Goal: Task Accomplishment & Management: Complete application form

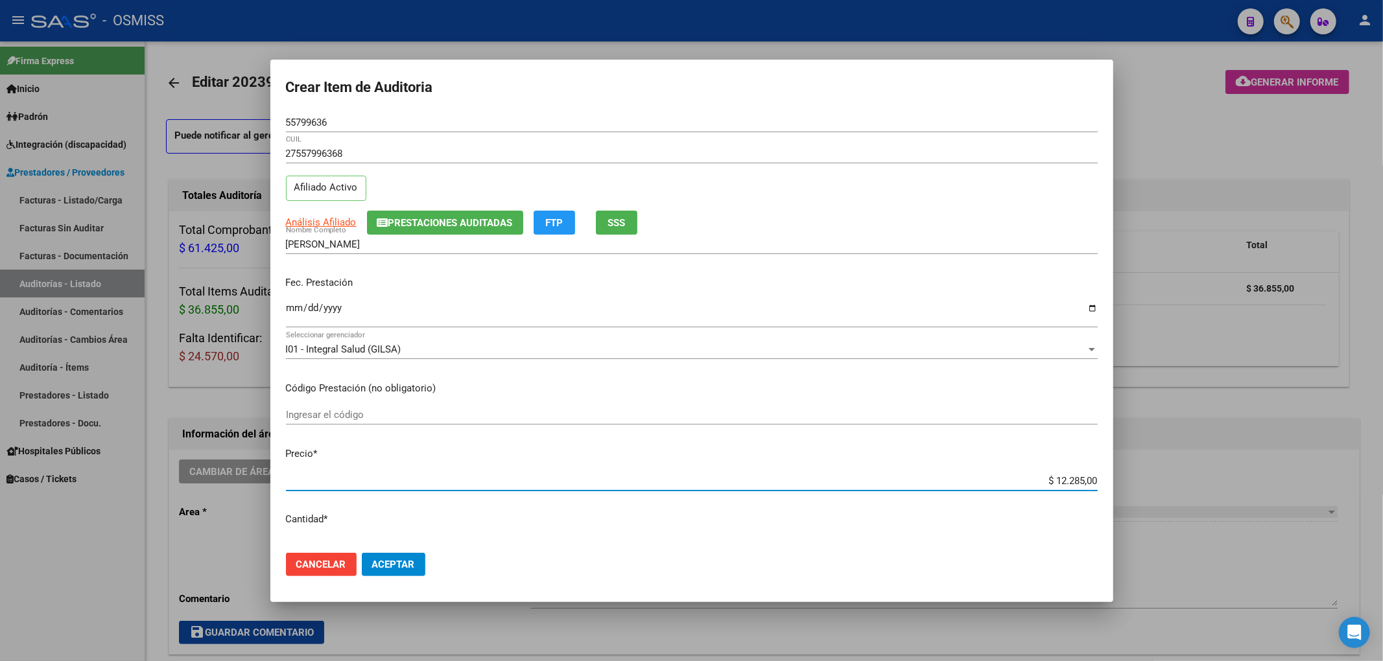
scroll to position [778, 0]
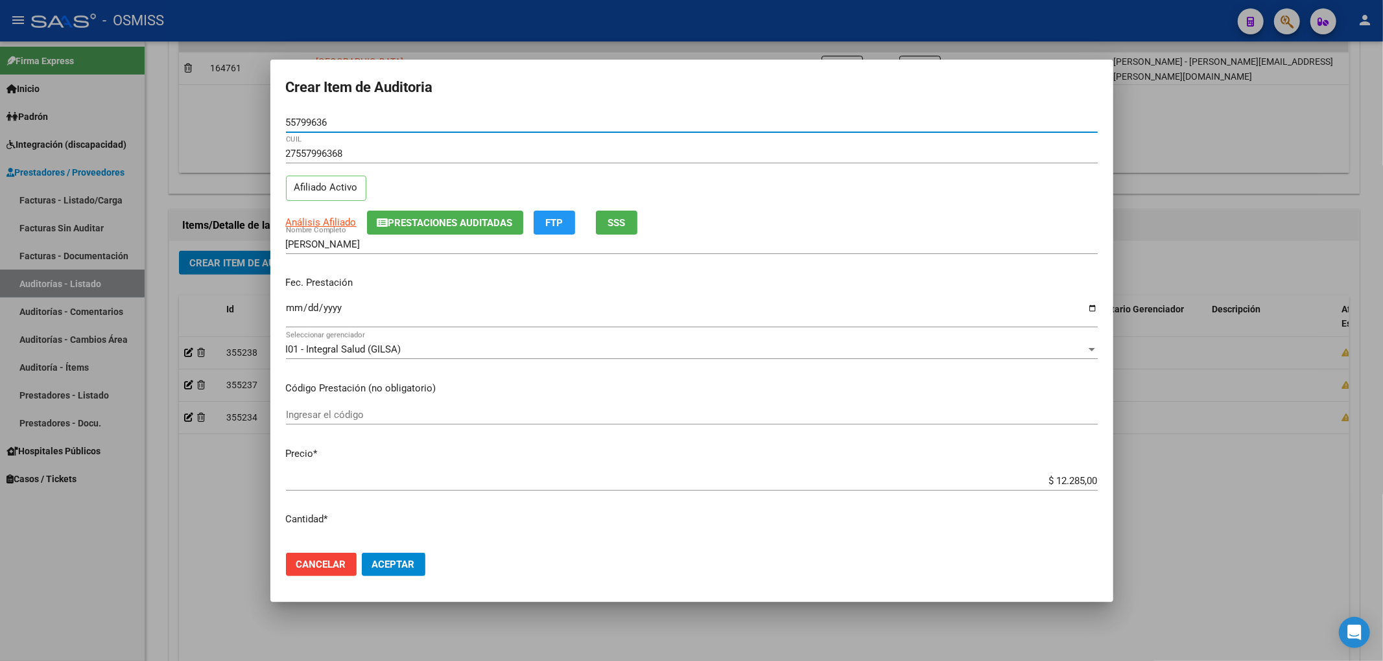
drag, startPoint x: 336, startPoint y: 117, endPoint x: 229, endPoint y: 117, distance: 107.0
click at [227, 117] on div "Crear Item de Auditoria 55799636 Nro Documento 27557996368 CUIL Afiliado Activo…" at bounding box center [691, 330] width 1383 height 661
drag, startPoint x: 470, startPoint y: 255, endPoint x: 483, endPoint y: 264, distance: 15.8
click at [470, 255] on div "[PERSON_NAME] Nombre Completo" at bounding box center [692, 251] width 812 height 32
click at [1253, 532] on div at bounding box center [691, 330] width 1383 height 661
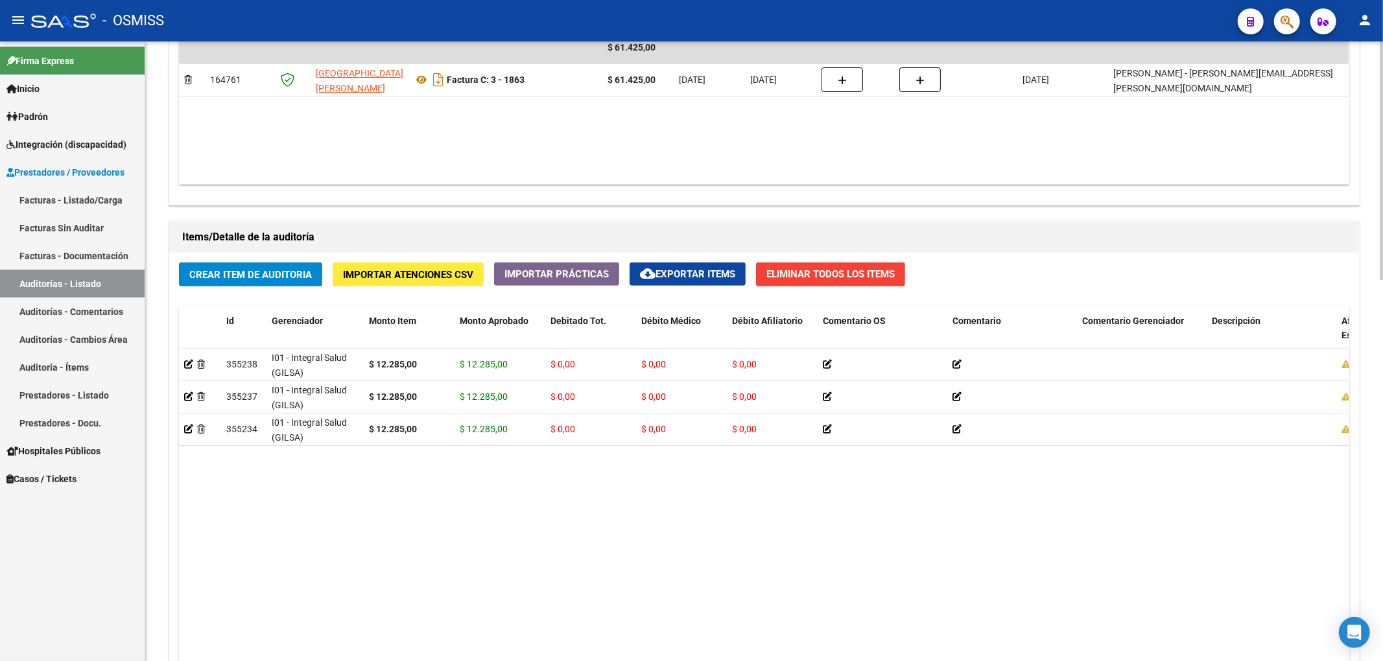
scroll to position [730, 0]
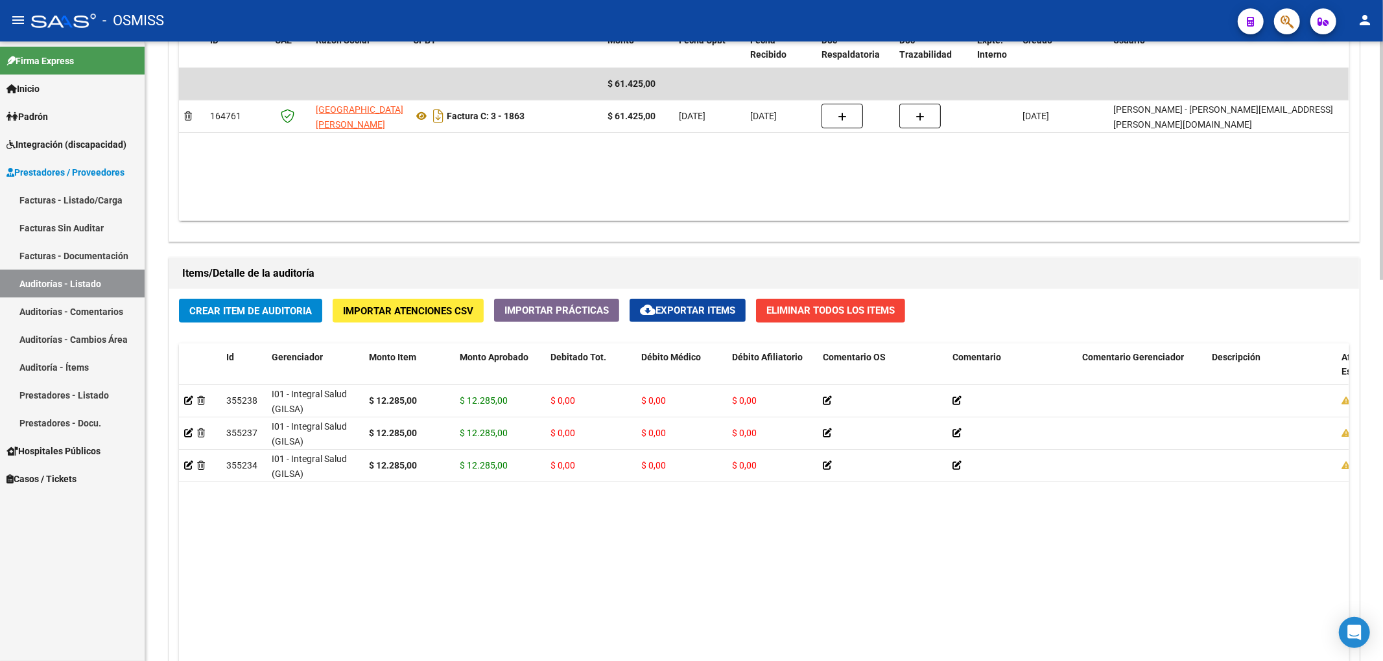
click at [298, 314] on span "Crear Item de Auditoria" at bounding box center [250, 311] width 123 height 12
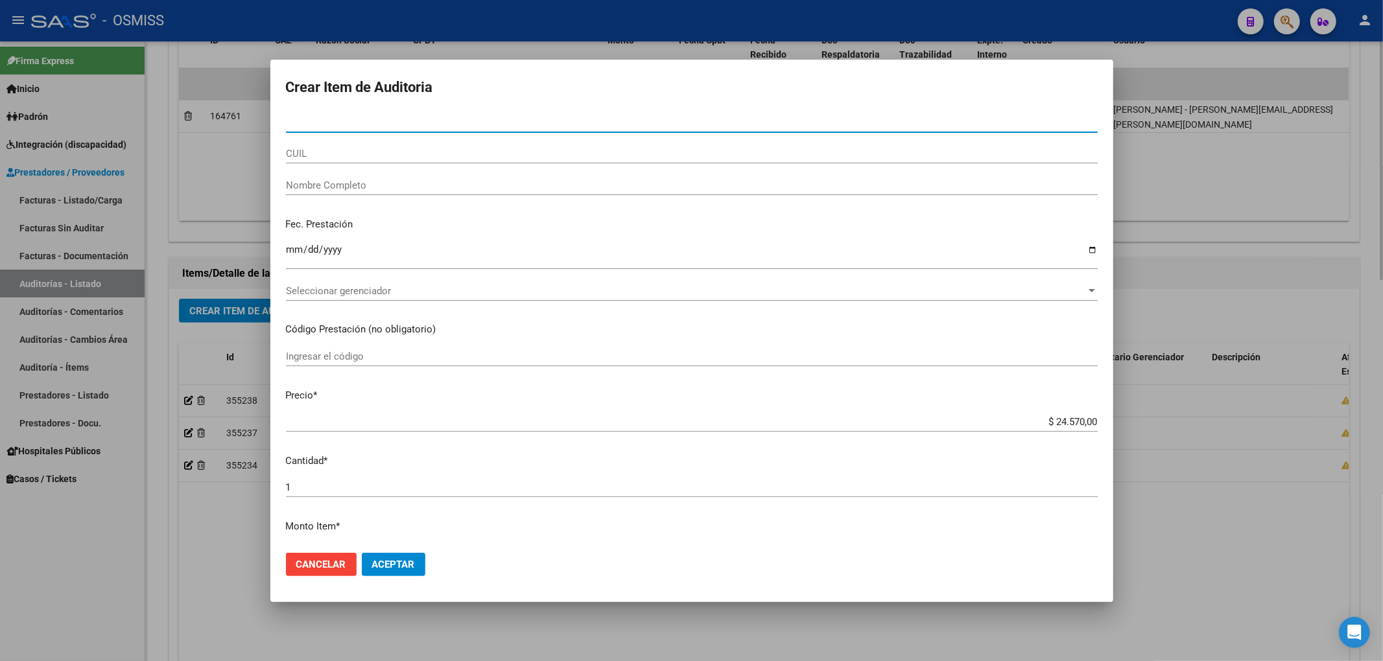
click at [1279, 556] on div at bounding box center [691, 330] width 1383 height 661
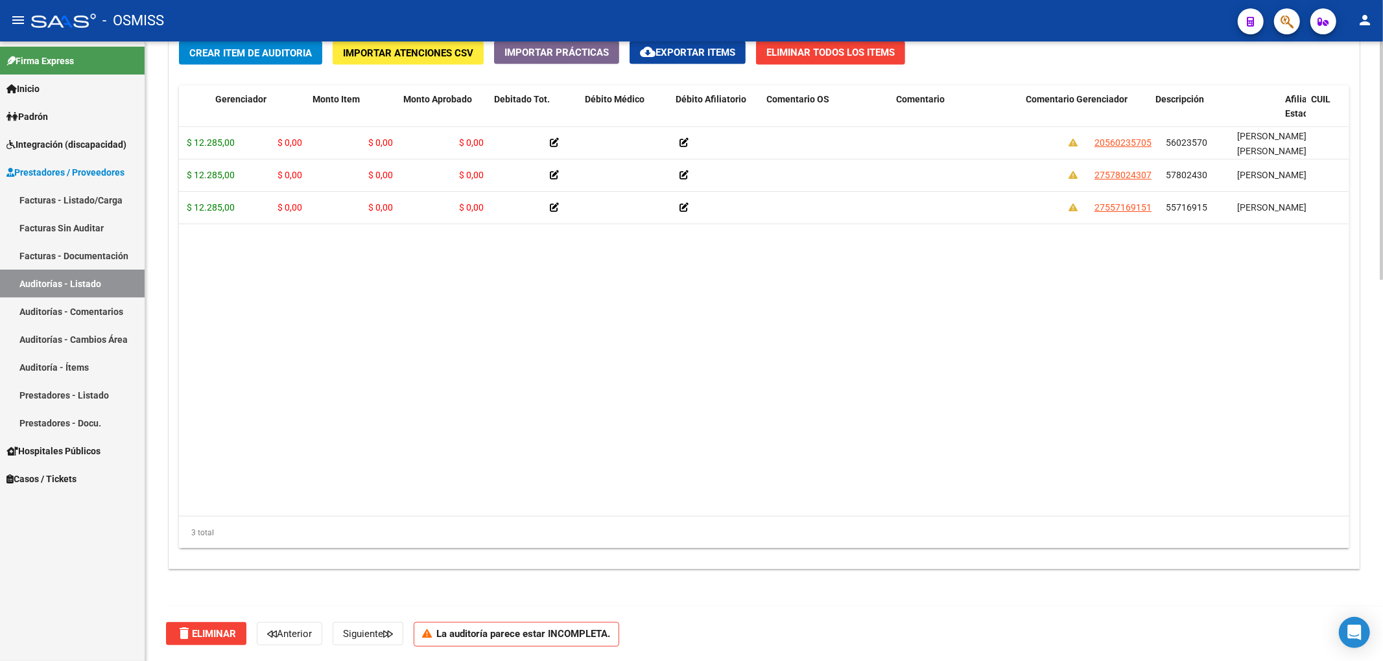
scroll to position [0, 0]
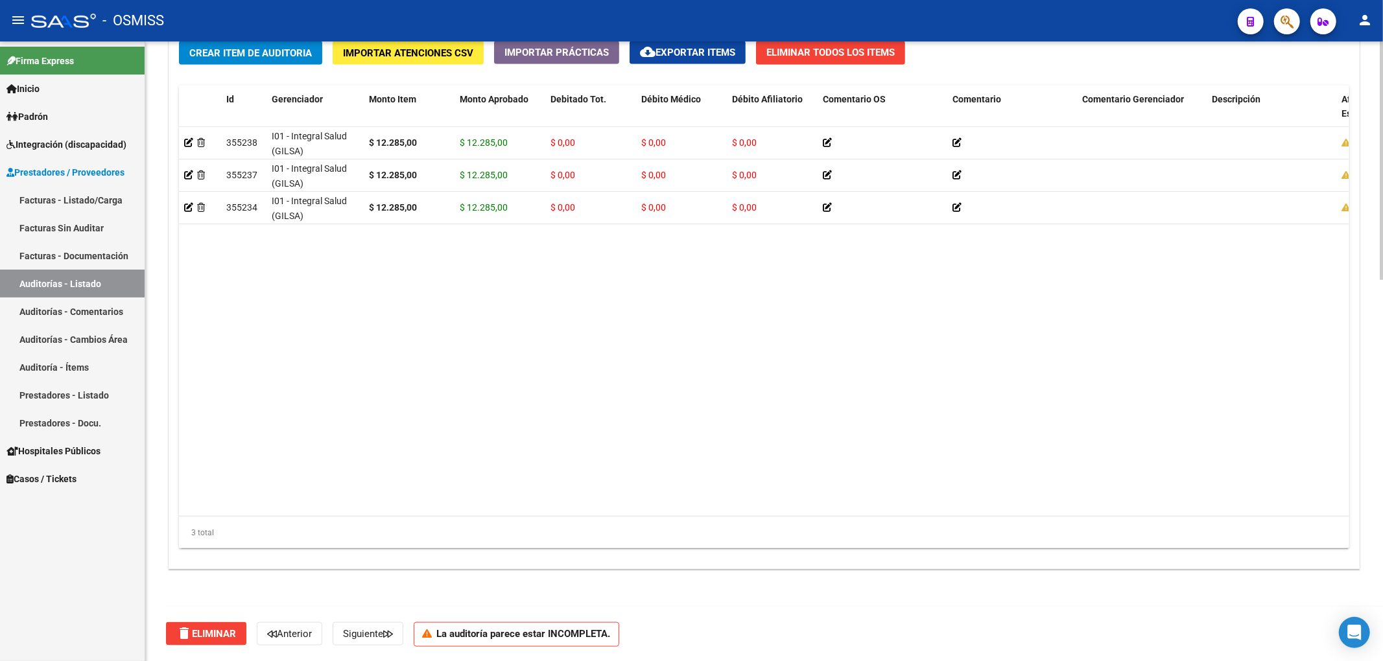
click at [242, 61] on button "Crear Item de Auditoria" at bounding box center [250, 53] width 143 height 24
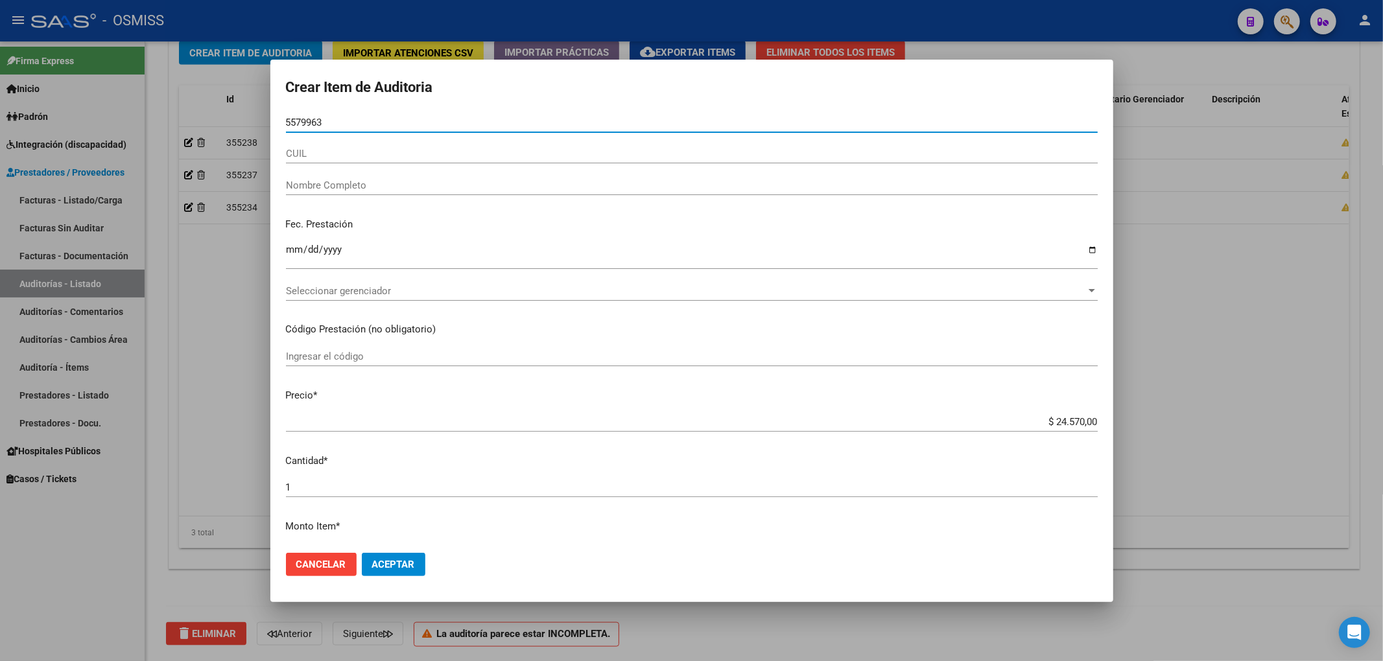
type input "55799636"
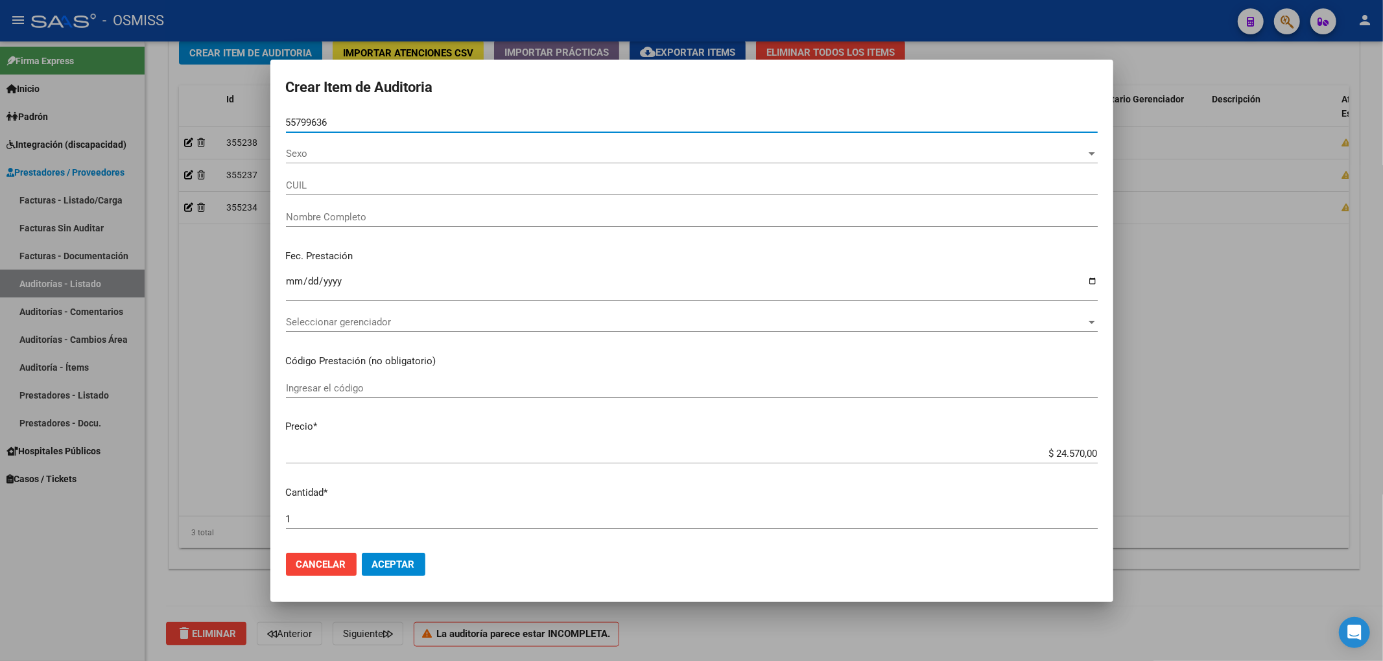
type input "27557996368"
type input "[PERSON_NAME]"
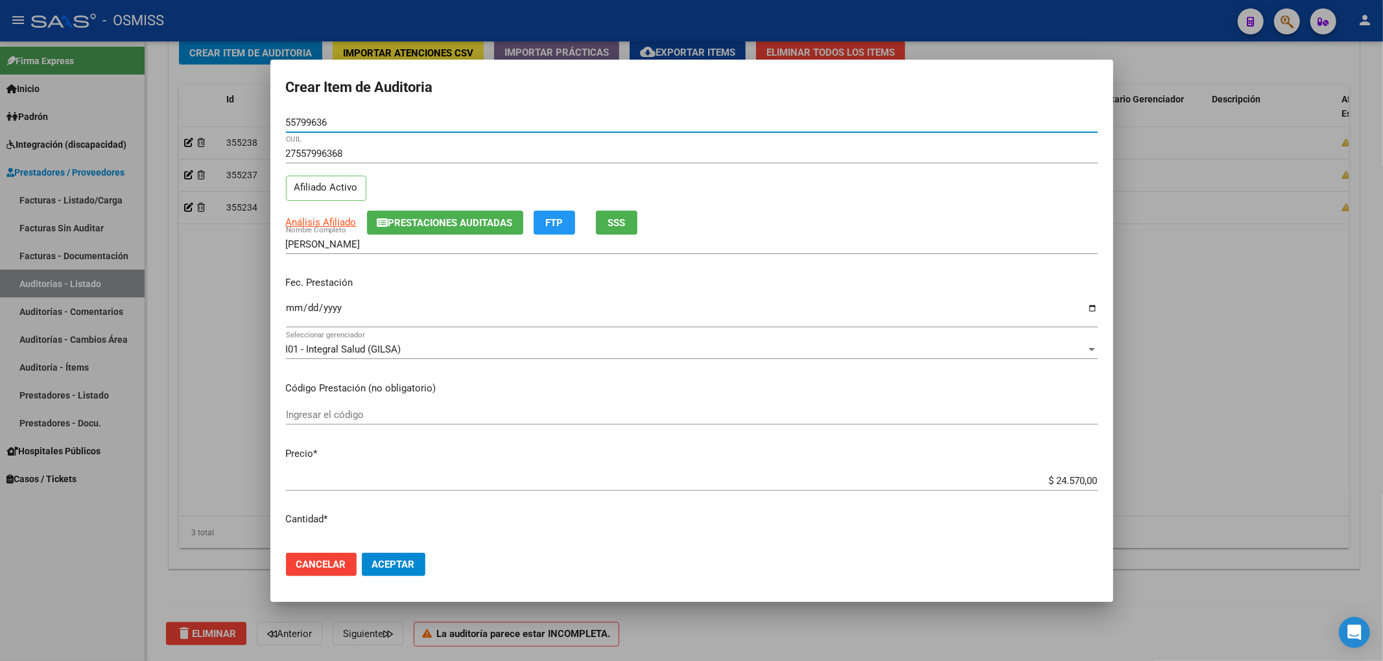
type input "55799636"
click at [403, 222] on span "Prestaciones Auditadas" at bounding box center [450, 223] width 124 height 12
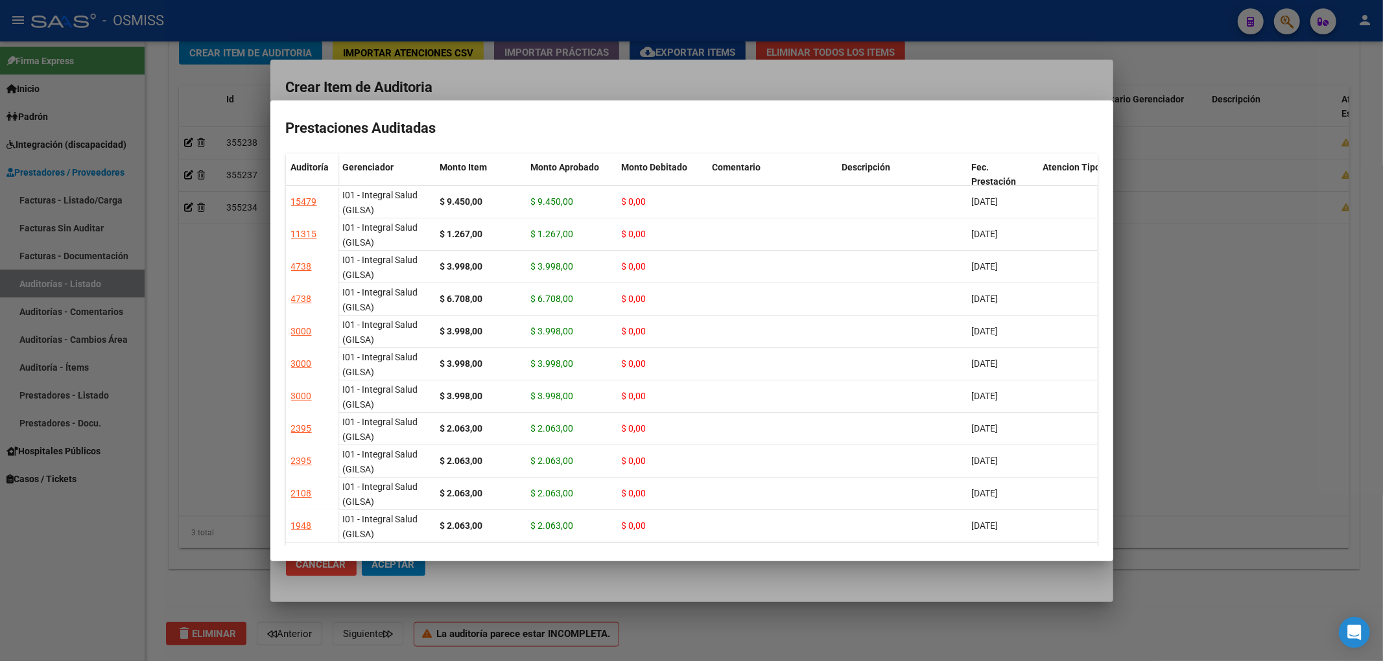
click at [498, 82] on div at bounding box center [691, 330] width 1383 height 661
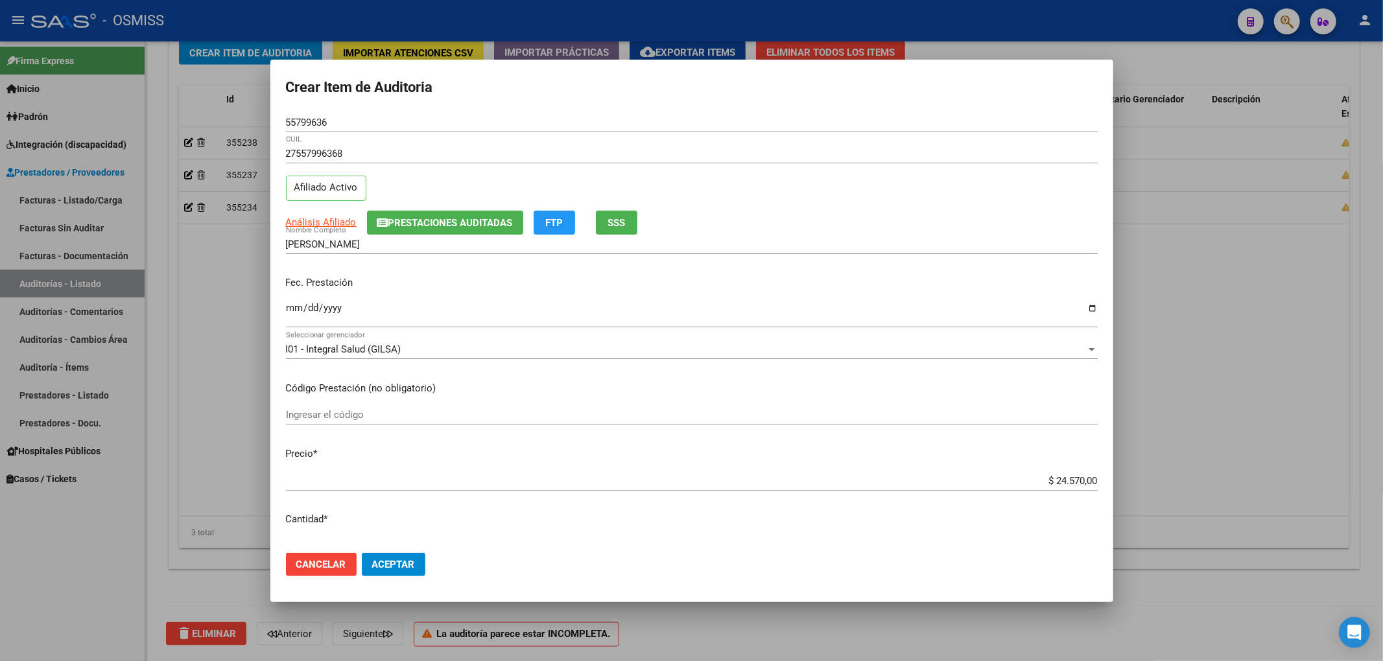
click at [293, 314] on input "Ingresar la fecha" at bounding box center [692, 313] width 812 height 21
type input "[DATE]"
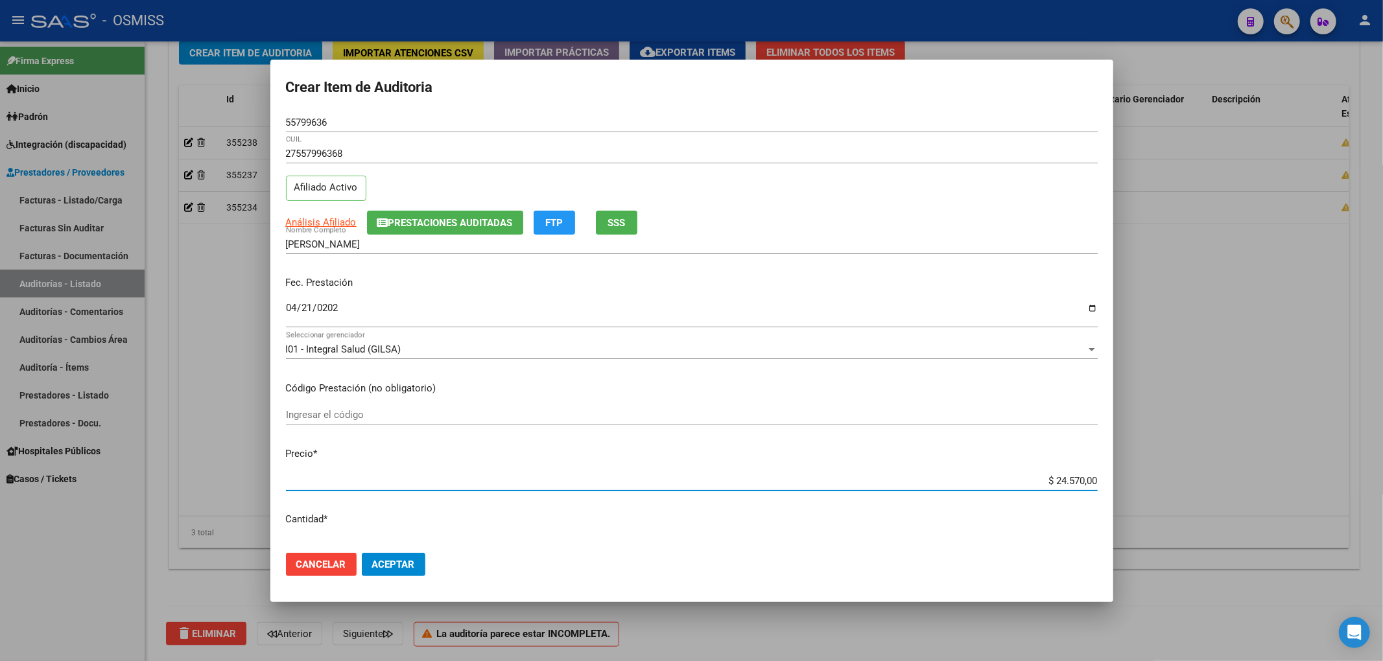
drag, startPoint x: 1037, startPoint y: 476, endPoint x: 1225, endPoint y: 506, distance: 189.8
click at [1225, 506] on div "Crear Item de Auditoria 55799636 Nro Documento 27557996368 CUIL Afiliado Activo…" at bounding box center [691, 330] width 1383 height 661
type input "$ 0,01"
type input "$ 0,12"
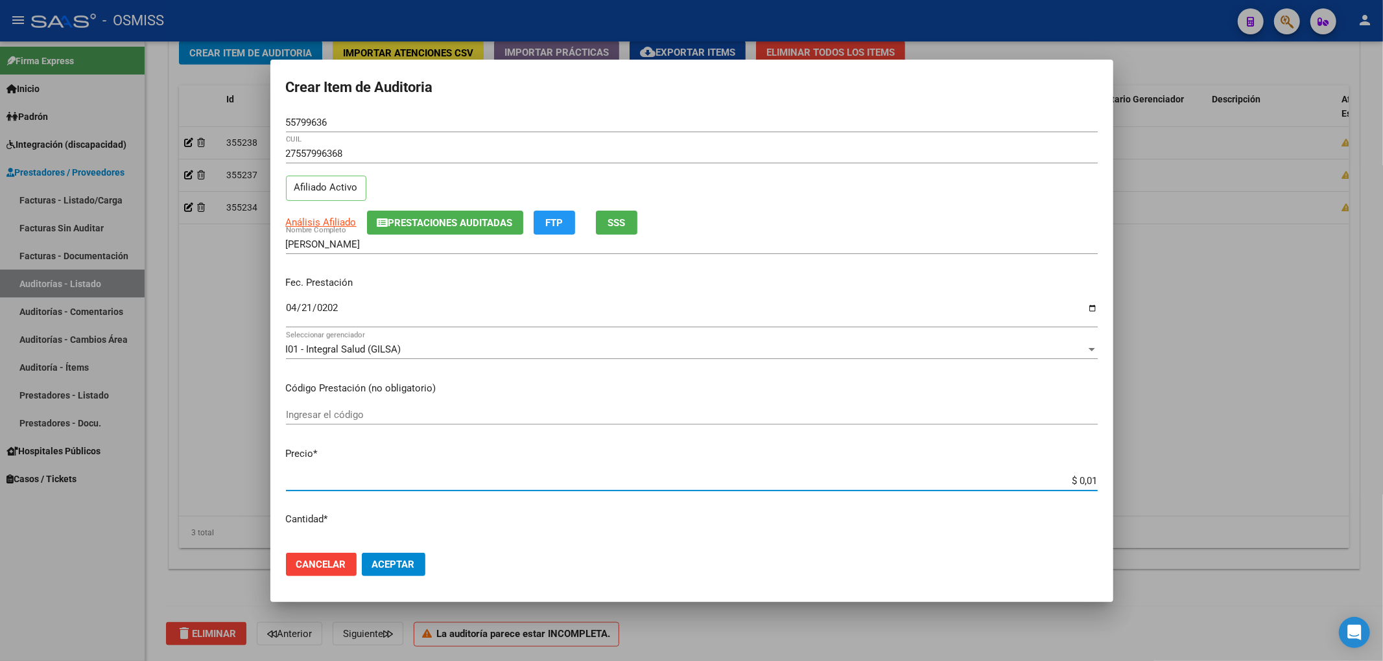
type input "$ 0,12"
type input "$ 1,22"
type input "$ 12,28"
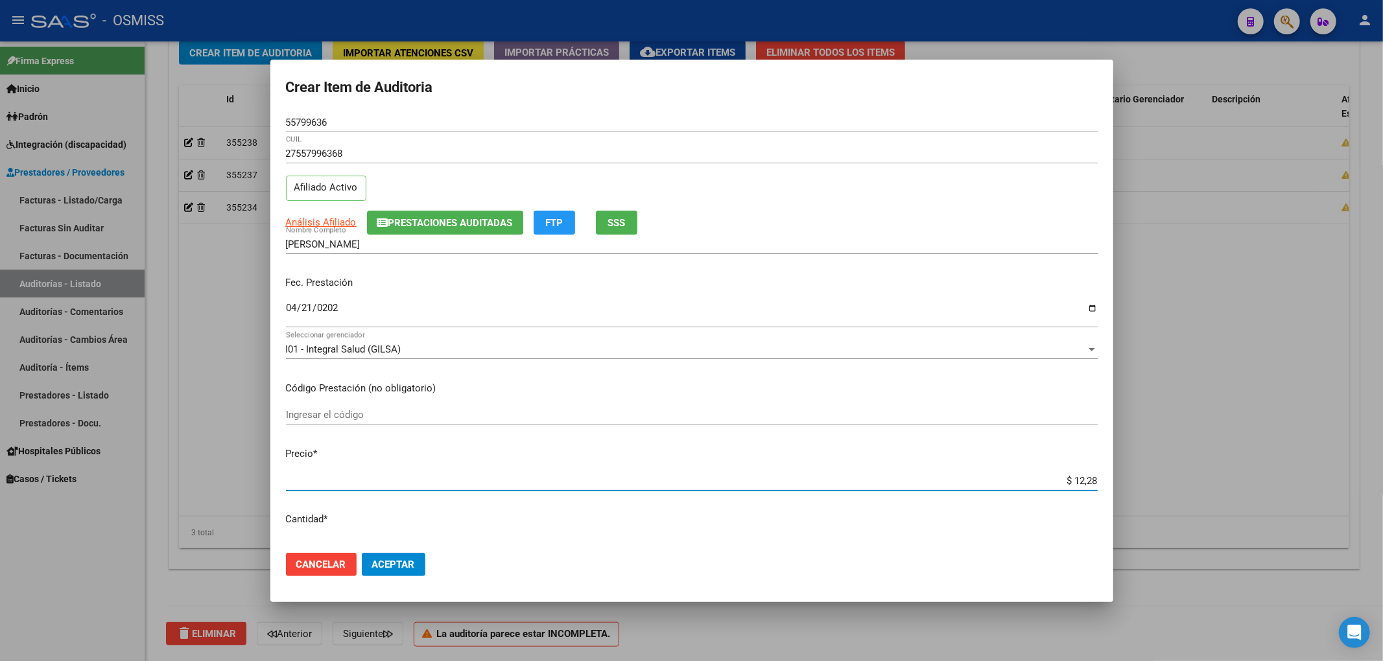
type input "$ 122,85"
type input "$ 1.228,50"
type input "$ 12.285,00"
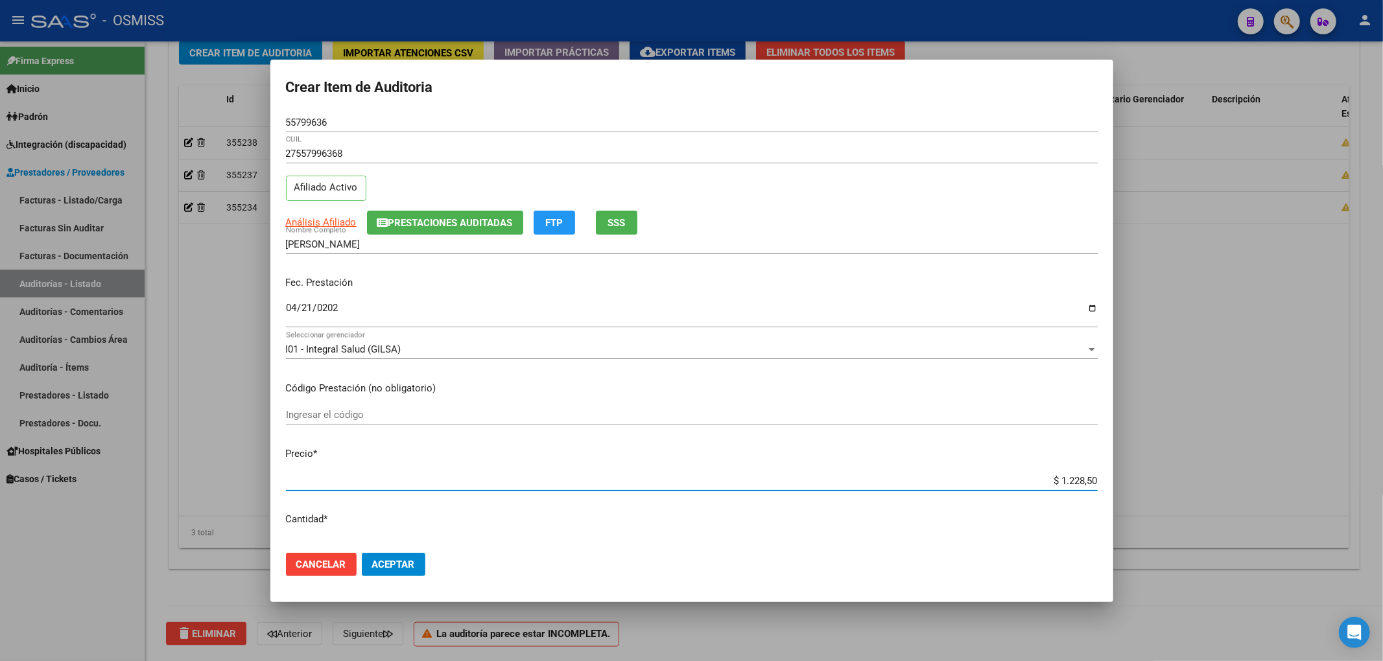
type input "$ 12.285,00"
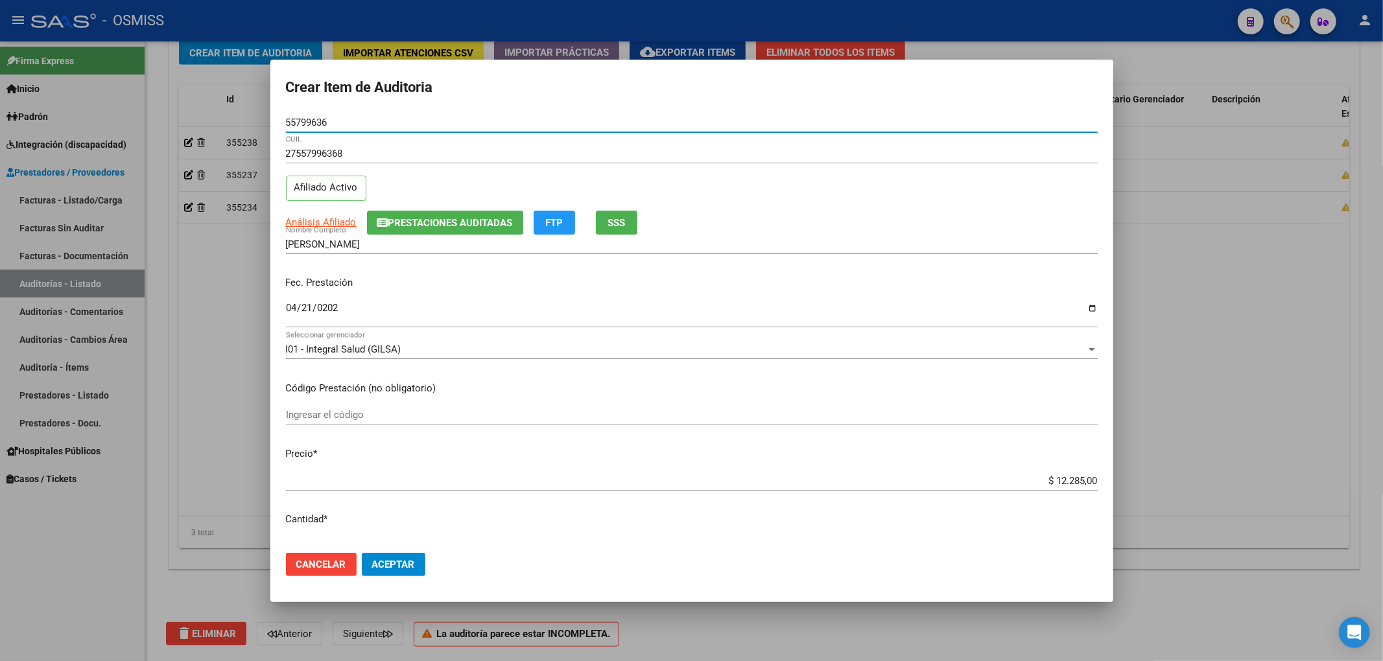
drag, startPoint x: 351, startPoint y: 119, endPoint x: 192, endPoint y: 84, distance: 163.4
click at [211, 73] on div "Crear Item de Auditoria 55799636 Nro Documento 27557996368 CUIL Afiliado Activo…" at bounding box center [691, 330] width 1383 height 661
drag, startPoint x: 559, startPoint y: 275, endPoint x: 558, endPoint y: 267, distance: 7.8
click at [558, 275] on div "Fec. Prestación [DATE] Ingresar la fecha" at bounding box center [692, 303] width 812 height 74
click at [405, 564] on span "Aceptar" at bounding box center [393, 565] width 43 height 12
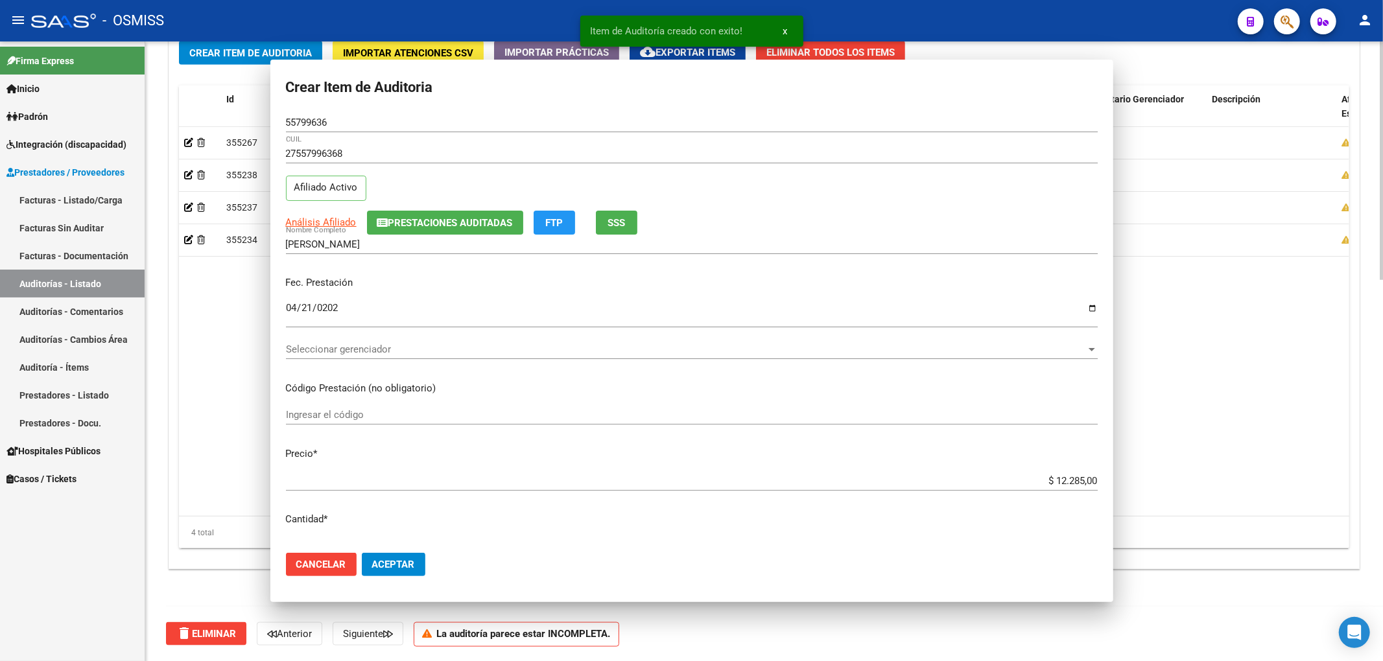
scroll to position [989, 0]
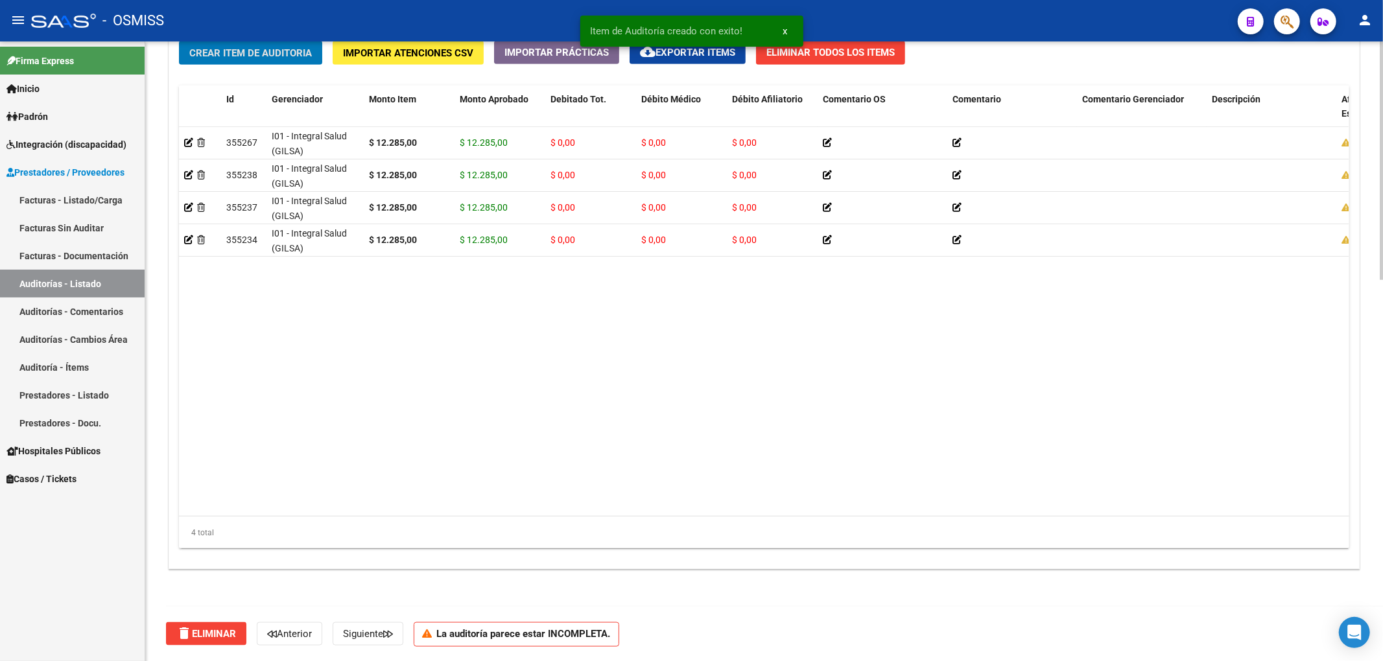
click at [239, 55] on span "Crear Item de Auditoria" at bounding box center [250, 53] width 123 height 12
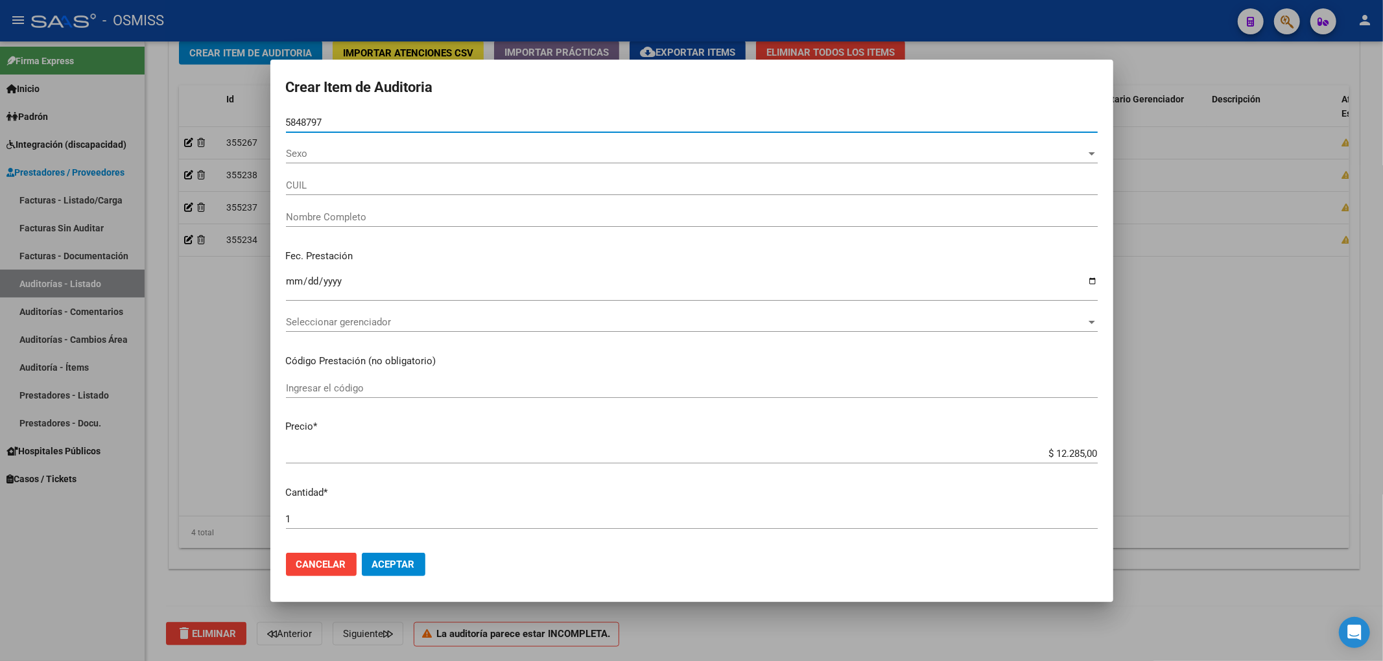
type input "58487973"
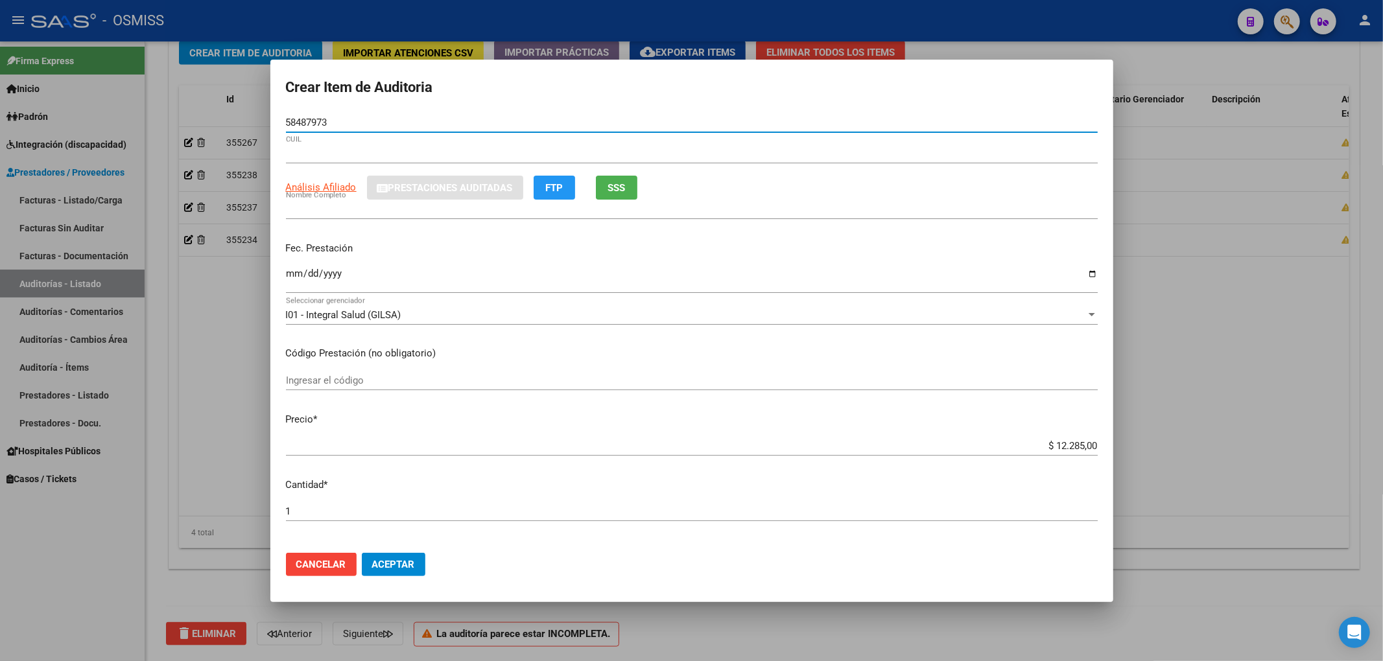
type input "23584879734"
type input "[PERSON_NAME] [GEOGRAPHIC_DATA]"
type input "58487973"
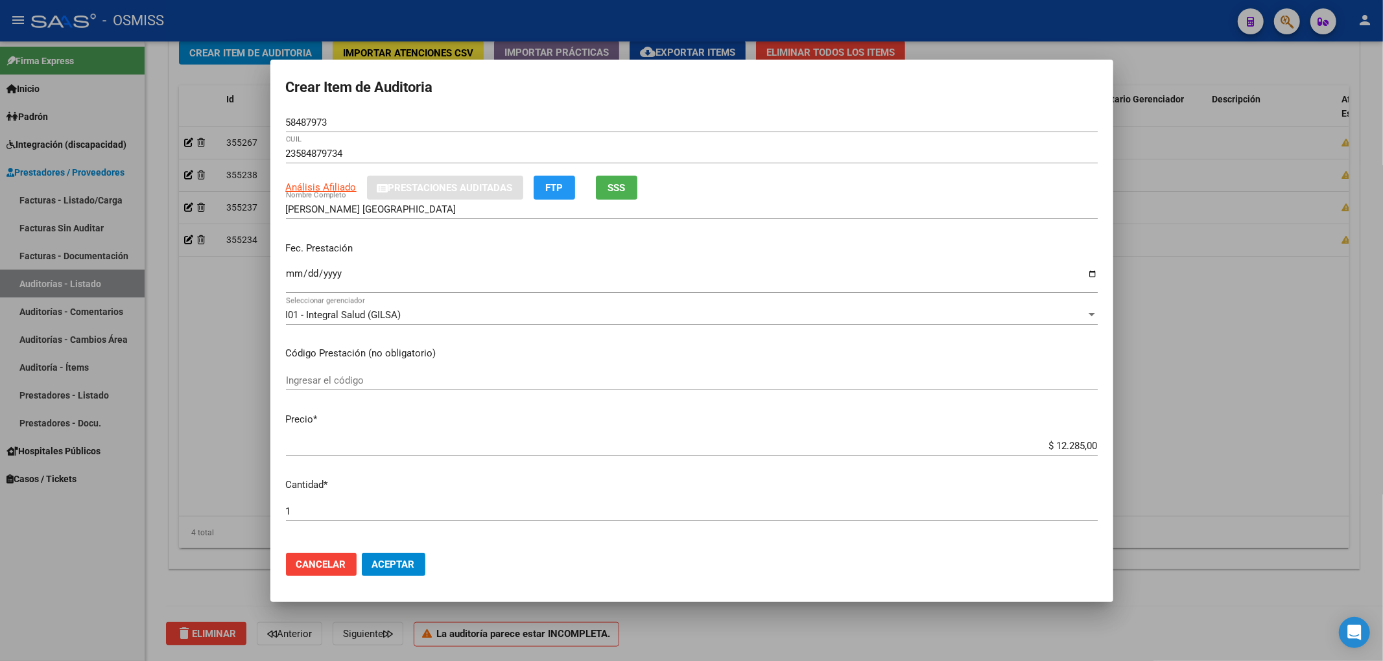
click at [286, 267] on div "Ingresar la fecha" at bounding box center [692, 279] width 812 height 28
type input "[DATE]"
click at [406, 570] on button "Aceptar" at bounding box center [394, 564] width 64 height 23
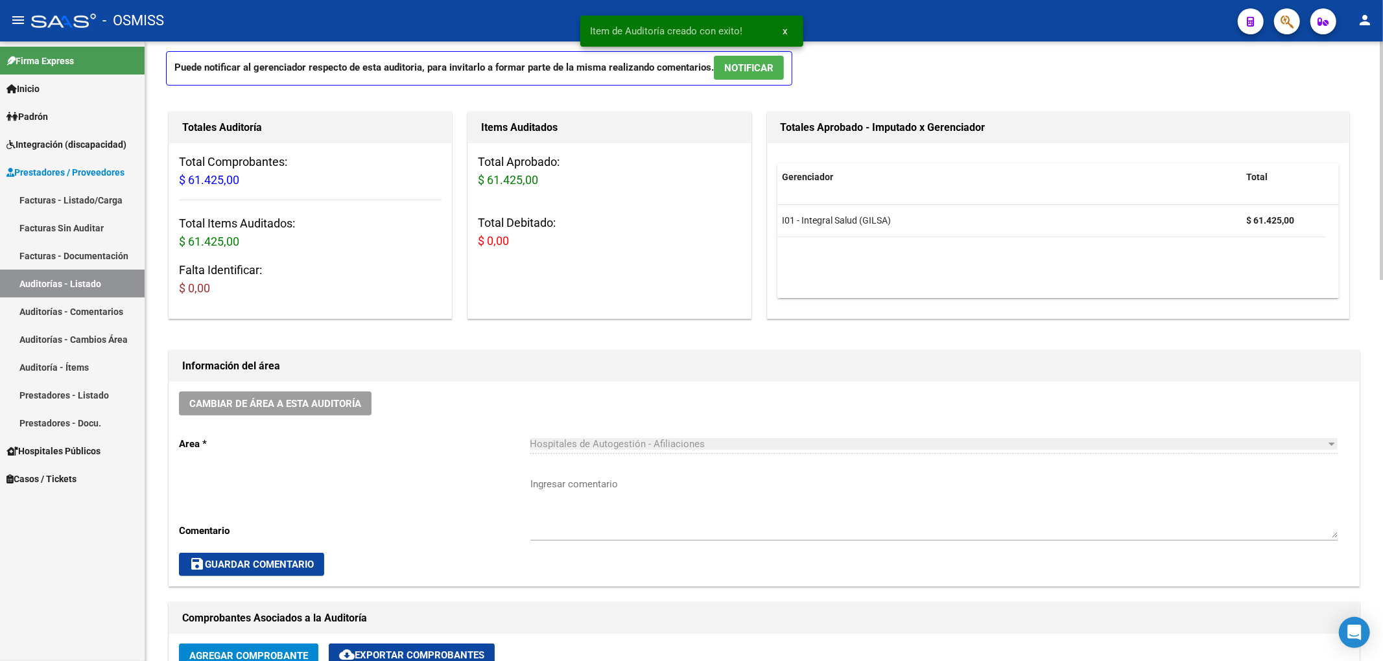
scroll to position [38, 0]
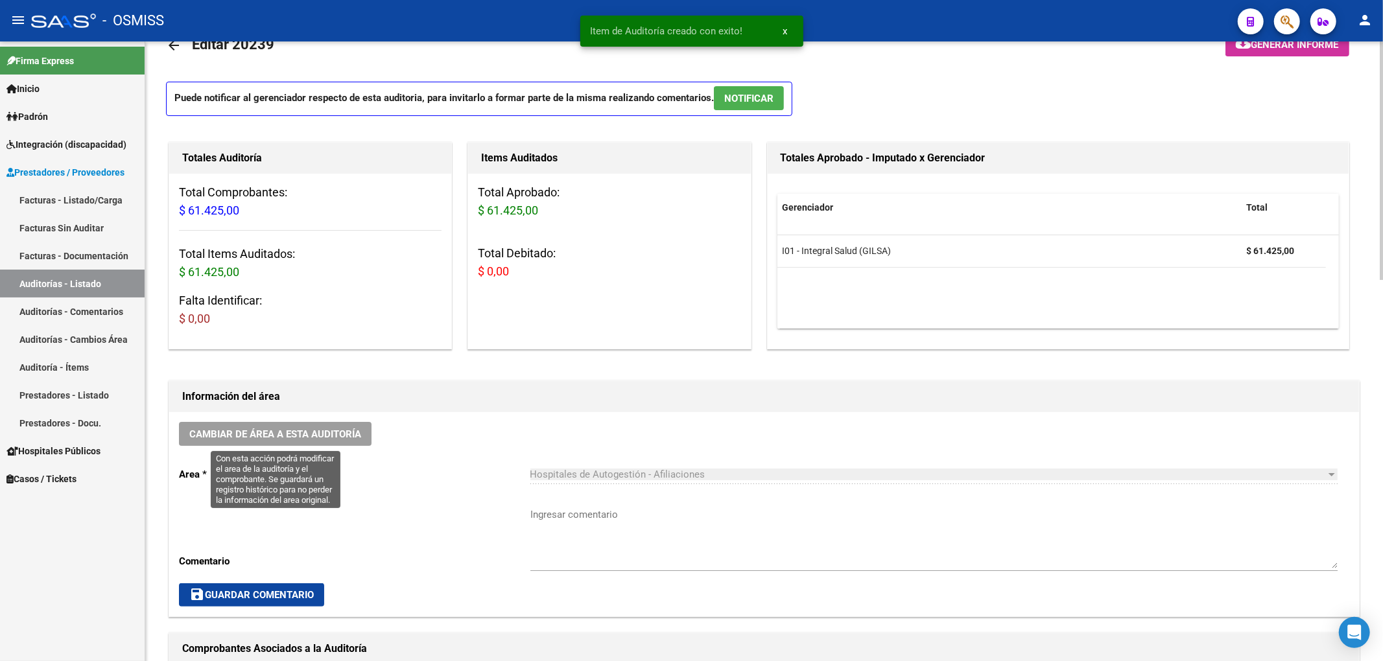
click at [346, 433] on span "Cambiar de área a esta auditoría" at bounding box center [275, 435] width 172 height 12
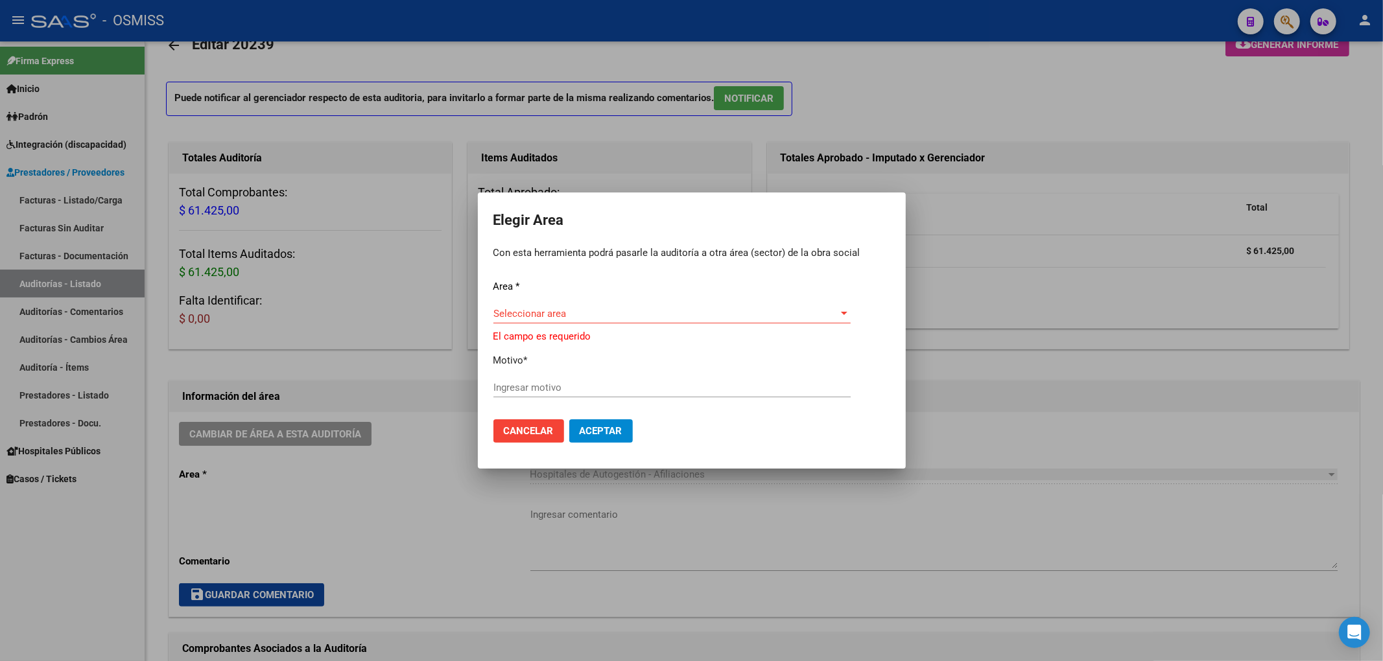
click at [548, 325] on div "Seleccionar area Seleccionar area" at bounding box center [671, 320] width 357 height 32
click at [546, 320] on div "Seleccionar area Seleccionar area" at bounding box center [671, 313] width 357 height 19
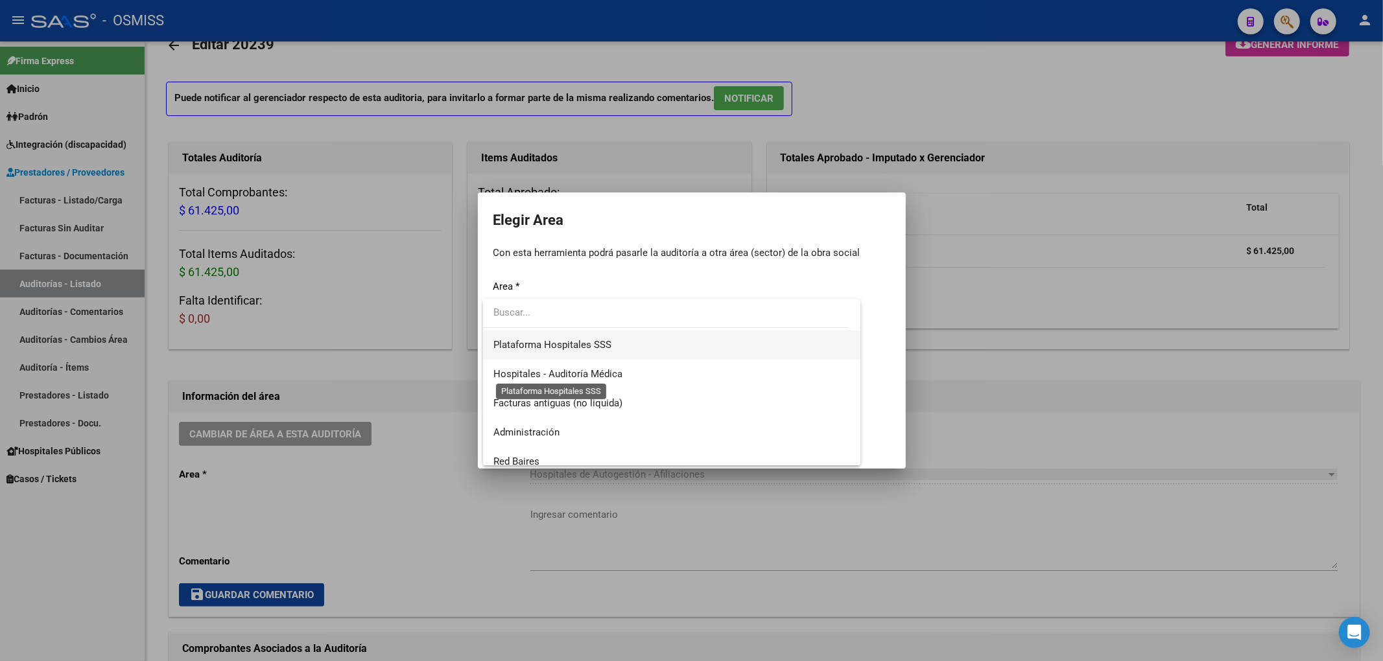
scroll to position [172, 0]
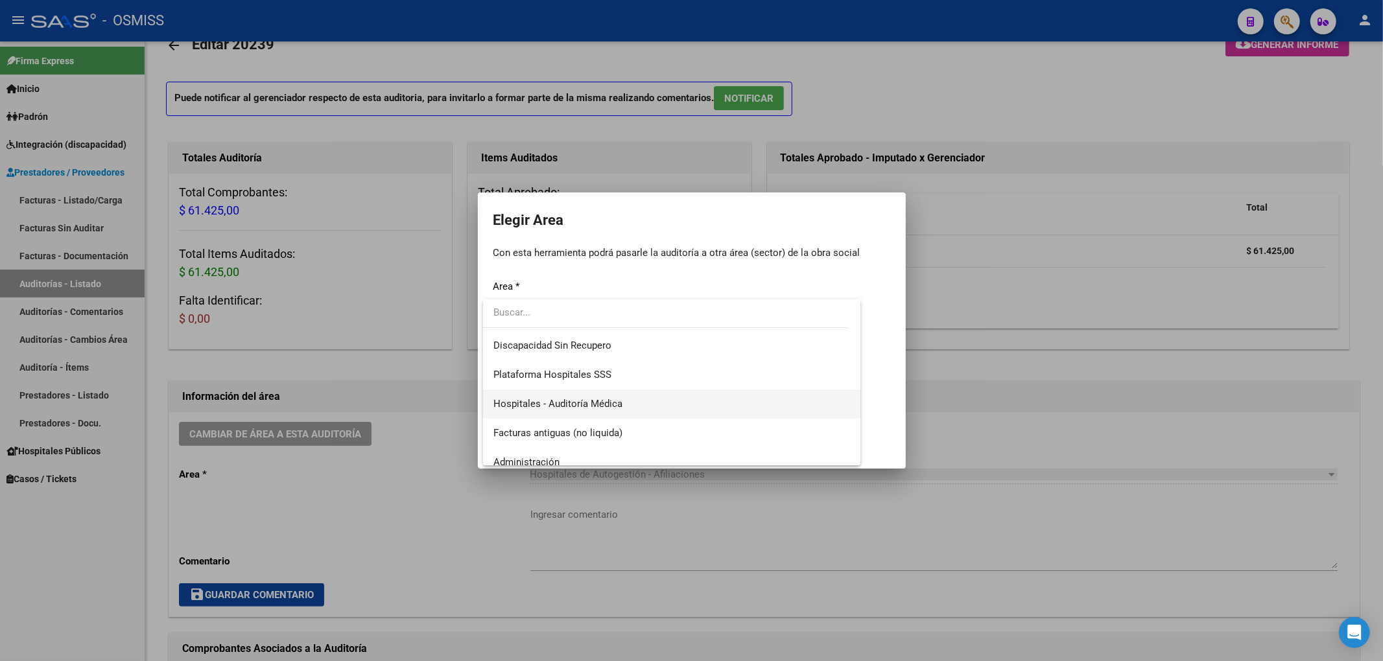
click at [566, 400] on span "Hospitales - Auditoría Médica" at bounding box center [557, 404] width 129 height 12
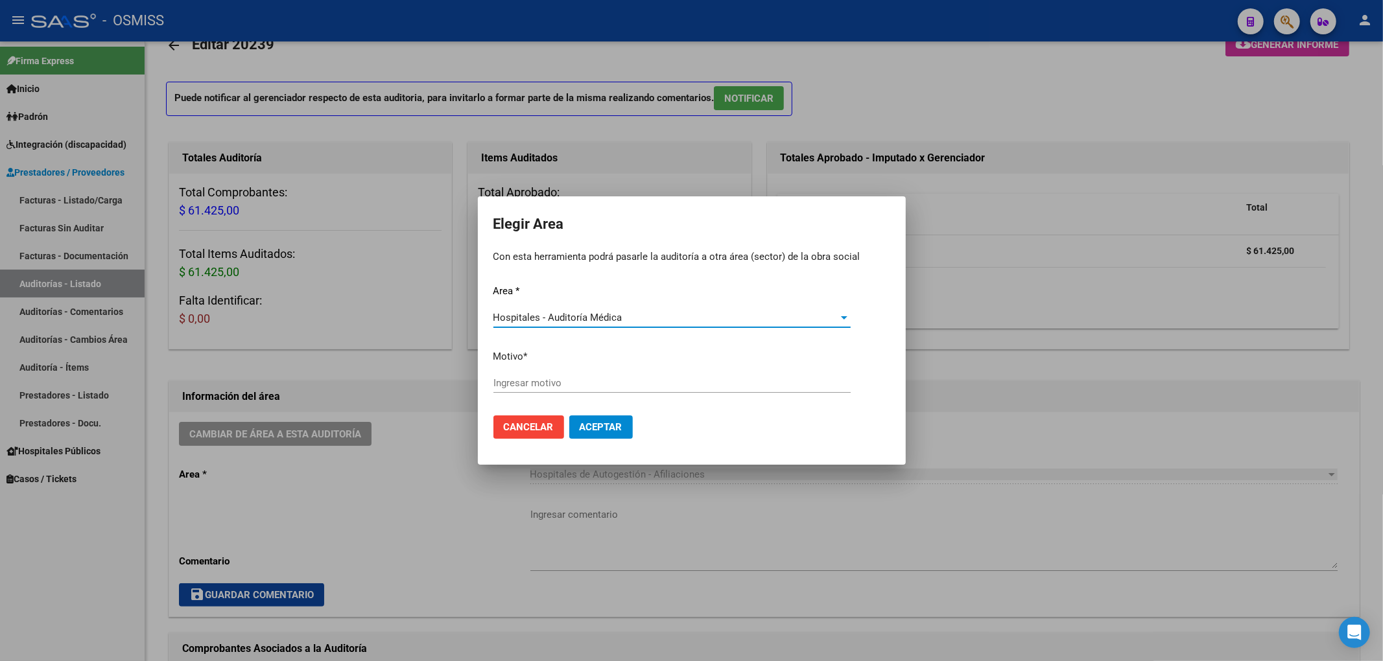
click at [548, 387] on input "Ingresar motivo" at bounding box center [671, 383] width 357 height 12
type input "a"
type input "AUDITADO"
click at [594, 430] on span "Aceptar" at bounding box center [601, 427] width 43 height 12
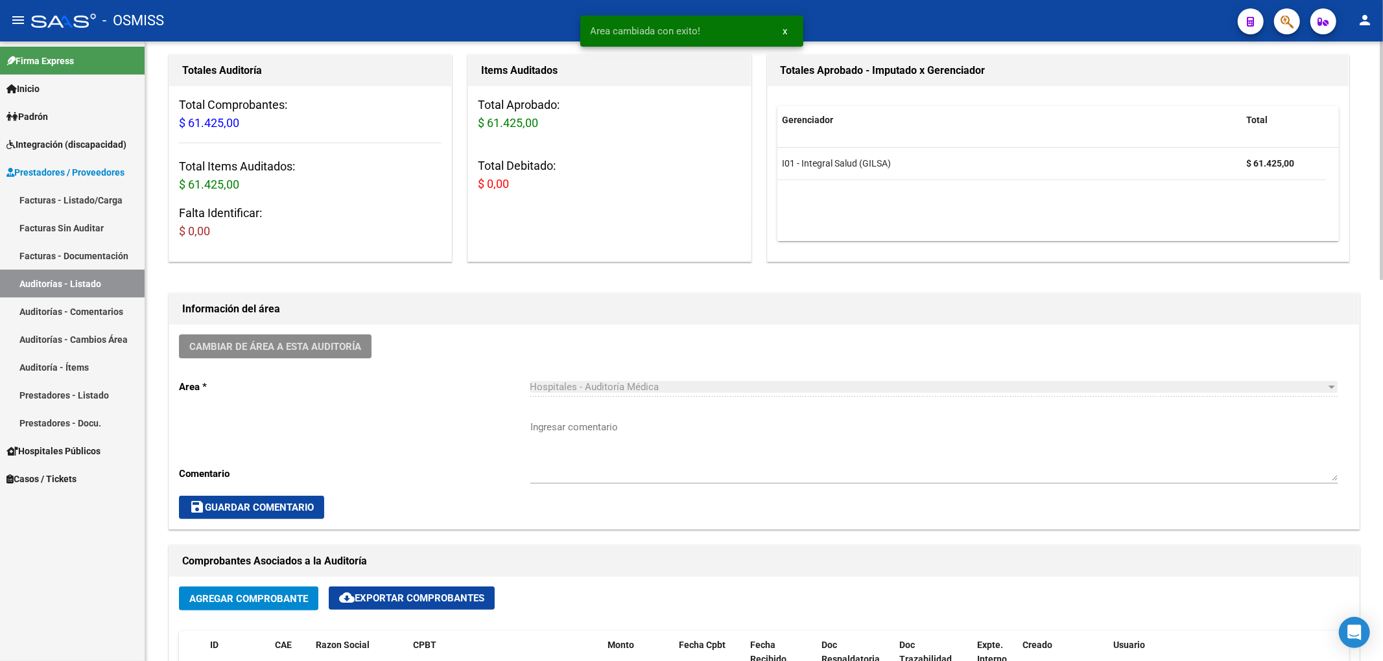
scroll to position [0, 0]
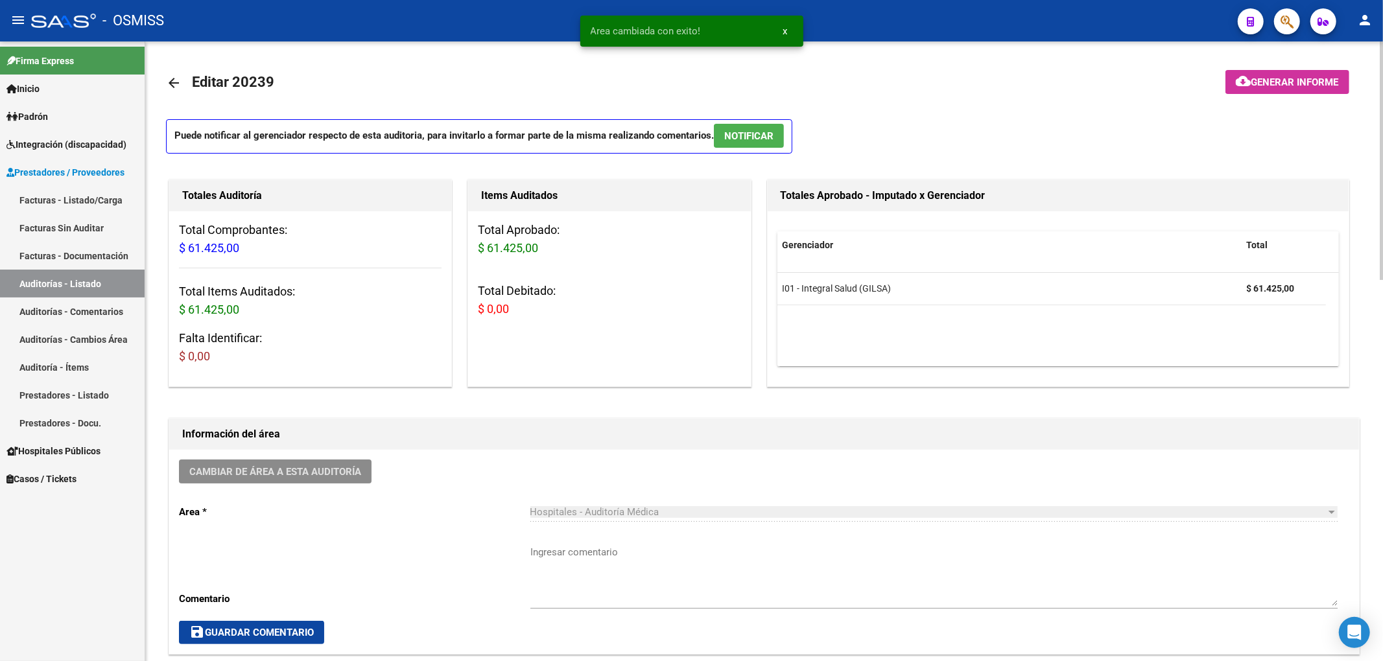
click at [176, 80] on mat-icon "arrow_back" at bounding box center [174, 83] width 16 height 16
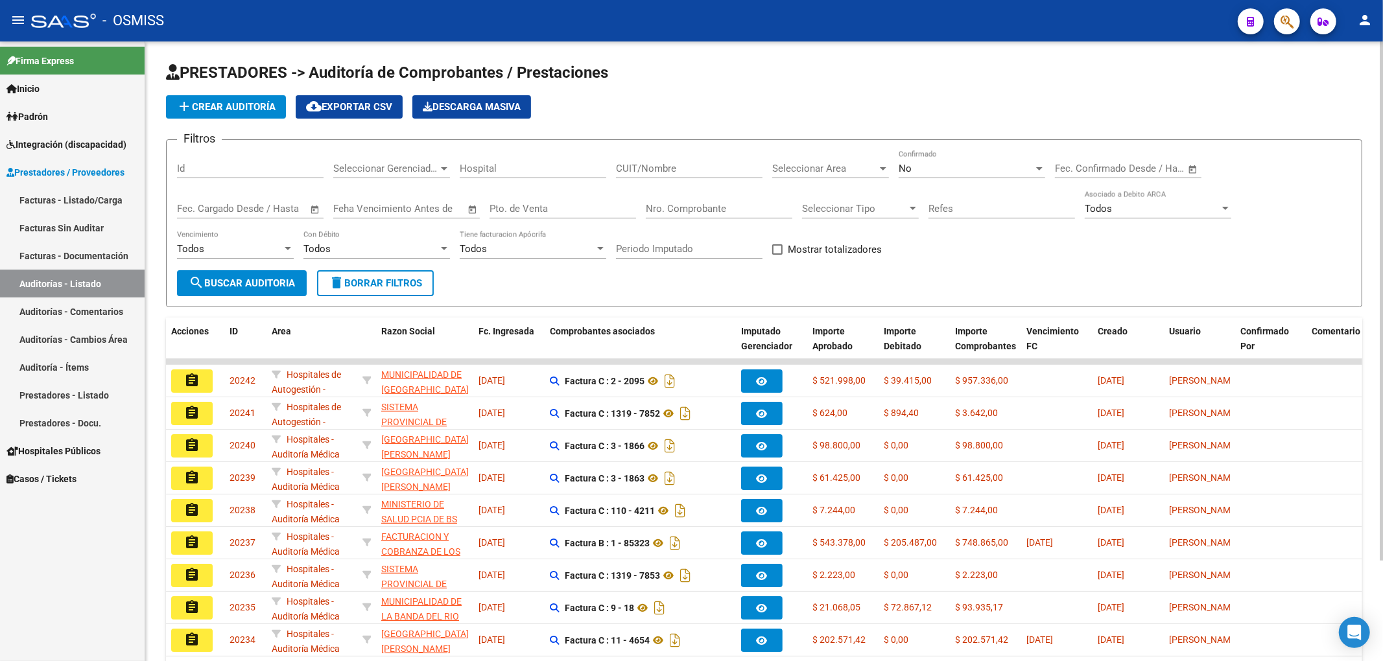
click at [274, 102] on span "add Crear Auditoría" at bounding box center [225, 107] width 99 height 12
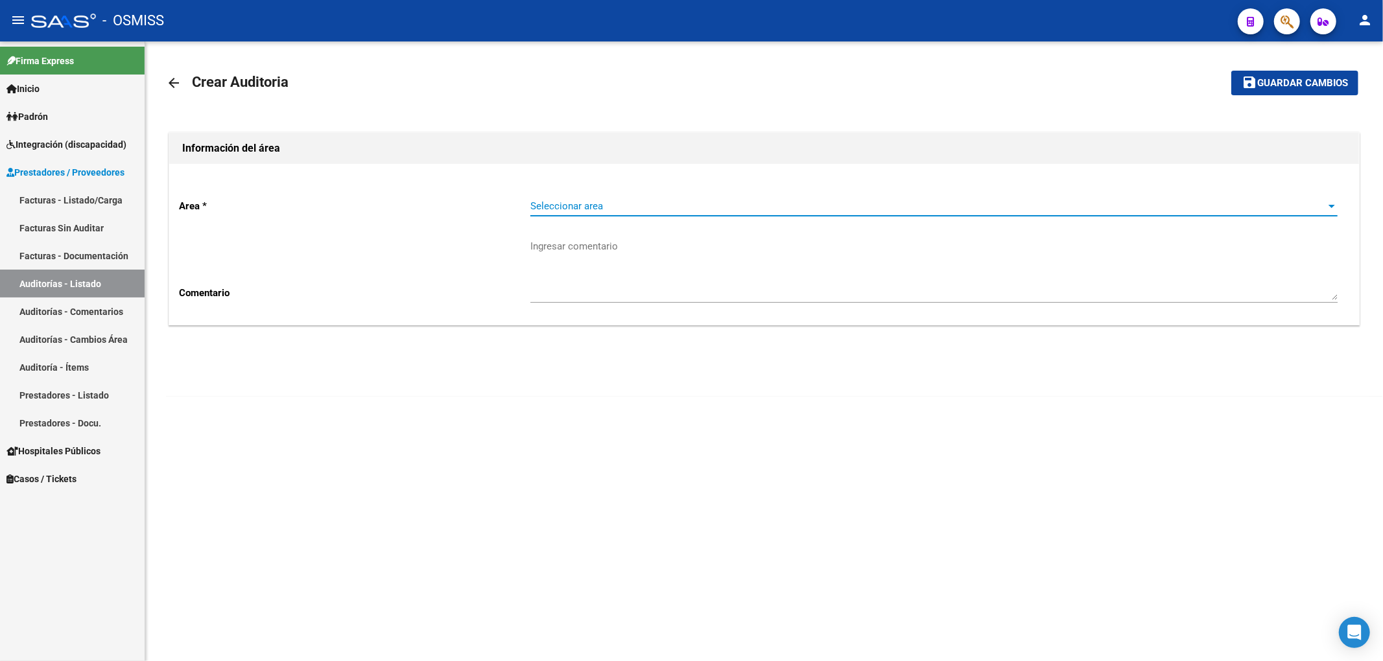
click at [569, 202] on span "Seleccionar area" at bounding box center [927, 206] width 795 height 12
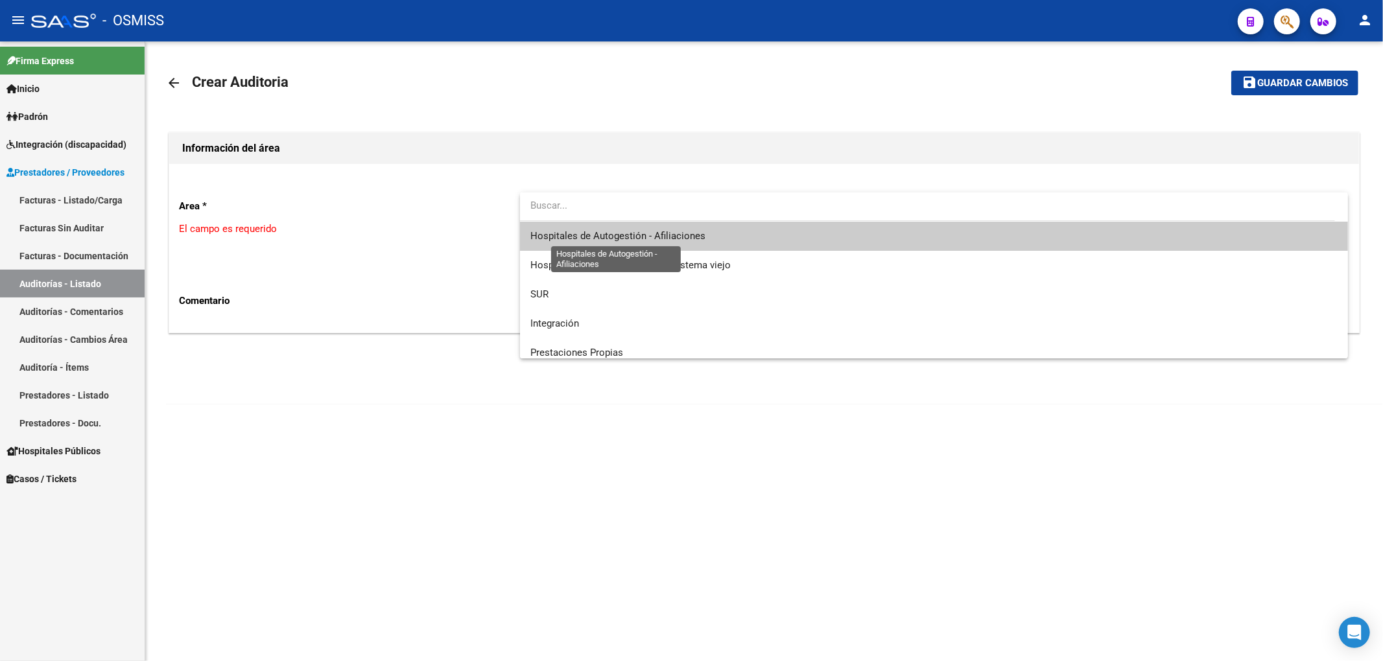
click at [581, 230] on span "Hospitales de Autogestión - Afiliaciones" at bounding box center [617, 236] width 175 height 12
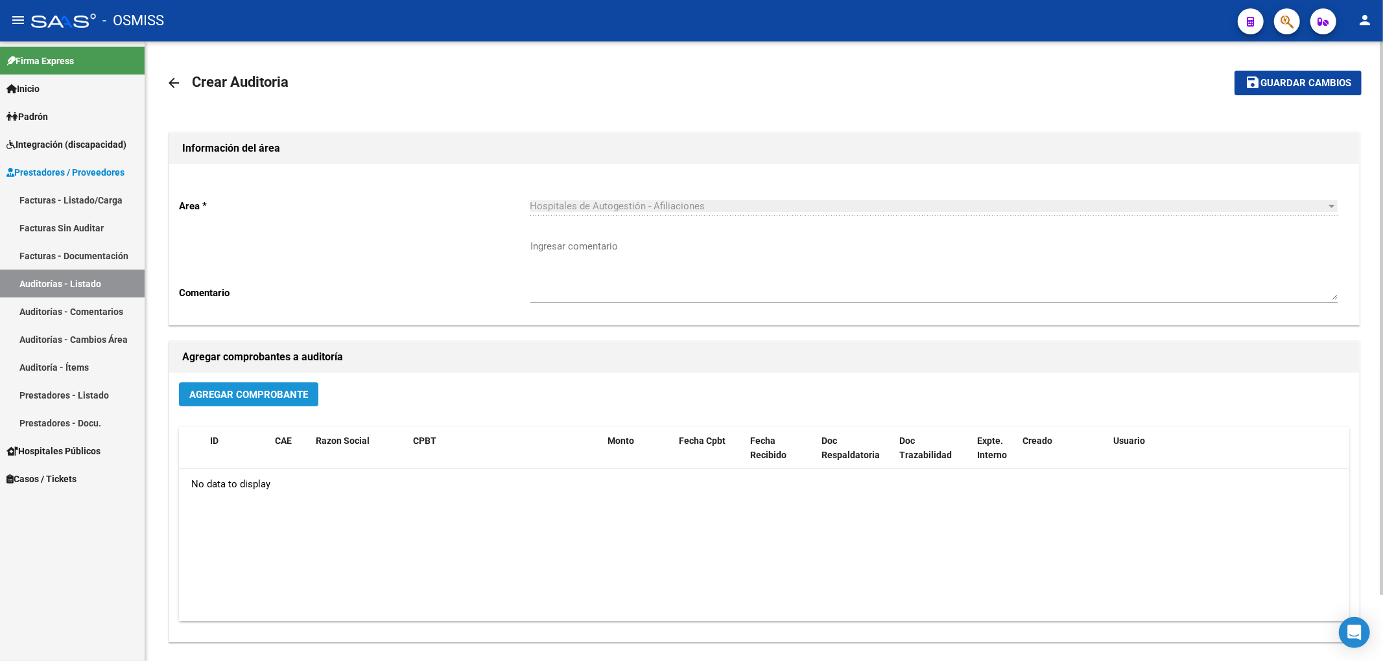
click at [293, 405] on button "Agregar Comprobante" at bounding box center [248, 394] width 139 height 24
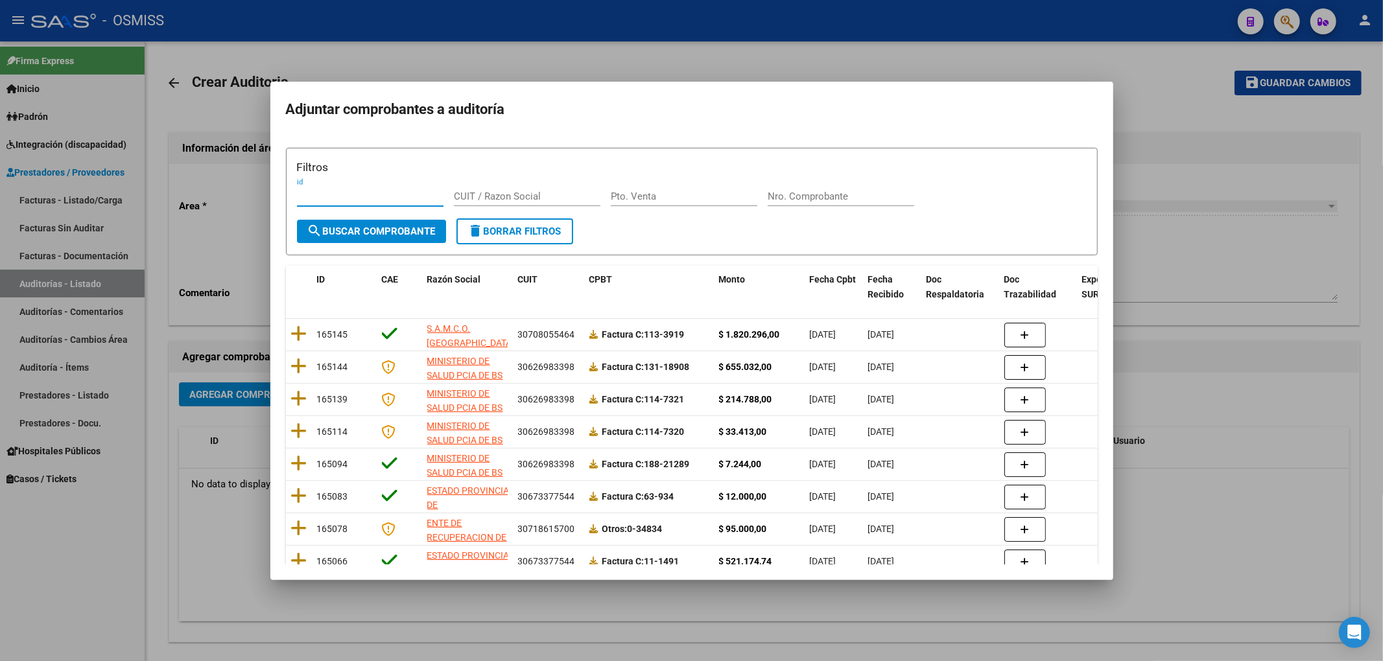
click at [773, 203] on div "Nro. Comprobante" at bounding box center [841, 196] width 147 height 19
type input "1864"
click at [424, 231] on span "search Buscar Comprobante" at bounding box center [371, 232] width 128 height 12
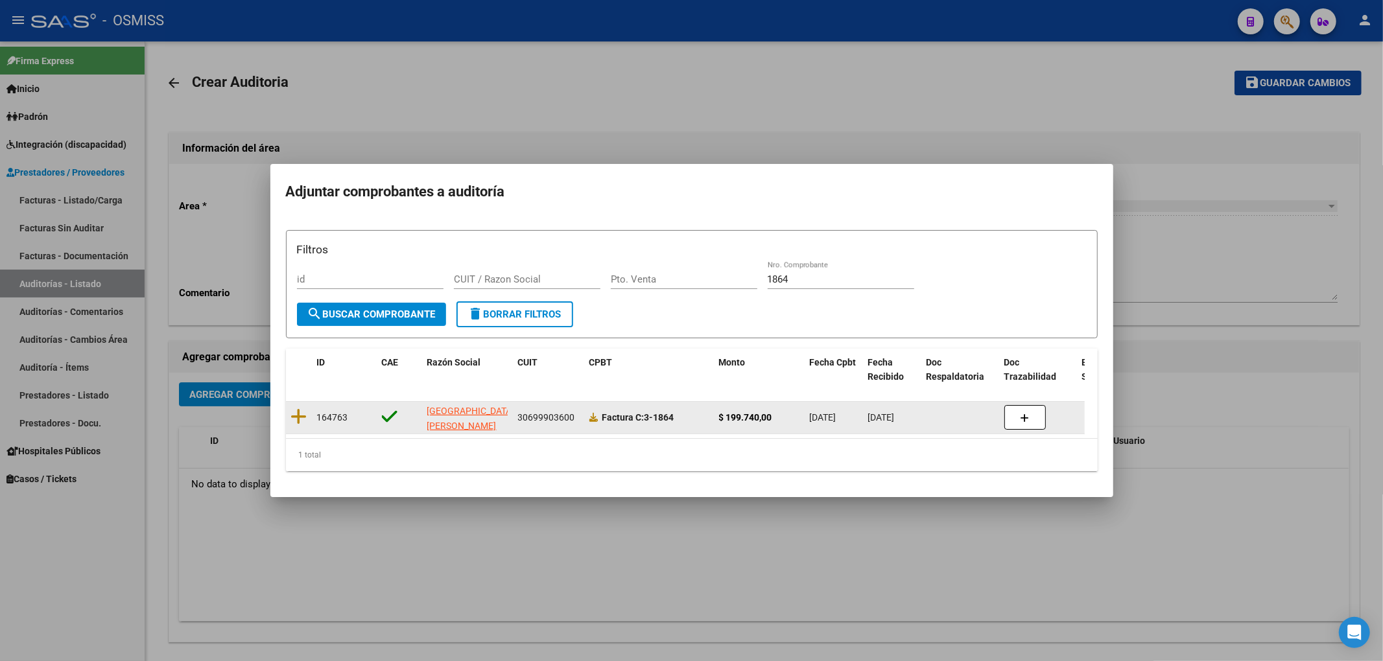
click at [298, 419] on div at bounding box center [299, 418] width 16 height 20
click at [294, 410] on icon at bounding box center [299, 417] width 16 height 18
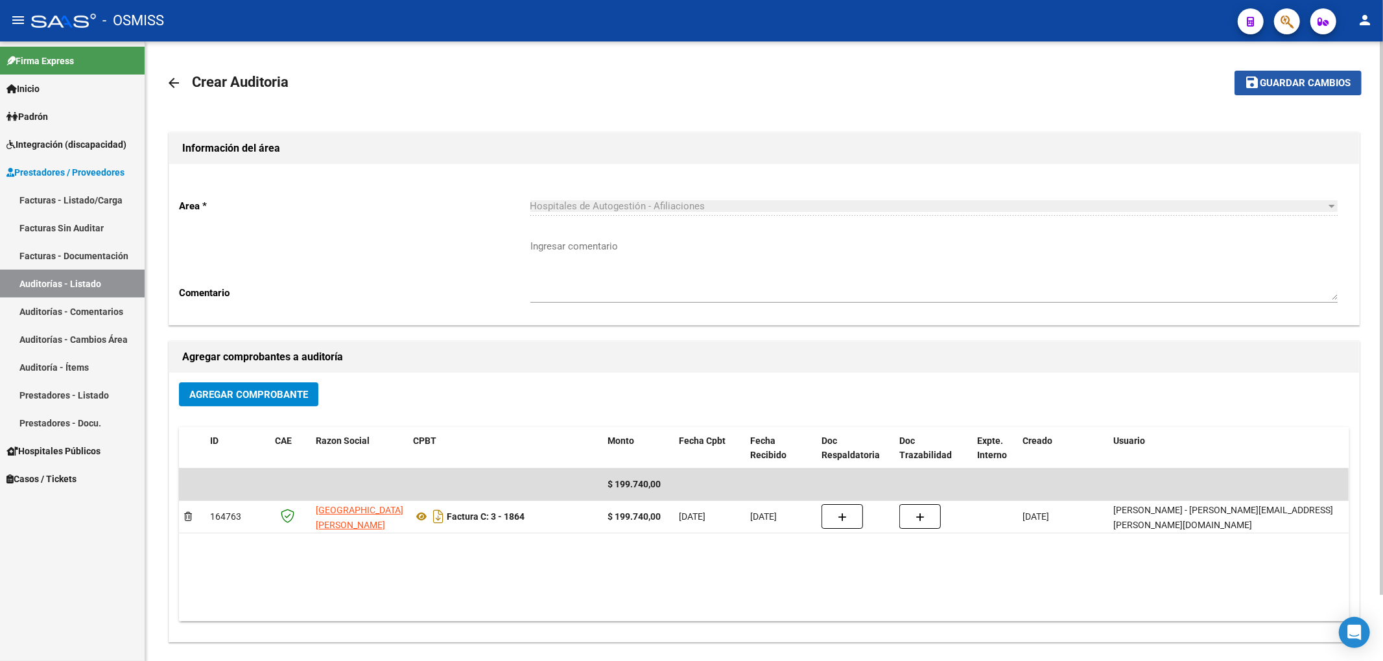
click at [1321, 82] on span "Guardar cambios" at bounding box center [1305, 84] width 91 height 12
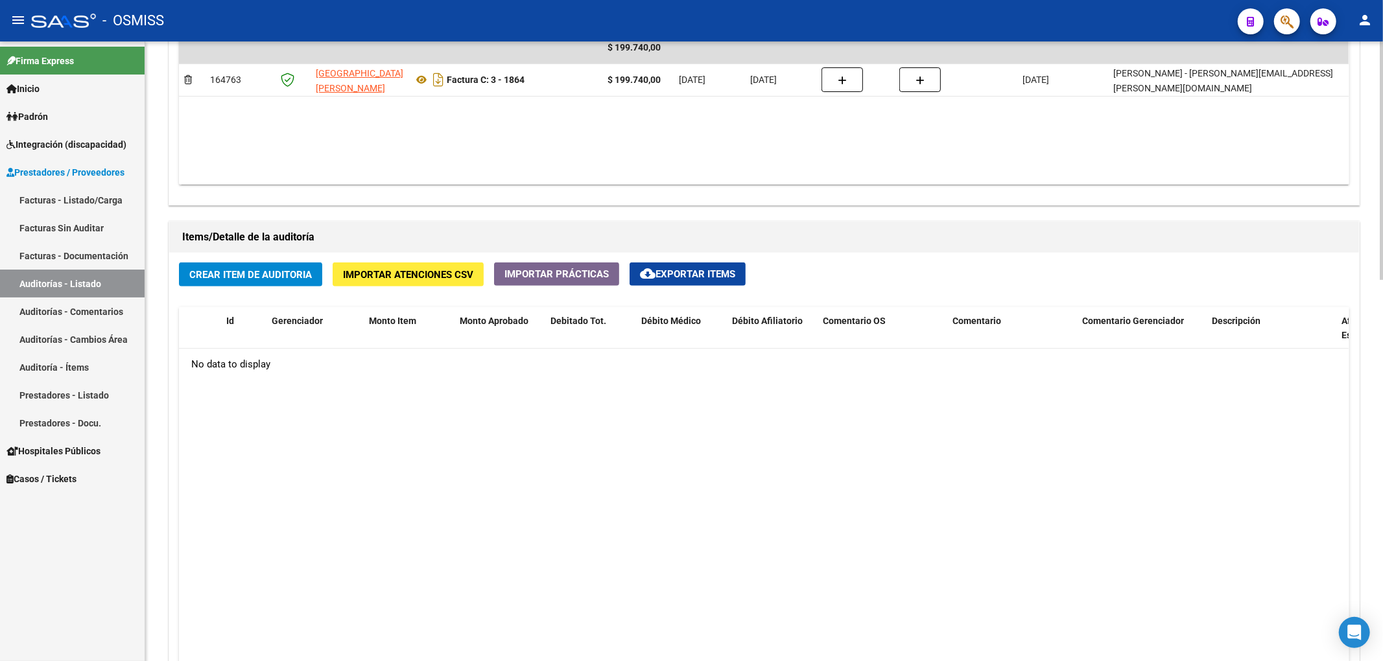
scroll to position [778, 0]
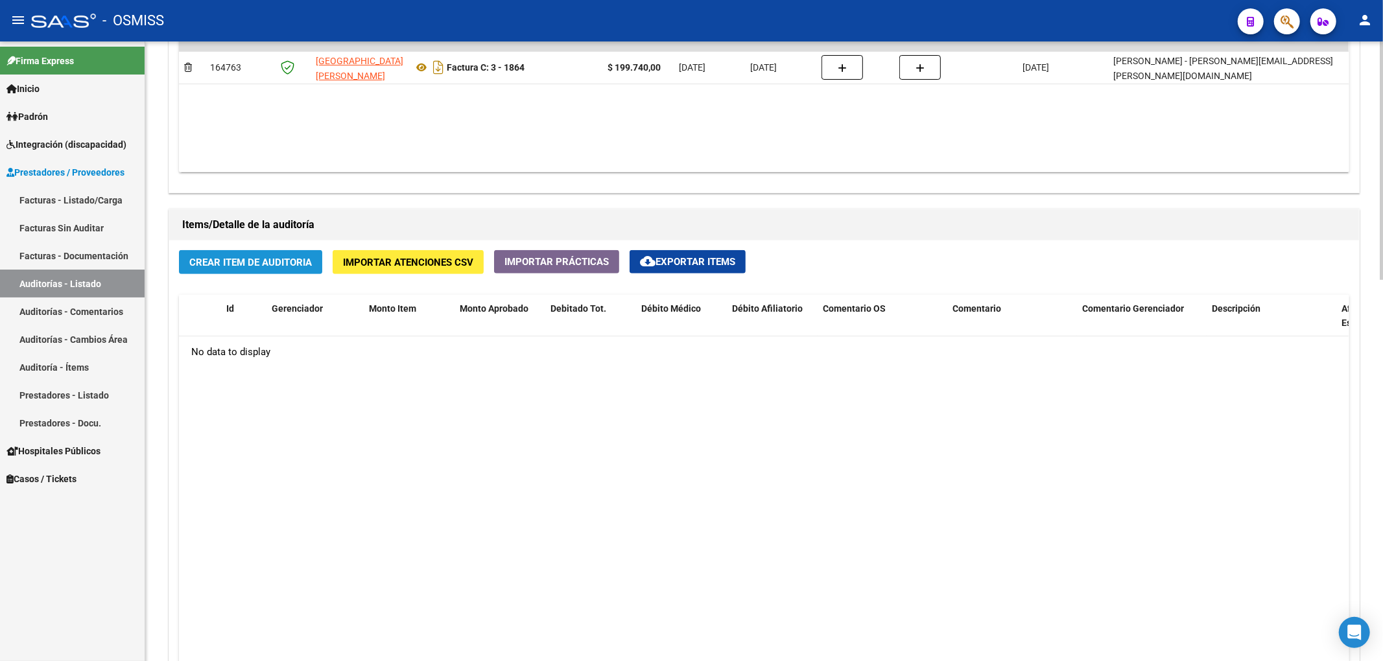
click at [281, 271] on button "Crear Item de Auditoria" at bounding box center [250, 262] width 143 height 24
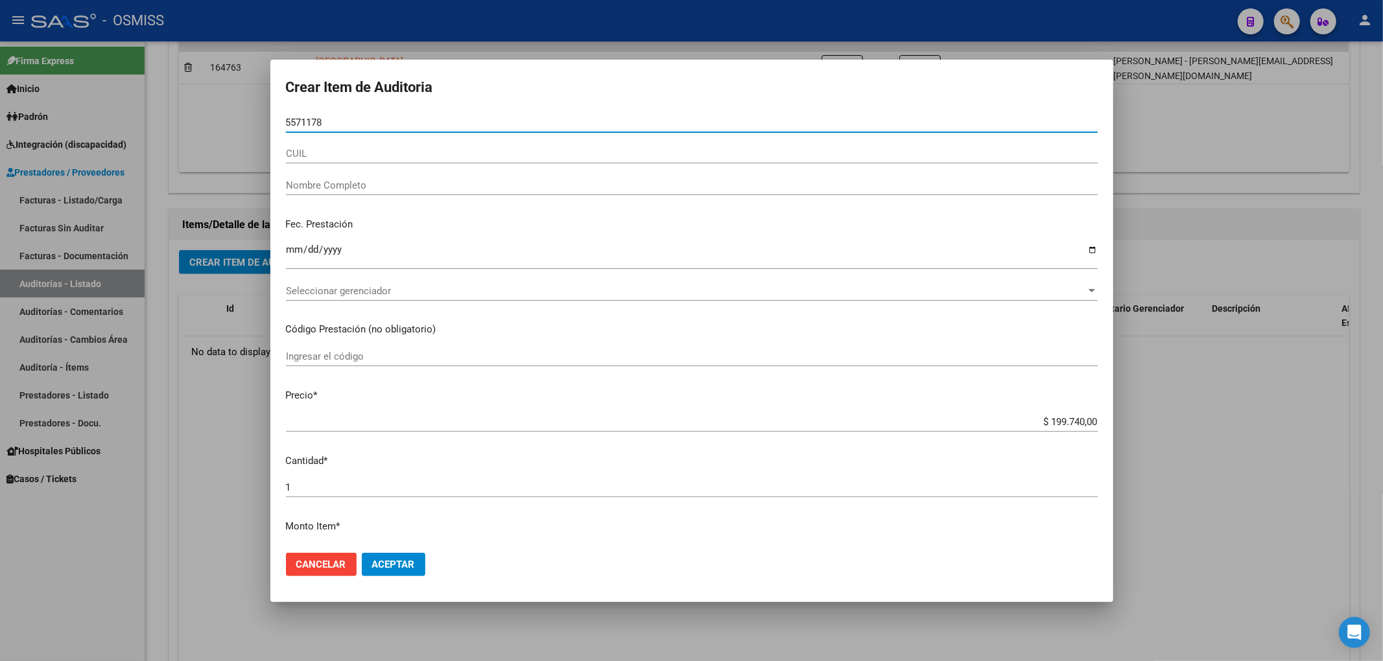
type input "55711780"
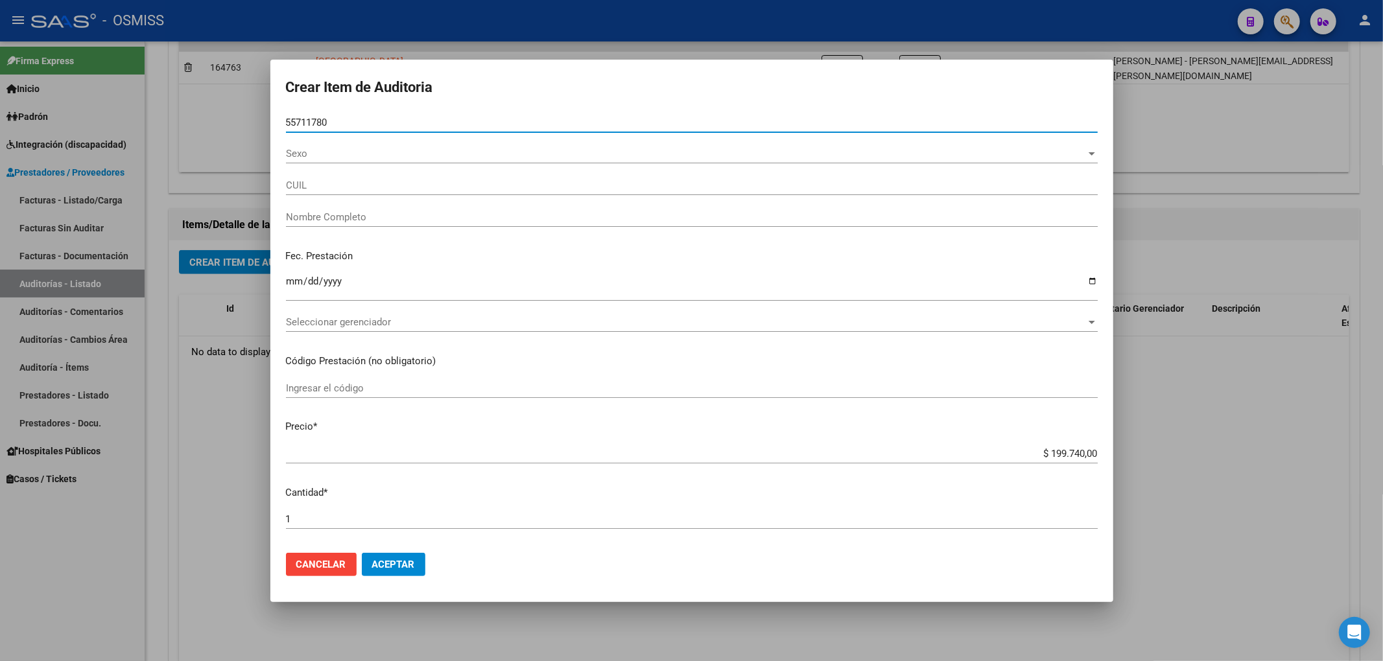
type input "20557117807"
type input "[PERSON_NAME]"
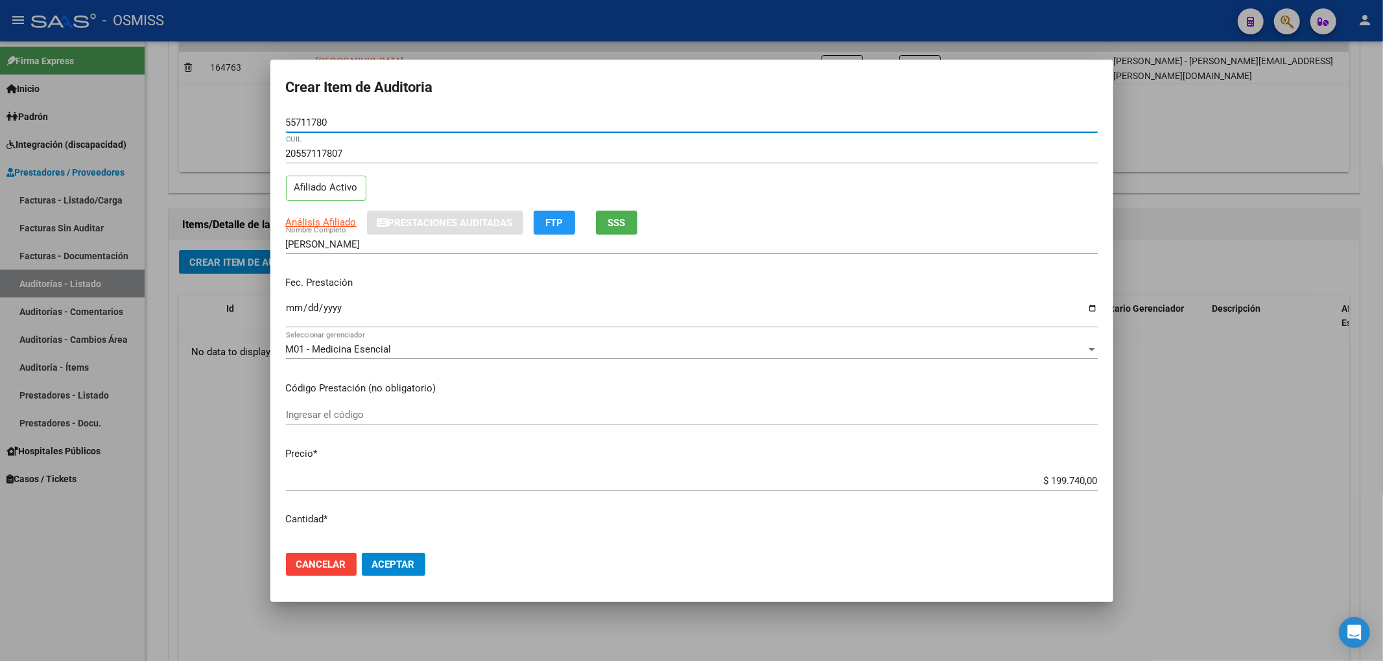
type input "55711780"
click at [289, 305] on input "Ingresar la fecha" at bounding box center [692, 313] width 812 height 21
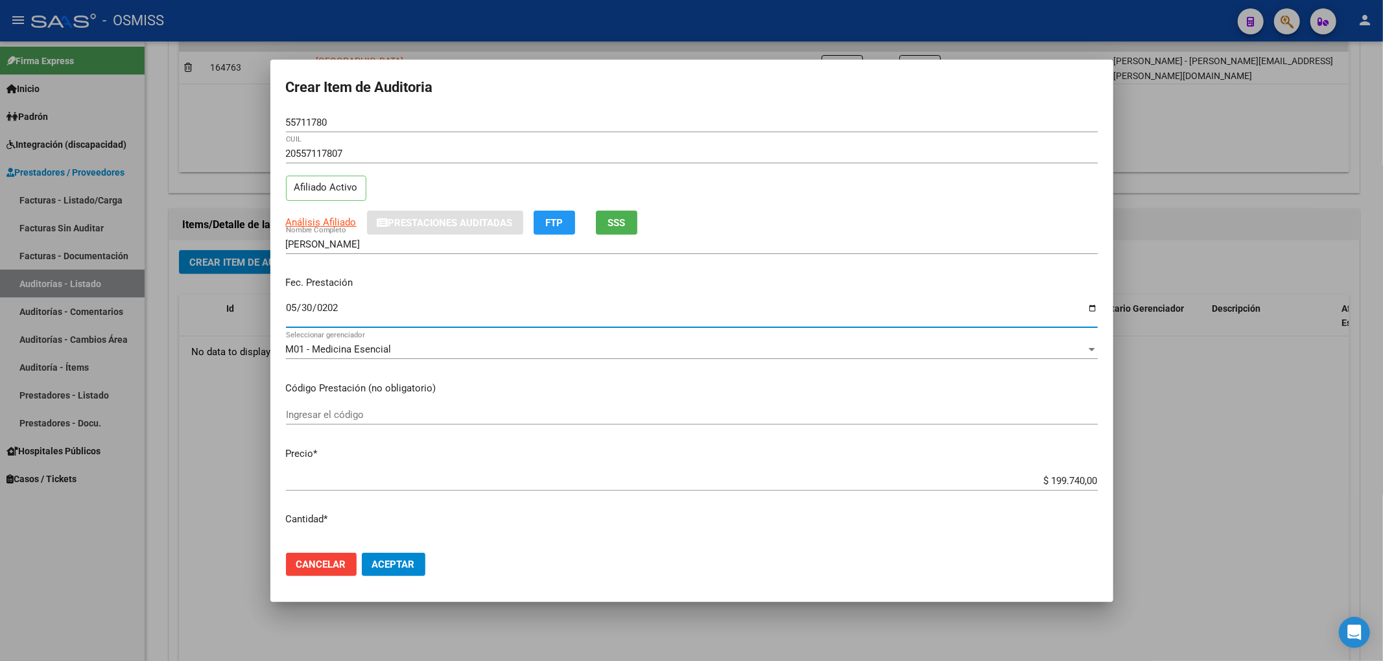
type input "[DATE]"
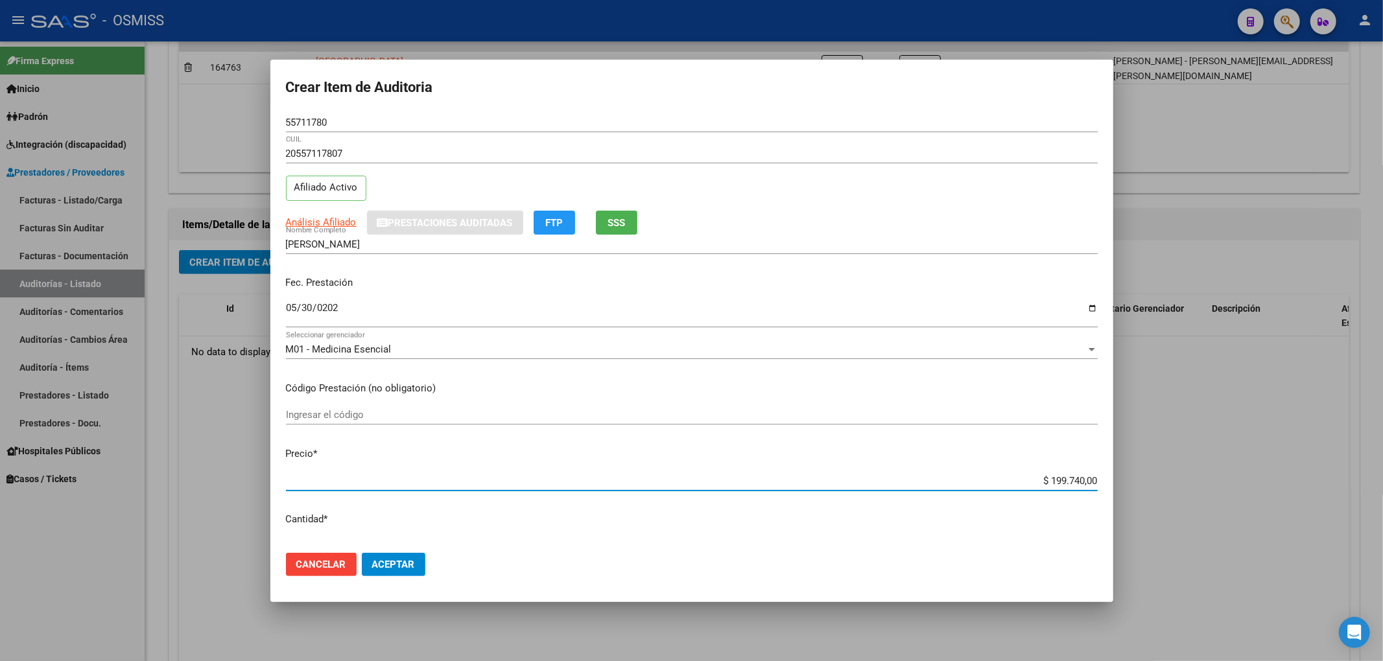
drag, startPoint x: 1024, startPoint y: 480, endPoint x: 1219, endPoint y: 480, distance: 194.5
click at [1217, 480] on div "Crear Item de Auditoria 55711780 Nro Documento 20557117807 CUIL Afiliado Activo…" at bounding box center [691, 330] width 1383 height 661
type input "$ 0,04"
type input "$ 0,49"
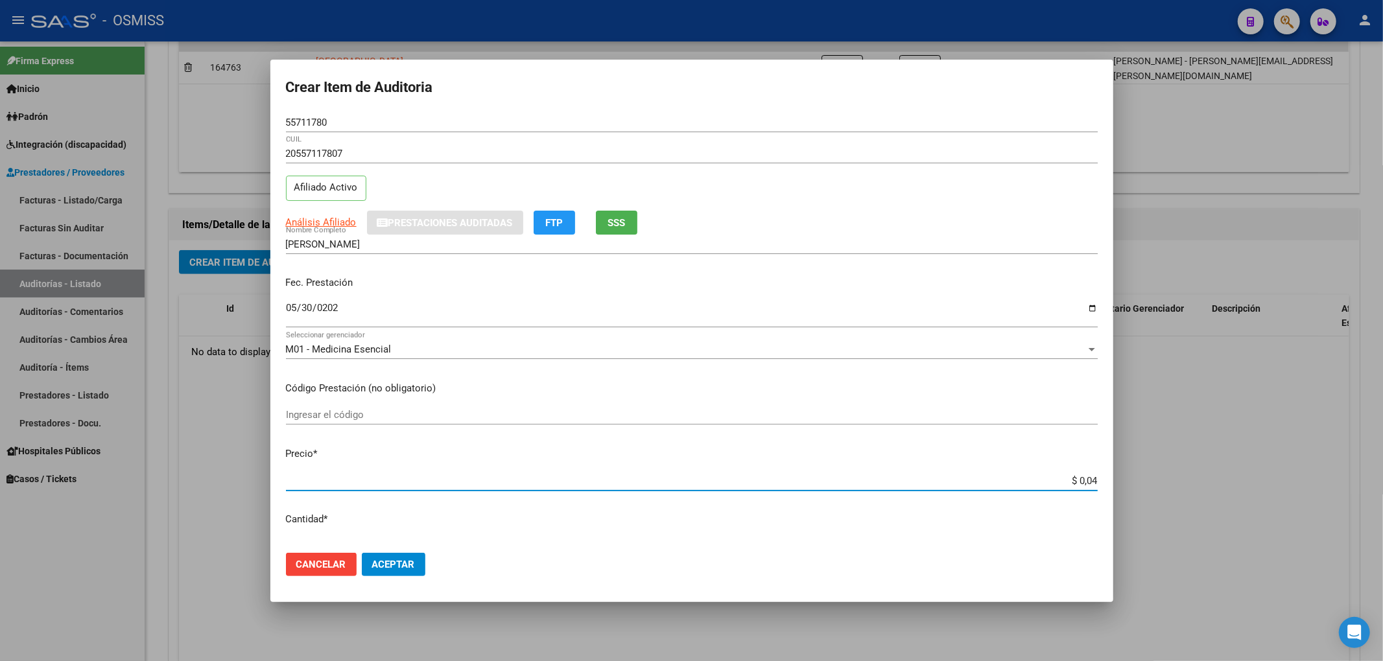
type input "$ 0,49"
type input "$ 4,90"
type input "$ 49,08"
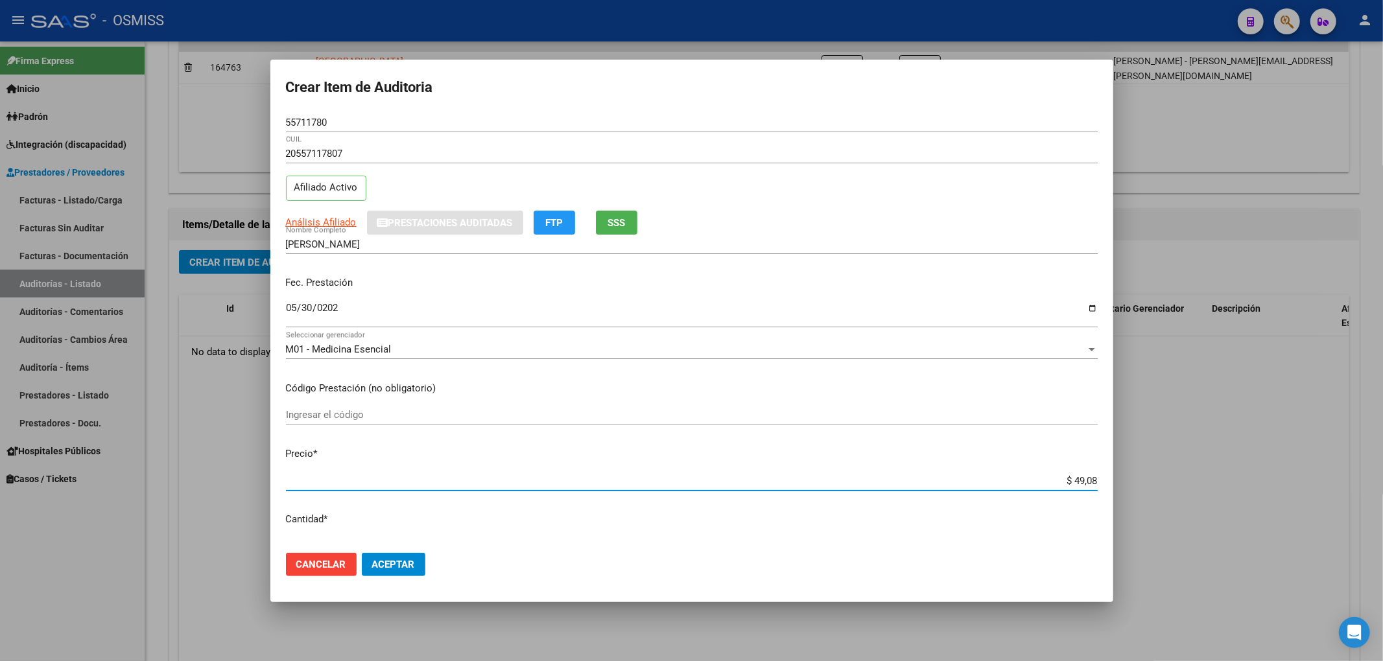
type input "$ 490,88"
type input "$ 4.908,80"
type input "$ 49.088,00"
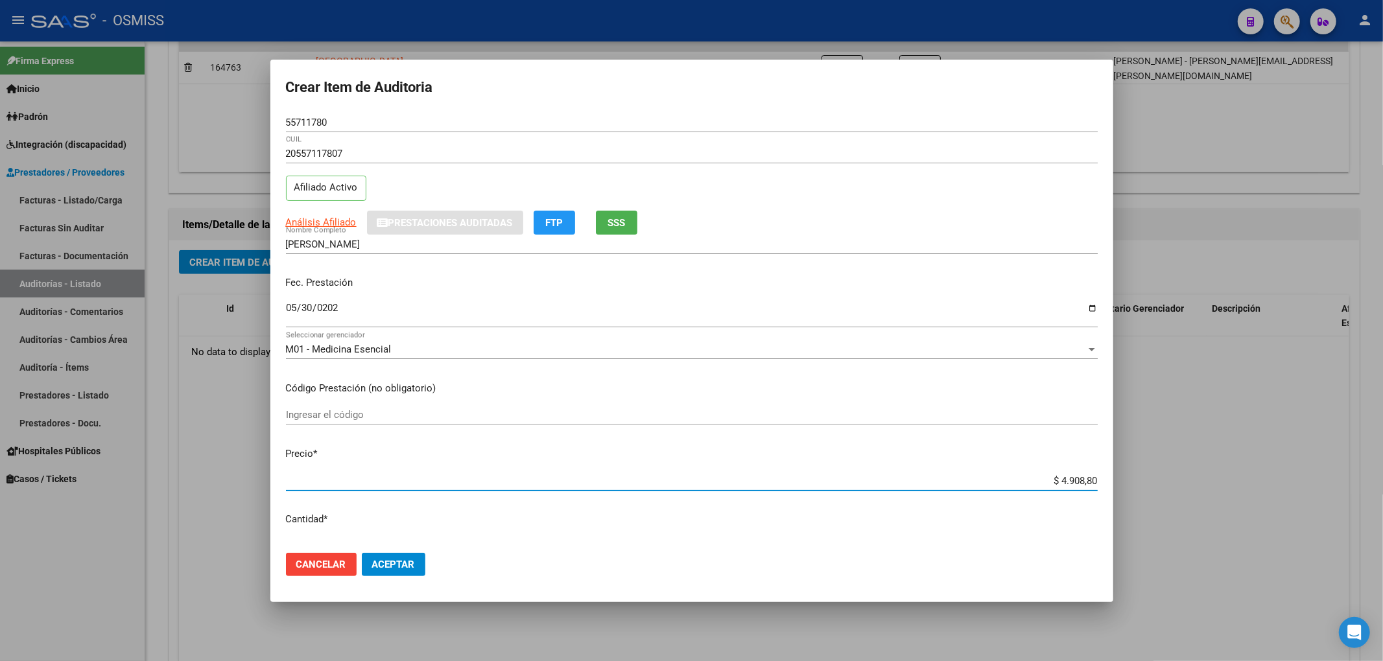
type input "$ 49.088,00"
drag, startPoint x: 346, startPoint y: 112, endPoint x: 338, endPoint y: 115, distance: 8.1
click at [341, 113] on form "Crear Item de Auditoria 55711780 Nro Documento 20557117807 CUIL Afiliado Activo…" at bounding box center [692, 330] width 812 height 511
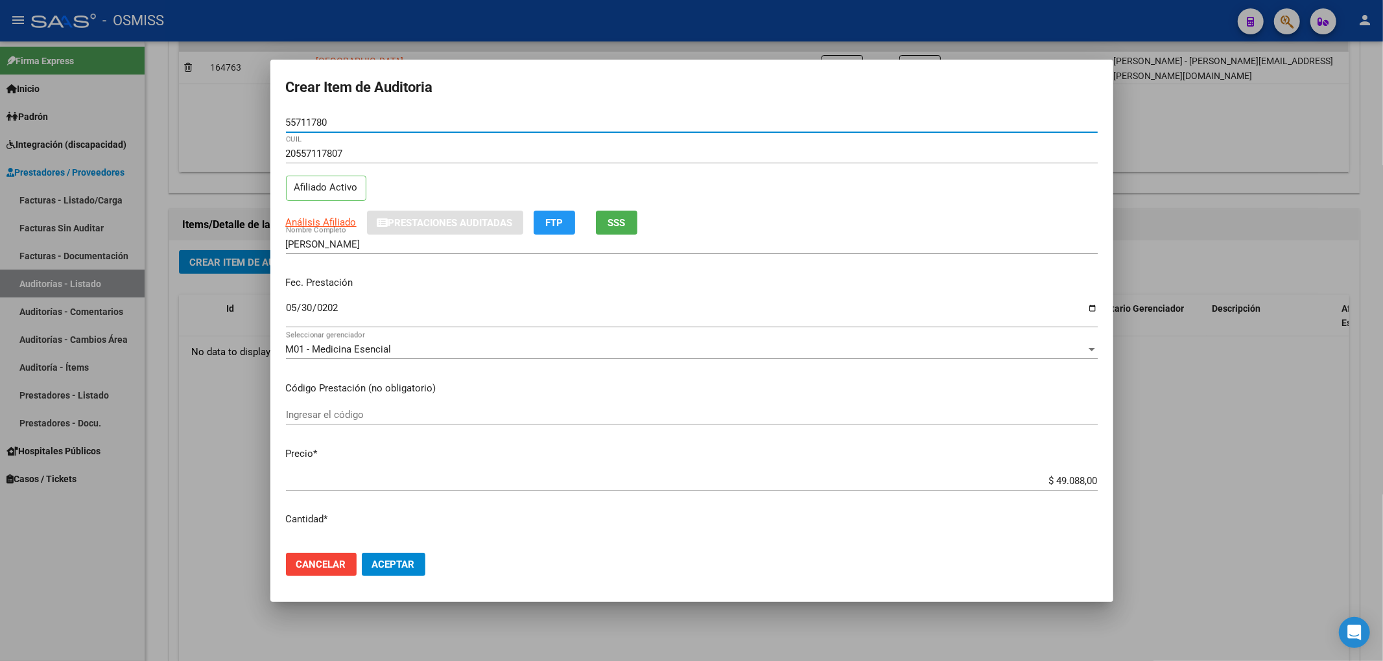
drag, startPoint x: 331, startPoint y: 123, endPoint x: 262, endPoint y: 126, distance: 68.8
click at [294, 121] on input "55711780" at bounding box center [692, 123] width 812 height 12
click at [316, 118] on input "55711780" at bounding box center [692, 123] width 812 height 12
drag, startPoint x: 285, startPoint y: 121, endPoint x: 362, endPoint y: 115, distance: 76.7
click at [362, 115] on div "55711780 Nro Documento" at bounding box center [692, 122] width 812 height 19
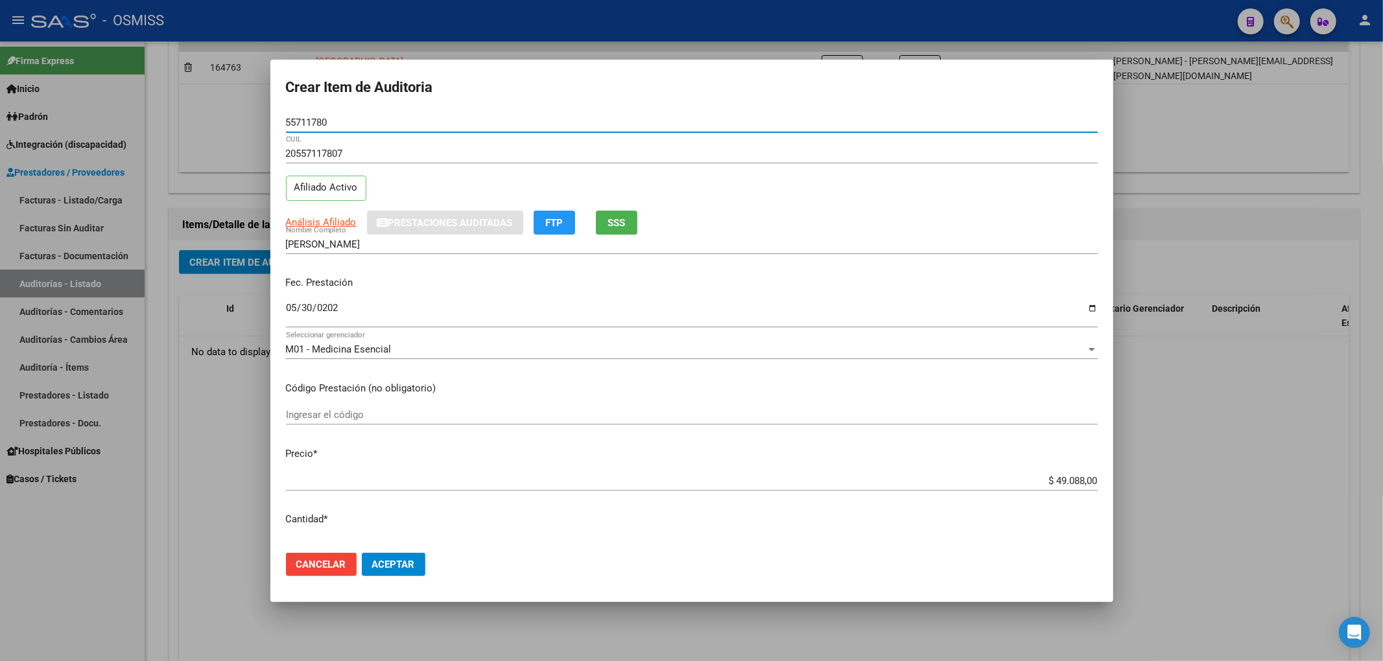
click at [519, 297] on div "Fec. Prestación [DATE] Ingresar la fecha" at bounding box center [692, 303] width 812 height 74
click at [539, 288] on p "Fec. Prestación" at bounding box center [692, 283] width 812 height 15
click at [399, 555] on button "Aceptar" at bounding box center [394, 564] width 64 height 23
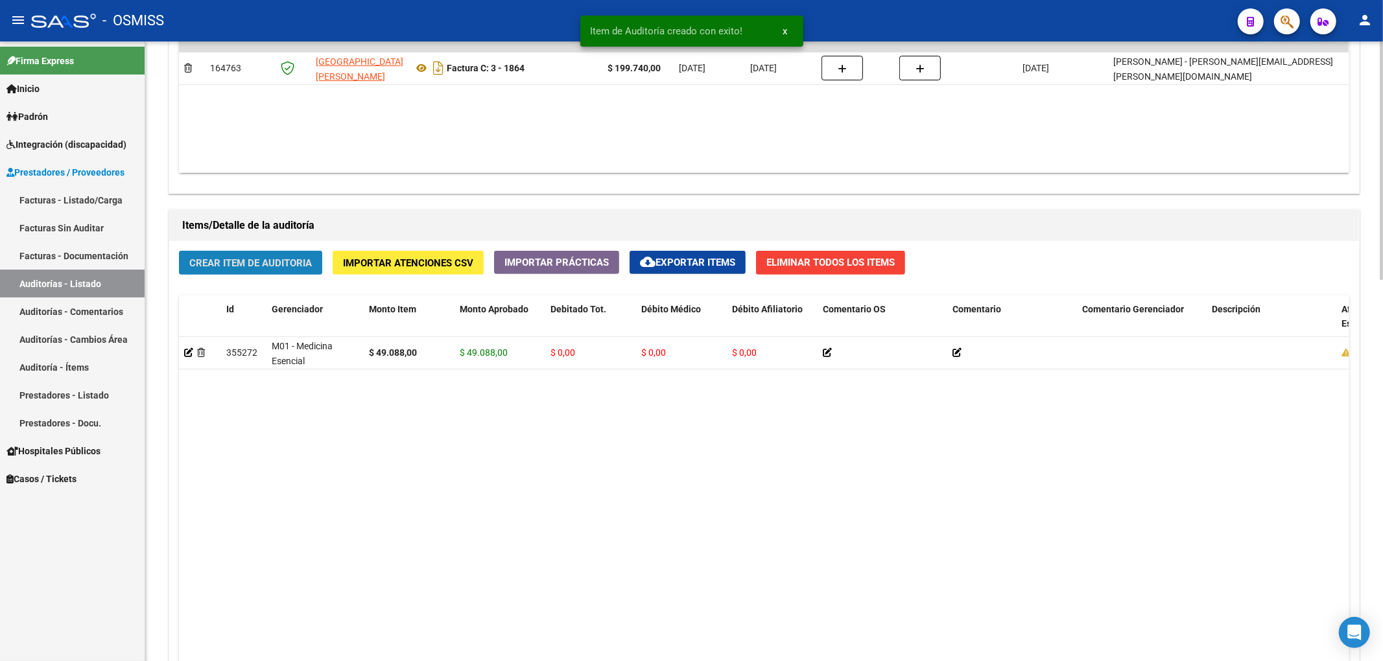
click at [296, 265] on span "Crear Item de Auditoria" at bounding box center [250, 263] width 123 height 12
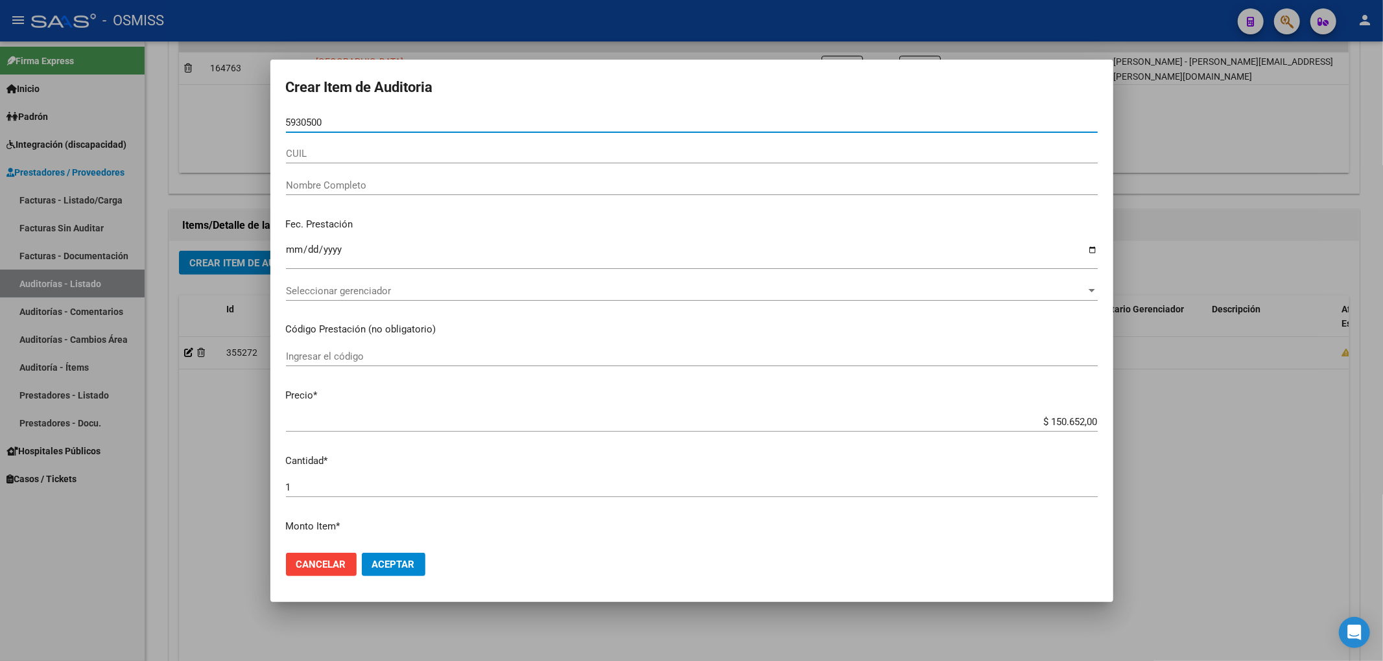
type input "59305002"
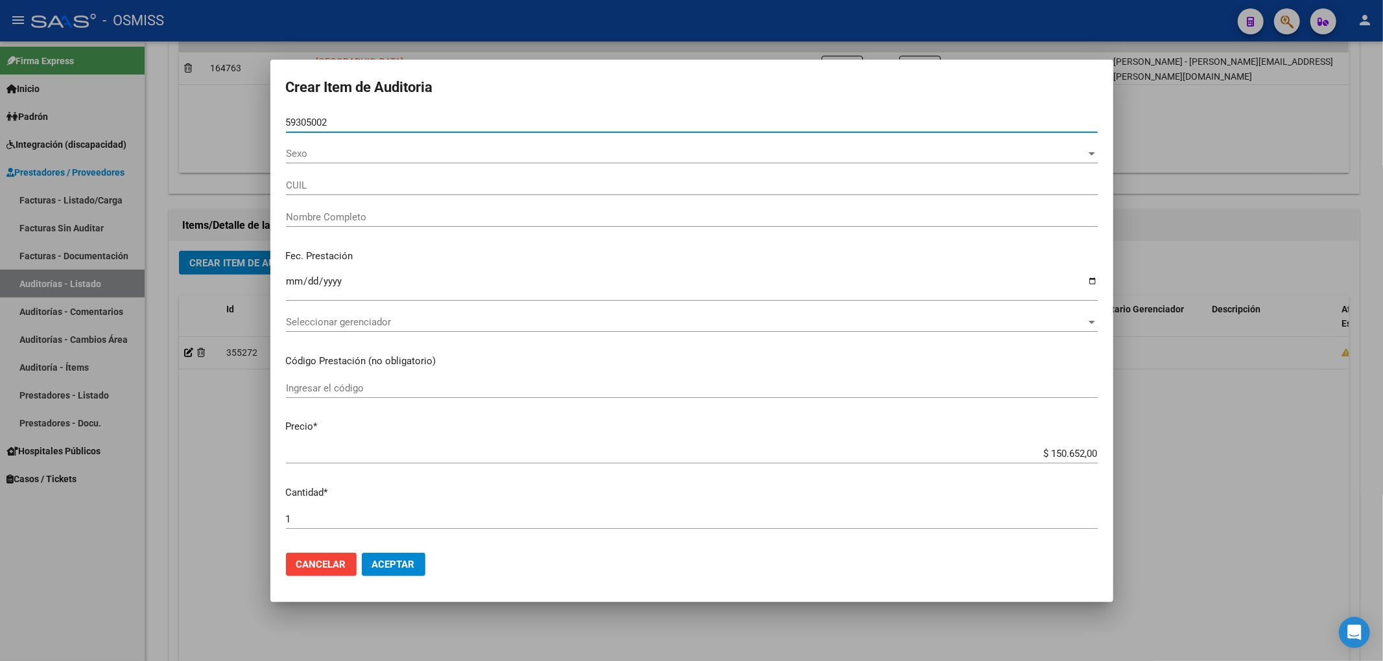
type input "20593050026"
type input "[PERSON_NAME]"
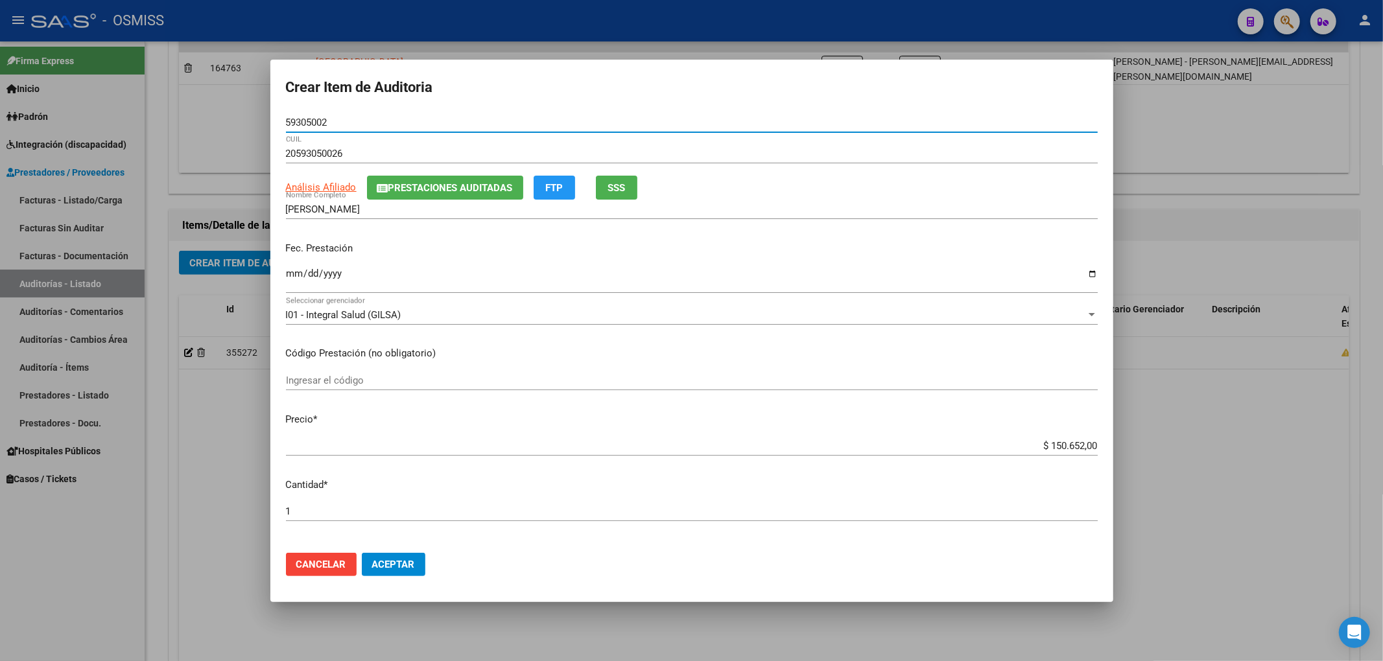
type input "59305002"
click at [397, 194] on button "Prestaciones Auditadas" at bounding box center [445, 188] width 156 height 24
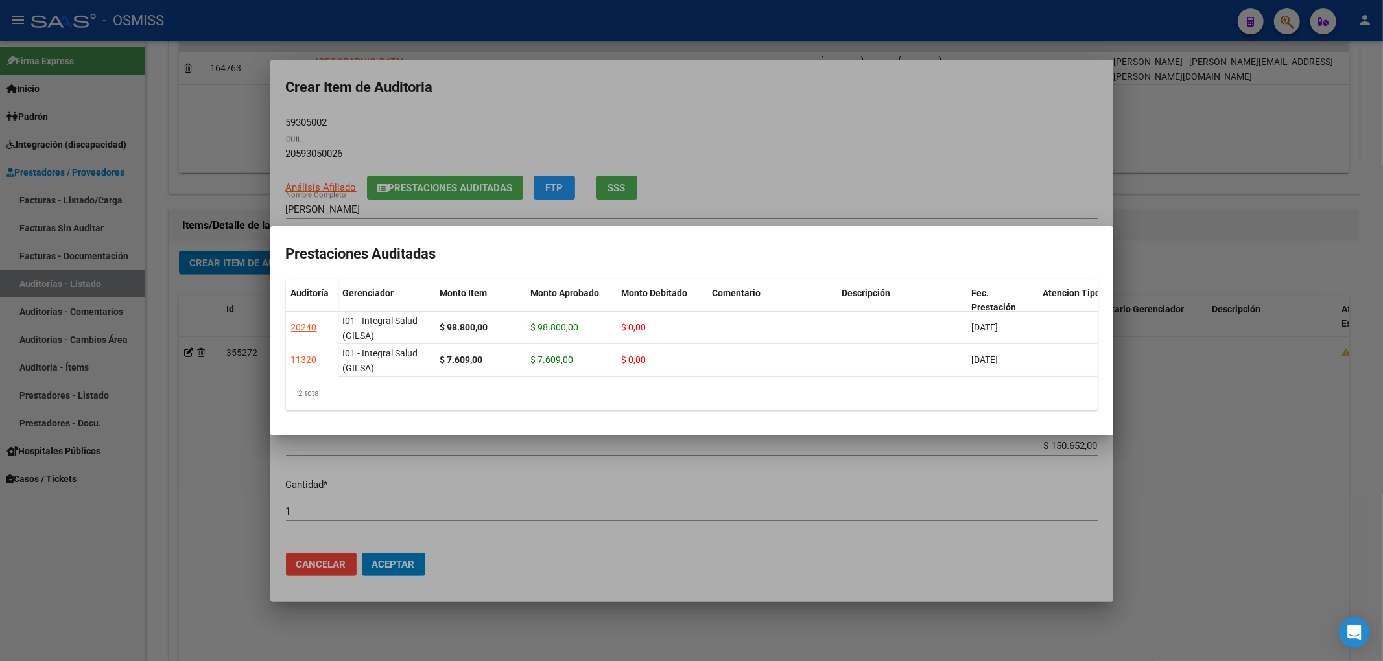
click at [524, 96] on div at bounding box center [691, 330] width 1383 height 661
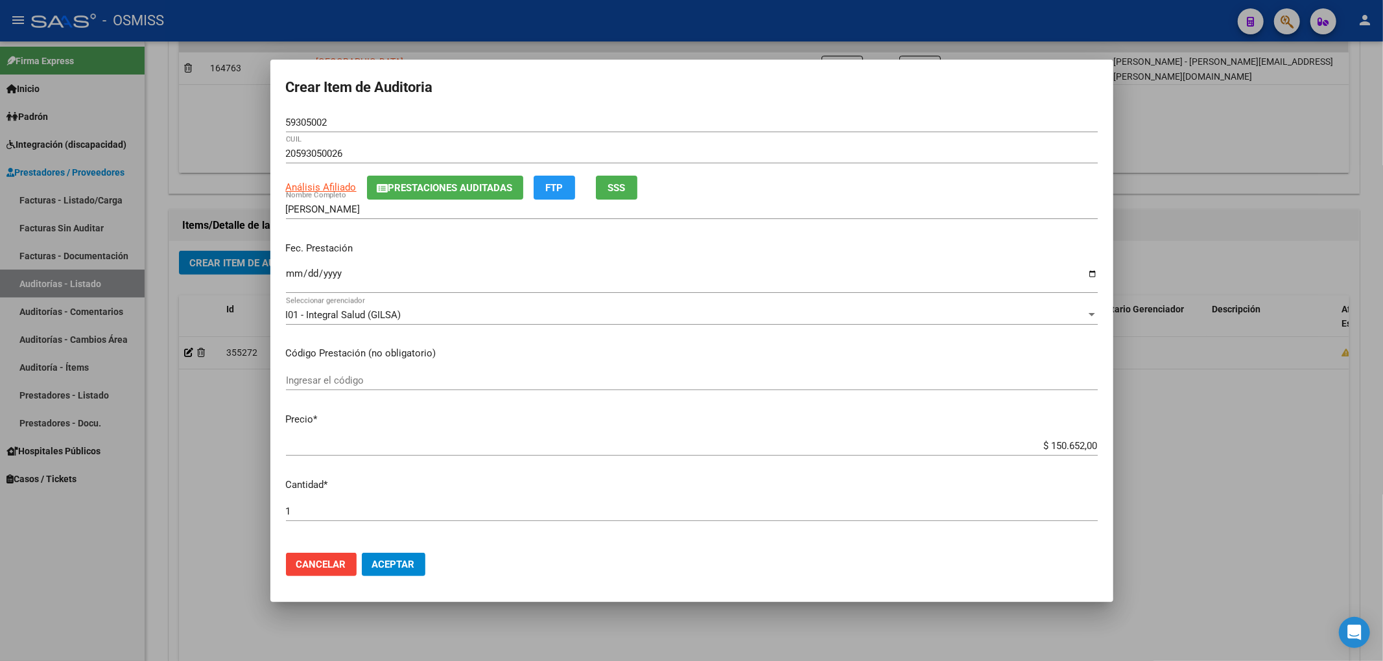
click at [288, 283] on input "Ingresar la fecha" at bounding box center [692, 278] width 812 height 21
type input "[DATE]"
drag, startPoint x: 1023, startPoint y: 447, endPoint x: 1240, endPoint y: 454, distance: 217.3
click at [1238, 454] on div "Crear Item de Auditoria 59305002 Nro Documento 20593050026 CUIL Análisis Afilia…" at bounding box center [691, 330] width 1383 height 661
type input "$ 0,01"
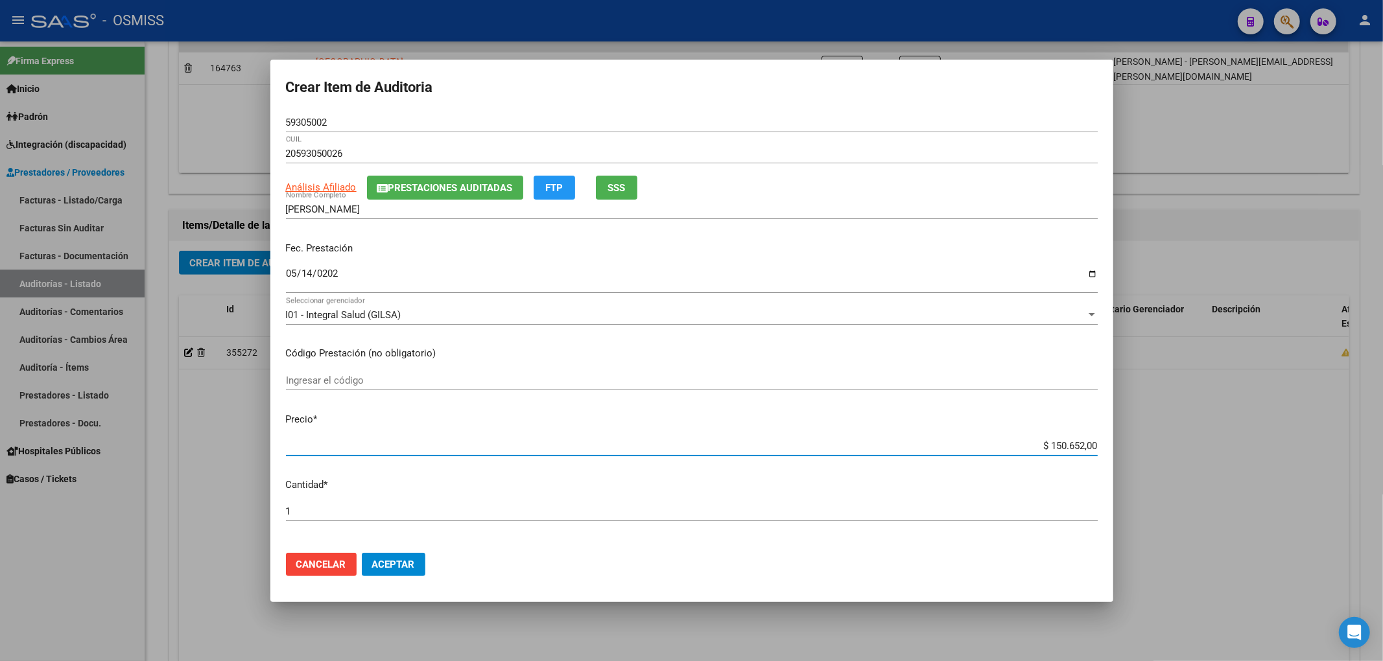
type input "$ 0,01"
type input "$ 0,12"
type input "$ 1,22"
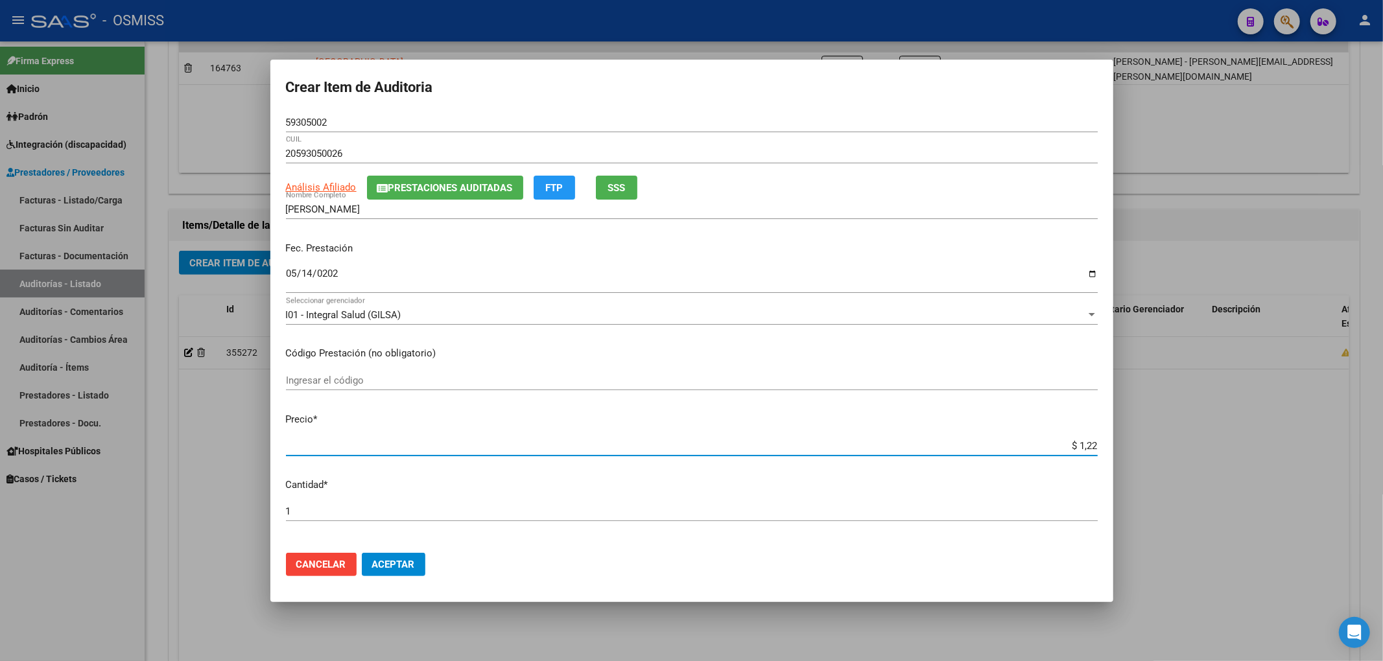
type input "$ 12,28"
type input "$ 122,85"
type input "$ 1.228,50"
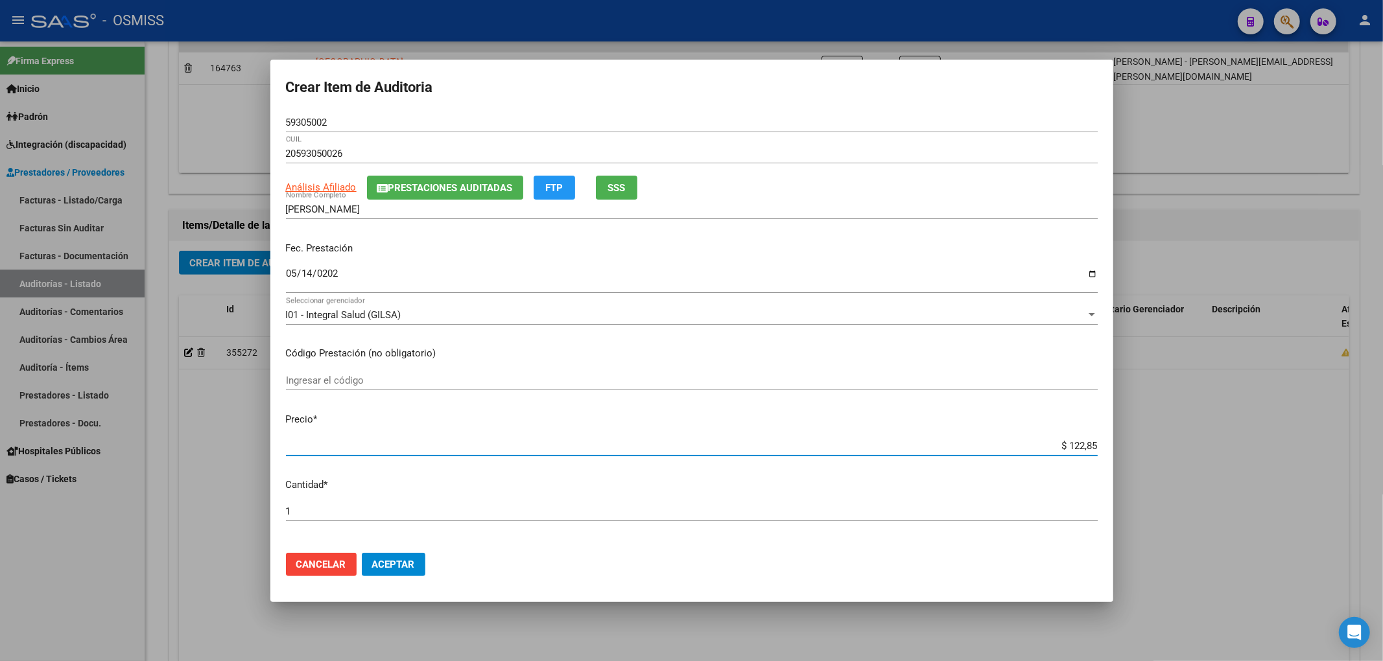
type input "$ 1.228,50"
type input "$ 12.285,00"
click at [608, 252] on p "Fec. Prestación" at bounding box center [692, 248] width 812 height 15
click at [385, 183] on icon "button" at bounding box center [382, 188] width 11 height 10
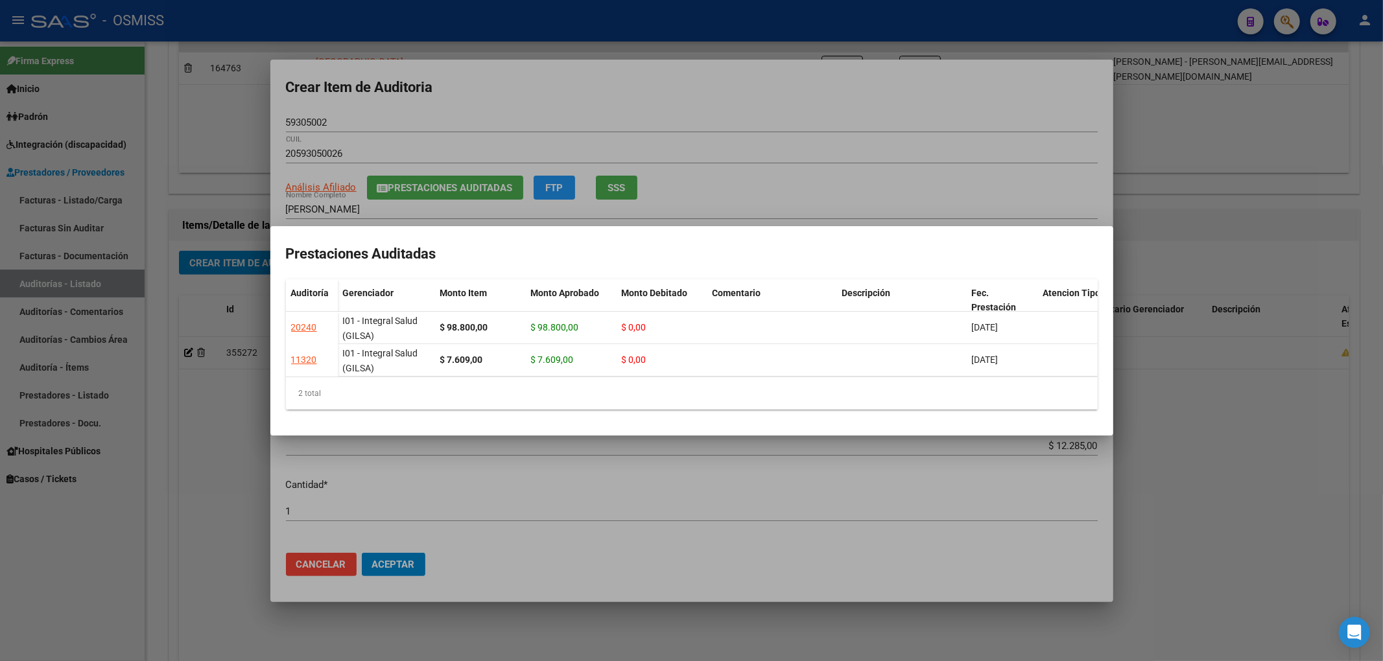
click at [540, 91] on div at bounding box center [691, 330] width 1383 height 661
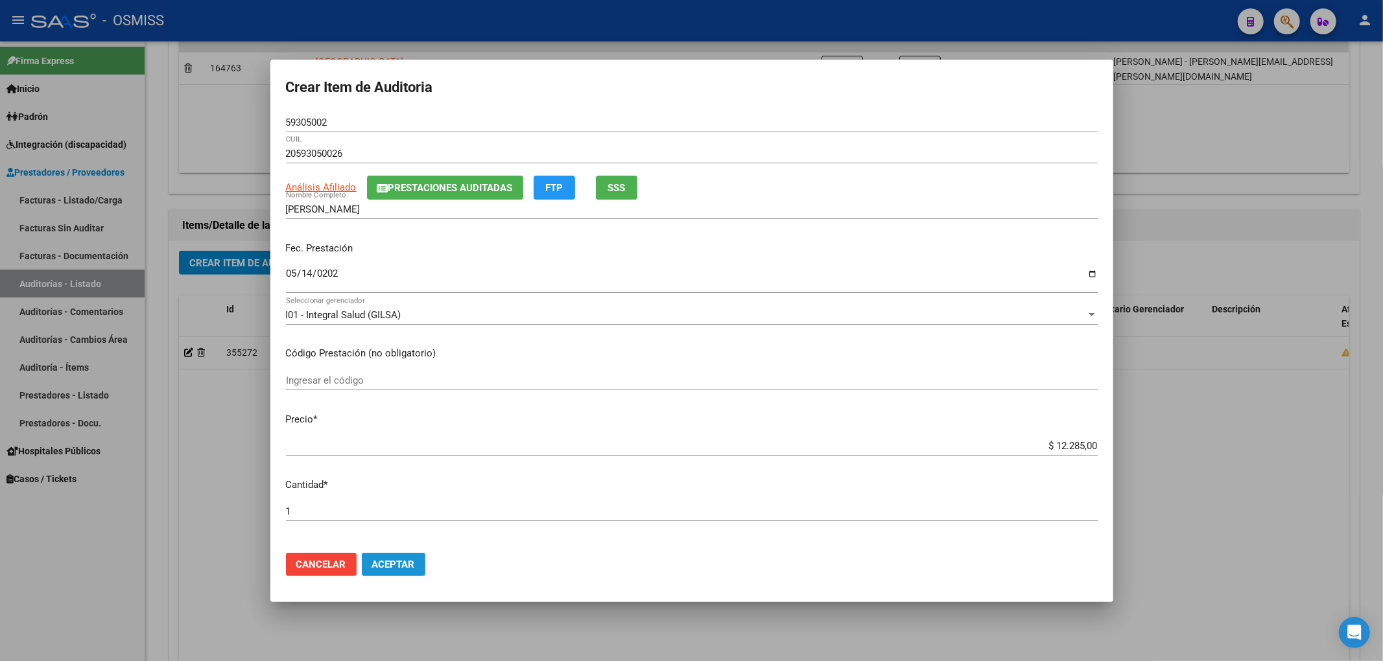
click at [407, 569] on span "Aceptar" at bounding box center [393, 565] width 43 height 12
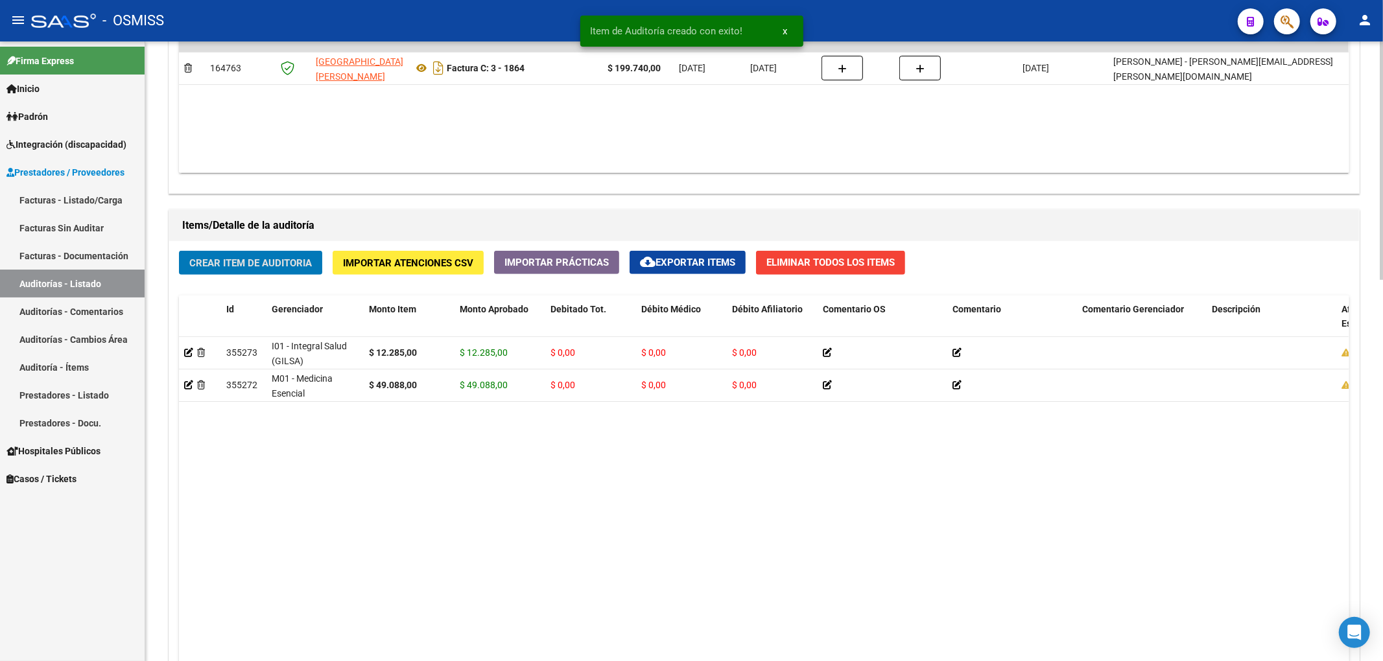
click at [273, 266] on span "Crear Item de Auditoria" at bounding box center [250, 263] width 123 height 12
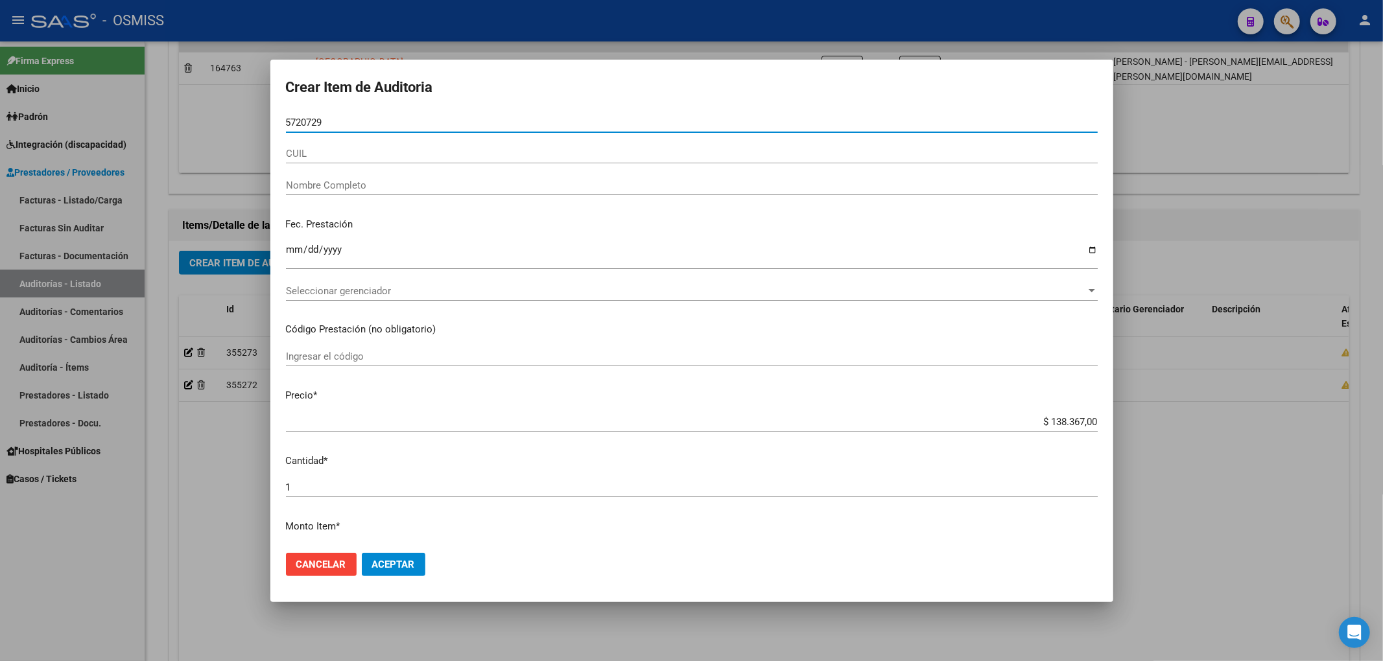
type input "57207293"
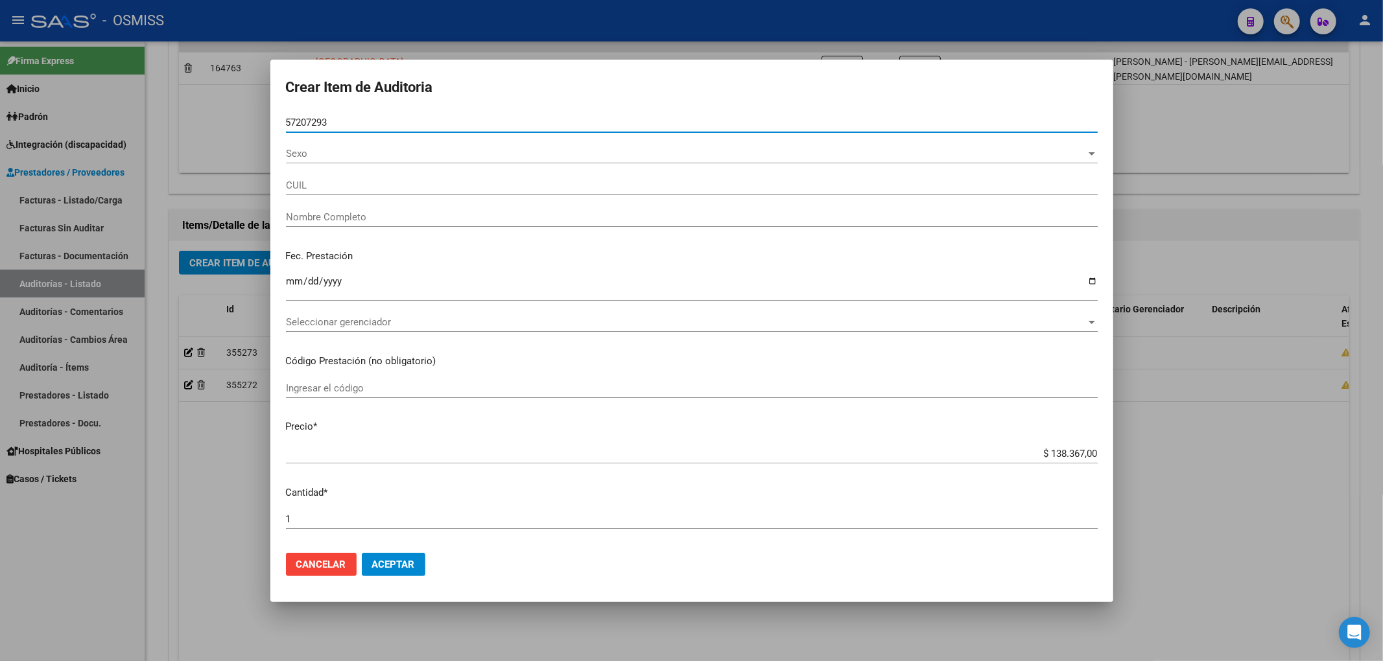
type input "27572072938"
type input "[PERSON_NAME]"
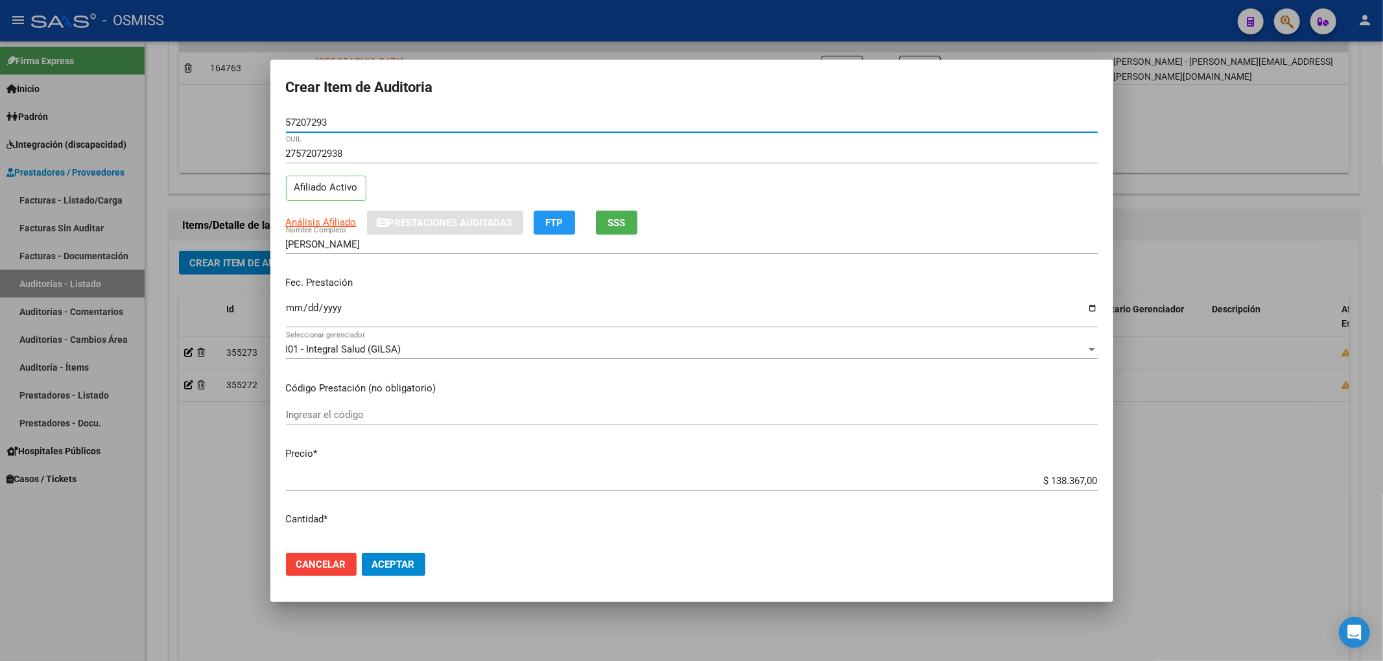
type input "57207293"
click at [293, 314] on input "Ingresar la fecha" at bounding box center [692, 313] width 812 height 21
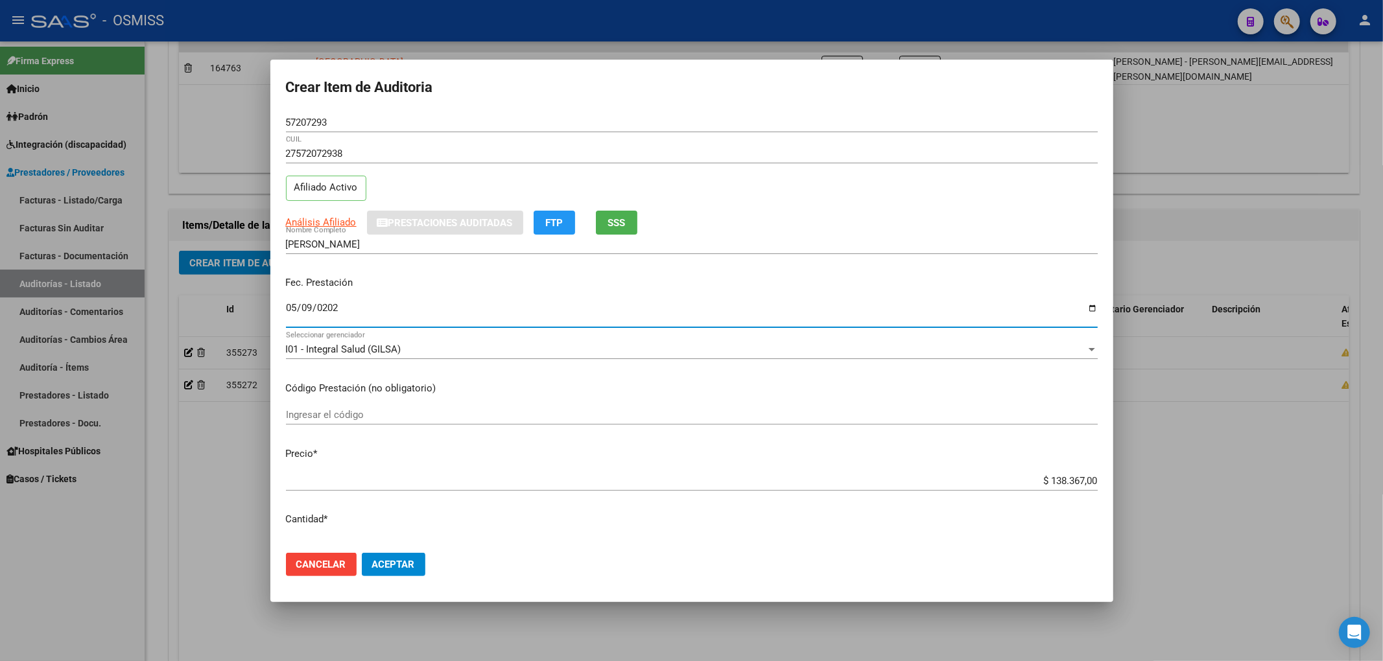
type input "[DATE]"
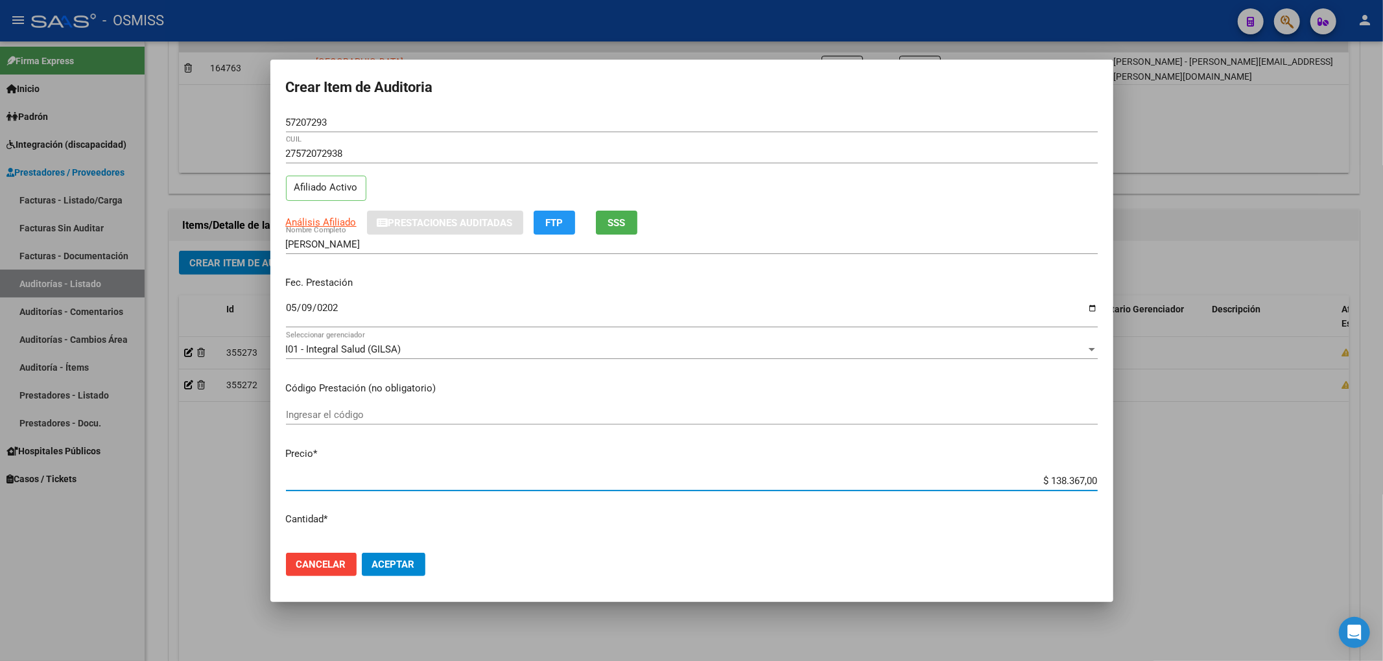
drag, startPoint x: 1028, startPoint y: 484, endPoint x: 1175, endPoint y: 470, distance: 147.1
click at [1168, 471] on div "Crear Item de Auditoria 57207293 Nro Documento 27572072938 CUIL Afiliado Activo…" at bounding box center [691, 330] width 1383 height 661
type input "$ 0,01"
type input "$ 0,12"
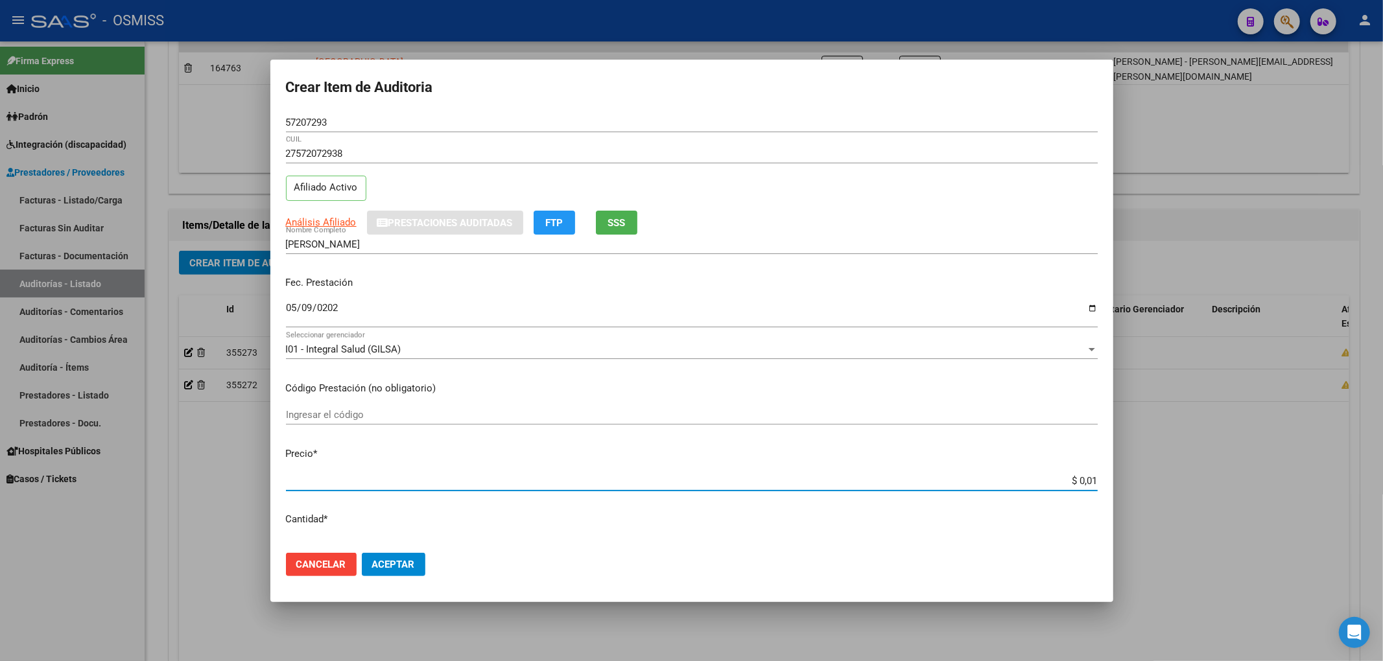
type input "$ 0,12"
type input "$ 1,22"
type input "$ 12,28"
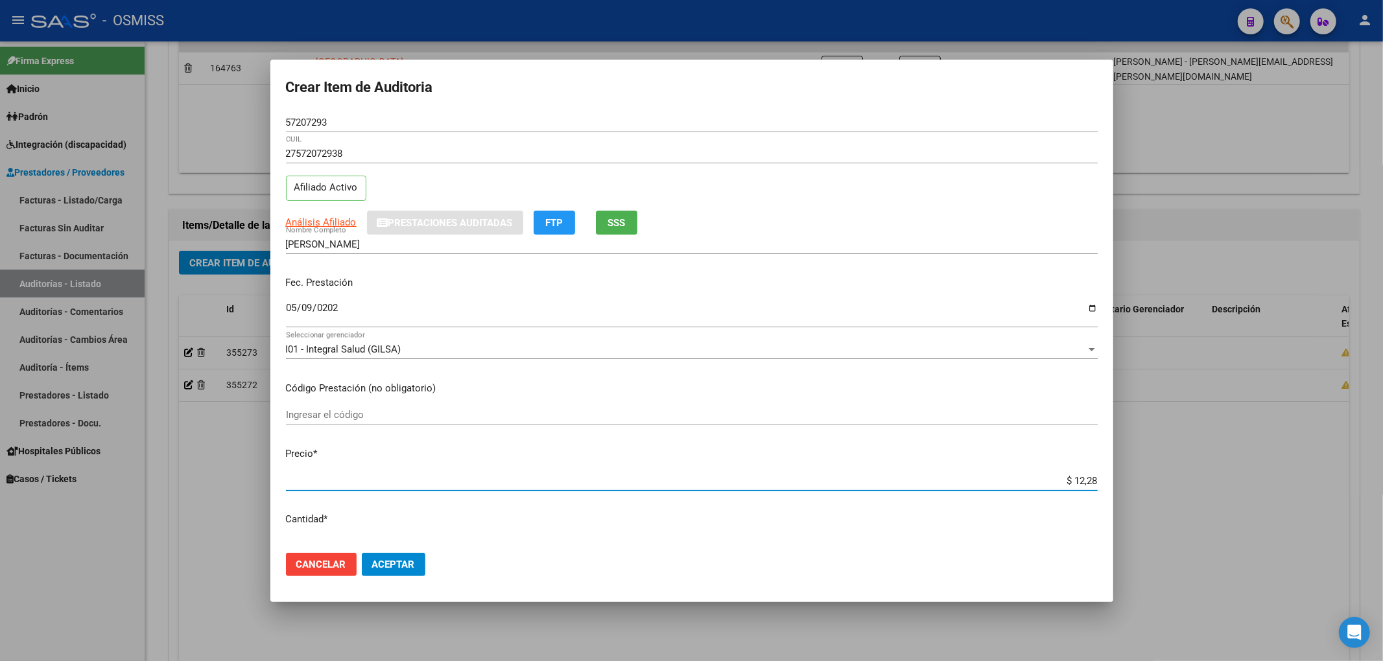
type input "$ 122,85"
type input "$ 1.228,50"
type input "$ 12.285,00"
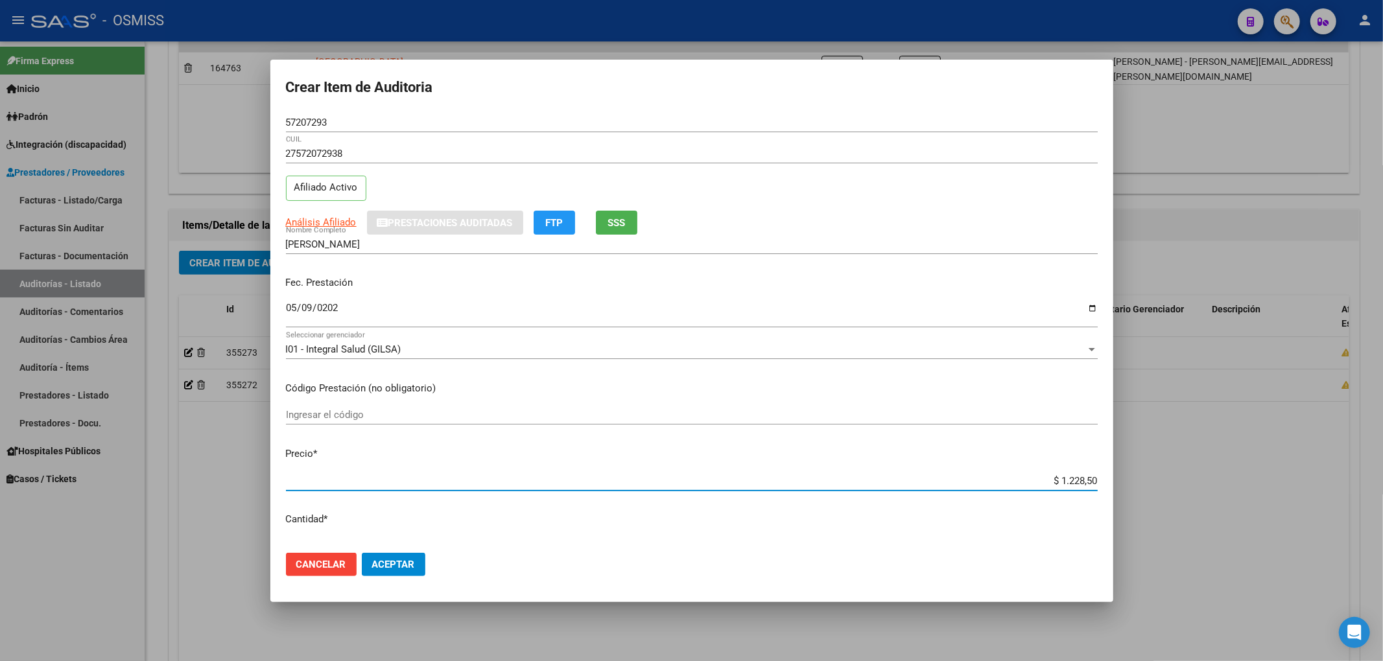
type input "$ 12.285,00"
click at [460, 303] on input "[DATE]" at bounding box center [692, 313] width 812 height 21
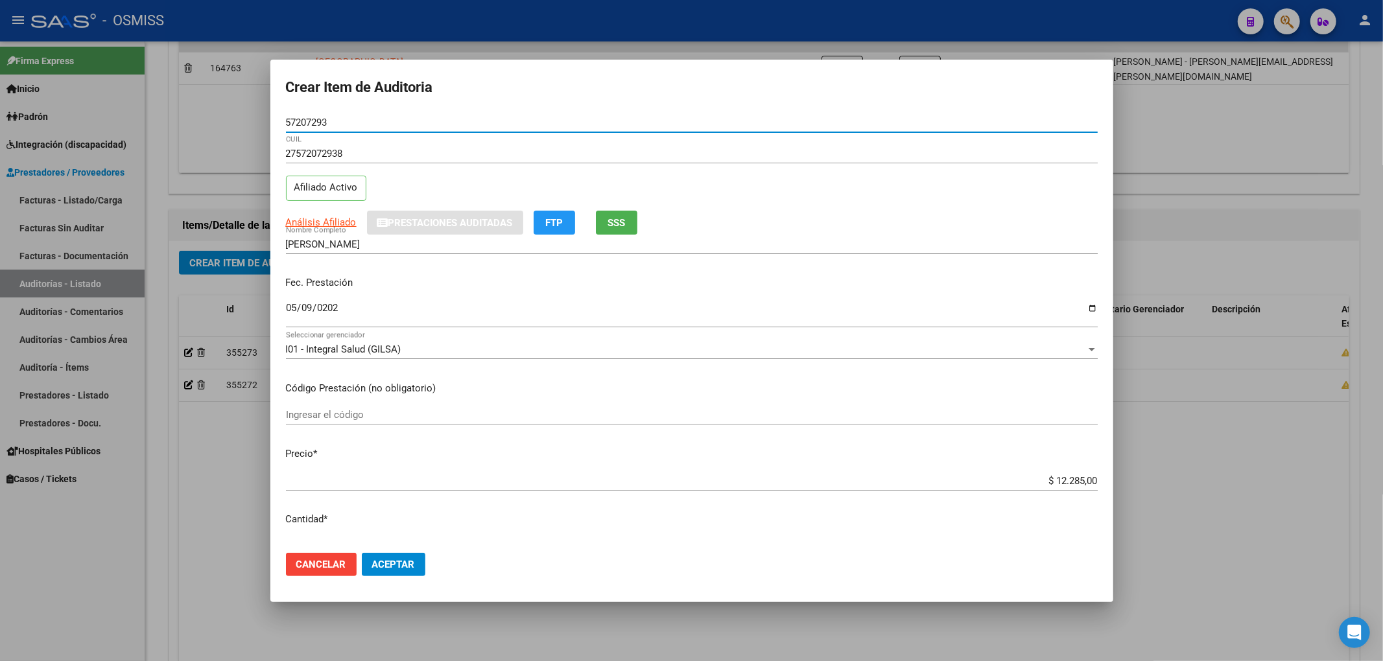
drag, startPoint x: 367, startPoint y: 123, endPoint x: 172, endPoint y: 123, distance: 194.5
click at [177, 123] on div "Crear Item de Auditoria 57207293 Nro Documento 27572072938 CUIL Afiliado Activo…" at bounding box center [691, 330] width 1383 height 661
click at [520, 286] on p "Fec. Prestación" at bounding box center [692, 283] width 812 height 15
click at [403, 564] on span "Aceptar" at bounding box center [393, 565] width 43 height 12
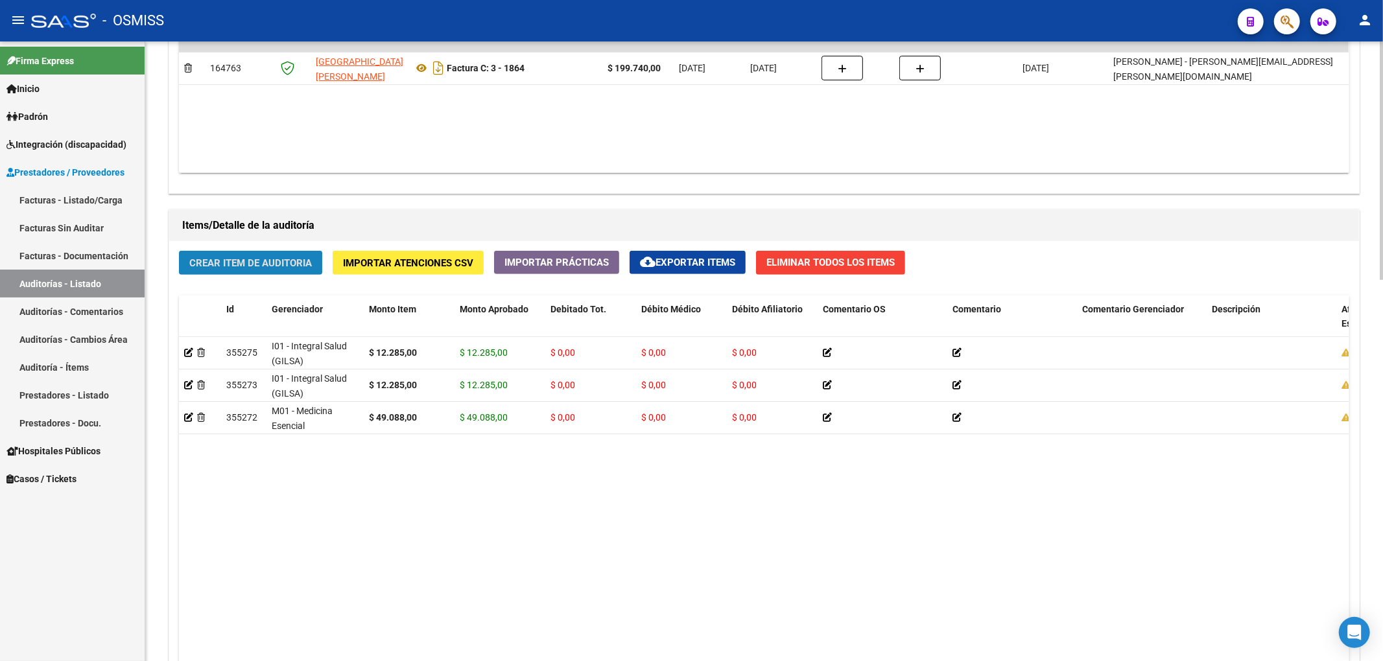
click at [283, 263] on span "Crear Item de Auditoria" at bounding box center [250, 263] width 123 height 12
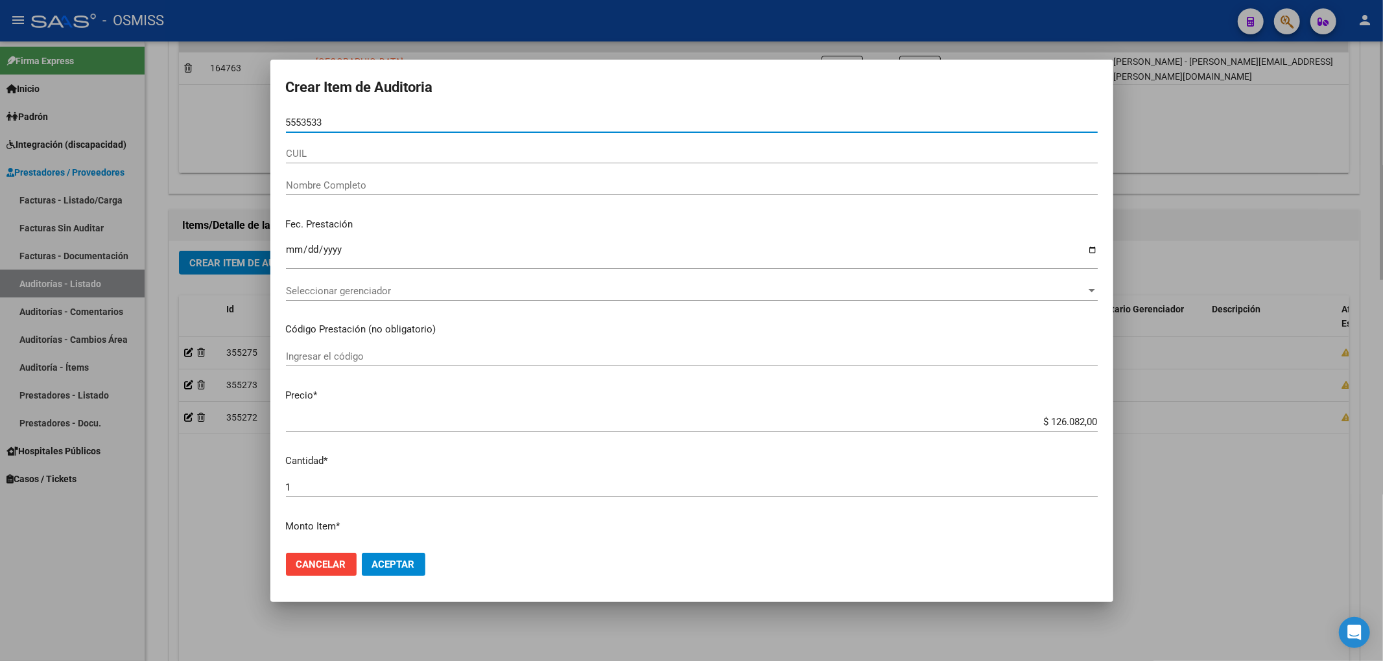
type input "55535339"
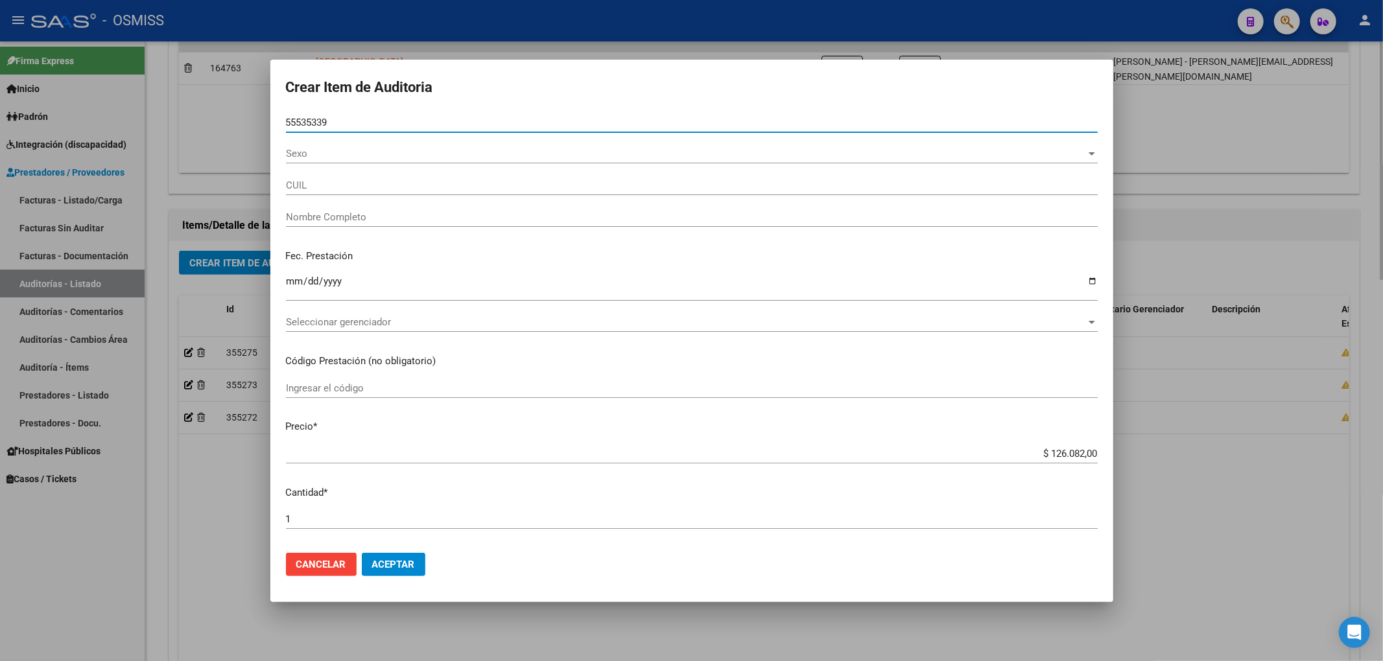
type input "27555353397"
type input "[PERSON_NAME]"
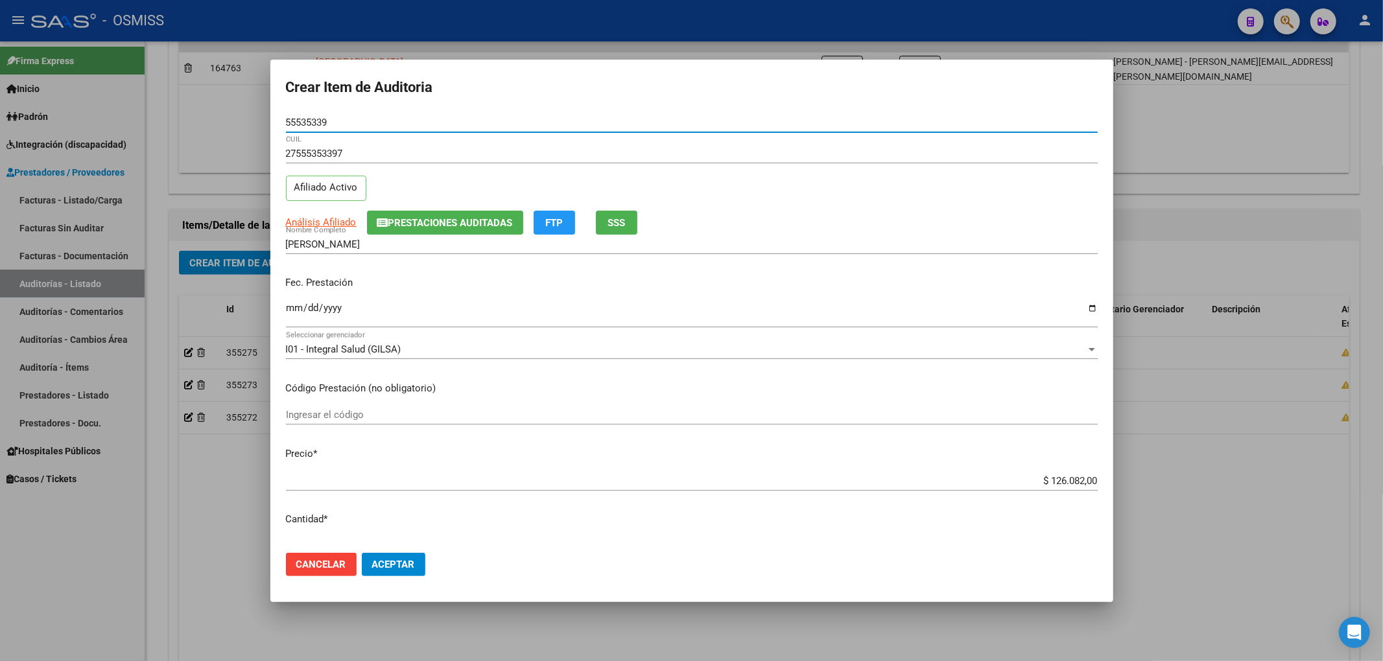
type input "55535339"
click at [550, 284] on p "Fec. Prestación" at bounding box center [692, 283] width 812 height 15
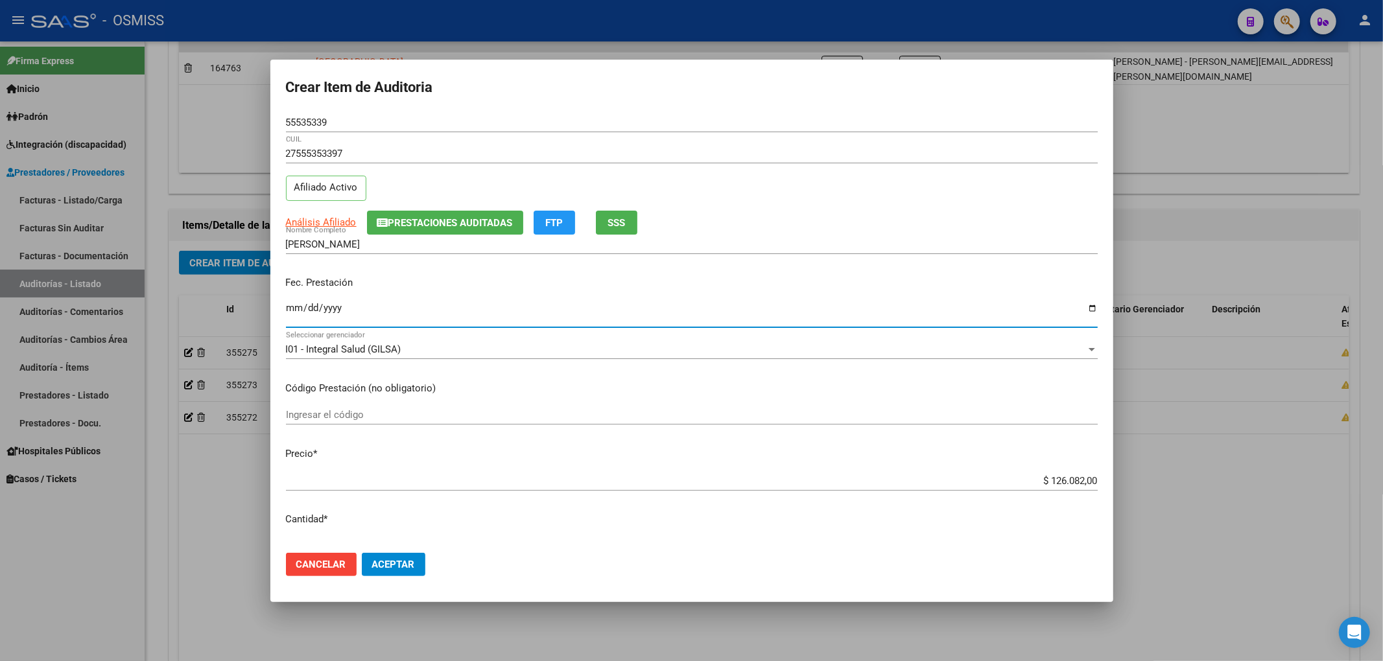
click at [294, 309] on input "Ingresar la fecha" at bounding box center [692, 313] width 812 height 21
type input "[DATE]"
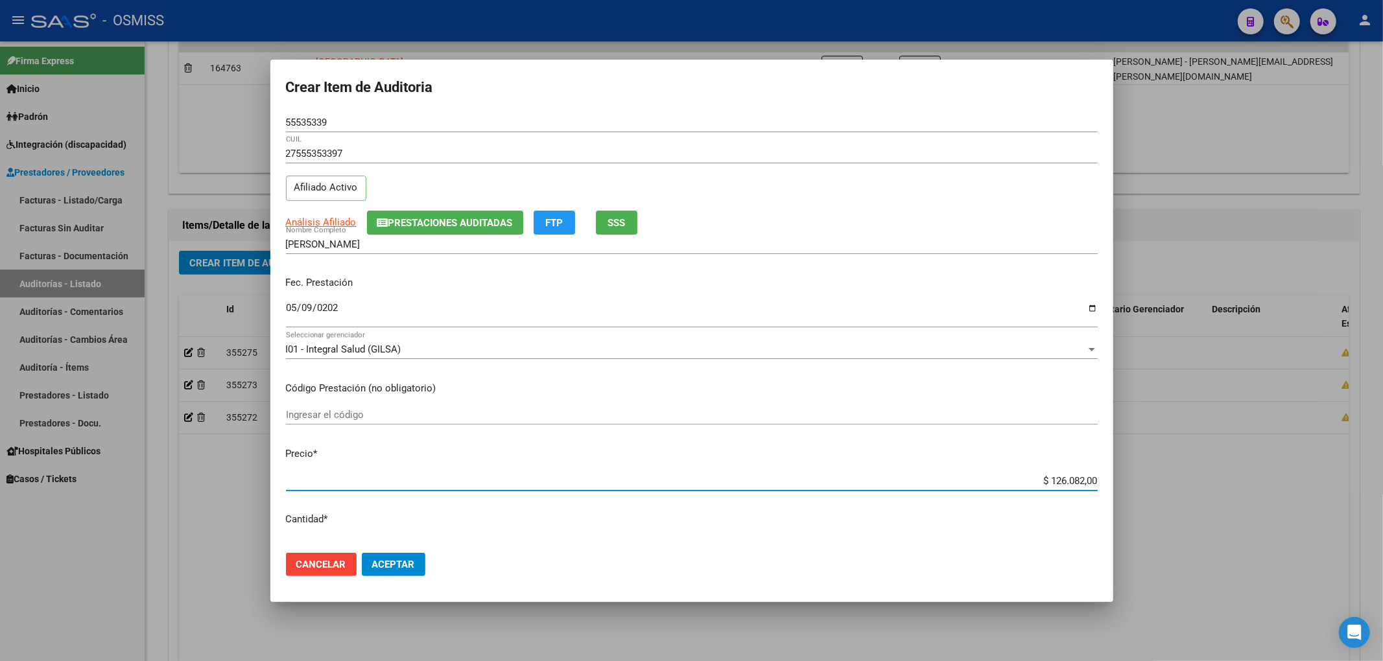
drag, startPoint x: 1033, startPoint y: 478, endPoint x: 1114, endPoint y: 473, distance: 81.2
click at [1114, 473] on div "Crear Item de Auditoria 55535339 Nro Documento 27555353397 CUIL Afiliado Activo…" at bounding box center [691, 330] width 1383 height 661
type input "$ 0,01"
type input "$ 0,12"
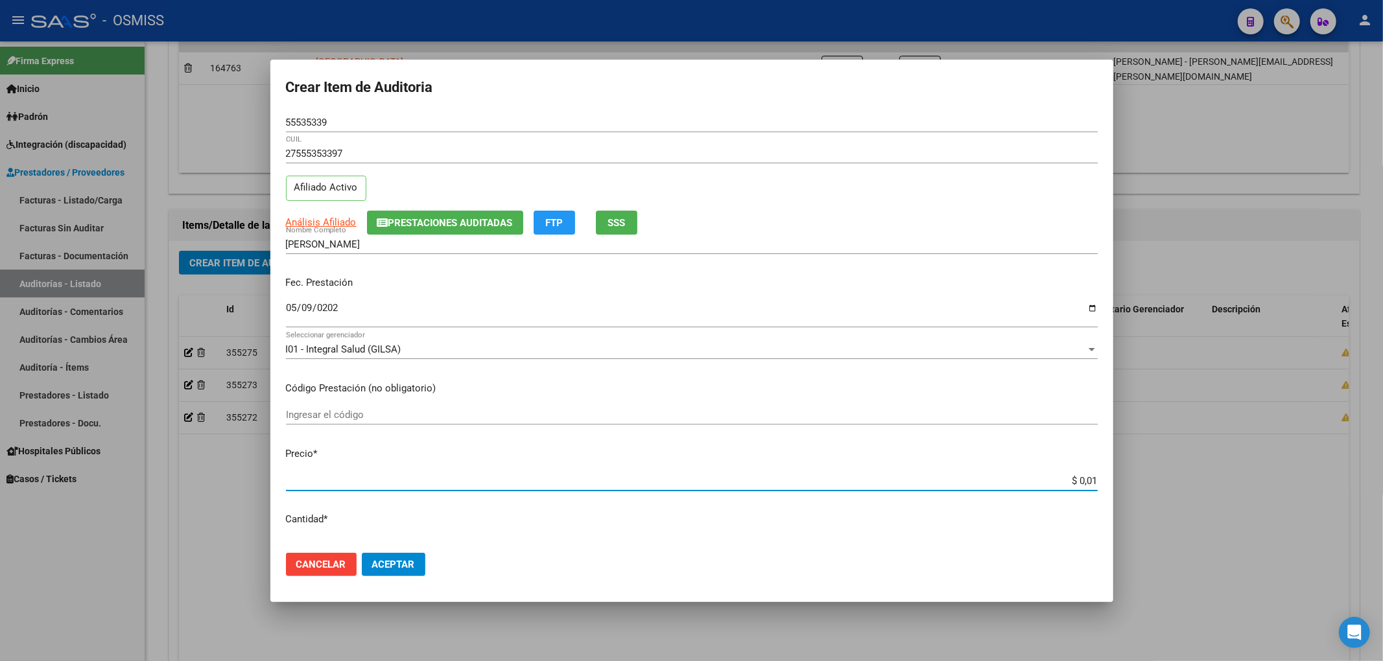
type input "$ 0,12"
type input "$ 1,22"
type input "$ 12,28"
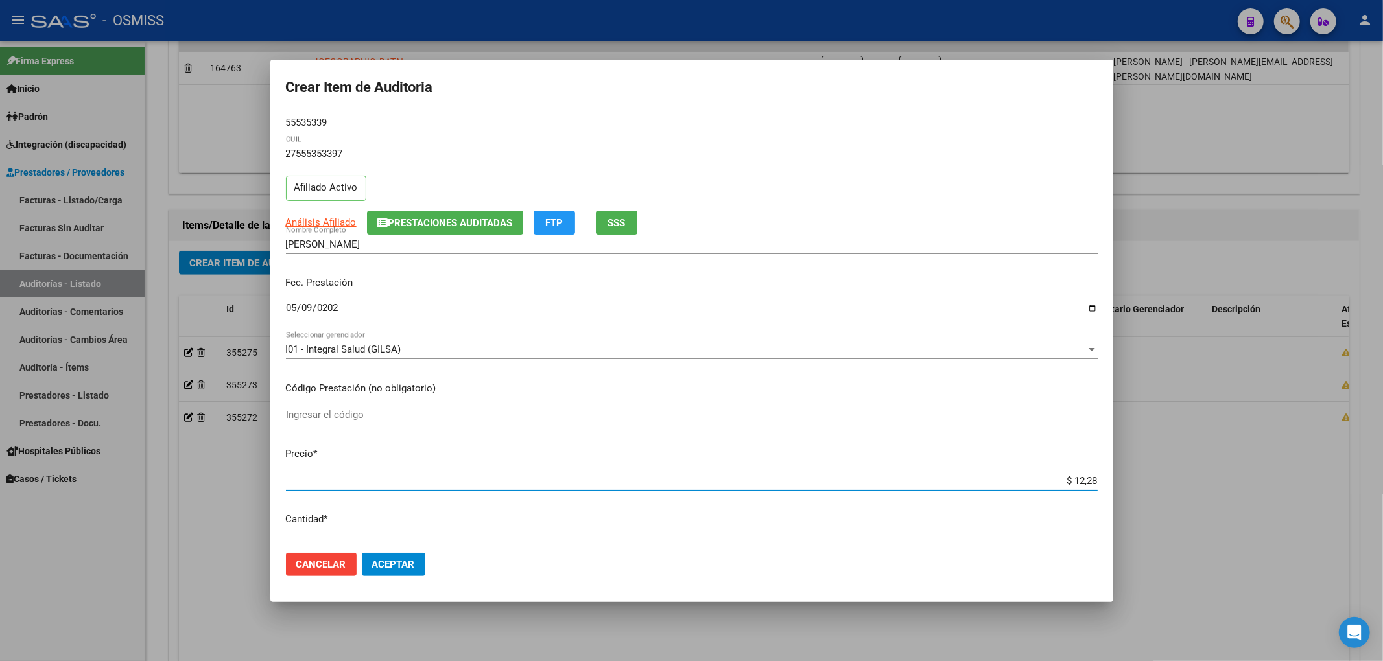
type input "$ 122,85"
type input "$ 1.228,50"
type input "$ 12.285,00"
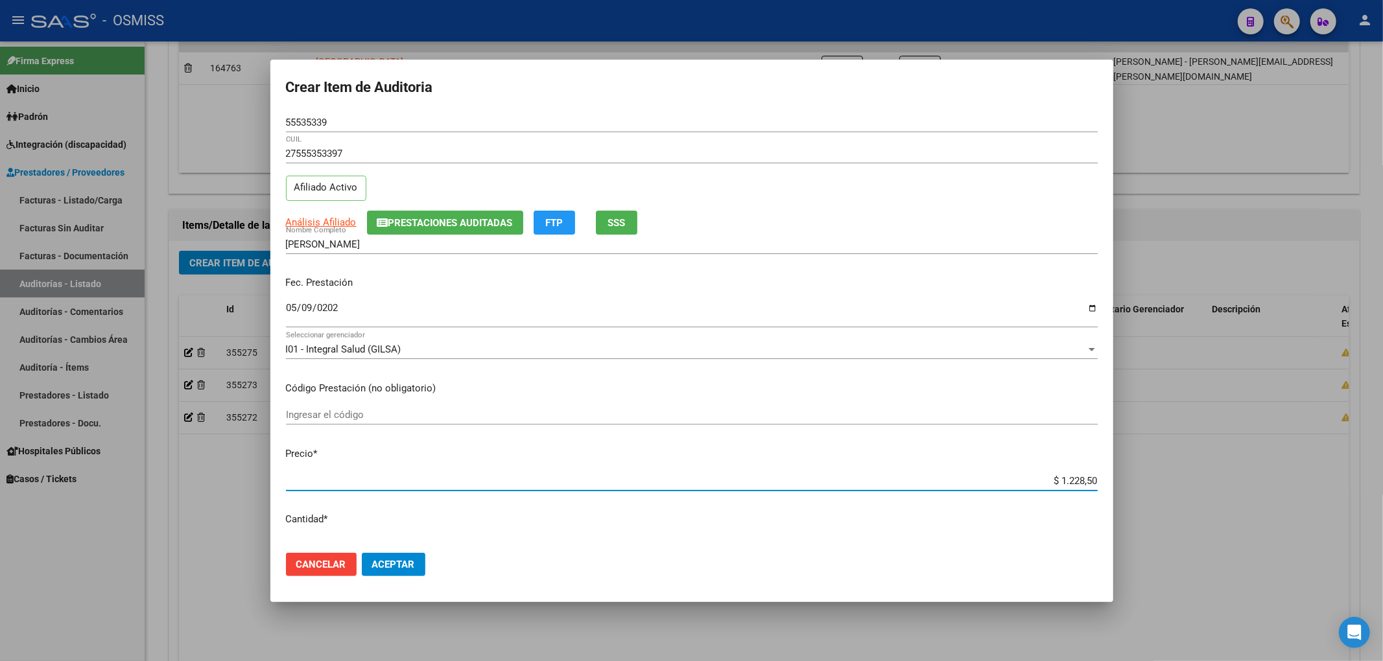
type input "$ 12.285,00"
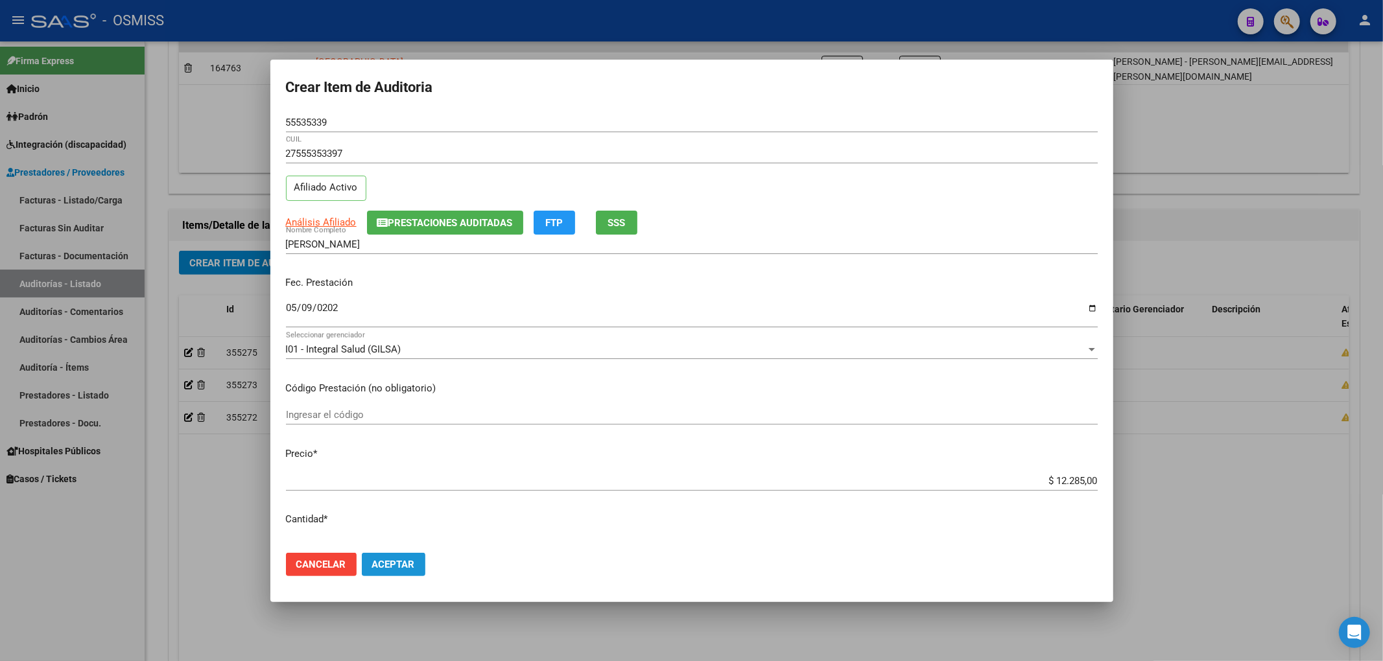
click at [403, 567] on span "Aceptar" at bounding box center [393, 565] width 43 height 12
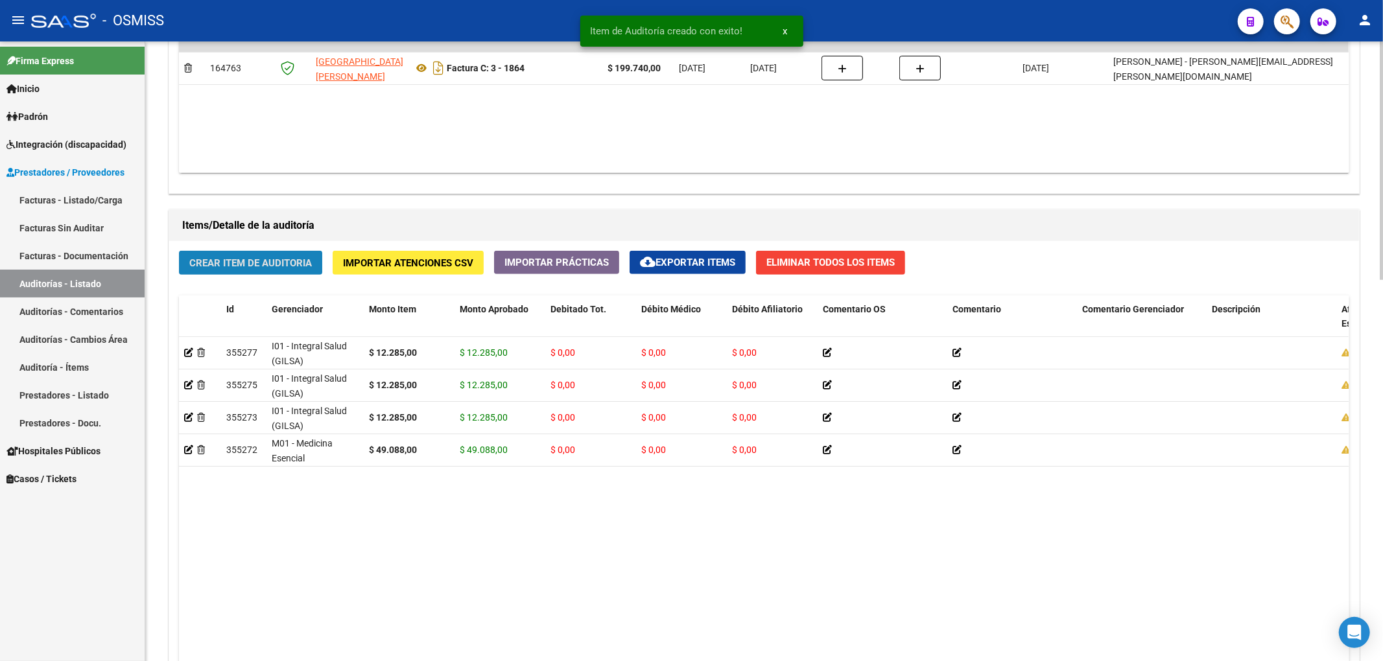
click at [223, 263] on span "Crear Item de Auditoria" at bounding box center [250, 263] width 123 height 12
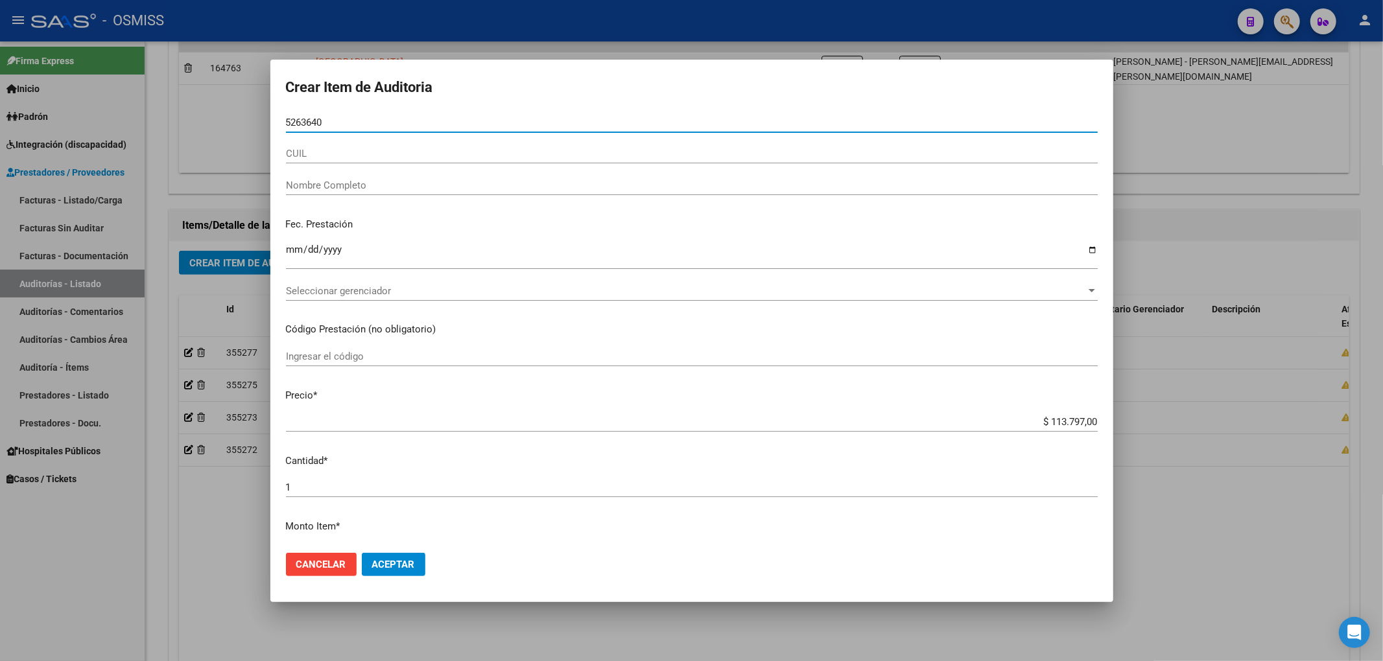
type input "52636400"
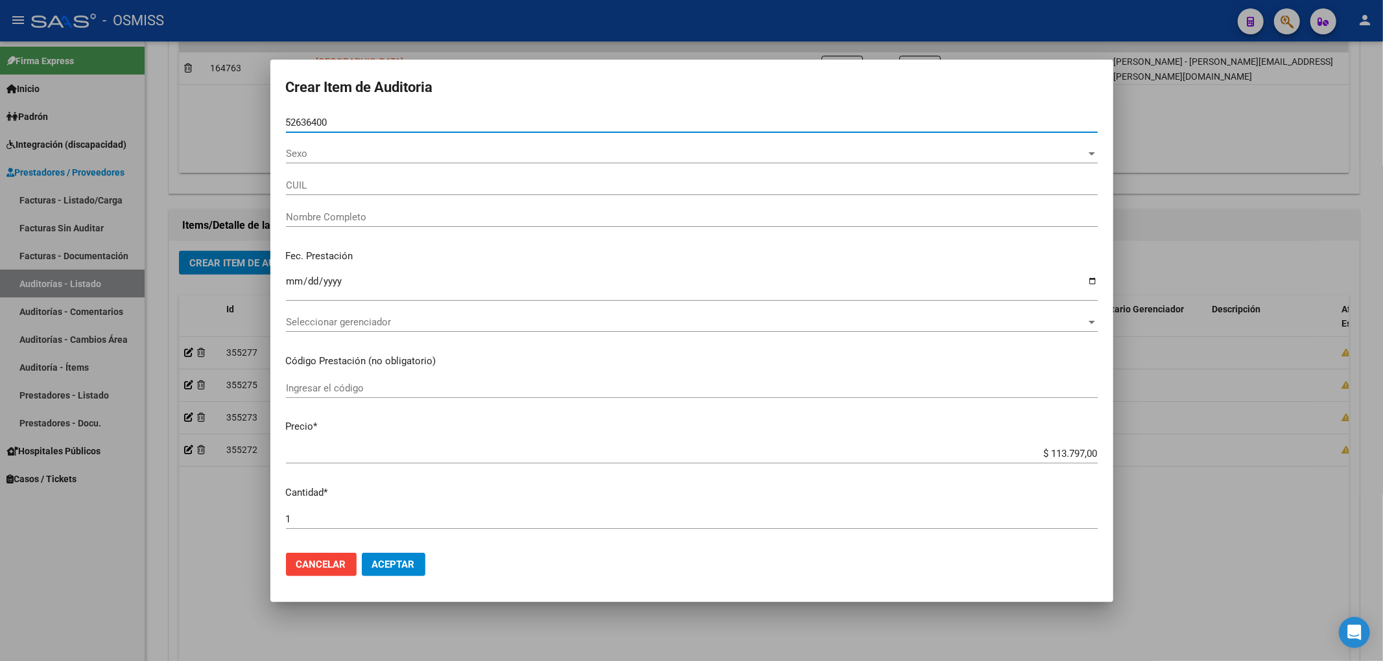
type input "20526364008"
type input "[PERSON_NAME]"
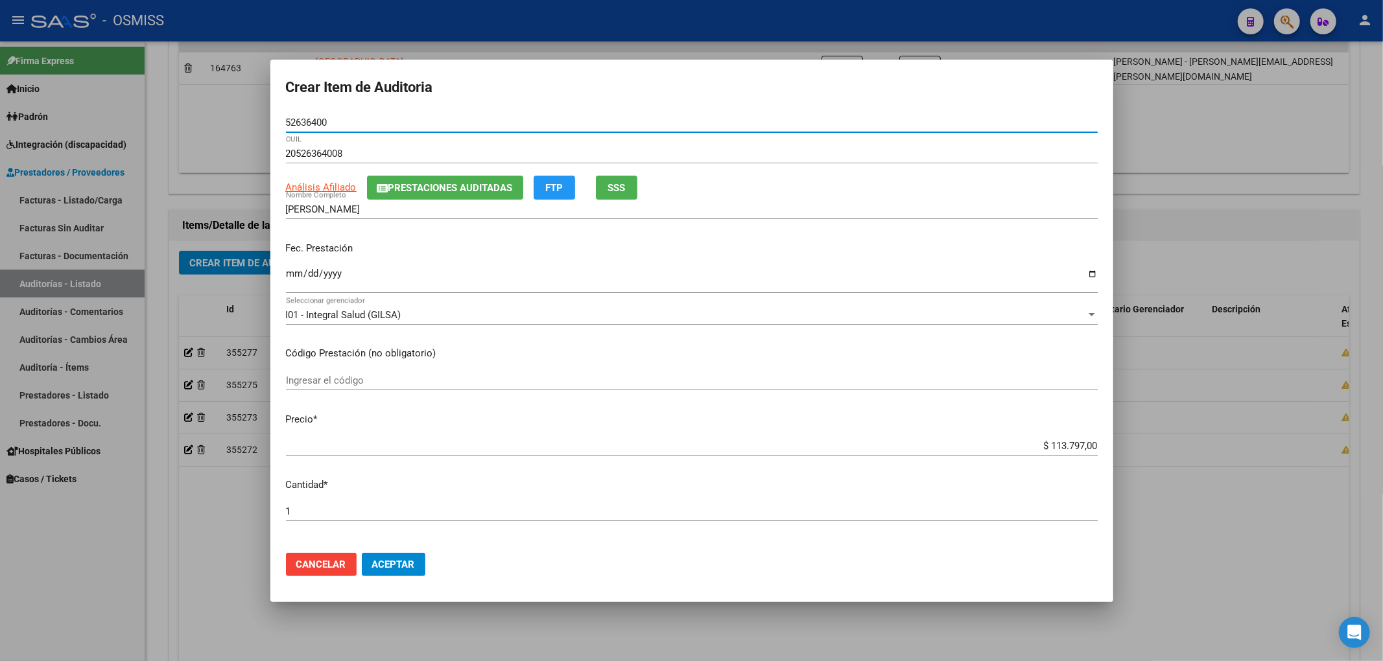
type input "52636400"
click at [294, 273] on input "Ingresar la fecha" at bounding box center [692, 278] width 812 height 21
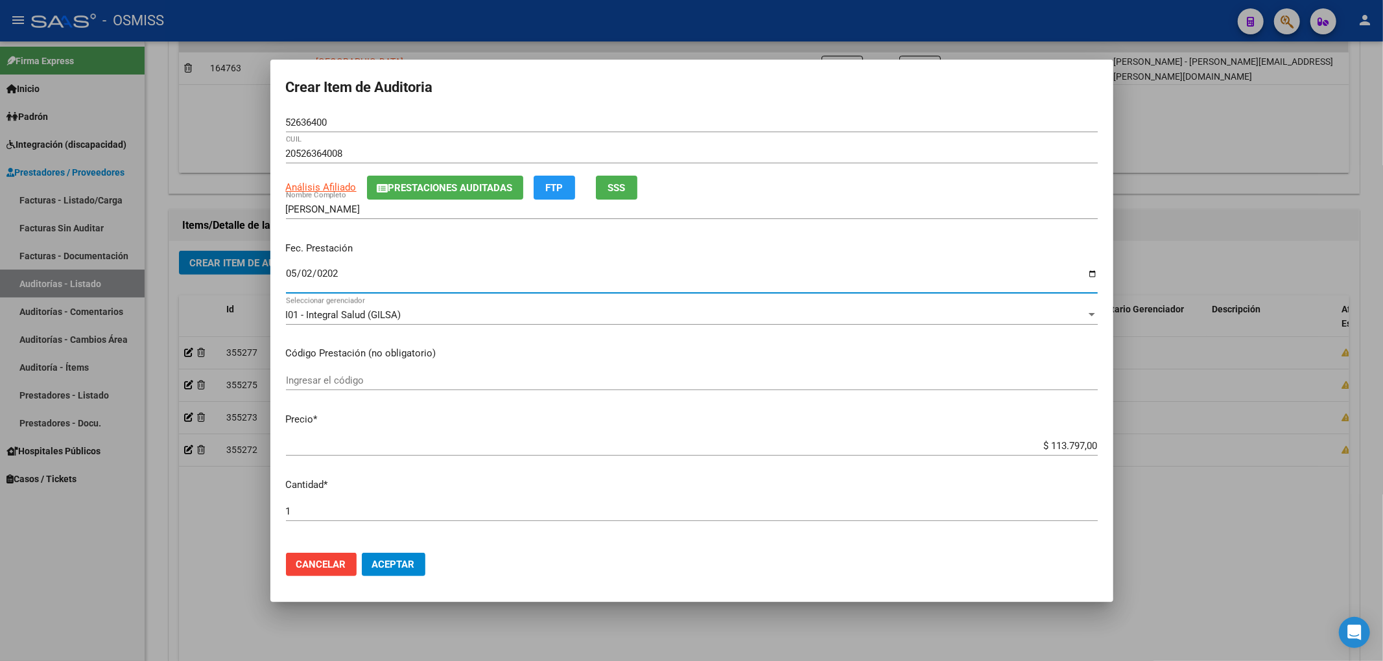
type input "[DATE]"
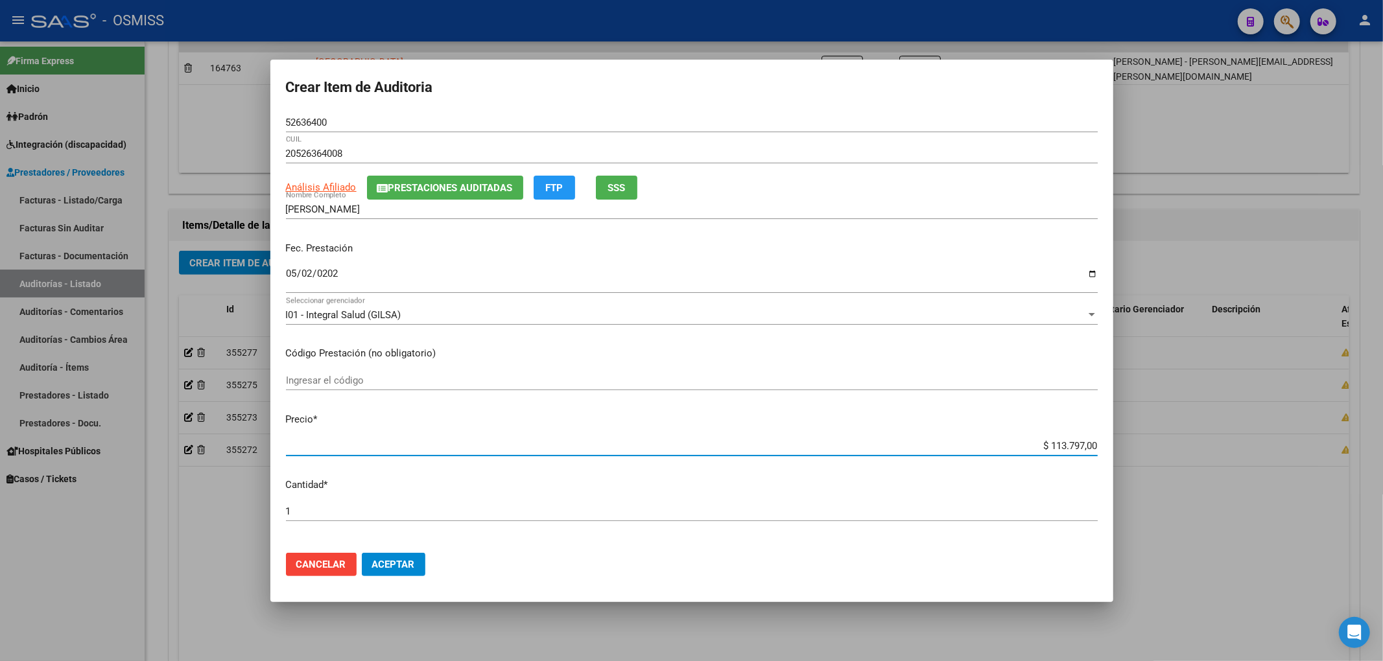
drag, startPoint x: 1022, startPoint y: 443, endPoint x: 1111, endPoint y: 441, distance: 88.8
click at [1111, 441] on mat-dialog-content "52636400 Nro Documento 20526364008 CUIL Análisis Afiliado Prestaciones Auditada…" at bounding box center [691, 328] width 843 height 430
type input "$ 0,01"
type input "$ 0,12"
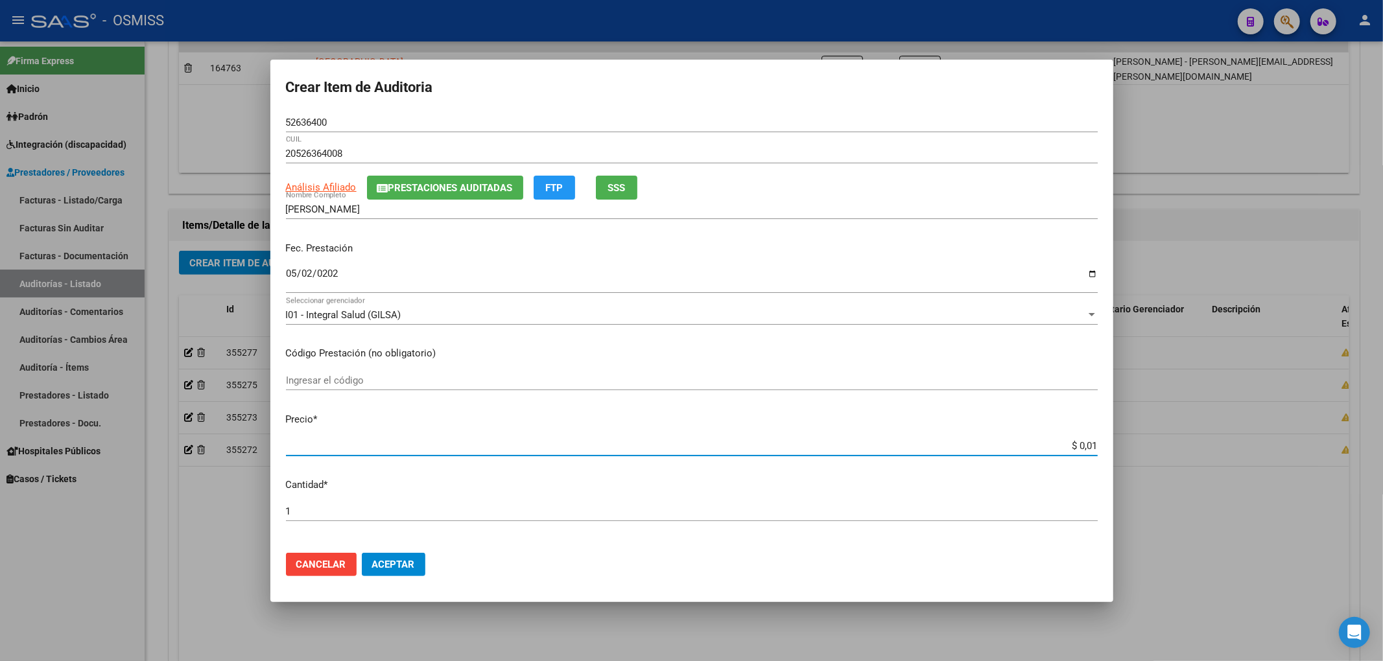
type input "$ 0,12"
type input "$ 1,22"
type input "$ 12,28"
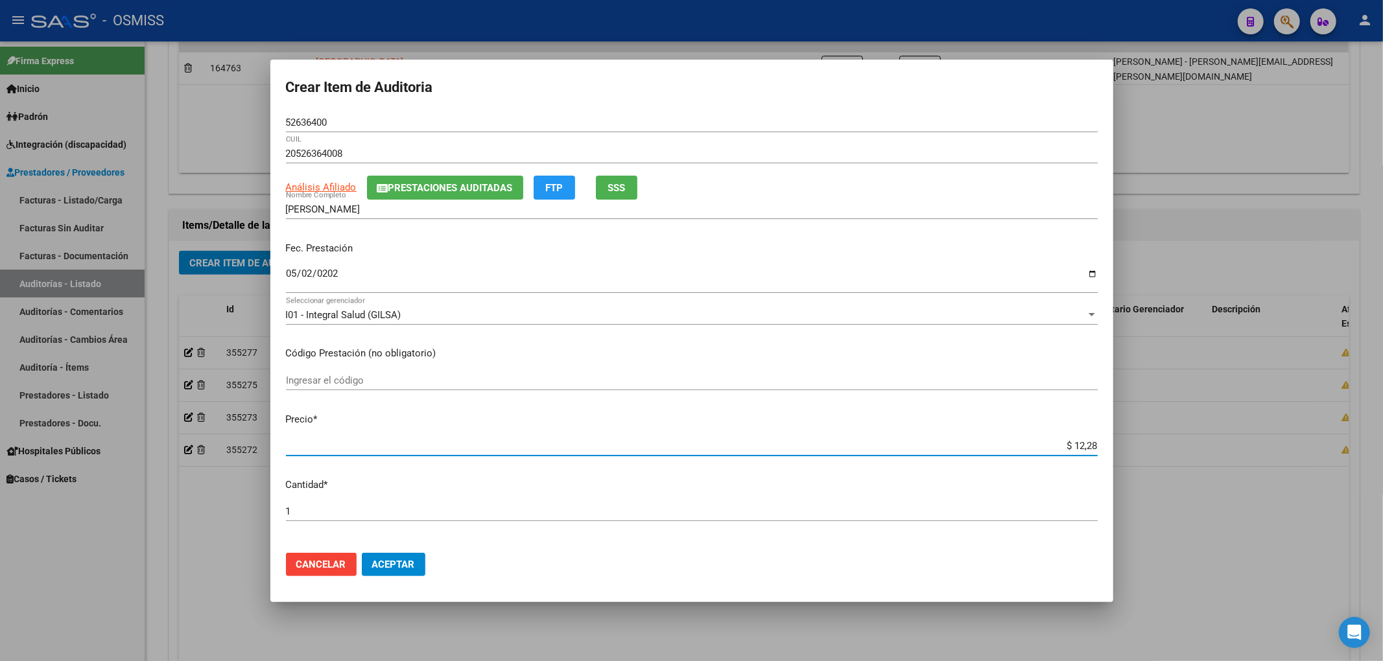
type input "$ 122,85"
type input "$ 1.228,50"
type input "$ 12.285,00"
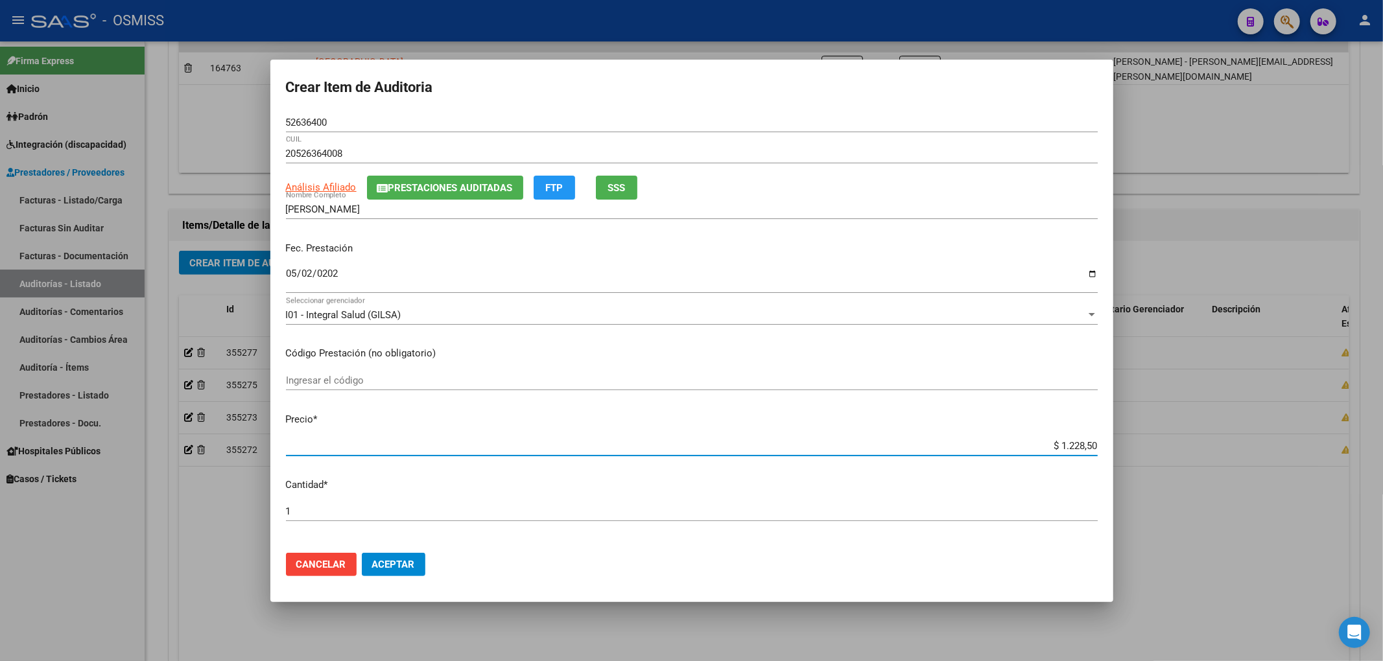
type input "$ 12.285,00"
drag, startPoint x: 344, startPoint y: 126, endPoint x: 174, endPoint y: 134, distance: 170.0
click at [174, 131] on div "Crear Item de Auditoria 52636400 Nro Documento 20526364008 CUIL Análisis Afilia…" at bounding box center [691, 330] width 1383 height 661
click at [521, 252] on p "Fec. Prestación" at bounding box center [692, 248] width 812 height 15
click at [434, 259] on div "Fec. Prestación [DATE] Ingresar la fecha" at bounding box center [692, 268] width 812 height 74
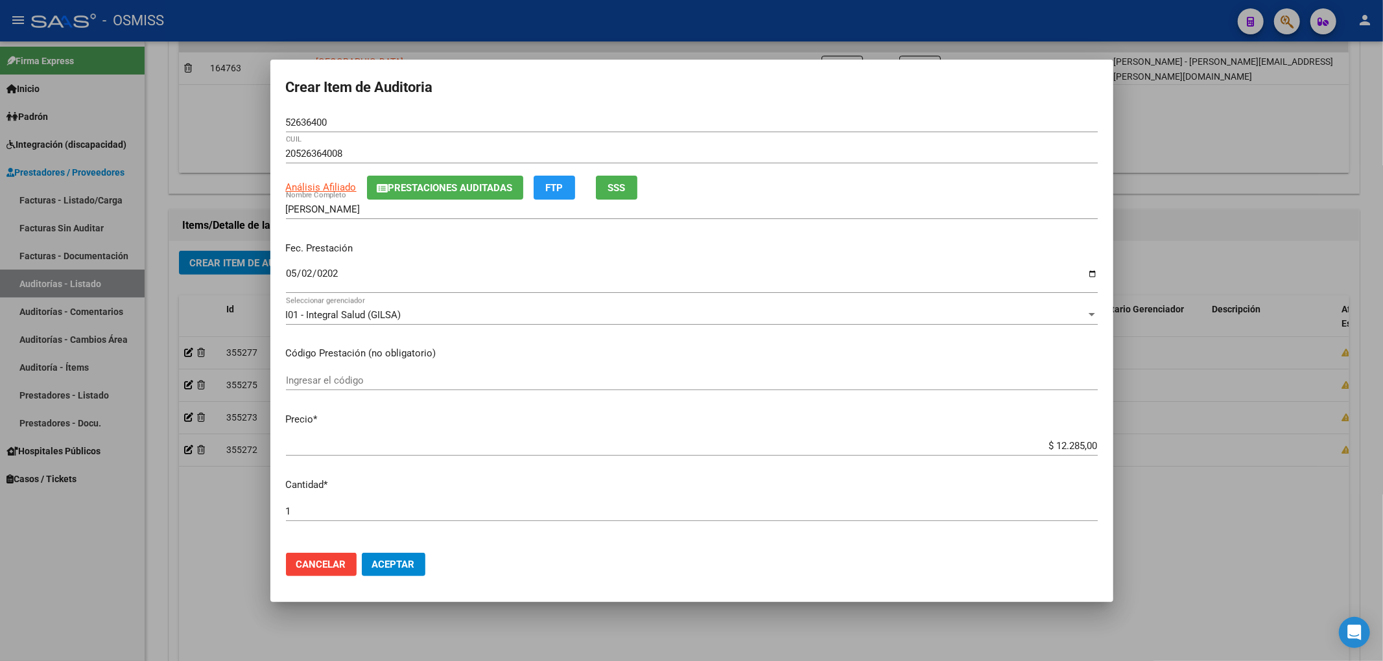
click at [413, 571] on button "Aceptar" at bounding box center [394, 564] width 64 height 23
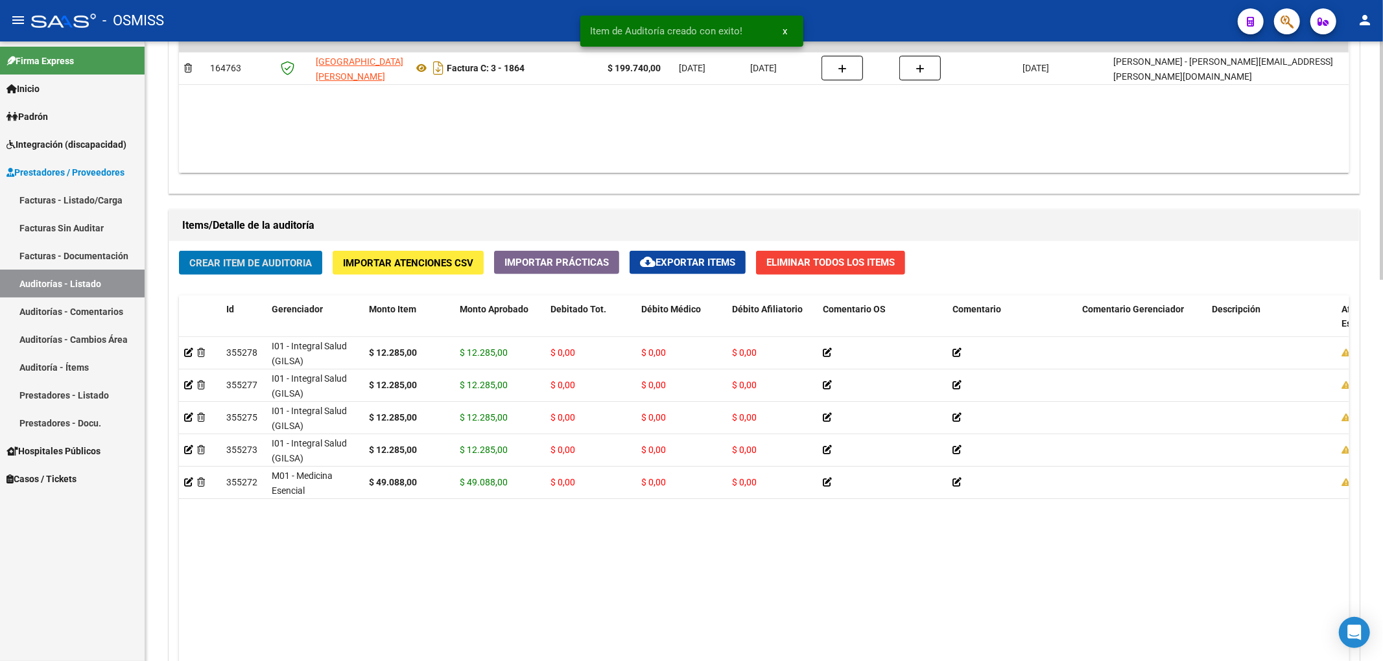
click at [279, 270] on button "Crear Item de Auditoria" at bounding box center [250, 263] width 143 height 24
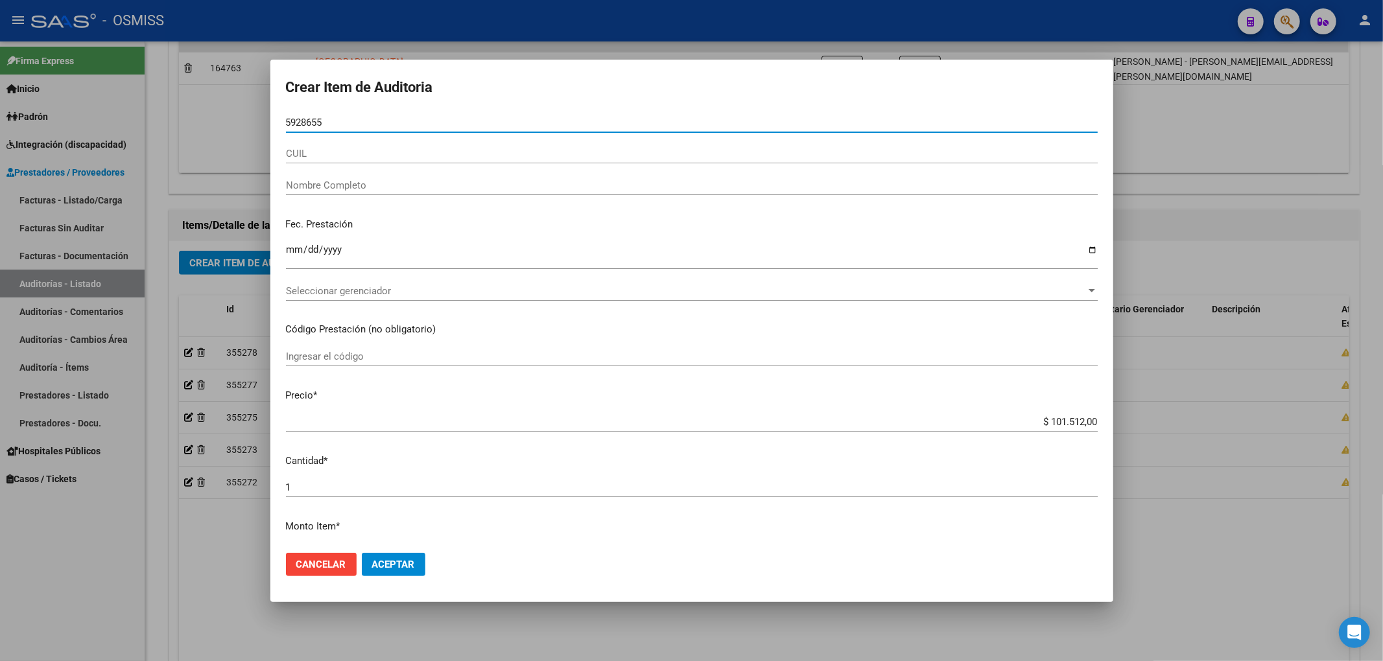
type input "59286559"
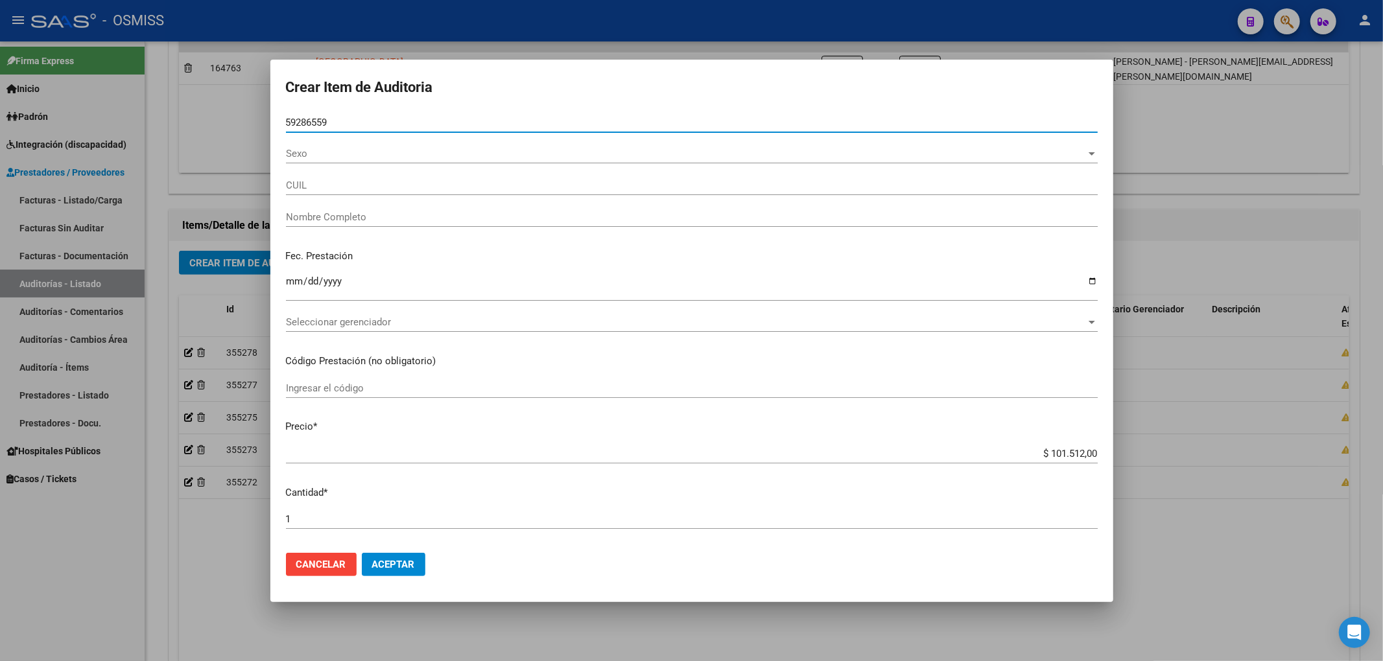
type input "27592865594"
type input "[PERSON_NAME]"
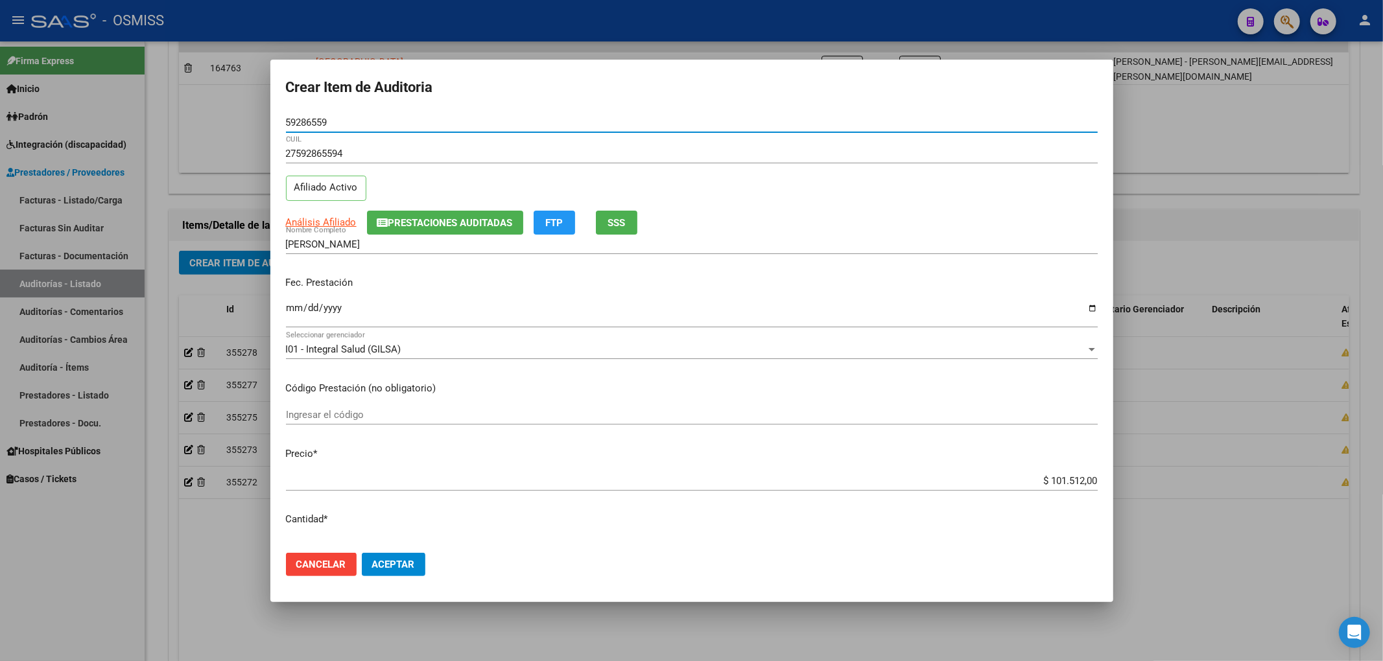
type input "59286559"
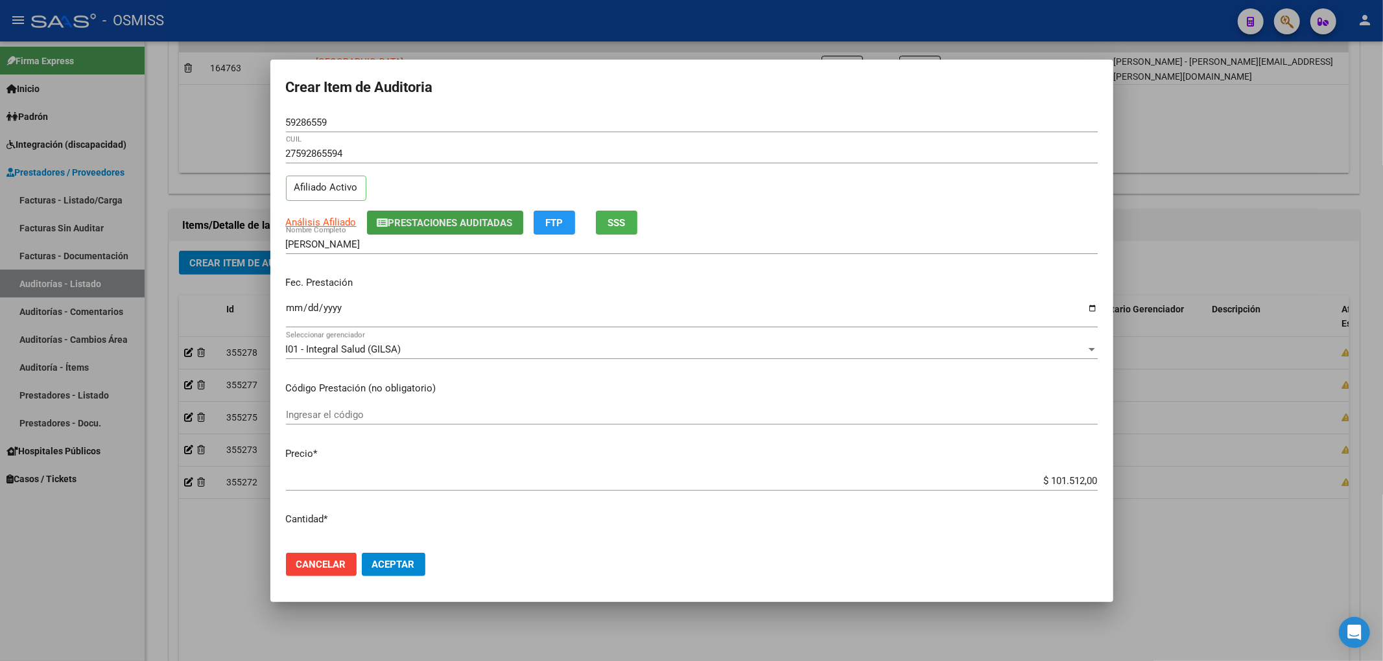
click at [408, 228] on span "Prestaciones Auditadas" at bounding box center [450, 223] width 124 height 12
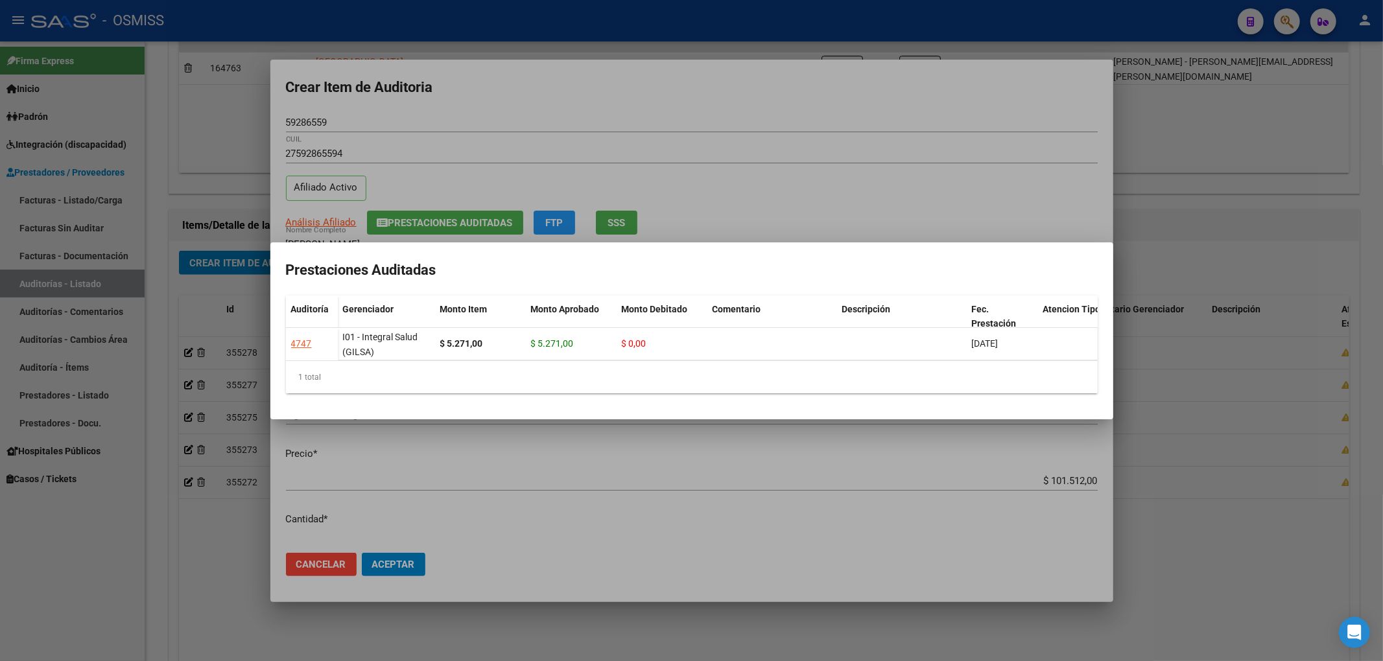
click at [473, 104] on div at bounding box center [691, 330] width 1383 height 661
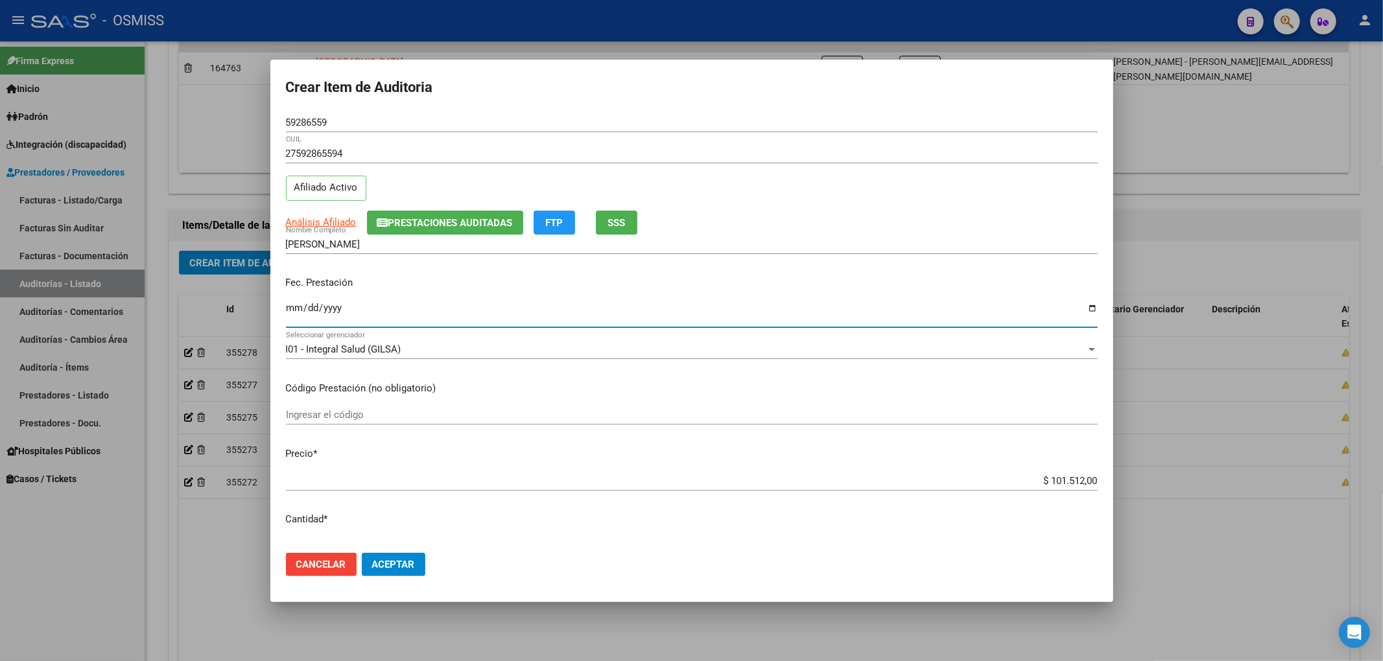
click at [287, 309] on input "Ingresar la fecha" at bounding box center [692, 313] width 812 height 21
type input "[DATE]"
drag, startPoint x: 1020, startPoint y: 475, endPoint x: 1227, endPoint y: 475, distance: 206.8
click at [1225, 475] on div "Crear Item de Auditoria 59286559 Nro Documento 27592865594 CUIL Afiliado Activo…" at bounding box center [691, 330] width 1383 height 661
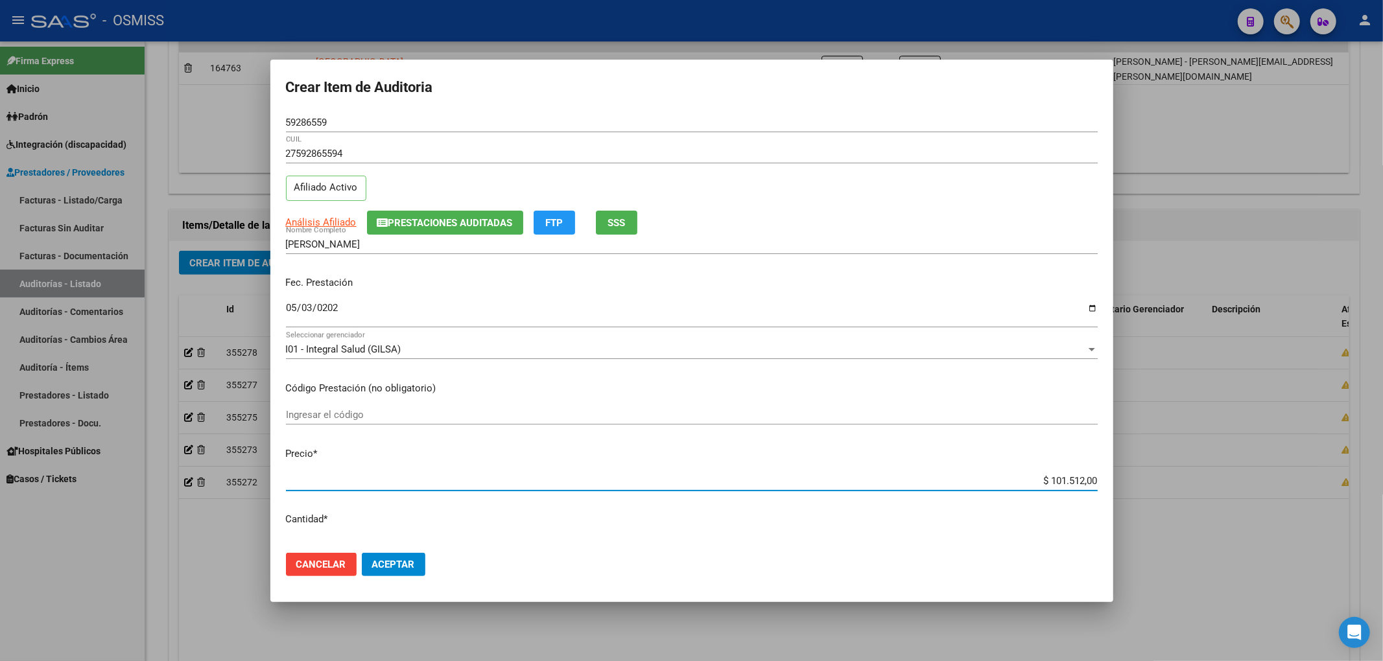
type input "$ 0,01"
type input "$ 0,12"
type input "$ 1,22"
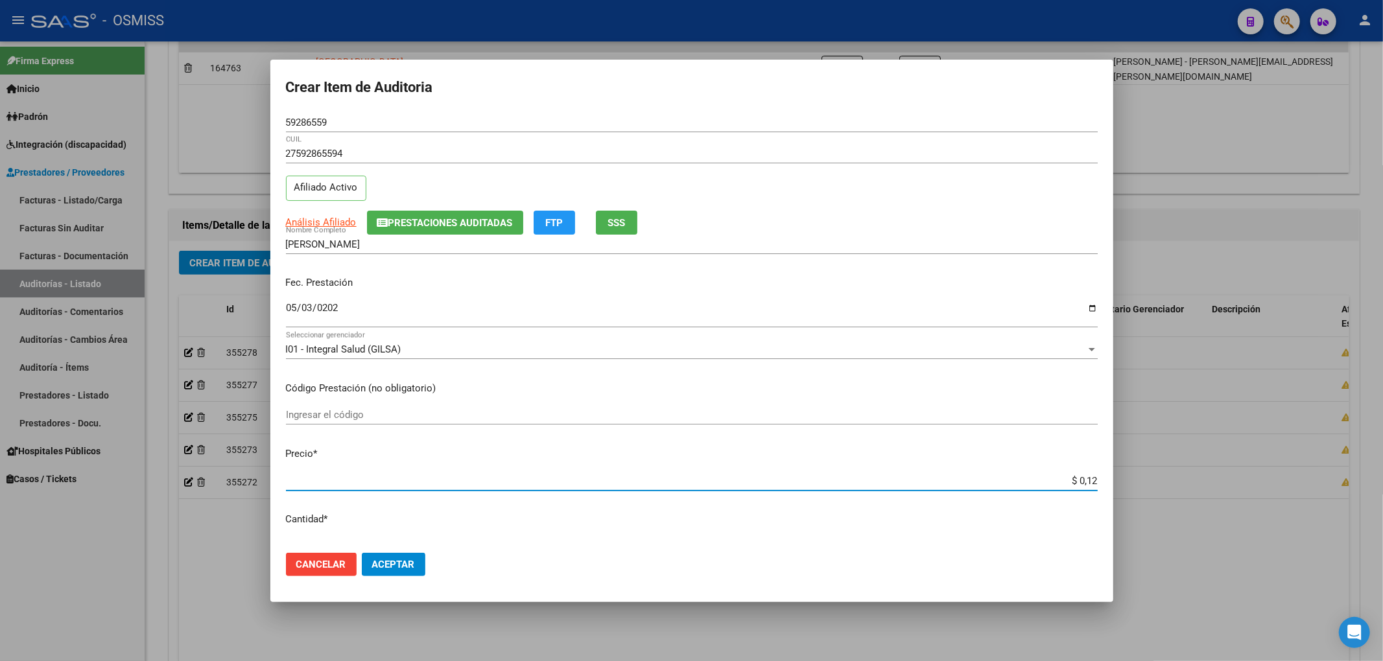
type input "$ 1,22"
type input "$ 12,28"
type input "$ 122,85"
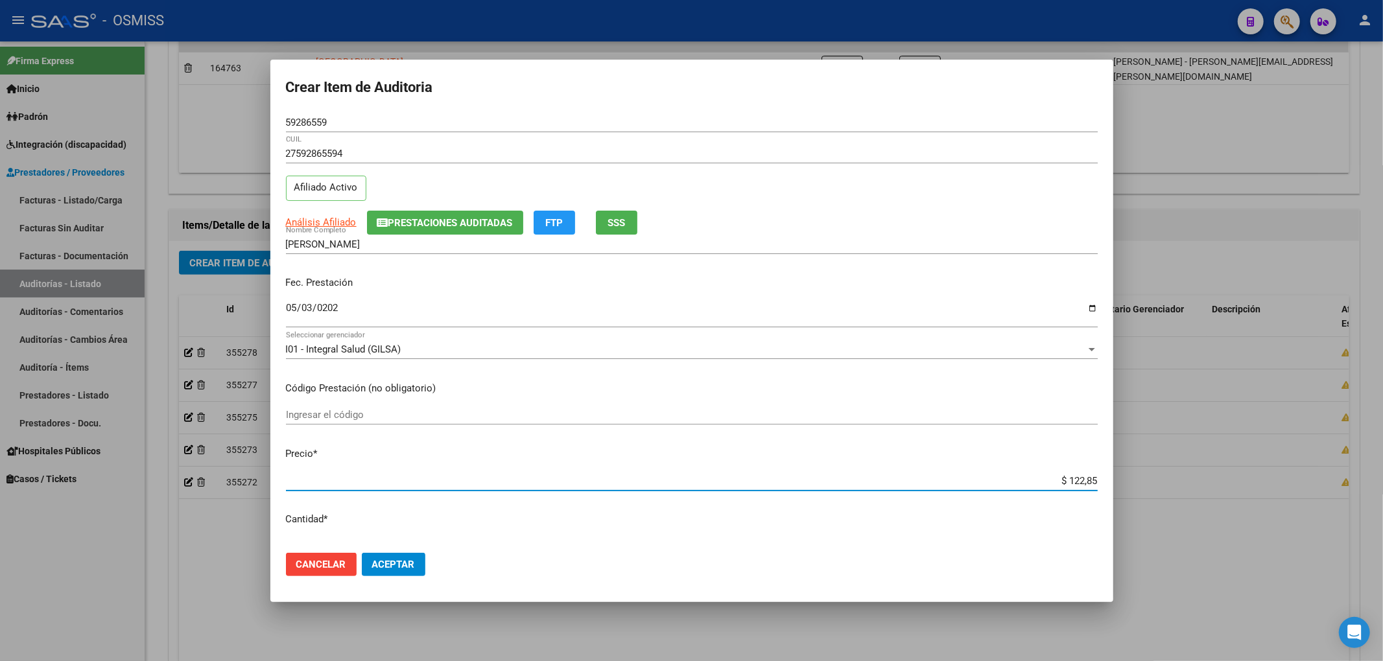
type input "$ 1.228,50"
type input "$ 12.285,00"
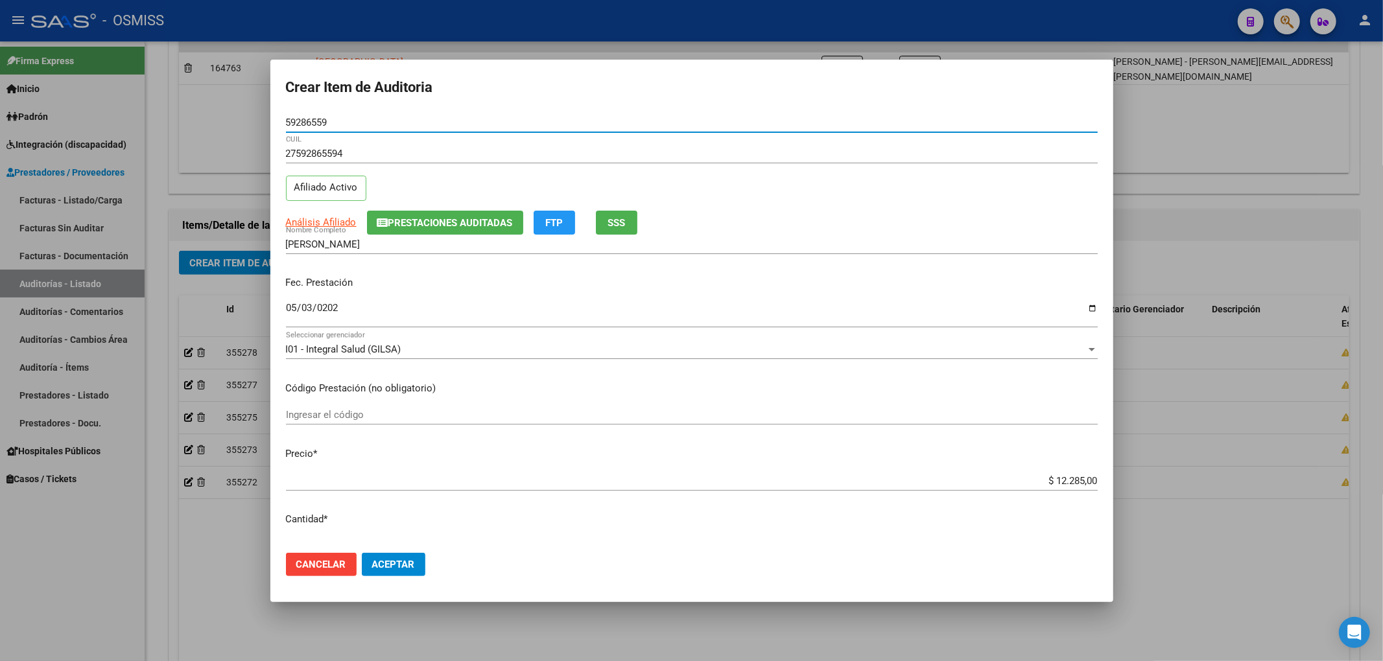
drag, startPoint x: 340, startPoint y: 124, endPoint x: 255, endPoint y: 126, distance: 84.9
click at [255, 125] on div "Crear Item de Auditoria 59286559 Nro Documento 27592865594 CUIL Afiliado Activo…" at bounding box center [691, 330] width 1383 height 661
click at [452, 275] on div "Fec. Prestación [DATE] Ingresar la fecha" at bounding box center [692, 303] width 812 height 74
drag, startPoint x: 333, startPoint y: 120, endPoint x: 196, endPoint y: 114, distance: 137.6
click at [198, 113] on div "Crear Item de Auditoria 59286559 Nro Documento 27592865594 CUIL Afiliado Activo…" at bounding box center [691, 330] width 1383 height 661
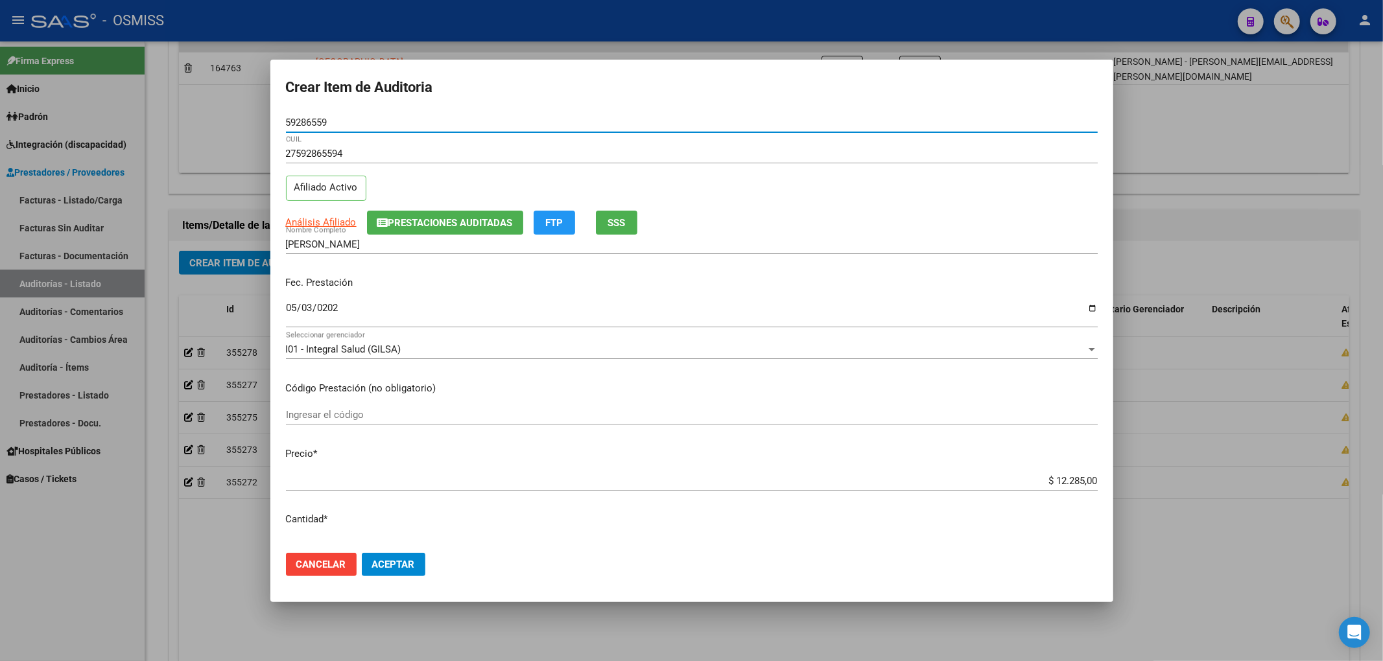
click at [412, 565] on span "Aceptar" at bounding box center [393, 565] width 43 height 12
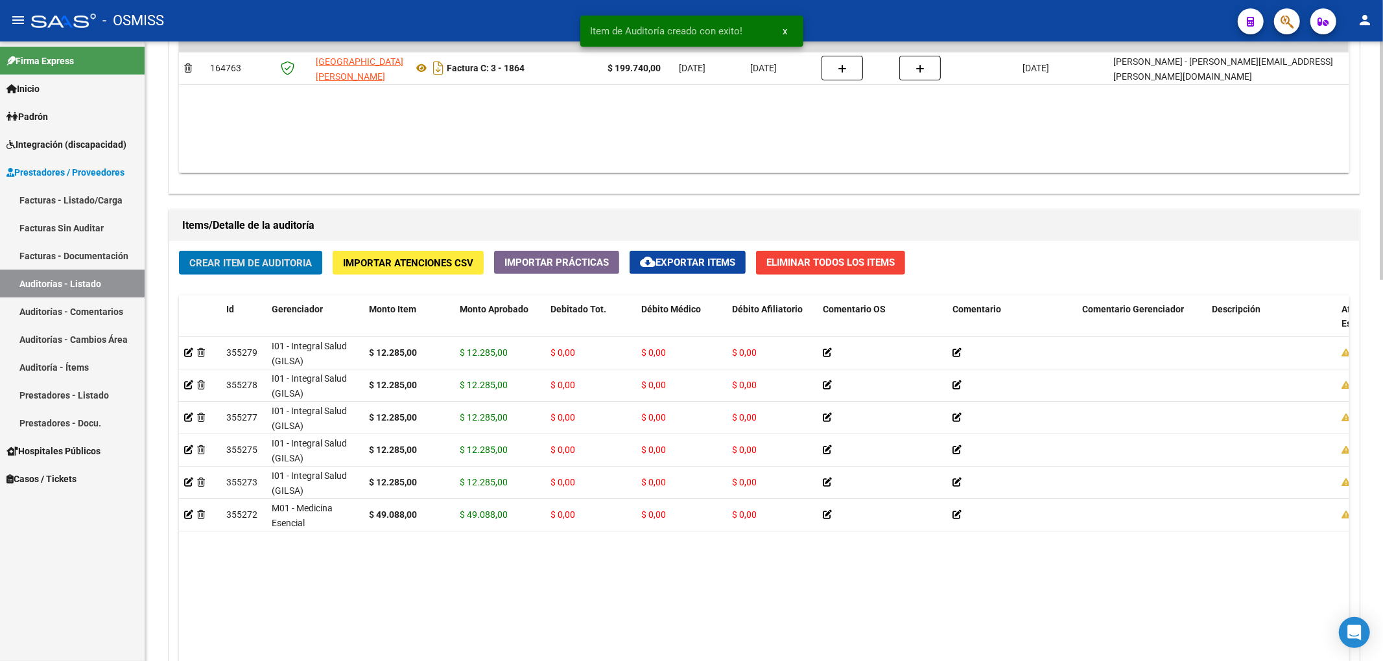
click at [284, 255] on button "Crear Item de Auditoria" at bounding box center [250, 263] width 143 height 24
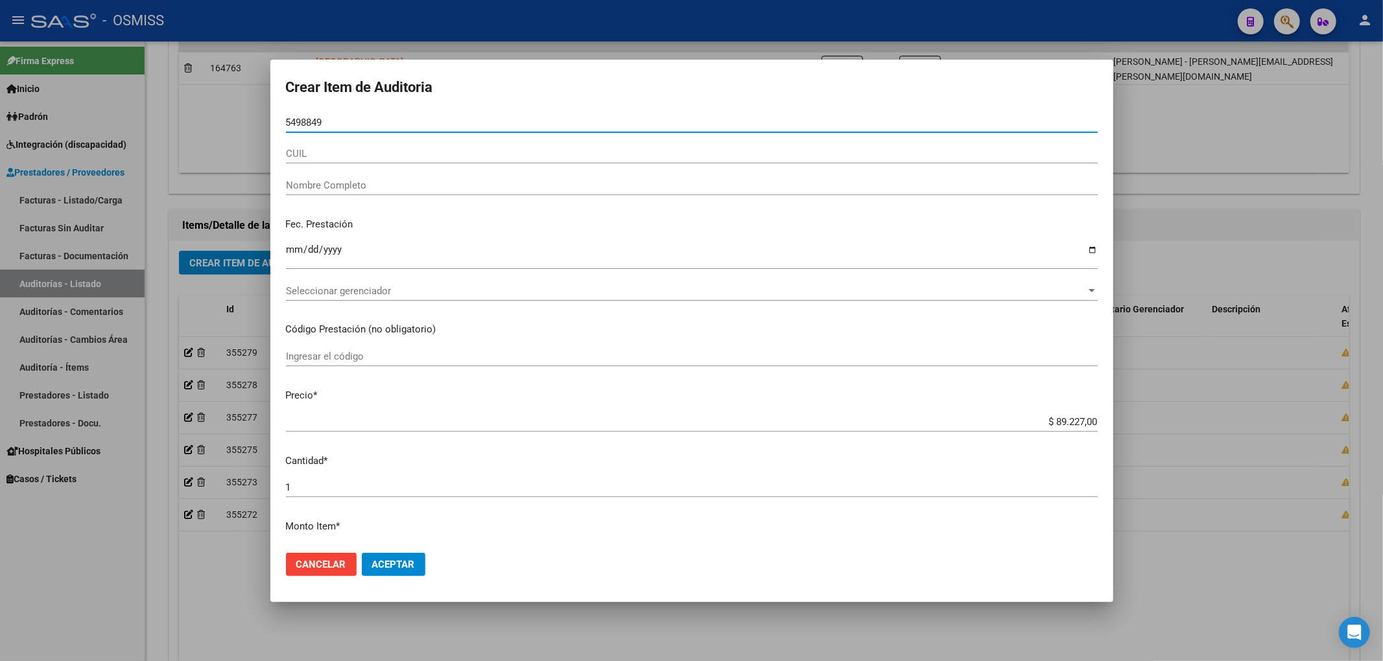
type input "54988494"
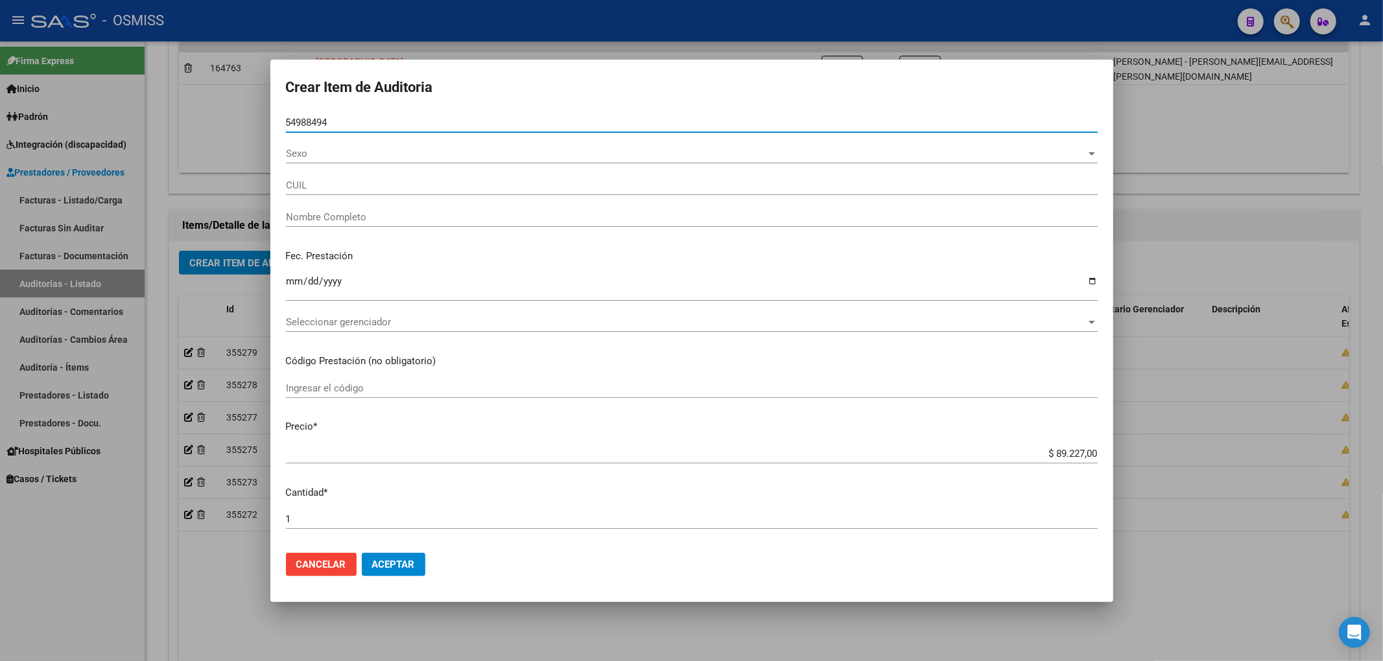
type input "27549884941"
type input "[PERSON_NAME]"
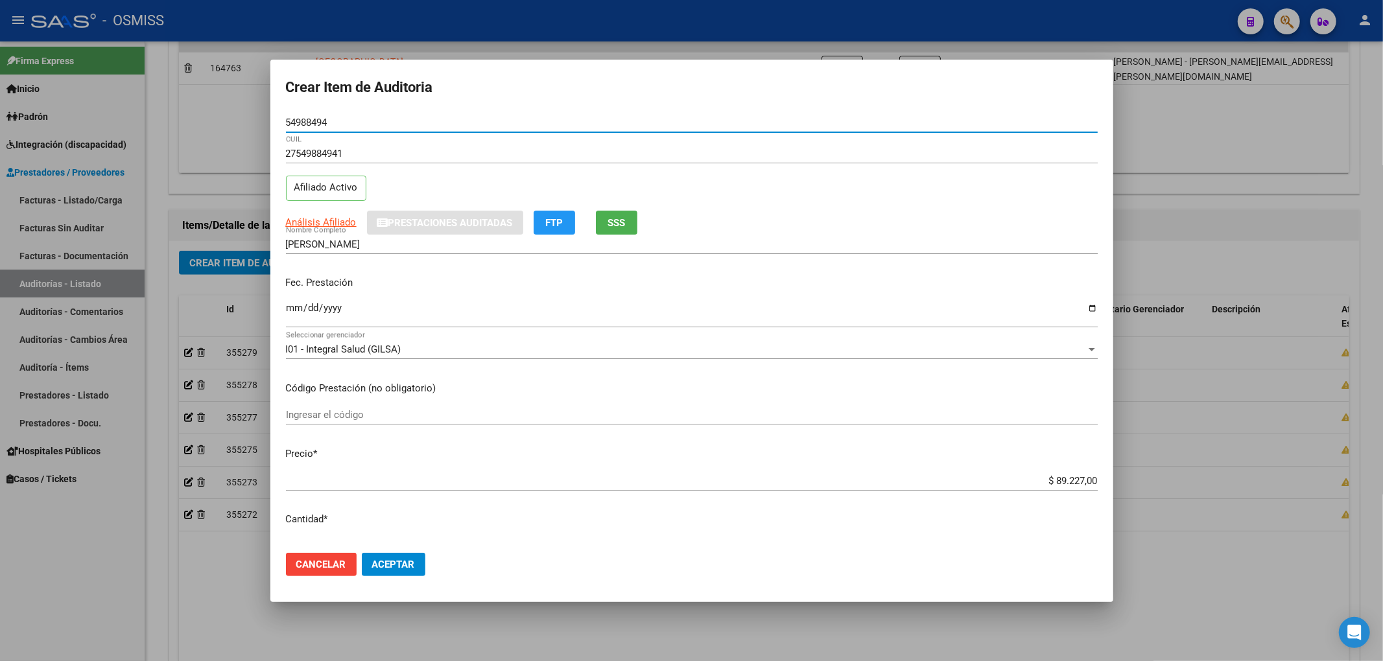
type input "54988494"
click at [297, 307] on input "Ingresar la fecha" at bounding box center [692, 313] width 812 height 21
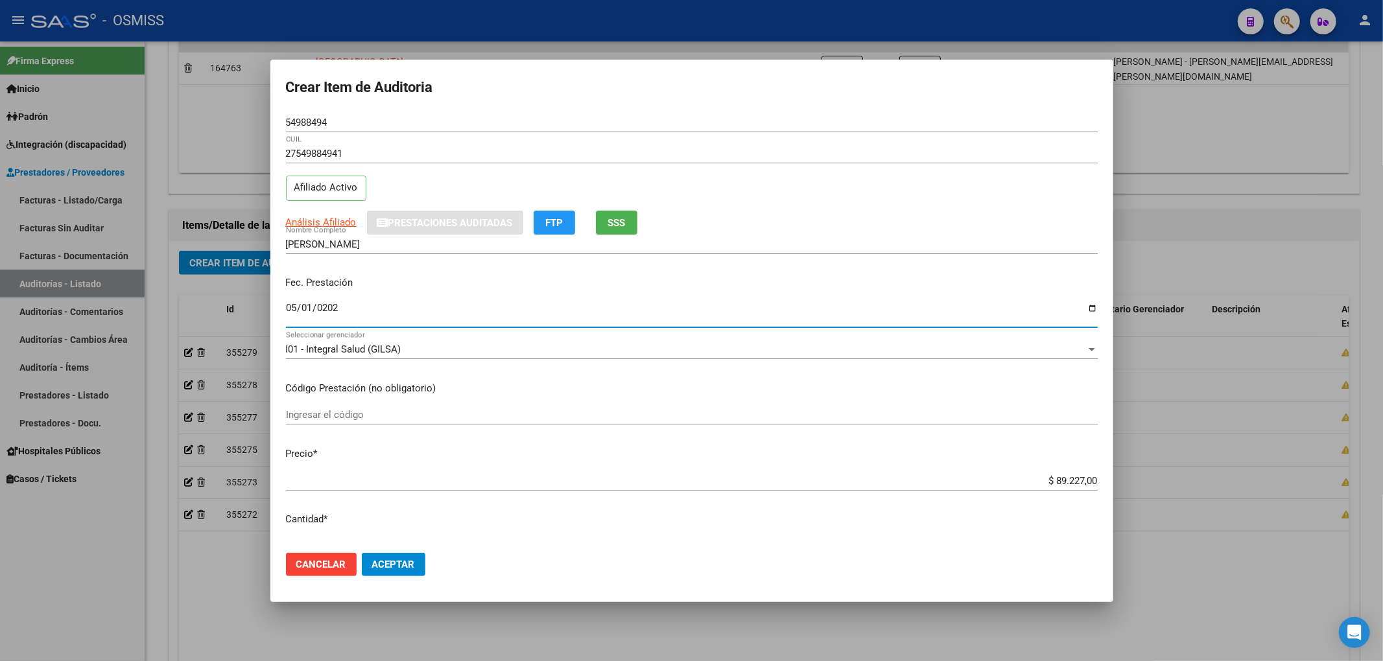
type input "[DATE]"
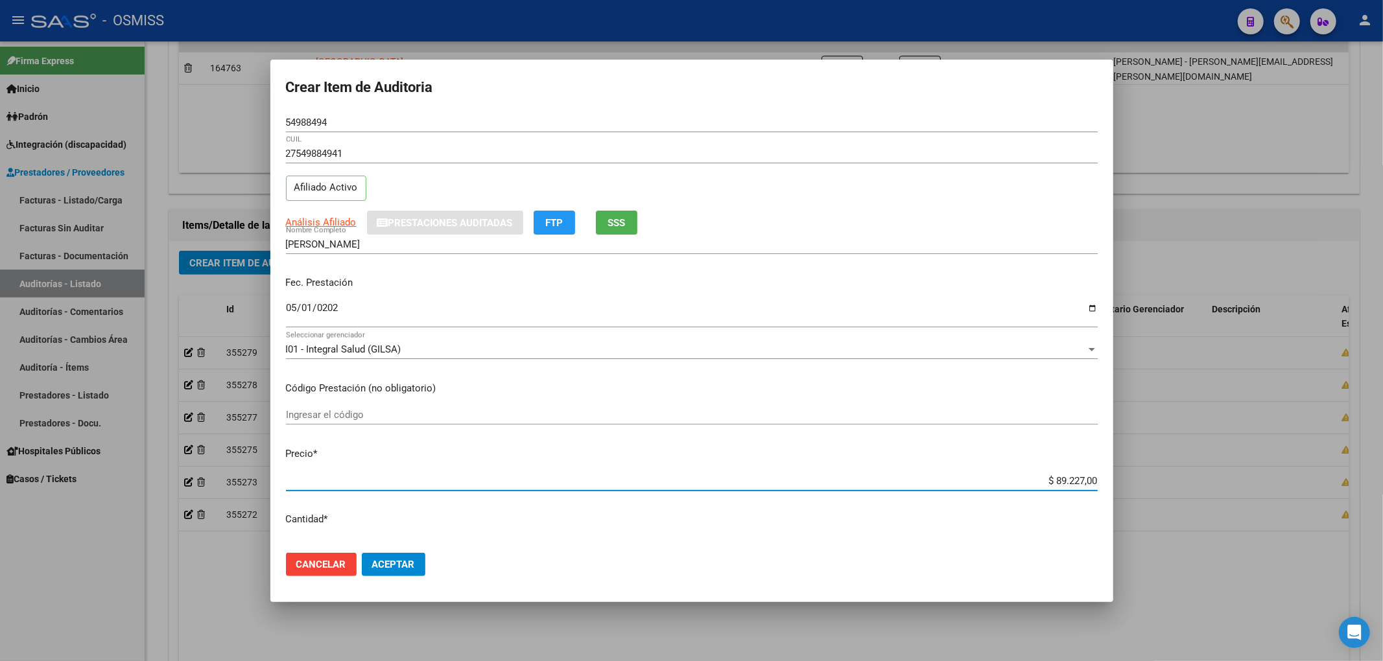
drag, startPoint x: 1032, startPoint y: 478, endPoint x: 1176, endPoint y: 480, distance: 143.9
click at [1176, 480] on div "Crear Item de Auditoria 54988494 Nro Documento 27549884941 CUIL Afiliado Activo…" at bounding box center [691, 330] width 1383 height 661
type input "$ 0,01"
type input "$ 0,12"
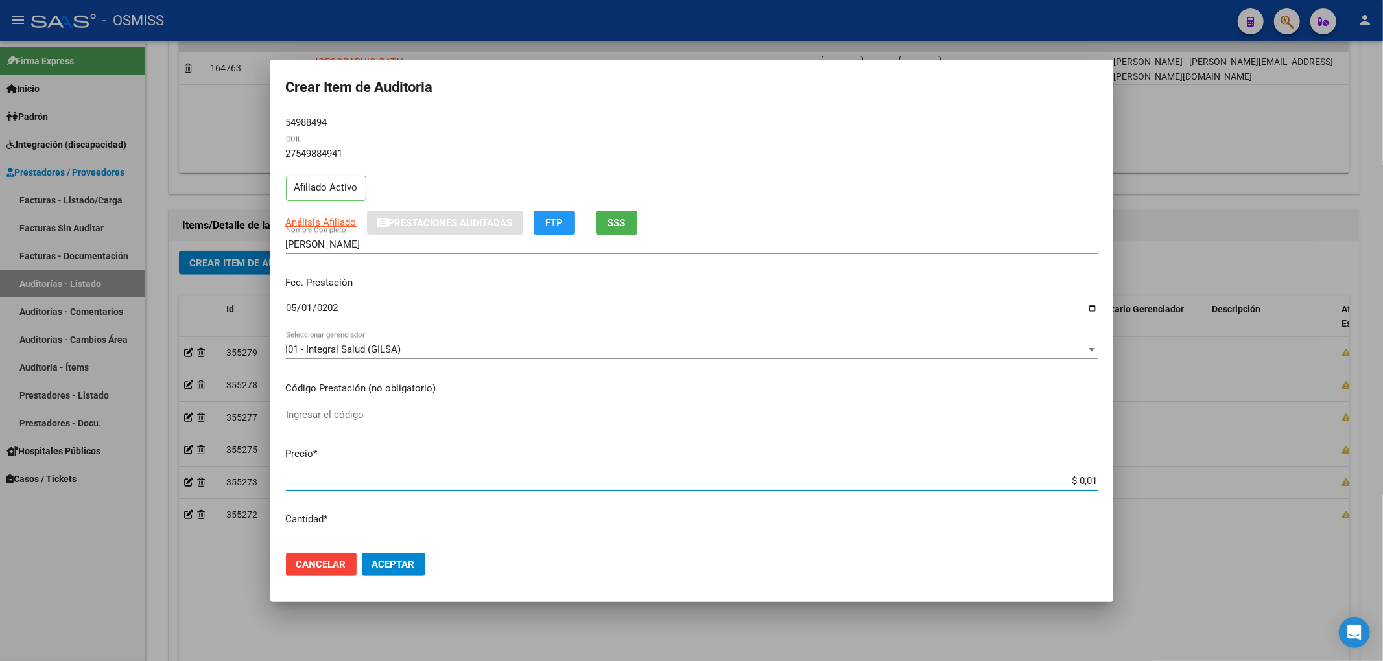
type input "$ 0,12"
type input "$ 1,22"
type input "$ 12,28"
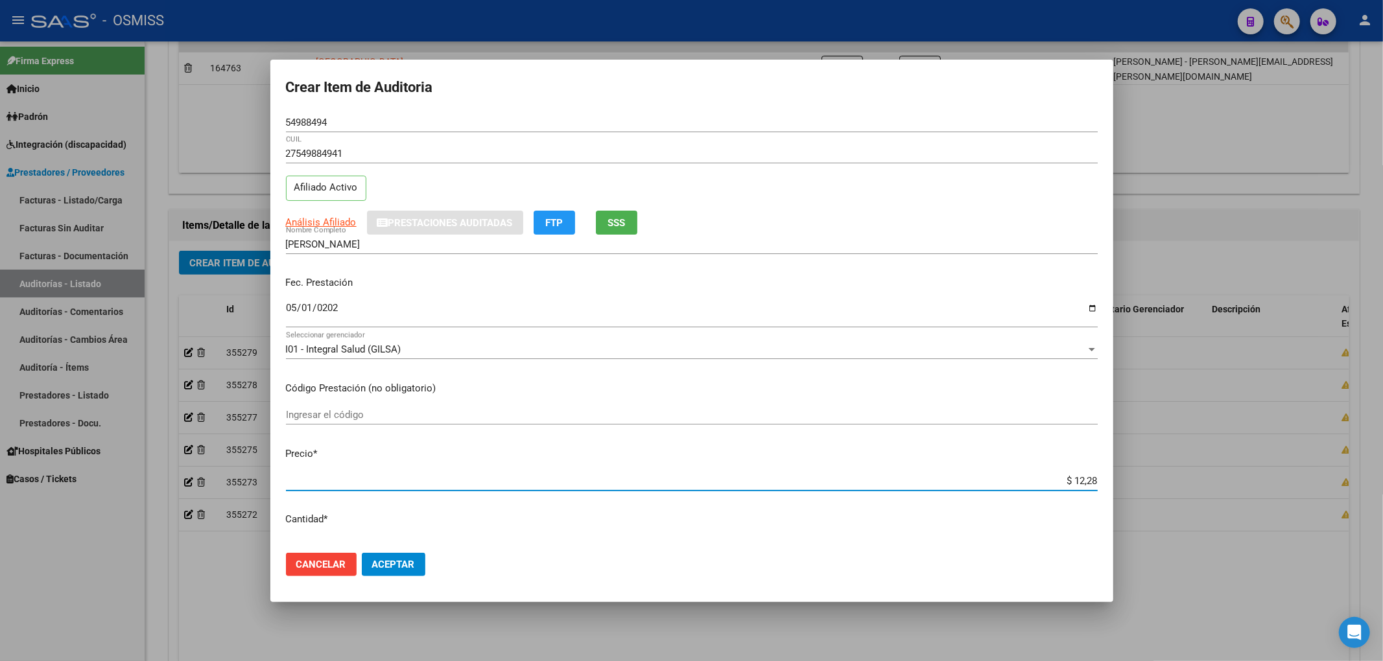
type input "$ 122,85"
type input "$ 1.228,50"
type input "$ 12.285,00"
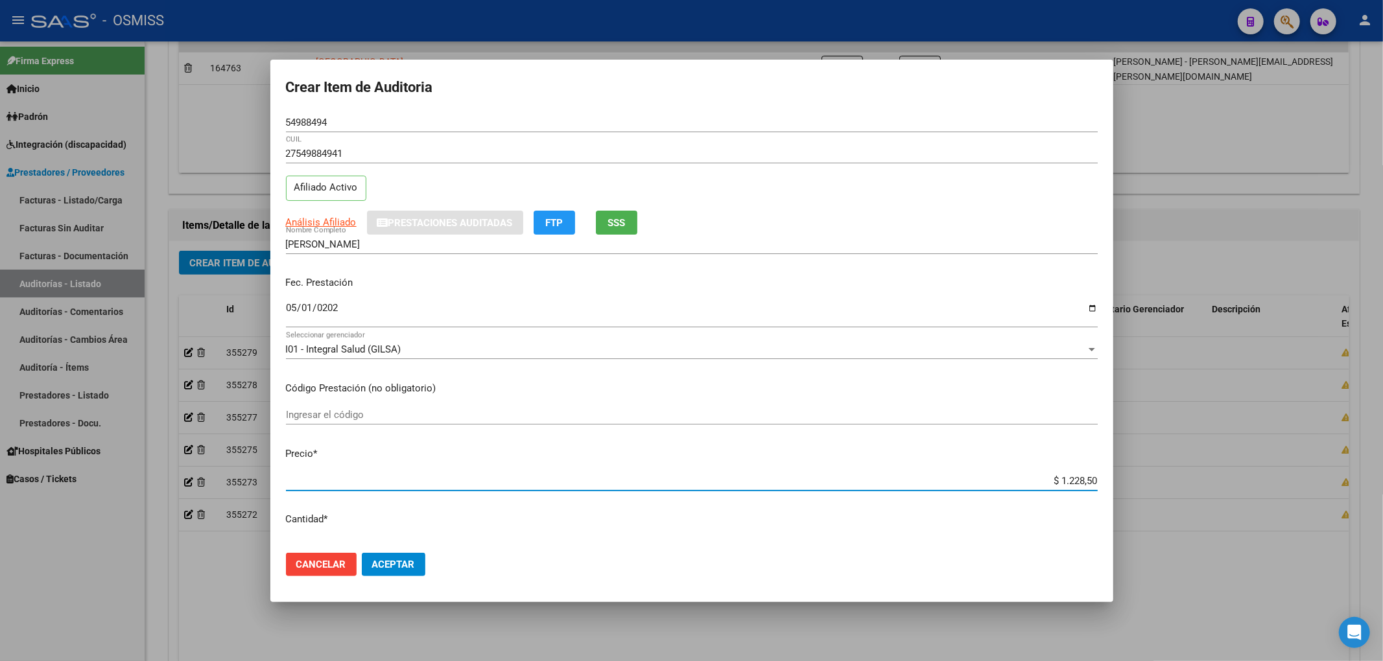
type input "$ 12.285,00"
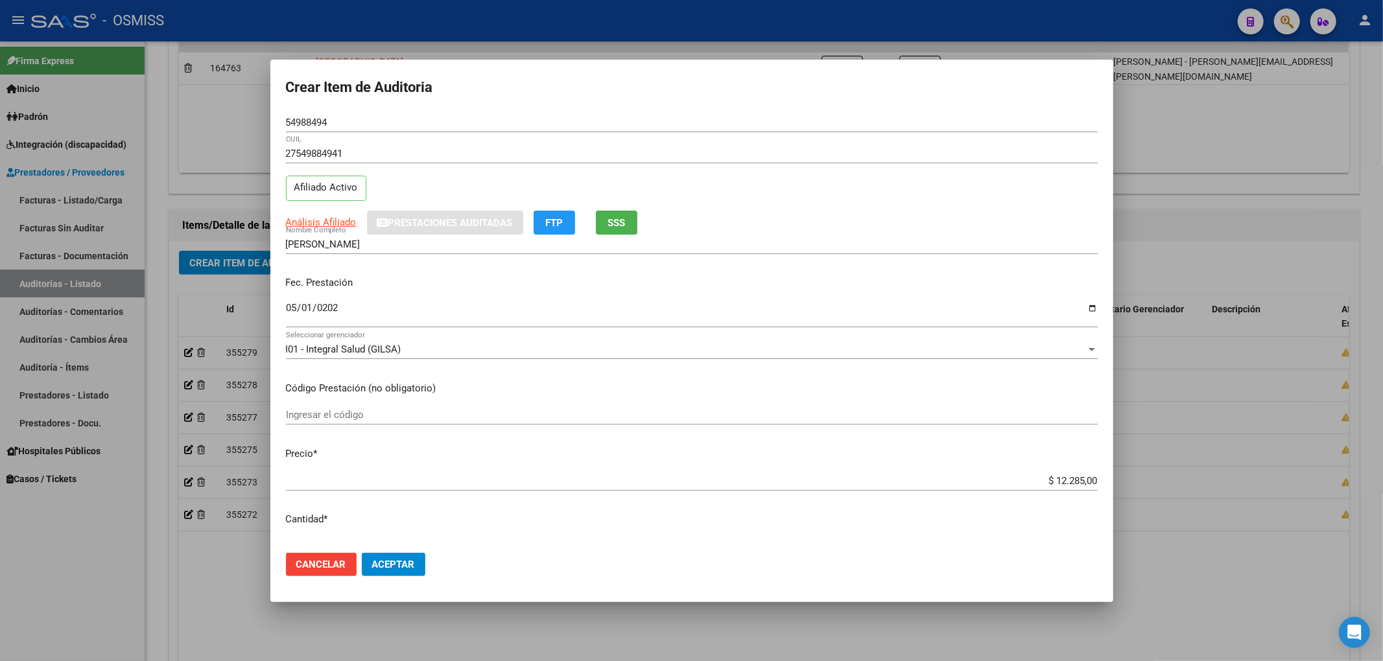
drag, startPoint x: 342, startPoint y: 115, endPoint x: 322, endPoint y: 120, distance: 20.8
click at [322, 120] on div "54988494 Nro Documento" at bounding box center [692, 122] width 812 height 19
drag, startPoint x: 333, startPoint y: 119, endPoint x: 216, endPoint y: 120, distance: 117.3
click at [221, 119] on div "Crear Item de Auditoria 54988494 Nro Documento 27549884941 CUIL Afiliado Activo…" at bounding box center [691, 330] width 1383 height 661
drag, startPoint x: 483, startPoint y: 299, endPoint x: 478, endPoint y: 314, distance: 16.4
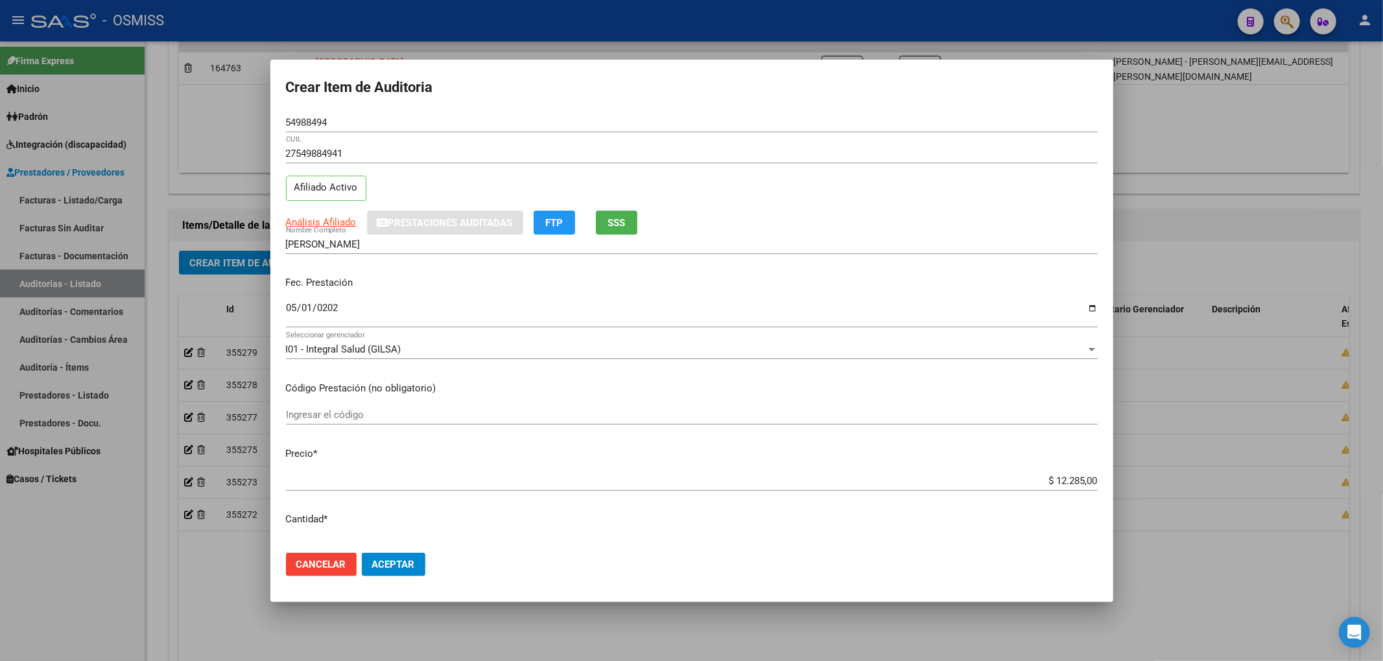
click at [483, 299] on div "Fec. Prestación [DATE] Ingresar la fecha" at bounding box center [692, 303] width 812 height 74
click at [389, 569] on span "Aceptar" at bounding box center [393, 565] width 43 height 12
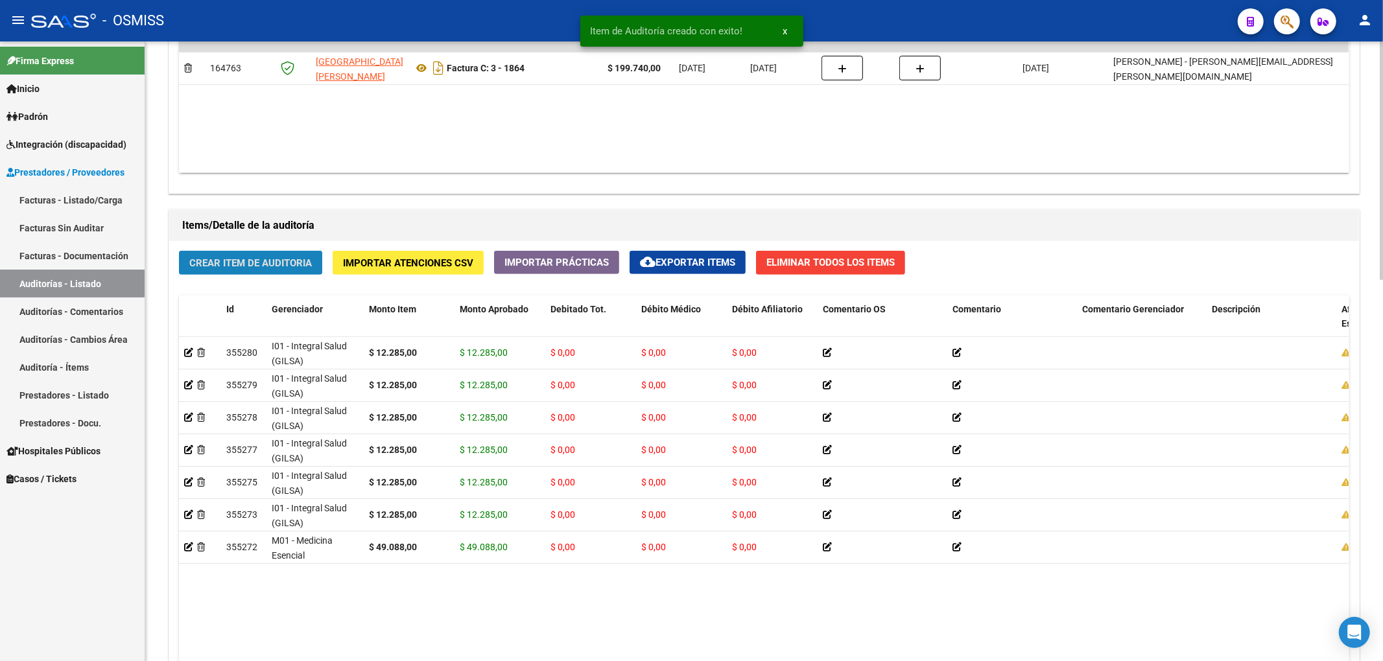
click at [241, 270] on button "Crear Item de Auditoria" at bounding box center [250, 263] width 143 height 24
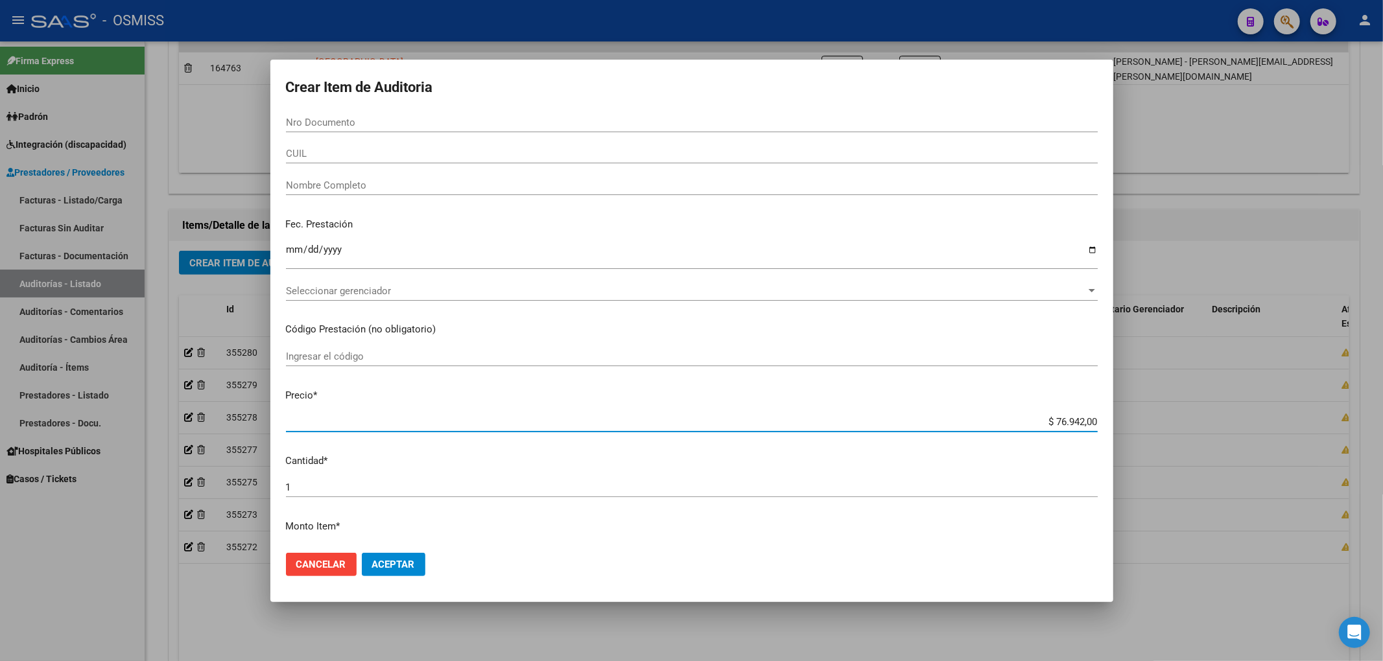
drag, startPoint x: 1029, startPoint y: 423, endPoint x: 1121, endPoint y: 418, distance: 91.5
click at [1121, 418] on div "Crear Item de Auditoria Nro Documento CUIL Nombre Completo Fec. Prestación Ingr…" at bounding box center [691, 330] width 1383 height 661
type input "$ 0,02"
type input "$ 0,27"
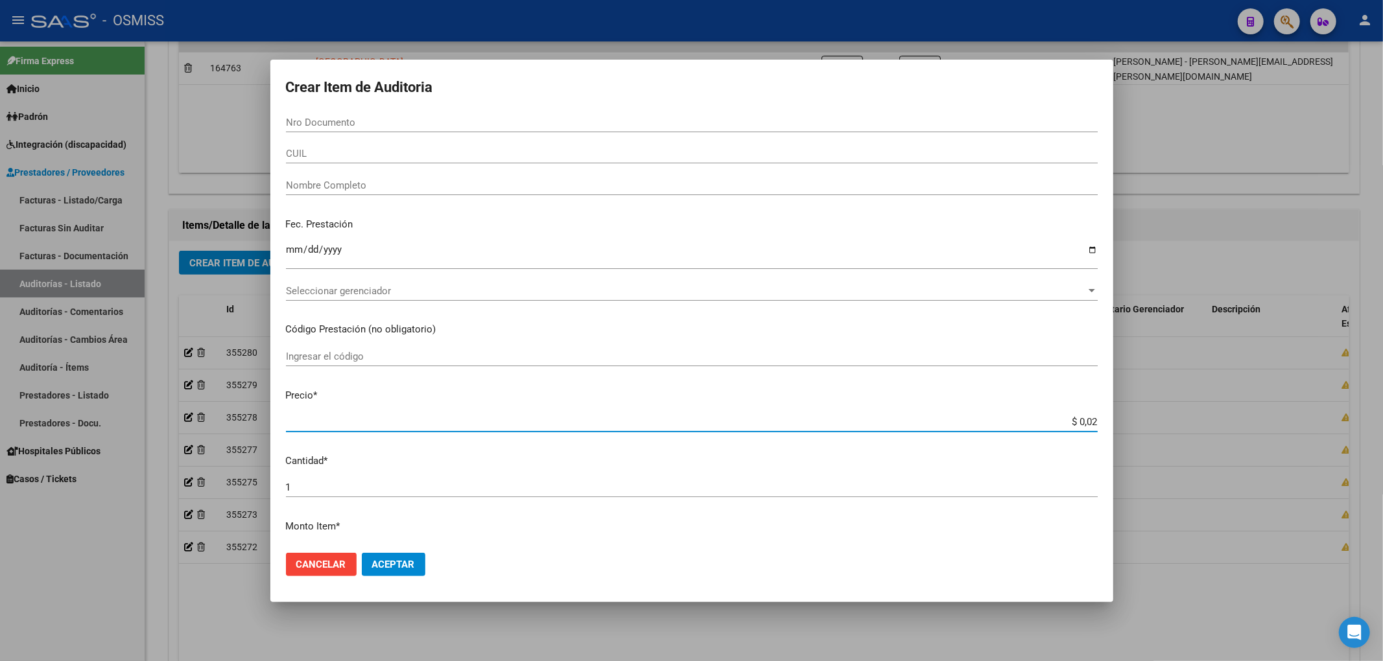
type input "$ 0,27"
type input "$ 2,78"
type input "$ 27,80"
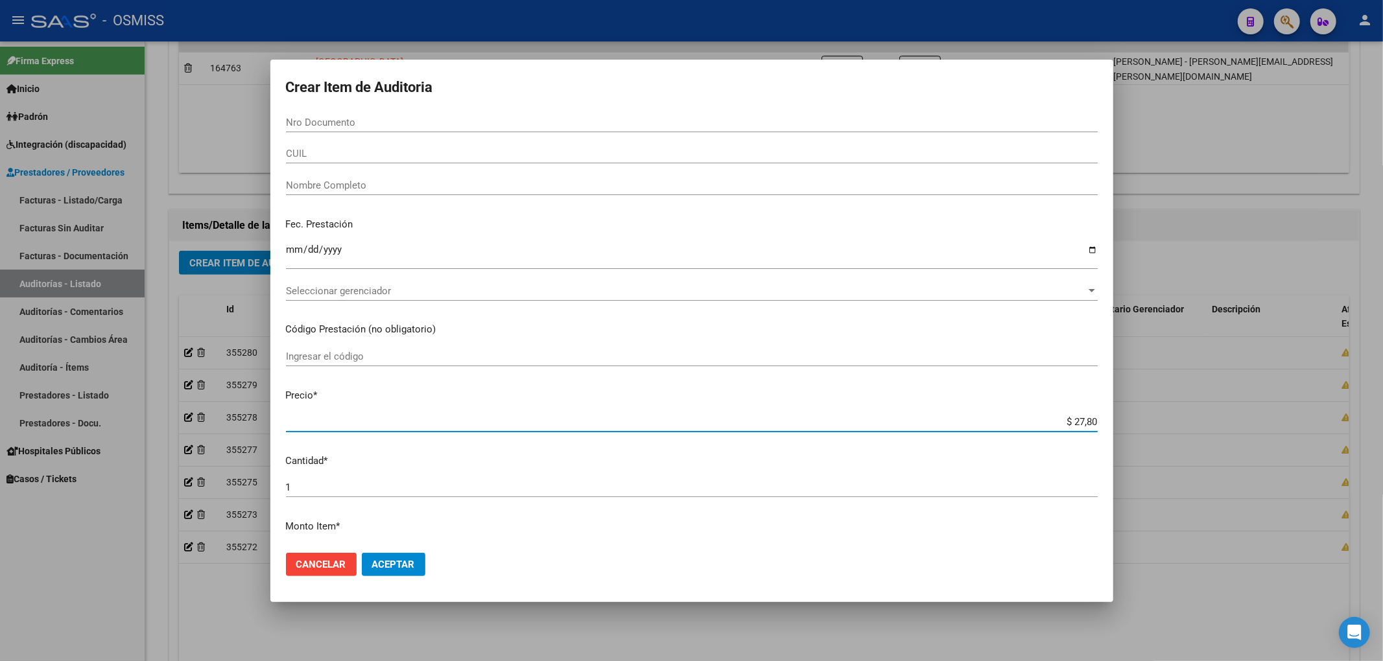
type input "$ 278,02"
type input "$ 2.780,20"
type input "$ 27.802,00"
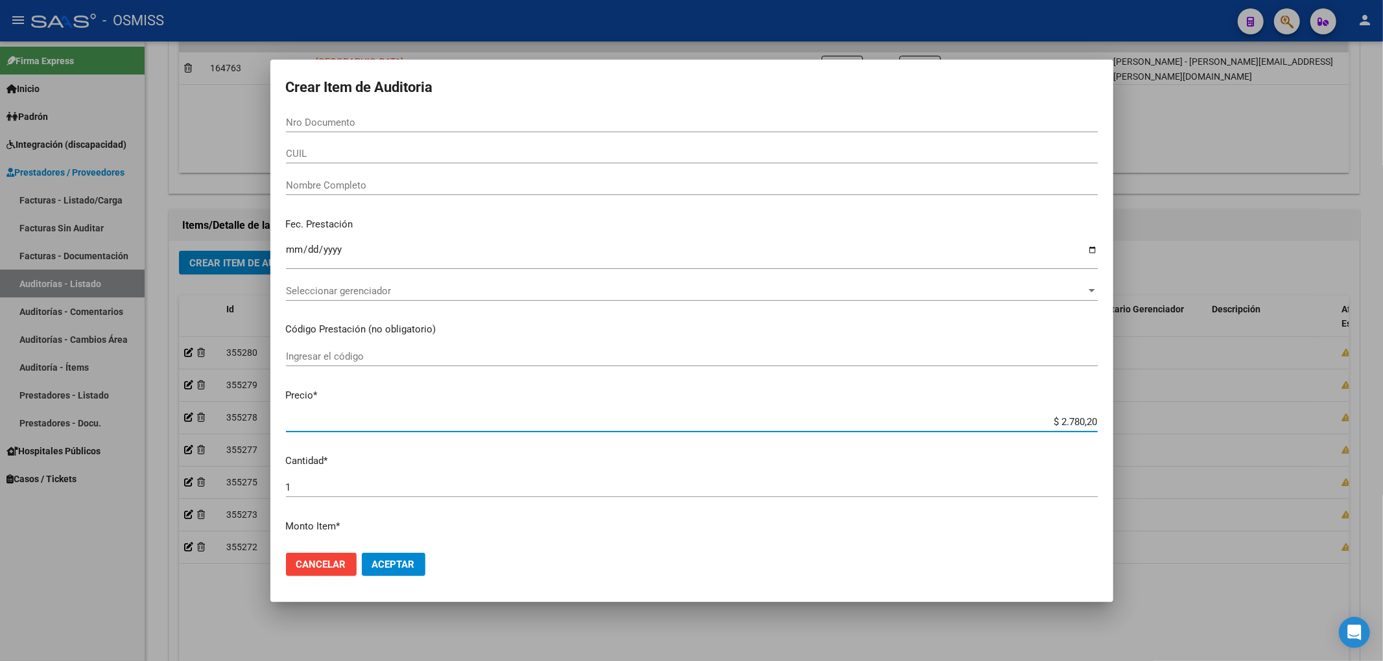
type input "$ 27.802,00"
click at [322, 127] on input "Nro Documento" at bounding box center [692, 123] width 812 height 12
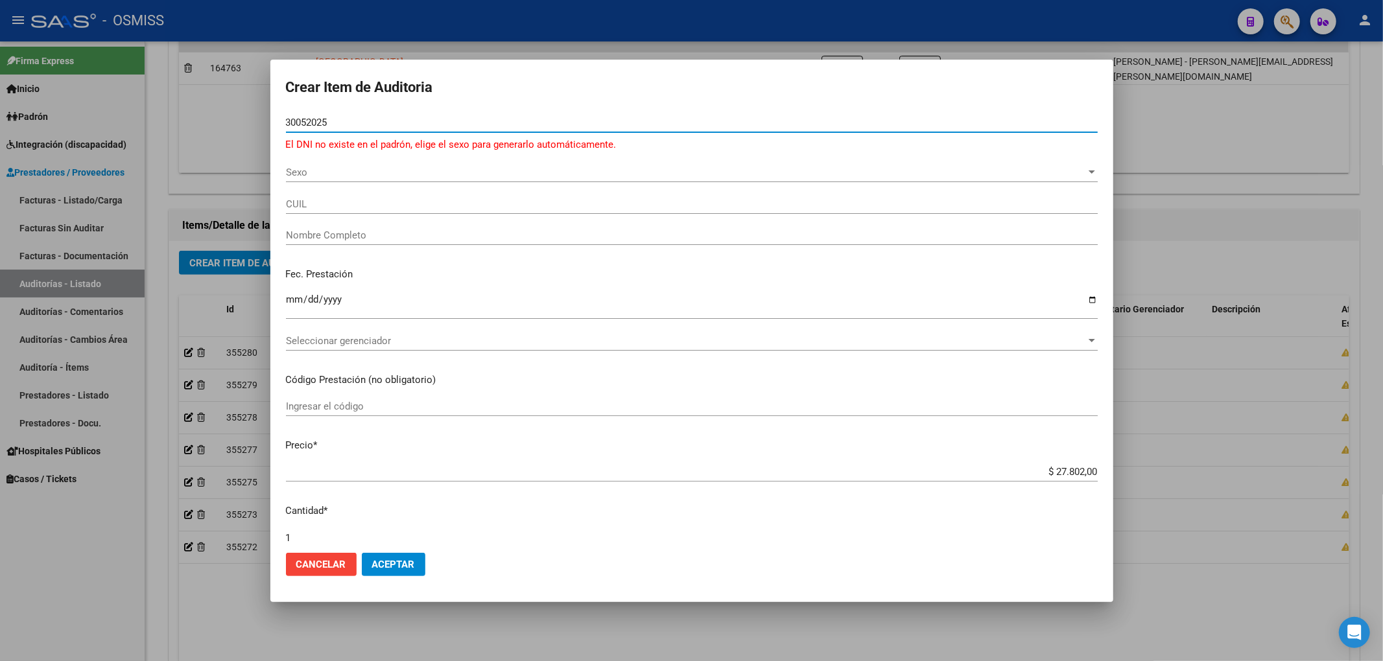
drag, startPoint x: 337, startPoint y: 126, endPoint x: 187, endPoint y: 102, distance: 152.2
click at [187, 102] on div "Crear Item de Auditoria 30052025 Nro Documento El DNI no existe en el padrón, e…" at bounding box center [691, 330] width 1383 height 661
type input "58173480"
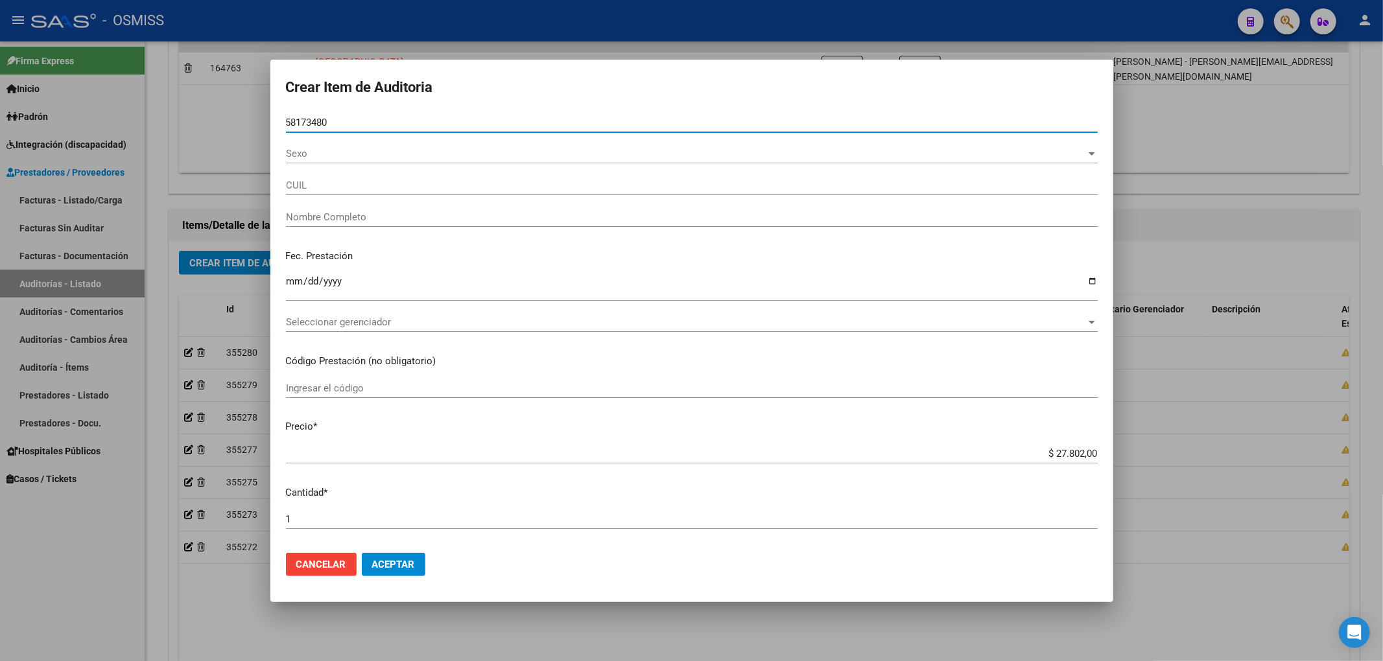
type input "20581734809"
type input "[PERSON_NAME]"
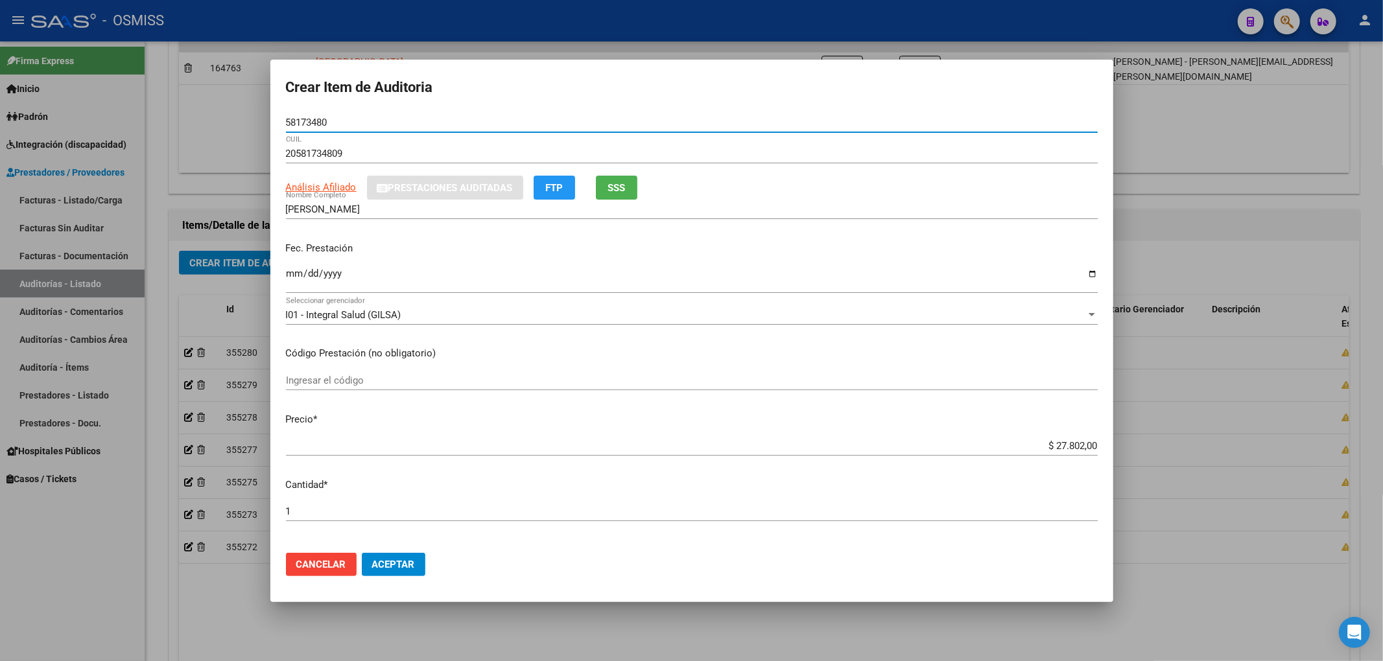
type input "58173480"
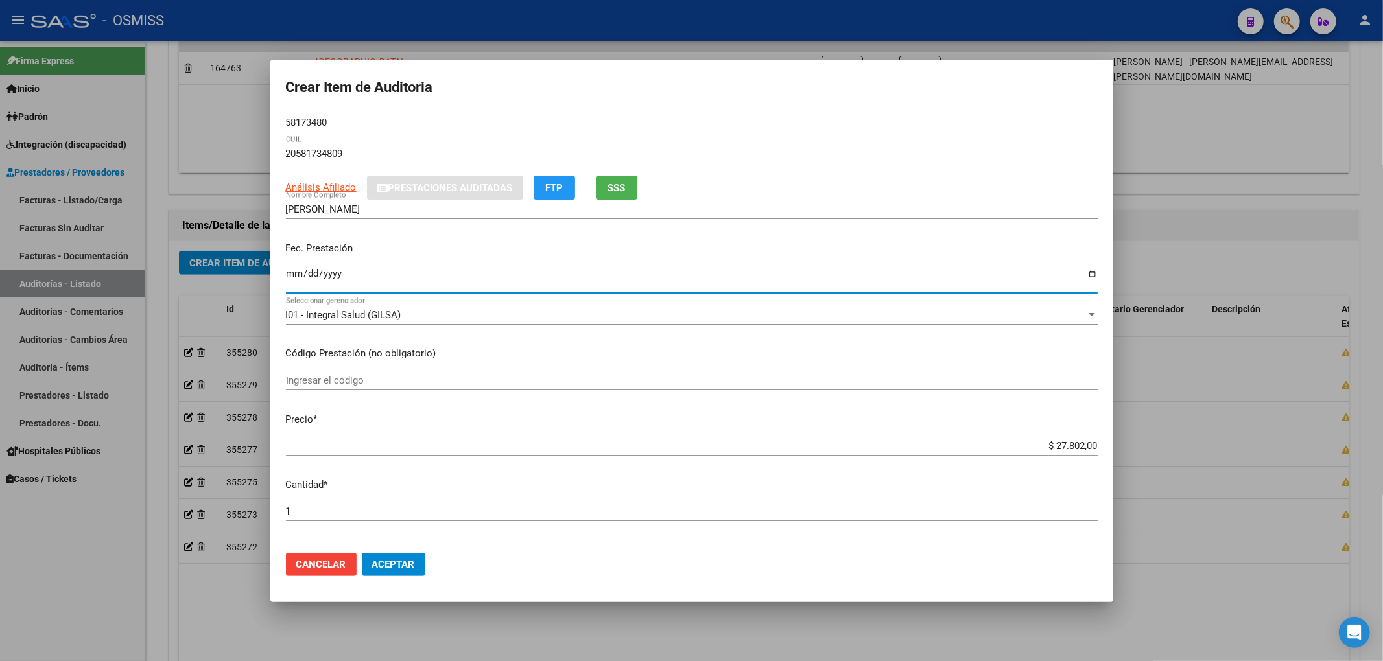
click at [297, 277] on input "Ingresar la fecha" at bounding box center [692, 278] width 812 height 21
type input "[DATE]"
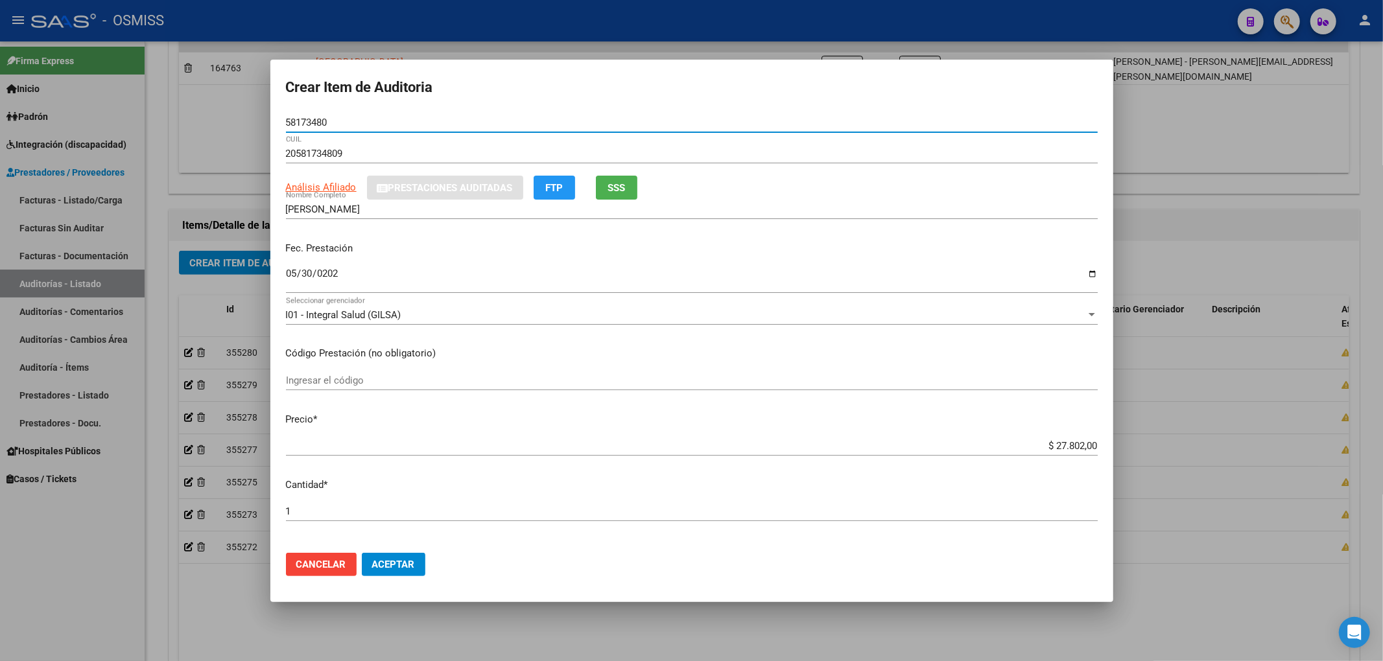
drag, startPoint x: 330, startPoint y: 118, endPoint x: 220, endPoint y: 128, distance: 110.0
click at [248, 118] on div "Crear Item de Auditoria 58173480 Nro Documento 20581734809 CUIL Análisis Afilia…" at bounding box center [691, 330] width 1383 height 661
click at [515, 257] on div "Fec. Prestación [DATE] Ingresar la fecha" at bounding box center [692, 268] width 812 height 74
click at [393, 565] on span "Aceptar" at bounding box center [393, 565] width 43 height 12
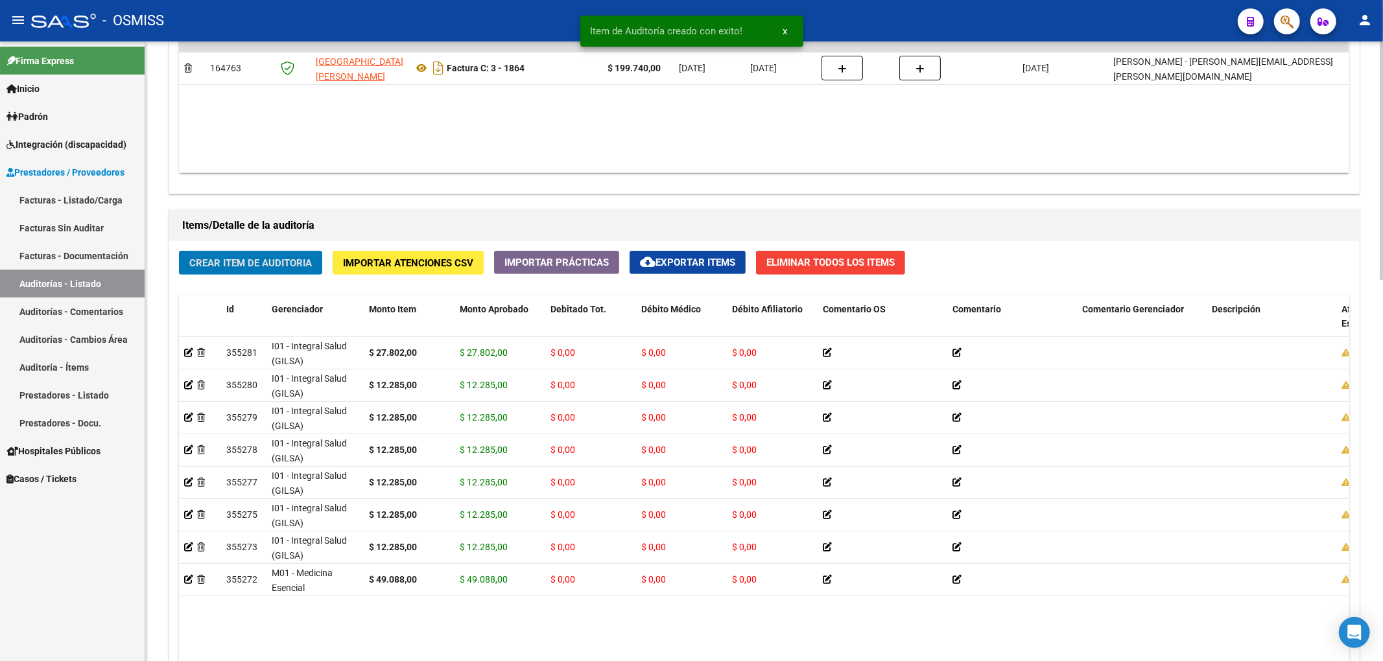
click at [257, 269] on span "Crear Item de Auditoria" at bounding box center [250, 263] width 123 height 12
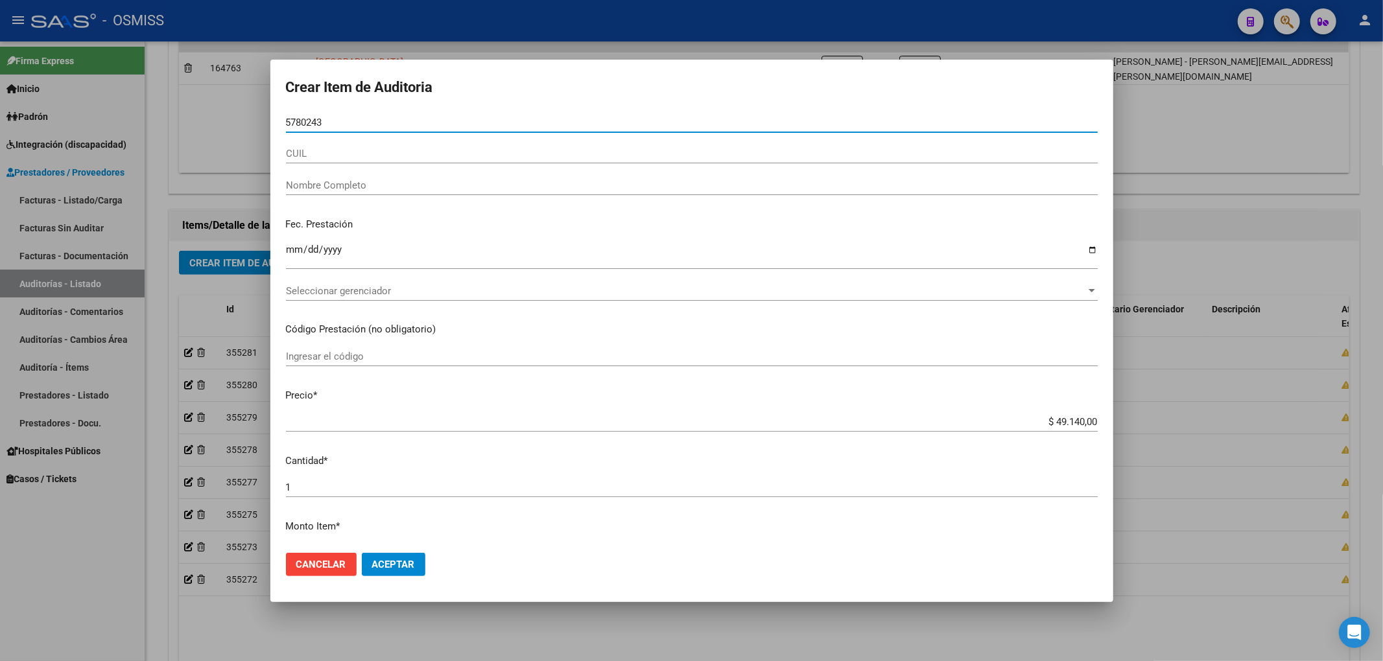
type input "57802430"
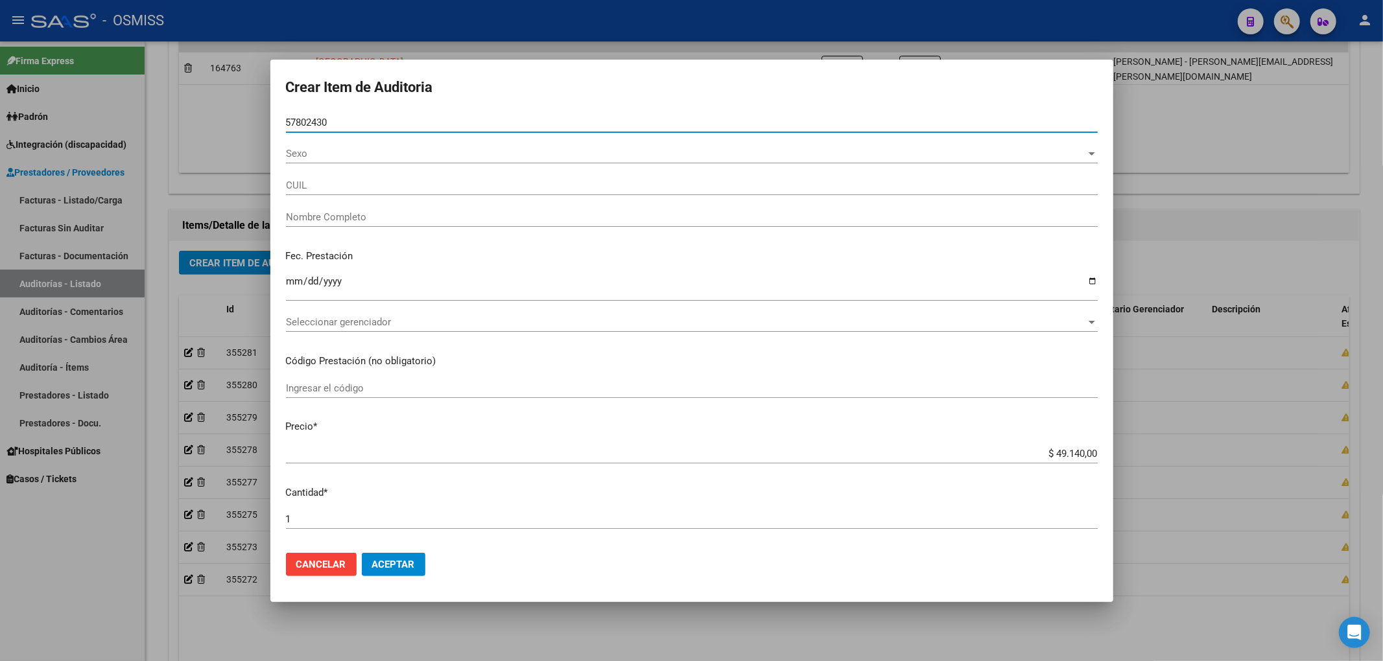
type input "27578024307"
type input "[PERSON_NAME]"
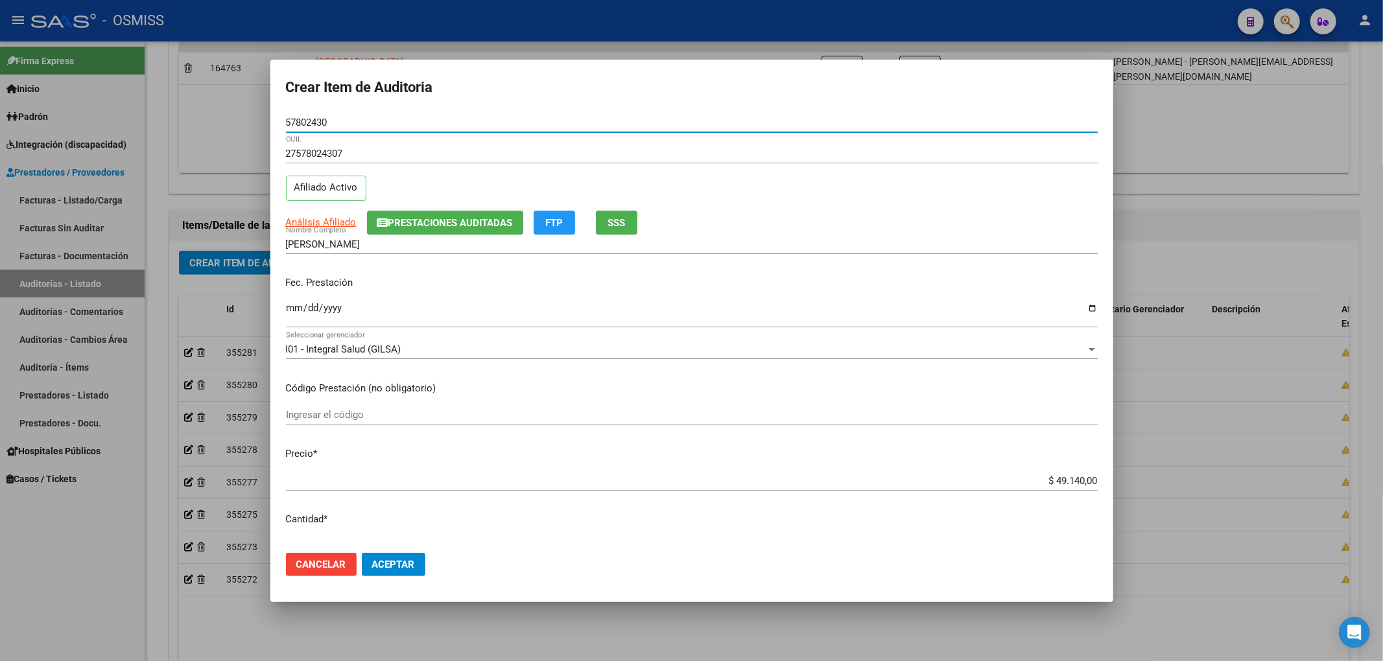
type input "57802430"
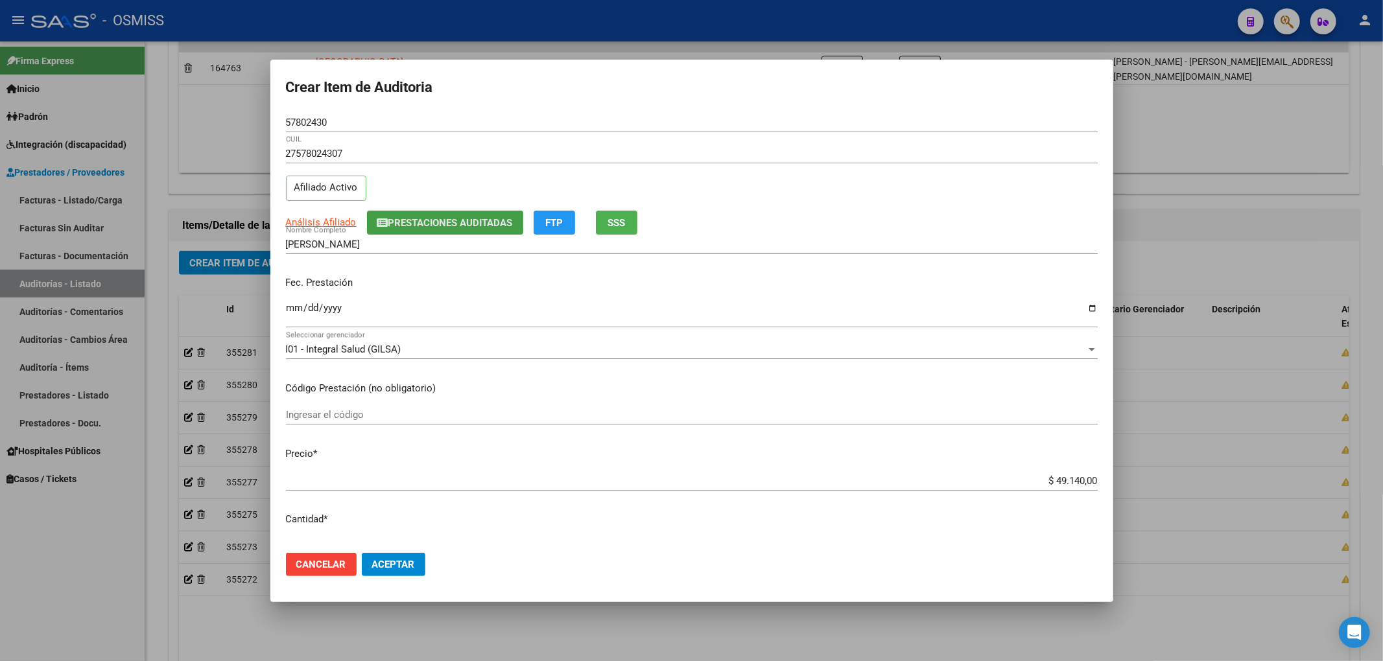
click at [473, 211] on button "Prestaciones Auditadas" at bounding box center [445, 223] width 156 height 24
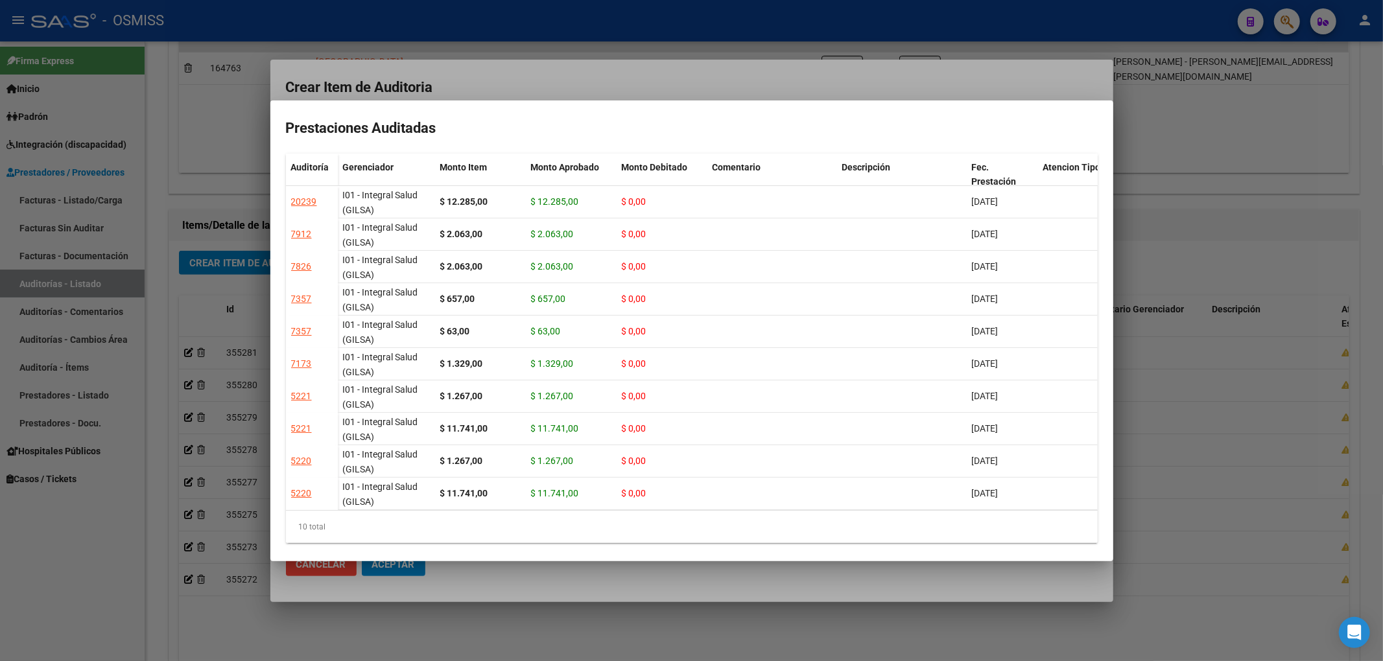
click at [522, 80] on div at bounding box center [691, 330] width 1383 height 661
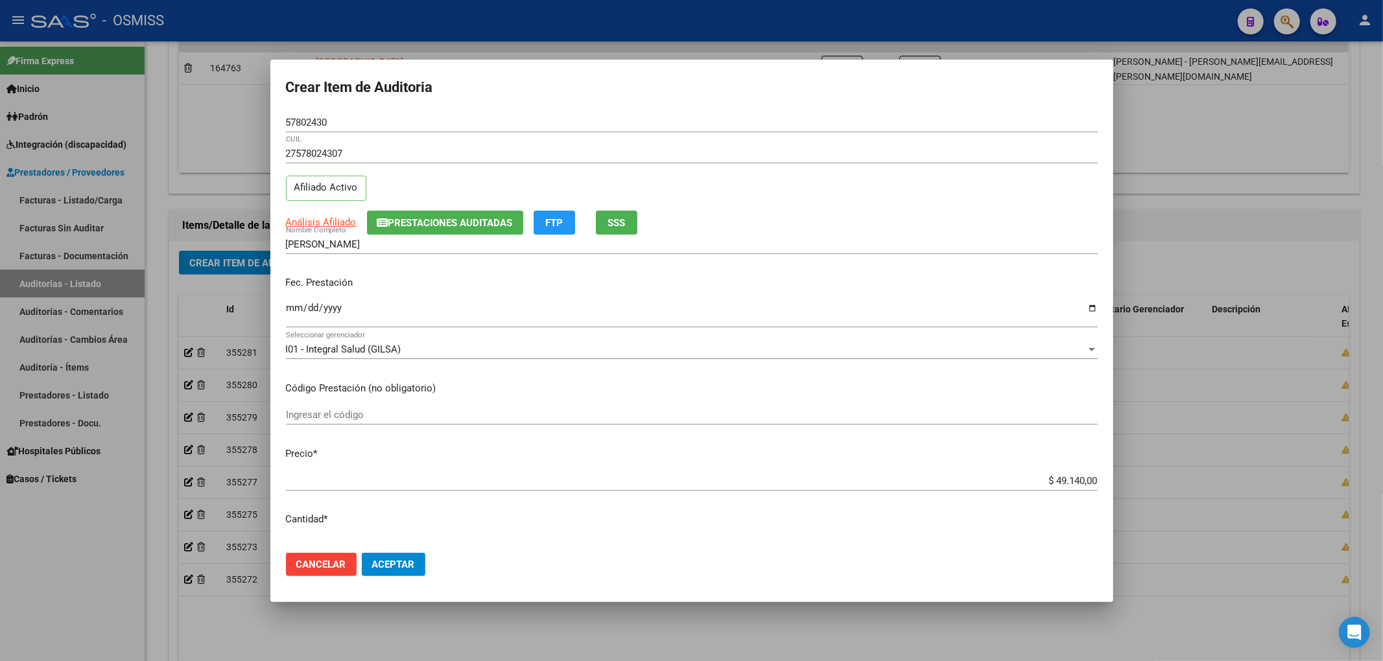
click at [289, 309] on input "Ingresar la fecha" at bounding box center [692, 313] width 812 height 21
type input "[DATE]"
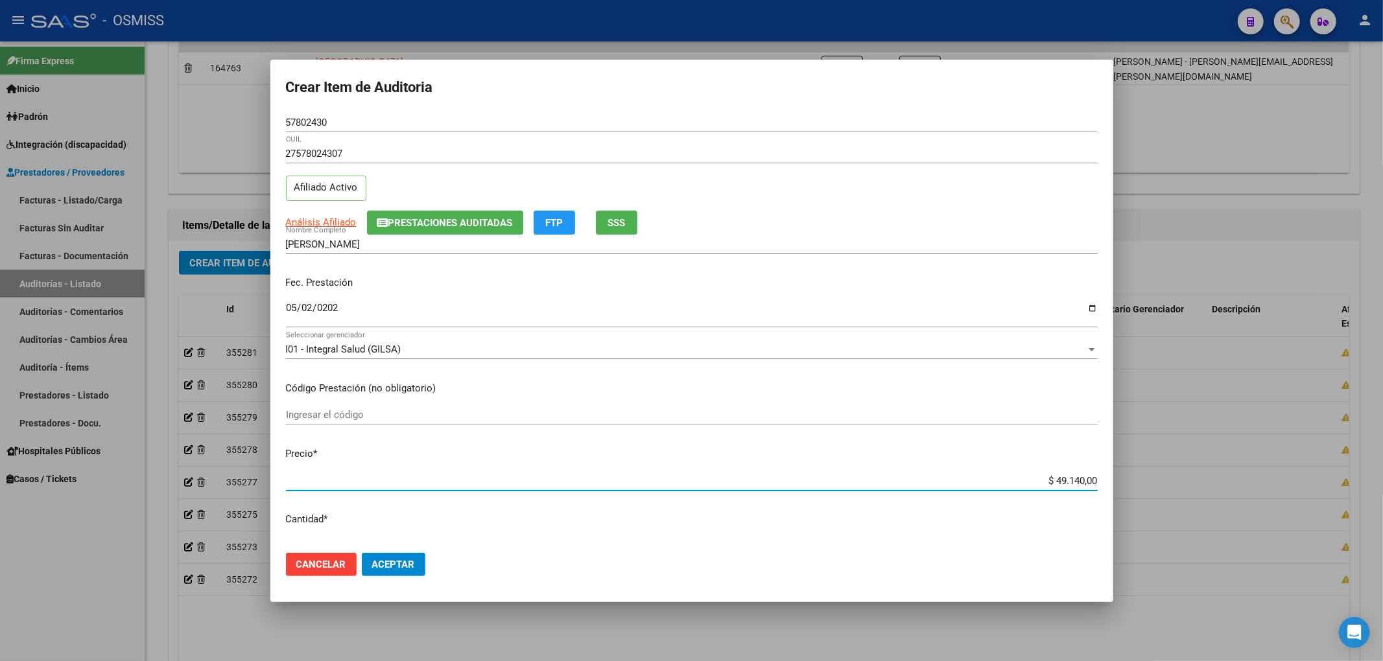
drag, startPoint x: 1033, startPoint y: 478, endPoint x: 1153, endPoint y: 469, distance: 120.3
click at [1153, 469] on div "Crear Item de Auditoria 57802430 Nro Documento 27578024307 CUIL Afiliado Activo…" at bounding box center [691, 330] width 1383 height 661
type input "$ 0,01"
type input "$ 0,12"
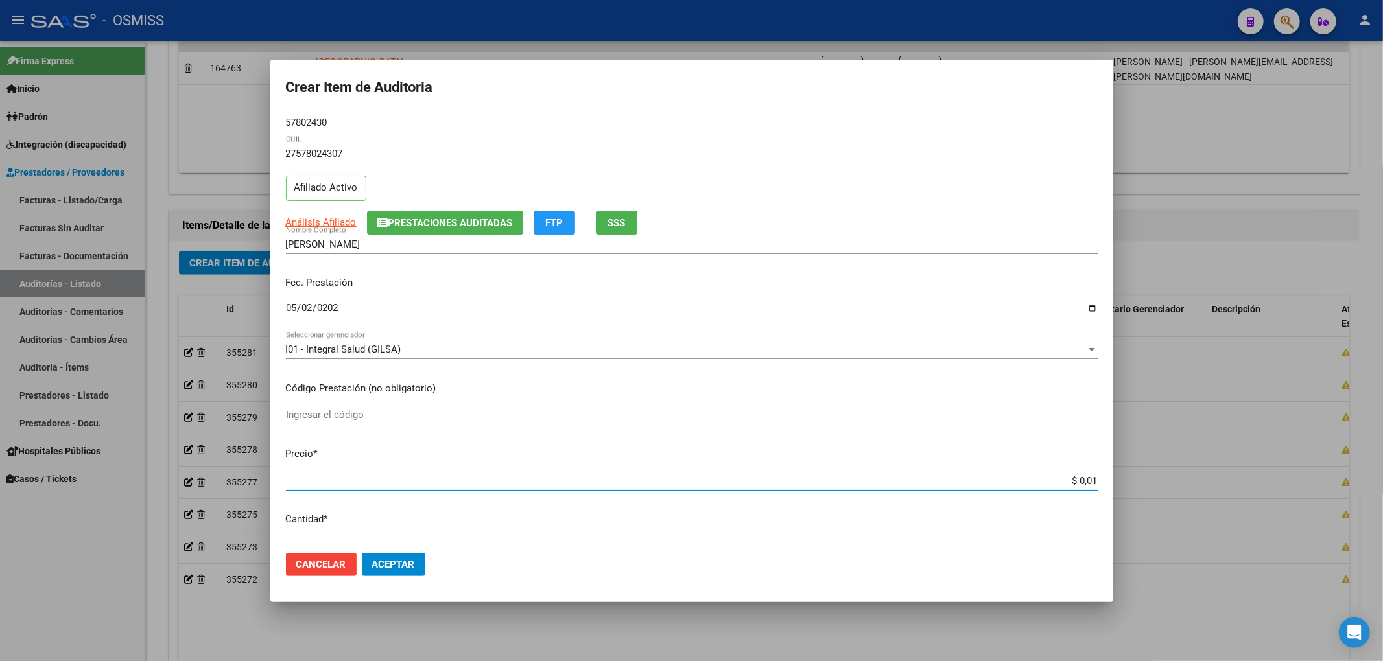
type input "$ 0,12"
type input "$ 1,22"
type input "$ 12,28"
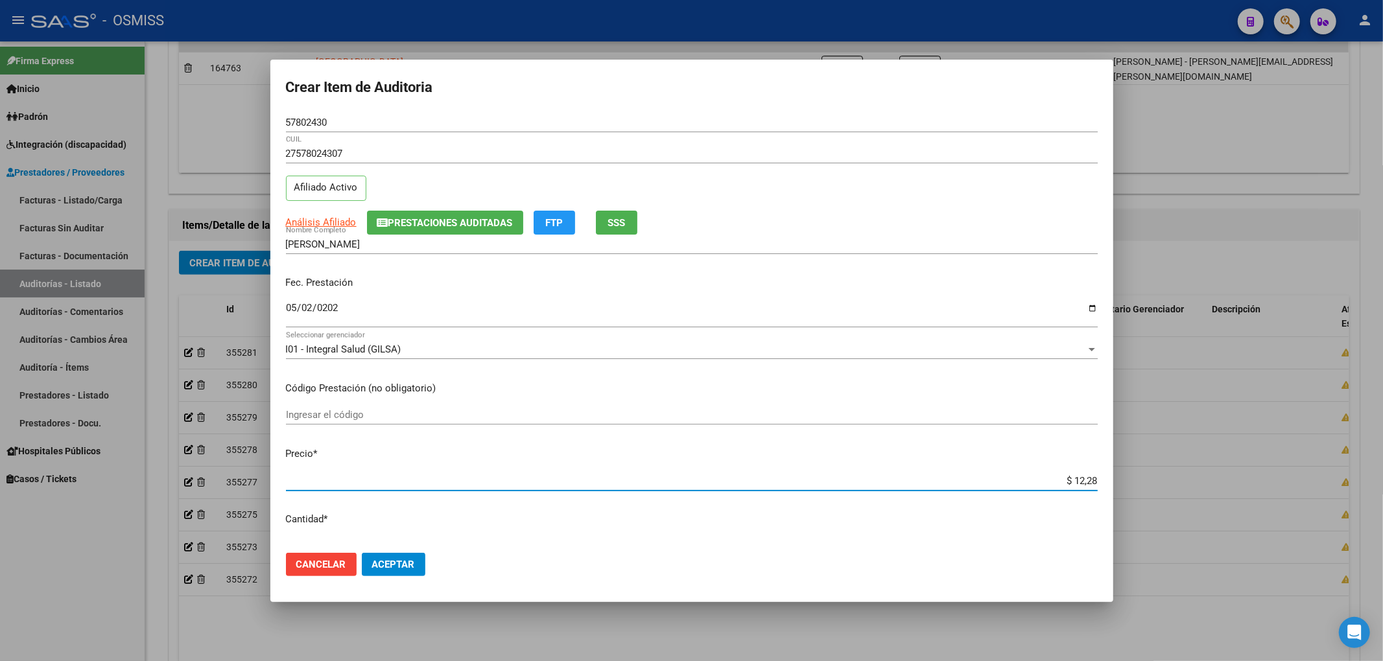
type input "$ 122,85"
type input "$ 1.228,50"
type input "$ 12.285,00"
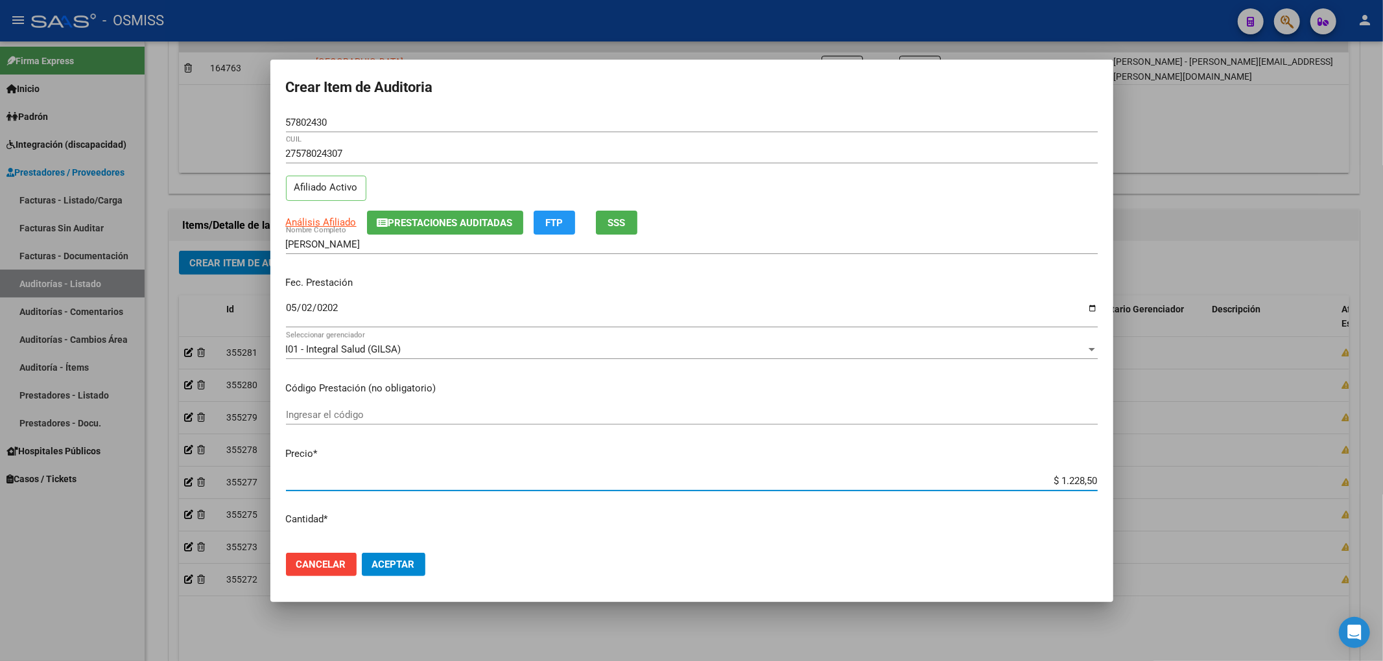
type input "$ 12.285,00"
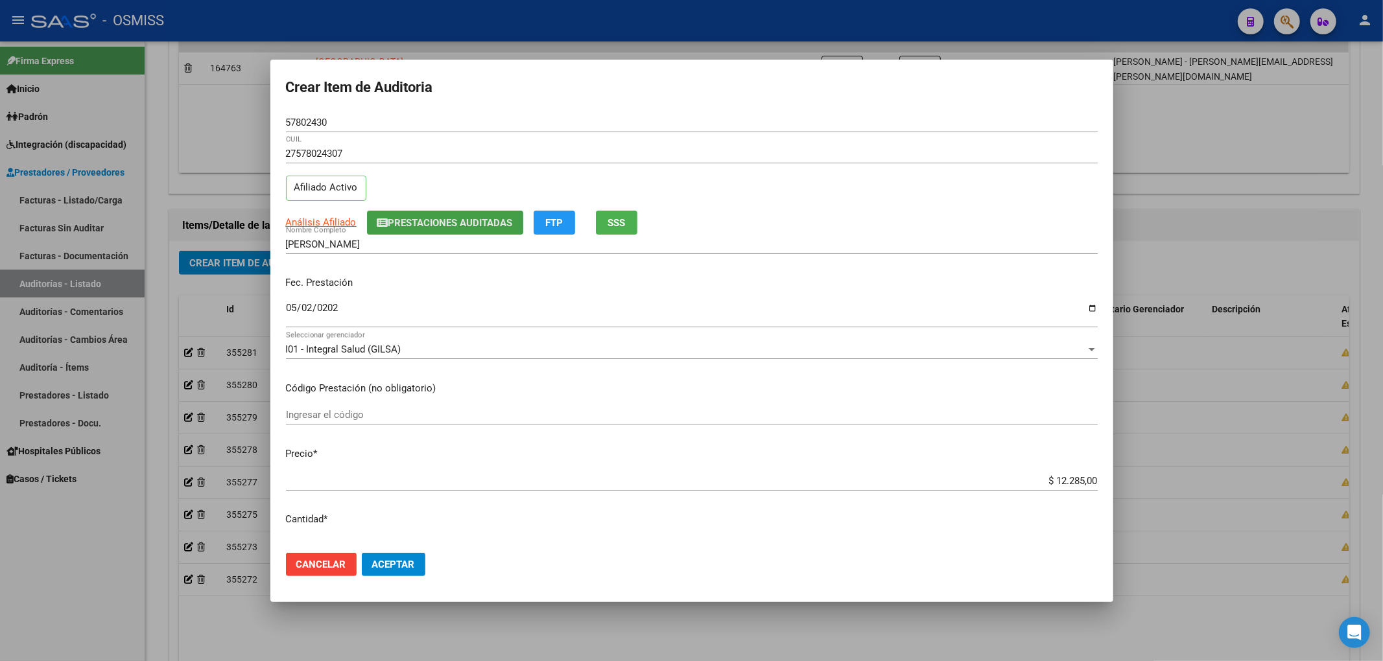
click at [410, 214] on button "Prestaciones Auditadas" at bounding box center [445, 223] width 156 height 24
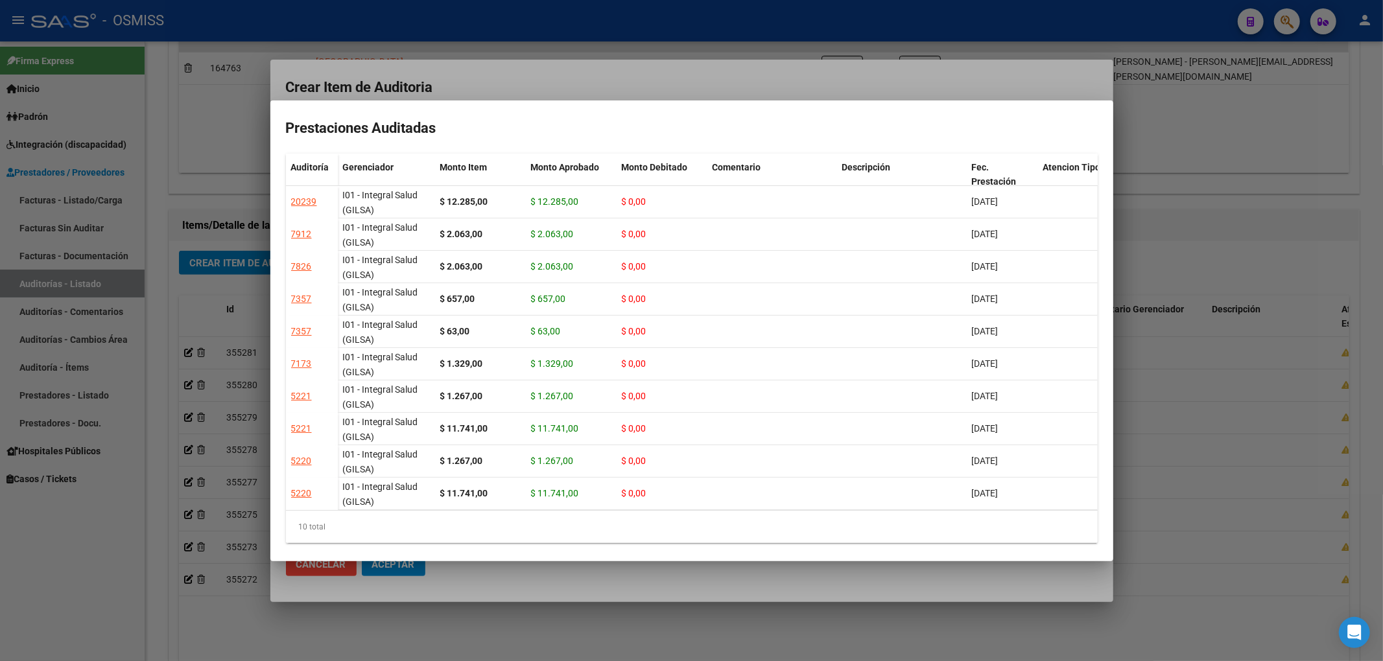
click at [499, 93] on div at bounding box center [691, 330] width 1383 height 661
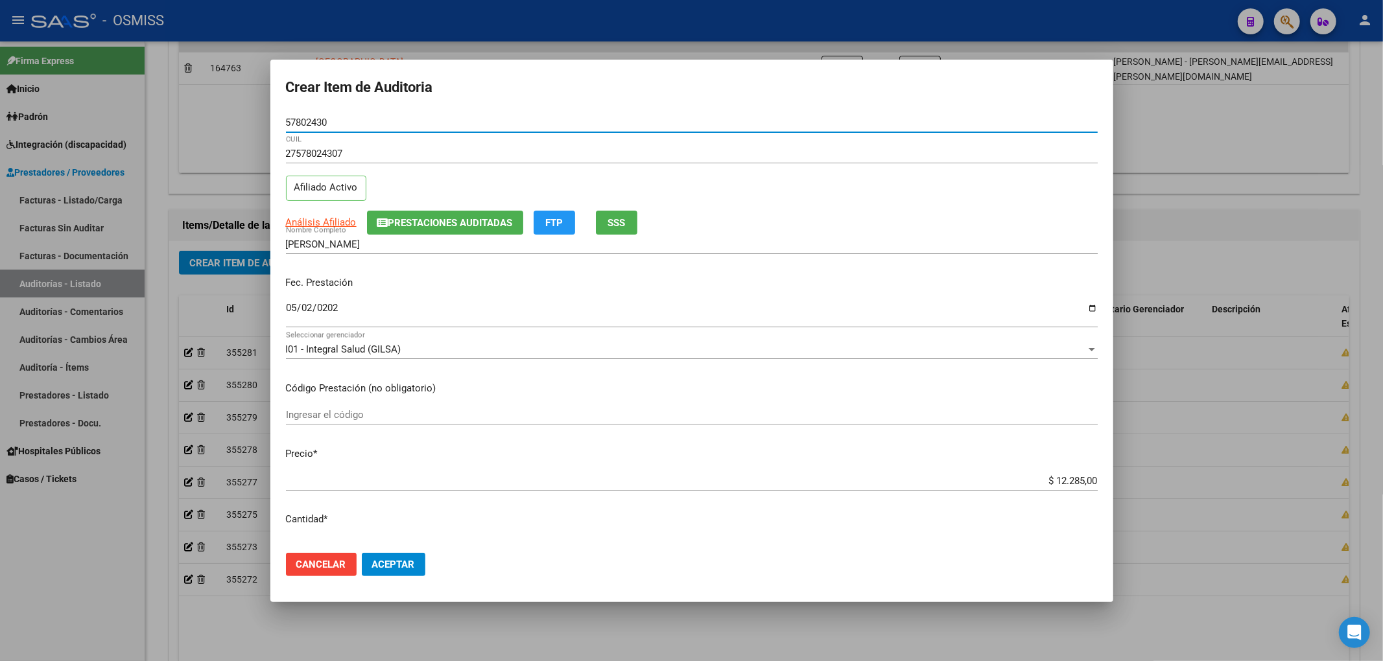
drag, startPoint x: 355, startPoint y: 115, endPoint x: 239, endPoint y: 133, distance: 118.0
click at [240, 128] on div "Crear Item de Auditoria 57802430 Nro Documento 27578024307 CUIL Afiliado Activo…" at bounding box center [691, 330] width 1383 height 661
click at [420, 288] on p "Fec. Prestación" at bounding box center [692, 283] width 812 height 15
click at [400, 572] on button "Aceptar" at bounding box center [394, 564] width 64 height 23
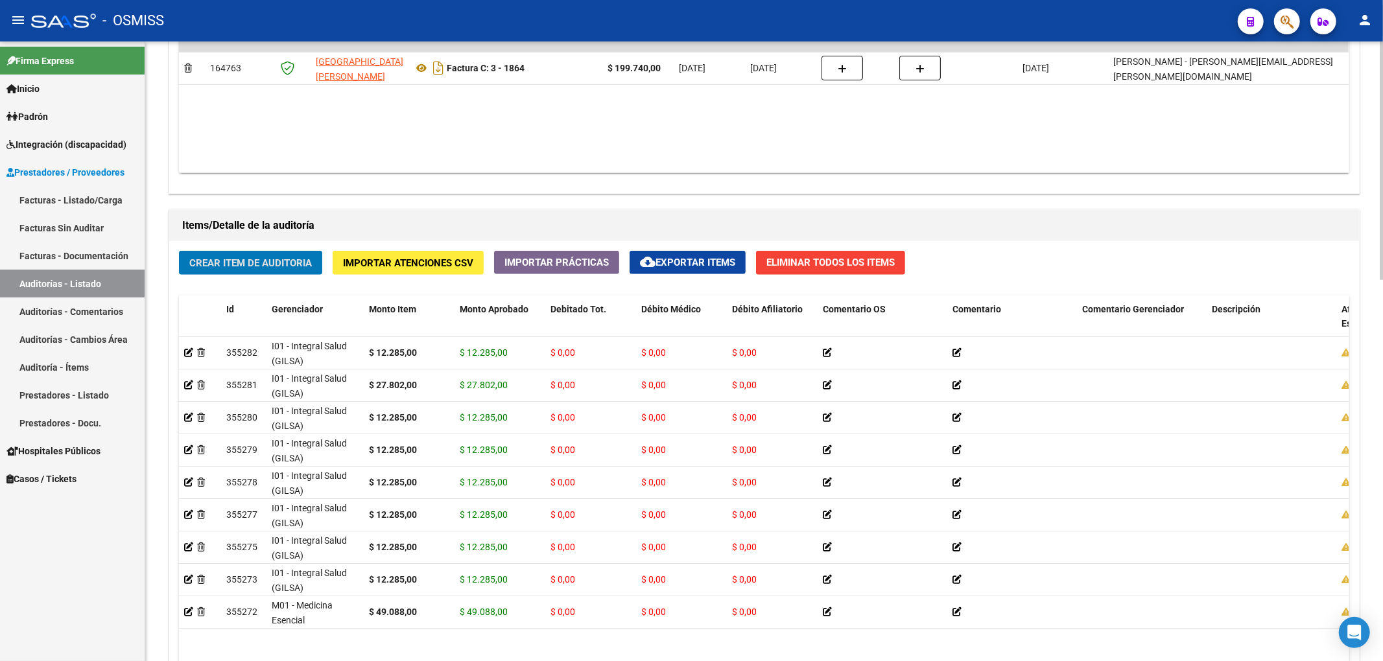
click at [276, 255] on button "Crear Item de Auditoria" at bounding box center [250, 263] width 143 height 24
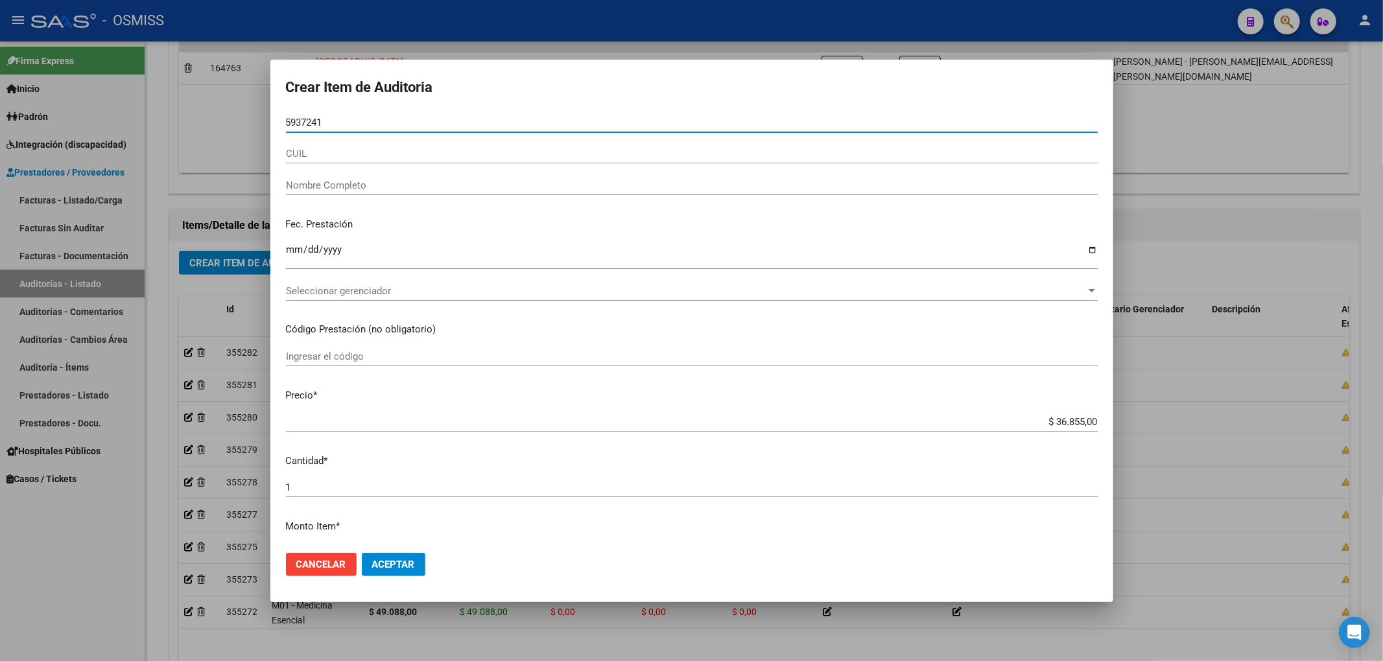
type input "59372411"
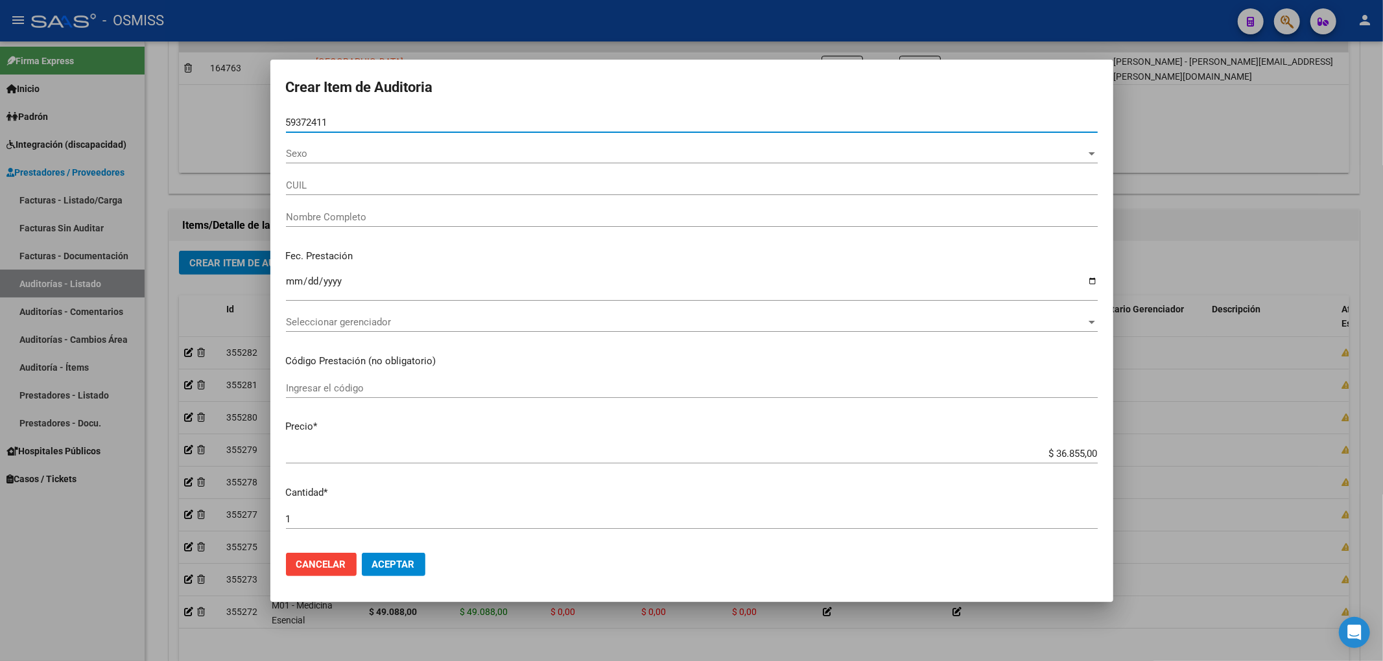
type input "20593724116"
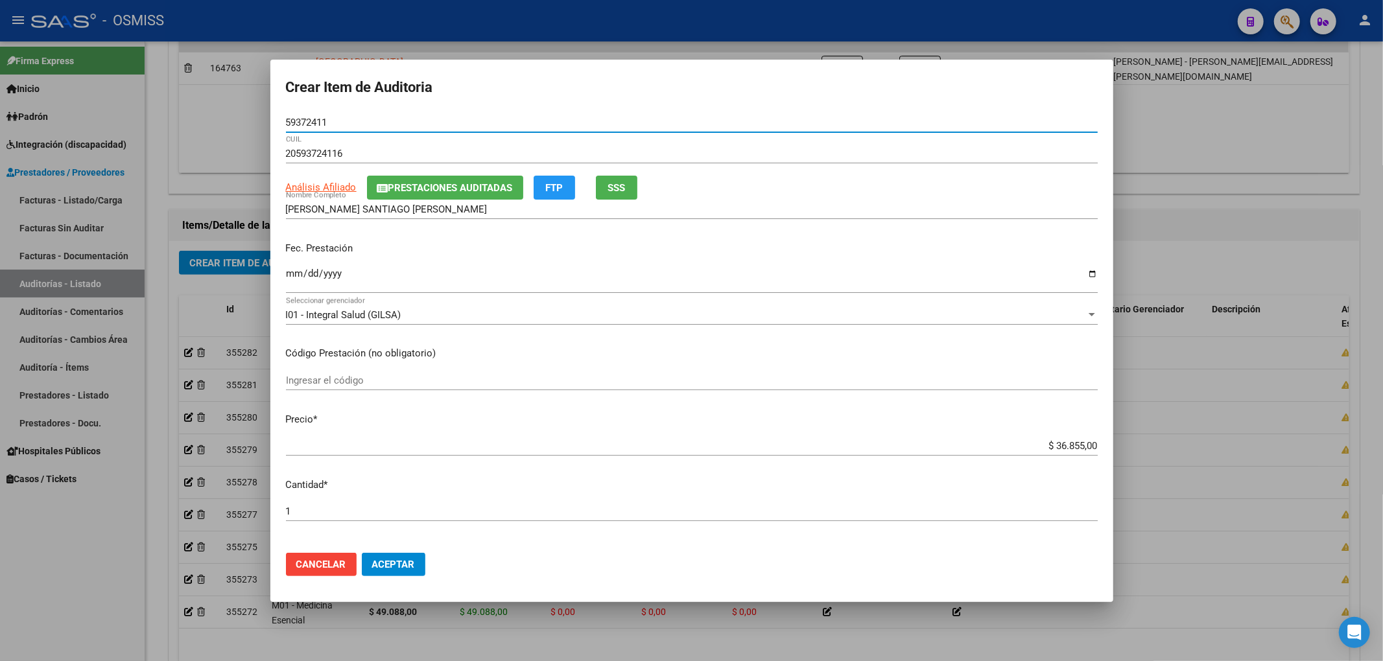
click at [427, 198] on button "Prestaciones Auditadas" at bounding box center [445, 188] width 156 height 24
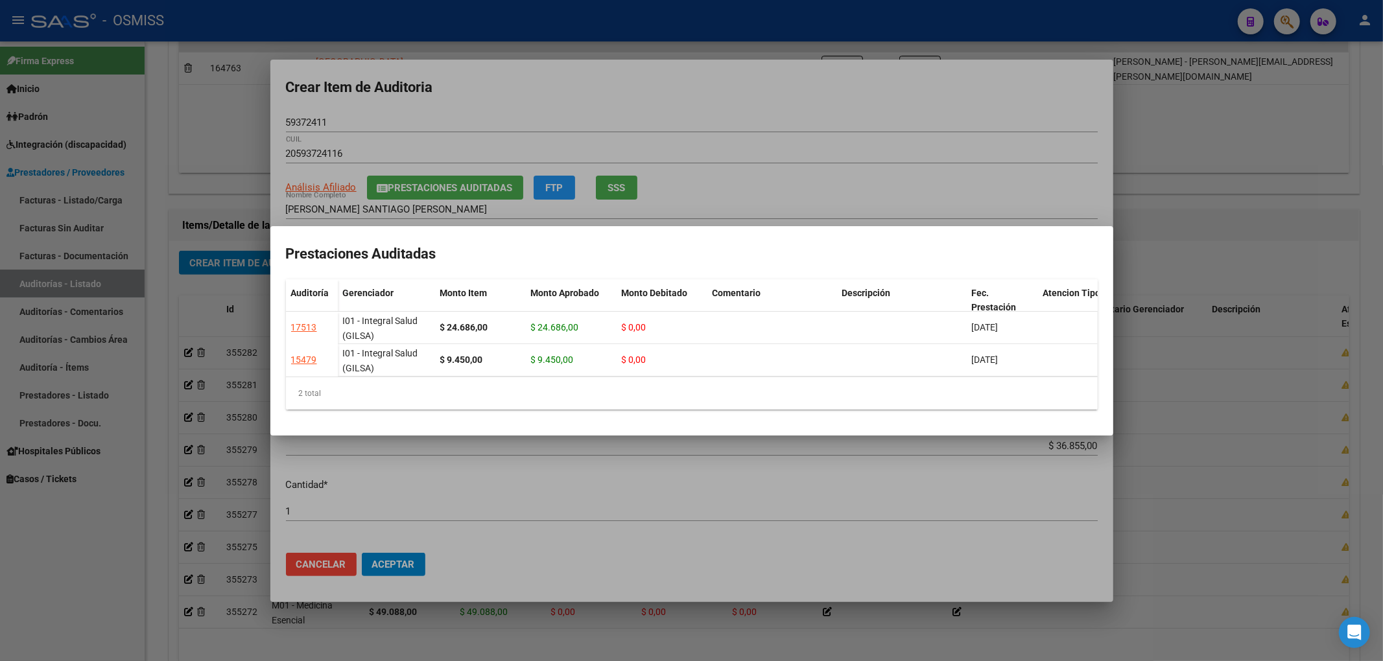
click at [511, 102] on div at bounding box center [691, 330] width 1383 height 661
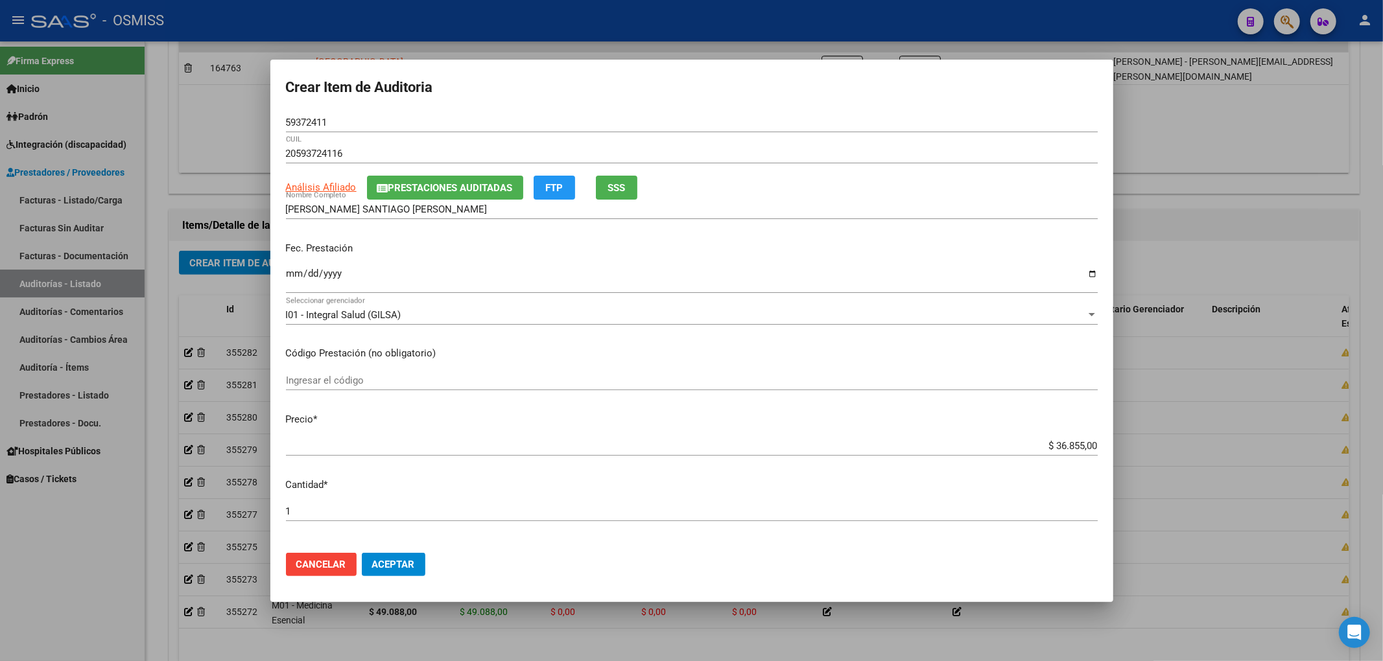
click at [296, 277] on input "Ingresar la fecha" at bounding box center [692, 278] width 812 height 21
drag, startPoint x: 1033, startPoint y: 449, endPoint x: 1085, endPoint y: 443, distance: 52.1
click at [1109, 449] on mat-dialog-content "59372411 Nro Documento 20593724116 CUIL Análisis Afiliado Prestaciones Auditada…" at bounding box center [691, 328] width 843 height 430
click at [424, 193] on span "Prestaciones Auditadas" at bounding box center [450, 188] width 124 height 12
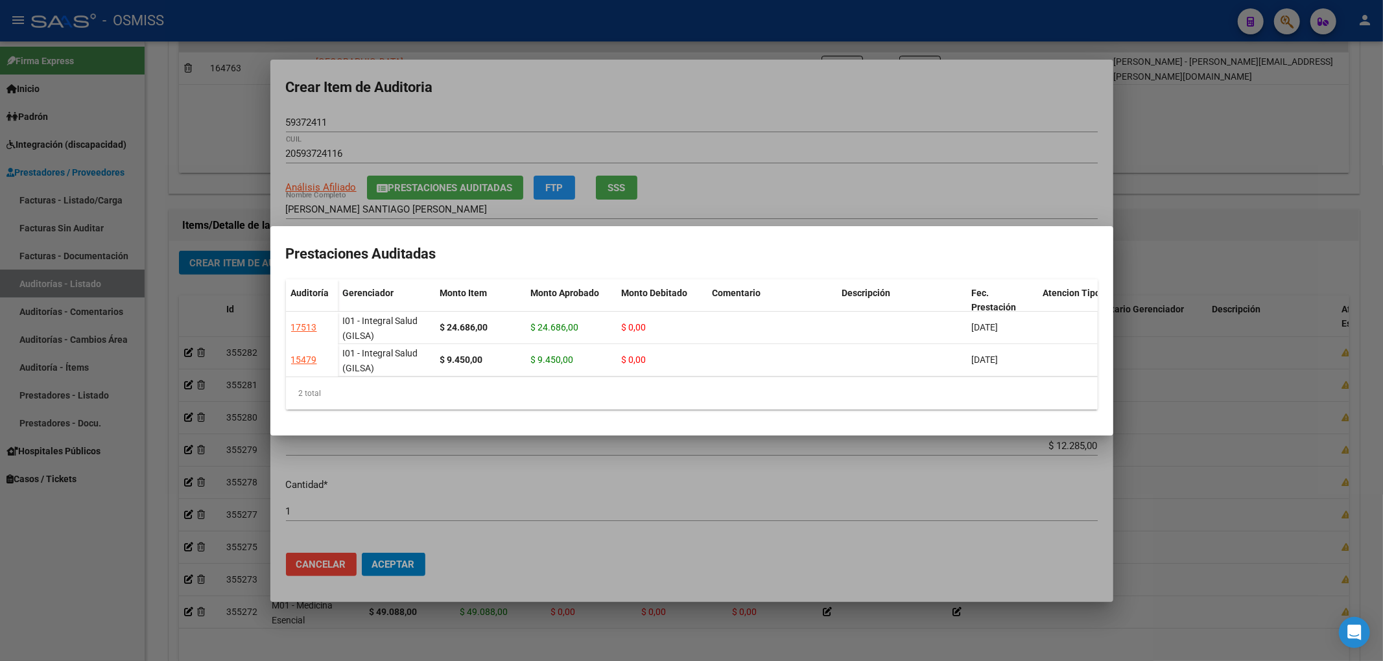
click at [500, 76] on div at bounding box center [691, 330] width 1383 height 661
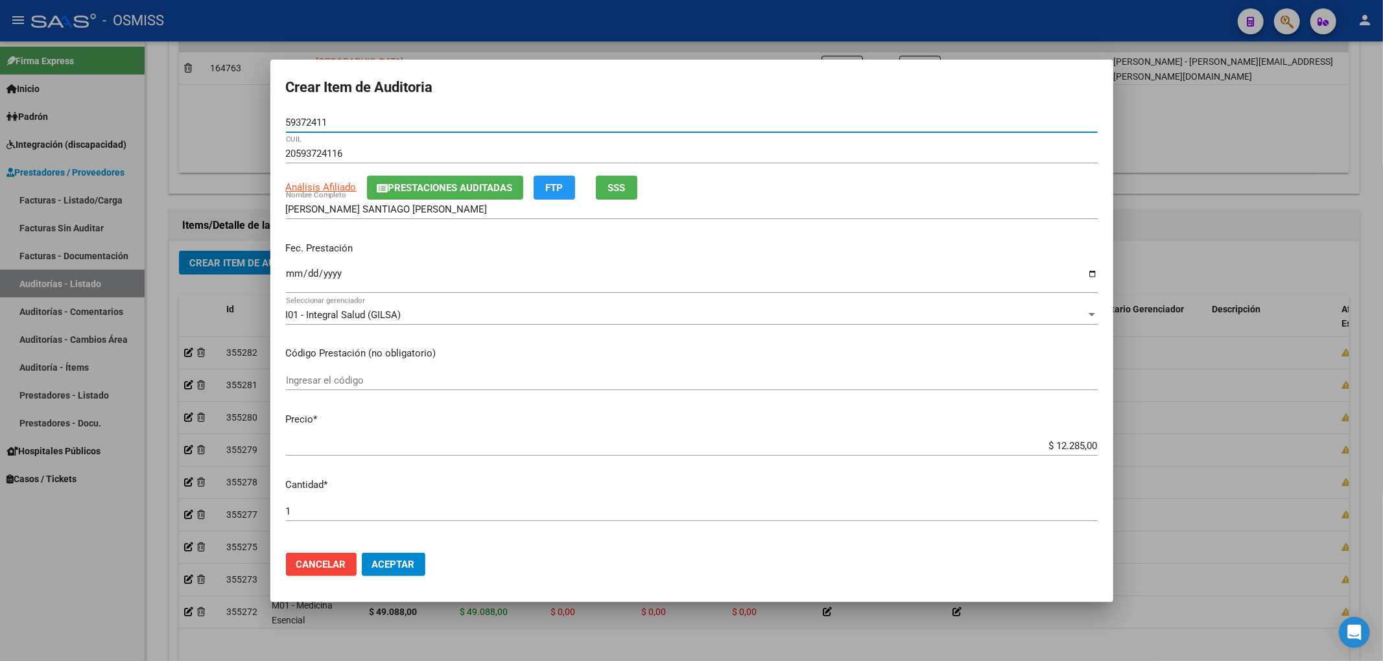
drag, startPoint x: 350, startPoint y: 123, endPoint x: 203, endPoint y: 122, distance: 147.2
click at [206, 120] on div "Crear Item de Auditoria 59372411 Nro Documento 20593724116 CUIL Análisis Afilia…" at bounding box center [691, 330] width 1383 height 661
click at [563, 266] on div "[DATE] Ingresar la fecha" at bounding box center [692, 279] width 812 height 28
drag, startPoint x: 329, startPoint y: 122, endPoint x: 255, endPoint y: 128, distance: 74.1
click at [260, 123] on div "Crear Item de Auditoria 59372411 Nro Documento 20593724116 CUIL Análisis Afilia…" at bounding box center [691, 330] width 1383 height 661
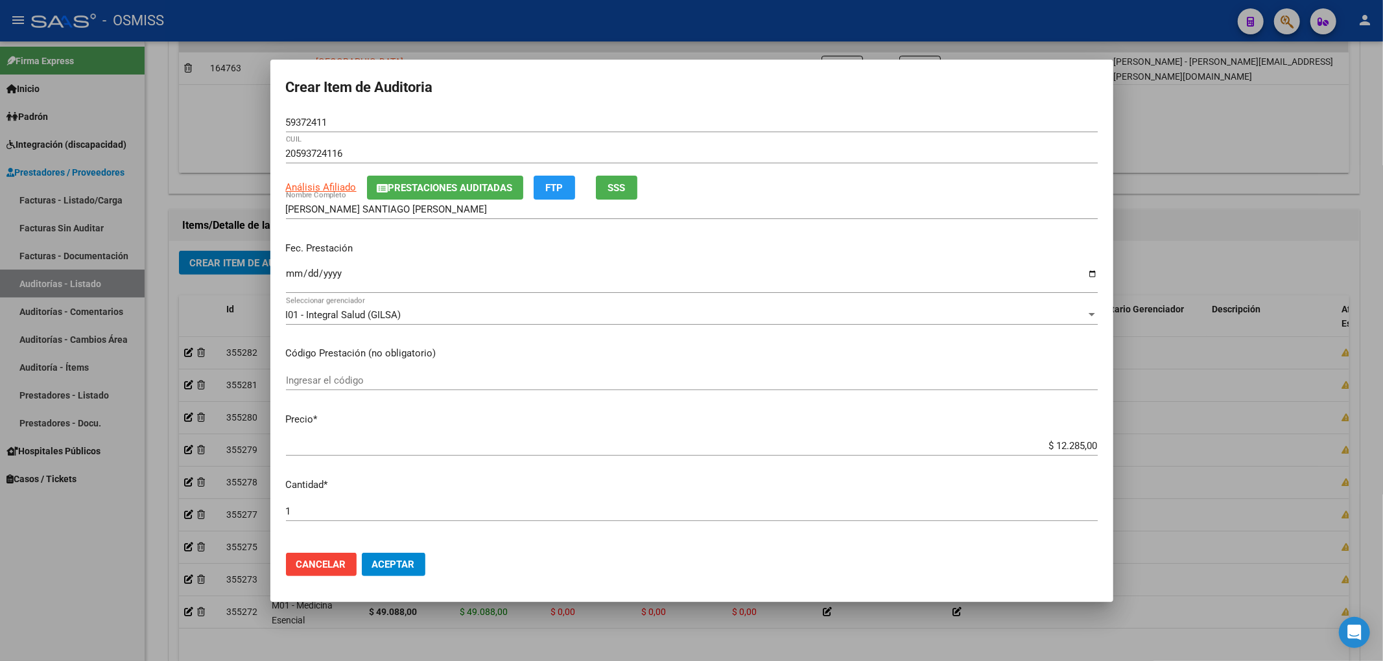
click at [504, 265] on div "[DATE] Ingresar la fecha" at bounding box center [692, 279] width 812 height 28
click at [380, 566] on span "Aceptar" at bounding box center [393, 565] width 43 height 12
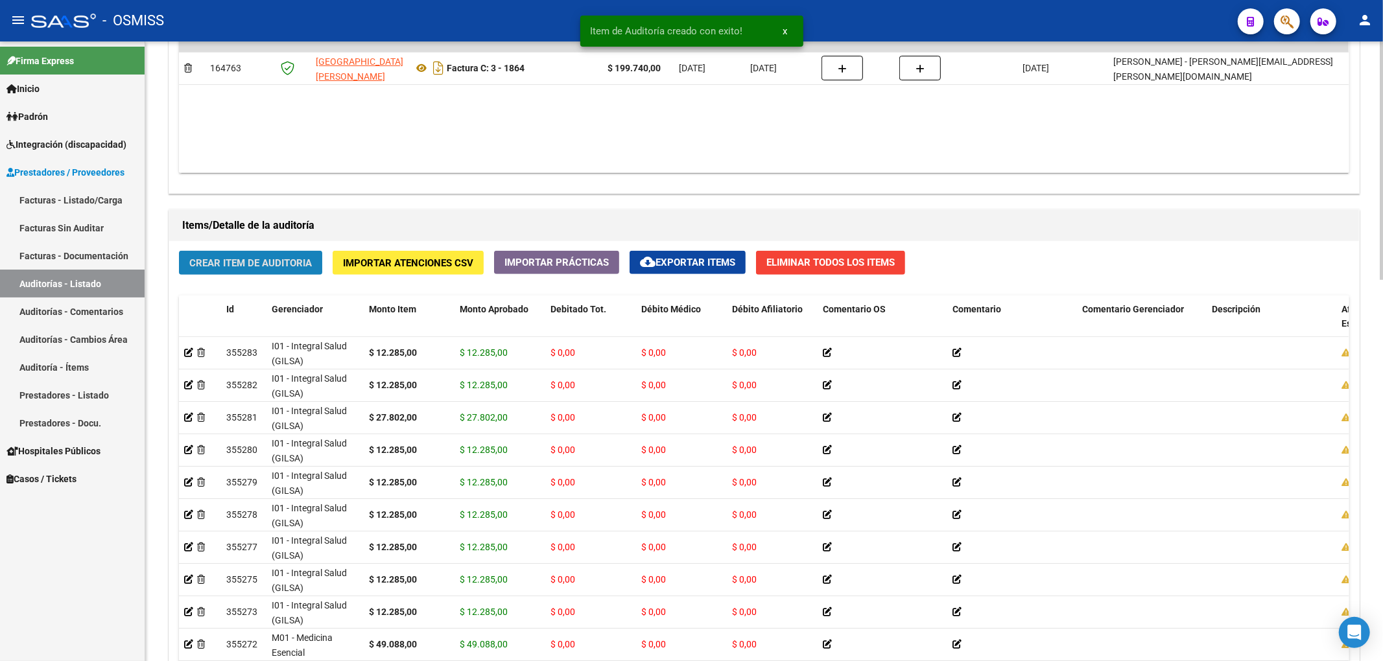
click at [280, 268] on span "Crear Item de Auditoria" at bounding box center [250, 263] width 123 height 12
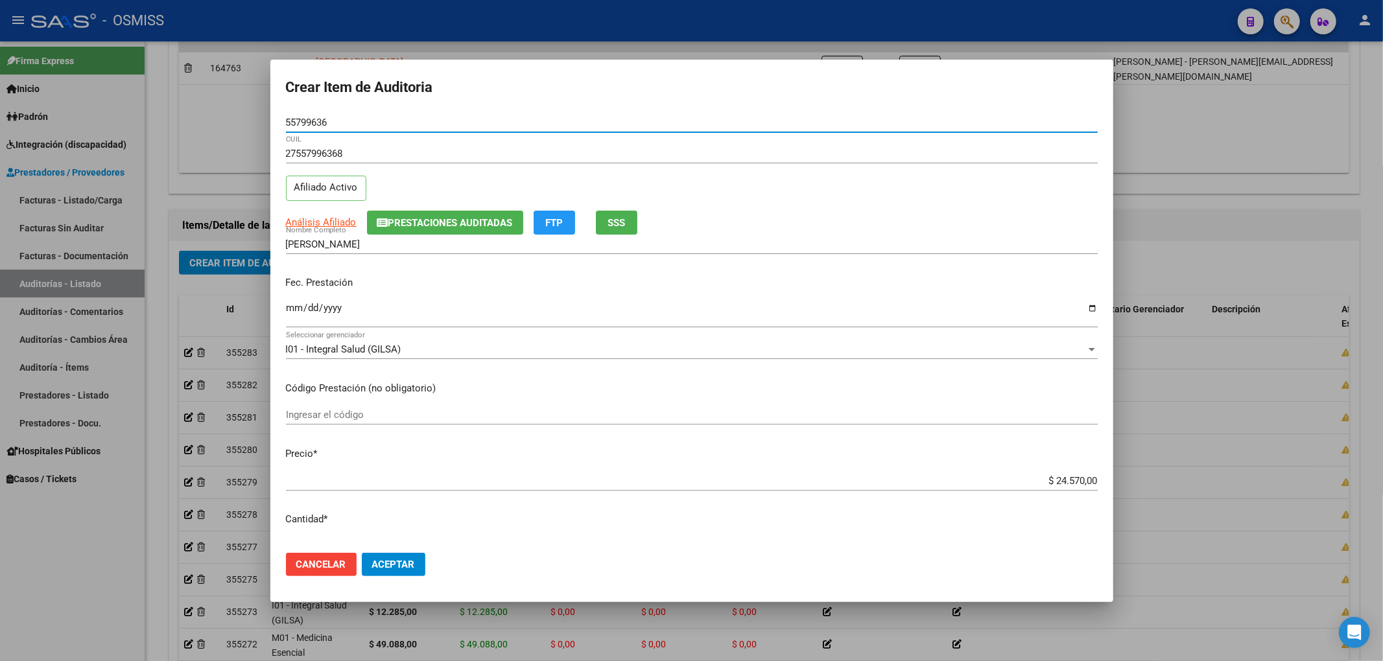
click at [420, 224] on span "Prestaciones Auditadas" at bounding box center [450, 223] width 124 height 12
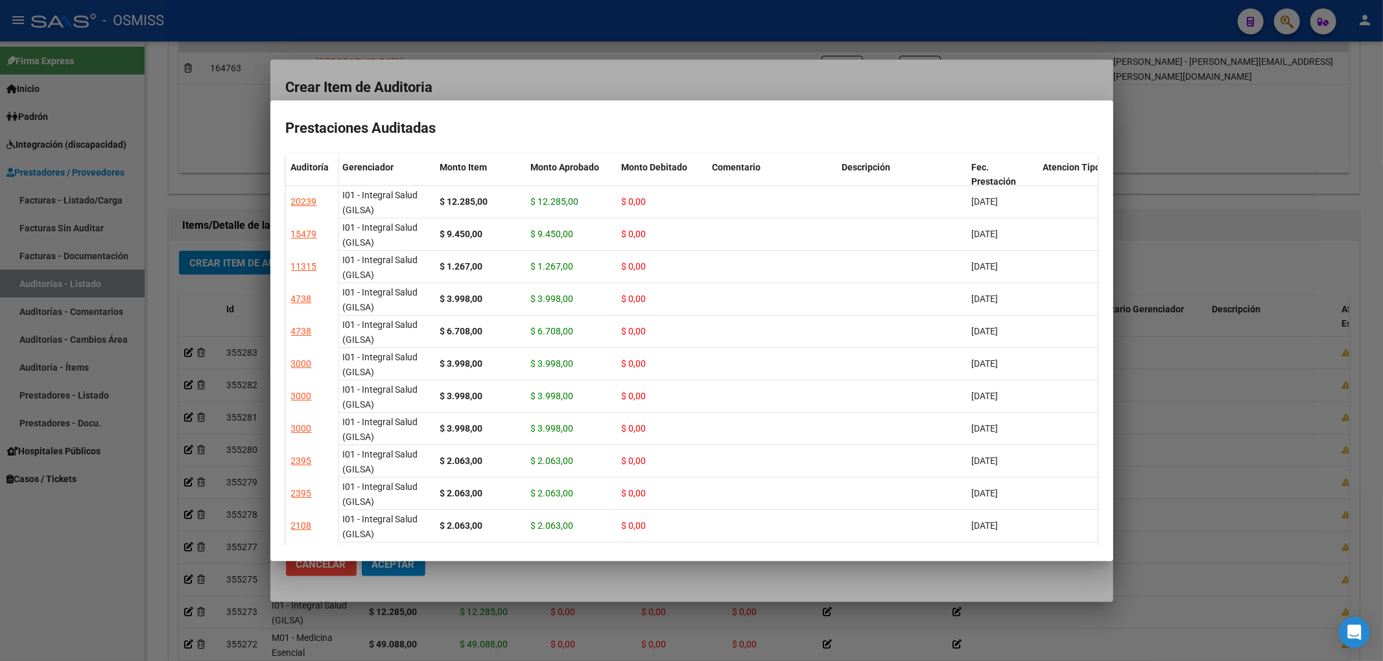
click at [530, 76] on div at bounding box center [691, 330] width 1383 height 661
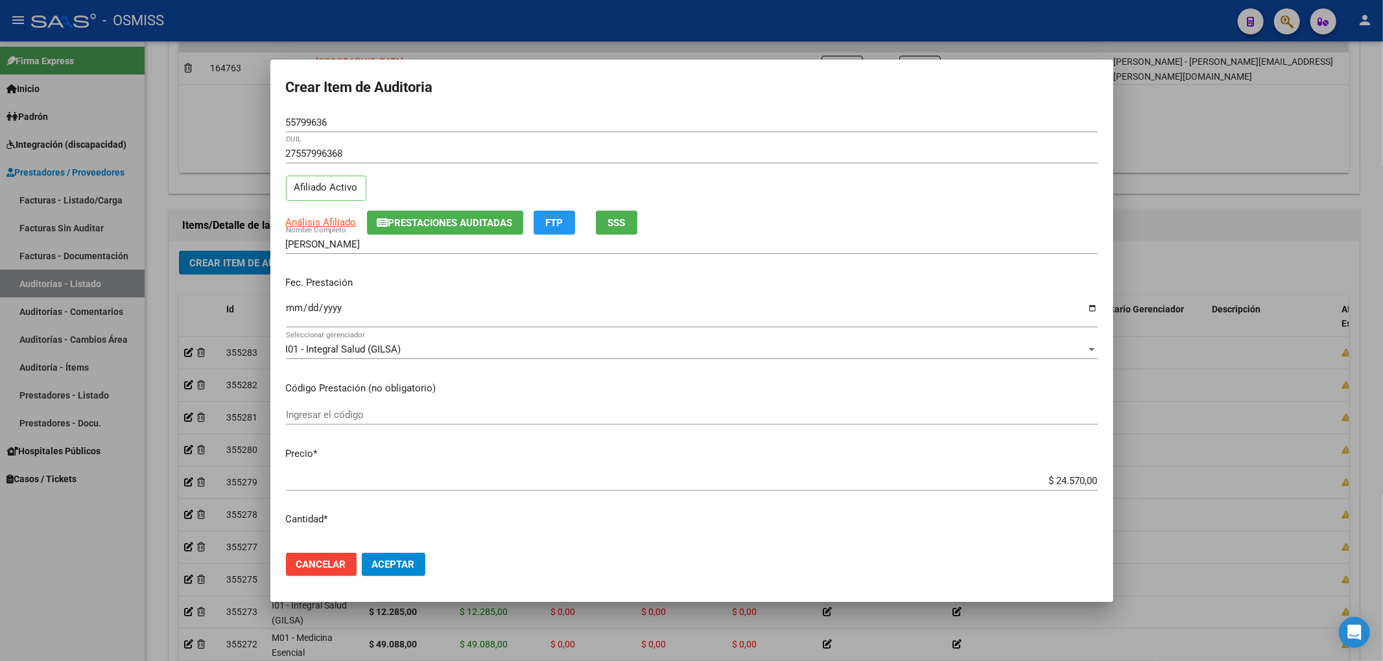
click at [289, 304] on input "Ingresar la fecha" at bounding box center [692, 313] width 812 height 21
drag, startPoint x: 333, startPoint y: 121, endPoint x: 234, endPoint y: 109, distance: 99.2
click at [242, 107] on div "Crear Item de Auditoria 55799636 Nro Documento 27557996368 CUIL Afiliado Activo…" at bounding box center [691, 330] width 1383 height 661
drag, startPoint x: 520, startPoint y: 296, endPoint x: 469, endPoint y: 371, distance: 90.6
click at [520, 296] on div "Fec. Prestación [DATE] Ingresar la fecha" at bounding box center [692, 303] width 812 height 74
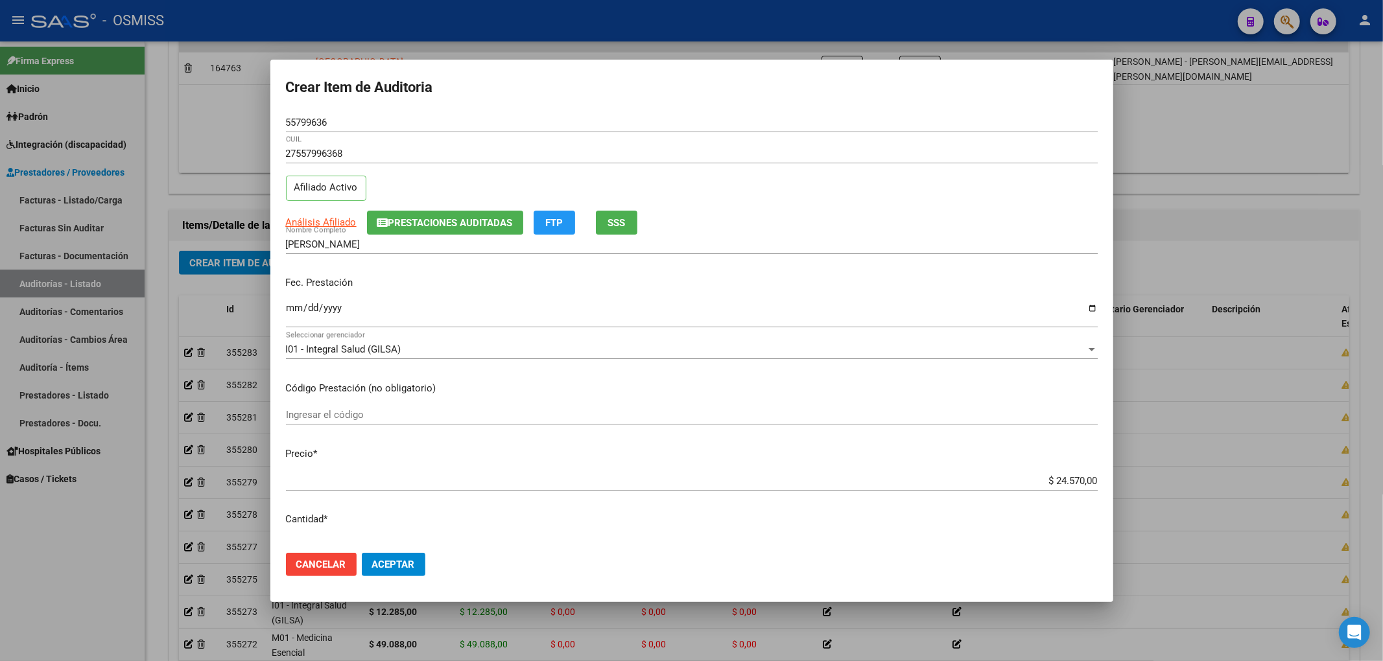
click at [403, 565] on span "Aceptar" at bounding box center [393, 565] width 43 height 12
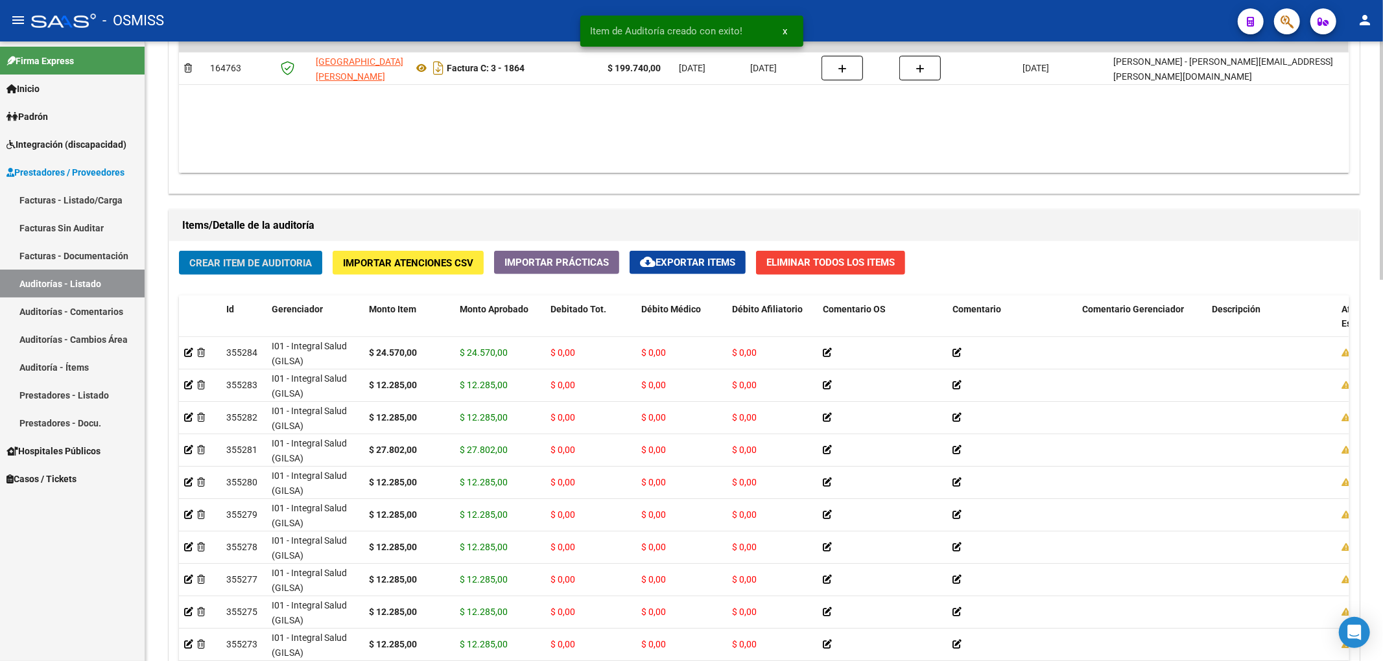
click at [266, 268] on span "Crear Item de Auditoria" at bounding box center [250, 263] width 123 height 12
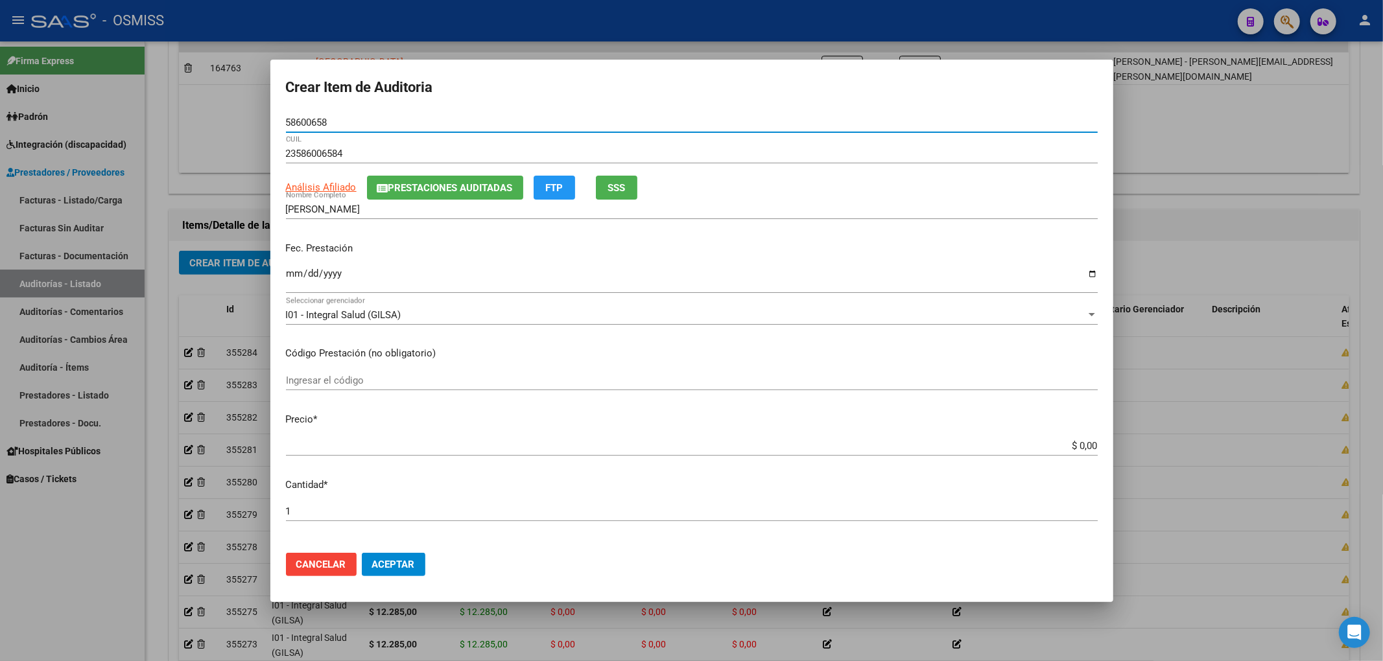
click at [428, 188] on span "Prestaciones Auditadas" at bounding box center [450, 188] width 124 height 12
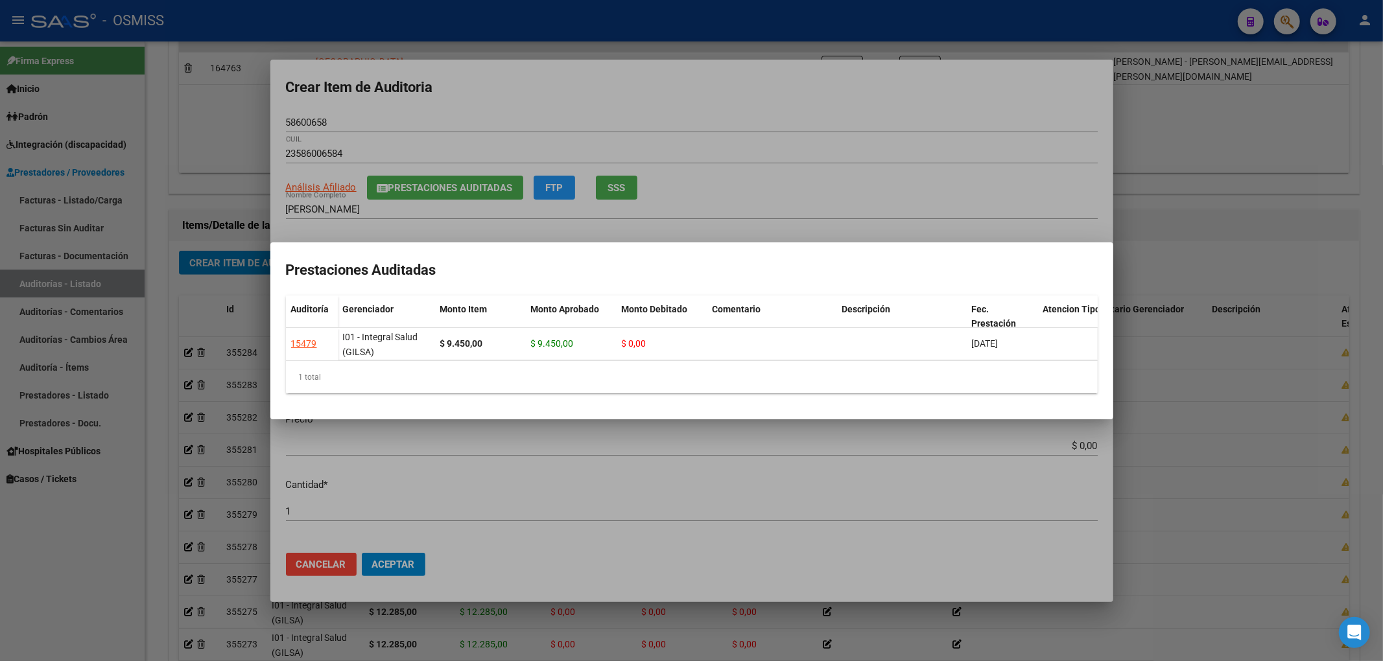
click at [553, 126] on div at bounding box center [691, 330] width 1383 height 661
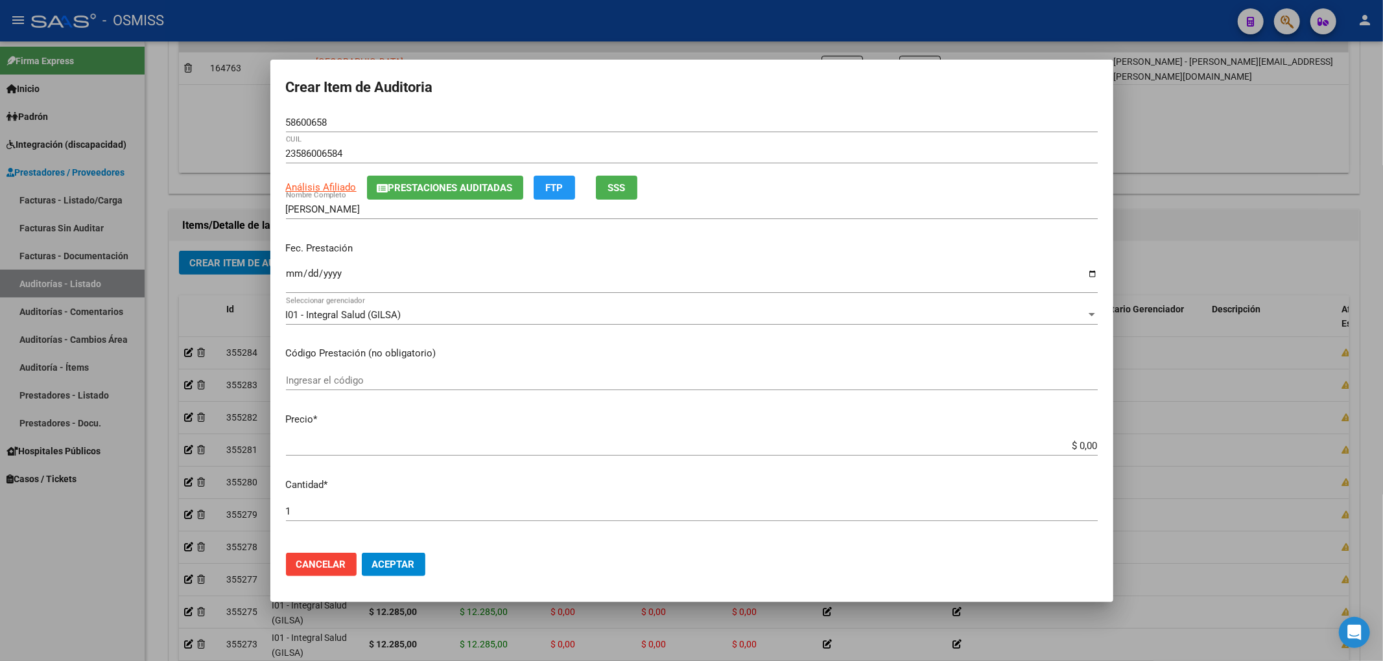
click at [294, 272] on input "Ingresar la fecha" at bounding box center [692, 278] width 812 height 21
click at [343, 576] on button "Cancelar" at bounding box center [321, 564] width 71 height 23
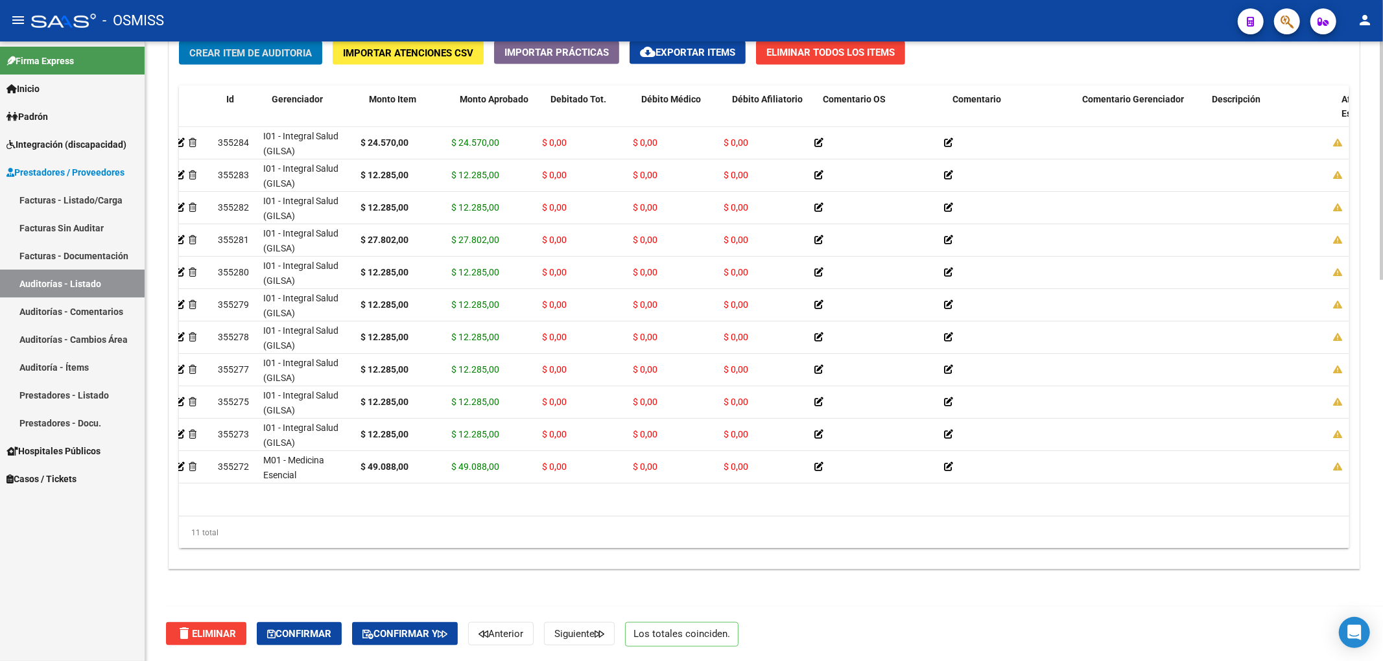
scroll to position [0, 0]
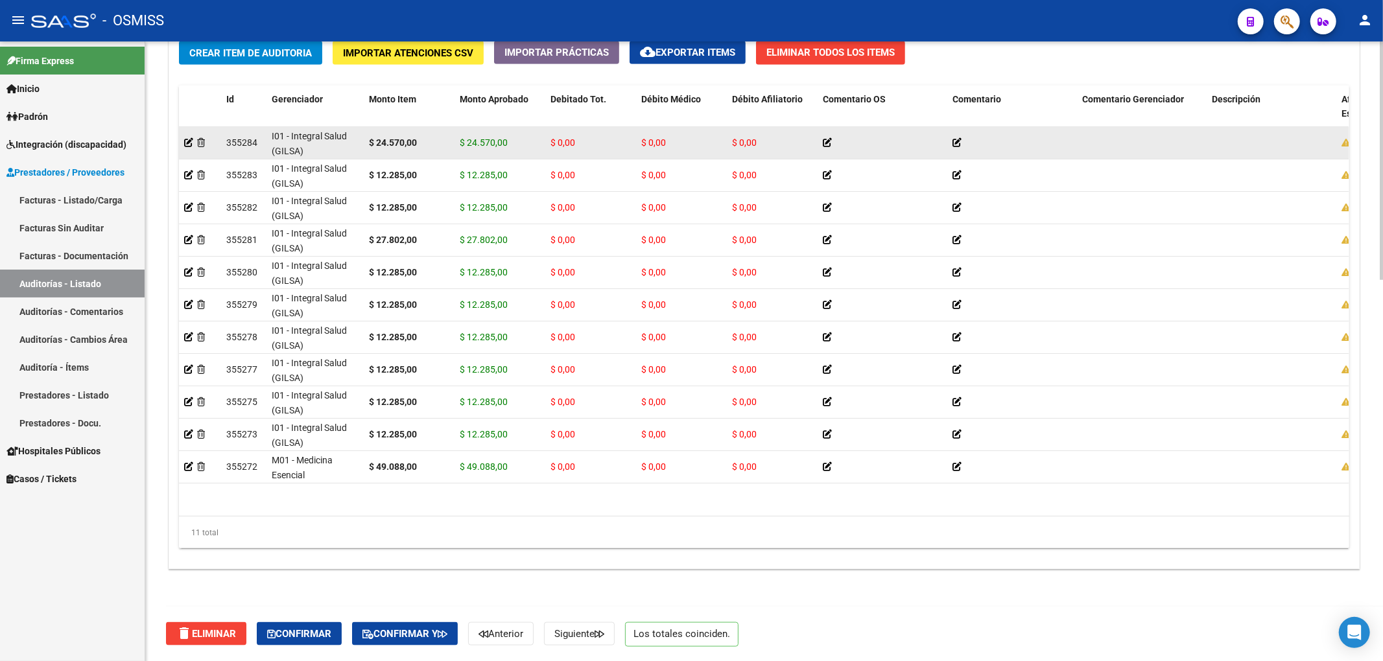
click at [190, 149] on div at bounding box center [200, 142] width 32 height 15
click at [190, 144] on icon at bounding box center [188, 142] width 9 height 9
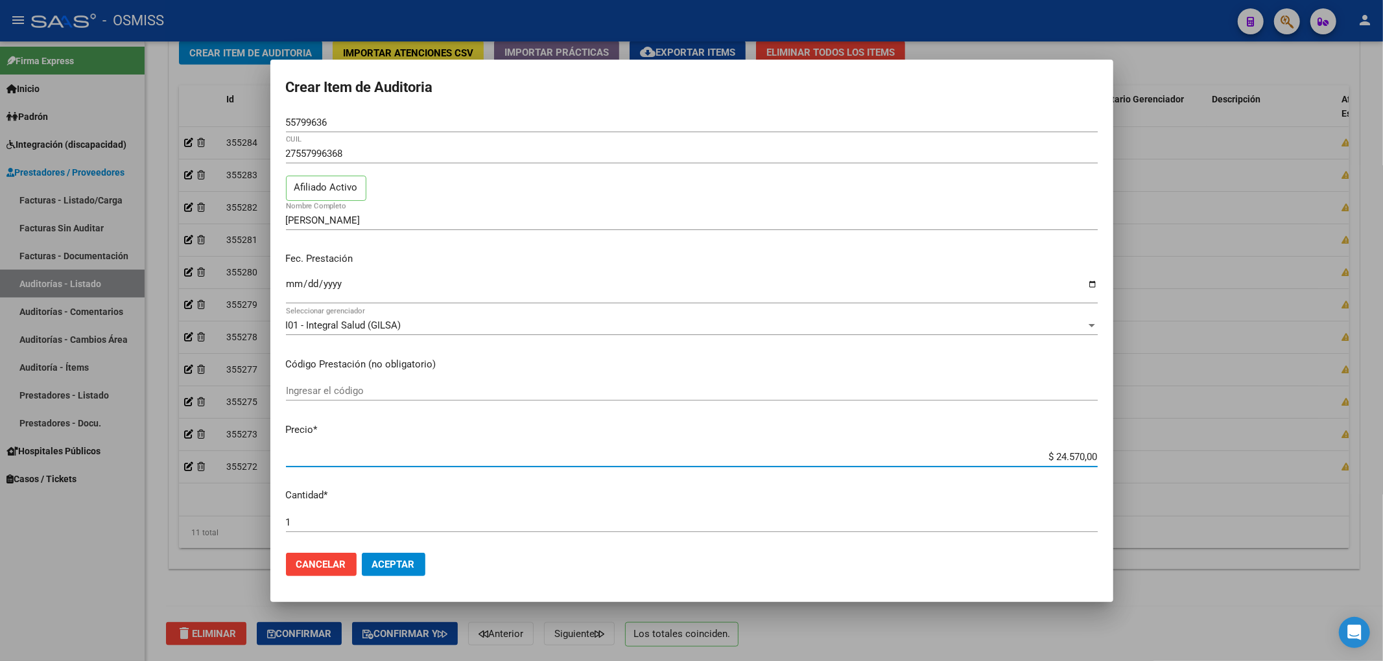
drag, startPoint x: 1040, startPoint y: 457, endPoint x: 1171, endPoint y: 454, distance: 130.3
click at [1171, 454] on div "Crear Item de Auditoria 55799636 Nro Documento 27557996368 CUIL Afiliado Activo…" at bounding box center [691, 330] width 1383 height 661
click at [413, 569] on span "Aceptar" at bounding box center [393, 565] width 43 height 12
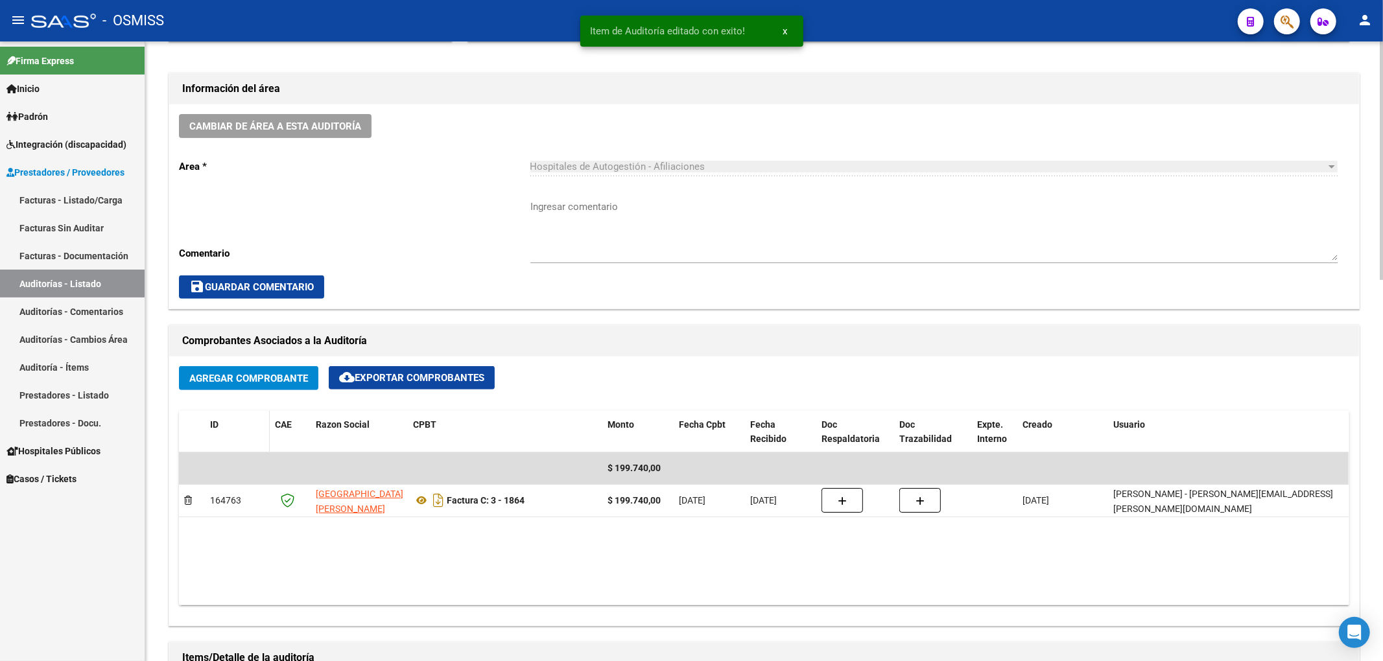
scroll to position [605, 0]
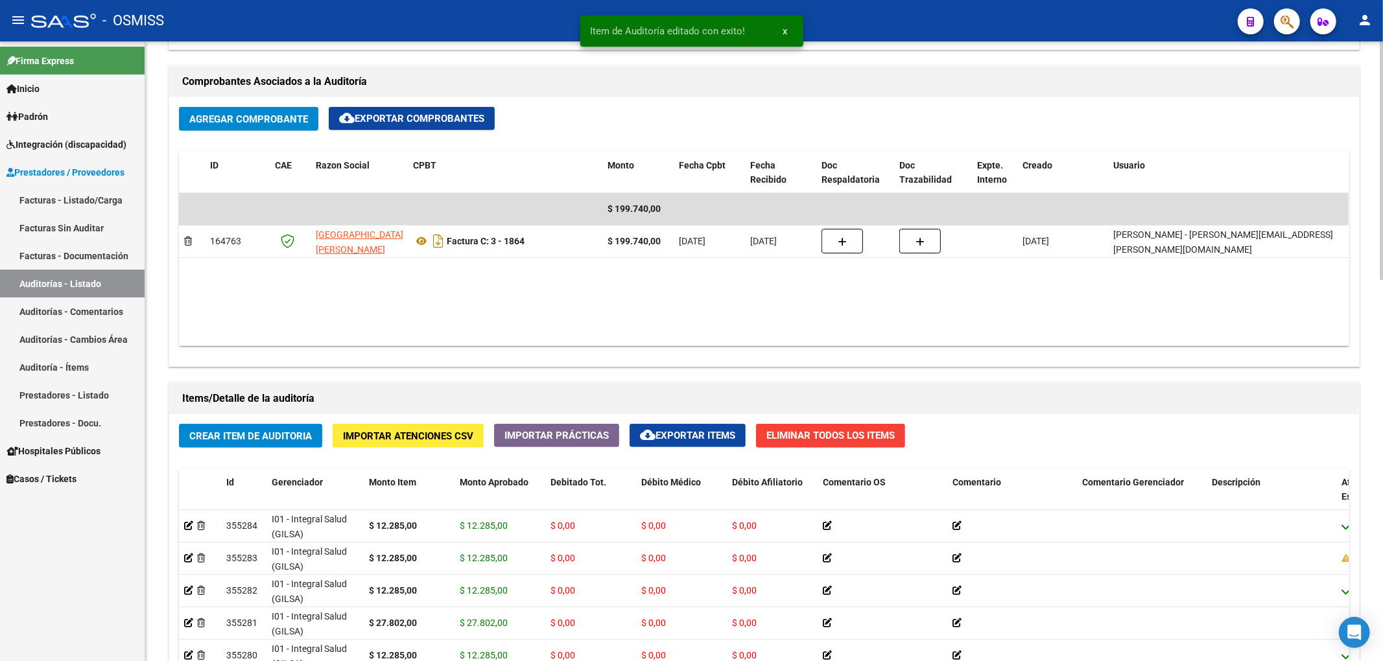
click at [259, 433] on span "Crear Item de Auditoria" at bounding box center [250, 436] width 123 height 12
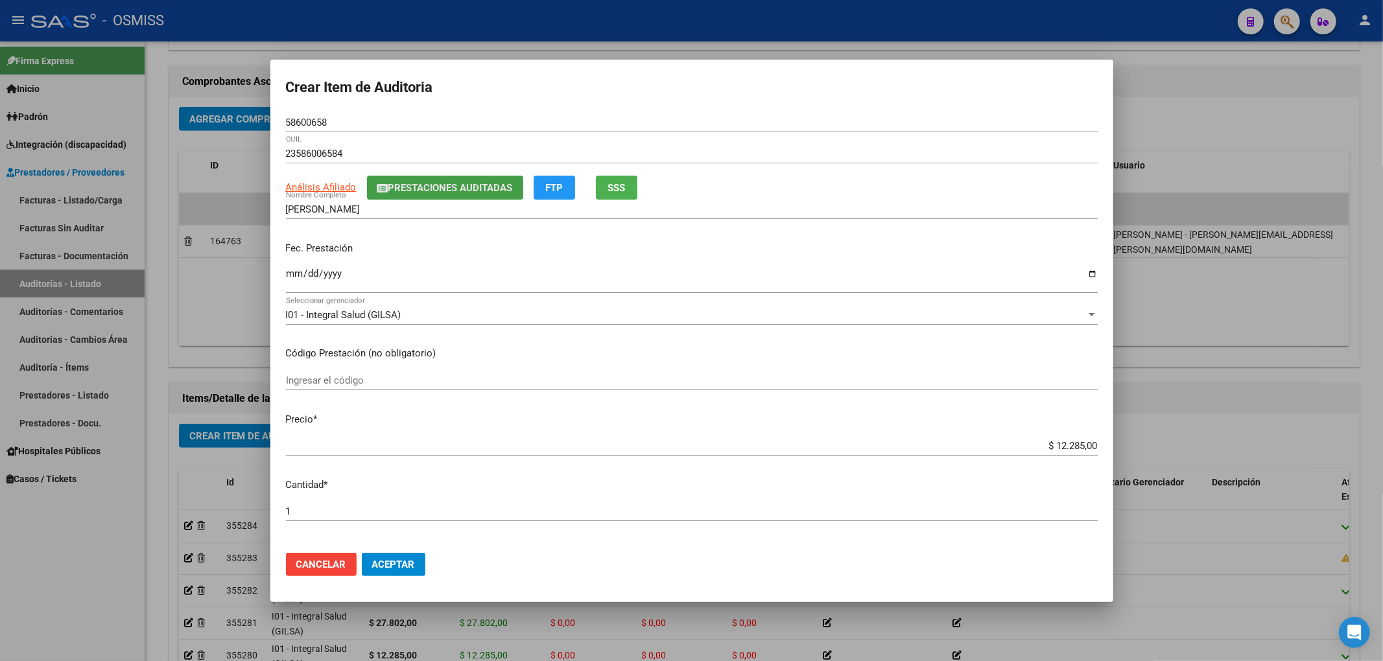
click at [400, 195] on button "Prestaciones Auditadas" at bounding box center [445, 188] width 156 height 24
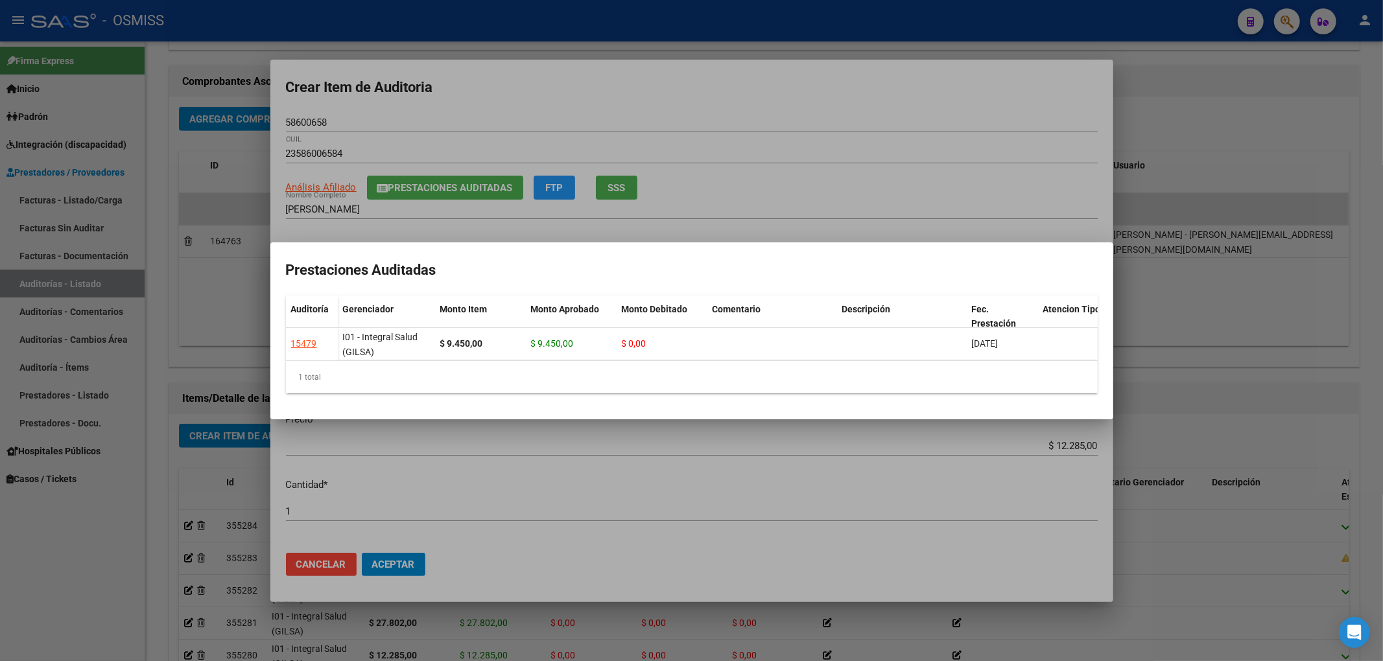
click at [613, 134] on div at bounding box center [691, 330] width 1383 height 661
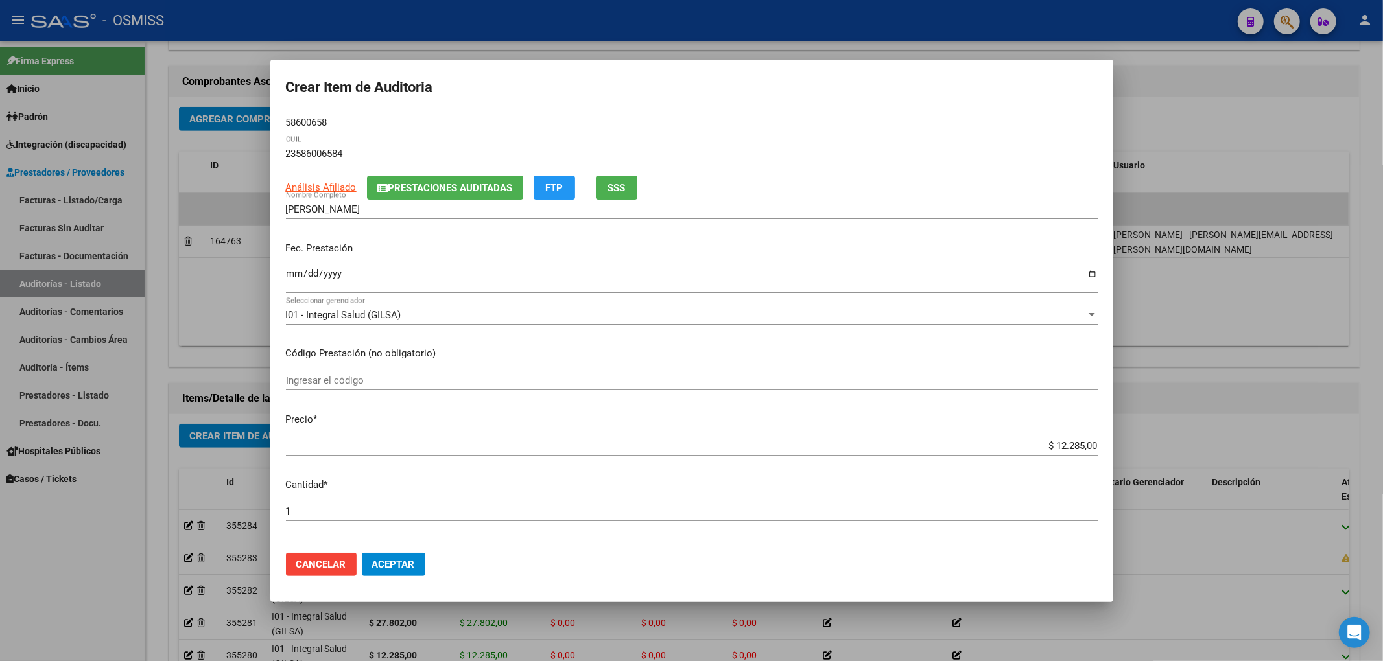
click at [293, 275] on input "Ingresar la fecha" at bounding box center [692, 278] width 812 height 21
drag, startPoint x: 340, startPoint y: 125, endPoint x: 258, endPoint y: 112, distance: 82.7
click at [258, 112] on div "Crear Item de Auditoria 58600658 Nro Documento 23586006584 CUIL Análisis Afilia…" at bounding box center [691, 330] width 1383 height 661
click at [408, 241] on p "Fec. Prestación" at bounding box center [692, 248] width 812 height 15
drag, startPoint x: 333, startPoint y: 121, endPoint x: 211, endPoint y: 126, distance: 122.0
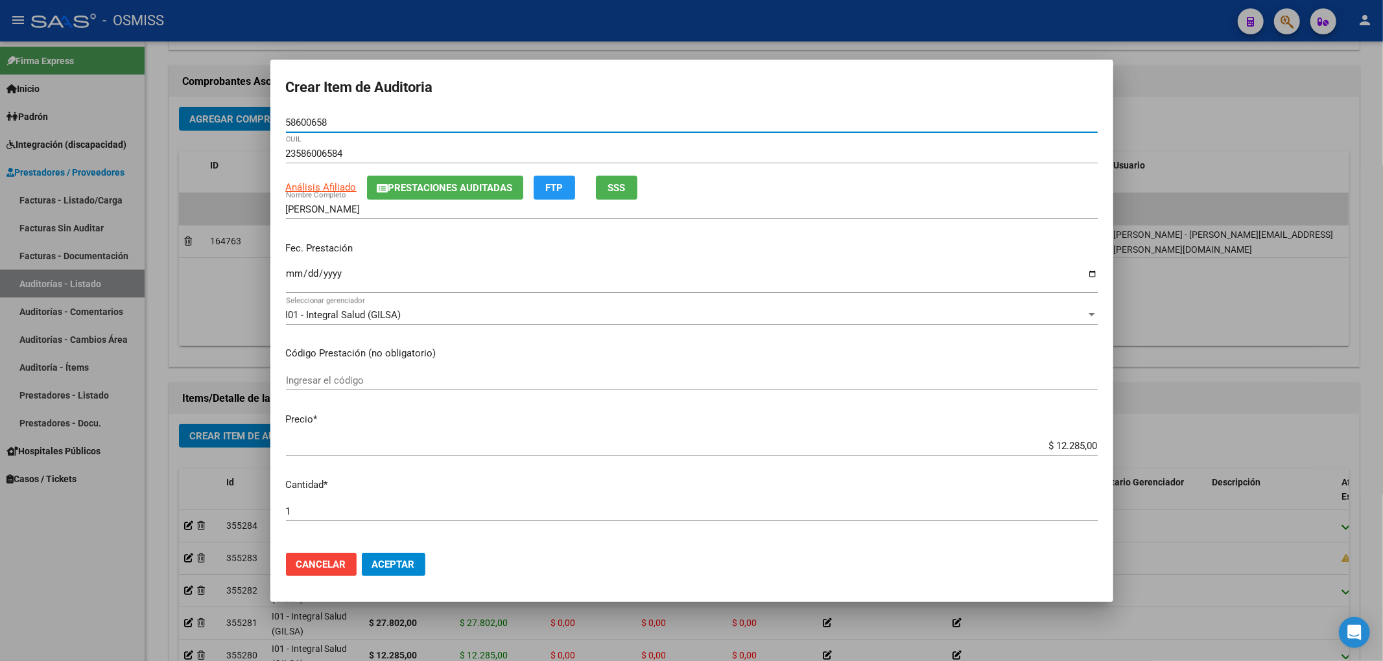
click at [216, 127] on div "Crear Item de Auditoria 58600658 Nro Documento 23586006584 CUIL Análisis Afilia…" at bounding box center [691, 330] width 1383 height 661
click at [379, 566] on span "Aceptar" at bounding box center [393, 565] width 43 height 12
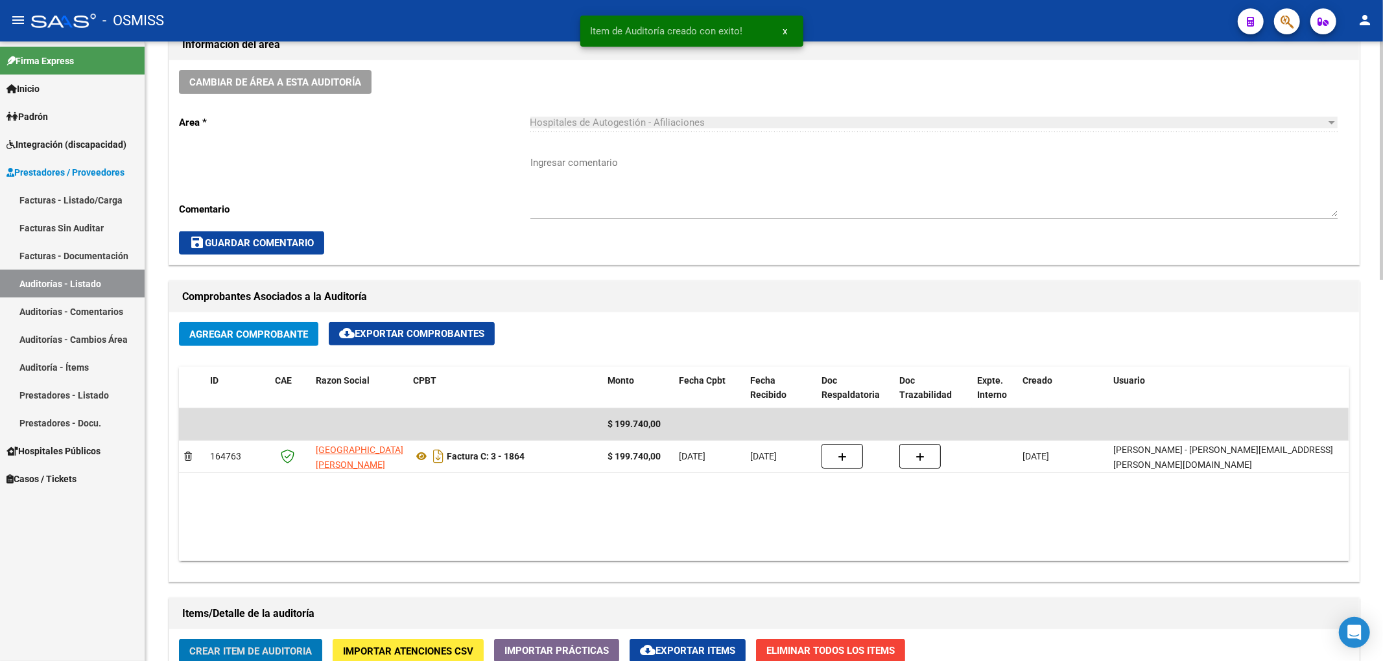
scroll to position [384, 0]
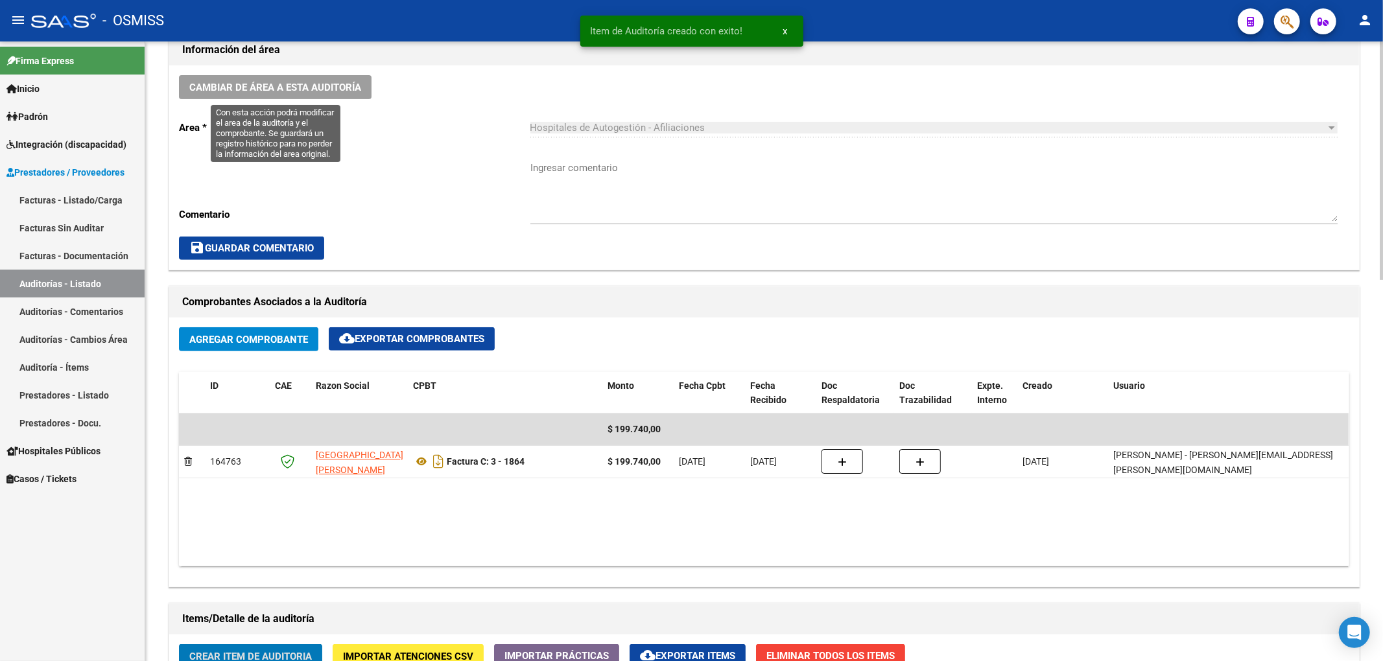
click at [362, 84] on button "Cambiar de área a esta auditoría" at bounding box center [275, 87] width 193 height 24
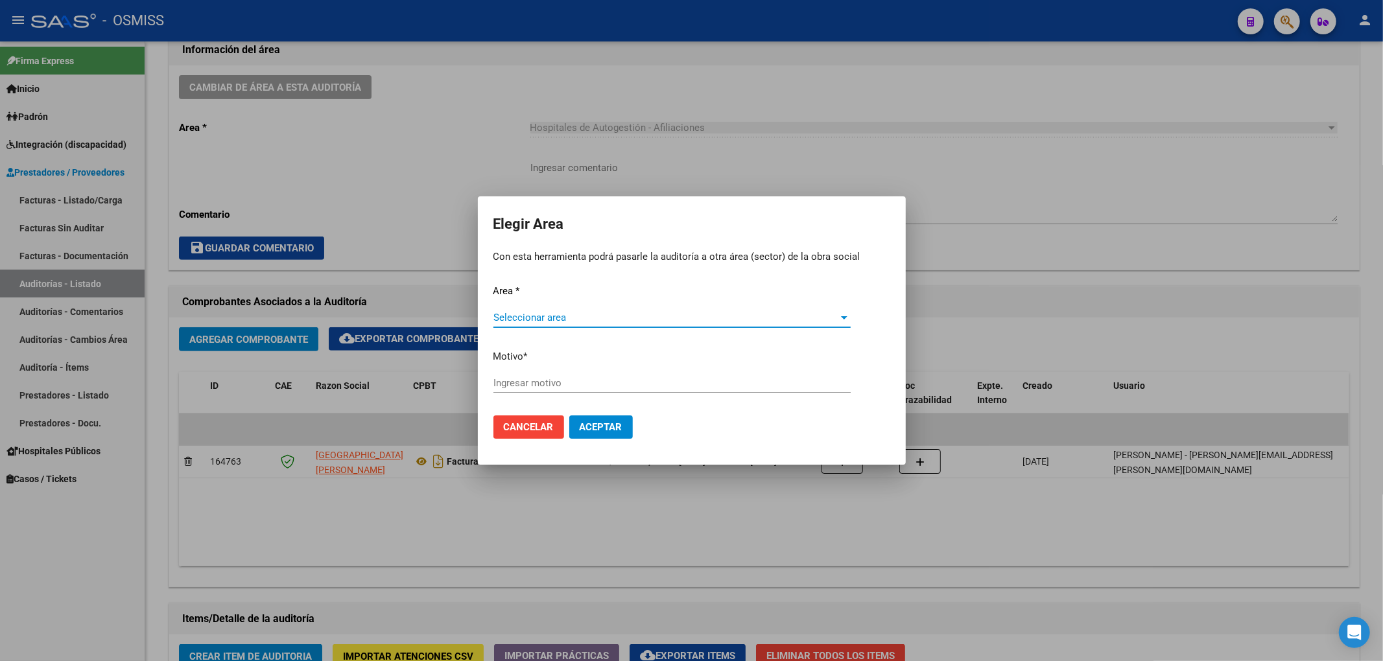
click at [556, 315] on span "Seleccionar area" at bounding box center [666, 318] width 346 height 12
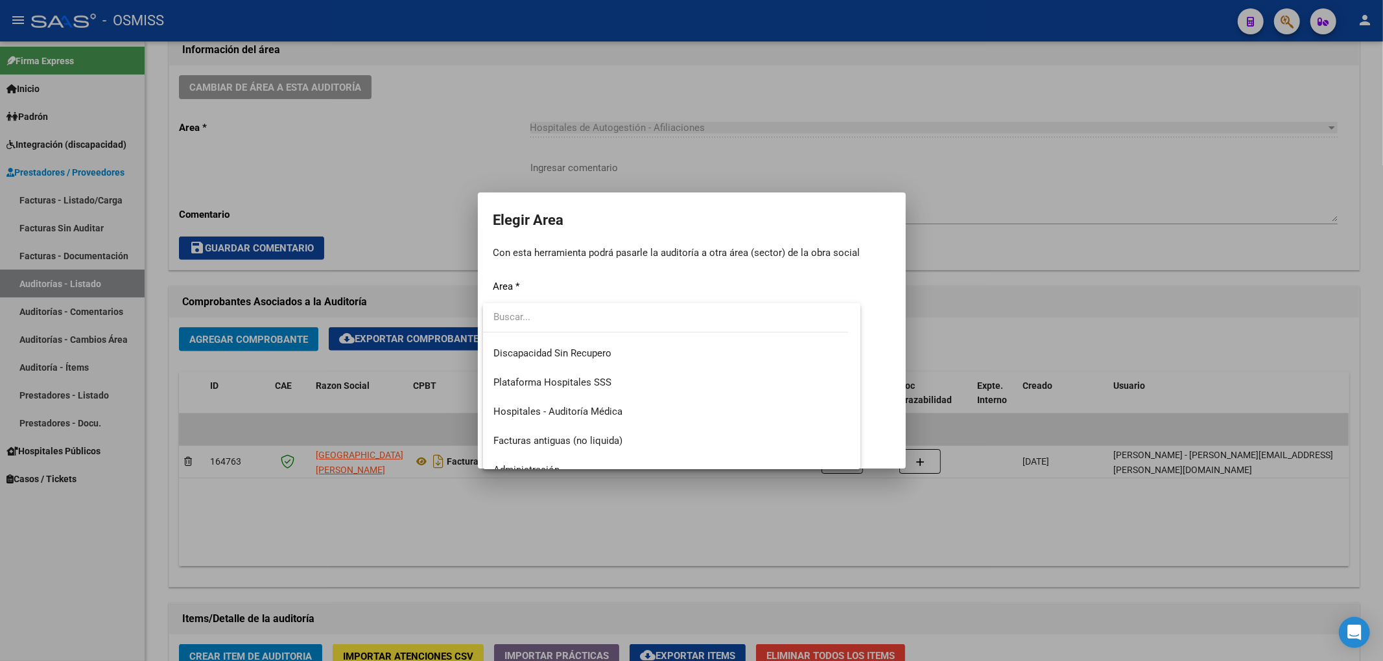
scroll to position [172, 0]
click at [600, 410] on span "Hospitales - Auditoría Médica" at bounding box center [557, 408] width 129 height 12
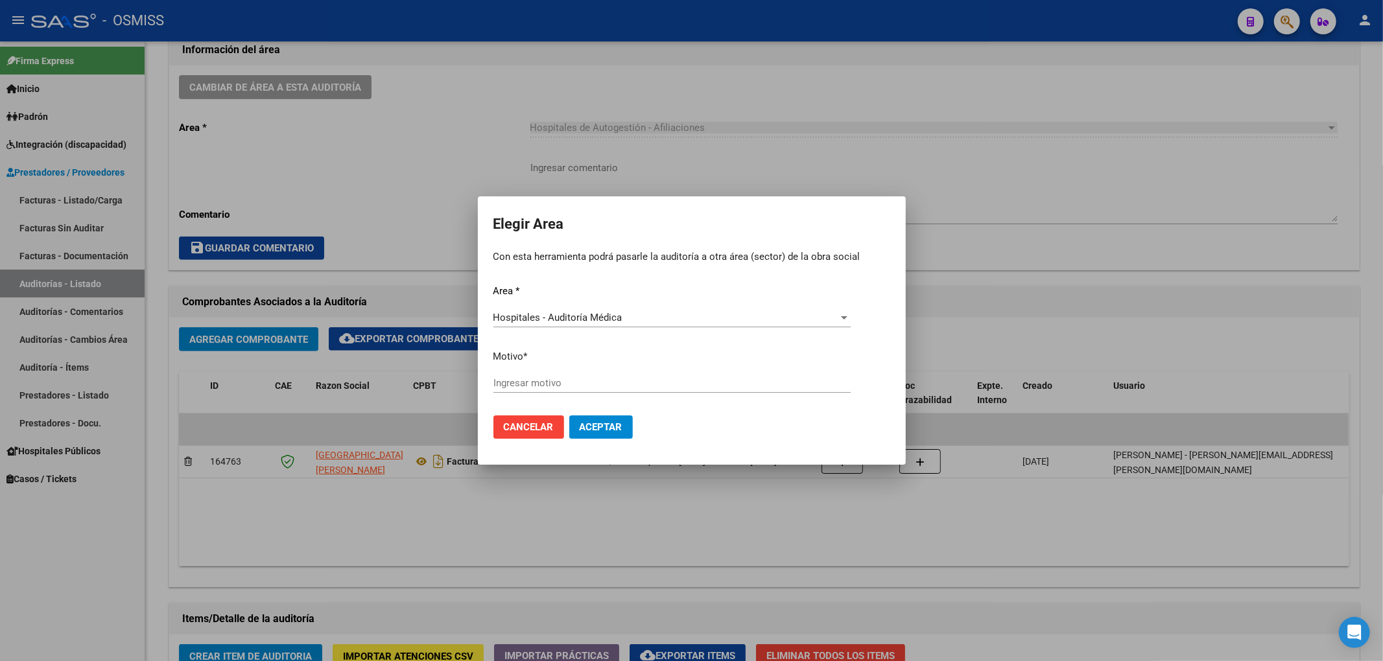
click at [525, 375] on div "Ingresar motivo" at bounding box center [671, 382] width 357 height 19
click at [605, 428] on span "Aceptar" at bounding box center [601, 427] width 43 height 12
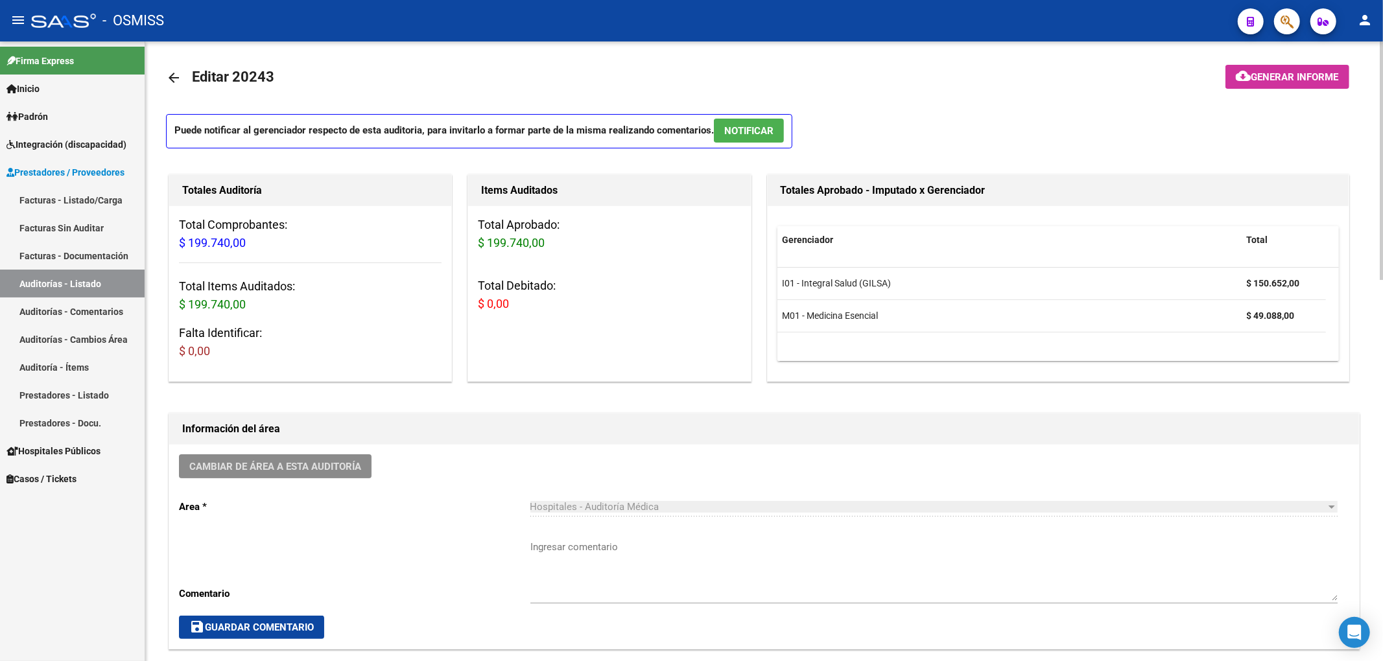
scroll to position [0, 0]
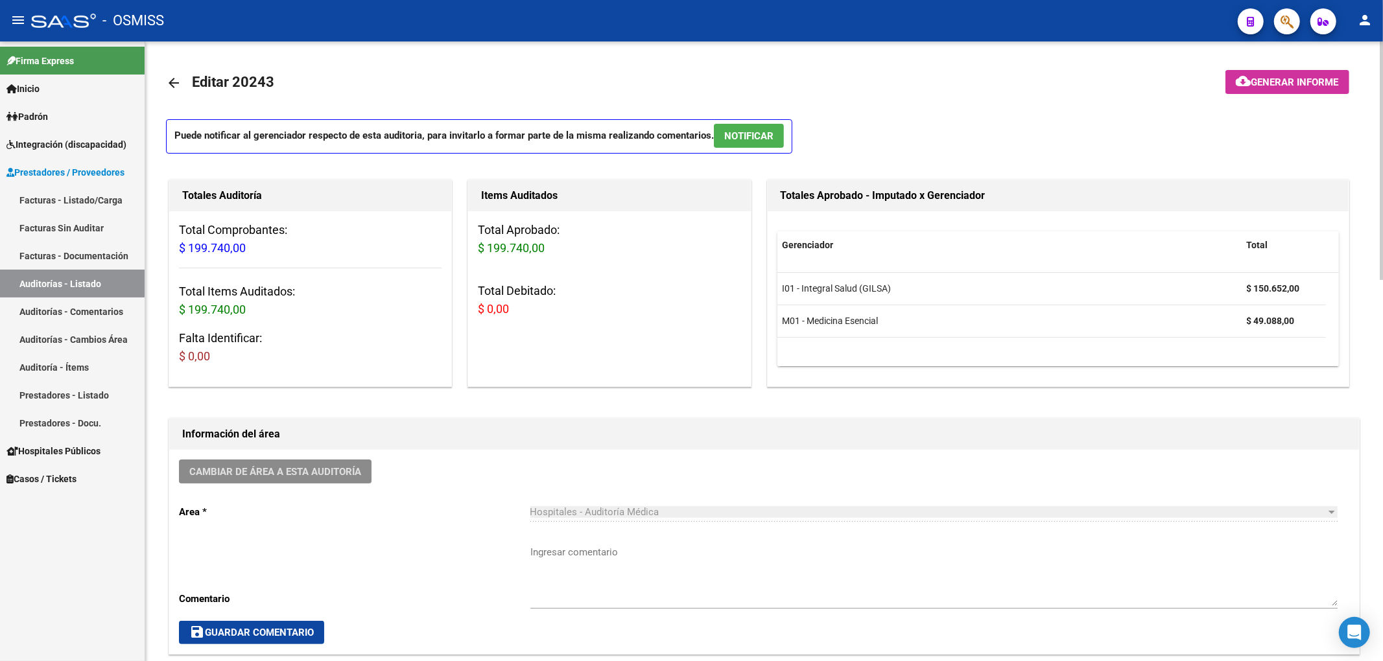
click at [177, 84] on mat-icon "arrow_back" at bounding box center [174, 83] width 16 height 16
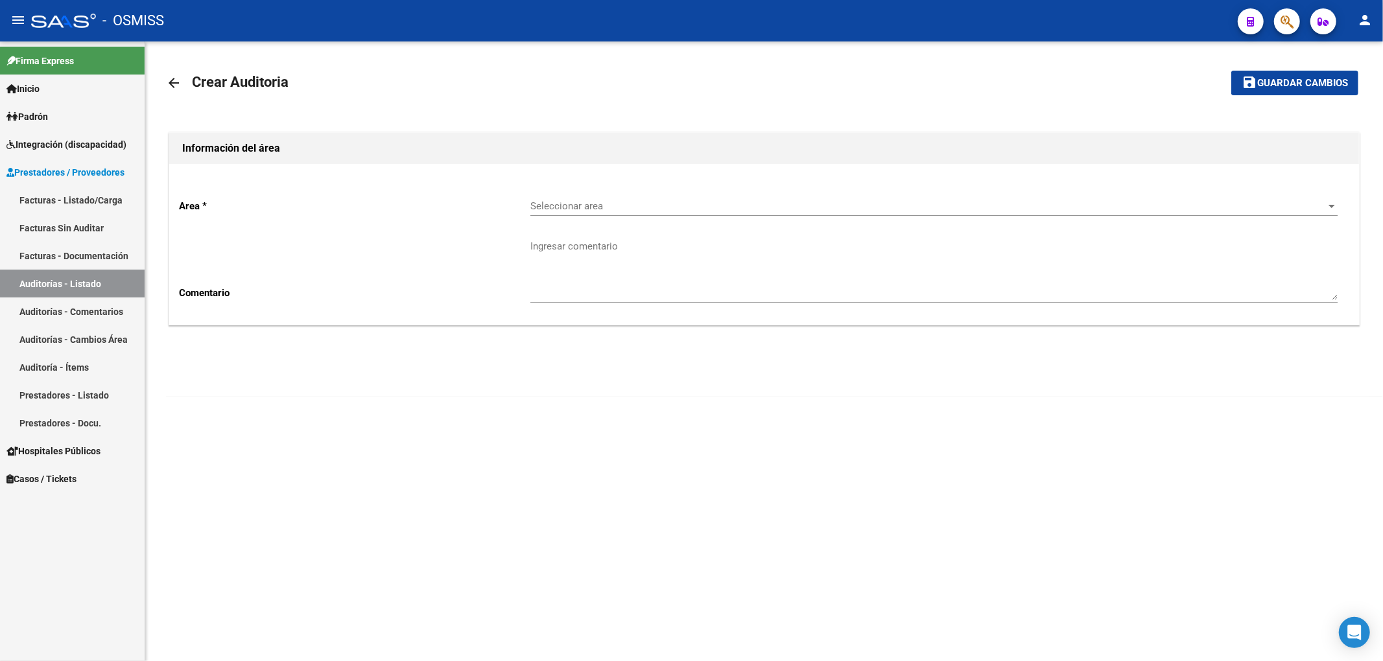
click at [166, 81] on mat-icon "arrow_back" at bounding box center [174, 83] width 16 height 16
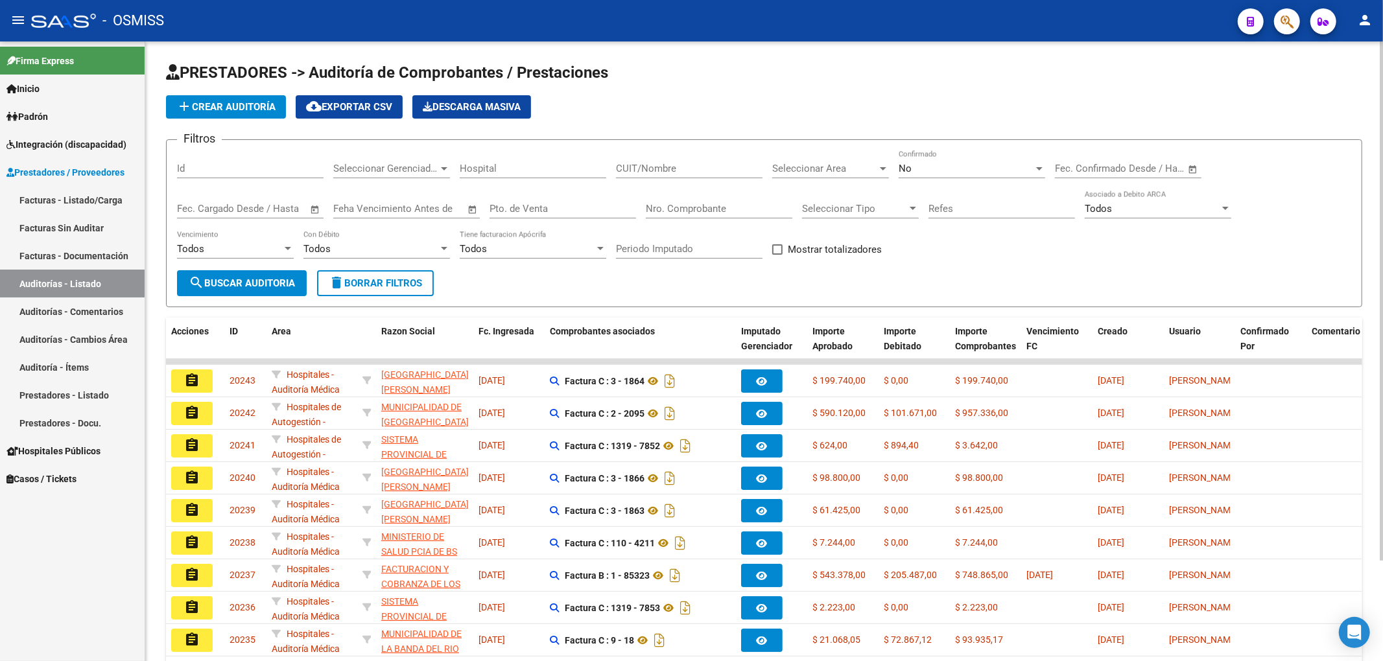
click at [680, 214] on input "Nro. Comprobante" at bounding box center [719, 209] width 147 height 12
click at [237, 294] on button "search Buscar Auditoria" at bounding box center [242, 283] width 130 height 26
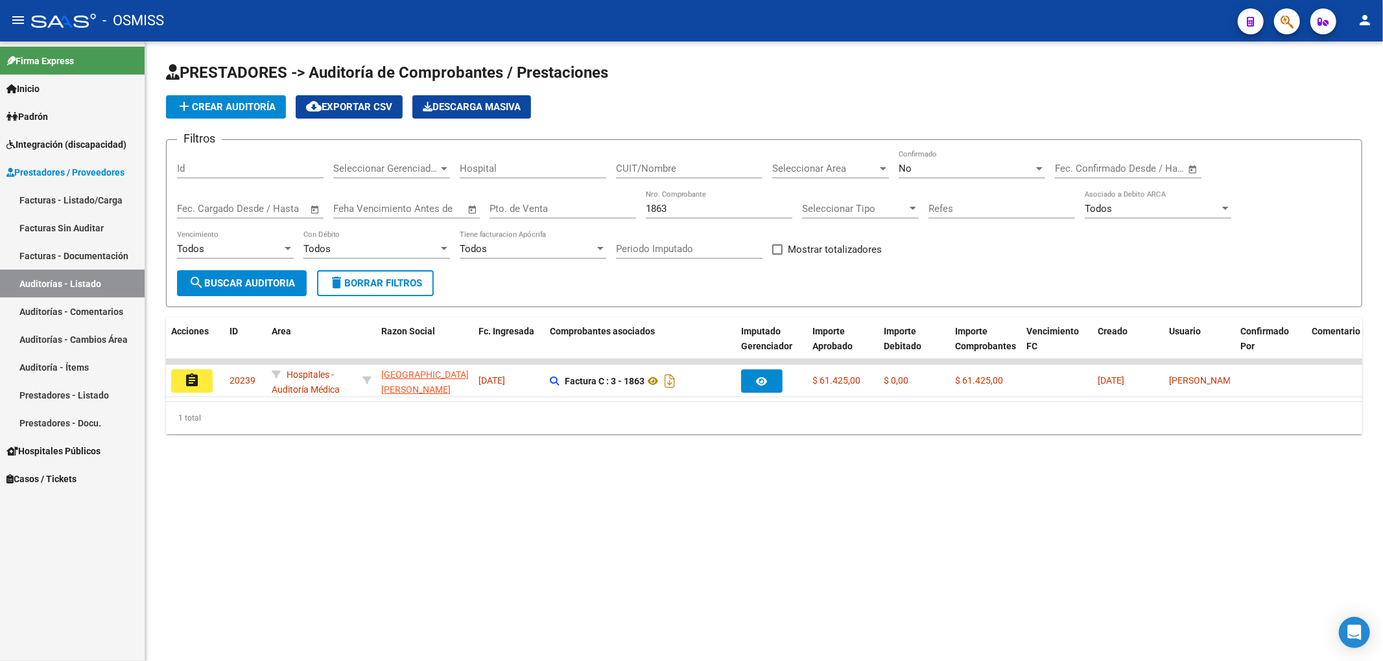
click at [242, 113] on button "add Crear Auditoría" at bounding box center [226, 106] width 120 height 23
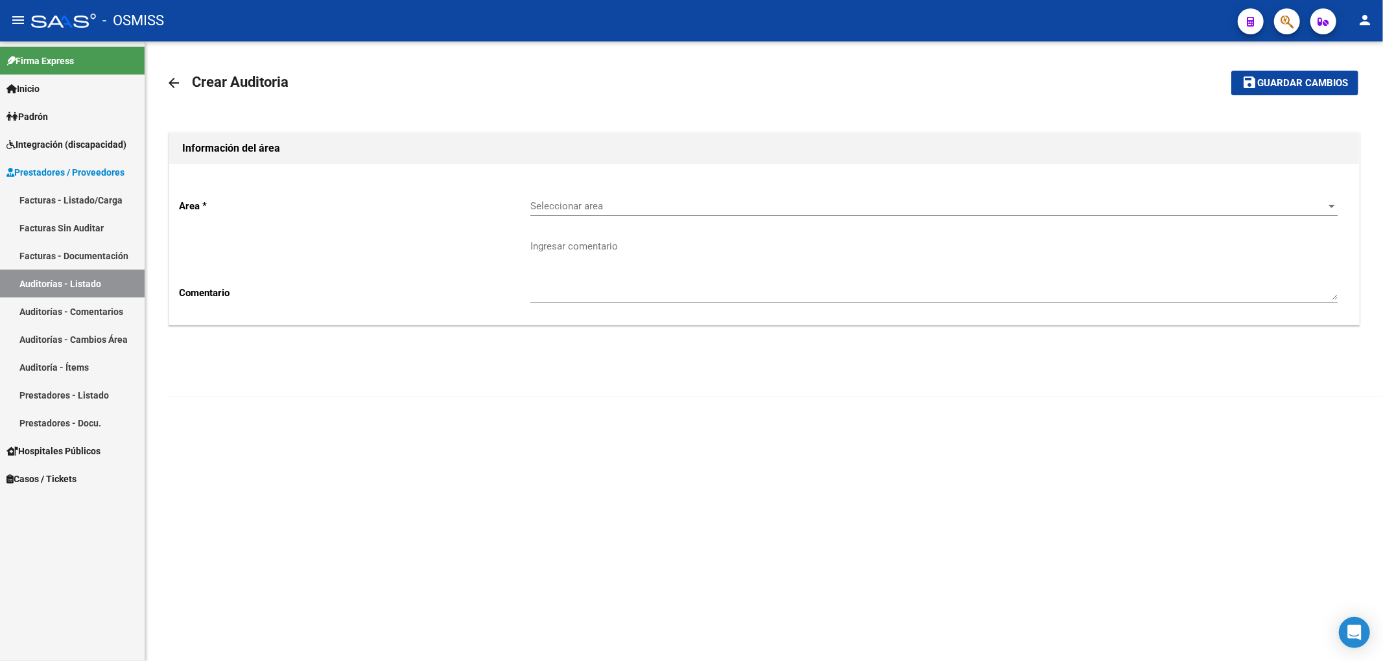
click at [593, 206] on span "Seleccionar area" at bounding box center [927, 206] width 795 height 12
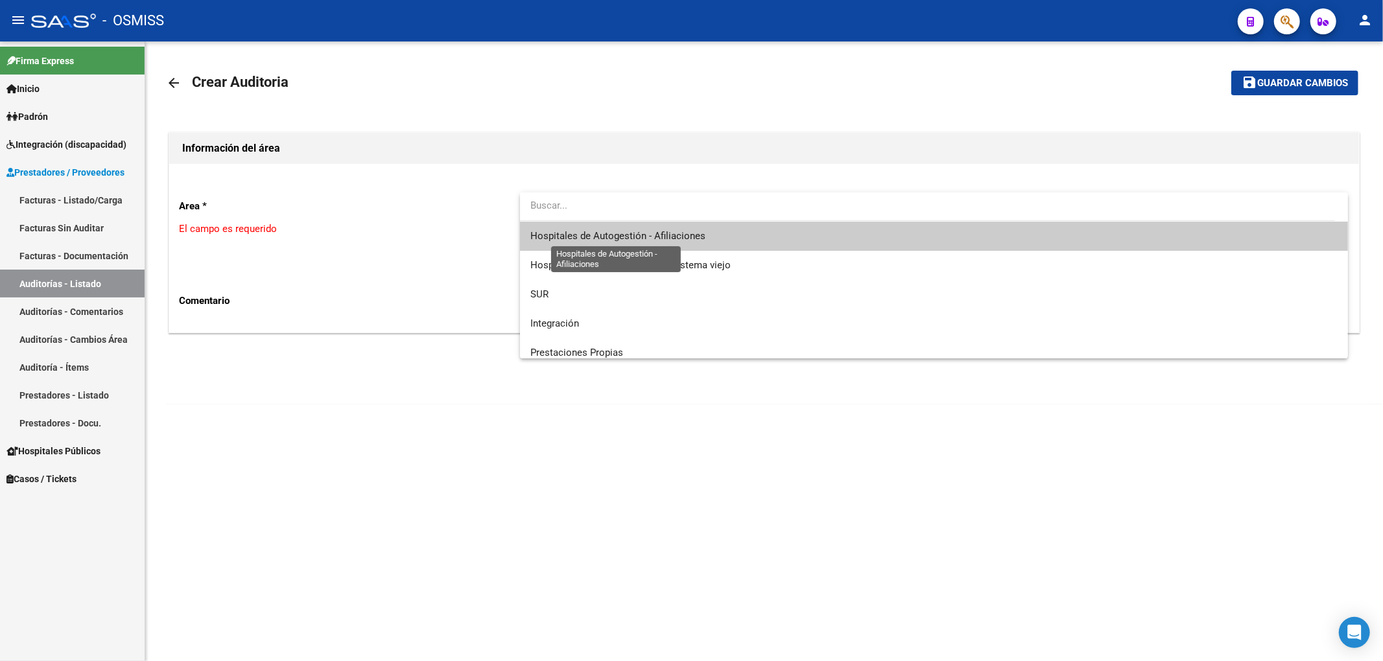
click at [596, 240] on span "Hospitales de Autogestión - Afiliaciones" at bounding box center [617, 236] width 175 height 12
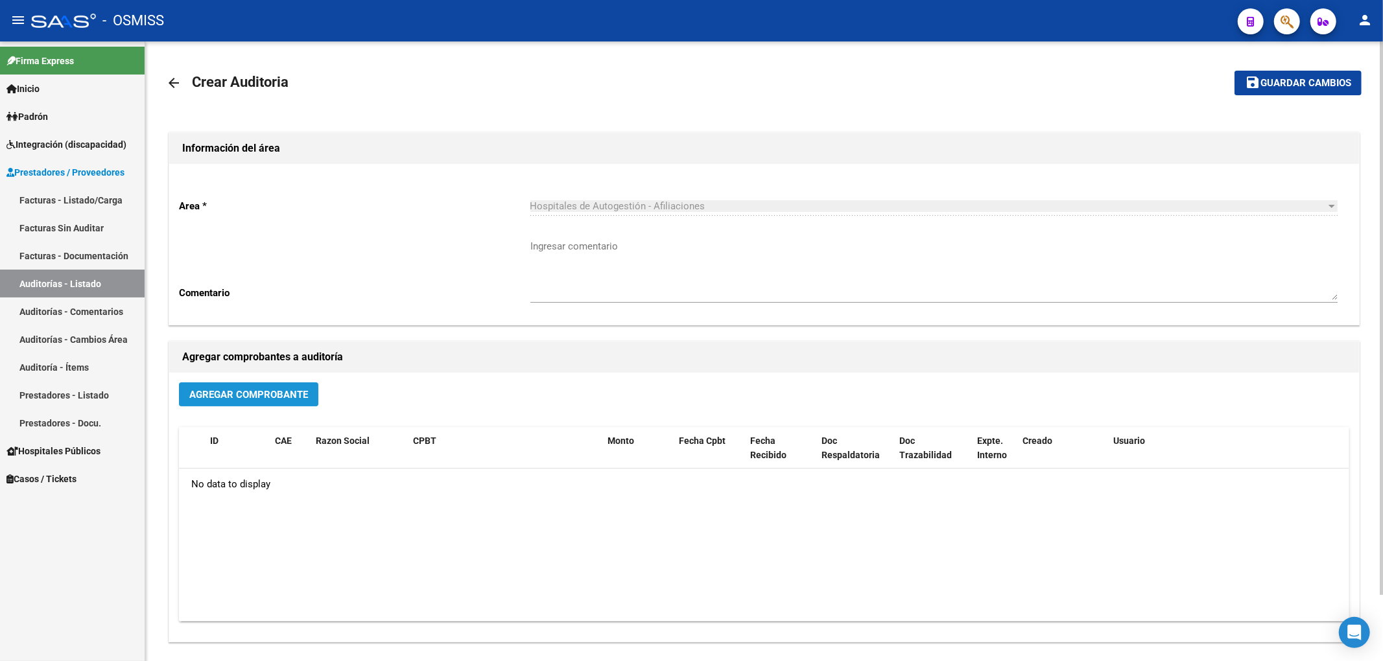
click at [220, 403] on button "Agregar Comprobante" at bounding box center [248, 394] width 139 height 24
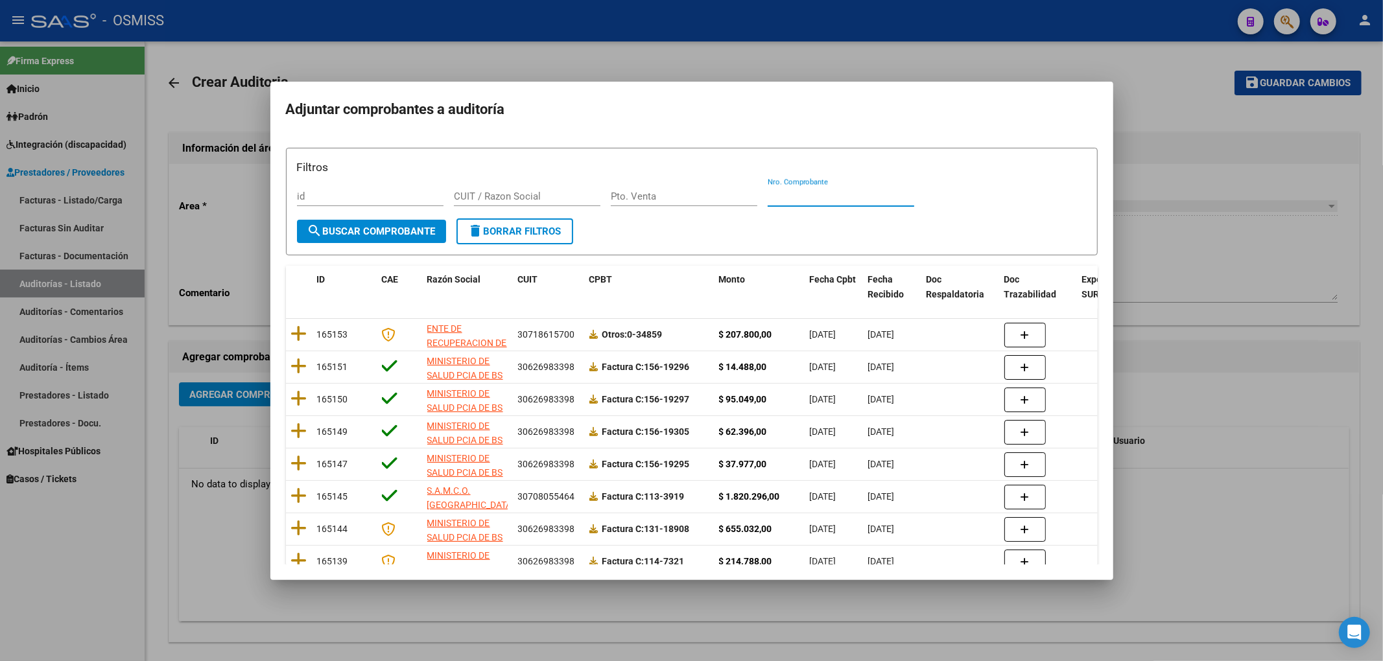
click at [778, 196] on input "Nro. Comprobante" at bounding box center [841, 197] width 147 height 12
click at [393, 237] on span "search Buscar Comprobante" at bounding box center [371, 232] width 128 height 12
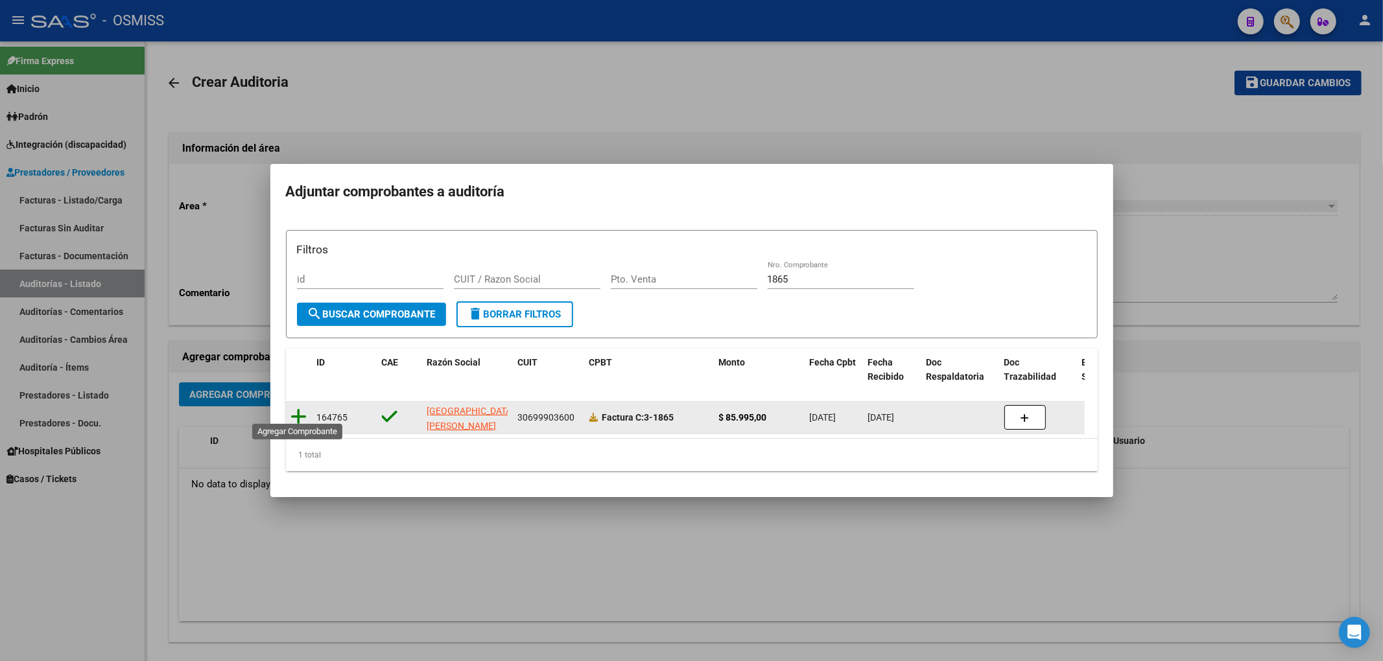
click at [296, 410] on icon at bounding box center [299, 417] width 16 height 18
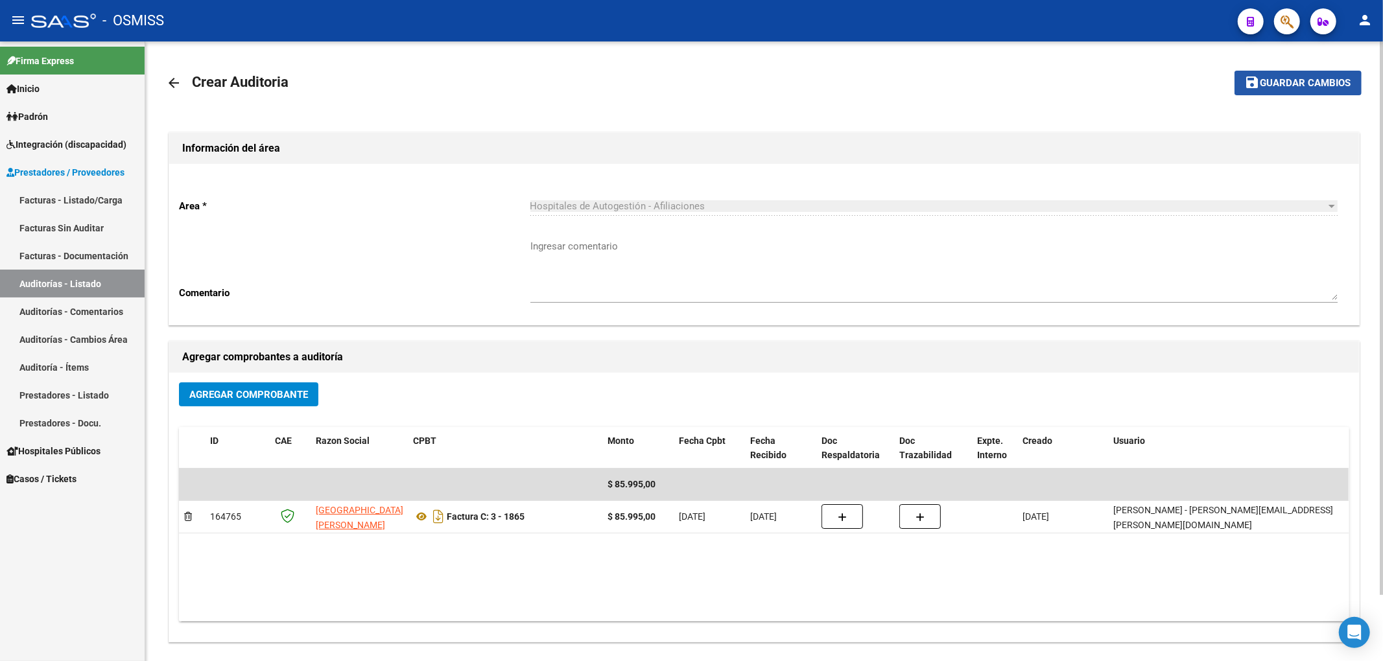
click at [1276, 87] on span "Guardar cambios" at bounding box center [1305, 84] width 91 height 12
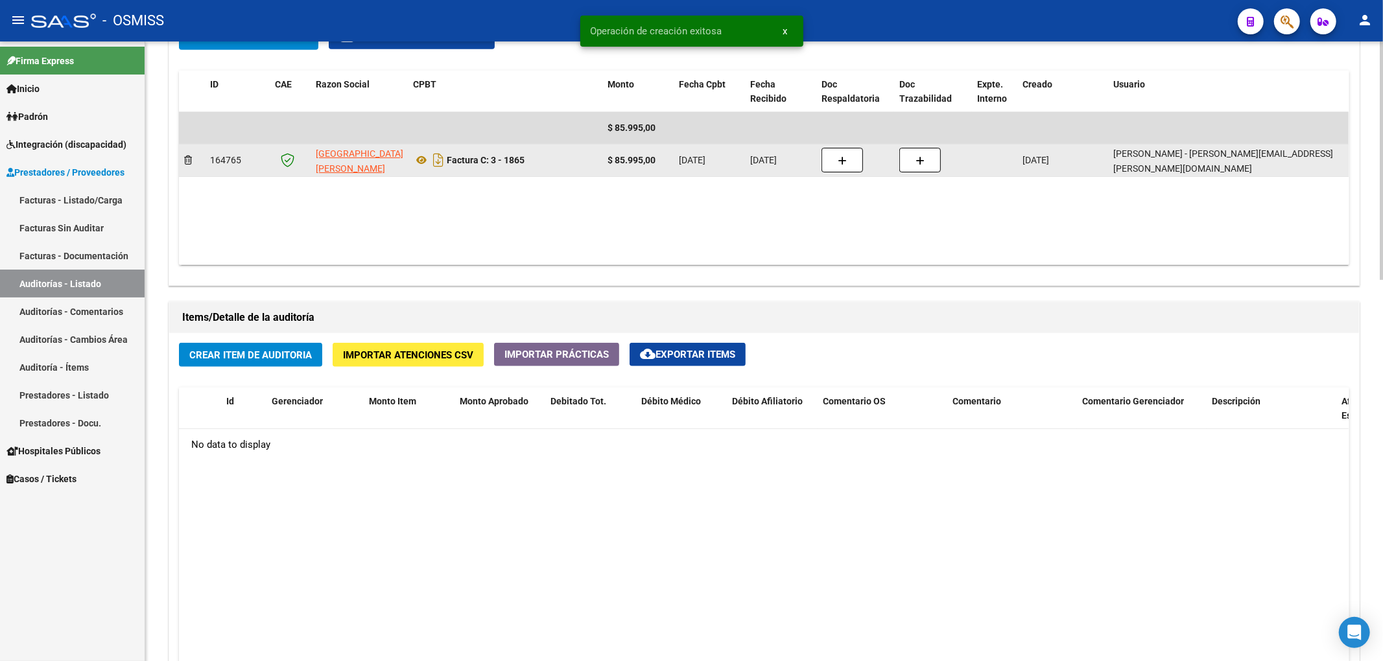
scroll to position [778, 0]
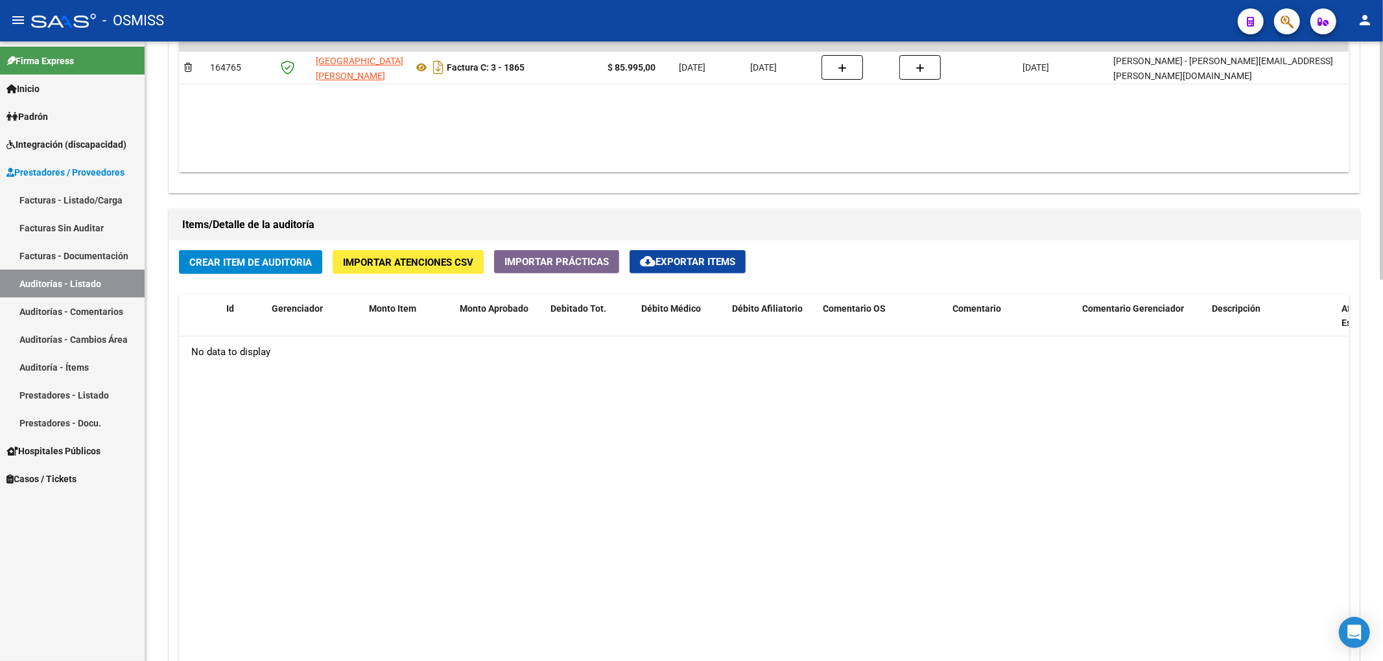
click at [210, 268] on span "Crear Item de Auditoria" at bounding box center [250, 263] width 123 height 12
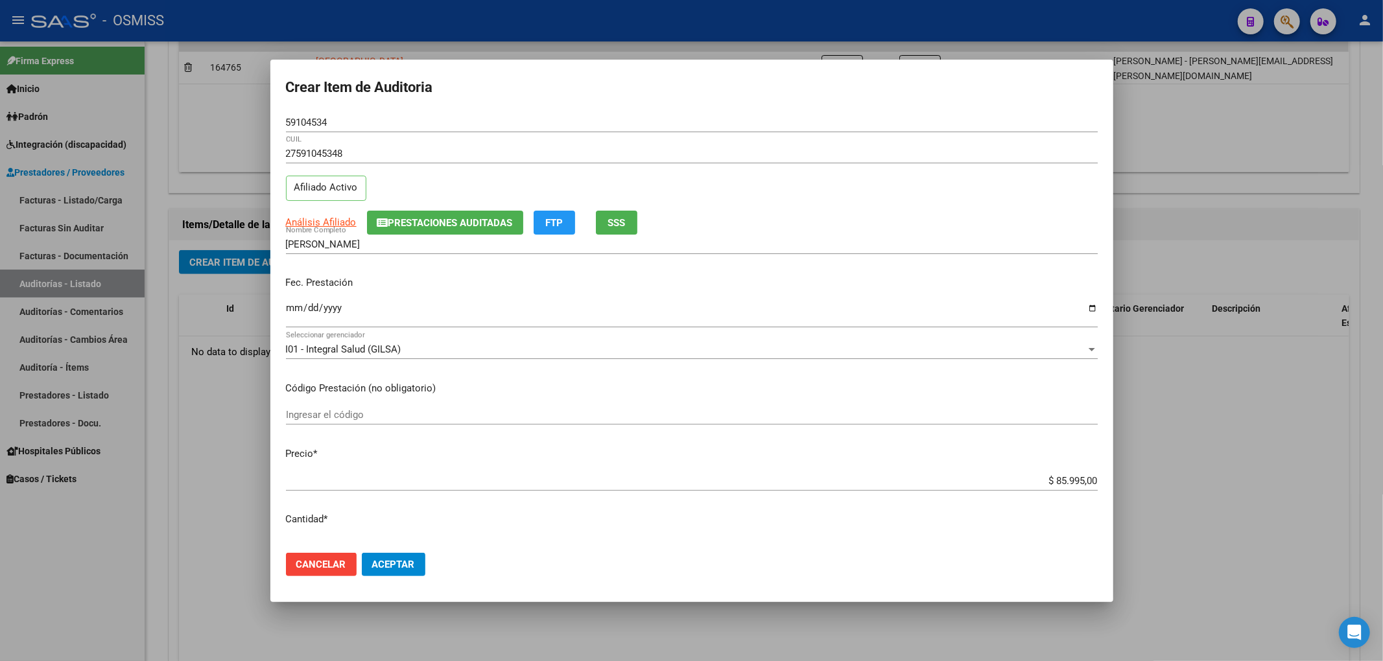
click at [417, 235] on div "[PERSON_NAME] Nombre Completo" at bounding box center [692, 244] width 812 height 19
click at [416, 228] on span "Prestaciones Auditadas" at bounding box center [450, 223] width 124 height 12
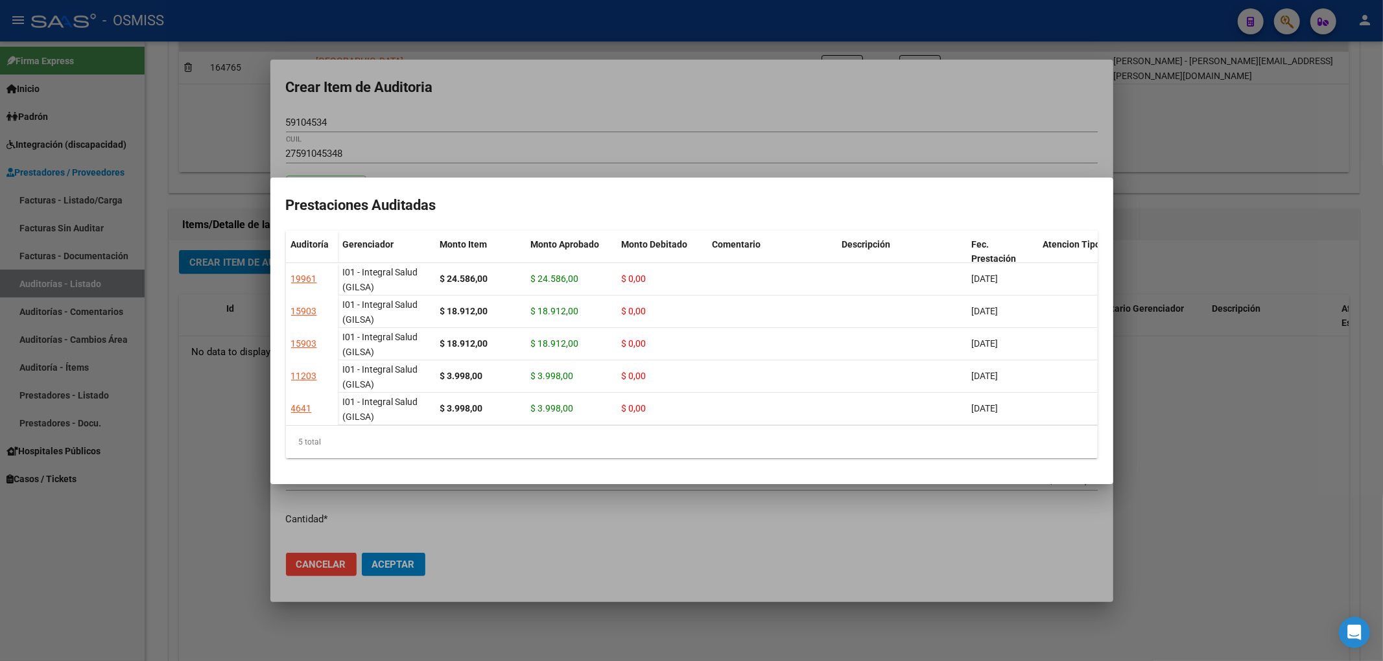
scroll to position [1, 0]
click at [507, 114] on div at bounding box center [691, 330] width 1383 height 661
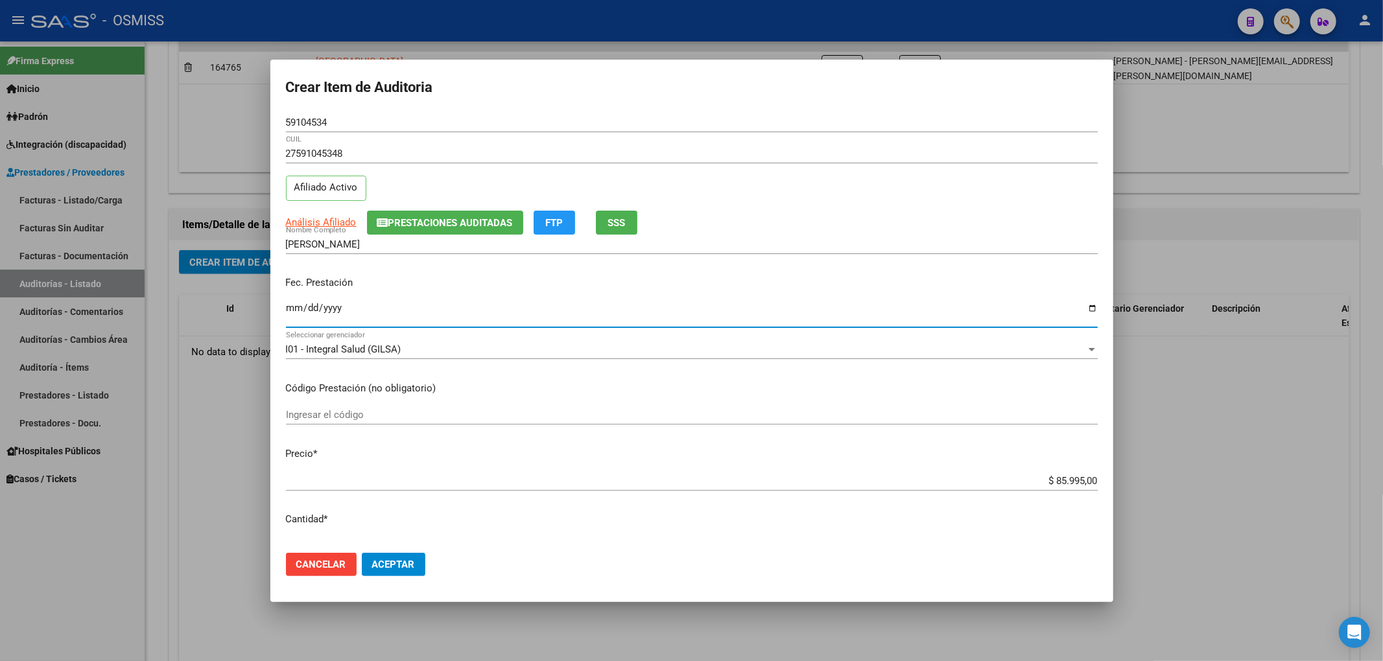
click at [294, 303] on input "Ingresar la fecha" at bounding box center [692, 313] width 812 height 21
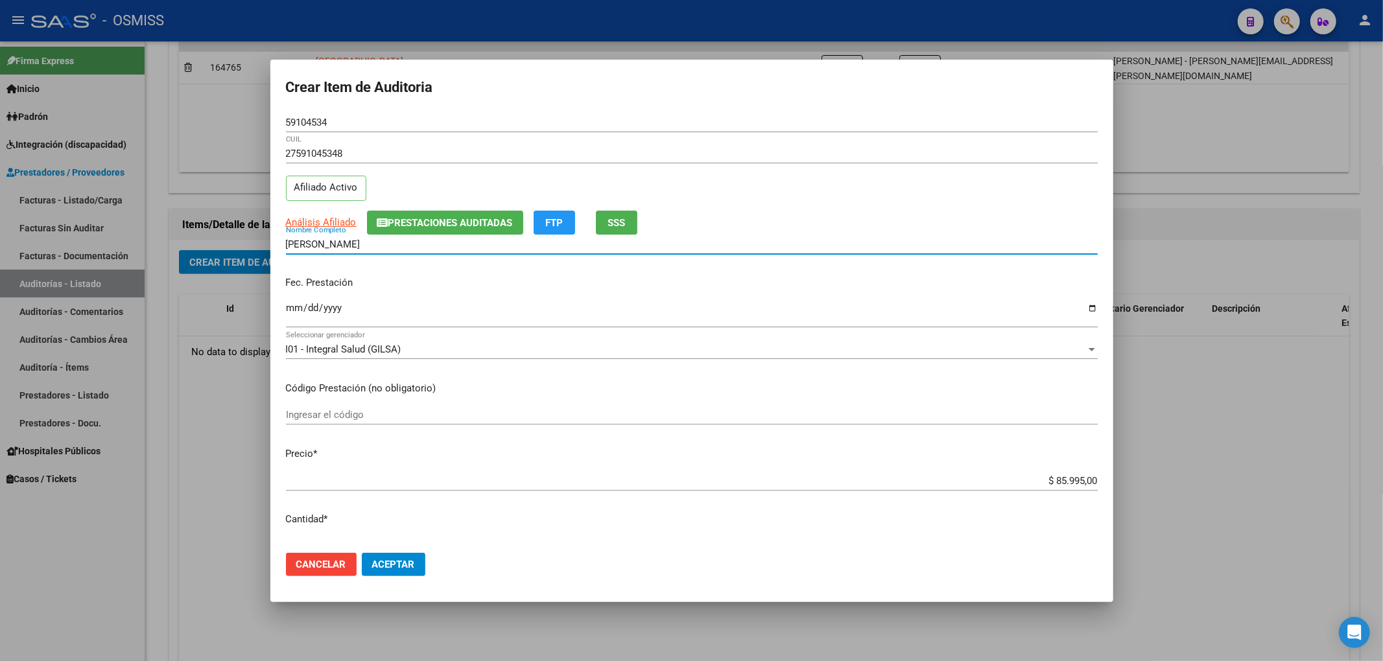
drag, startPoint x: 408, startPoint y: 239, endPoint x: 418, endPoint y: 236, distance: 10.7
click at [416, 236] on div "[PERSON_NAME] Nombre Completo" at bounding box center [692, 244] width 812 height 19
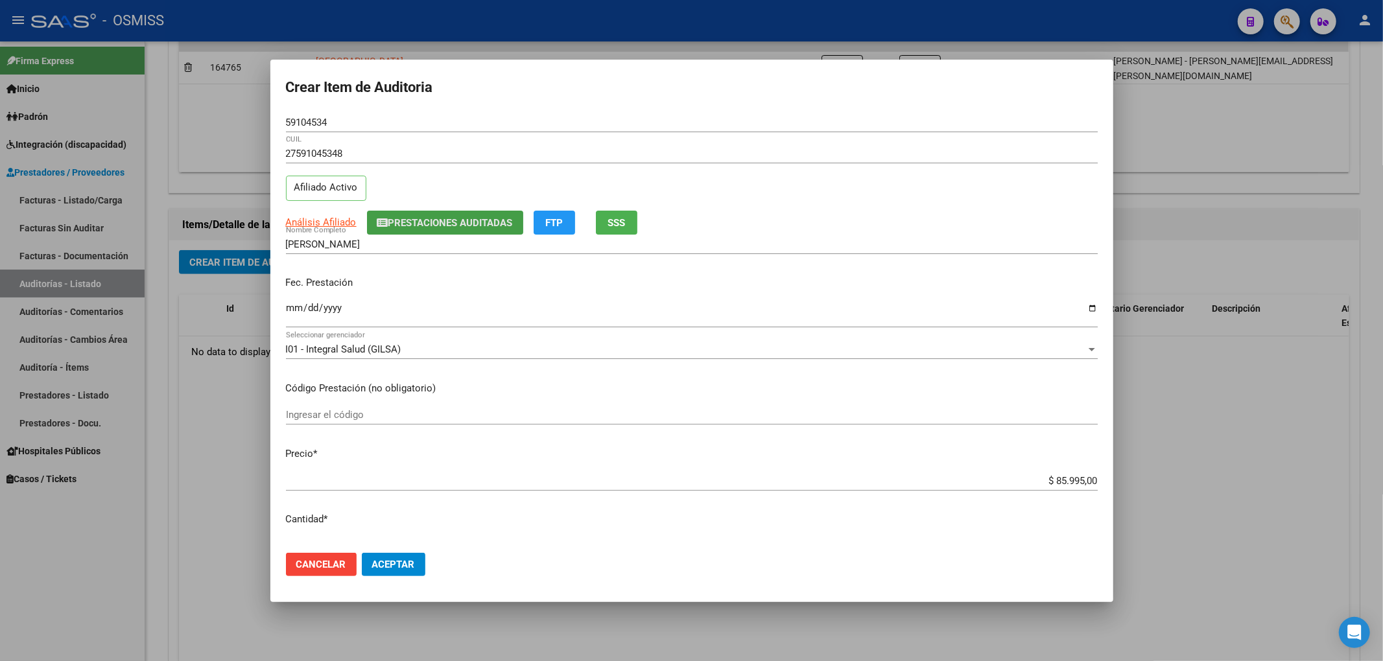
click at [420, 226] on span "Prestaciones Auditadas" at bounding box center [450, 223] width 124 height 12
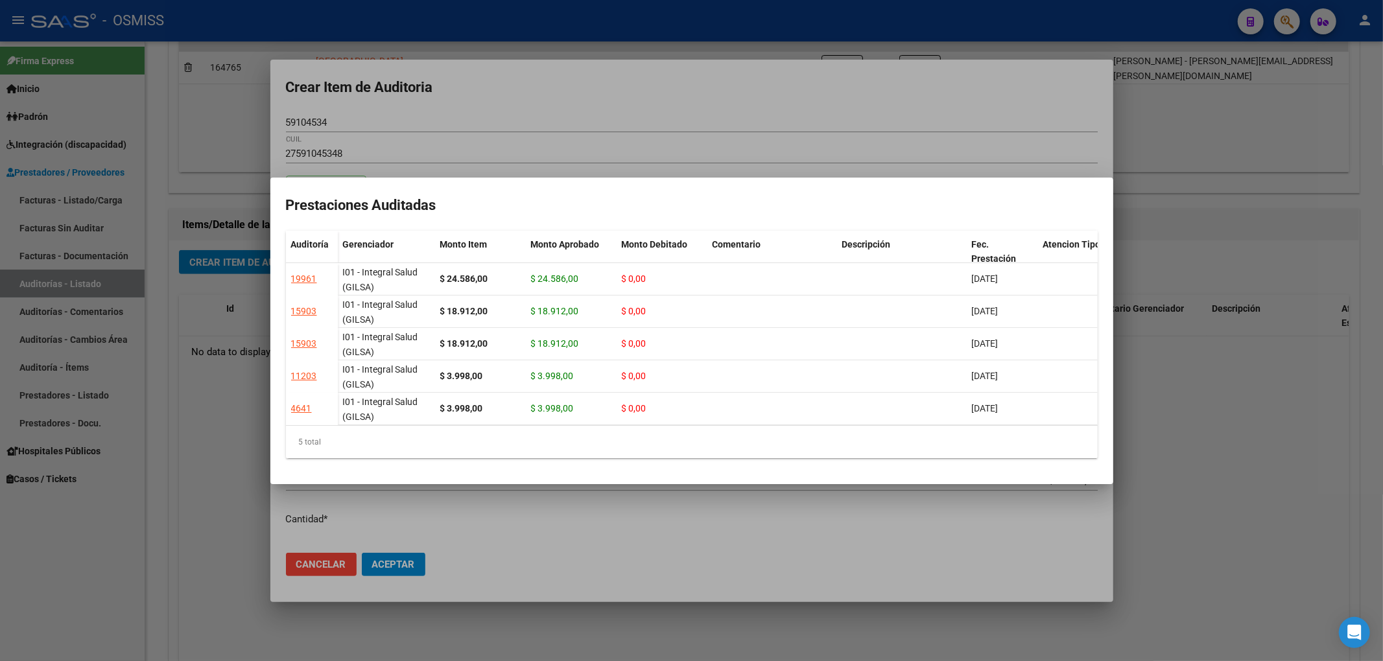
click at [564, 112] on div at bounding box center [691, 330] width 1383 height 661
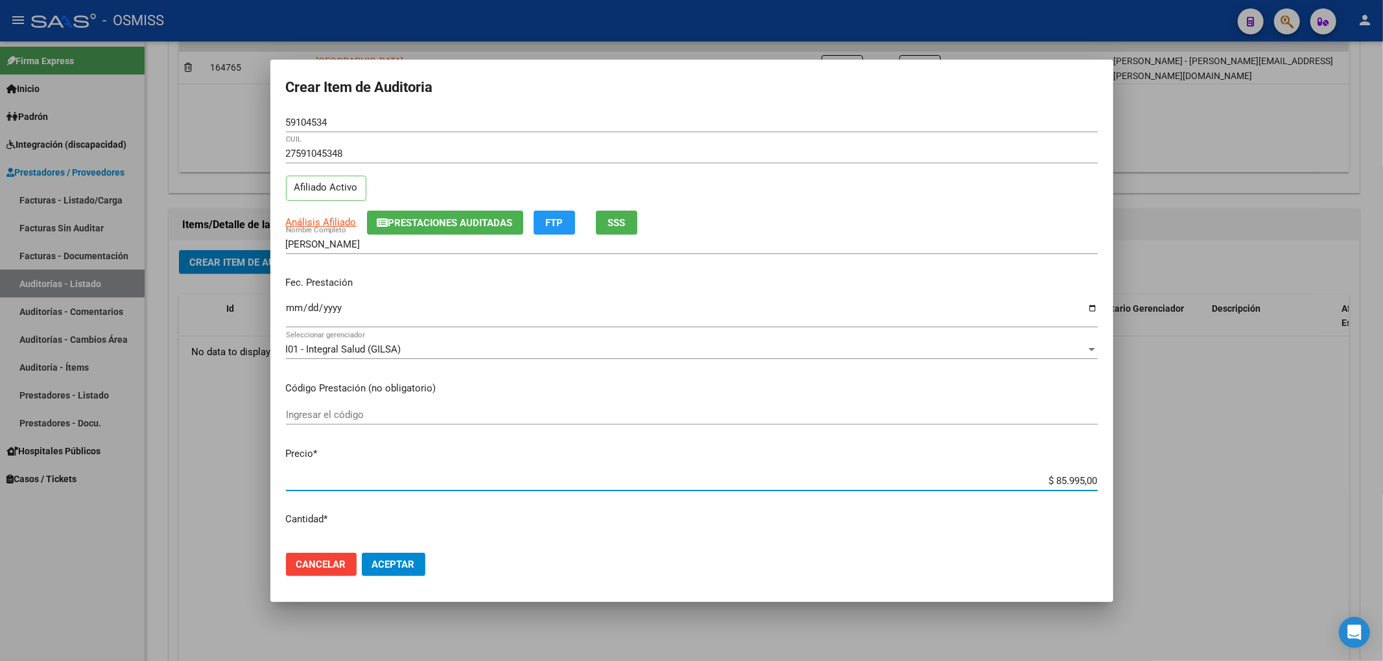
drag, startPoint x: 1086, startPoint y: 472, endPoint x: 1149, endPoint y: 480, distance: 63.4
click at [1119, 471] on div "Crear Item de Auditoria 59104534 Nro Documento 27591045348 CUIL Afiliado Activo…" at bounding box center [691, 330] width 1383 height 661
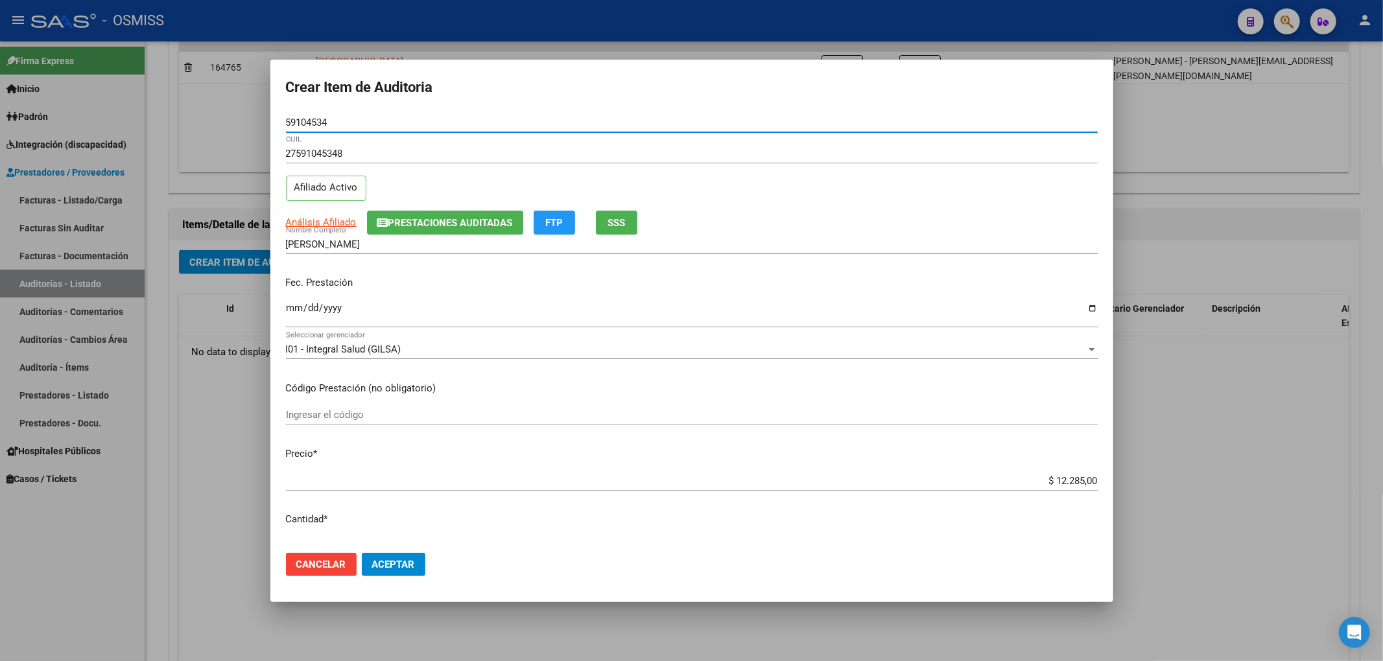
drag, startPoint x: 246, startPoint y: 121, endPoint x: 236, endPoint y: 148, distance: 29.7
click at [211, 121] on div "Crear Item de Auditoria 59104534 Nro Documento 27591045348 CUIL Afiliado Activo…" at bounding box center [691, 330] width 1383 height 661
click at [566, 301] on div "[DATE] Ingresar la fecha" at bounding box center [692, 314] width 812 height 28
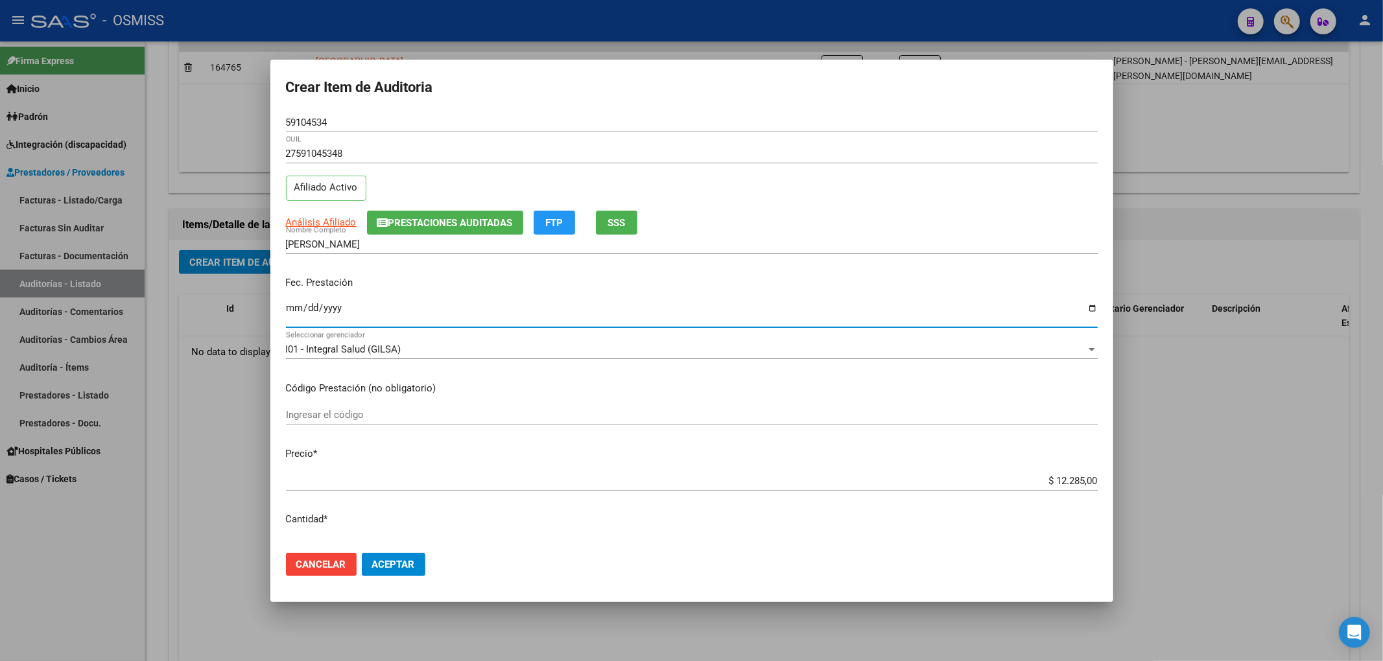
click at [388, 559] on span "Aceptar" at bounding box center [393, 565] width 43 height 12
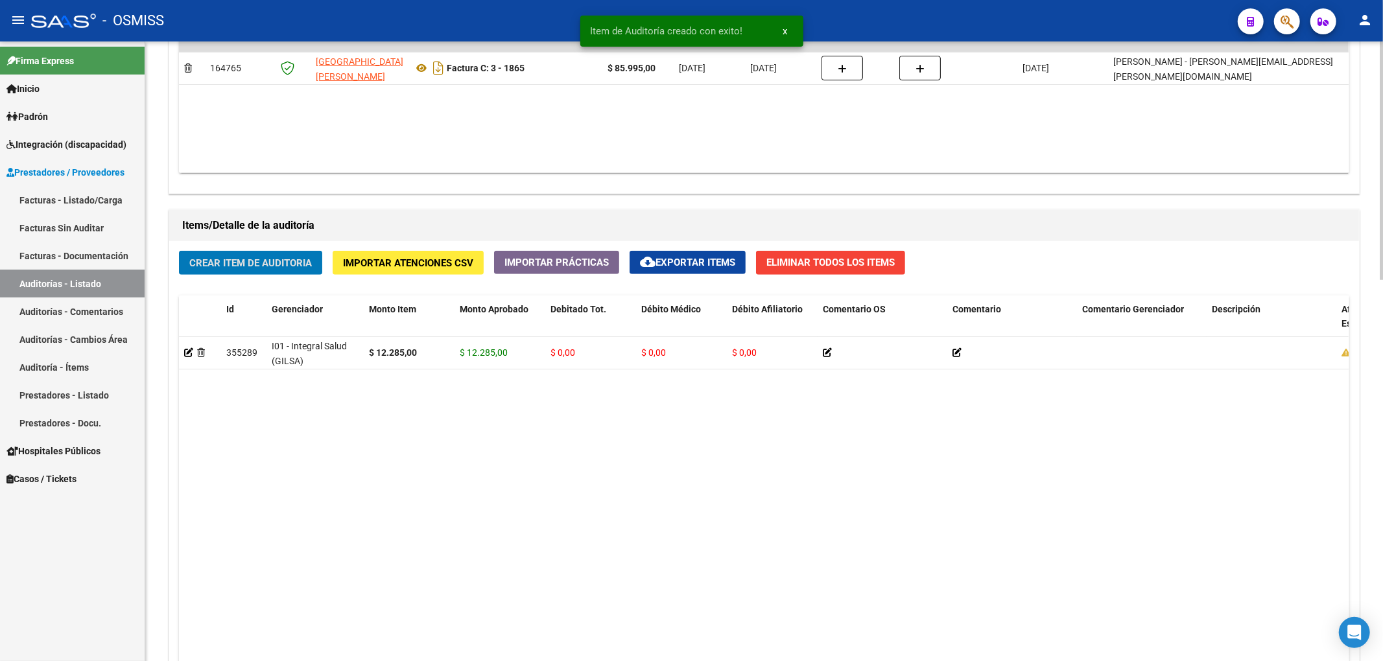
click at [276, 265] on span "Crear Item de Auditoria" at bounding box center [250, 263] width 123 height 12
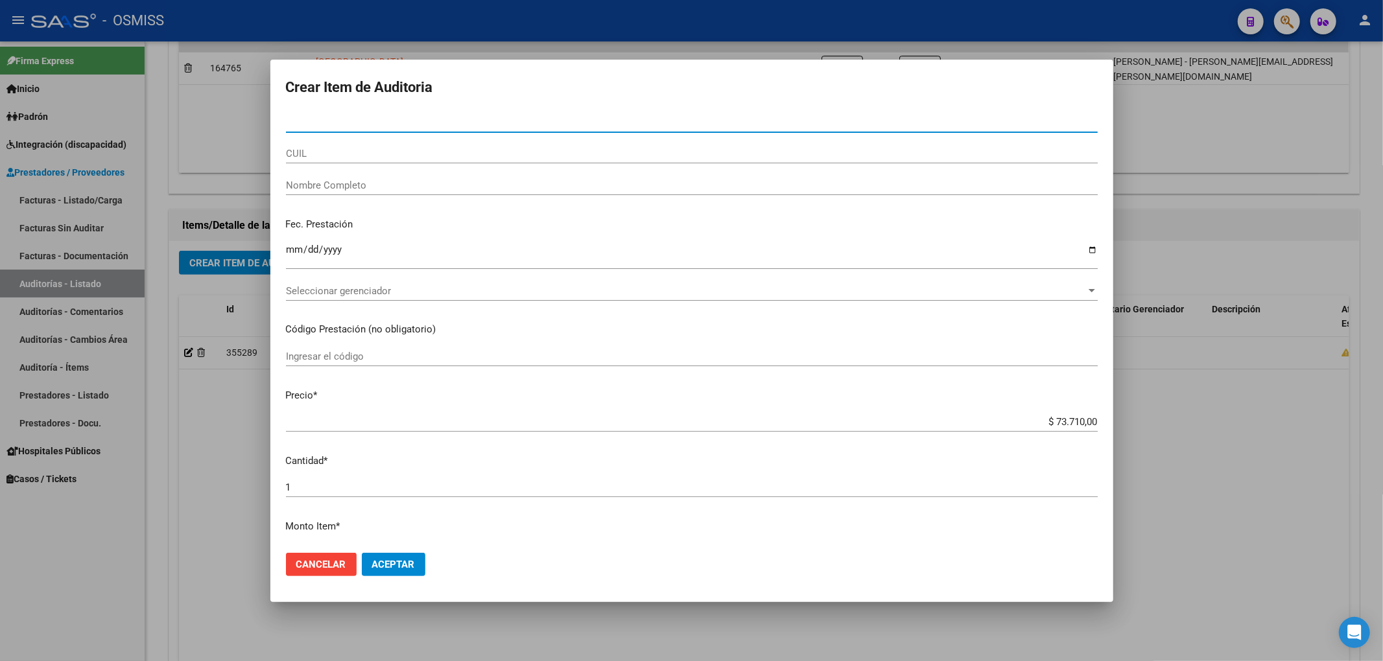
drag, startPoint x: 1028, startPoint y: 428, endPoint x: 1131, endPoint y: 419, distance: 102.8
click at [1127, 419] on div "Crear Item de Auditoria Nro Documento CUIL Nombre Completo Fec. Prestación Ingr…" at bounding box center [691, 330] width 1383 height 661
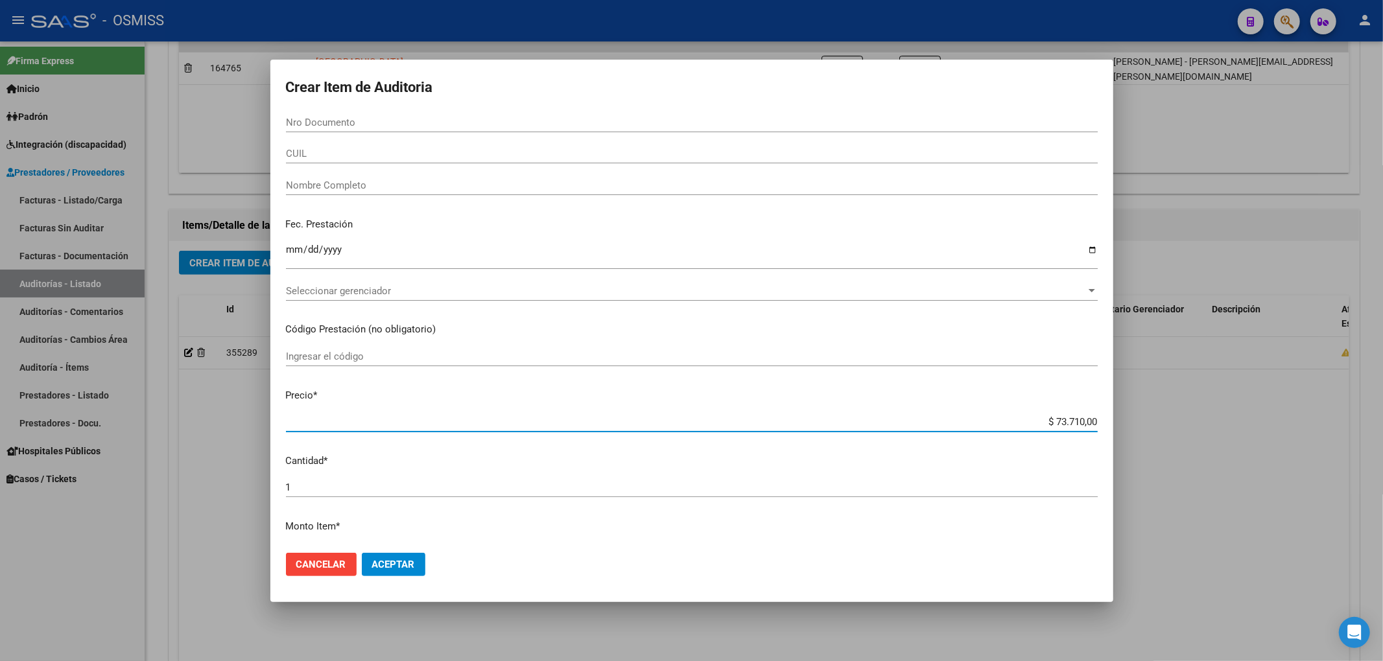
click at [1020, 423] on input "$ 73.710,00" at bounding box center [692, 422] width 812 height 12
drag, startPoint x: 1032, startPoint y: 423, endPoint x: 1162, endPoint y: 408, distance: 130.5
click at [1160, 410] on div "Crear Item de Auditoria Nro Documento CUIL Nombre Completo Fec. Prestación Ingr…" at bounding box center [691, 330] width 1383 height 661
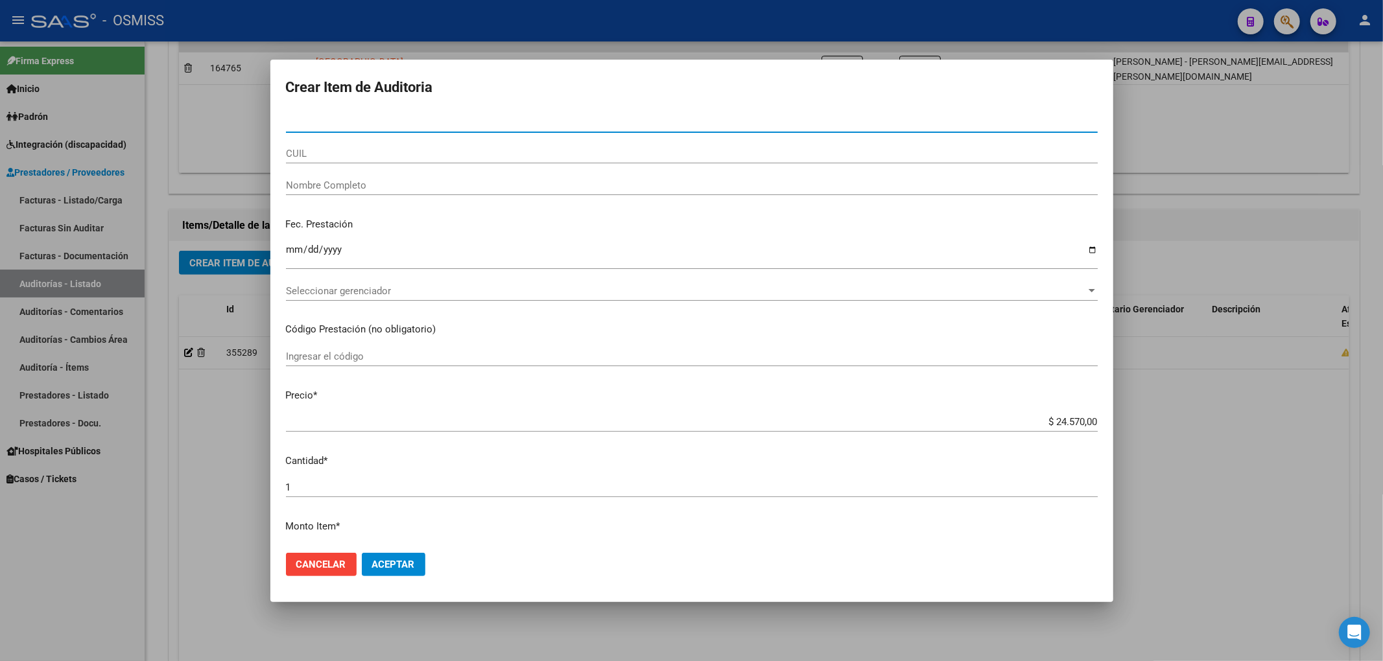
click at [486, 127] on input "Nro Documento" at bounding box center [692, 123] width 812 height 12
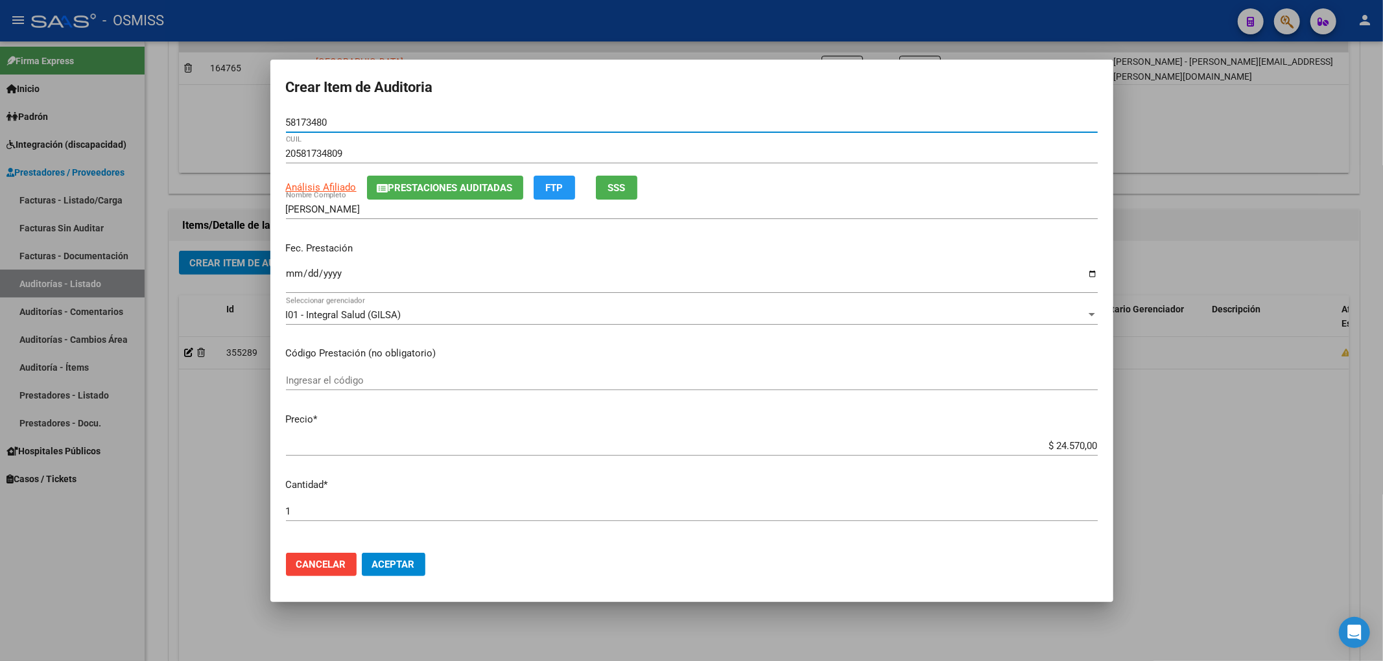
click at [401, 196] on button "Prestaciones Auditadas" at bounding box center [445, 188] width 156 height 24
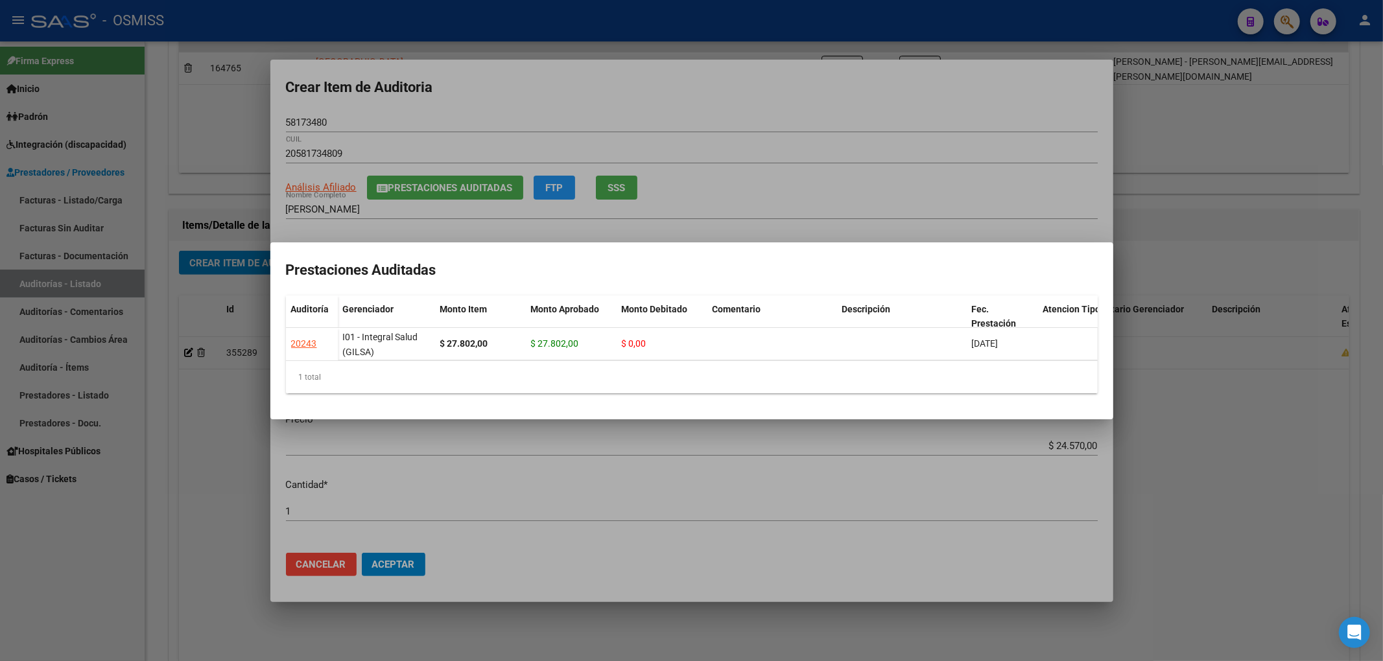
click at [537, 104] on div at bounding box center [691, 330] width 1383 height 661
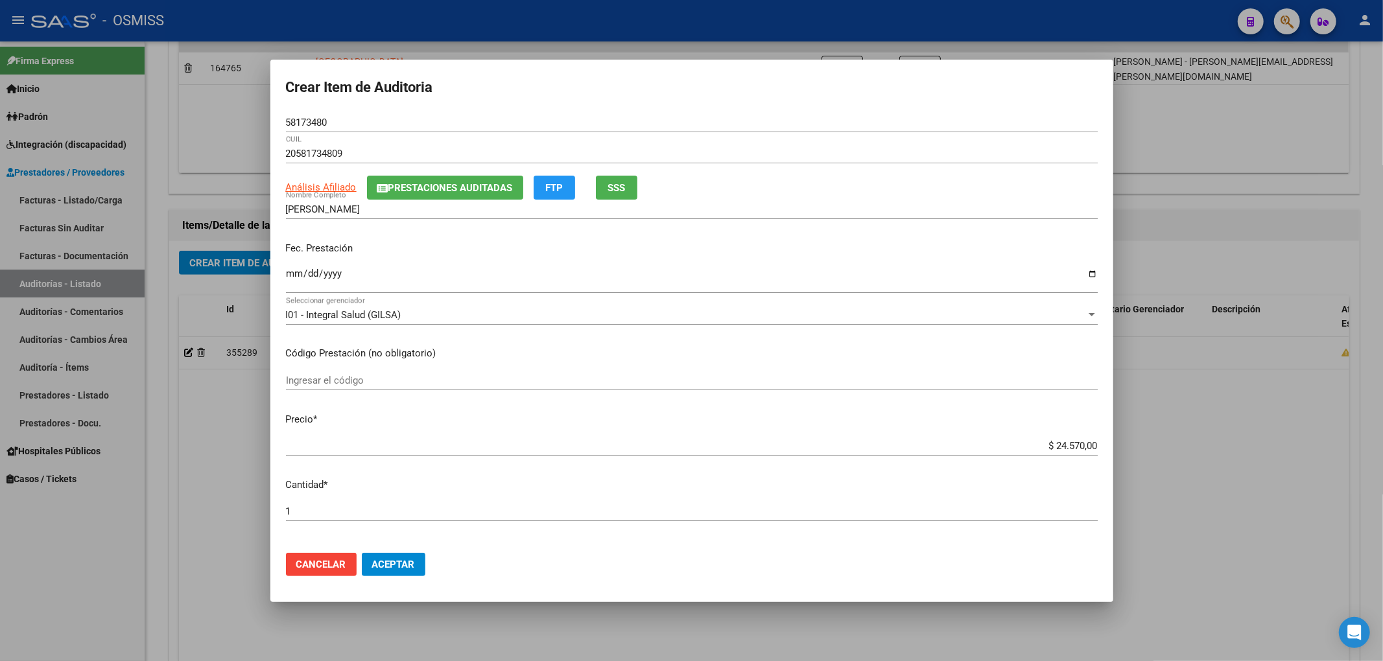
click at [288, 274] on input "Ingresar la fecha" at bounding box center [692, 278] width 812 height 21
click at [384, 569] on span "Aceptar" at bounding box center [393, 565] width 43 height 12
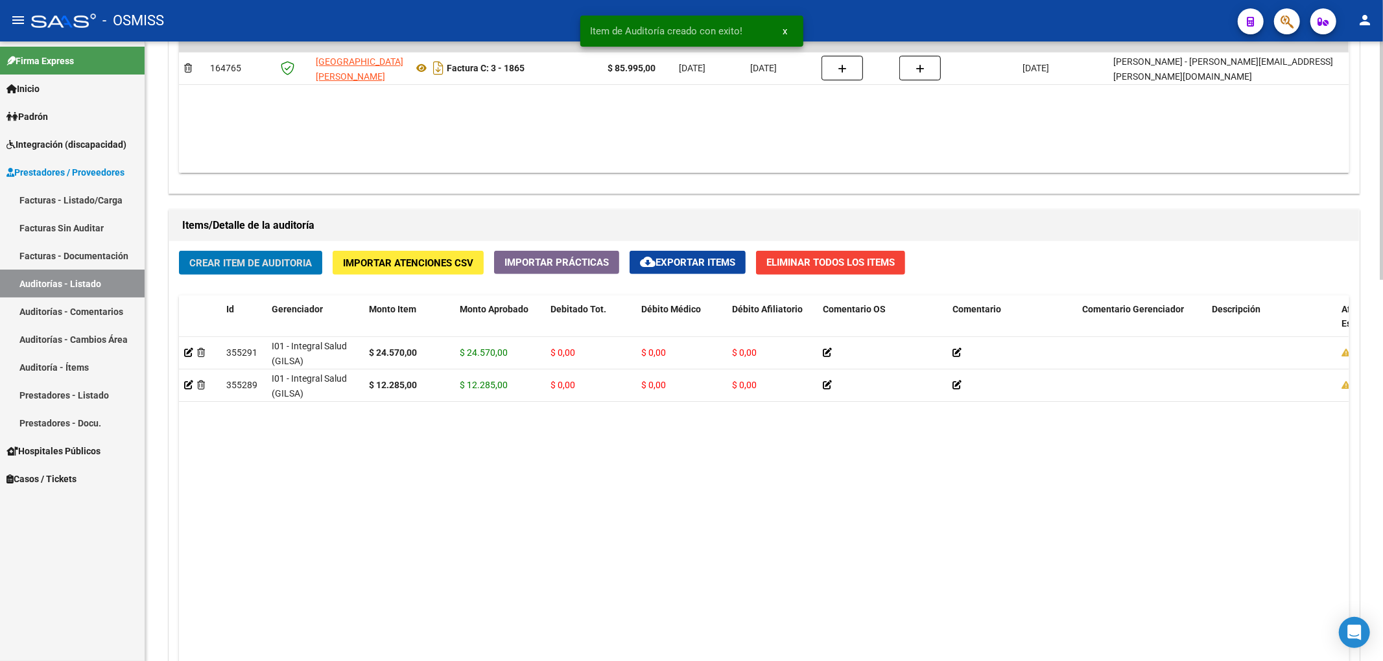
click at [239, 265] on span "Crear Item de Auditoria" at bounding box center [250, 263] width 123 height 12
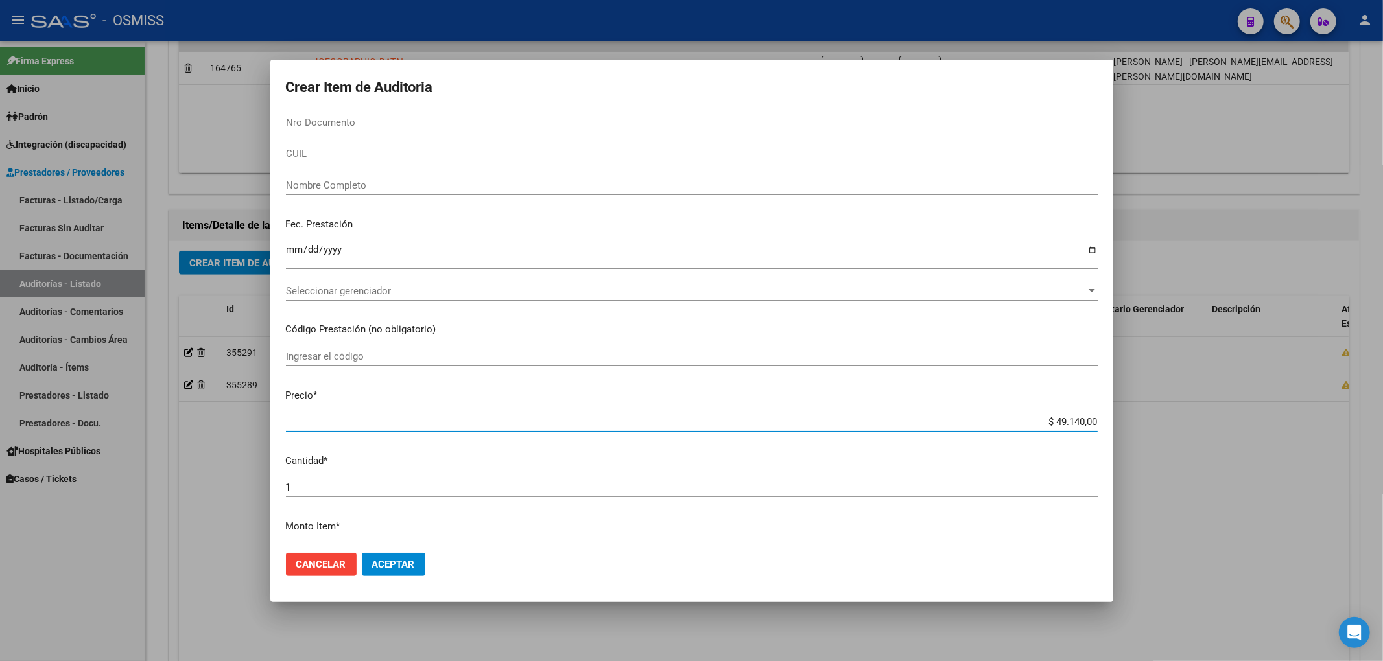
drag, startPoint x: 1036, startPoint y: 423, endPoint x: 1173, endPoint y: 429, distance: 136.9
click at [1171, 429] on div "Crear Item de Auditoria Nro Documento CUIL Nombre Completo Fec. Prestación Ingr…" at bounding box center [691, 330] width 1383 height 661
click at [306, 136] on div "Nro Documento" at bounding box center [692, 129] width 812 height 32
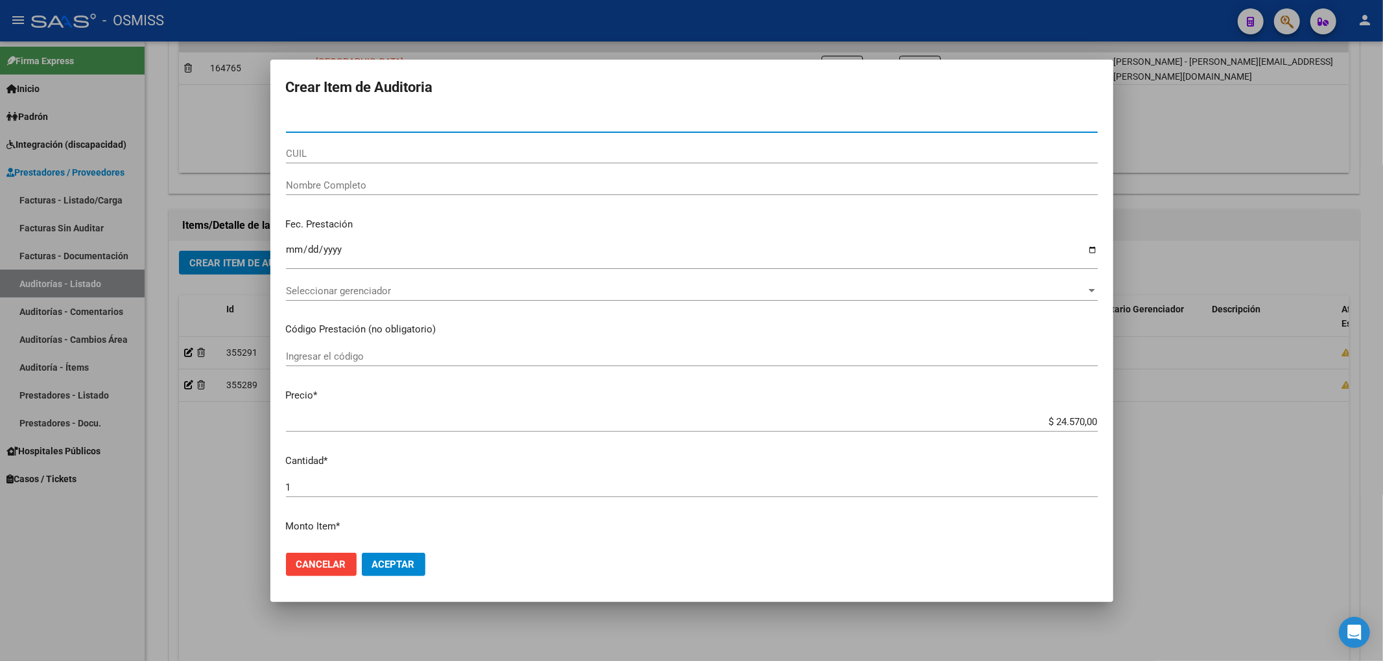
click at [307, 128] on input "Nro Documento" at bounding box center [692, 123] width 812 height 12
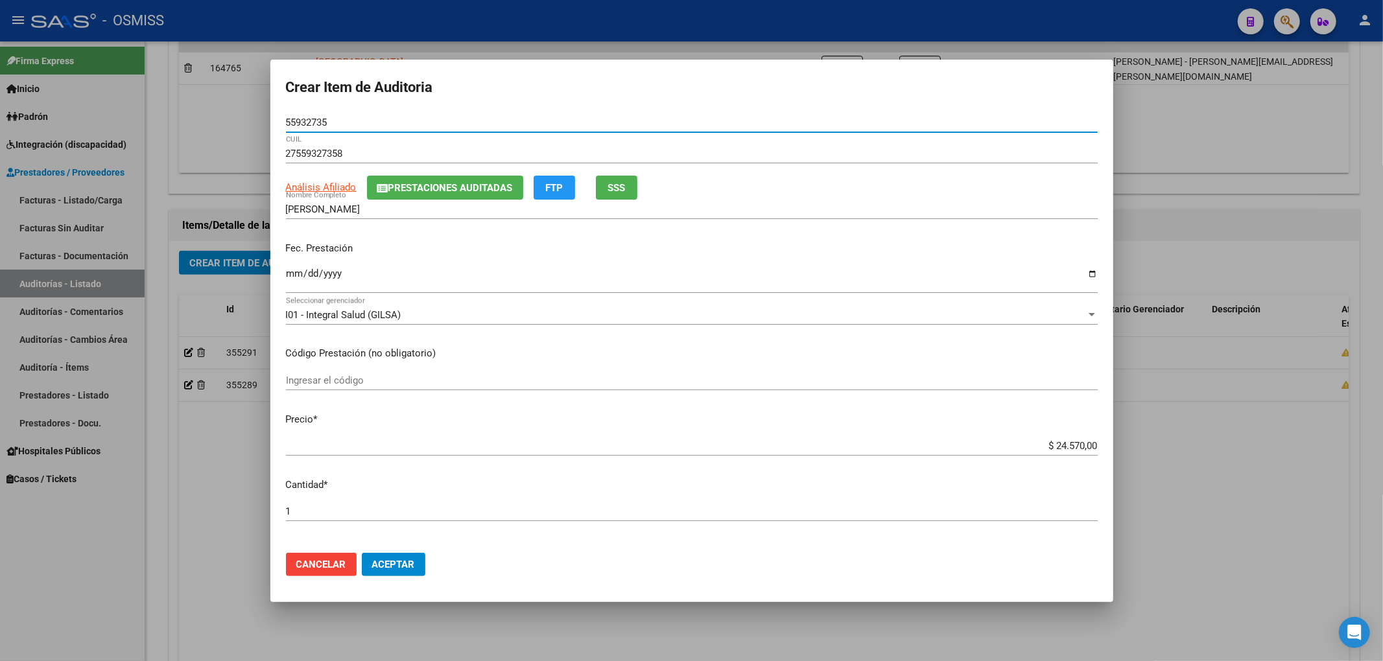
click at [423, 188] on span "Prestaciones Auditadas" at bounding box center [450, 188] width 124 height 12
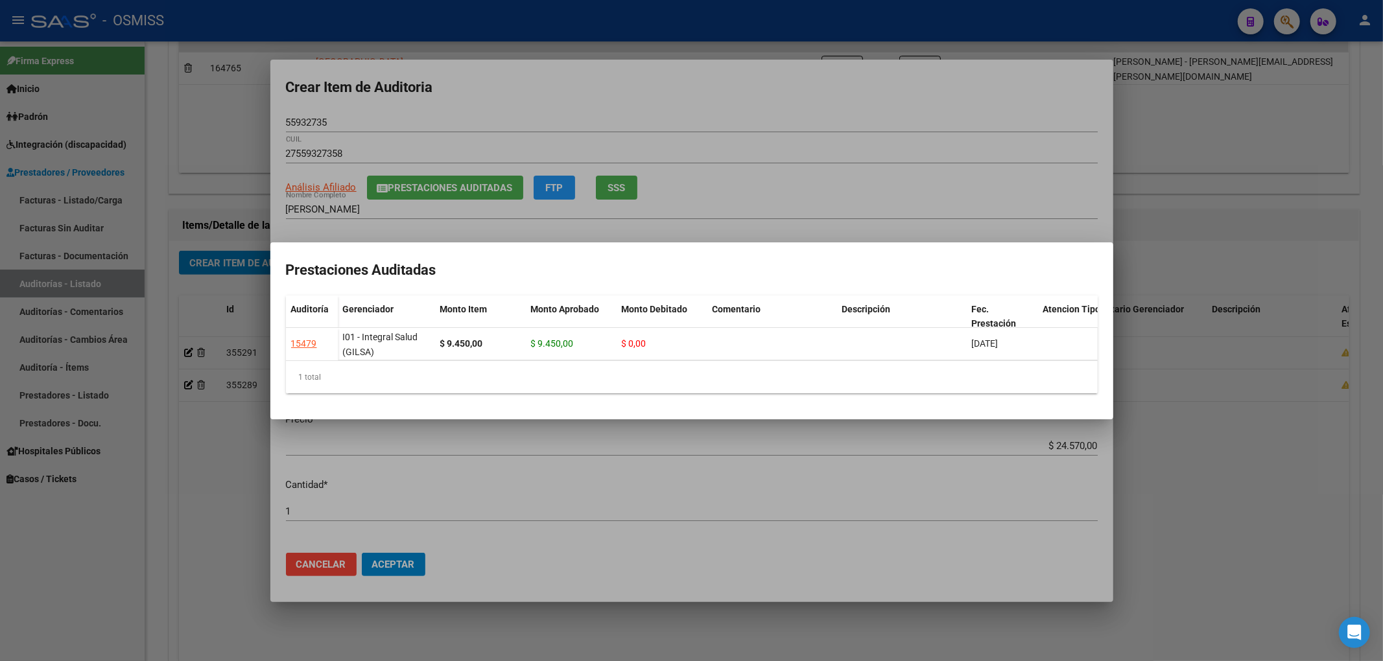
click at [602, 82] on div at bounding box center [691, 330] width 1383 height 661
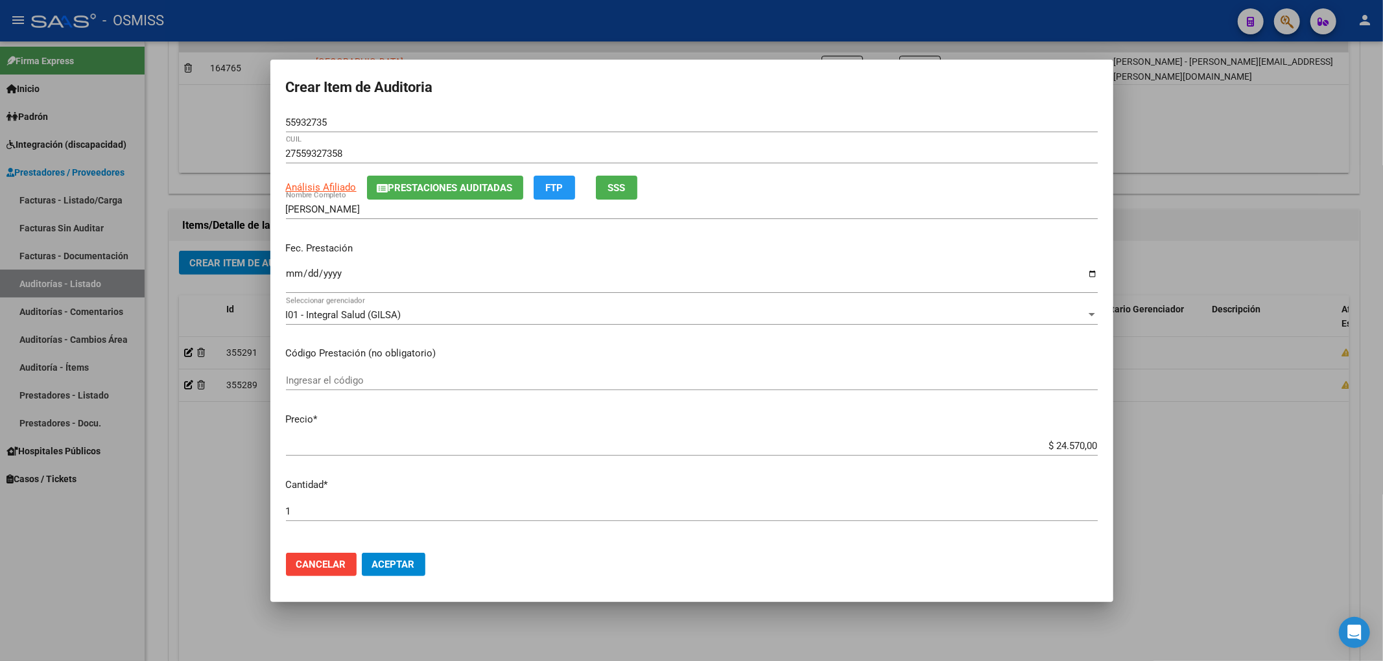
click at [299, 276] on input "Ingresar la fecha" at bounding box center [692, 278] width 812 height 21
drag, startPoint x: 337, startPoint y: 120, endPoint x: 112, endPoint y: 133, distance: 226.0
click at [147, 130] on div "Crear Item de Auditoria 55932735 Nro Documento 27559327358 CUIL Análisis Afilia…" at bounding box center [691, 330] width 1383 height 661
drag, startPoint x: 1053, startPoint y: 656, endPoint x: 1053, endPoint y: 667, distance: 11.0
click at [1053, 661] on html "menu - OSMISS person Firma Express Inicio Instructivos Contacto OS Padrón Padró…" at bounding box center [691, 330] width 1383 height 661
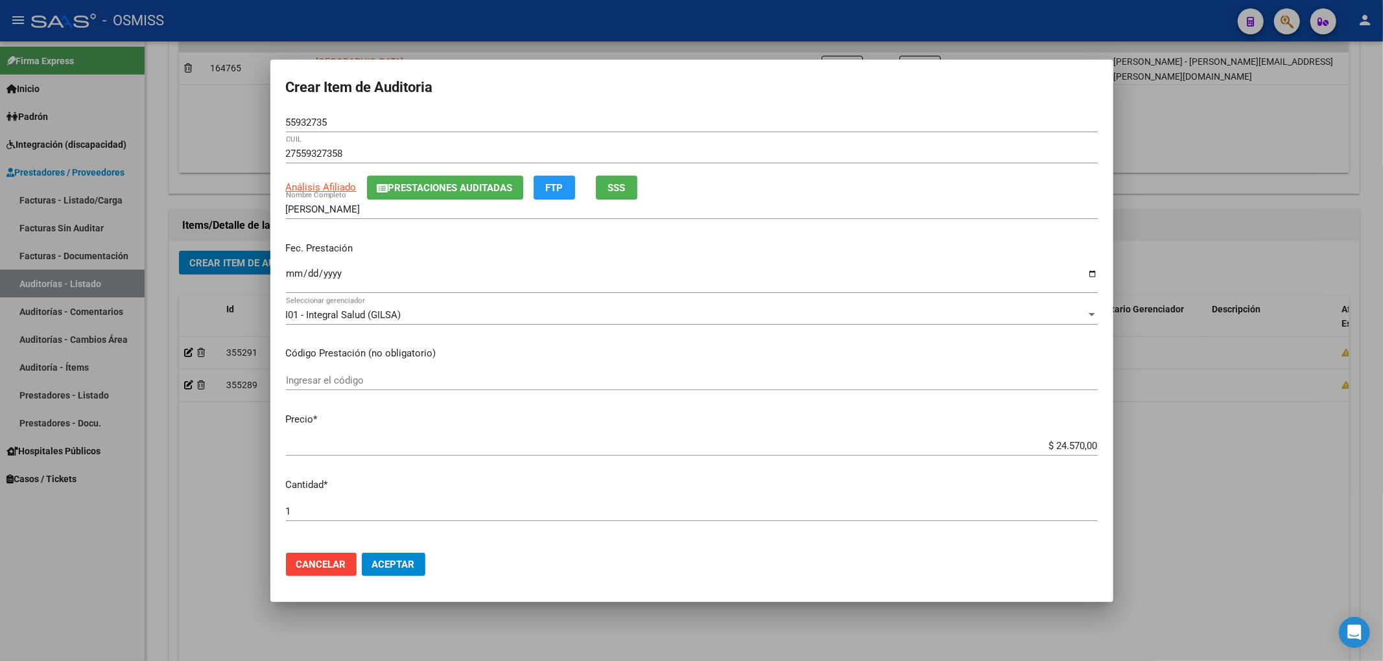
drag, startPoint x: 358, startPoint y: 135, endPoint x: 353, endPoint y: 128, distance: 9.7
click at [358, 135] on div "55932735 Nro Documento" at bounding box center [692, 129] width 812 height 32
drag, startPoint x: 346, startPoint y: 122, endPoint x: 157, endPoint y: 121, distance: 188.7
click at [161, 121] on div "Crear Item de Auditoria 55932735 Nro Documento 27559327358 CUIL Análisis Afilia…" at bounding box center [691, 330] width 1383 height 661
click at [488, 257] on div "Fec. Prestación [DATE] Ingresar la fecha" at bounding box center [692, 268] width 812 height 74
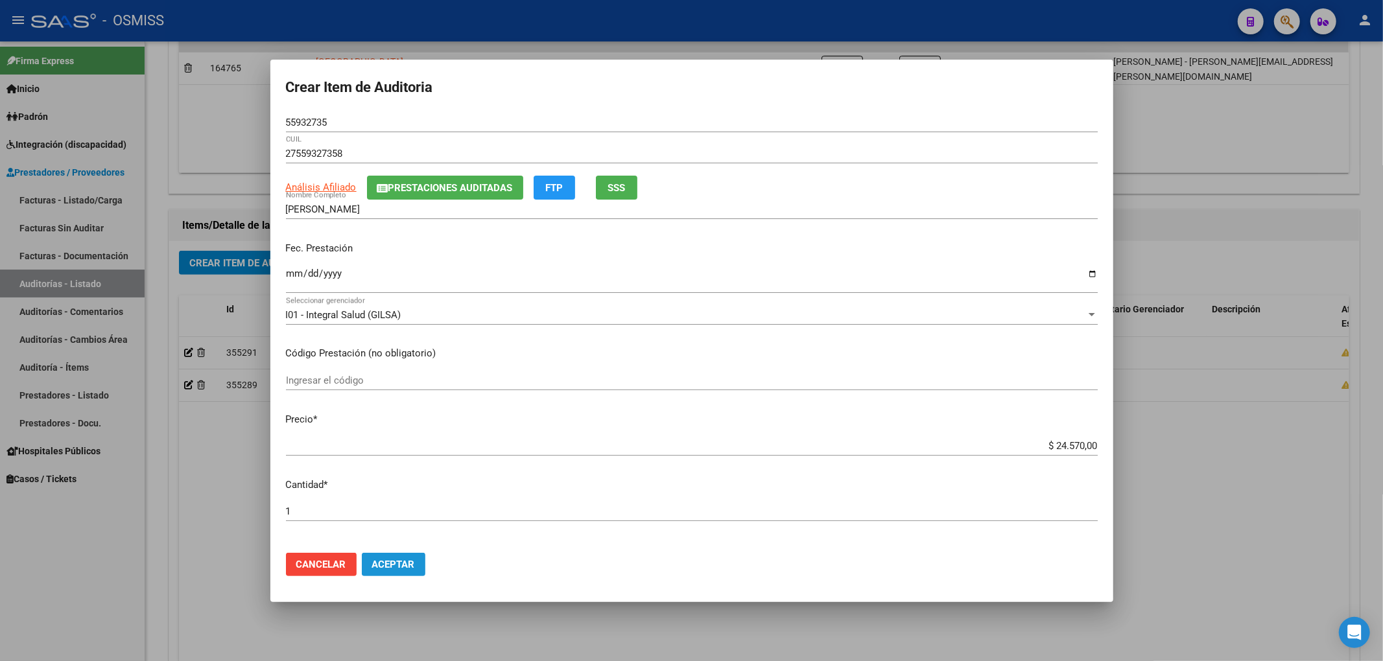
click at [393, 563] on span "Aceptar" at bounding box center [393, 565] width 43 height 12
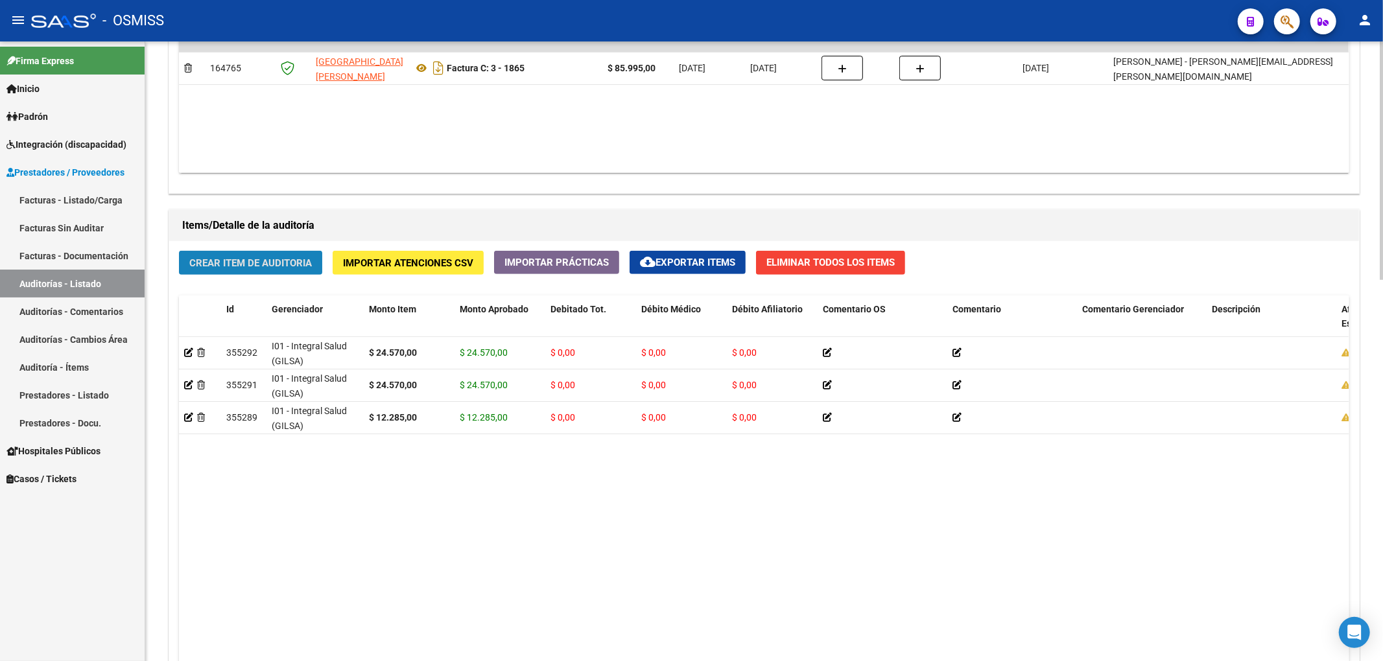
click at [240, 252] on button "Crear Item de Auditoria" at bounding box center [250, 263] width 143 height 24
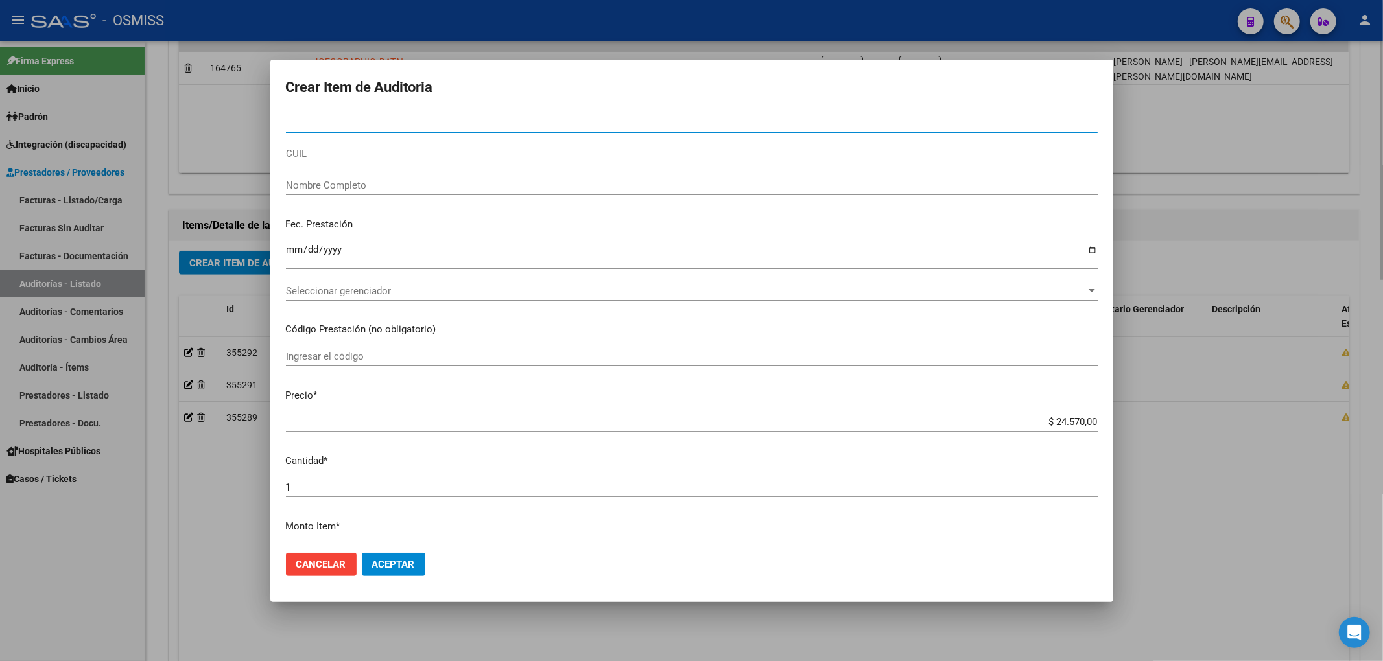
click at [189, 612] on div at bounding box center [691, 330] width 1383 height 661
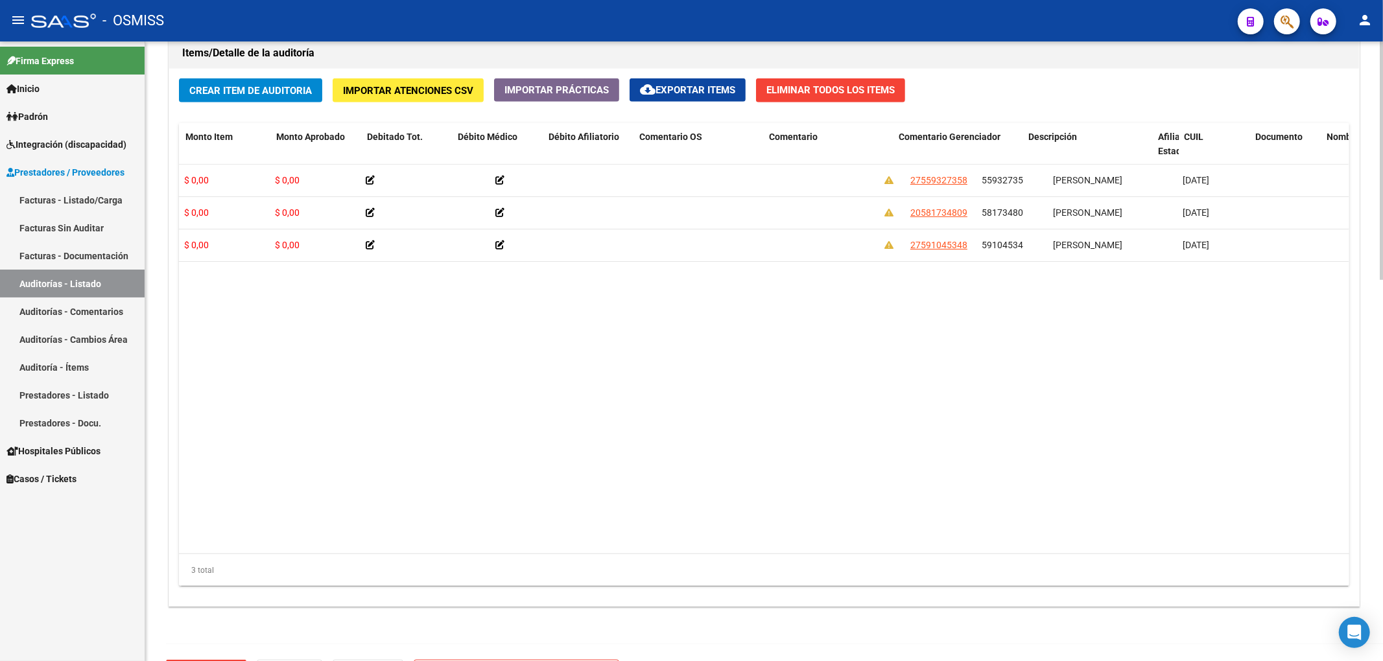
scroll to position [0, 0]
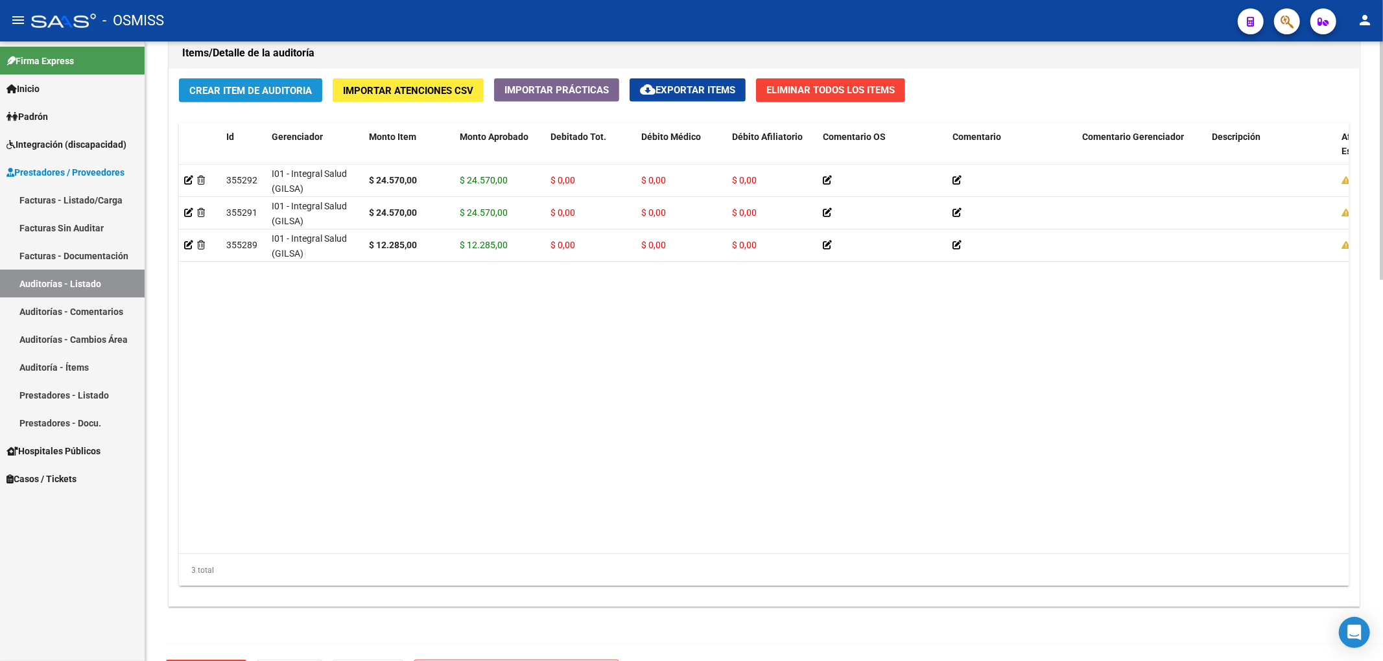
click at [231, 83] on button "Crear Item de Auditoria" at bounding box center [250, 90] width 143 height 24
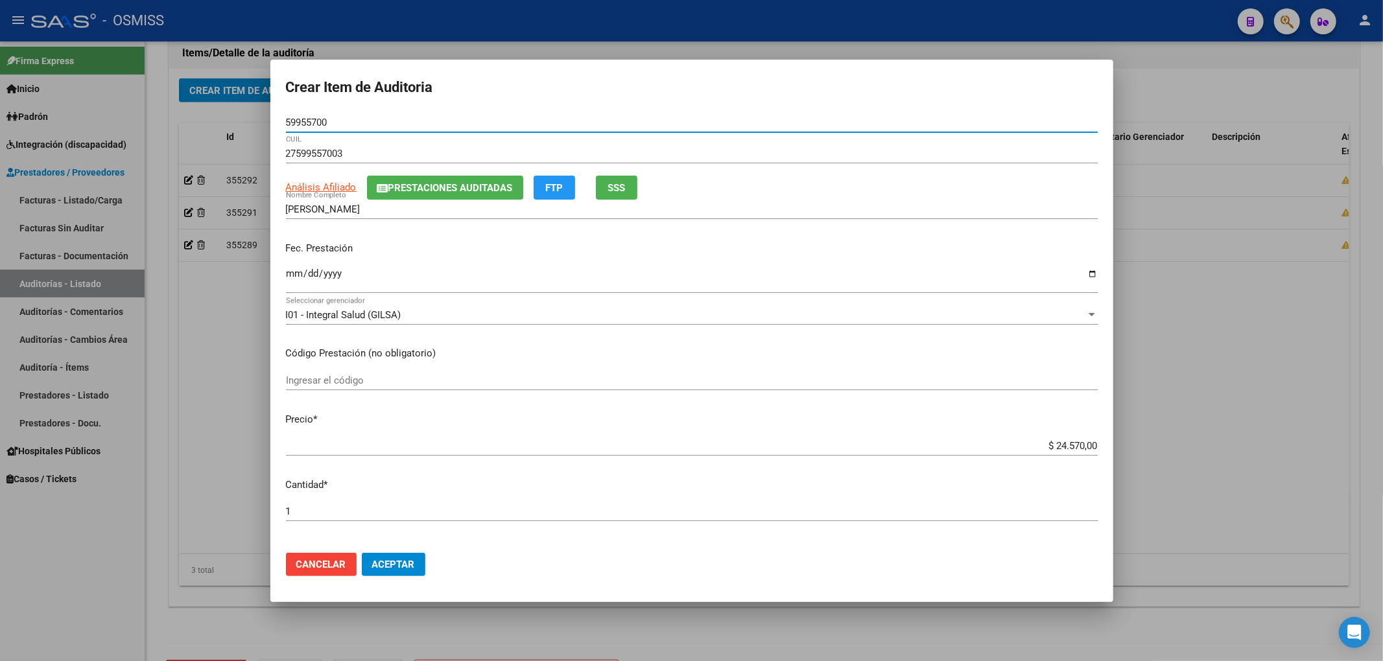
click at [425, 187] on span "Prestaciones Auditadas" at bounding box center [450, 188] width 124 height 12
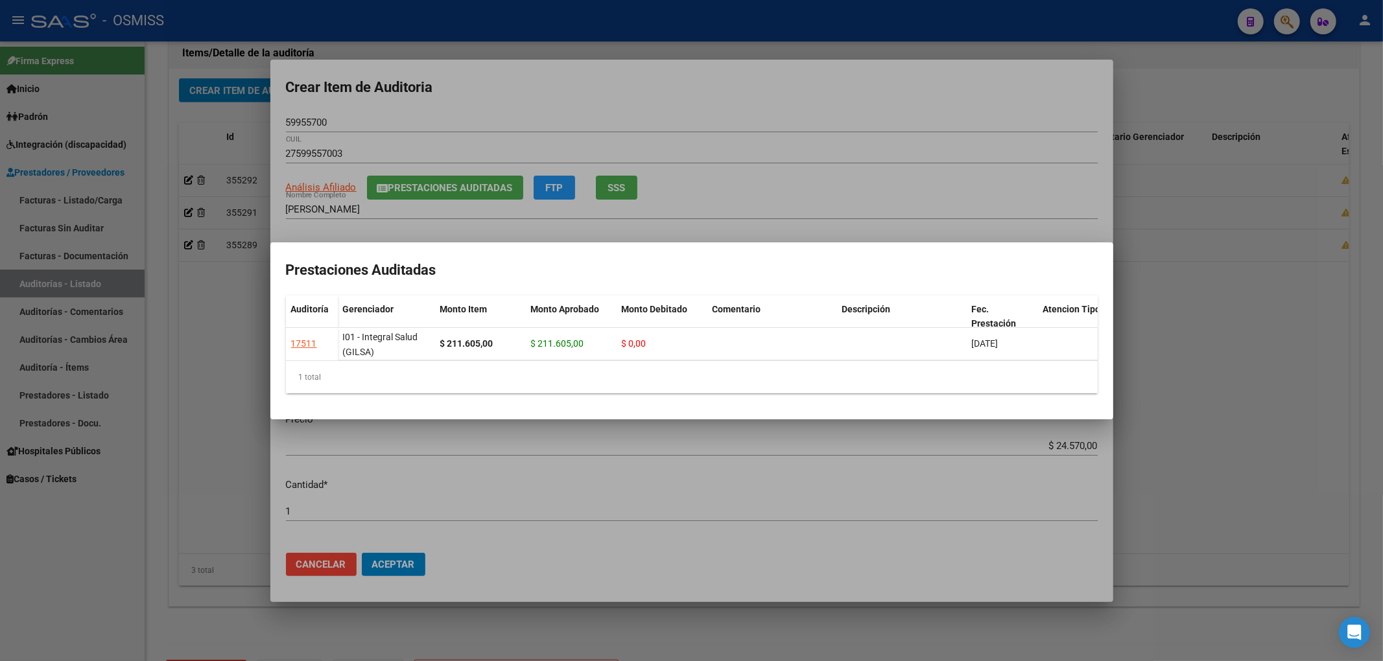
click at [502, 96] on div at bounding box center [691, 330] width 1383 height 661
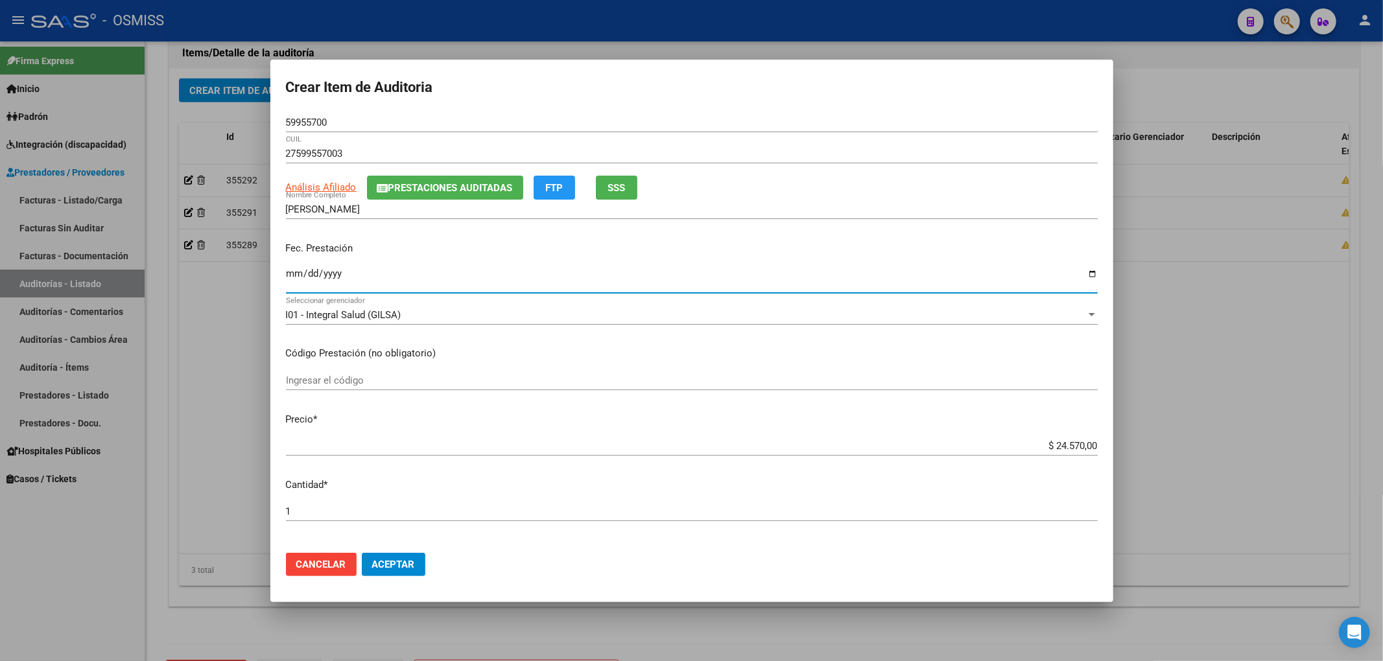
click at [294, 281] on input "Ingresar la fecha" at bounding box center [692, 278] width 812 height 21
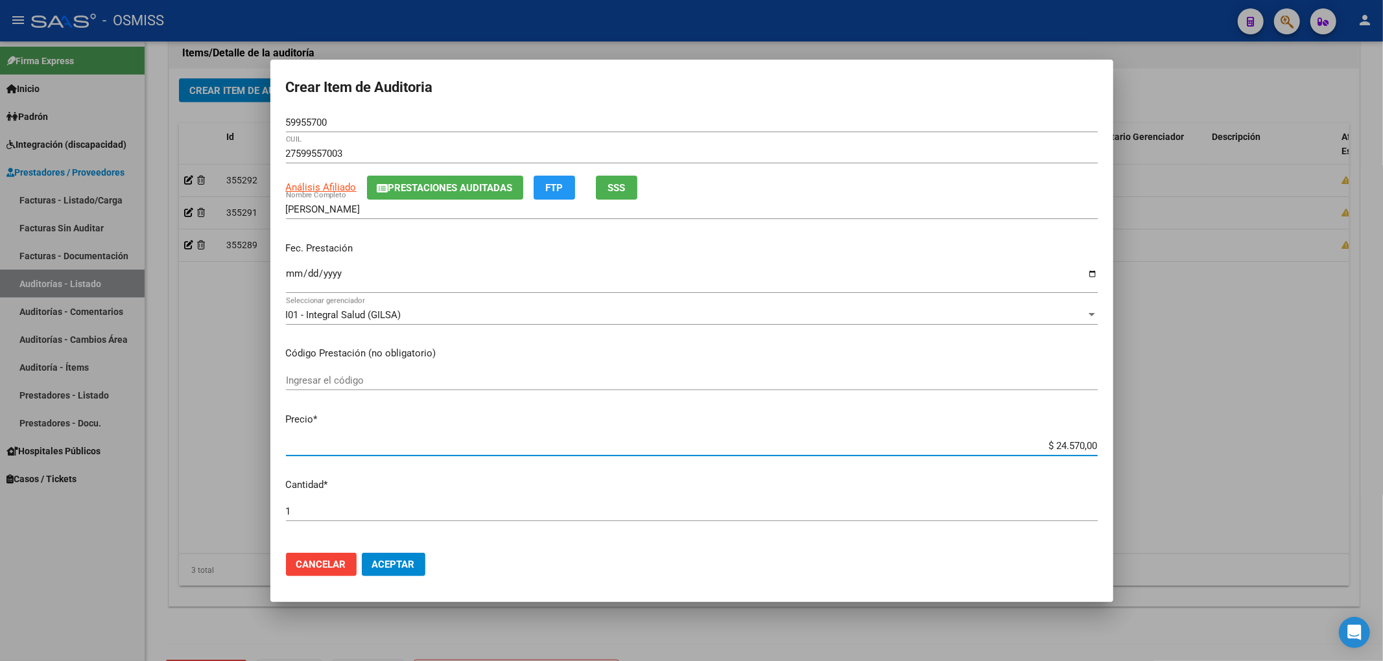
drag, startPoint x: 1031, startPoint y: 449, endPoint x: 1298, endPoint y: 456, distance: 267.2
click at [1298, 456] on div "Crear Item de Auditoria 59955700 Nro Documento 27599557003 CUIL Análisis Afilia…" at bounding box center [691, 330] width 1383 height 661
drag, startPoint x: 348, startPoint y: 122, endPoint x: 174, endPoint y: 120, distance: 173.7
click at [206, 121] on div "Crear Item de Auditoria 59955700 Nro Documento 27599557003 CUIL Análisis Afilia…" at bounding box center [691, 330] width 1383 height 661
click at [568, 257] on div "Fec. Prestación [DATE] Ingresar la fecha" at bounding box center [692, 268] width 812 height 74
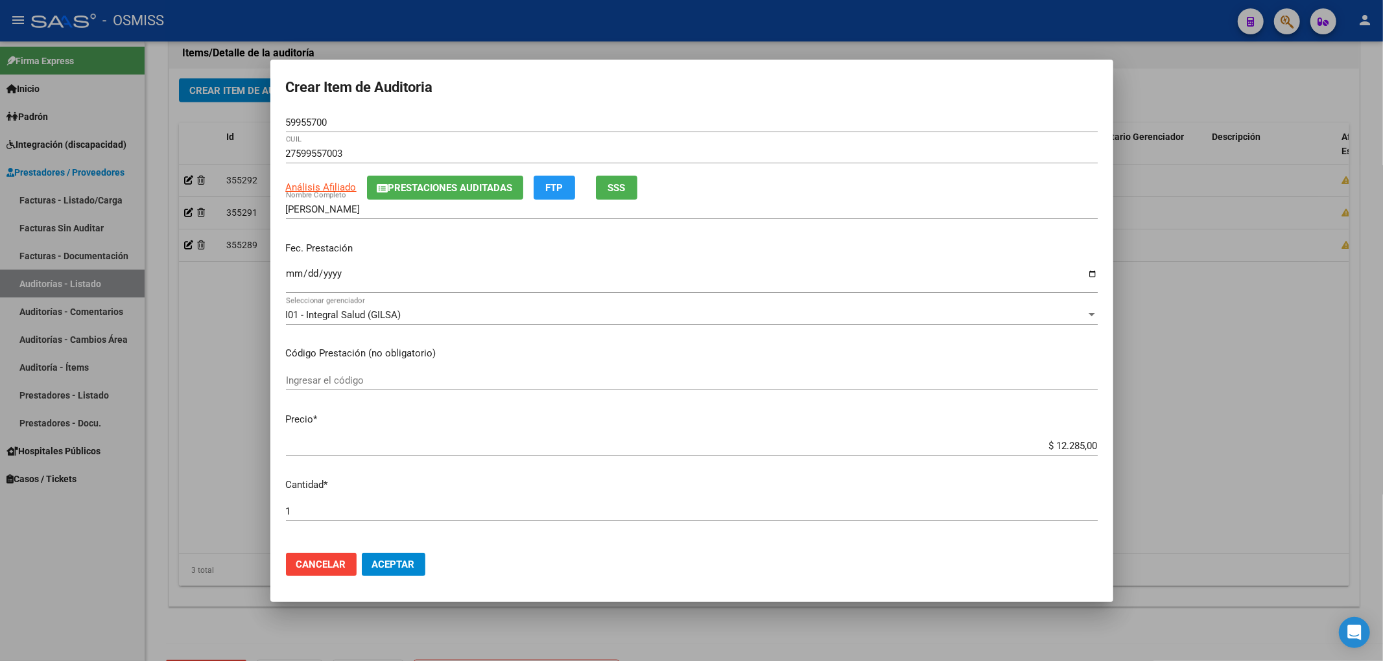
click at [431, 287] on input "[DATE]" at bounding box center [692, 278] width 812 height 21
click at [408, 565] on span "Aceptar" at bounding box center [393, 565] width 43 height 12
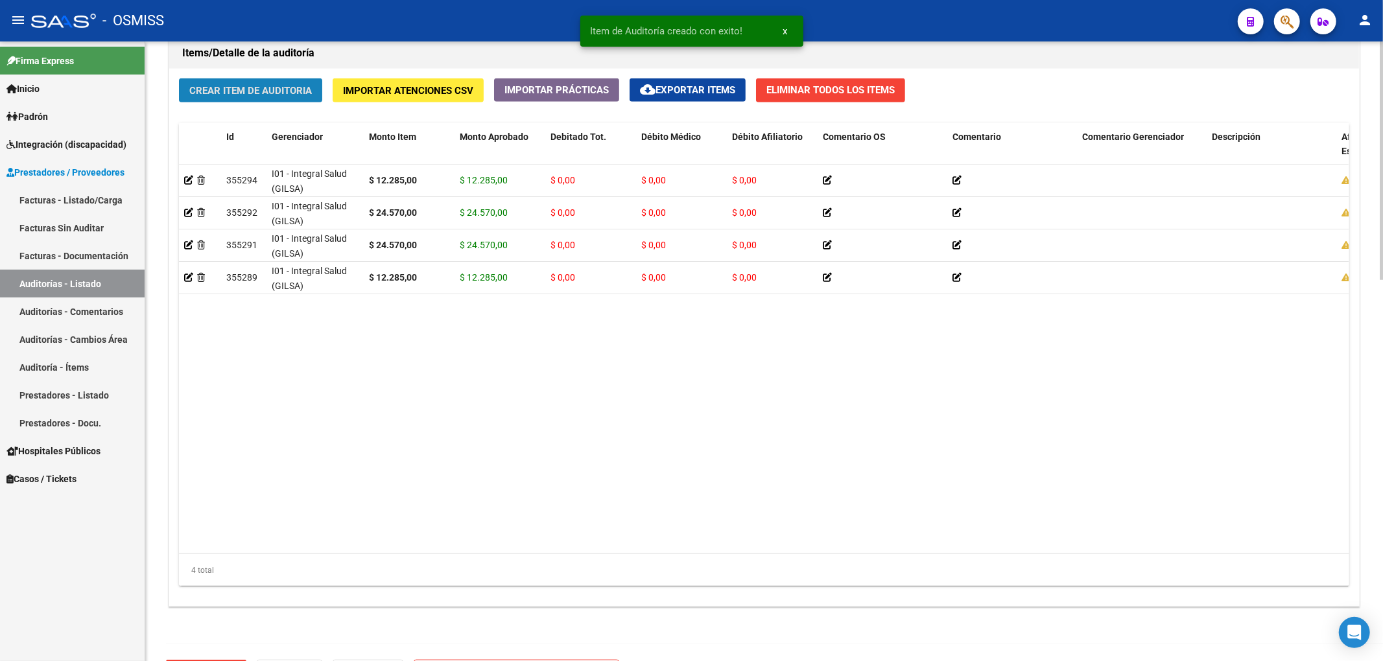
click at [242, 97] on button "Crear Item de Auditoria" at bounding box center [250, 90] width 143 height 24
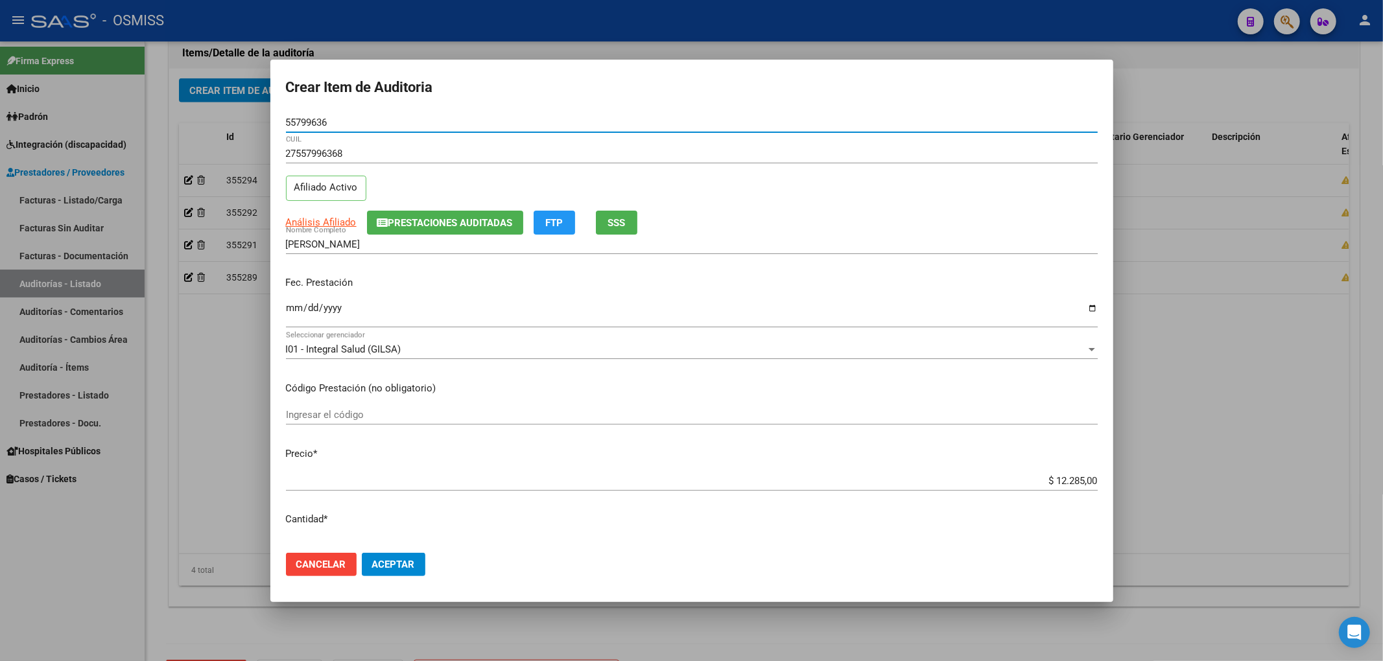
click at [423, 224] on span "Prestaciones Auditadas" at bounding box center [450, 223] width 124 height 12
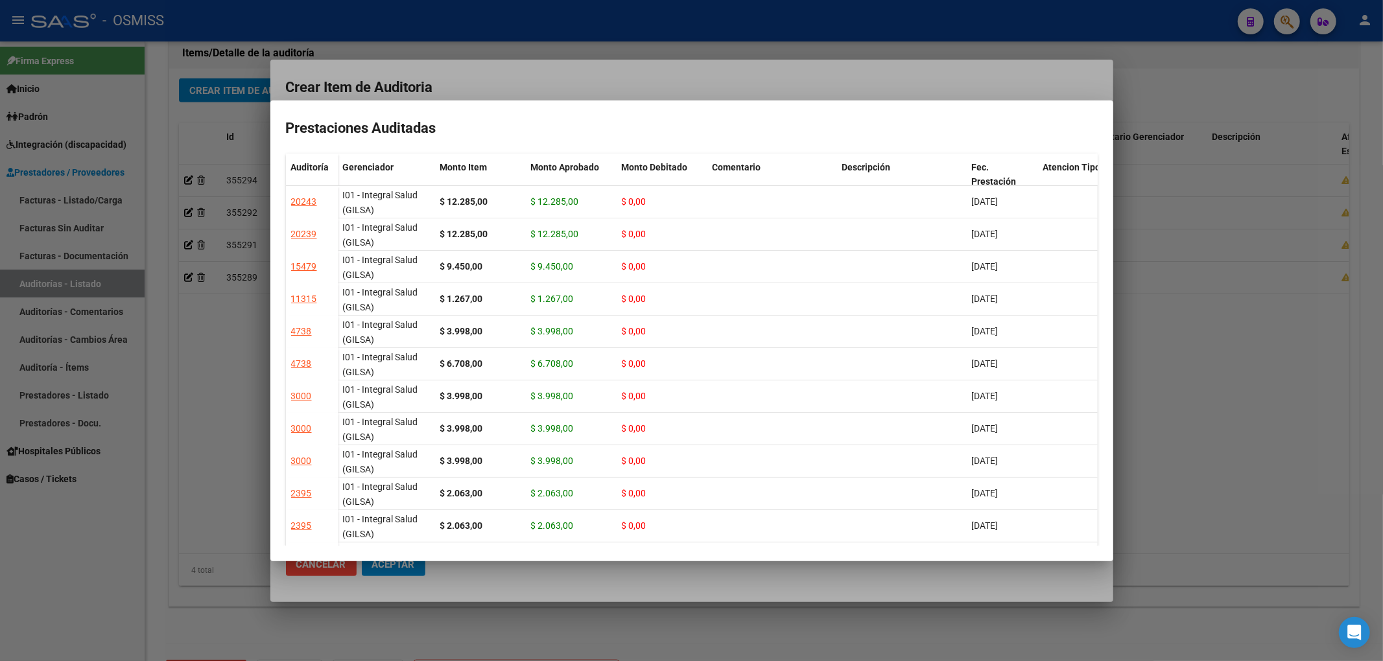
click at [473, 78] on div at bounding box center [691, 330] width 1383 height 661
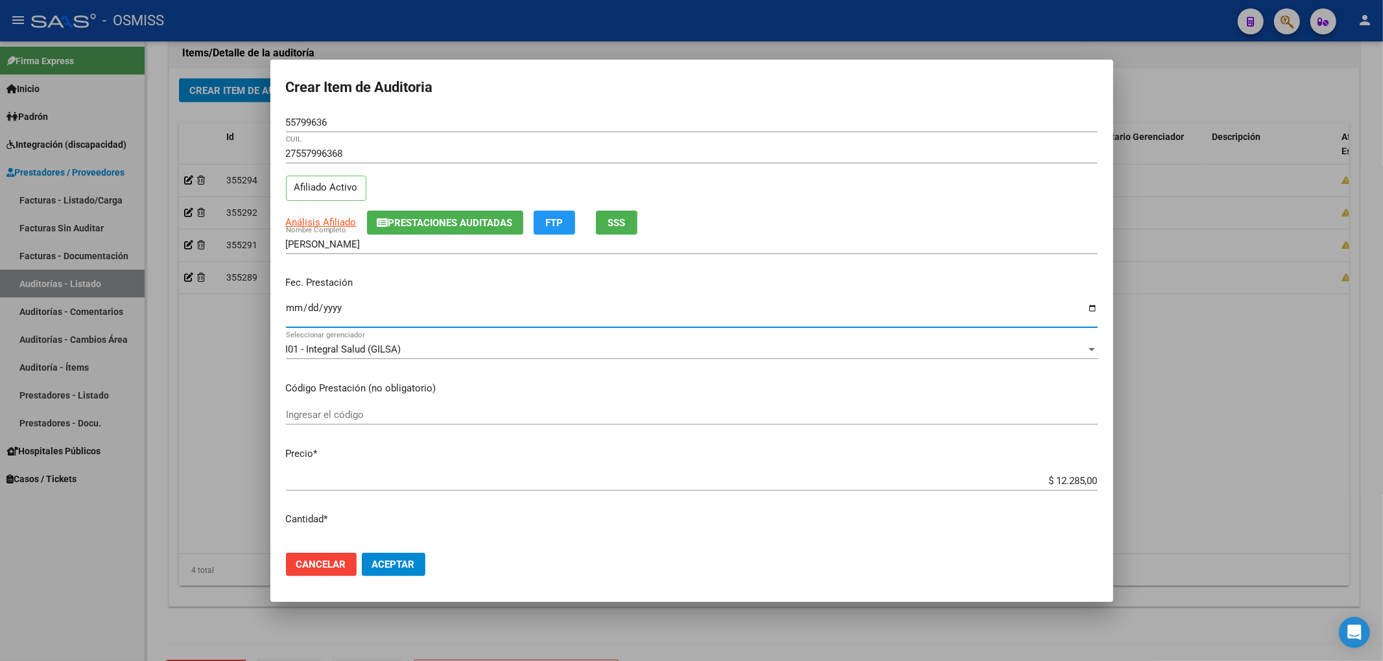
click at [296, 311] on input "Ingresar la fecha" at bounding box center [692, 313] width 812 height 21
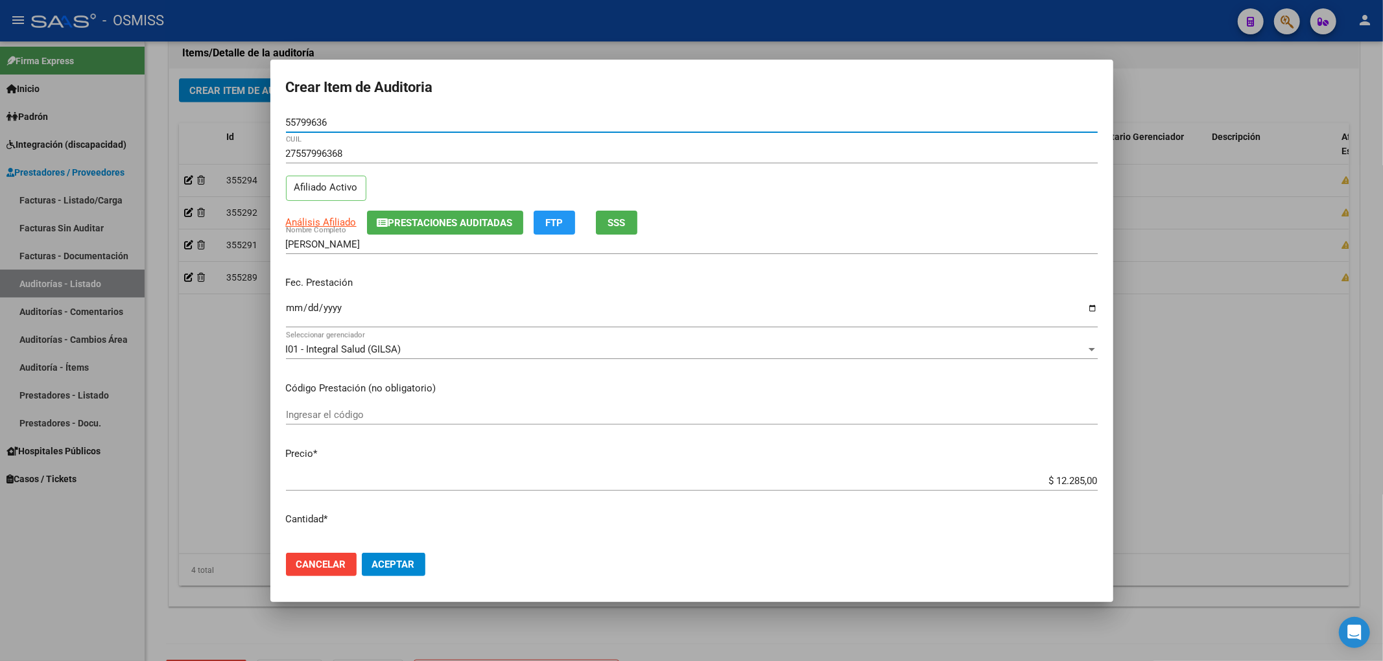
drag, startPoint x: 335, startPoint y: 118, endPoint x: 408, endPoint y: 208, distance: 116.1
click at [187, 117] on div "Crear Item de Auditoria 55799636 Nro Documento 27557996368 CUIL Afiliado Activo…" at bounding box center [691, 330] width 1383 height 661
click at [584, 294] on div "Fec. Prestación [DATE] Ingresar la fecha" at bounding box center [692, 303] width 812 height 74
click at [394, 563] on span "Aceptar" at bounding box center [393, 565] width 43 height 12
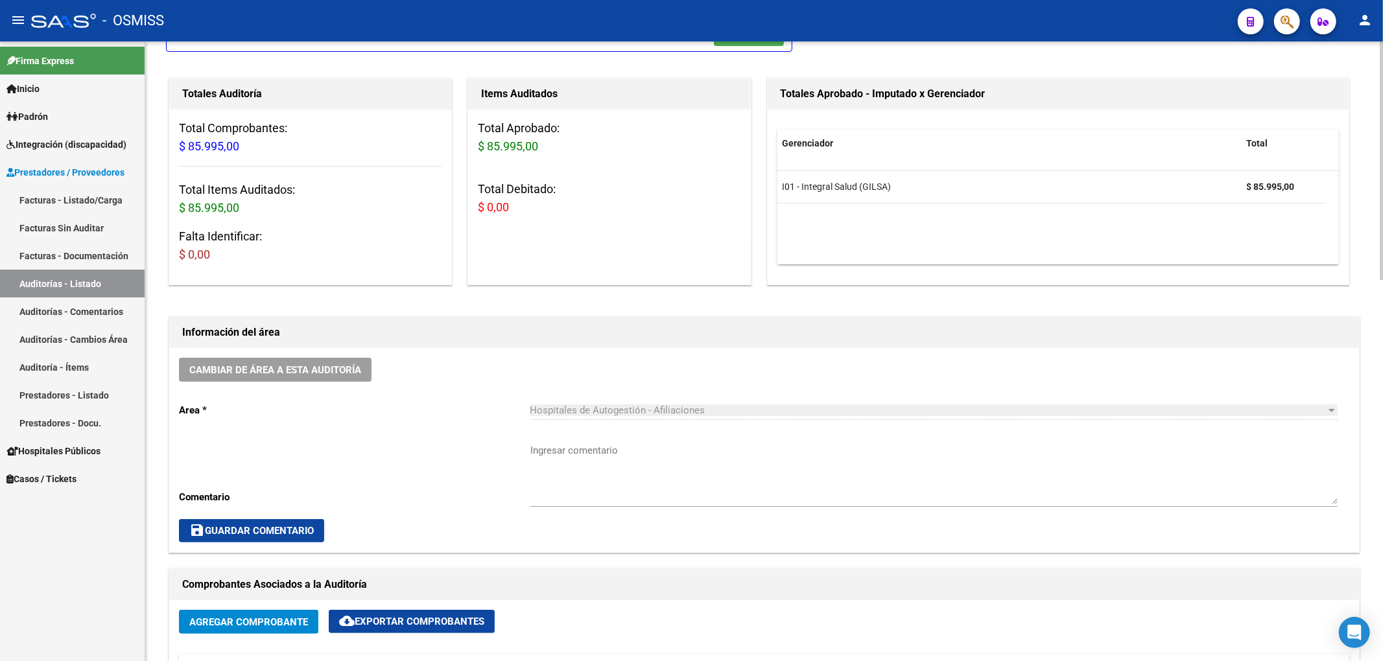
scroll to position [86, 0]
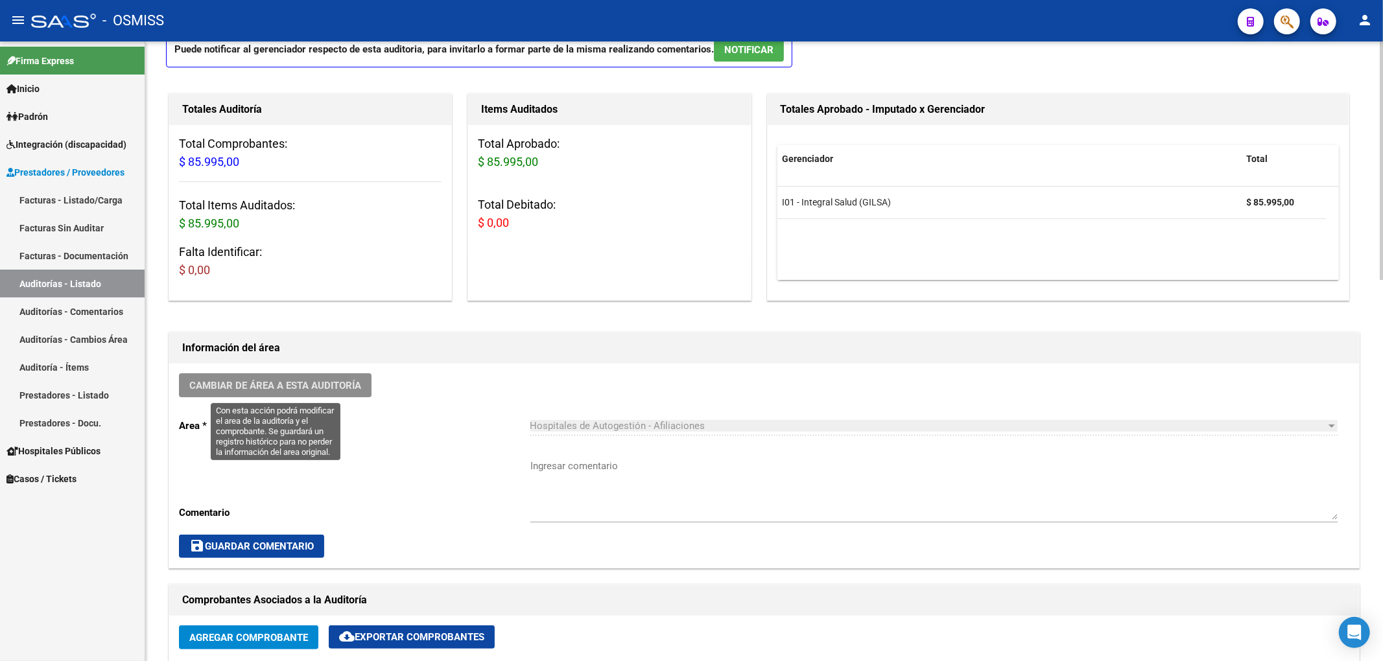
click at [347, 392] on button "Cambiar de área a esta auditoría" at bounding box center [275, 385] width 193 height 24
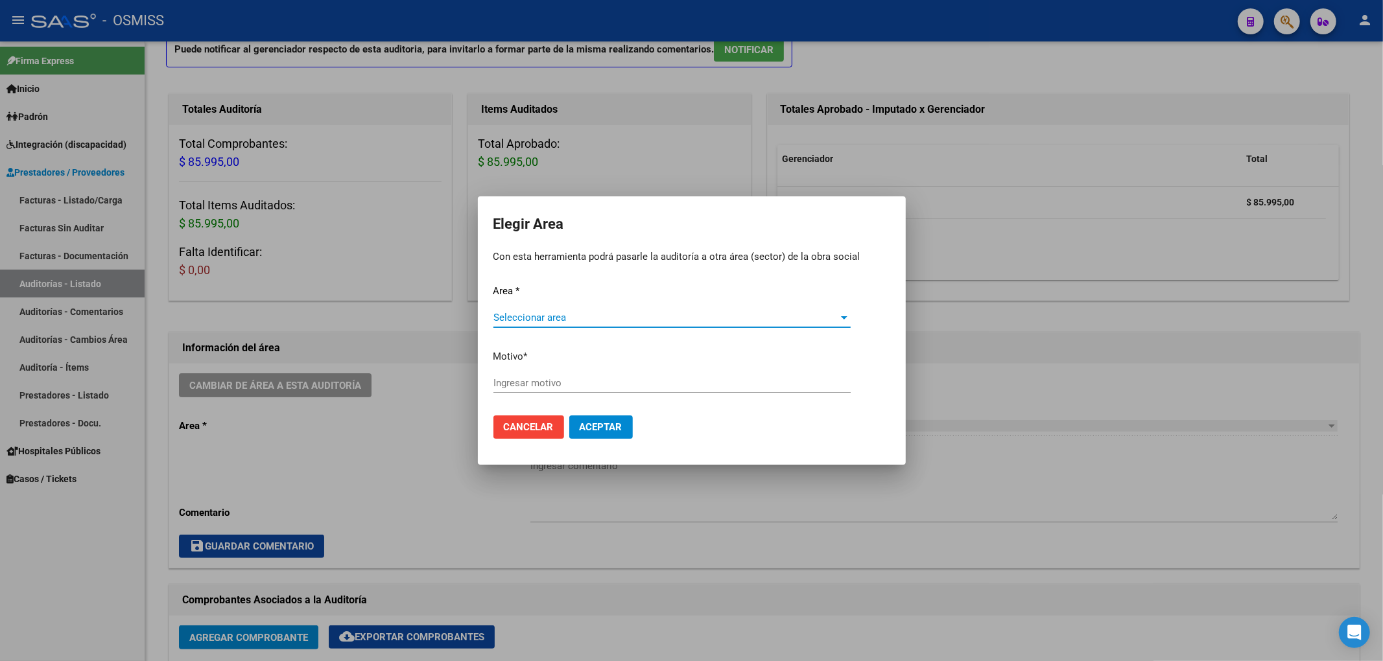
click at [540, 322] on span "Seleccionar area" at bounding box center [666, 318] width 346 height 12
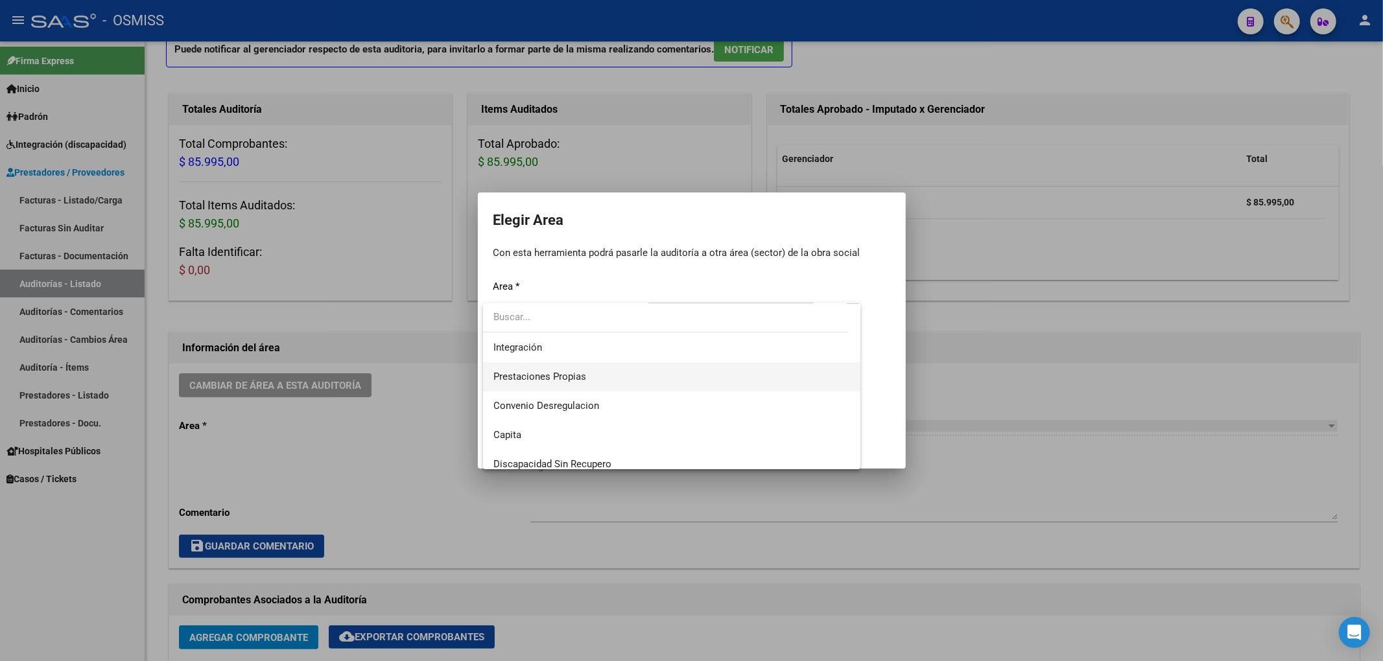
scroll to position [172, 0]
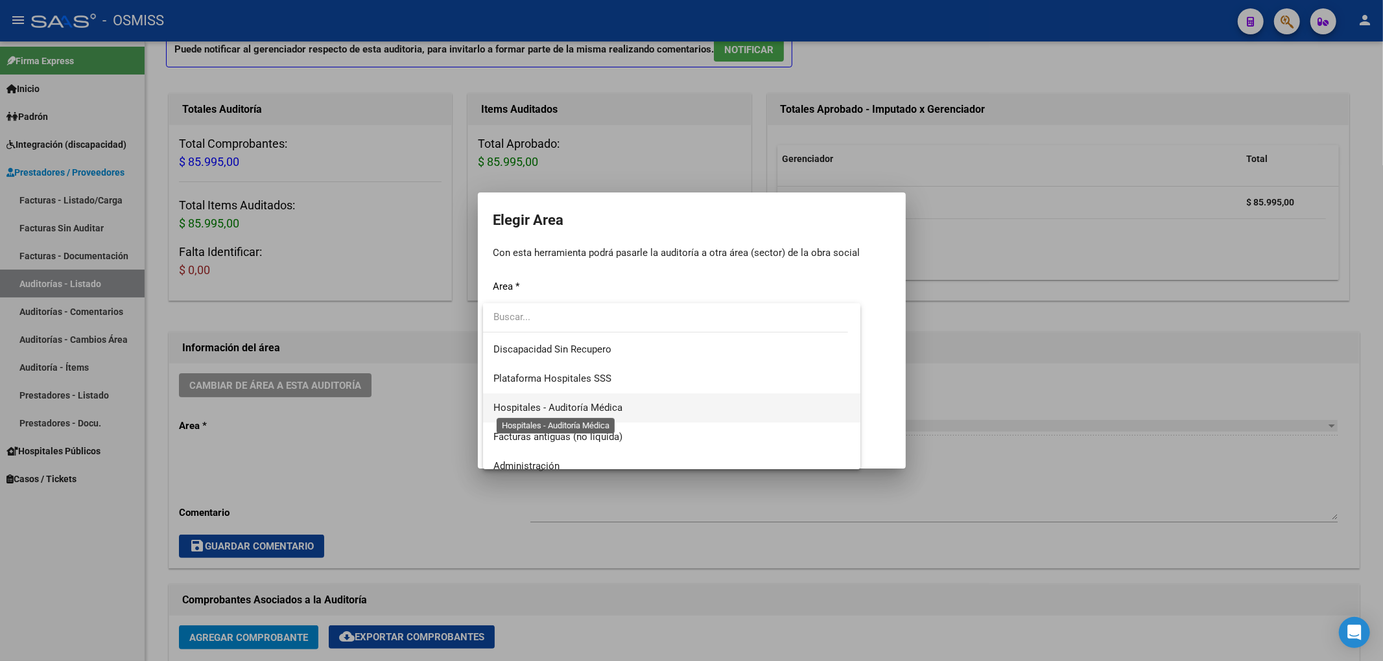
click at [572, 410] on span "Hospitales - Auditoría Médica" at bounding box center [557, 408] width 129 height 12
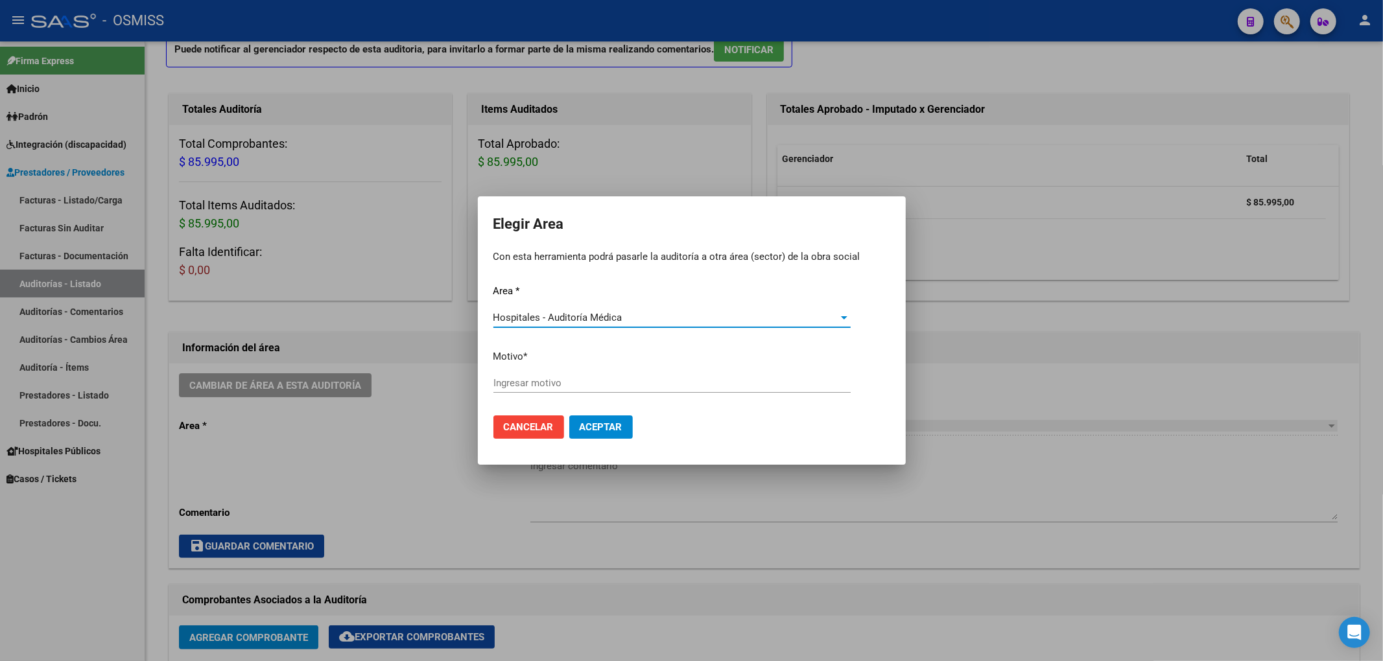
click at [523, 382] on input "Ingresar motivo" at bounding box center [671, 383] width 357 height 12
click at [618, 438] on button "Aceptar" at bounding box center [601, 427] width 64 height 23
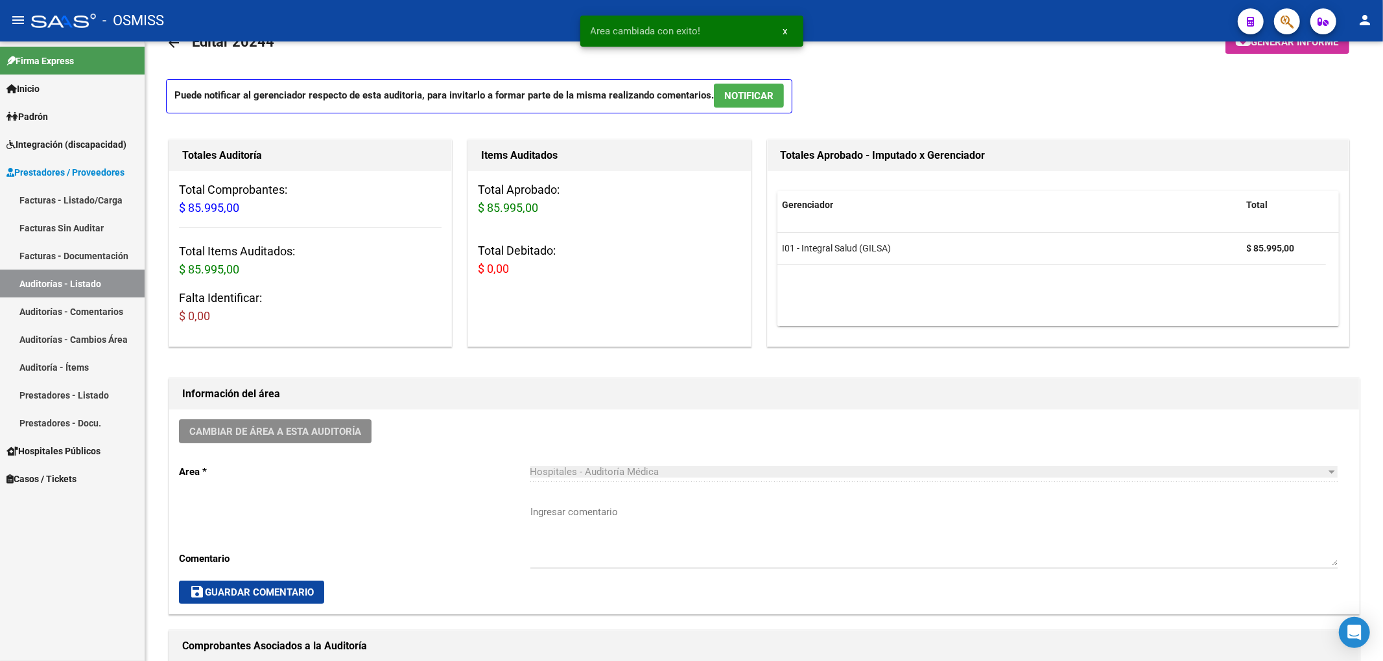
scroll to position [0, 0]
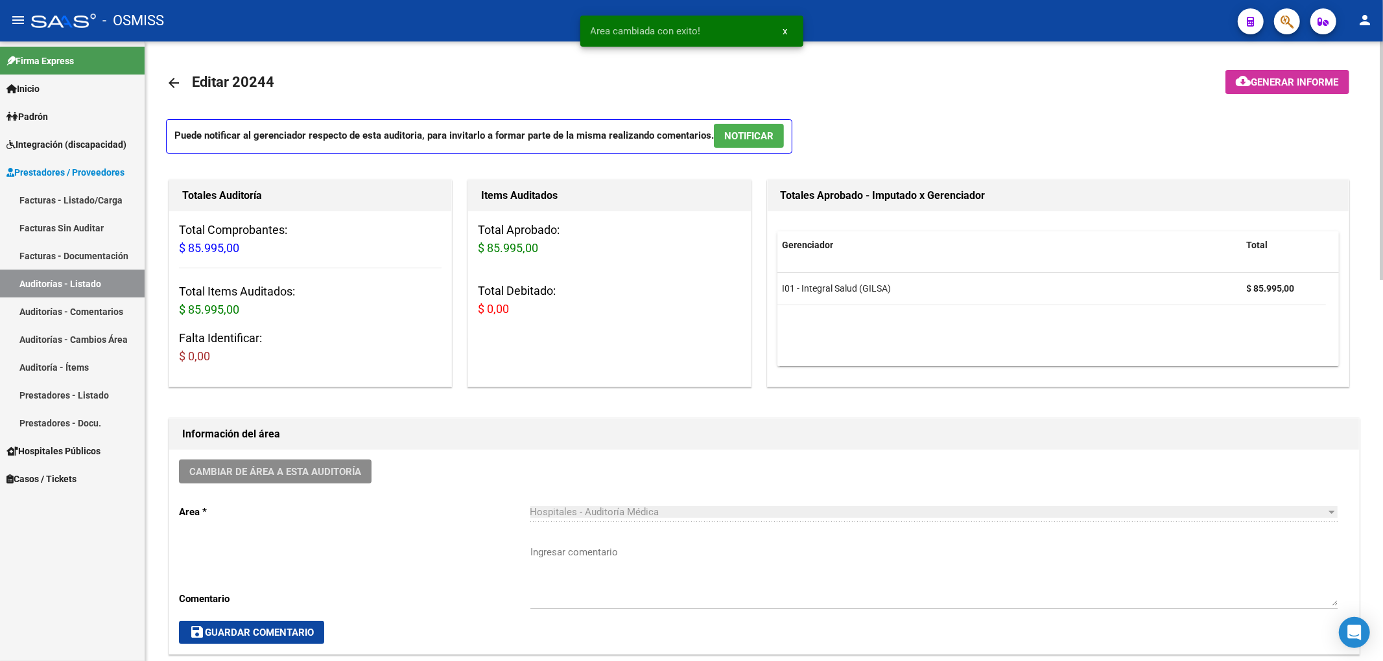
click at [177, 78] on mat-icon "arrow_back" at bounding box center [174, 83] width 16 height 16
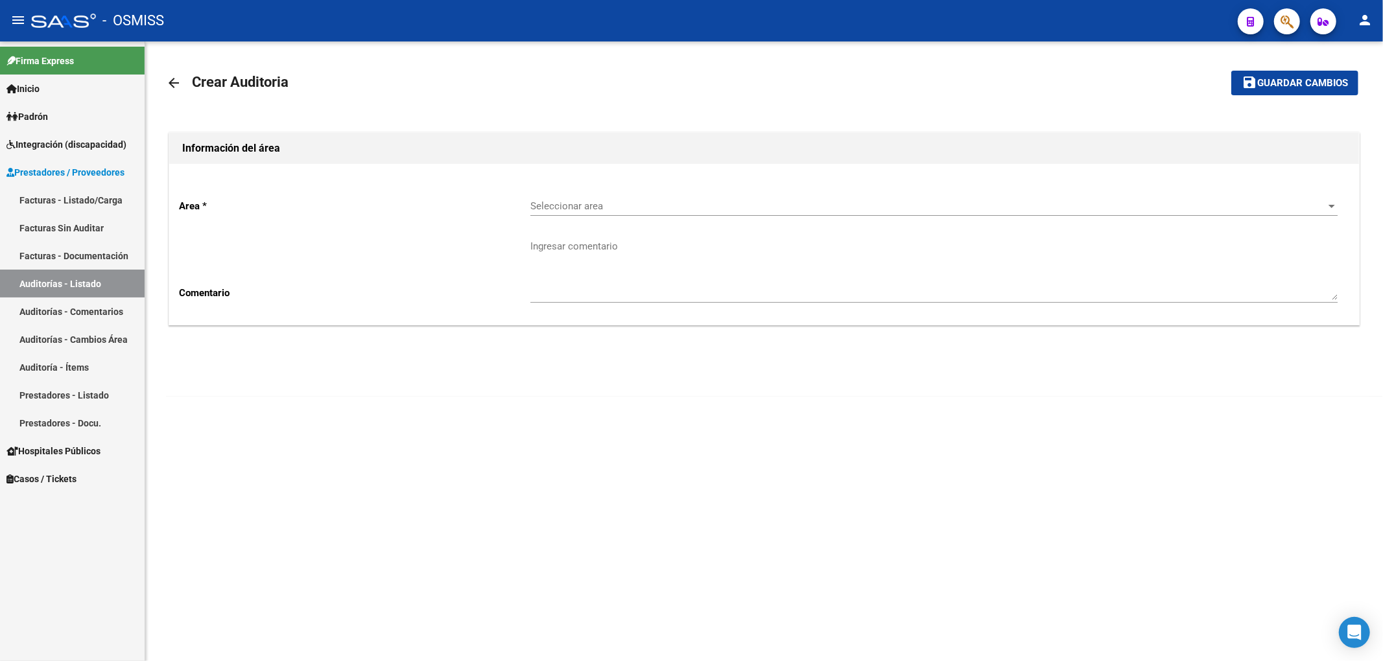
click at [551, 198] on div "Seleccionar area Seleccionar area" at bounding box center [933, 202] width 807 height 28
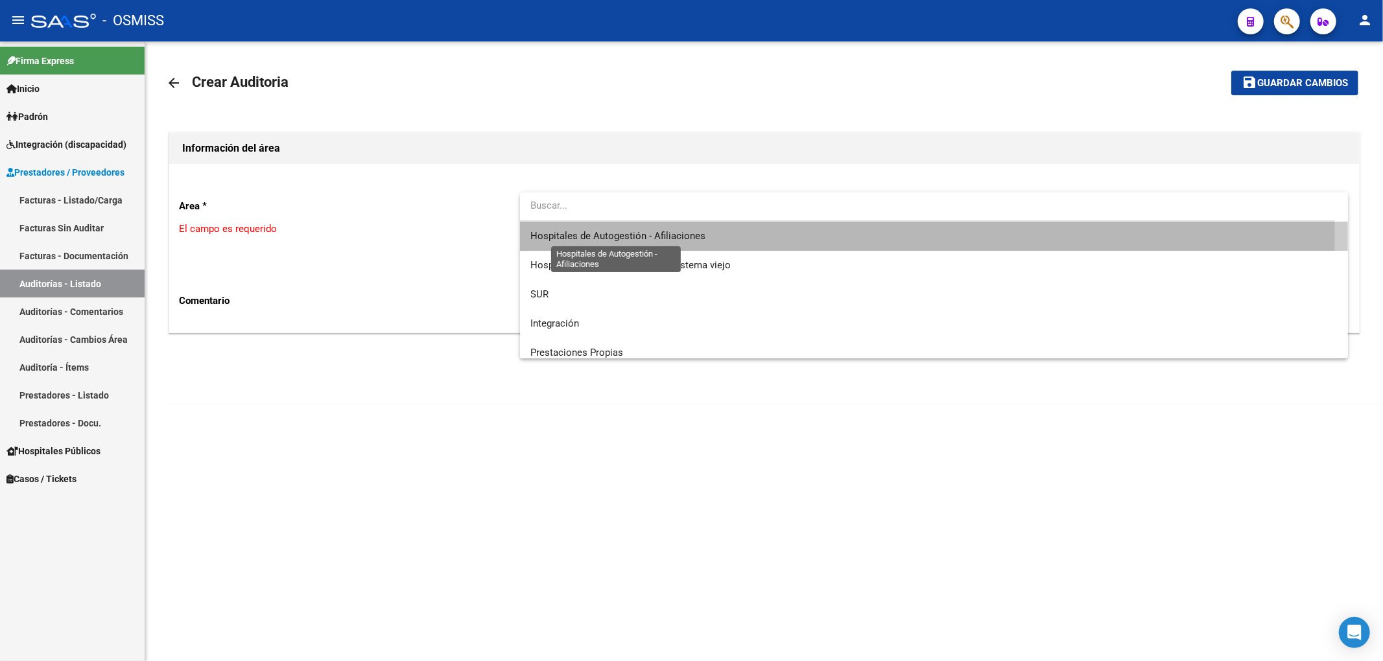
click at [567, 235] on span "Hospitales de Autogestión - Afiliaciones" at bounding box center [617, 236] width 175 height 12
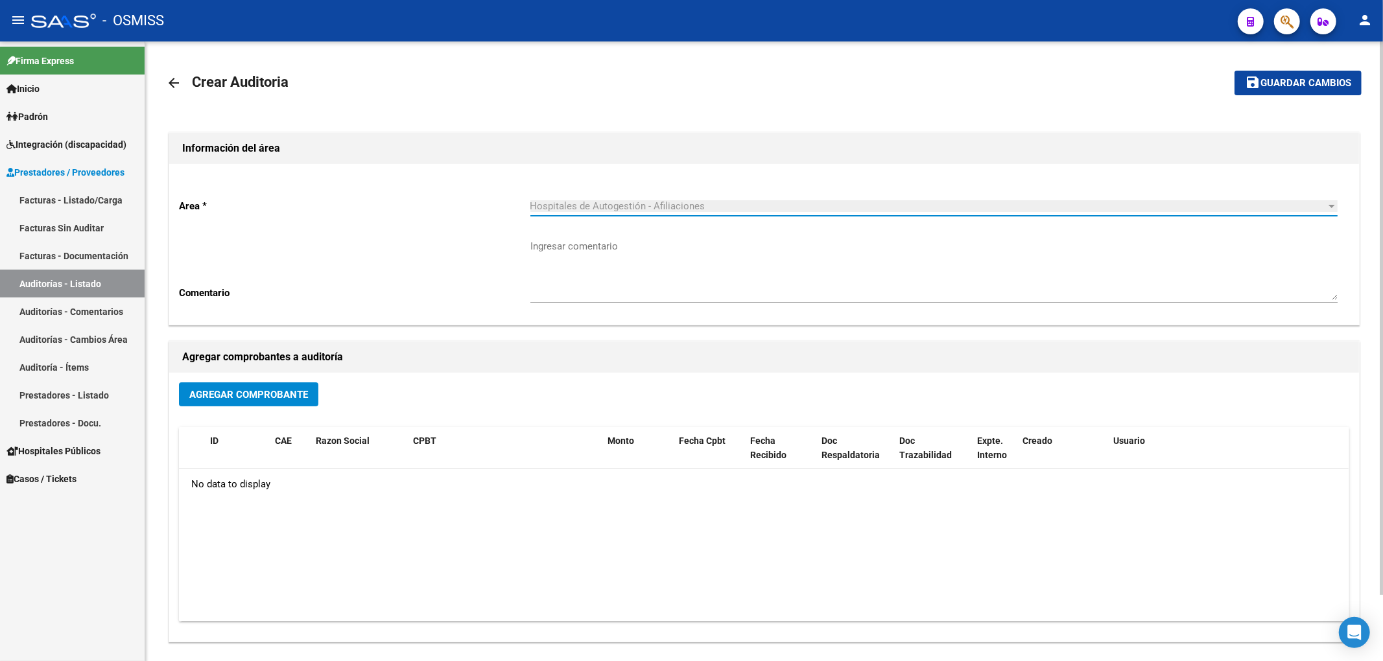
click at [285, 412] on div "Agregar Comprobante" at bounding box center [764, 399] width 1170 height 34
click at [284, 395] on span "Agregar Comprobante" at bounding box center [248, 395] width 119 height 12
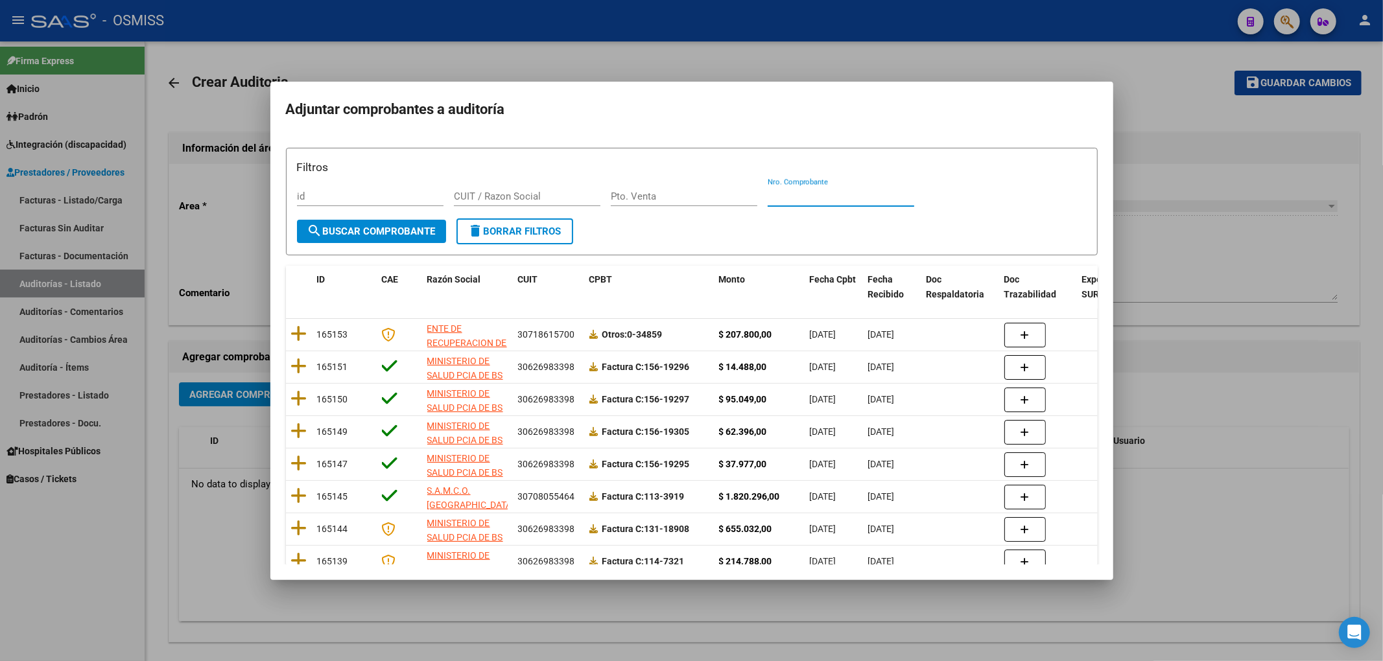
click at [771, 191] on input "Nro. Comprobante" at bounding box center [841, 197] width 147 height 12
paste input "34419"
click at [349, 237] on span "search Buscar Comprobante" at bounding box center [371, 232] width 128 height 12
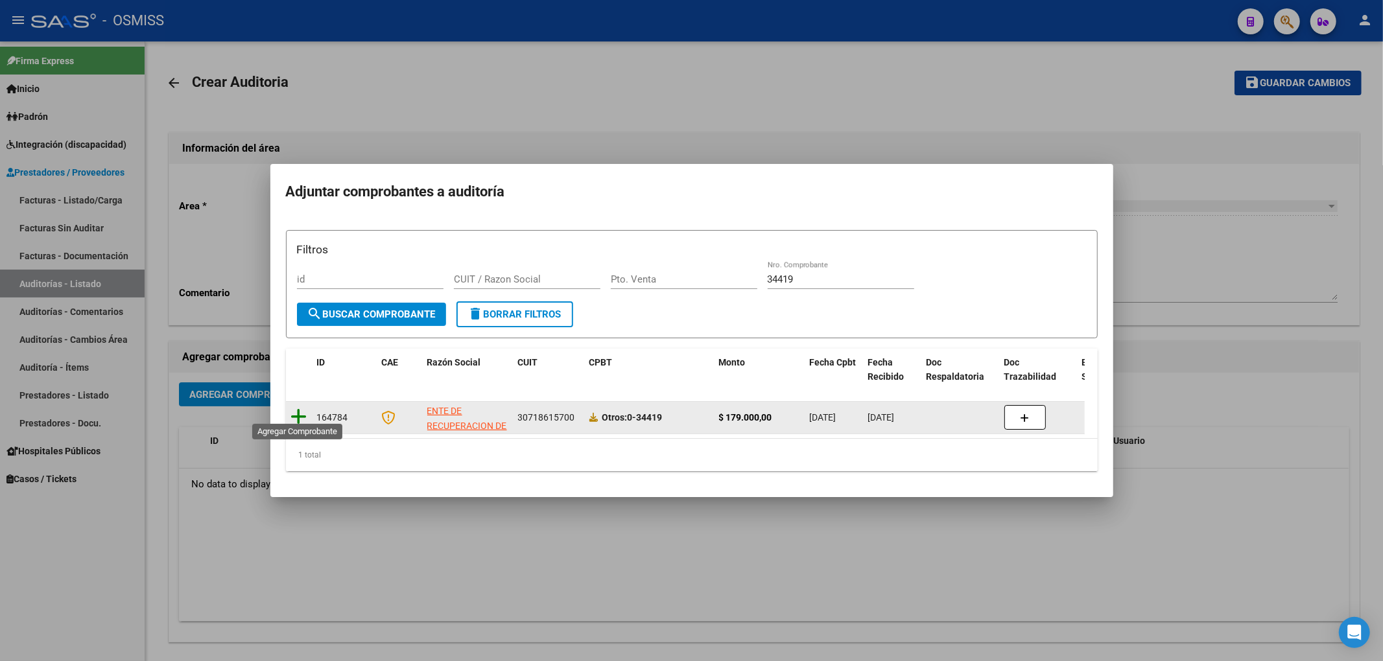
click at [299, 414] on icon at bounding box center [299, 417] width 16 height 18
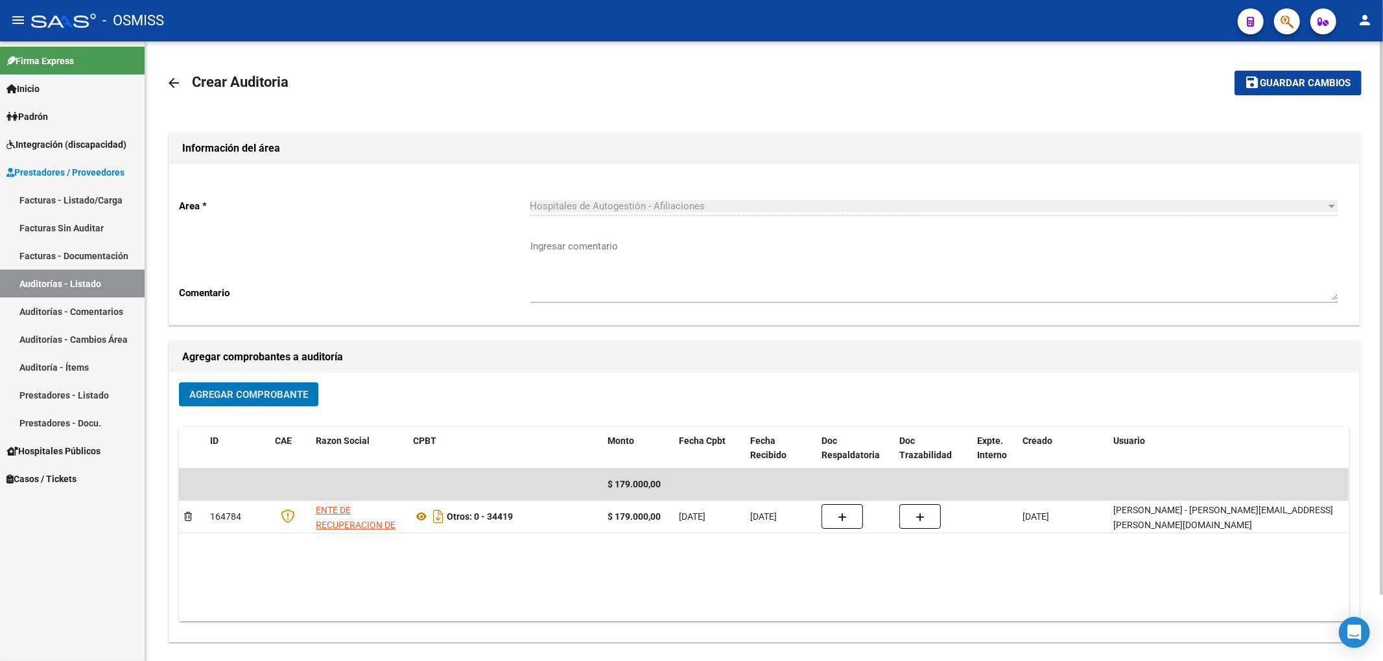
click at [1247, 82] on mat-icon "save" at bounding box center [1253, 83] width 16 height 16
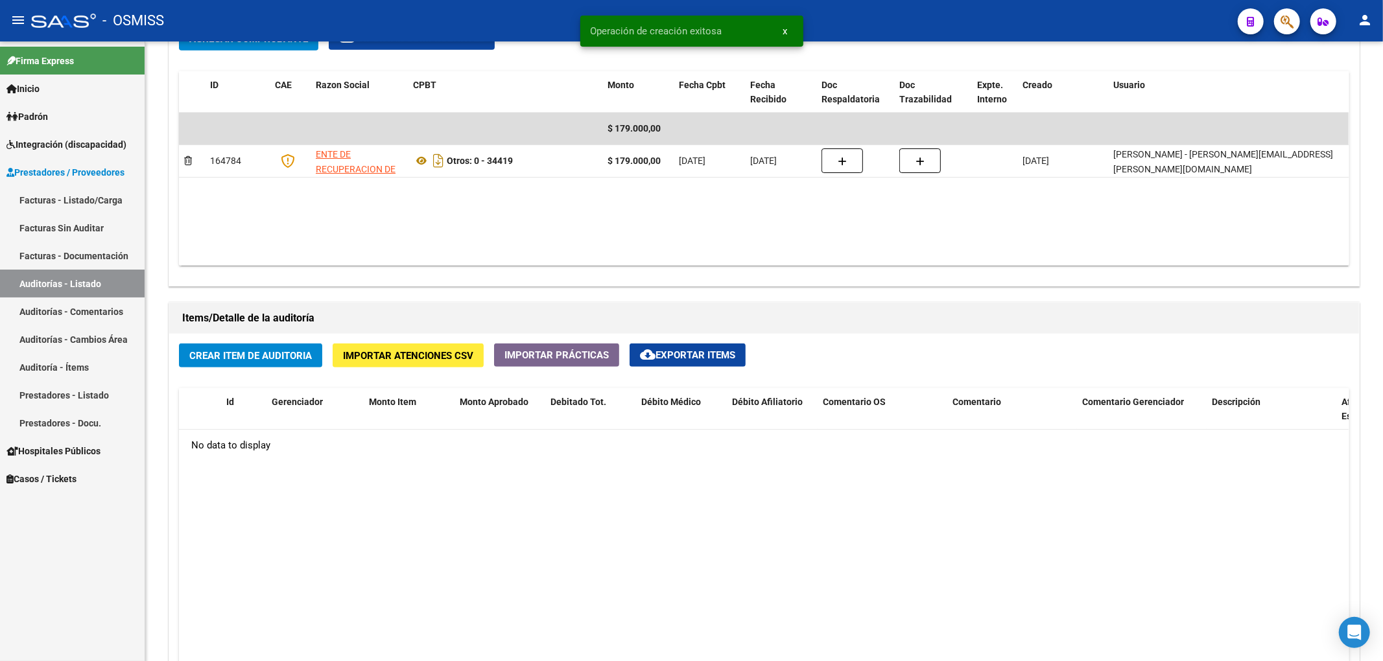
scroll to position [691, 0]
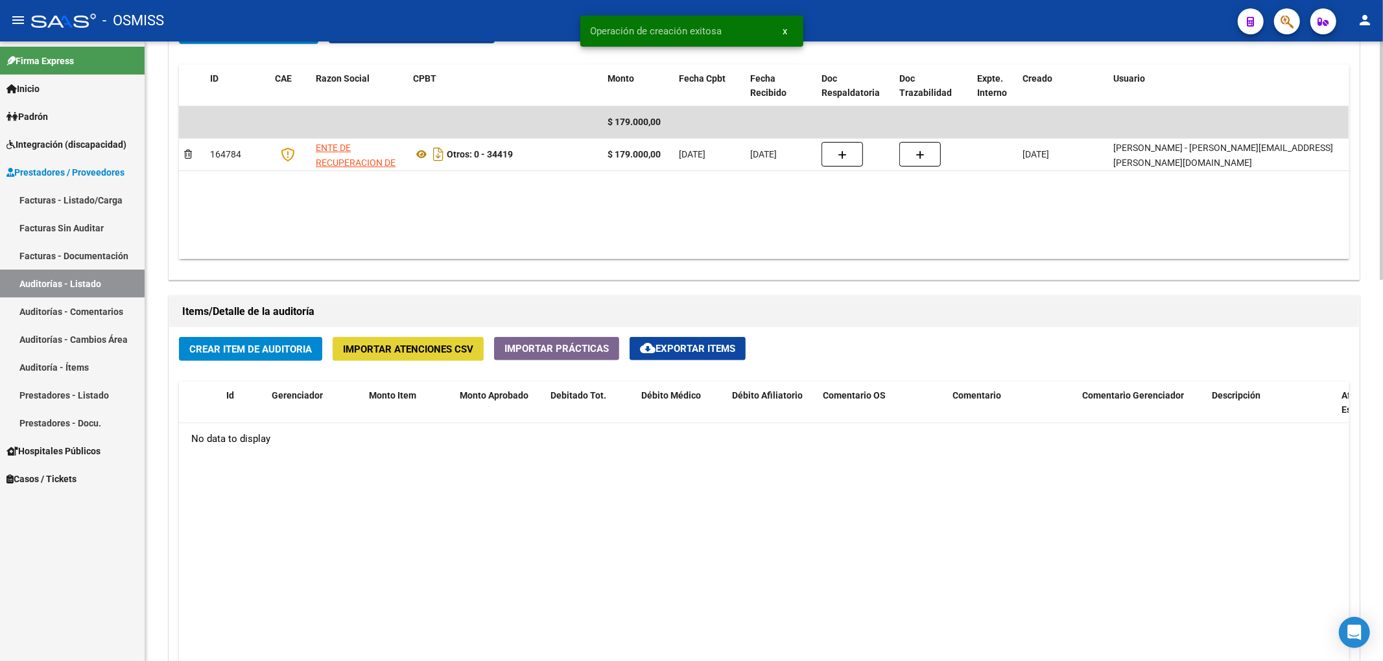
click at [437, 347] on span "Importar Atenciones CSV" at bounding box center [408, 350] width 130 height 12
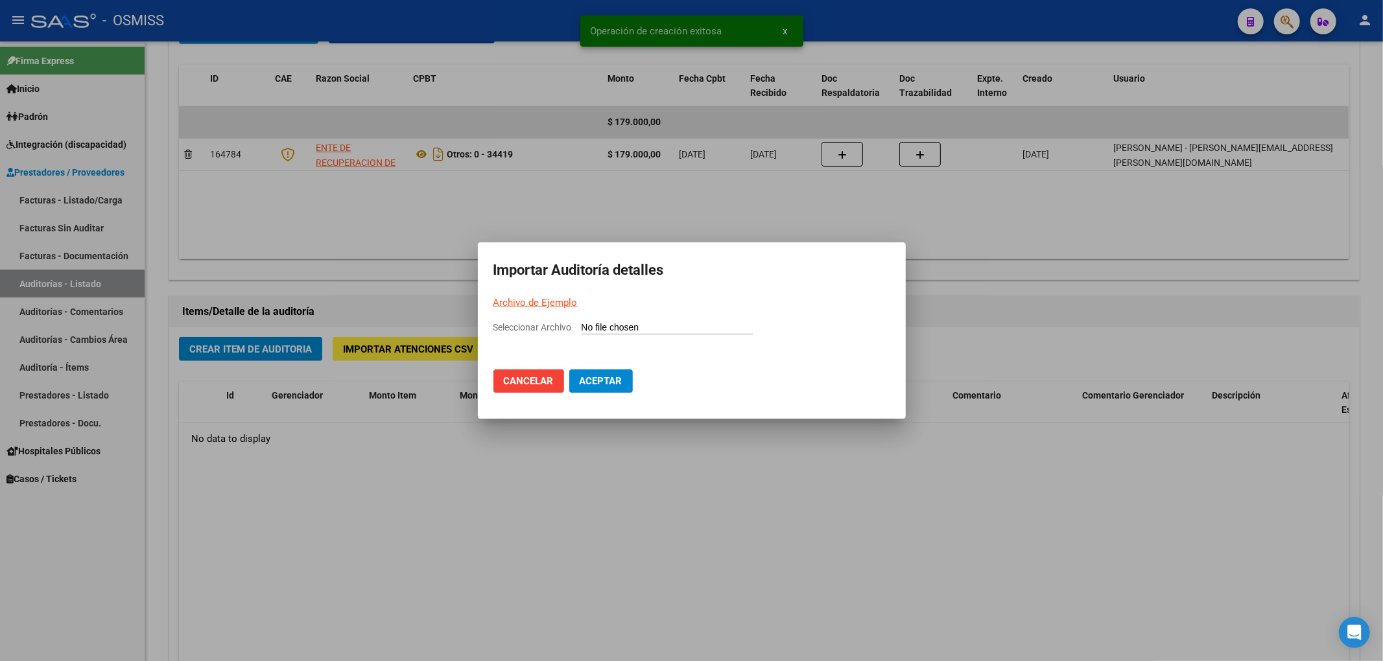
click at [605, 325] on input "Seleccionar Archivo" at bounding box center [667, 328] width 172 height 12
click at [556, 301] on link "Archivo de Ejemplo" at bounding box center [535, 303] width 84 height 12
click at [602, 590] on div at bounding box center [691, 330] width 1383 height 661
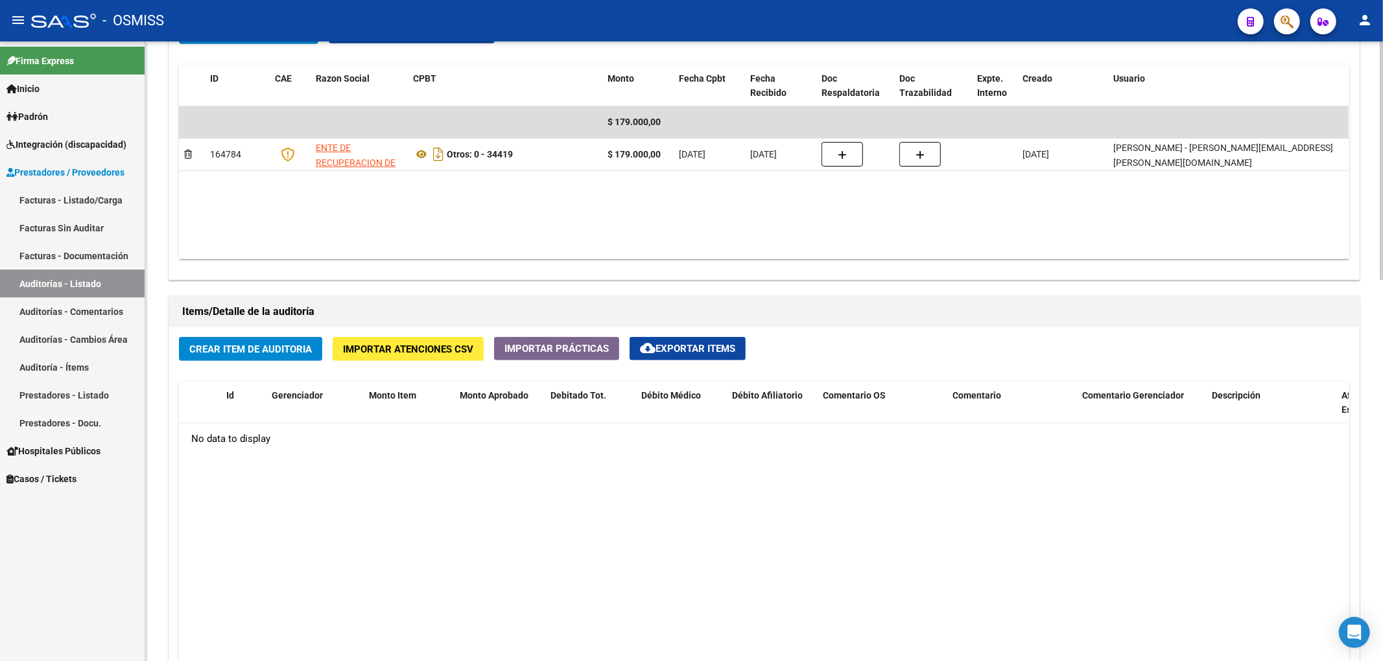
drag, startPoint x: 499, startPoint y: 502, endPoint x: 478, endPoint y: 499, distance: 20.9
click at [499, 502] on datatable-body "No data to display" at bounding box center [763, 617] width 1169 height 389
click at [441, 358] on button "Importar Atenciones CSV" at bounding box center [408, 349] width 151 height 24
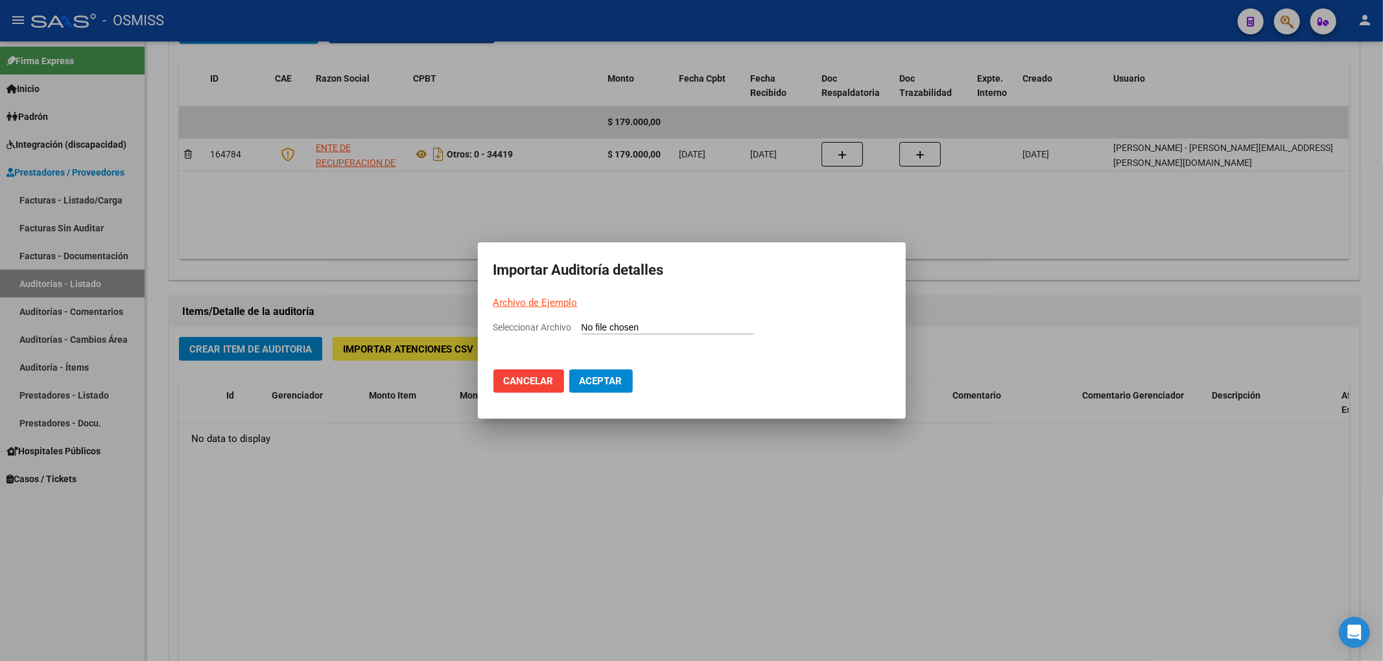
click at [600, 325] on input "Seleccionar Archivo" at bounding box center [667, 328] width 172 height 12
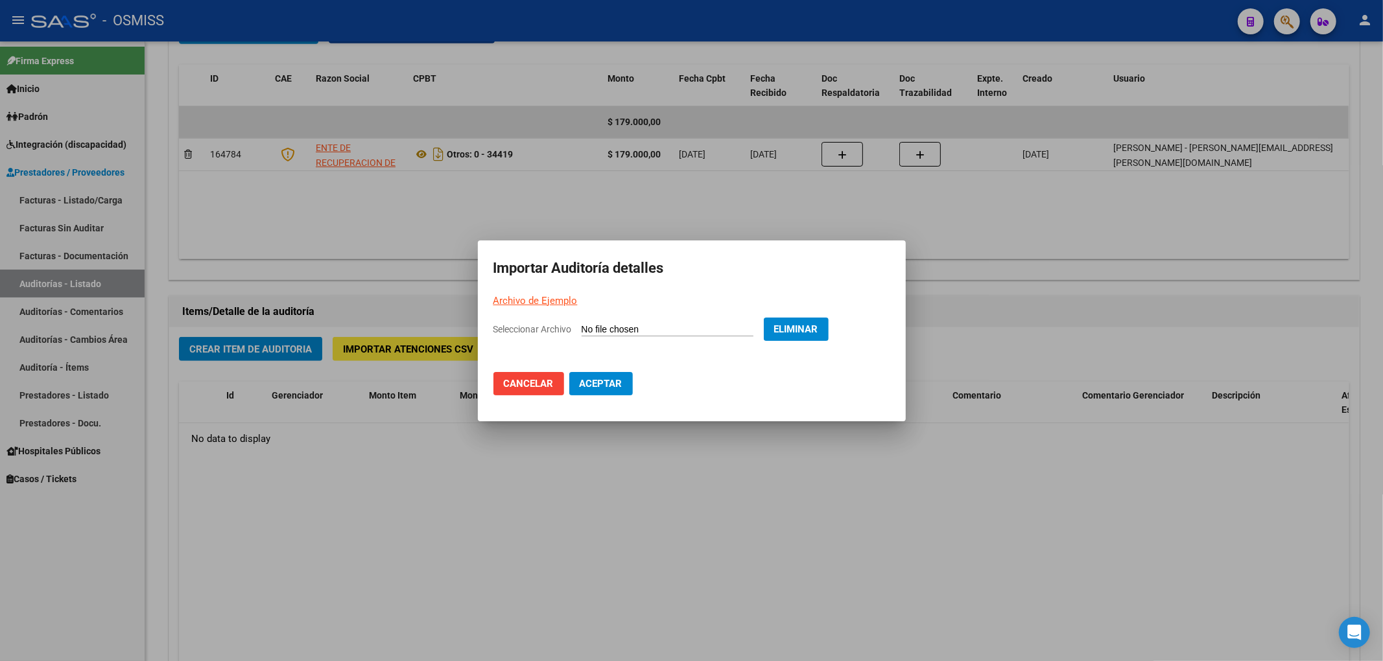
click at [607, 394] on button "Aceptar" at bounding box center [601, 383] width 64 height 23
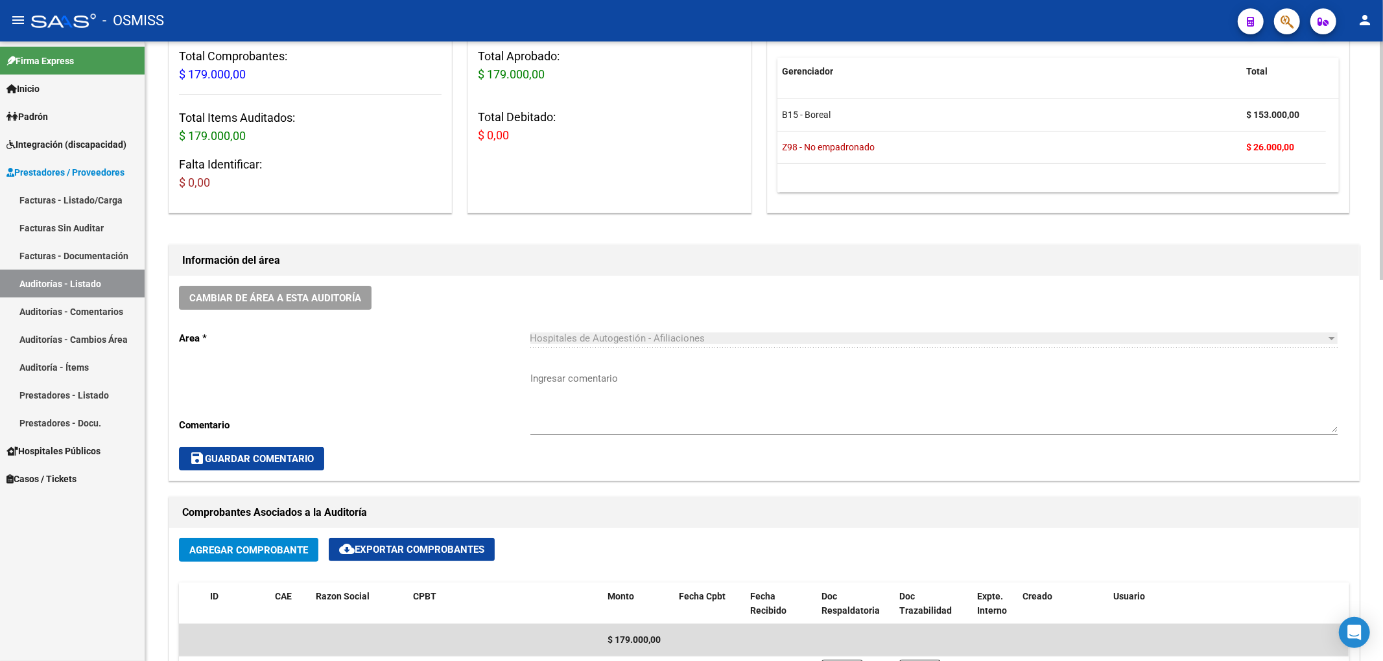
scroll to position [172, 0]
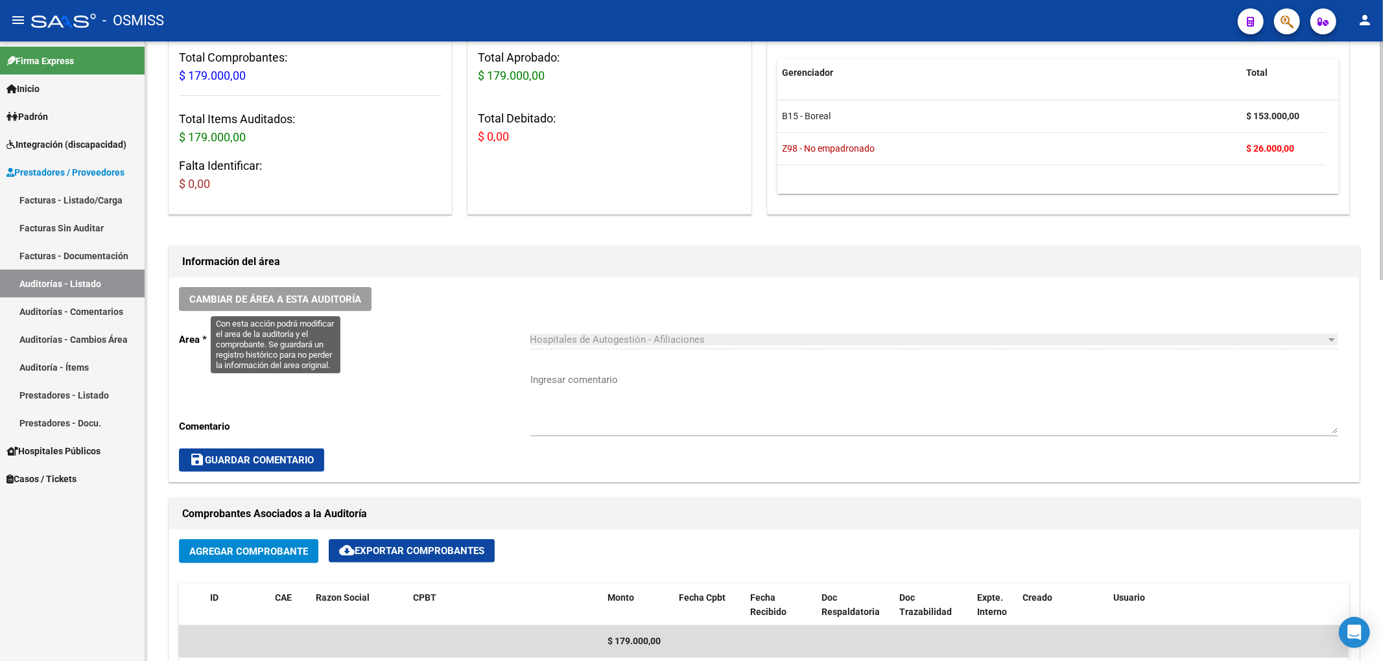
click at [292, 297] on span "Cambiar de área a esta auditoría" at bounding box center [275, 300] width 172 height 12
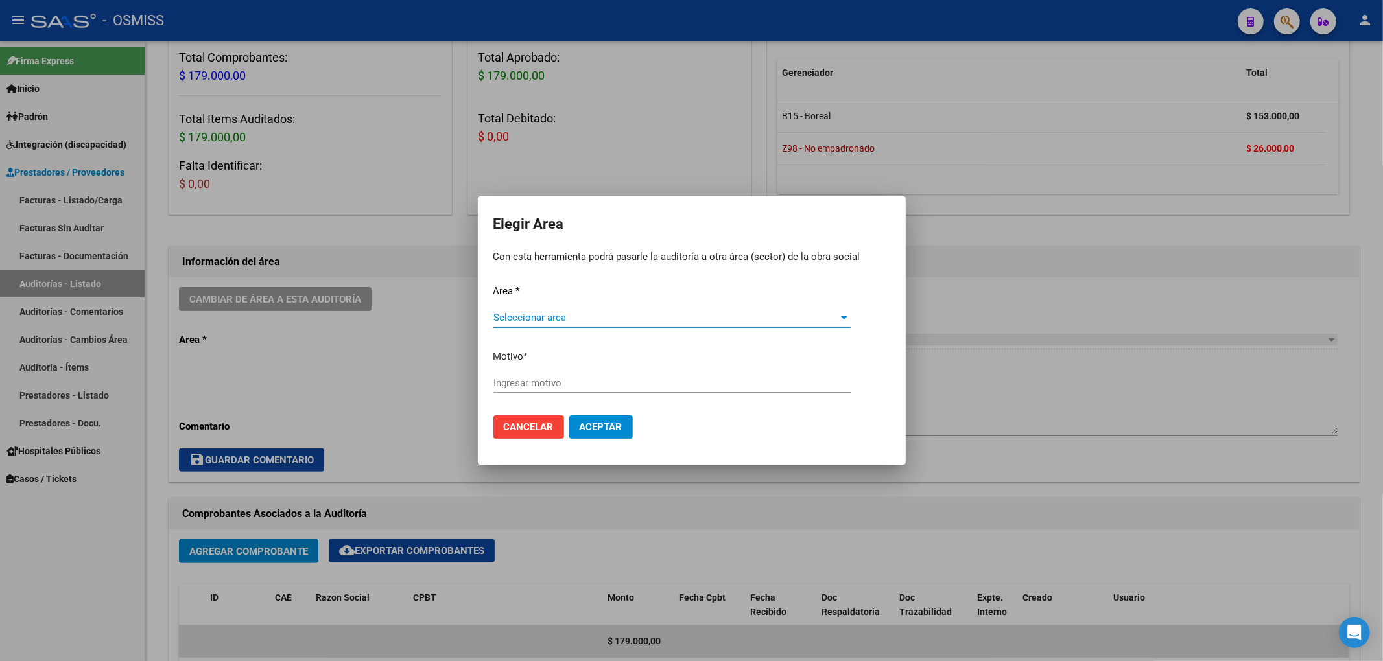
click at [535, 320] on span "Seleccionar area" at bounding box center [666, 318] width 346 height 12
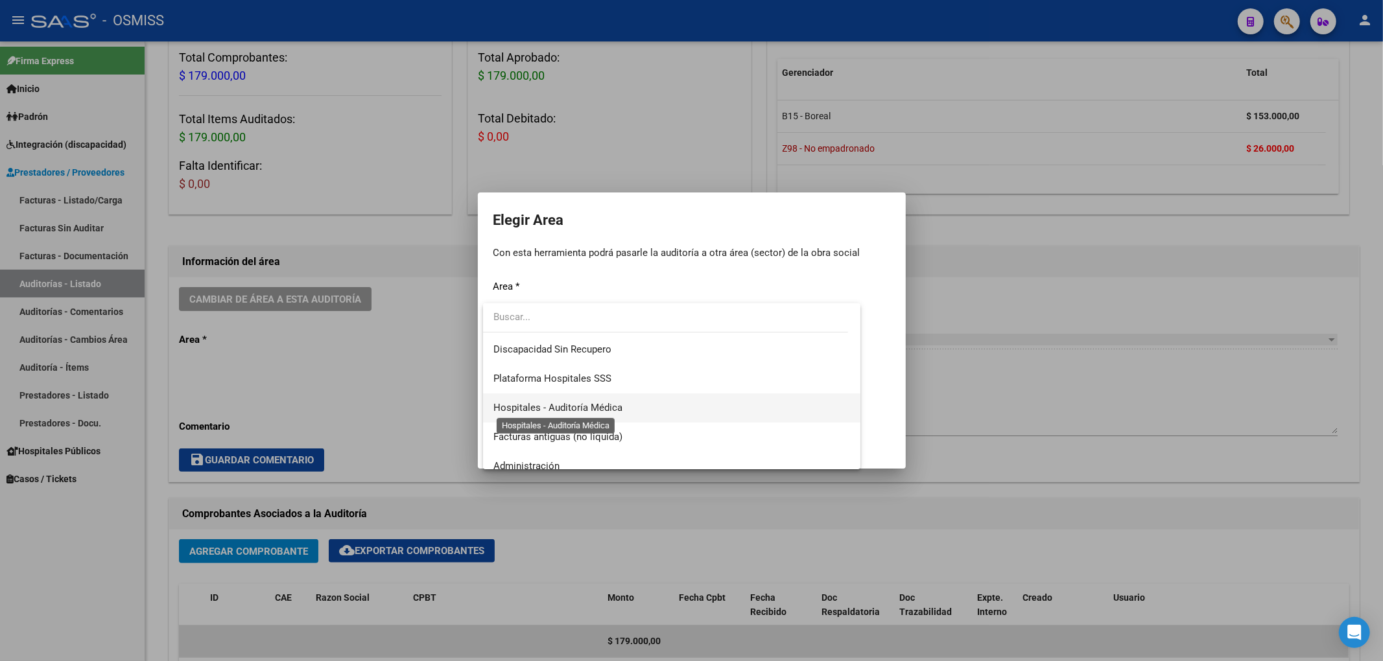
click at [566, 408] on span "Hospitales - Auditoría Médica" at bounding box center [557, 408] width 129 height 12
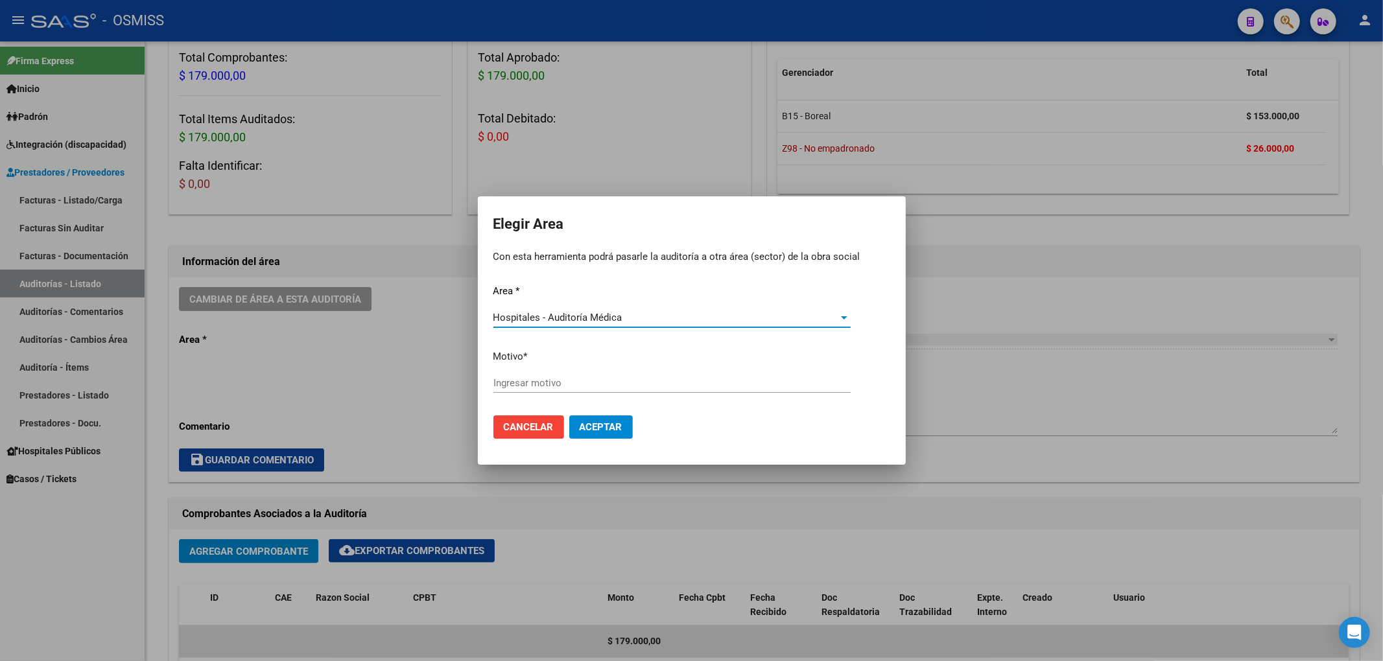
click at [526, 388] on input "Ingresar motivo" at bounding box center [671, 383] width 357 height 12
click at [590, 431] on span "Aceptar" at bounding box center [601, 427] width 43 height 12
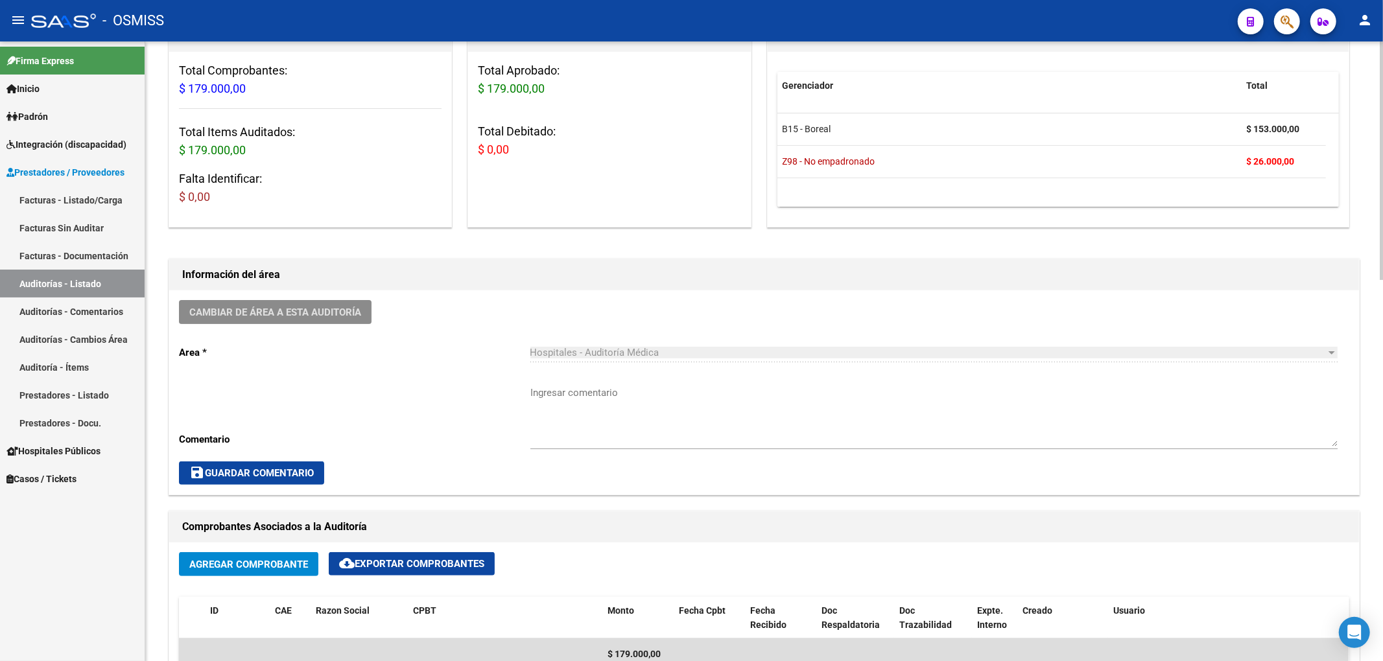
scroll to position [0, 0]
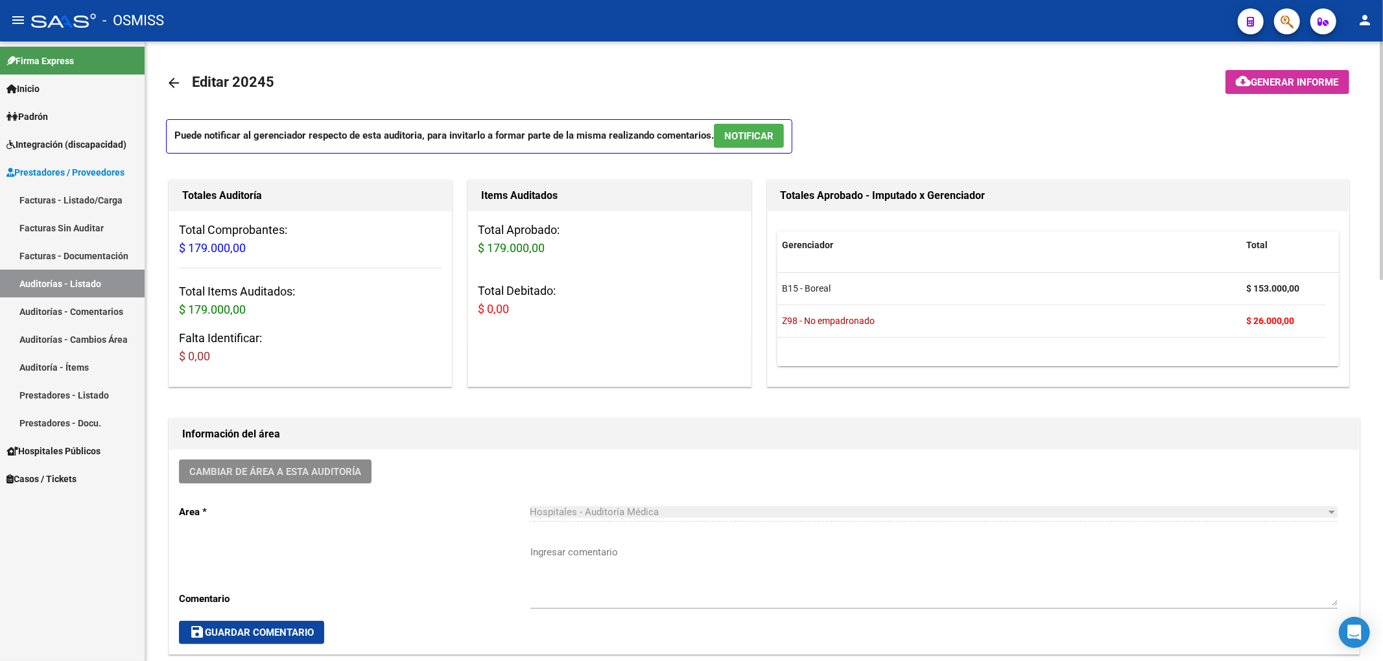
click at [174, 84] on mat-icon "arrow_back" at bounding box center [174, 83] width 16 height 16
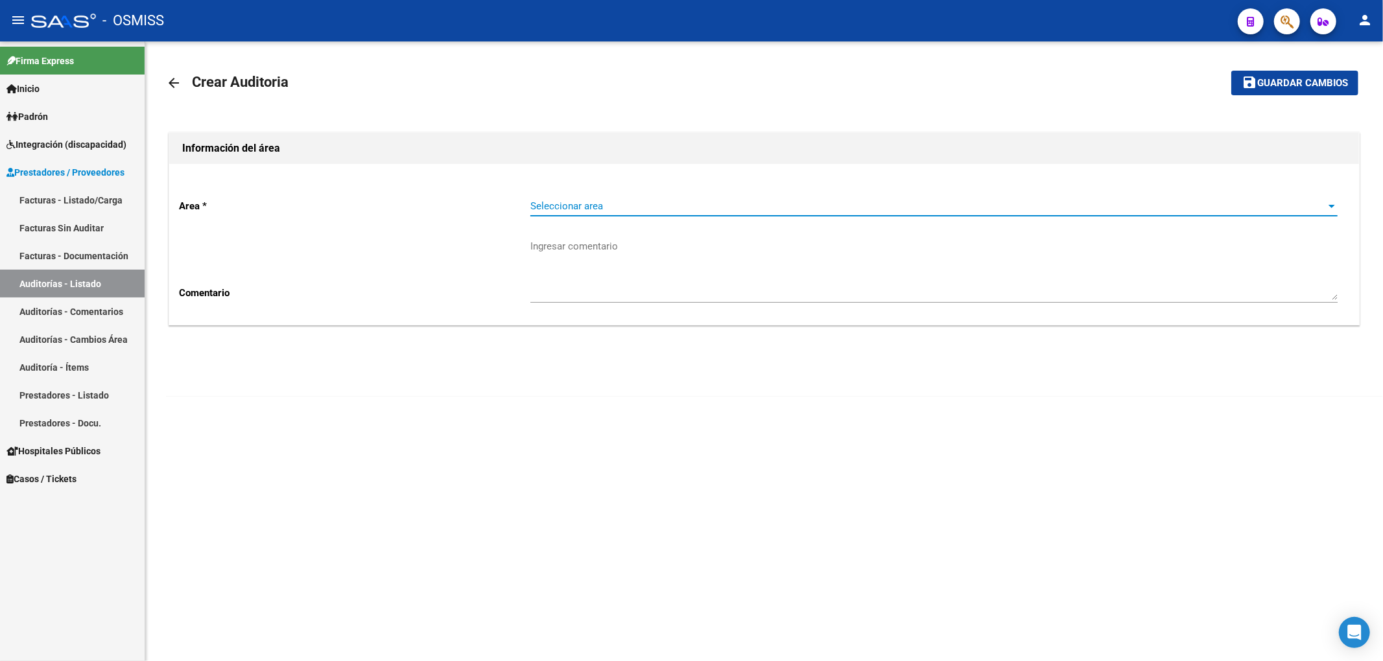
click at [577, 211] on span "Seleccionar area" at bounding box center [927, 206] width 795 height 12
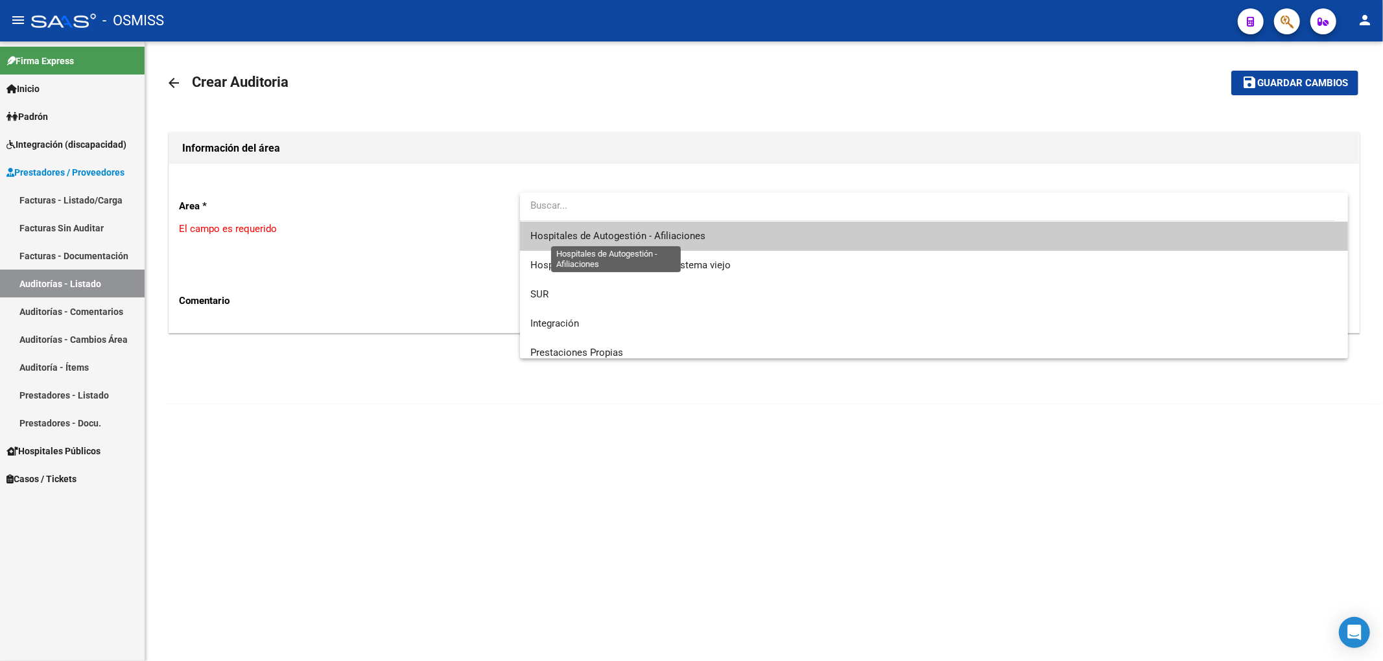
click at [595, 241] on span "Hospitales de Autogestión - Afiliaciones" at bounding box center [617, 236] width 175 height 12
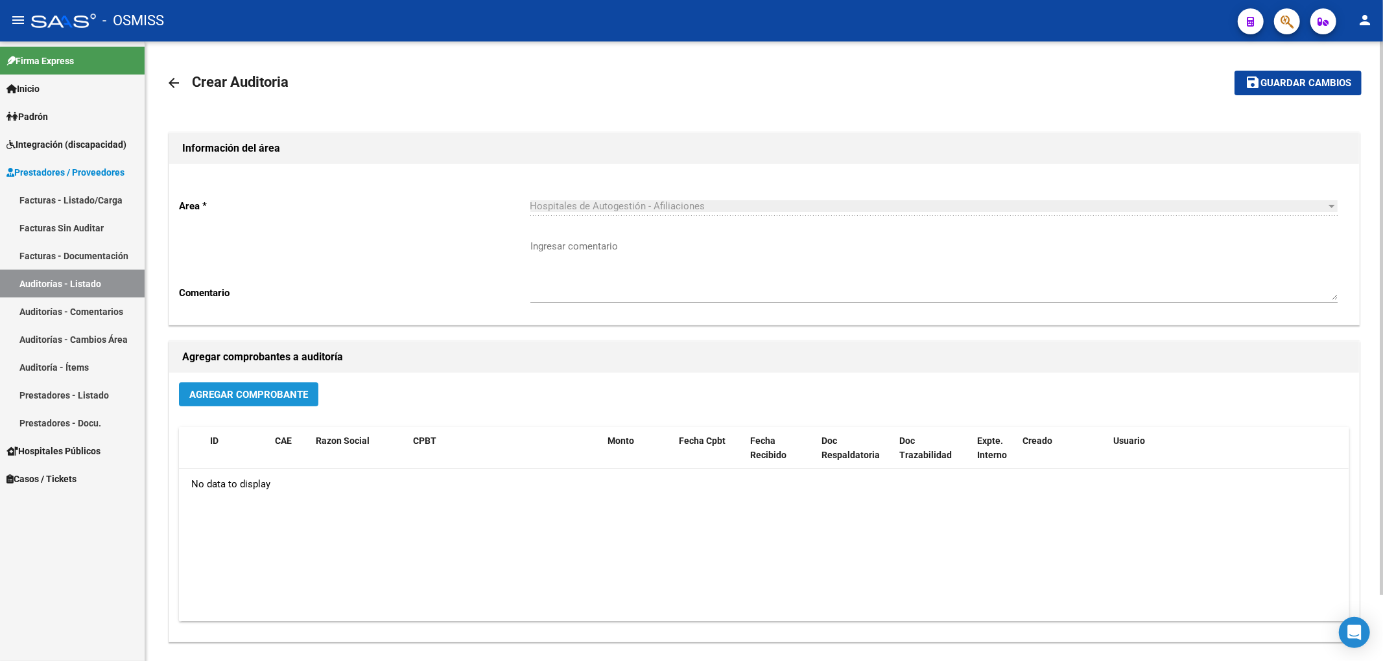
click at [288, 403] on button "Agregar Comprobante" at bounding box center [248, 394] width 139 height 24
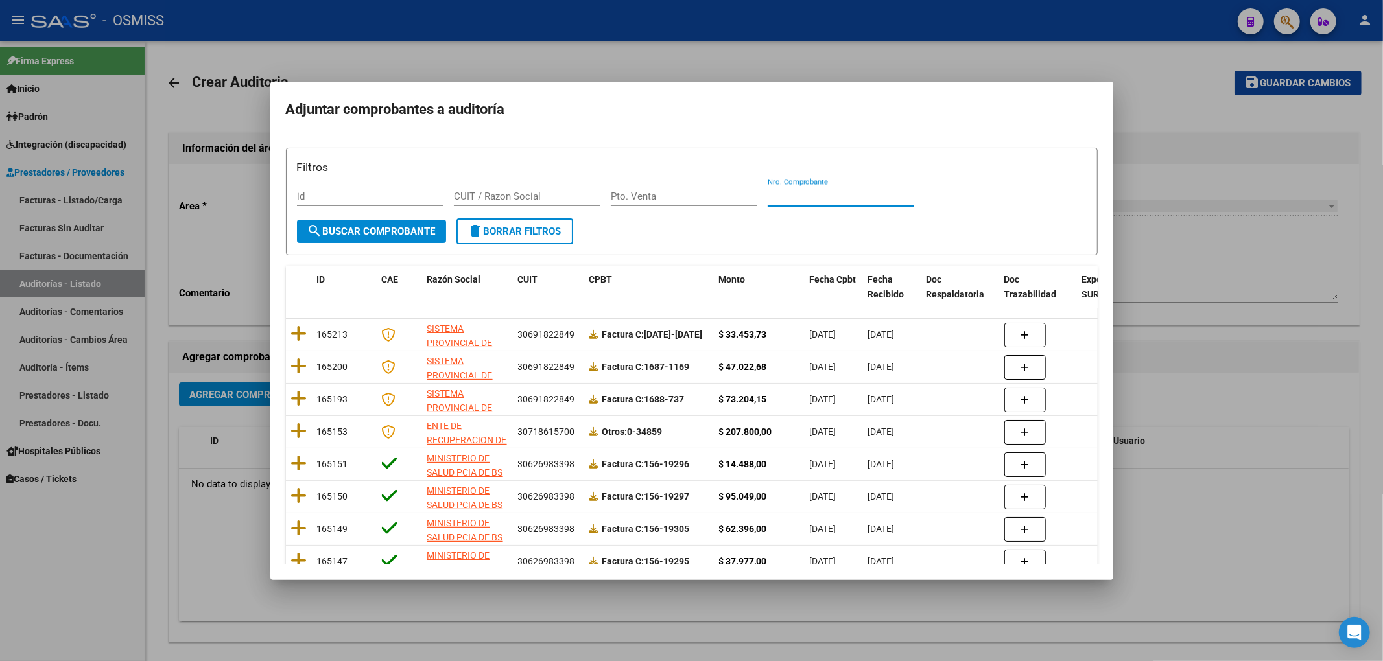
click at [791, 193] on input "Nro. Comprobante" at bounding box center [841, 197] width 147 height 12
click at [390, 229] on span "search Buscar Comprobante" at bounding box center [371, 232] width 128 height 12
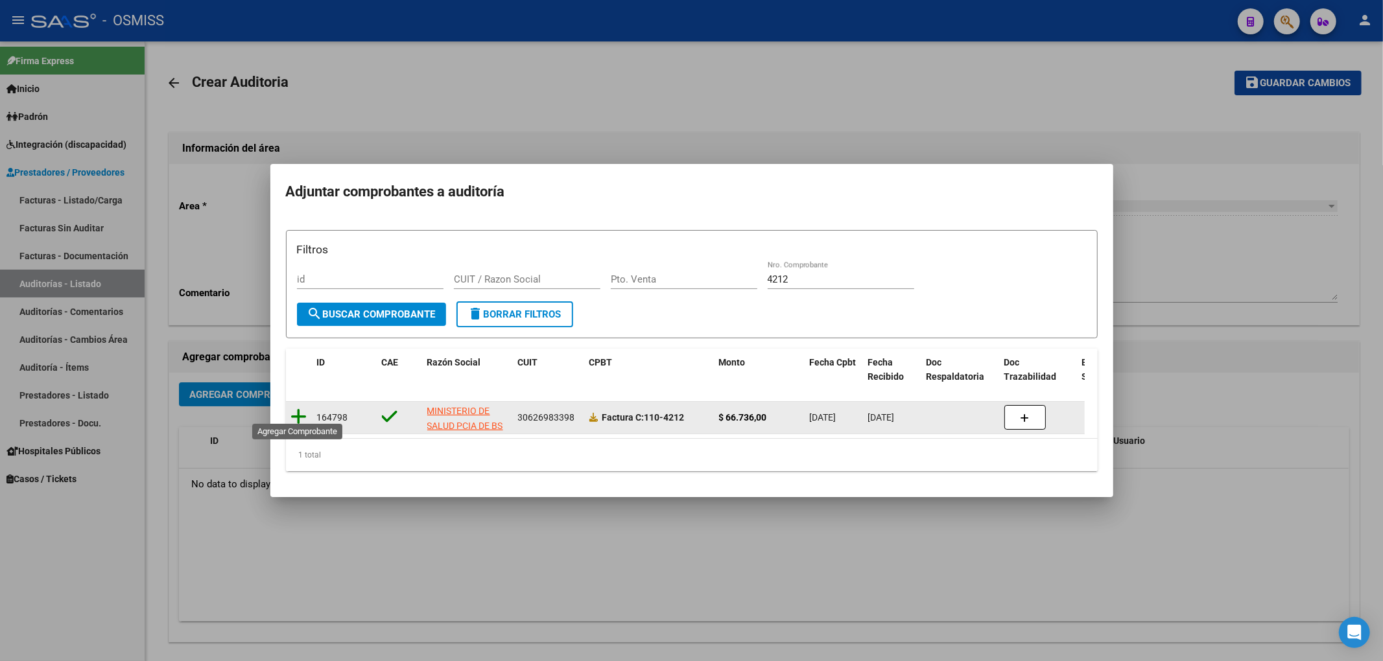
click at [299, 413] on icon at bounding box center [299, 417] width 16 height 18
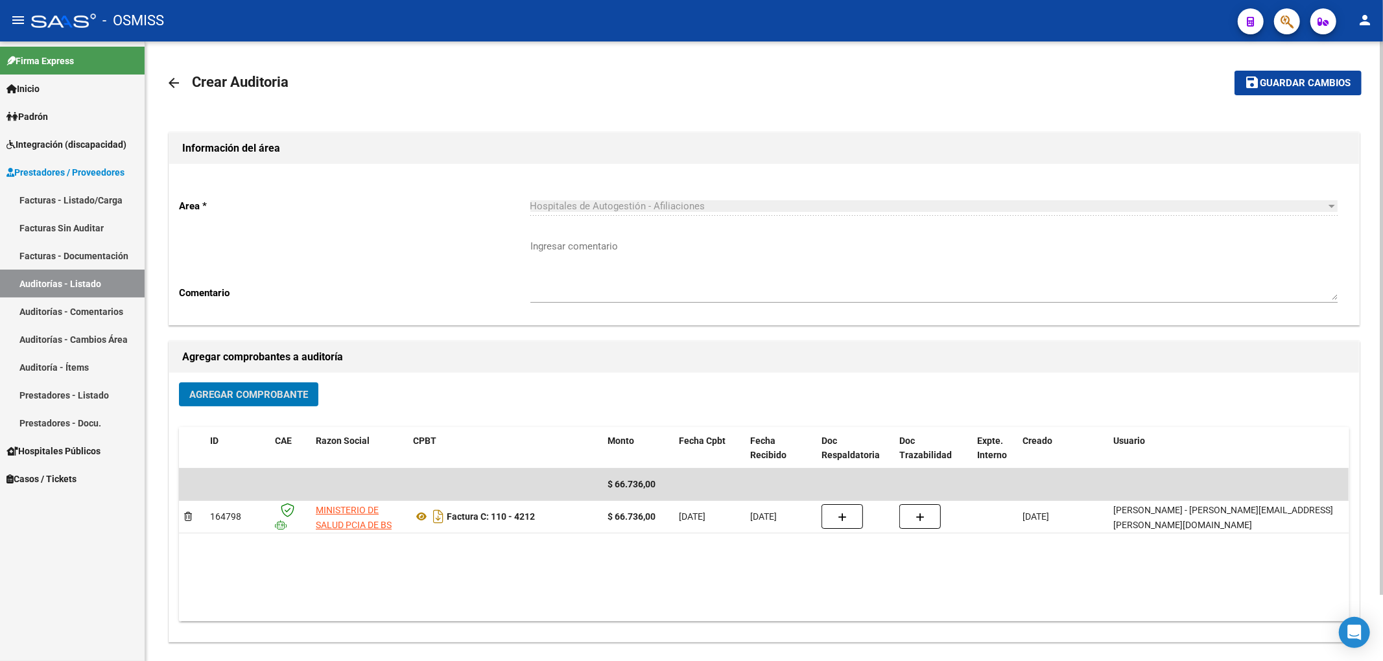
click at [1282, 95] on mat-toolbar-row "save Guardar cambios" at bounding box center [1237, 82] width 248 height 41
click at [1284, 83] on span "Guardar cambios" at bounding box center [1305, 84] width 91 height 12
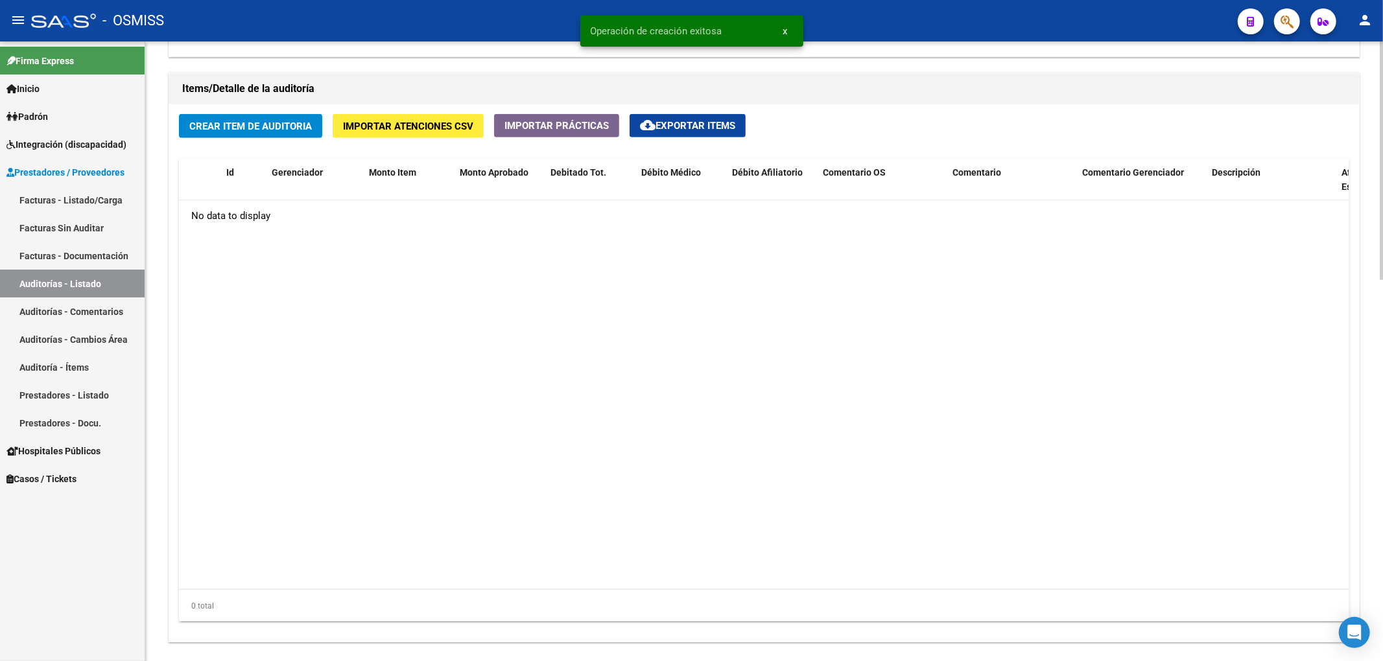
scroll to position [950, 0]
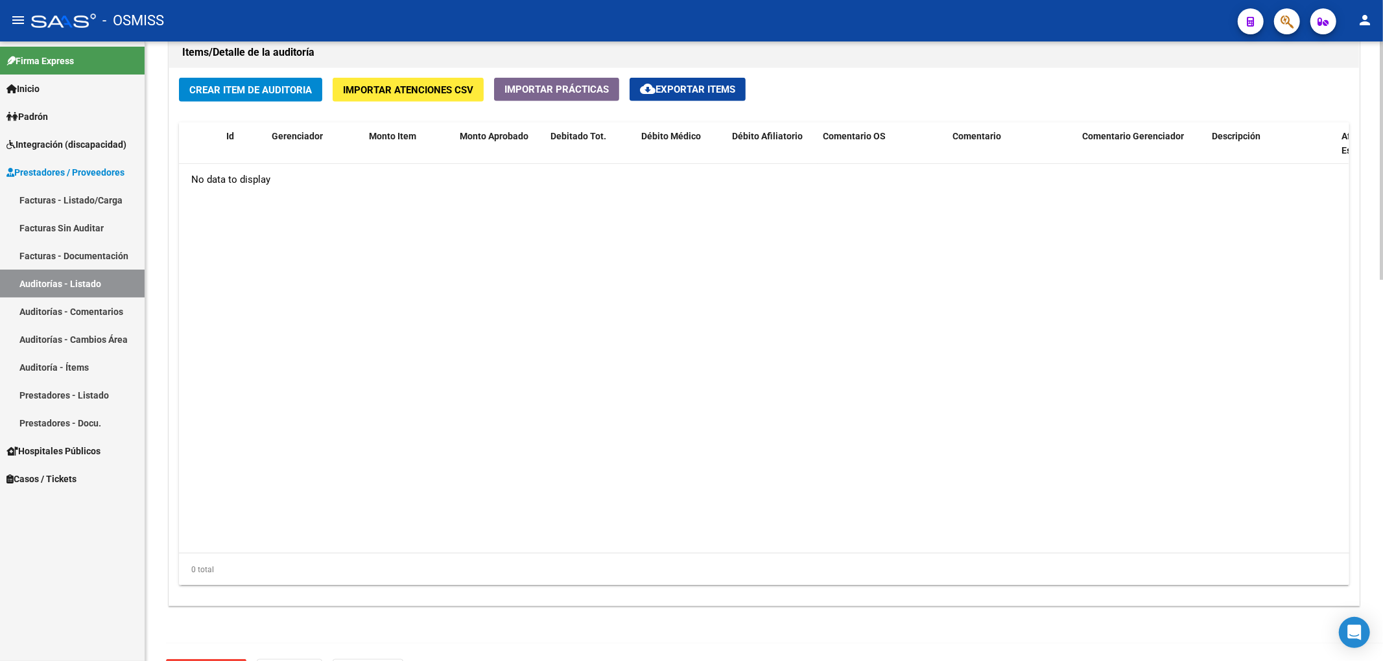
click at [296, 92] on span "Crear Item de Auditoria" at bounding box center [250, 90] width 123 height 12
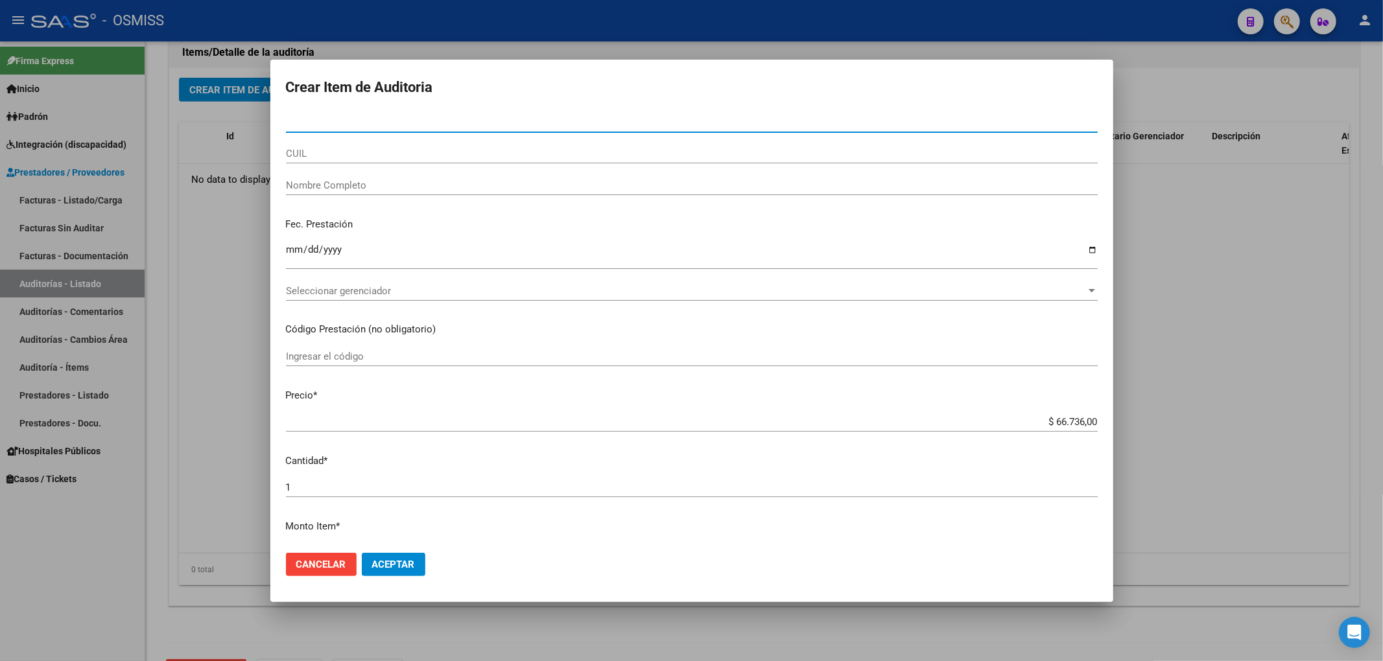
paste input "28108163"
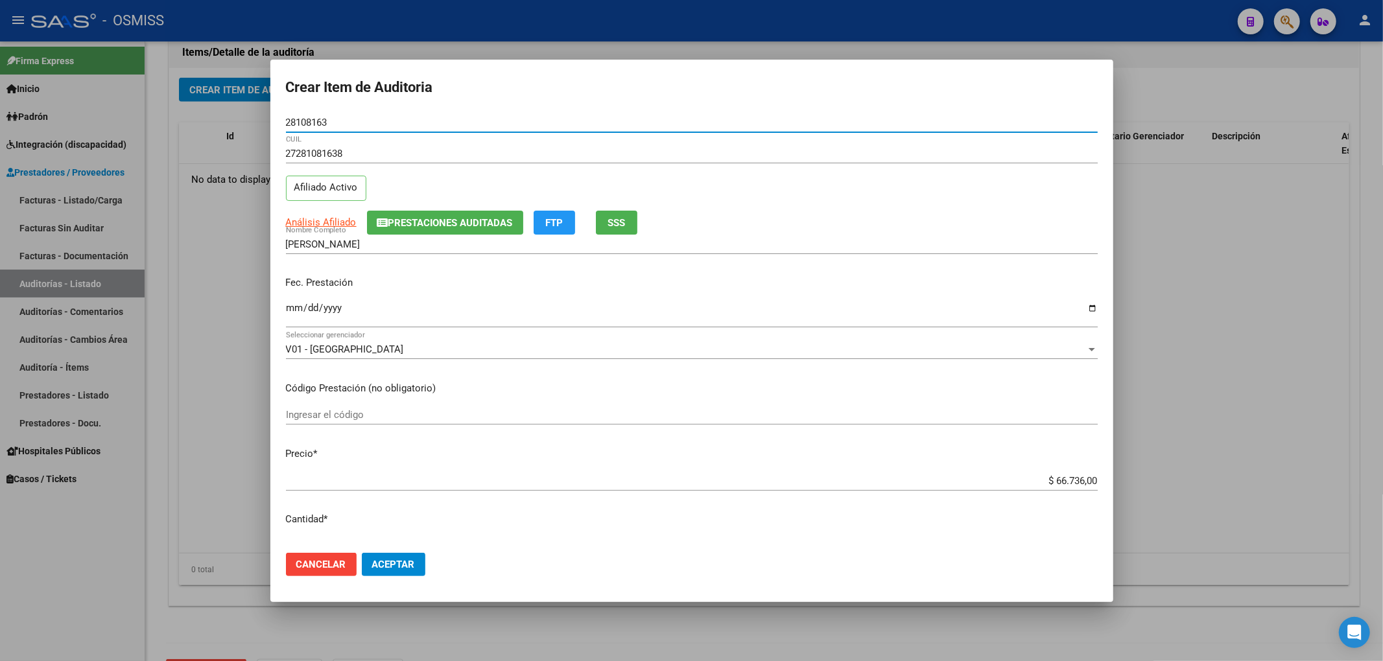
click at [299, 309] on input "Ingresar la fecha" at bounding box center [692, 313] width 812 height 21
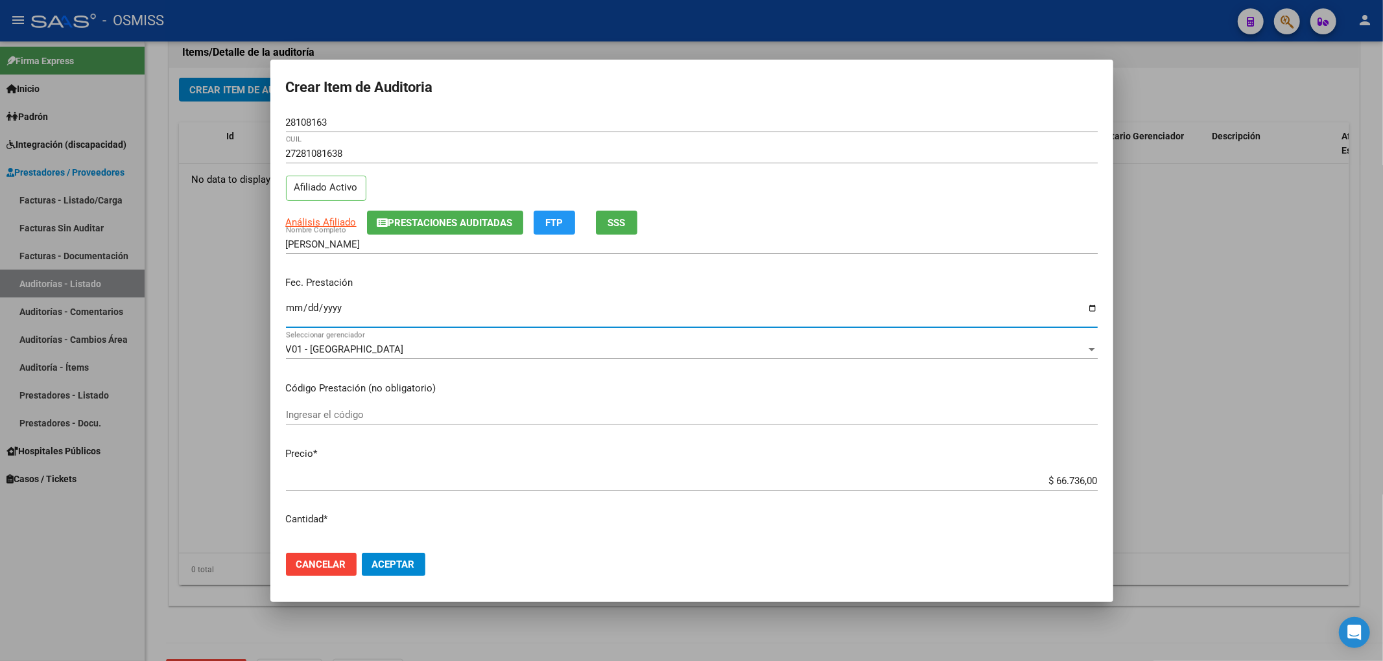
drag, startPoint x: 1030, startPoint y: 483, endPoint x: 1162, endPoint y: 478, distance: 131.7
click at [1160, 478] on div "Crear Item de Auditoria 28108163 Nro Documento 27281081638 CUIL Afiliado Activo…" at bounding box center [691, 330] width 1383 height 661
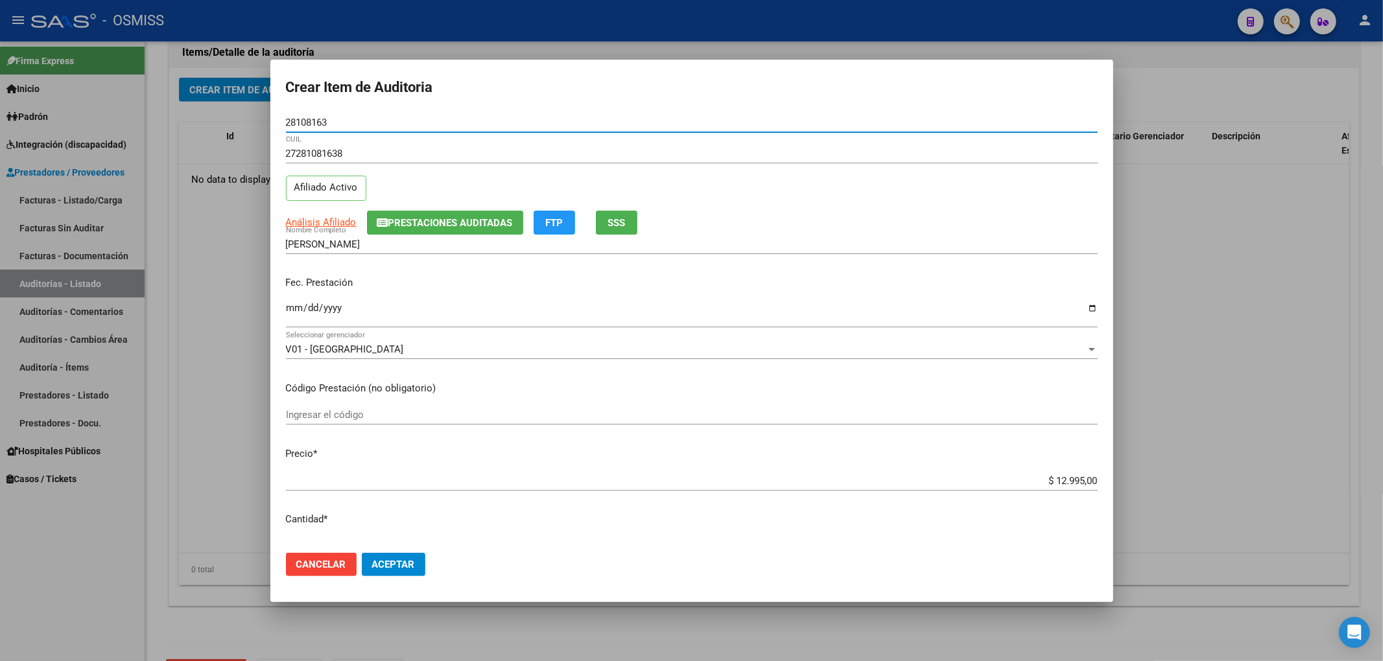
drag, startPoint x: 298, startPoint y: 126, endPoint x: 248, endPoint y: 132, distance: 51.0
click at [248, 132] on div "Crear Item de Auditoria 28108163 Nro Documento 27281081638 CUIL Afiliado Activo…" at bounding box center [691, 330] width 1383 height 661
click at [451, 274] on div "Fec. Prestación [DATE] Ingresar la fecha" at bounding box center [692, 303] width 812 height 74
click at [411, 559] on span "Aceptar" at bounding box center [393, 565] width 43 height 12
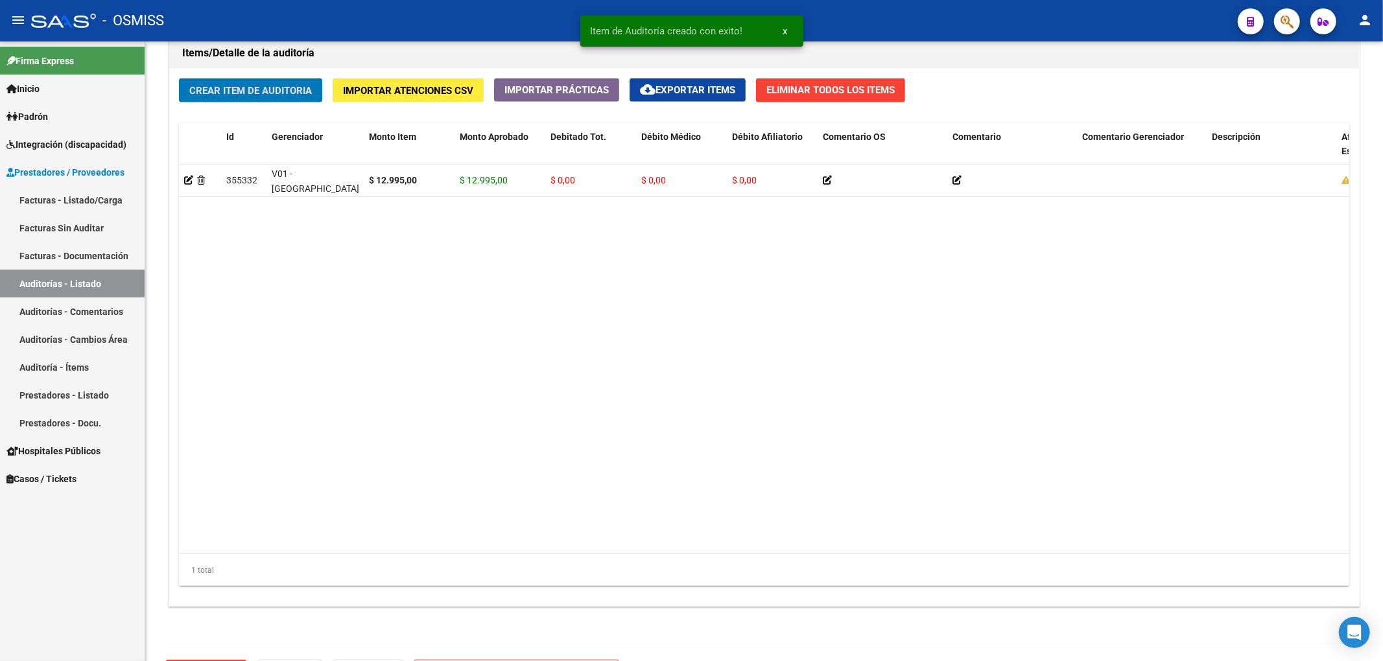
scroll to position [952, 0]
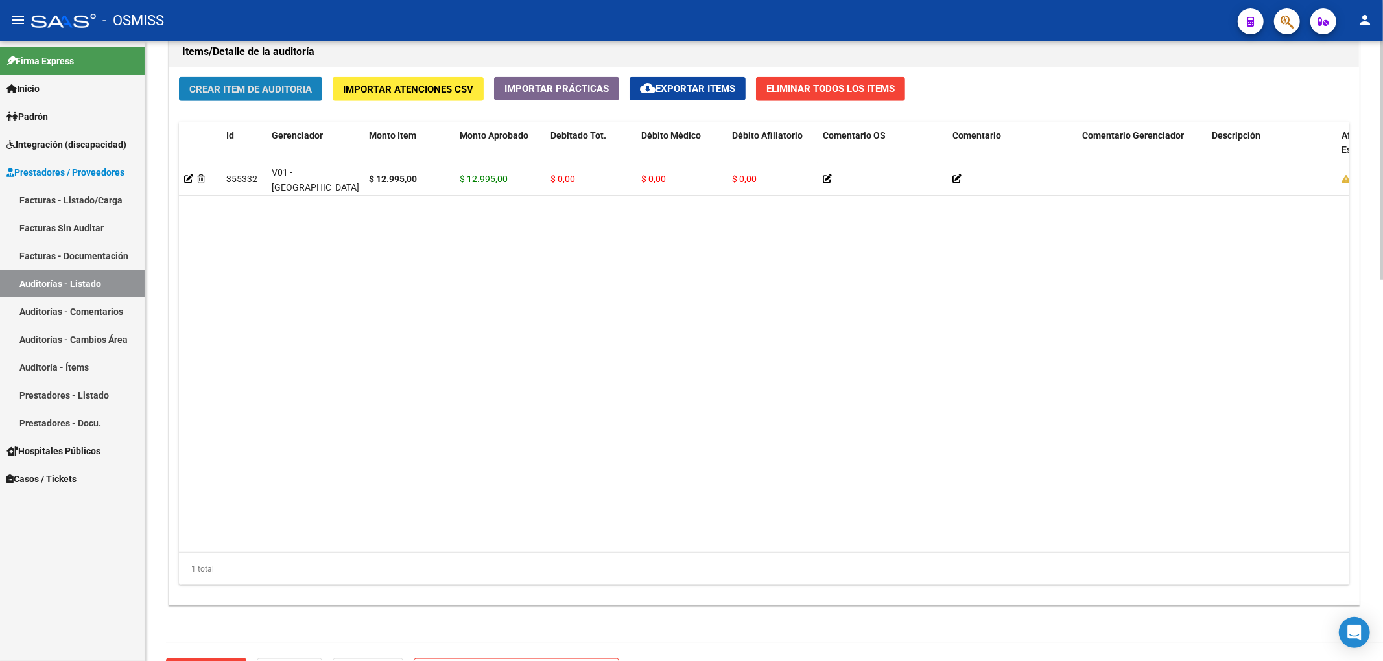
click at [267, 86] on span "Crear Item de Auditoria" at bounding box center [250, 90] width 123 height 12
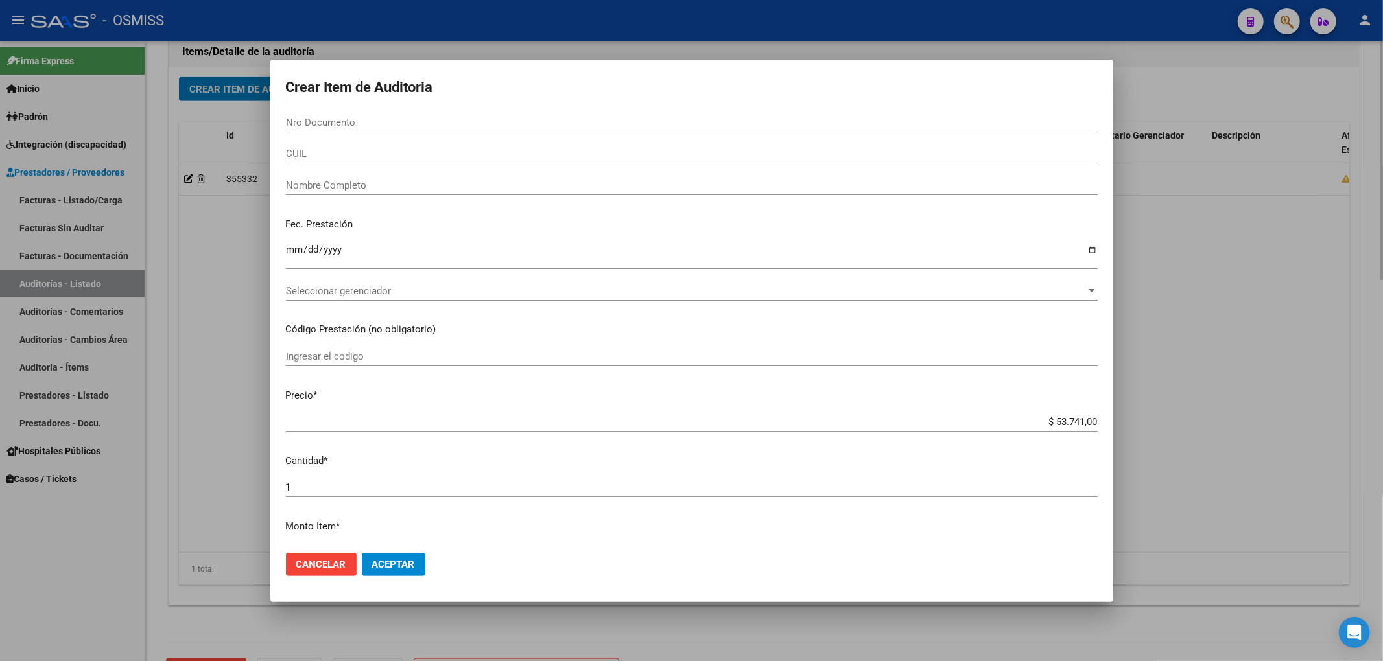
paste input "27072033"
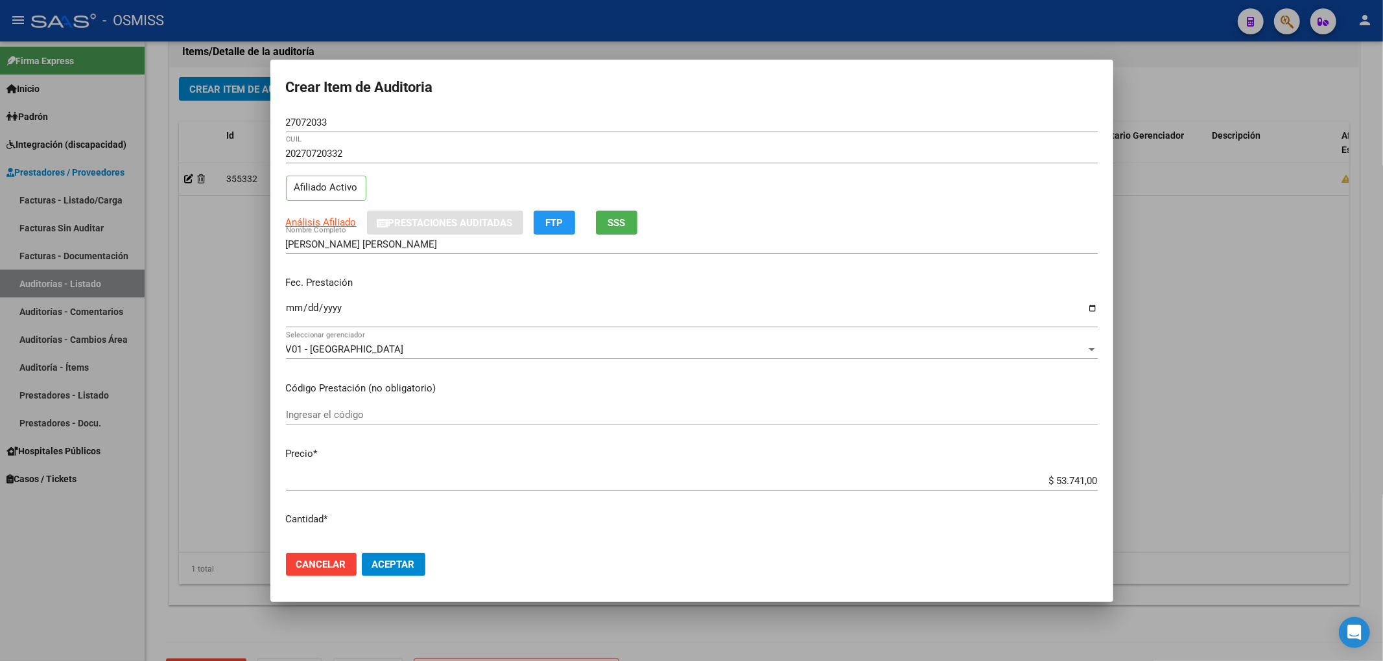
click at [294, 276] on p "Fec. Prestación" at bounding box center [692, 283] width 812 height 15
click at [287, 316] on input "Ingresar la fecha" at bounding box center [692, 313] width 812 height 21
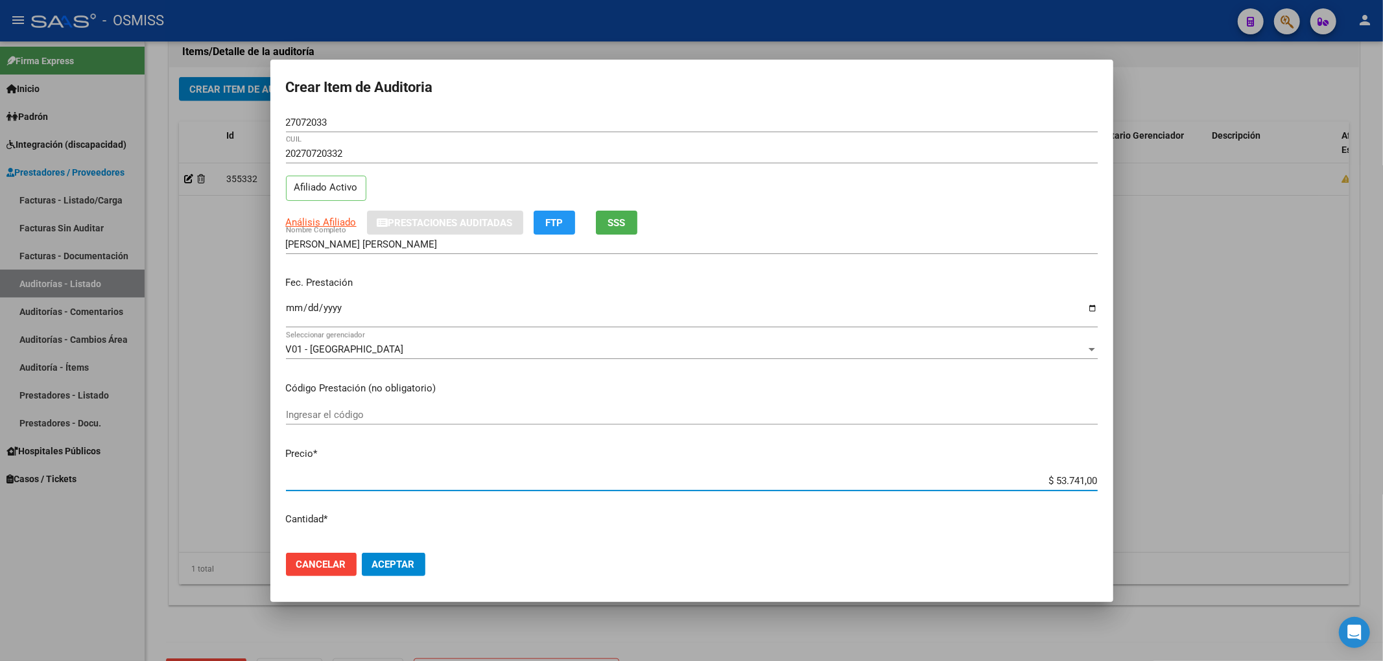
drag, startPoint x: 1046, startPoint y: 483, endPoint x: 1162, endPoint y: 482, distance: 116.0
click at [1163, 483] on div "Crear Item de Auditoria 27072033 Nro Documento 20270720332 CUIL Afiliado Activo…" at bounding box center [691, 330] width 1383 height 661
paste input "21.362"
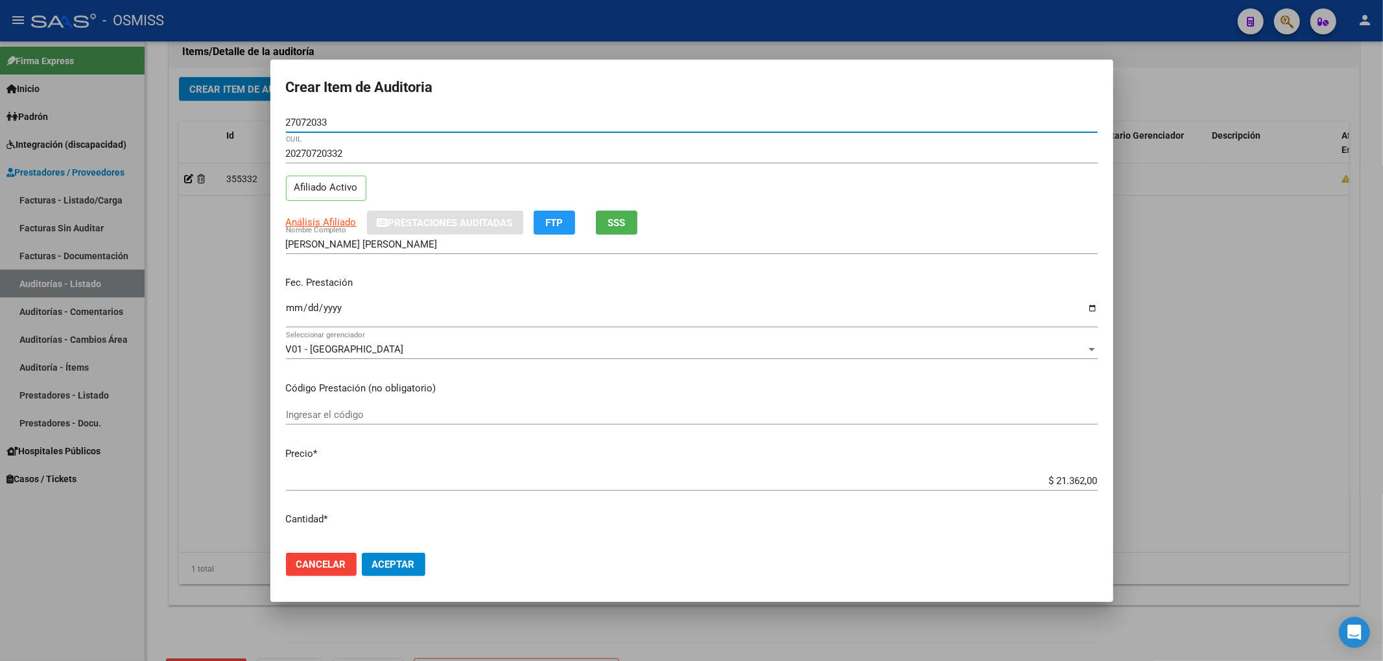
drag, startPoint x: 306, startPoint y: 123, endPoint x: 198, endPoint y: 126, distance: 108.3
click at [213, 124] on div "Crear Item de Auditoria 27072033 Nro Documento 20270720332 CUIL Afiliado Activo…" at bounding box center [691, 330] width 1383 height 661
click at [358, 268] on div "Fec. Prestación [DATE] Ingresar la fecha" at bounding box center [692, 303] width 812 height 74
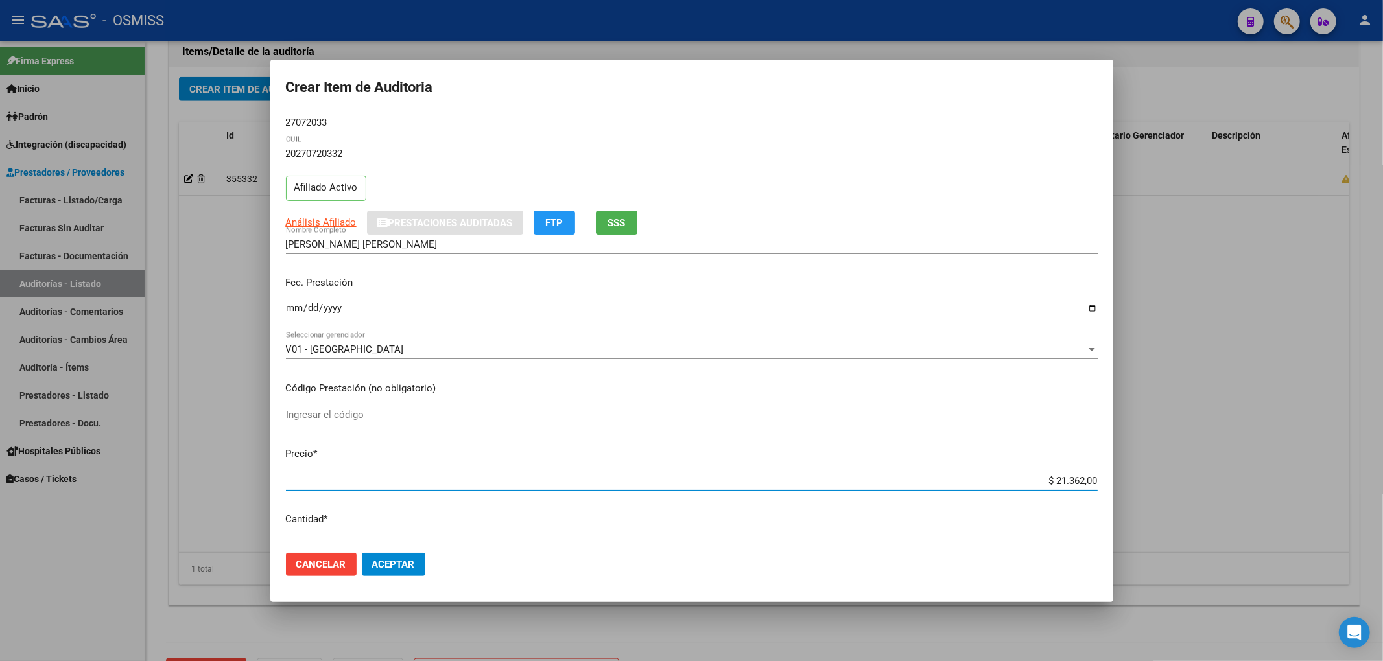
drag, startPoint x: 1020, startPoint y: 486, endPoint x: 1138, endPoint y: 476, distance: 119.0
click at [1138, 476] on div "Crear Item de Auditoria 27072033 Nro Documento 20270720332 CUIL Afiliado Activo…" at bounding box center [691, 330] width 1383 height 661
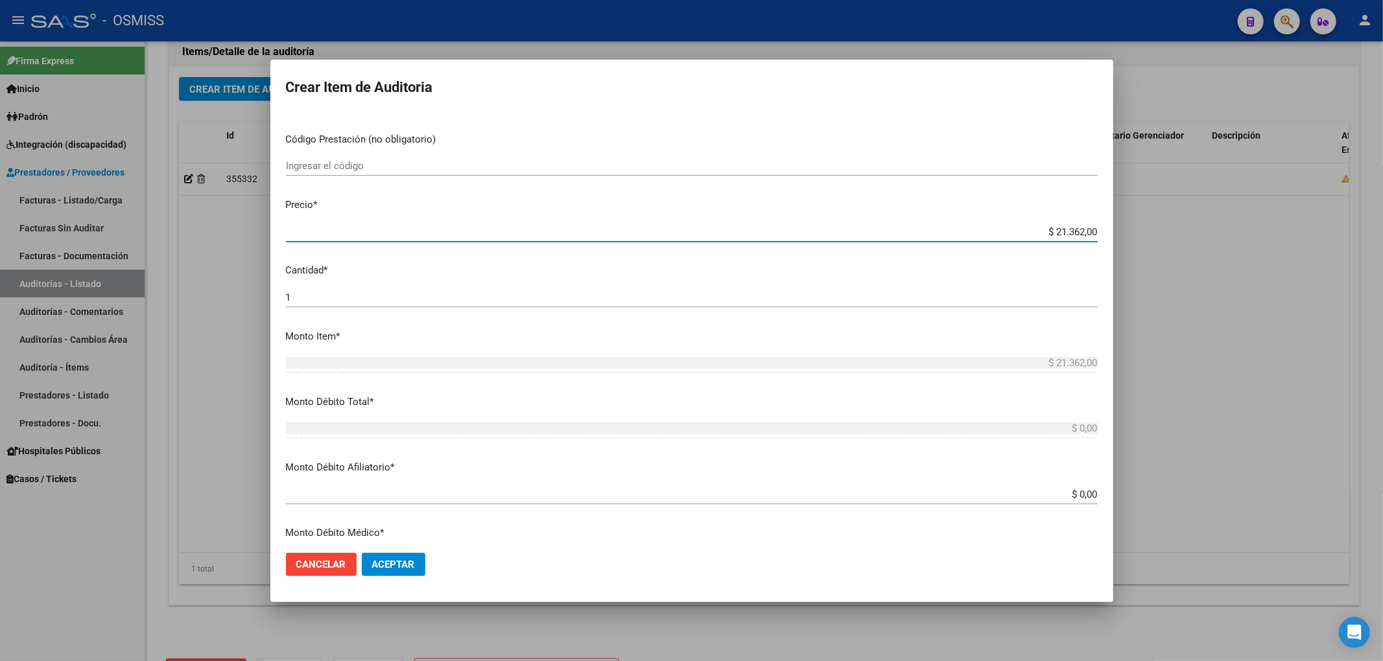
scroll to position [346, 0]
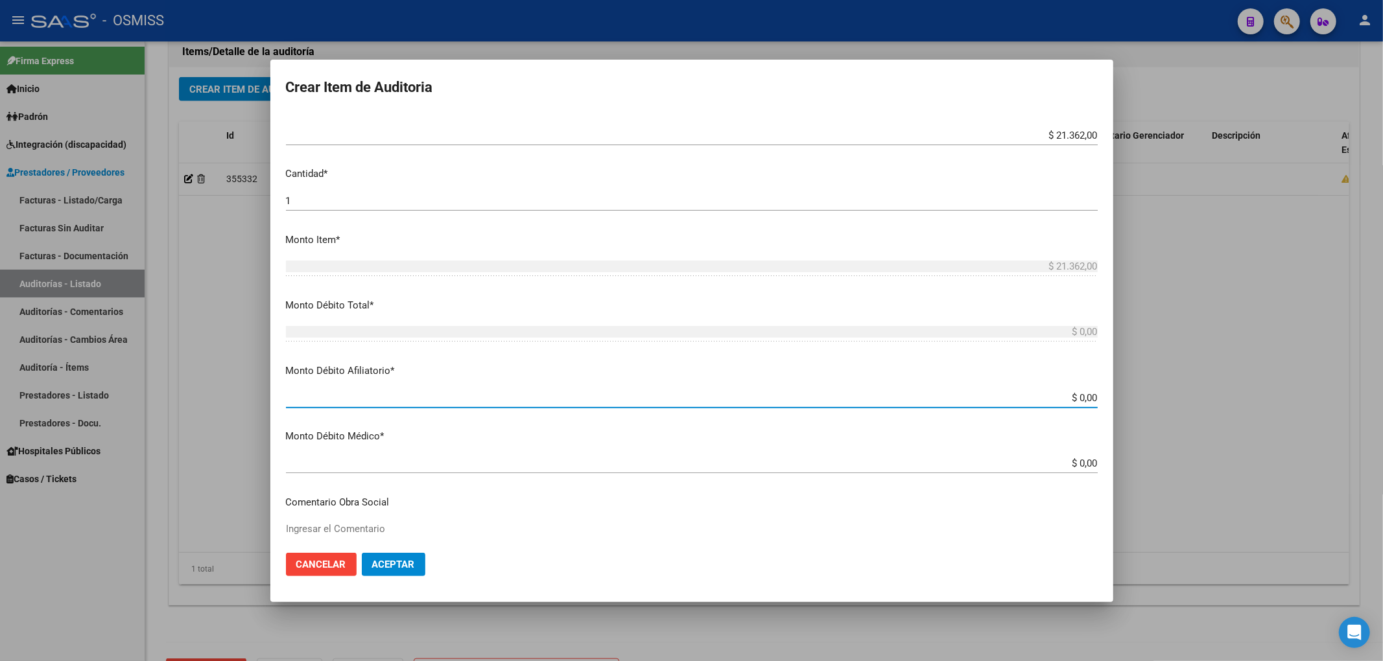
click at [1085, 397] on input "$ 0,00" at bounding box center [692, 398] width 812 height 12
paste input "$ 21.362,00"
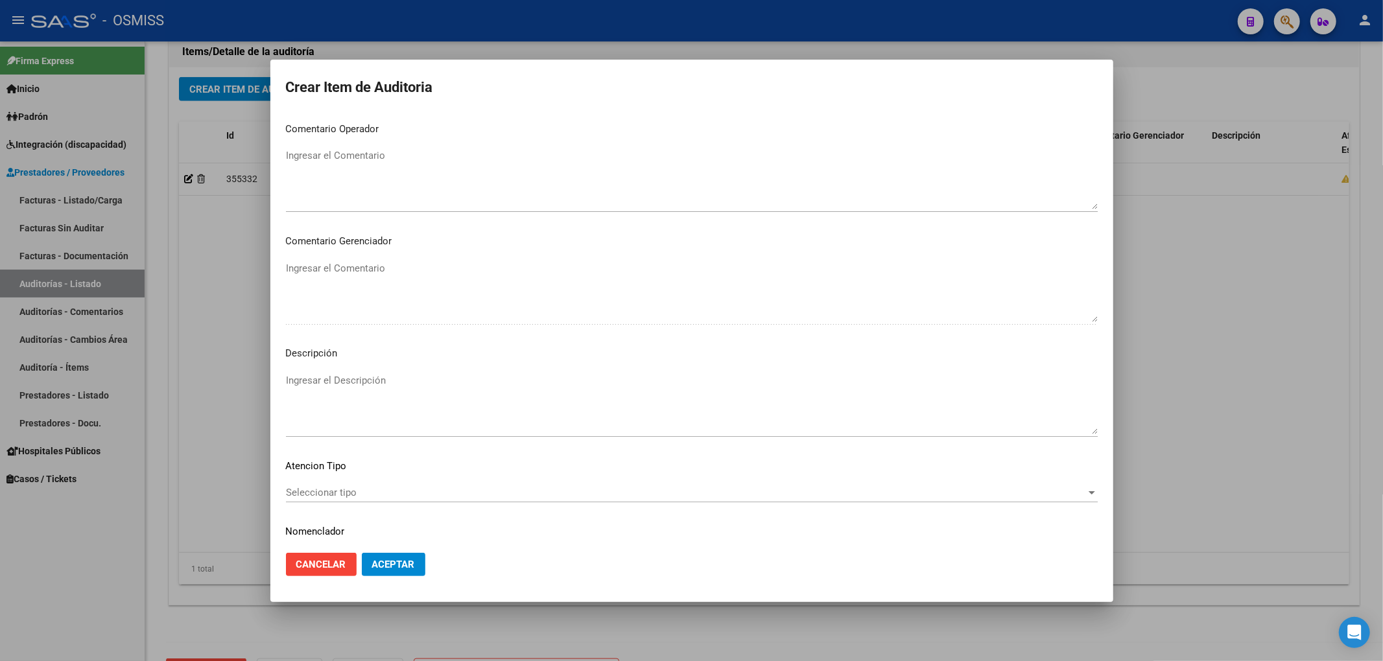
scroll to position [869, 0]
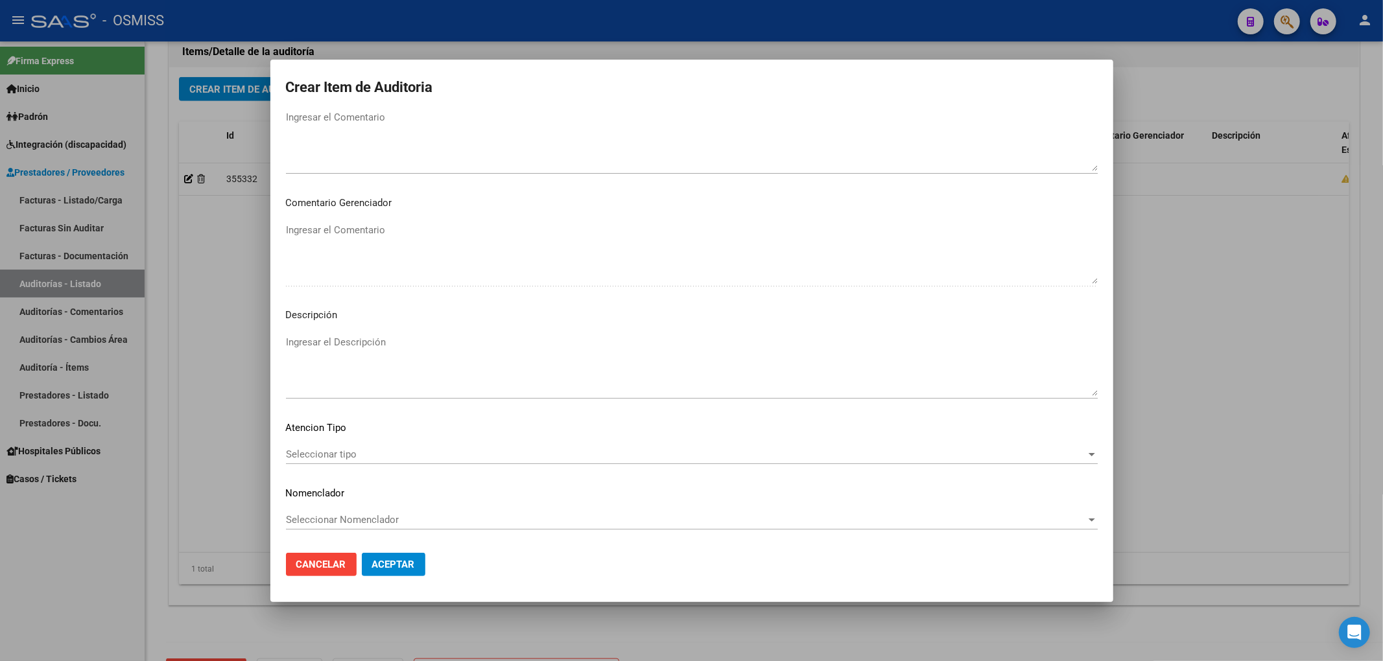
click at [346, 340] on textarea "Ingresar el Descripción" at bounding box center [692, 365] width 812 height 61
click at [372, 349] on textarea "BAJA POR OPCION AL [DATE]" at bounding box center [692, 365] width 812 height 61
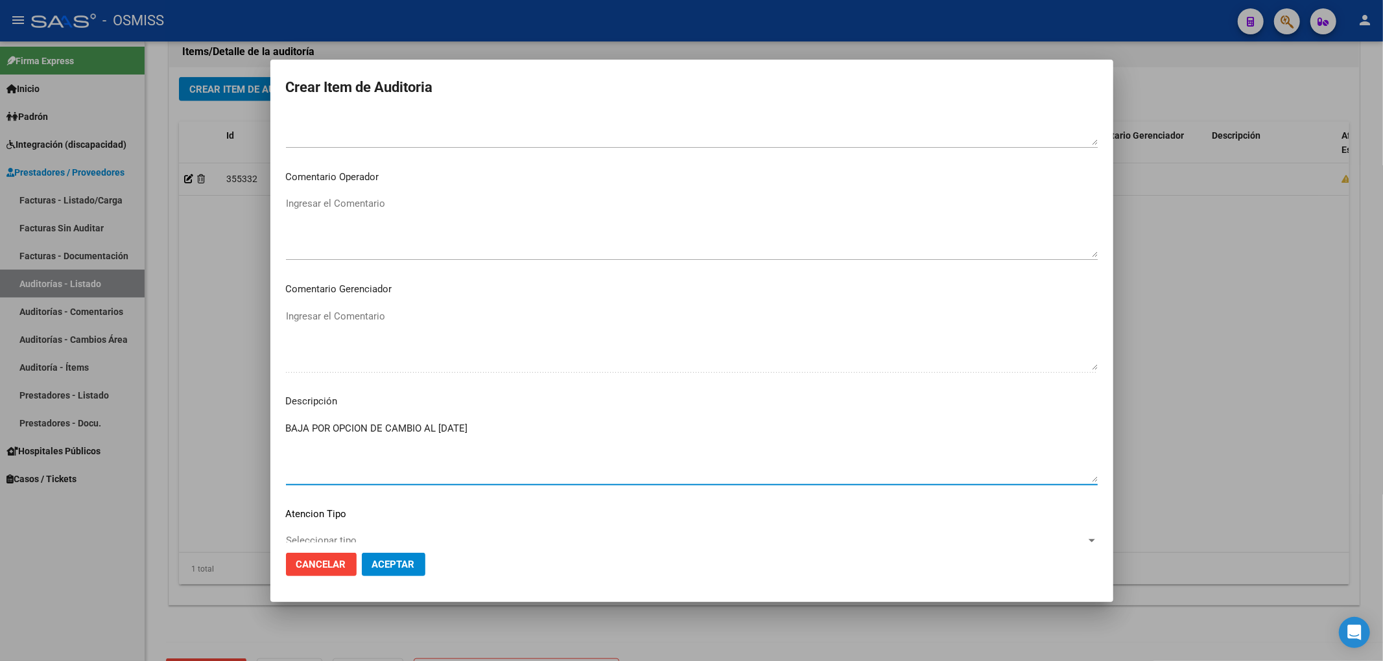
scroll to position [696, 0]
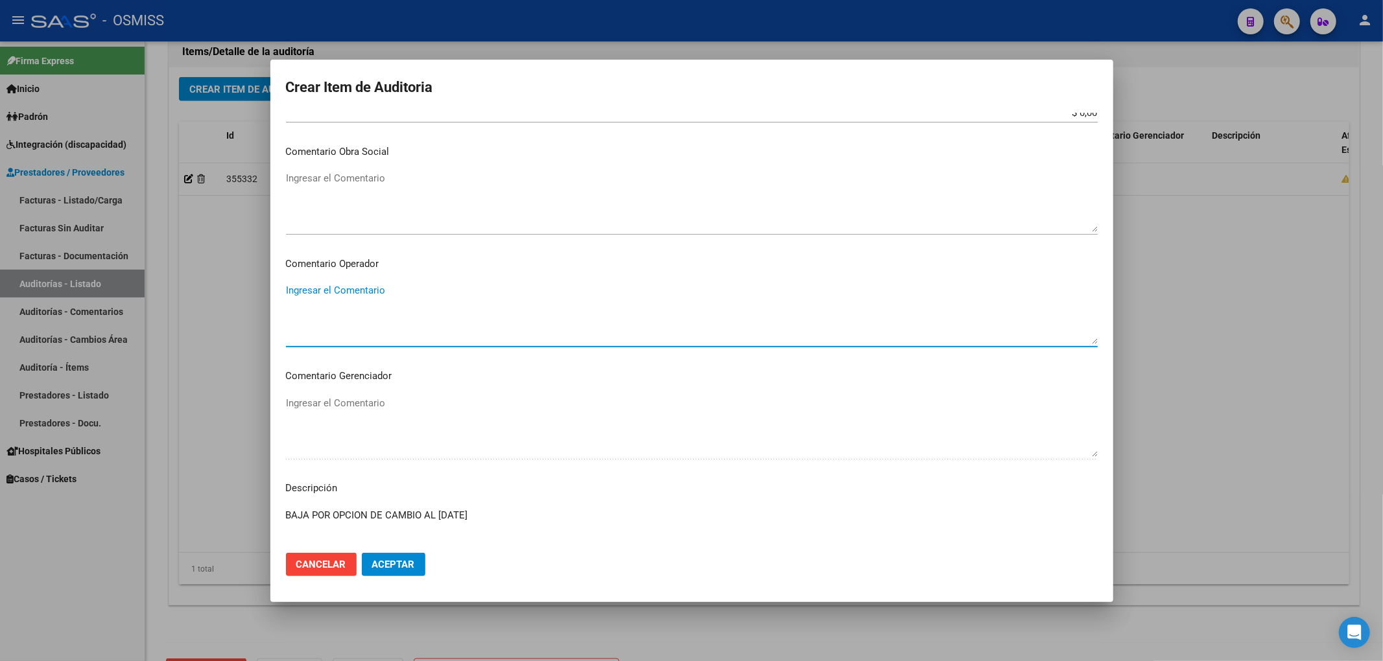
click at [389, 298] on textarea "Ingresar el Comentario" at bounding box center [692, 313] width 812 height 61
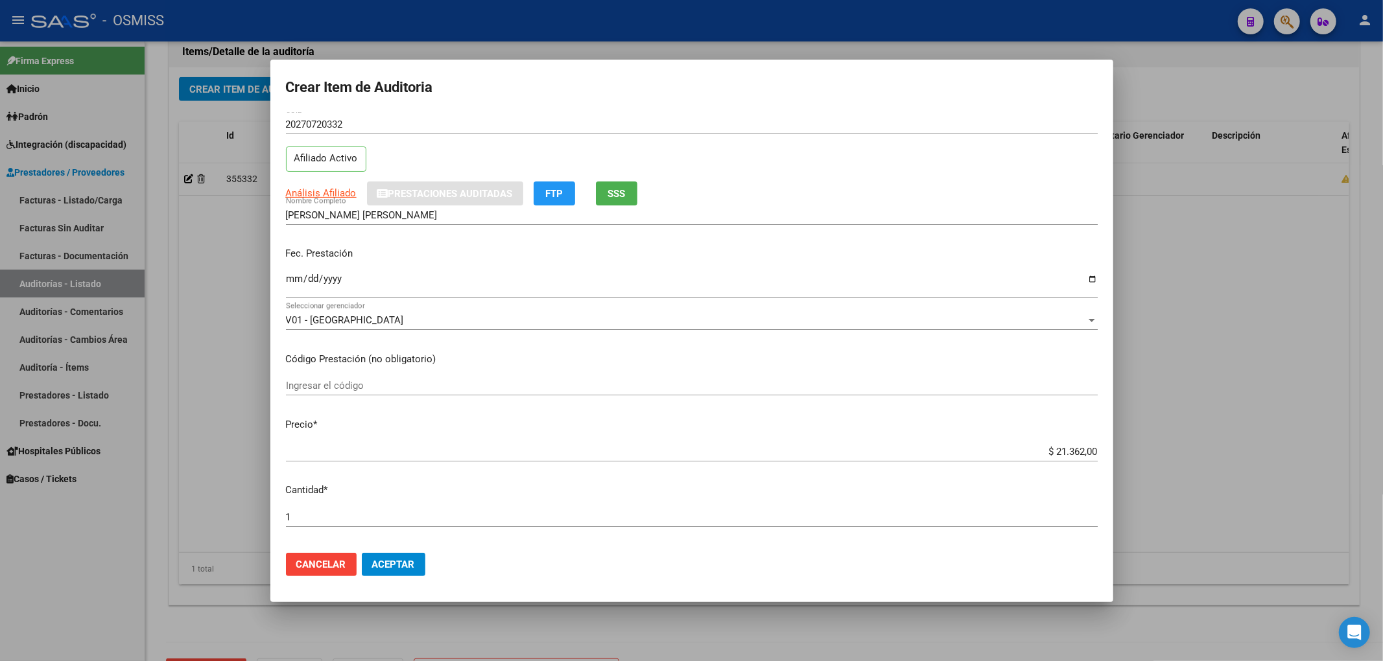
scroll to position [0, 0]
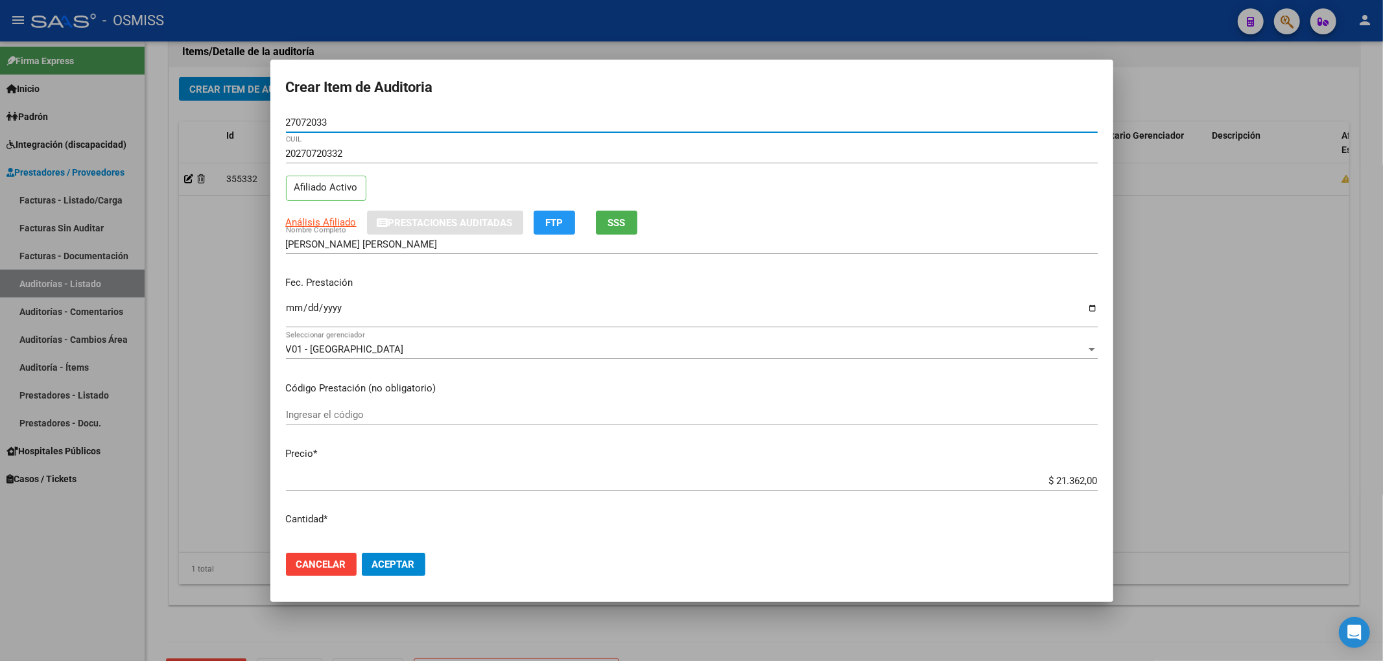
drag, startPoint x: 346, startPoint y: 119, endPoint x: 253, endPoint y: 136, distance: 94.2
click at [252, 114] on div "Crear Item de Auditoria 27072033 Nro Documento 20270720332 CUIL Afiliado Activo…" at bounding box center [691, 330] width 1383 height 661
click at [390, 555] on button "Aceptar" at bounding box center [394, 564] width 64 height 23
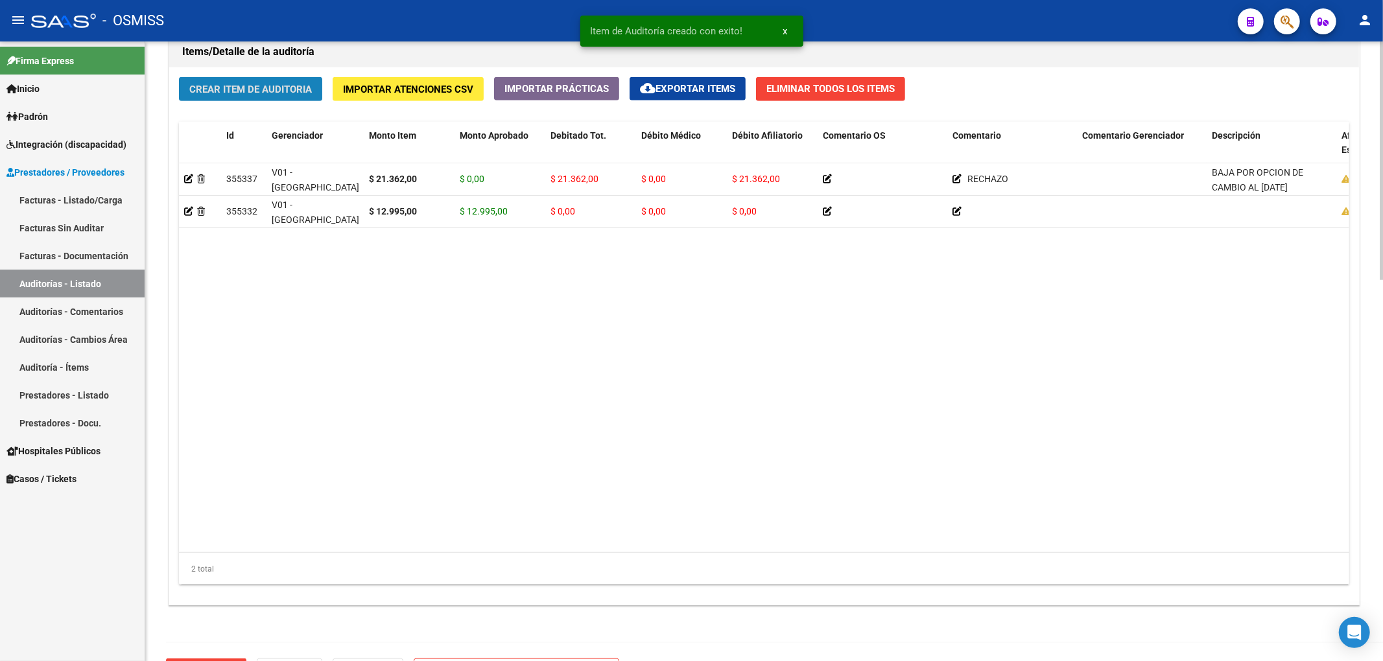
click at [248, 88] on span "Crear Item de Auditoria" at bounding box center [250, 90] width 123 height 12
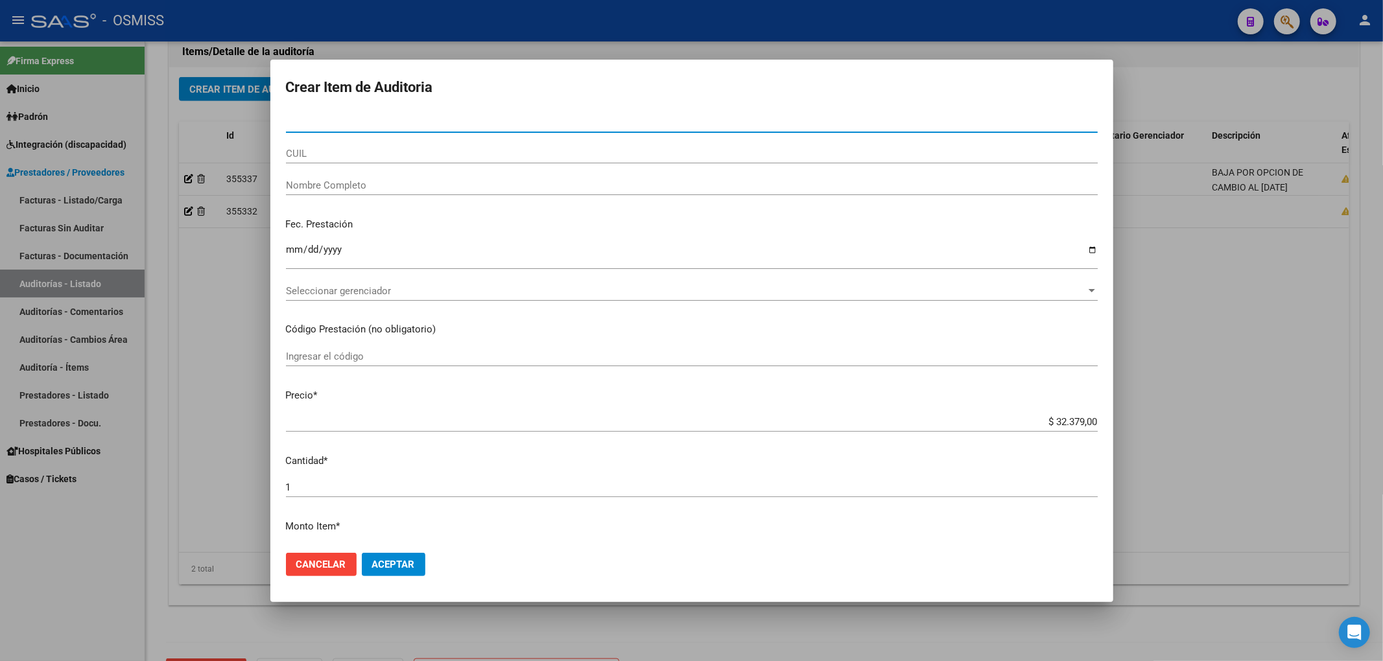
paste input "27668279"
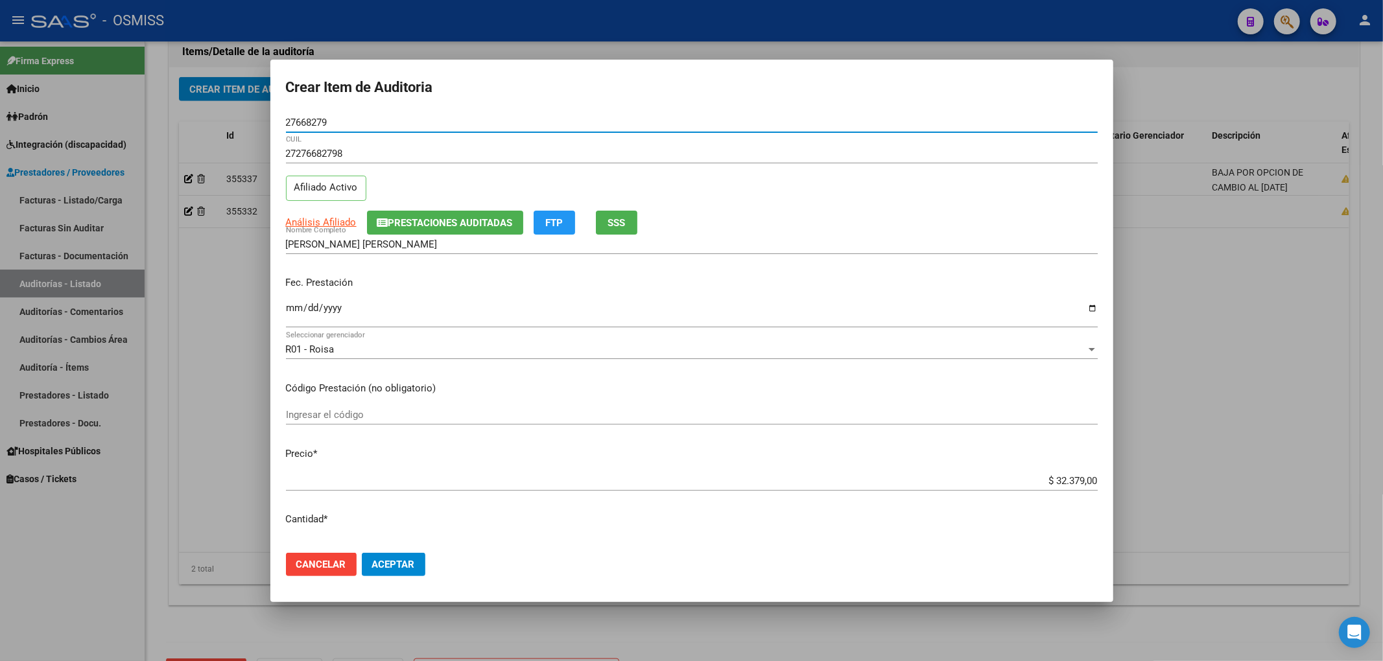
click at [296, 318] on input "Ingresar la fecha" at bounding box center [692, 313] width 812 height 21
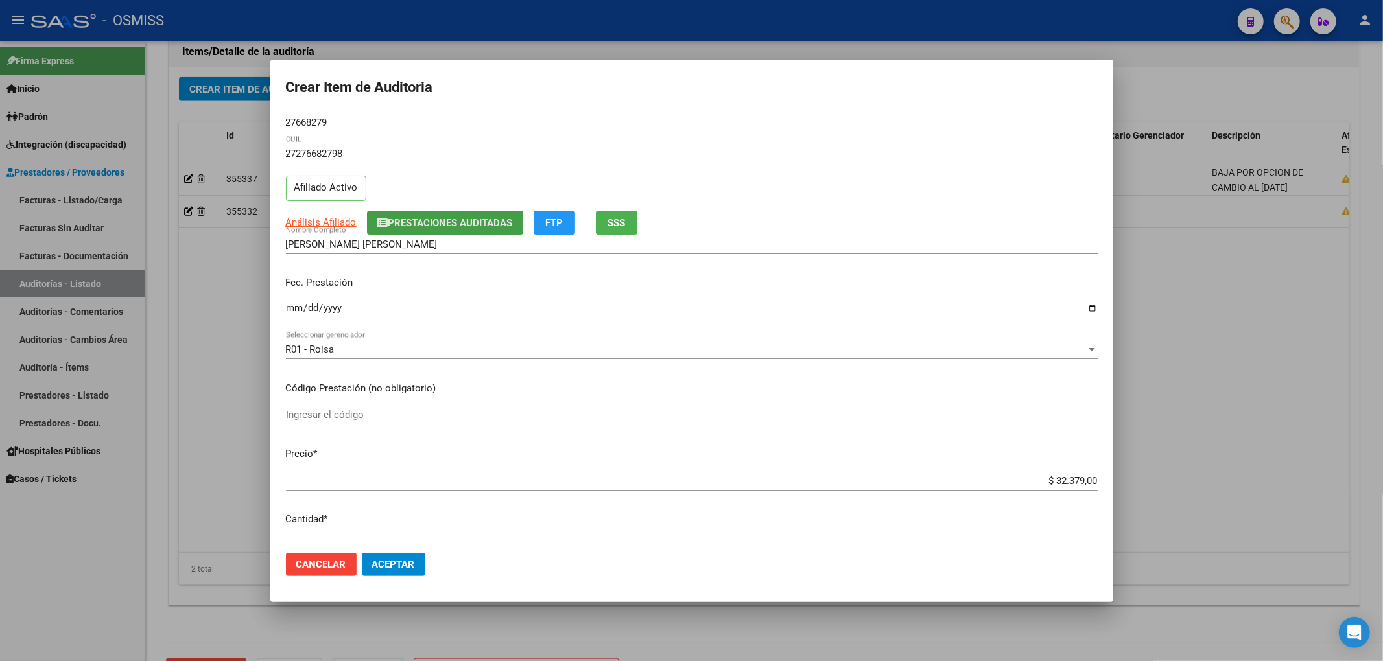
click at [455, 211] on button "Prestaciones Auditadas" at bounding box center [445, 223] width 156 height 24
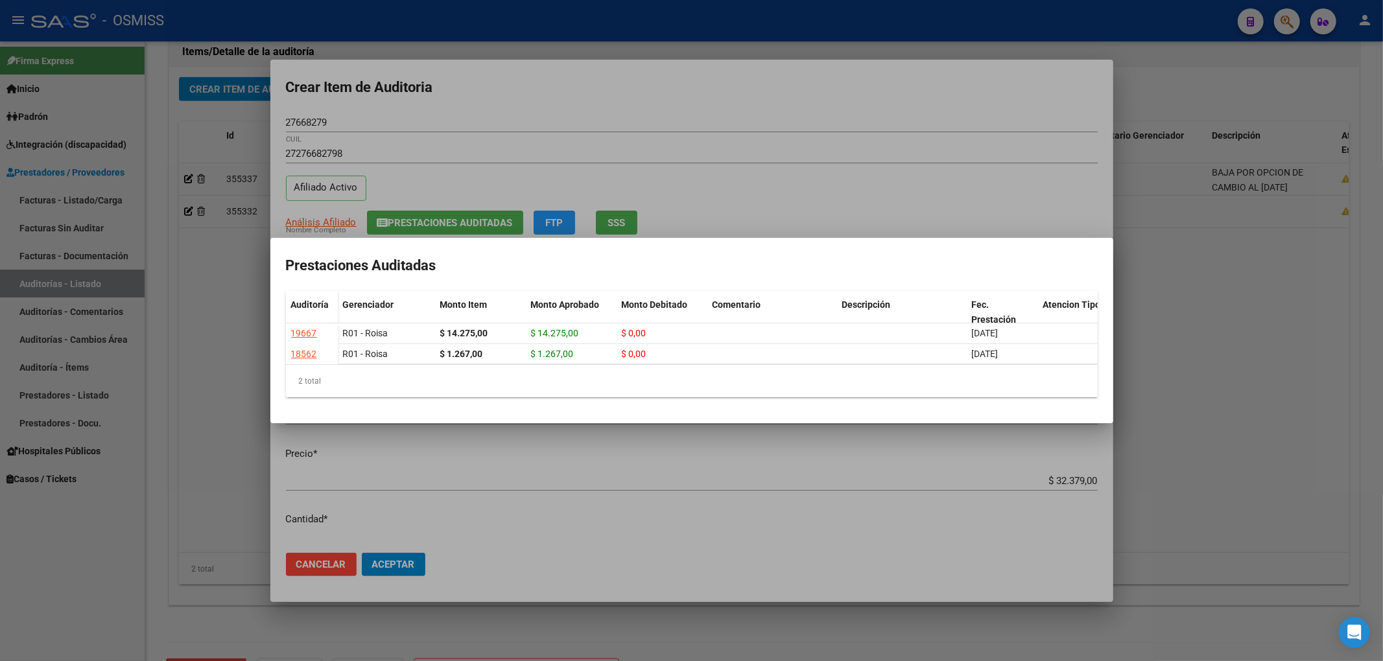
click at [498, 86] on div at bounding box center [691, 330] width 1383 height 661
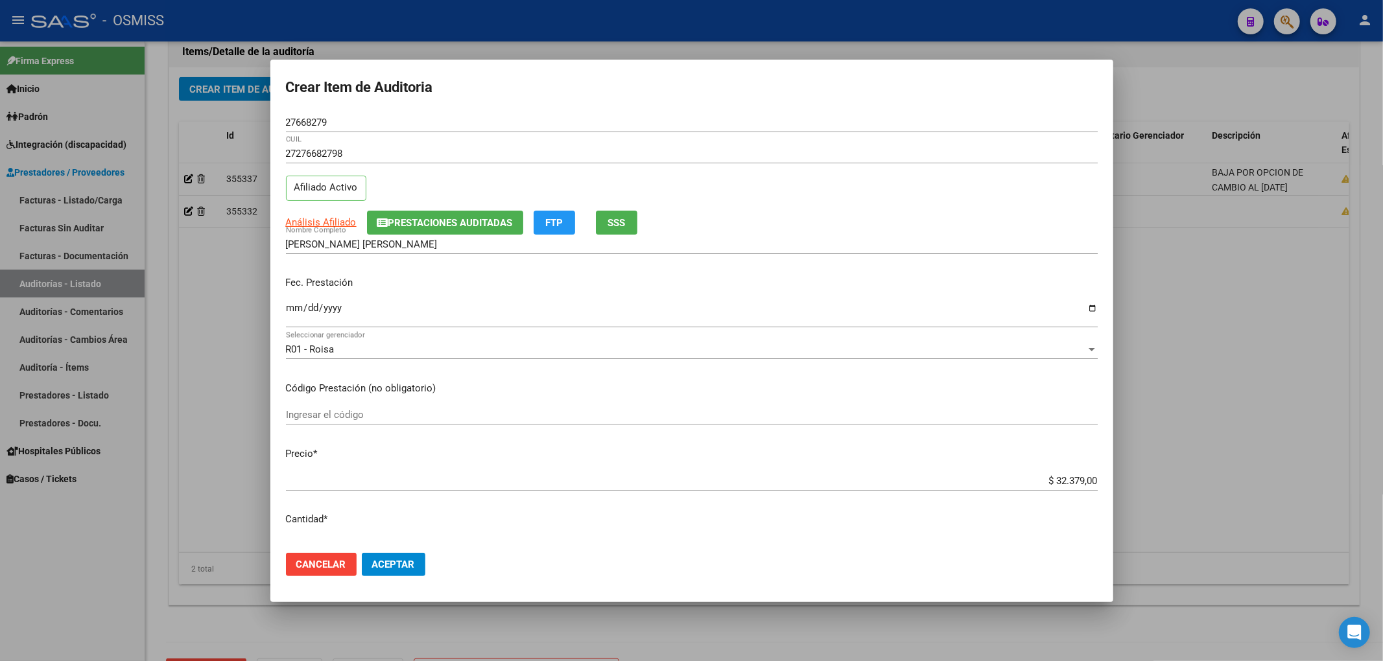
drag, startPoint x: 510, startPoint y: 314, endPoint x: 499, endPoint y: 322, distance: 13.0
click at [510, 314] on input "[DATE]" at bounding box center [692, 313] width 812 height 21
click at [418, 553] on button "Aceptar" at bounding box center [394, 564] width 64 height 23
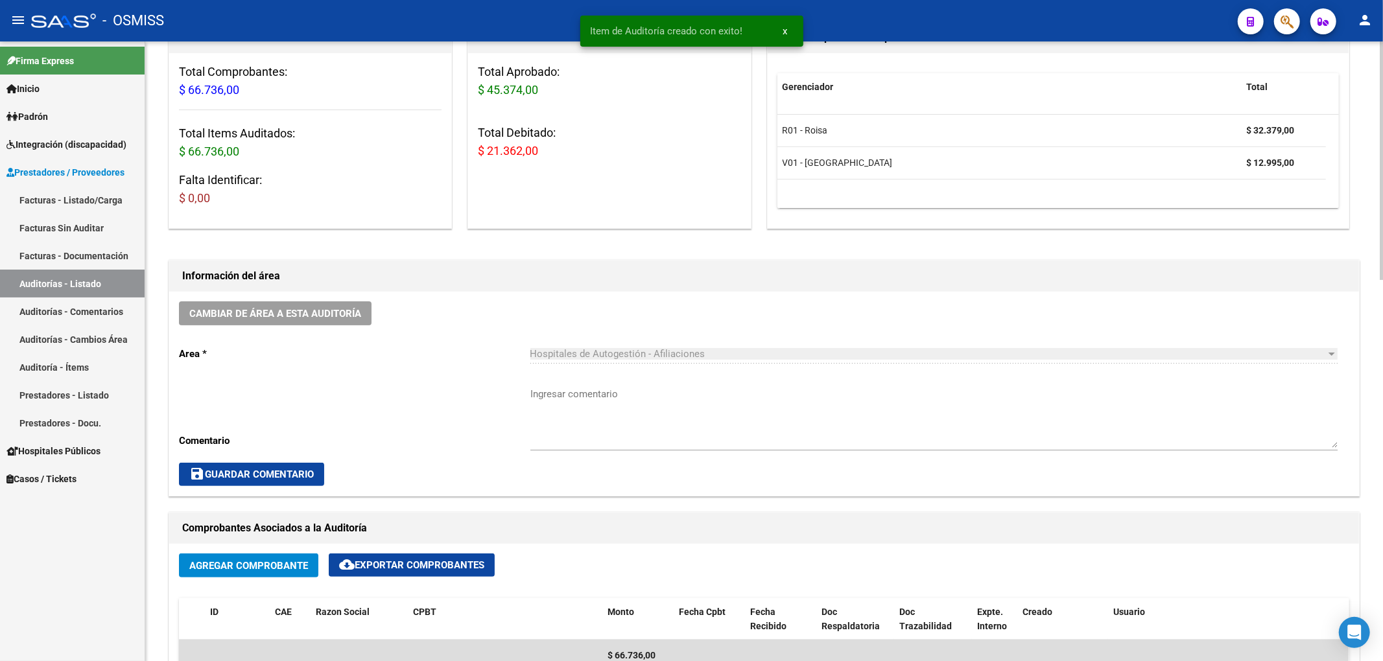
scroll to position [1, 0]
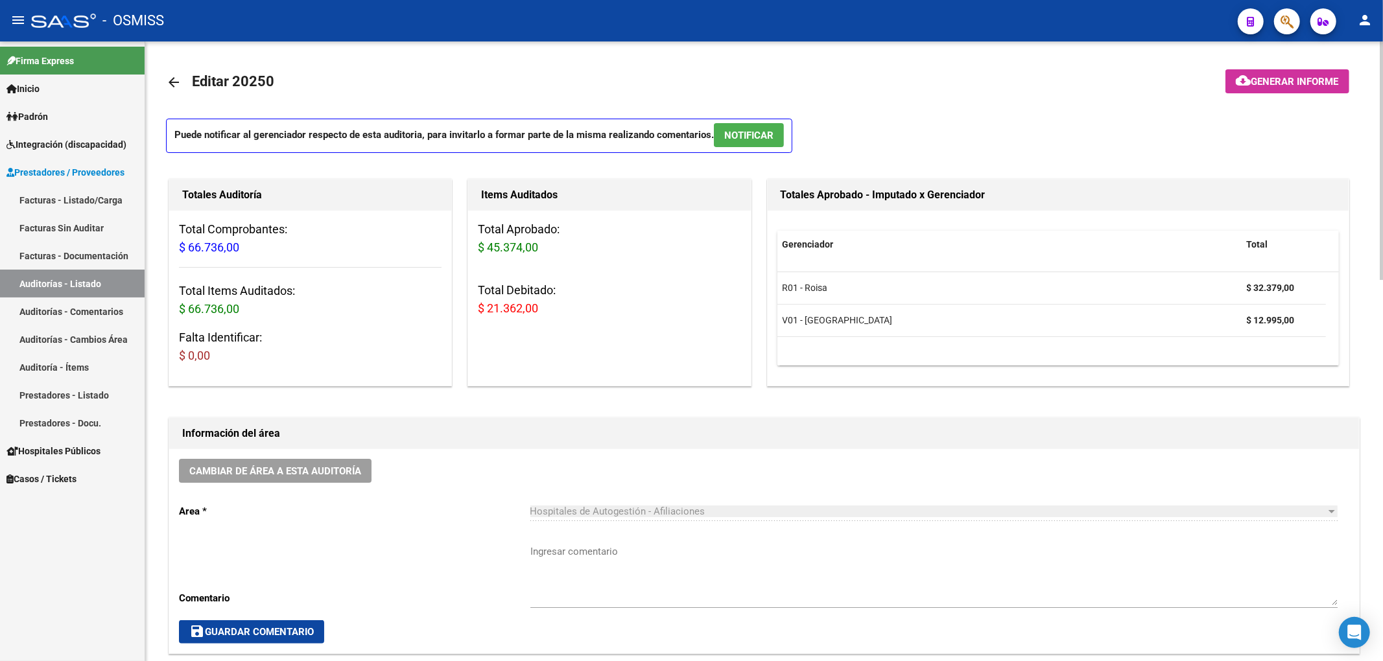
click at [1273, 81] on span "Generar informe" at bounding box center [1295, 82] width 88 height 12
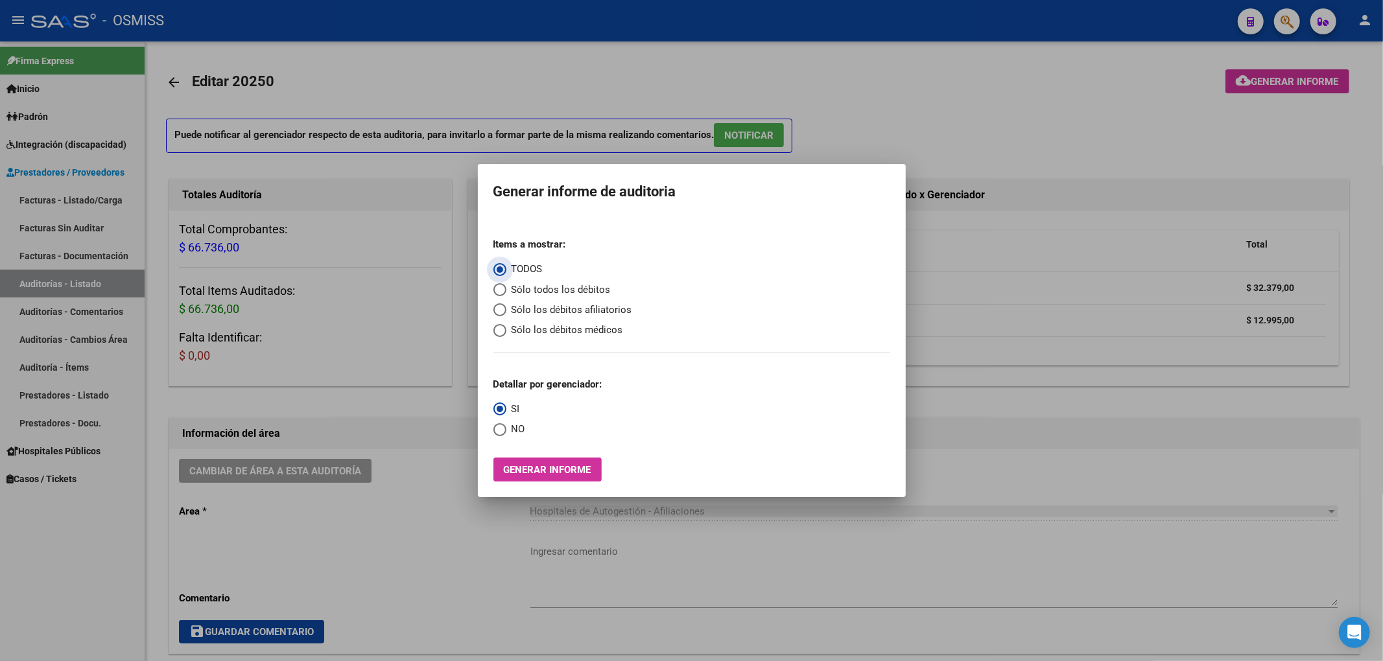
click at [577, 314] on span "Sólo los débitos afiliatorios" at bounding box center [569, 310] width 126 height 15
click at [506, 314] on input "Sólo los débitos afiliatorios" at bounding box center [499, 309] width 13 height 13
click at [521, 429] on span "NO" at bounding box center [515, 429] width 19 height 15
click at [506, 429] on input "NO" at bounding box center [499, 429] width 13 height 13
click at [539, 467] on span "Generar informe" at bounding box center [548, 470] width 88 height 12
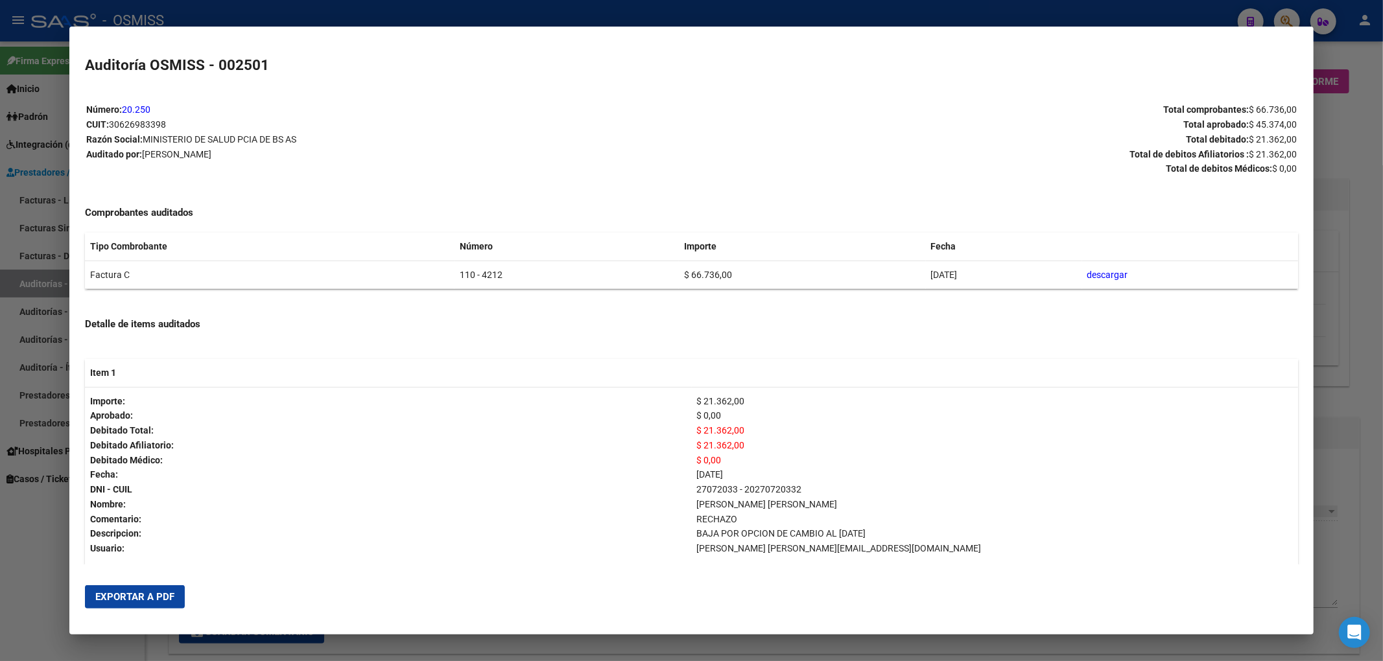
click at [145, 594] on span "Exportar a PDF" at bounding box center [134, 597] width 79 height 12
click at [1359, 140] on div at bounding box center [691, 330] width 1383 height 661
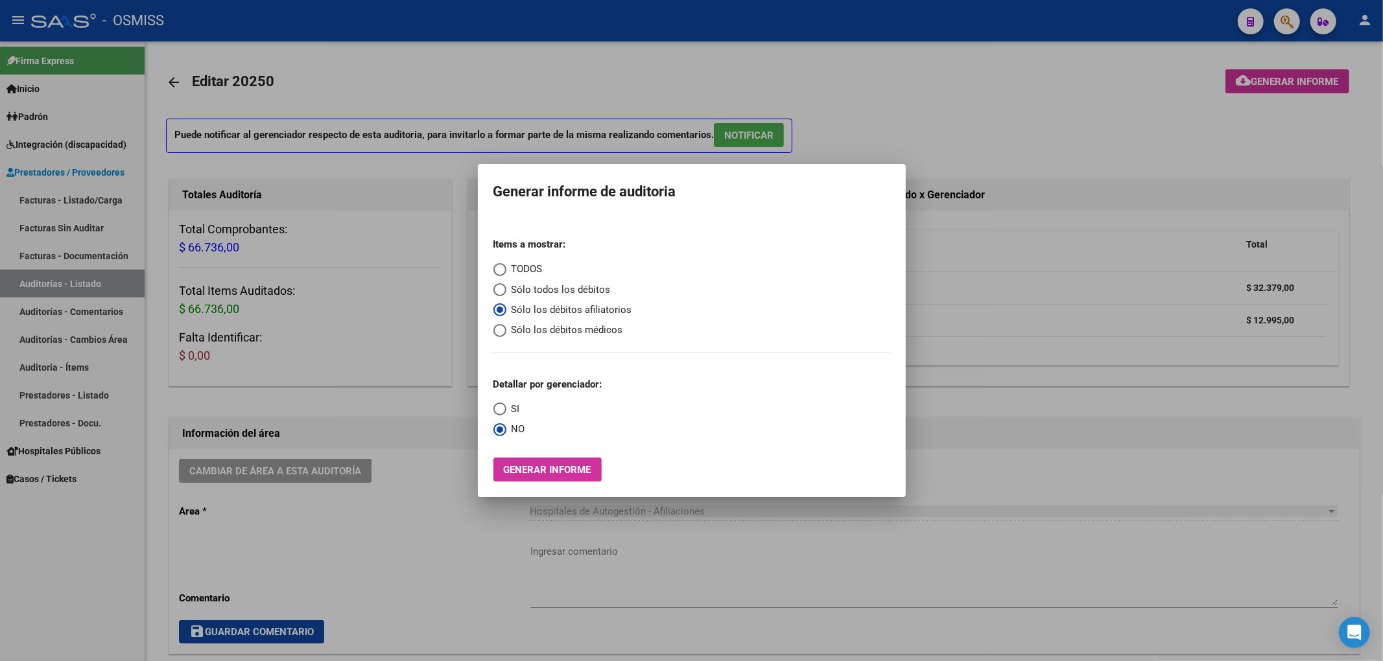
click at [879, 76] on div at bounding box center [691, 330] width 1383 height 661
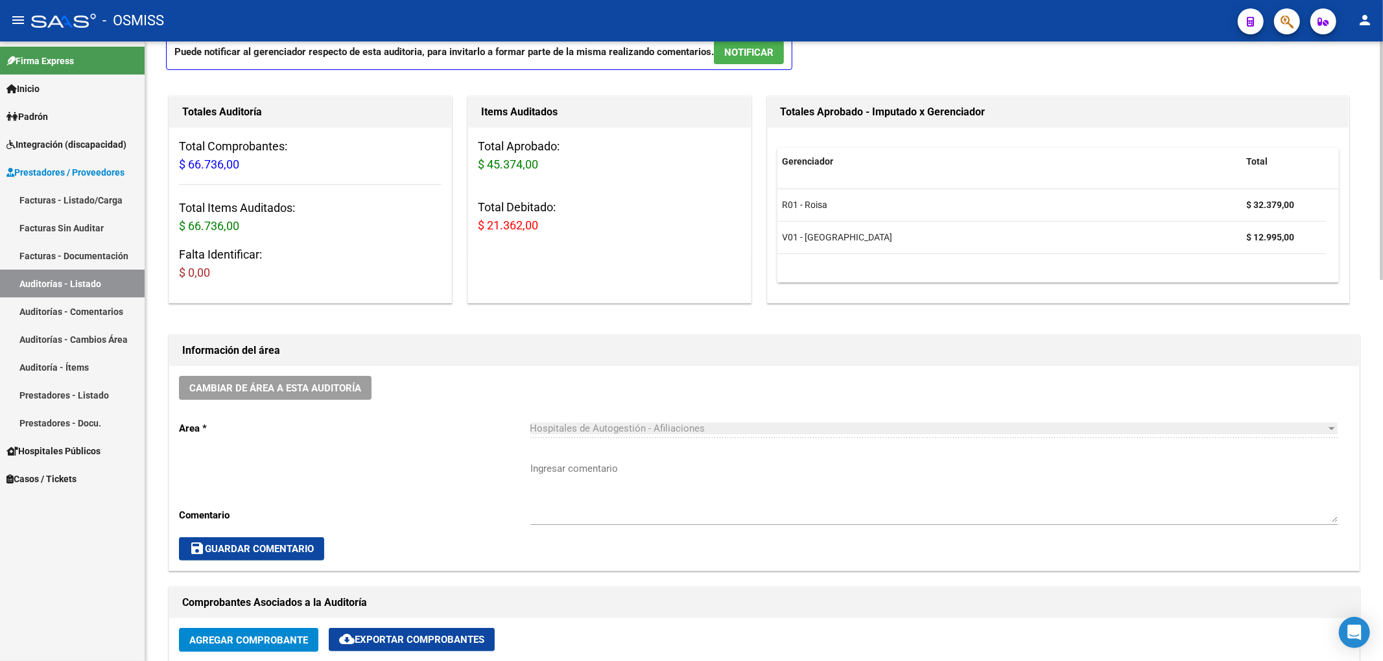
scroll to position [260, 0]
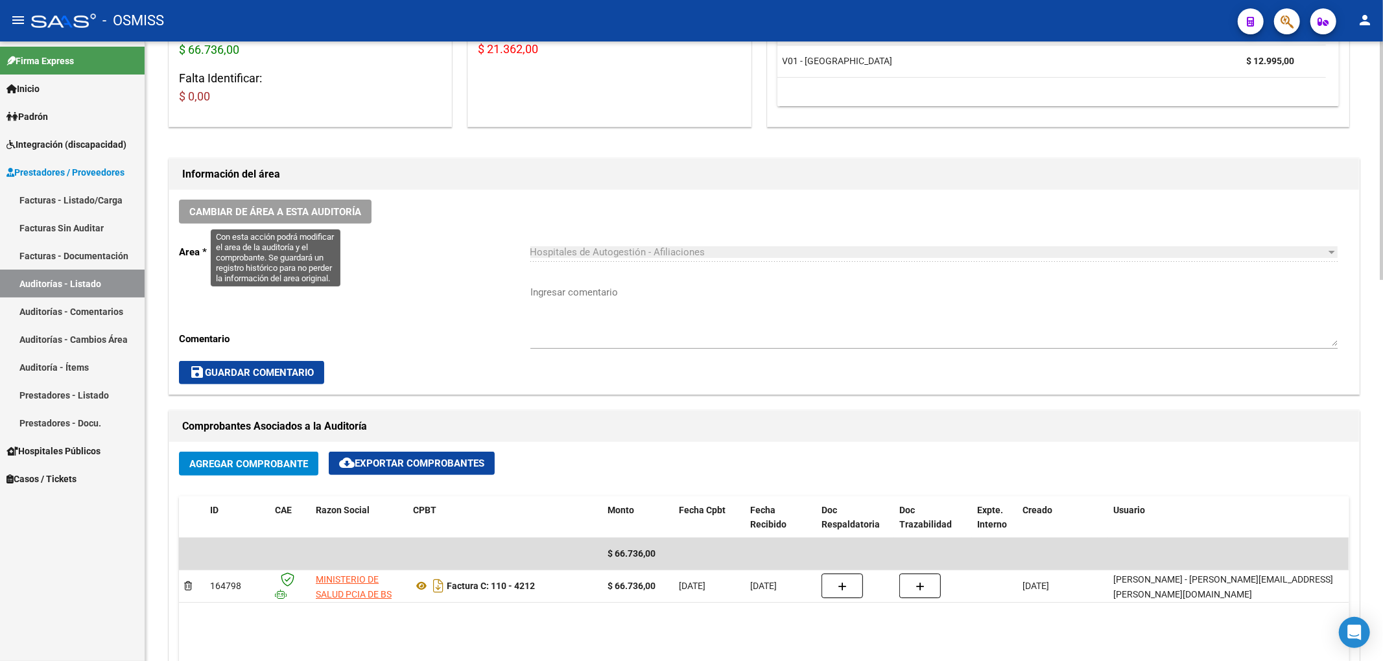
click at [355, 209] on span "Cambiar de área a esta auditoría" at bounding box center [275, 212] width 172 height 12
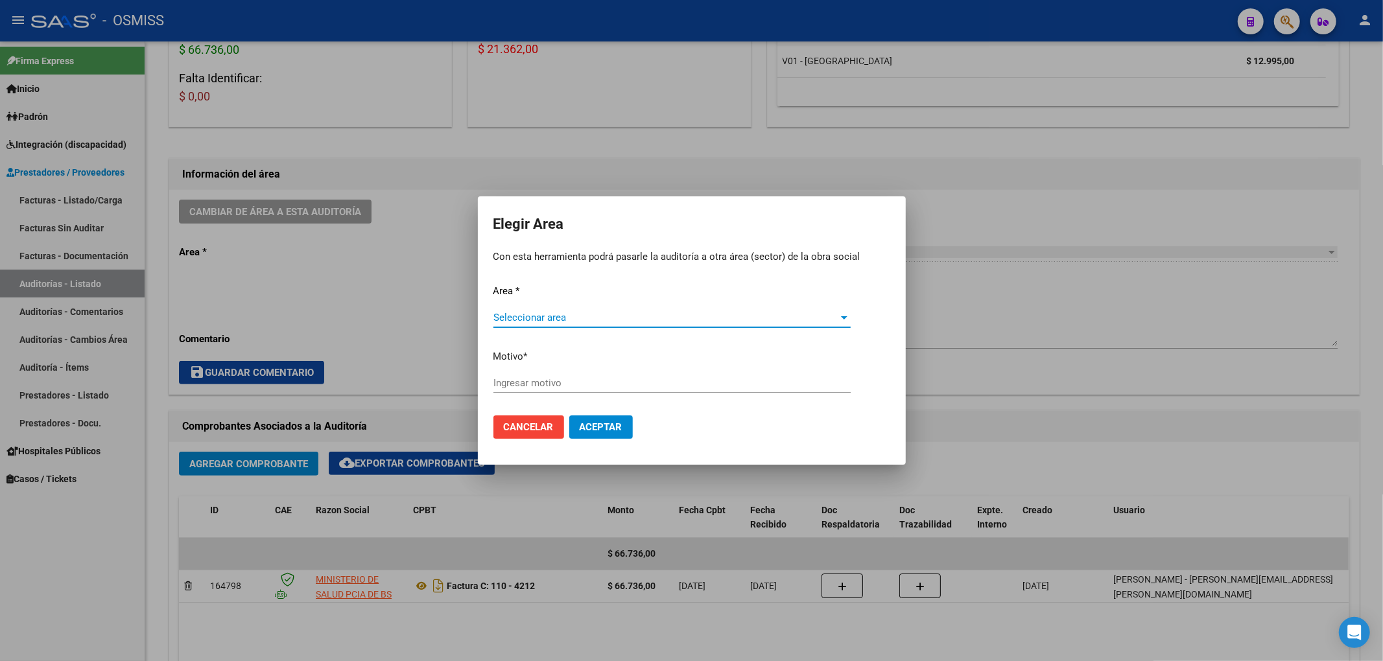
click at [539, 312] on span "Seleccionar area" at bounding box center [666, 318] width 346 height 12
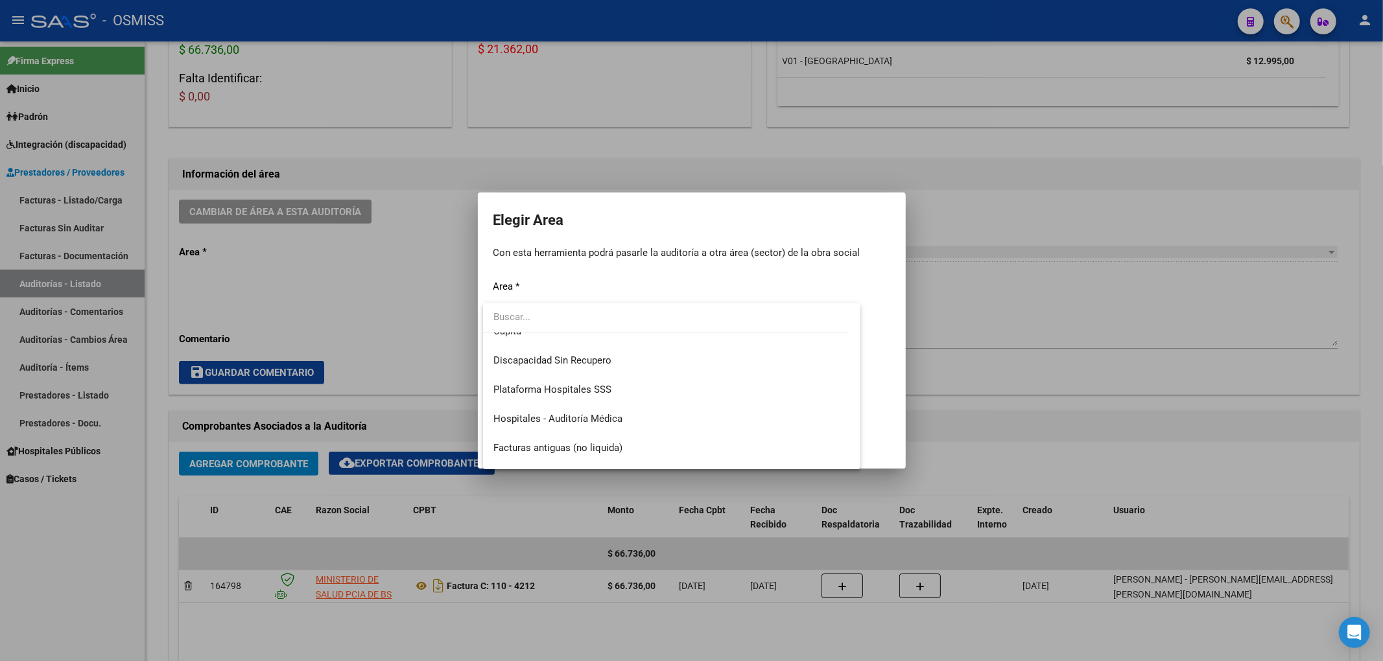
scroll to position [172, 0]
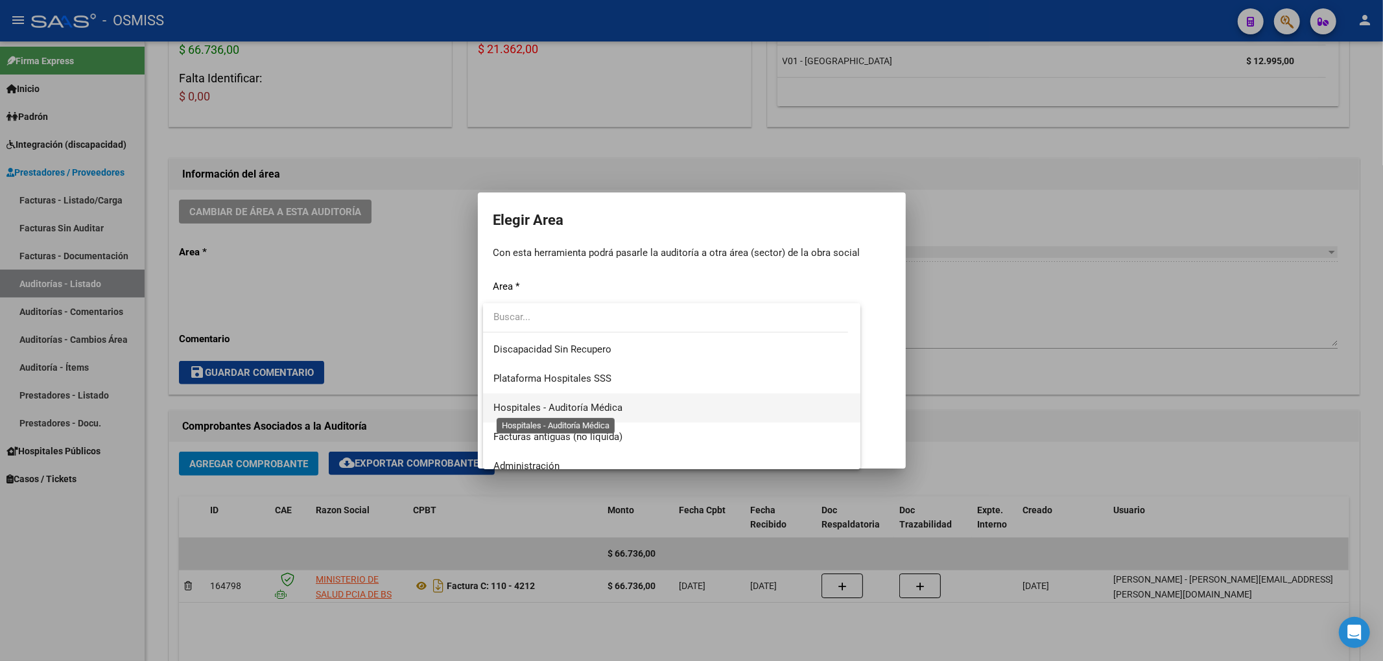
click at [576, 402] on span "Hospitales - Auditoría Médica" at bounding box center [557, 408] width 129 height 12
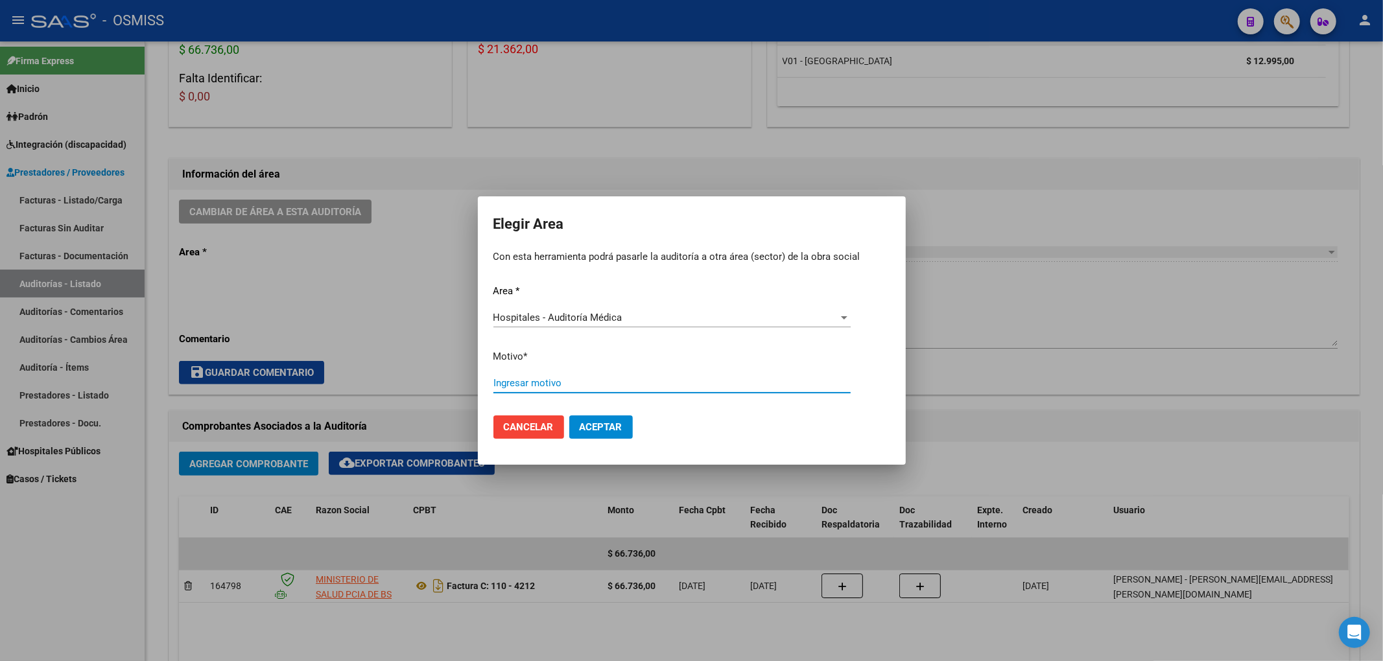
click at [548, 382] on input "Ingresar motivo" at bounding box center [671, 383] width 357 height 12
click at [579, 434] on button "Aceptar" at bounding box center [601, 427] width 64 height 23
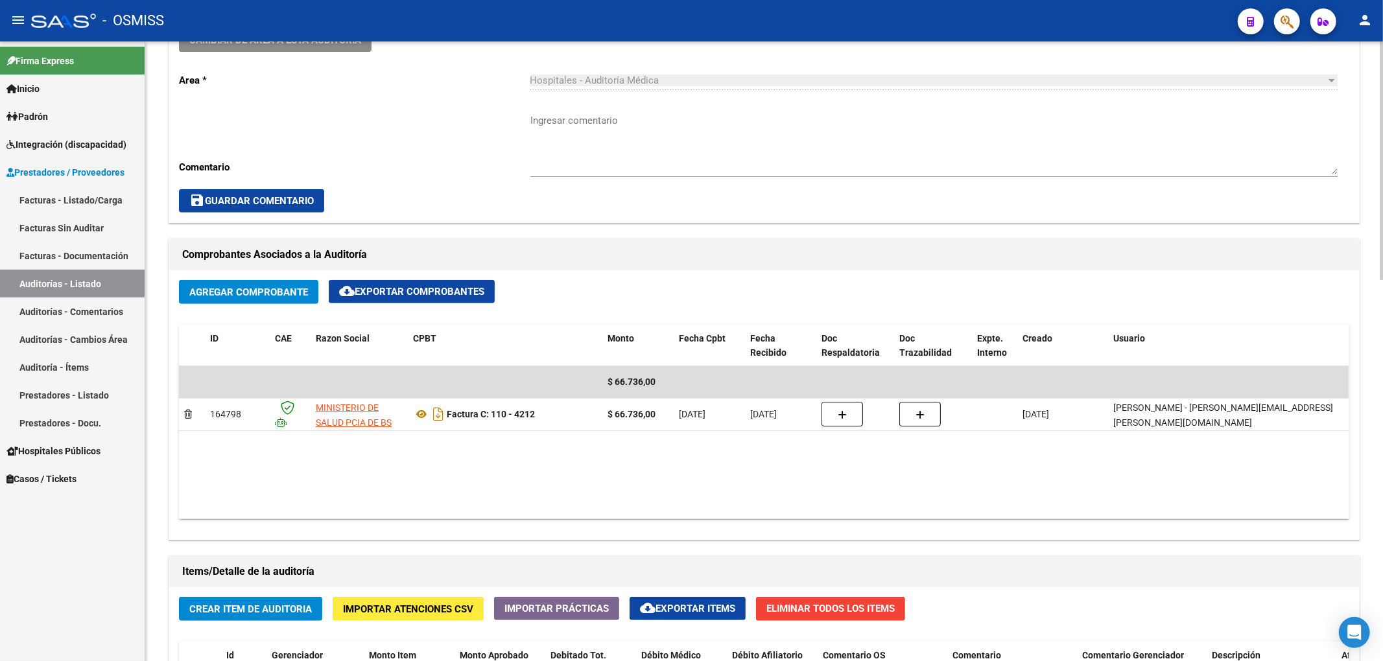
scroll to position [0, 0]
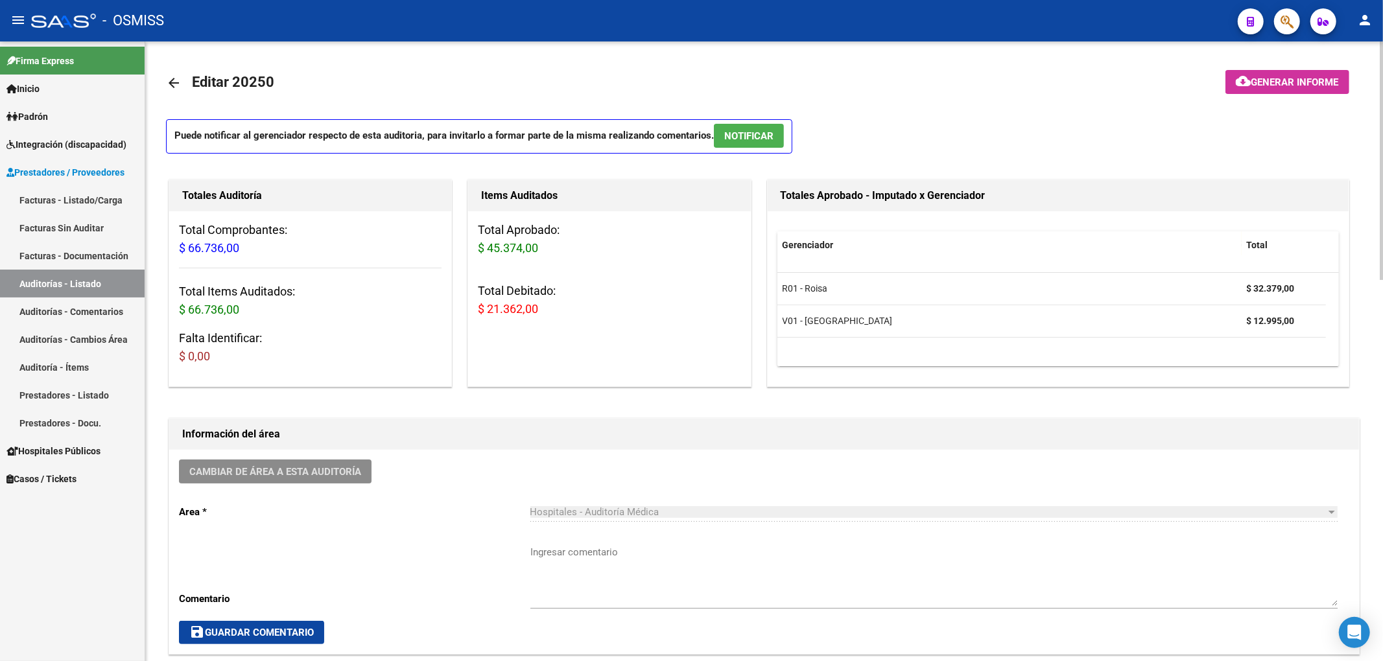
click at [169, 71] on link "arrow_back" at bounding box center [179, 82] width 26 height 30
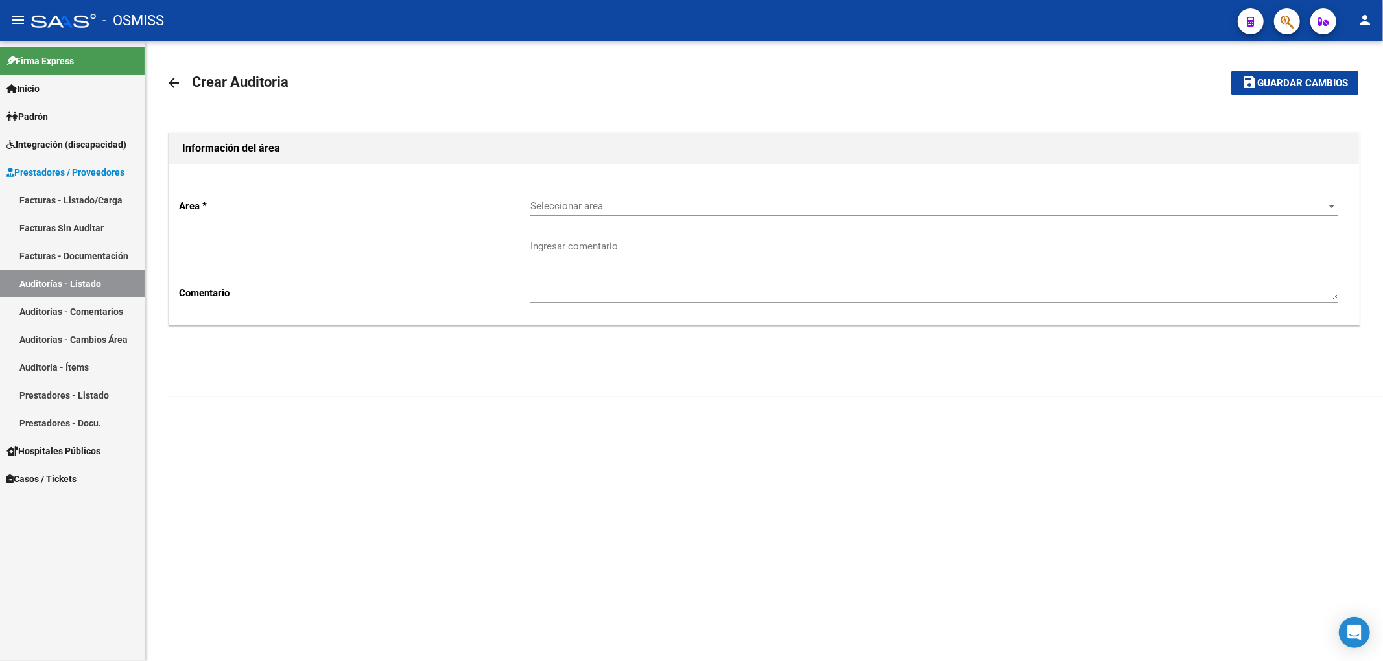
click at [528, 213] on div "Area * Seleccionar area Seleccionar area Comentario Ingresar comentario" at bounding box center [764, 244] width 1190 height 161
click at [538, 213] on div "Seleccionar area Seleccionar area" at bounding box center [933, 202] width 807 height 28
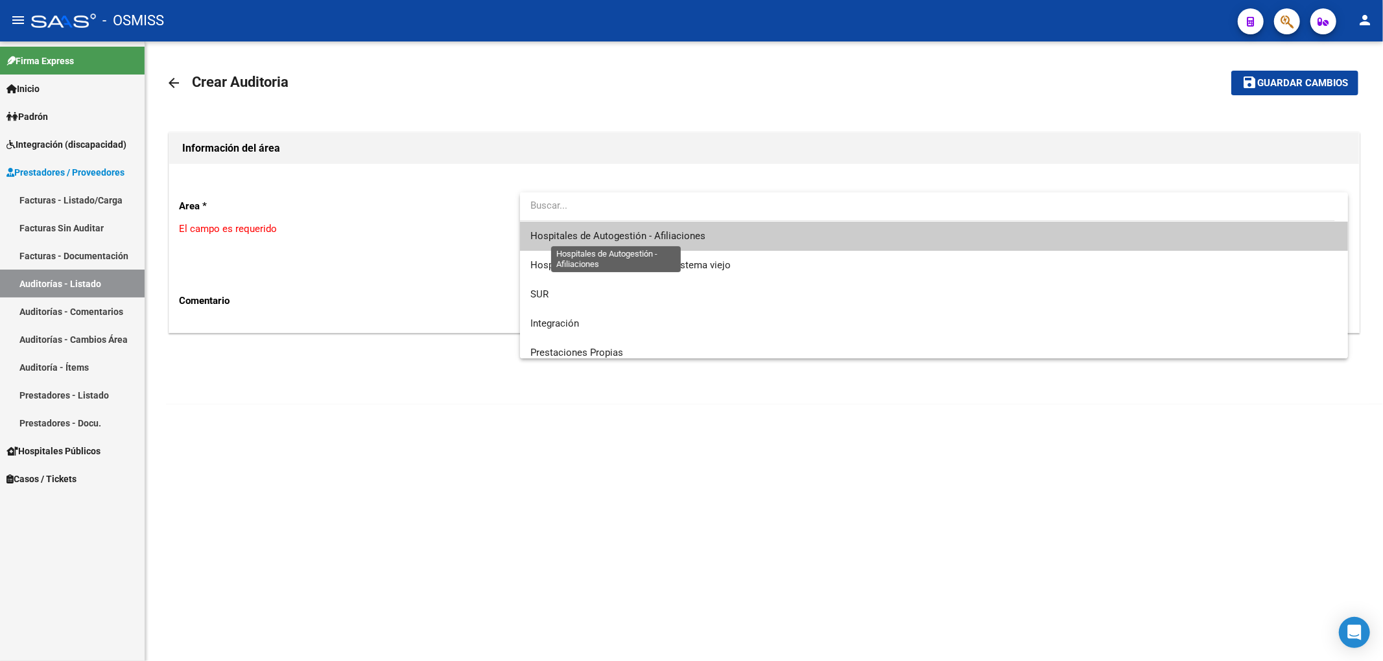
click at [561, 239] on span "Hospitales de Autogestión - Afiliaciones" at bounding box center [617, 236] width 175 height 12
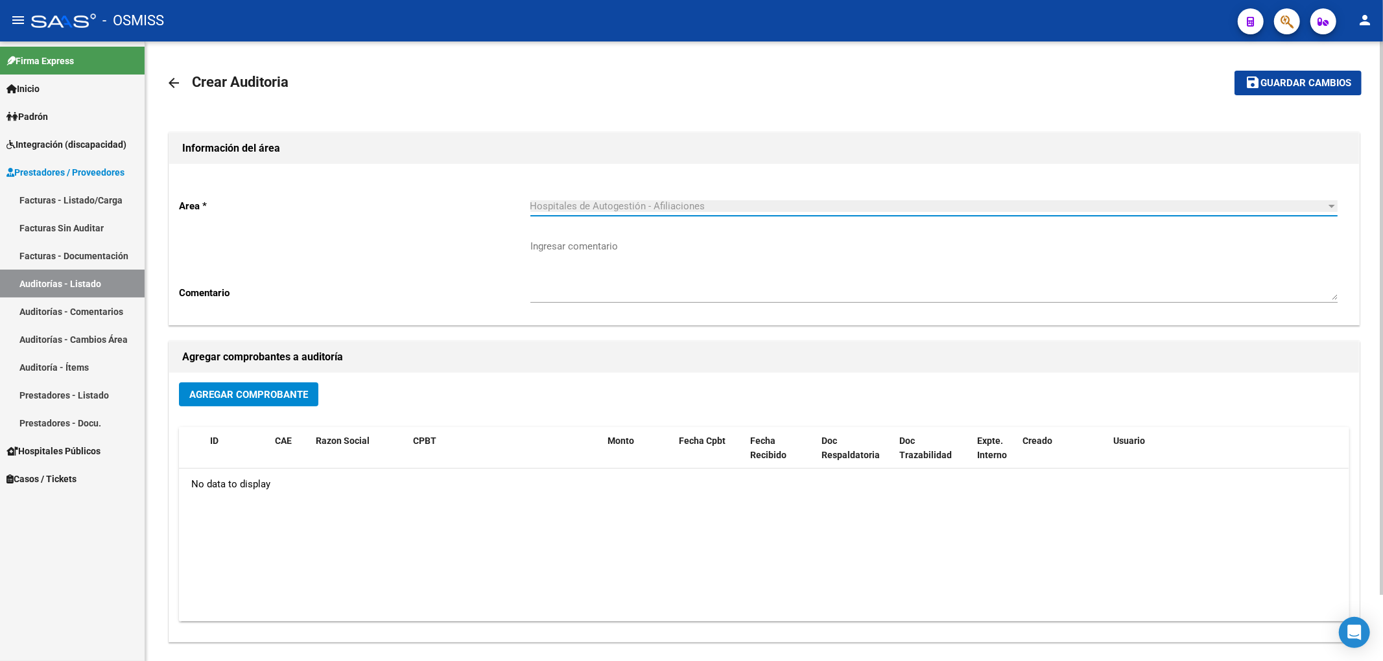
click at [275, 389] on span "Agregar Comprobante" at bounding box center [248, 395] width 119 height 12
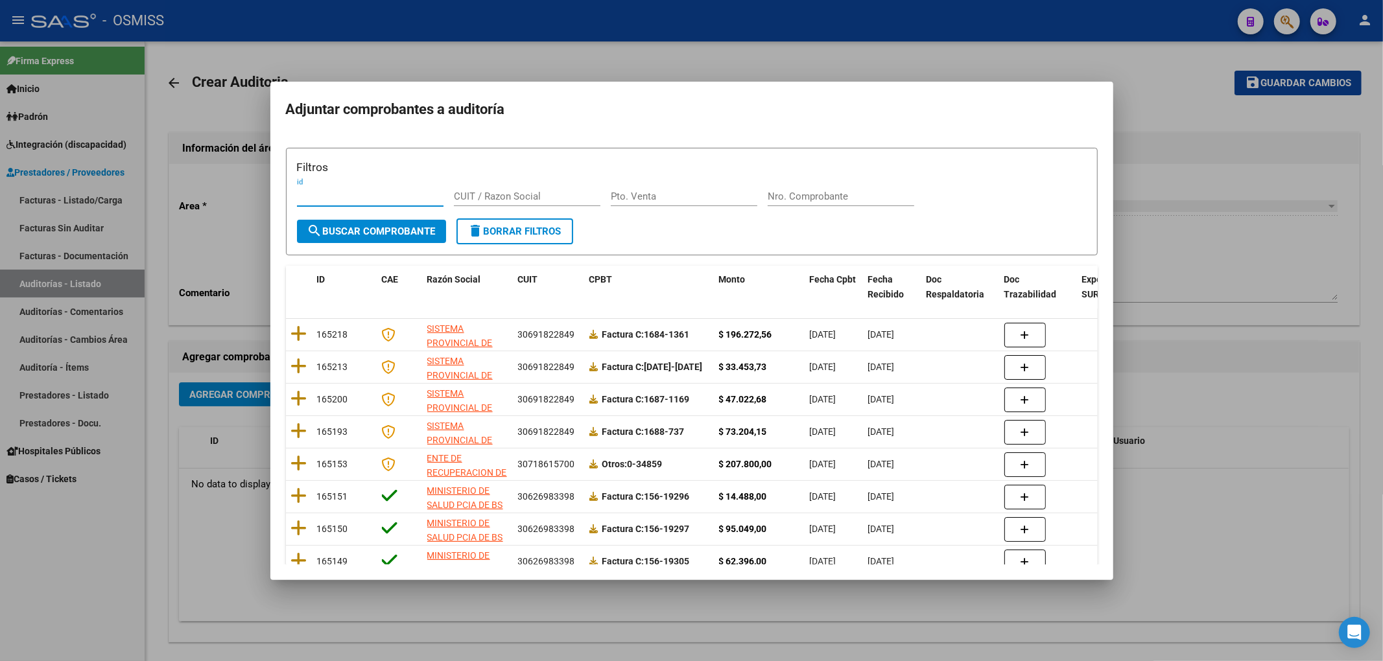
click at [792, 206] on div "Nro. Comprobante" at bounding box center [841, 196] width 147 height 19
click at [410, 237] on span "search Buscar Comprobante" at bounding box center [371, 232] width 128 height 12
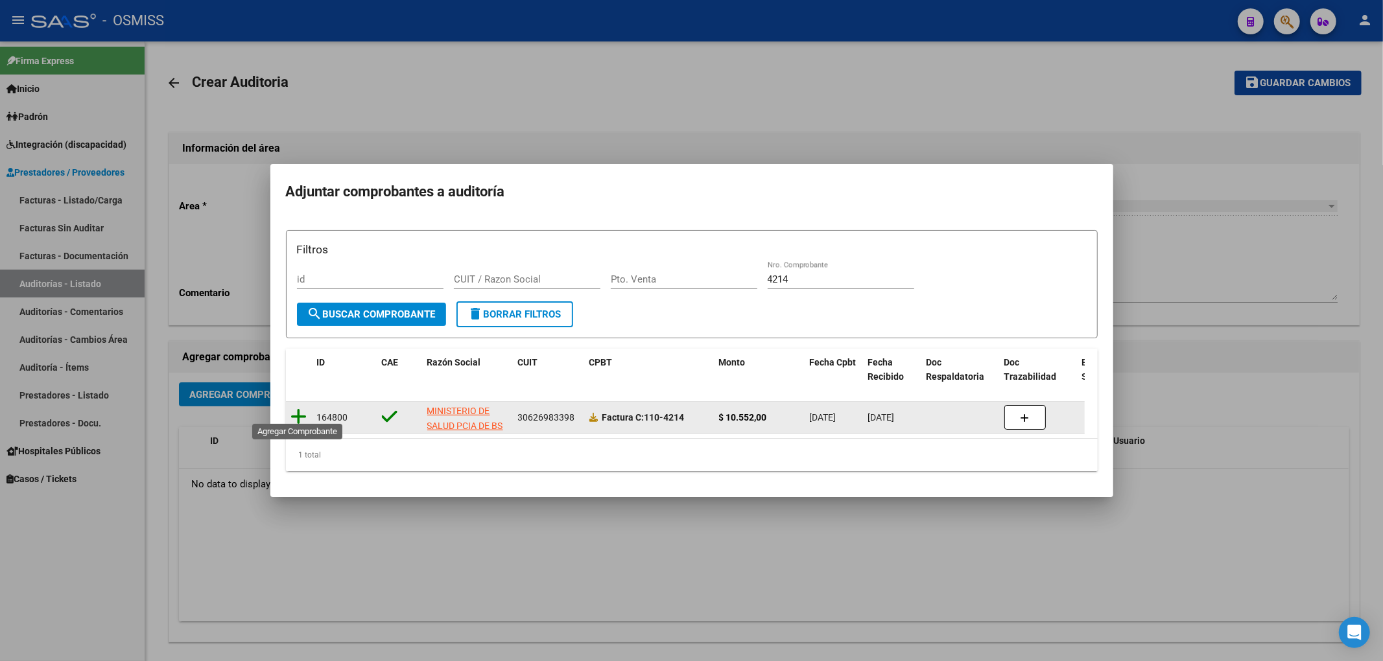
click at [298, 408] on icon at bounding box center [299, 417] width 16 height 18
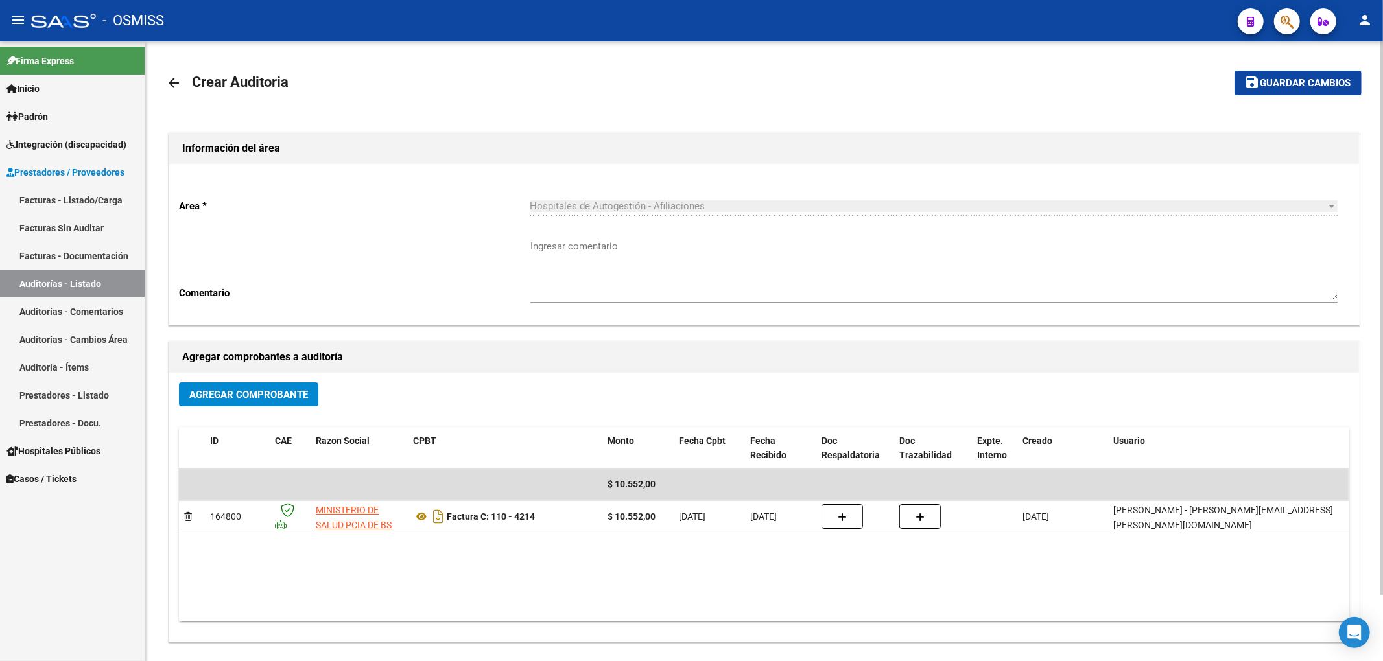
click at [1260, 101] on mat-toolbar-row "save Guardar cambios" at bounding box center [1237, 82] width 248 height 41
click at [1261, 89] on button "save Guardar cambios" at bounding box center [1297, 83] width 127 height 24
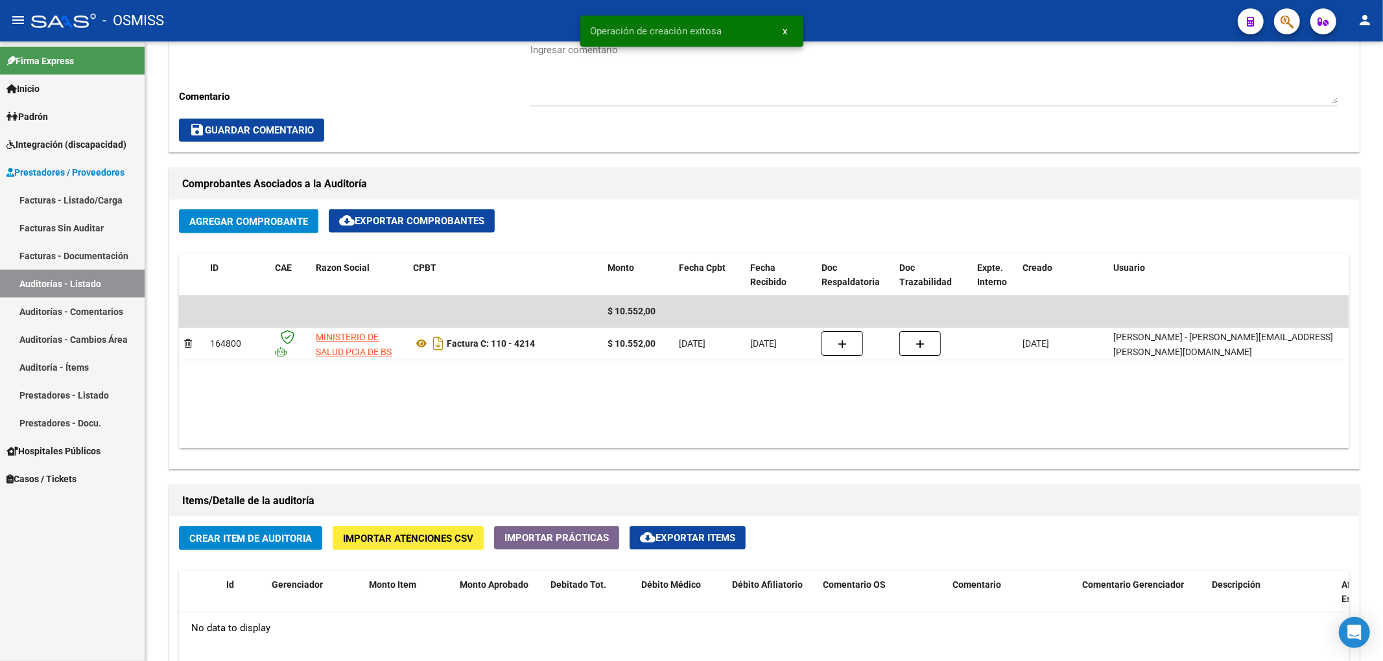
scroll to position [691, 0]
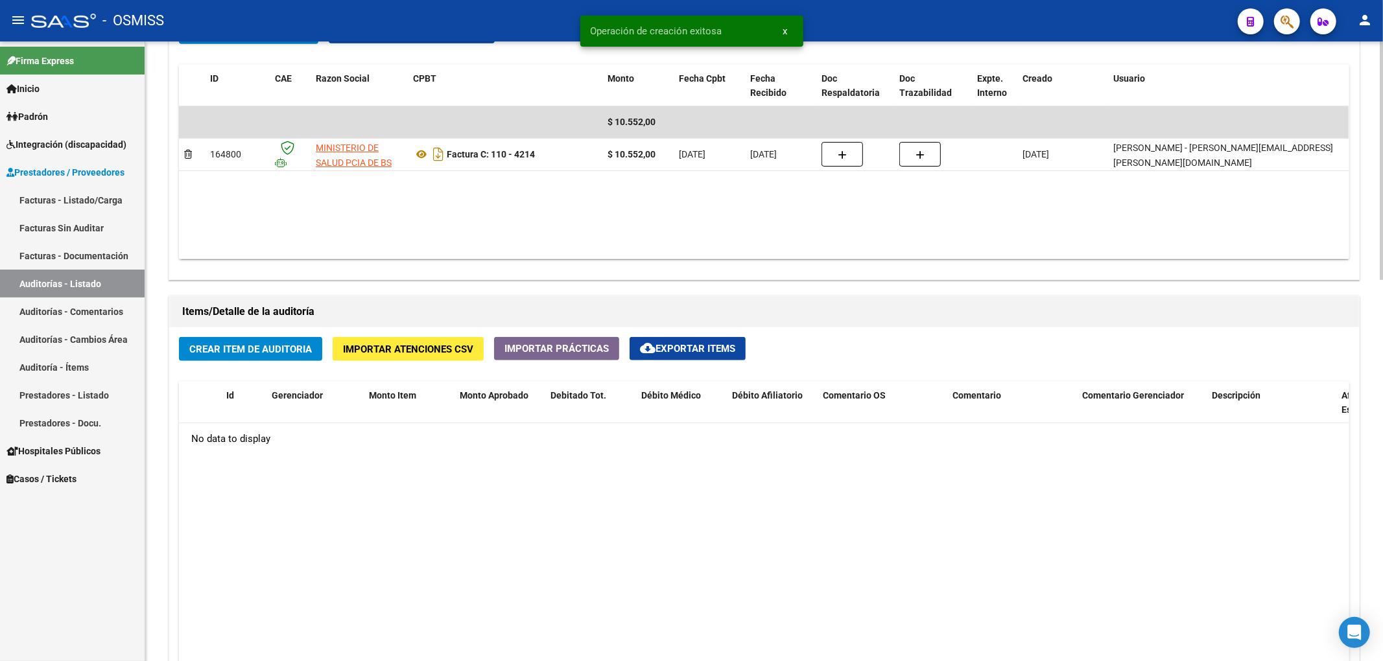
click at [320, 350] on button "Crear Item de Auditoria" at bounding box center [250, 349] width 143 height 24
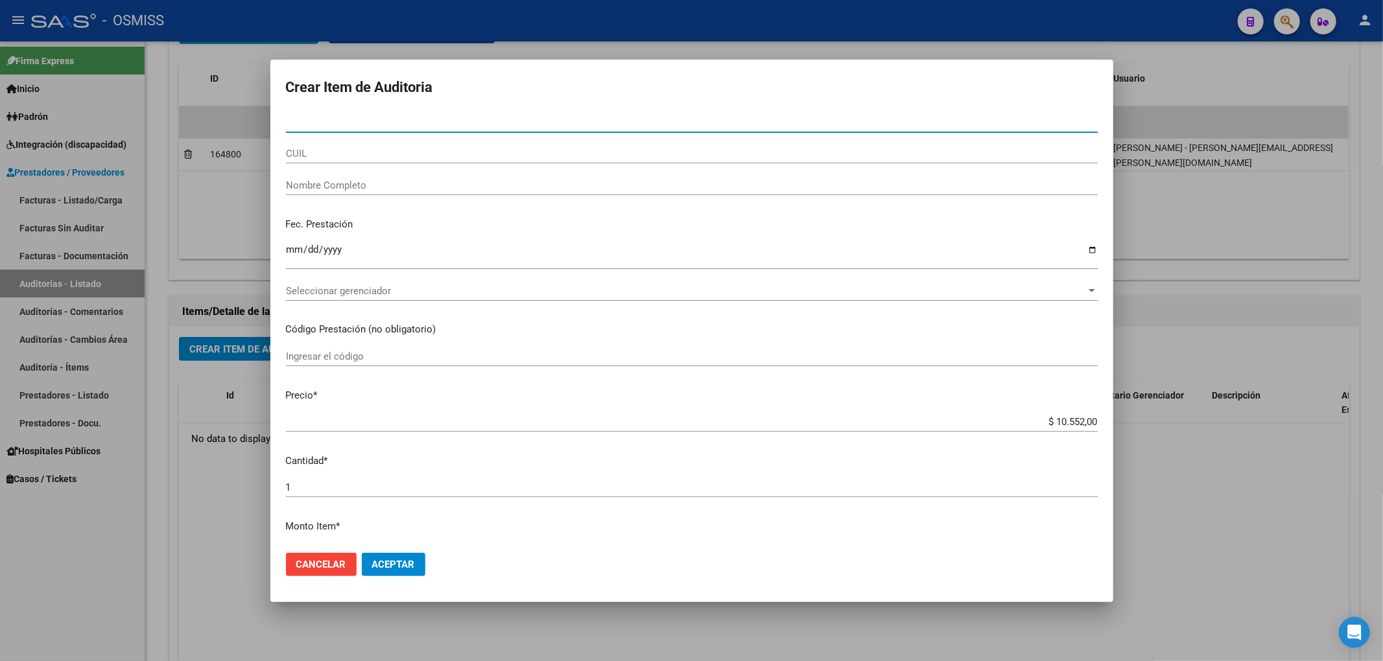
paste input "33251957"
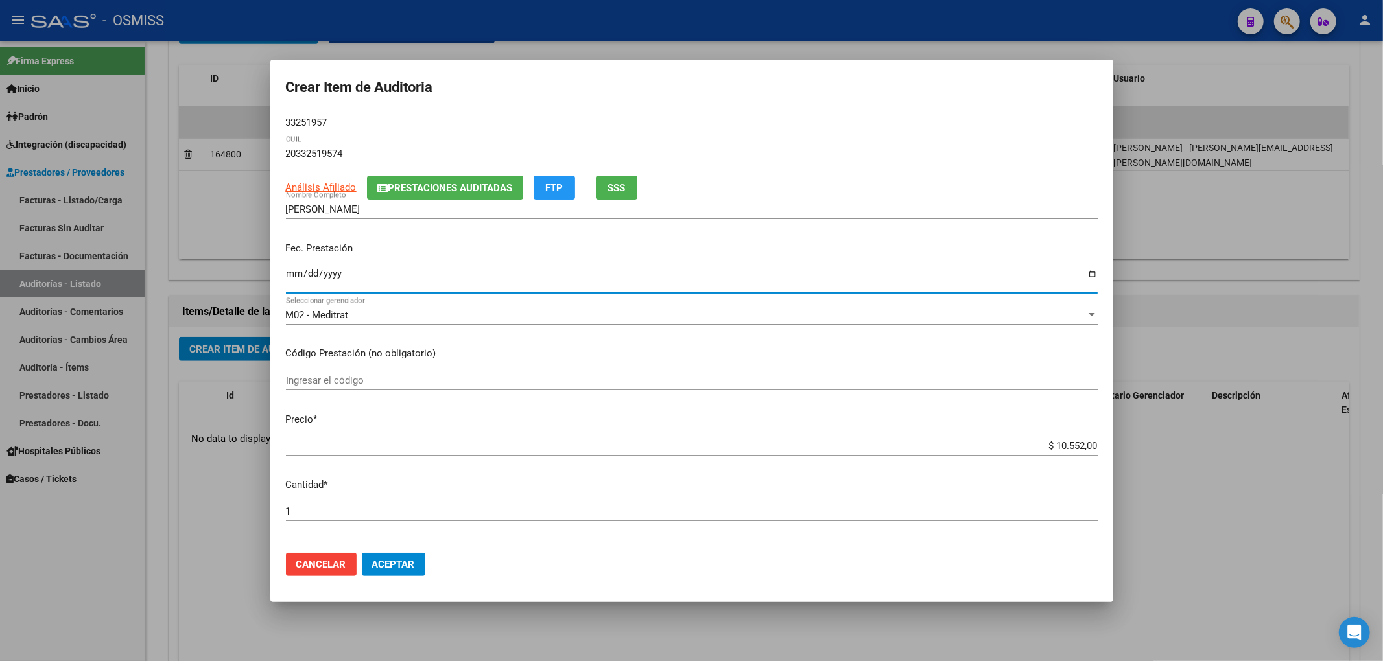
click at [299, 273] on input "Ingresar la fecha" at bounding box center [692, 278] width 812 height 21
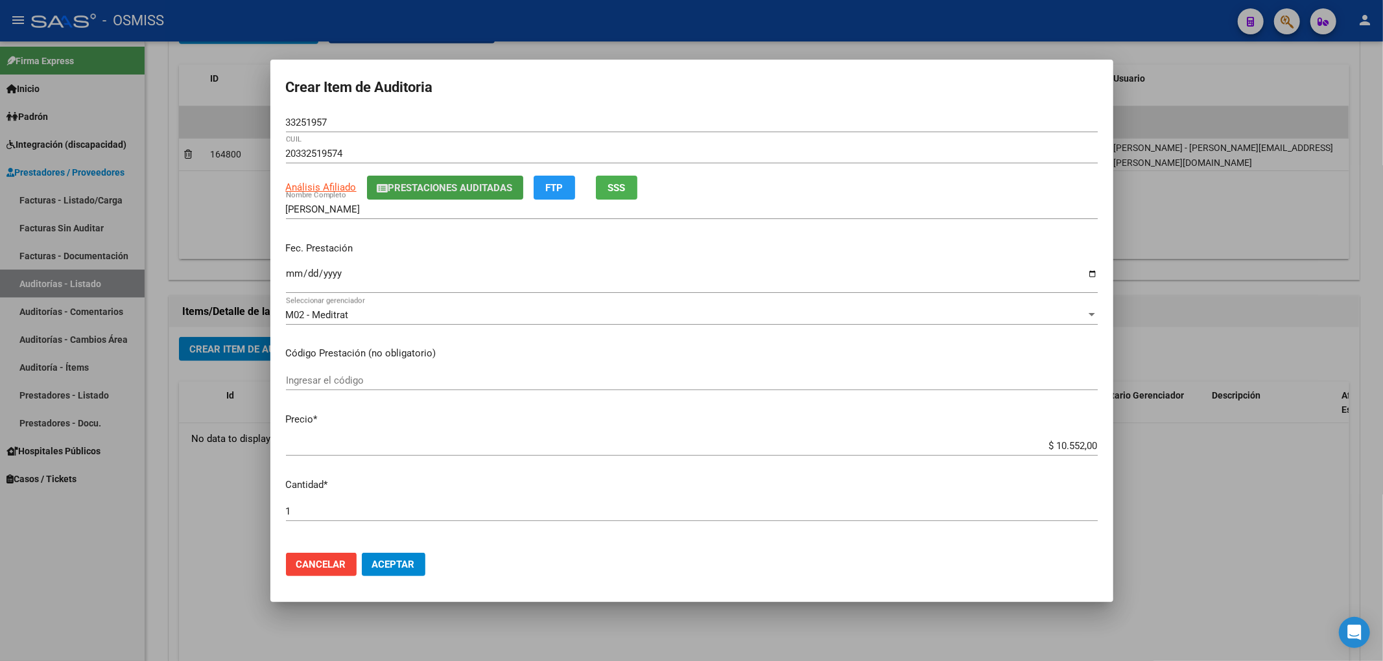
click at [450, 194] on button "Prestaciones Auditadas" at bounding box center [445, 188] width 156 height 24
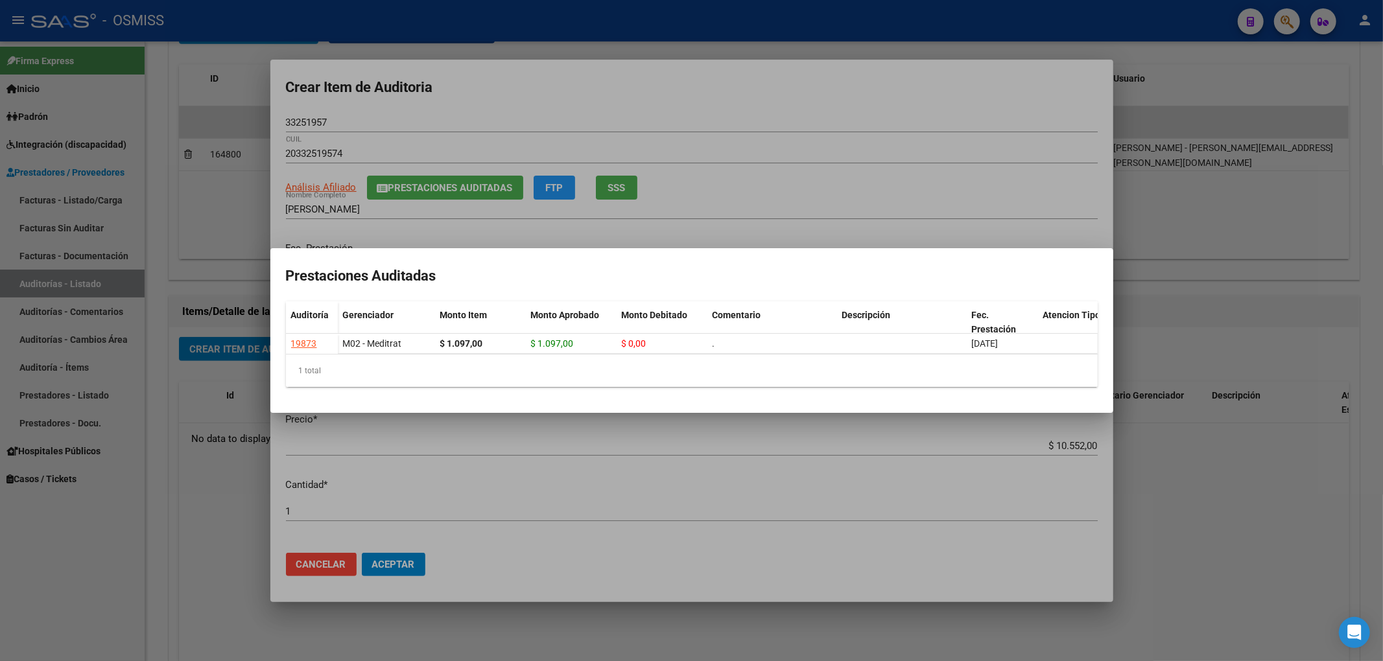
click at [607, 104] on div at bounding box center [691, 330] width 1383 height 661
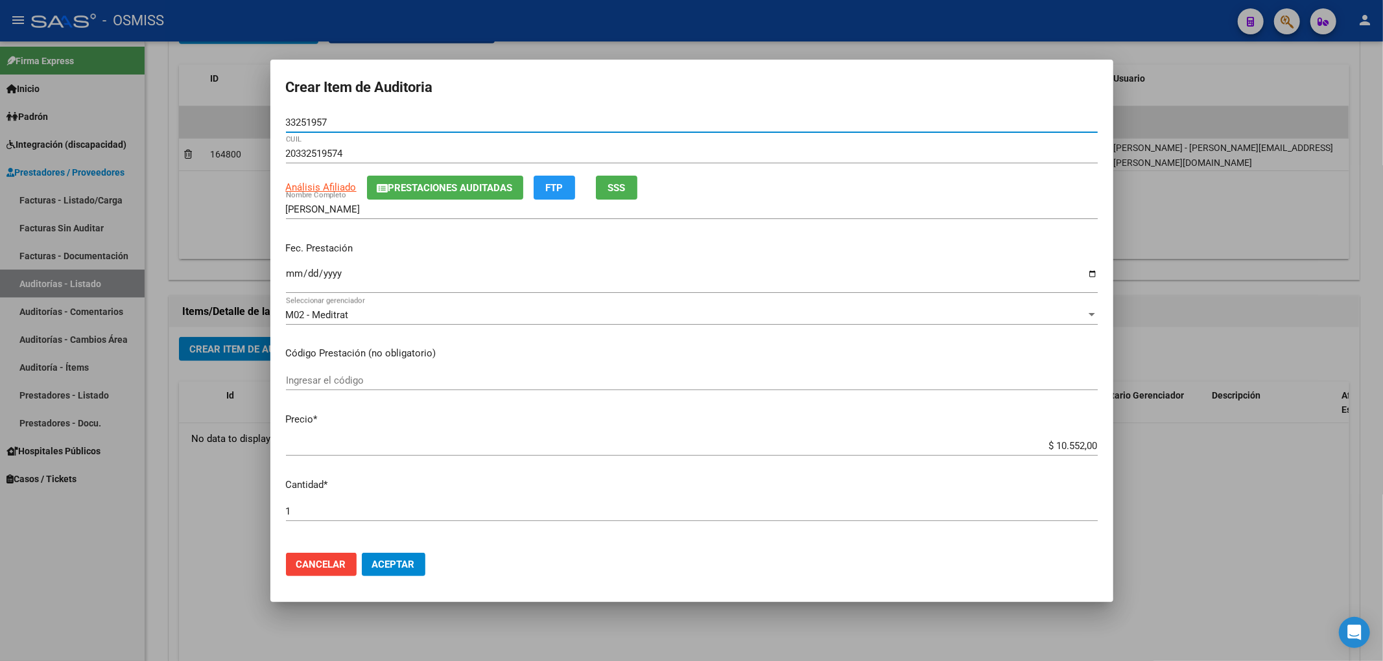
drag, startPoint x: 340, startPoint y: 120, endPoint x: 205, endPoint y: 112, distance: 135.7
click at [213, 113] on div "Crear Item de Auditoria 33251957 Nro Documento 20332519574 CUIL Análisis Afilia…" at bounding box center [691, 330] width 1383 height 661
click at [488, 249] on p "Fec. Prestación" at bounding box center [692, 248] width 812 height 15
click at [477, 257] on div "Fec. Prestación [DATE] Ingresar la fecha" at bounding box center [692, 268] width 812 height 74
click at [526, 287] on input "[DATE]" at bounding box center [692, 278] width 812 height 21
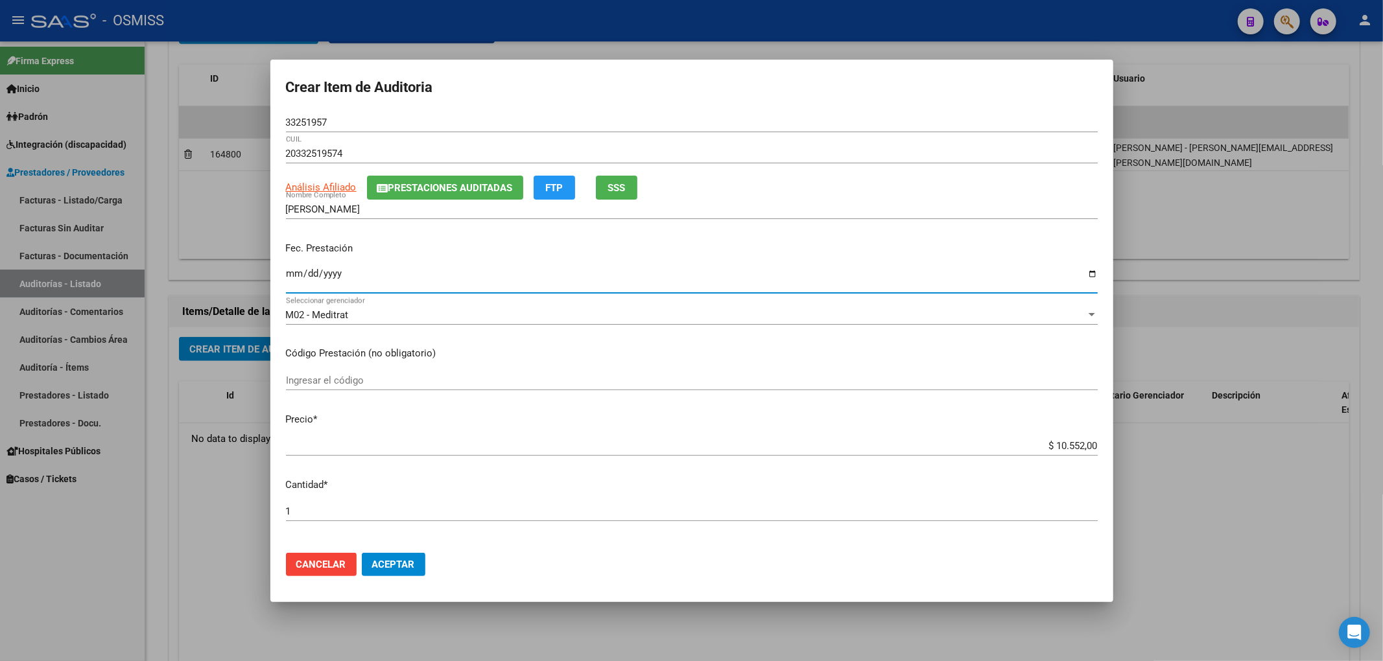
click at [510, 270] on input "[DATE]" at bounding box center [692, 278] width 812 height 21
click at [470, 242] on p "Fec. Prestación" at bounding box center [692, 248] width 812 height 15
click at [791, 366] on mat-dialog-content "33251957 Nro Documento 20332519574 CUIL Análisis Afiliado Prestaciones Auditada…" at bounding box center [691, 328] width 843 height 430
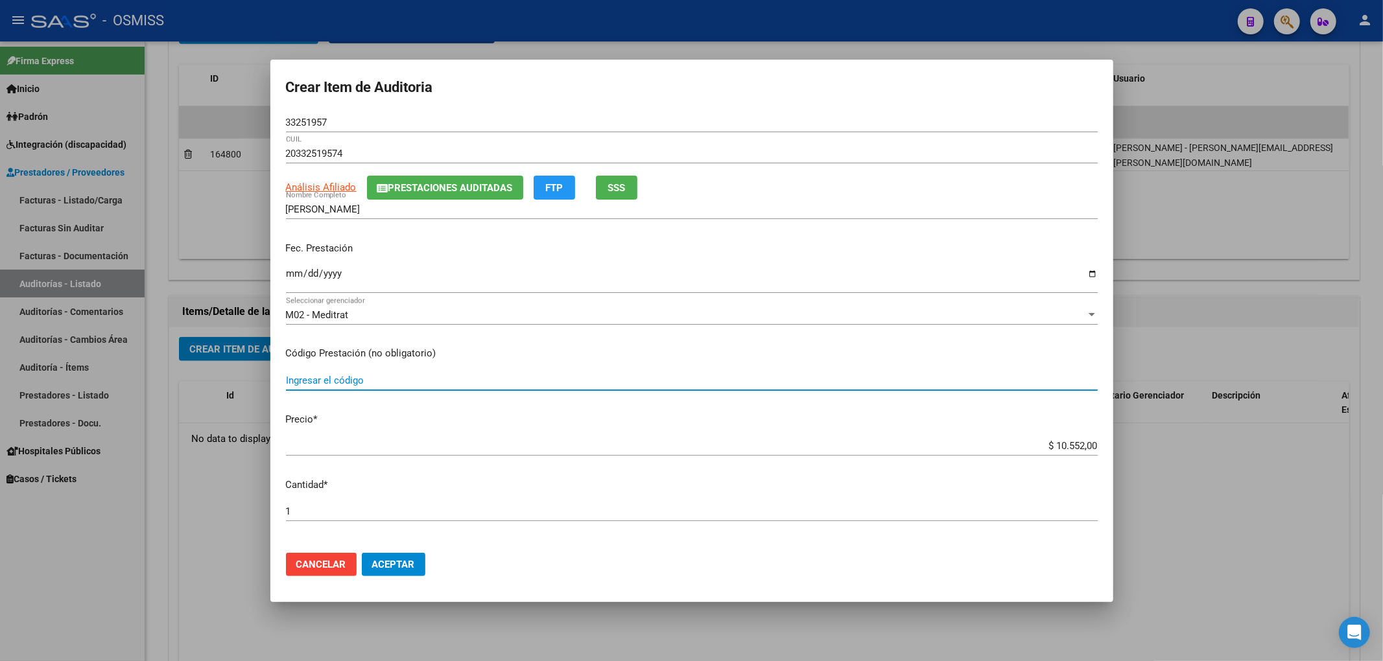
click at [787, 375] on input "Ingresar el código" at bounding box center [692, 381] width 812 height 12
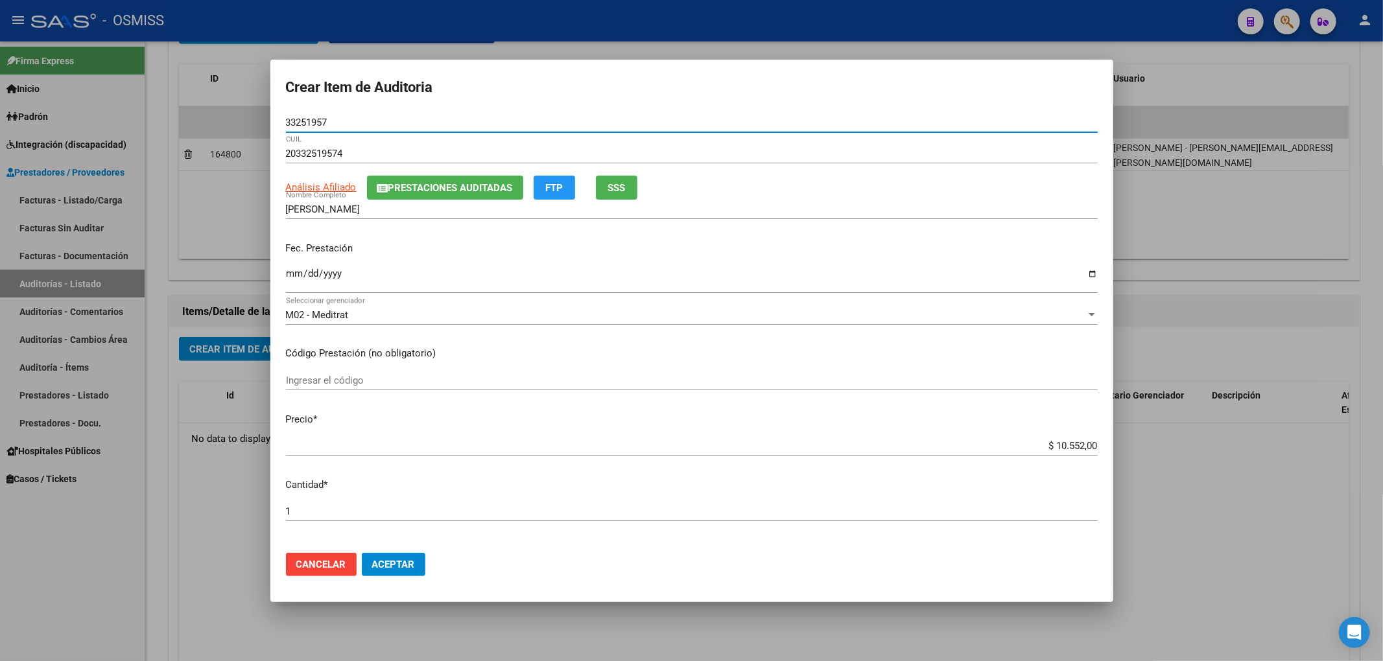
drag, startPoint x: 340, startPoint y: 117, endPoint x: 257, endPoint y: 139, distance: 85.7
click at [257, 124] on div "Crear Item de Auditoria 33251957 Nro Documento 20332519574 CUIL Análisis Afilia…" at bounding box center [691, 330] width 1383 height 661
click at [485, 290] on div "[DATE] Ingresar la fecha" at bounding box center [692, 279] width 812 height 28
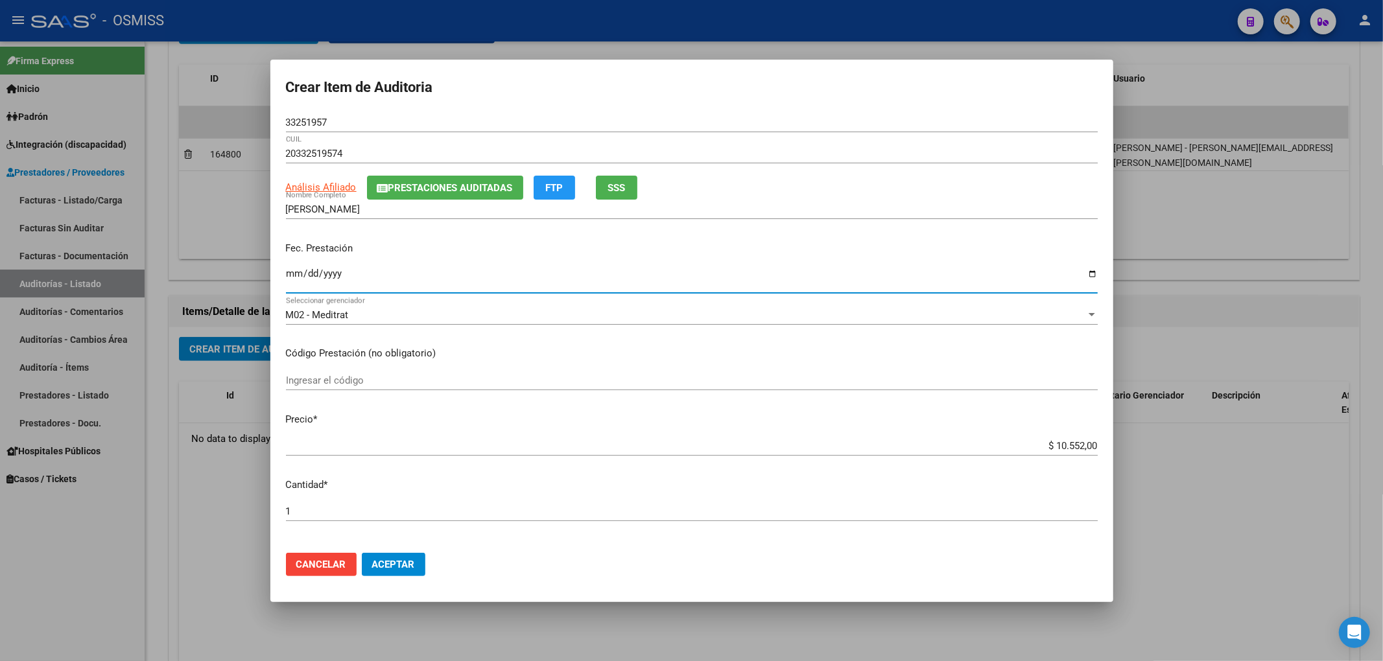
click at [410, 554] on button "Aceptar" at bounding box center [394, 564] width 64 height 23
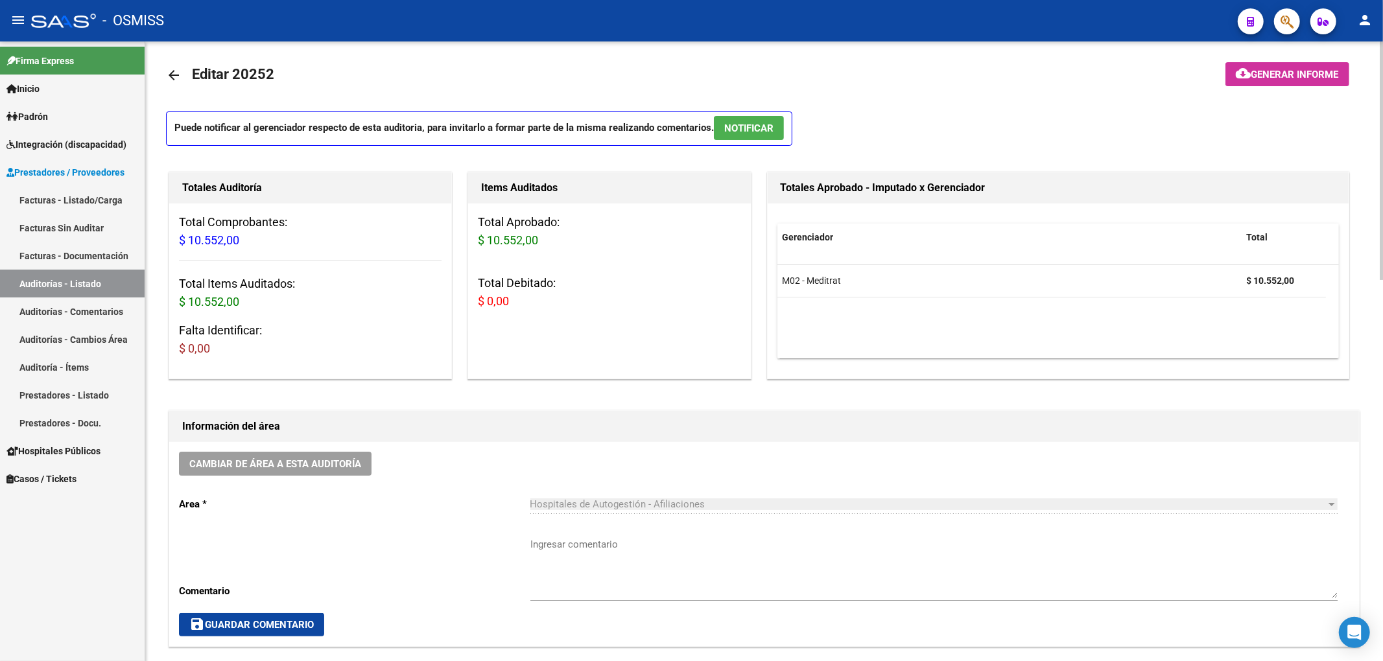
scroll to position [1, 0]
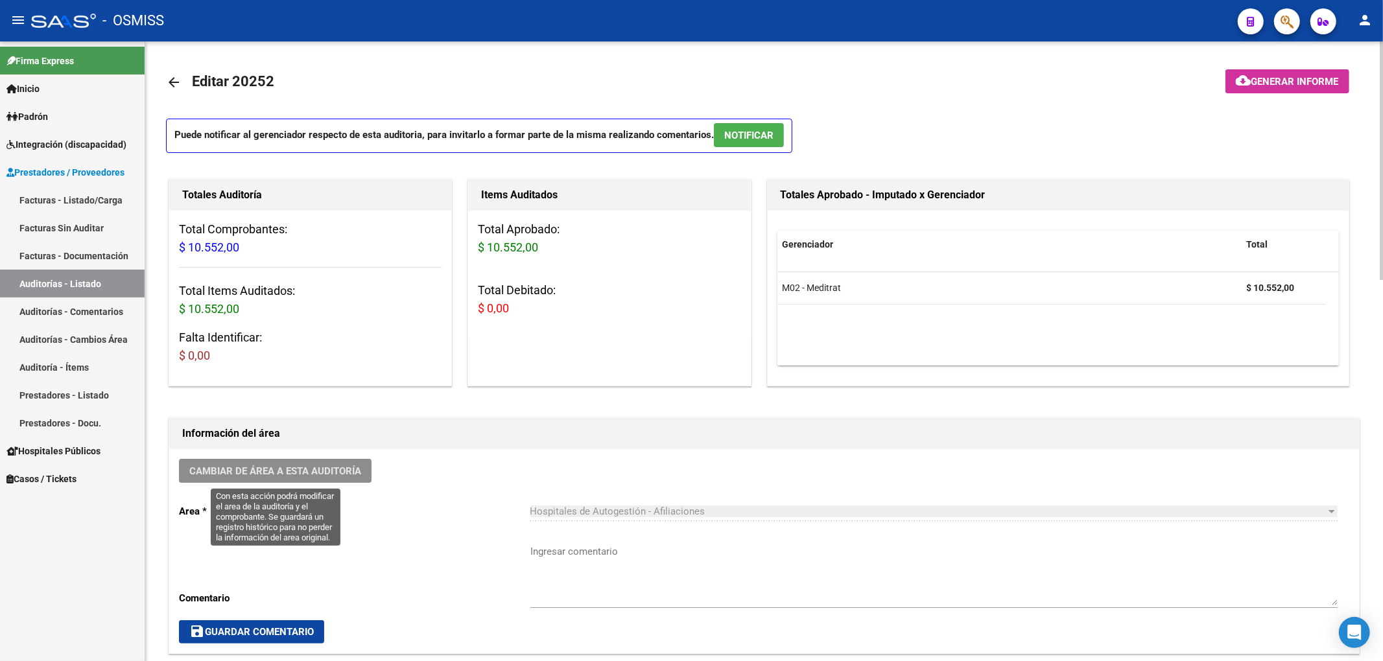
click at [345, 460] on button "Cambiar de área a esta auditoría" at bounding box center [275, 471] width 193 height 24
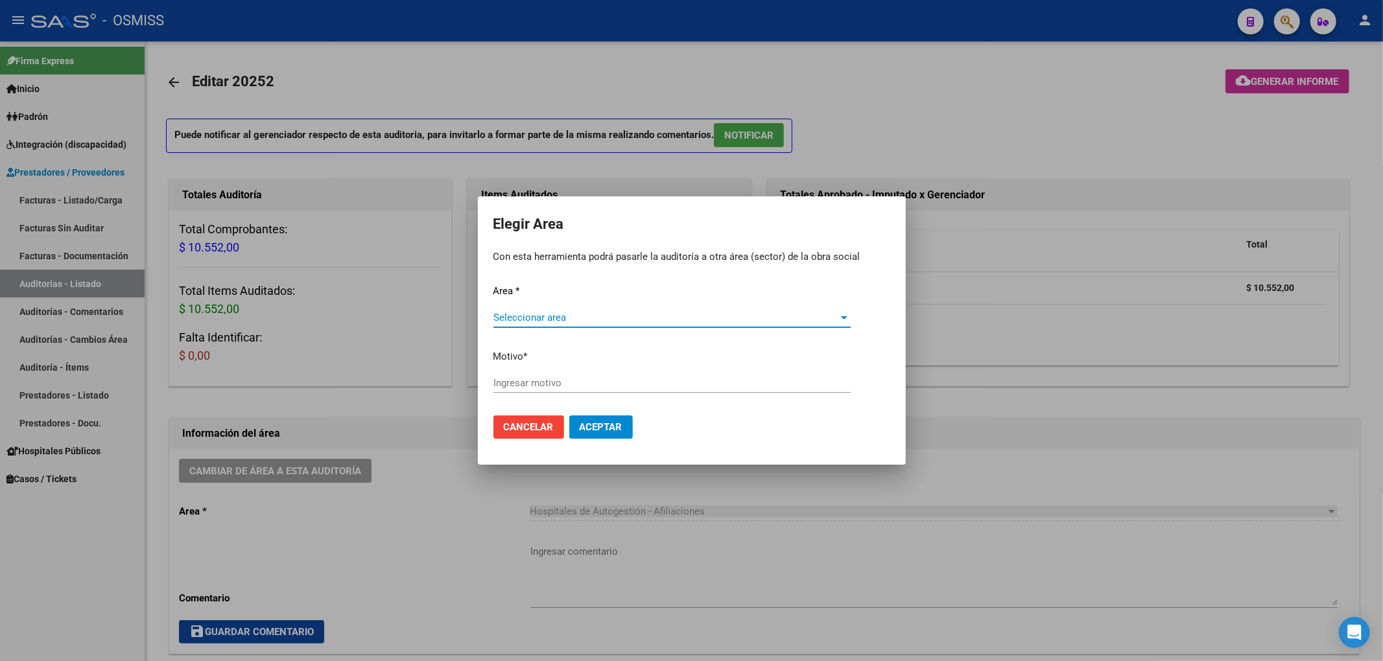
click at [564, 320] on span "Seleccionar area" at bounding box center [666, 318] width 346 height 12
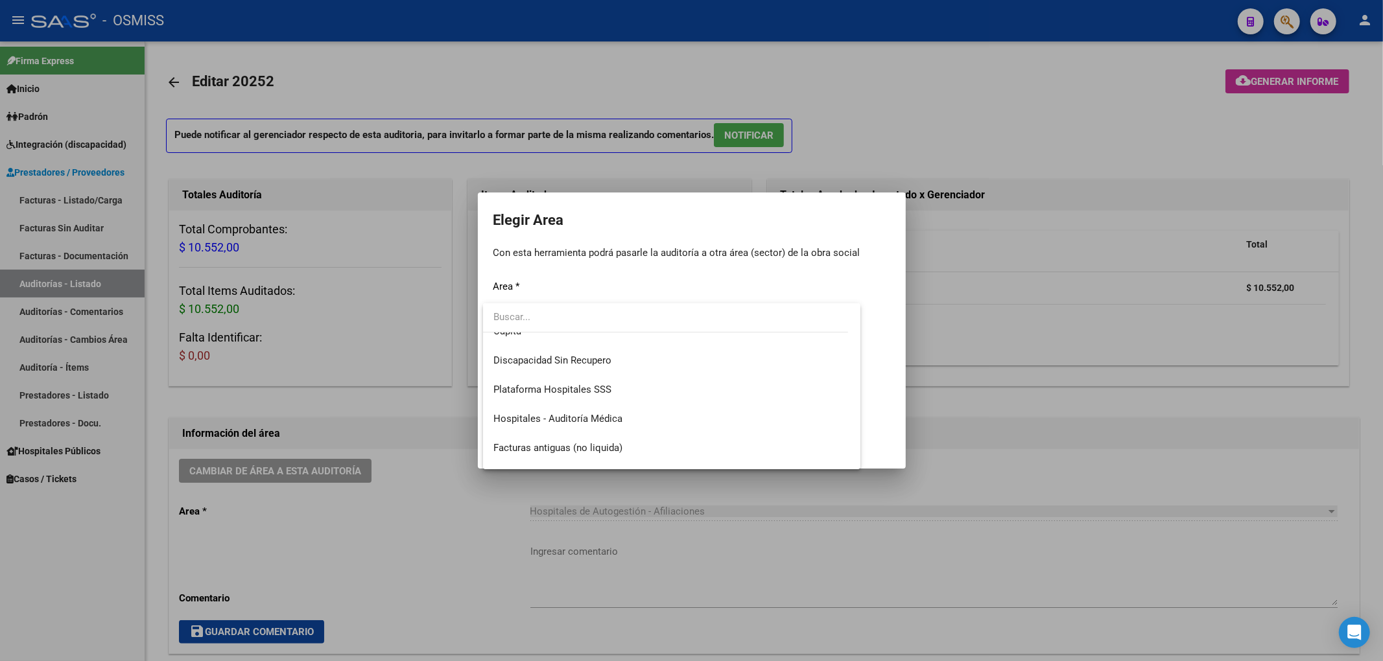
scroll to position [172, 0]
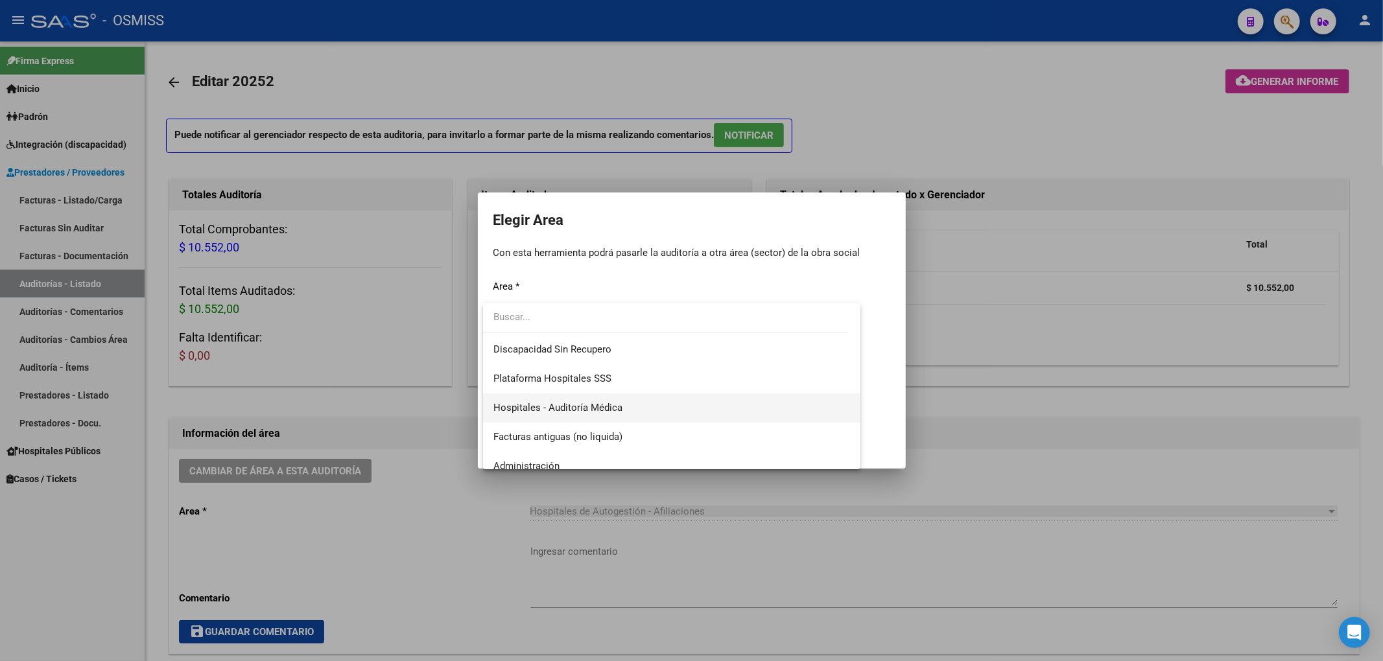
click at [590, 402] on span "Hospitales - Auditoría Médica" at bounding box center [557, 408] width 129 height 12
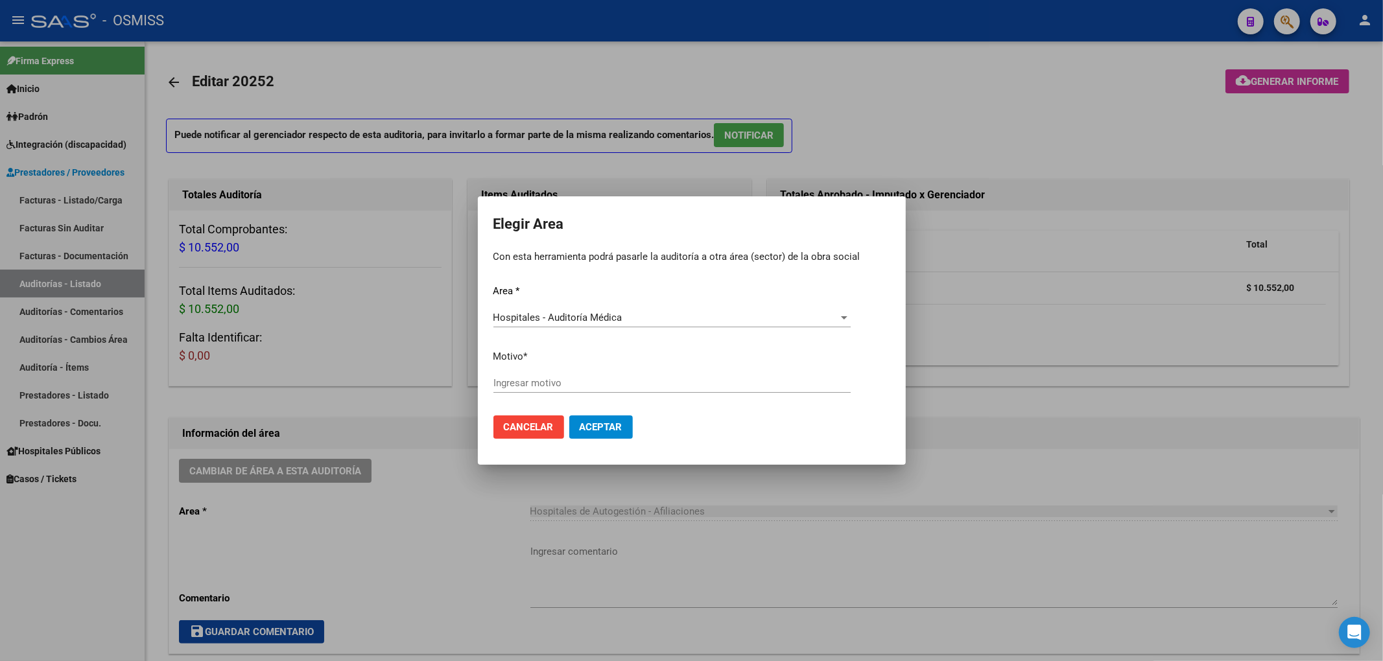
click at [528, 390] on div "Ingresar motivo" at bounding box center [671, 382] width 357 height 19
click at [607, 431] on span "Aceptar" at bounding box center [601, 427] width 43 height 12
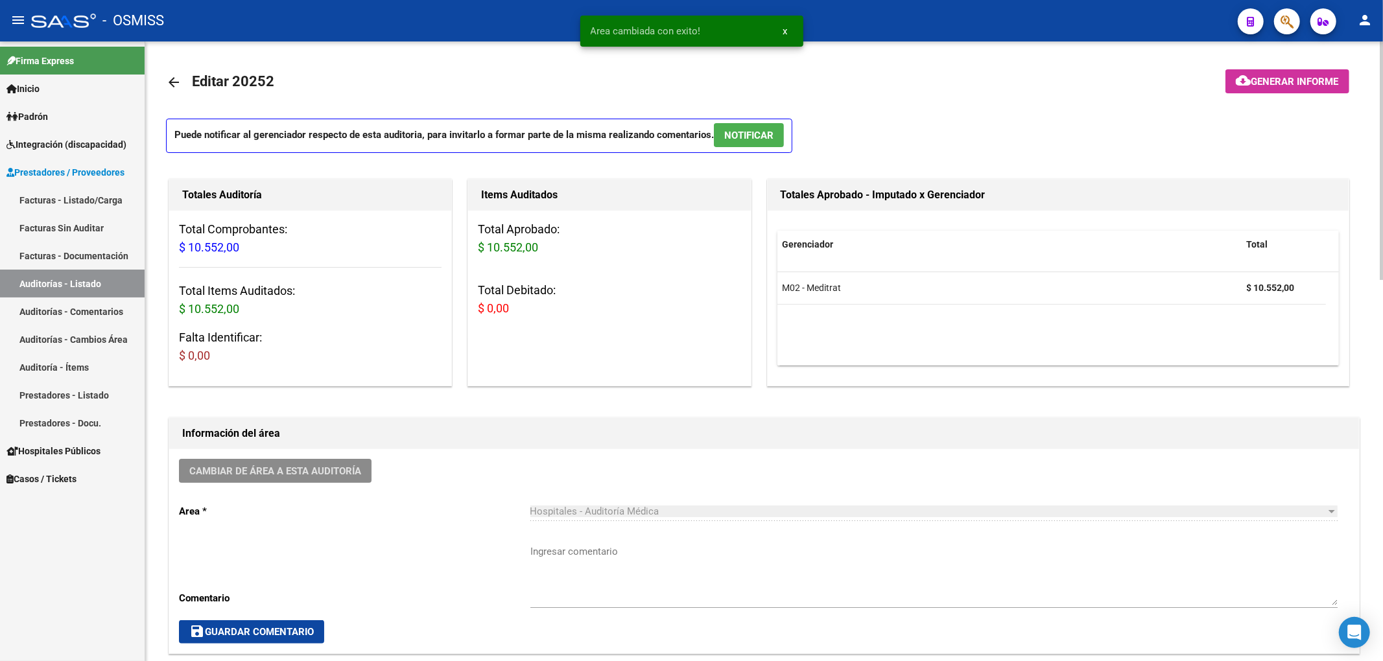
scroll to position [0, 0]
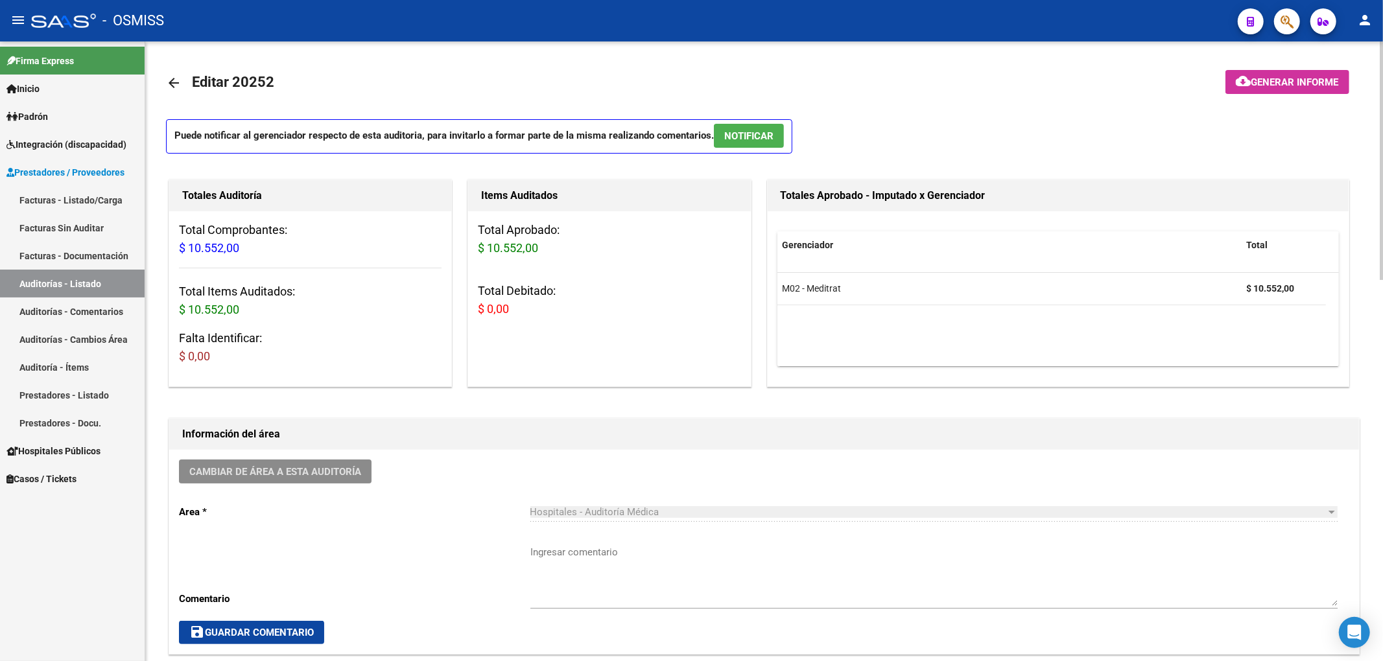
click at [174, 84] on mat-icon "arrow_back" at bounding box center [174, 83] width 16 height 16
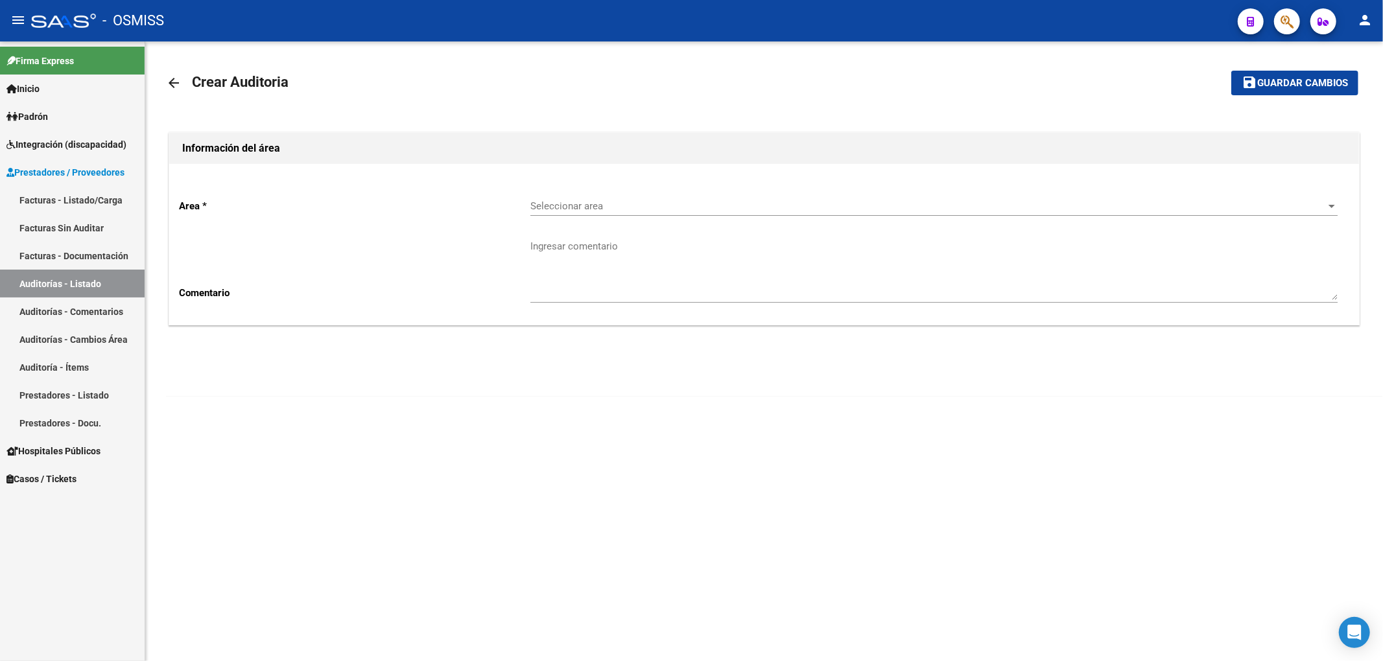
click at [563, 213] on div "Seleccionar area Seleccionar area" at bounding box center [933, 202] width 807 height 28
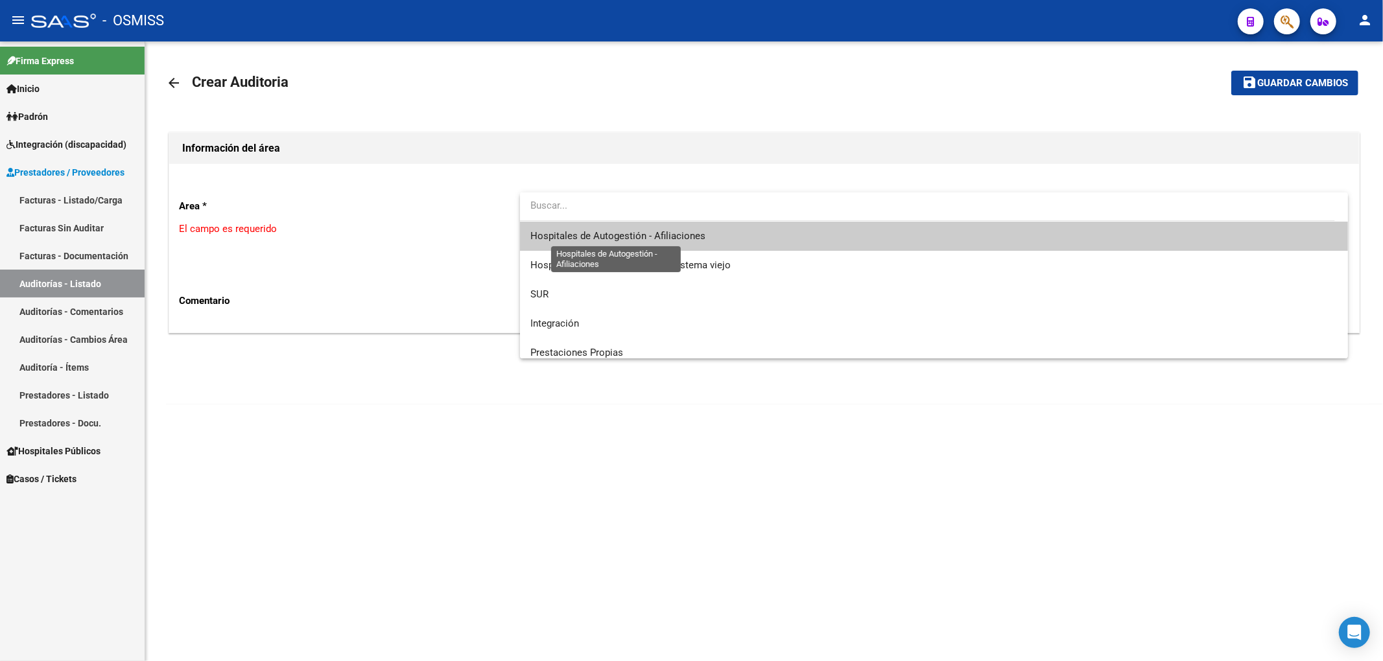
click at [607, 231] on span "Hospitales de Autogestión - Afiliaciones" at bounding box center [617, 236] width 175 height 12
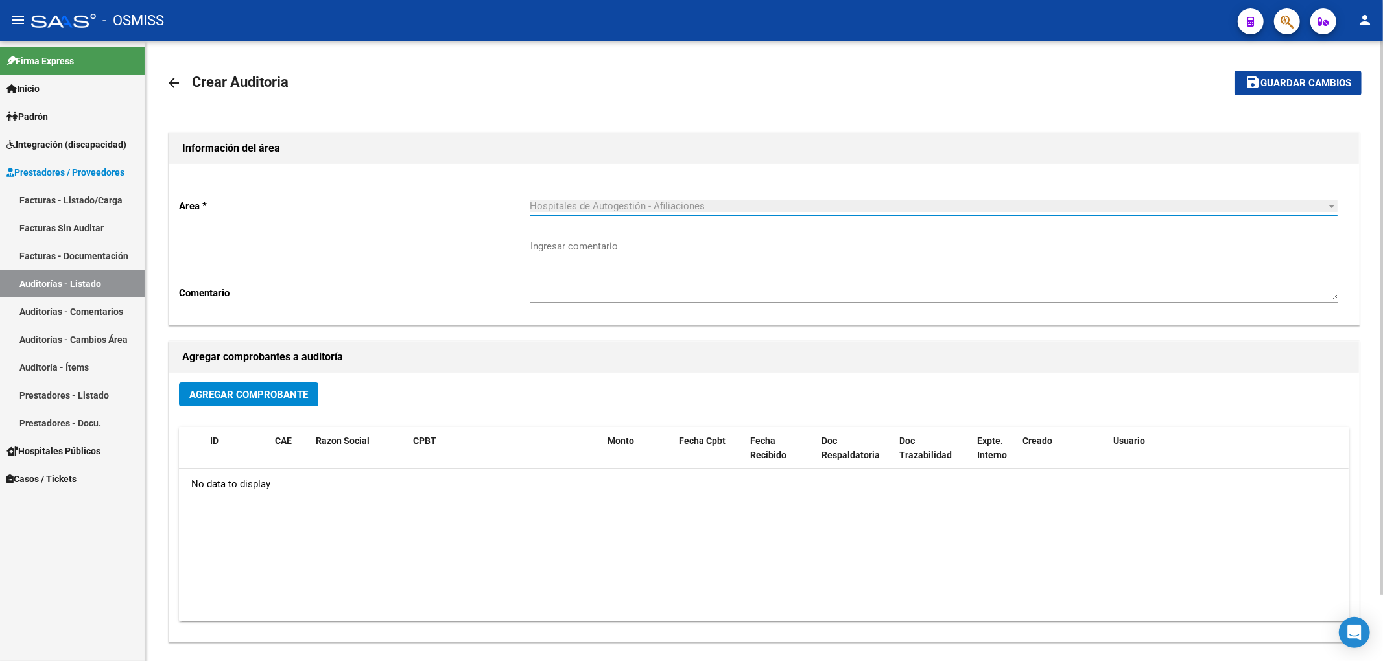
click at [286, 398] on span "Agregar Comprobante" at bounding box center [248, 395] width 119 height 12
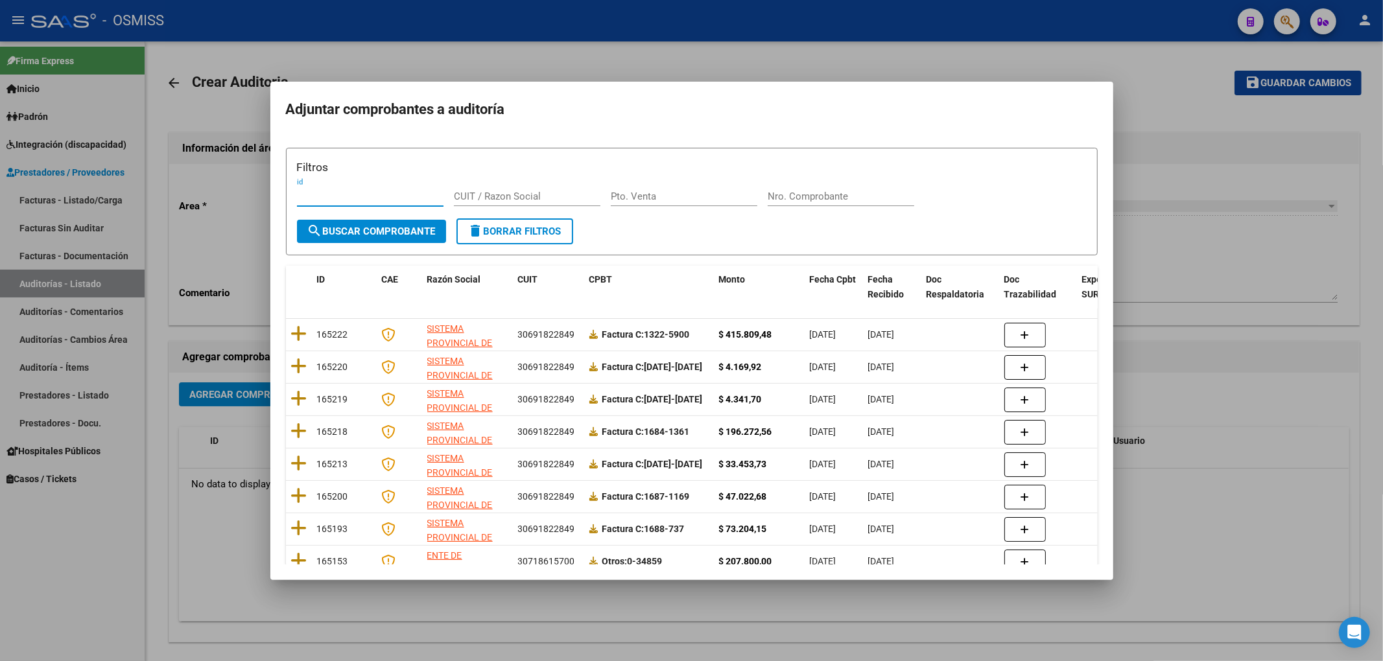
click at [816, 188] on div "Nro. Comprobante" at bounding box center [841, 196] width 147 height 19
click at [790, 189] on div "Nro. Comprobante" at bounding box center [841, 196] width 147 height 19
click at [423, 223] on button "search Buscar Comprobante" at bounding box center [371, 231] width 149 height 23
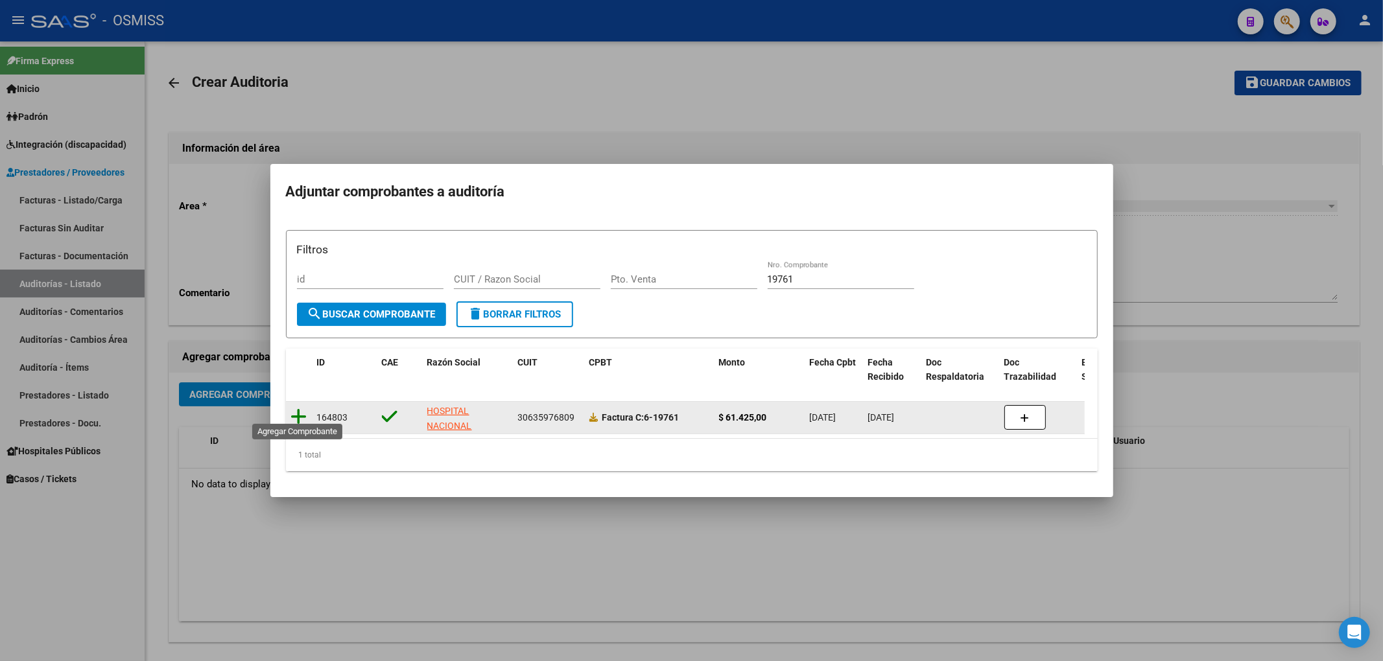
click at [302, 408] on icon at bounding box center [299, 417] width 16 height 18
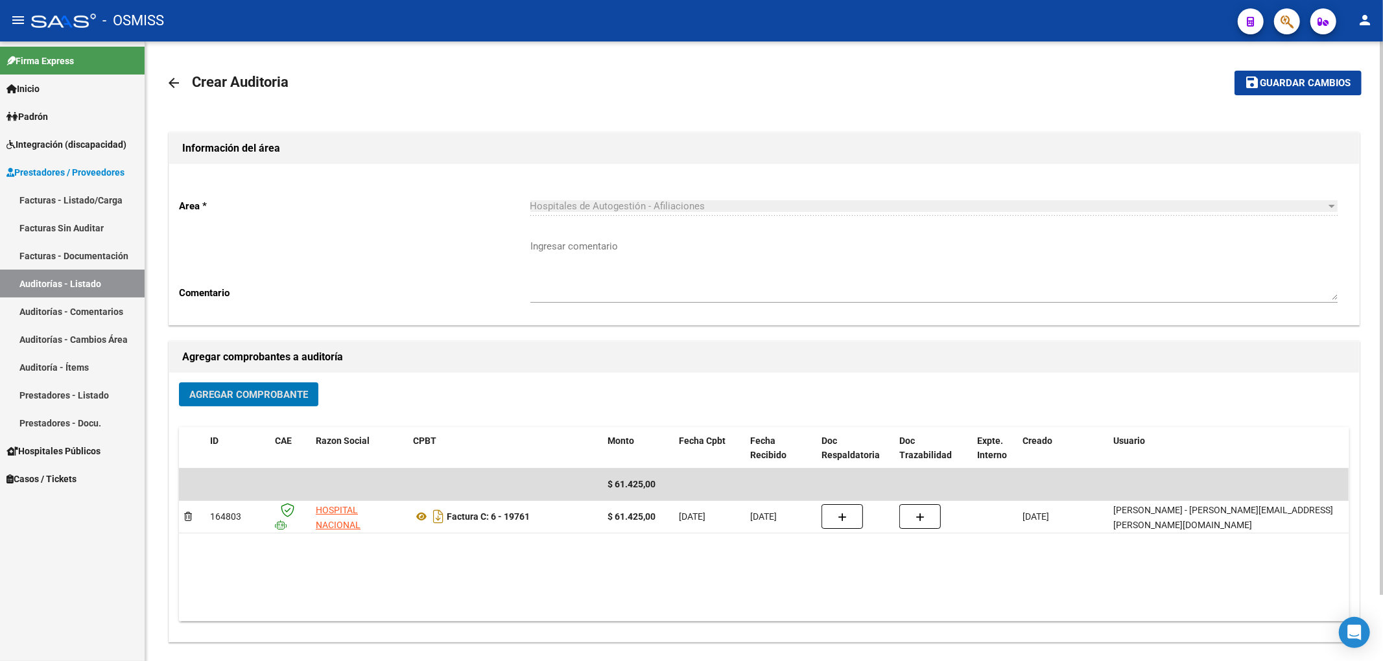
click at [1341, 81] on span "Guardar cambios" at bounding box center [1305, 84] width 91 height 12
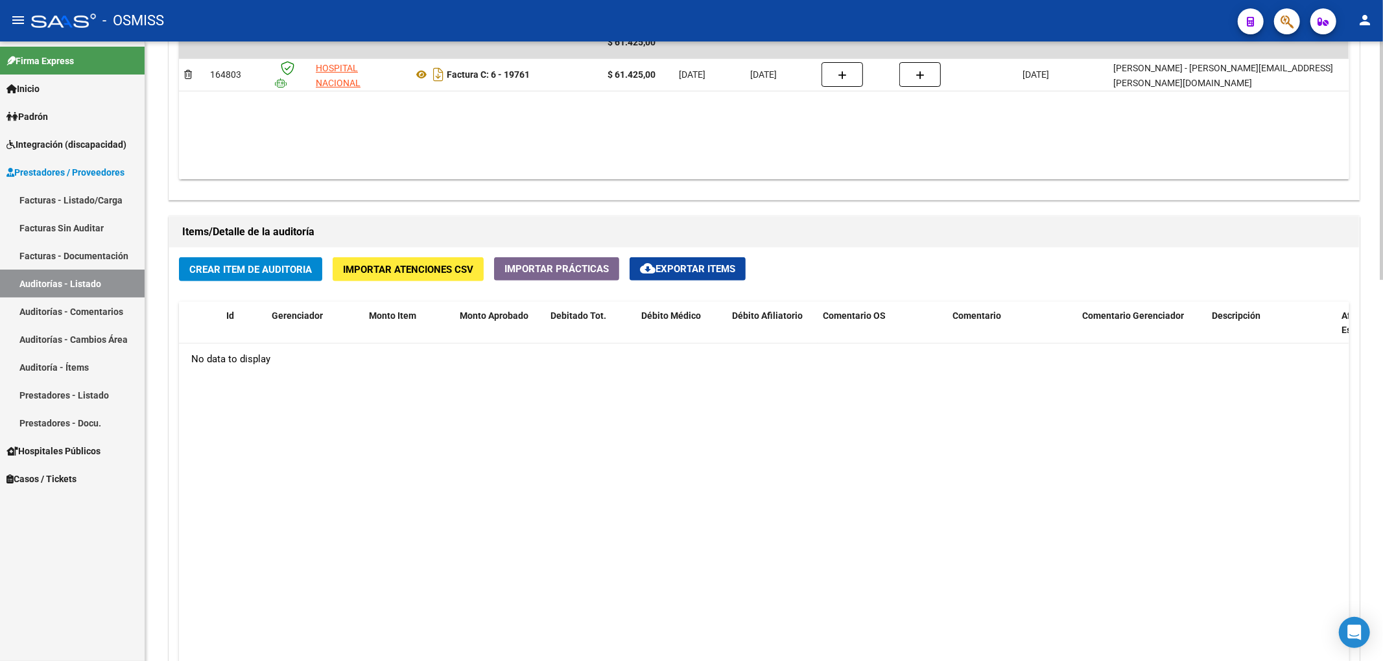
scroll to position [778, 0]
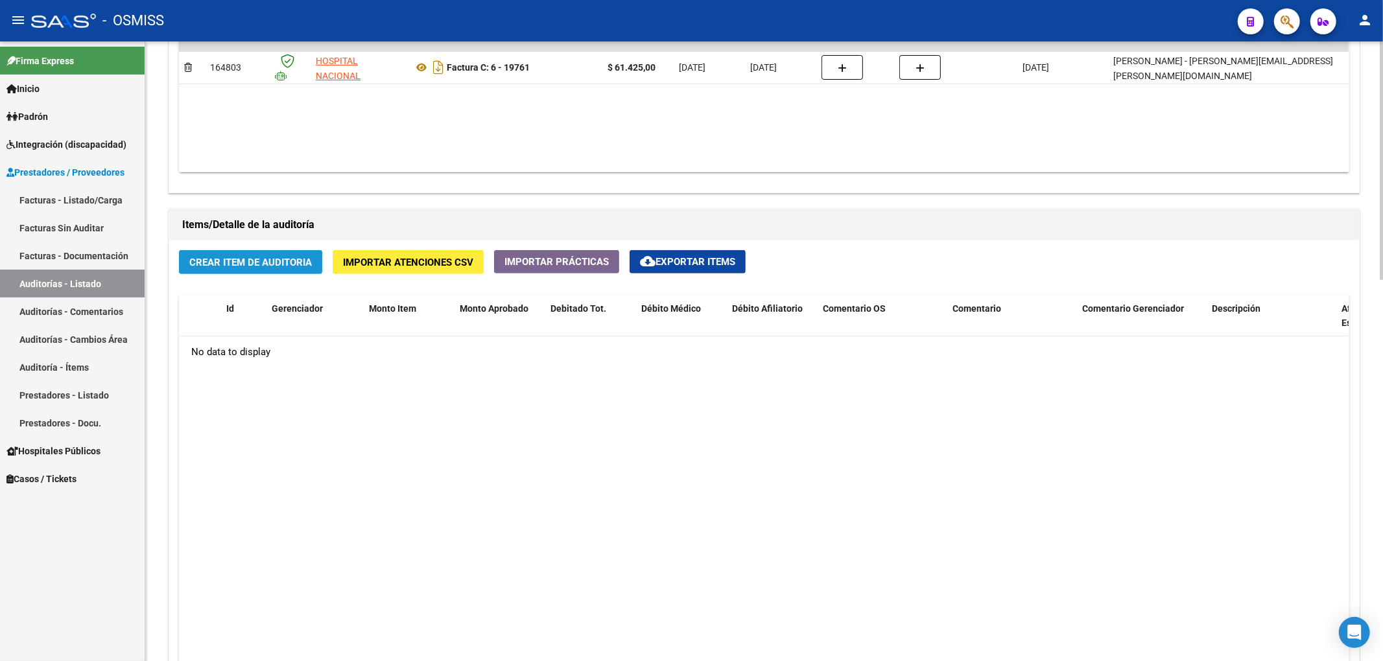
click at [292, 262] on span "Crear Item de Auditoria" at bounding box center [250, 263] width 123 height 12
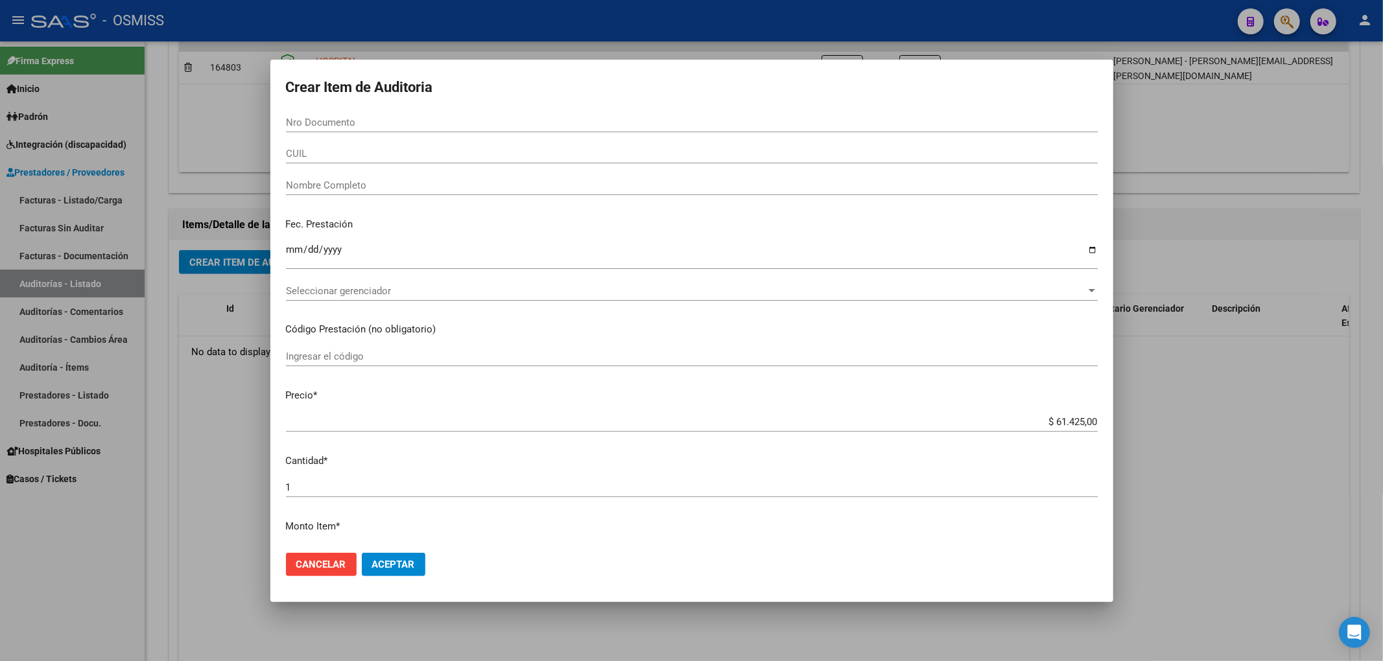
drag, startPoint x: 1033, startPoint y: 413, endPoint x: 1168, endPoint y: 413, distance: 134.2
click at [1168, 413] on div "Crear Item de Auditoria Nro Documento CUIL Nombre Completo Fec. Prestación Ingr…" at bounding box center [691, 330] width 1383 height 661
click at [1032, 426] on input "$ 61.425,00" at bounding box center [692, 422] width 812 height 12
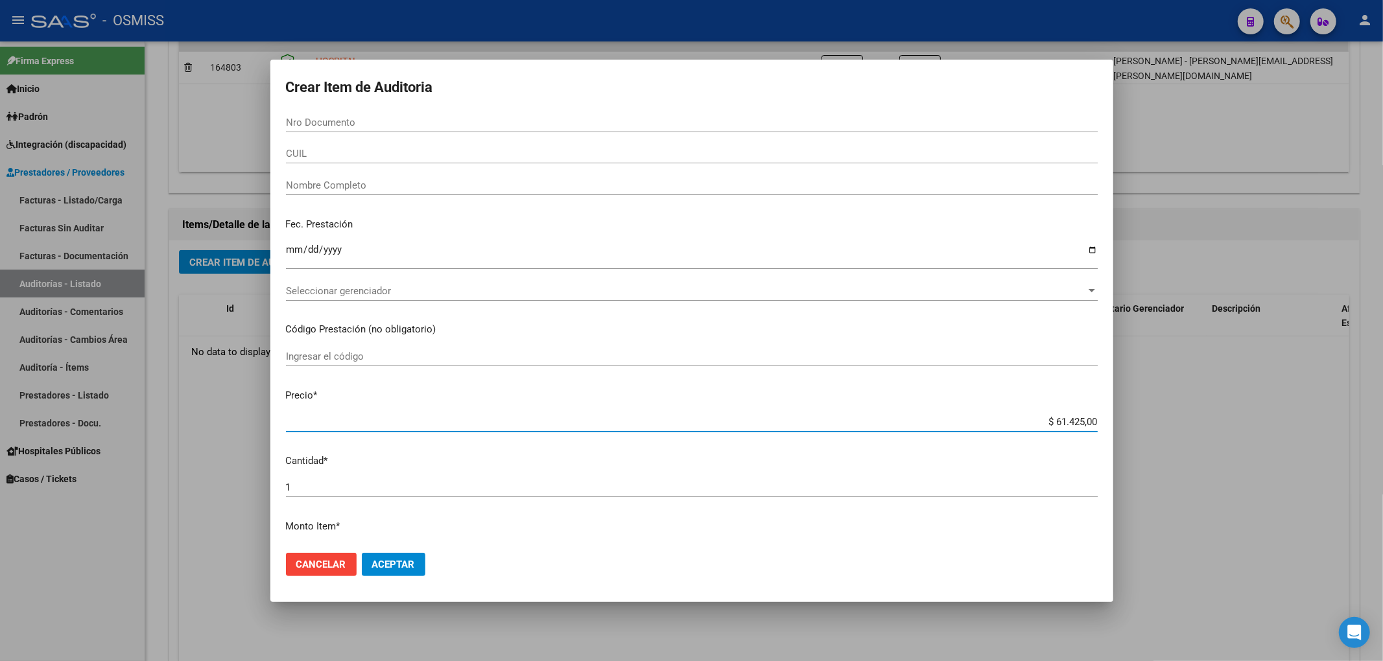
drag, startPoint x: 1038, startPoint y: 420, endPoint x: 1180, endPoint y: 413, distance: 142.8
click at [1180, 413] on div "Crear Item de Auditoria Nro Documento CUIL Nombre Completo Fec. Prestación Ingr…" at bounding box center [691, 330] width 1383 height 661
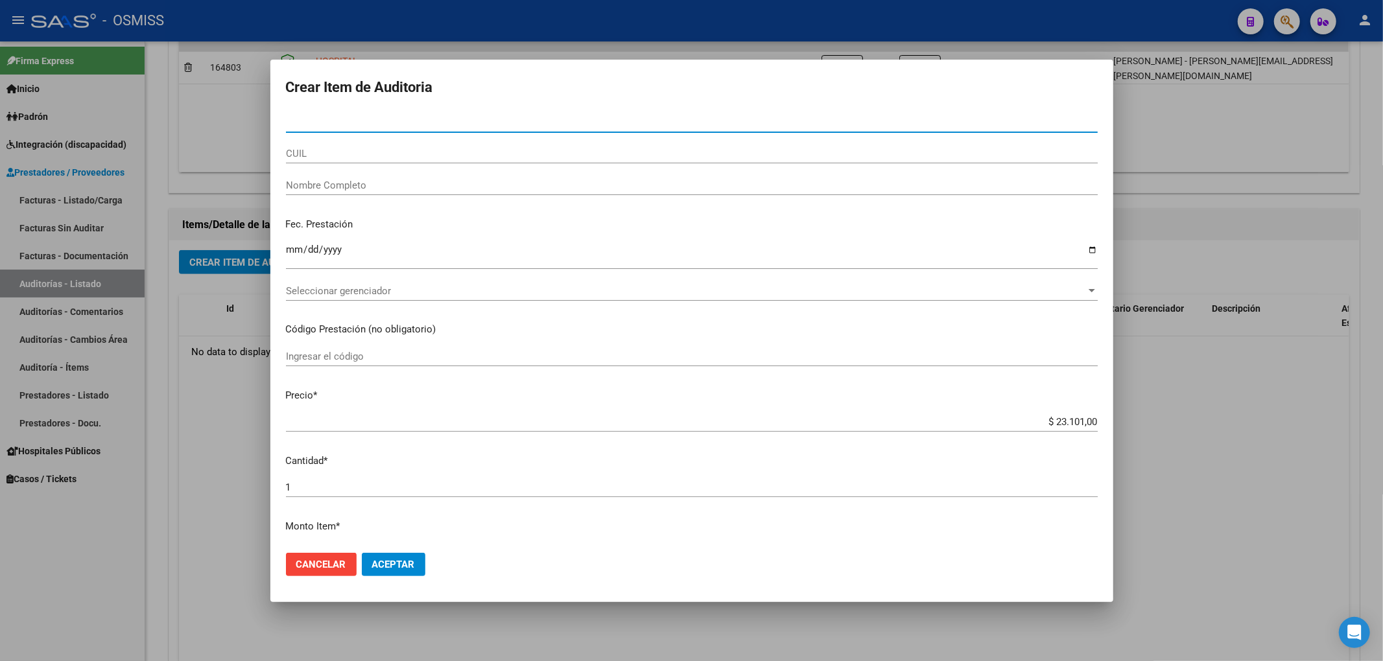
click at [318, 123] on input "Nro Documento" at bounding box center [692, 123] width 812 height 12
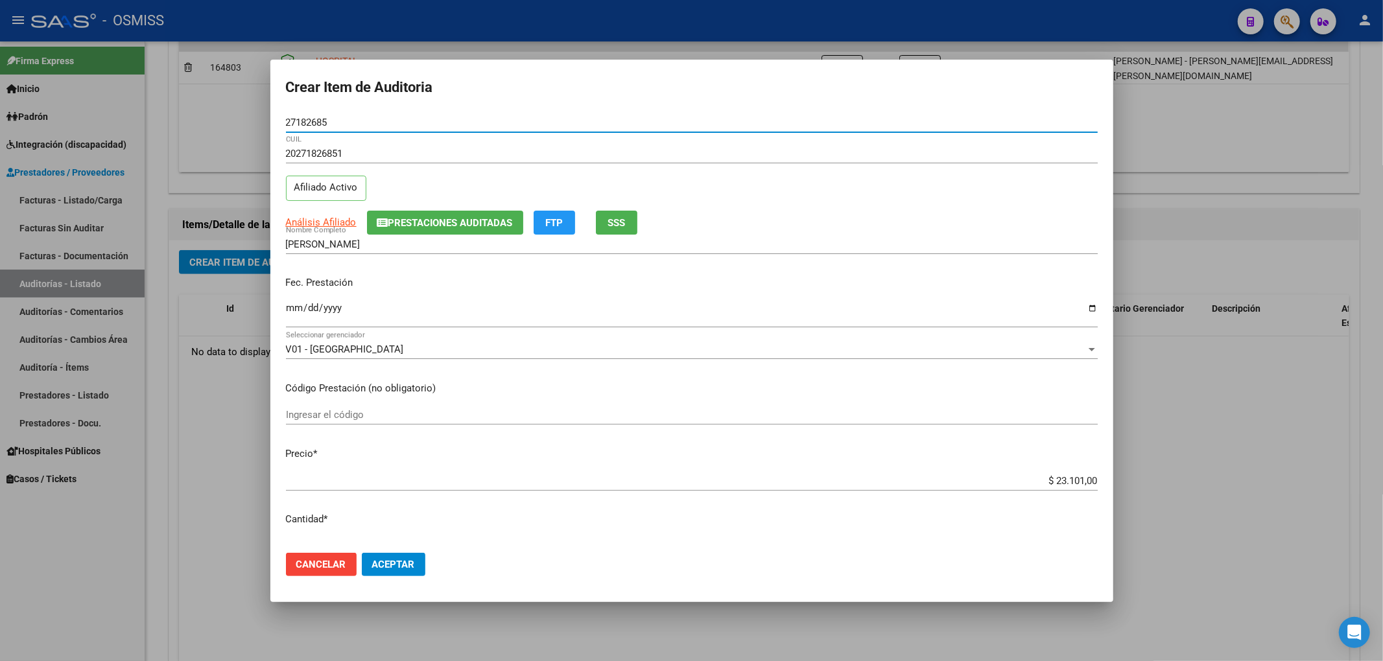
click at [388, 227] on span "Prestaciones Auditadas" at bounding box center [450, 223] width 124 height 12
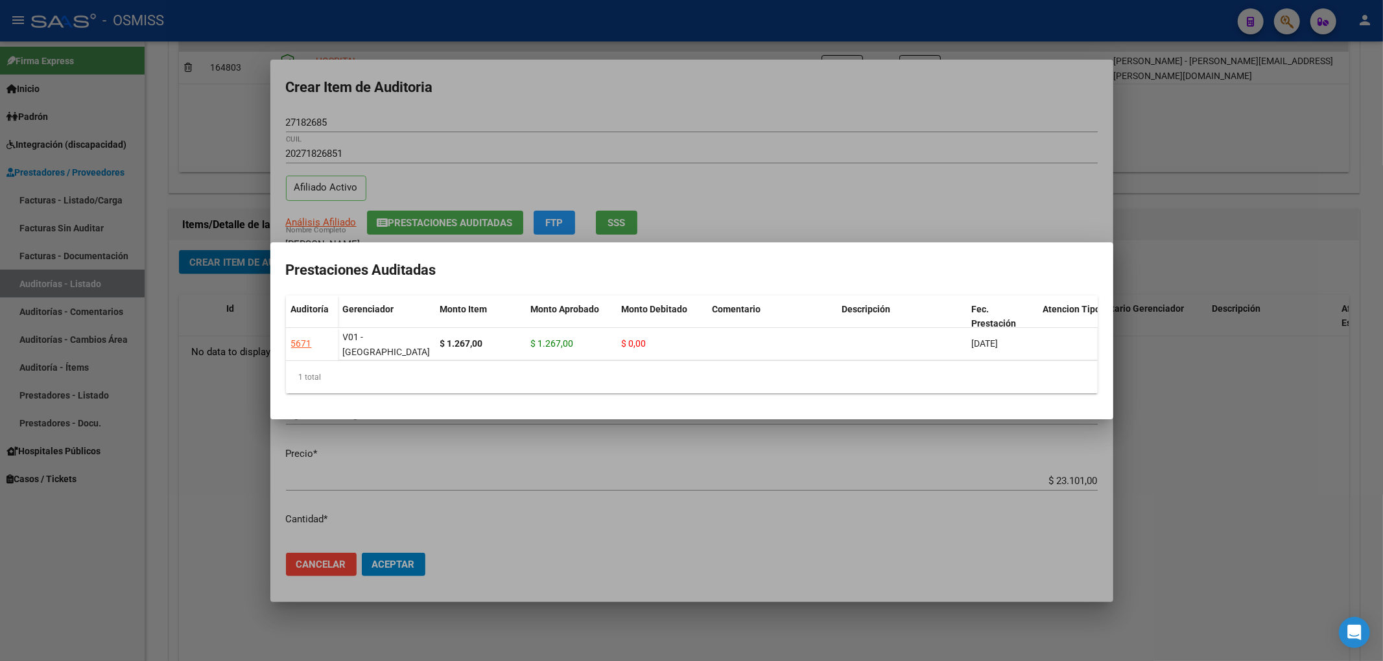
click at [496, 113] on div at bounding box center [691, 330] width 1383 height 661
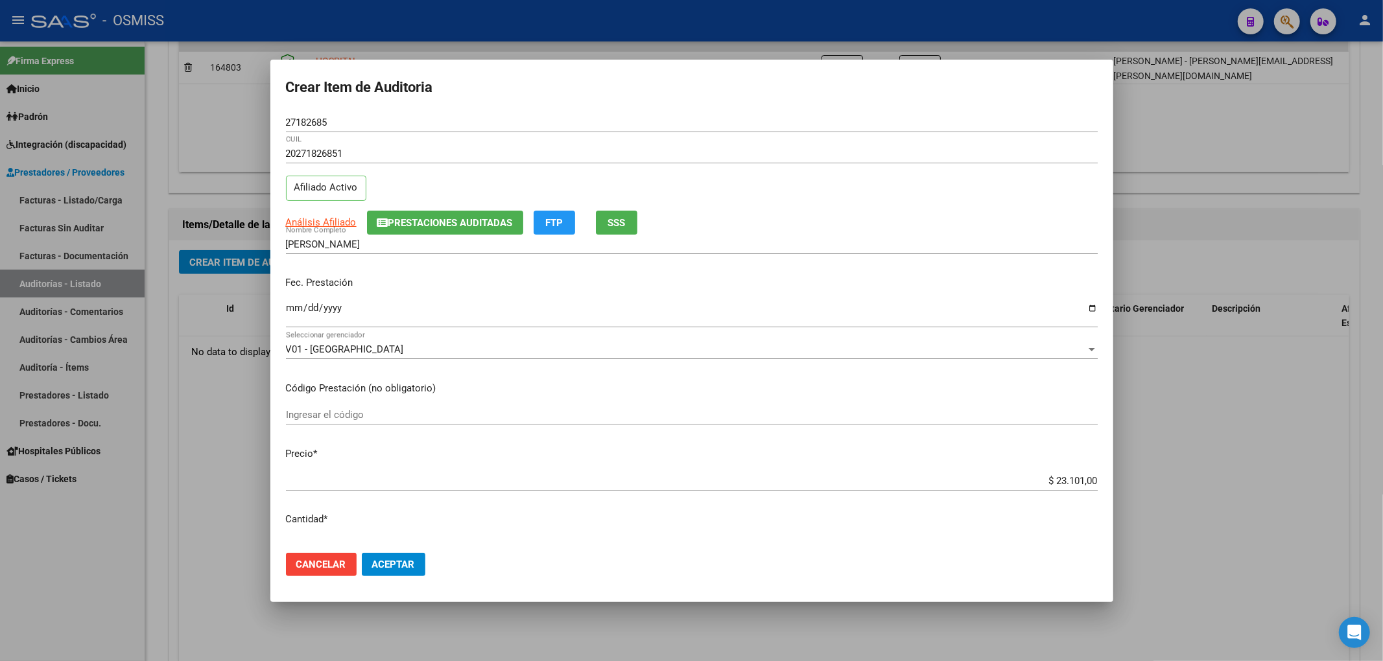
click at [291, 306] on input "Ingresar la fecha" at bounding box center [692, 313] width 812 height 21
drag, startPoint x: 343, startPoint y: 125, endPoint x: 135, endPoint y: 144, distance: 208.3
click at [203, 127] on div "Crear Item de Auditoria 27182685 Nro Documento 20271826851 CUIL Afiliado Activo…" at bounding box center [691, 330] width 1383 height 661
click at [545, 270] on div "Fec. Prestación [DATE] Ingresar la fecha" at bounding box center [692, 303] width 812 height 74
drag, startPoint x: 294, startPoint y: 127, endPoint x: 208, endPoint y: 135, distance: 86.6
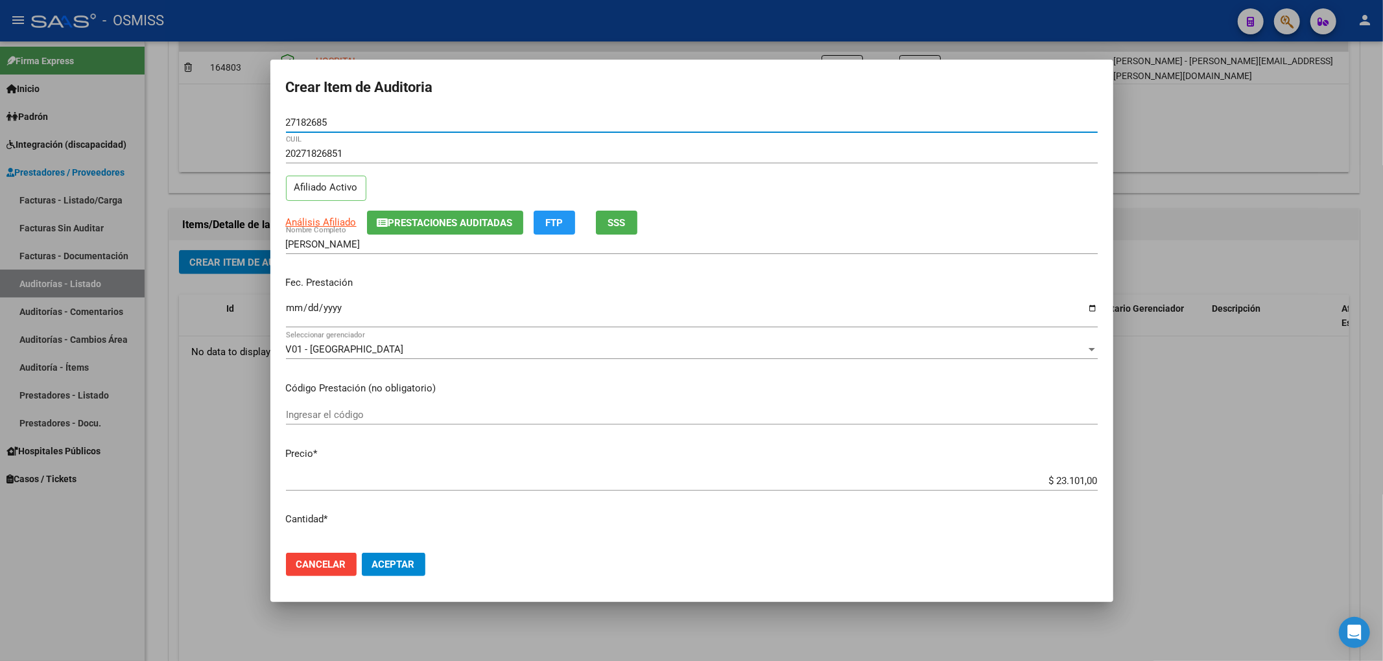
click at [216, 128] on div "Crear Item de Auditoria 27182685 Nro Documento 20271826851 CUIL Afiliado Activo…" at bounding box center [691, 330] width 1383 height 661
click at [571, 288] on p "Fec. Prestación" at bounding box center [692, 283] width 812 height 15
click at [416, 570] on button "Aceptar" at bounding box center [394, 564] width 64 height 23
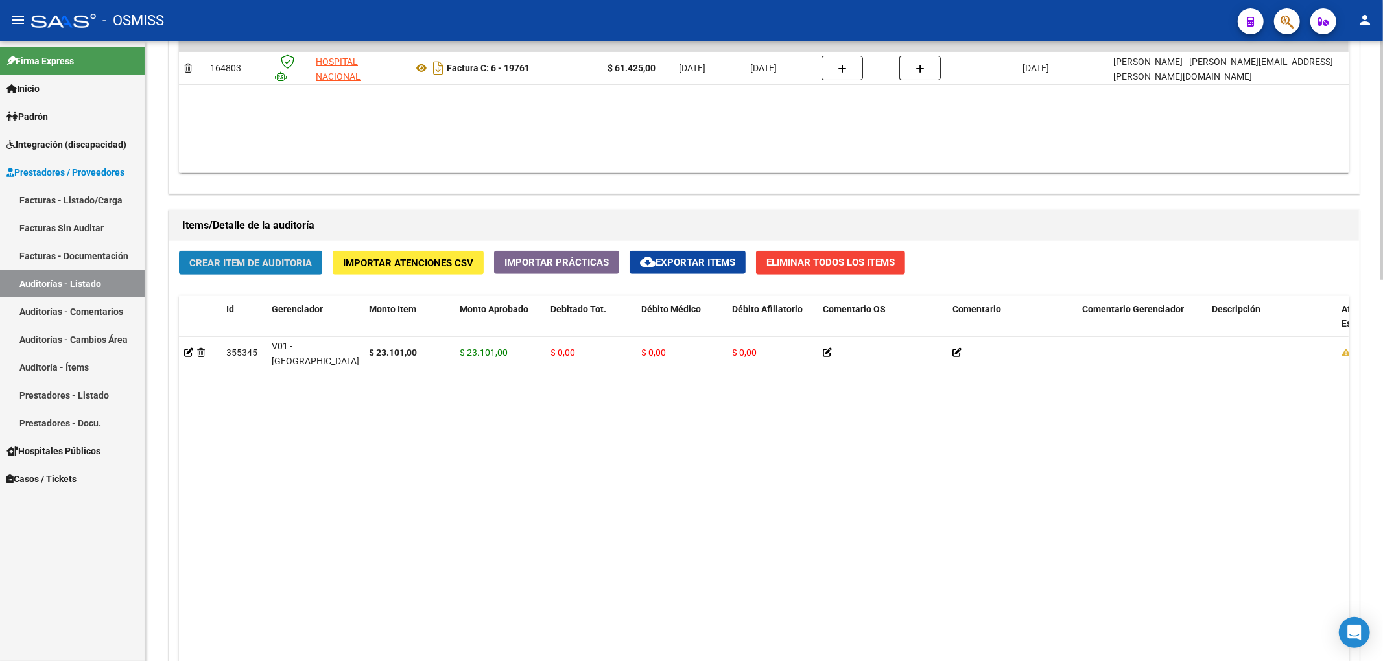
click at [309, 255] on button "Crear Item de Auditoria" at bounding box center [250, 263] width 143 height 24
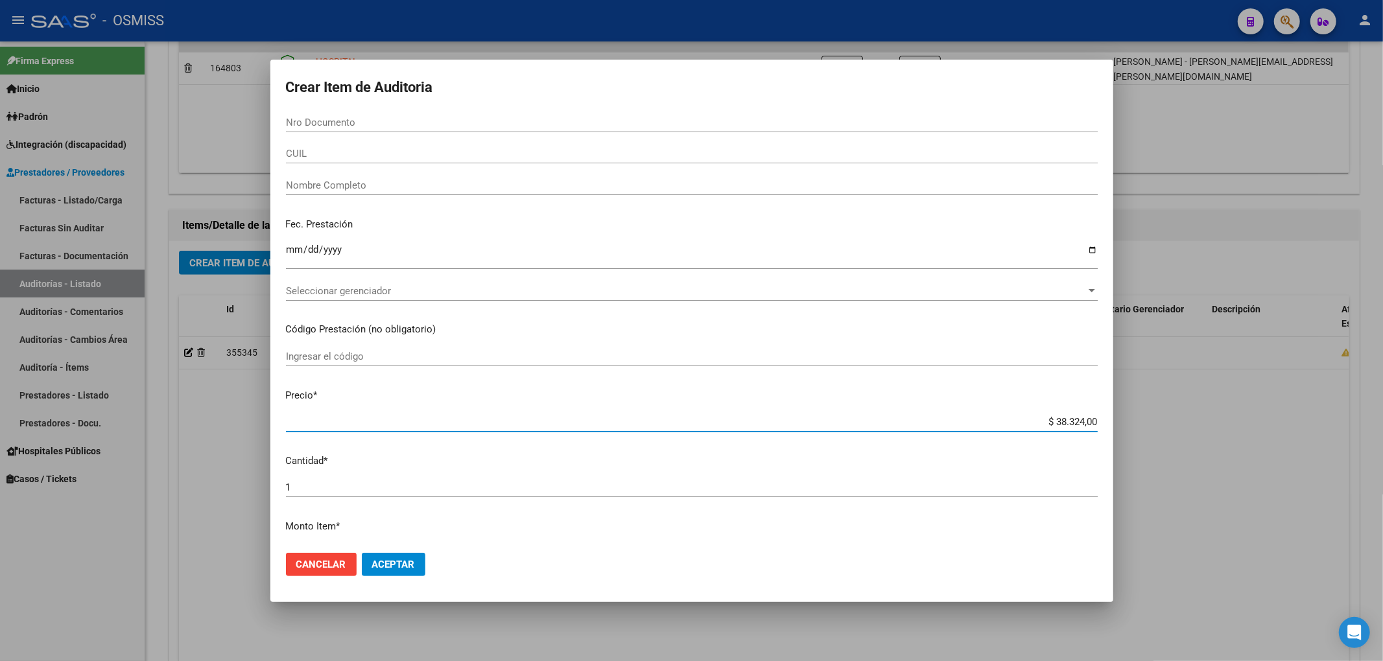
drag, startPoint x: 1035, startPoint y: 418, endPoint x: 1166, endPoint y: 411, distance: 130.5
click at [1165, 412] on div "Crear Item de Auditoria Nro Documento CUIL Nombre Completo Fec. Prestación Ingr…" at bounding box center [691, 330] width 1383 height 661
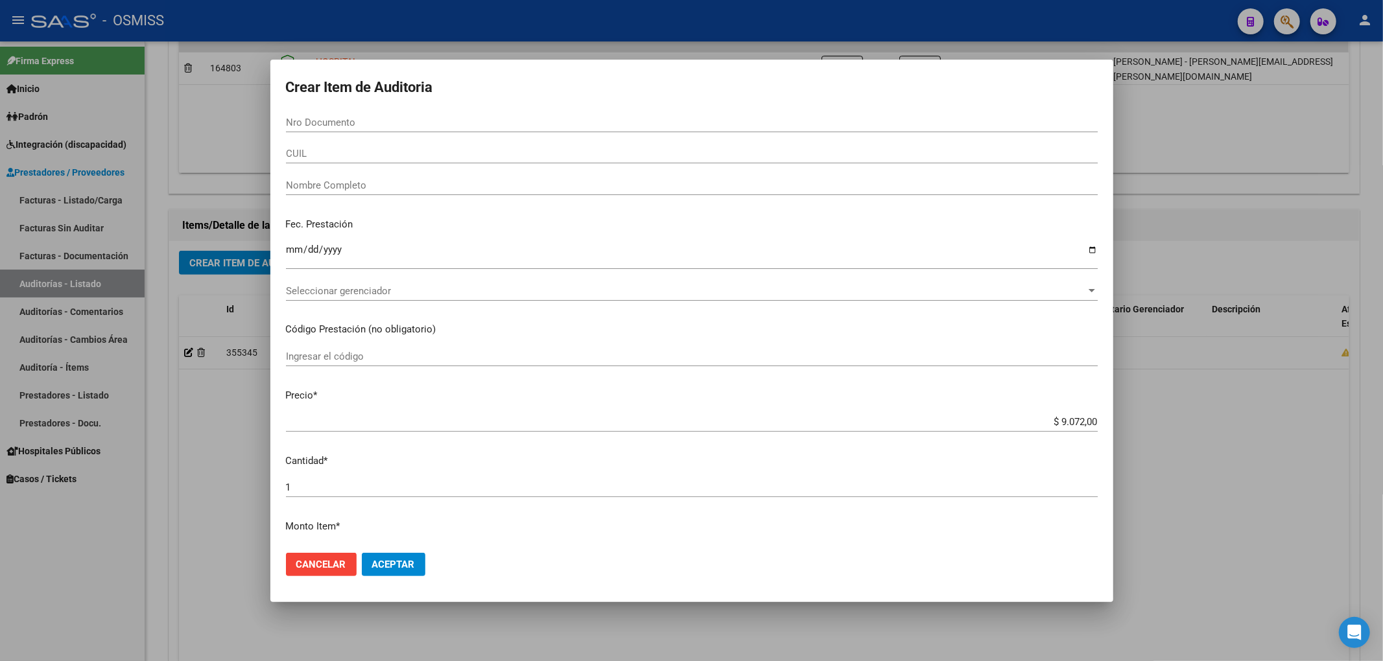
click at [278, 115] on mat-dialog-content "Nro Documento CUIL Nombre Completo Fec. Prestación Ingresar la fecha Selecciona…" at bounding box center [691, 328] width 843 height 430
click at [307, 123] on input "Nro Documento" at bounding box center [692, 123] width 812 height 12
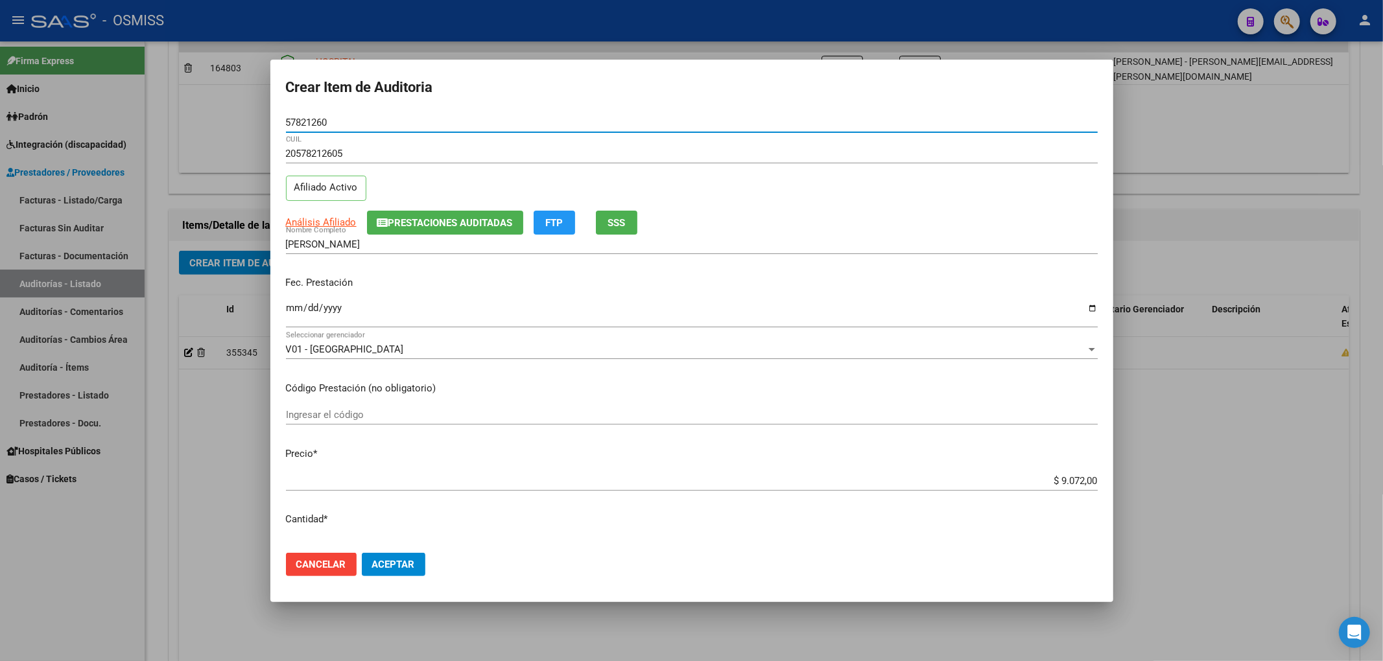
click at [427, 226] on span "Prestaciones Auditadas" at bounding box center [450, 223] width 124 height 12
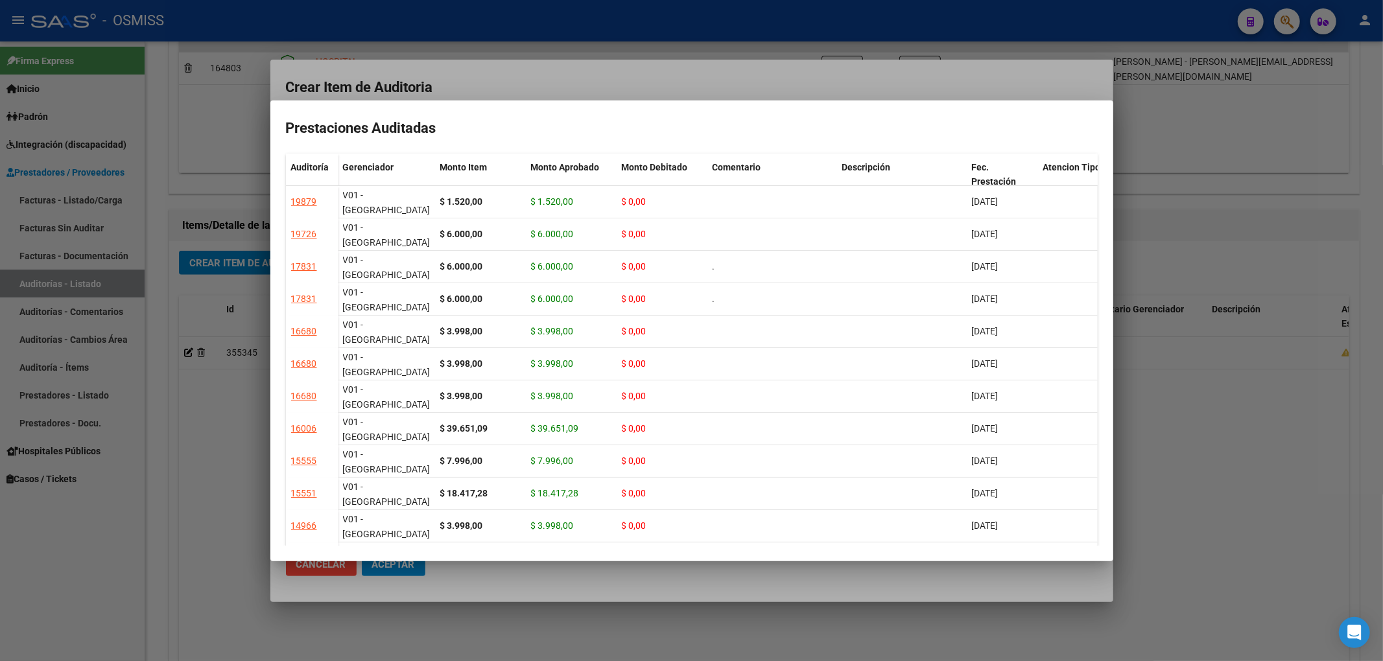
click at [535, 84] on div at bounding box center [691, 330] width 1383 height 661
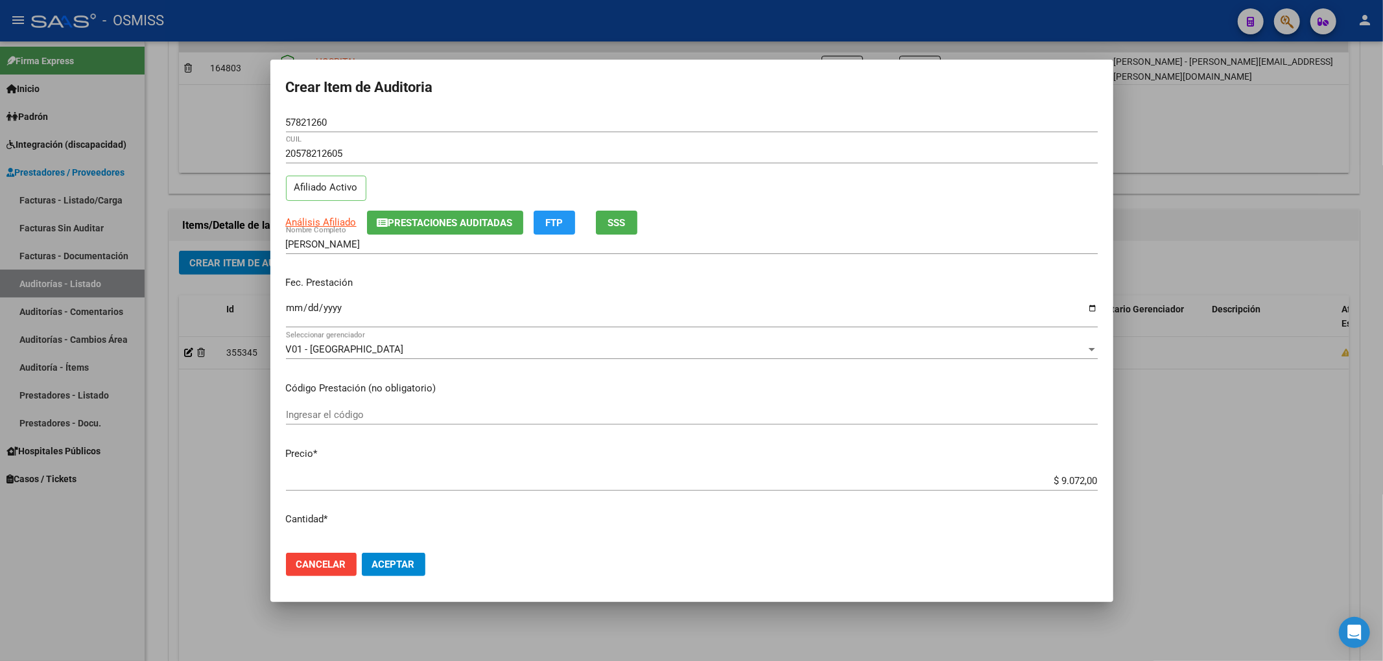
click at [294, 307] on input "Ingresar la fecha" at bounding box center [692, 313] width 812 height 21
click at [397, 561] on span "Aceptar" at bounding box center [393, 565] width 43 height 12
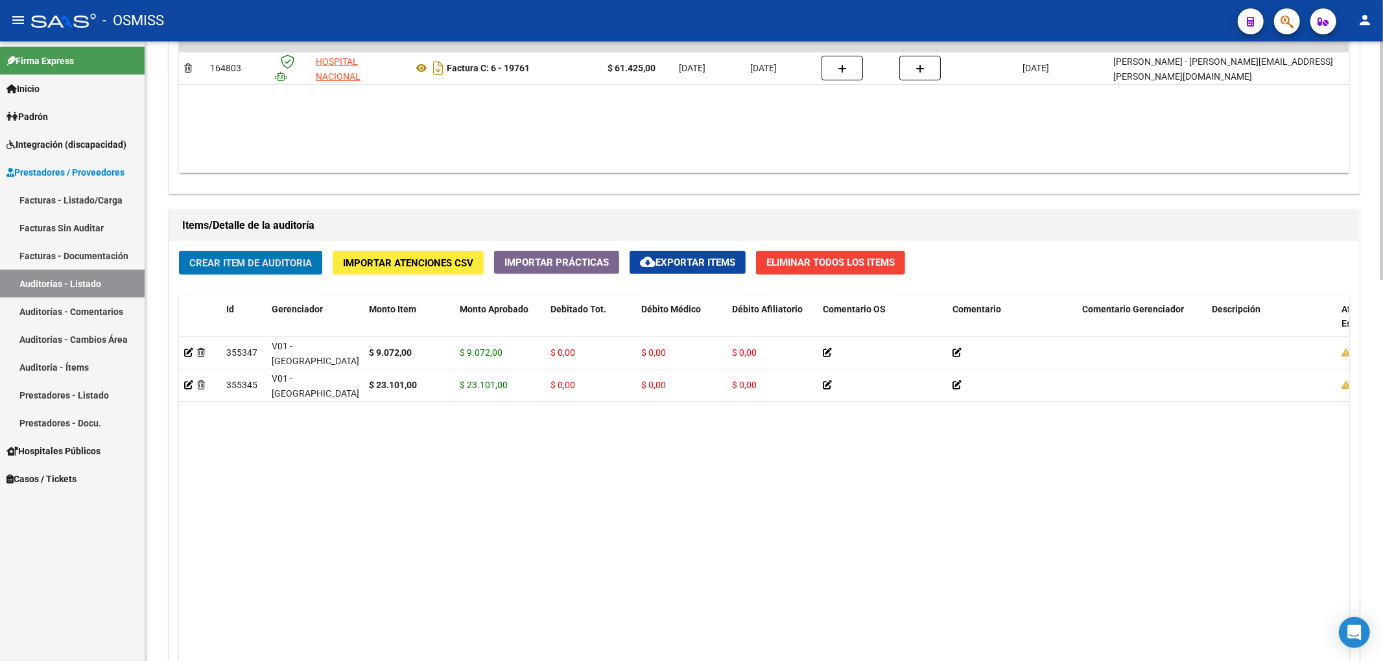
click at [247, 264] on span "Crear Item de Auditoria" at bounding box center [250, 263] width 123 height 12
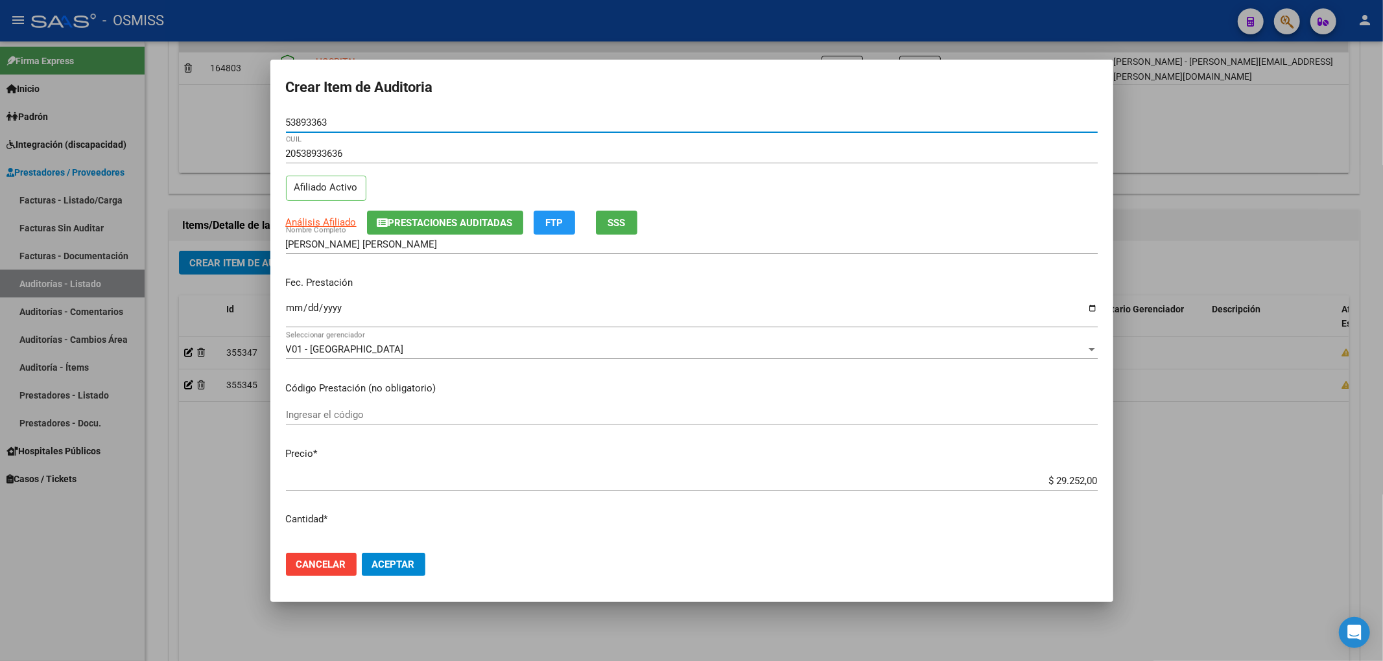
click at [430, 214] on button "Prestaciones Auditadas" at bounding box center [445, 223] width 156 height 24
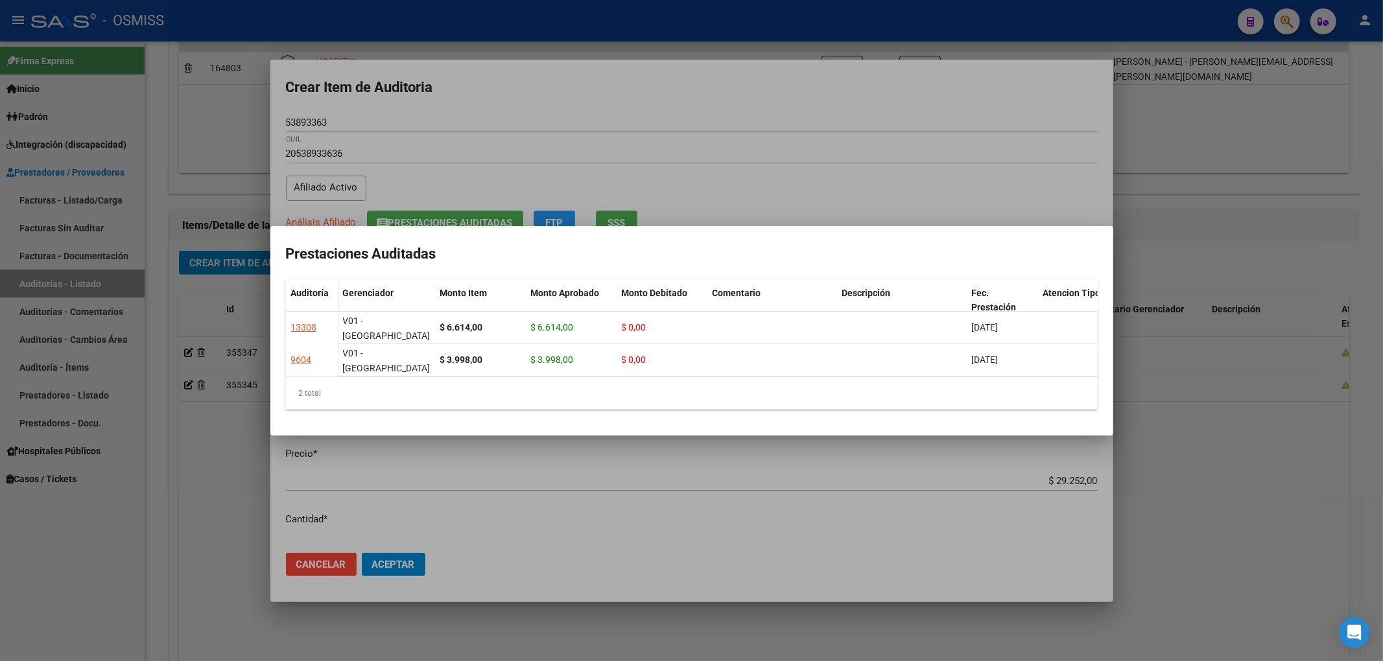
click at [537, 109] on div at bounding box center [691, 330] width 1383 height 661
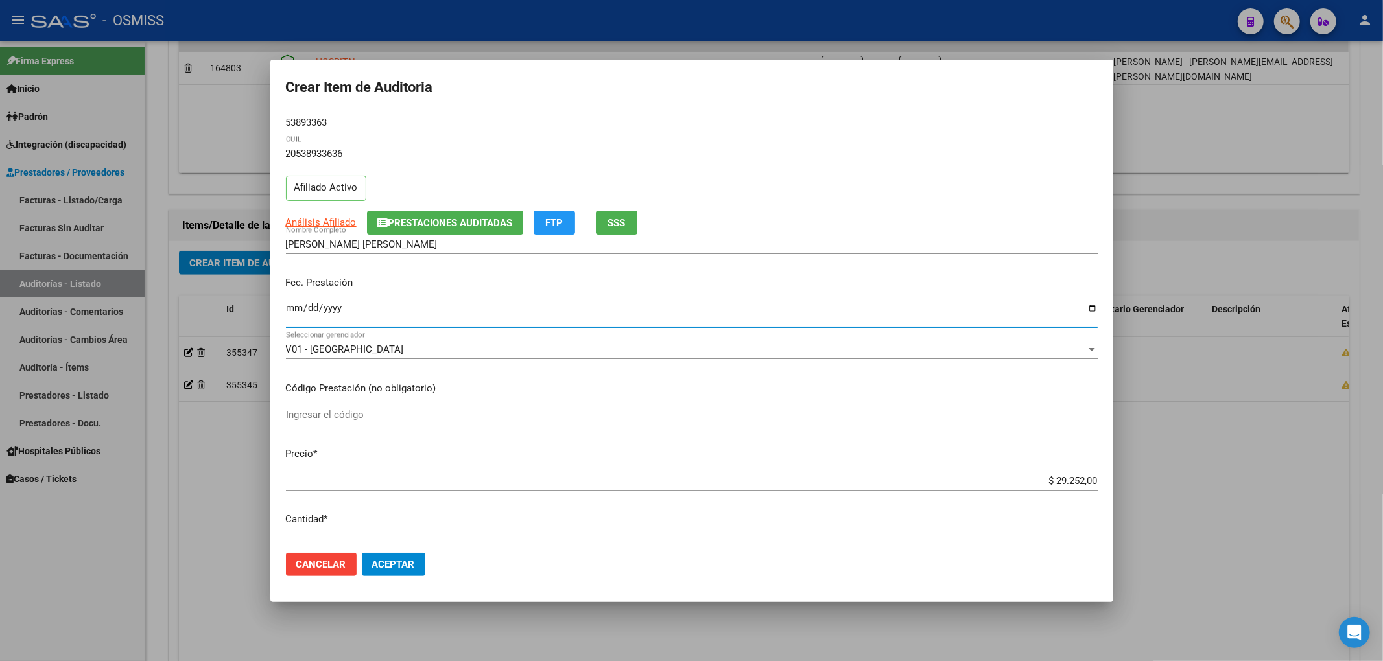
click at [289, 310] on input "Ingresar la fecha" at bounding box center [692, 313] width 812 height 21
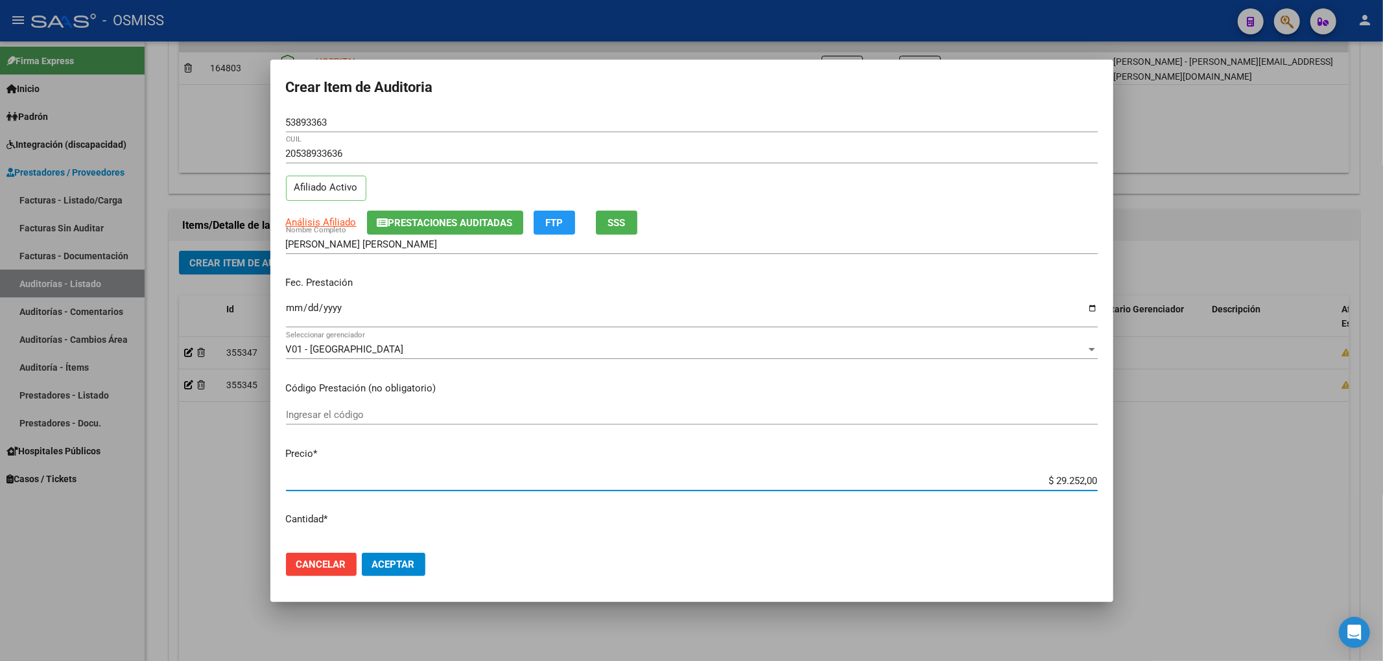
drag, startPoint x: 1017, startPoint y: 478, endPoint x: 1178, endPoint y: 486, distance: 161.0
click at [1178, 486] on div "Crear Item de Auditoria 53893363 Nro Documento 20538933636 CUIL Afiliado Activo…" at bounding box center [691, 330] width 1383 height 661
drag, startPoint x: 338, startPoint y: 123, endPoint x: 171, endPoint y: 152, distance: 169.0
click at [179, 115] on div "Crear Item de Auditoria 53893363 Nro Documento 20538933636 CUIL Afiliado Activo…" at bounding box center [691, 330] width 1383 height 661
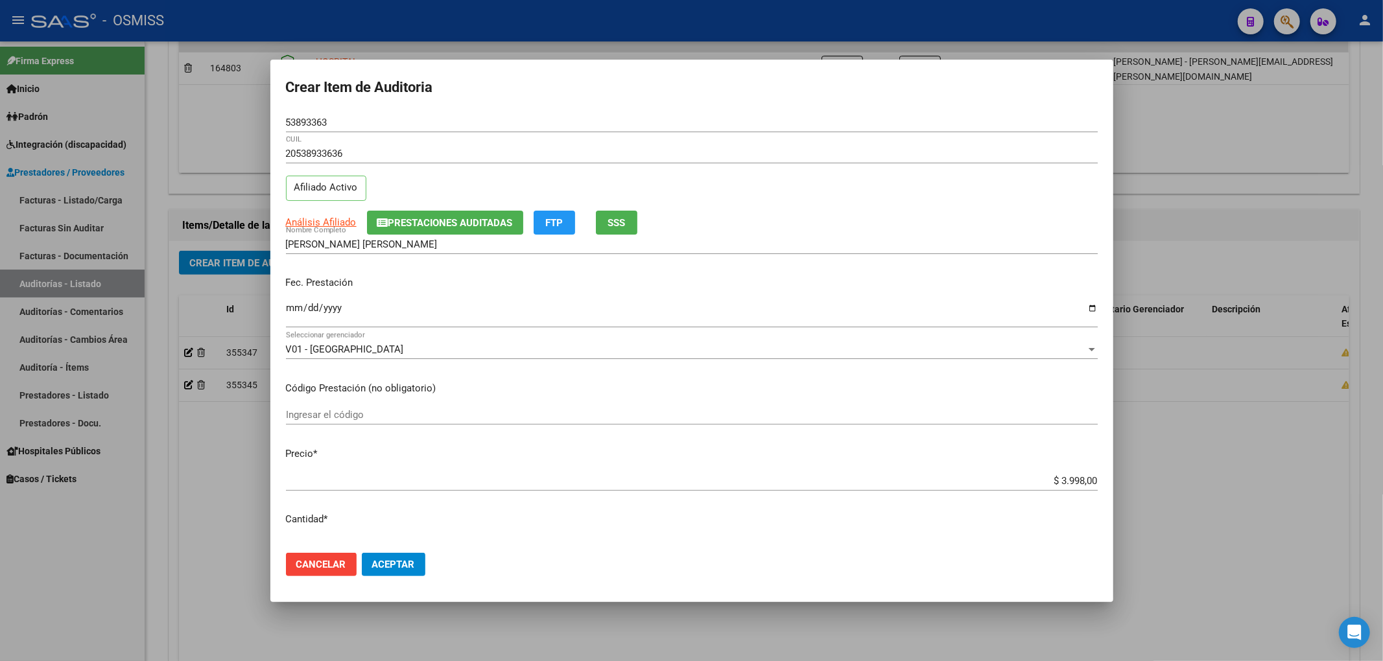
click at [445, 283] on p "Fec. Prestación" at bounding box center [692, 283] width 812 height 15
click at [487, 297] on div "Fec. Prestación [DATE] Ingresar la fecha" at bounding box center [692, 303] width 812 height 74
click at [407, 555] on button "Aceptar" at bounding box center [394, 564] width 64 height 23
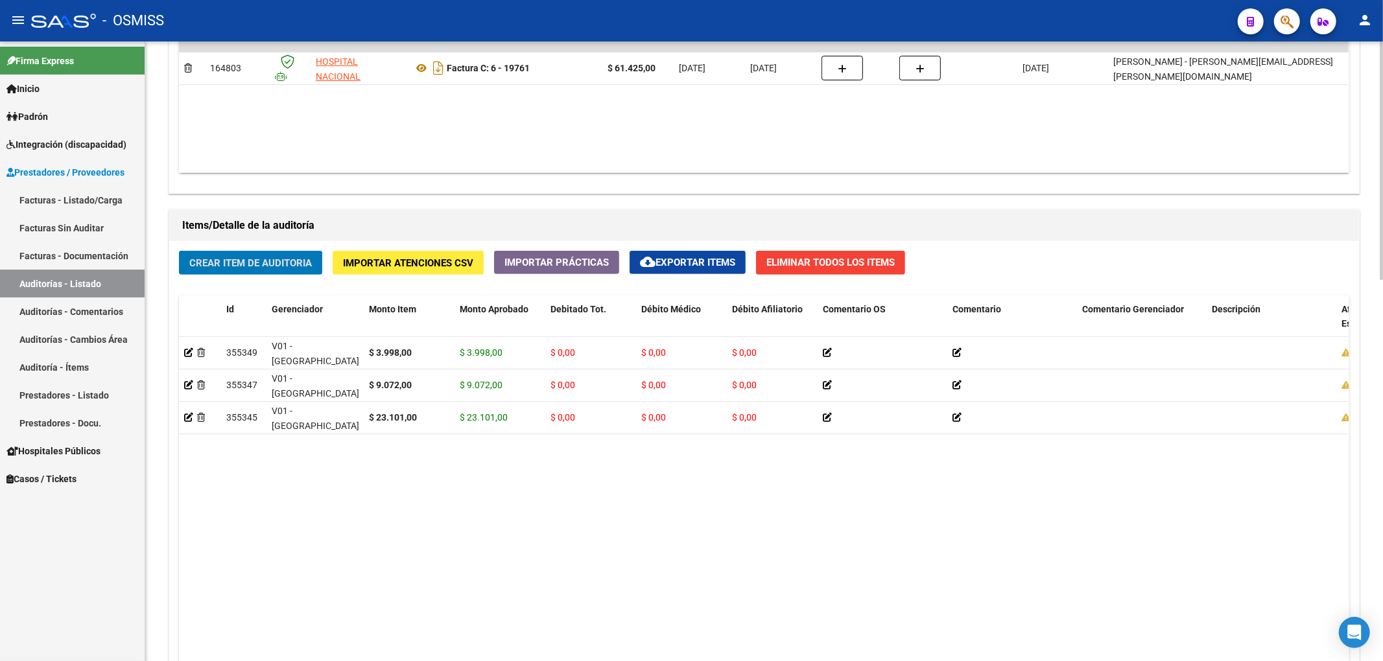
click at [279, 263] on span "Crear Item de Auditoria" at bounding box center [250, 263] width 123 height 12
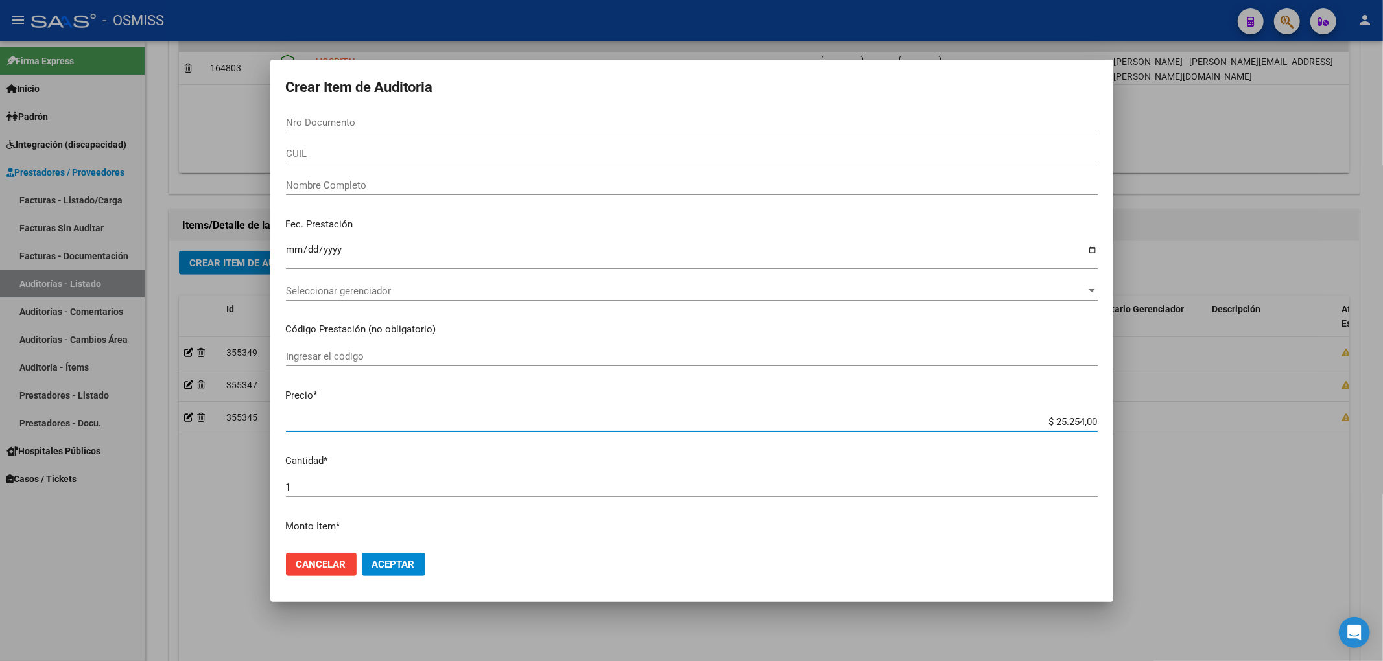
drag, startPoint x: 1036, startPoint y: 421, endPoint x: 1126, endPoint y: 424, distance: 90.1
click at [1126, 424] on div "Crear Item de Auditoria Nro Documento CUIL Nombre Completo Fec. Prestación Ingr…" at bounding box center [691, 330] width 1383 height 661
click at [315, 123] on input "Nro Documento" at bounding box center [692, 123] width 812 height 12
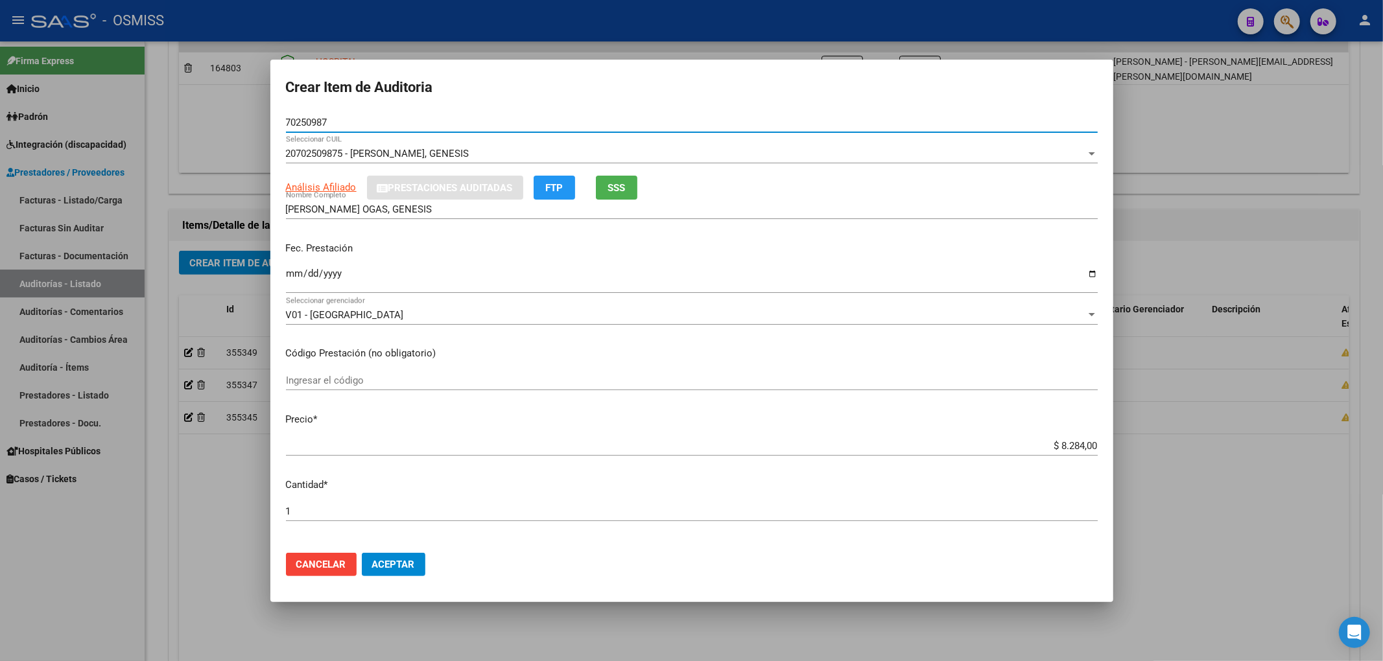
click at [292, 279] on input "Ingresar la fecha" at bounding box center [692, 278] width 812 height 21
drag, startPoint x: 343, startPoint y: 118, endPoint x: 126, endPoint y: 110, distance: 217.3
click at [148, 101] on div "Crear Item de Auditoria 70250987 Nro Documento 20702509875 - [PERSON_NAME] OGAS…" at bounding box center [691, 330] width 1383 height 661
click at [534, 254] on p "Fec. Prestación" at bounding box center [692, 248] width 812 height 15
click at [379, 563] on span "Aceptar" at bounding box center [393, 565] width 43 height 12
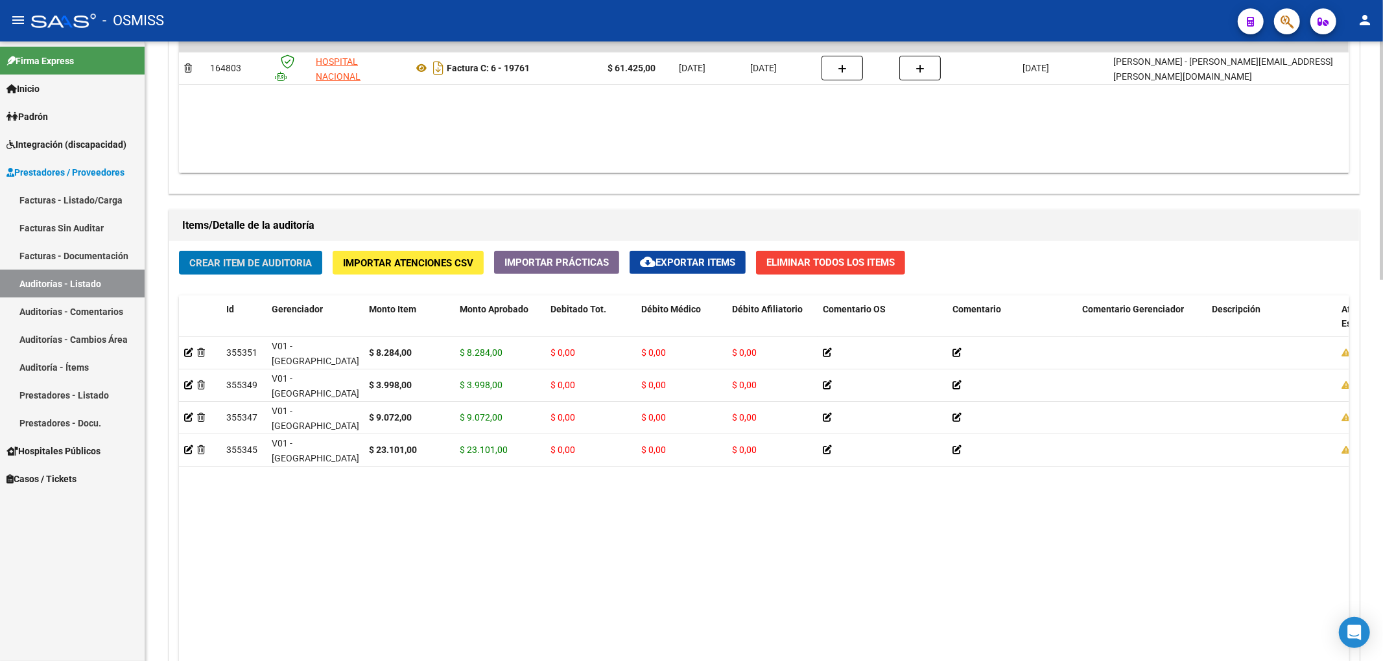
click at [210, 263] on span "Crear Item de Auditoria" at bounding box center [250, 263] width 123 height 12
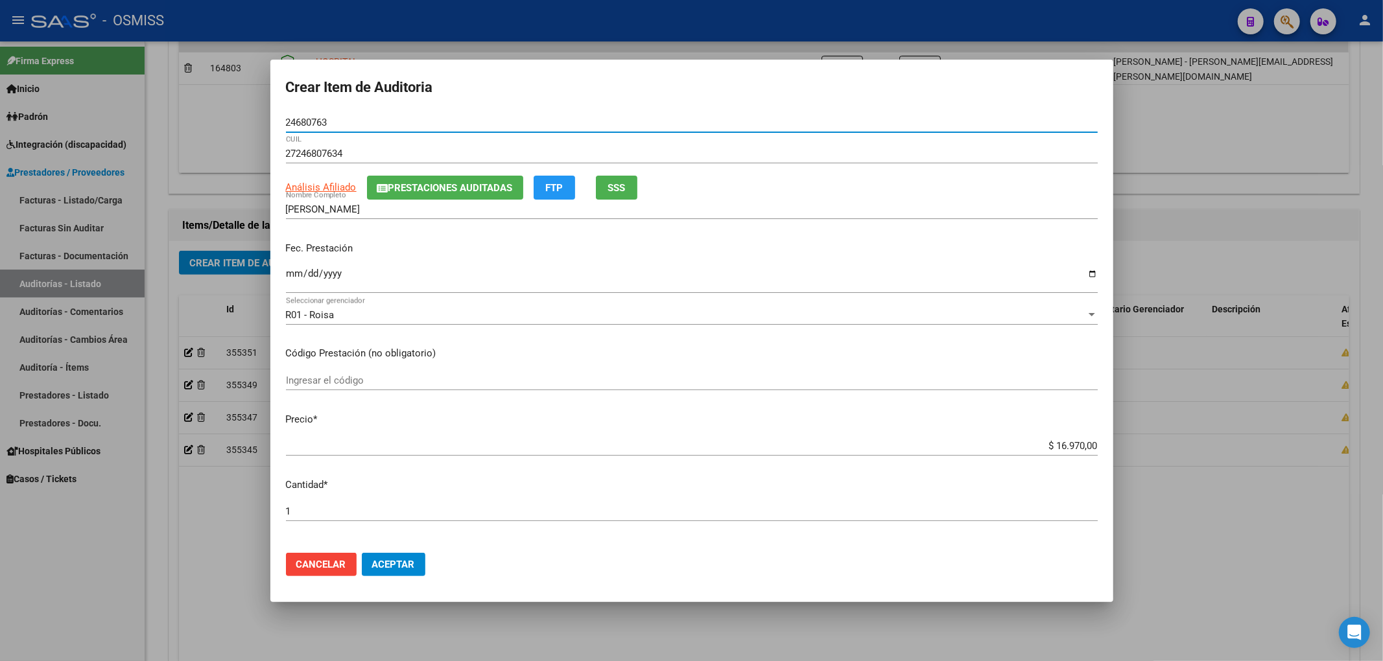
click at [429, 185] on span "Prestaciones Auditadas" at bounding box center [450, 188] width 124 height 12
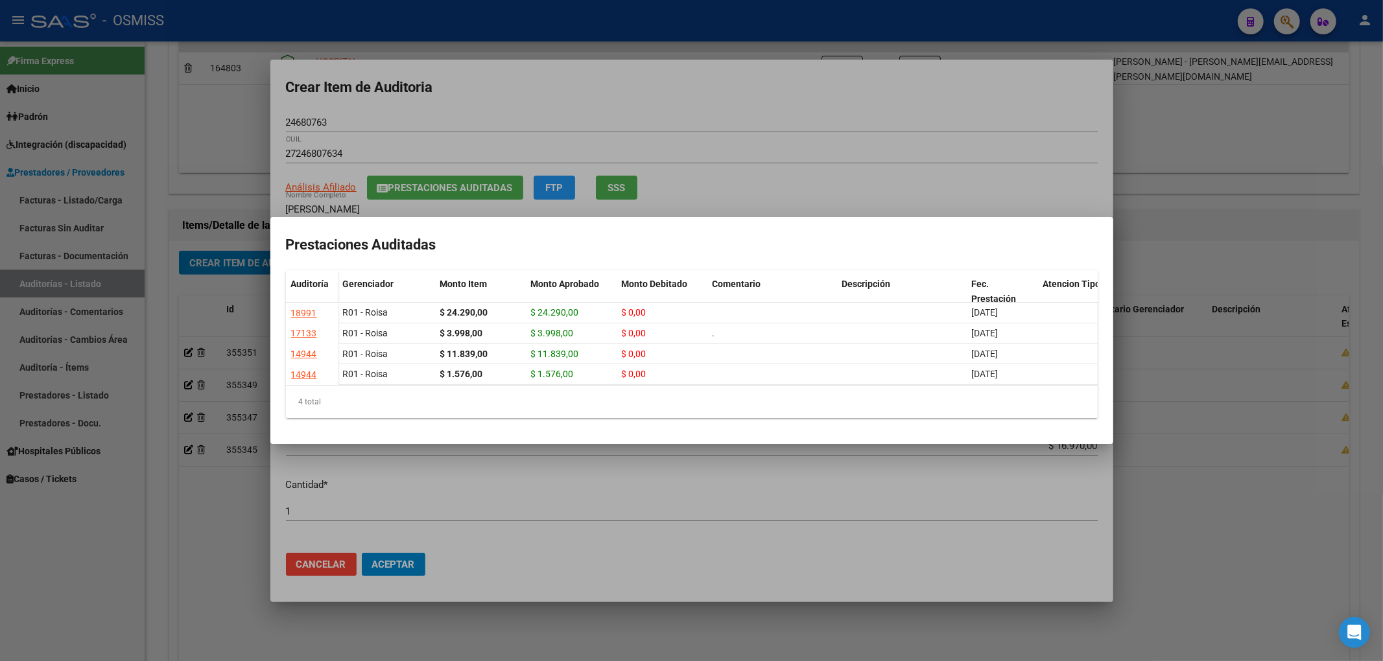
click at [579, 74] on div at bounding box center [691, 330] width 1383 height 661
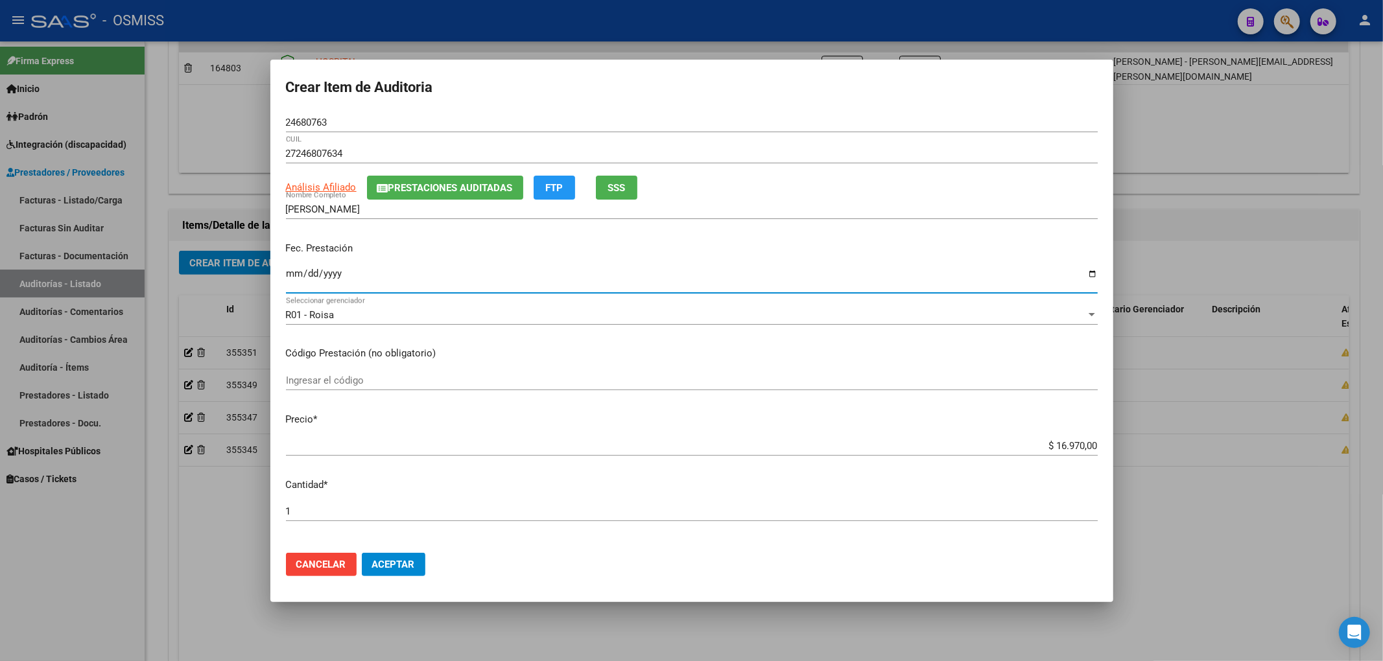
click at [294, 271] on input "Ingresar la fecha" at bounding box center [692, 278] width 812 height 21
drag, startPoint x: 333, startPoint y: 122, endPoint x: 104, endPoint y: 97, distance: 230.2
click at [170, 102] on div "Crear Item de Auditoria 24680763 Nro Documento 27246807634 CUIL Análisis Afilia…" at bounding box center [691, 330] width 1383 height 661
click at [445, 265] on div "[DATE] Ingresar la fecha" at bounding box center [692, 279] width 812 height 28
click at [417, 572] on button "Aceptar" at bounding box center [394, 564] width 64 height 23
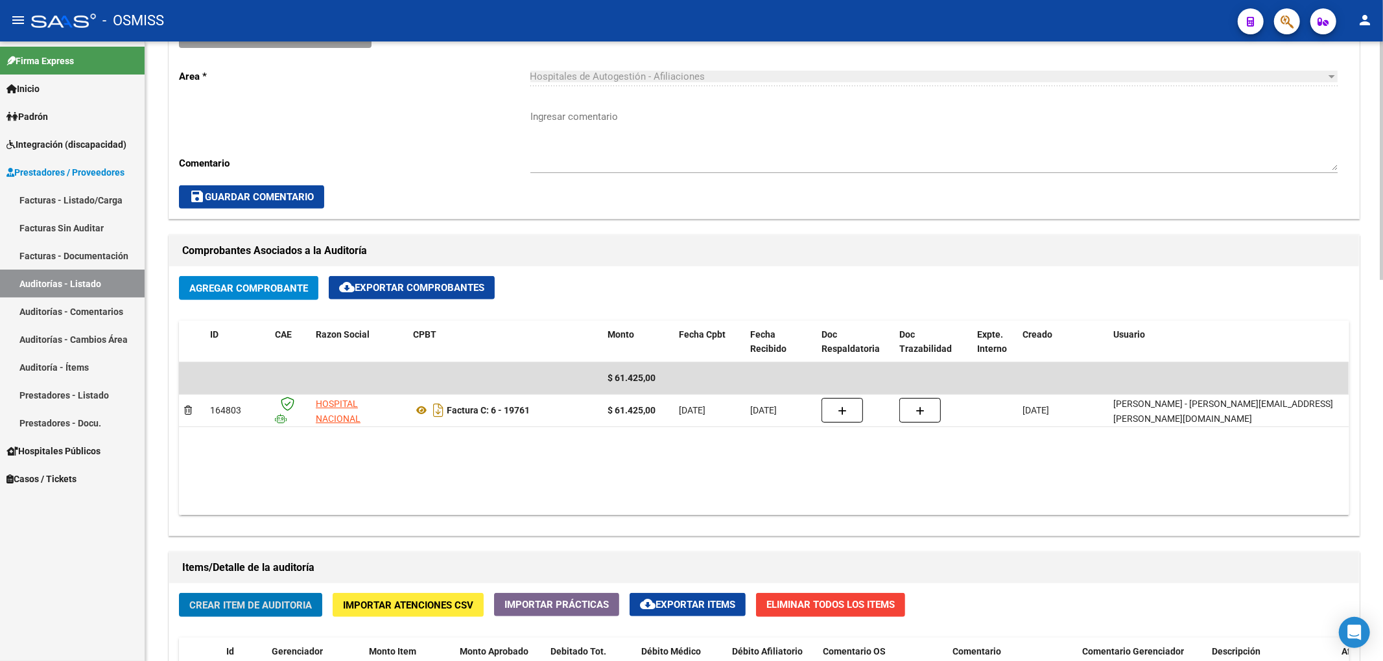
scroll to position [346, 0]
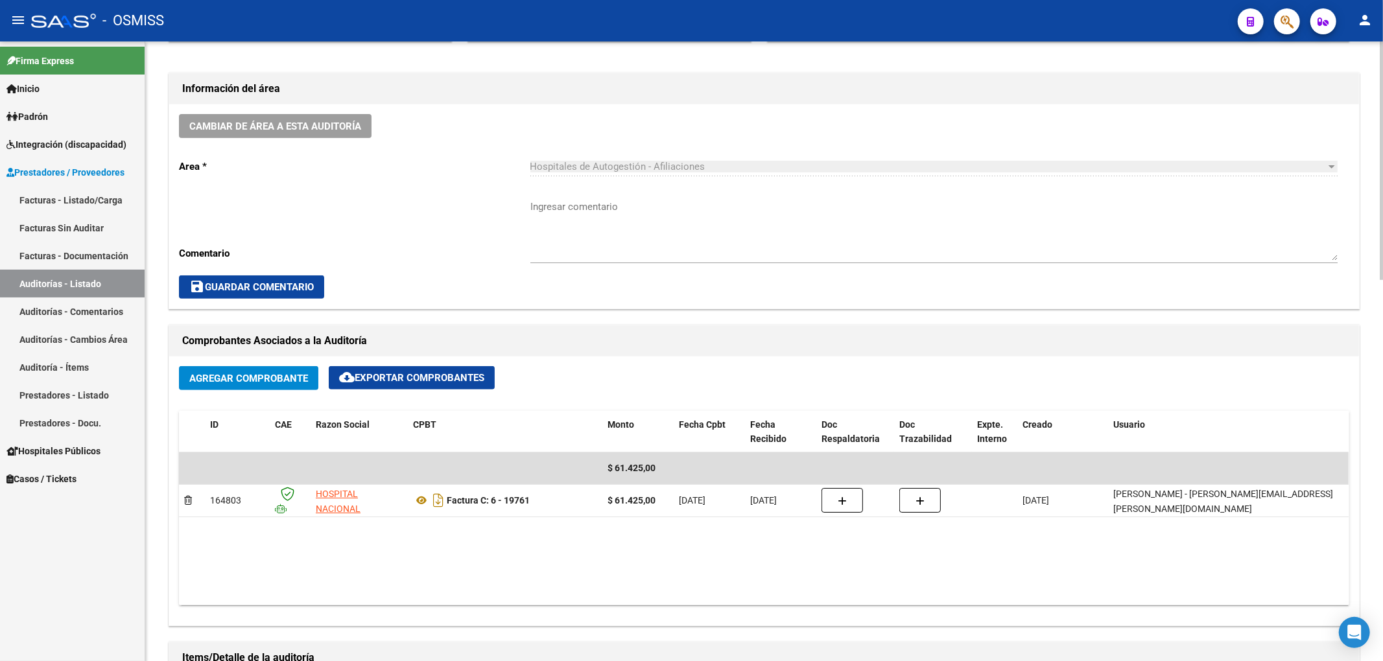
click at [317, 122] on span "Cambiar de área a esta auditoría" at bounding box center [275, 127] width 172 height 12
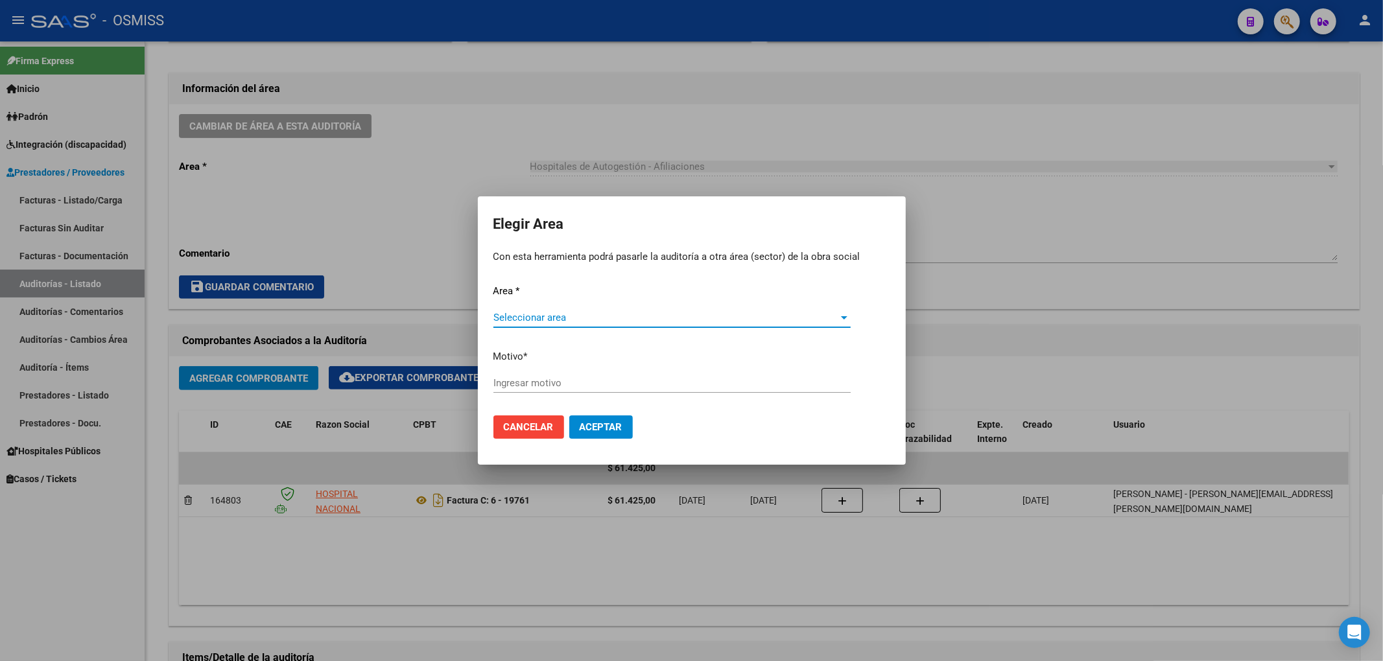
click at [574, 320] on span "Seleccionar area" at bounding box center [666, 318] width 346 height 12
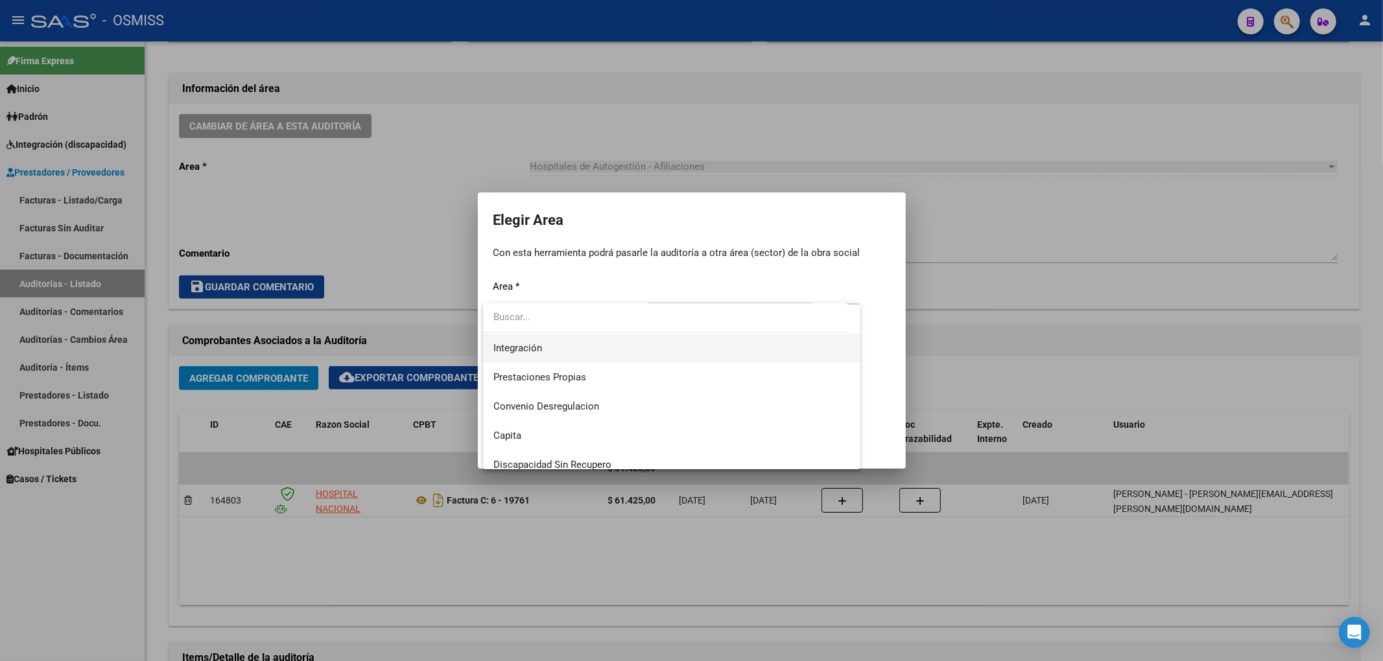
scroll to position [172, 0]
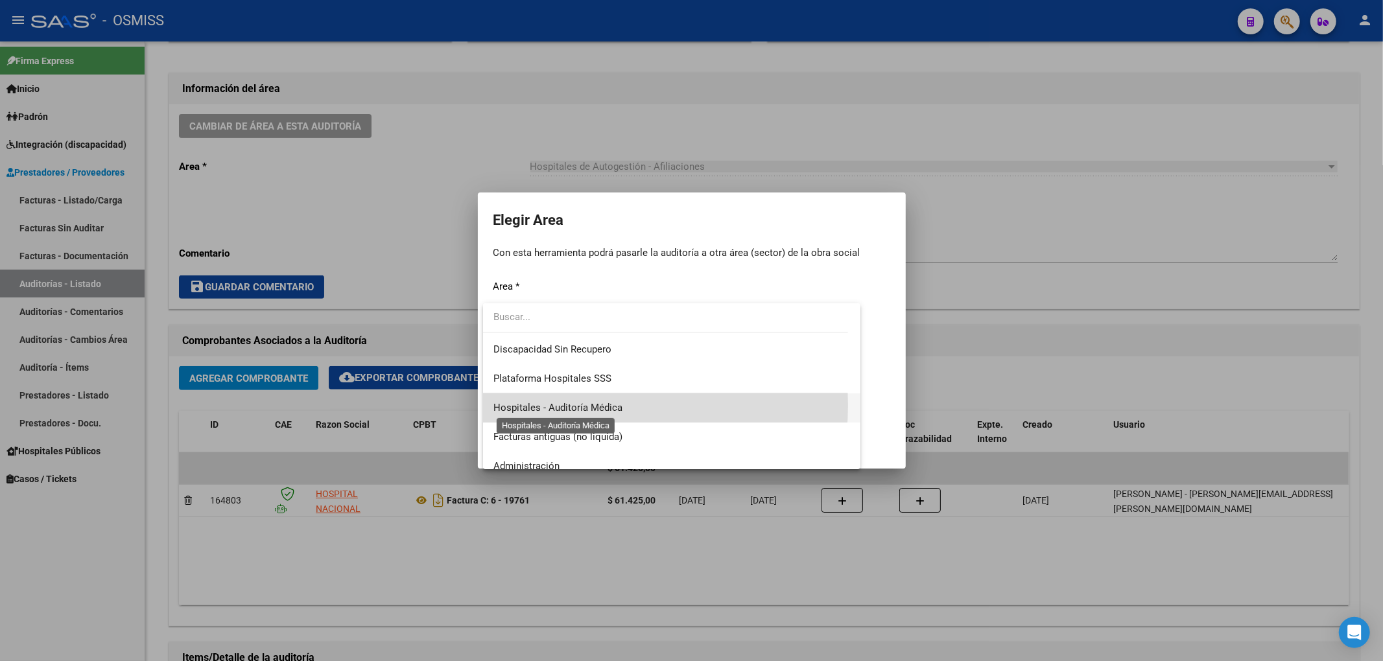
click at [581, 405] on span "Hospitales - Auditoría Médica" at bounding box center [557, 408] width 129 height 12
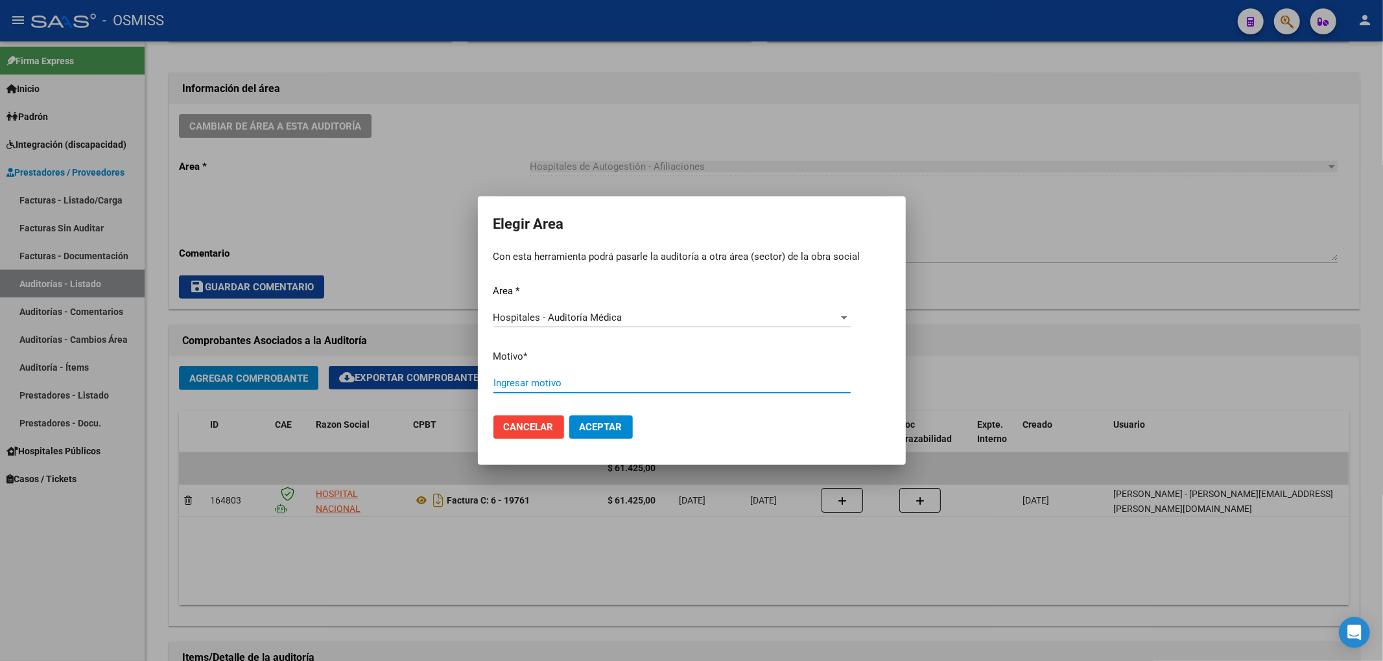
click at [535, 384] on input "Ingresar motivo" at bounding box center [671, 383] width 357 height 12
click at [582, 429] on span "Aceptar" at bounding box center [601, 427] width 43 height 12
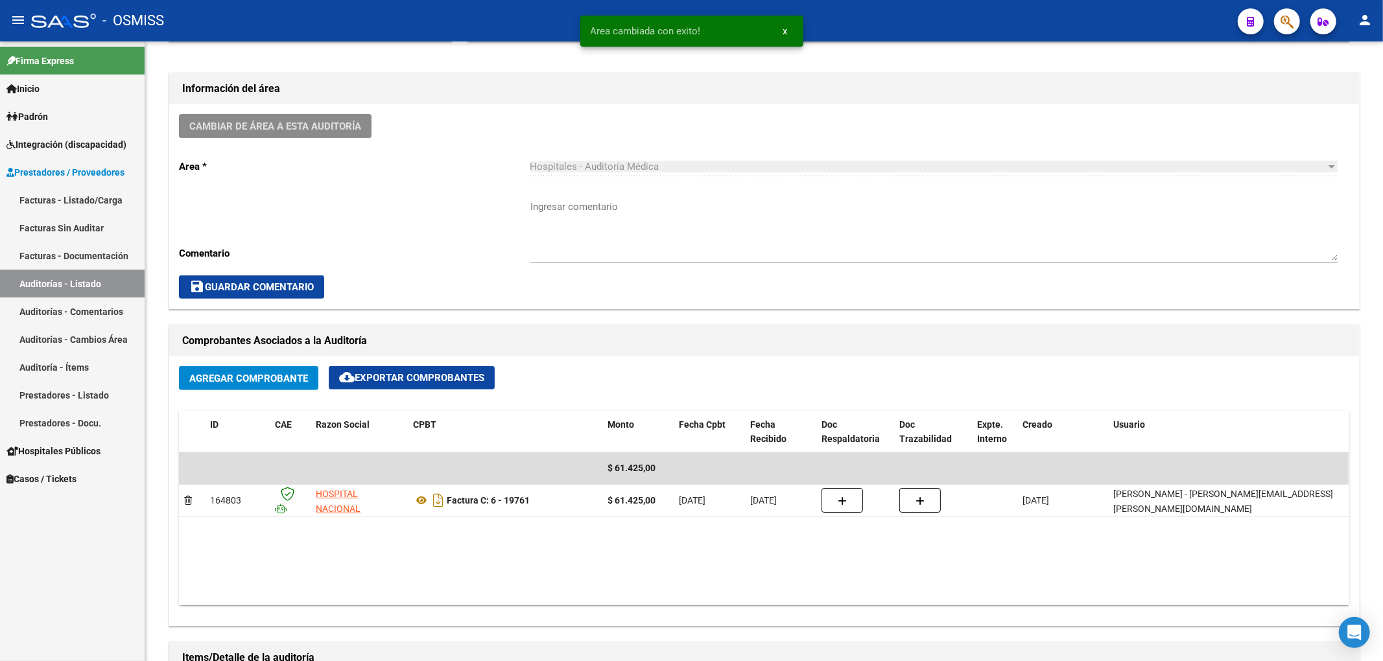
scroll to position [0, 0]
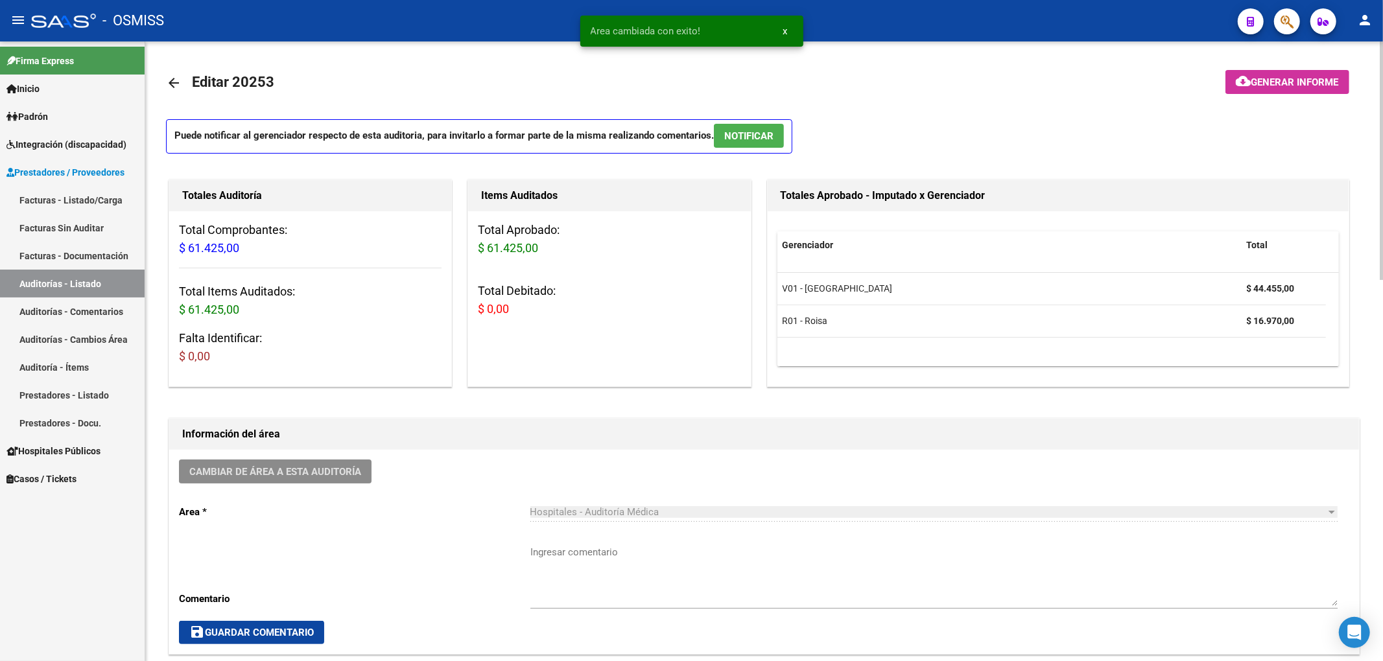
click at [174, 91] on link "arrow_back" at bounding box center [179, 82] width 26 height 30
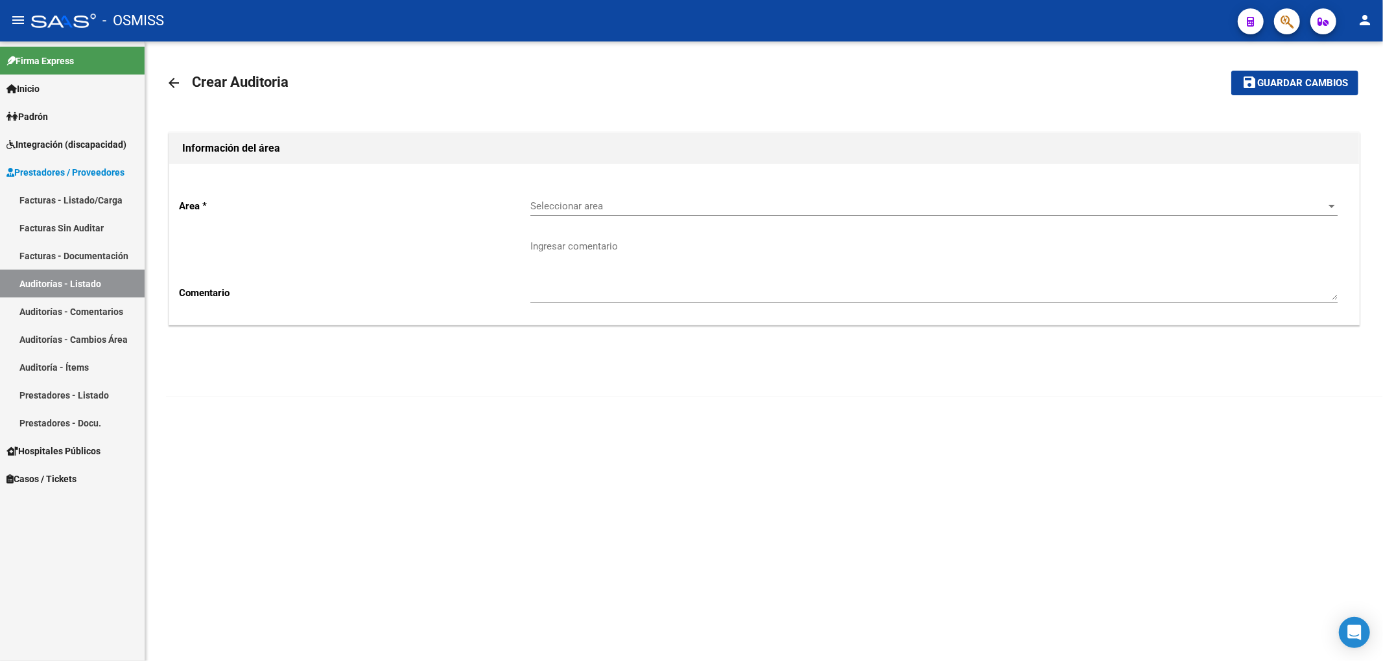
click at [561, 219] on div "Seleccionar area Seleccionar area" at bounding box center [933, 208] width 807 height 40
click at [568, 206] on span "Seleccionar area" at bounding box center [927, 206] width 795 height 12
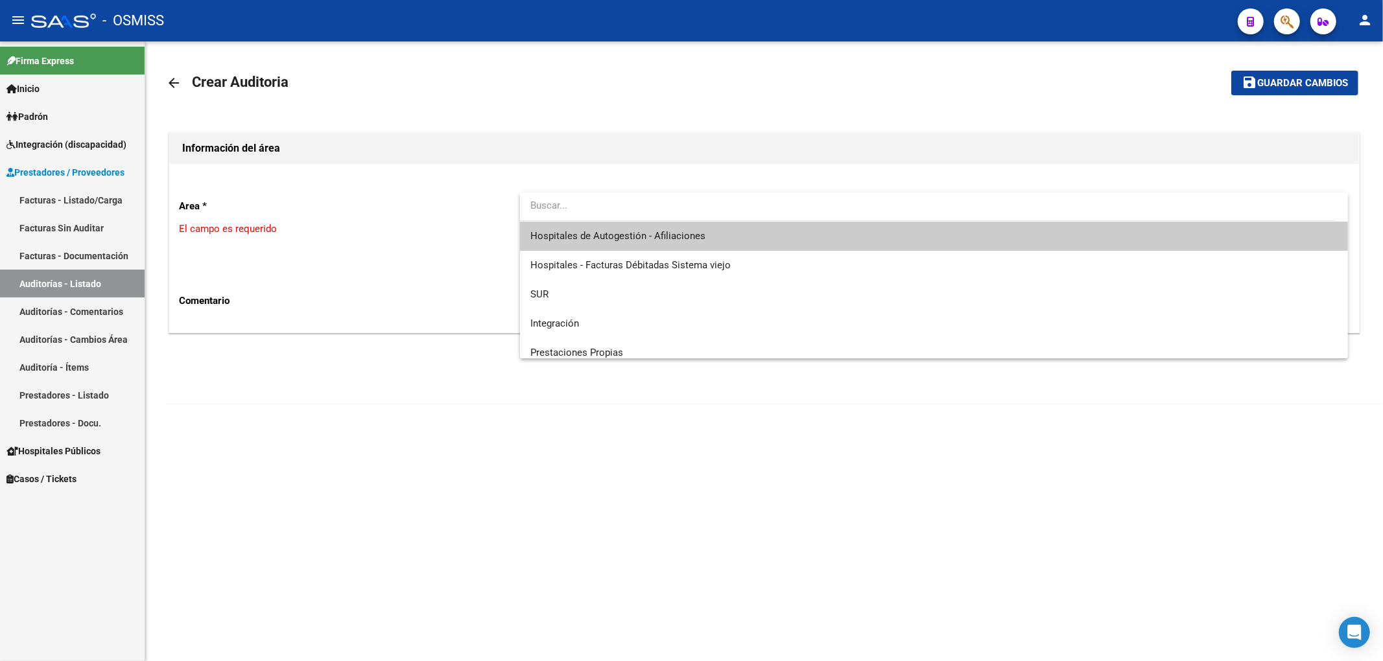
click at [581, 234] on span "Hospitales de Autogestión - Afiliaciones" at bounding box center [617, 236] width 175 height 12
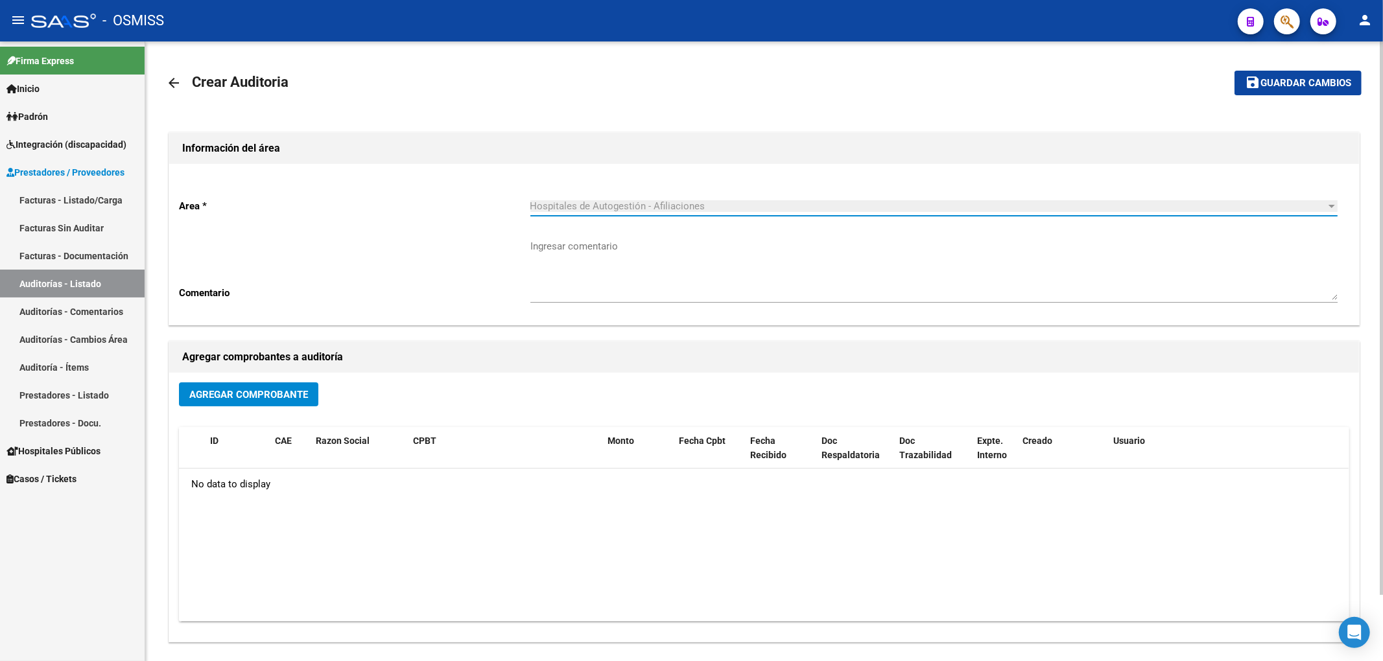
click at [262, 397] on span "Agregar Comprobante" at bounding box center [248, 395] width 119 height 12
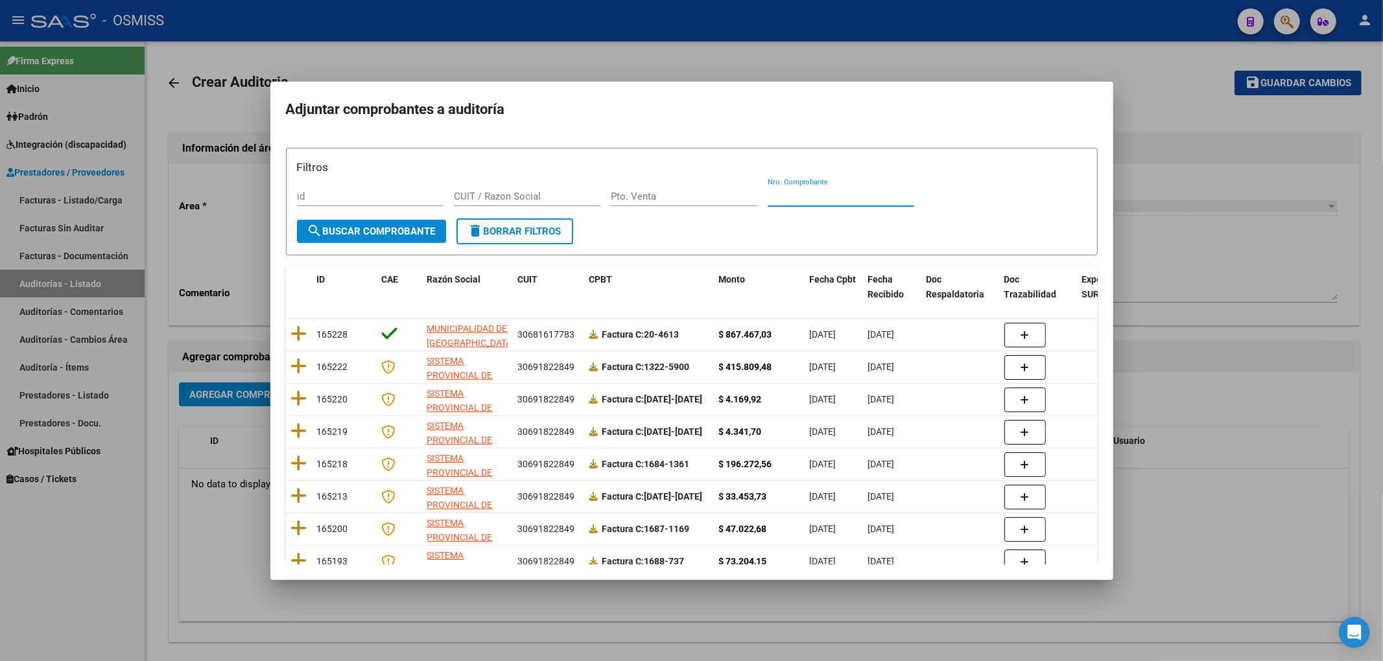
click at [814, 196] on input "Nro. Comprobante" at bounding box center [841, 197] width 147 height 12
click at [323, 223] on button "search Buscar Comprobante" at bounding box center [371, 231] width 149 height 23
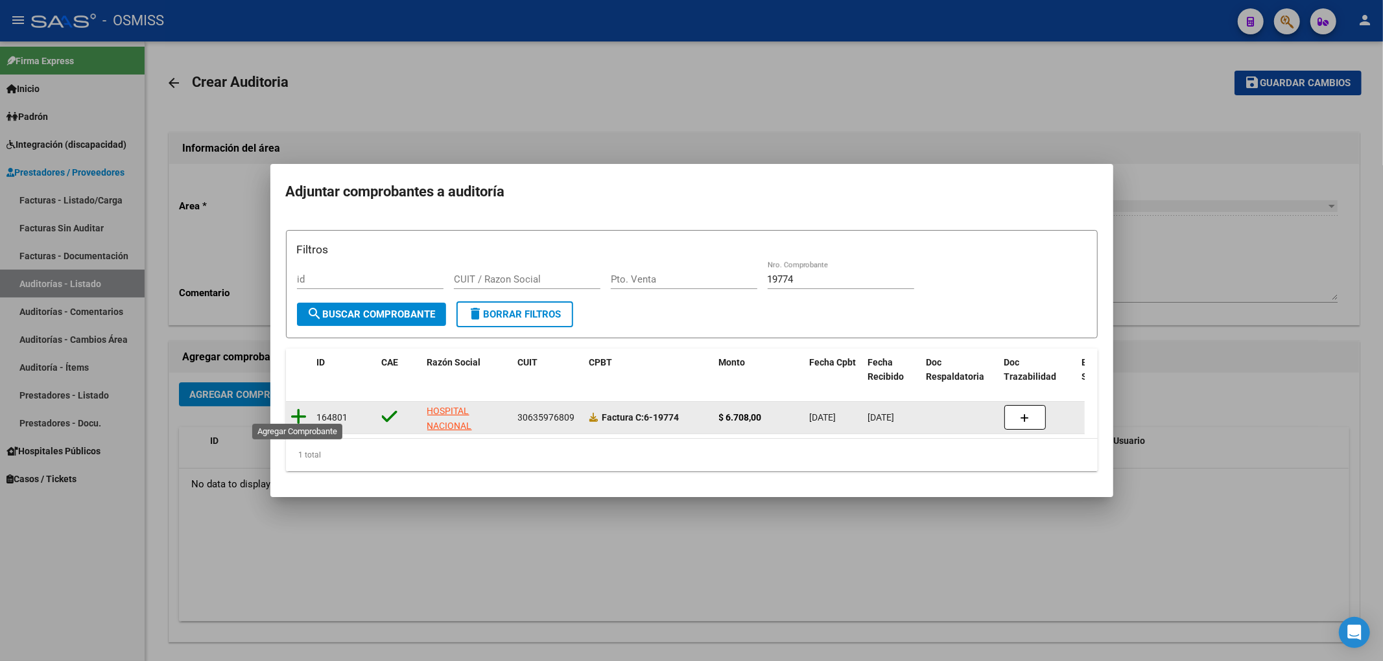
click at [302, 408] on icon at bounding box center [299, 417] width 16 height 18
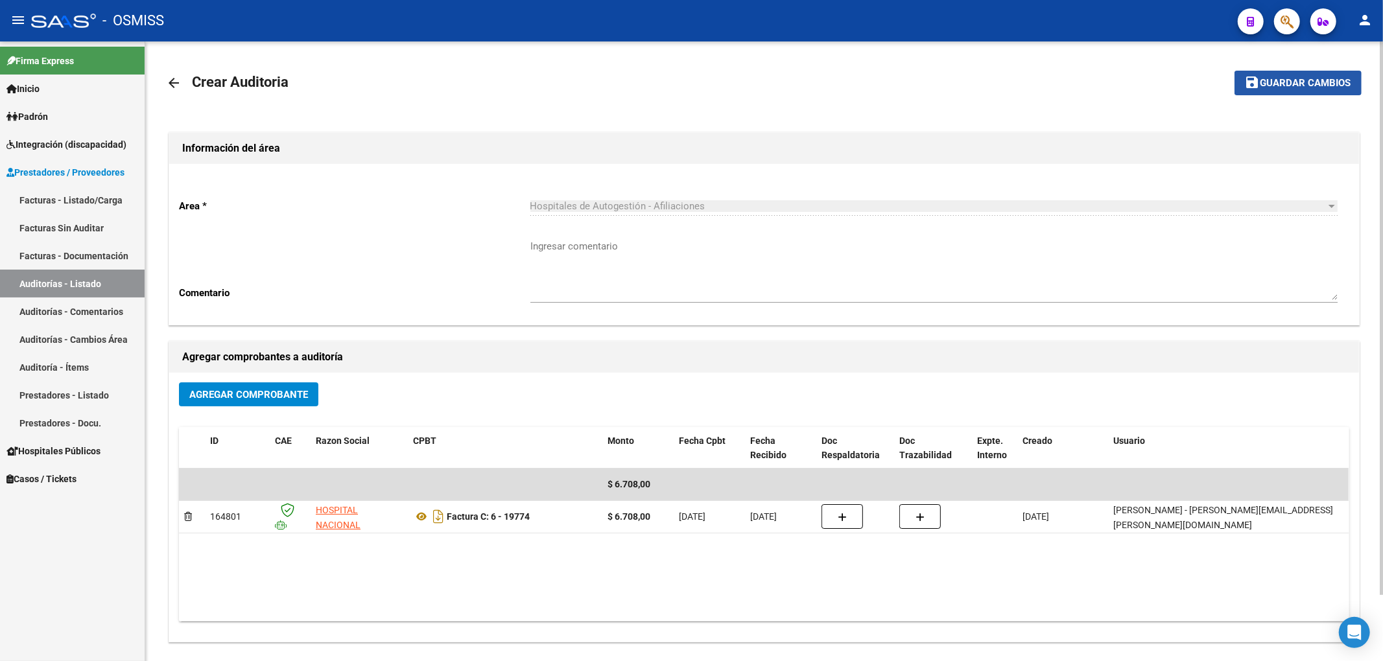
click at [1269, 91] on button "save Guardar cambios" at bounding box center [1297, 83] width 127 height 24
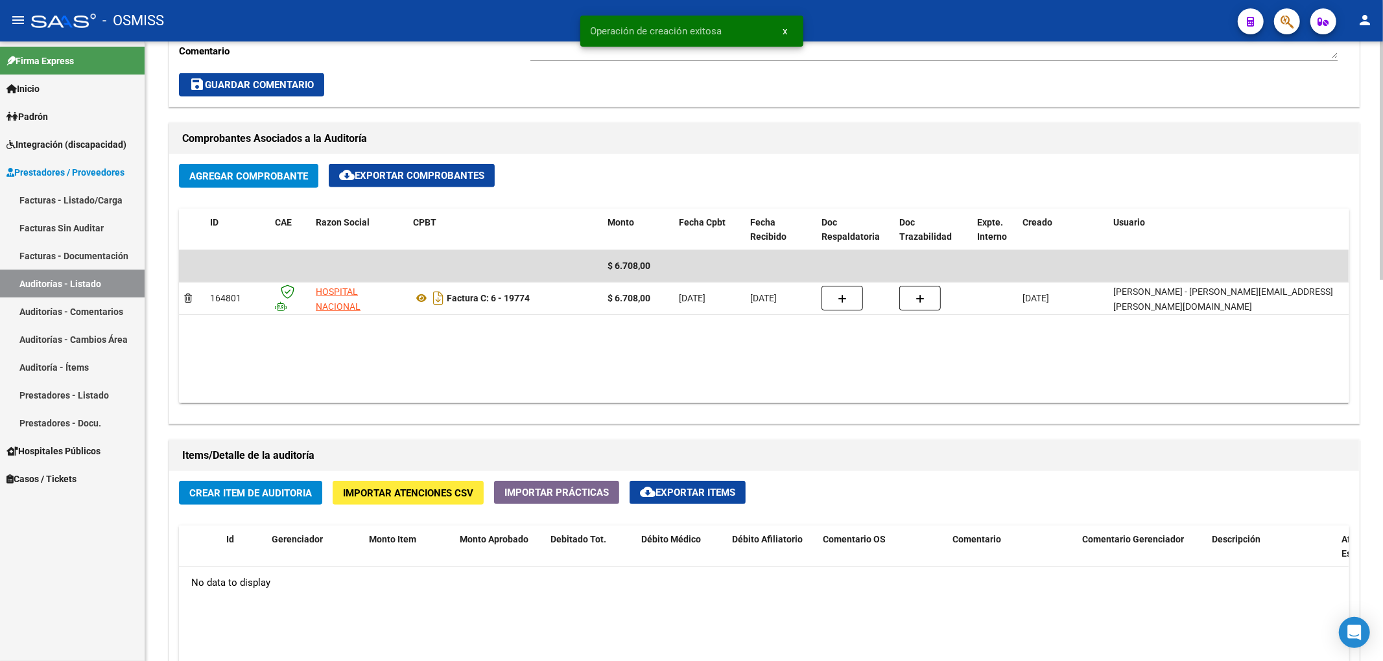
scroll to position [605, 0]
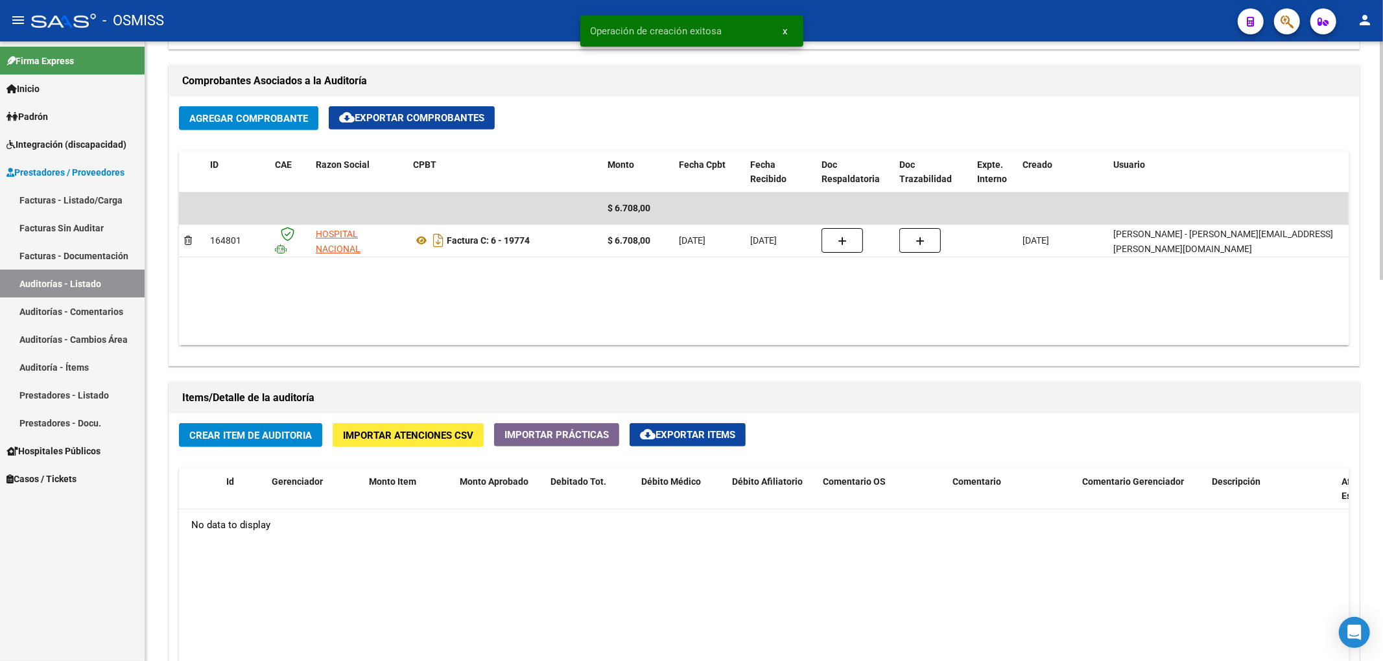
click at [235, 425] on button "Crear Item de Auditoria" at bounding box center [250, 435] width 143 height 24
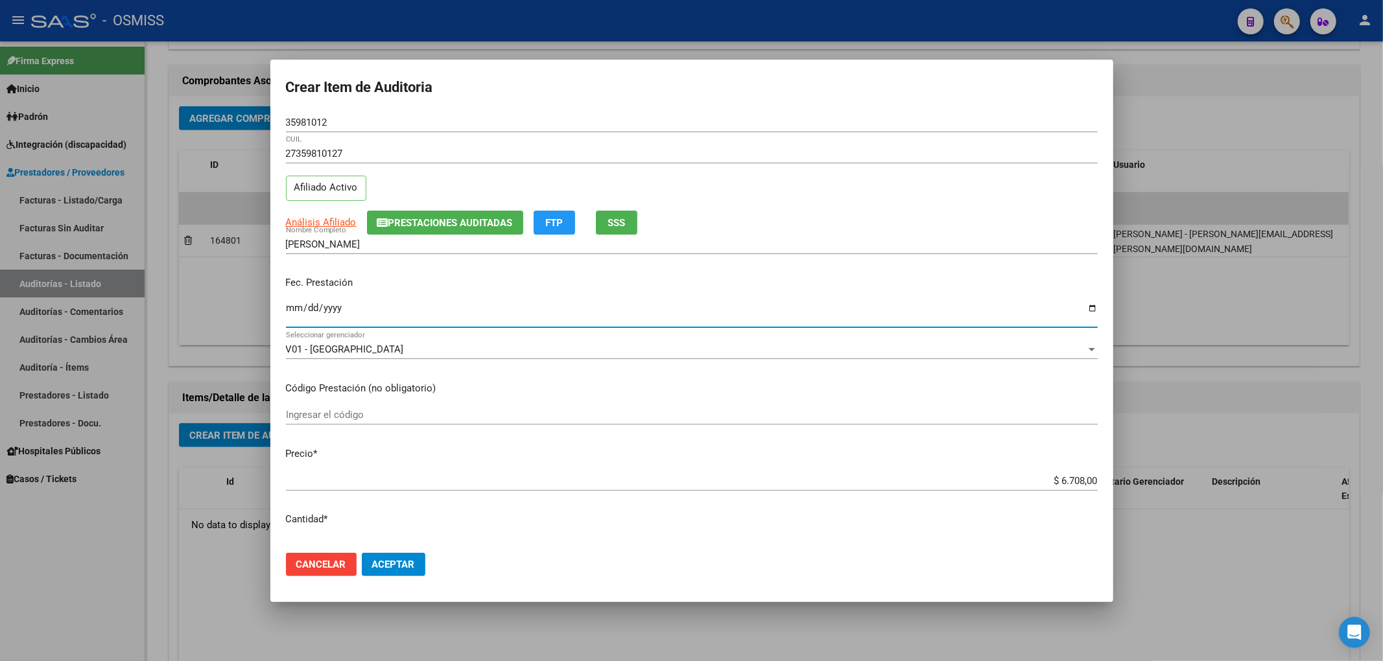
click at [297, 306] on input "Ingresar la fecha" at bounding box center [692, 313] width 812 height 21
click at [416, 222] on span "Prestaciones Auditadas" at bounding box center [450, 223] width 124 height 12
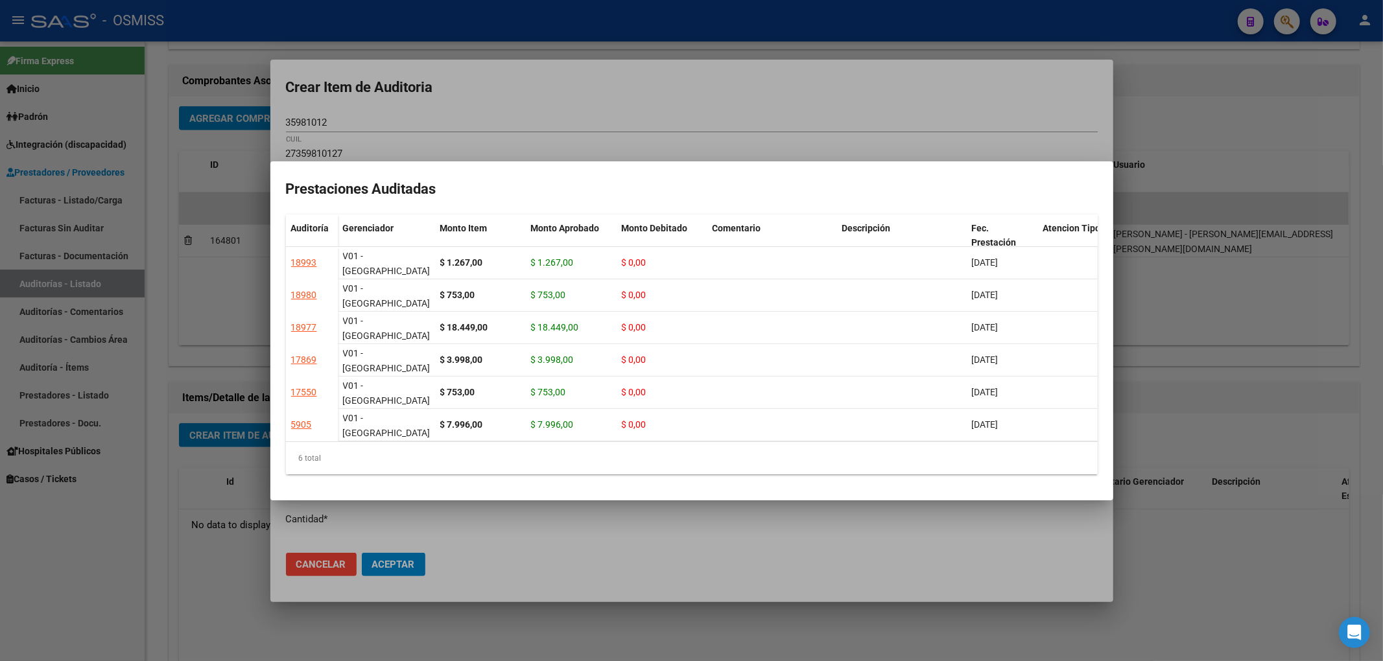
click at [490, 110] on div at bounding box center [691, 330] width 1383 height 661
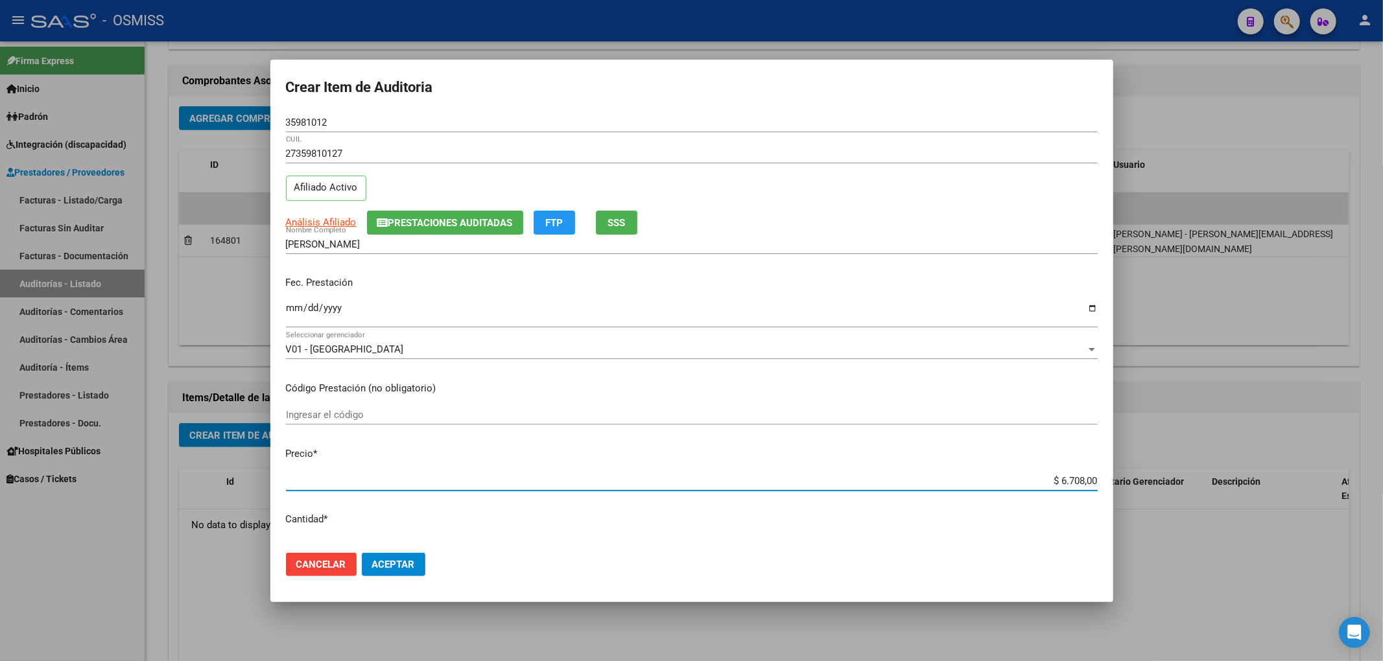
drag, startPoint x: 1040, startPoint y: 478, endPoint x: 1144, endPoint y: 477, distance: 103.7
click at [1144, 477] on div "Crear Item de Auditoria 35981012 Nro Documento 27359810127 CUIL Afiliado Activo…" at bounding box center [691, 330] width 1383 height 661
click at [452, 221] on span "Prestaciones Auditadas" at bounding box center [450, 223] width 124 height 12
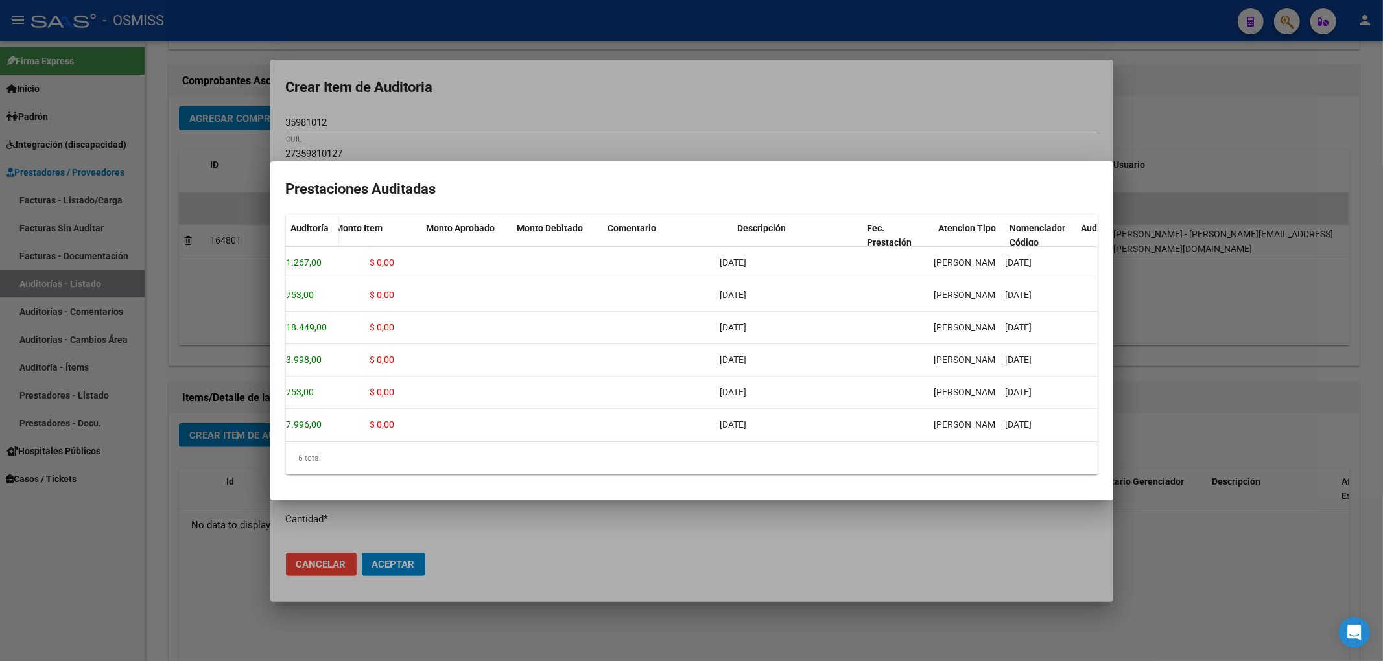
scroll to position [0, 0]
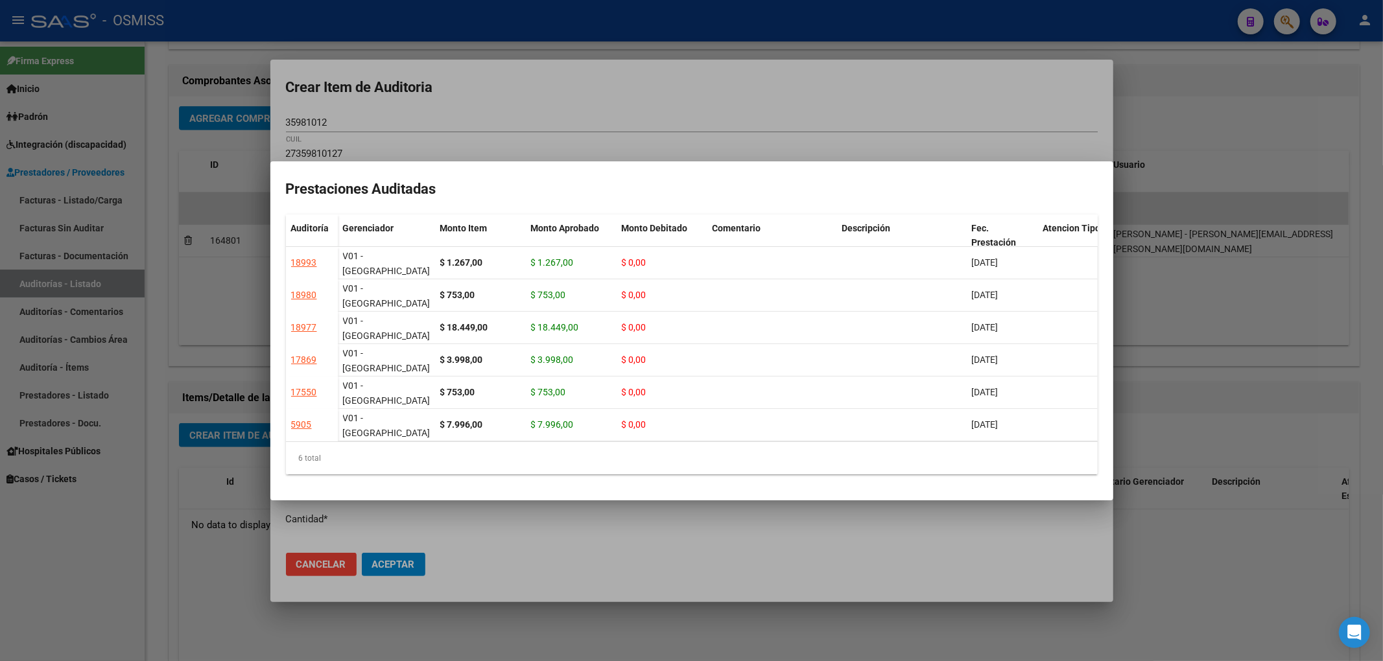
click at [525, 93] on div at bounding box center [691, 330] width 1383 height 661
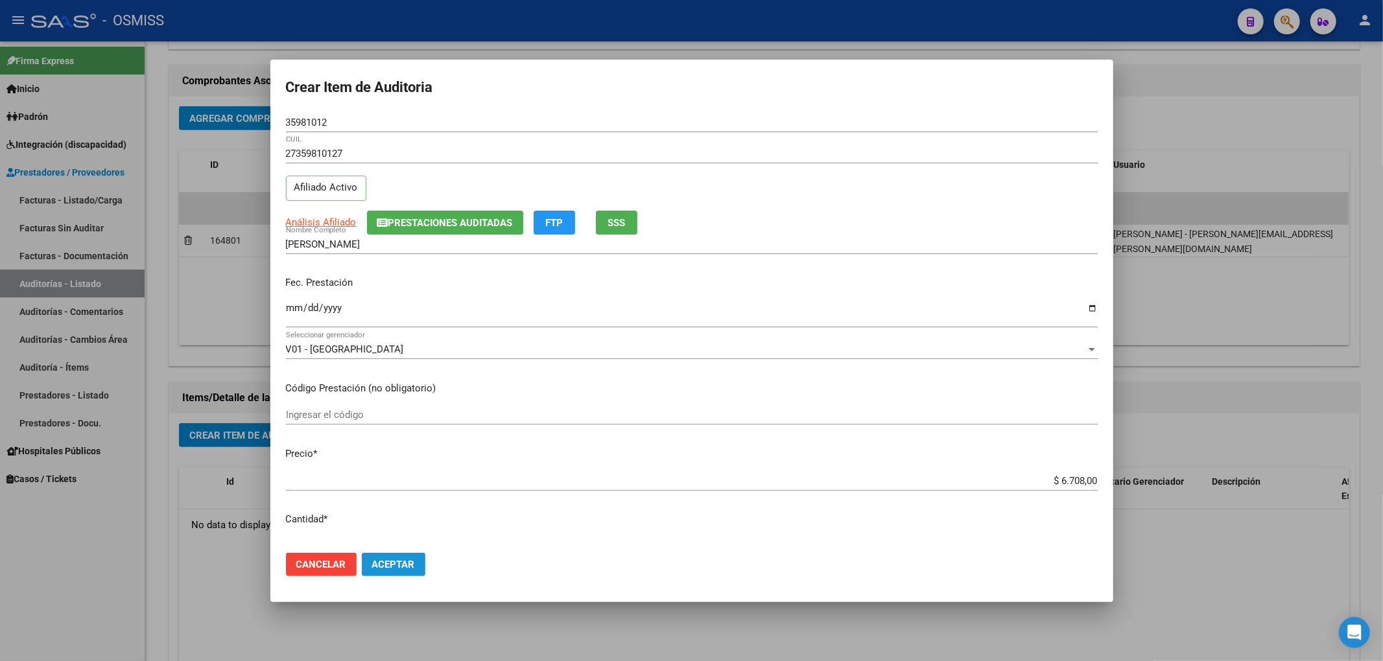
click at [392, 556] on button "Aceptar" at bounding box center [394, 564] width 64 height 23
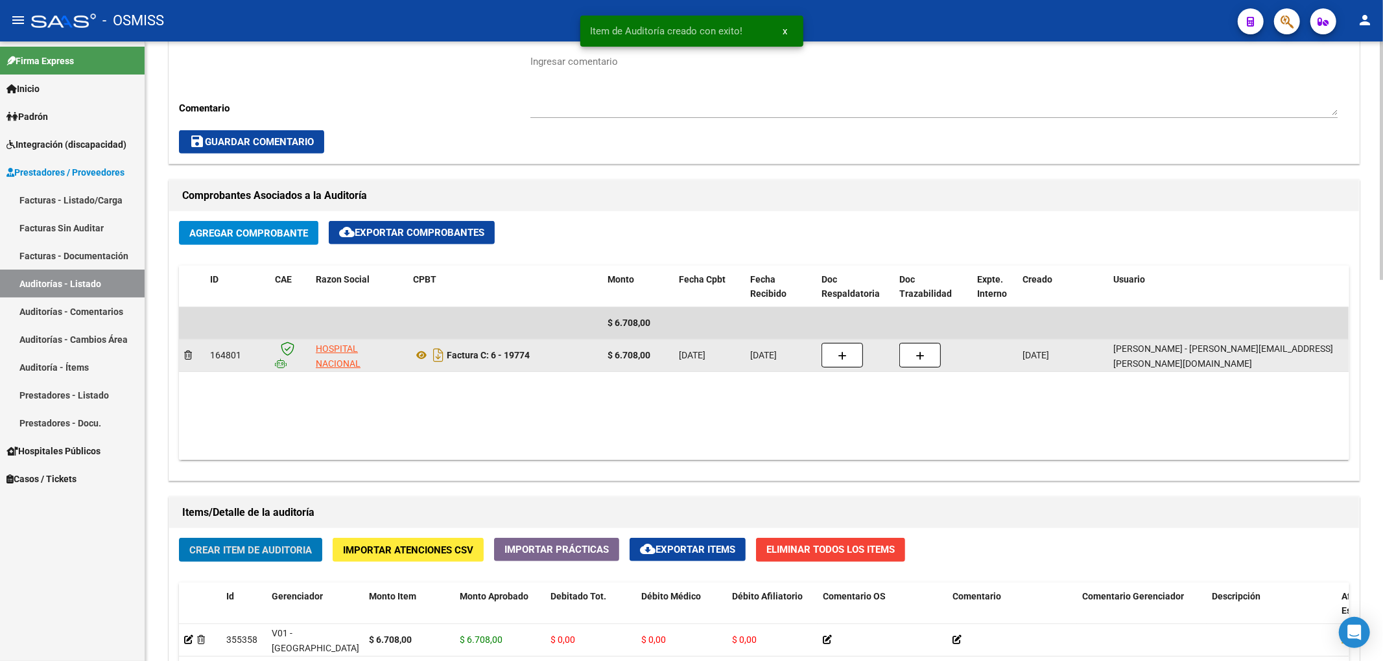
scroll to position [260, 0]
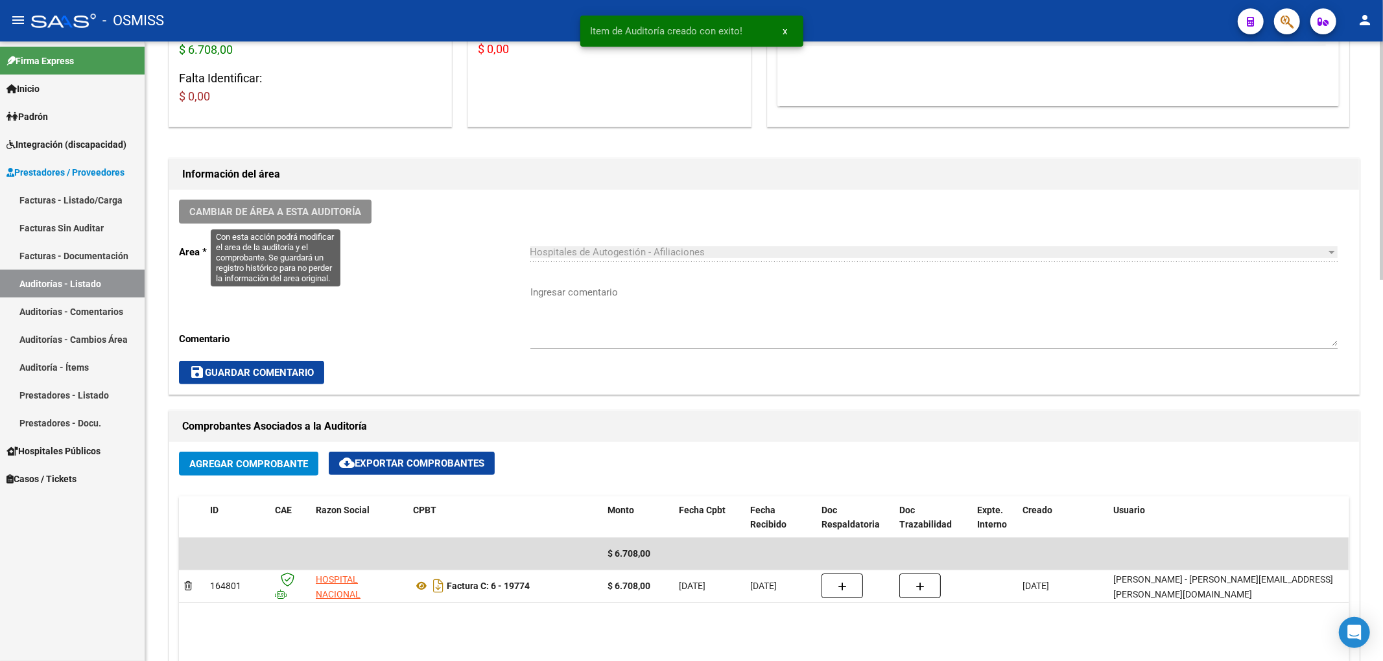
click at [329, 214] on span "Cambiar de área a esta auditoría" at bounding box center [275, 212] width 172 height 12
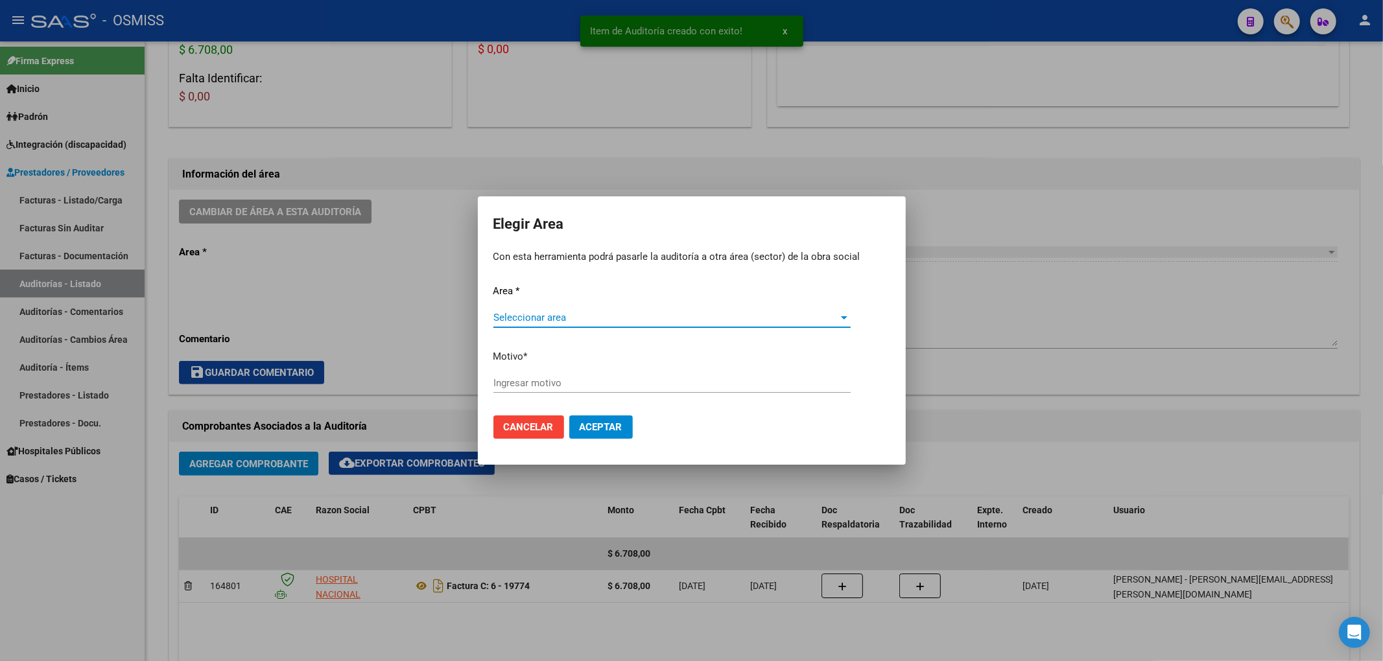
click at [506, 314] on span "Seleccionar area" at bounding box center [666, 318] width 346 height 12
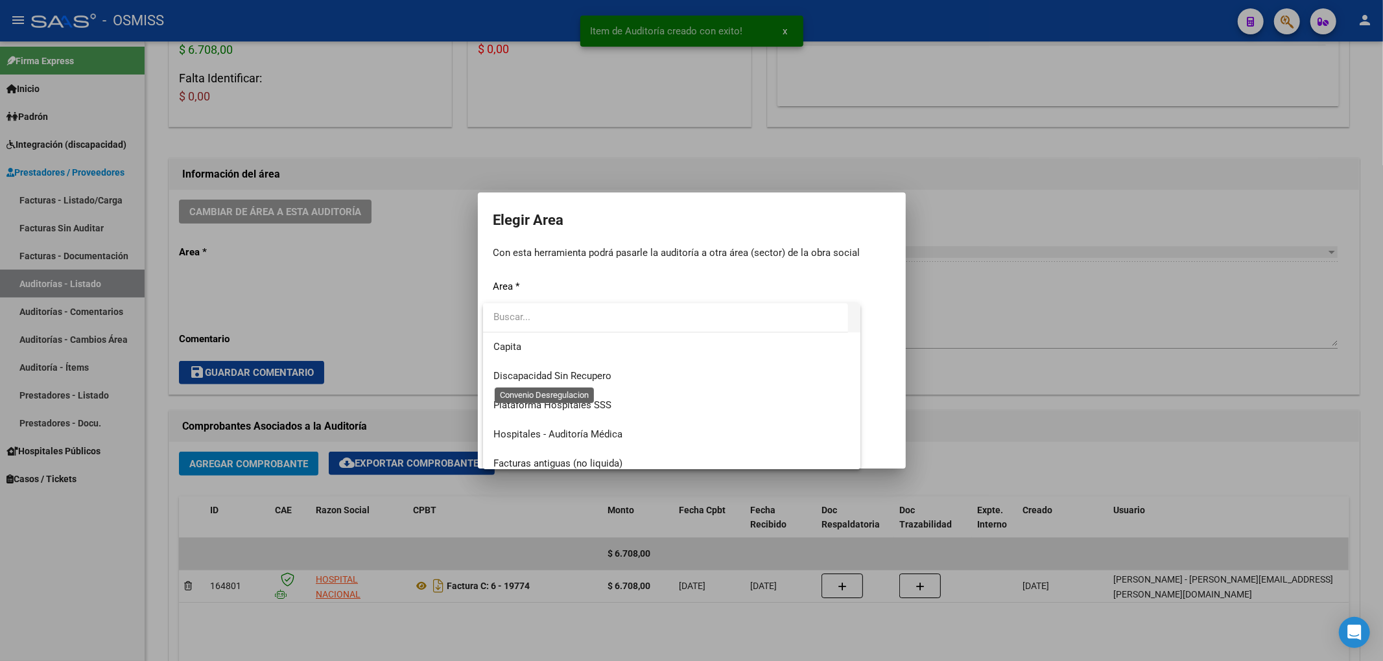
scroll to position [172, 0]
click at [547, 398] on span "Hospitales - Auditoría Médica" at bounding box center [671, 407] width 357 height 29
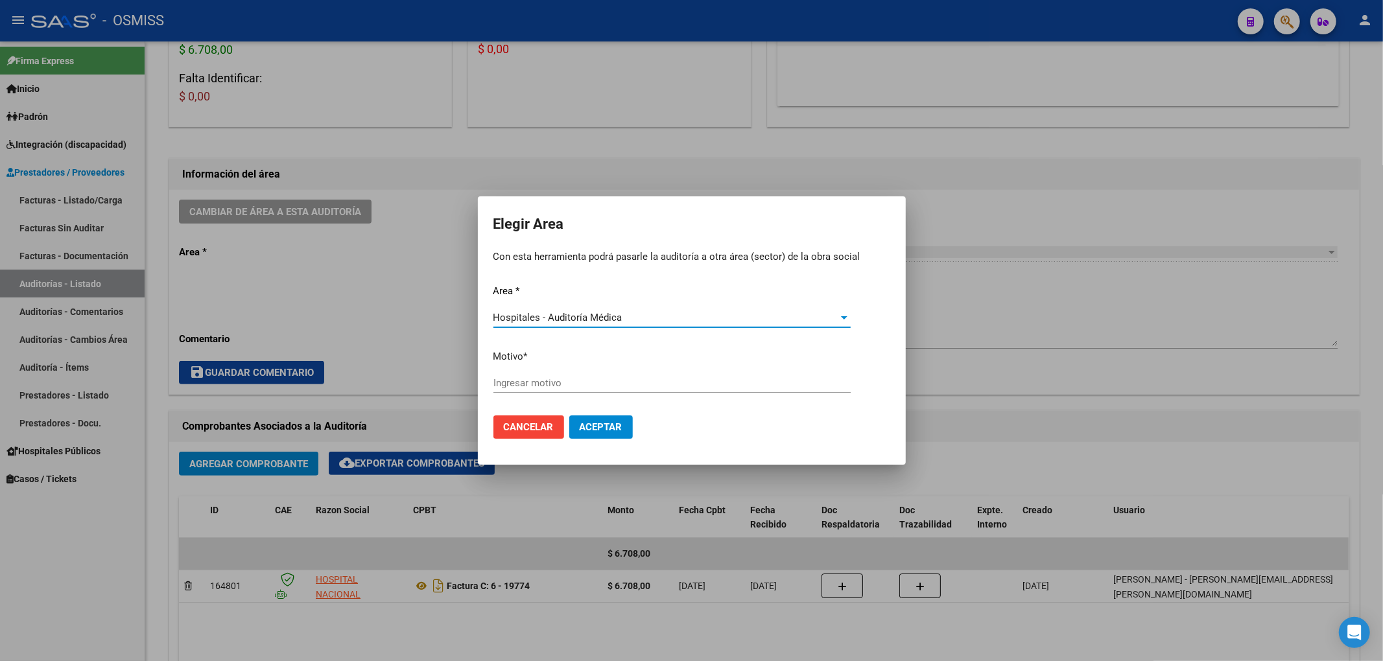
click at [519, 384] on input "Ingresar motivo" at bounding box center [671, 383] width 357 height 12
click at [618, 425] on span "Aceptar" at bounding box center [601, 427] width 43 height 12
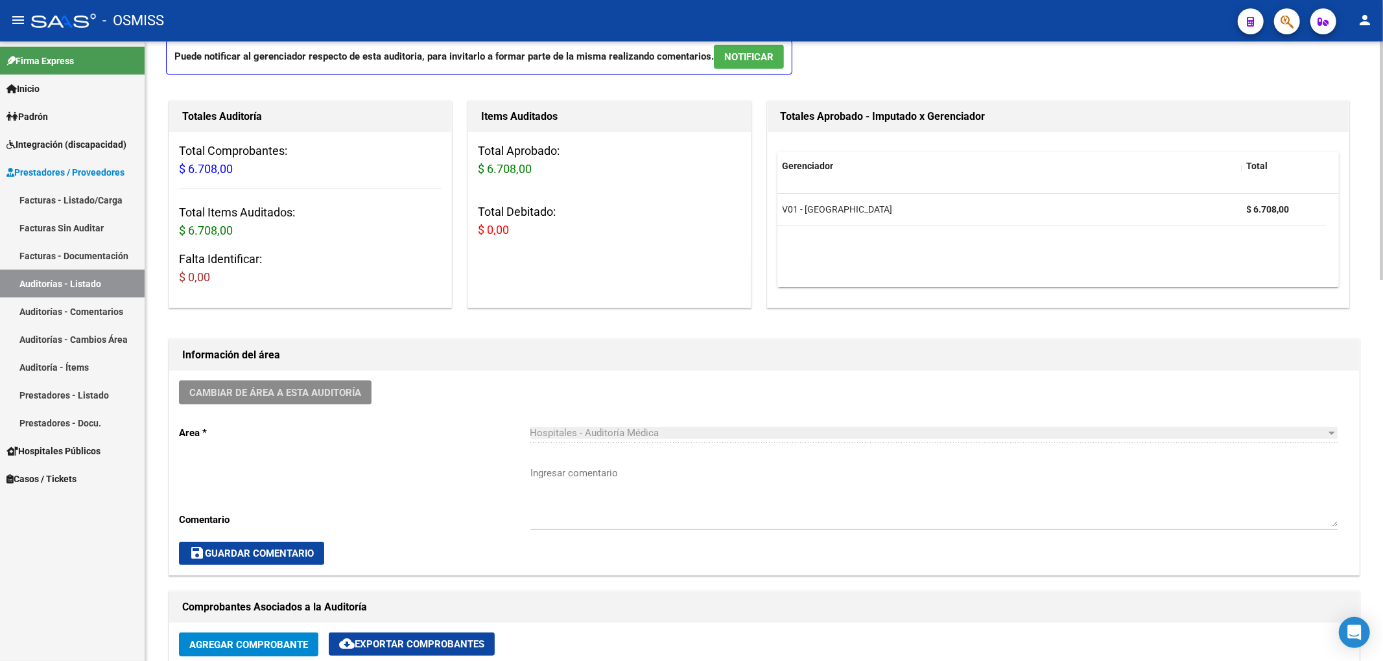
scroll to position [0, 0]
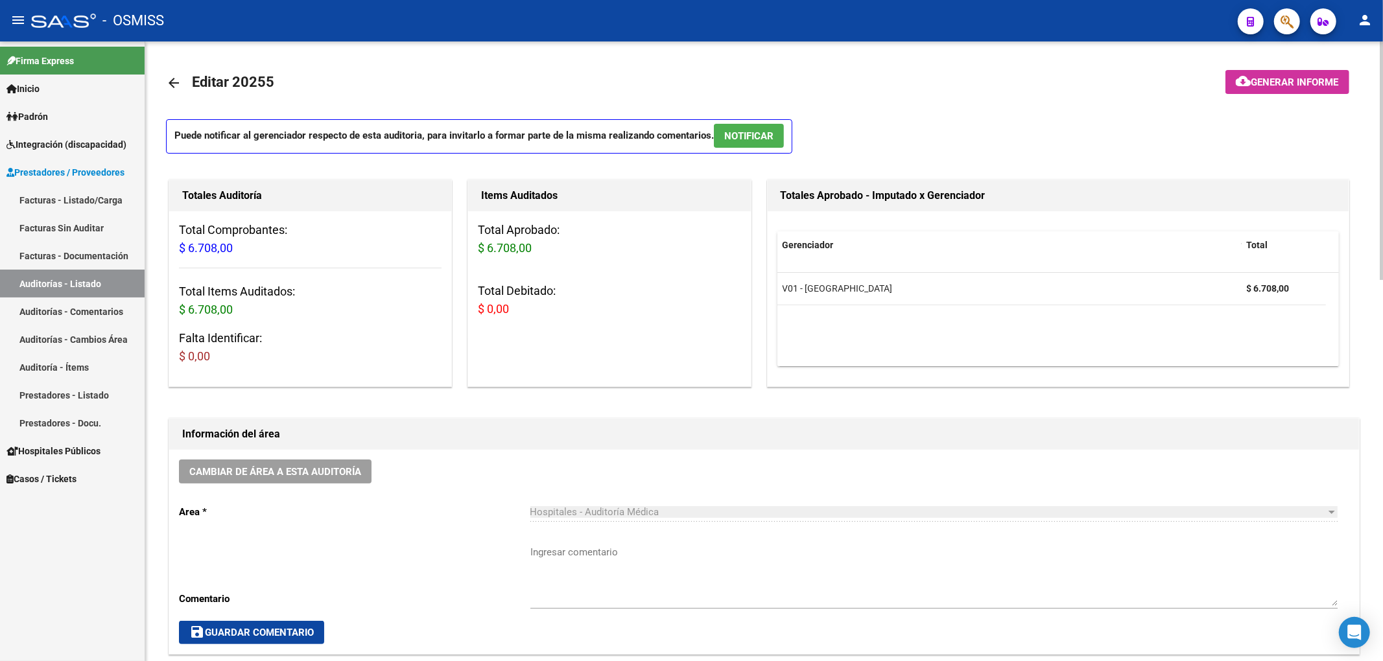
click at [178, 84] on mat-icon "arrow_back" at bounding box center [174, 83] width 16 height 16
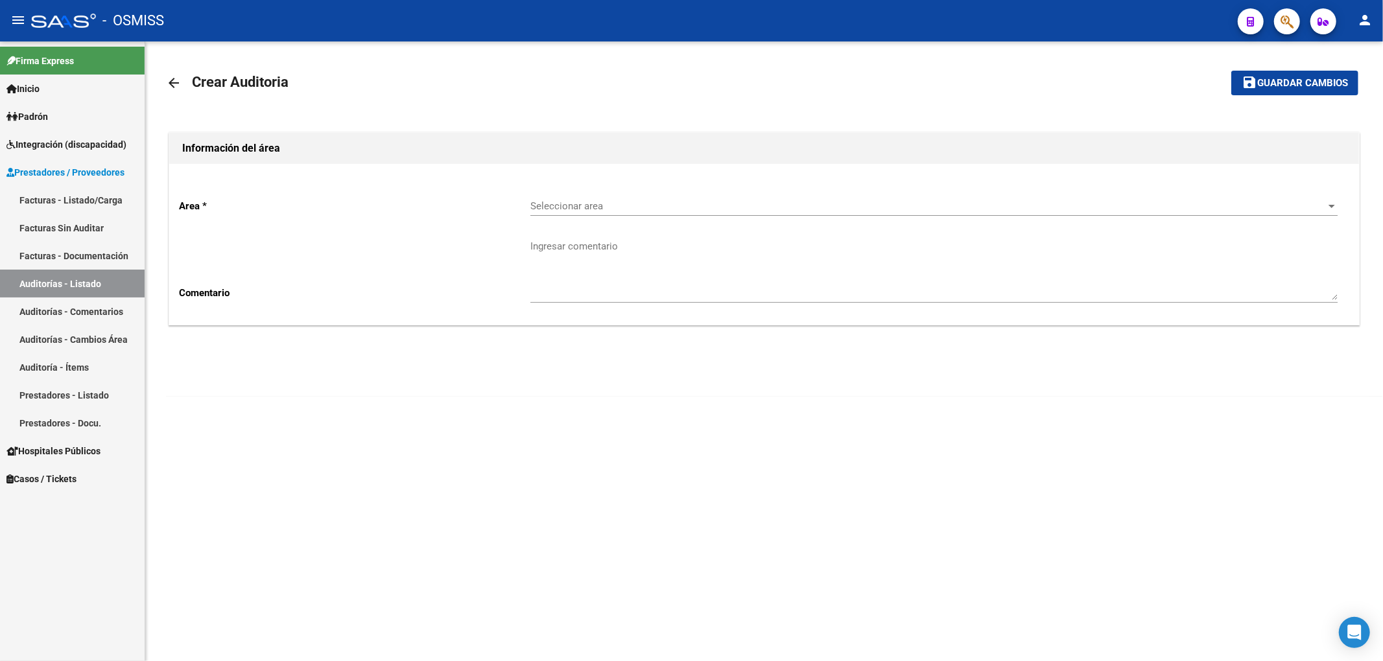
click at [569, 195] on div "Seleccionar area Seleccionar area" at bounding box center [933, 202] width 807 height 28
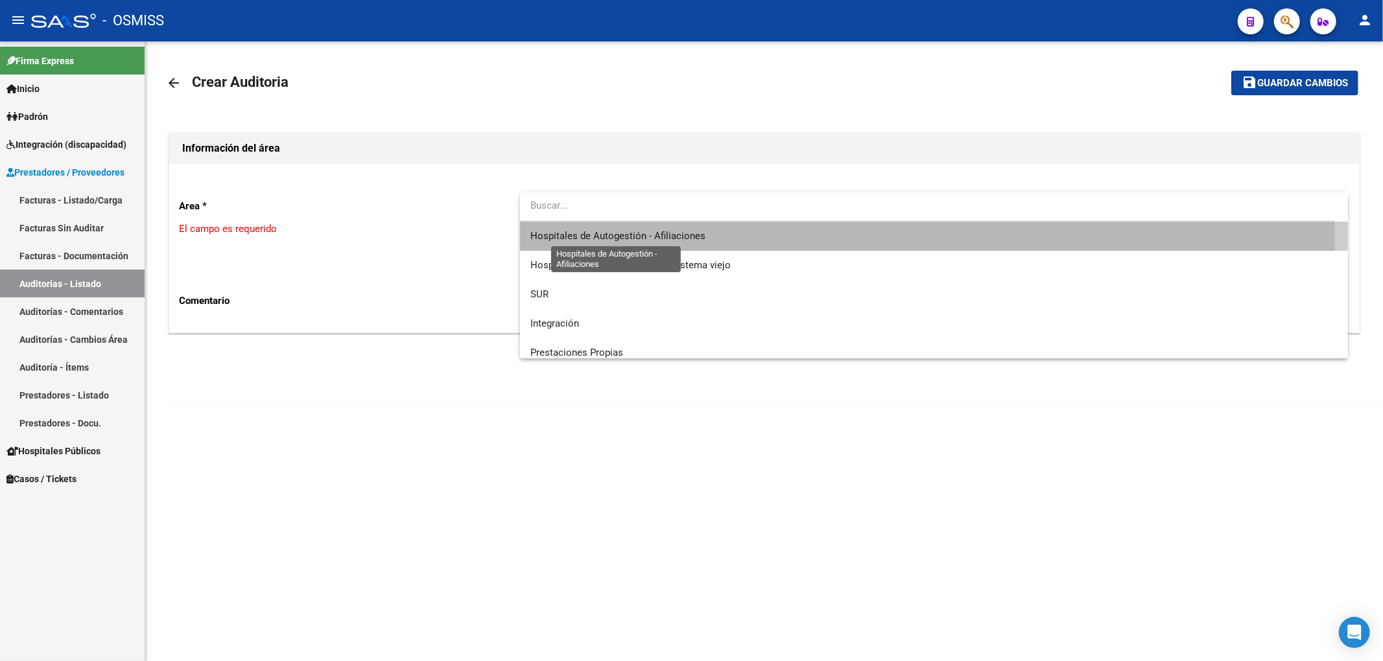
click at [608, 235] on span "Hospitales de Autogestión - Afiliaciones" at bounding box center [617, 236] width 175 height 12
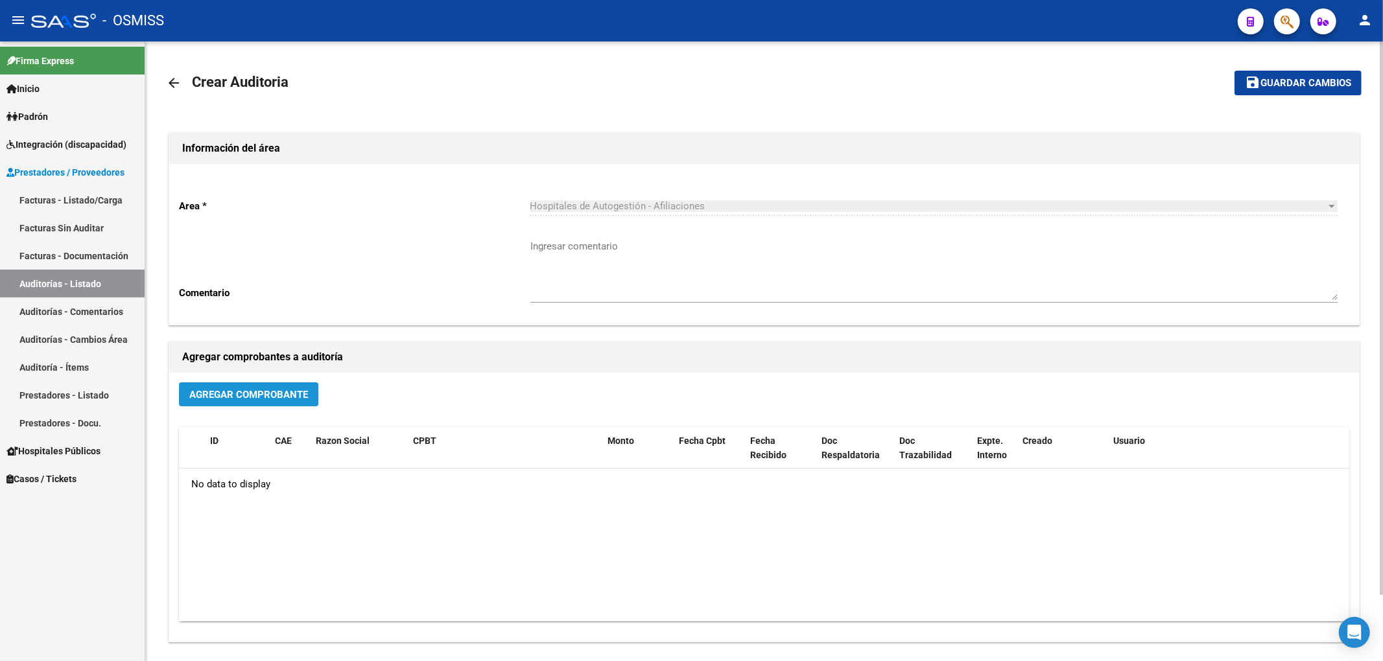
click at [296, 388] on span "Agregar Comprobante" at bounding box center [248, 394] width 119 height 12
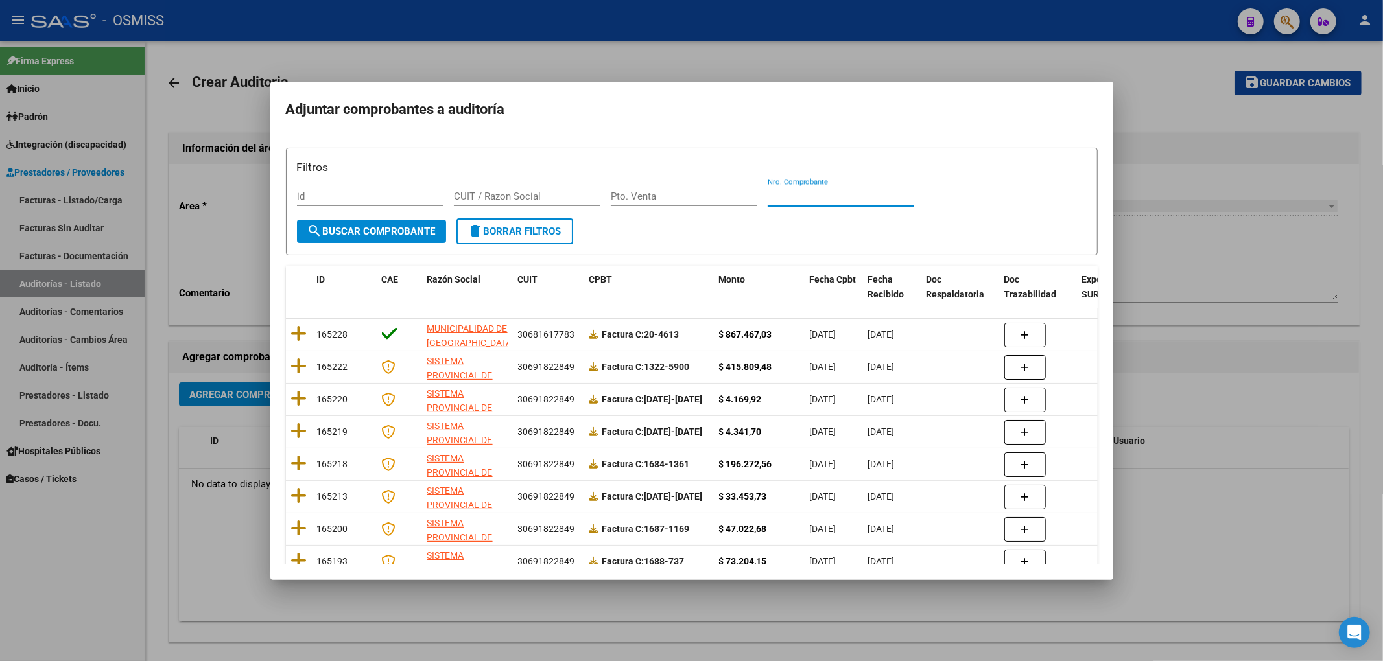
click at [809, 192] on input "Nro. Comprobante" at bounding box center [841, 197] width 147 height 12
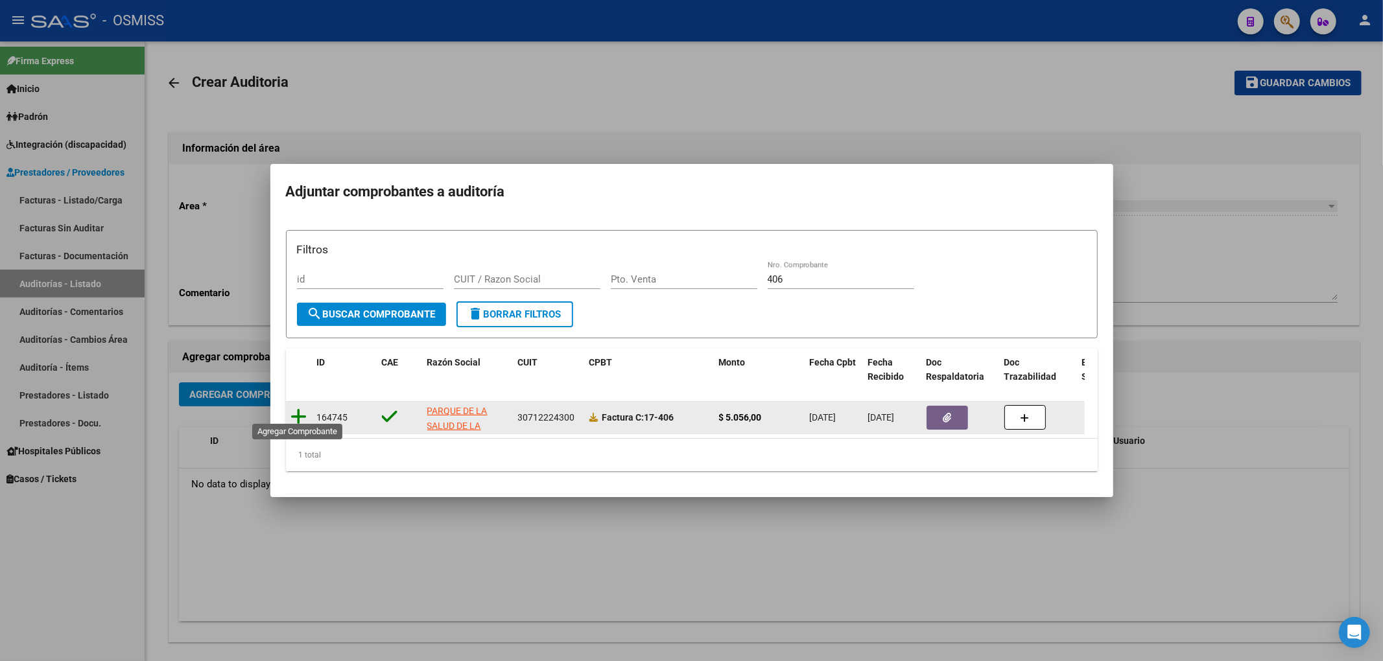
click at [306, 410] on icon at bounding box center [299, 417] width 16 height 18
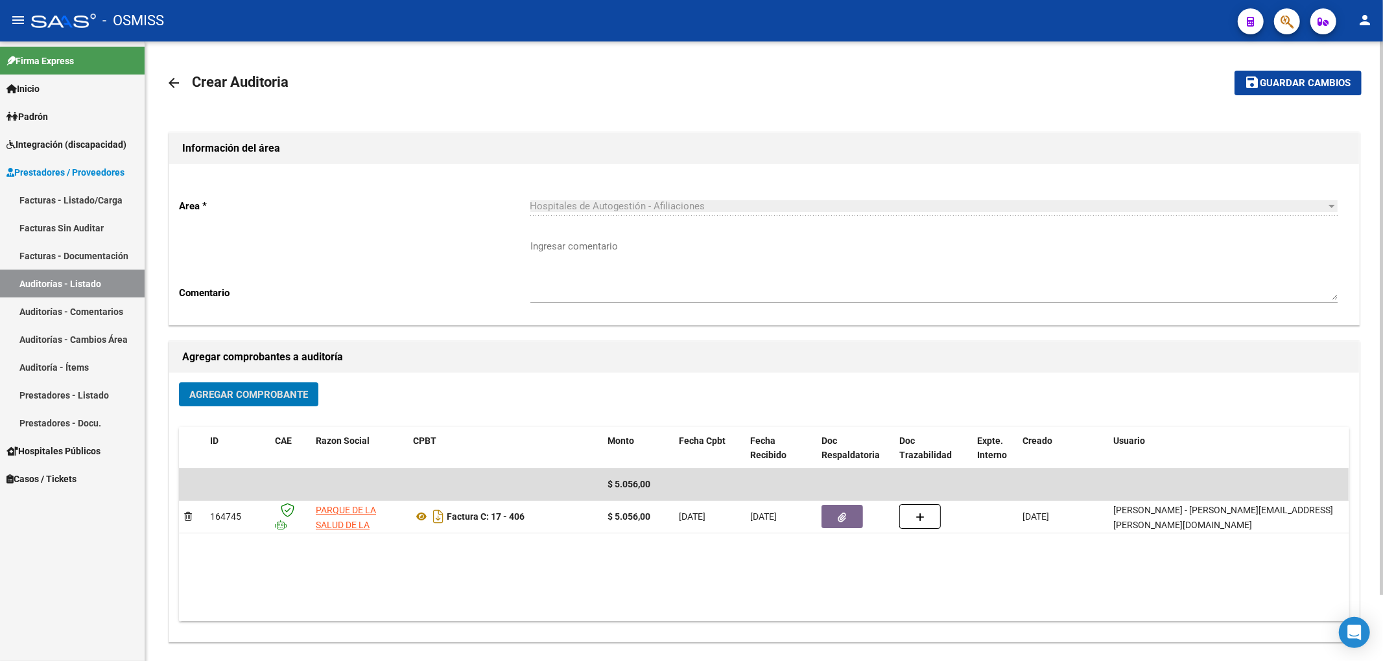
click at [1317, 86] on span "Guardar cambios" at bounding box center [1305, 84] width 91 height 12
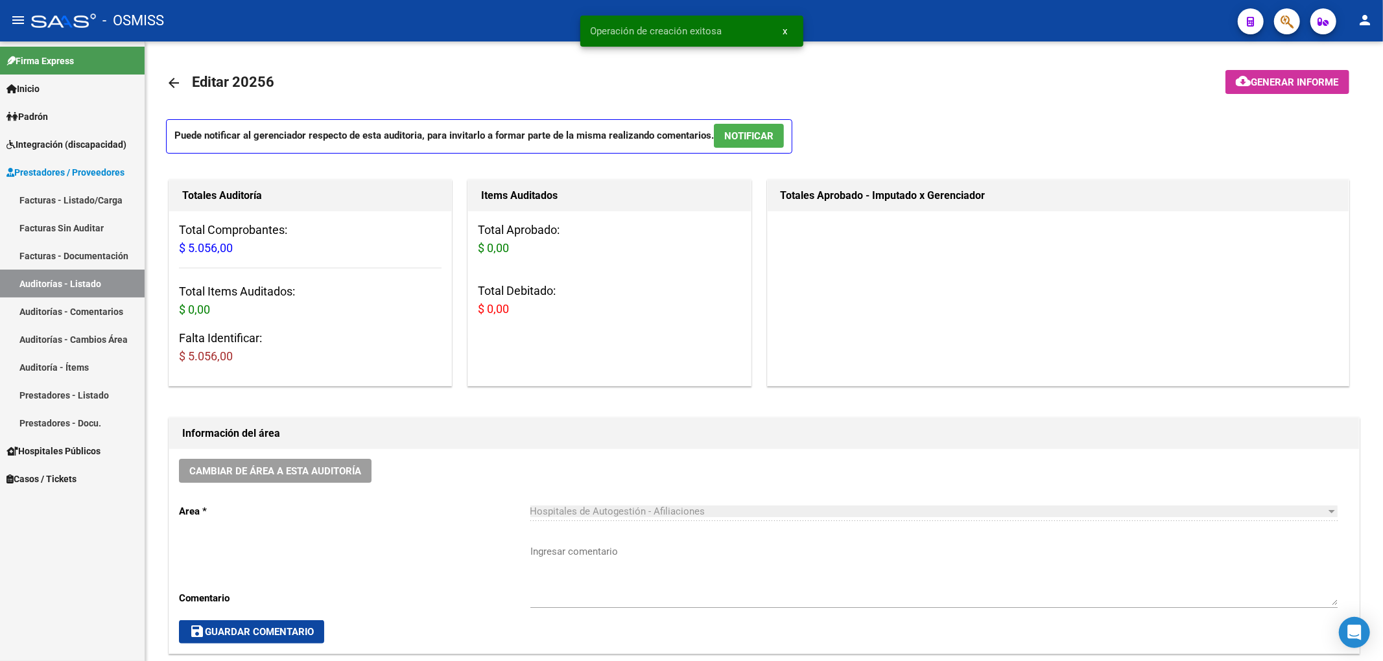
scroll to position [605, 0]
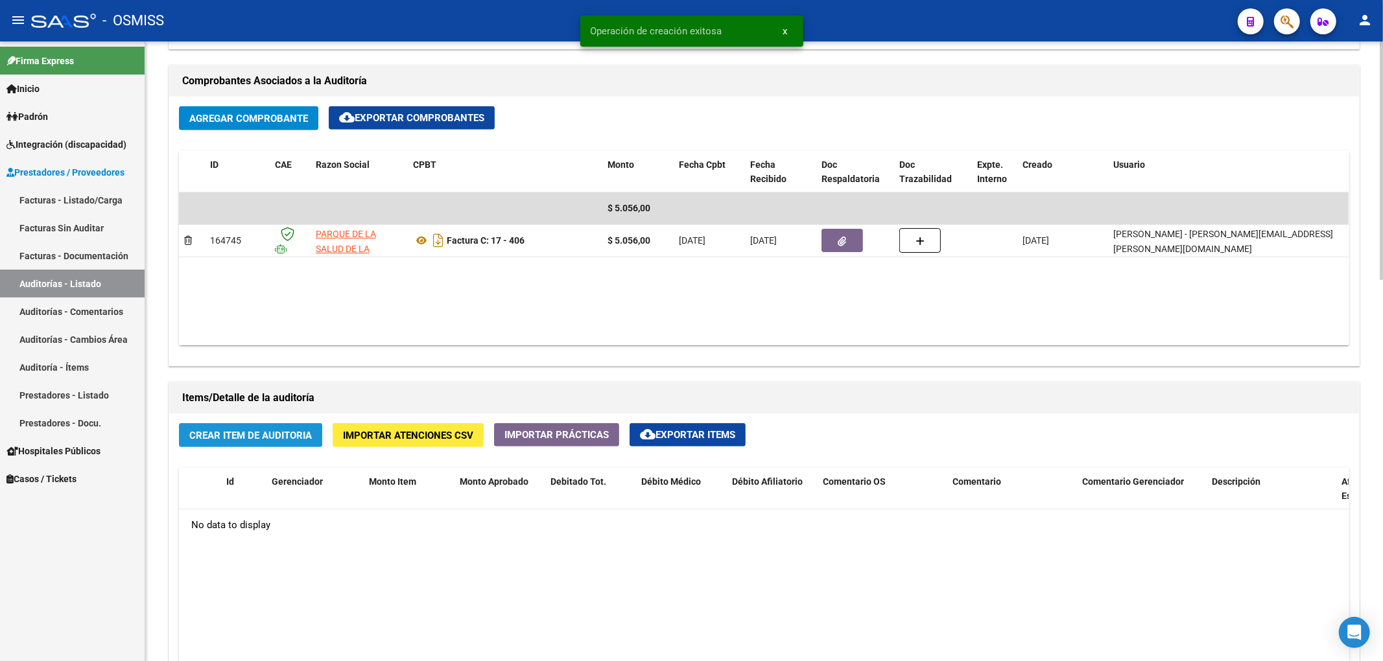
click at [291, 441] on span "Crear Item de Auditoria" at bounding box center [250, 436] width 123 height 12
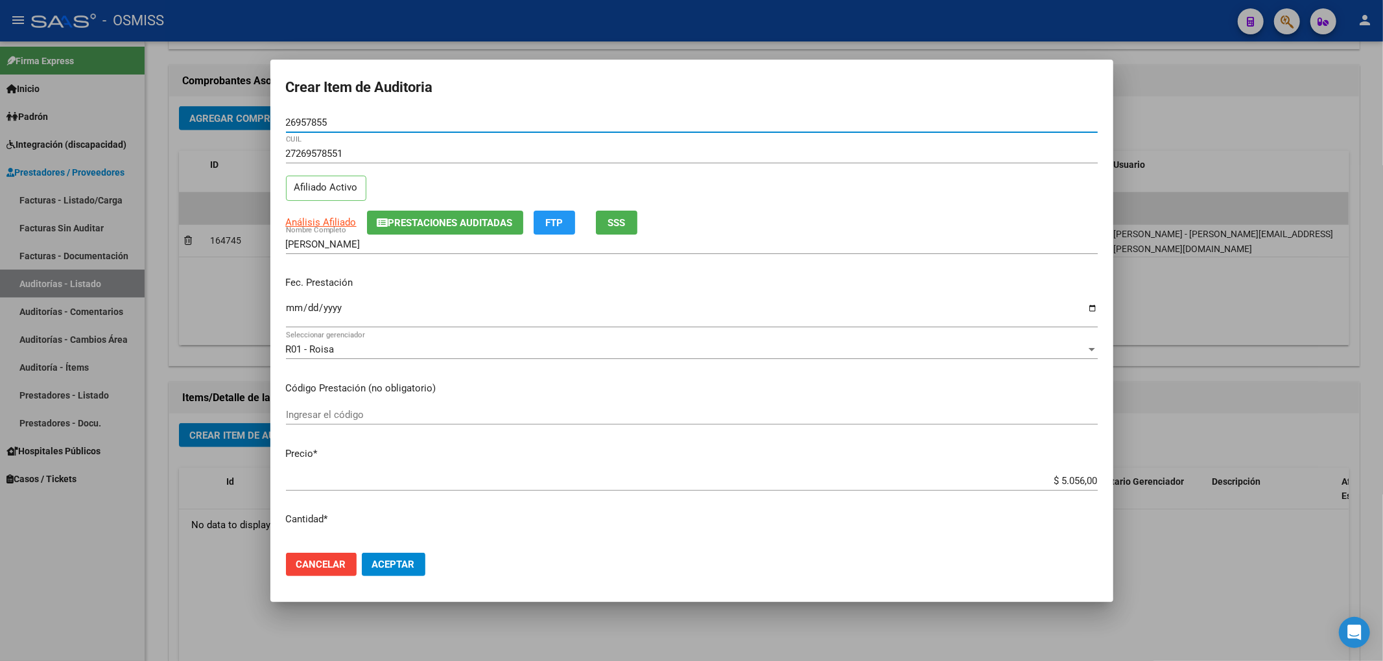
click at [440, 218] on span "Prestaciones Auditadas" at bounding box center [450, 223] width 124 height 12
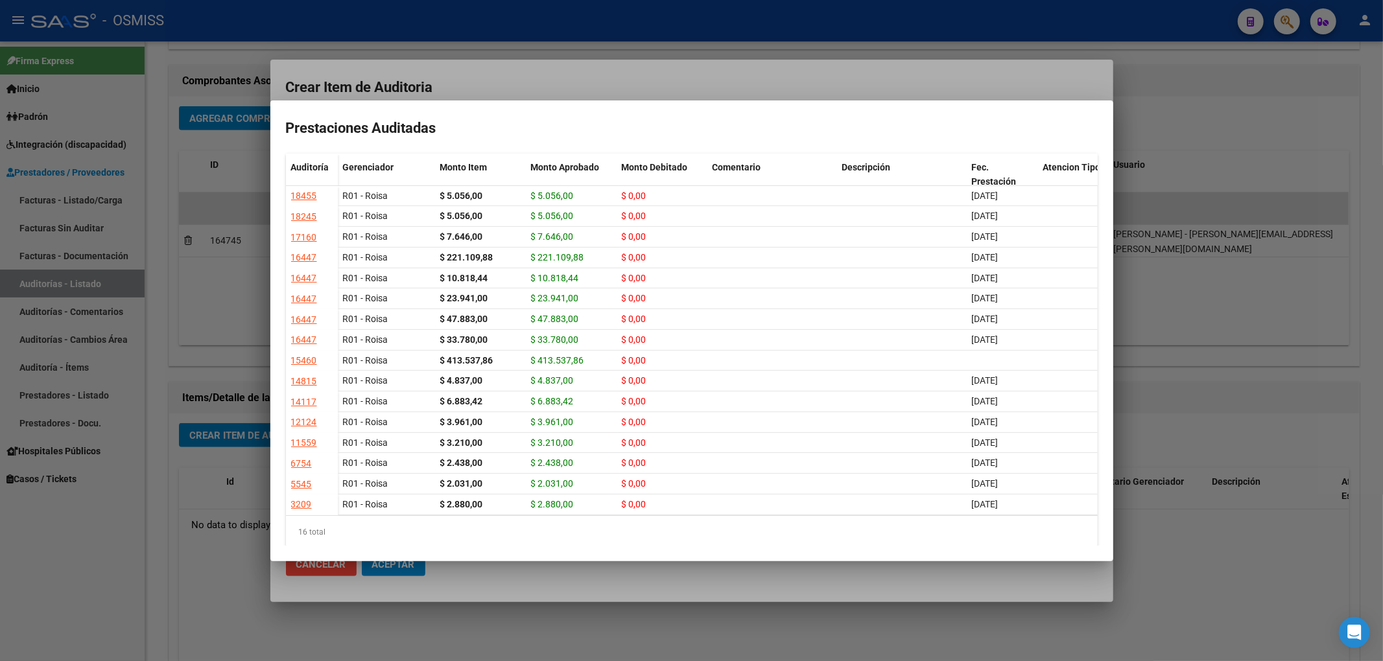
click at [567, 86] on div at bounding box center [691, 330] width 1383 height 661
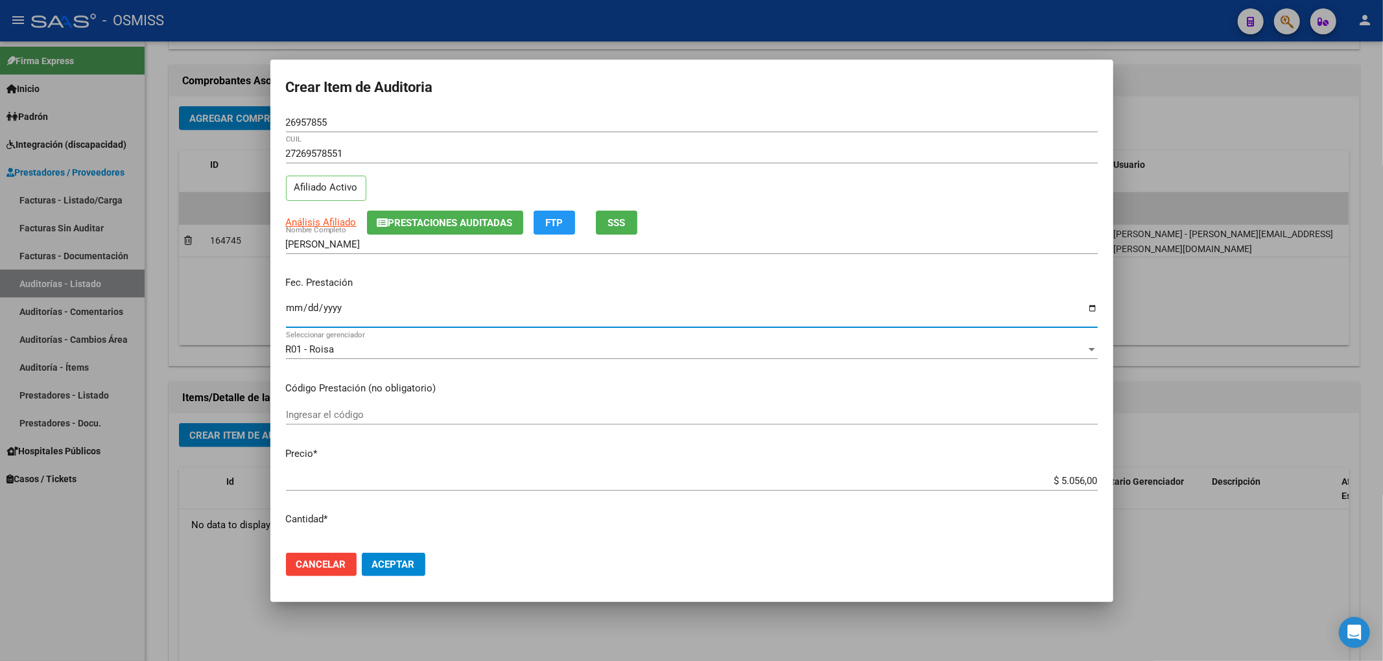
click at [290, 312] on input "Ingresar la fecha" at bounding box center [692, 313] width 812 height 21
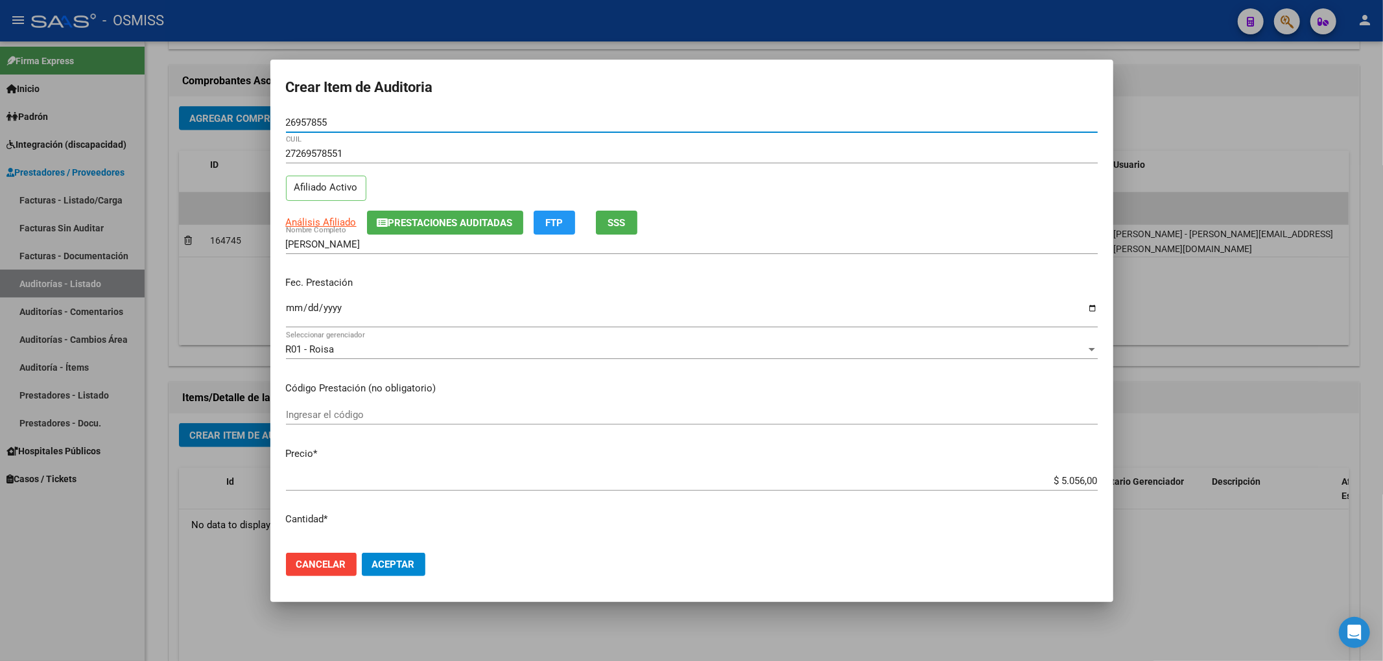
drag, startPoint x: 332, startPoint y: 121, endPoint x: 223, endPoint y: 93, distance: 112.3
click at [223, 93] on div "Crear Item de Auditoria 26957855 Nro Documento 27269578551 CUIL Afiliado Activo…" at bounding box center [691, 330] width 1383 height 661
click at [380, 565] on span "Aceptar" at bounding box center [393, 565] width 43 height 12
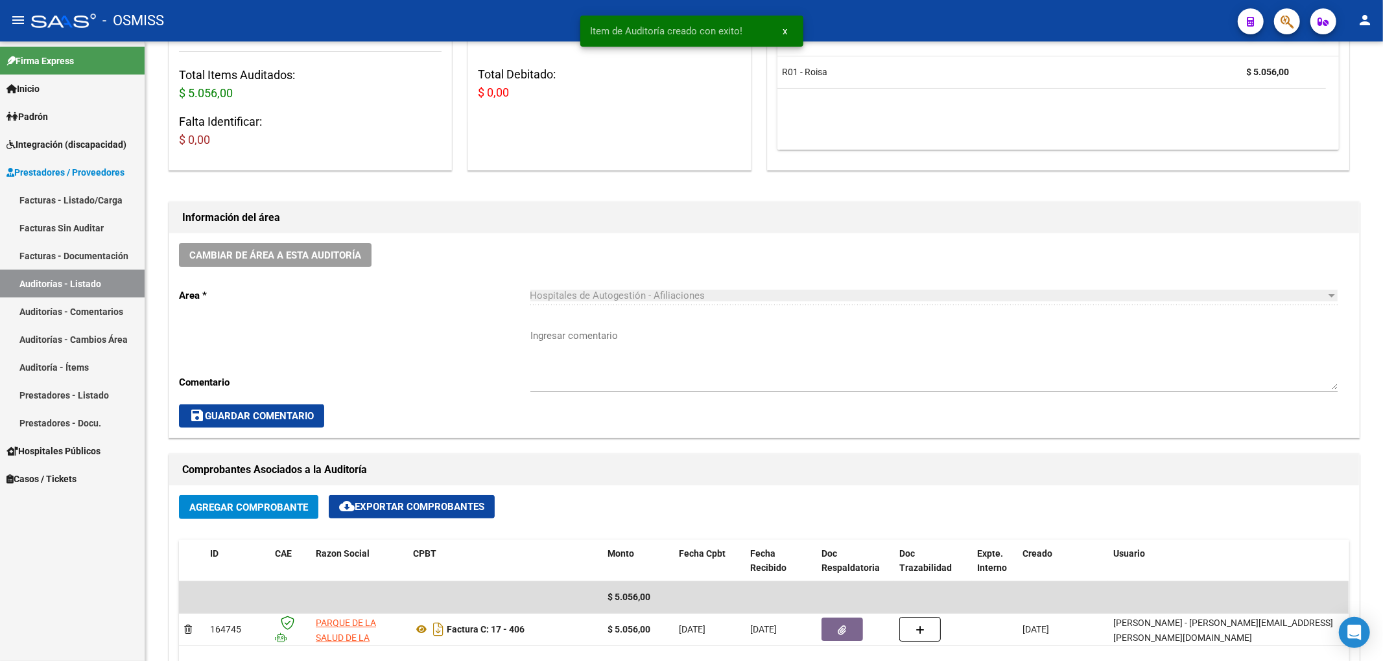
scroll to position [174, 0]
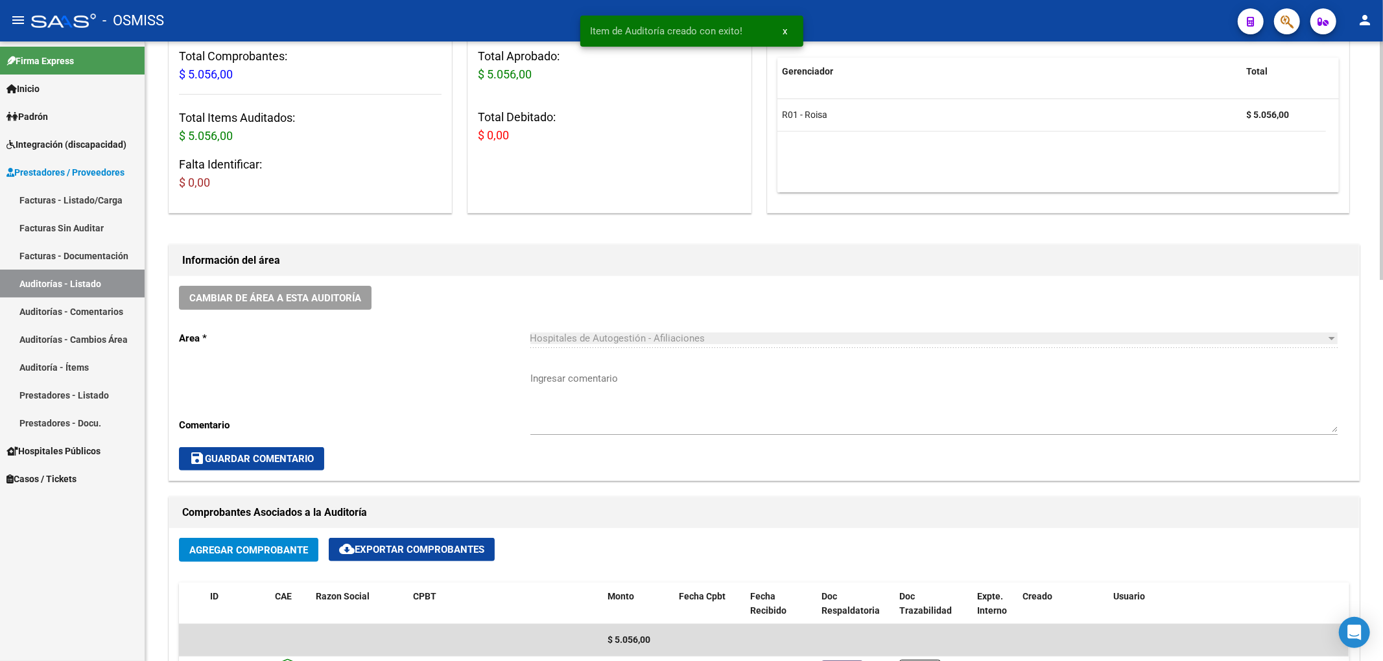
click at [306, 296] on span "Cambiar de área a esta auditoría" at bounding box center [275, 298] width 172 height 12
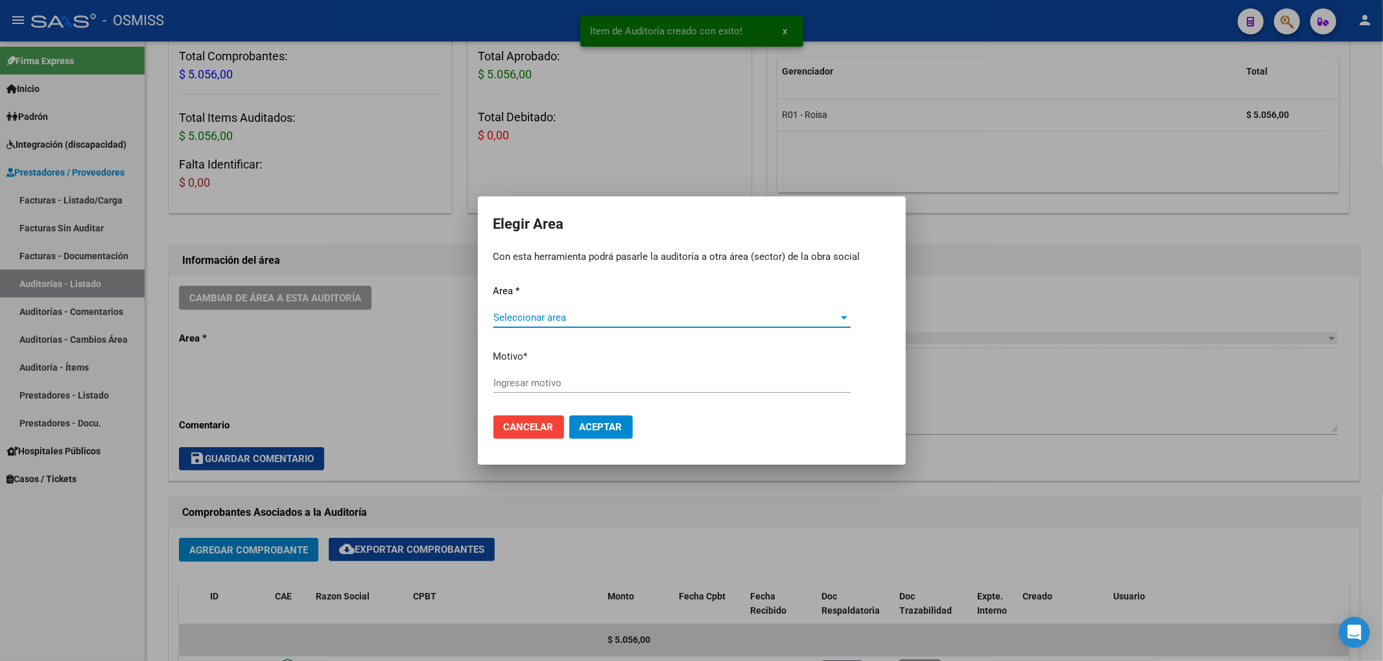
click at [530, 324] on div "Seleccionar area Seleccionar area" at bounding box center [671, 324] width 357 height 32
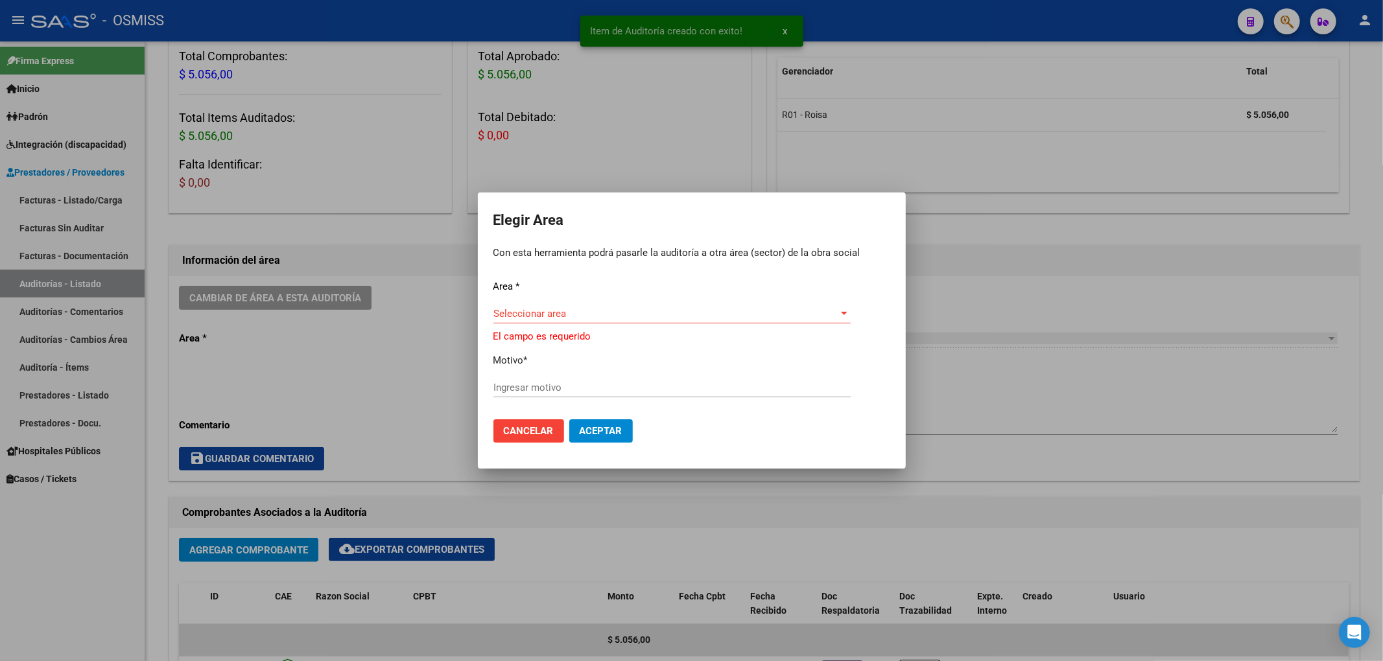
click at [581, 307] on div "Seleccionar area Seleccionar area" at bounding box center [671, 313] width 357 height 19
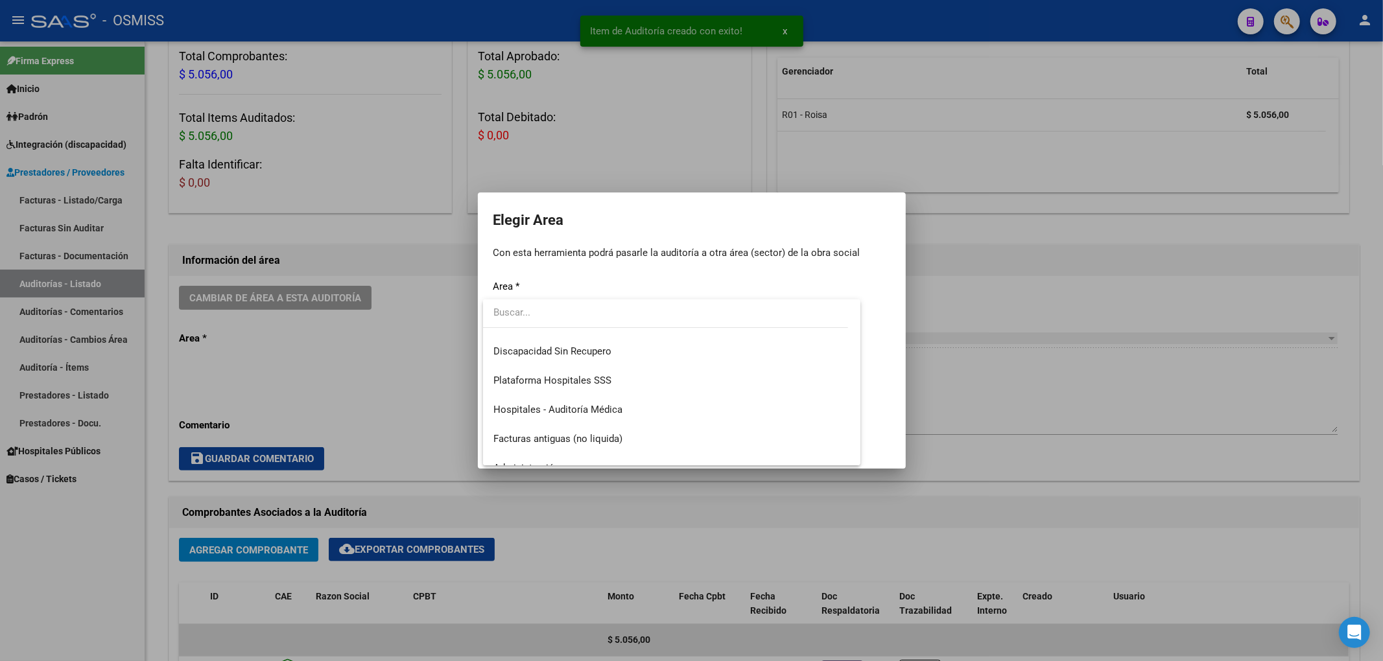
scroll to position [172, 0]
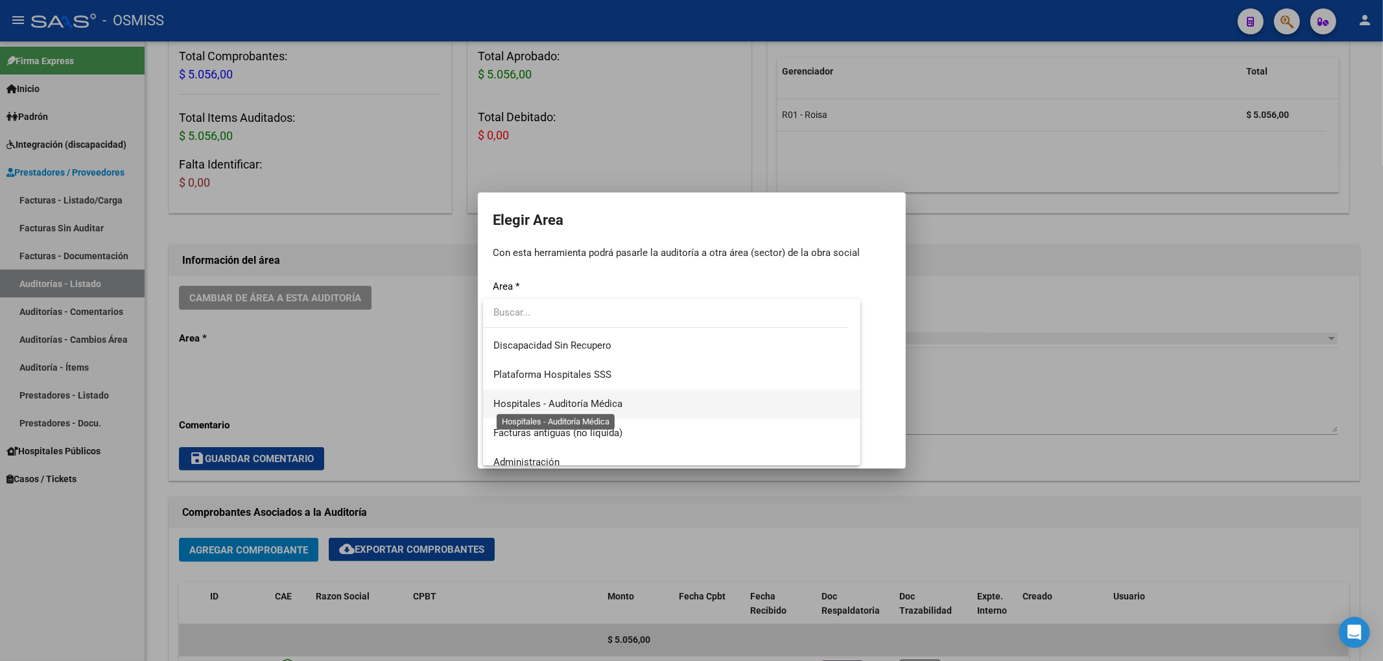
click at [596, 398] on span "Hospitales - Auditoría Médica" at bounding box center [557, 404] width 129 height 12
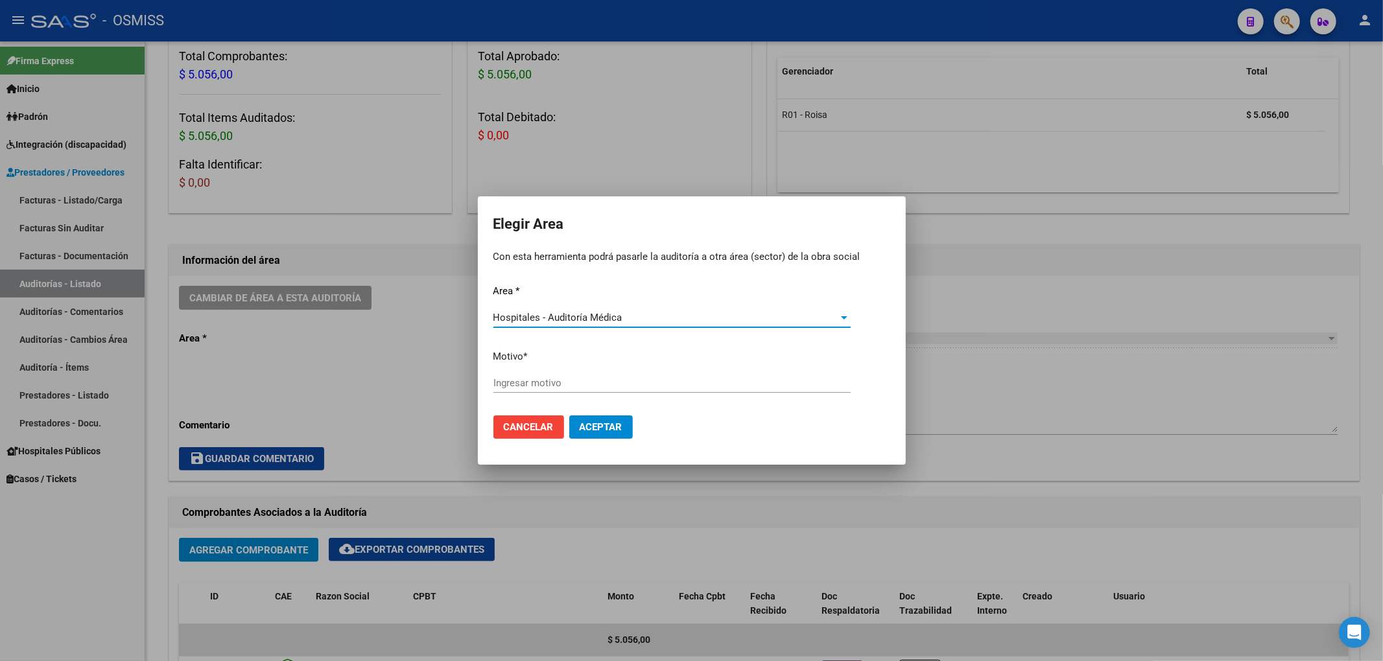
click at [543, 382] on input "Ingresar motivo" at bounding box center [671, 383] width 357 height 12
click at [587, 417] on button "Aceptar" at bounding box center [601, 427] width 64 height 23
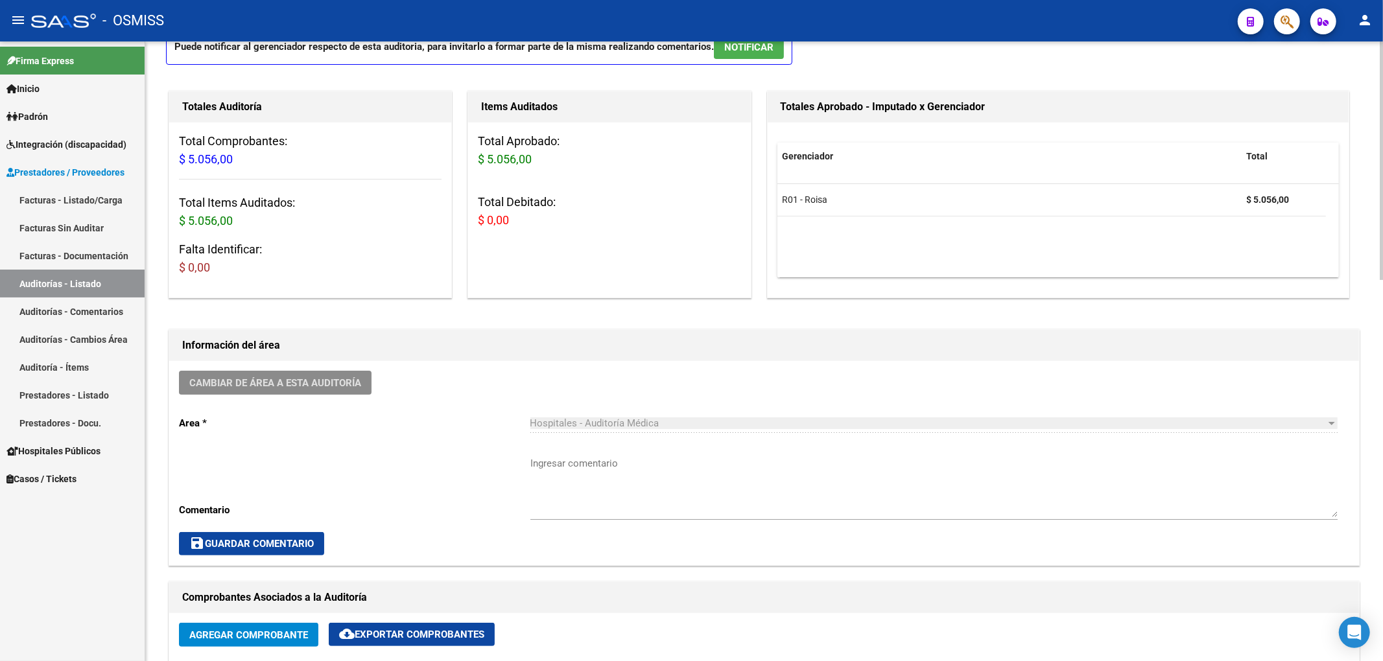
scroll to position [0, 0]
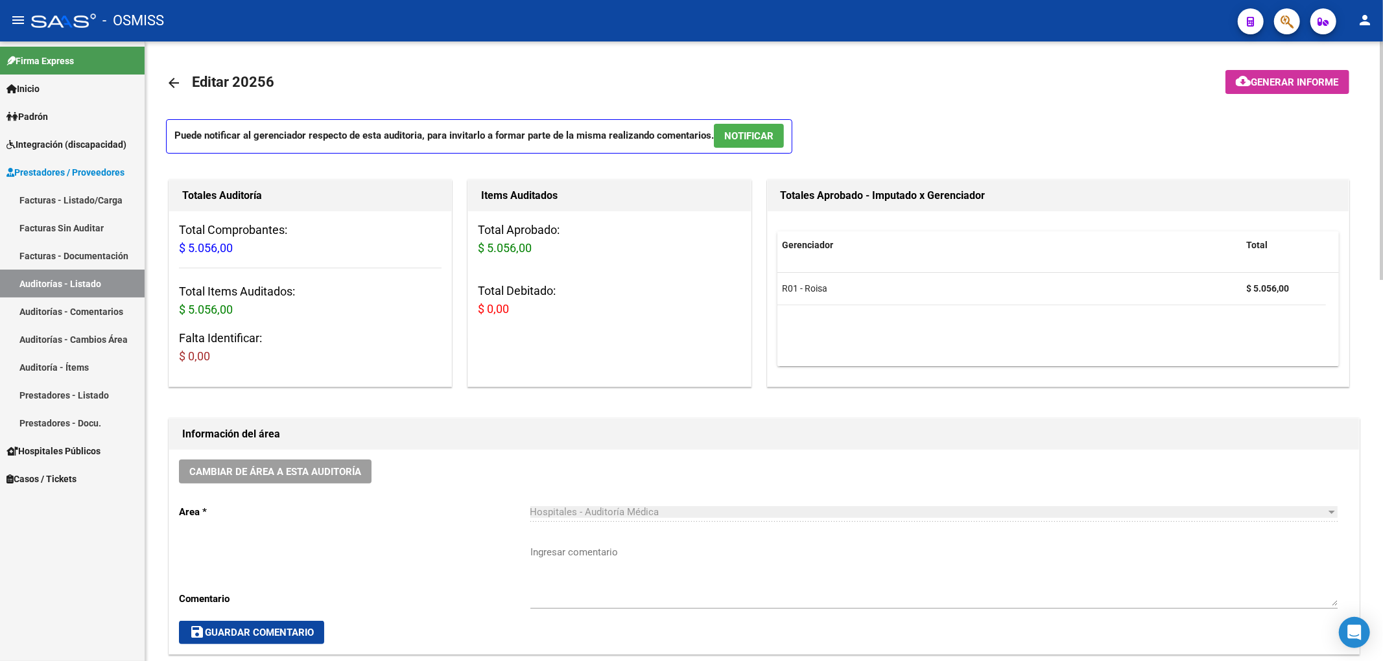
click at [174, 82] on mat-icon "arrow_back" at bounding box center [174, 83] width 16 height 16
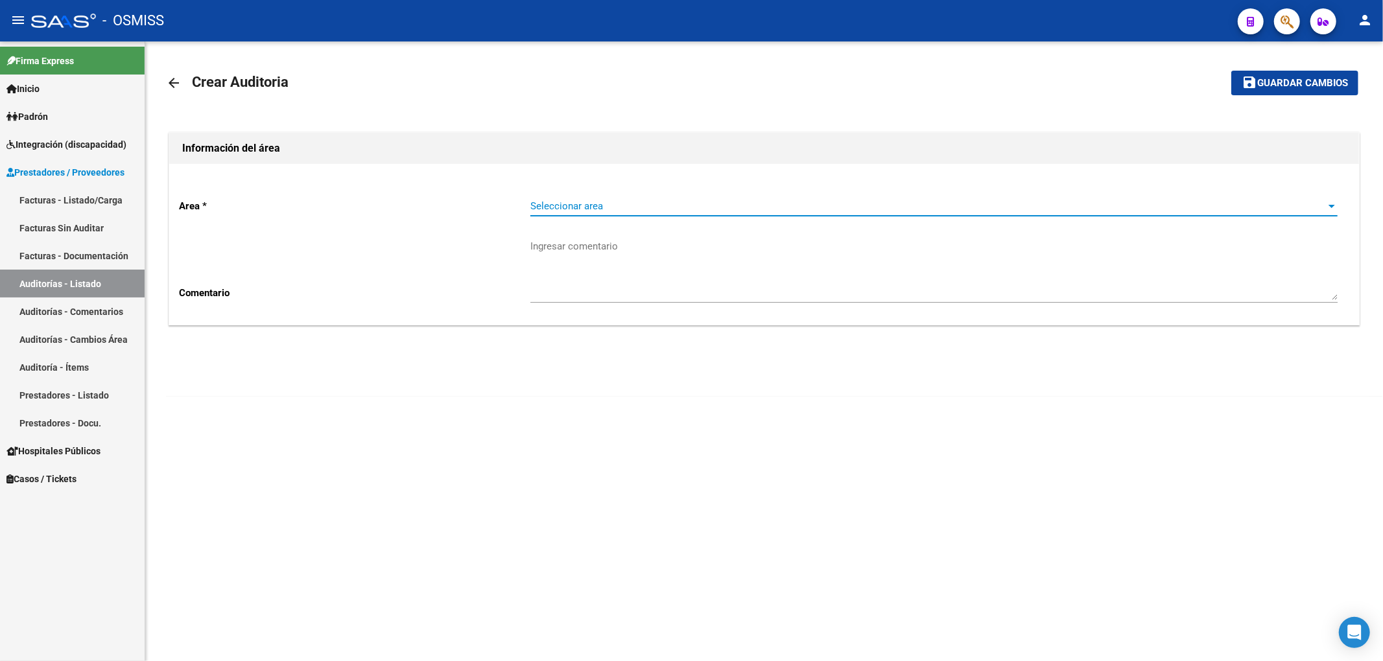
click at [551, 200] on span "Seleccionar area" at bounding box center [927, 206] width 795 height 12
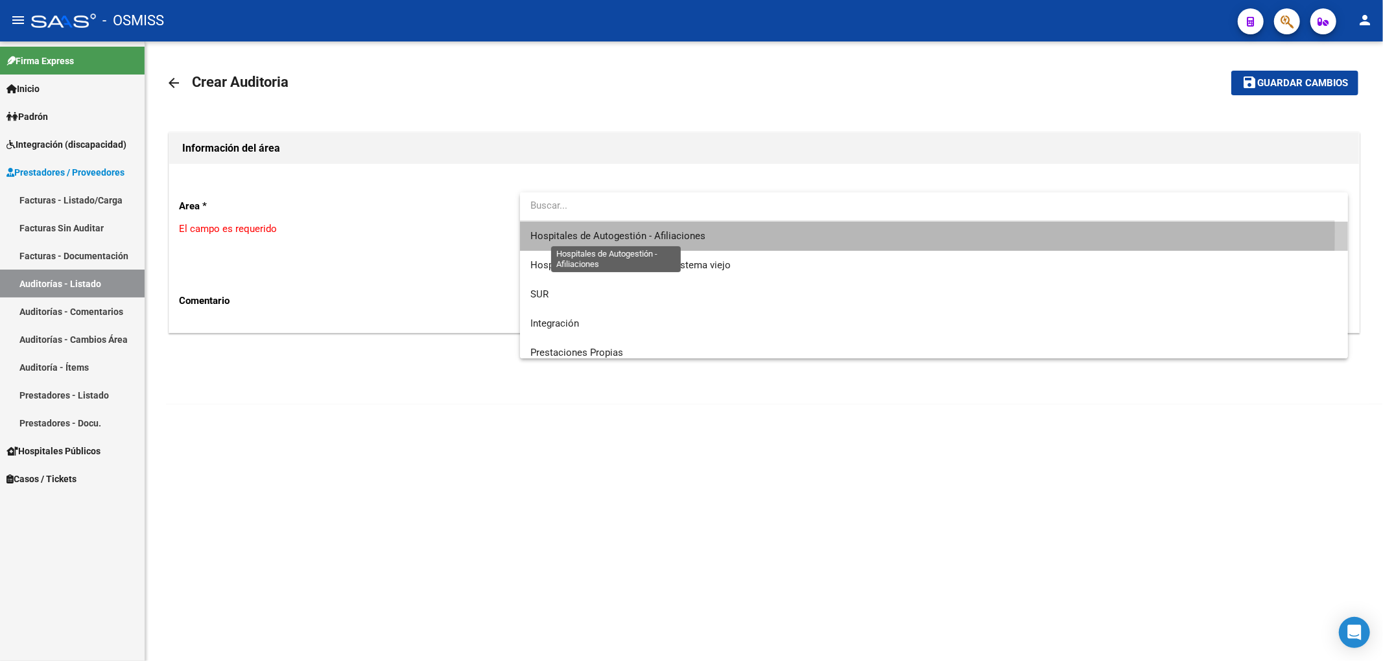
click at [574, 232] on span "Hospitales de Autogestión - Afiliaciones" at bounding box center [617, 236] width 175 height 12
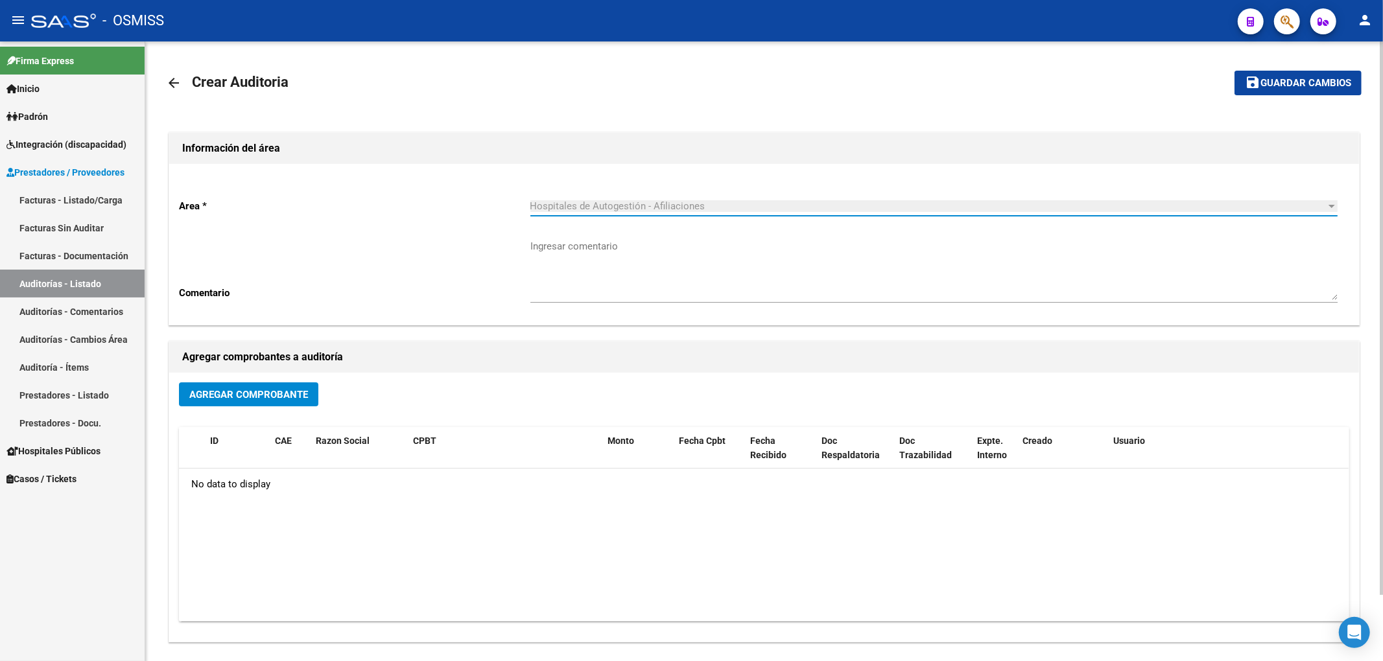
click at [267, 399] on span "Agregar Comprobante" at bounding box center [248, 395] width 119 height 12
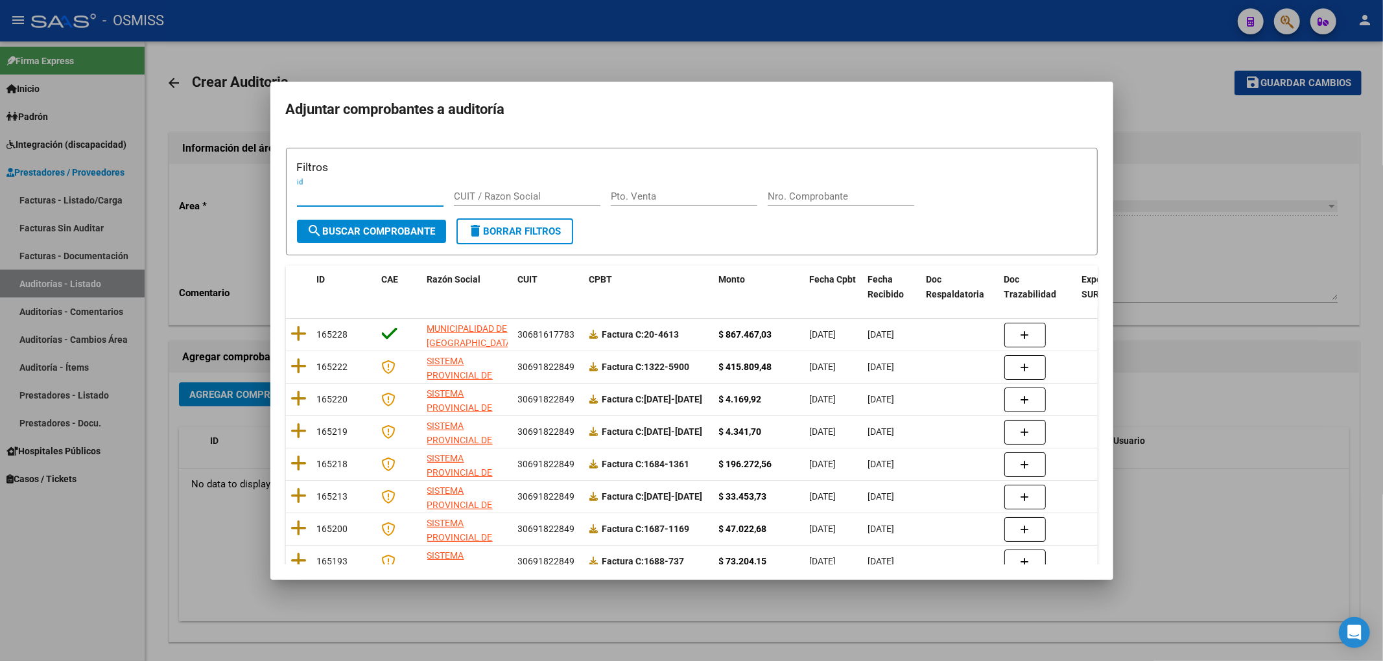
click at [786, 179] on div "Filtros id CUIT / Razon Social Pto. Venta Nro. Comprobante" at bounding box center [692, 189] width 790 height 60
click at [787, 197] on input "Nro. Comprobante" at bounding box center [841, 197] width 147 height 12
click at [436, 218] on form "Filtros id CUIT / Razon Social Pto. Venta 19769 Nro. Comprobante search Buscar …" at bounding box center [692, 202] width 812 height 108
click at [430, 234] on span "search Buscar Comprobante" at bounding box center [371, 232] width 128 height 12
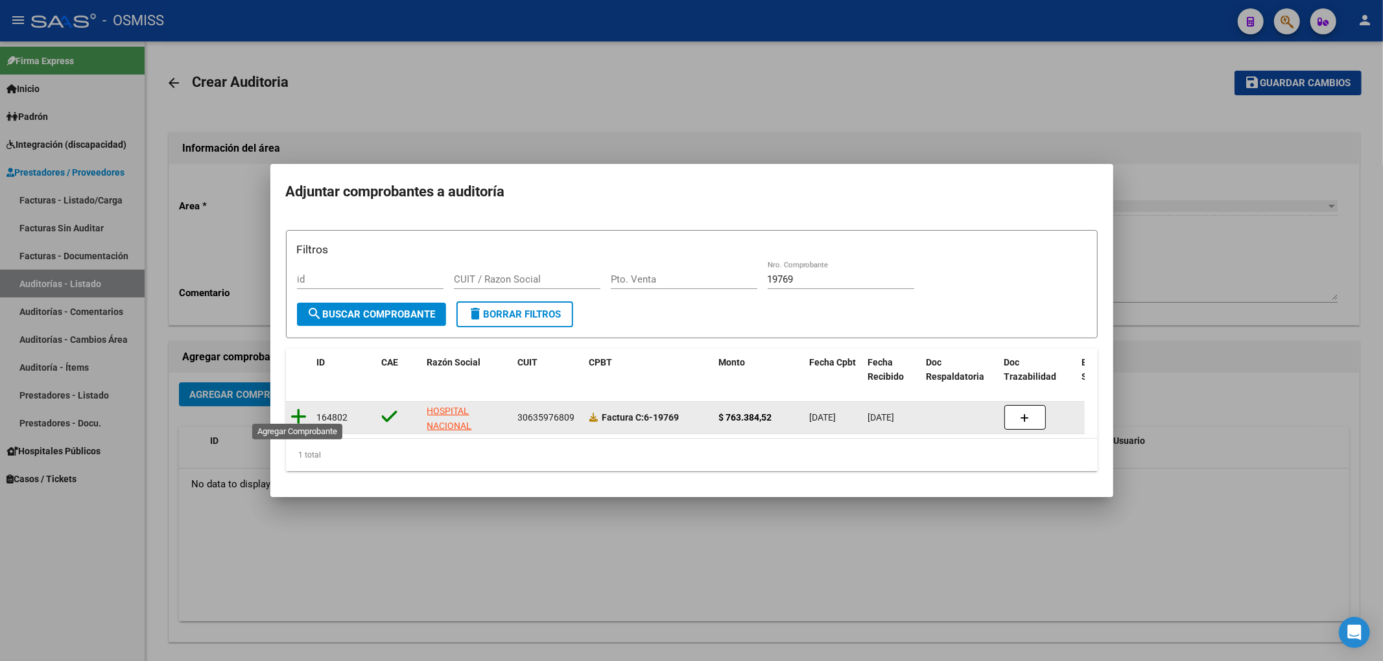
click at [304, 408] on icon at bounding box center [299, 417] width 16 height 18
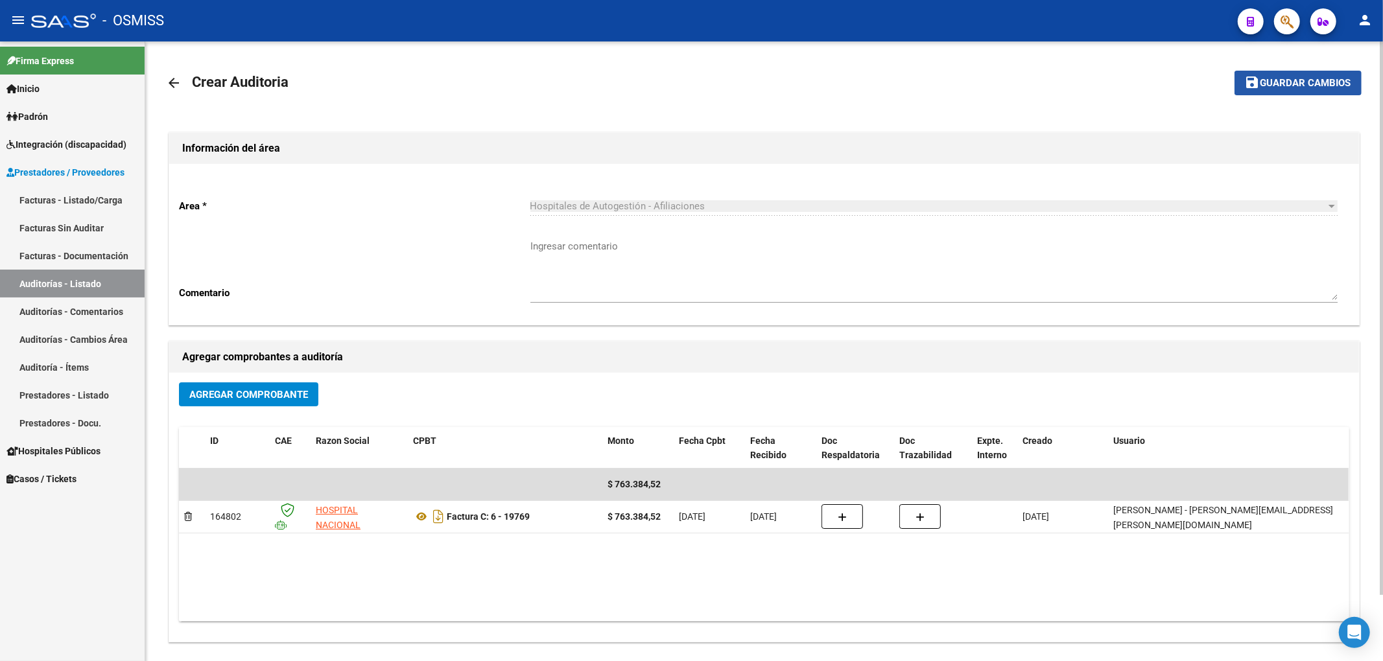
click at [1309, 89] on span "Guardar cambios" at bounding box center [1305, 84] width 91 height 12
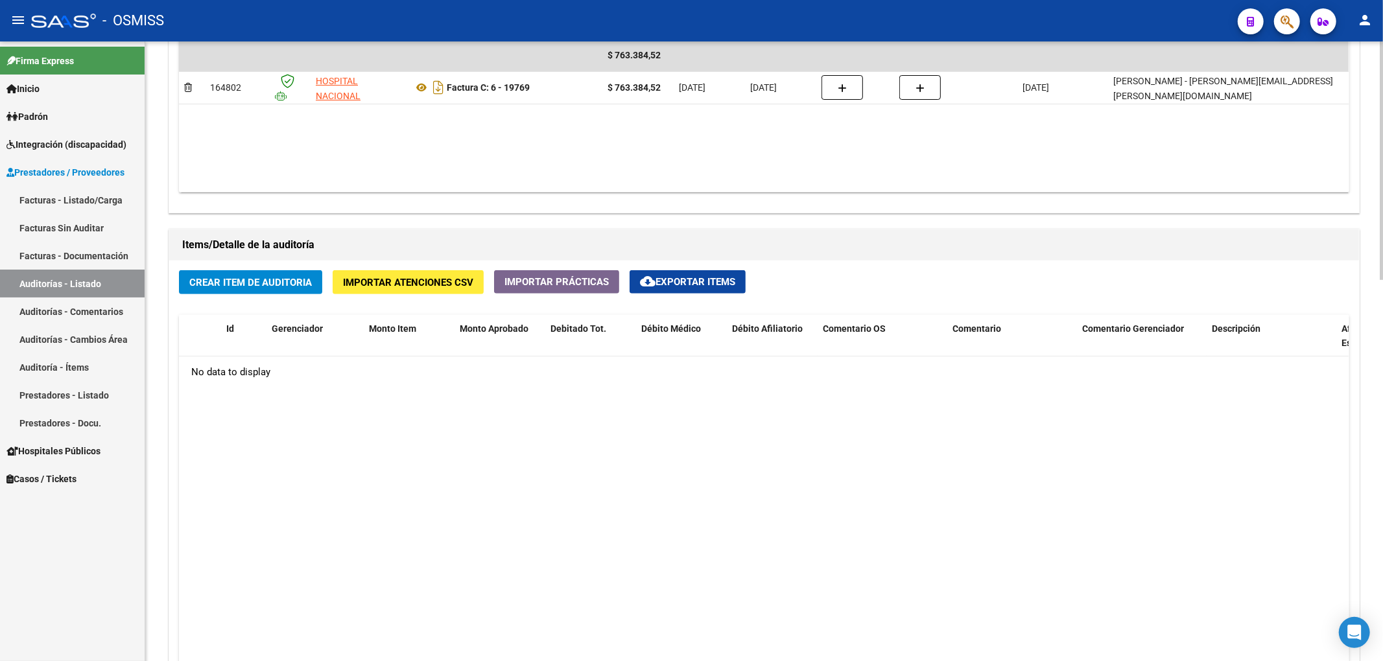
scroll to position [864, 0]
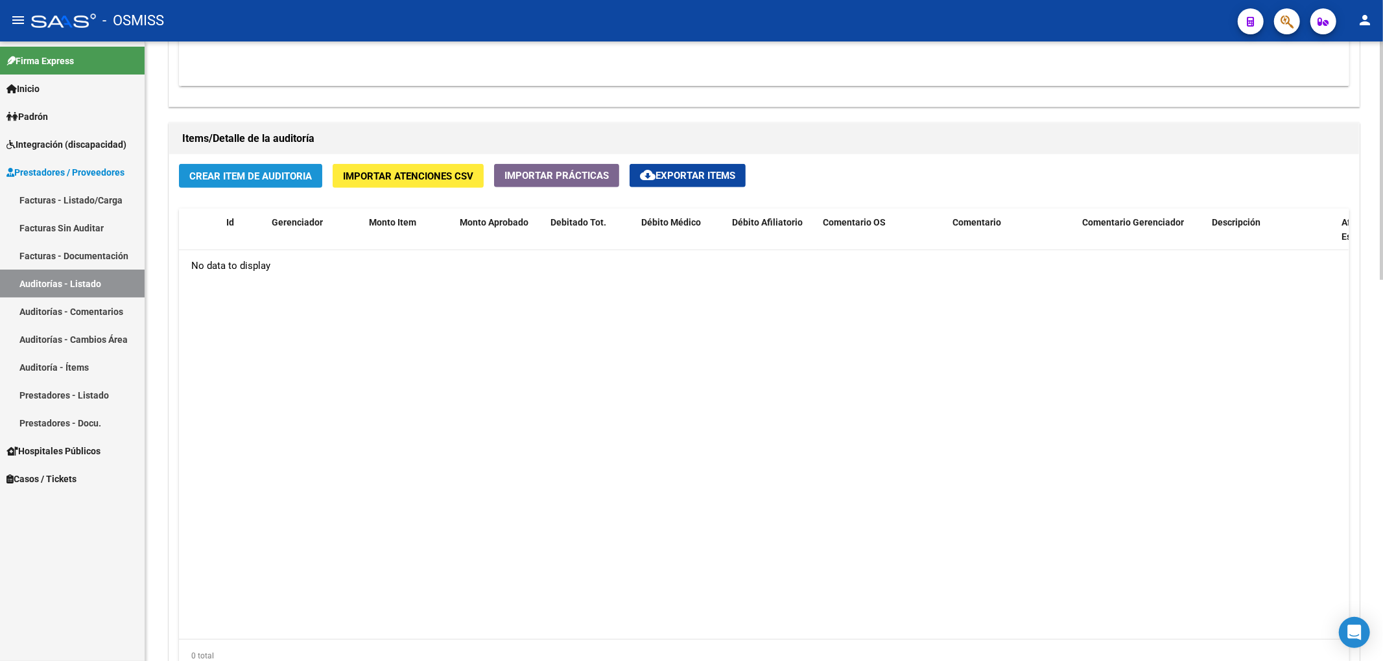
click at [290, 178] on span "Crear Item de Auditoria" at bounding box center [250, 176] width 123 height 12
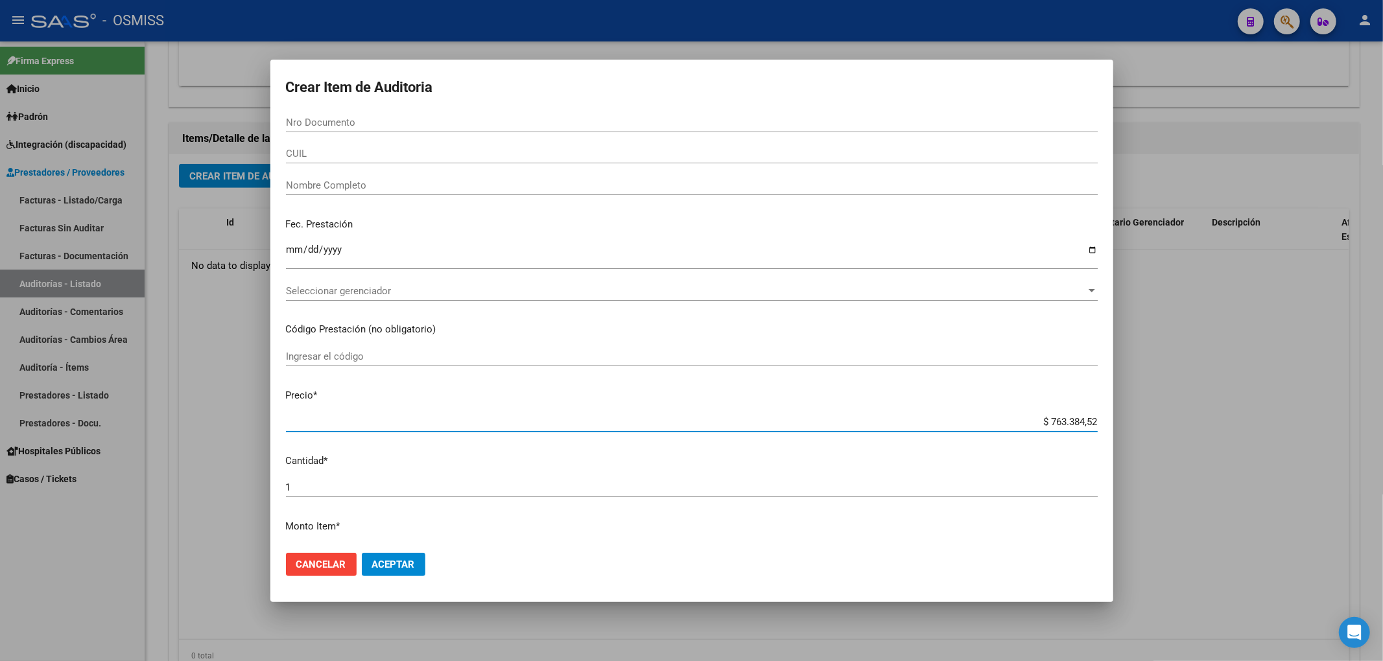
drag, startPoint x: 1023, startPoint y: 421, endPoint x: 1268, endPoint y: 427, distance: 245.1
click at [1271, 434] on div "Crear Item de Auditoria Nro Documento CUIL Nombre Completo Fec. Prestación Ingr…" at bounding box center [691, 330] width 1383 height 661
click at [316, 112] on form "Crear Item de Auditoria Nro Documento CUIL Nombre Completo Fec. Prestación Ingr…" at bounding box center [692, 330] width 812 height 511
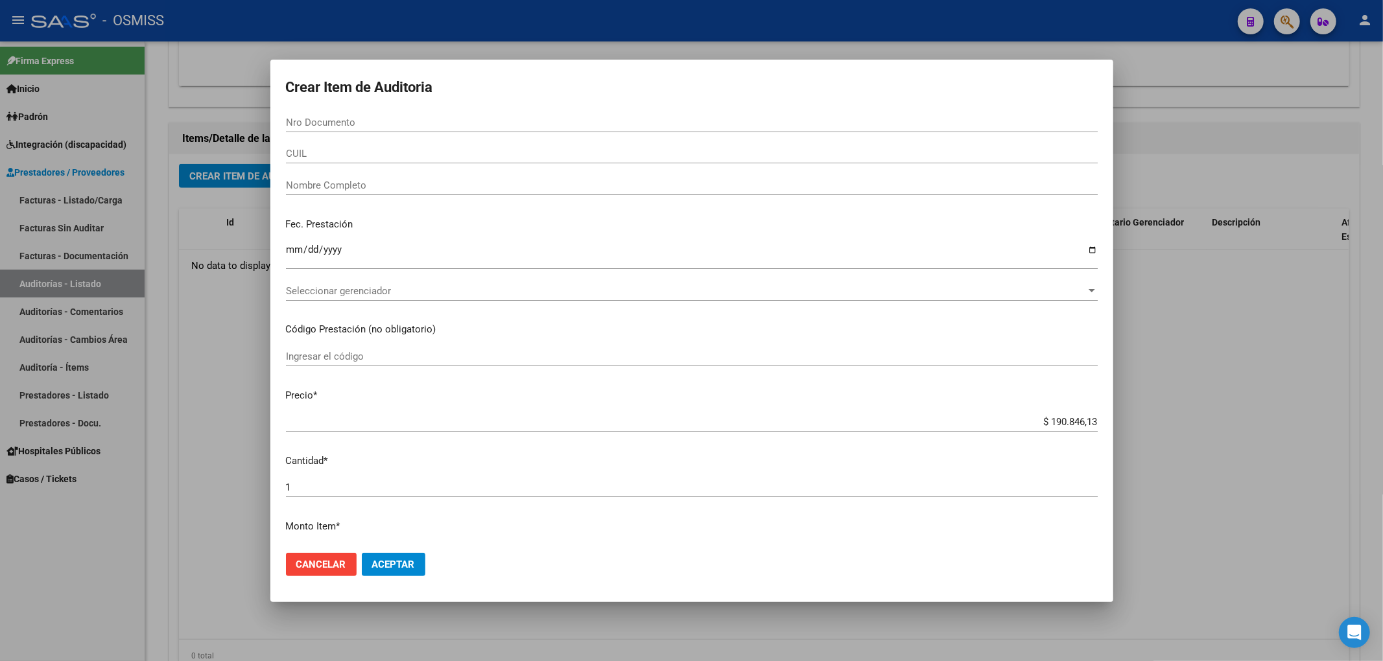
click at [309, 117] on input "Nro Documento" at bounding box center [692, 123] width 812 height 12
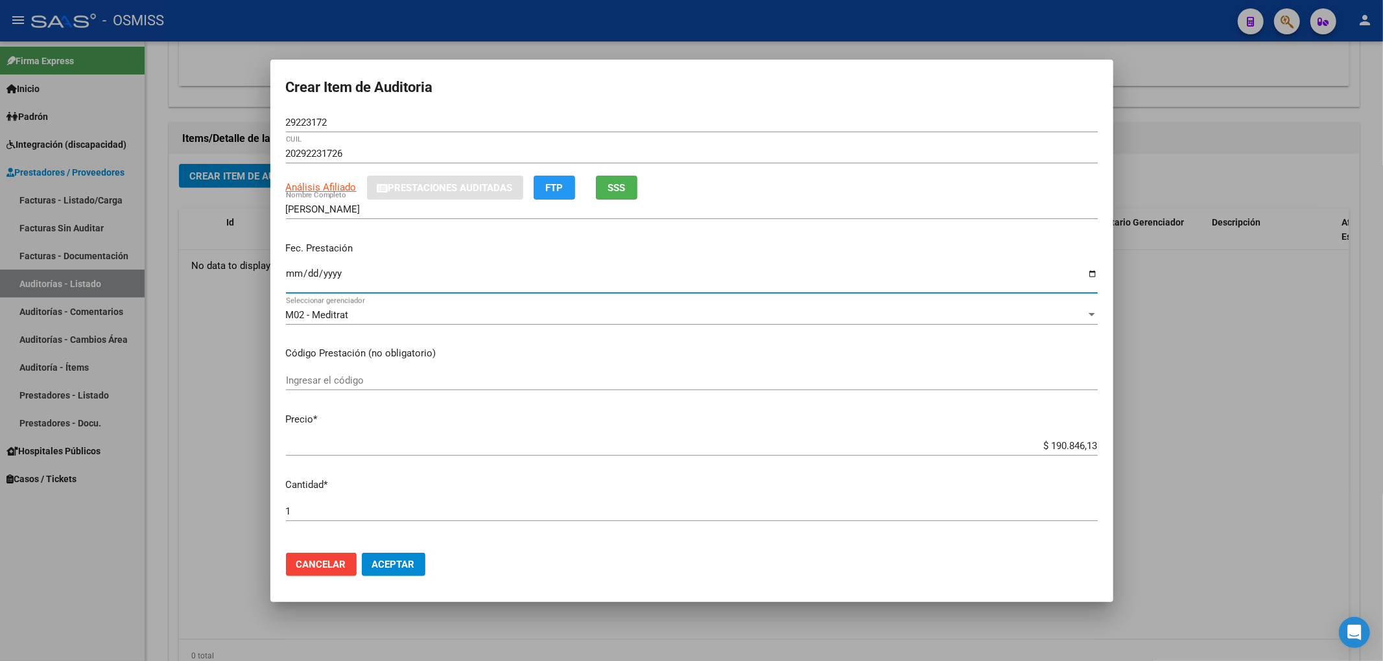
click at [298, 275] on input "Ingresar la fecha" at bounding box center [692, 278] width 812 height 21
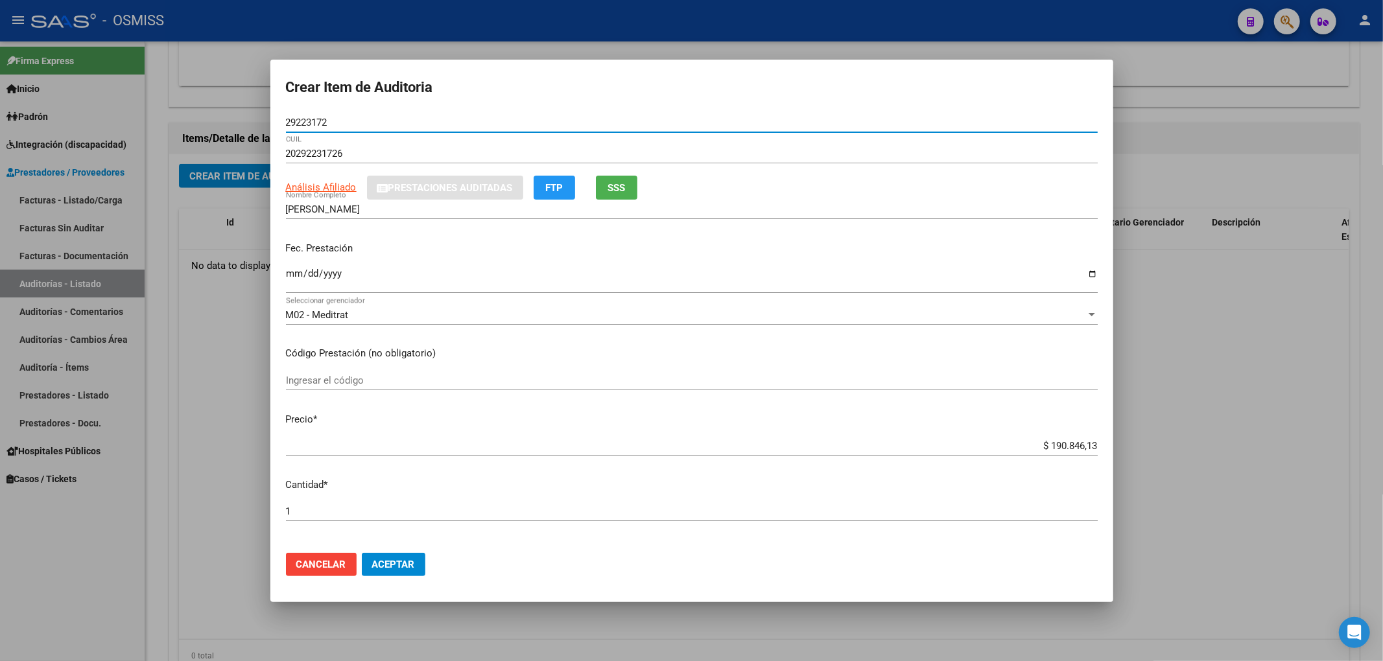
drag, startPoint x: 317, startPoint y: 123, endPoint x: 239, endPoint y: 118, distance: 78.0
click at [242, 119] on div "Crear Item de Auditoria 29223172 Nro Documento 20292231726 CUIL Análisis Afilia…" at bounding box center [691, 330] width 1383 height 661
click at [528, 281] on input "[DATE]" at bounding box center [692, 278] width 812 height 21
click at [397, 568] on span "Aceptar" at bounding box center [393, 565] width 43 height 12
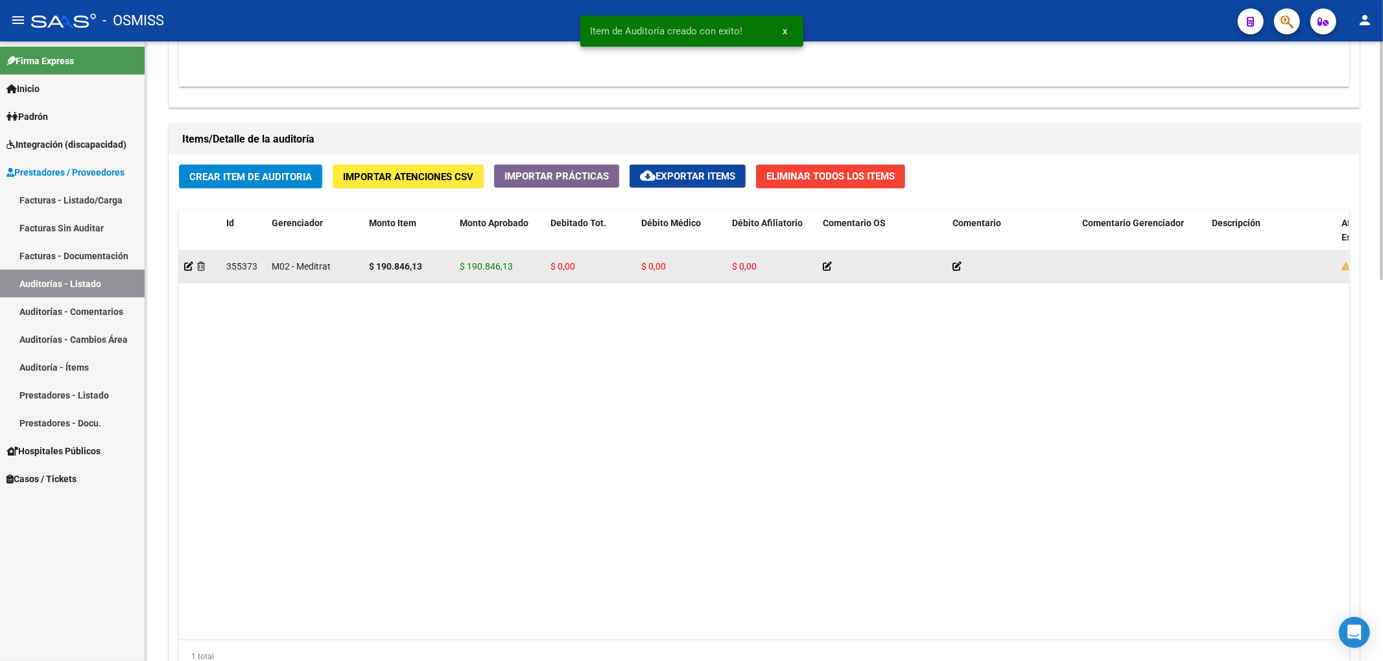
drag, startPoint x: 465, startPoint y: 268, endPoint x: 524, endPoint y: 270, distance: 58.4
click at [524, 270] on div "$ 190.846,13" at bounding box center [500, 266] width 80 height 15
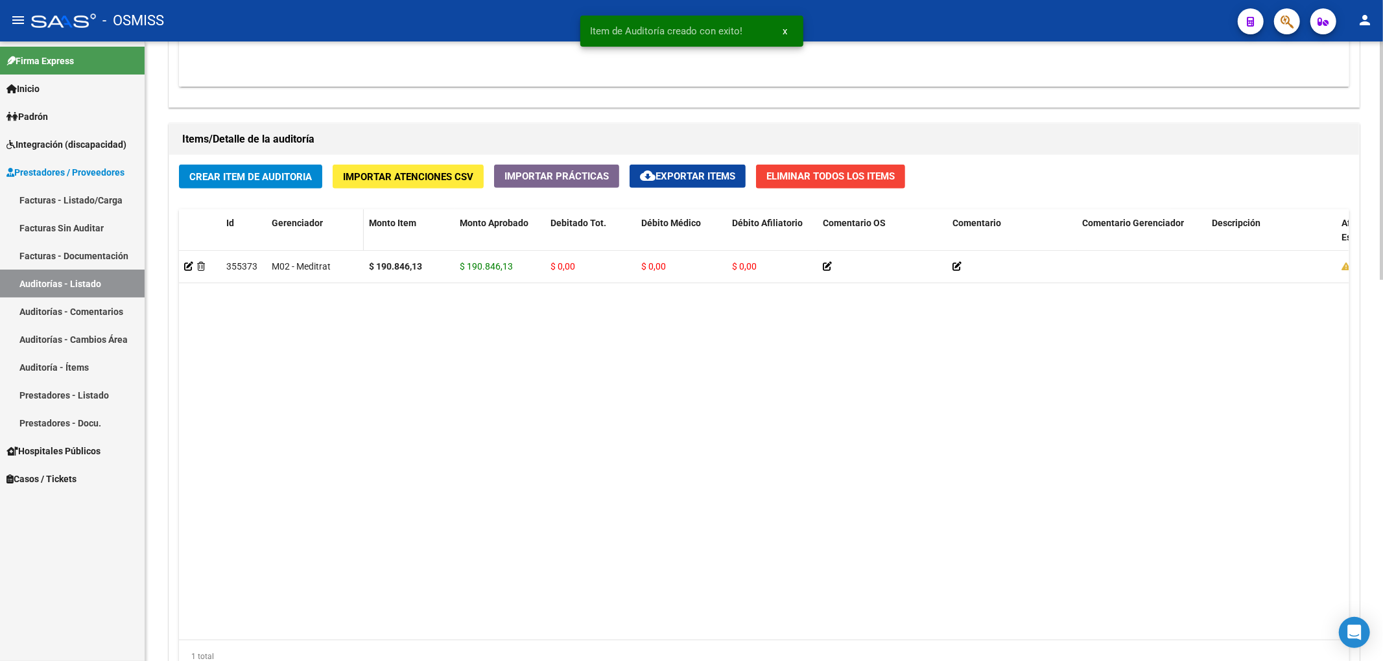
copy span "190.846,13"
click at [218, 172] on span "Crear Item de Auditoria" at bounding box center [250, 177] width 123 height 12
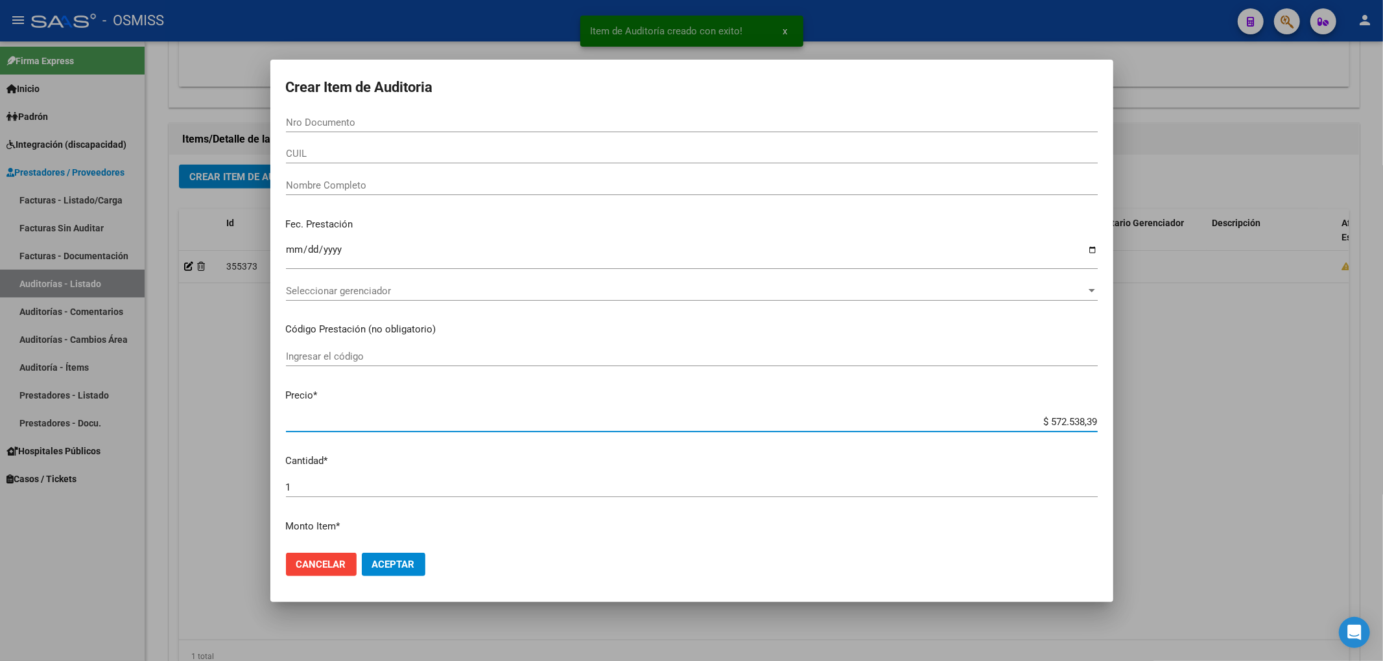
drag, startPoint x: 1022, startPoint y: 419, endPoint x: 1193, endPoint y: 432, distance: 171.6
click at [1192, 433] on div "Item de Auditoría creado con exito! x Crear Item de Auditoria Nro Documento CUI…" at bounding box center [691, 330] width 1383 height 661
paste input "190.846,13"
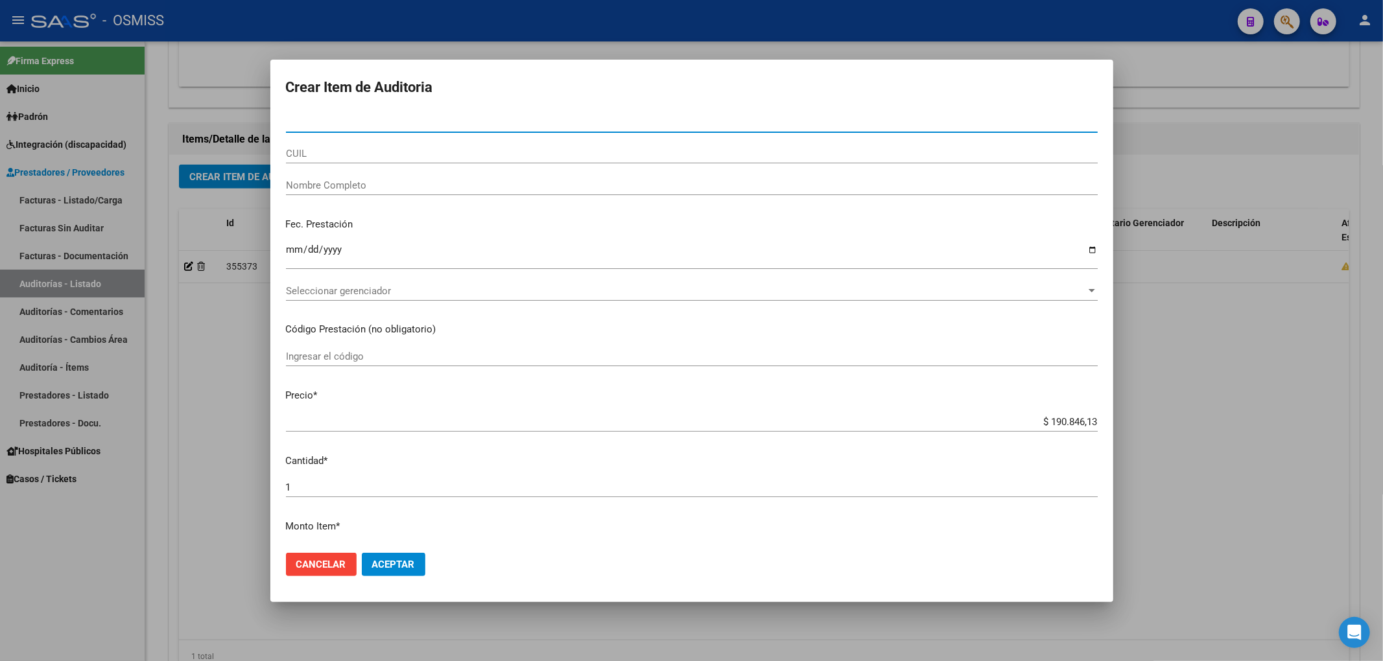
click at [304, 126] on input "Nro Documento" at bounding box center [692, 123] width 812 height 12
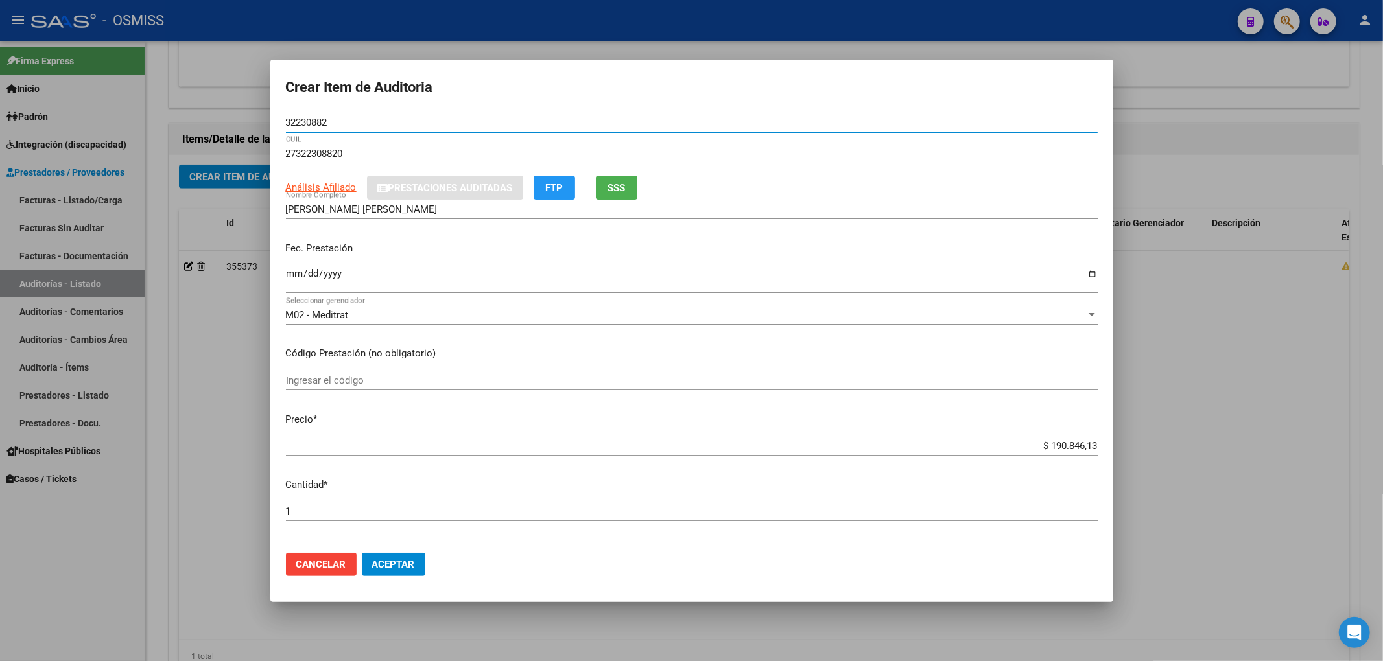
click at [283, 275] on mat-dialog-content "32230882 Nro Documento 27322308820 CUIL Análisis Afiliado Prestaciones Auditada…" at bounding box center [691, 328] width 843 height 430
click at [289, 277] on input "Ingresar la fecha" at bounding box center [692, 278] width 812 height 21
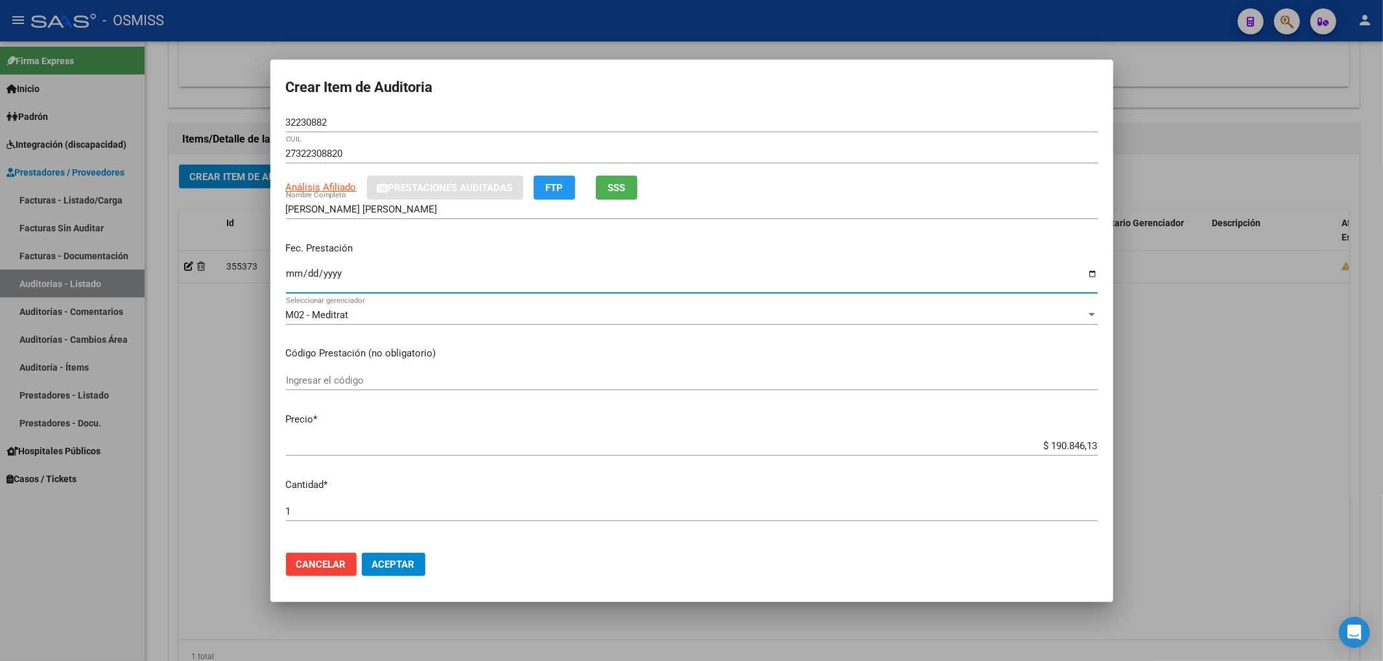
drag, startPoint x: 348, startPoint y: 123, endPoint x: 0, endPoint y: 122, distance: 348.1
click at [0, 123] on div "Crear Item de Auditoria 32230882 Nro Documento 27322308820 CUIL Análisis Afilia…" at bounding box center [691, 330] width 1383 height 661
click at [418, 247] on p "Fec. Prestación" at bounding box center [692, 248] width 812 height 15
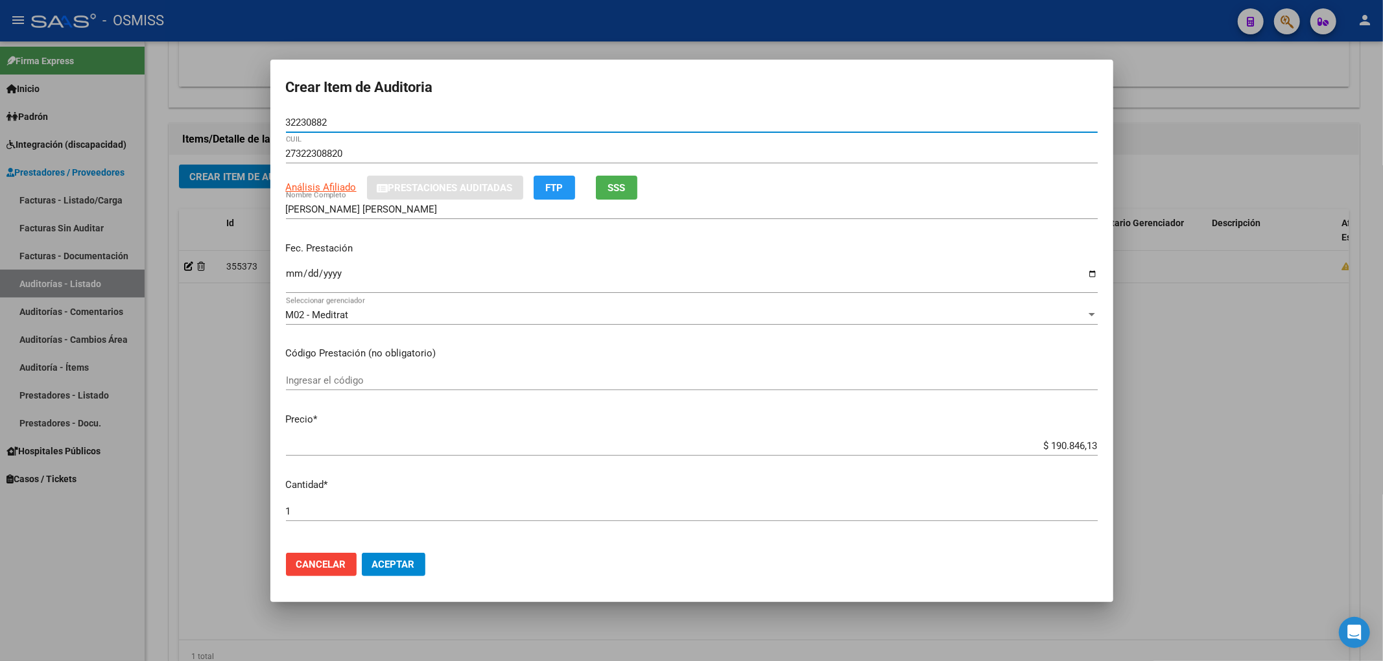
click at [327, 121] on input "32230882" at bounding box center [692, 123] width 812 height 12
drag, startPoint x: 335, startPoint y: 123, endPoint x: 166, endPoint y: 110, distance: 169.1
click at [200, 107] on div "Crear Item de Auditoria 32230882 Nro Documento 27322308820 CUIL Análisis Afilia…" at bounding box center [691, 330] width 1383 height 661
click at [512, 236] on div "Fec. Prestación [DATE] Ingresar la fecha" at bounding box center [692, 268] width 812 height 74
drag, startPoint x: 343, startPoint y: 126, endPoint x: 164, endPoint y: 119, distance: 179.0
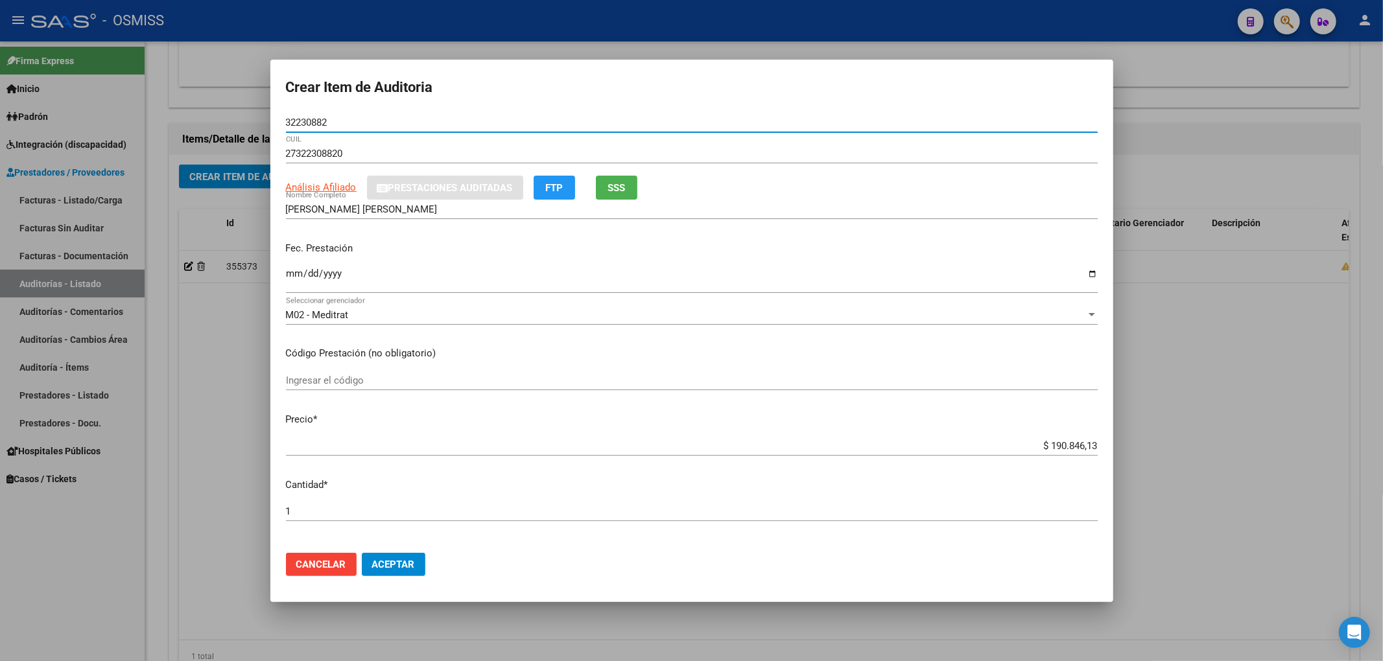
click at [164, 119] on div "Crear Item de Auditoria 32230882 Nro Documento 27322308820 CUIL Análisis Afilia…" at bounding box center [691, 330] width 1383 height 661
click at [395, 563] on span "Aceptar" at bounding box center [393, 565] width 43 height 12
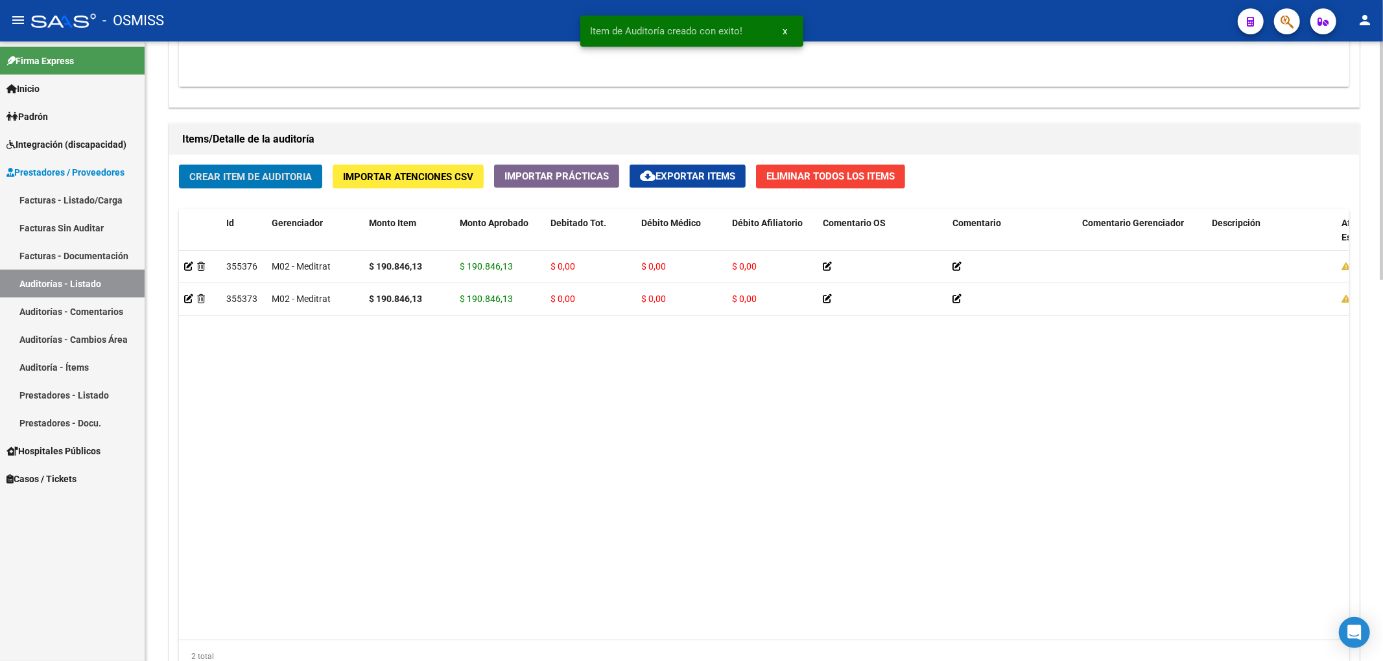
click at [252, 161] on div "Crear Item de Auditoria Importar Atenciones CSV Importar Prácticas cloud_downlo…" at bounding box center [764, 423] width 1190 height 537
click at [250, 177] on span "Crear Item de Auditoria" at bounding box center [250, 177] width 123 height 12
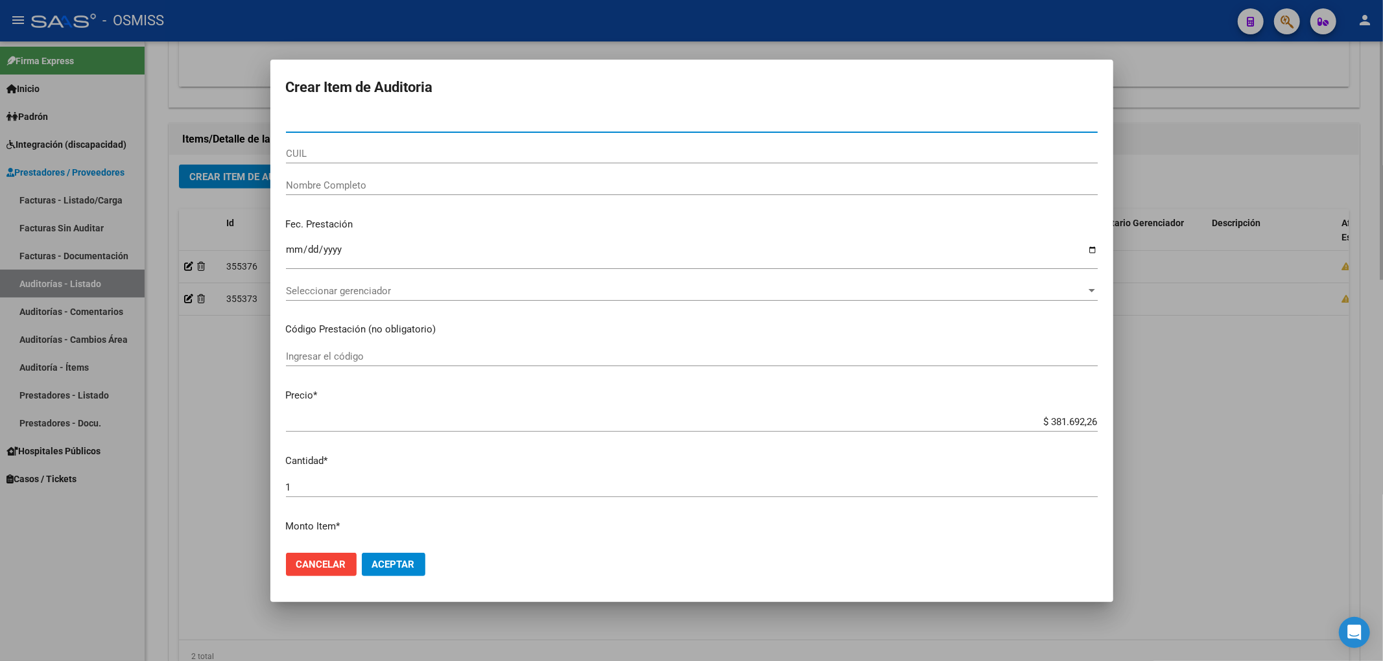
click at [1242, 386] on div at bounding box center [691, 330] width 1383 height 661
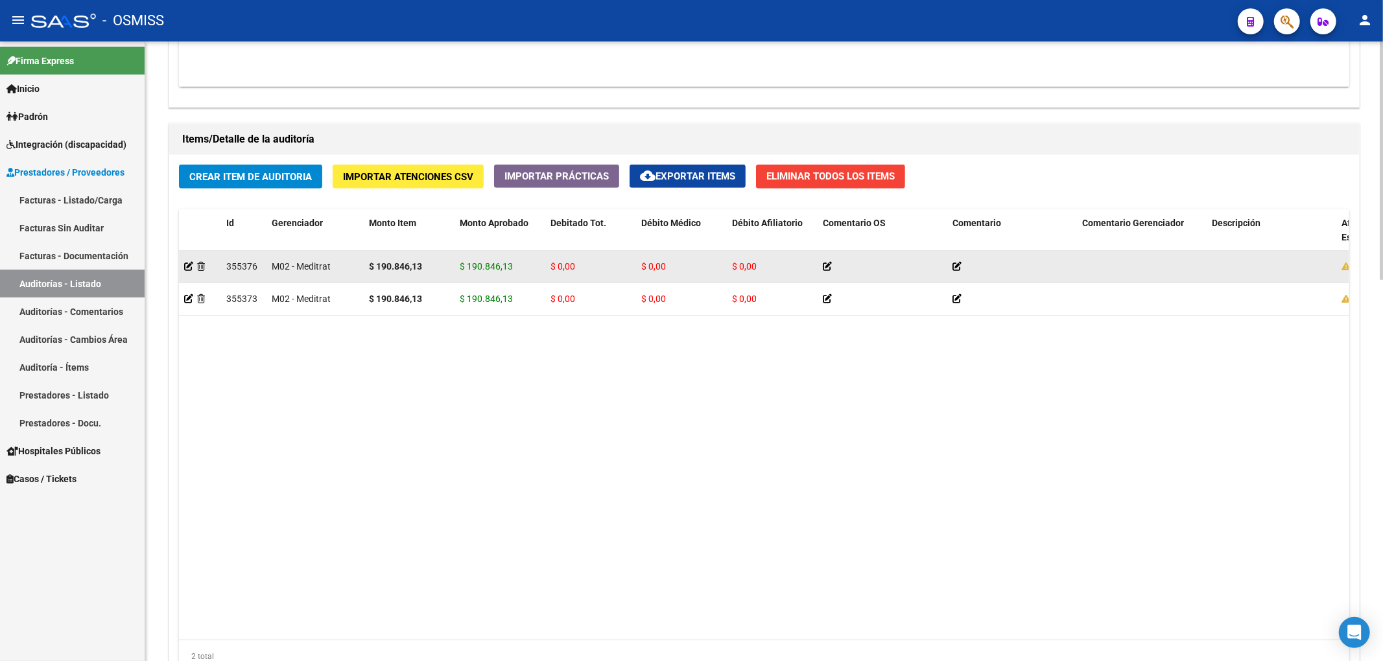
drag, startPoint x: 455, startPoint y: 268, endPoint x: 519, endPoint y: 273, distance: 64.4
click at [519, 273] on datatable-body-cell "$ 190.846,13" at bounding box center [499, 267] width 91 height 32
copy span "$ 190.846,13"
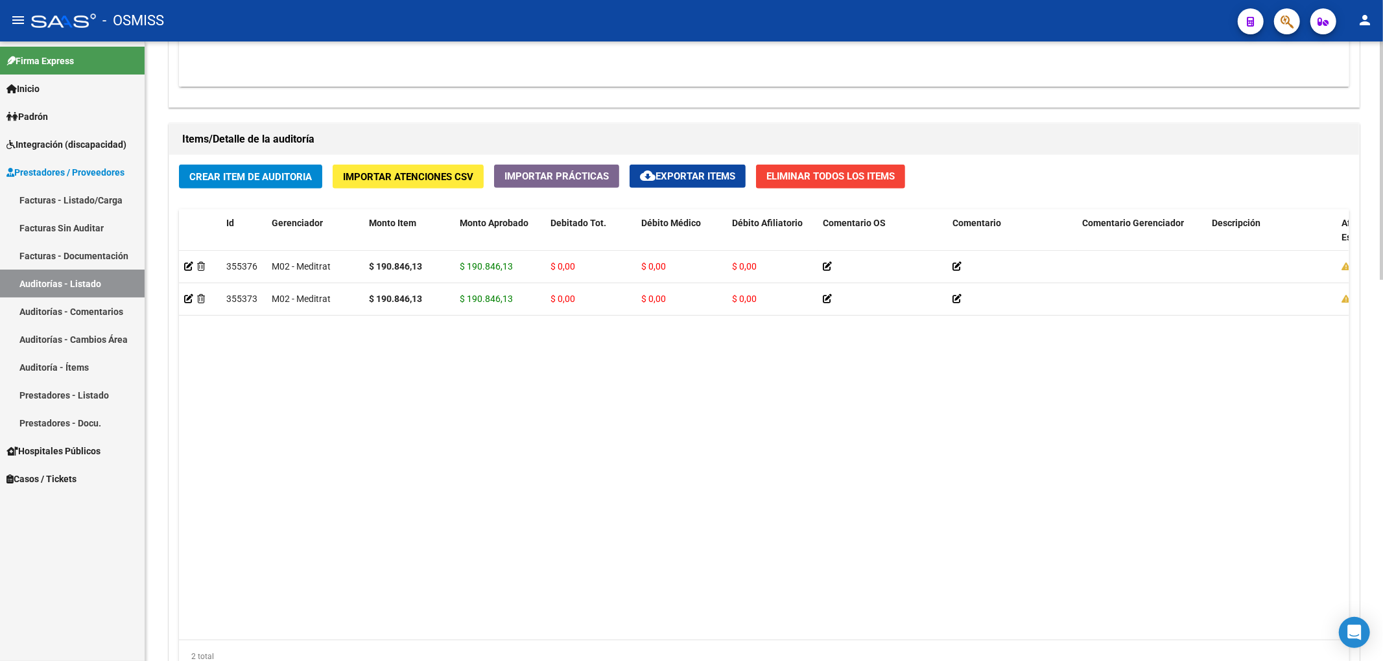
click at [290, 187] on button "Crear Item de Auditoria" at bounding box center [250, 177] width 143 height 24
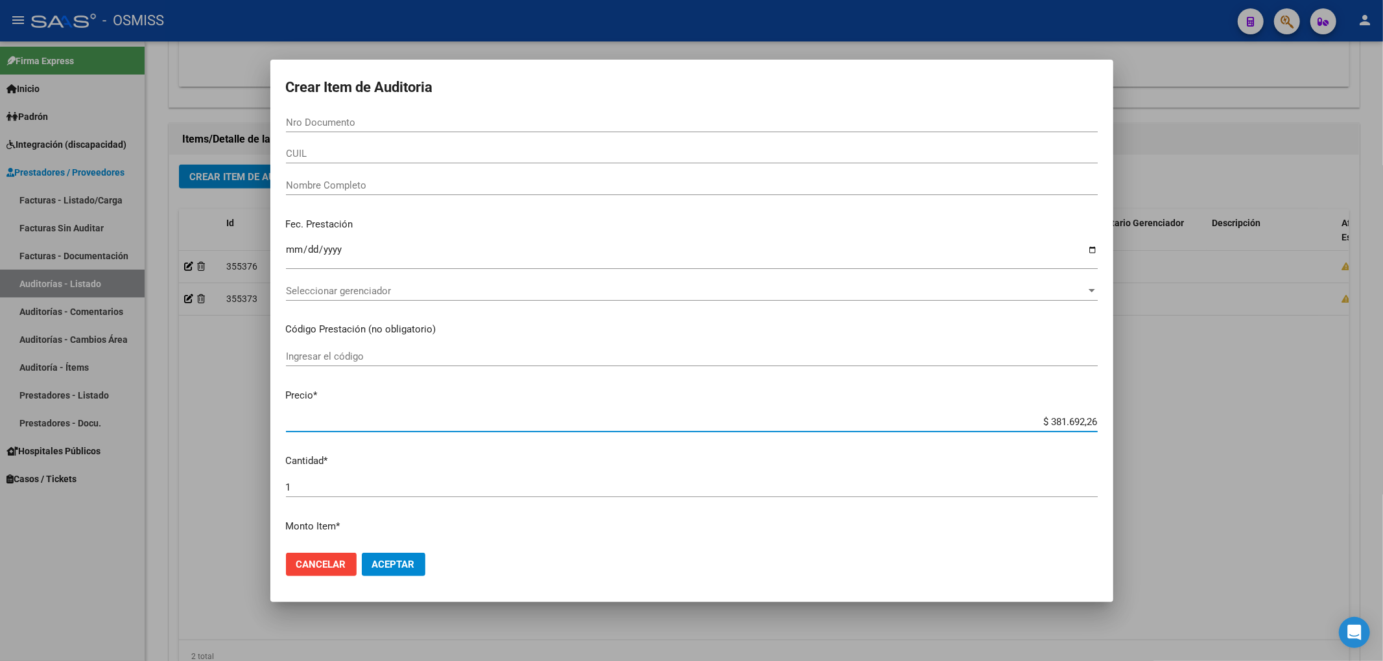
drag, startPoint x: 1032, startPoint y: 423, endPoint x: 1131, endPoint y: 431, distance: 98.8
click at [1131, 434] on div "Crear Item de Auditoria Nro Documento CUIL Nombre Completo Fec. Prestación Ingr…" at bounding box center [691, 330] width 1383 height 661
paste input "190.846,13"
click at [329, 112] on form "Crear Item de Auditoria Nro Documento CUIL Nombre Completo Fec. Prestación Ingr…" at bounding box center [692, 330] width 812 height 511
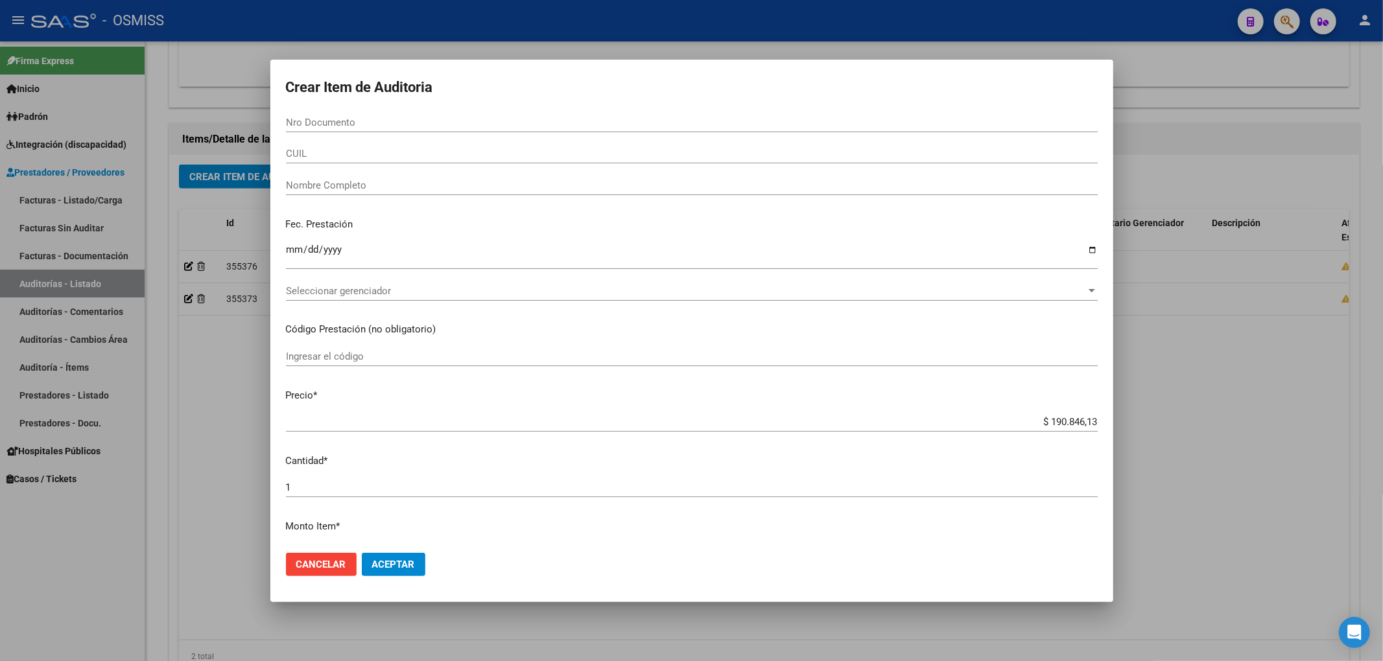
click at [324, 124] on input "Nro Documento" at bounding box center [692, 123] width 812 height 12
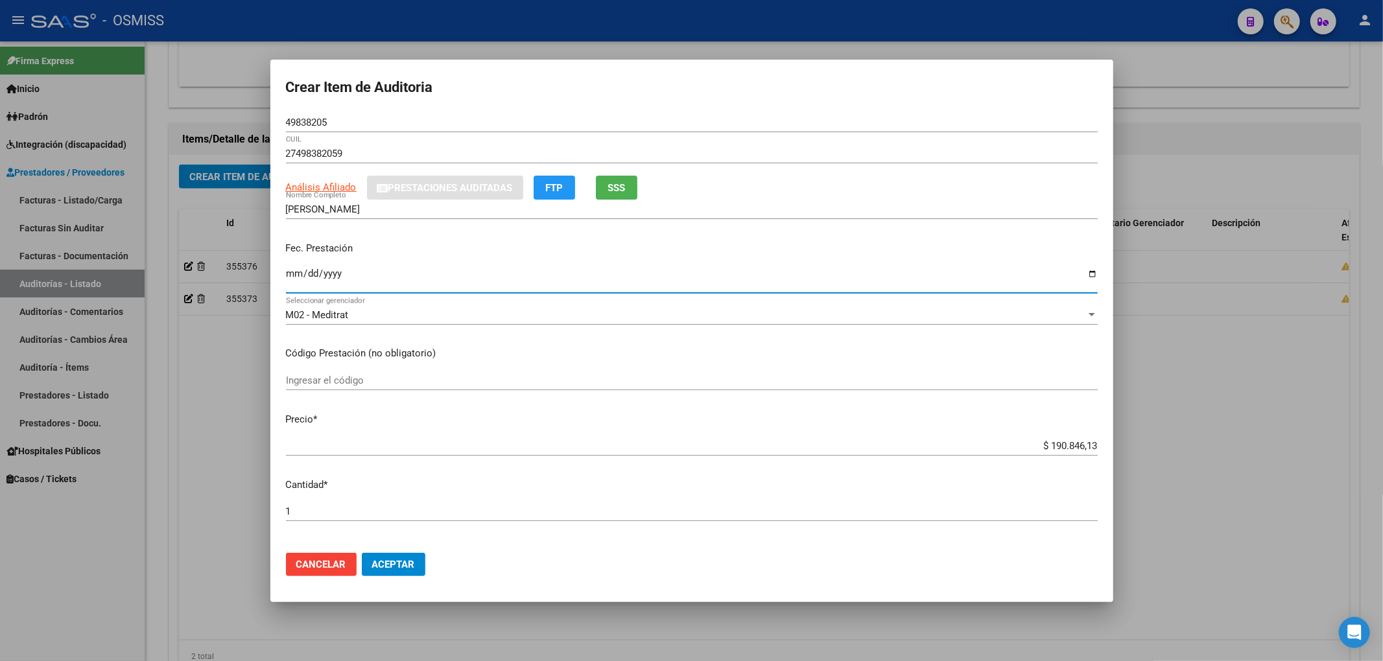
click at [297, 271] on input "Ingresar la fecha" at bounding box center [692, 278] width 812 height 21
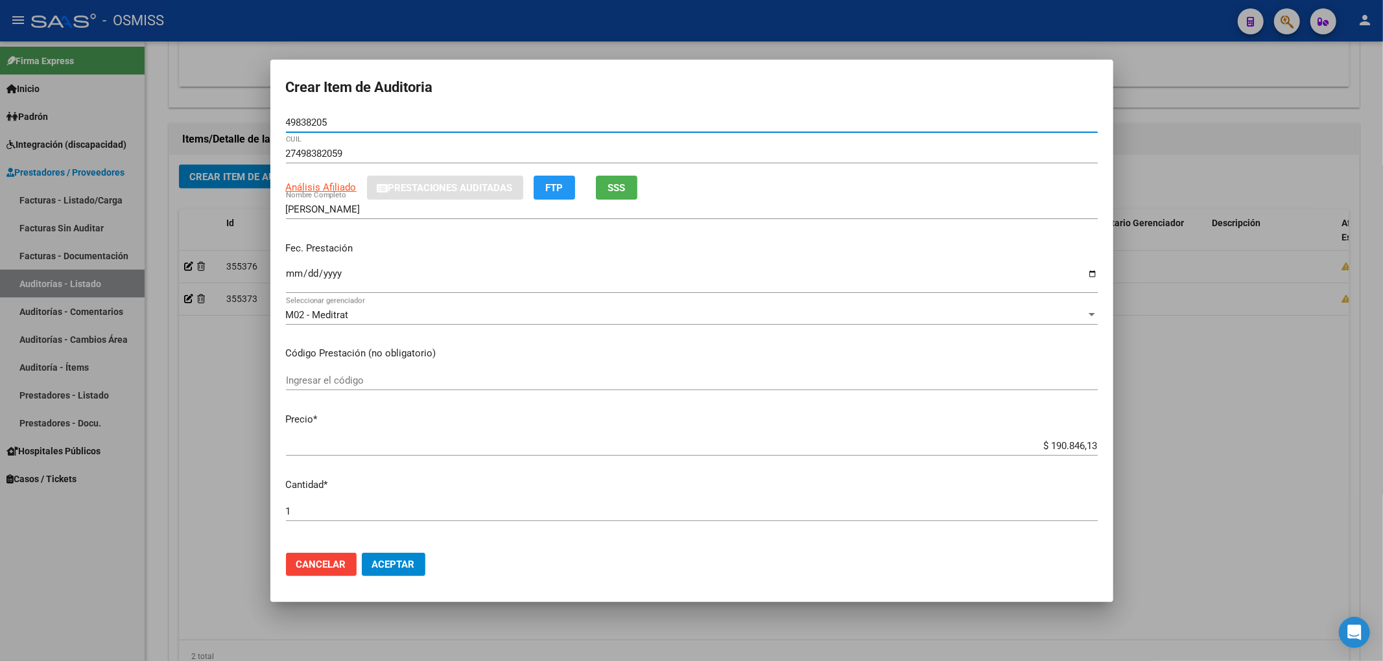
drag, startPoint x: 335, startPoint y: 121, endPoint x: 80, endPoint y: 123, distance: 254.1
click at [152, 101] on div "Crear Item de Auditoria 49838205 Nro Documento 27498382059 CUIL Análisis Afilia…" at bounding box center [691, 330] width 1383 height 661
click at [431, 280] on input "[DATE]" at bounding box center [692, 278] width 812 height 21
drag, startPoint x: 344, startPoint y: 122, endPoint x: 183, endPoint y: 110, distance: 161.2
click at [204, 112] on div "Crear Item de Auditoria 49838205 Nro Documento 27498382059 CUIL Análisis Afilia…" at bounding box center [691, 330] width 1383 height 661
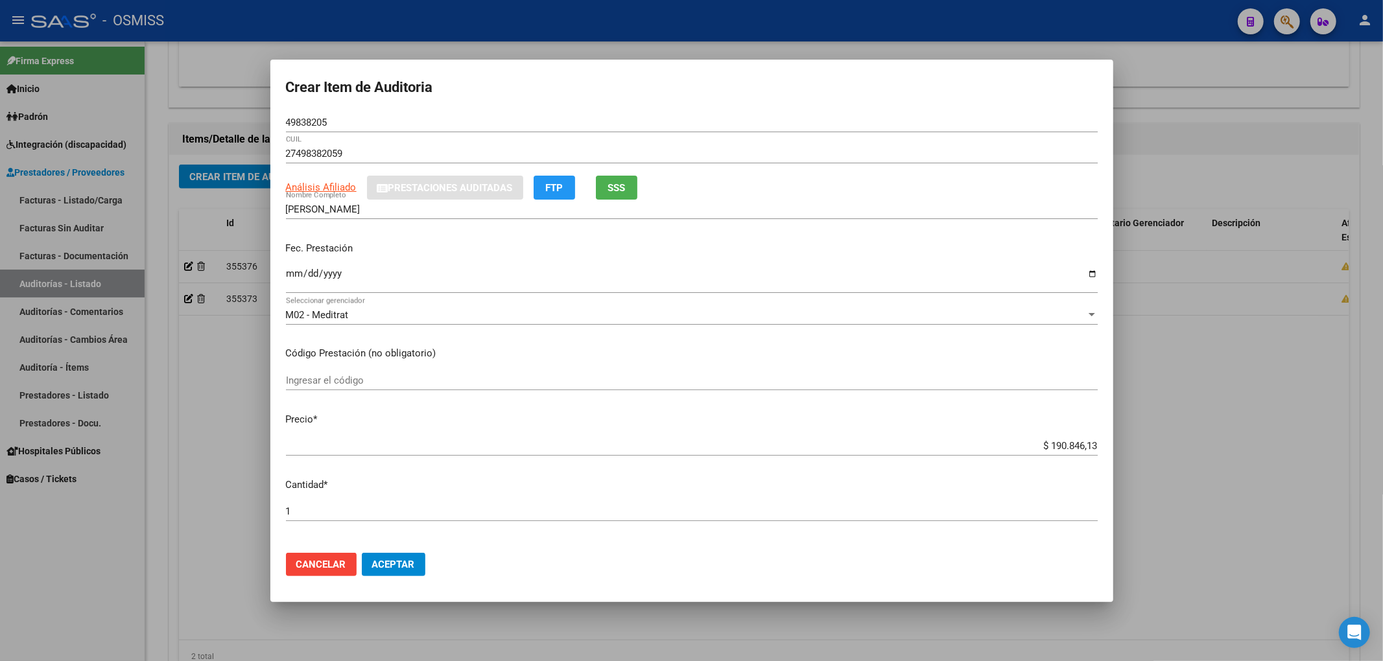
click at [504, 275] on input "[DATE]" at bounding box center [692, 278] width 812 height 21
click at [390, 559] on span "Aceptar" at bounding box center [393, 565] width 43 height 12
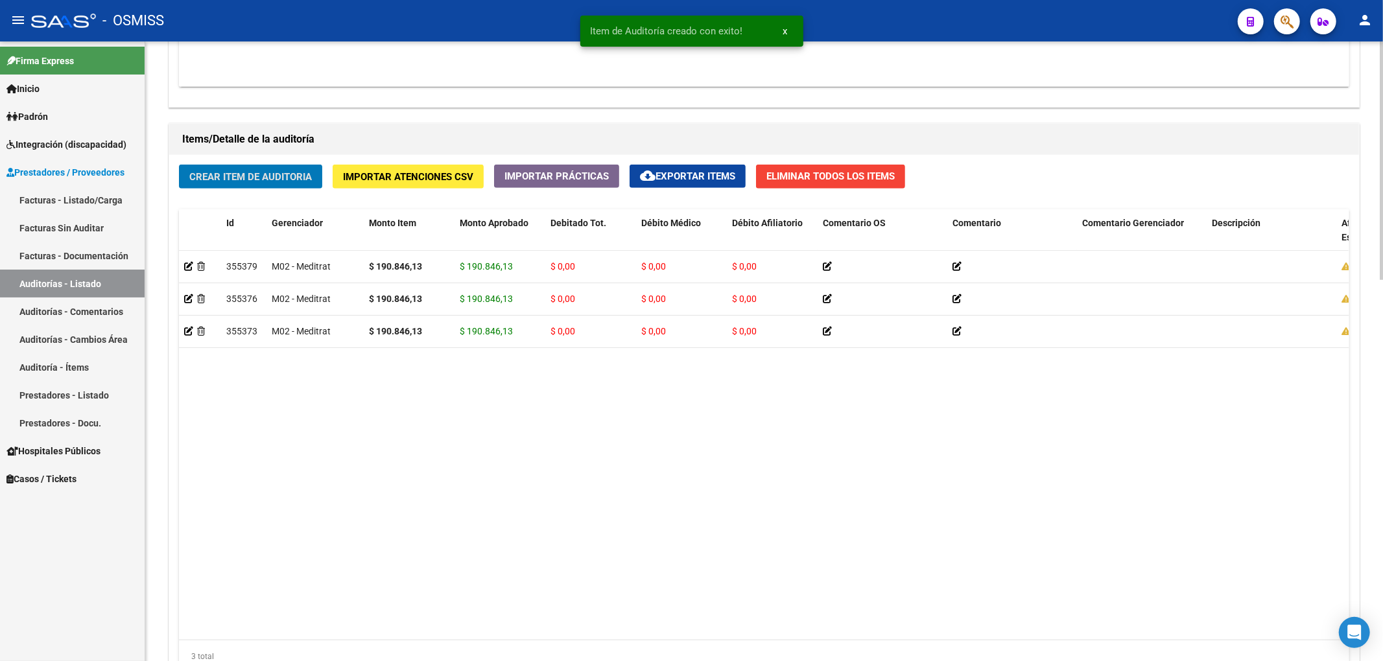
click at [283, 192] on div "Crear Item de Auditoria Importar Atenciones CSV Importar Prácticas cloud_downlo…" at bounding box center [764, 423] width 1190 height 537
click at [283, 185] on button "Crear Item de Auditoria" at bounding box center [250, 177] width 143 height 24
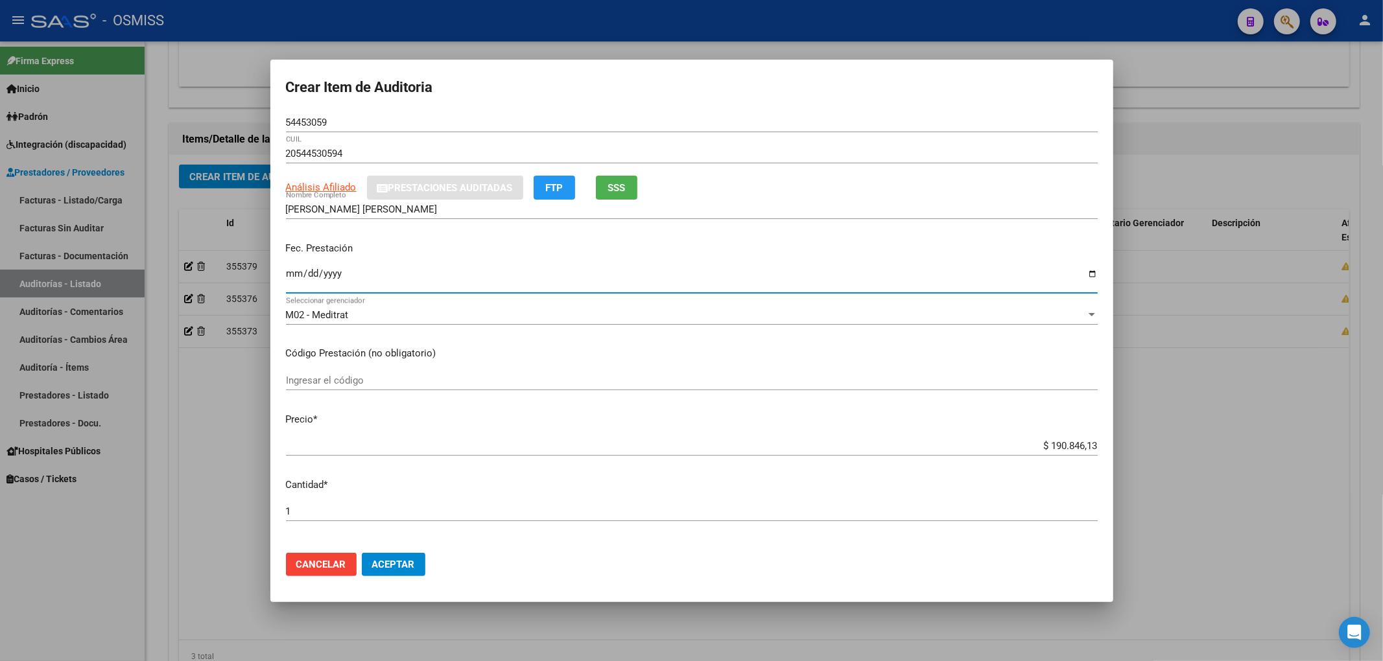
click at [296, 276] on input "Ingresar la fecha" at bounding box center [692, 278] width 812 height 21
click at [395, 565] on span "Aceptar" at bounding box center [393, 565] width 43 height 12
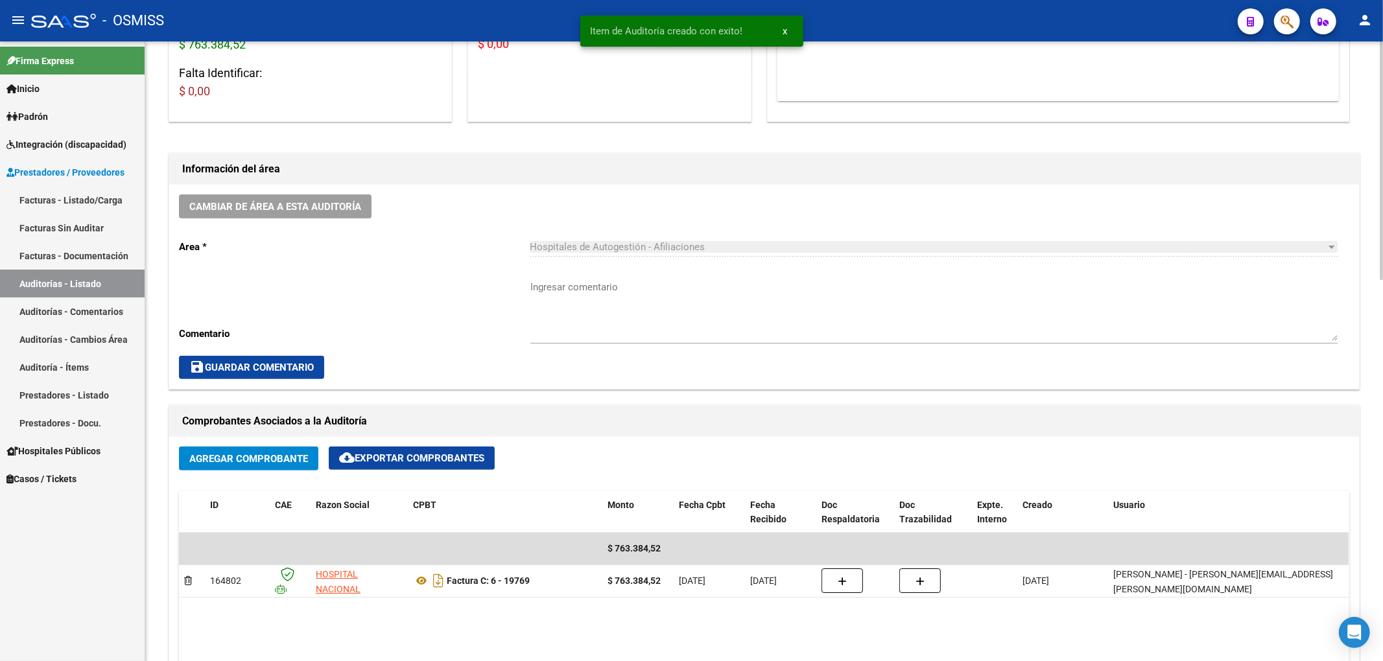
scroll to position [259, 0]
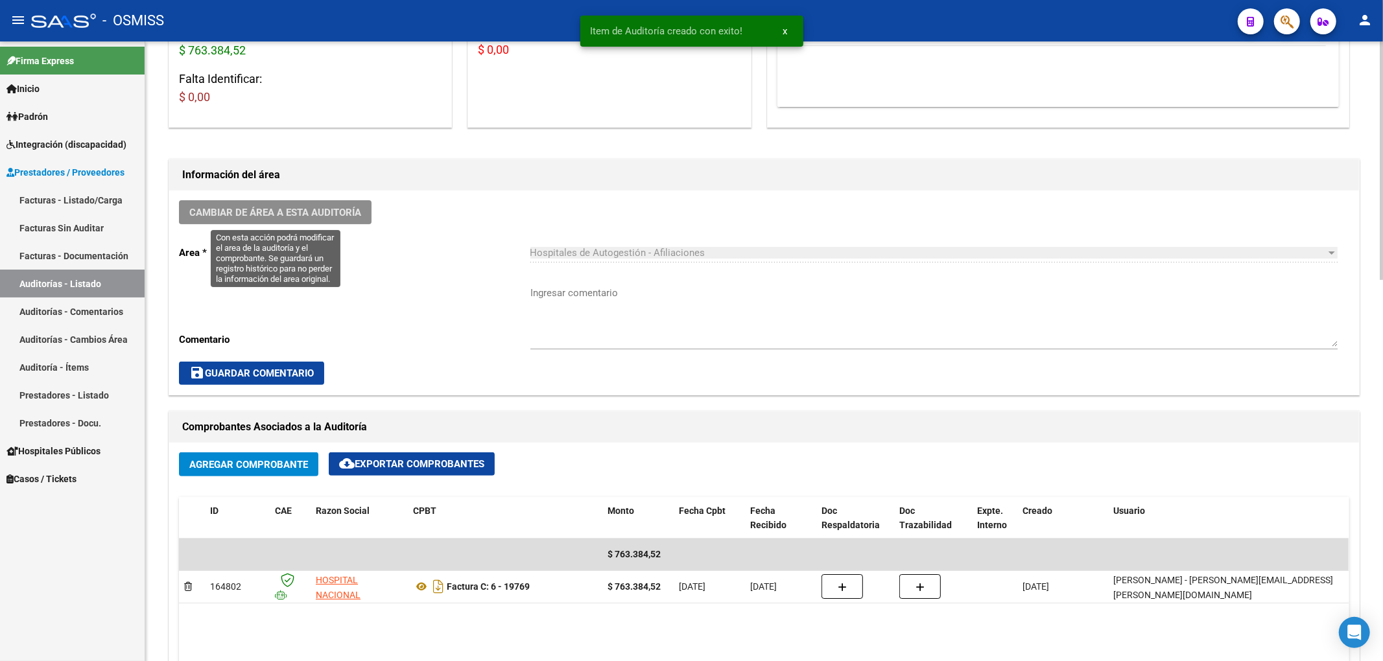
click at [338, 213] on span "Cambiar de área a esta auditoría" at bounding box center [275, 213] width 172 height 12
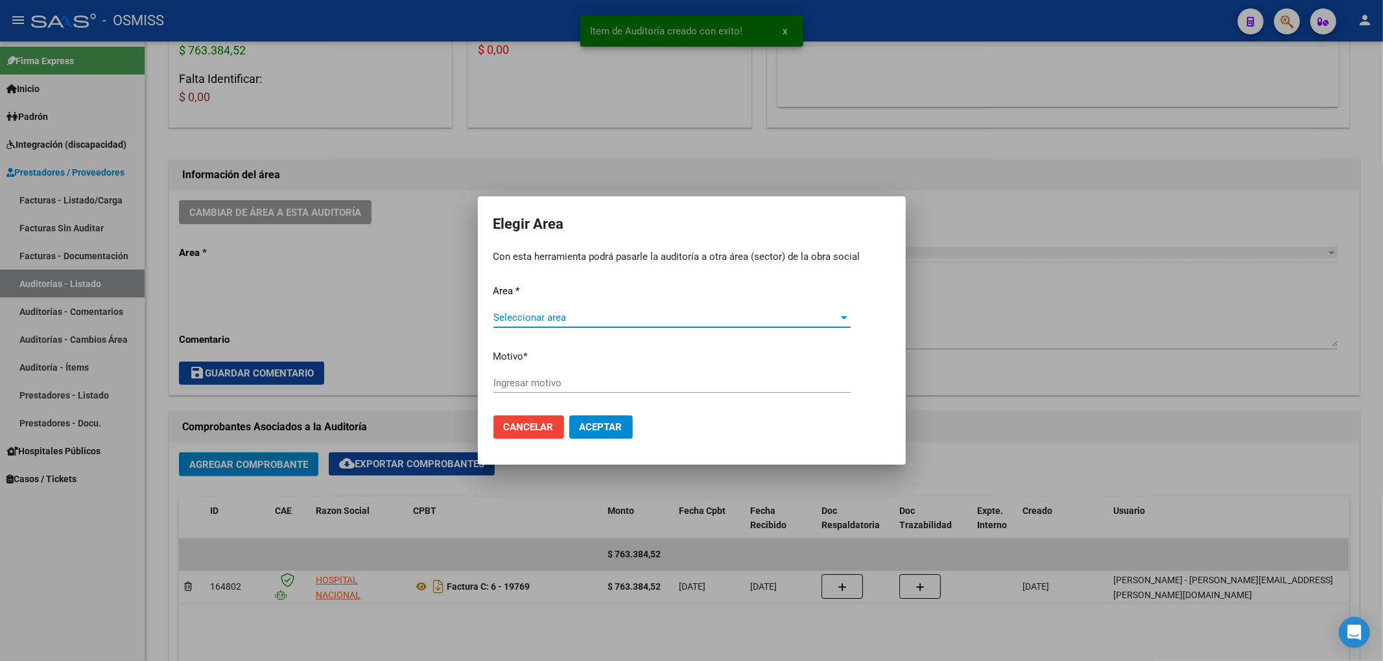
click at [571, 318] on span "Seleccionar area" at bounding box center [666, 318] width 346 height 12
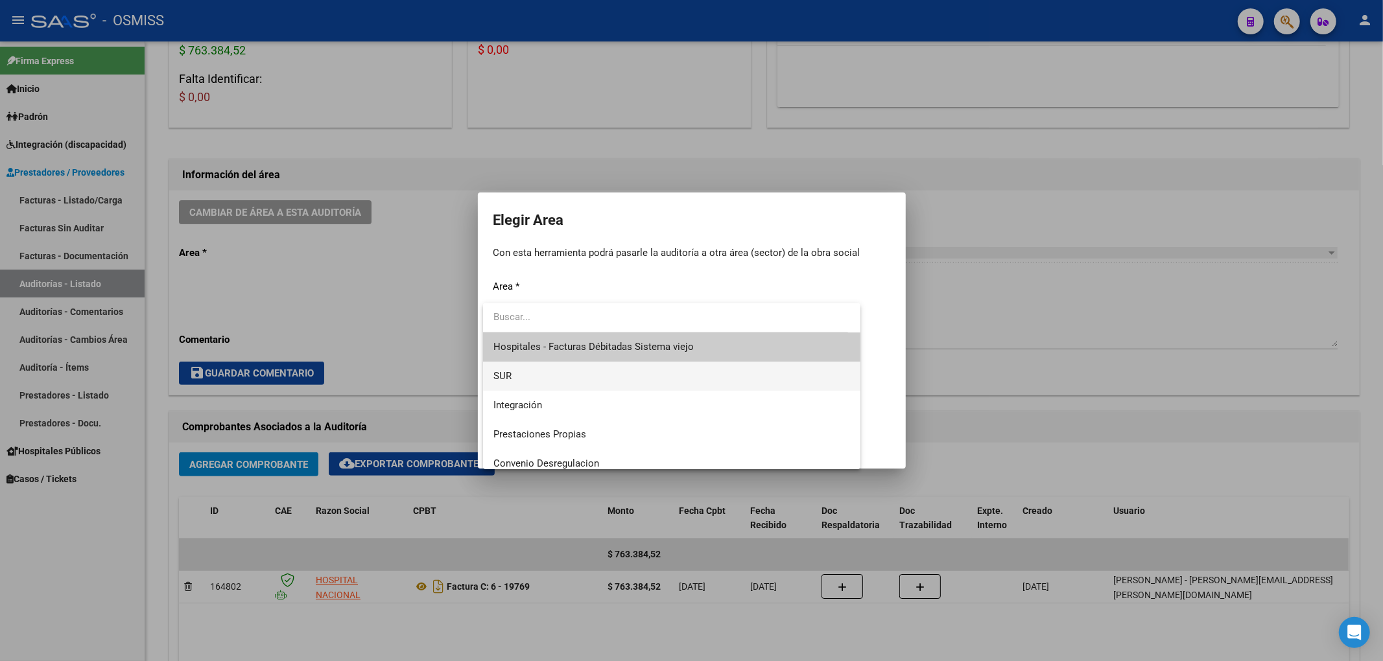
scroll to position [172, 0]
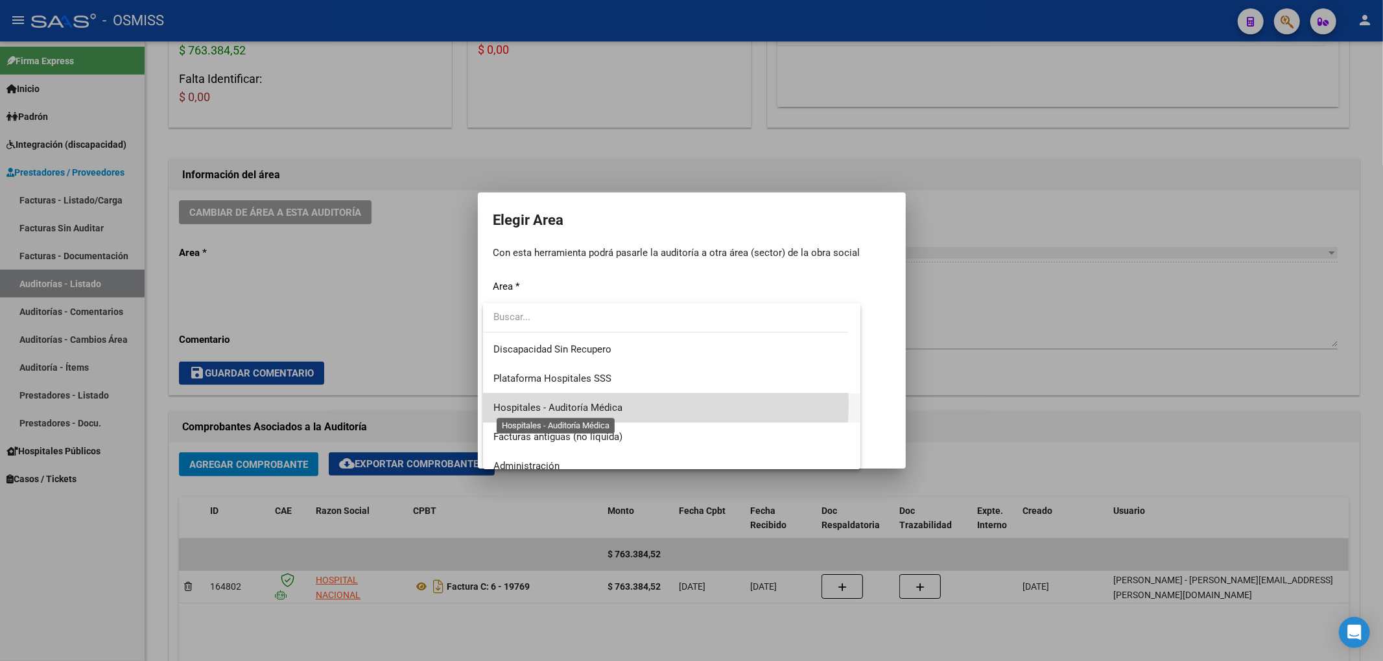
click at [597, 403] on span "Hospitales - Auditoría Médica" at bounding box center [557, 408] width 129 height 12
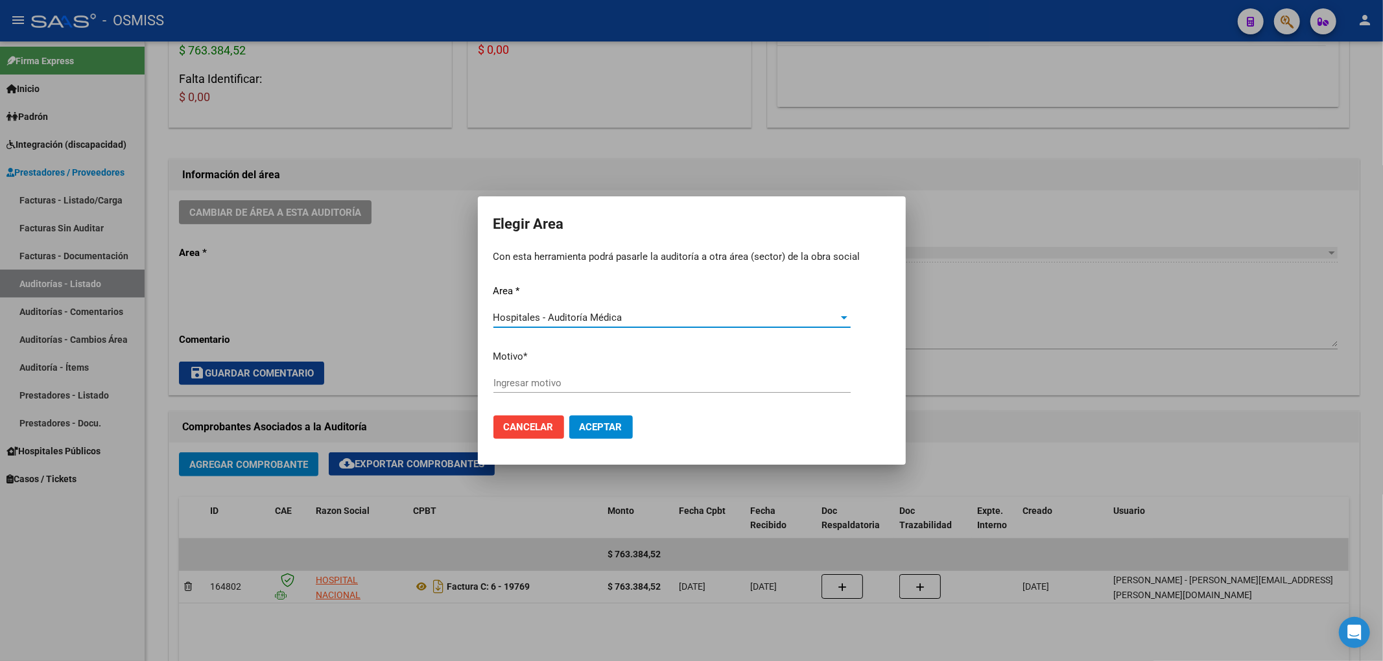
click at [569, 385] on input "Ingresar motivo" at bounding box center [671, 383] width 357 height 12
click at [640, 427] on mat-dialog-actions "Cancelar Aceptar" at bounding box center [691, 427] width 397 height 44
click at [626, 424] on button "Aceptar" at bounding box center [601, 427] width 64 height 23
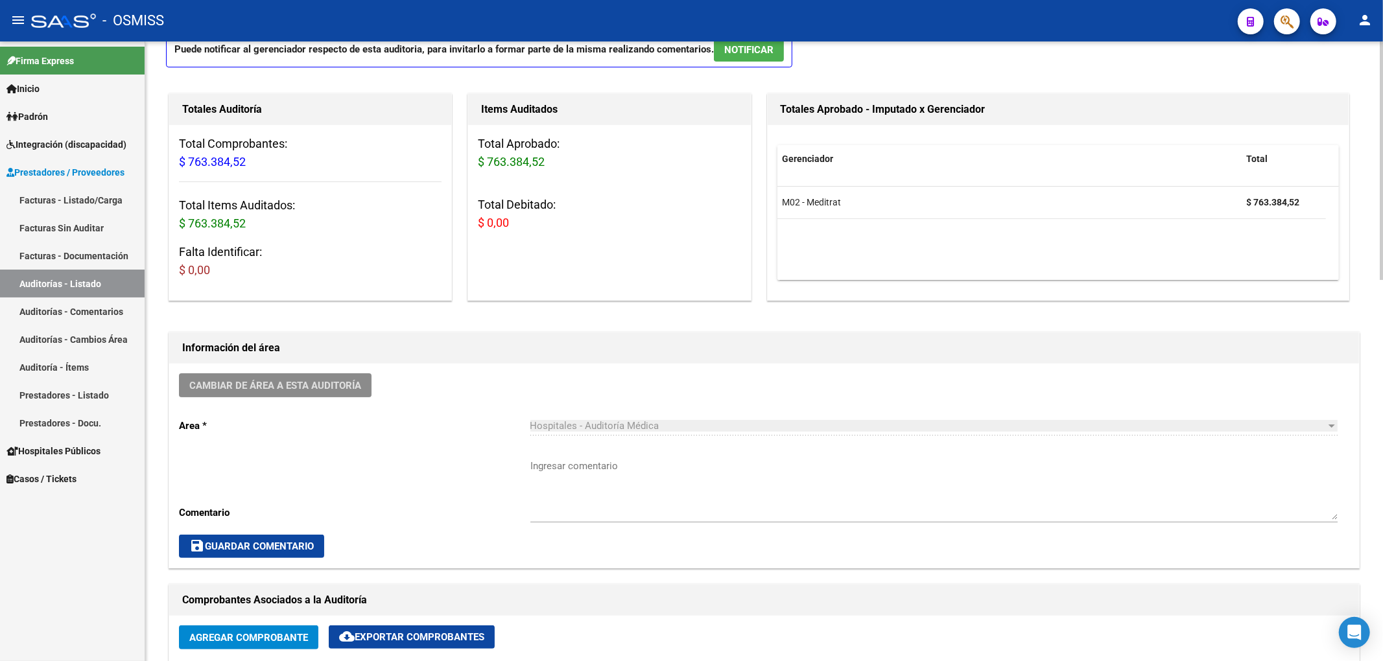
scroll to position [0, 0]
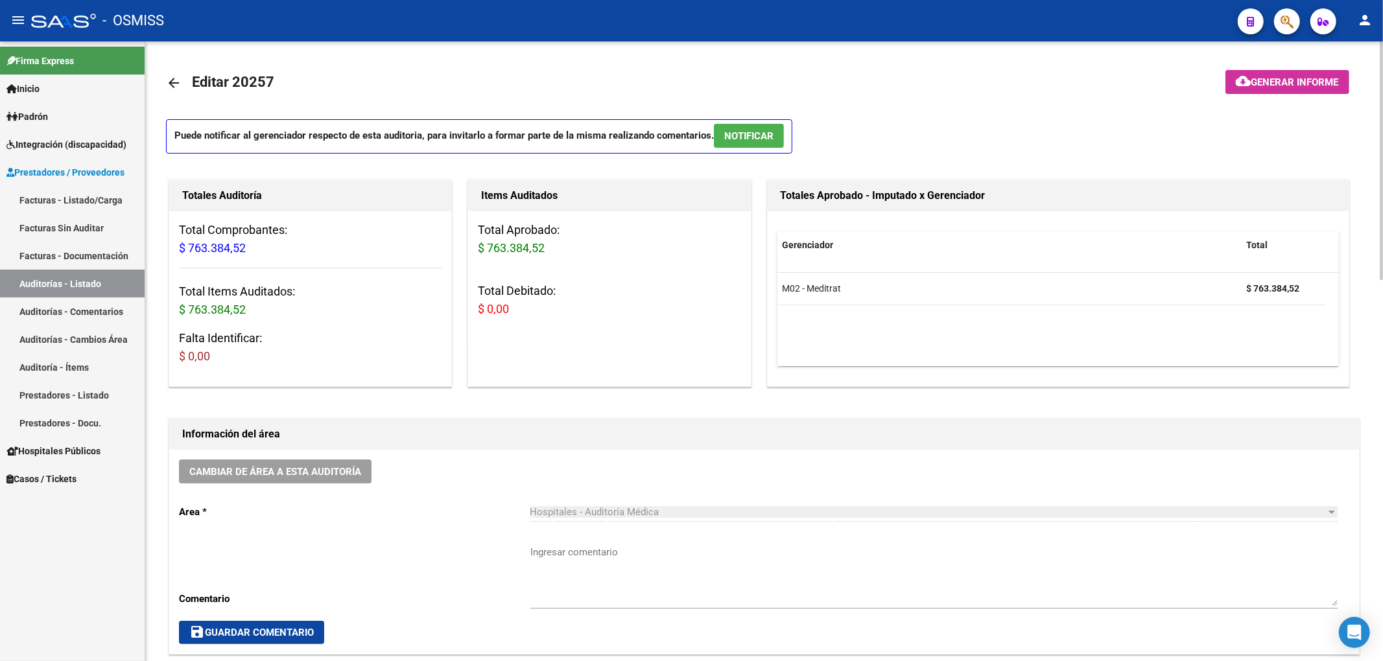
click at [172, 83] on mat-icon "arrow_back" at bounding box center [174, 83] width 16 height 16
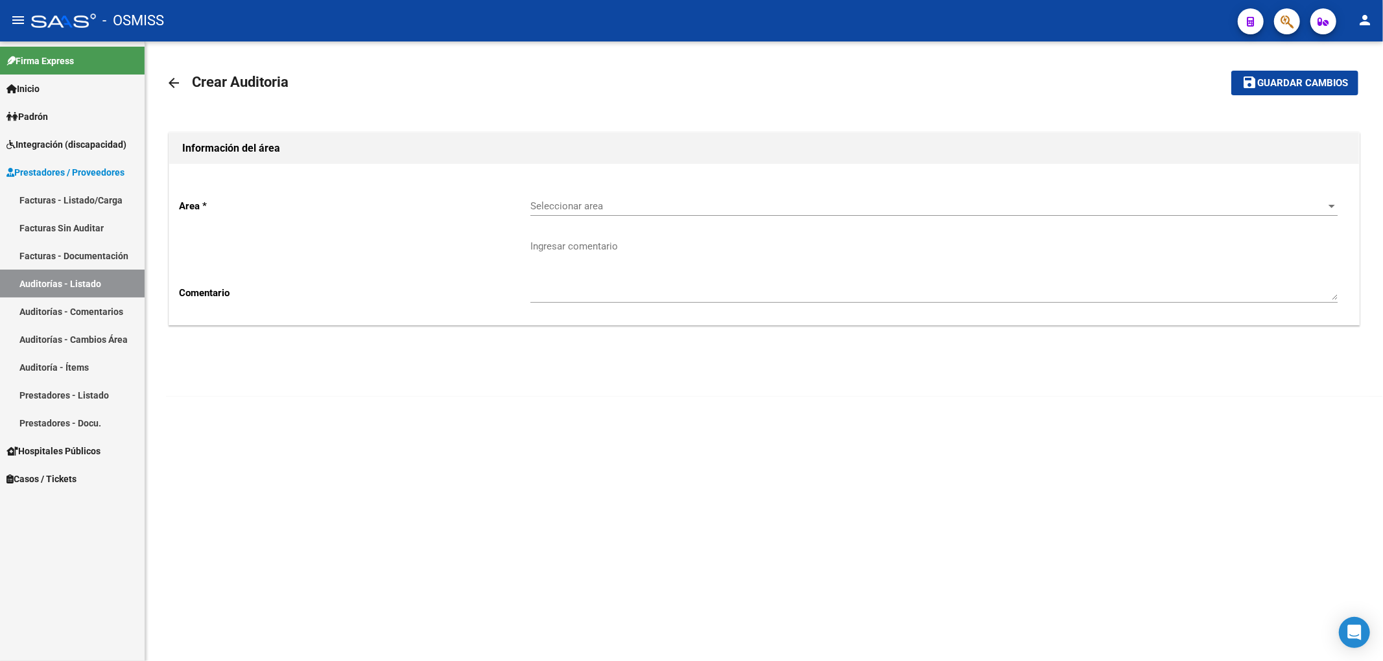
click at [554, 209] on span "Seleccionar area" at bounding box center [927, 206] width 795 height 12
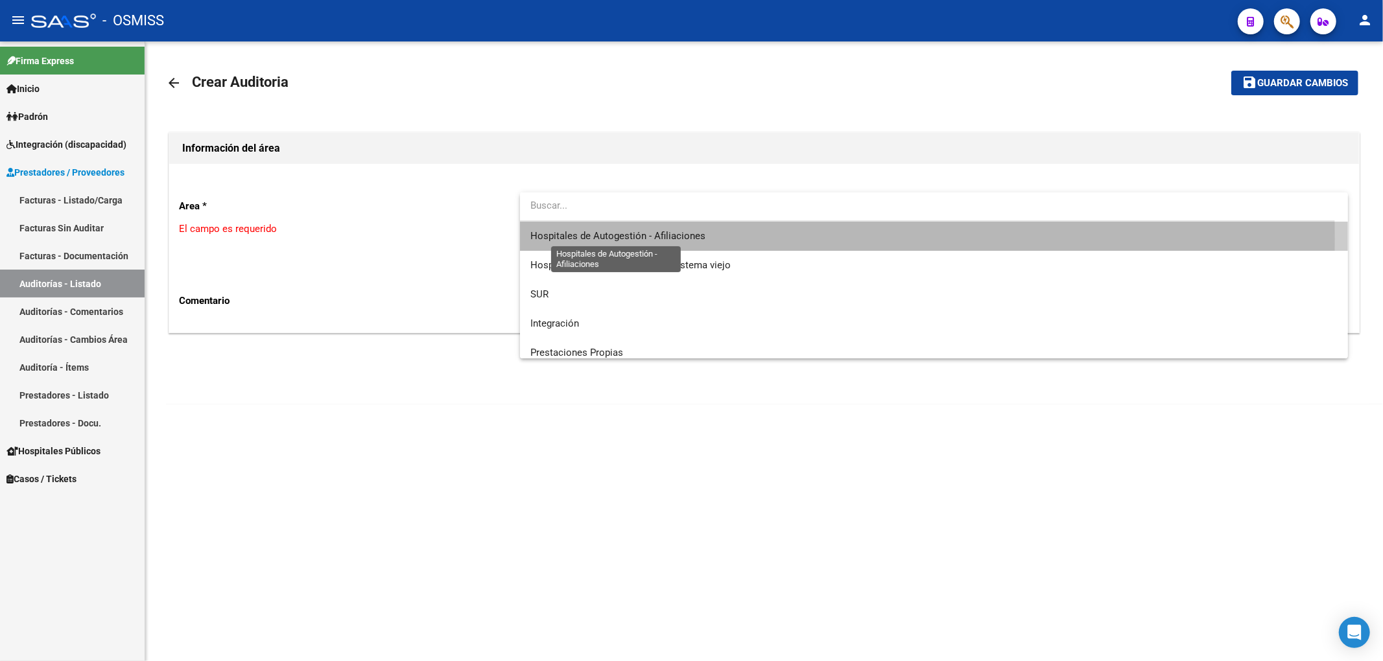
drag, startPoint x: 561, startPoint y: 239, endPoint x: 556, endPoint y: 249, distance: 11.6
click at [563, 239] on span "Hospitales de Autogestión - Afiliaciones" at bounding box center [617, 236] width 175 height 12
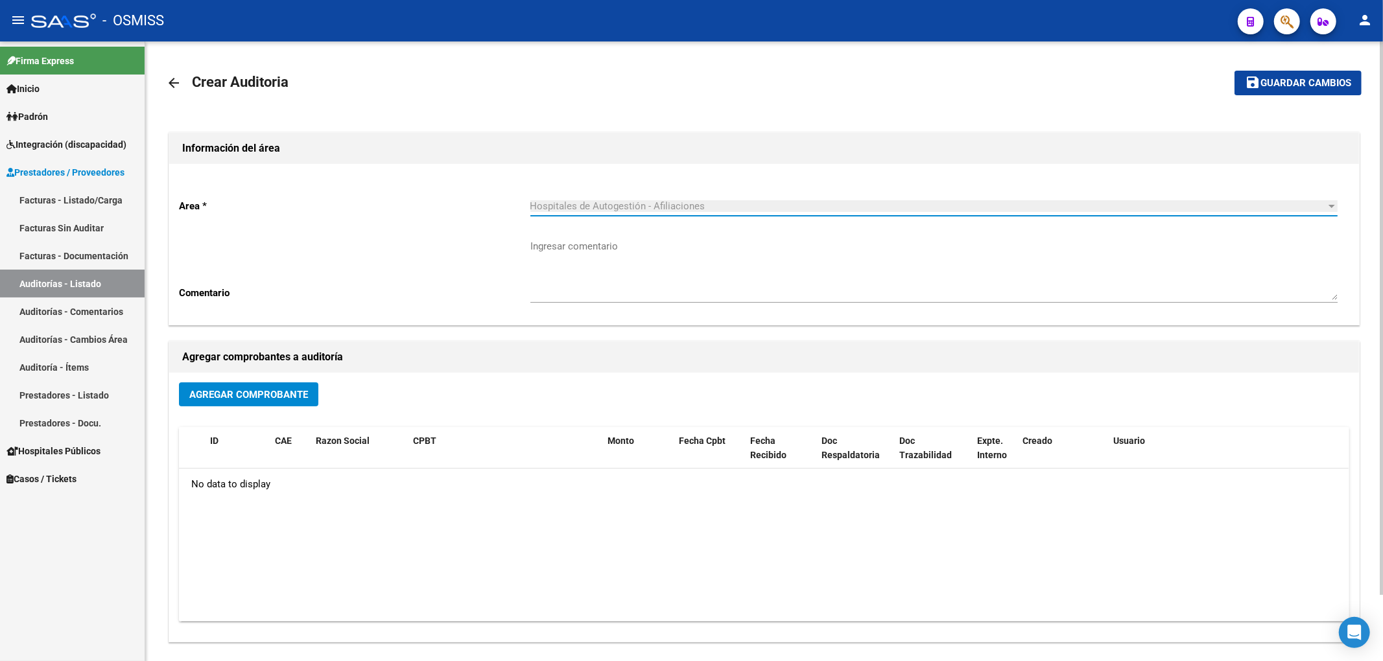
click at [293, 401] on span "Agregar Comprobante" at bounding box center [248, 395] width 119 height 12
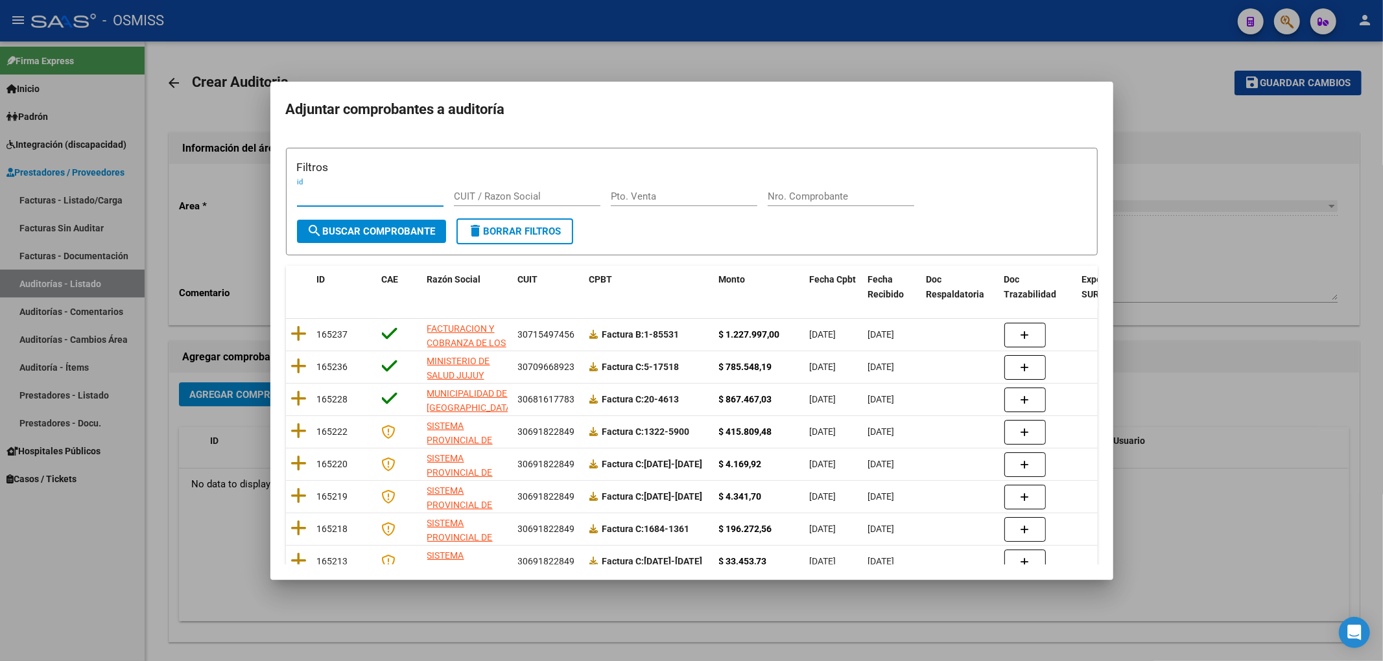
click at [862, 192] on input "Nro. Comprobante" at bounding box center [841, 197] width 147 height 12
click at [421, 232] on span "search Buscar Comprobante" at bounding box center [371, 232] width 128 height 12
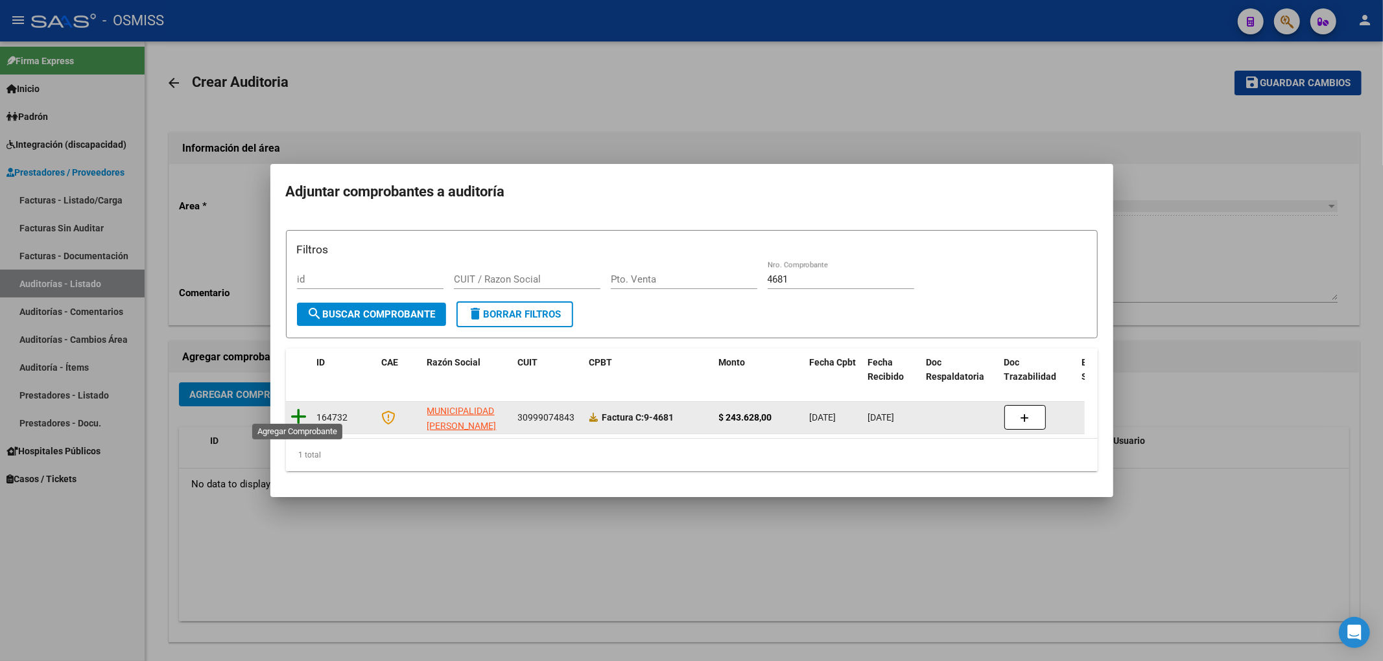
click at [301, 408] on icon at bounding box center [299, 417] width 16 height 18
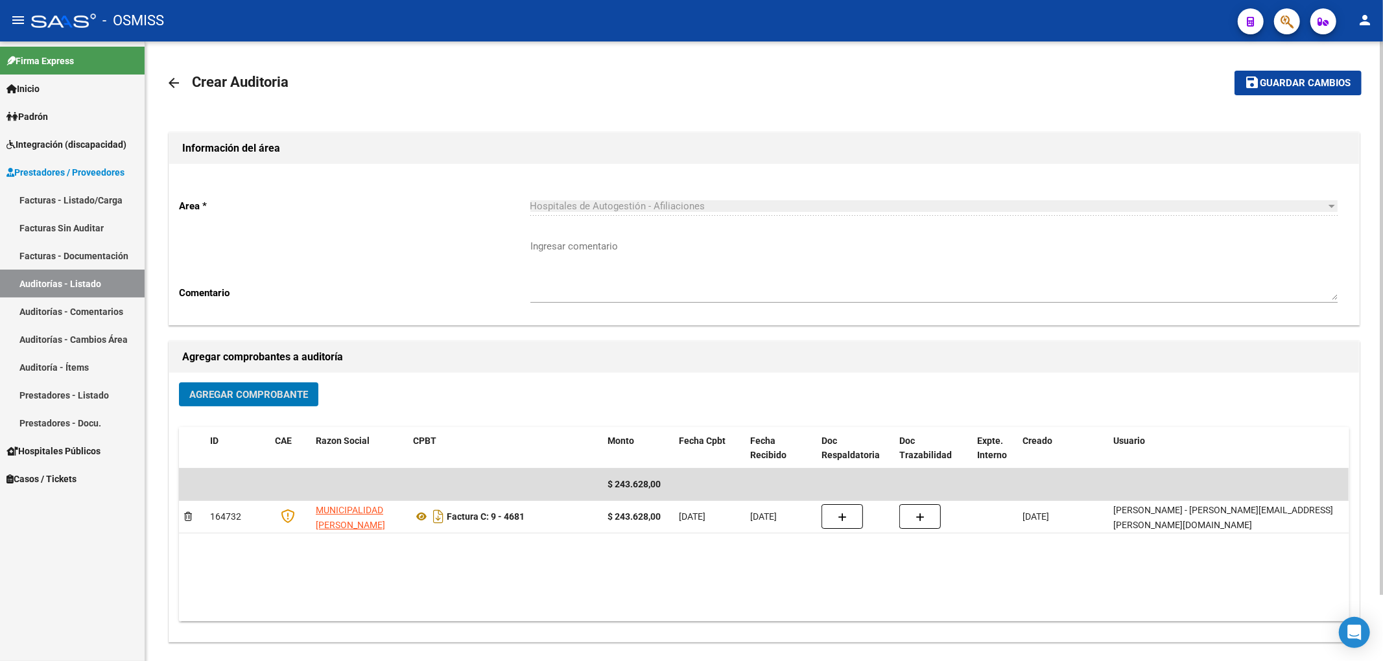
click at [1250, 84] on mat-icon "save" at bounding box center [1253, 83] width 16 height 16
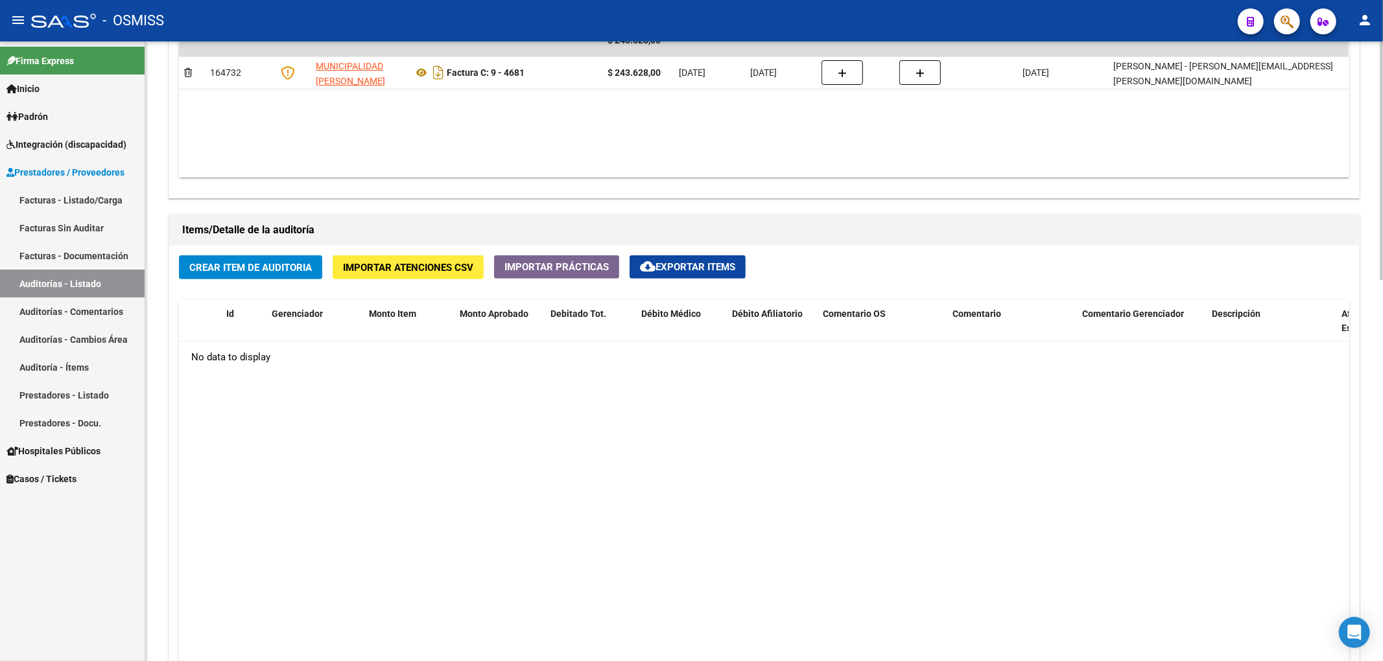
scroll to position [864, 0]
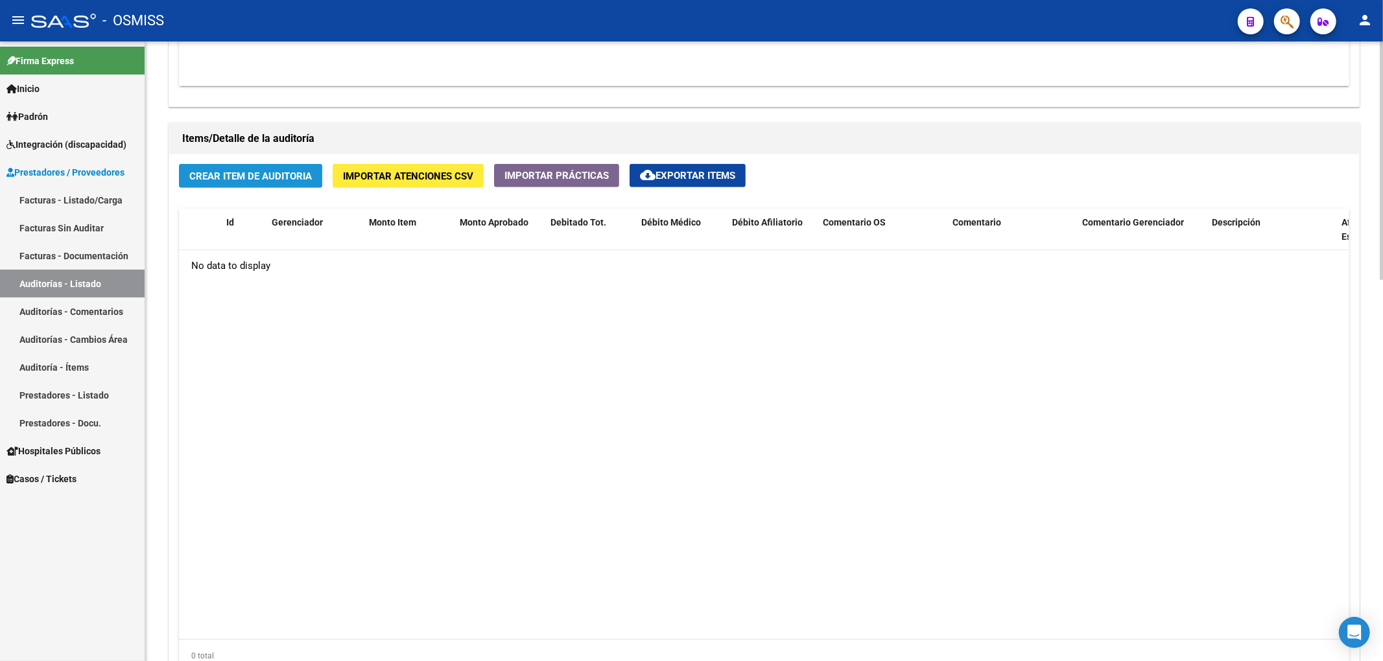
click at [307, 174] on span "Crear Item de Auditoria" at bounding box center [250, 176] width 123 height 12
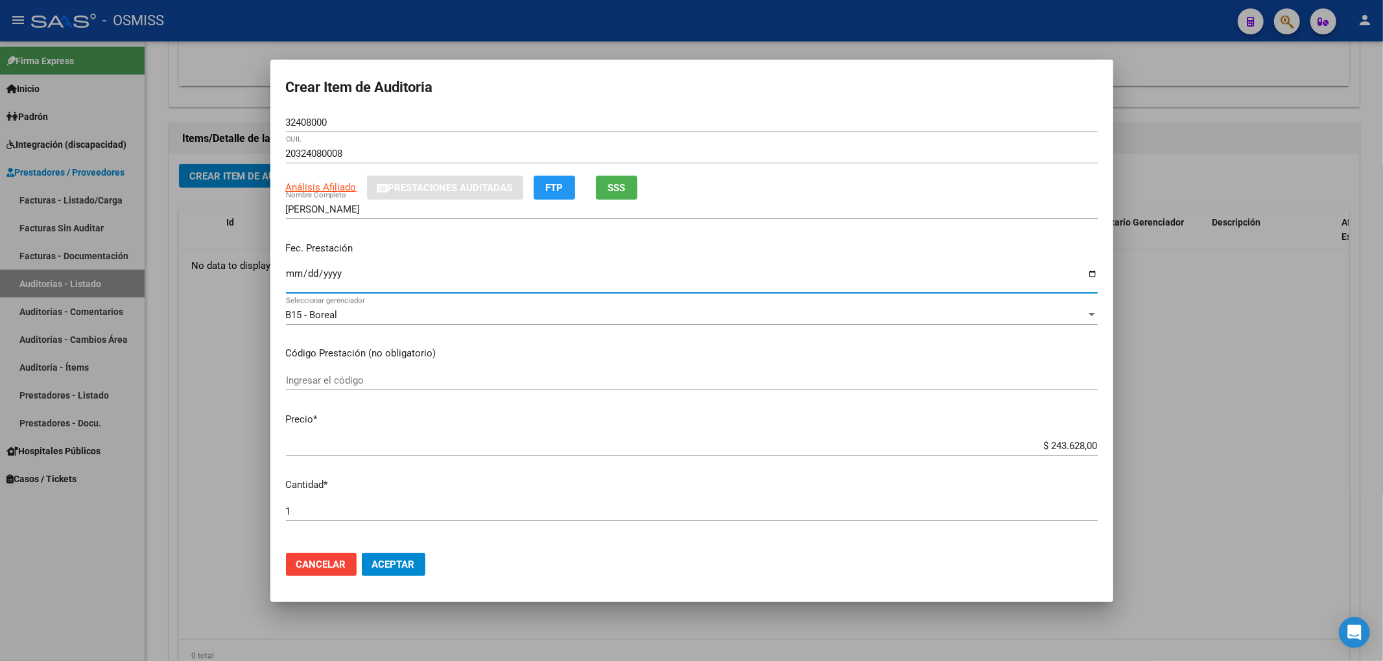
click at [292, 275] on input "Ingresar la fecha" at bounding box center [692, 278] width 812 height 21
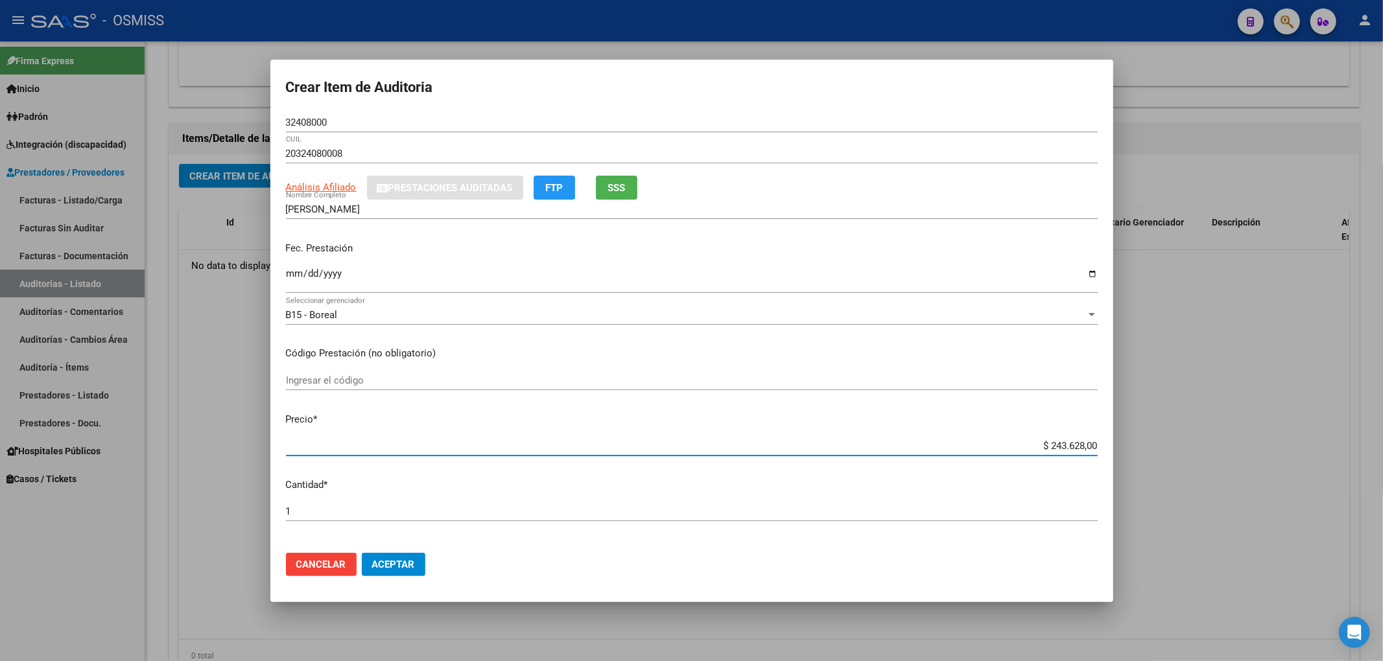
drag, startPoint x: 1028, startPoint y: 447, endPoint x: 1152, endPoint y: 434, distance: 124.6
click at [1147, 434] on div "Crear Item de Auditoria 32408000 Nro Documento 20324080008 CUIL Análisis Afilia…" at bounding box center [691, 330] width 1383 height 661
drag, startPoint x: 328, startPoint y: 119, endPoint x: 219, endPoint y: 110, distance: 109.3
click at [231, 112] on div "Crear Item de Auditoria 32408000 Nro Documento 20324080008 CUIL Análisis Afilia…" at bounding box center [691, 330] width 1383 height 661
drag, startPoint x: 1030, startPoint y: 447, endPoint x: 1137, endPoint y: 454, distance: 107.2
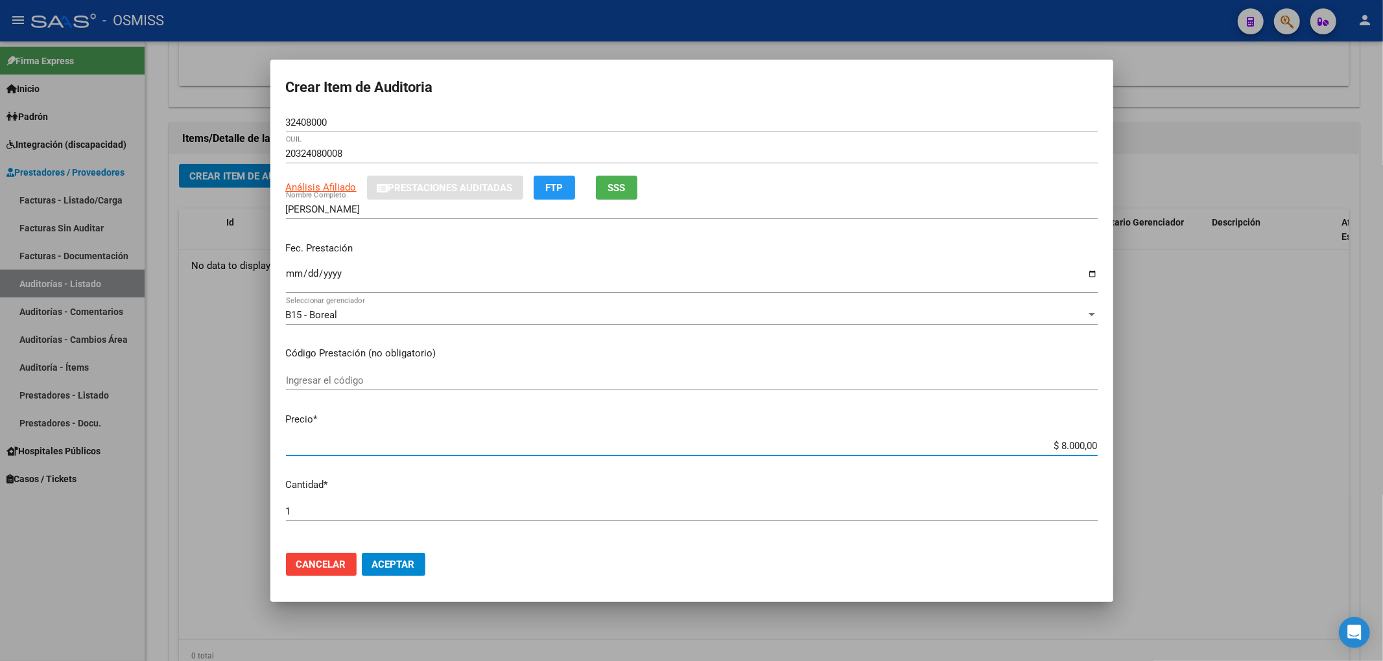
click at [1137, 454] on div "Crear Item de Auditoria 32408000 Nro Documento 20324080008 CUIL Análisis Afilia…" at bounding box center [691, 330] width 1383 height 661
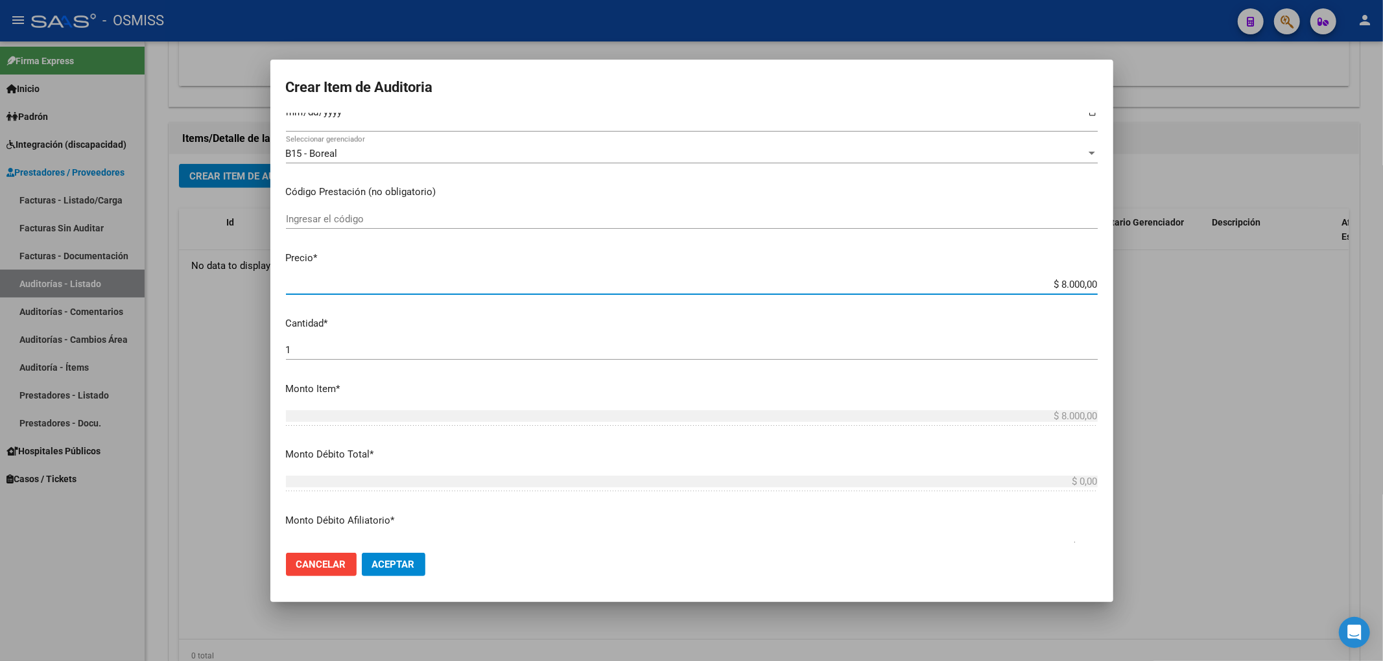
scroll to position [259, 0]
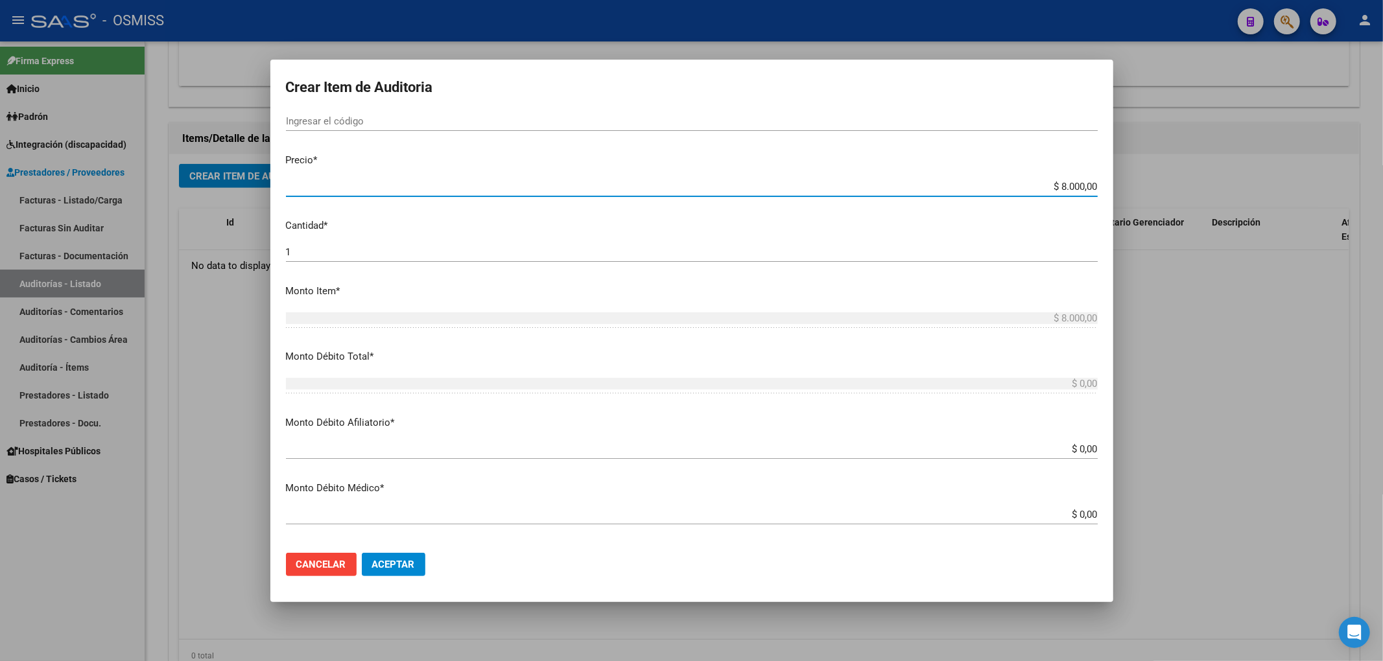
click at [1085, 451] on input "$ 0,00" at bounding box center [692, 449] width 812 height 12
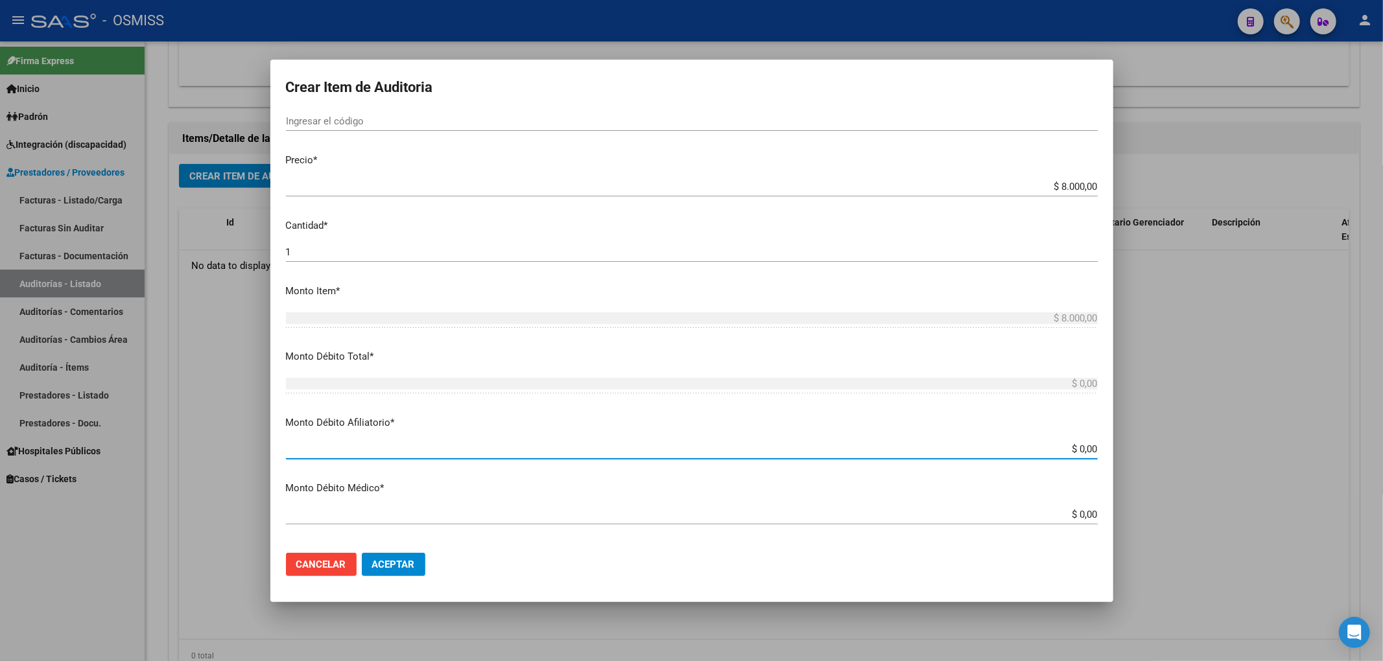
paste input "$ 8.000,00"
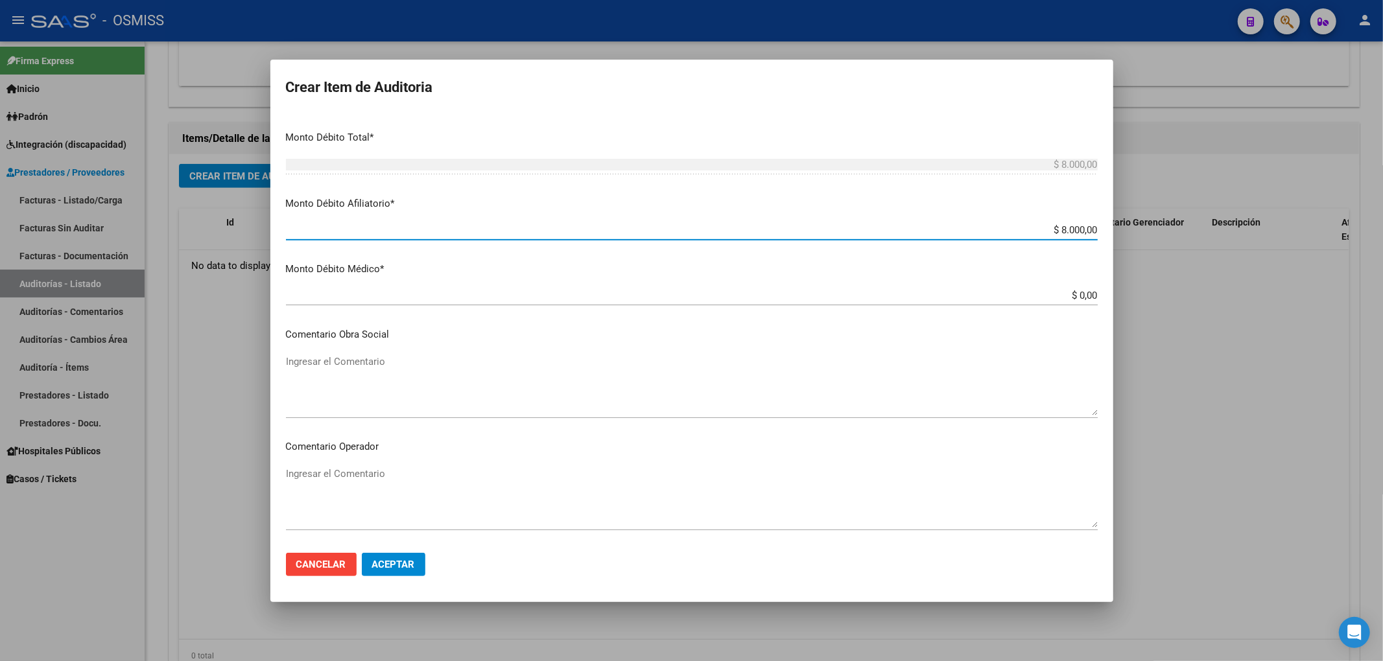
scroll to position [519, 0]
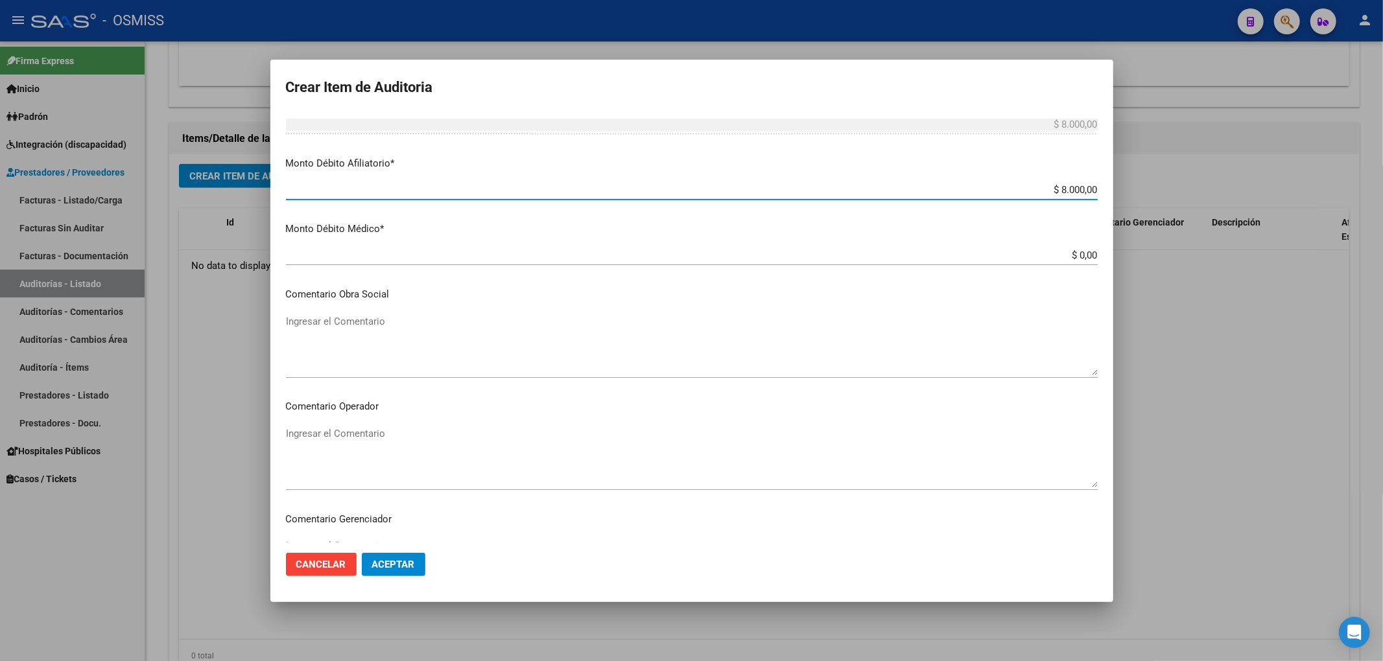
click at [327, 324] on textarea "Ingresar el Comentario" at bounding box center [692, 344] width 812 height 61
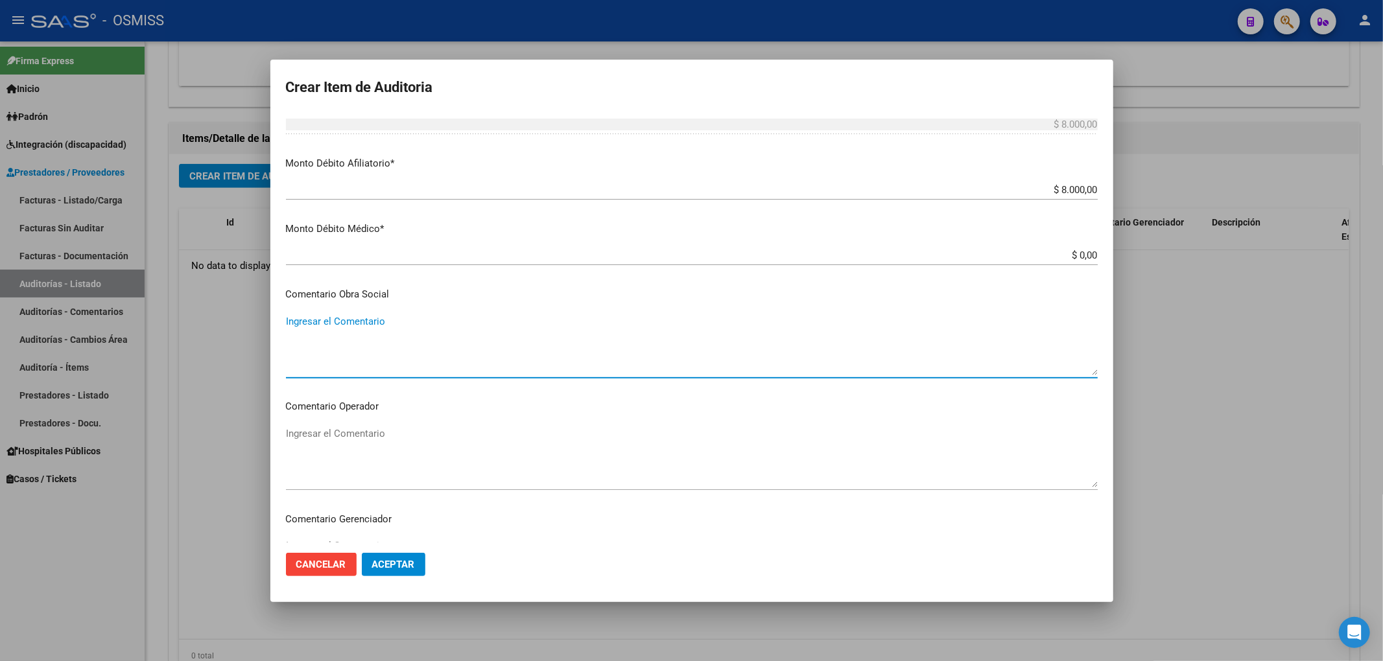
click at [325, 423] on mat-dialog-content "32408000 Nro Documento 20324080008 CUIL Análisis Afiliado Prestaciones Auditada…" at bounding box center [691, 328] width 843 height 430
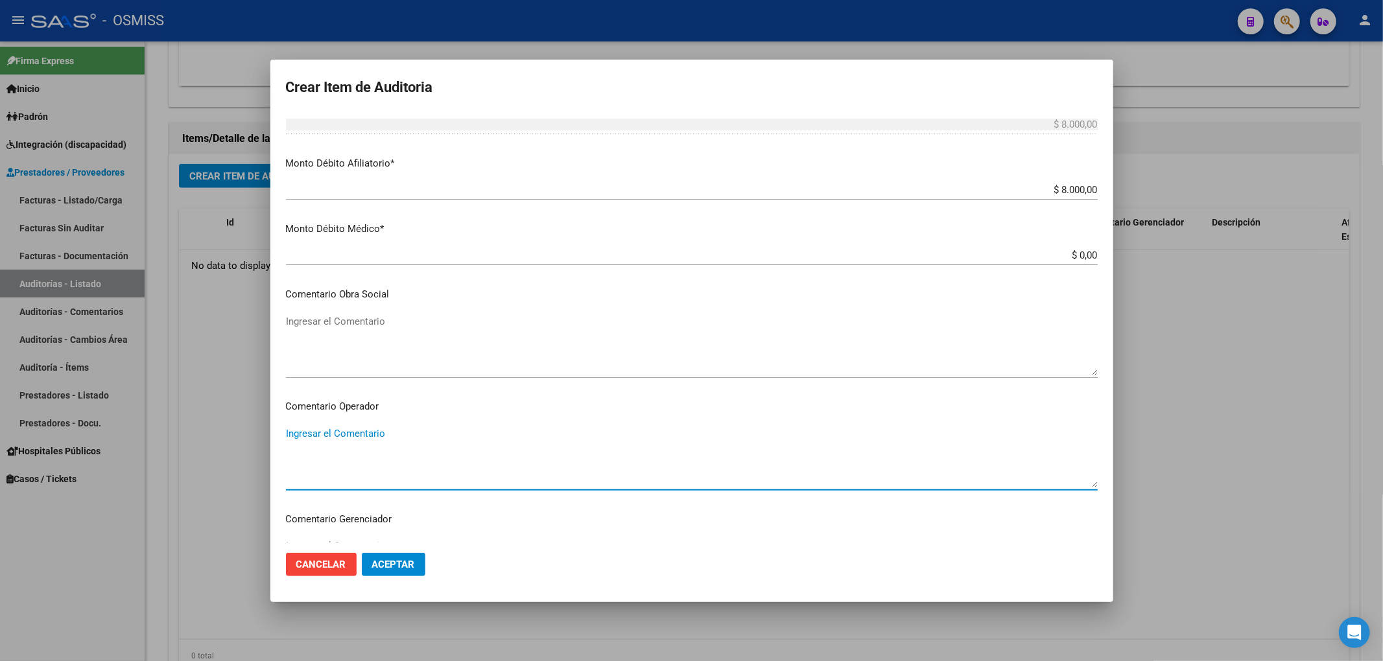
click at [296, 430] on textarea "Ingresar el Comentario" at bounding box center [692, 457] width 812 height 61
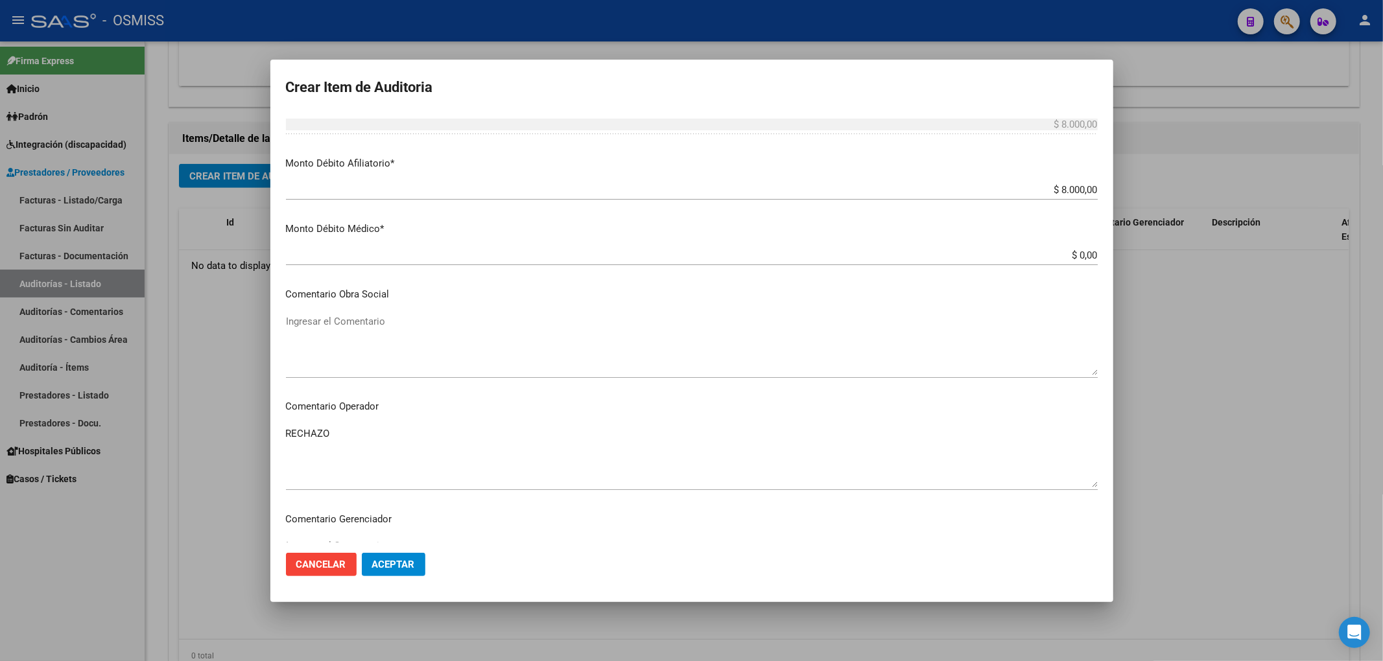
scroll to position [834, 0]
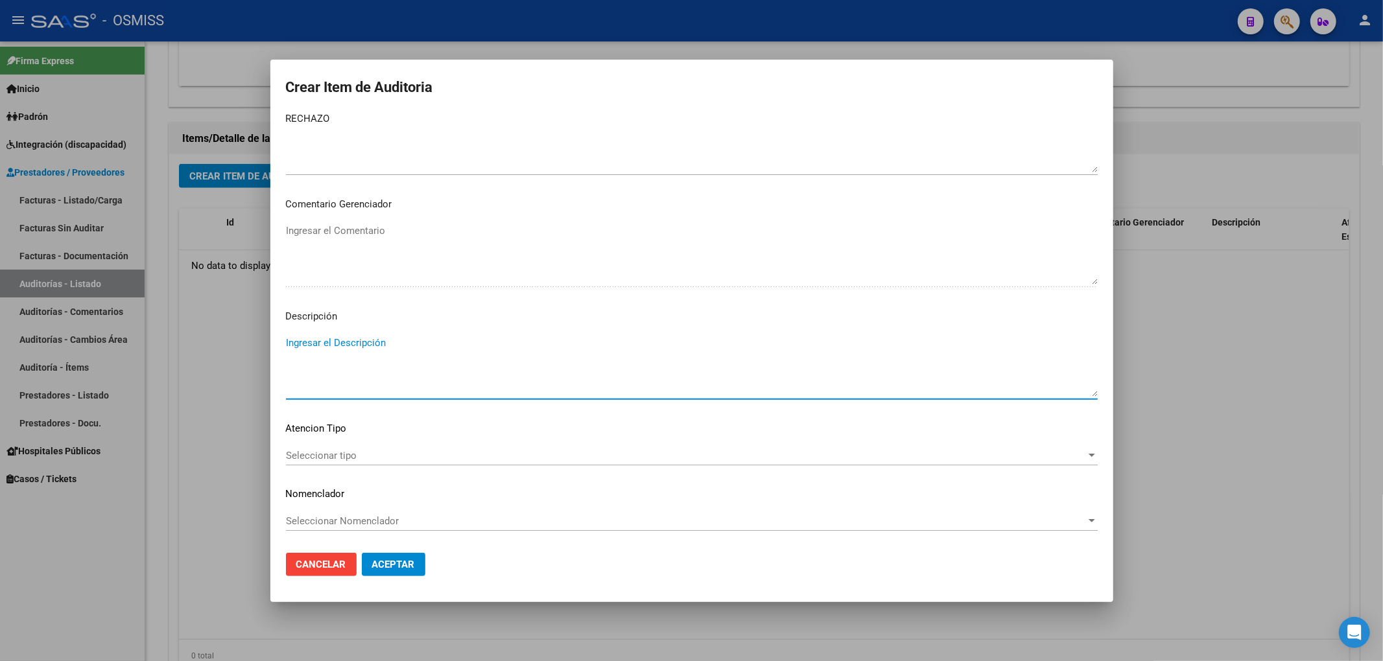
paste textarea "REMUNERACIÓN DECLARADA NO CUBRE EL MINIMO DE APORTES - Grupo familiar sin cober…"
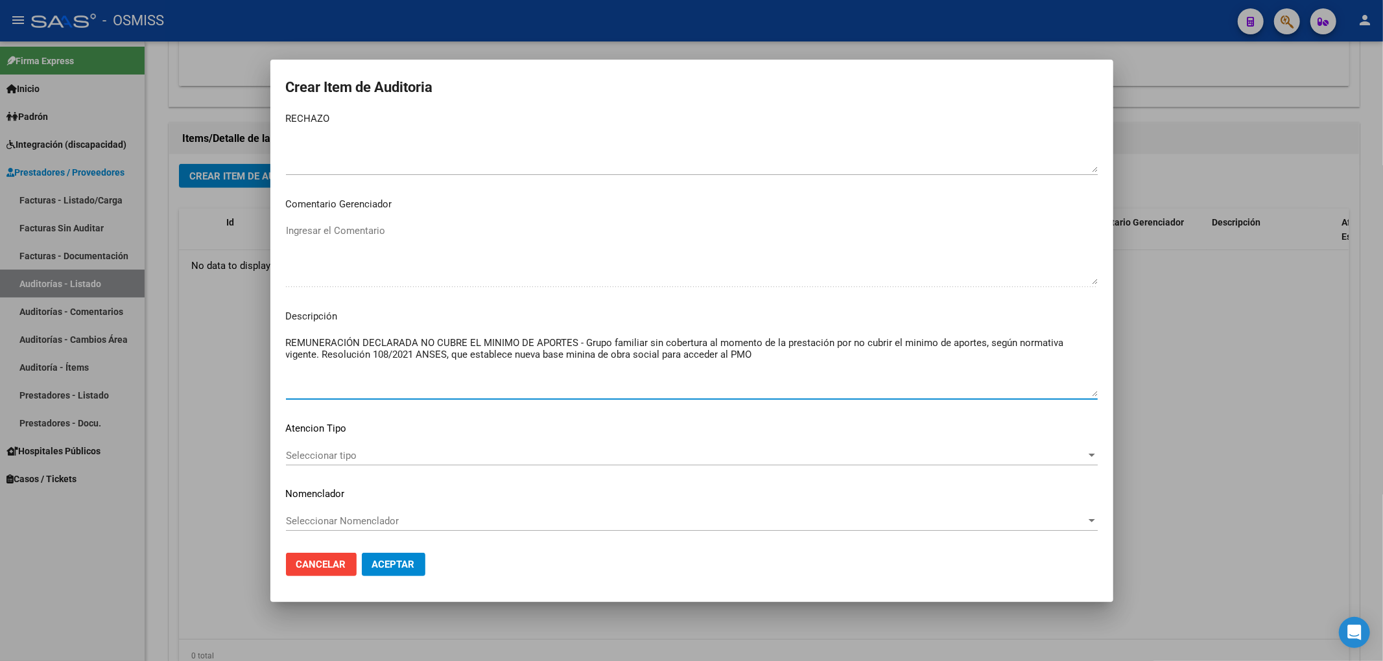
drag, startPoint x: 413, startPoint y: 351, endPoint x: 371, endPoint y: 353, distance: 42.2
click at [371, 353] on textarea "REMUNERACIÓN DECLARADA NO CUBRE EL MINIMO DE APORTES - Grupo familiar sin cober…" at bounding box center [692, 366] width 812 height 61
click at [371, 351] on textarea "REMUNERACIÓN DECLARADA NO CUBRE EL MINIMO DE APORTES - Grupo familiar sin cober…" at bounding box center [692, 366] width 812 height 61
click at [410, 569] on span "Aceptar" at bounding box center [393, 565] width 43 height 12
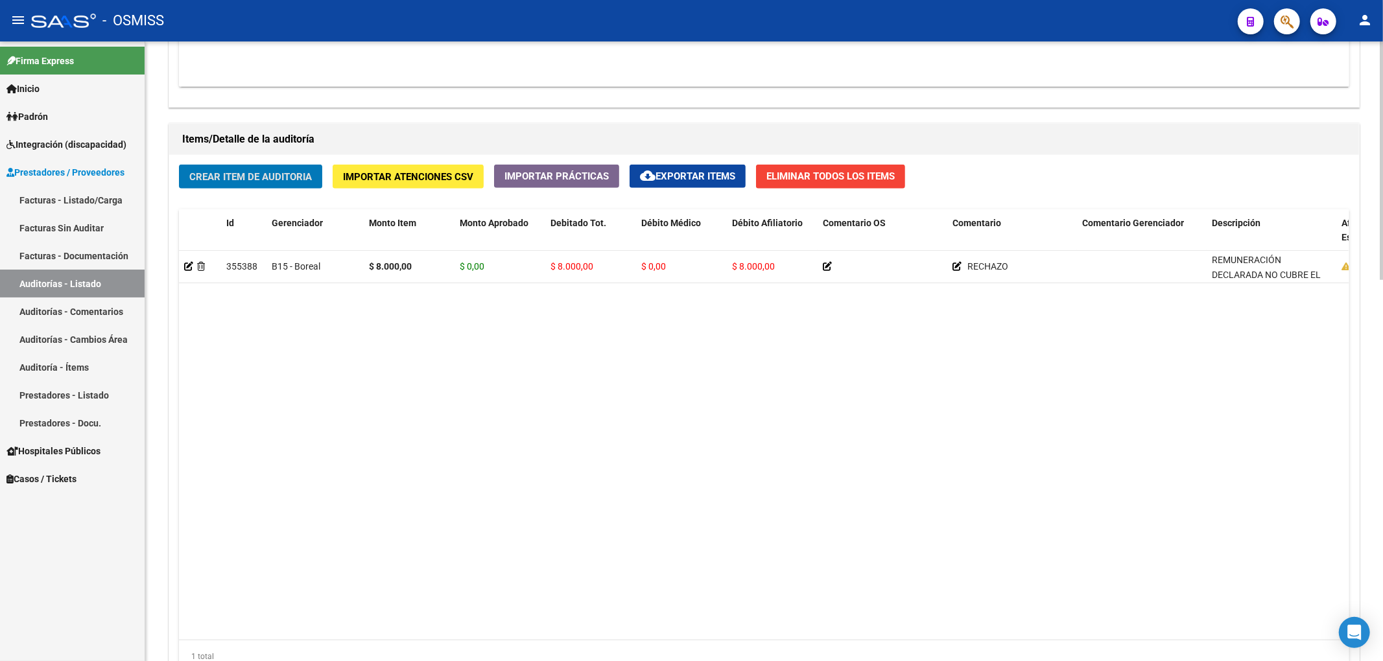
click at [280, 185] on button "Crear Item de Auditoria" at bounding box center [250, 177] width 143 height 24
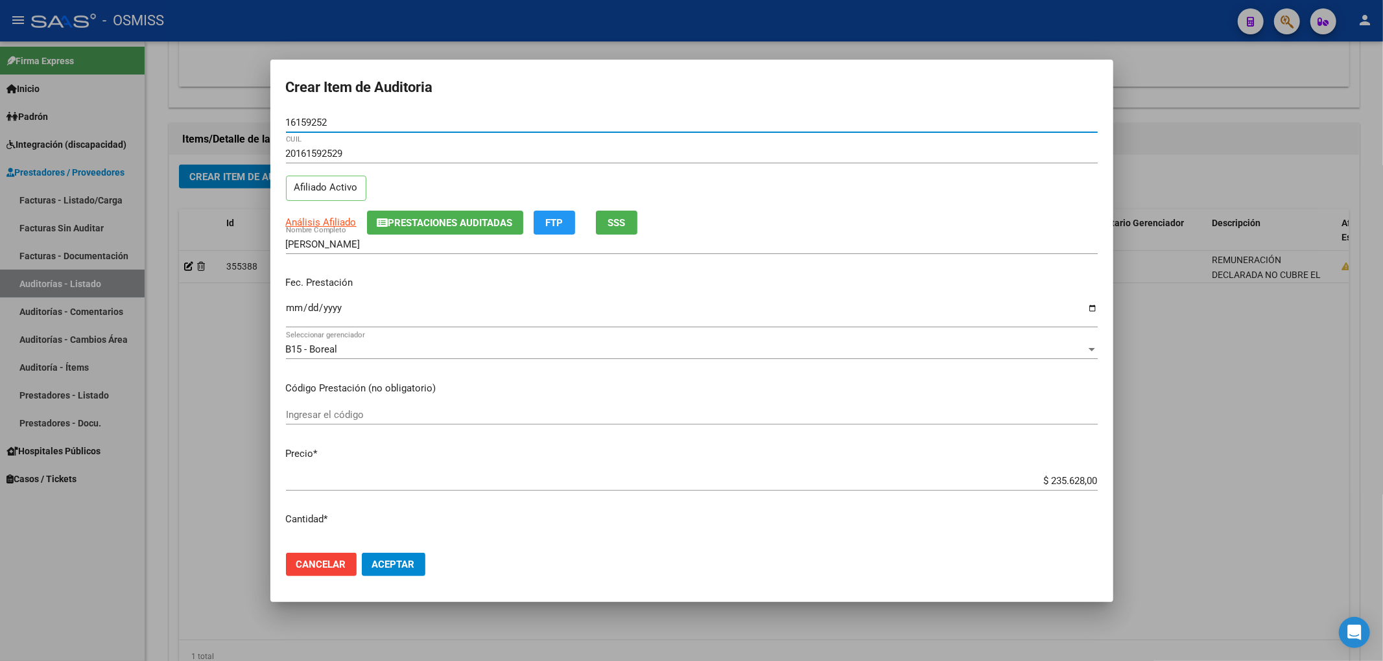
drag, startPoint x: 1036, startPoint y: 482, endPoint x: 1185, endPoint y: 483, distance: 149.1
click at [1185, 483] on div "Crear Item de Auditoria 16159252 Nro Documento 20161592529 CUIL Afiliado Activo…" at bounding box center [691, 330] width 1383 height 661
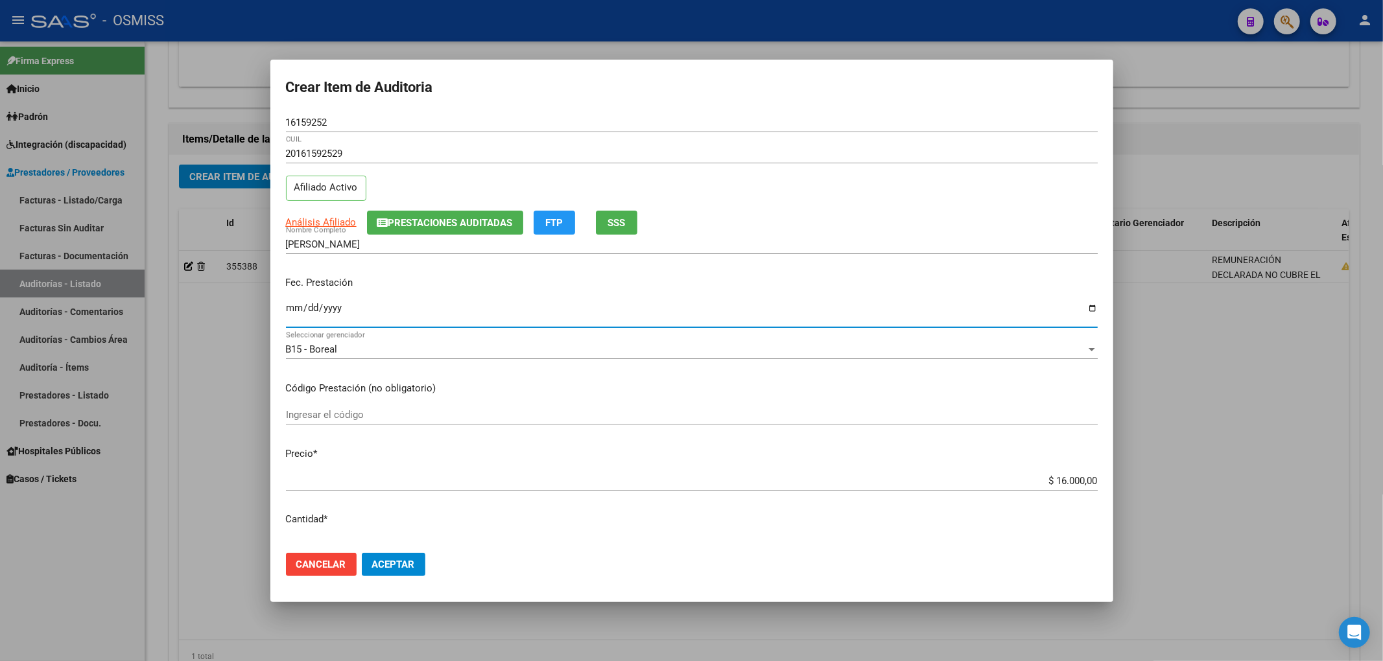
click at [291, 307] on input "Ingresar la fecha" at bounding box center [692, 313] width 812 height 21
drag, startPoint x: 332, startPoint y: 118, endPoint x: 43, endPoint y: 154, distance: 291.4
click at [25, 101] on div "Crear Item de Auditoria 16159252 Nro Documento 20161592529 CUIL Afiliado Activo…" at bounding box center [691, 330] width 1383 height 661
click at [572, 273] on div "Fec. Prestación [DATE] Ingresar la fecha" at bounding box center [692, 303] width 812 height 74
click at [488, 292] on div "Fec. Prestación [DATE] Ingresar la fecha" at bounding box center [692, 303] width 812 height 74
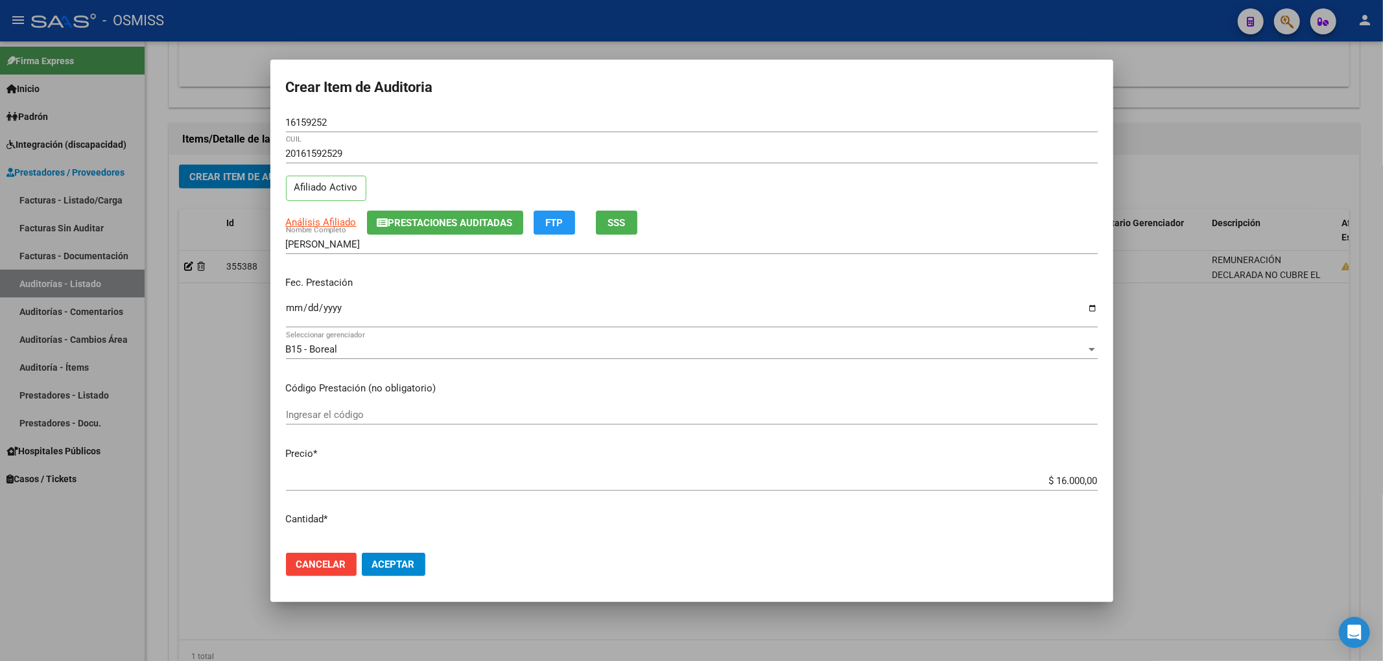
click at [400, 556] on button "Aceptar" at bounding box center [394, 564] width 64 height 23
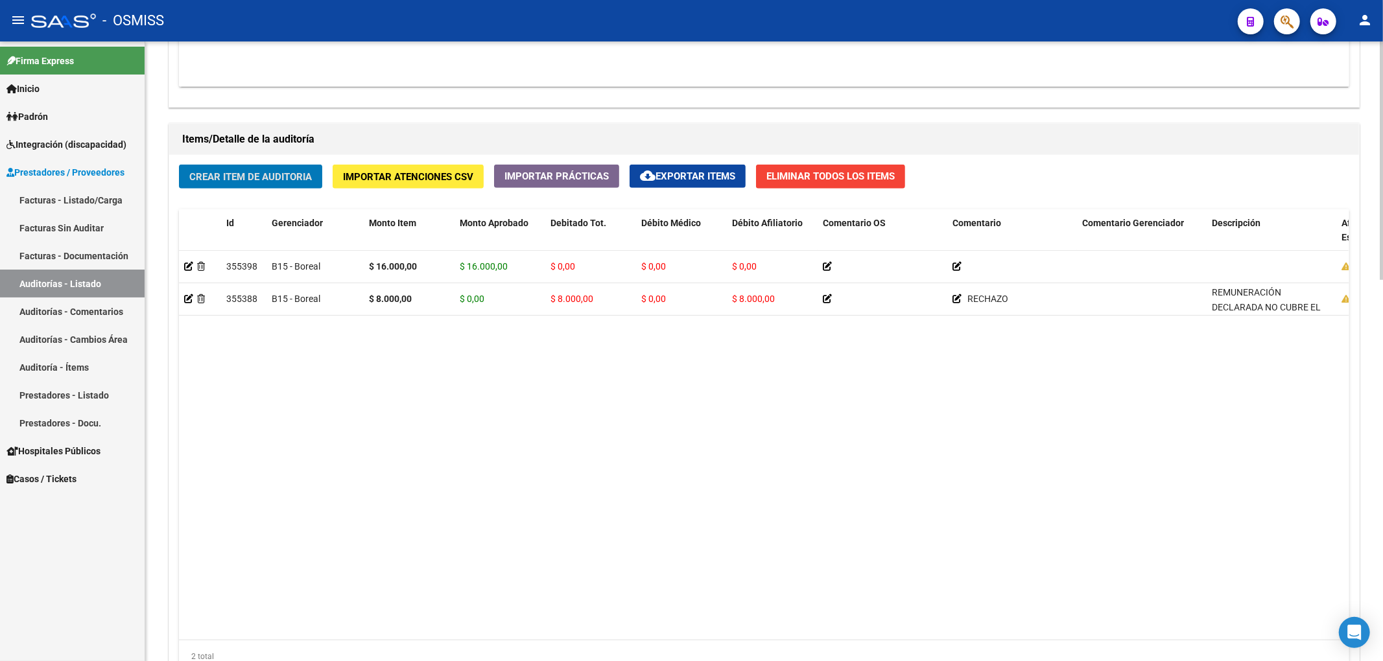
click at [272, 182] on span "Crear Item de Auditoria" at bounding box center [250, 177] width 123 height 12
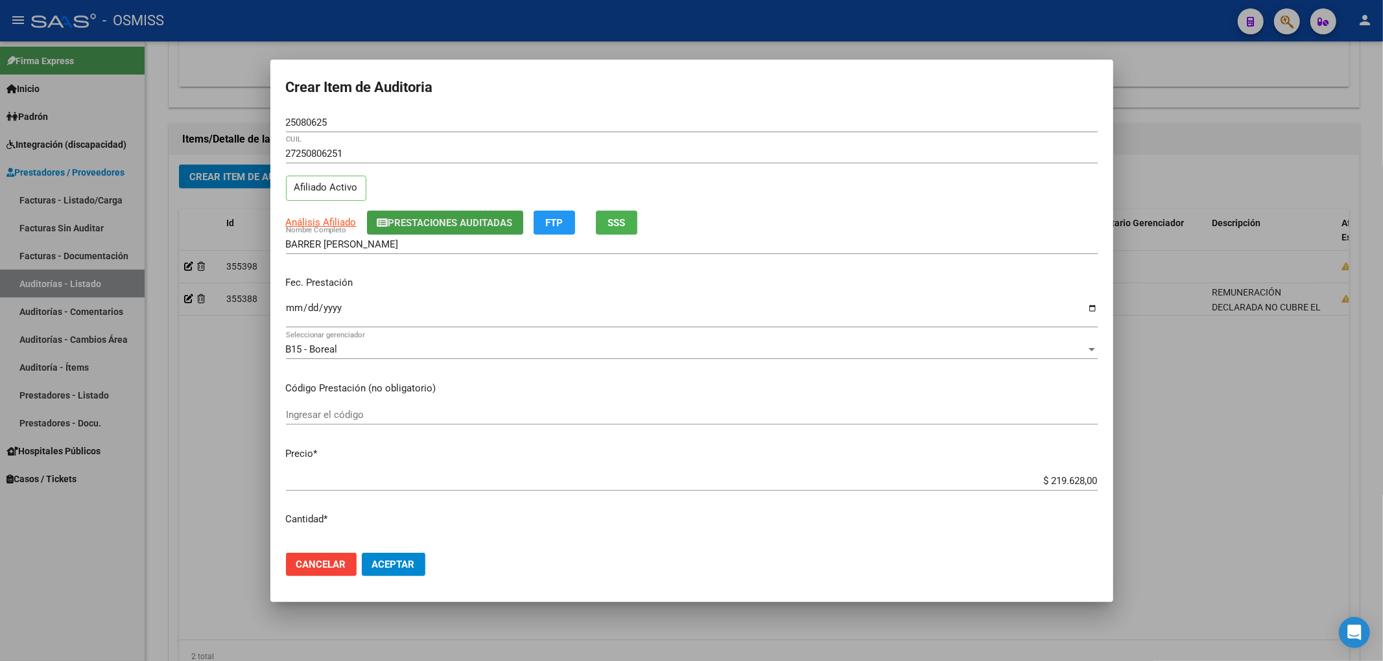
click at [398, 224] on span "Prestaciones Auditadas" at bounding box center [450, 223] width 124 height 12
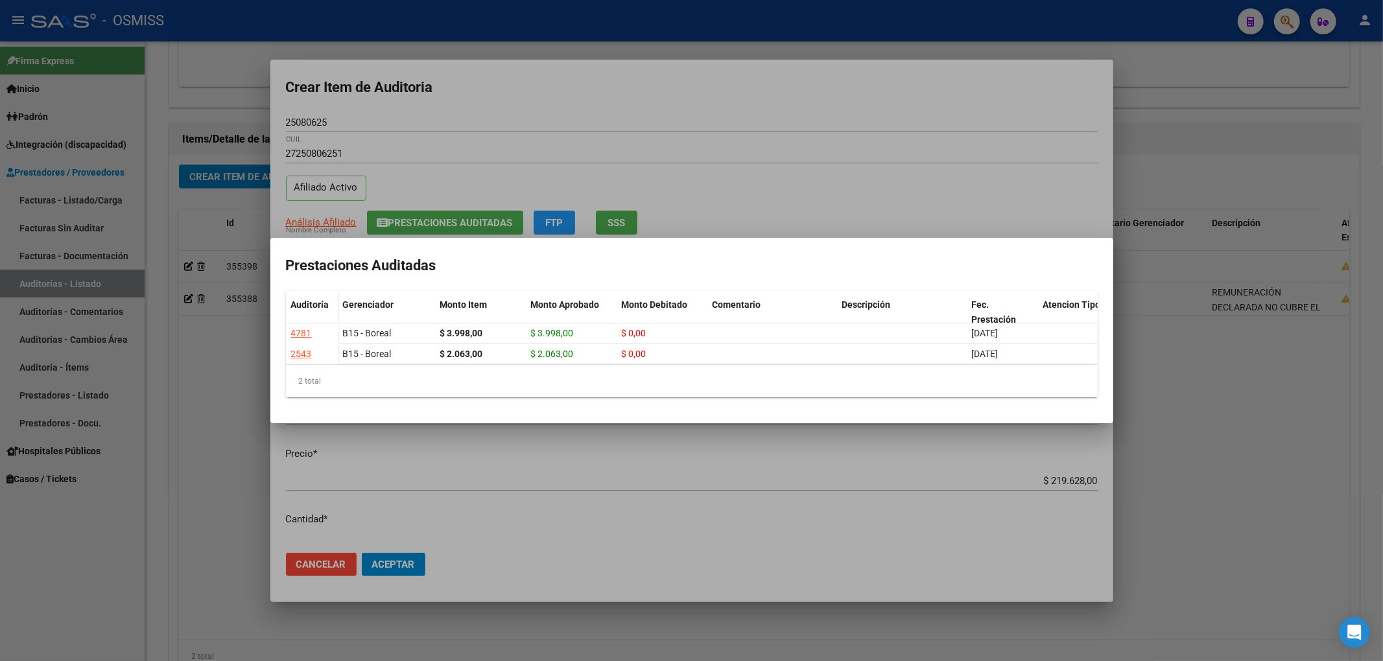
click at [462, 109] on div at bounding box center [691, 330] width 1383 height 661
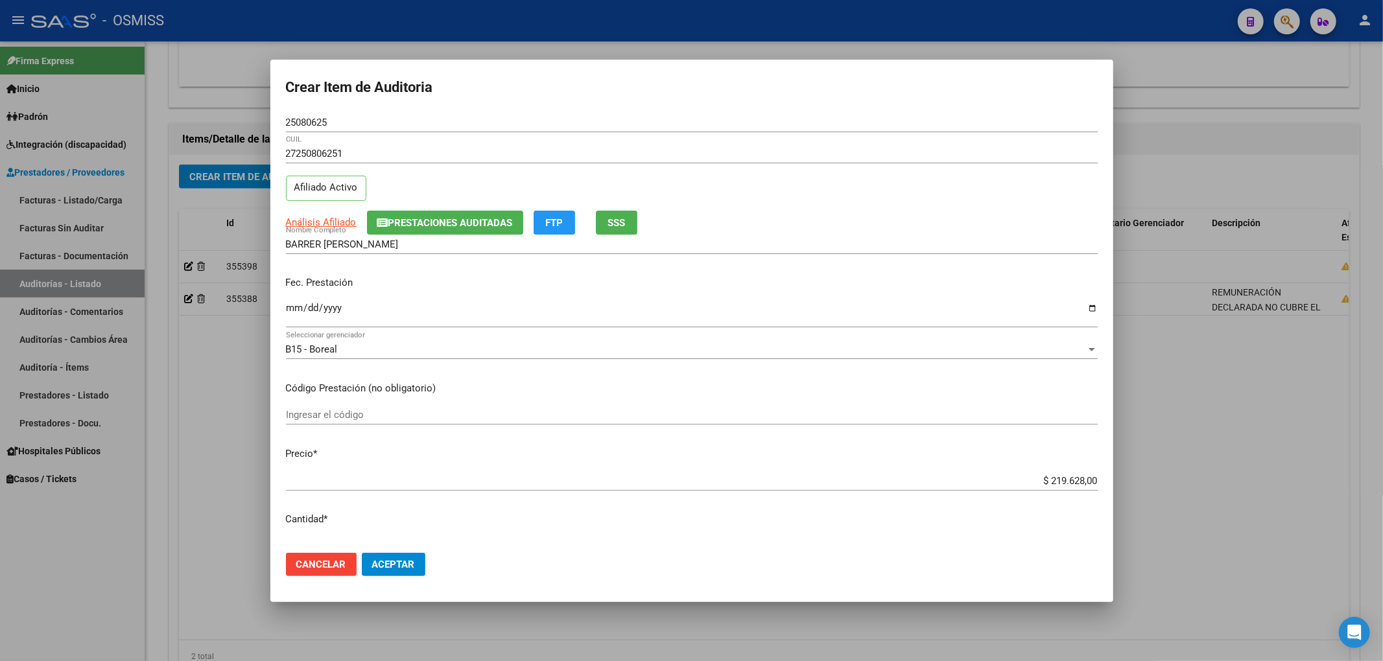
click at [284, 307] on mat-dialog-content "25080625 Nro Documento 27250806251 CUIL Afiliado Activo Análisis Afiliado Prest…" at bounding box center [691, 328] width 843 height 430
click at [294, 307] on input "Ingresar la fecha" at bounding box center [692, 313] width 812 height 21
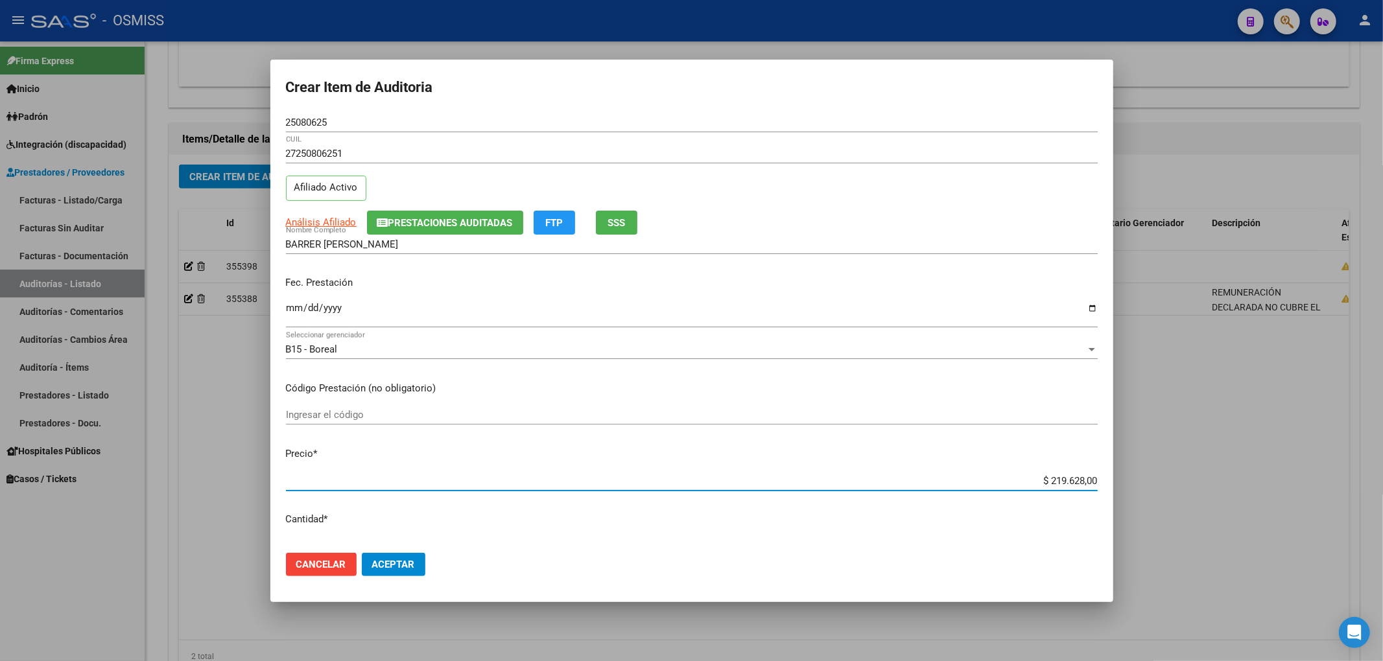
drag, startPoint x: 1035, startPoint y: 480, endPoint x: 1281, endPoint y: 520, distance: 249.5
click at [1280, 520] on div "Crear Item de Auditoria 25080625 Nro Documento 27250806251 CUIL Afiliado Activo…" at bounding box center [691, 330] width 1383 height 661
drag, startPoint x: 320, startPoint y: 123, endPoint x: 229, endPoint y: 123, distance: 90.8
click at [284, 123] on mat-dialog-content "25080625 Nro Documento 27250806251 CUIL Afiliado Activo Análisis Afiliado Prest…" at bounding box center [691, 328] width 843 height 430
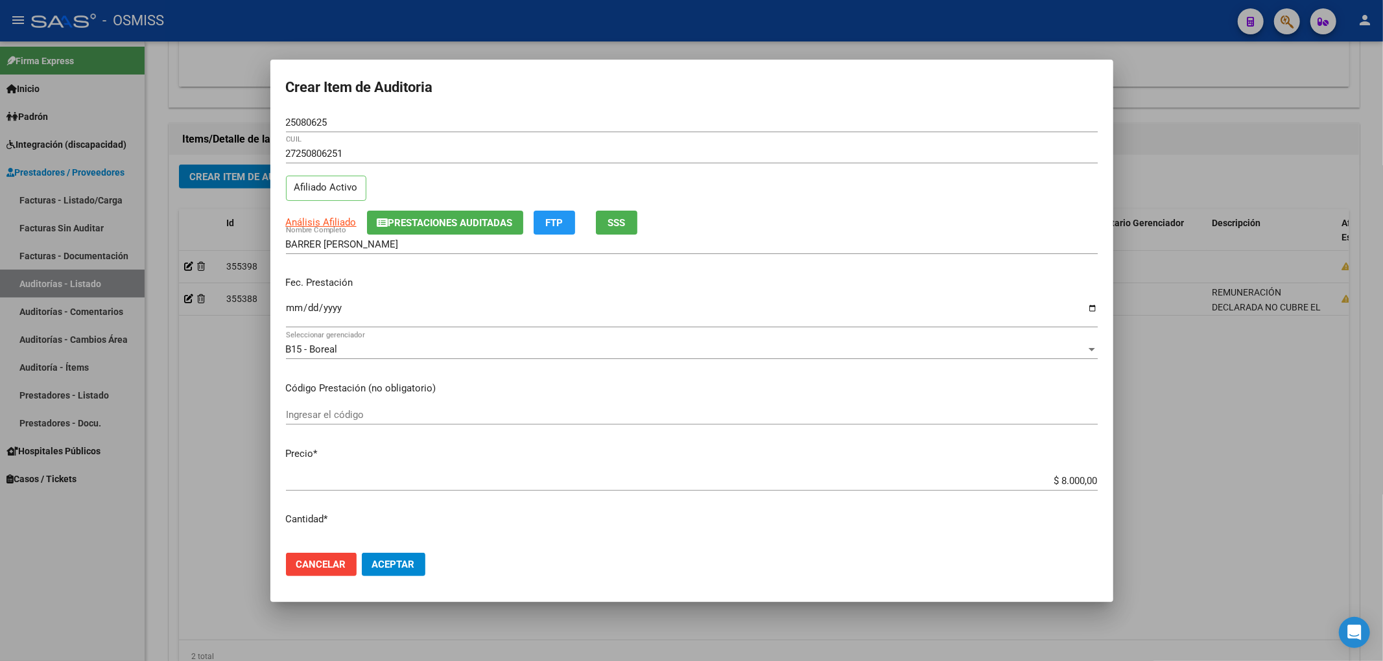
click at [553, 291] on div "Fec. Prestación [DATE] Ingresar la fecha" at bounding box center [692, 303] width 812 height 74
click at [478, 297] on div "Fec. Prestación [DATE] Ingresar la fecha" at bounding box center [692, 303] width 812 height 74
click at [398, 559] on span "Aceptar" at bounding box center [393, 565] width 43 height 12
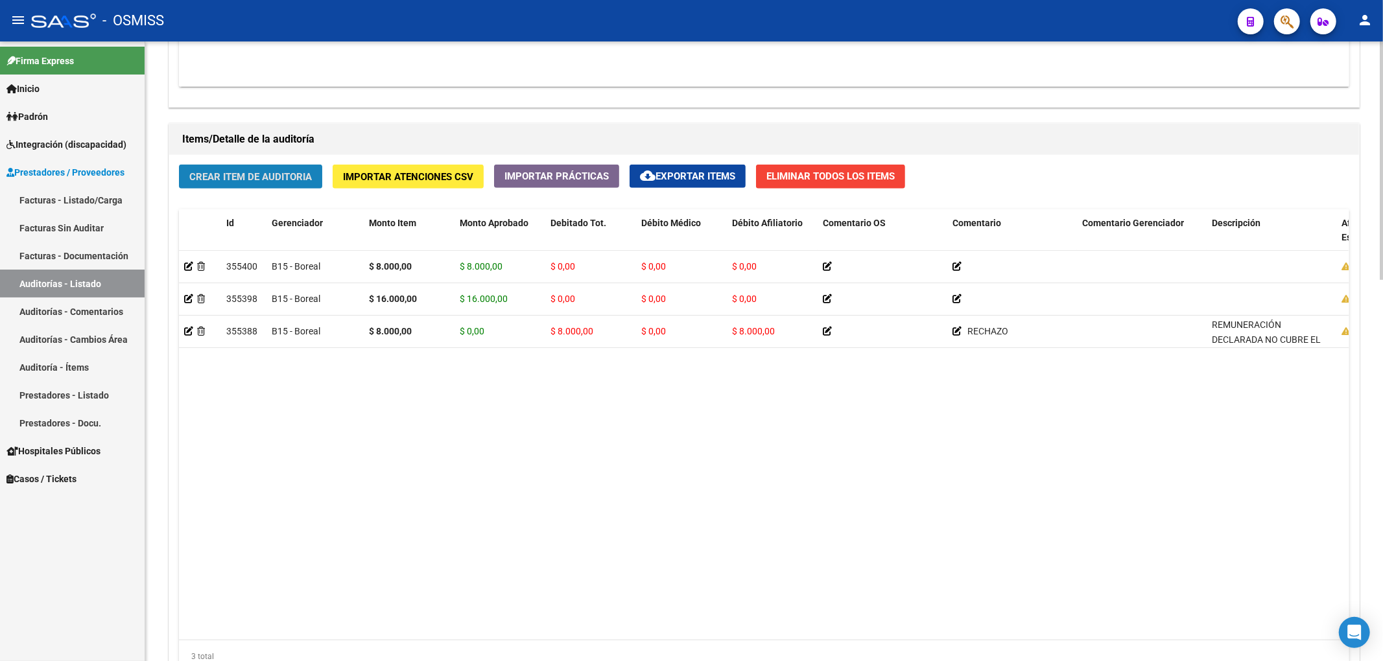
click at [312, 185] on button "Crear Item de Auditoria" at bounding box center [250, 177] width 143 height 24
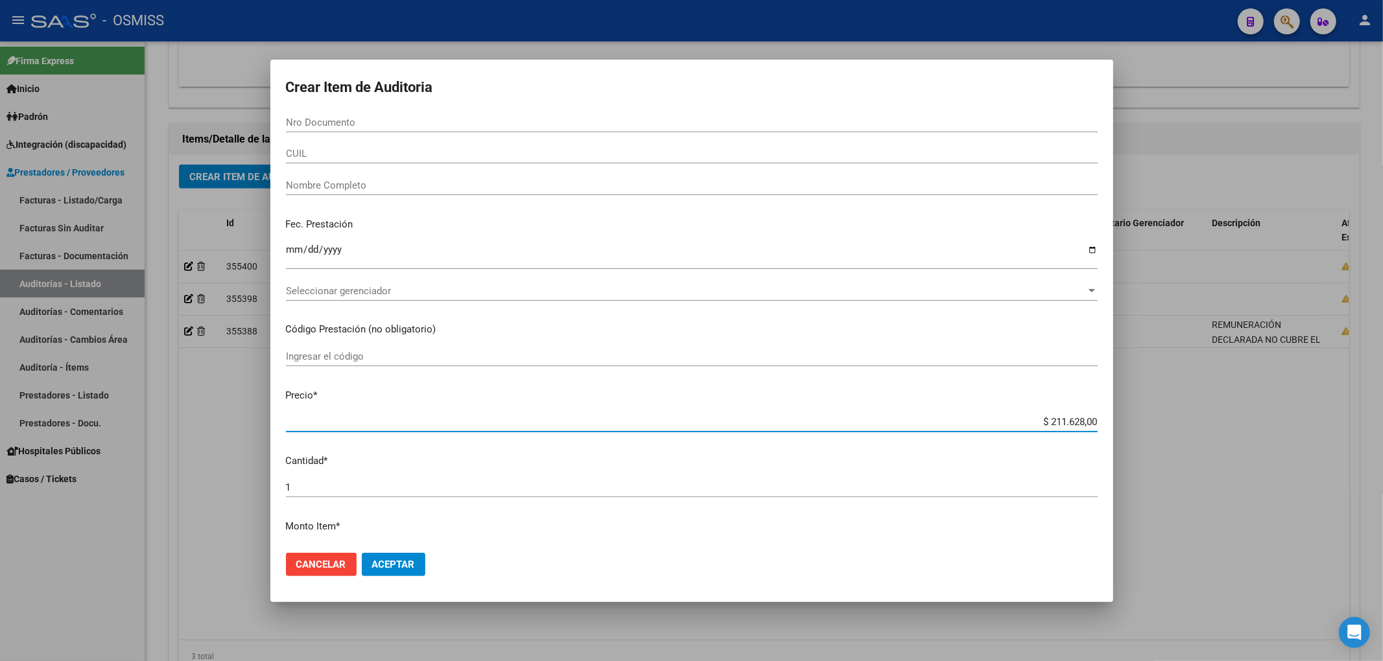
drag, startPoint x: 1022, startPoint y: 419, endPoint x: 1173, endPoint y: 440, distance: 151.8
click at [1201, 441] on div "Crear Item de Auditoria Nro Documento CUIL Nombre Completo Fec. Prestación Ingr…" at bounding box center [691, 330] width 1383 height 661
click at [374, 123] on input "Nro Documento" at bounding box center [692, 123] width 812 height 12
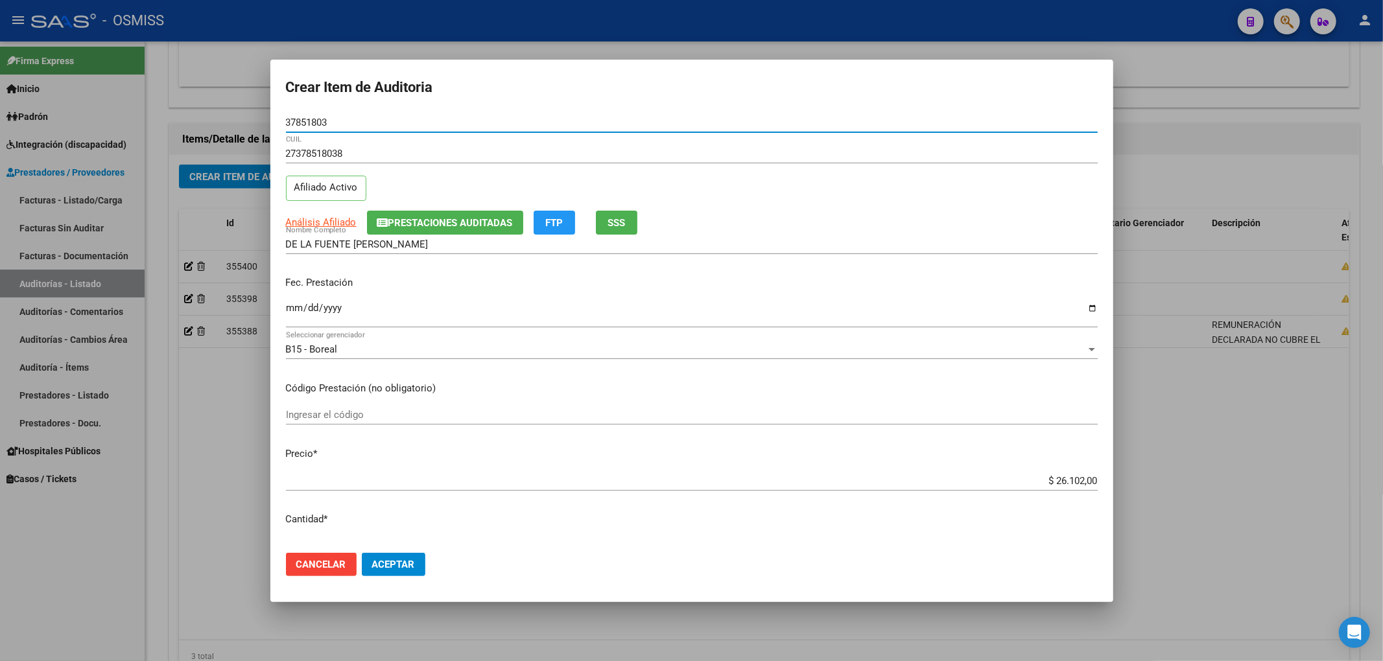
click at [416, 218] on span "Prestaciones Auditadas" at bounding box center [450, 223] width 124 height 12
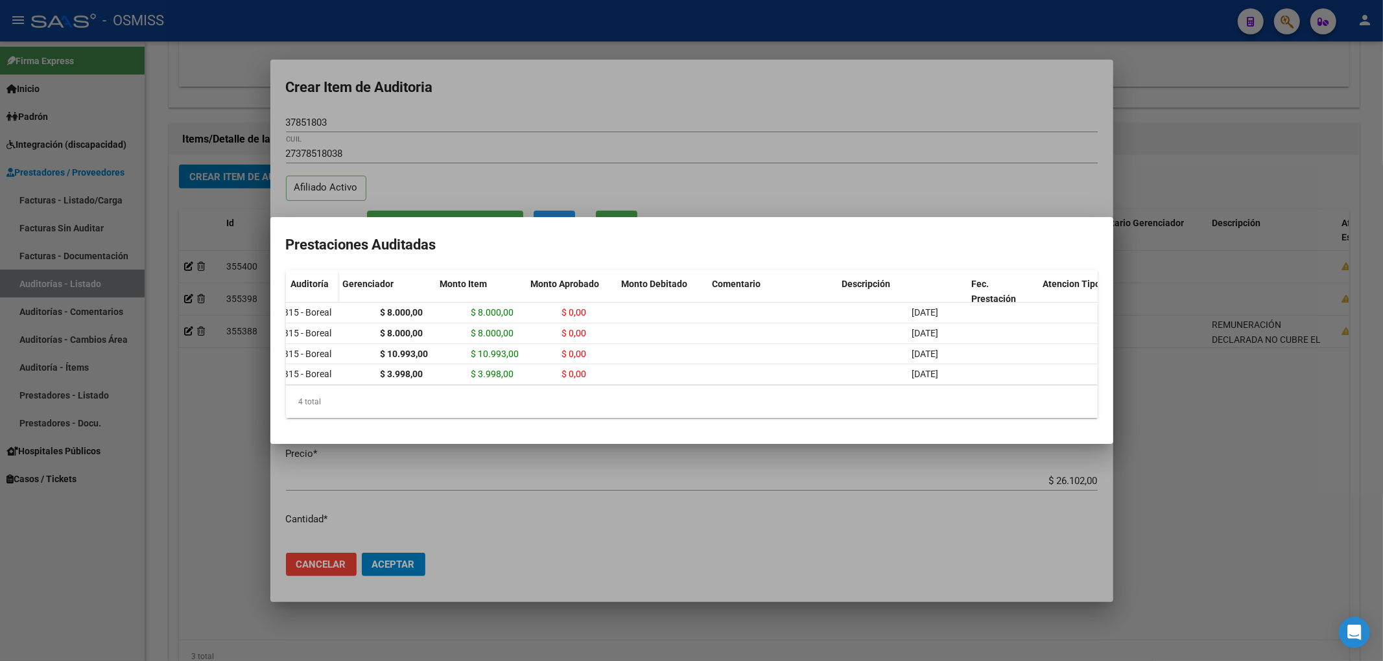
scroll to position [0, 0]
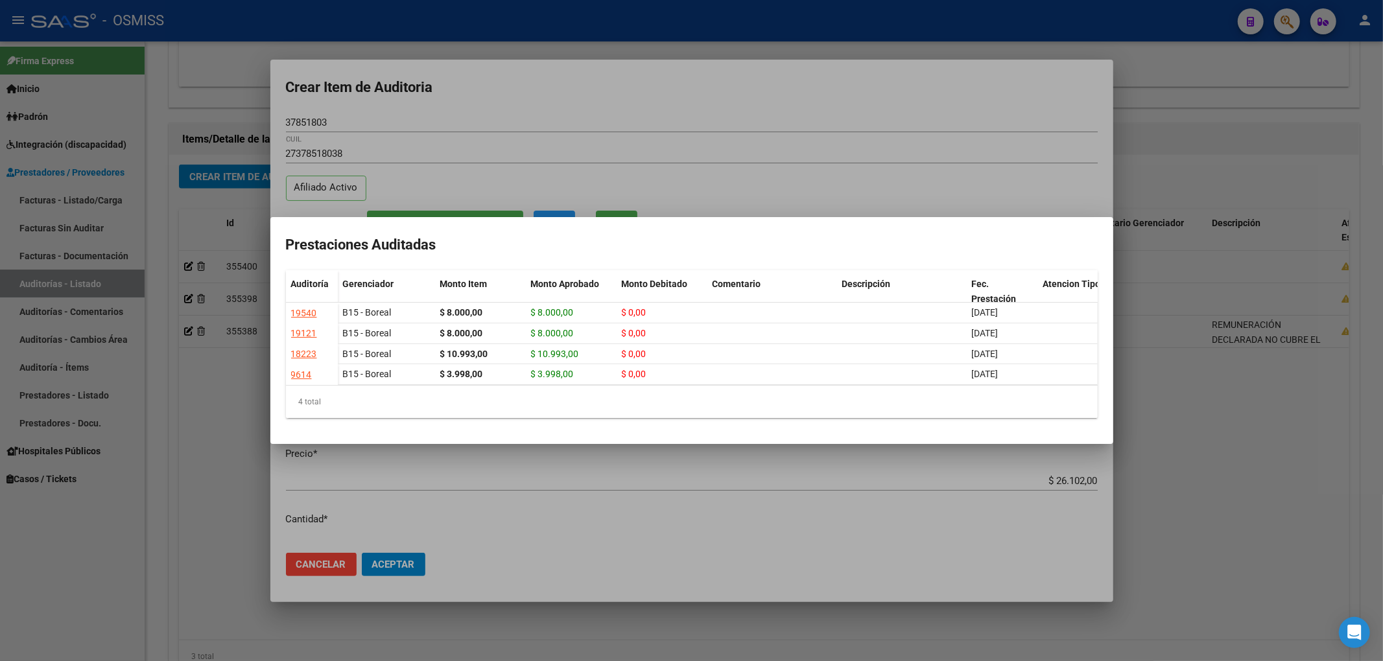
drag, startPoint x: 475, startPoint y: 384, endPoint x: 804, endPoint y: 402, distance: 330.5
click at [804, 402] on div "Auditoría Gerenciador Monto Item Monto Aprobado Monto Debitado Comentario Descr…" at bounding box center [692, 344] width 812 height 148
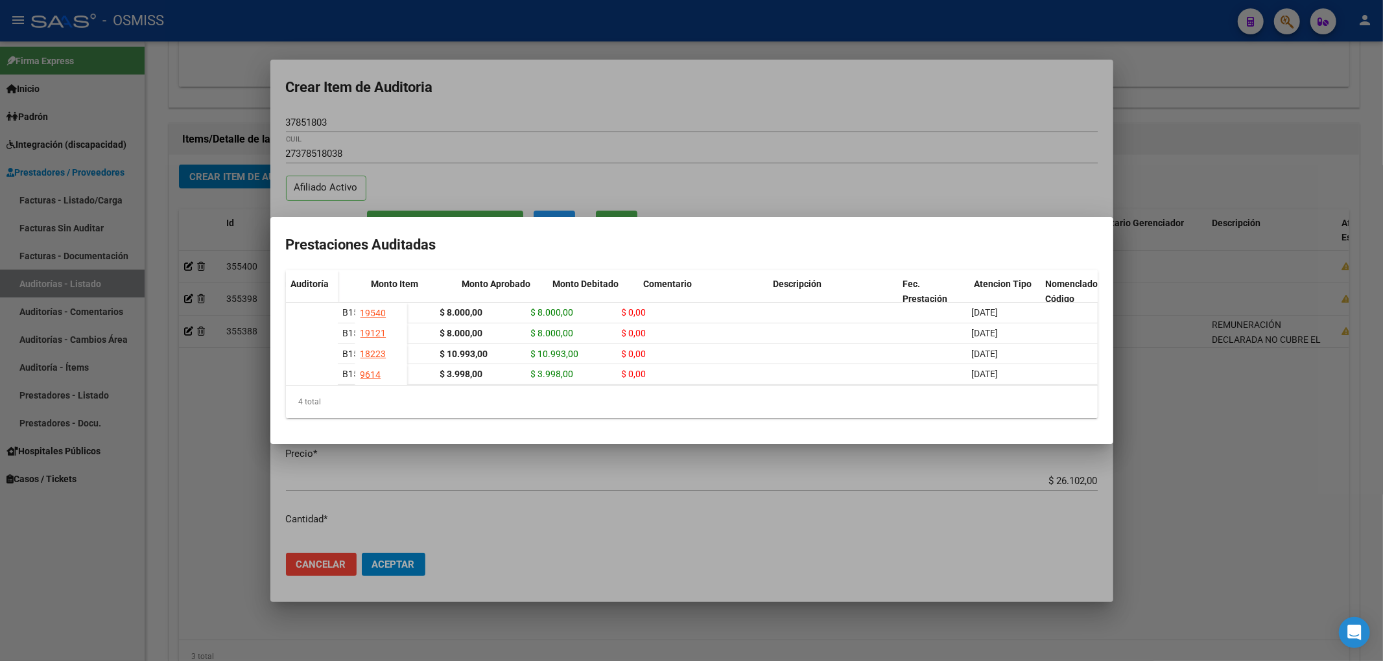
scroll to position [0, 252]
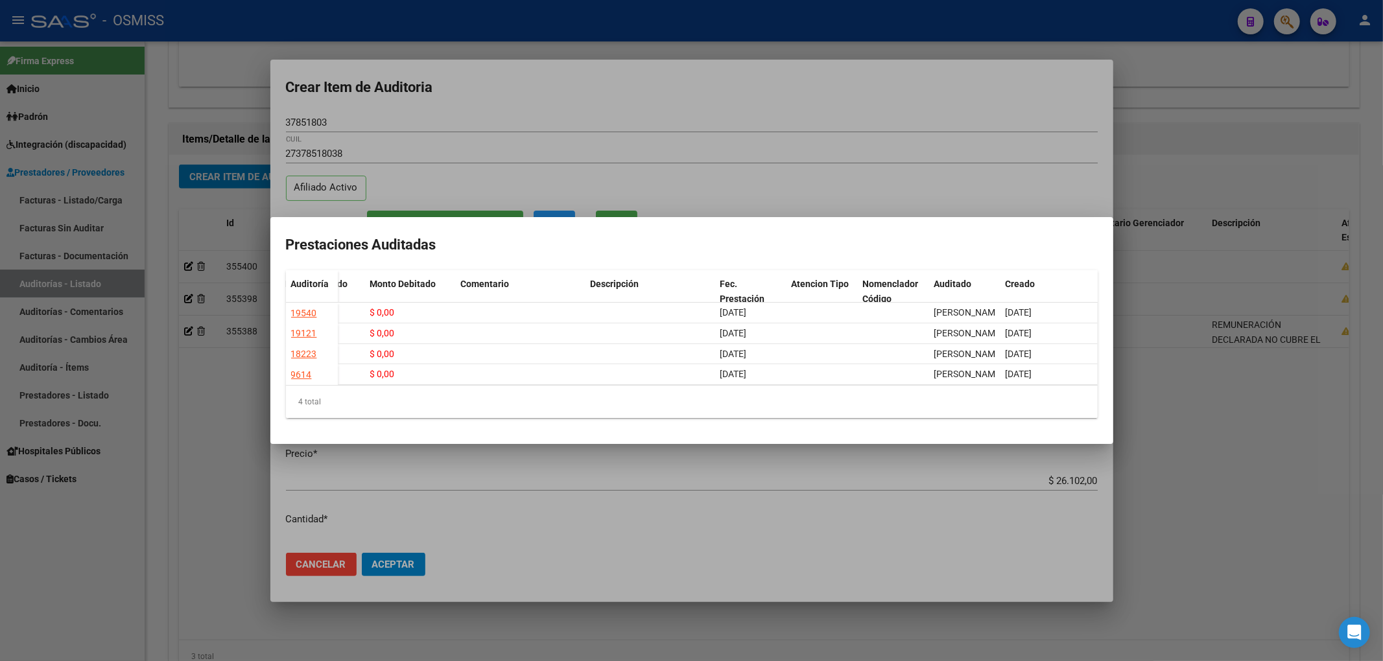
click at [666, 112] on div at bounding box center [691, 330] width 1383 height 661
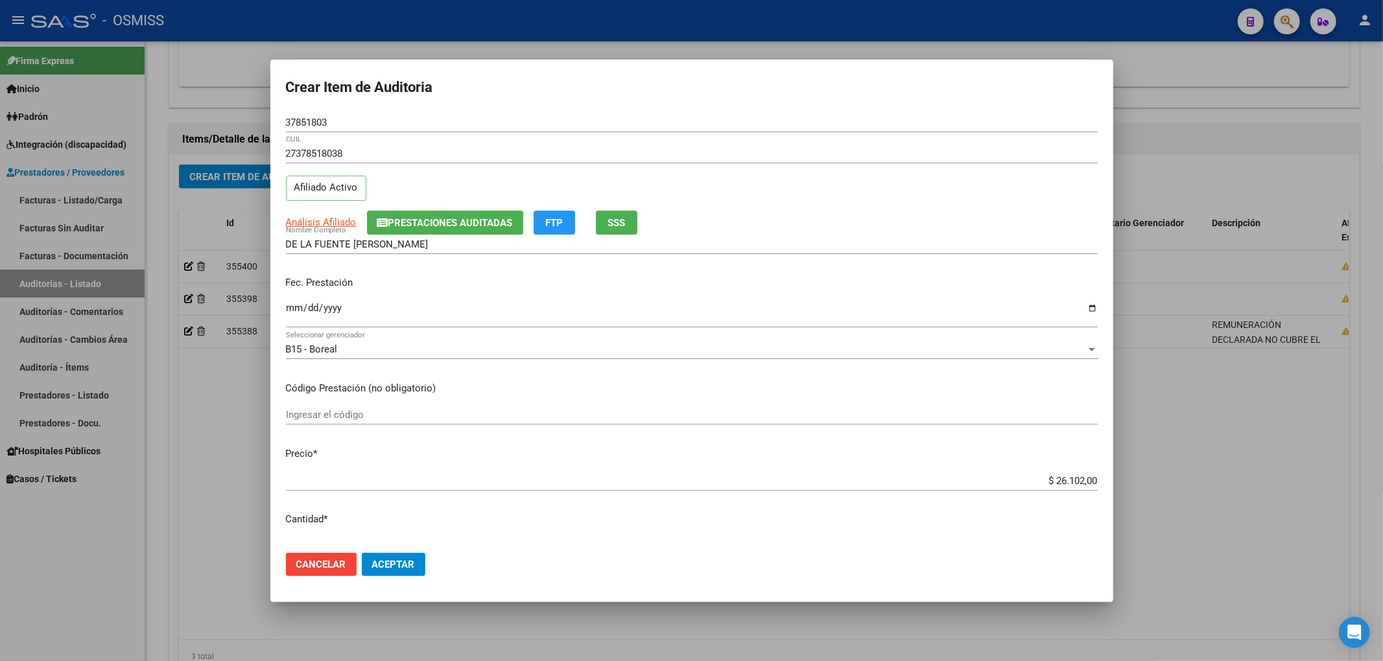
click at [290, 312] on input "Ingresar la fecha" at bounding box center [692, 313] width 812 height 21
drag, startPoint x: 322, startPoint y: 124, endPoint x: 169, endPoint y: 130, distance: 153.1
click at [206, 125] on div "Crear Item de Auditoria 37851803 Nro Documento 27378518038 CUIL Afiliado Activo…" at bounding box center [691, 330] width 1383 height 661
click at [427, 296] on div "Fec. Prestación [DATE] Ingresar la fecha" at bounding box center [692, 303] width 812 height 74
click at [403, 572] on button "Aceptar" at bounding box center [394, 564] width 64 height 23
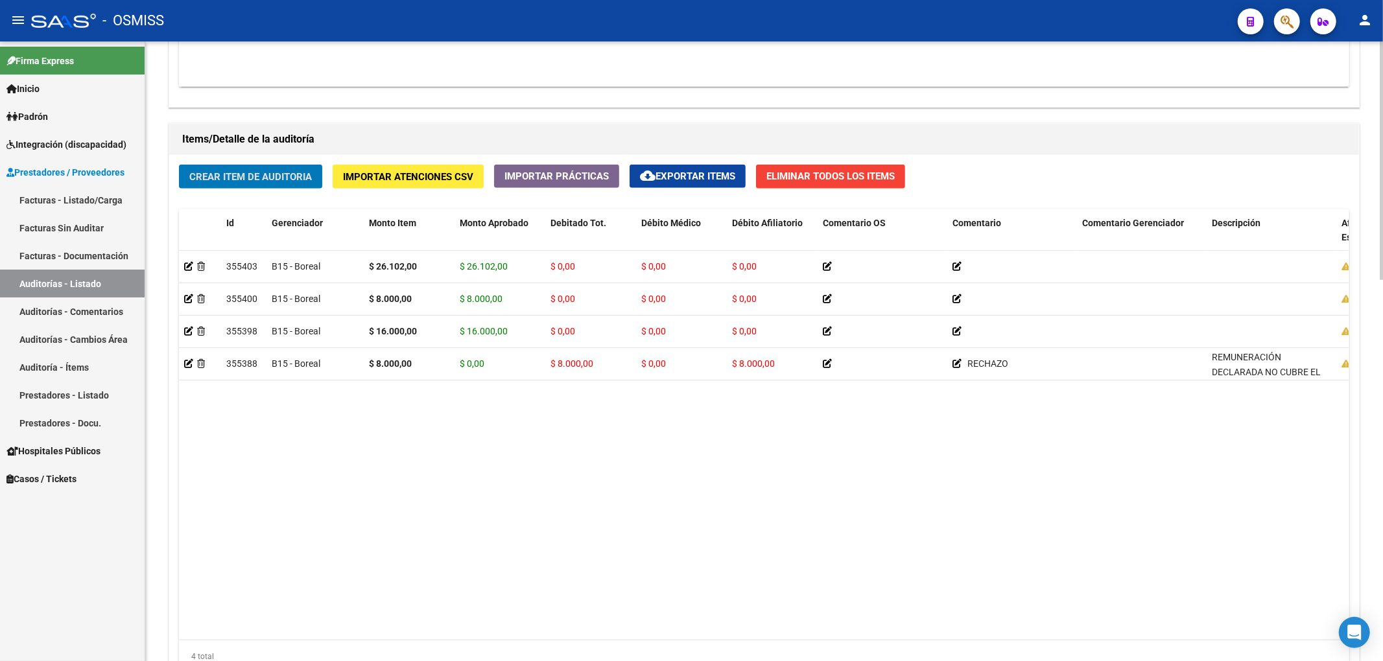
click at [265, 166] on button "Crear Item de Auditoria" at bounding box center [250, 177] width 143 height 24
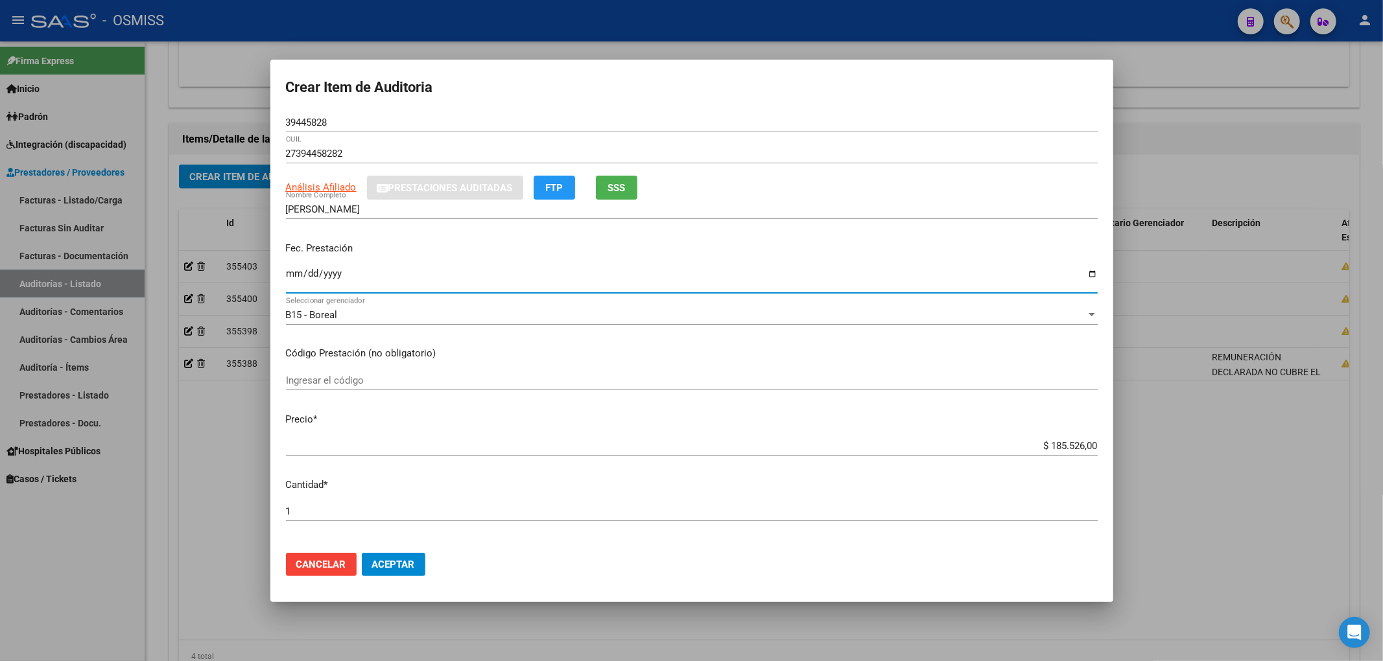
click at [294, 275] on input "Ingresar la fecha" at bounding box center [692, 278] width 812 height 21
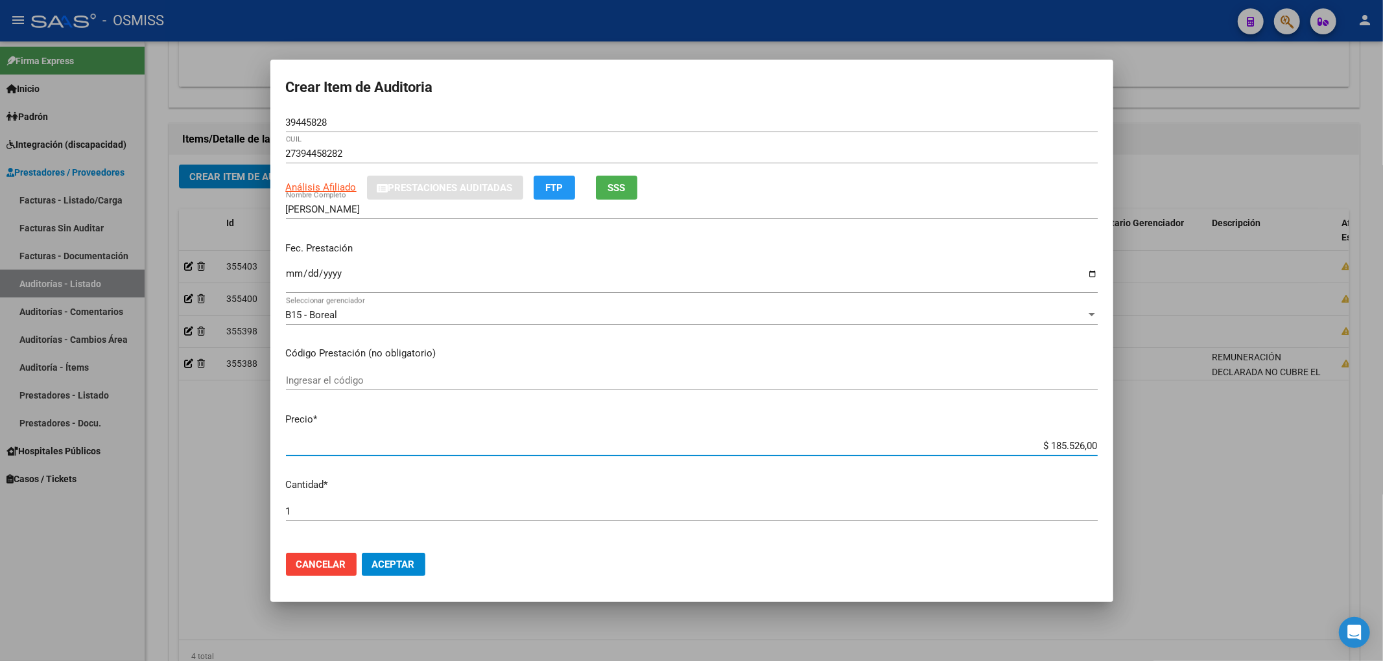
drag, startPoint x: 1020, startPoint y: 447, endPoint x: 1216, endPoint y: 467, distance: 196.8
click at [1216, 464] on div "Crear Item de Auditoria 39445828 Nro Documento 27394458282 CUIL Análisis Afilia…" at bounding box center [691, 330] width 1383 height 661
drag, startPoint x: 340, startPoint y: 127, endPoint x: 191, endPoint y: 123, distance: 149.8
click at [201, 123] on div "Crear Item de Auditoria 39445828 Nro Documento 27394458282 CUIL Análisis Afilia…" at bounding box center [691, 330] width 1383 height 661
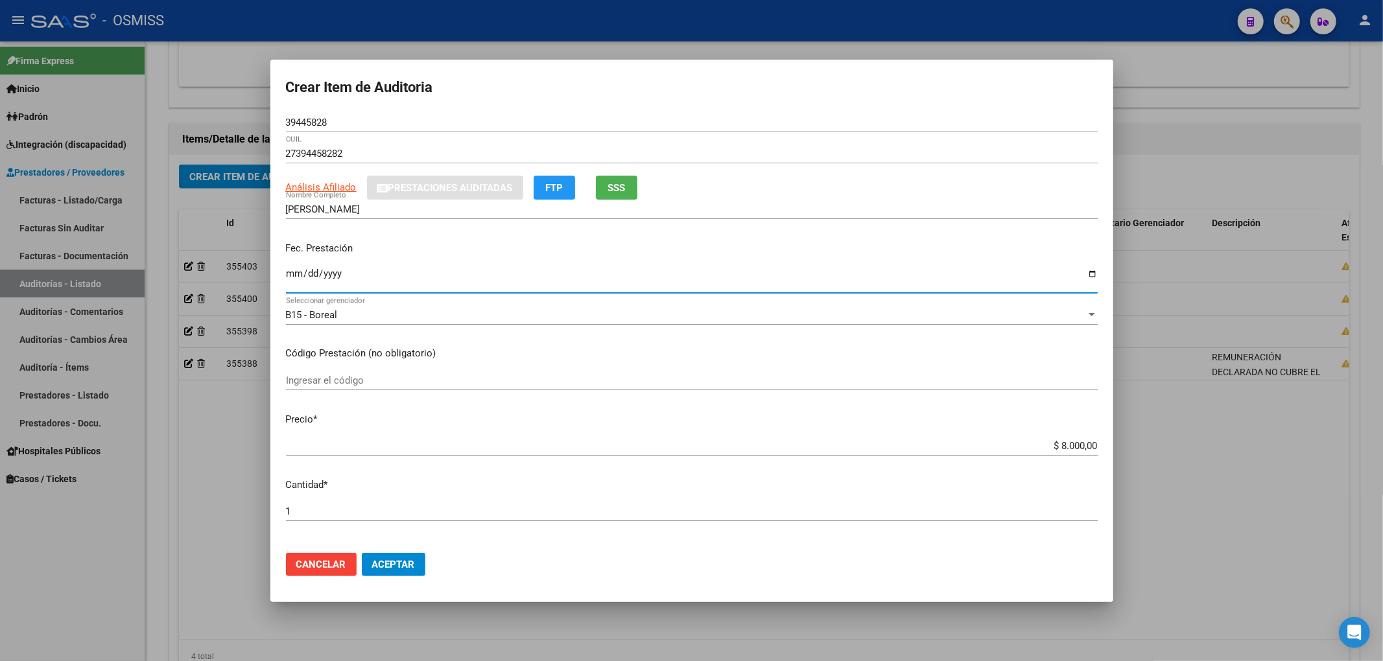
click at [517, 273] on input "[DATE]" at bounding box center [692, 278] width 812 height 21
click at [403, 569] on span "Aceptar" at bounding box center [393, 565] width 43 height 12
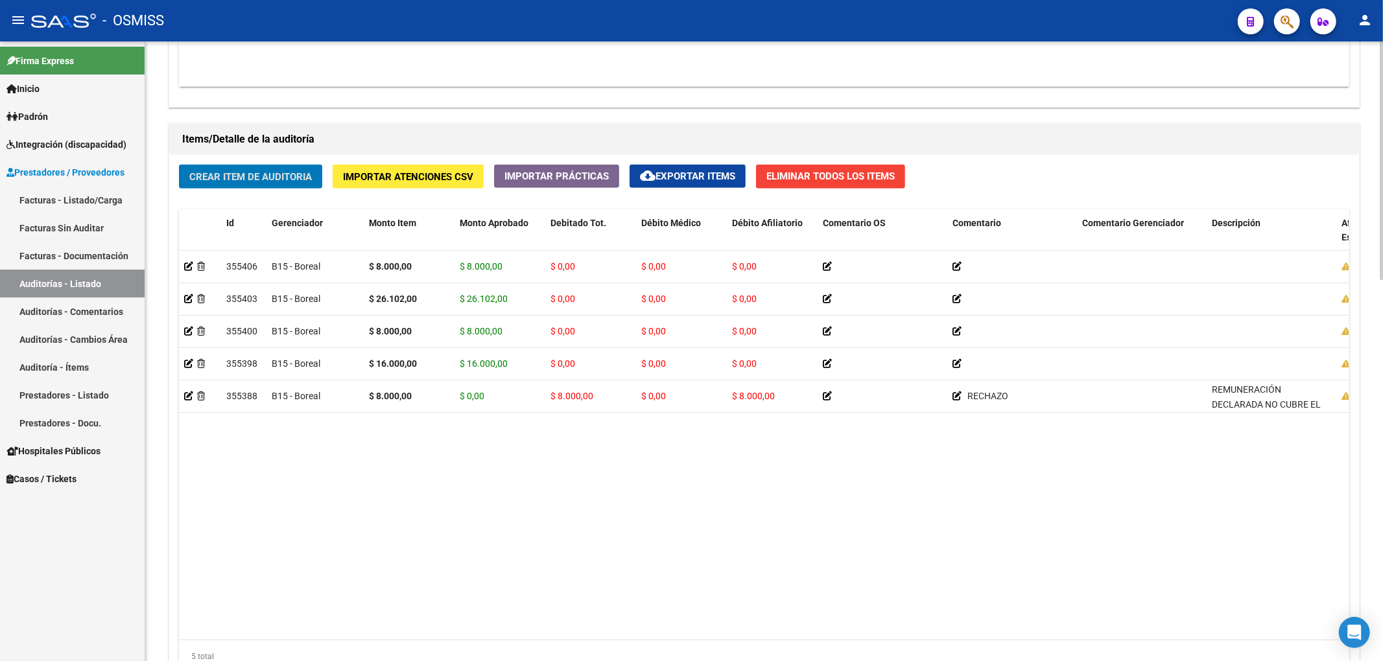
click at [262, 182] on span "Crear Item de Auditoria" at bounding box center [250, 177] width 123 height 12
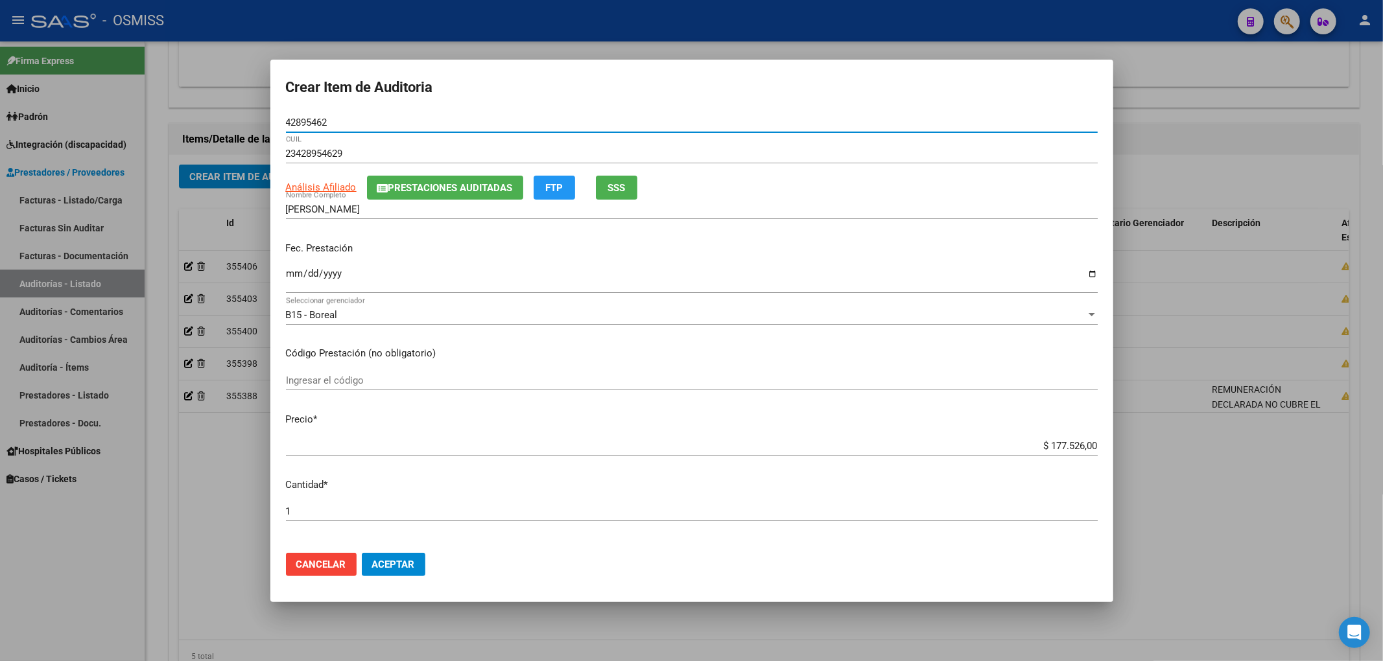
click at [292, 275] on input "Ingresar la fecha" at bounding box center [692, 278] width 812 height 21
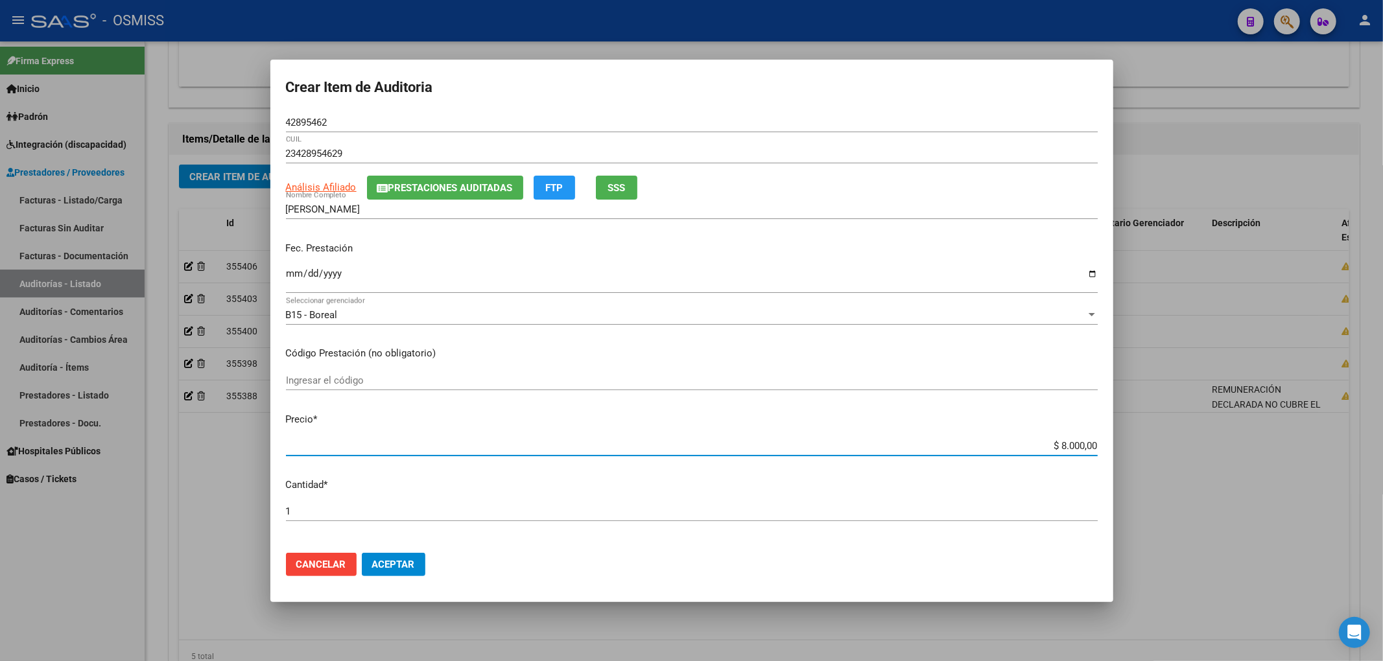
click at [416, 191] on span "Prestaciones Auditadas" at bounding box center [450, 188] width 124 height 12
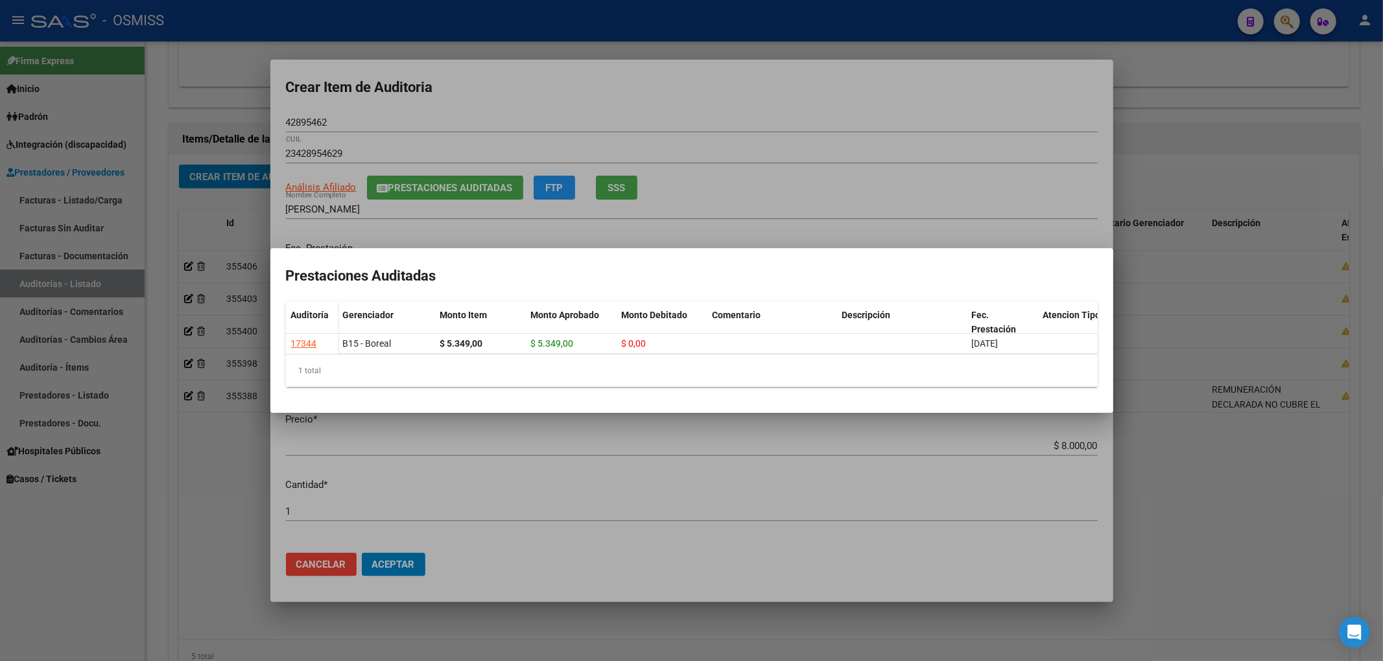
click at [480, 96] on div at bounding box center [691, 330] width 1383 height 661
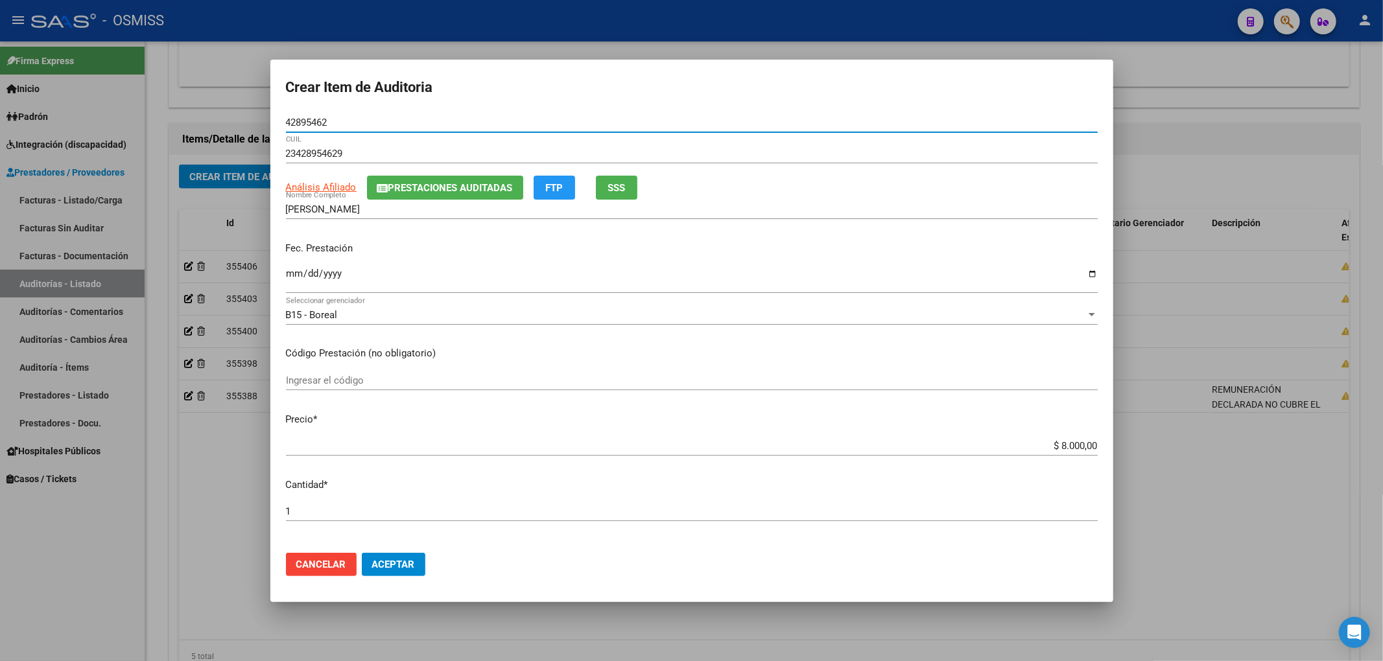
drag, startPoint x: 335, startPoint y: 126, endPoint x: 237, endPoint y: 132, distance: 98.1
click at [237, 132] on div "Crear Item de Auditoria 42895462 Nro Documento 23428954629 CUIL Análisis Afilia…" at bounding box center [691, 330] width 1383 height 661
click at [512, 263] on div "Fec. Prestación [DATE] Ingresar la fecha" at bounding box center [692, 268] width 812 height 74
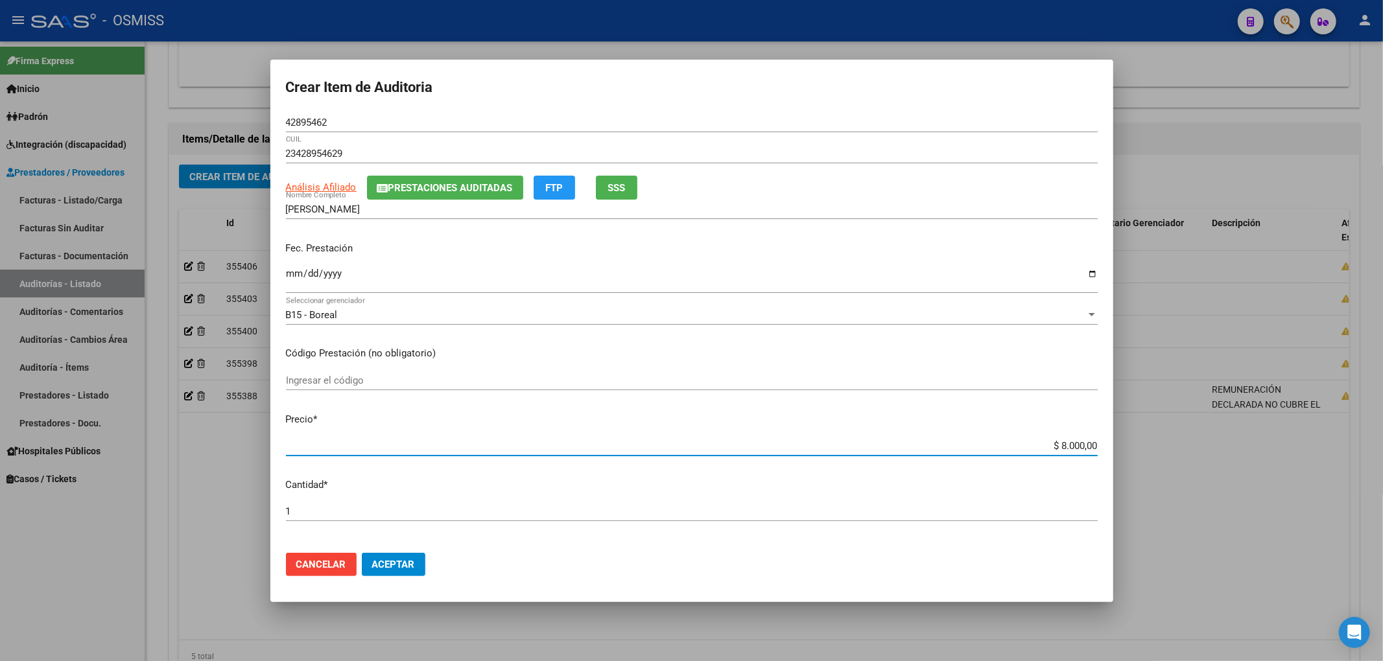
drag, startPoint x: 1029, startPoint y: 447, endPoint x: 1228, endPoint y: 454, distance: 198.5
click at [1228, 454] on div "Crear Item de Auditoria 42895462 Nro Documento 23428954629 CUIL Análisis Afilia…" at bounding box center [691, 330] width 1383 height 661
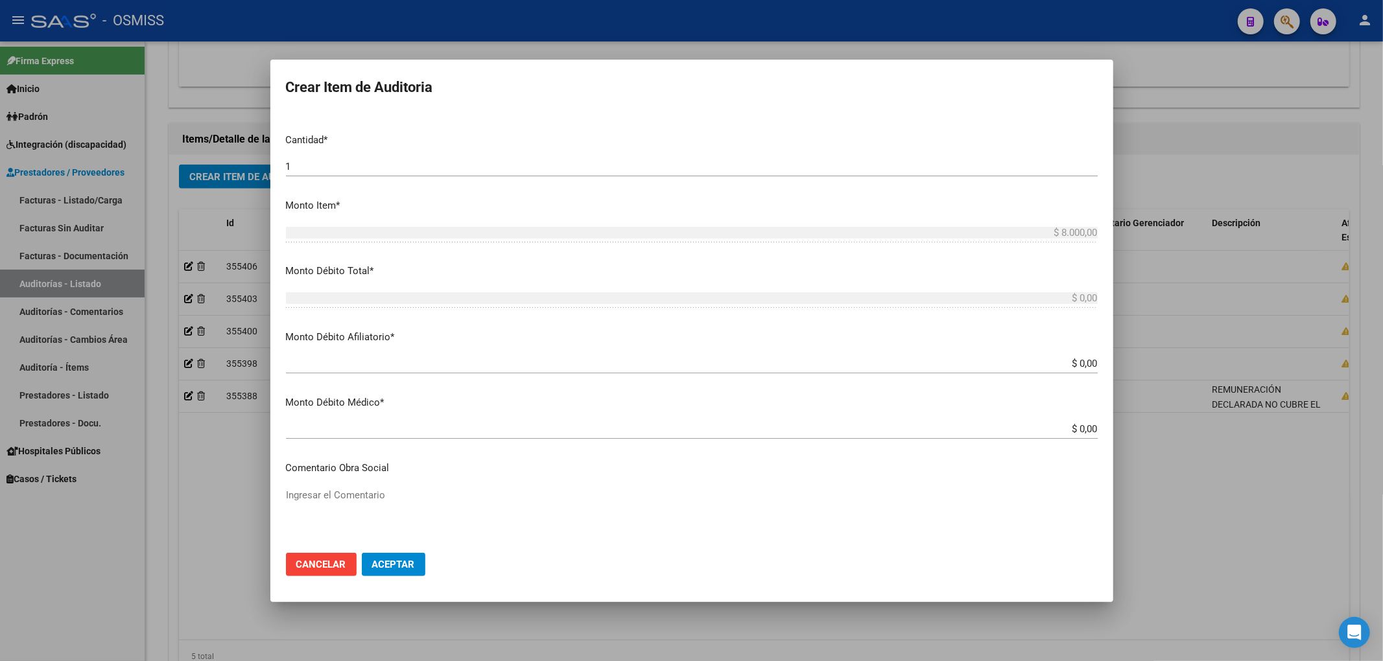
scroll to position [346, 0]
click at [1084, 362] on input "$ 0,00" at bounding box center [692, 363] width 812 height 12
paste input "$ 8.000,00"
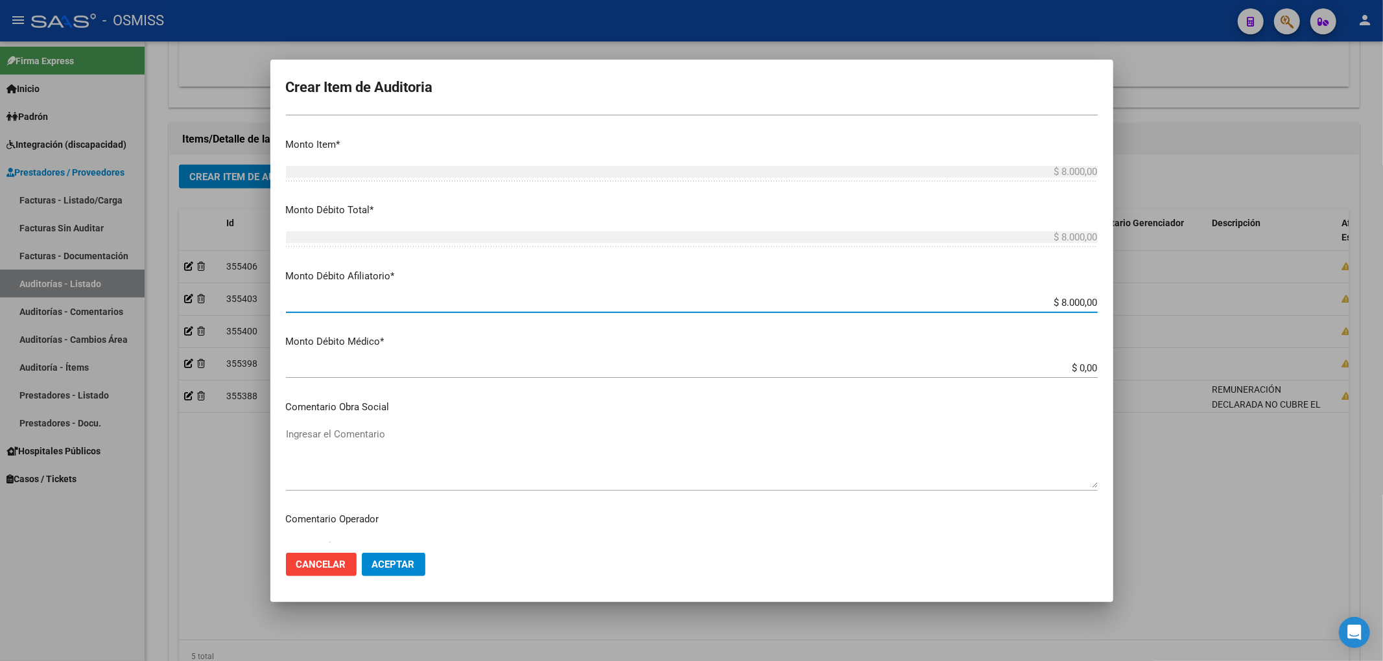
scroll to position [605, 0]
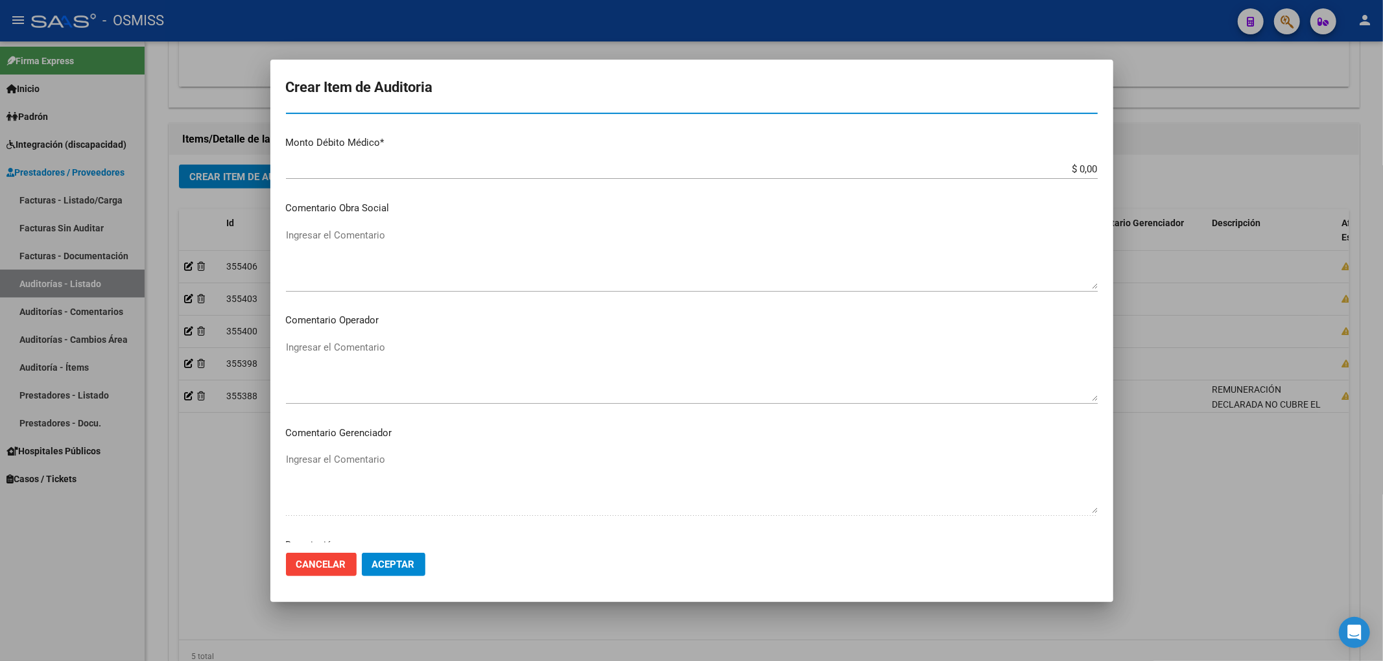
click at [307, 345] on textarea "Ingresar el Comentario" at bounding box center [692, 370] width 812 height 61
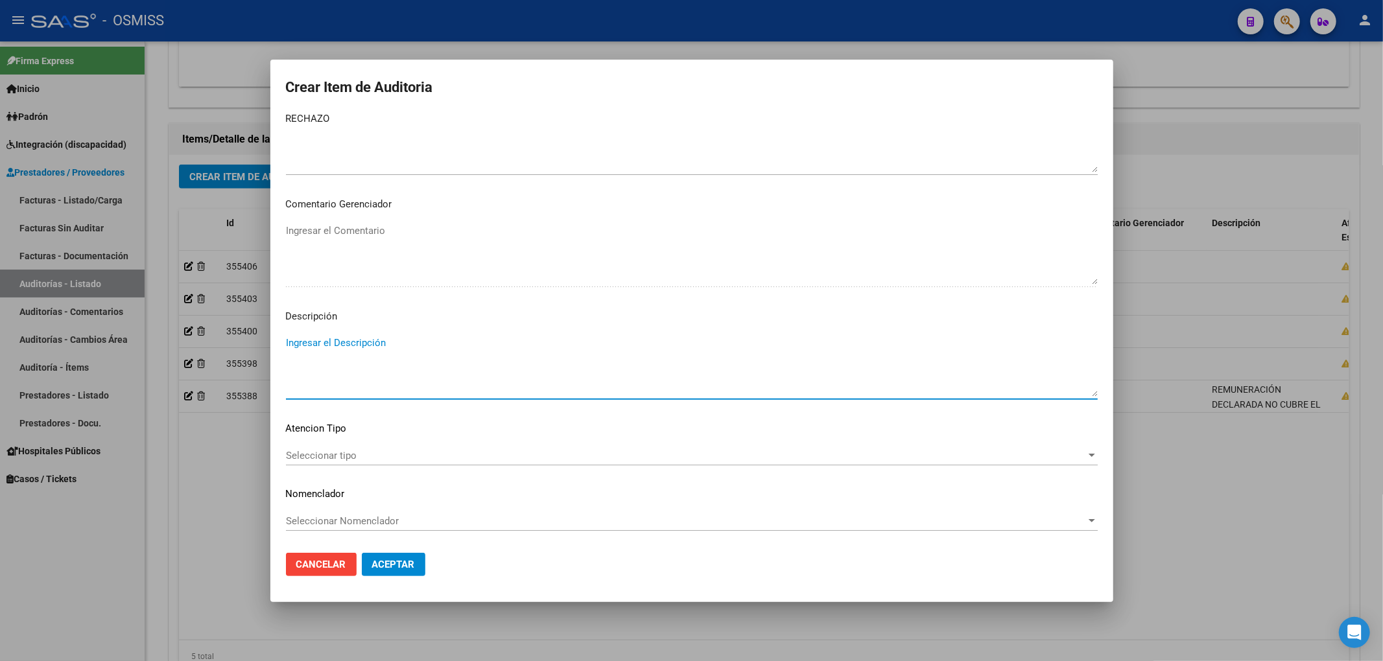
paste textarea "BAJA por finalización de la cobertura legal al ……. - Ley 23,660 art. 10 inc. A."
drag, startPoint x: 498, startPoint y: 340, endPoint x: 481, endPoint y: 344, distance: 17.3
click at [481, 344] on textarea "BAJA por finalización de la cobertura legal al ……. - Ley 23,660 art. 10 inc. A." at bounding box center [692, 366] width 812 height 61
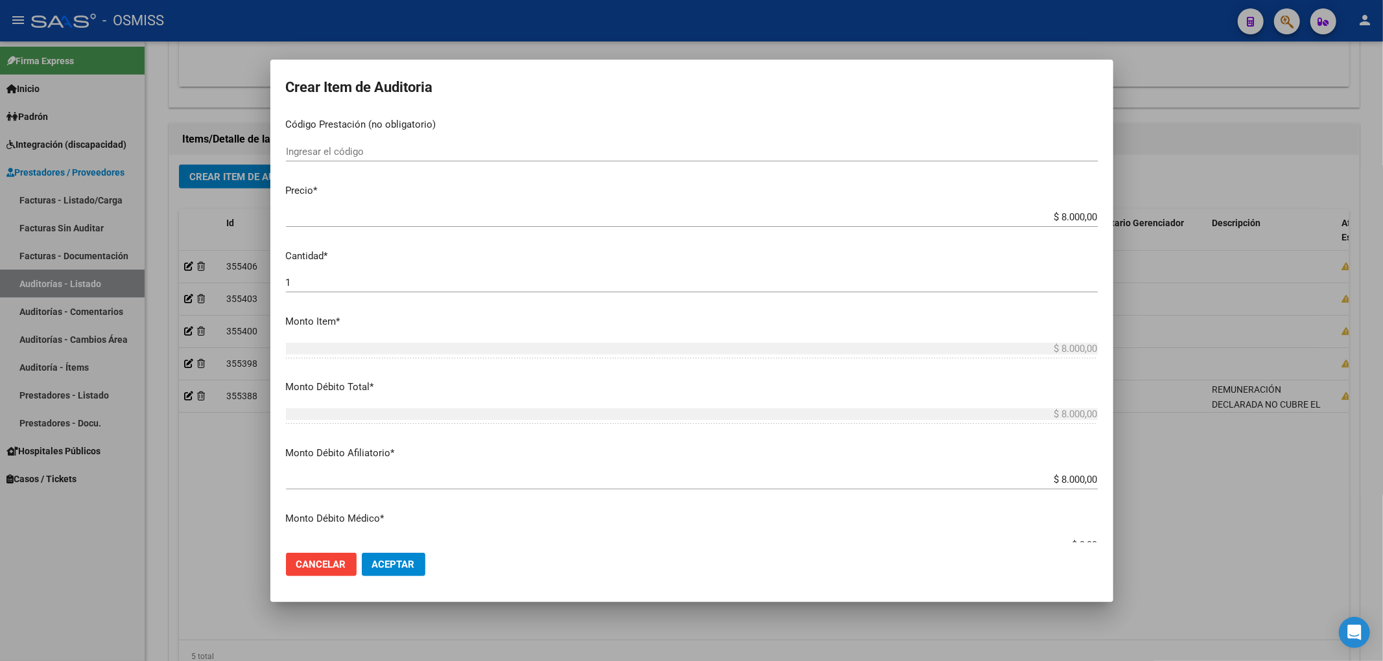
click at [397, 573] on button "Aceptar" at bounding box center [394, 564] width 64 height 23
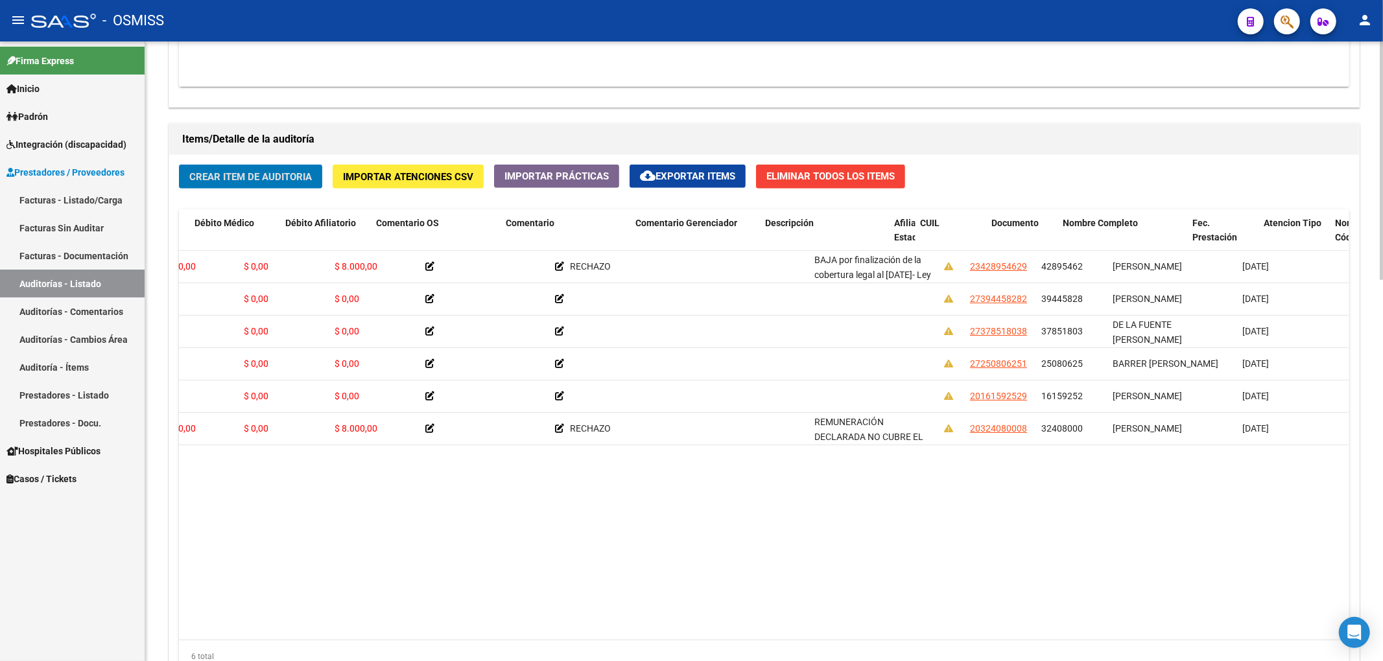
scroll to position [0, 464]
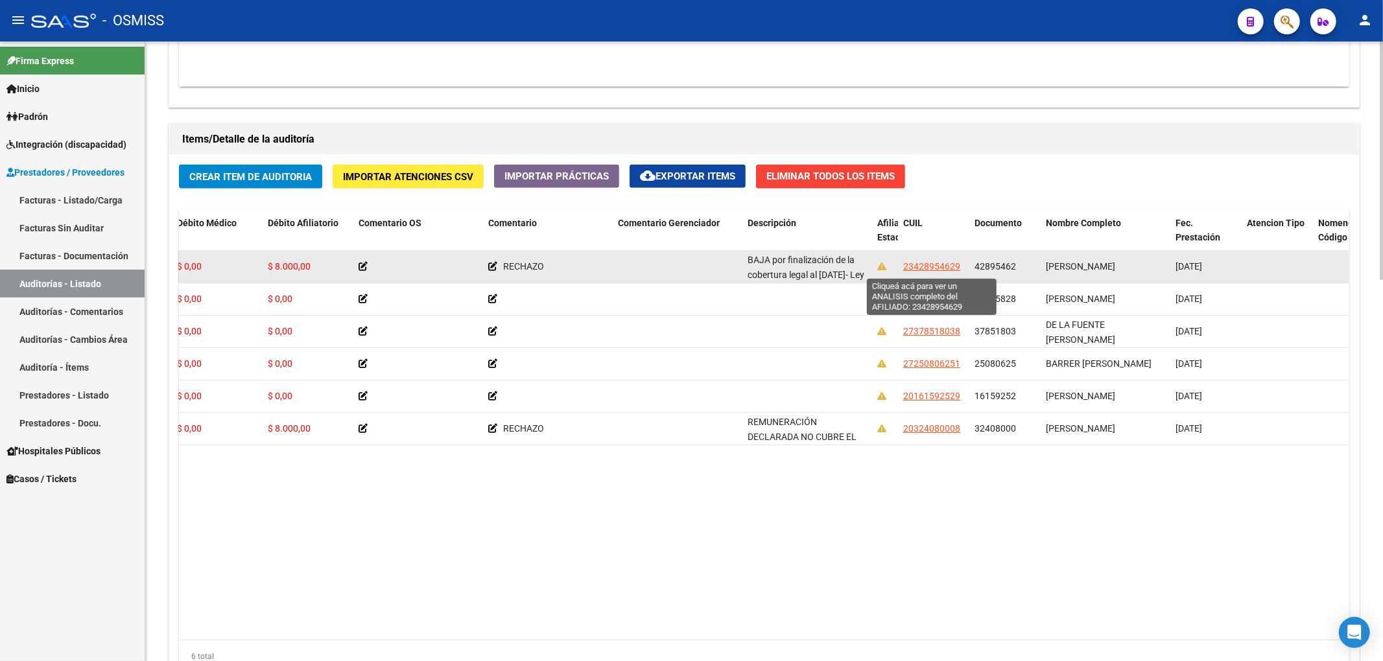
drag, startPoint x: 1018, startPoint y: 267, endPoint x: 932, endPoint y: 268, distance: 86.2
click at [932, 268] on div "355409 B15 - Boreal $ 8.000,00 $ 0,00 $ 8.000,00 $ 0,00 $ 8.000,00 RECHAZO BAJA…" at bounding box center [767, 267] width 2104 height 32
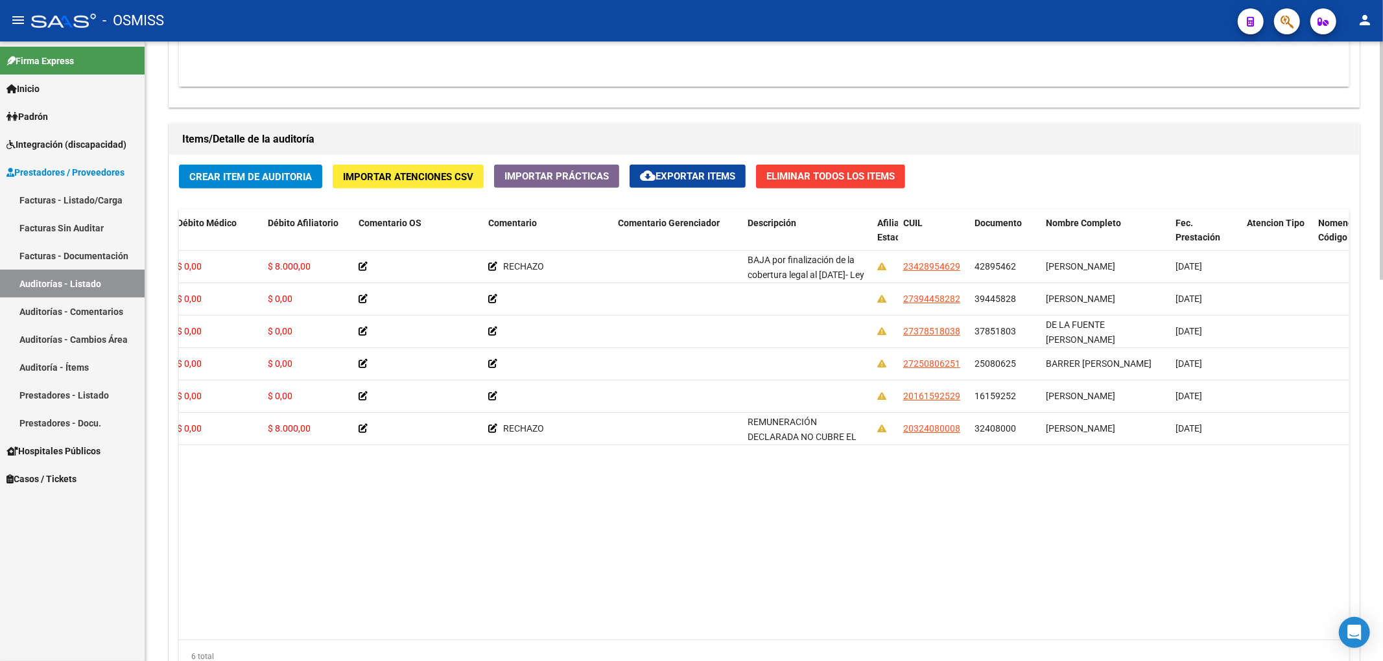
copy div "54629 42895462"
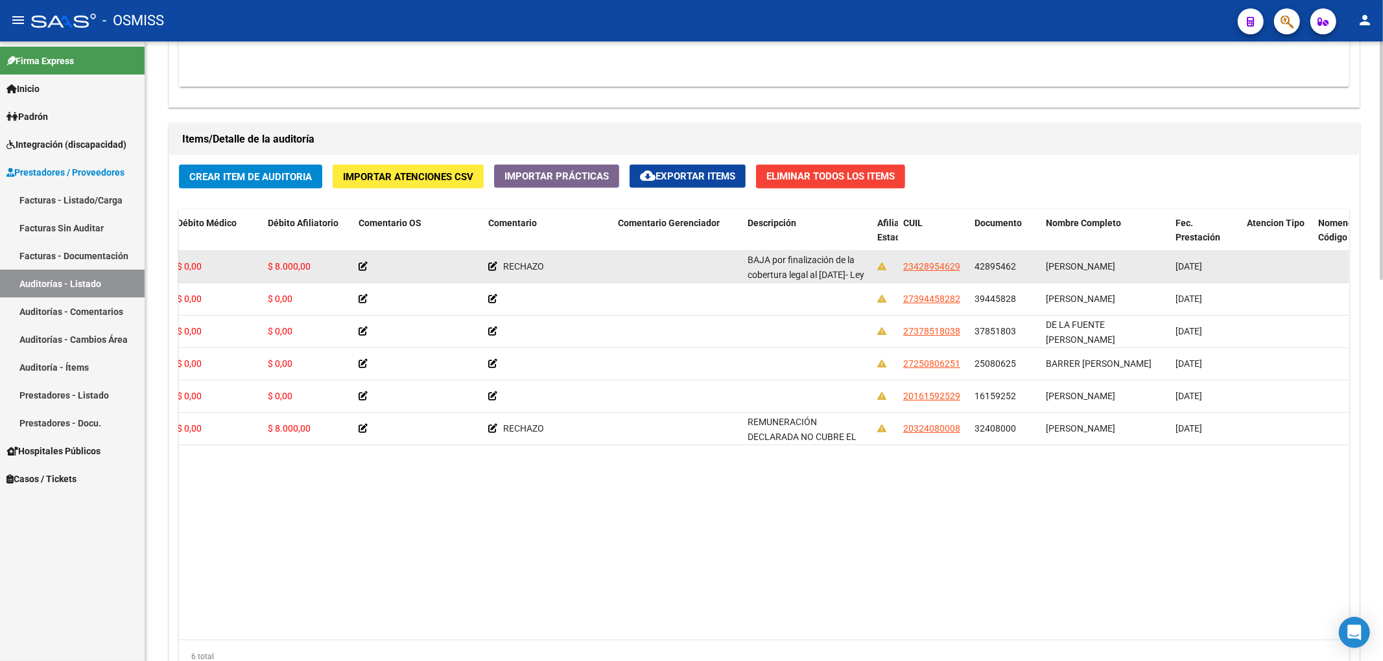
click at [1020, 280] on datatable-body-cell "42895462" at bounding box center [1004, 267] width 71 height 32
drag, startPoint x: 1015, startPoint y: 270, endPoint x: 969, endPoint y: 267, distance: 46.1
click at [969, 267] on datatable-body-cell "42895462" at bounding box center [1004, 267] width 71 height 32
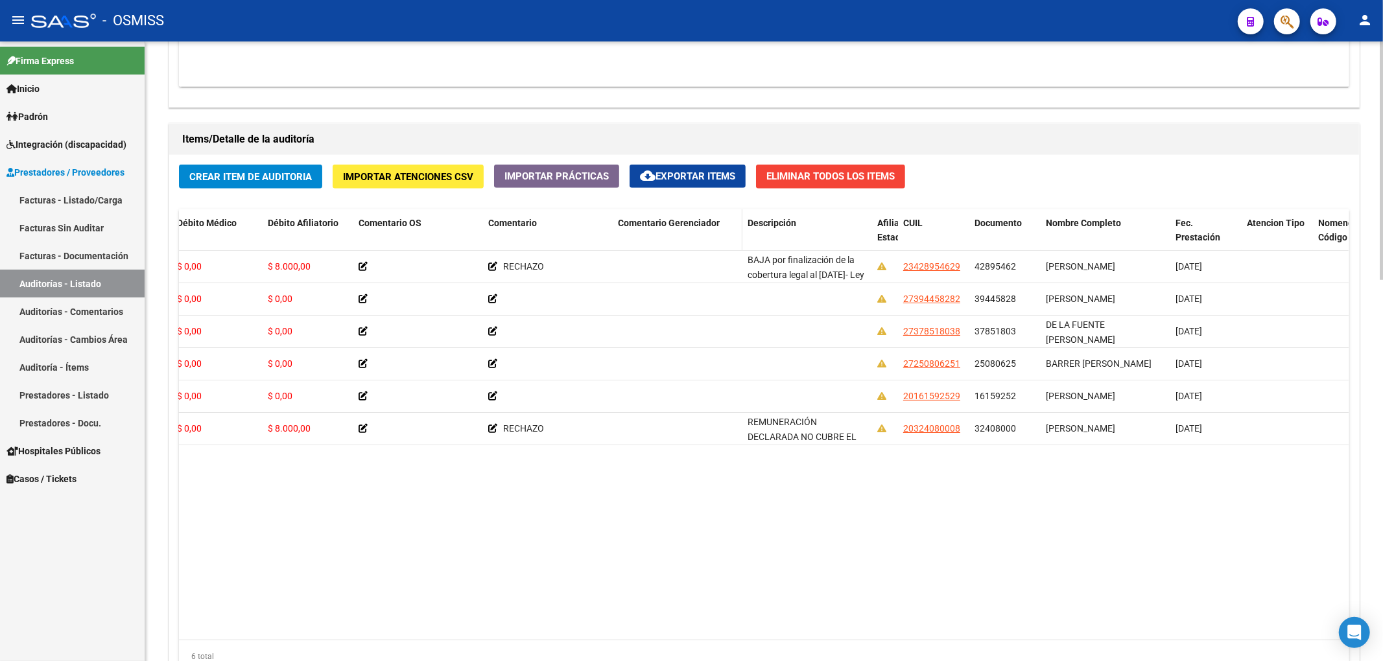
copy span "42895462"
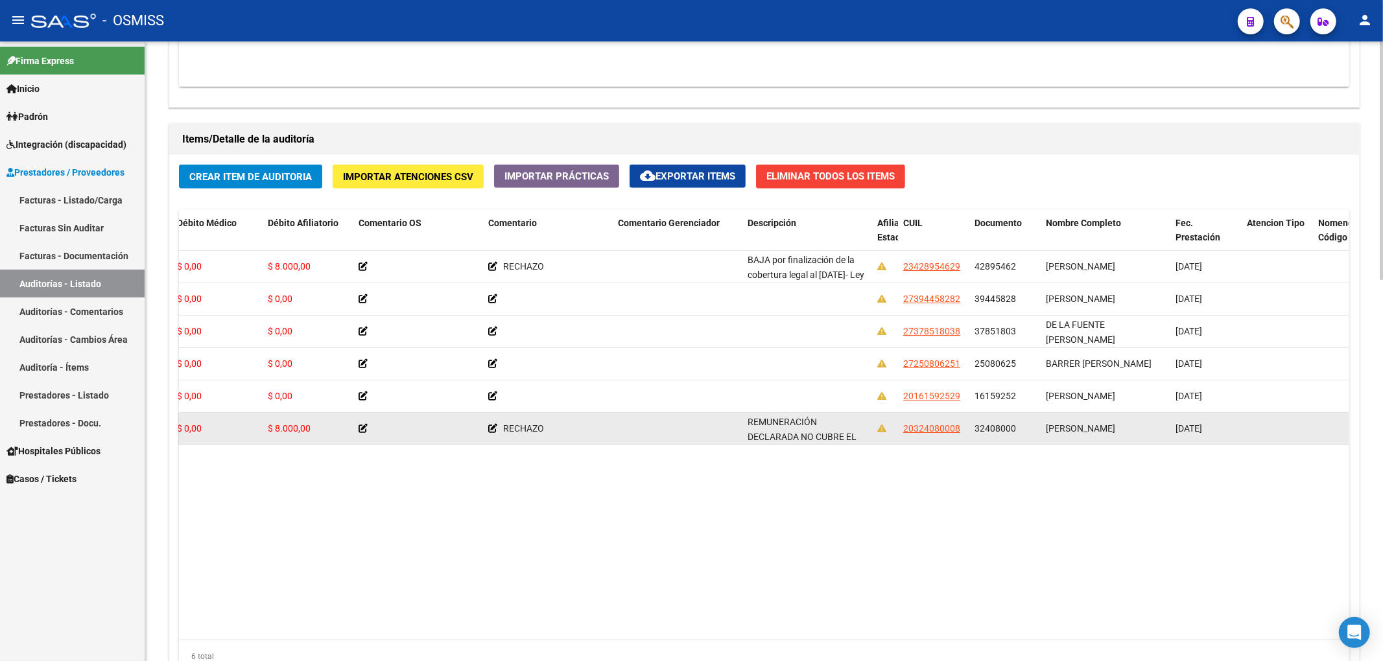
drag, startPoint x: 972, startPoint y: 432, endPoint x: 1022, endPoint y: 434, distance: 49.3
click at [1022, 434] on datatable-body-cell "32408000" at bounding box center [1004, 429] width 71 height 32
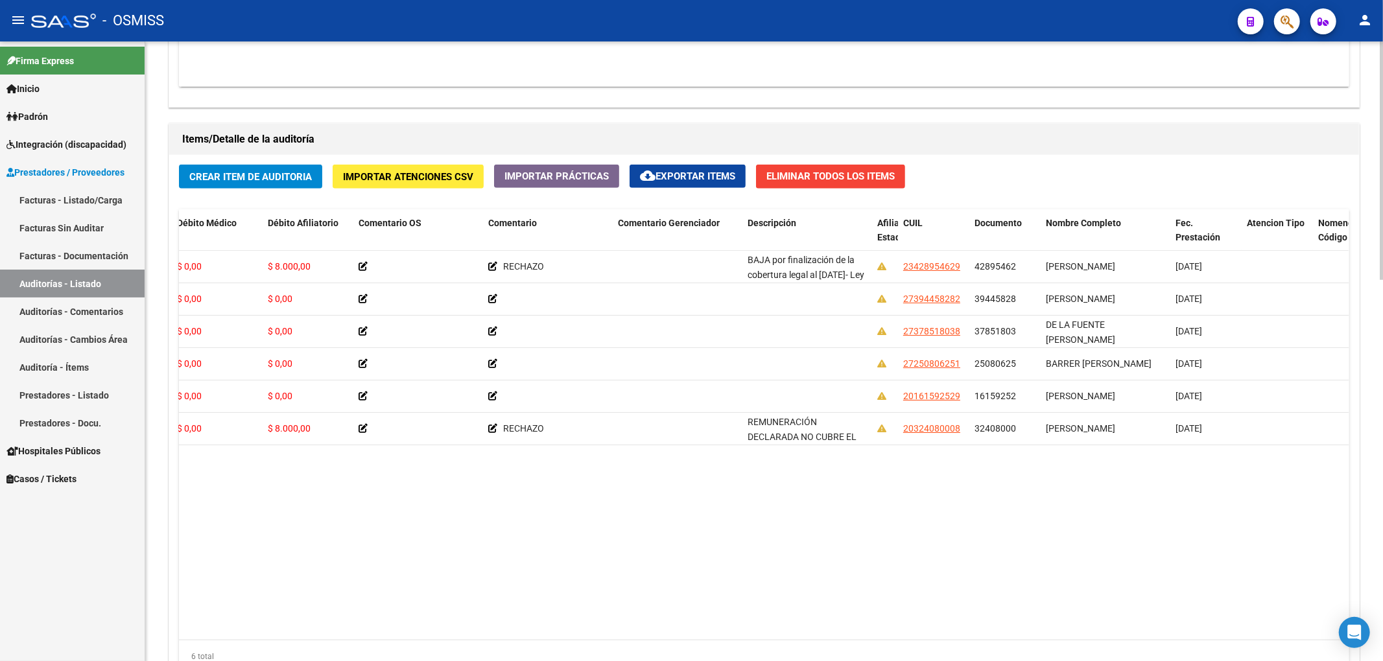
copy span "32408000"
click at [280, 163] on div "Crear Item de Auditoria Importar Atenciones CSV Importar Prácticas cloud_downlo…" at bounding box center [764, 423] width 1190 height 537
click at [276, 167] on button "Crear Item de Auditoria" at bounding box center [250, 177] width 143 height 24
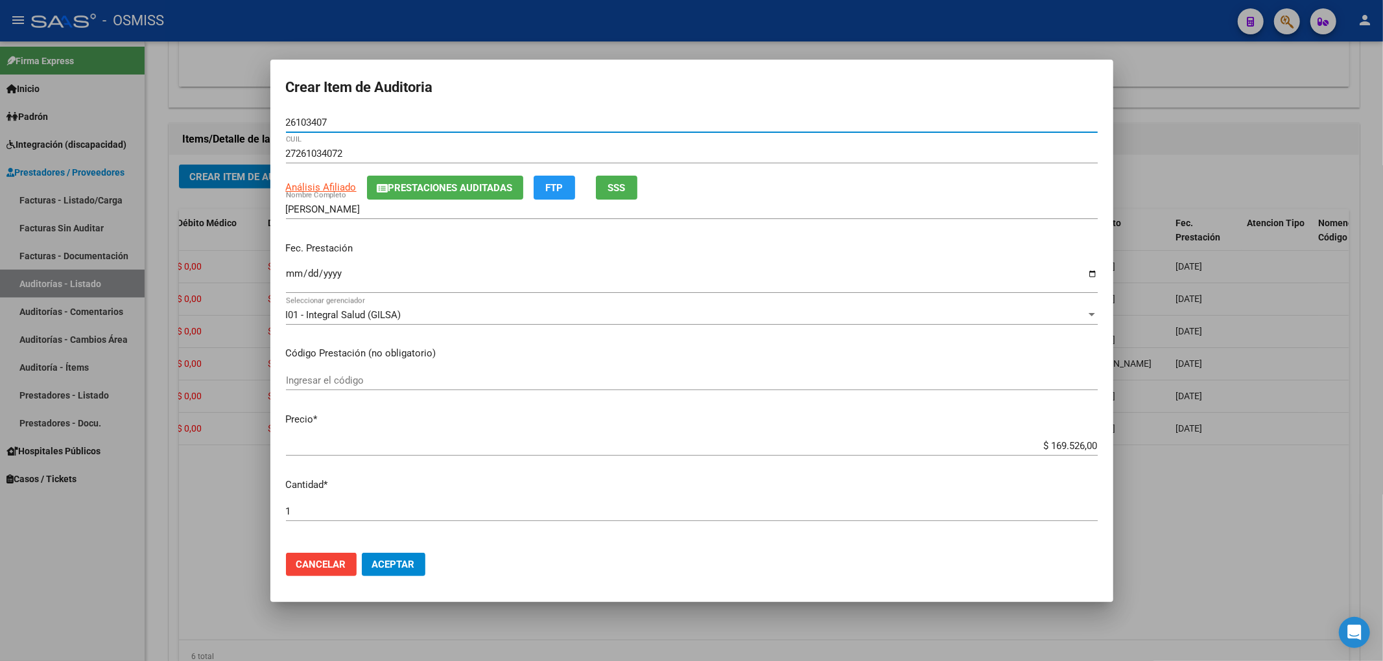
click at [414, 189] on span "Prestaciones Auditadas" at bounding box center [450, 188] width 124 height 12
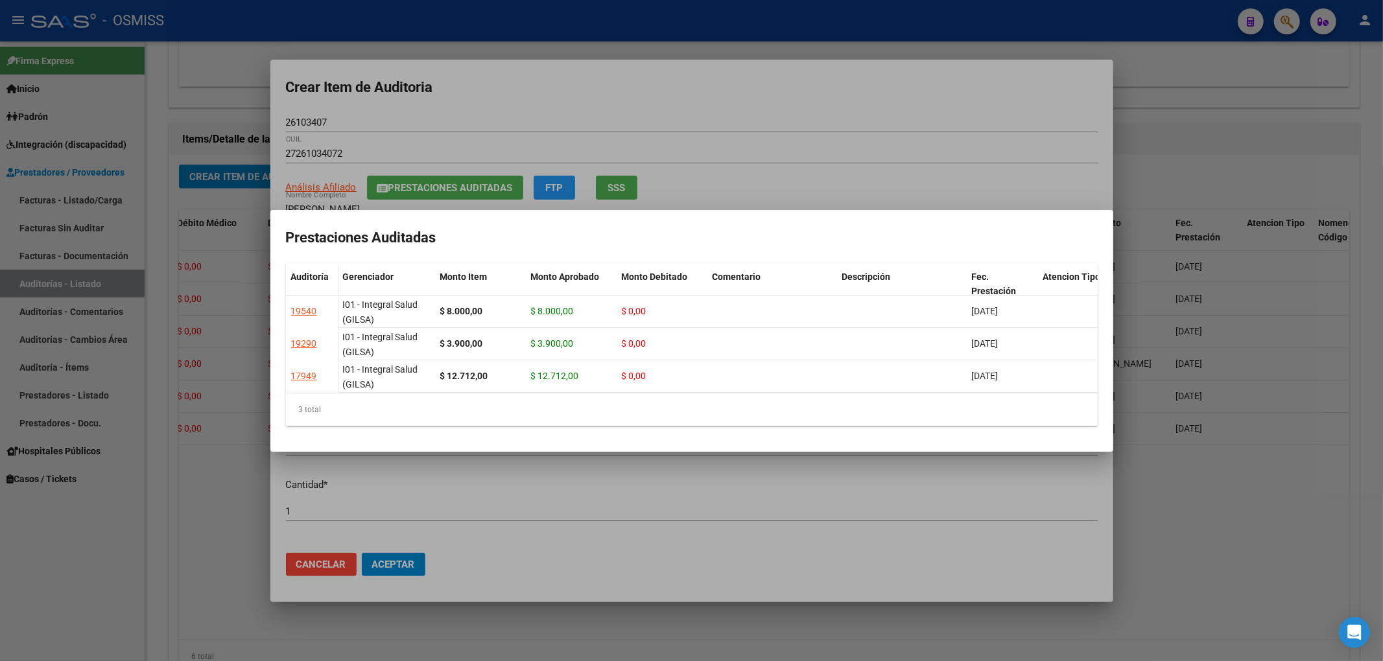
click at [567, 108] on div at bounding box center [691, 330] width 1383 height 661
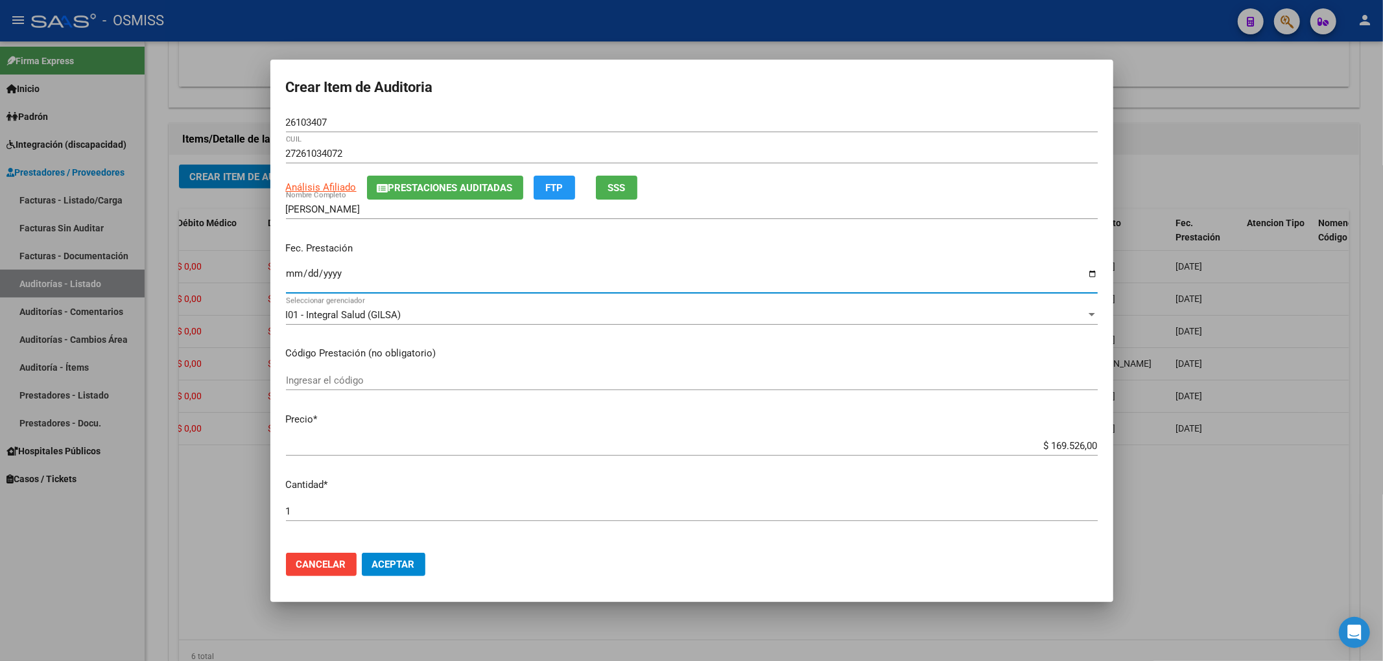
click at [290, 279] on input "Ingresar la fecha" at bounding box center [692, 278] width 812 height 21
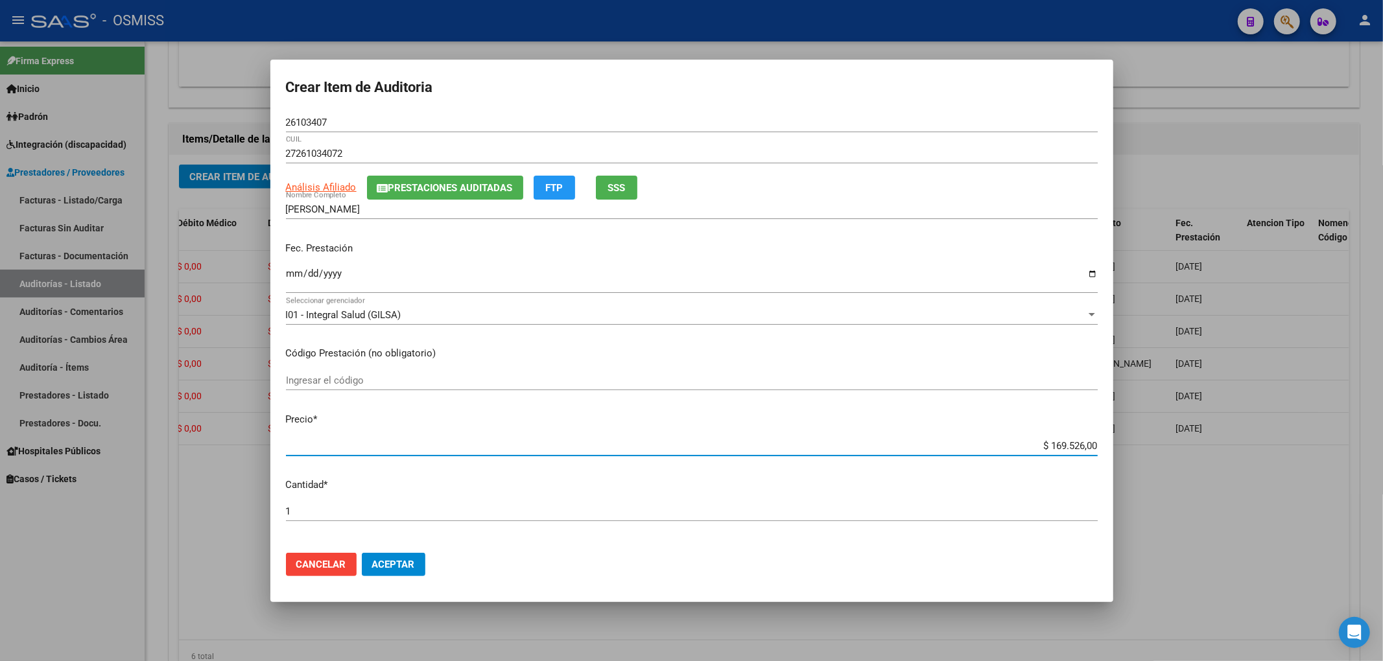
drag, startPoint x: 1019, startPoint y: 441, endPoint x: 1118, endPoint y: 443, distance: 98.6
click at [1118, 443] on div "Crear Item de Auditoria 26103407 Nro Documento 27261034072 CUIL Análisis Afilia…" at bounding box center [691, 330] width 1383 height 661
click at [424, 193] on span "Prestaciones Auditadas" at bounding box center [450, 188] width 124 height 12
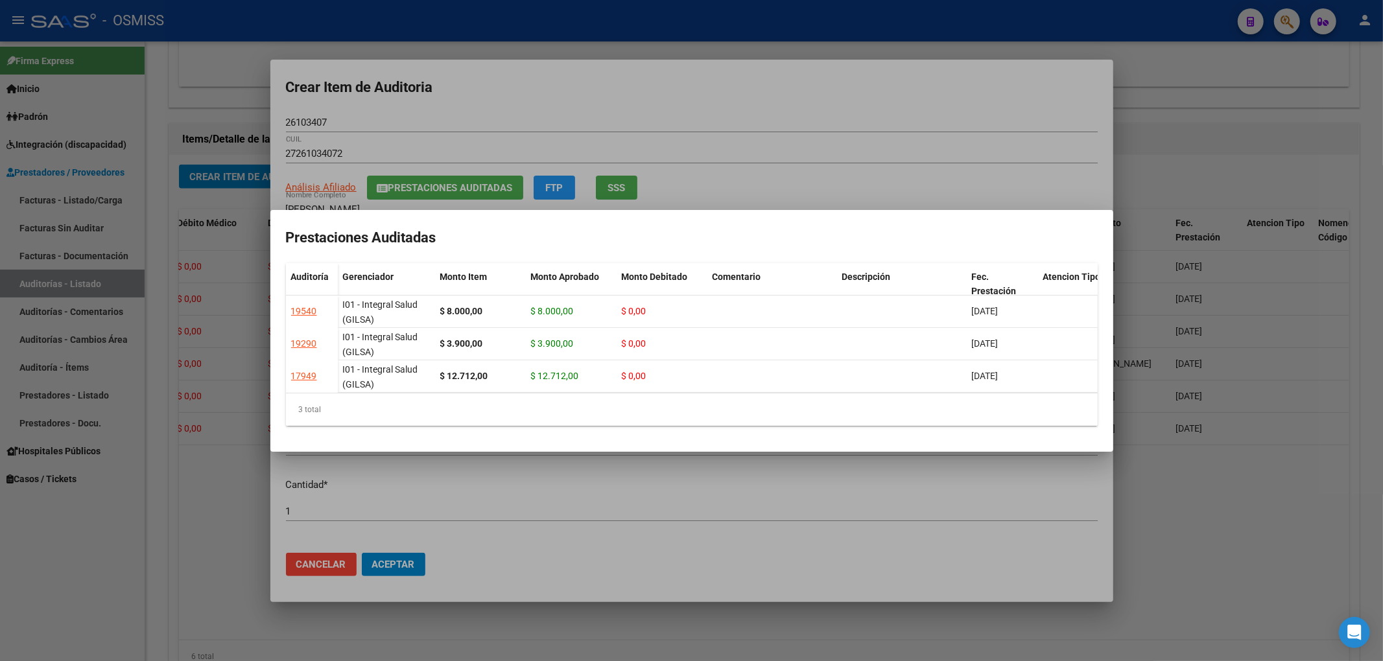
drag, startPoint x: 556, startPoint y: 91, endPoint x: 493, endPoint y: 104, distance: 63.6
click at [553, 91] on div at bounding box center [691, 330] width 1383 height 661
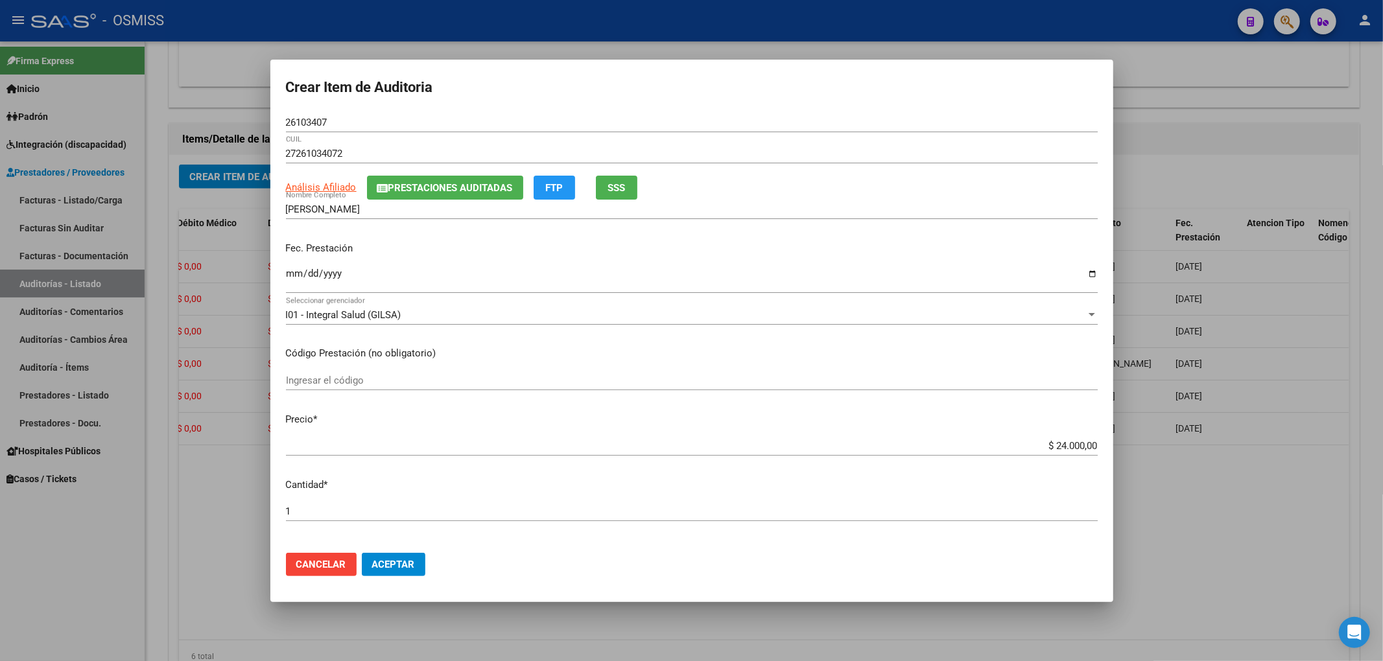
click at [377, 130] on div "26103407 Nro Documento" at bounding box center [692, 122] width 812 height 19
drag, startPoint x: 354, startPoint y: 121, endPoint x: 250, endPoint y: 127, distance: 104.6
click at [250, 127] on div "Crear Item de Auditoria 26103407 Nro Documento 27261034072 CUIL Análisis Afilia…" at bounding box center [691, 330] width 1383 height 661
drag, startPoint x: 364, startPoint y: 123, endPoint x: 340, endPoint y: 128, distance: 25.2
click at [364, 123] on input "26103407" at bounding box center [692, 123] width 812 height 12
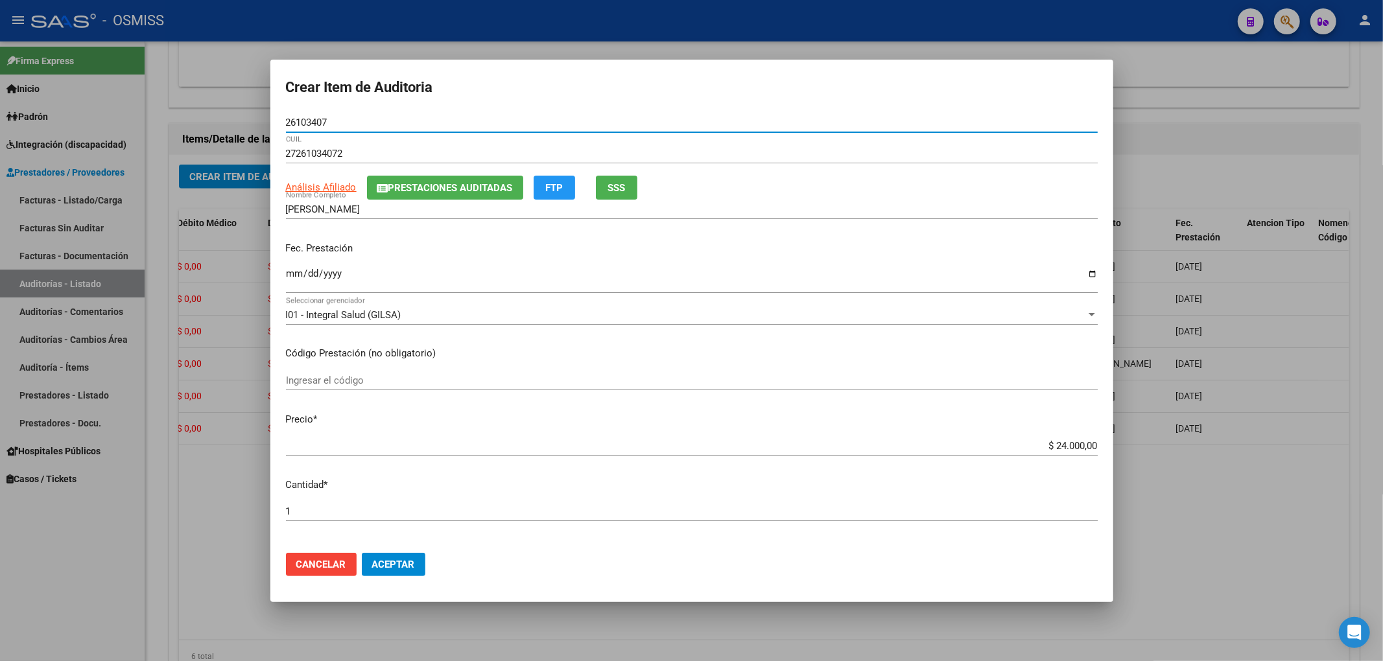
drag, startPoint x: 317, startPoint y: 128, endPoint x: 304, endPoint y: 126, distance: 13.1
click at [309, 127] on input "26103407" at bounding box center [692, 123] width 812 height 12
drag, startPoint x: 315, startPoint y: 121, endPoint x: 197, endPoint y: 130, distance: 118.3
click at [209, 120] on div "Crear Item de Auditoria 26103407 Nro Documento 27261034072 CUIL Análisis Afilia…" at bounding box center [691, 330] width 1383 height 661
click at [622, 252] on p "Fec. Prestación" at bounding box center [692, 248] width 812 height 15
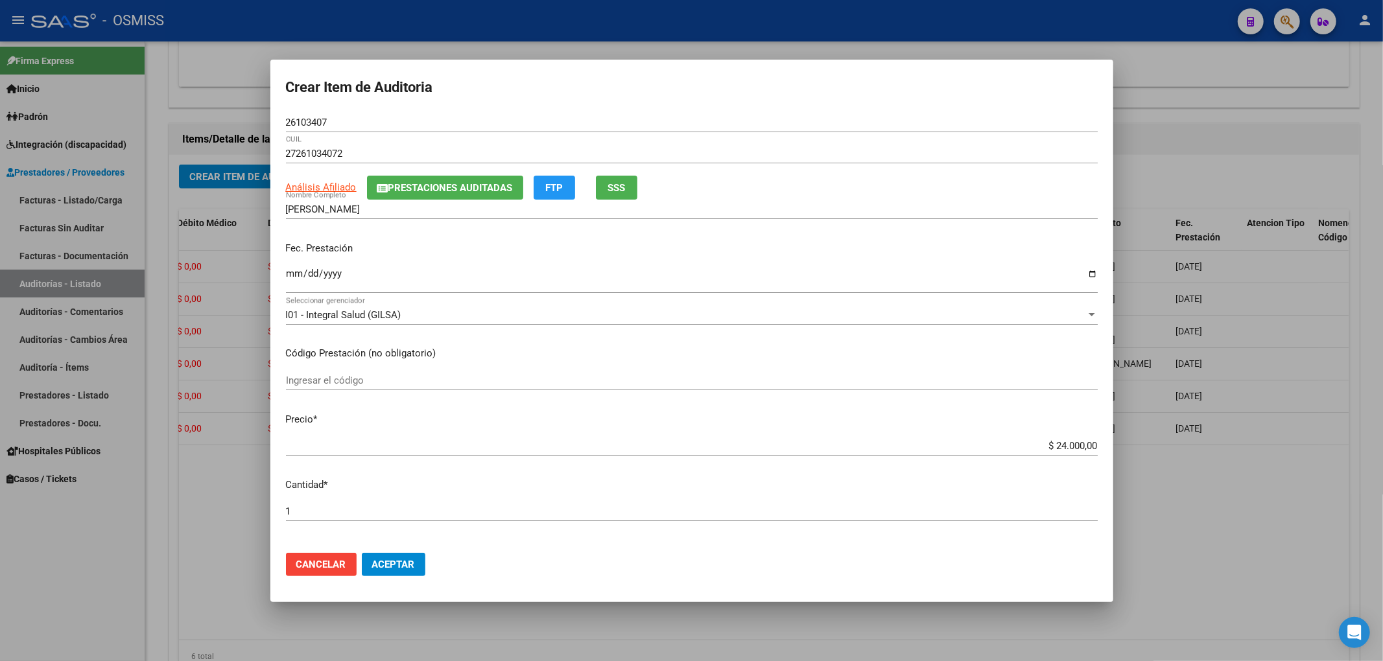
click at [400, 567] on span "Aceptar" at bounding box center [393, 565] width 43 height 12
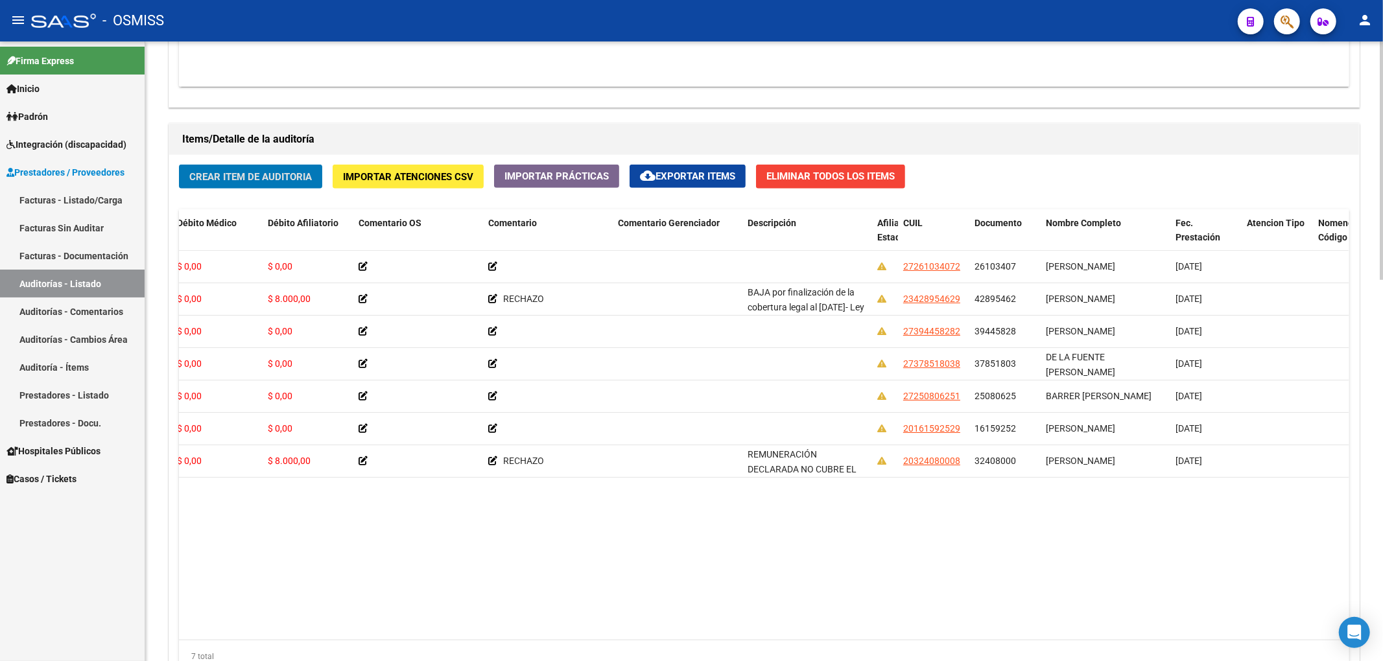
click at [240, 176] on span "Crear Item de Auditoria" at bounding box center [250, 177] width 123 height 12
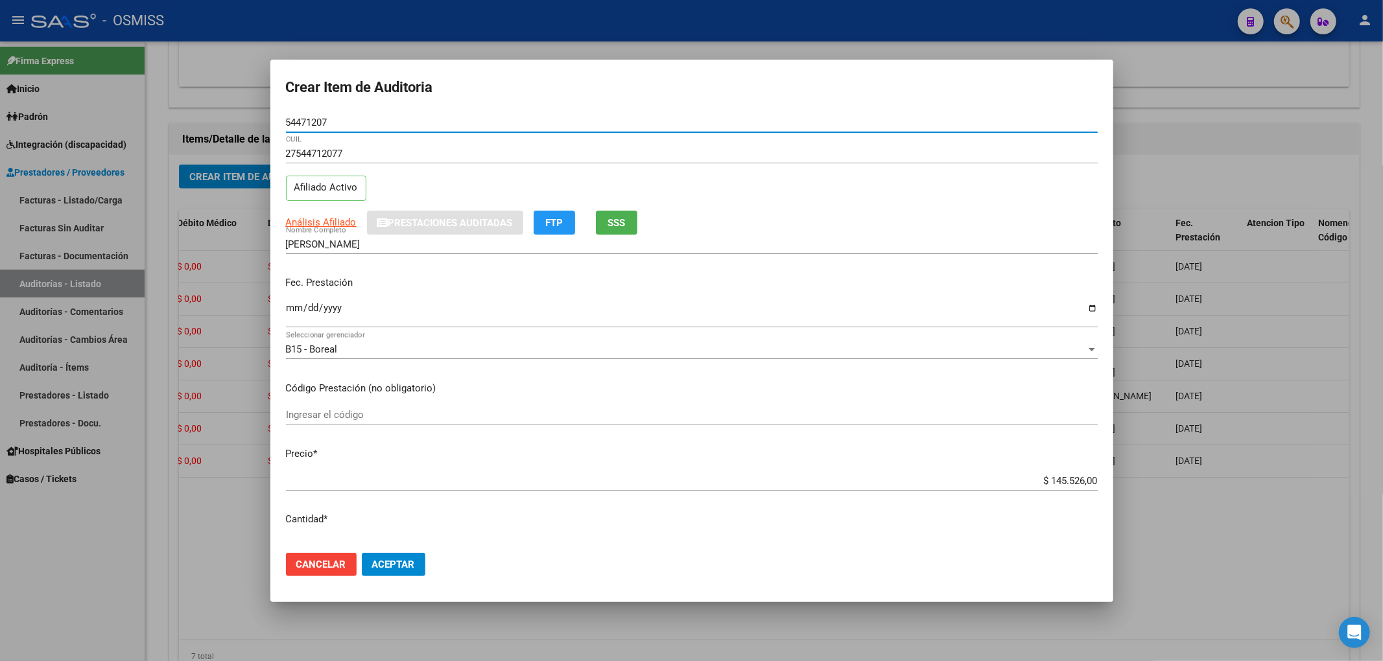
click at [292, 310] on input "Ingresar la fecha" at bounding box center [692, 313] width 812 height 21
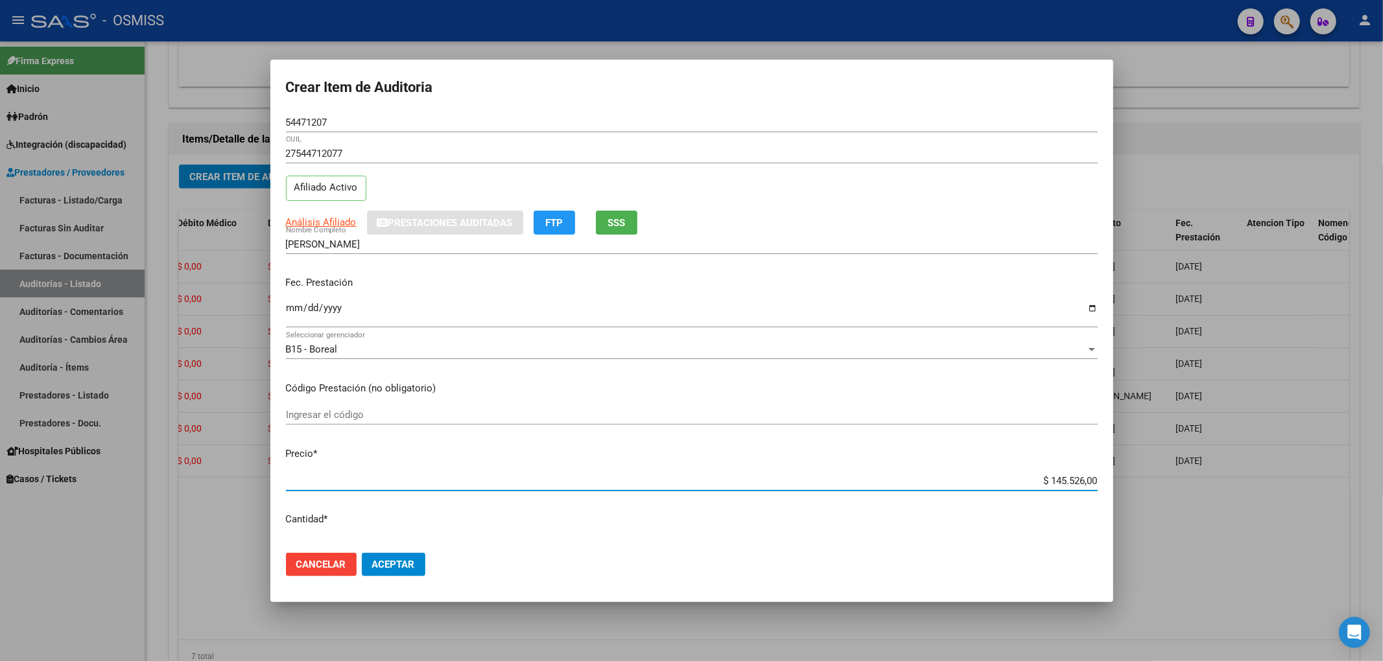
drag, startPoint x: 1031, startPoint y: 480, endPoint x: 1131, endPoint y: 478, distance: 100.5
click at [1131, 478] on div "Crear Item de Auditoria 54471207 Nro Documento 27544712077 CUIL Afiliado Activo…" at bounding box center [691, 330] width 1383 height 661
drag, startPoint x: 288, startPoint y: 123, endPoint x: 78, endPoint y: 136, distance: 210.5
click at [104, 125] on div "Crear Item de Auditoria 54471207 Nro Documento 27544712077 CUIL Afiliado Activo…" at bounding box center [691, 330] width 1383 height 661
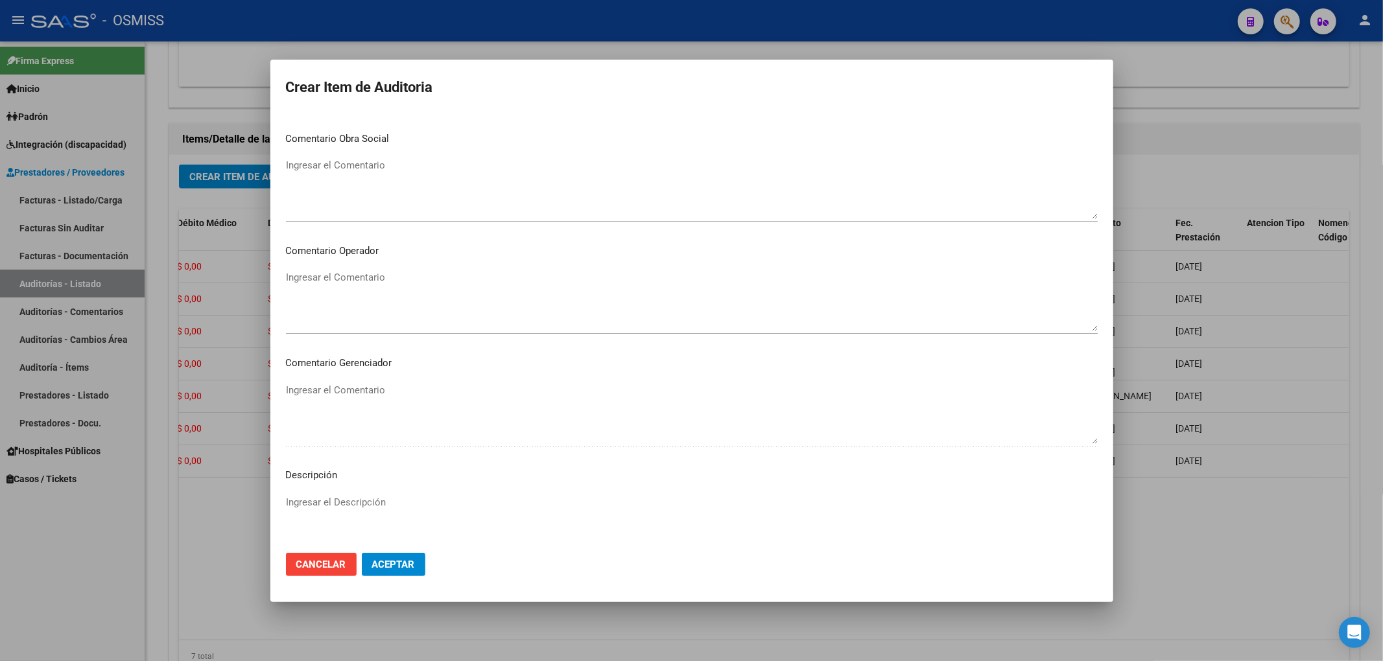
scroll to position [869, 0]
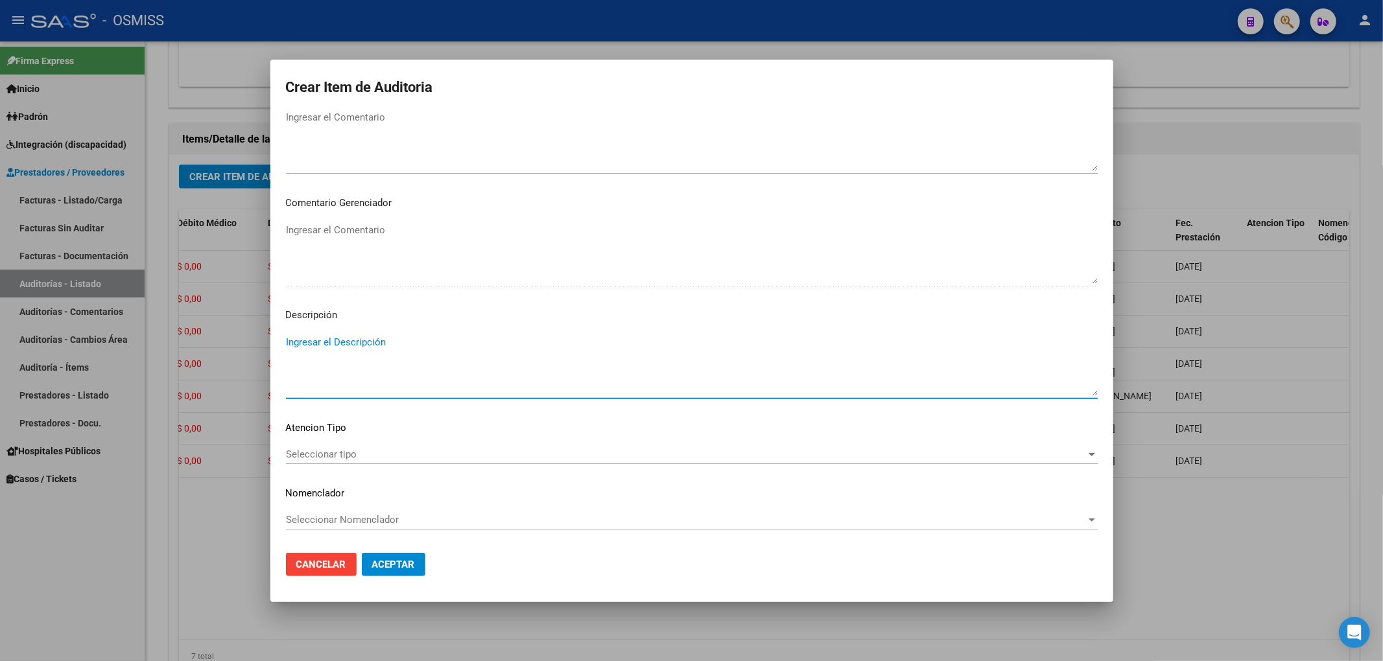
click at [312, 346] on textarea "Ingresar el Descripción" at bounding box center [692, 365] width 812 height 61
paste textarea "Según el art. 10 inc. A de la ley 23660, no se cumple con la minima continuidad…"
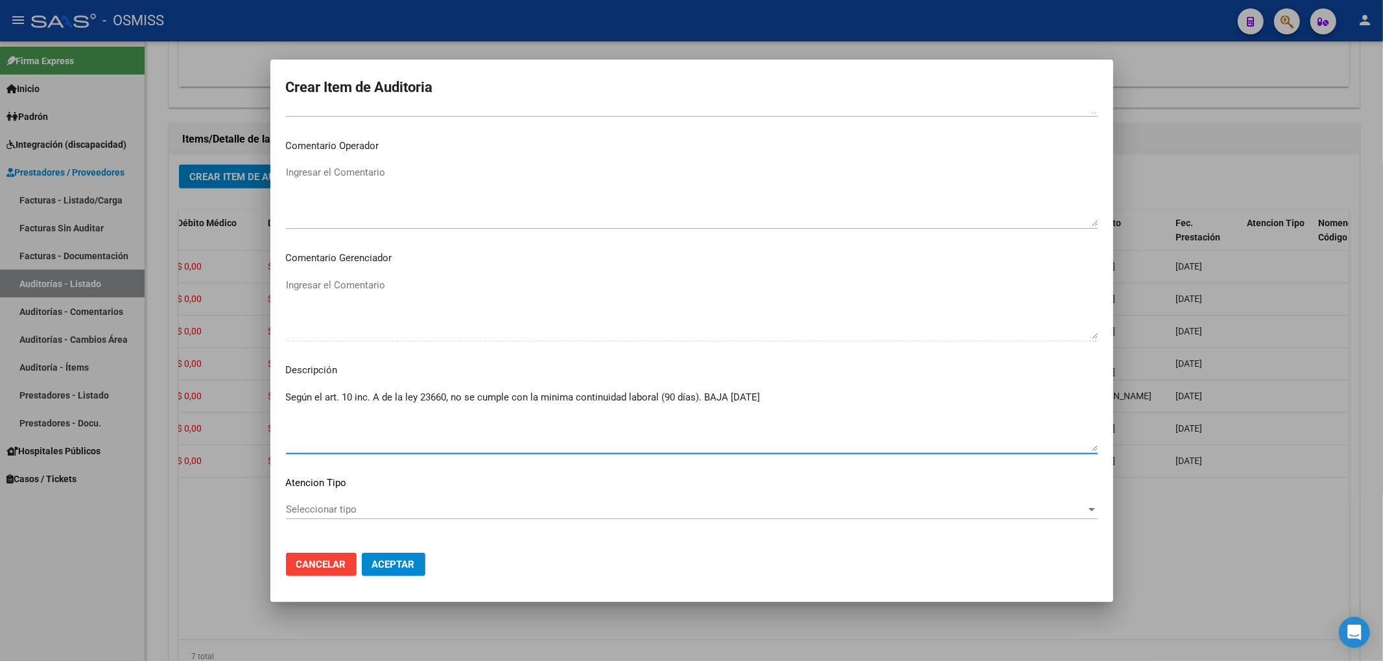
scroll to position [783, 0]
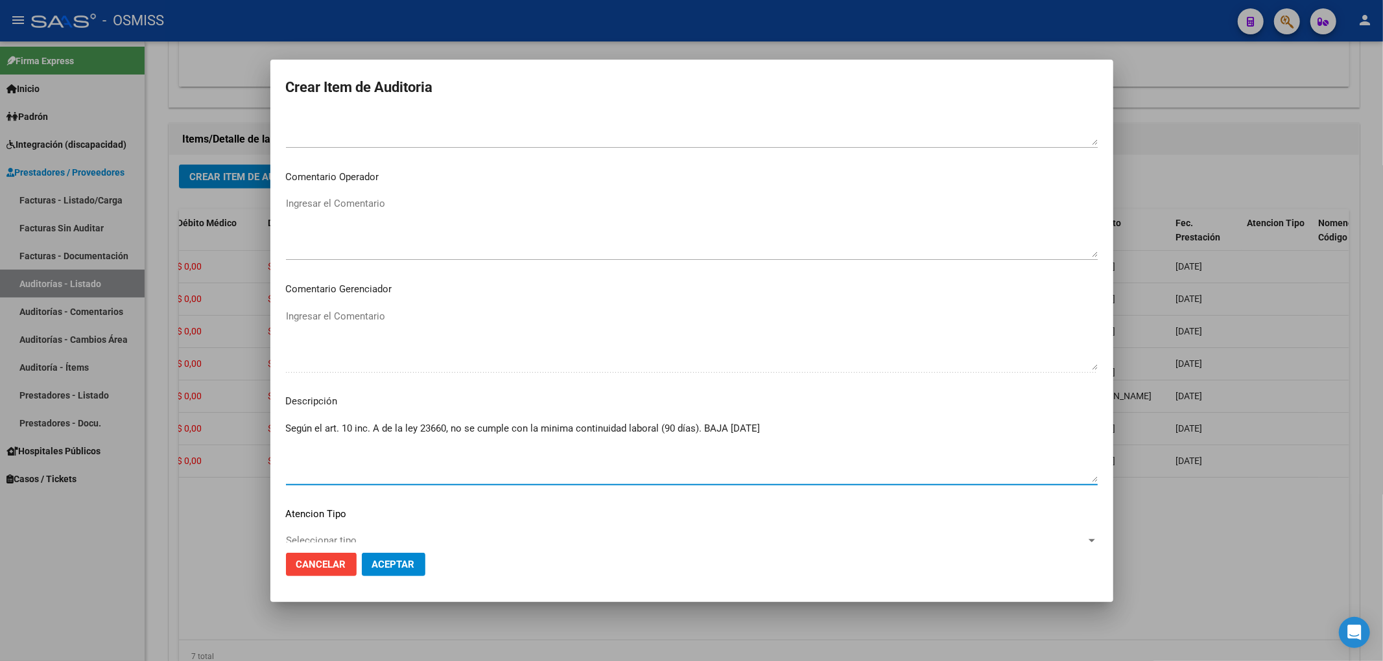
click at [380, 223] on textarea "Ingresar el Comentario" at bounding box center [692, 226] width 812 height 61
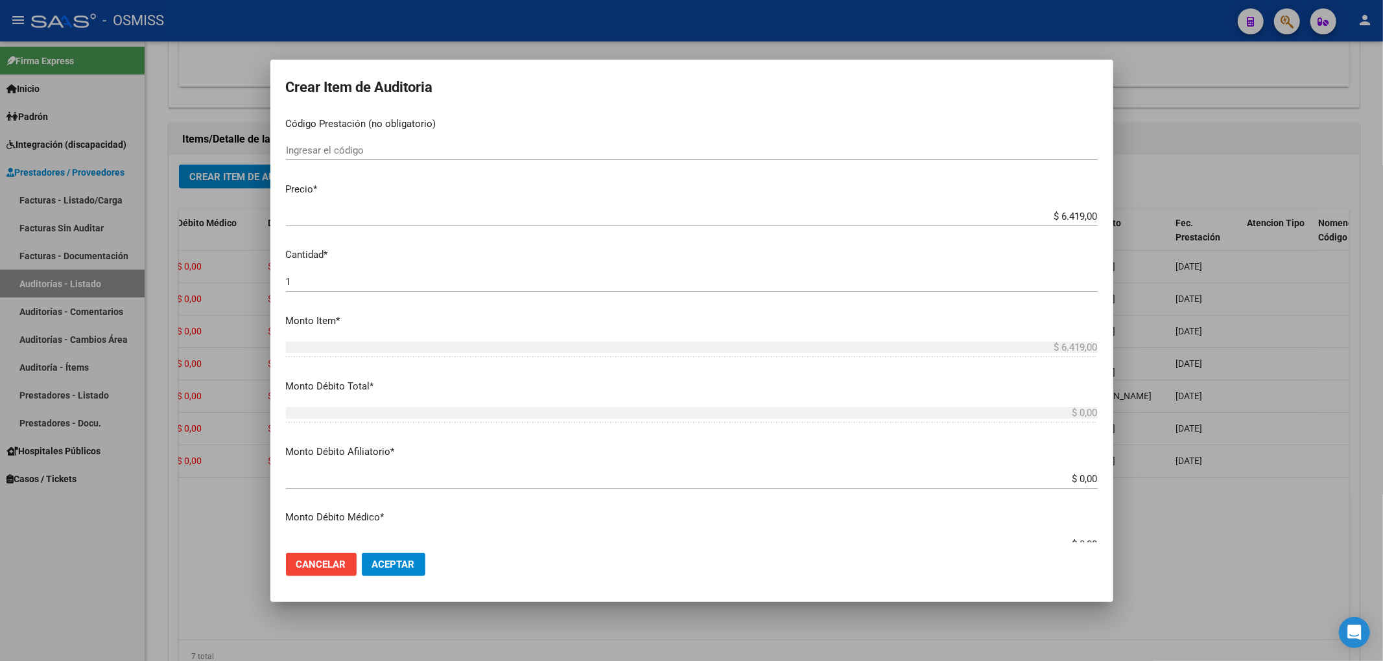
scroll to position [0, 0]
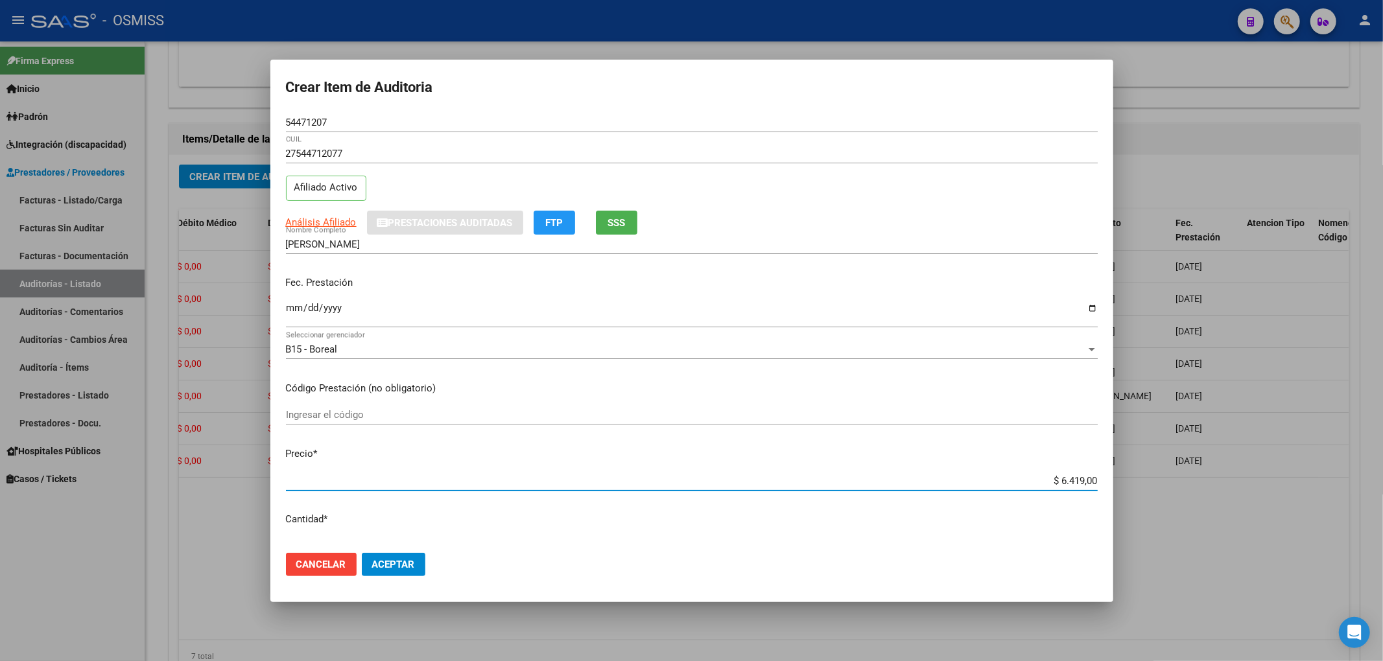
drag, startPoint x: 1038, startPoint y: 485, endPoint x: 1118, endPoint y: 485, distance: 80.4
click at [1116, 486] on div "Crear Item de Auditoria 54471207 Nro Documento 27544712077 CUIL Afiliado Activo…" at bounding box center [691, 330] width 1383 height 661
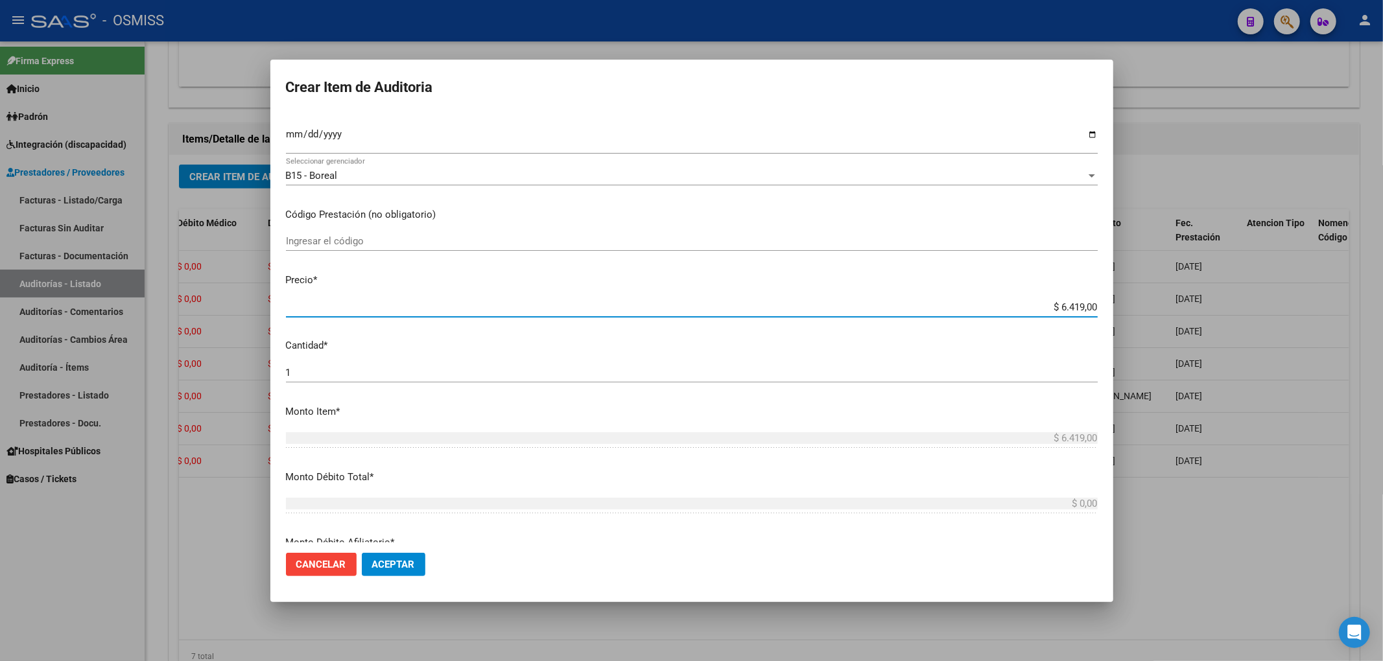
scroll to position [346, 0]
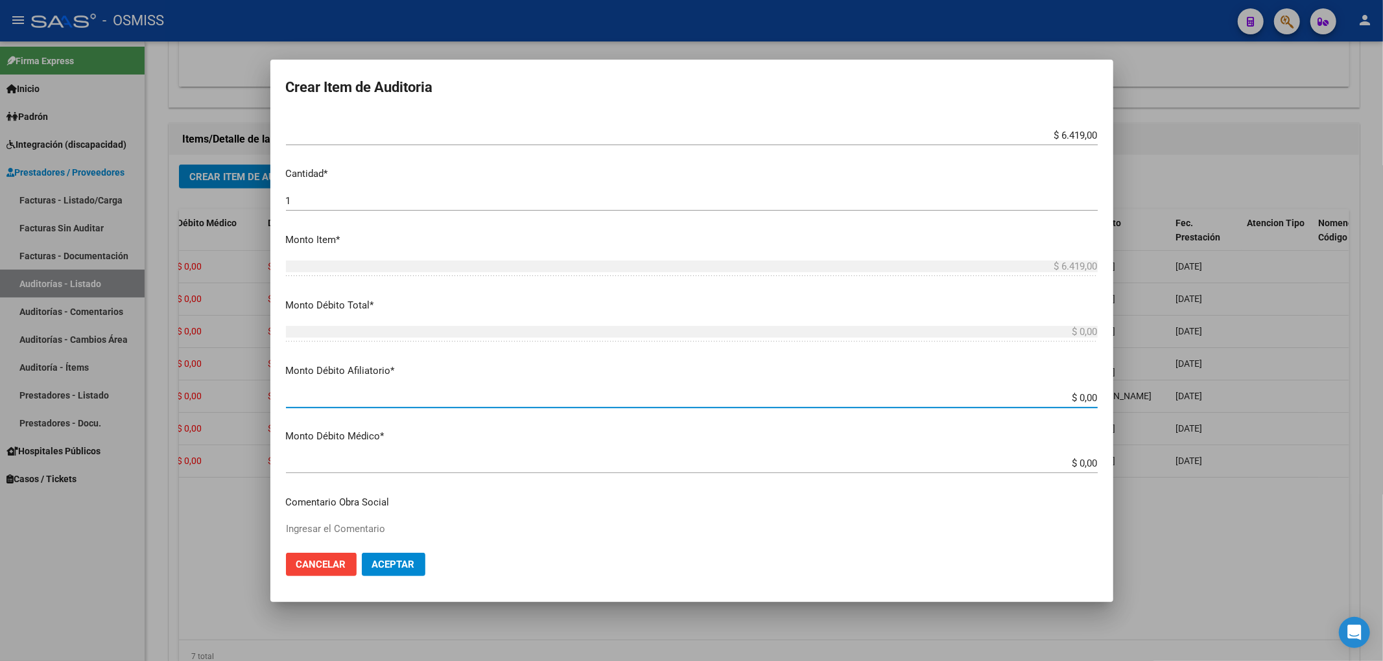
click at [1086, 393] on input "$ 0,00" at bounding box center [692, 398] width 812 height 12
paste input "$ 6.419,00"
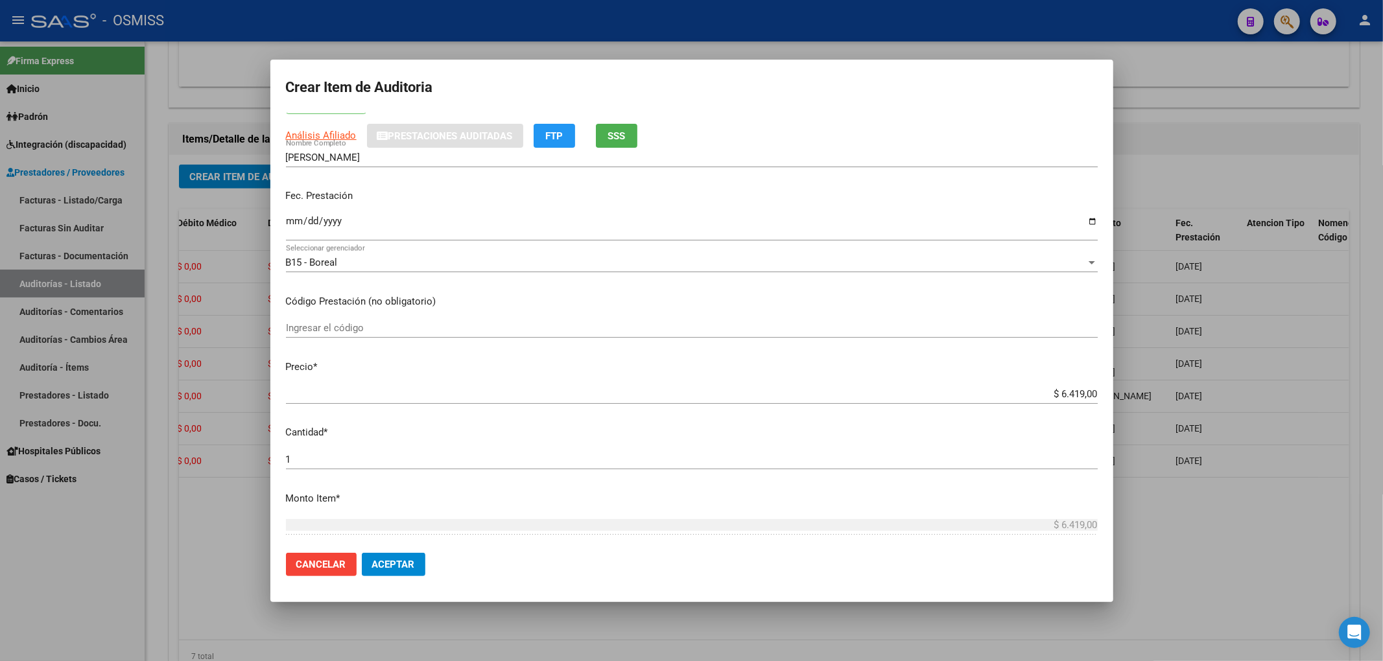
scroll to position [0, 0]
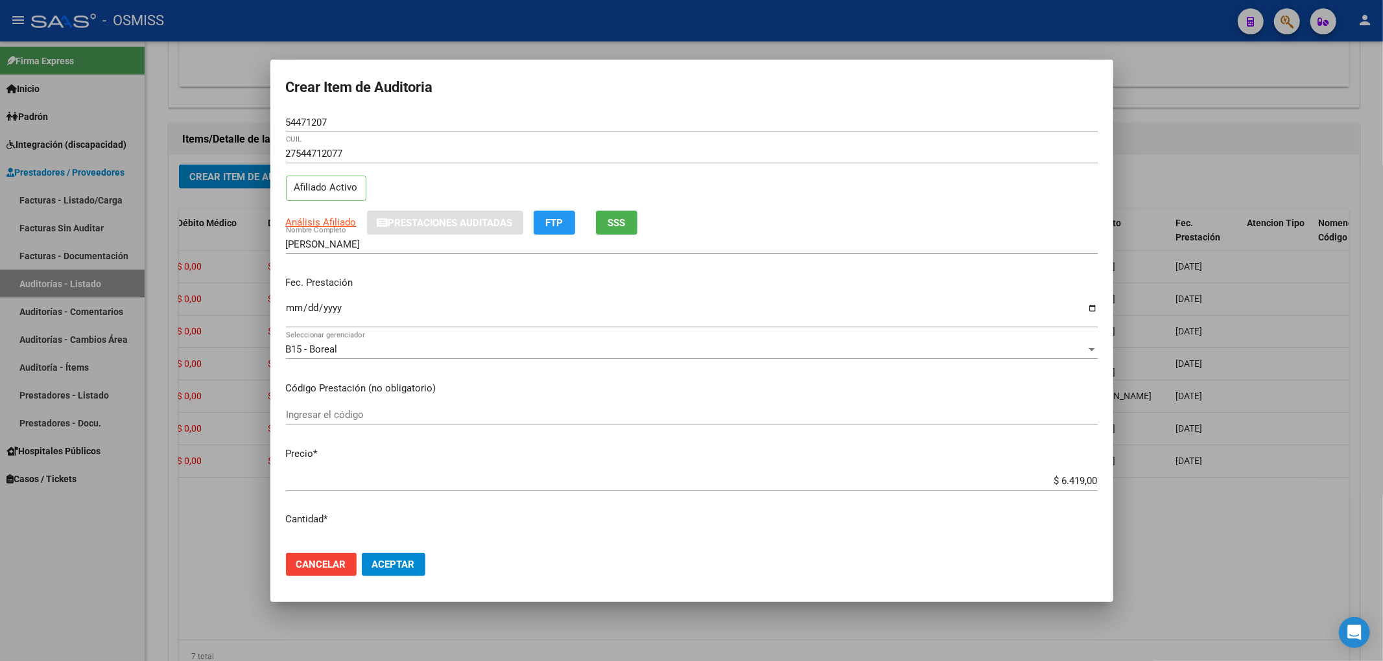
drag, startPoint x: 287, startPoint y: 120, endPoint x: 245, endPoint y: 124, distance: 41.7
click at [258, 119] on div "Crear Item de Auditoria 54471207 Nro Documento 27544712077 CUIL Afiliado Activo…" at bounding box center [691, 330] width 1383 height 661
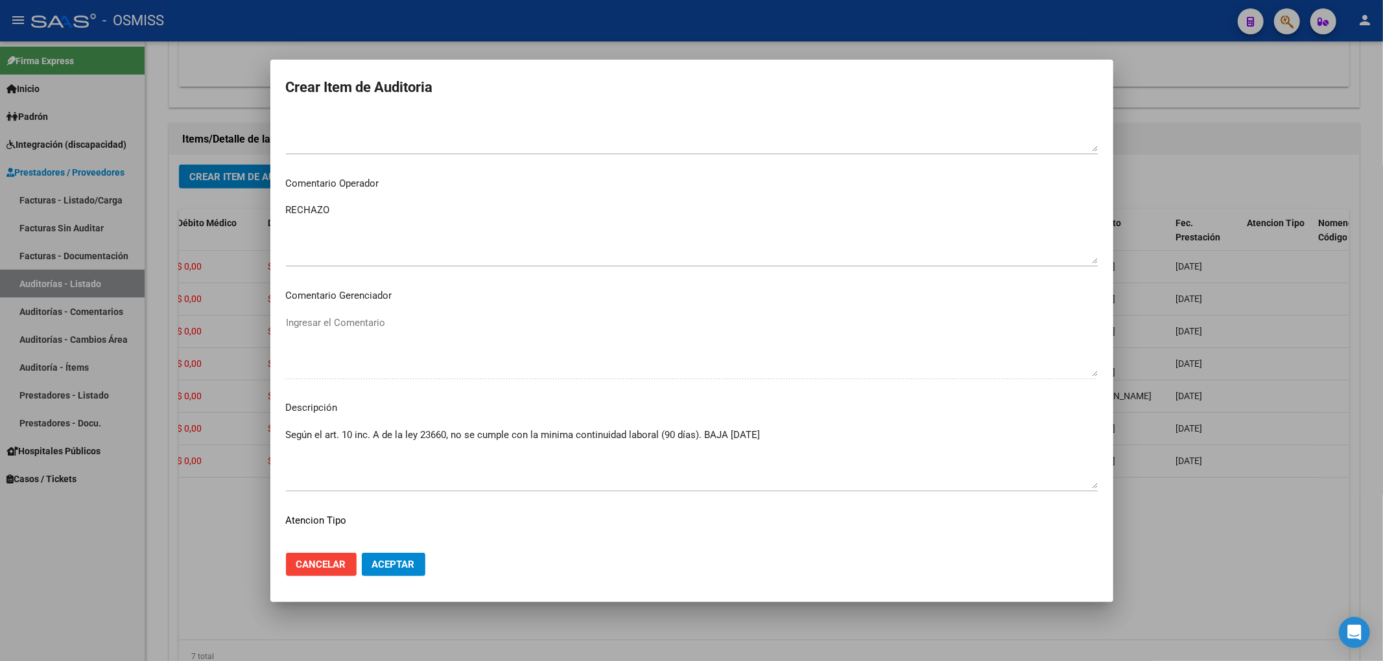
scroll to position [778, 0]
click at [416, 565] on button "Aceptar" at bounding box center [394, 564] width 64 height 23
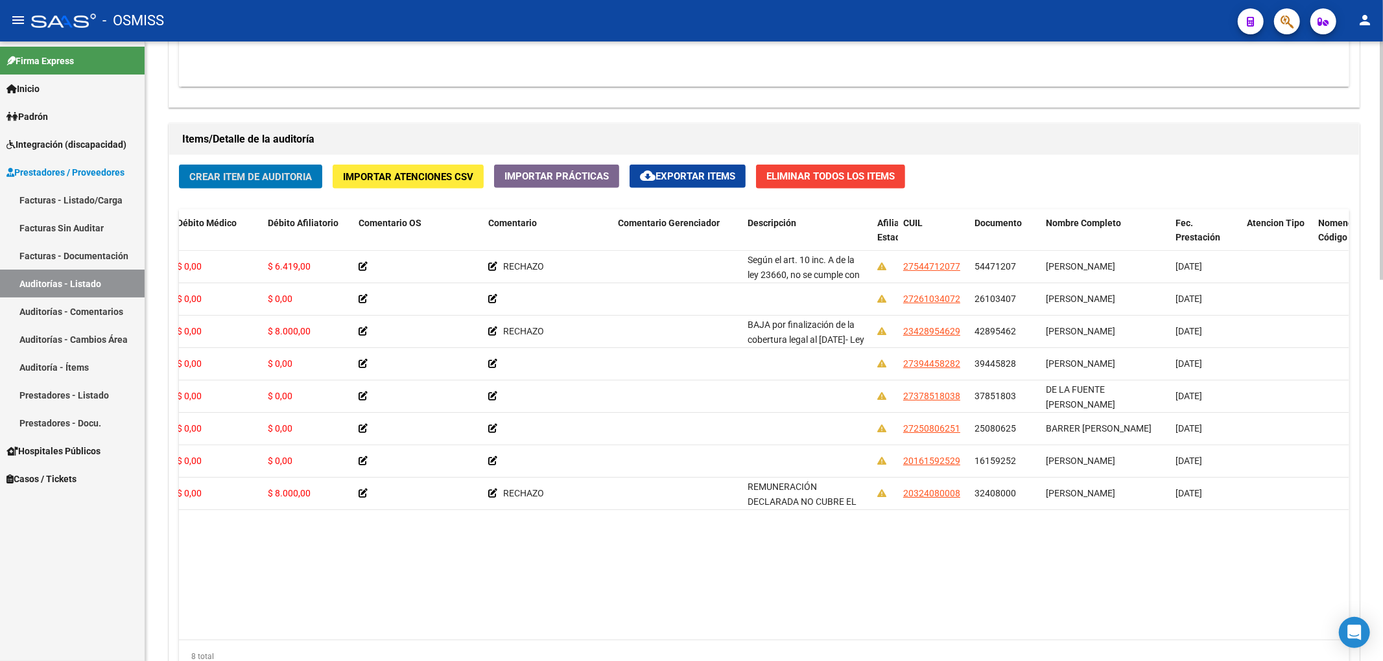
click at [276, 179] on span "Crear Item de Auditoria" at bounding box center [250, 177] width 123 height 12
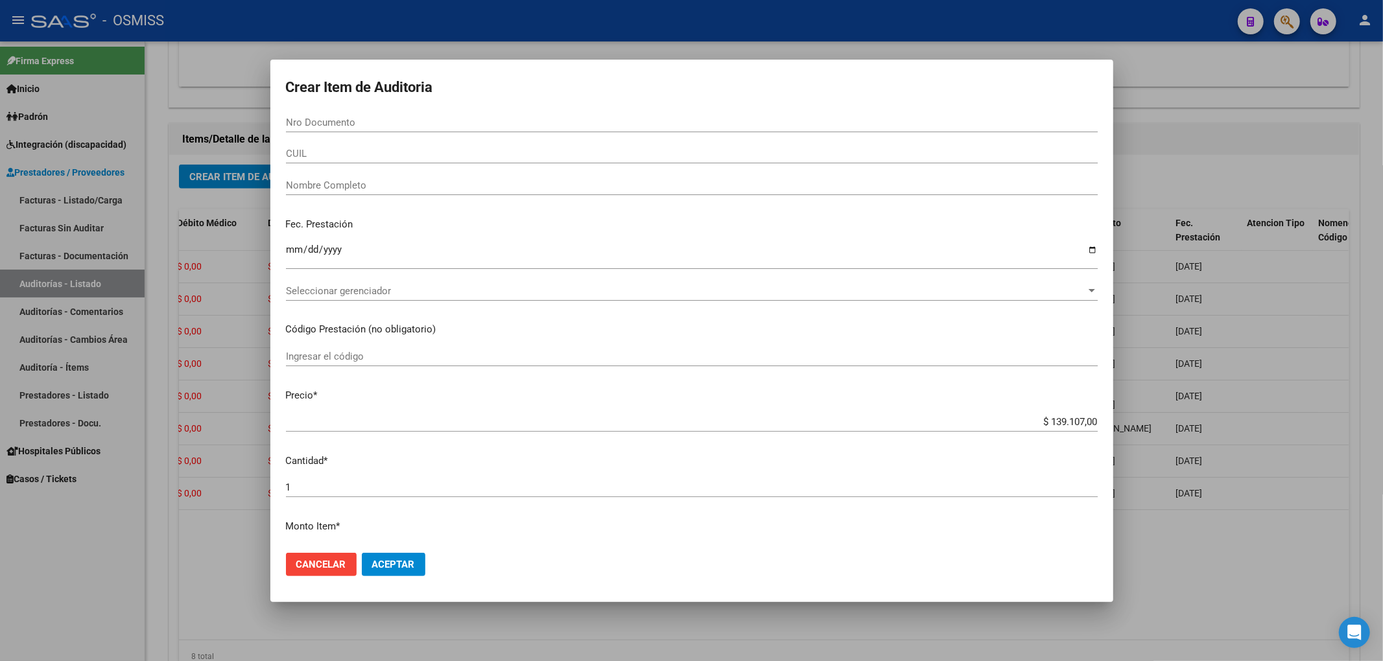
click at [1045, 414] on div "$ 139.107,00 Ingresar el precio" at bounding box center [692, 421] width 812 height 19
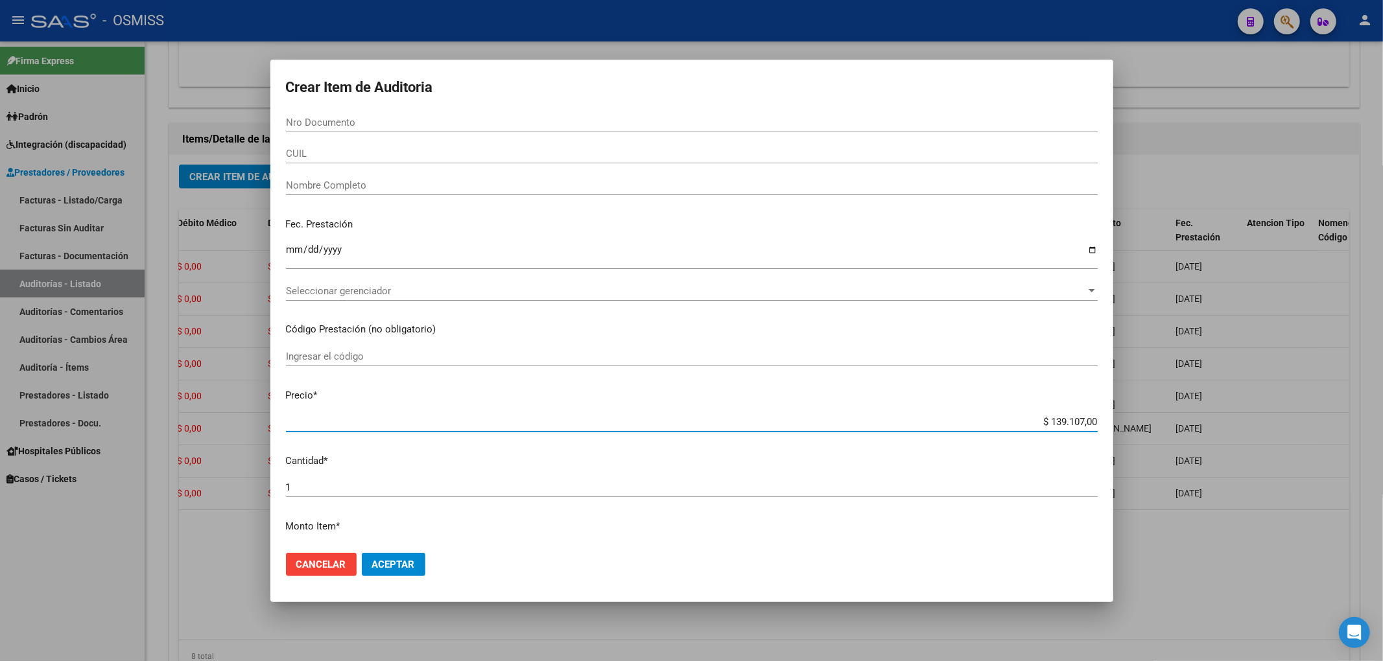
drag, startPoint x: 1033, startPoint y: 424, endPoint x: 1238, endPoint y: 423, distance: 204.2
click at [1237, 423] on div "Crear Item de Auditoria Nro Documento CUIL Nombre Completo Fec. Prestación Ingr…" at bounding box center [691, 330] width 1383 height 661
click at [351, 115] on div "Nro Documento" at bounding box center [692, 122] width 812 height 19
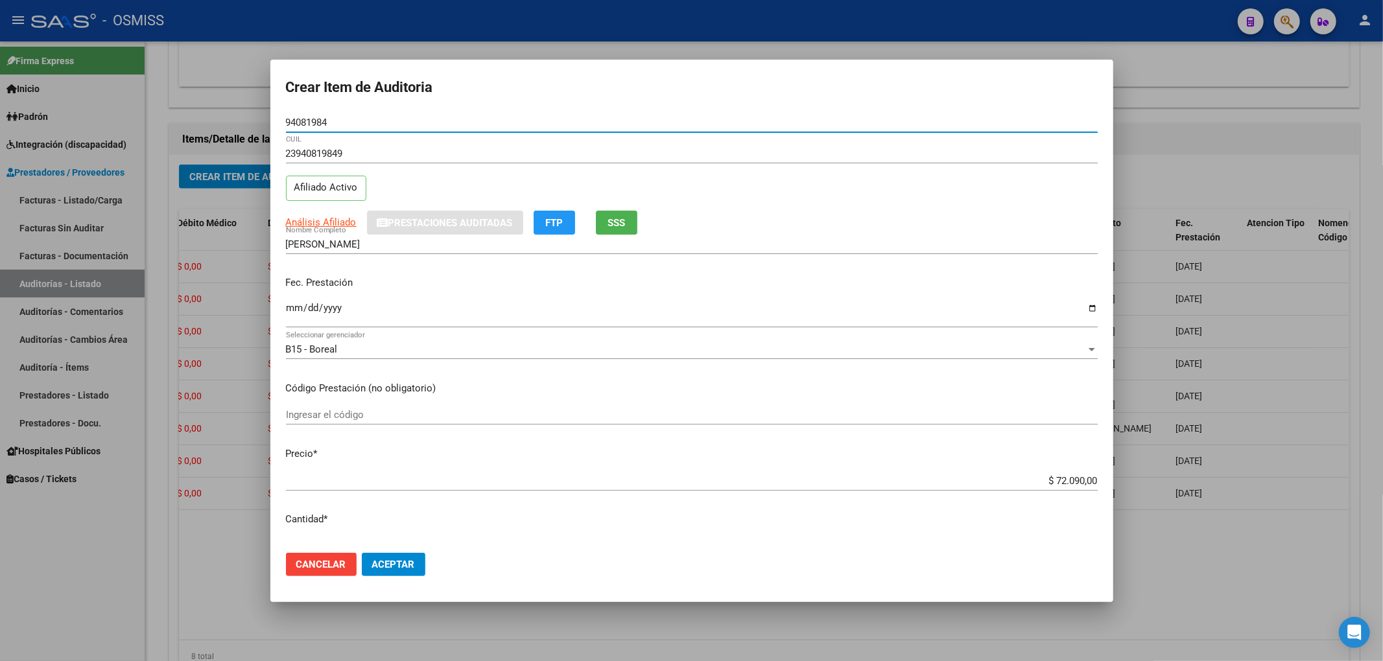
click at [293, 309] on input "Ingresar la fecha" at bounding box center [692, 313] width 812 height 21
drag, startPoint x: 338, startPoint y: 125, endPoint x: 176, endPoint y: 177, distance: 169.5
click at [146, 130] on div "Crear Item de Auditoria 94081984 Nro Documento 23940819849 CUIL Afiliado Activo…" at bounding box center [691, 330] width 1383 height 661
click at [578, 304] on input "[DATE]" at bounding box center [692, 313] width 812 height 21
click at [398, 571] on button "Aceptar" at bounding box center [394, 564] width 64 height 23
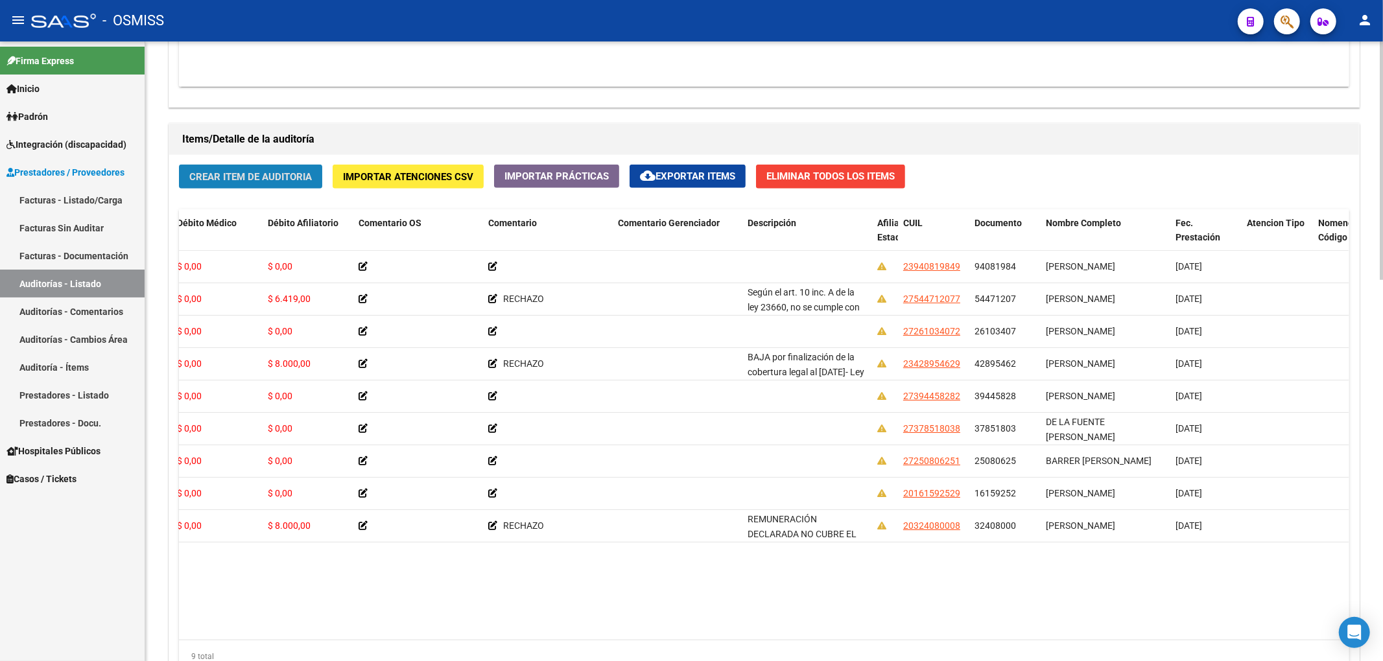
click at [247, 182] on span "Crear Item de Auditoria" at bounding box center [250, 177] width 123 height 12
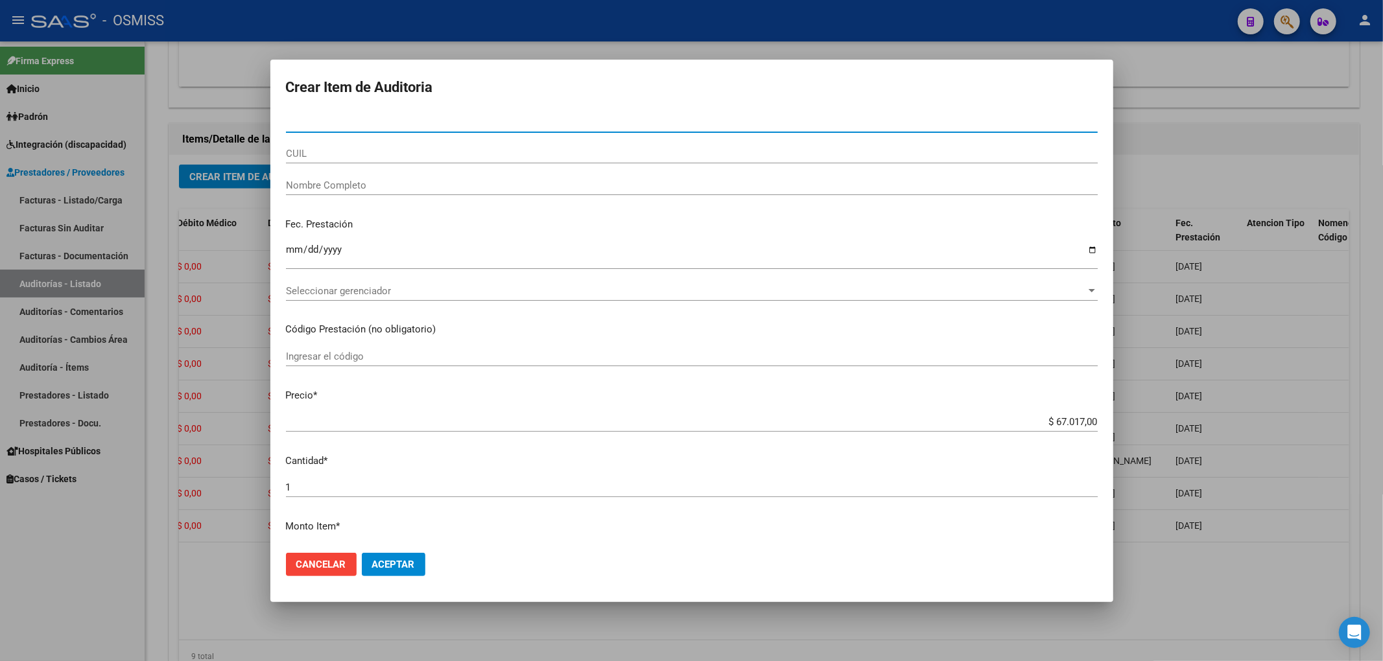
click at [342, 563] on span "Cancelar" at bounding box center [321, 565] width 50 height 12
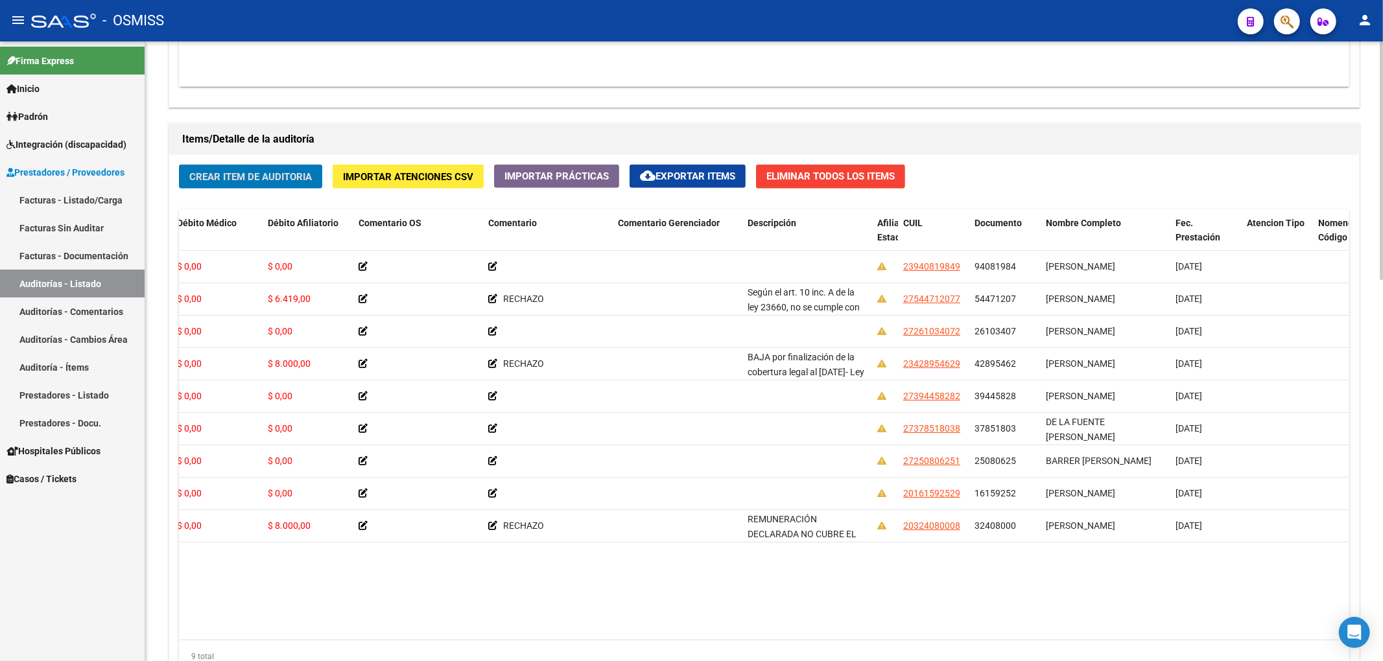
click at [292, 174] on span "Crear Item de Auditoria" at bounding box center [250, 177] width 123 height 12
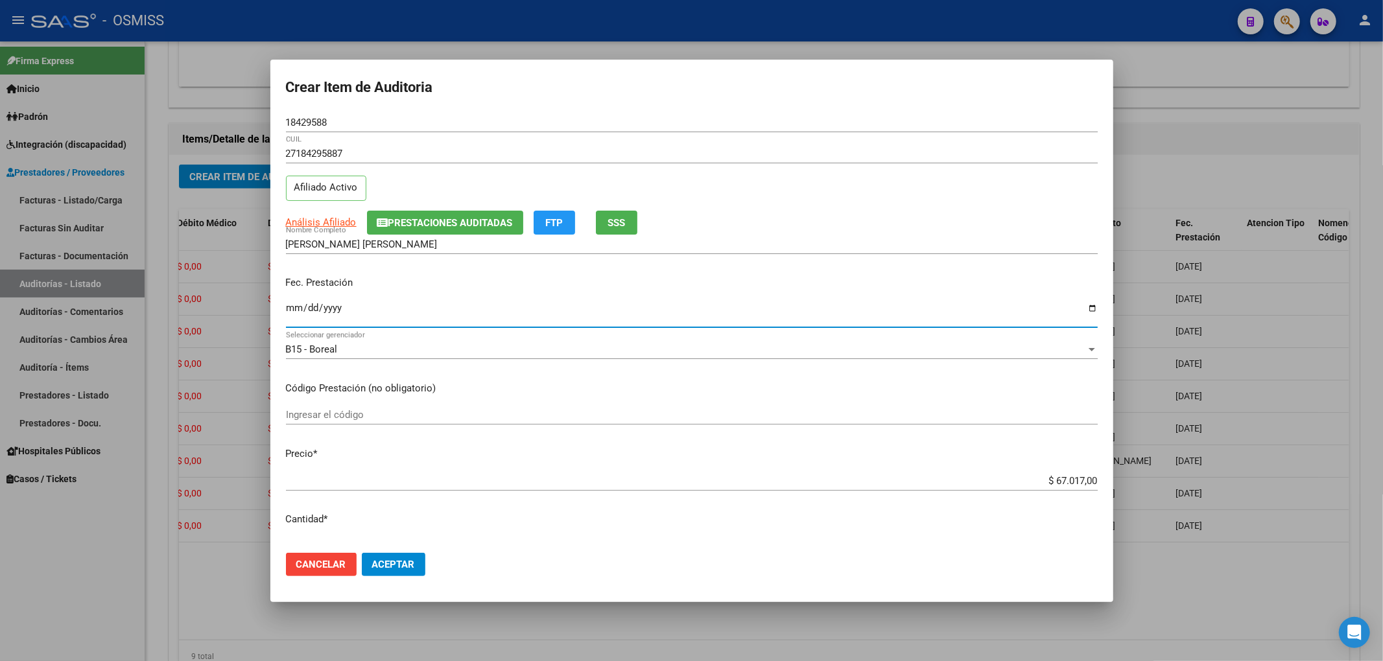
click at [294, 307] on input "Ingresar la fecha" at bounding box center [692, 313] width 812 height 21
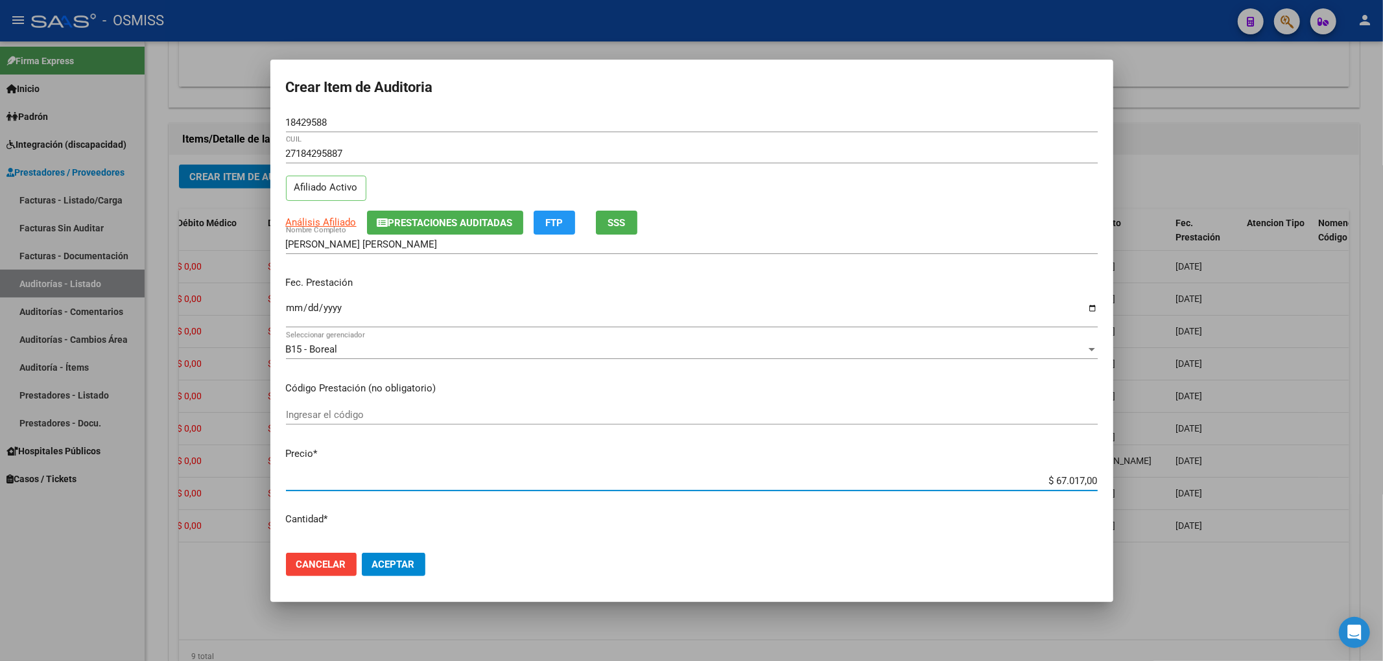
drag, startPoint x: 1031, startPoint y: 481, endPoint x: 1201, endPoint y: 485, distance: 170.5
click at [1201, 485] on div "Crear Item de Auditoria 18429588 Nro Documento 27184295887 CUIL Afiliado Activo…" at bounding box center [691, 330] width 1383 height 661
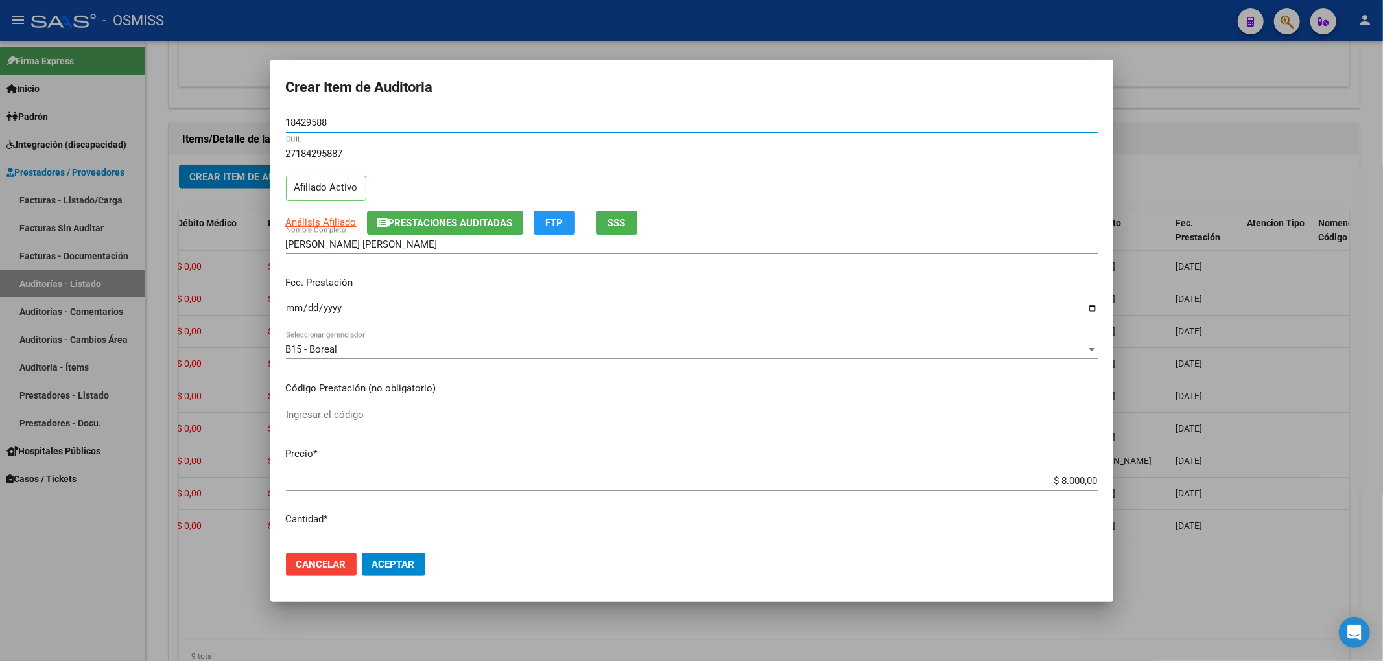
drag, startPoint x: 333, startPoint y: 123, endPoint x: 239, endPoint y: 132, distance: 94.4
click at [234, 124] on div "Crear Item de Auditoria 18429588 Nro Documento 27184295887 CUIL Afiliado Activo…" at bounding box center [691, 330] width 1383 height 661
click at [410, 227] on span "Prestaciones Auditadas" at bounding box center [450, 223] width 124 height 12
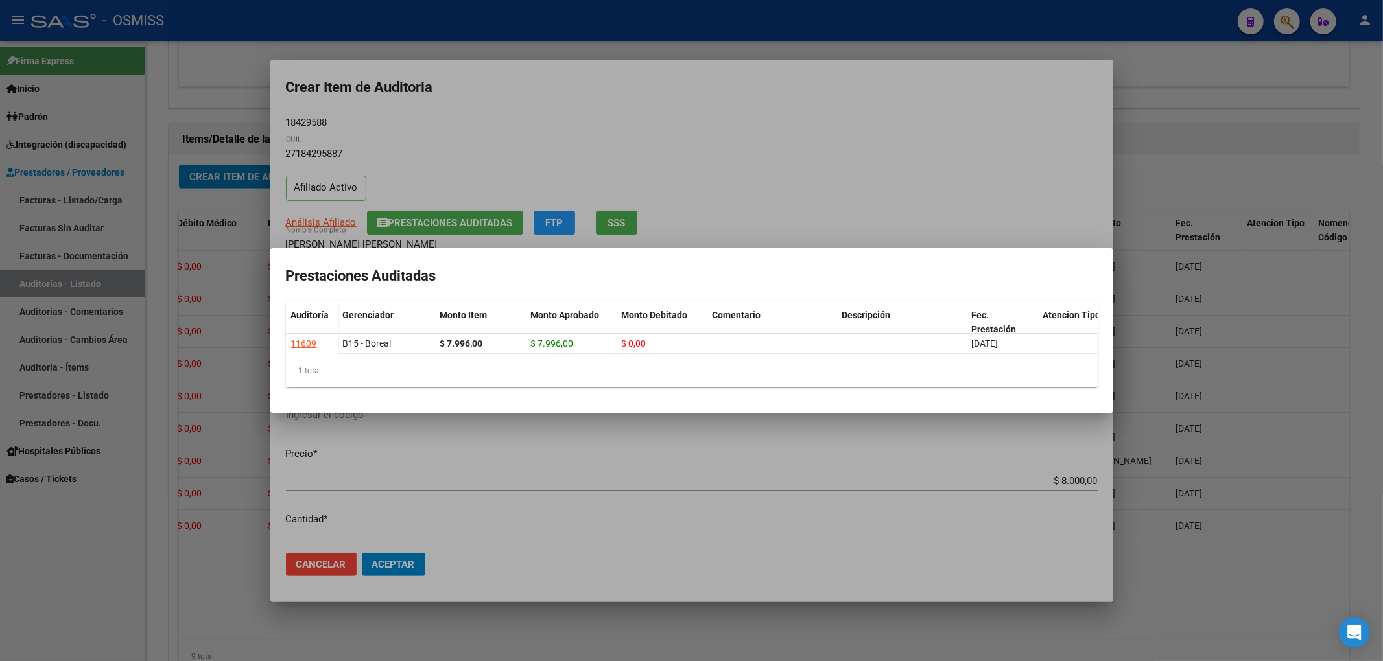
drag, startPoint x: 543, startPoint y: 109, endPoint x: 589, endPoint y: 136, distance: 53.5
click at [545, 108] on div at bounding box center [691, 330] width 1383 height 661
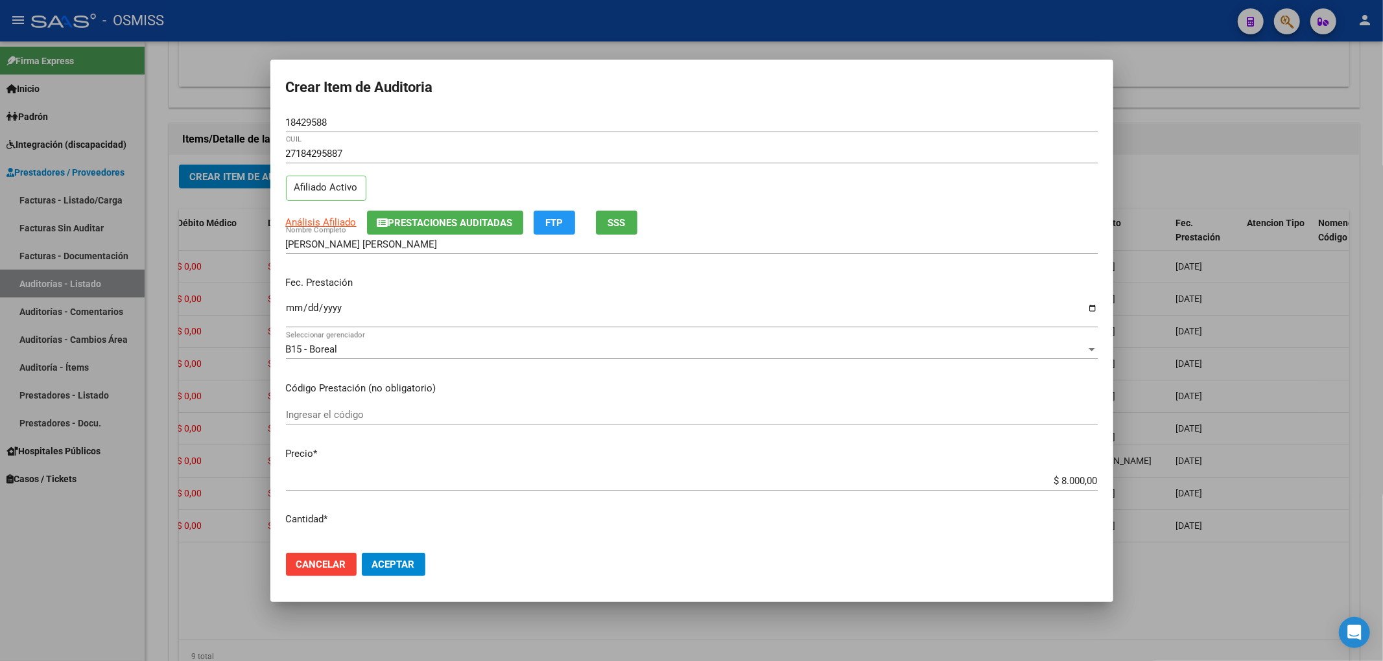
drag, startPoint x: 545, startPoint y: 305, endPoint x: 545, endPoint y: 315, distance: 10.4
click at [545, 305] on input "[DATE]" at bounding box center [692, 313] width 812 height 21
click at [416, 561] on button "Aceptar" at bounding box center [394, 564] width 64 height 23
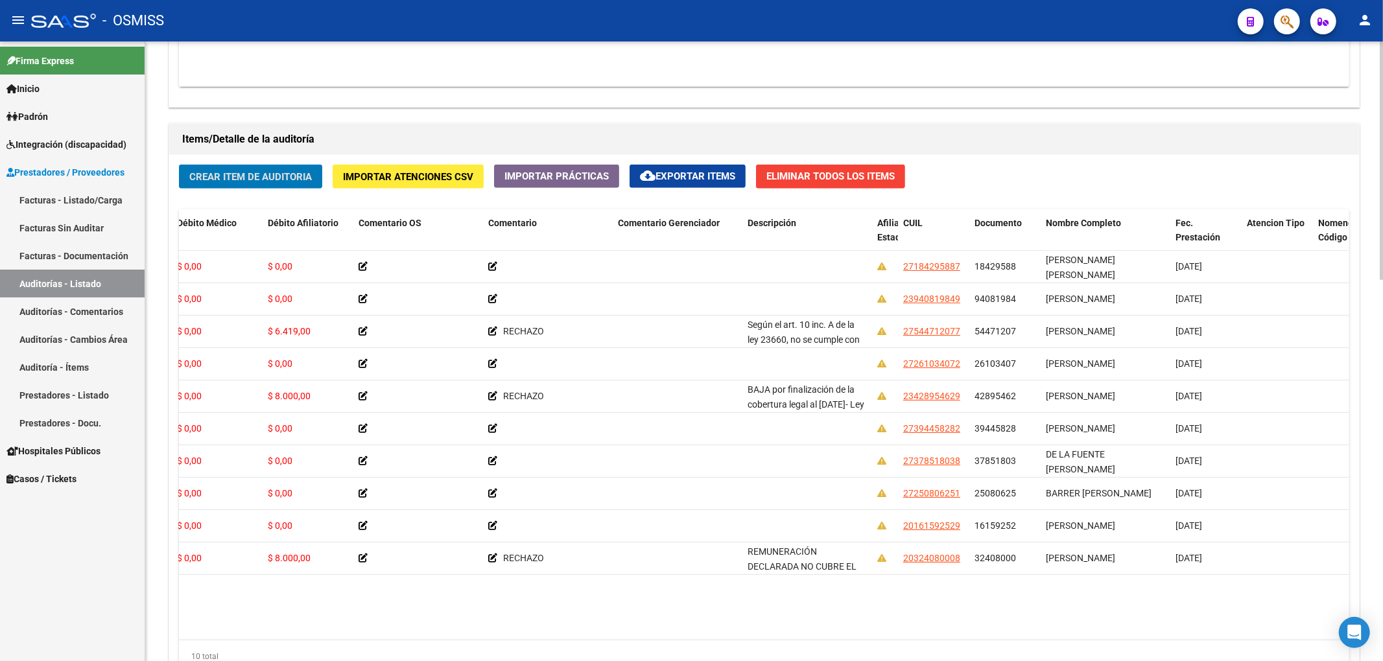
click at [299, 182] on span "Crear Item de Auditoria" at bounding box center [250, 177] width 123 height 12
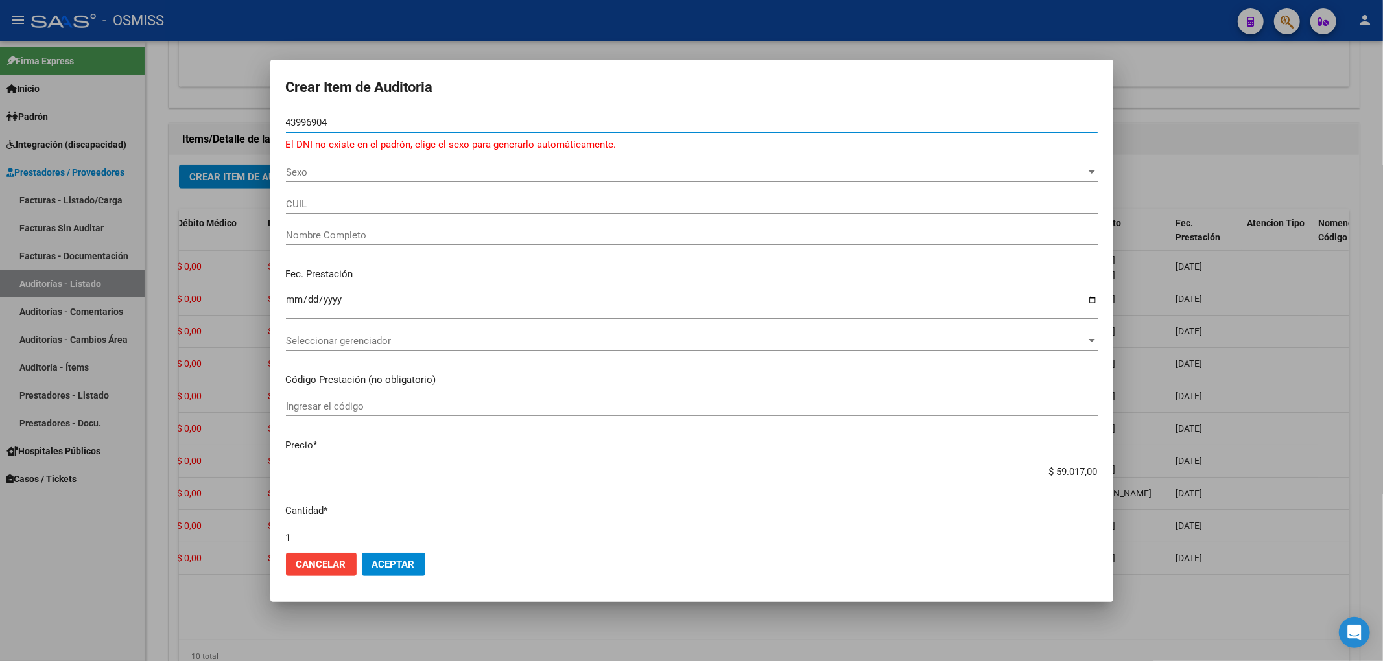
click at [327, 126] on input "43996904" at bounding box center [692, 123] width 812 height 12
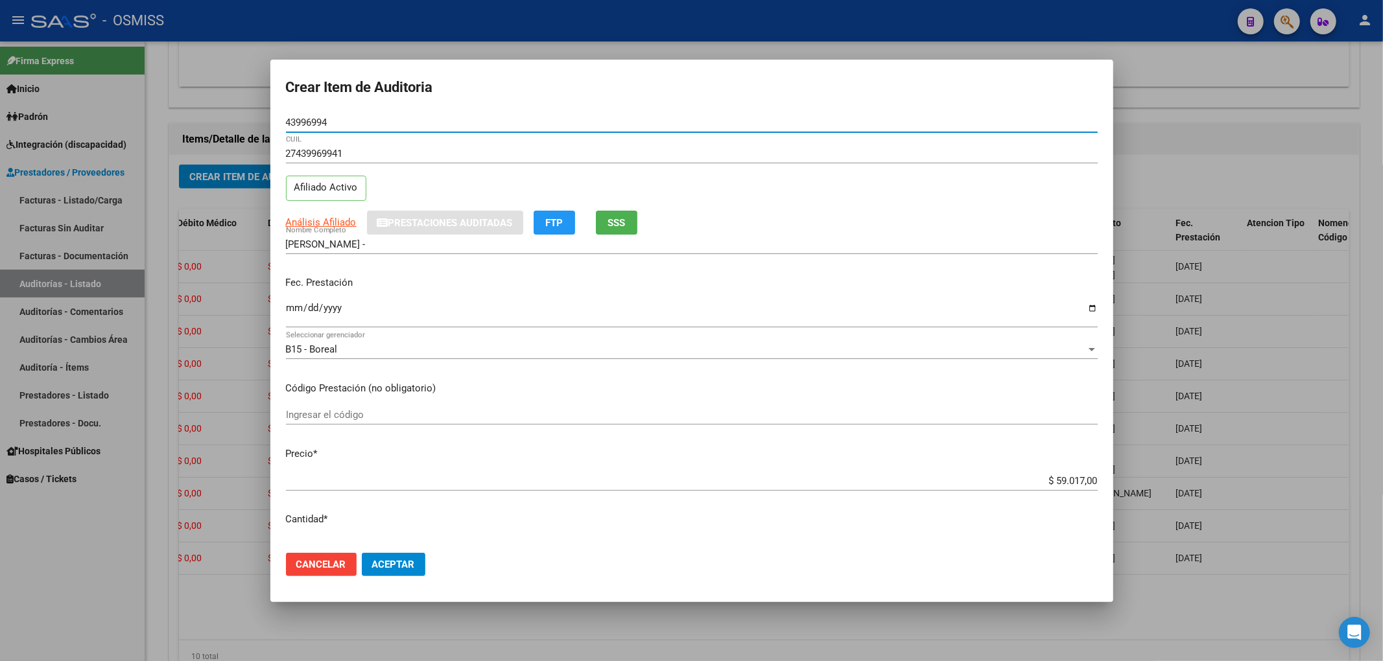
click at [288, 309] on input "Ingresar la fecha" at bounding box center [692, 313] width 812 height 21
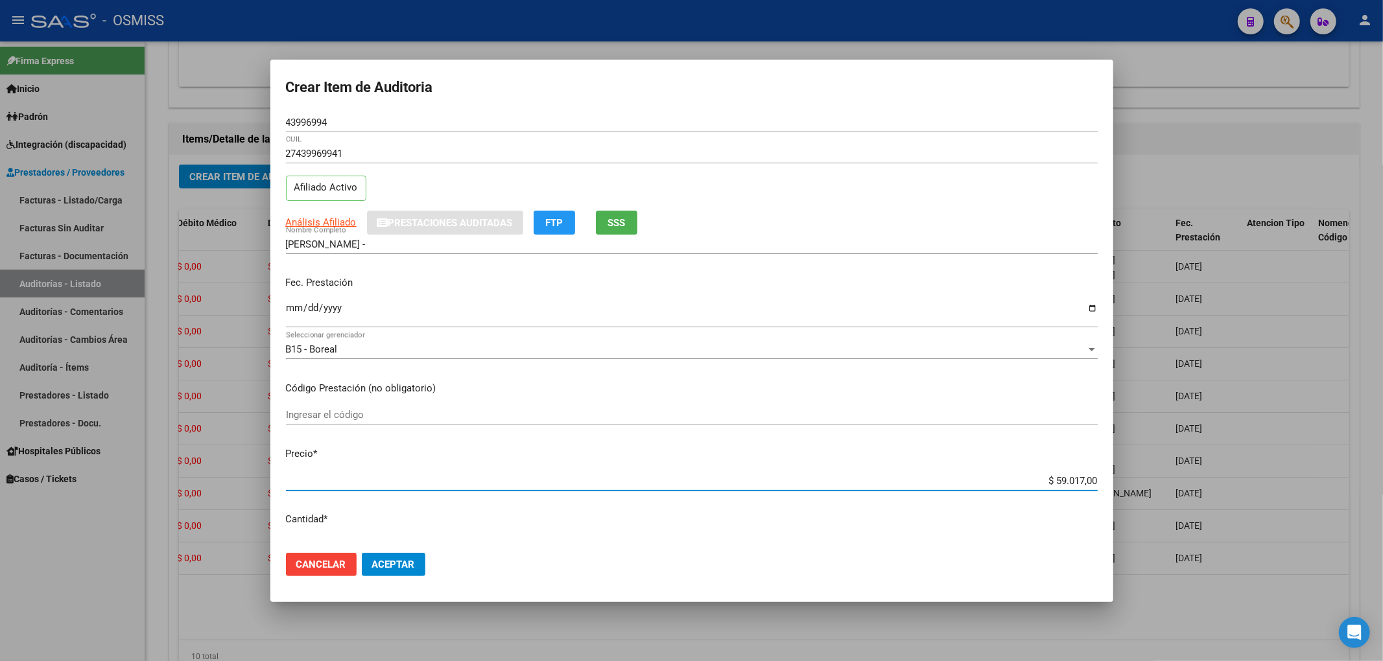
drag, startPoint x: 1027, startPoint y: 481, endPoint x: 1304, endPoint y: 476, distance: 277.5
click at [1303, 477] on div "Crear Item de Auditoria 43996994 Nro Documento 27439969941 CUIL Afiliado Activo…" at bounding box center [691, 330] width 1383 height 661
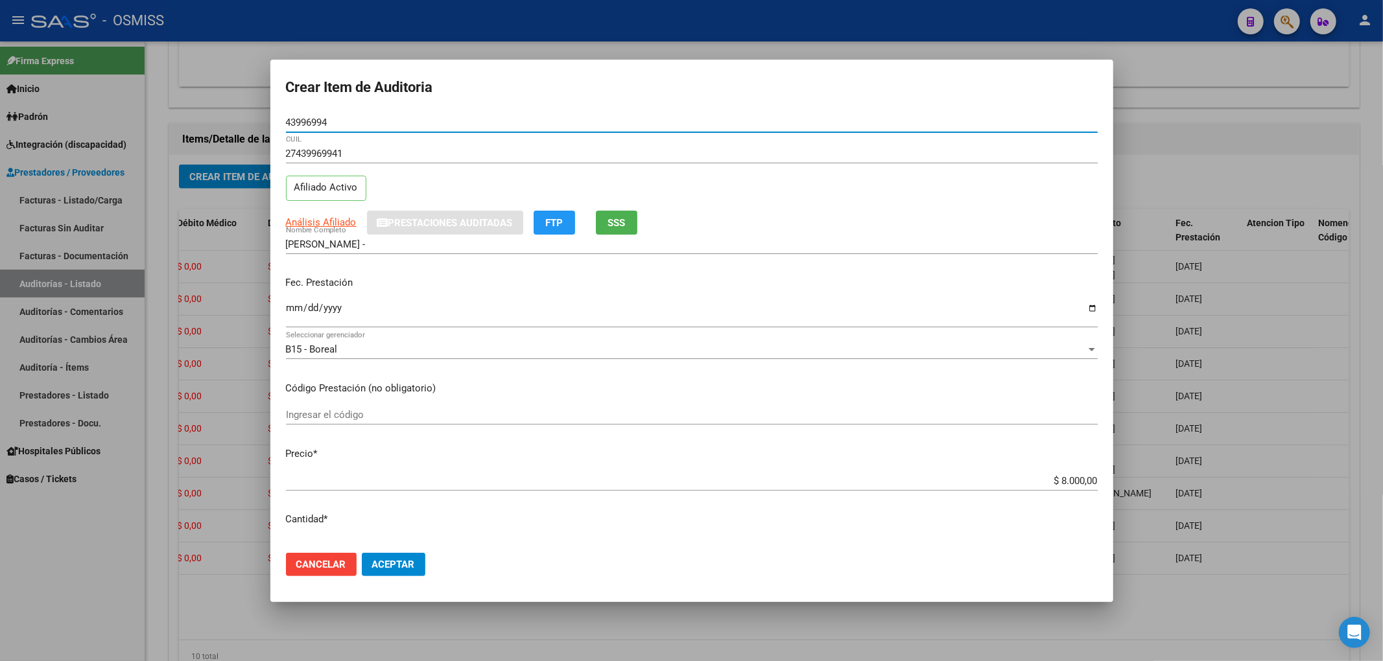
drag, startPoint x: 335, startPoint y: 127, endPoint x: 171, endPoint y: 124, distance: 164.0
click at [171, 124] on div "Crear Item de Auditoria 43996994 Nro Documento 27439969941 CUIL Afiliado Activo…" at bounding box center [691, 330] width 1383 height 661
click at [456, 284] on p "Fec. Prestación" at bounding box center [692, 283] width 812 height 15
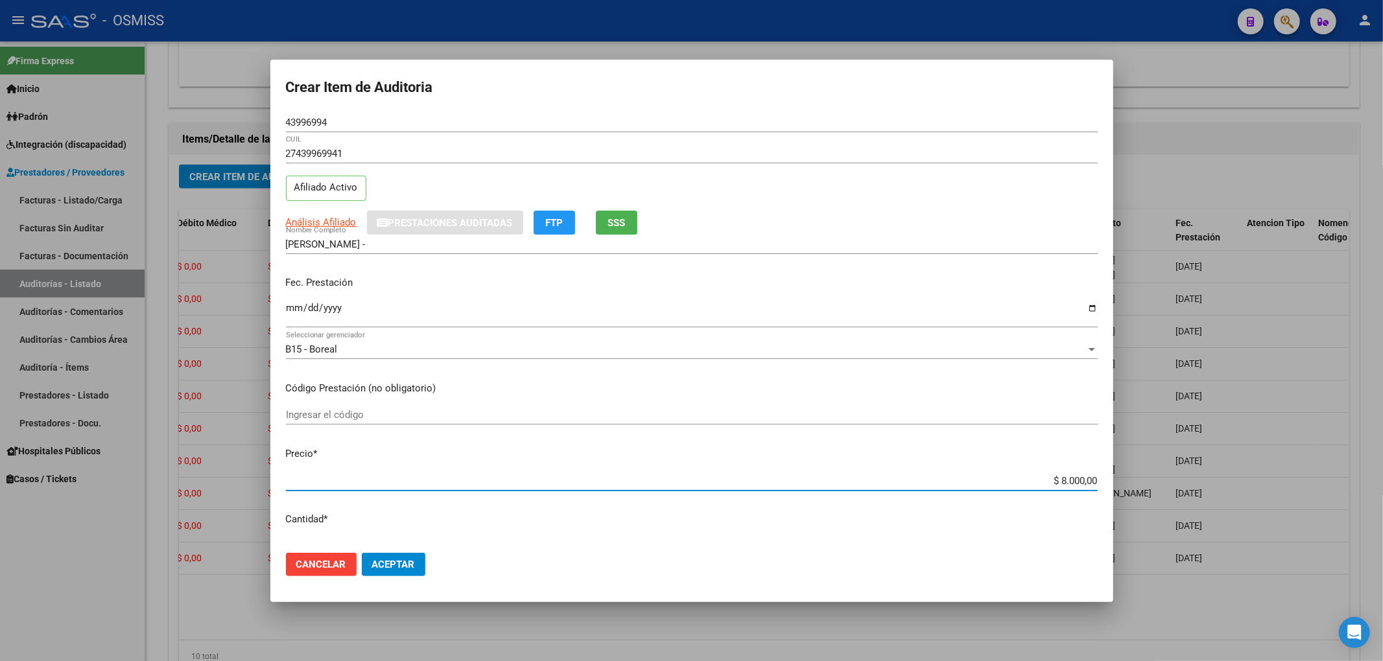
drag, startPoint x: 1040, startPoint y: 480, endPoint x: 1115, endPoint y: 483, distance: 74.6
click at [1114, 483] on div "Crear Item de Auditoria 43996994 Nro Documento 27439969941 CUIL Afiliado Activo…" at bounding box center [691, 330] width 1383 height 661
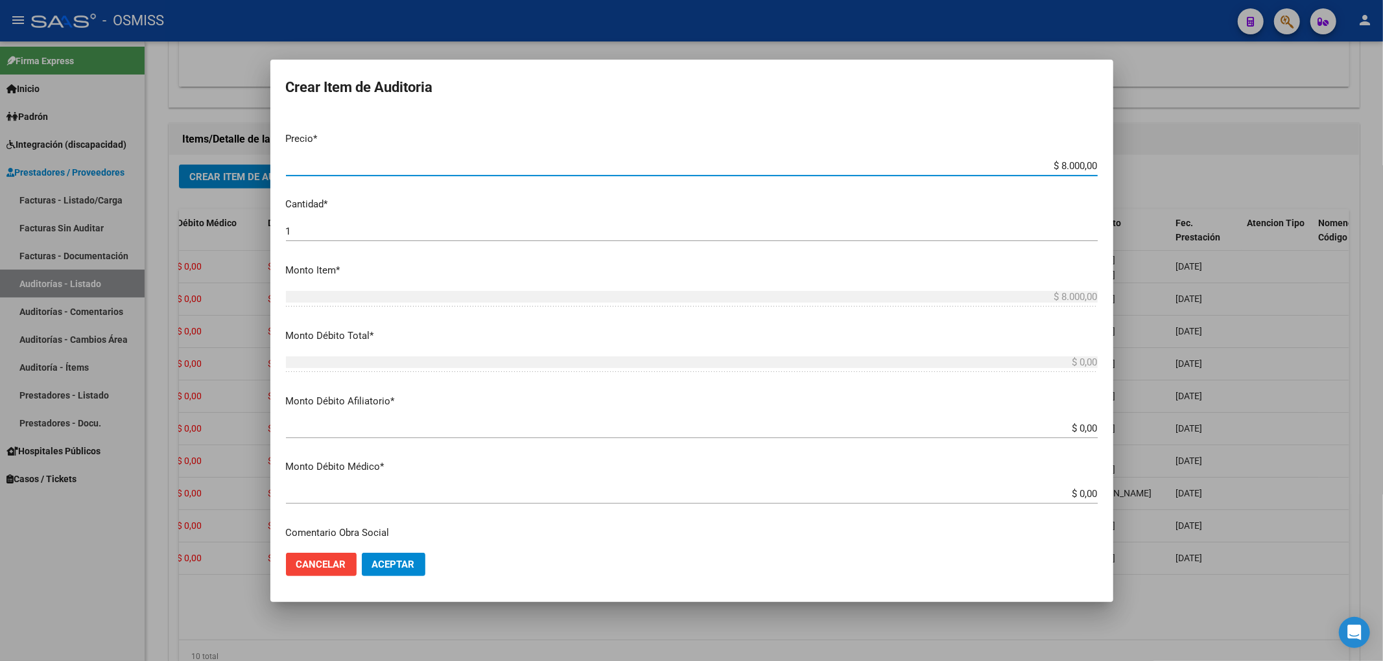
scroll to position [346, 0]
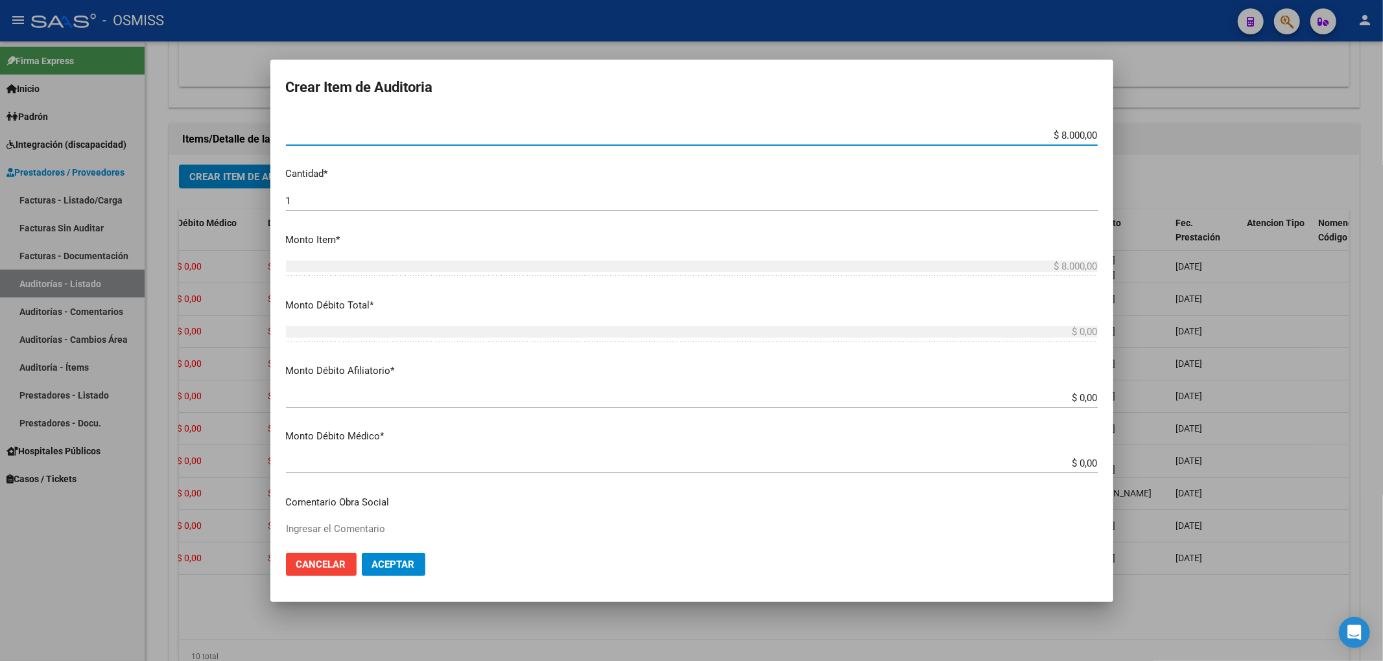
click at [1085, 397] on input "$ 0,00" at bounding box center [692, 398] width 812 height 12
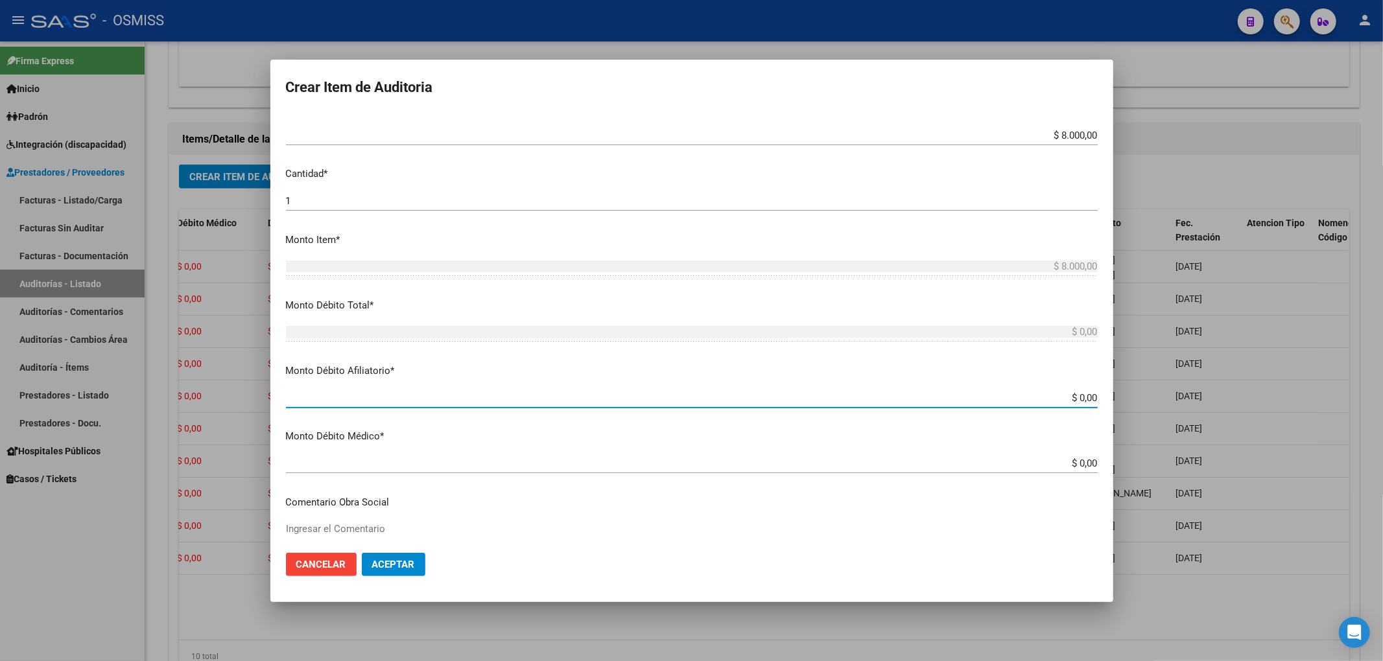
paste input "$ 8.000,00"
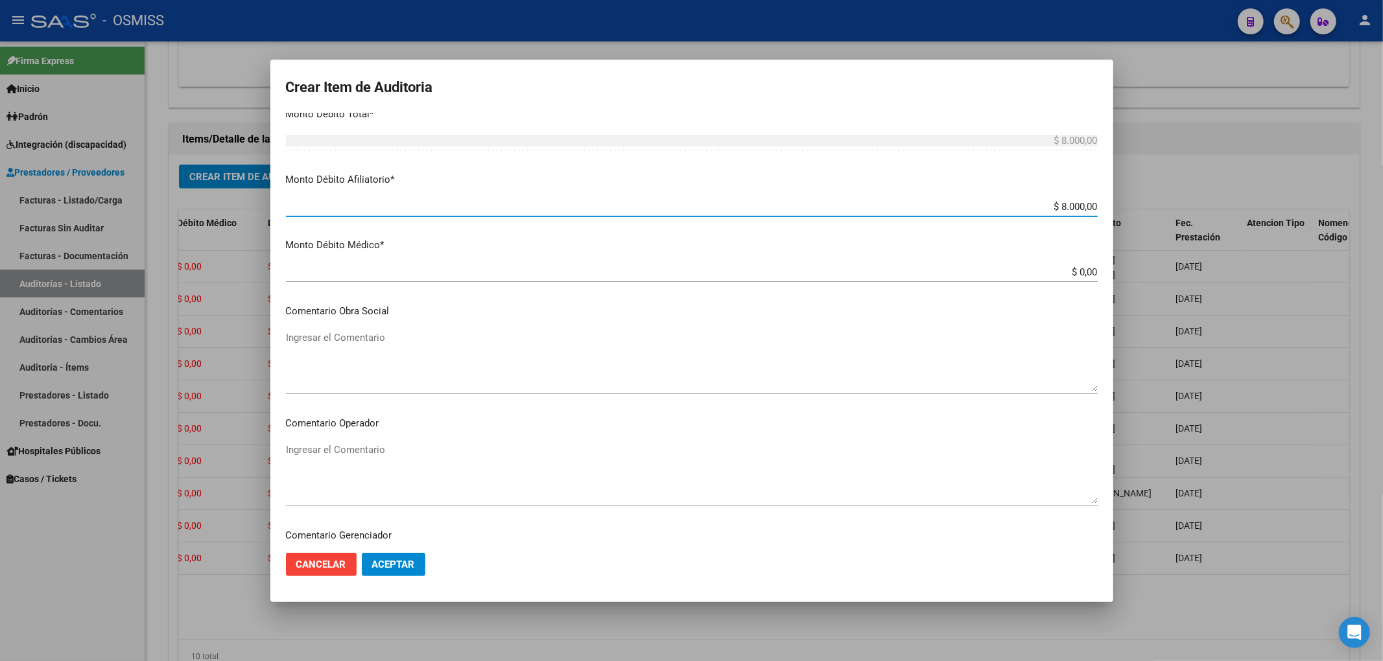
scroll to position [605, 0]
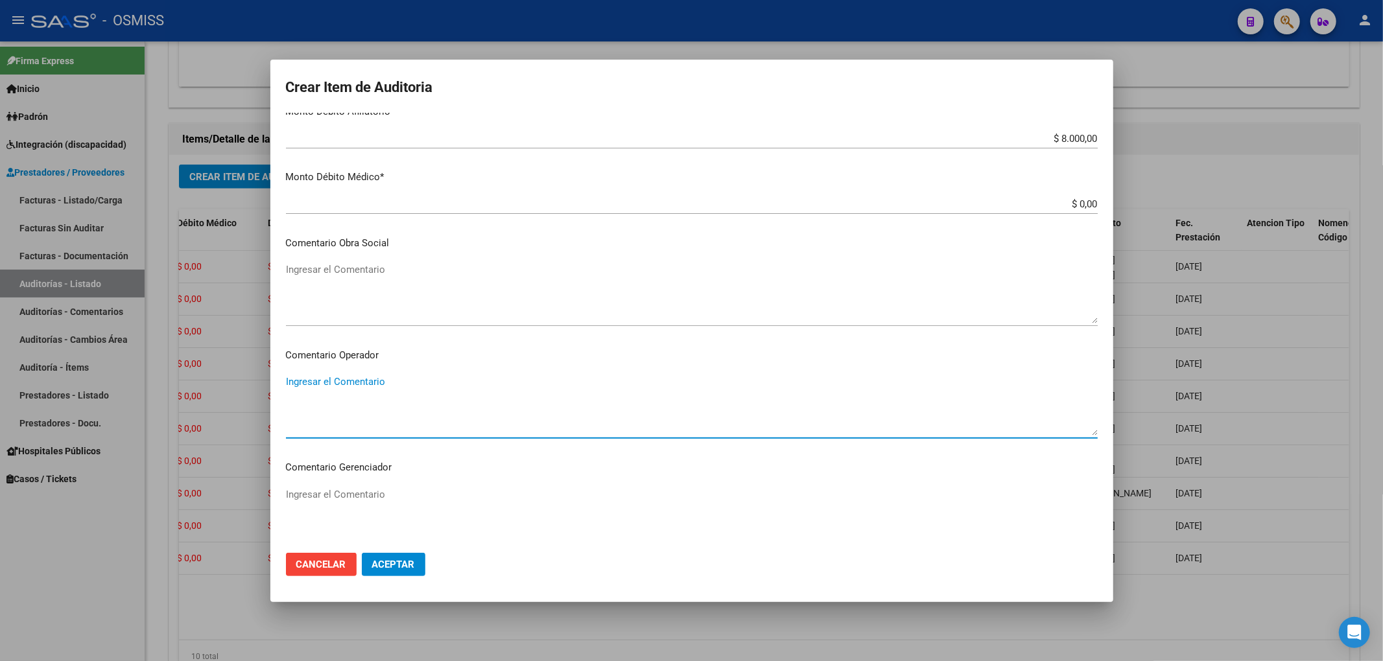
click at [345, 384] on textarea "Ingresar el Comentario" at bounding box center [692, 405] width 812 height 61
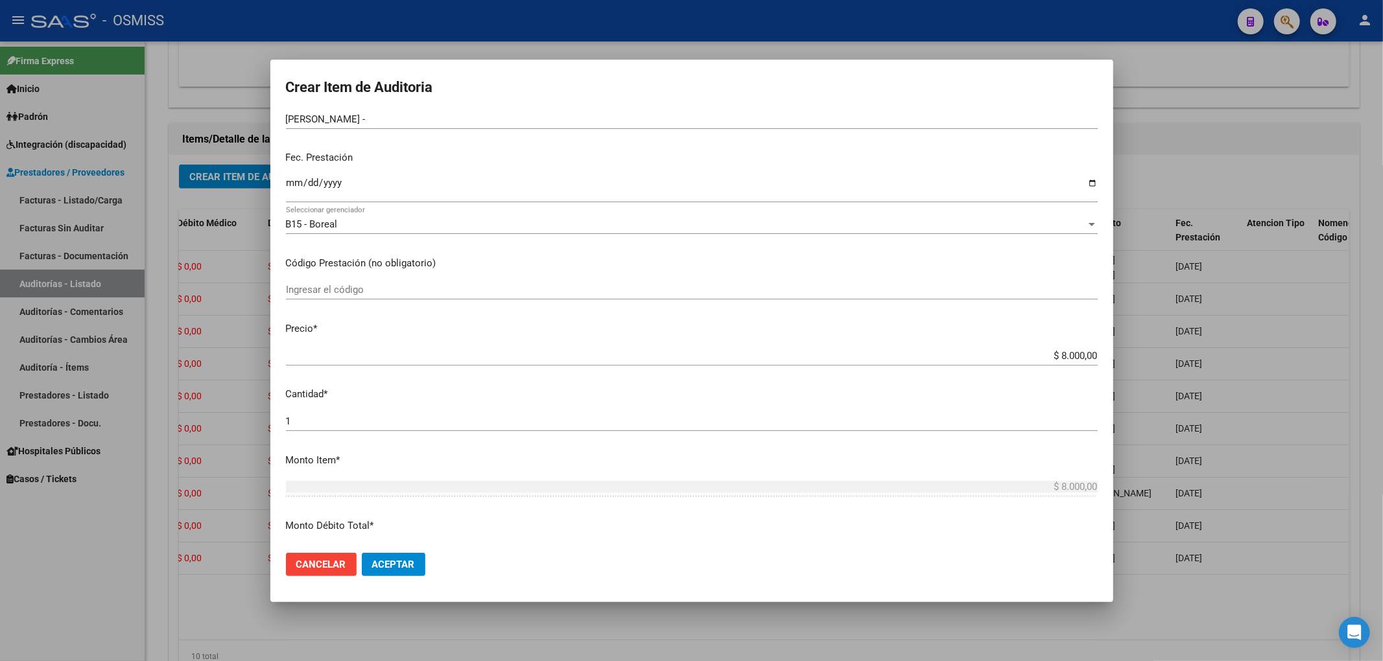
scroll to position [0, 0]
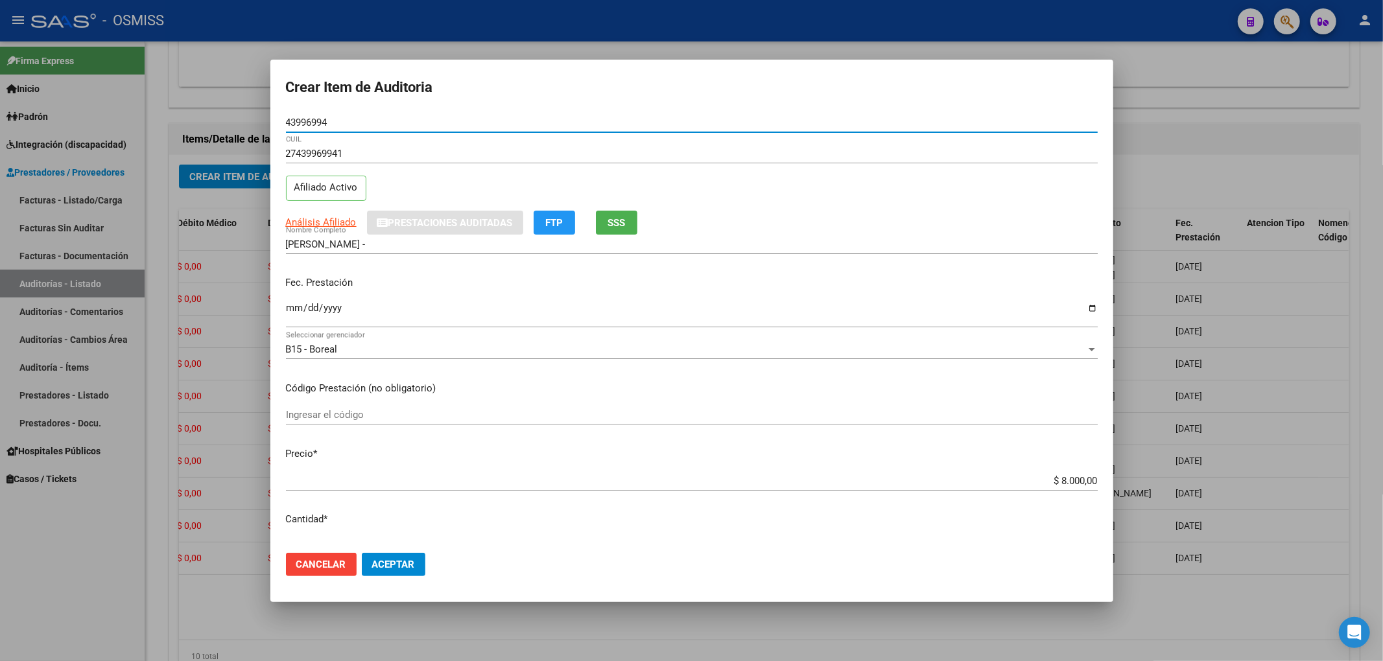
drag, startPoint x: 324, startPoint y: 119, endPoint x: 213, endPoint y: 119, distance: 111.5
click at [216, 119] on div "Crear Item de Auditoria 43996994 Nro Documento 27439969941 CUIL Afiliado Activo…" at bounding box center [691, 330] width 1383 height 661
click at [397, 570] on button "Aceptar" at bounding box center [394, 564] width 64 height 23
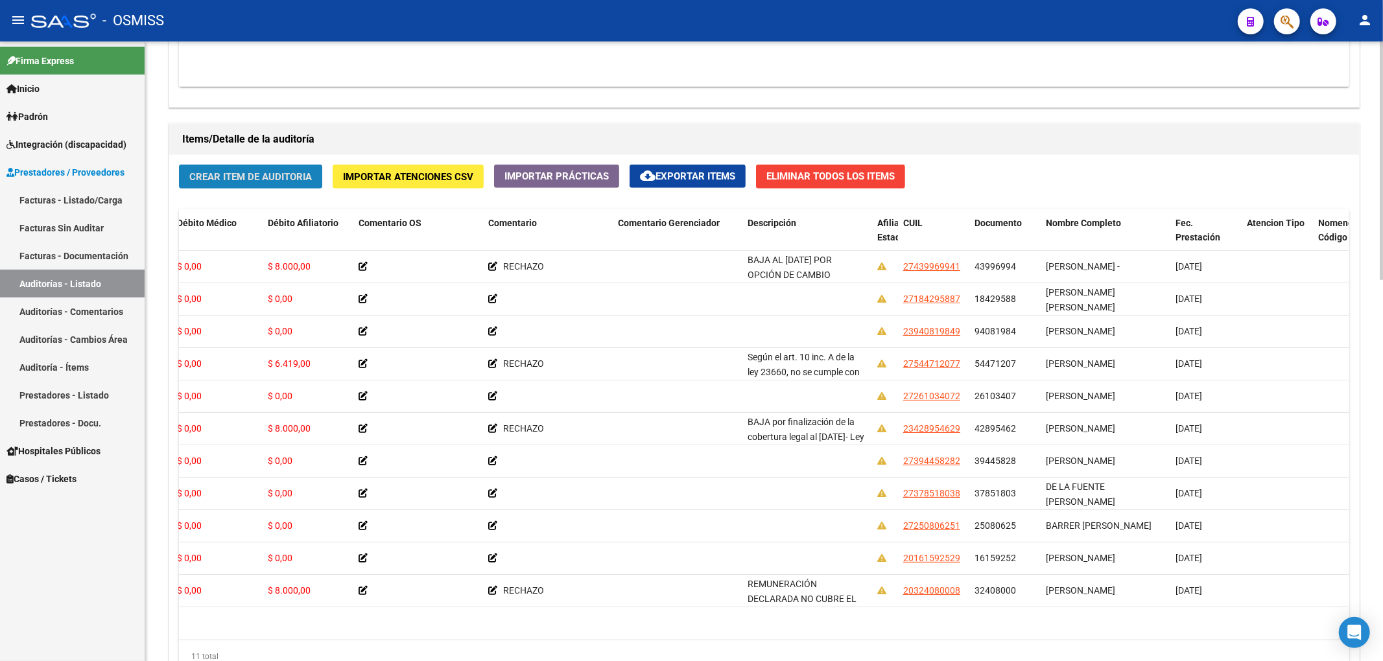
click at [286, 184] on button "Crear Item de Auditoria" at bounding box center [250, 177] width 143 height 24
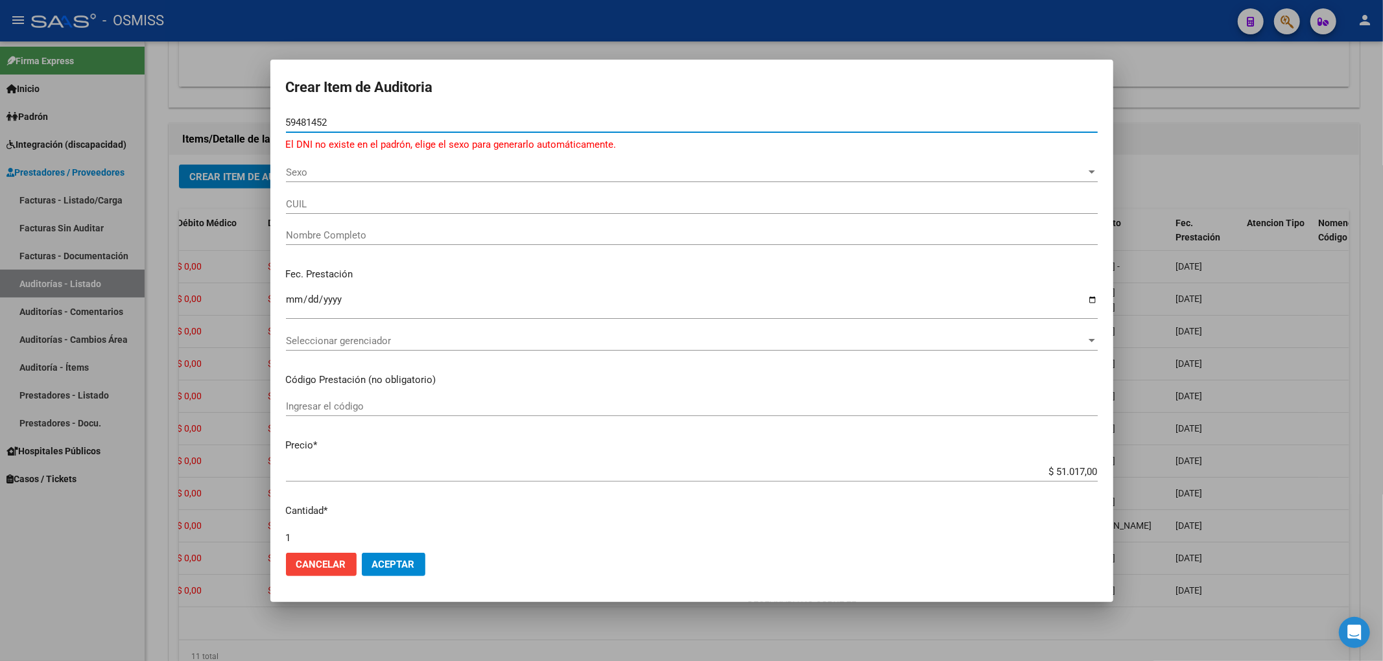
click at [318, 121] on input "59481452" at bounding box center [692, 123] width 812 height 12
click at [324, 123] on input "59481452" at bounding box center [692, 123] width 812 height 12
click at [325, 179] on div "Sexo Sexo" at bounding box center [692, 172] width 812 height 19
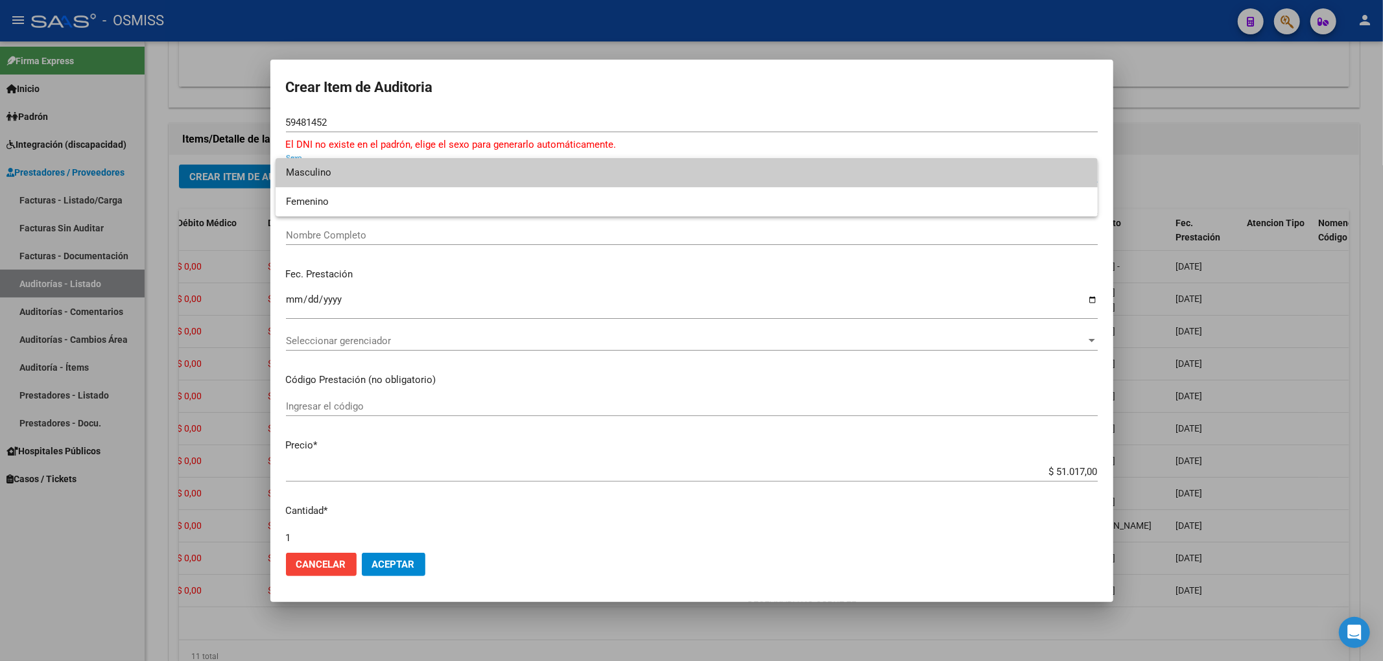
click at [340, 172] on span "Masculino" at bounding box center [686, 172] width 801 height 29
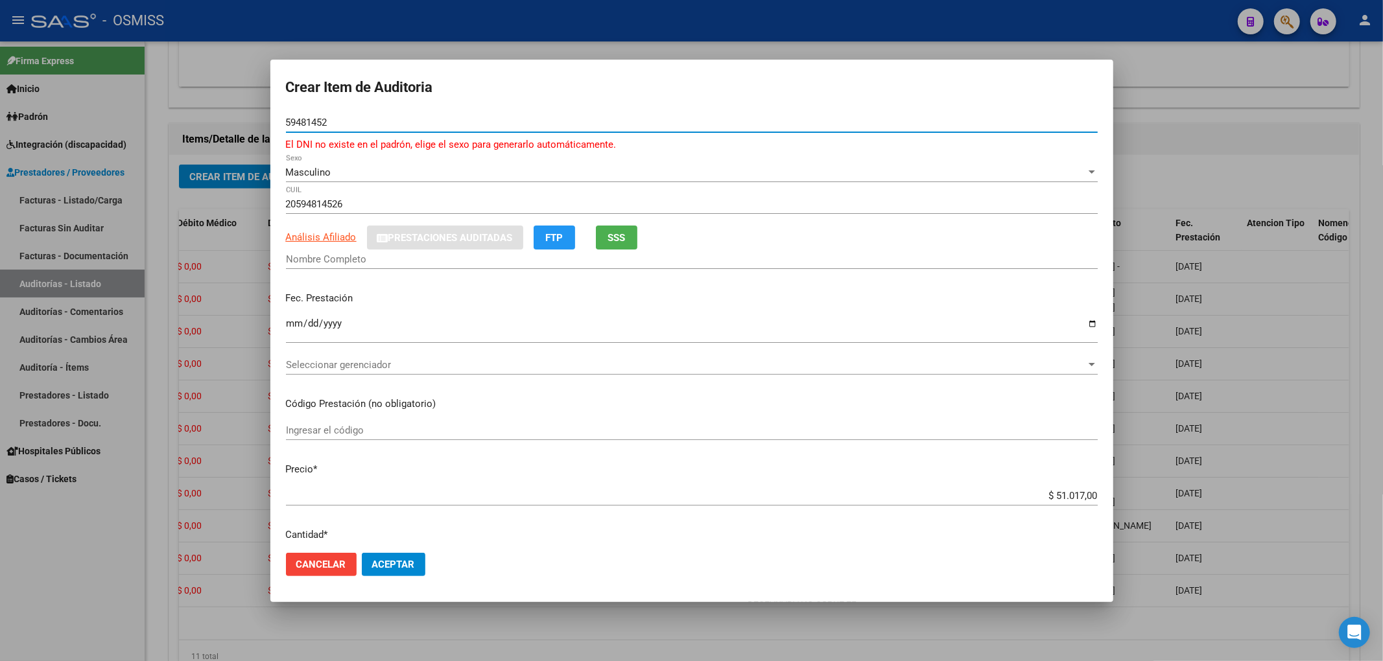
drag, startPoint x: 340, startPoint y: 121, endPoint x: 263, endPoint y: 121, distance: 76.5
click at [264, 113] on div "Crear Item de Auditoria 59481452 Nro Documento El DNI no existe en el padrón, e…" at bounding box center [691, 330] width 1383 height 661
click at [438, 312] on div "Fec. Prestación Ingresar la fecha" at bounding box center [692, 318] width 812 height 74
click at [305, 263] on input "Nombre Completo" at bounding box center [692, 259] width 812 height 12
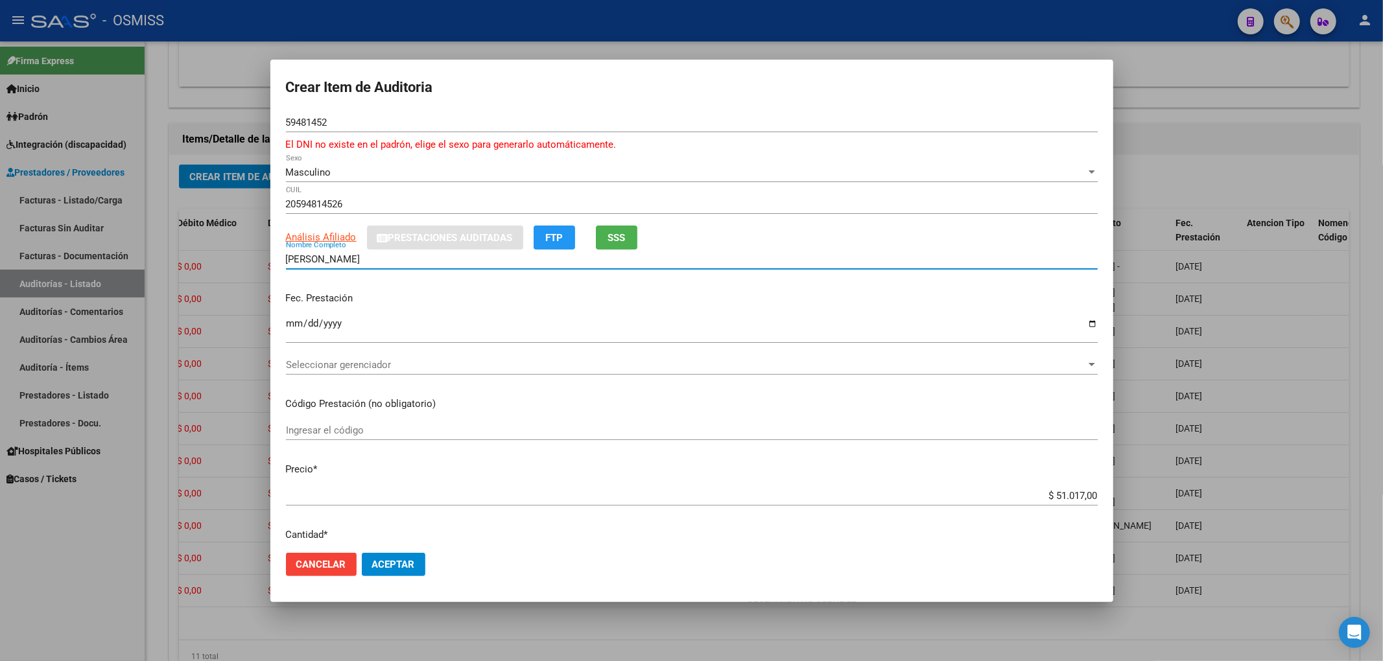
click at [290, 316] on div "Ingresar la fecha" at bounding box center [692, 330] width 812 height 28
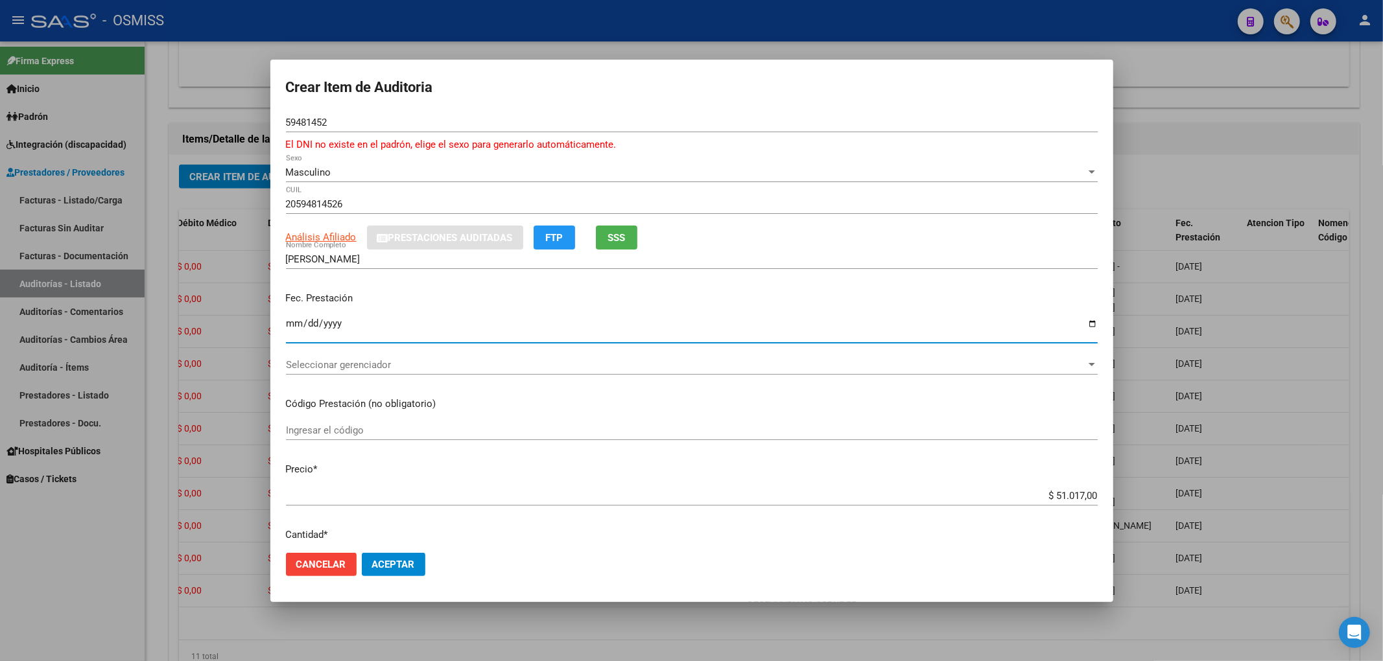
drag, startPoint x: 1193, startPoint y: 503, endPoint x: 1302, endPoint y: 493, distance: 109.4
click at [1302, 494] on div "Crear Item de Auditoria 59481452 Nro Documento El DNI no existe en el padrón, e…" at bounding box center [691, 330] width 1383 height 661
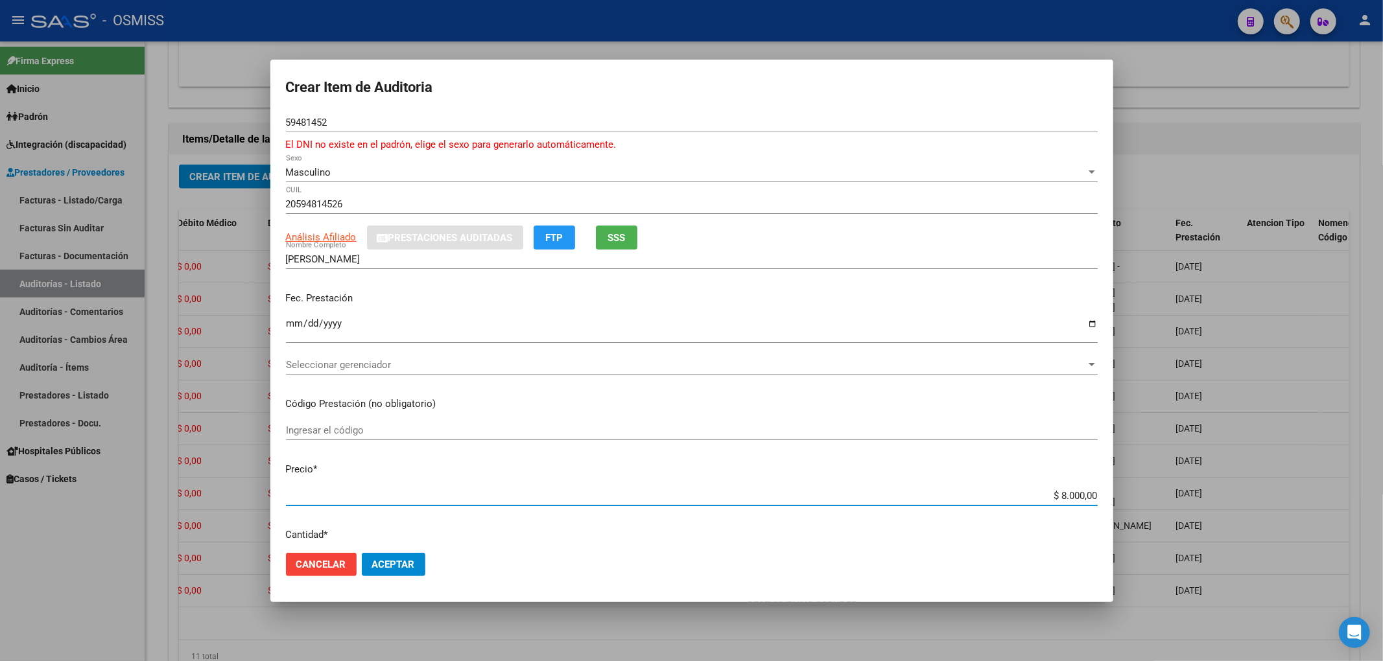
drag, startPoint x: 1037, startPoint y: 498, endPoint x: 1098, endPoint y: 496, distance: 60.3
click at [1095, 497] on mat-dialog-content "59481452 Nro Documento El DNI no existe en el padrón, elige el sexo para genera…" at bounding box center [691, 328] width 843 height 430
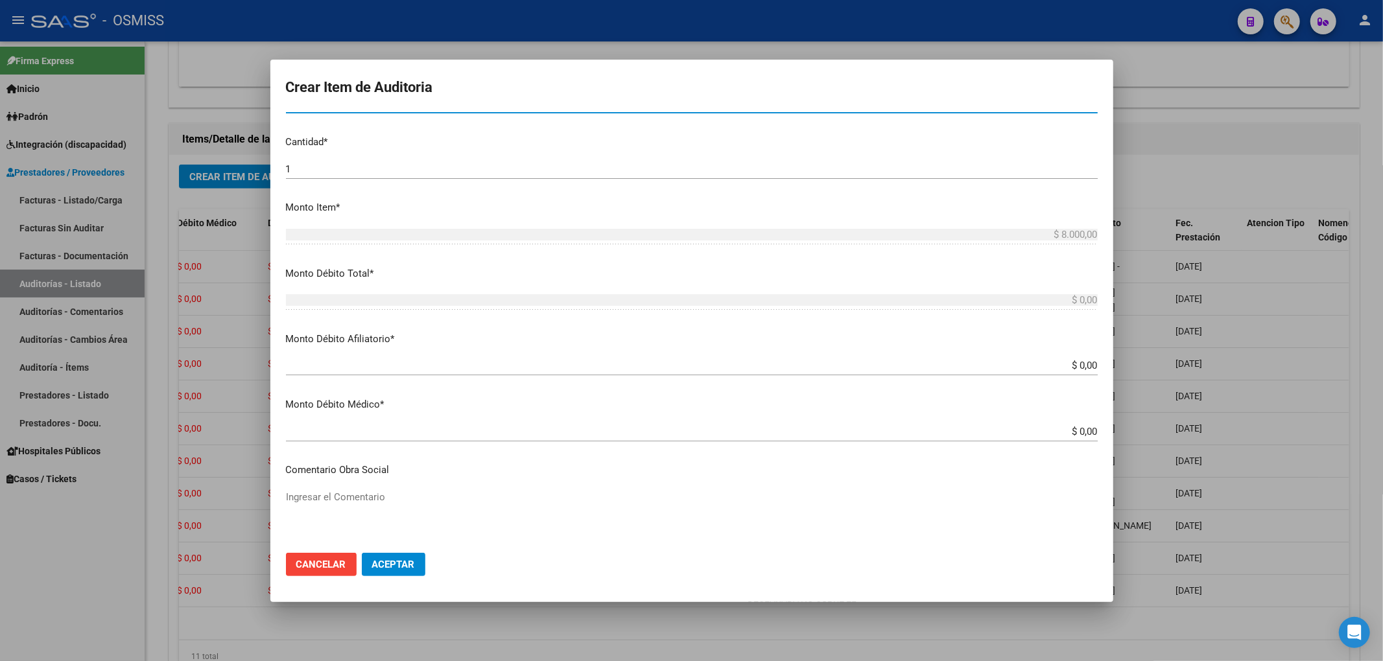
scroll to position [432, 0]
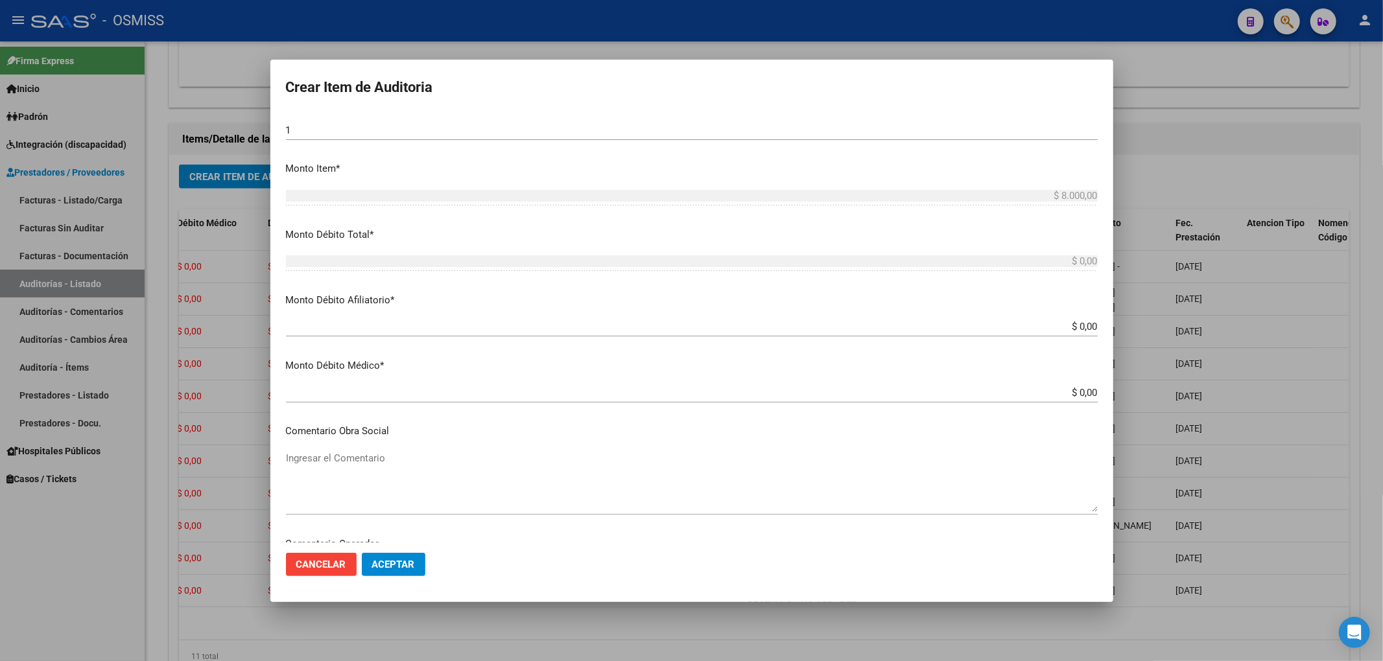
click at [1085, 325] on input "$ 0,00" at bounding box center [692, 327] width 812 height 12
paste input "$ 8.000,00"
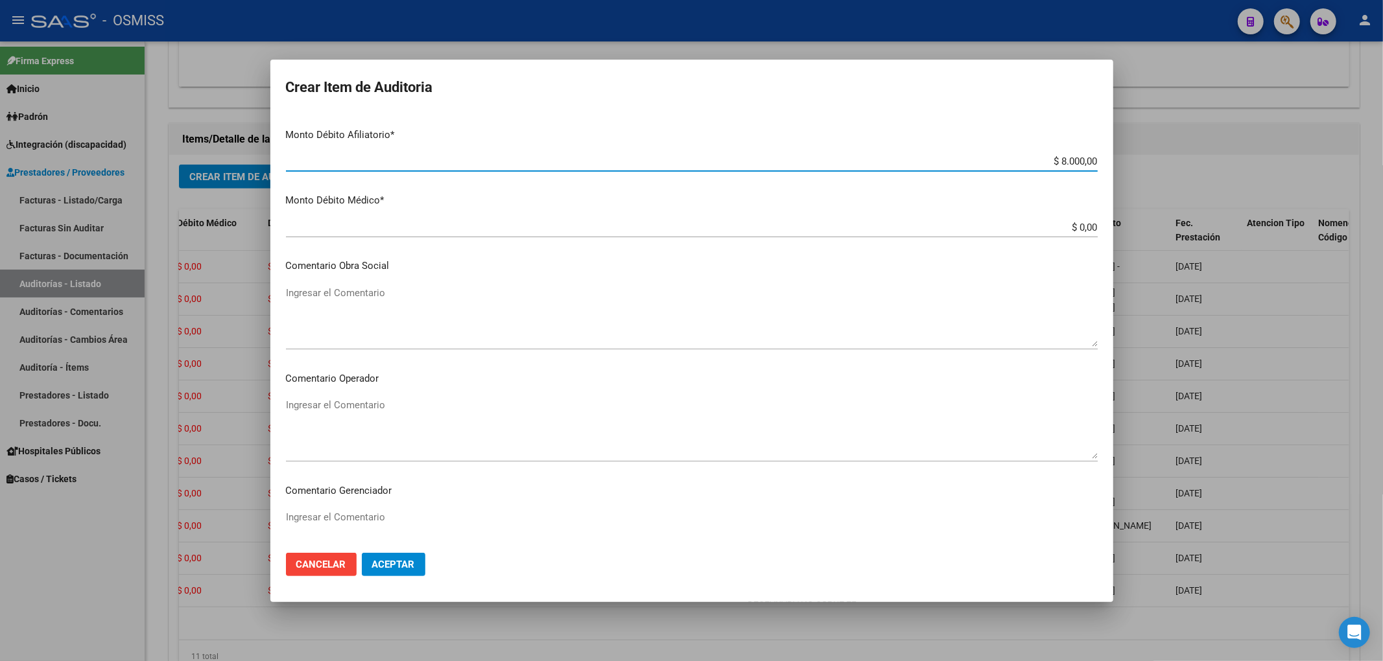
scroll to position [691, 0]
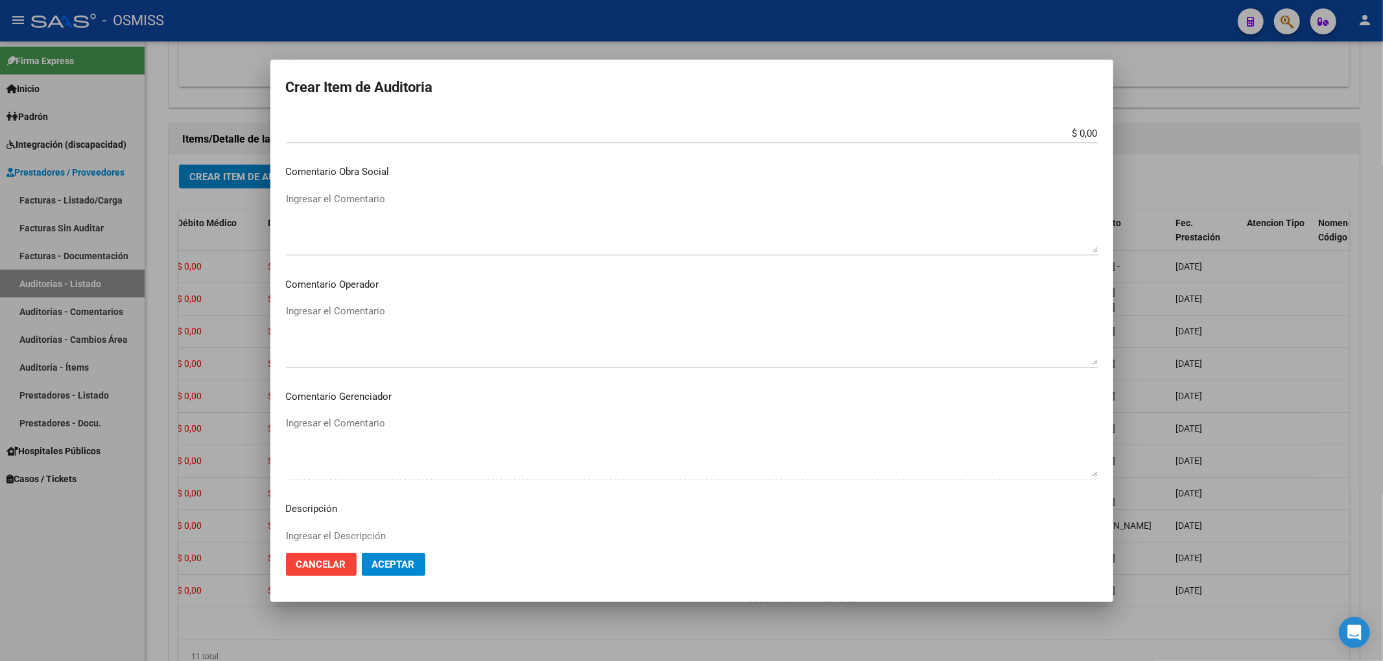
click at [376, 306] on textarea "Ingresar el Comentario" at bounding box center [692, 334] width 812 height 61
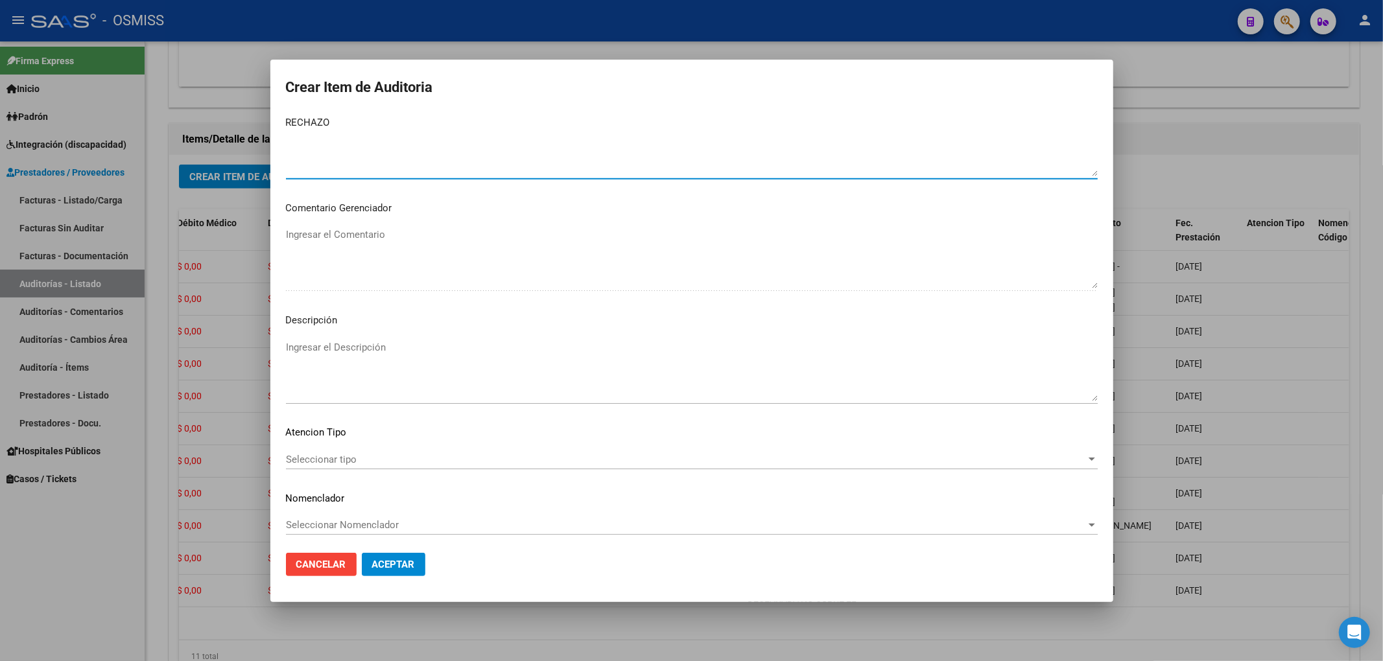
scroll to position [884, 0]
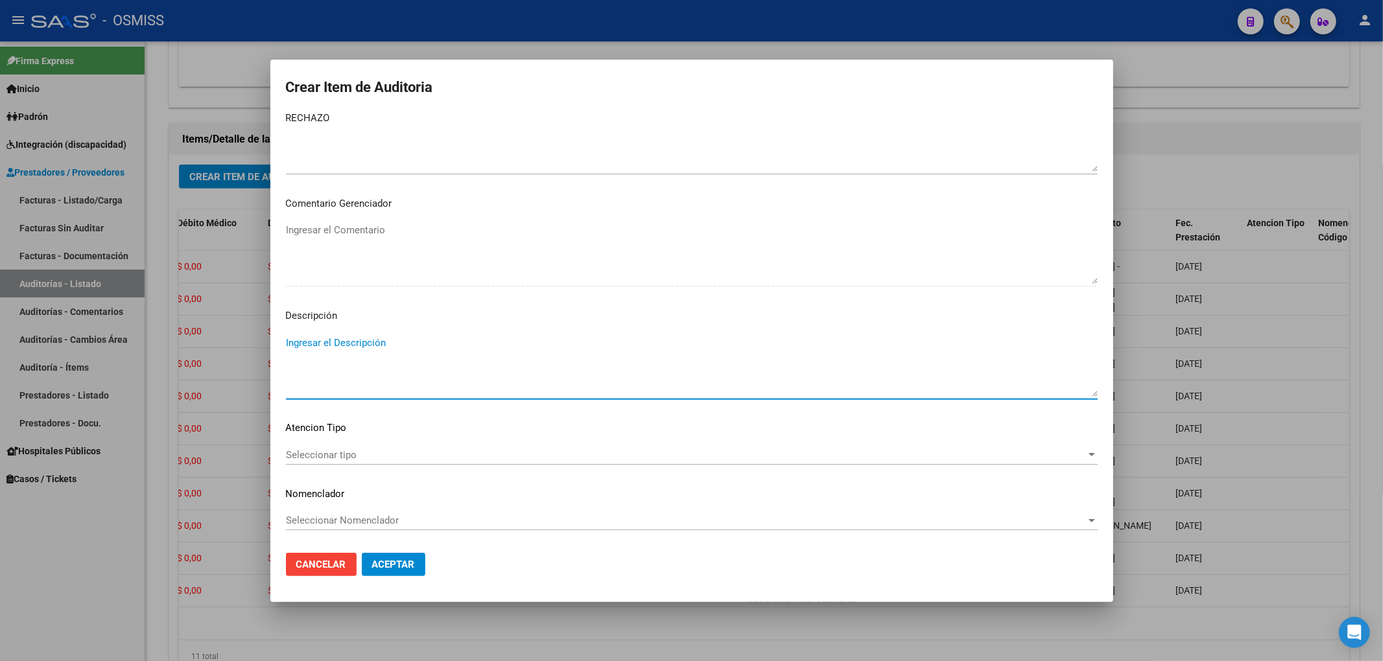
click at [349, 341] on textarea "Ingresar el Descripción" at bounding box center [692, 366] width 812 height 61
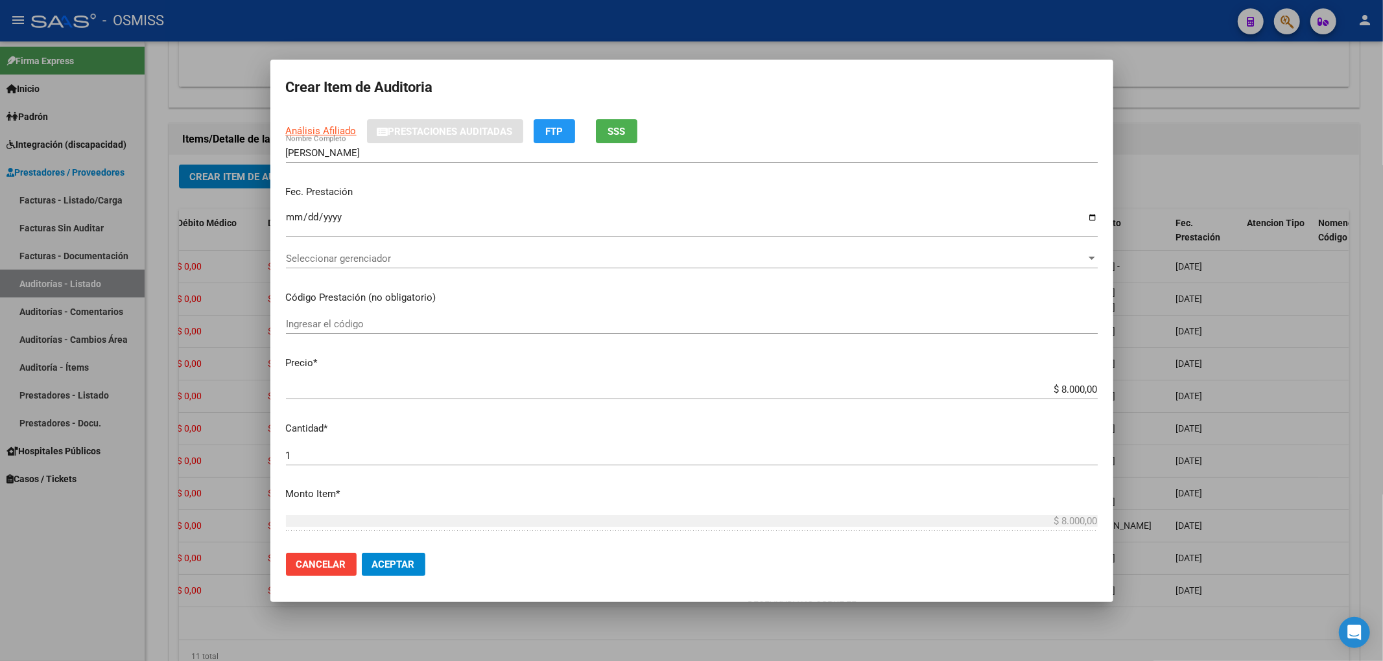
scroll to position [0, 0]
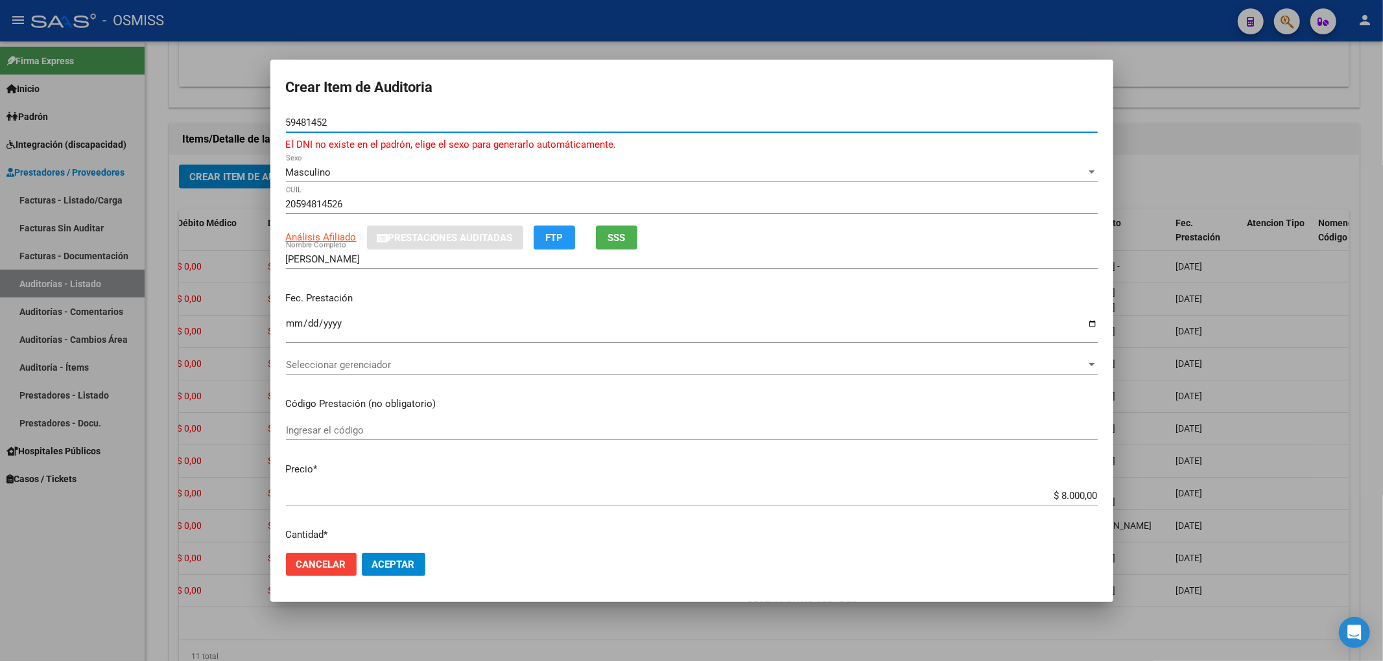
drag, startPoint x: 332, startPoint y: 125, endPoint x: 118, endPoint y: 115, distance: 214.1
click at [118, 115] on div "Crear Item de Auditoria 59481452 Nro Documento El DNI no existe en el padrón, e…" at bounding box center [691, 330] width 1383 height 661
click at [408, 569] on span "Aceptar" at bounding box center [393, 565] width 43 height 12
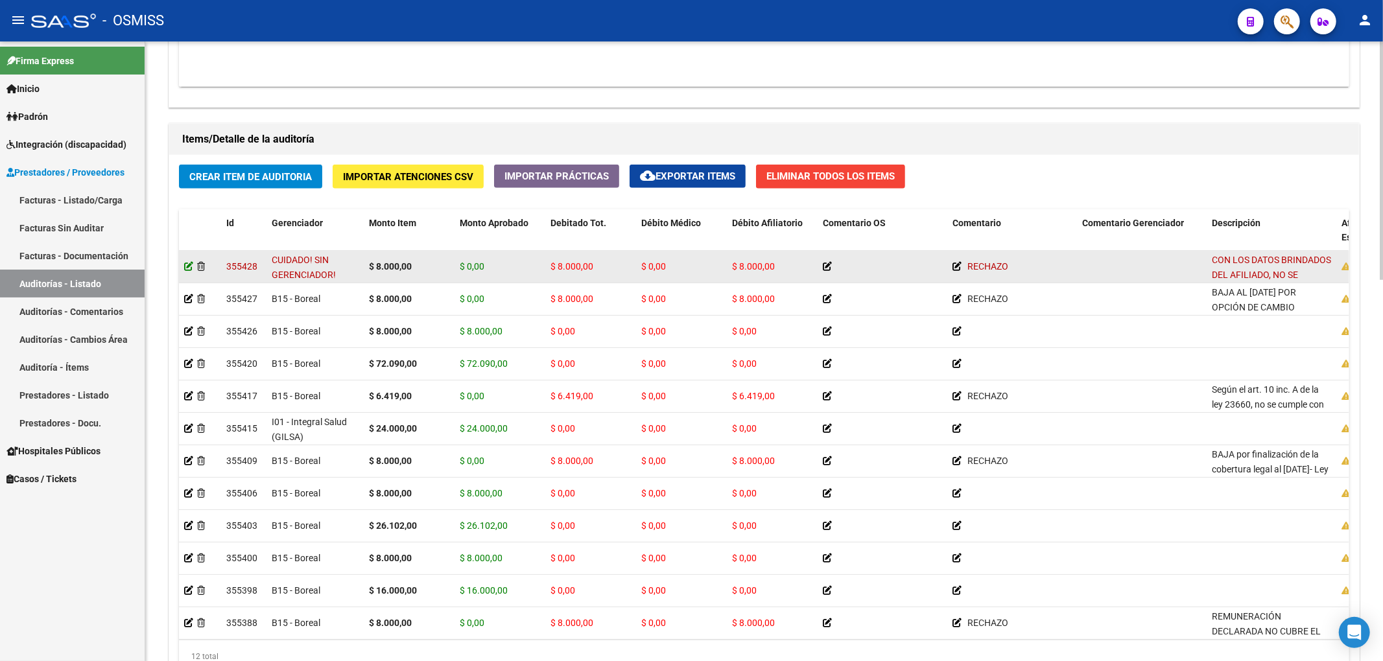
click at [188, 271] on icon at bounding box center [188, 266] width 9 height 9
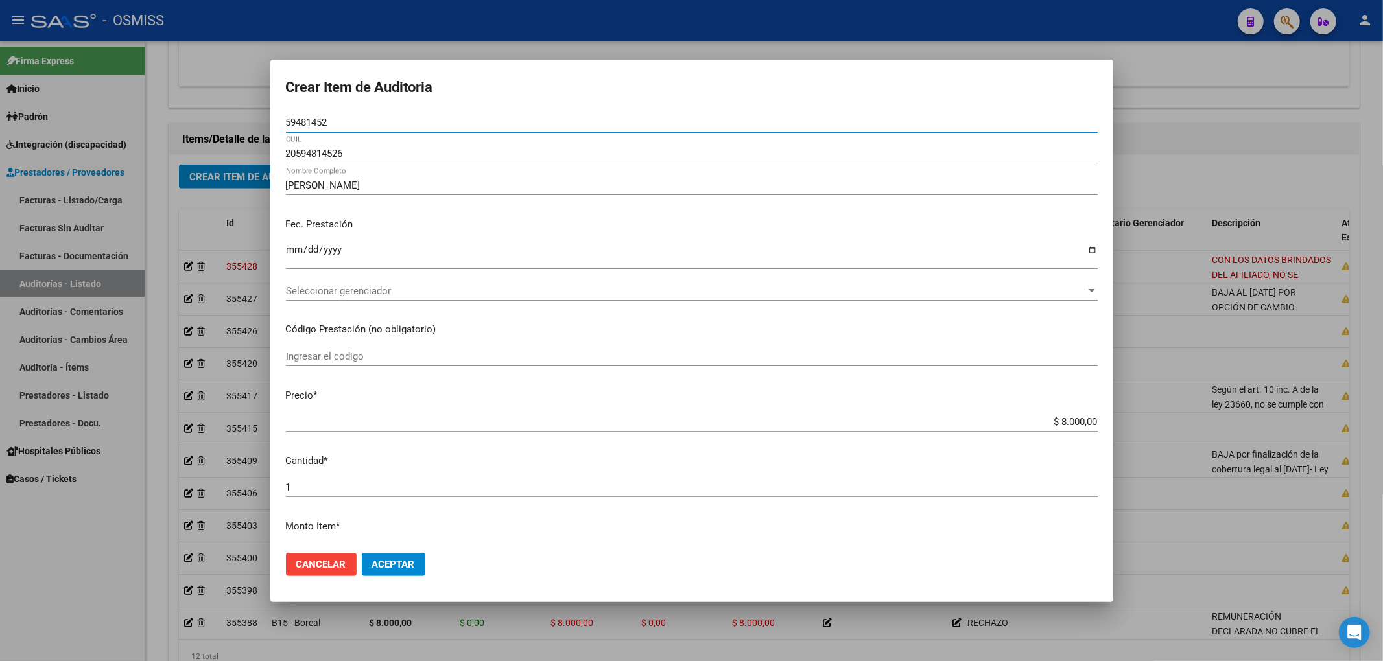
click at [346, 293] on span "Seleccionar gerenciador" at bounding box center [686, 291] width 800 height 12
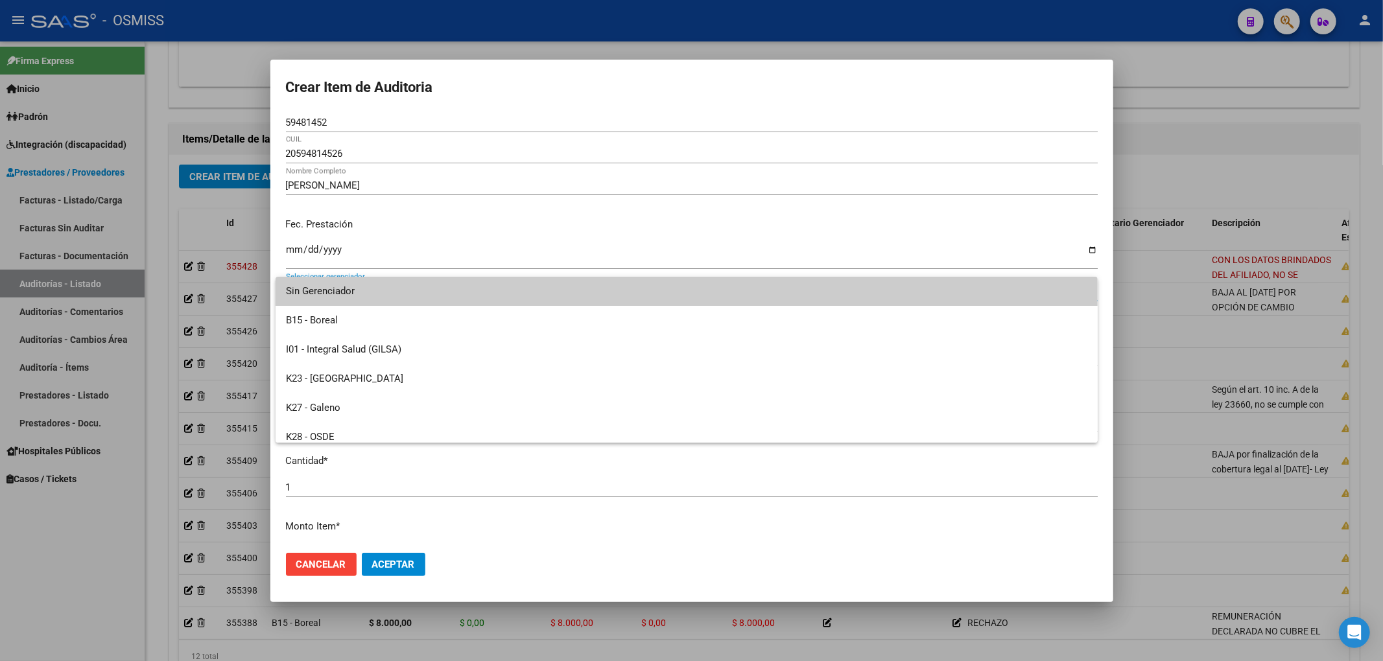
scroll to position [358, 0]
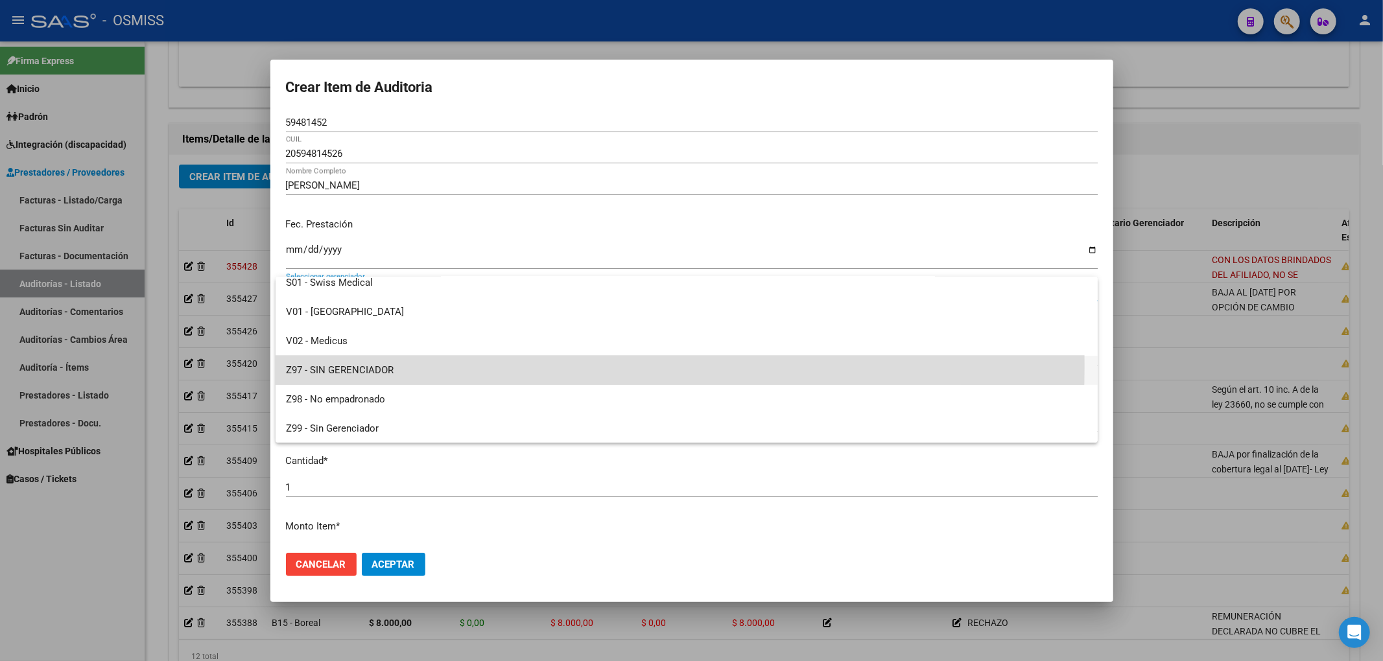
click at [364, 366] on span "Z97 - SIN GERENCIADOR" at bounding box center [686, 370] width 801 height 29
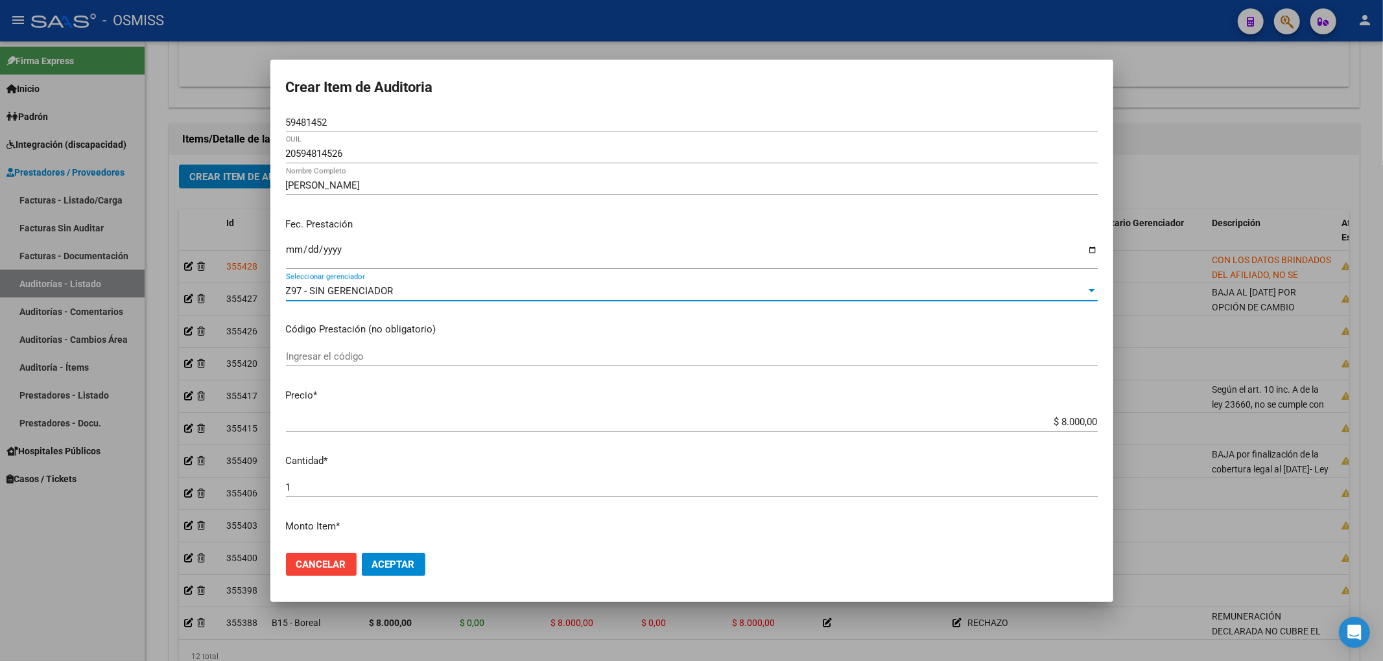
click at [410, 566] on span "Aceptar" at bounding box center [393, 565] width 43 height 12
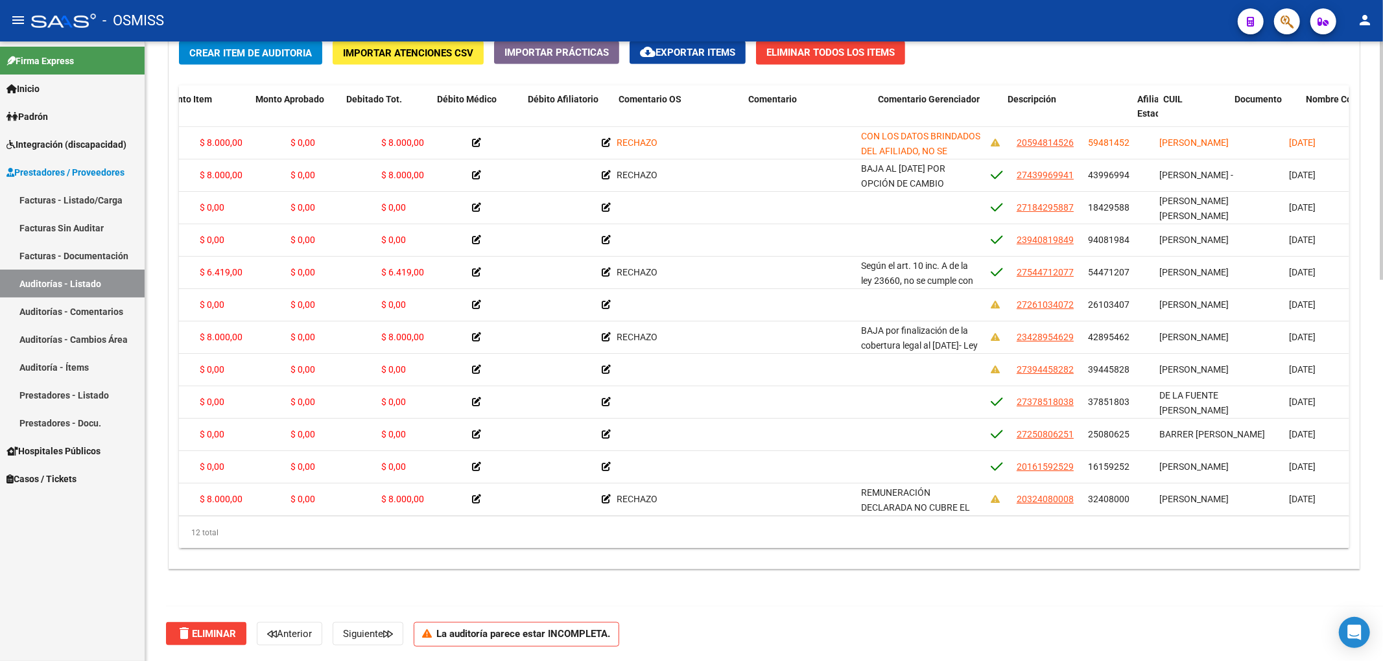
scroll to position [0, 353]
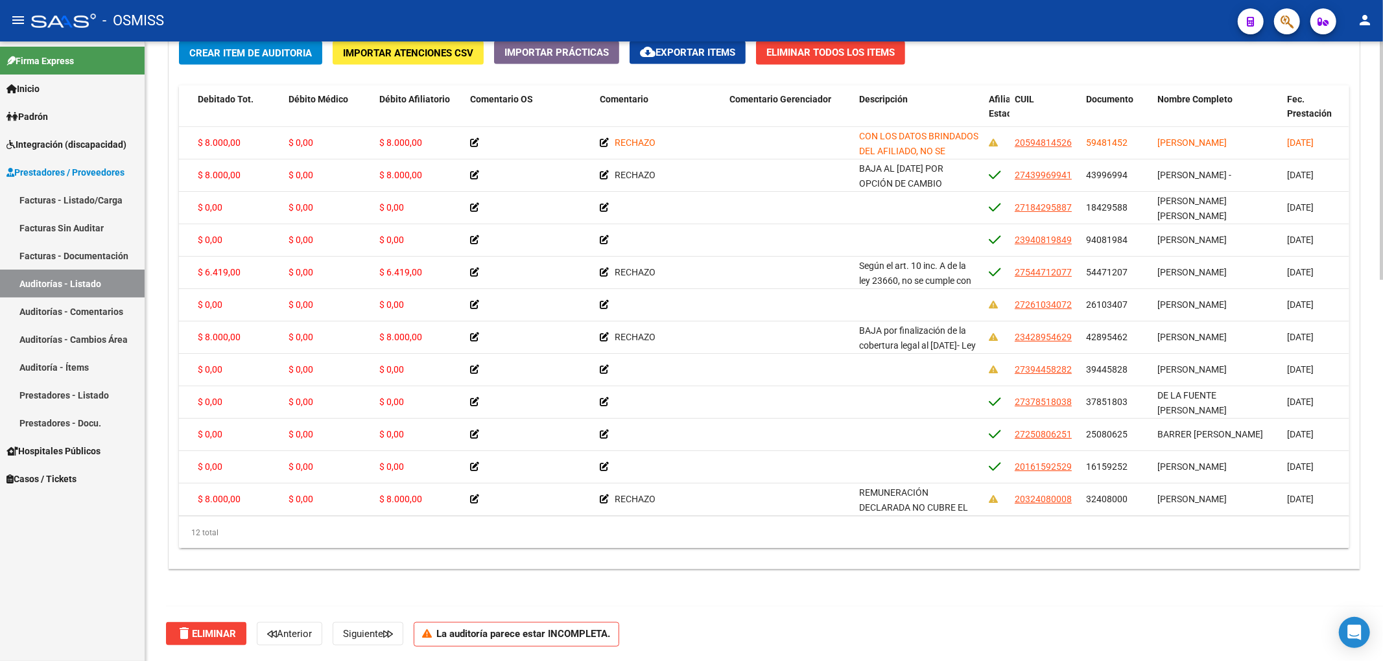
click at [303, 55] on span "Crear Item de Auditoria" at bounding box center [250, 53] width 123 height 12
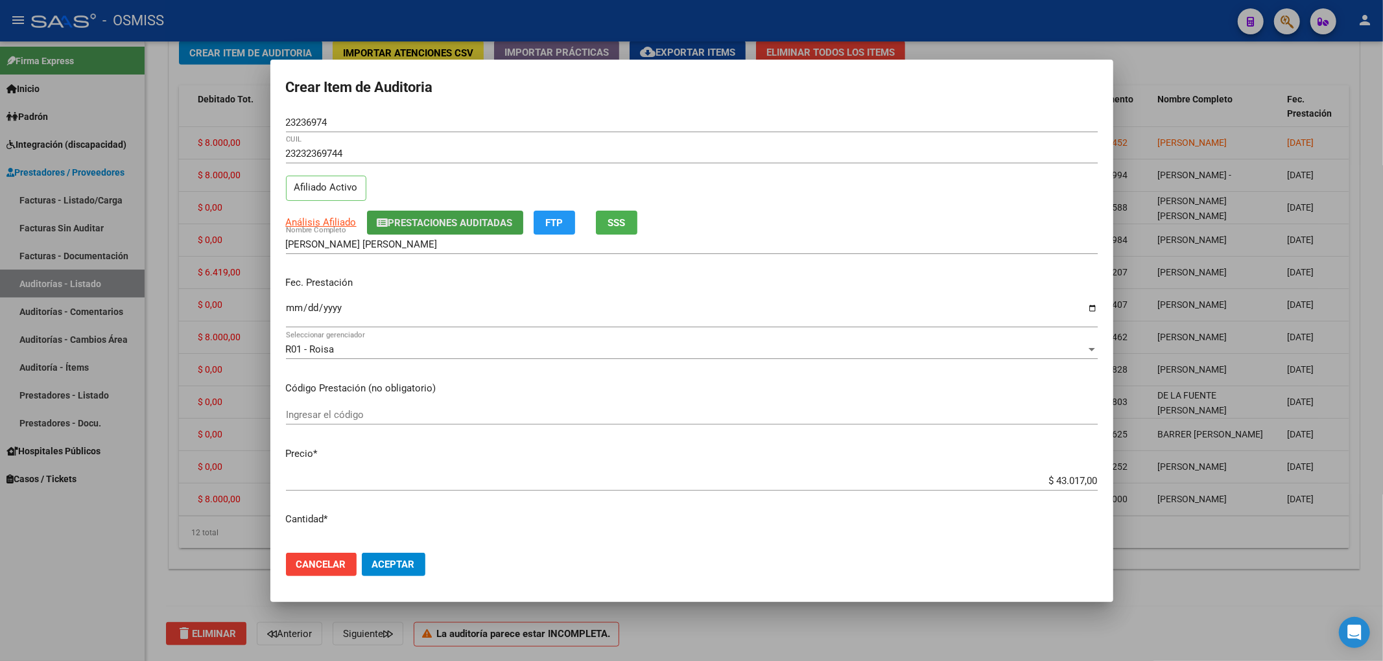
click at [421, 217] on span "Prestaciones Auditadas" at bounding box center [450, 223] width 124 height 12
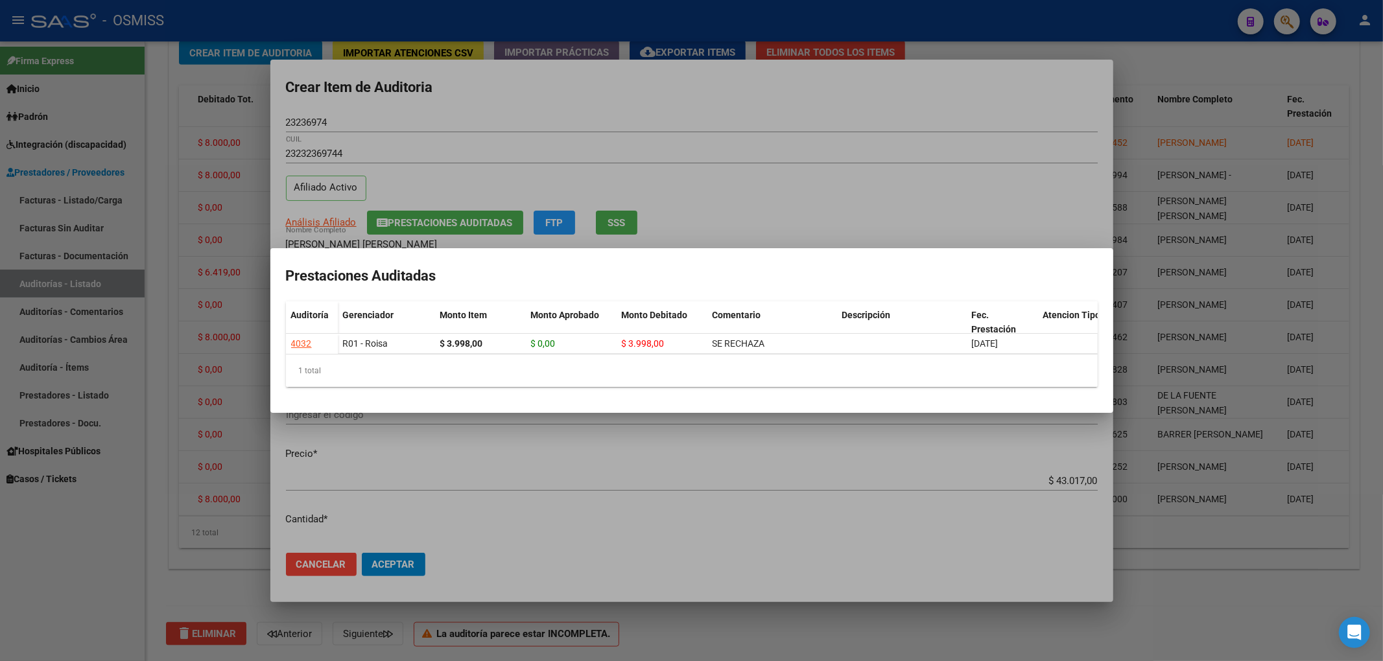
click at [440, 109] on div at bounding box center [691, 330] width 1383 height 661
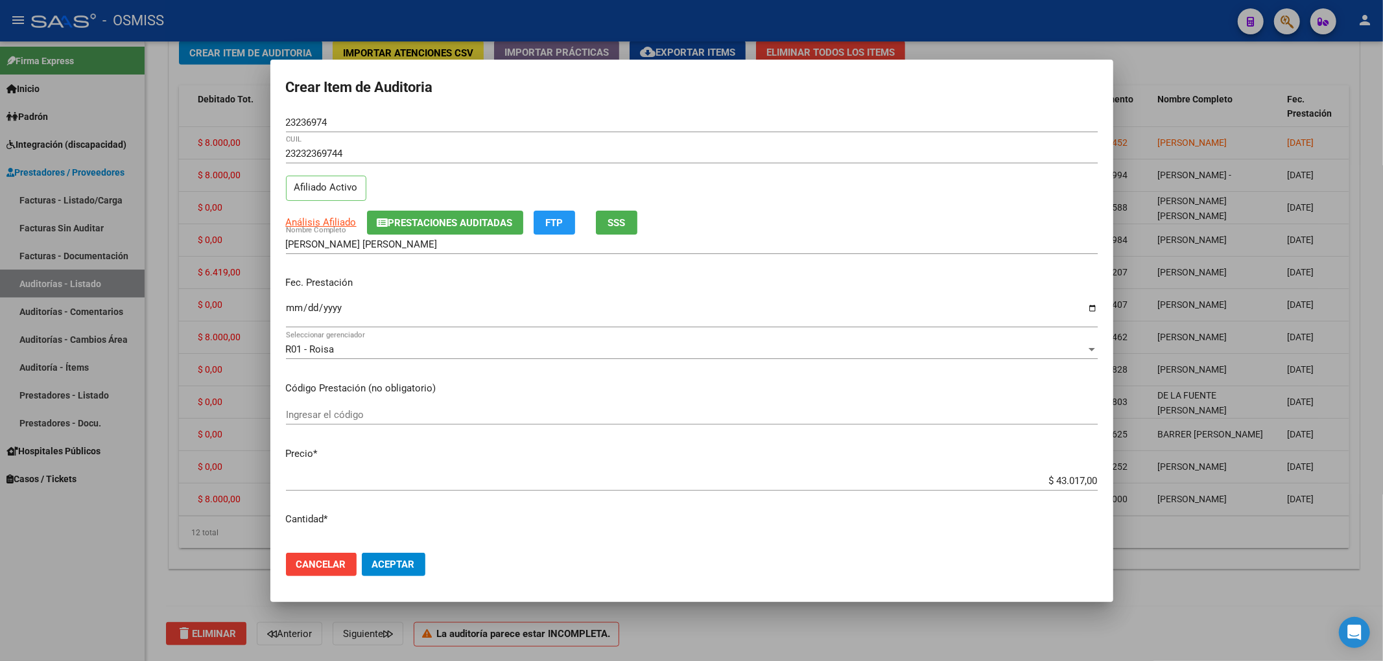
click at [294, 309] on input "Ingresar la fecha" at bounding box center [692, 313] width 812 height 21
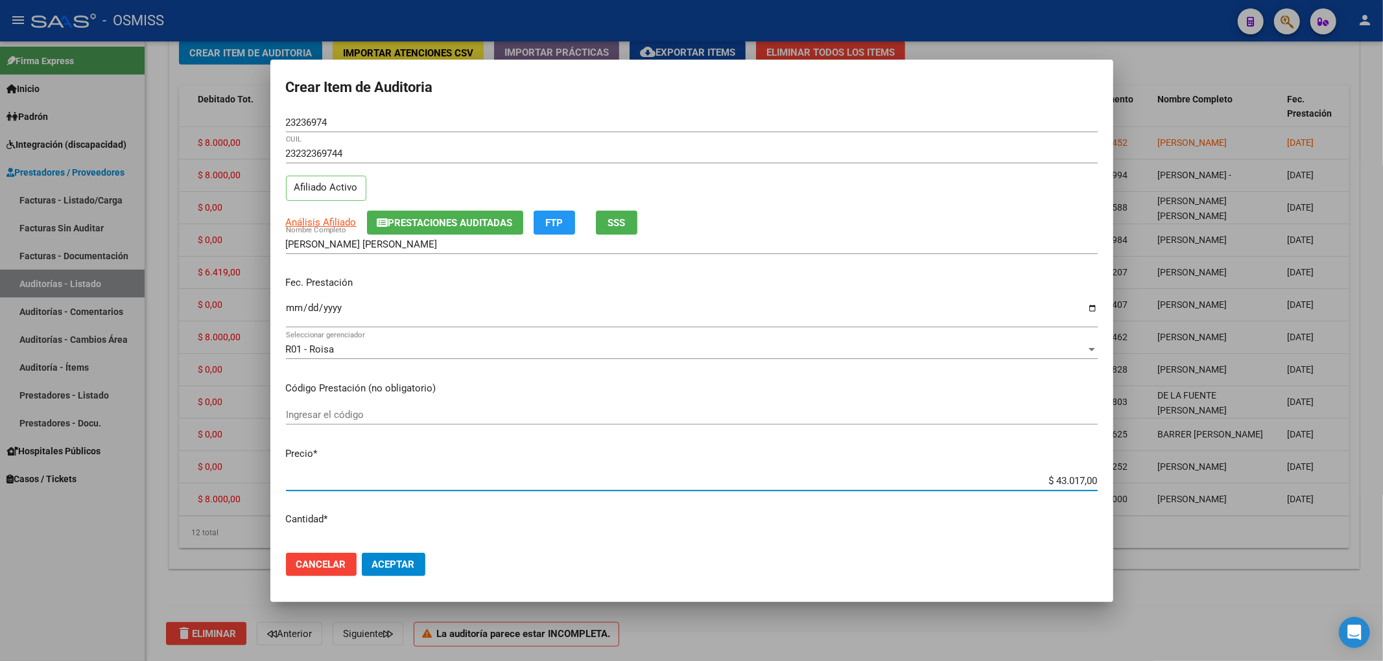
drag, startPoint x: 1090, startPoint y: 482, endPoint x: 1128, endPoint y: 477, distance: 38.0
click at [1128, 477] on div "Crear Item de Auditoria 23236974 Nro Documento 23232369744 CUIL Afiliado Activo…" at bounding box center [691, 330] width 1383 height 661
drag, startPoint x: 340, startPoint y: 128, endPoint x: 250, endPoint y: 121, distance: 90.4
click at [250, 121] on div "Crear Item de Auditoria 23236974 Nro Documento 23232369744 CUIL Afiliado Activo…" at bounding box center [691, 330] width 1383 height 661
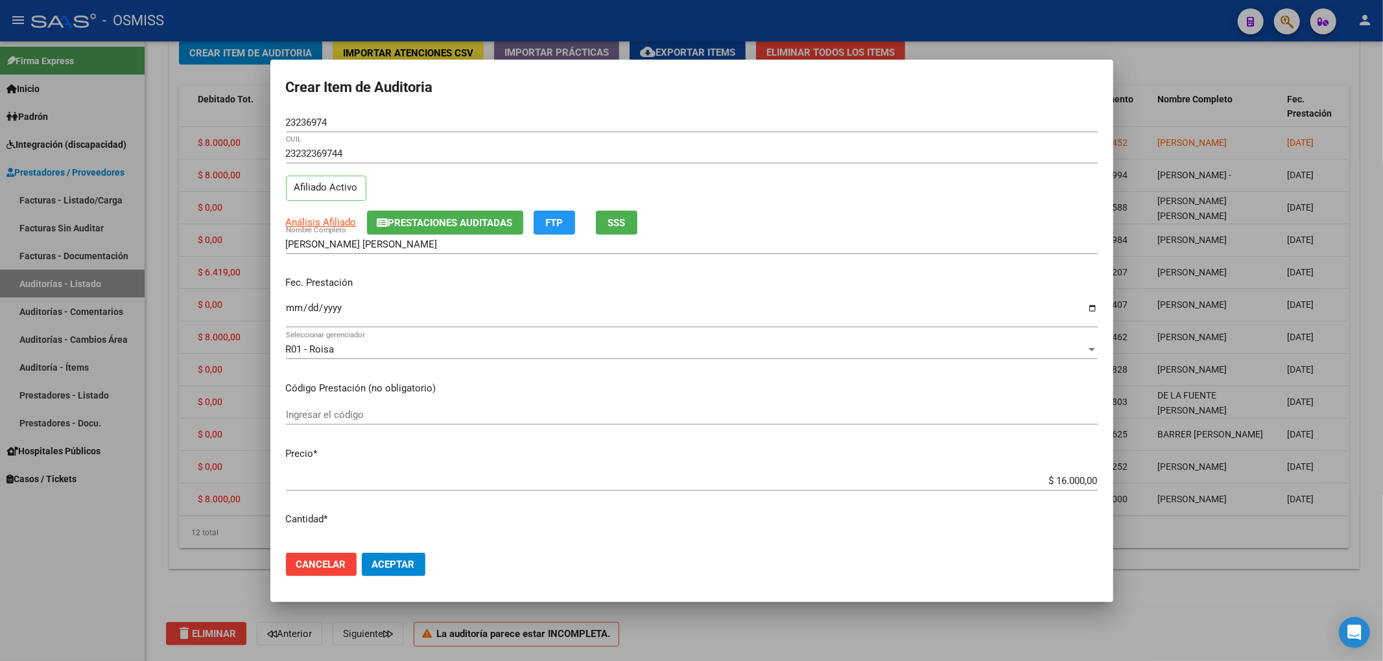
click at [359, 307] on input "[DATE]" at bounding box center [692, 313] width 812 height 21
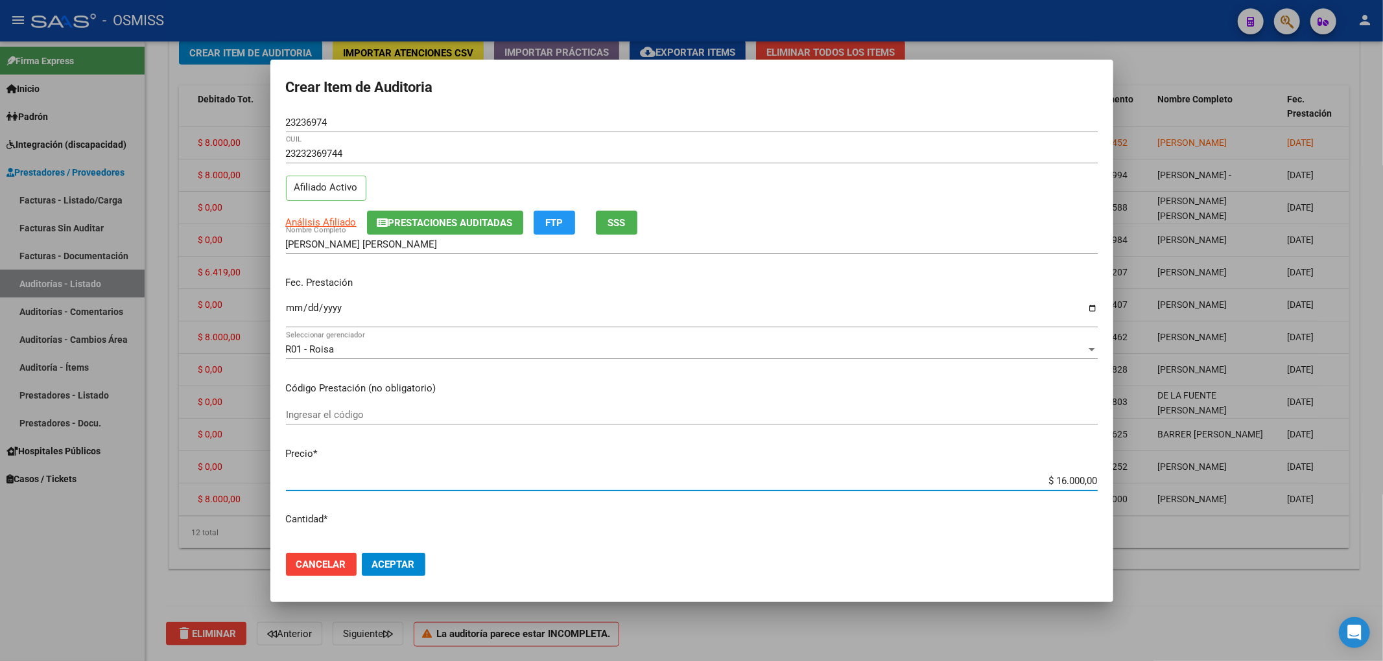
drag, startPoint x: 1032, startPoint y: 478, endPoint x: 1134, endPoint y: 476, distance: 101.8
click at [1134, 476] on div "Crear Item de Auditoria 23236974 Nro Documento 23232369744 CUIL Afiliado Activo…" at bounding box center [691, 330] width 1383 height 661
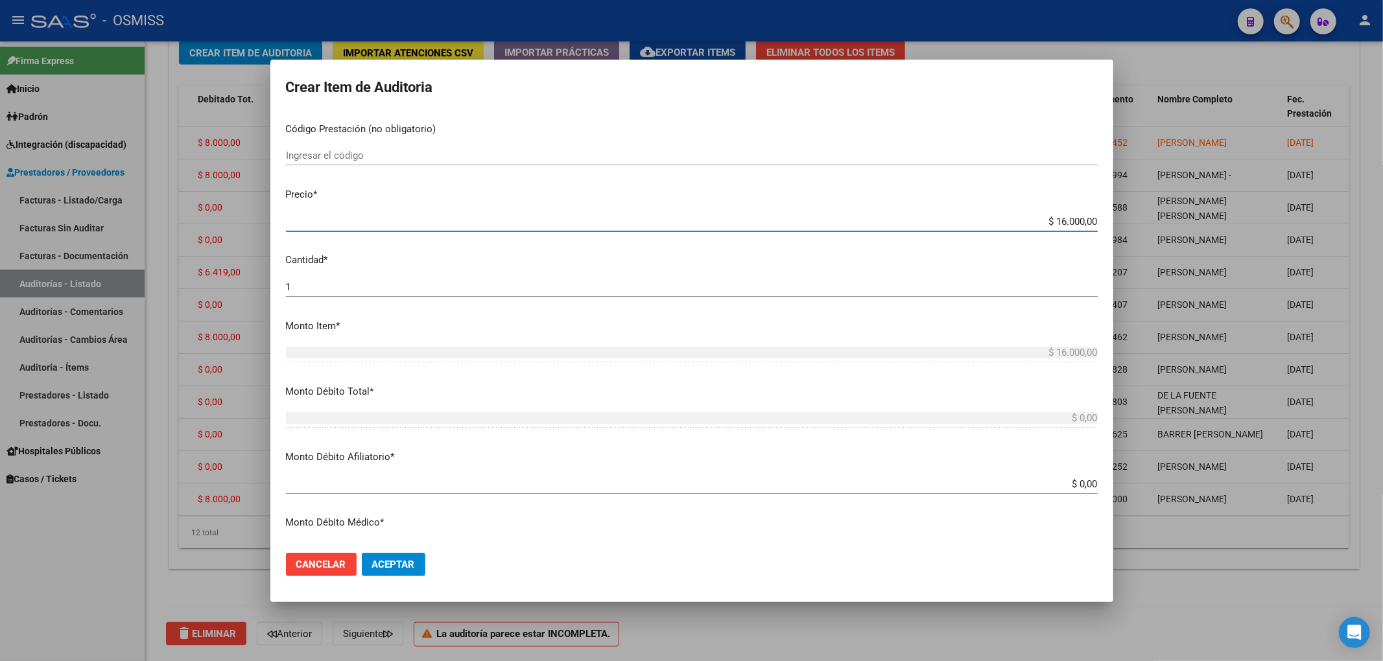
scroll to position [346, 0]
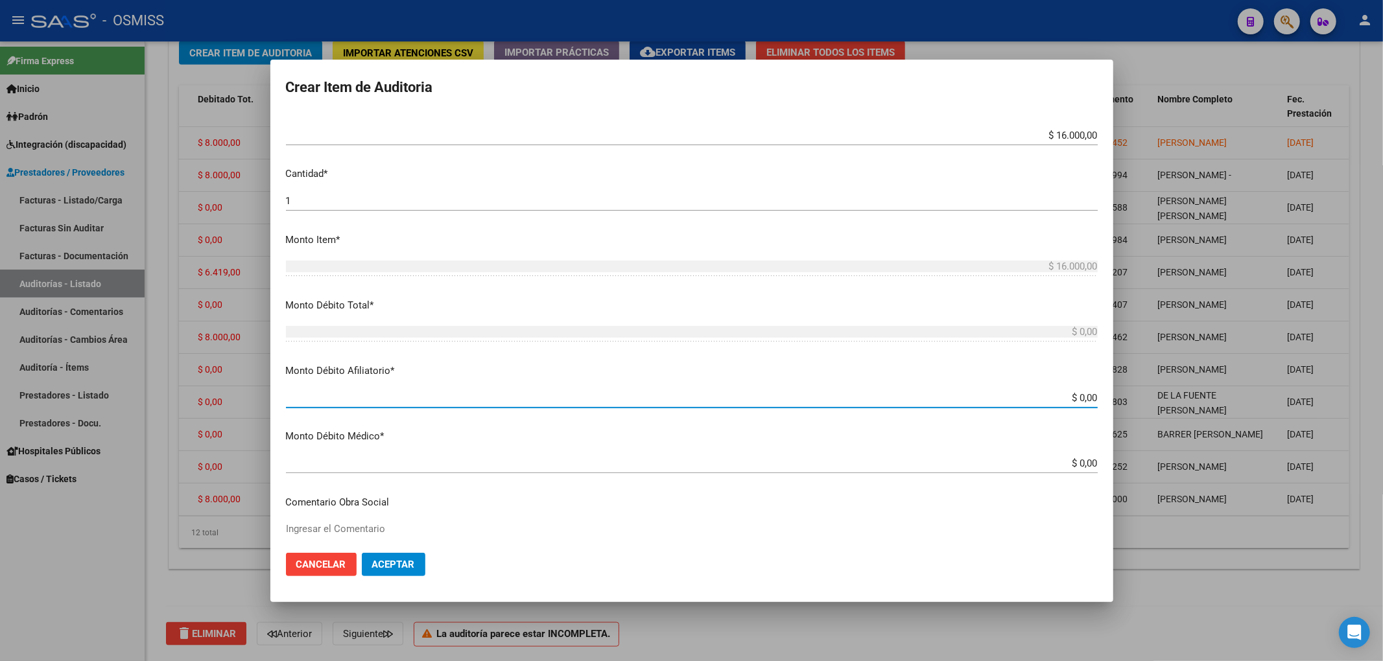
click at [1086, 401] on input "$ 0,00" at bounding box center [692, 398] width 812 height 12
paste input "$ 16.000,00"
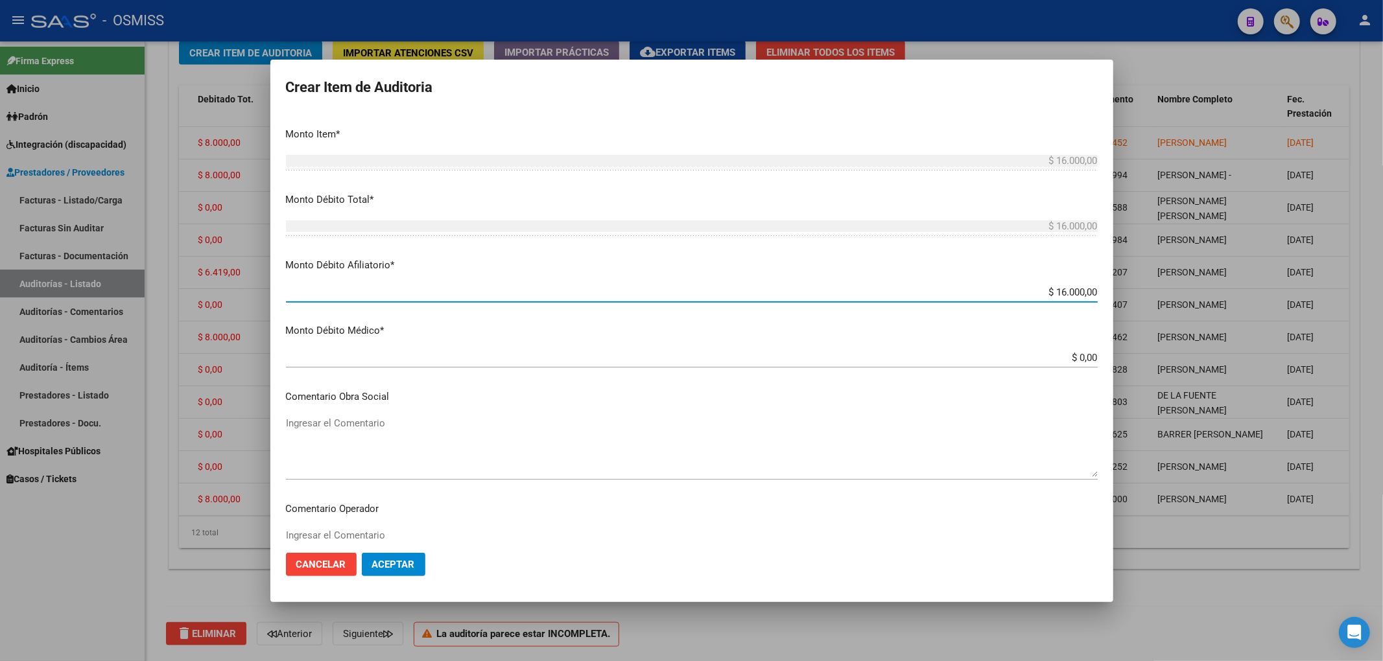
scroll to position [519, 0]
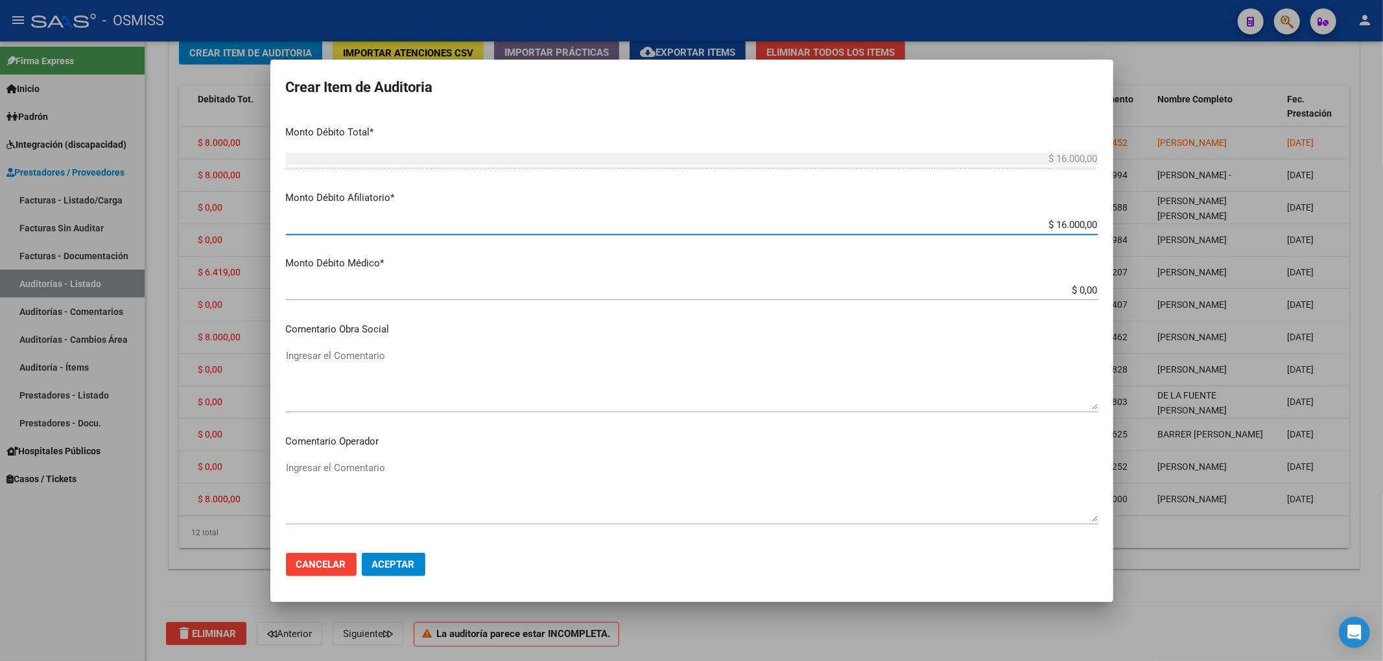
click at [351, 467] on textarea "Ingresar el Comentario" at bounding box center [692, 491] width 812 height 61
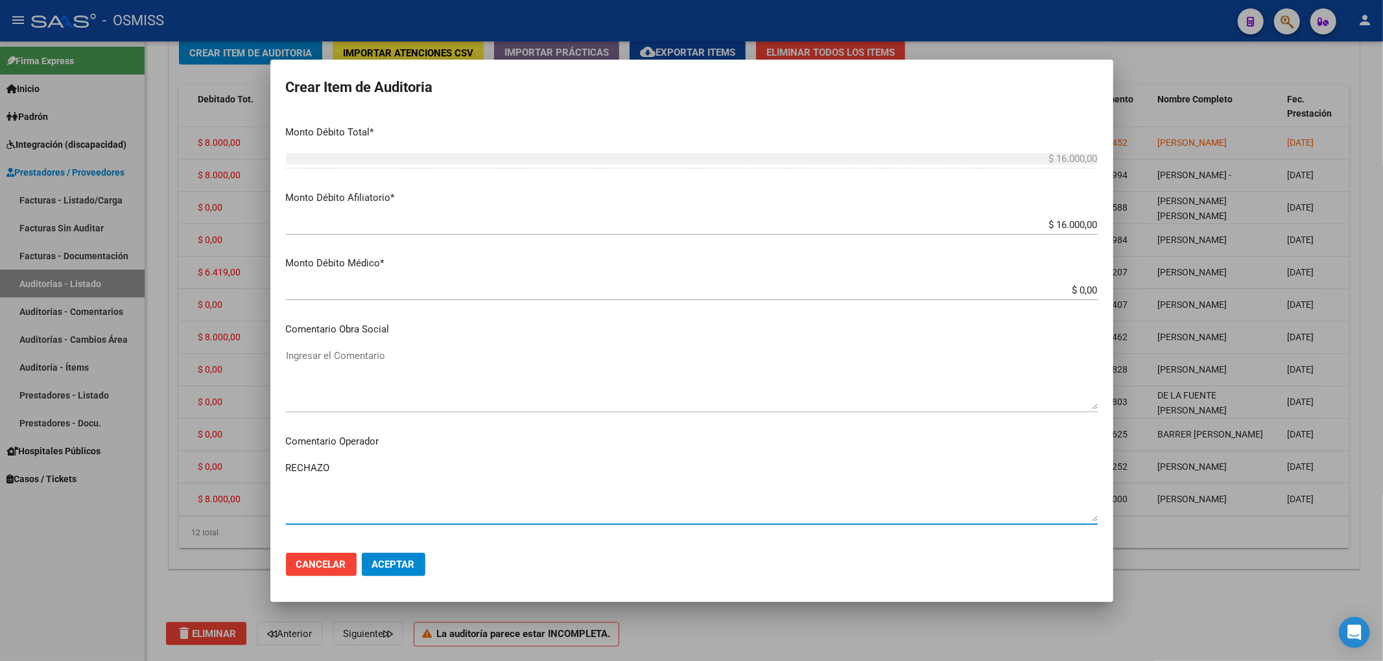
scroll to position [869, 0]
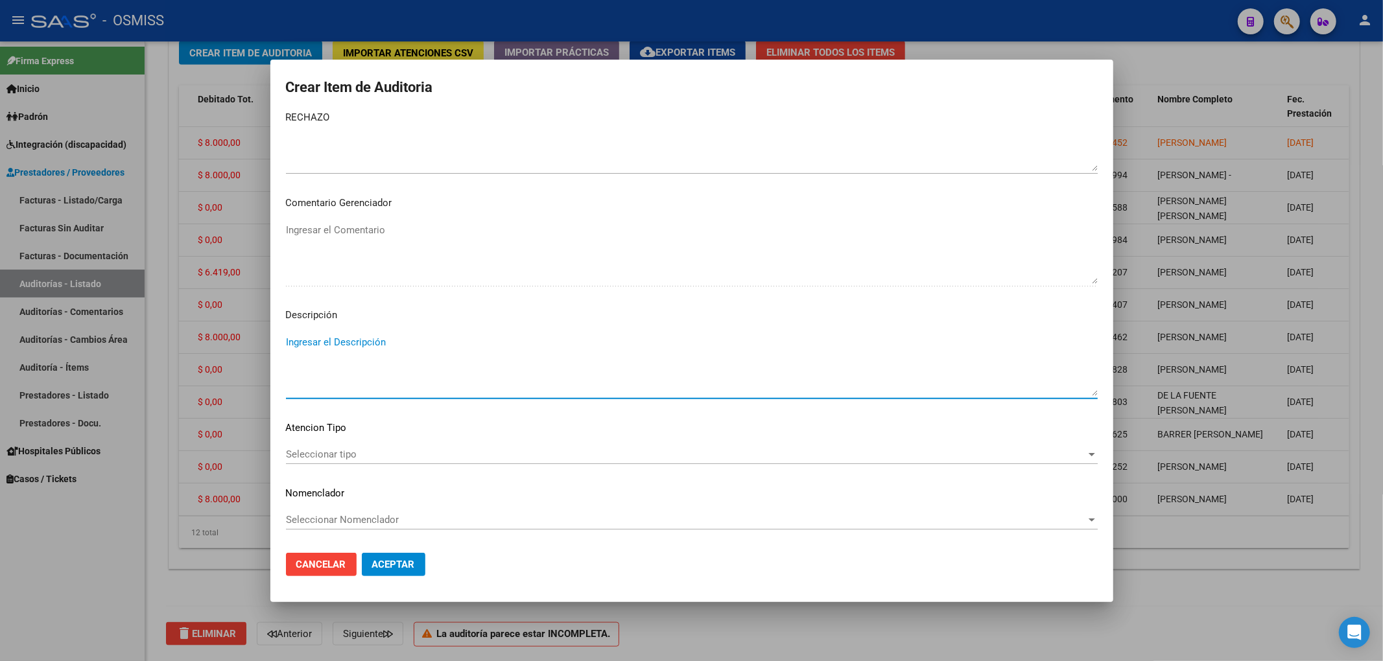
paste textarea "Según el art. 10 inc. A de la ley 23660, no se cumple con la minima continuidad…"
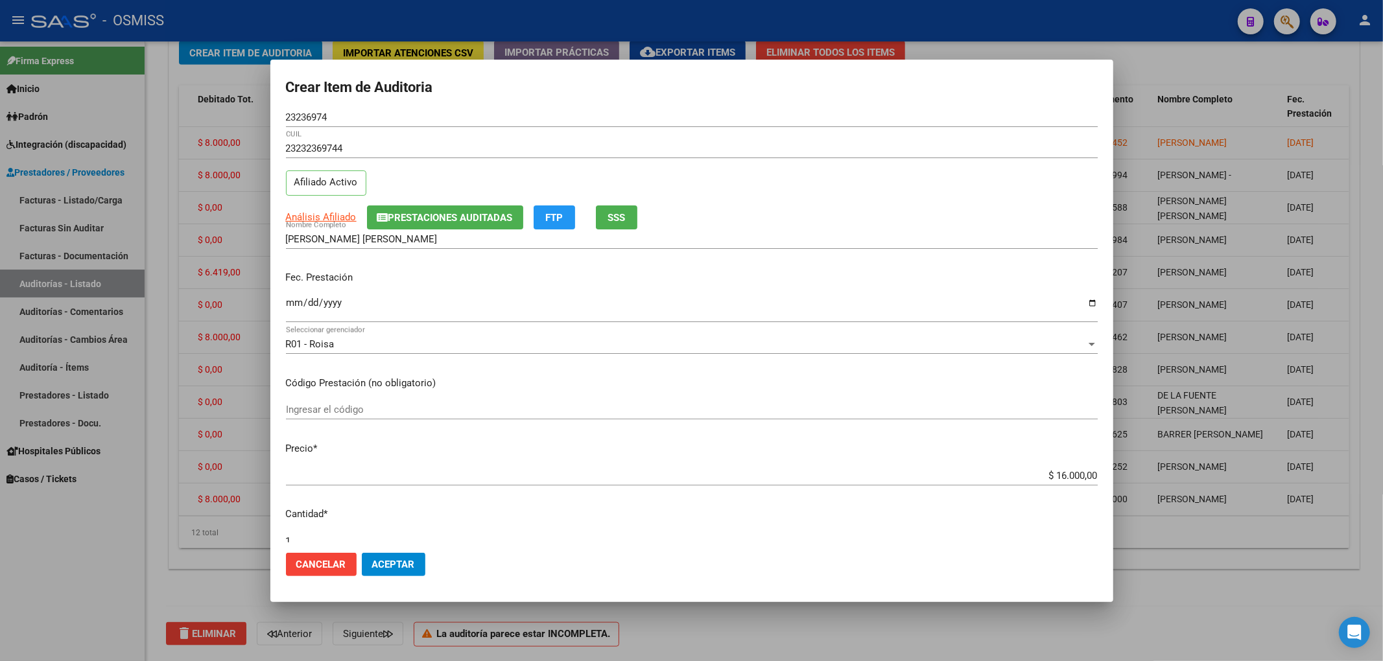
scroll to position [0, 0]
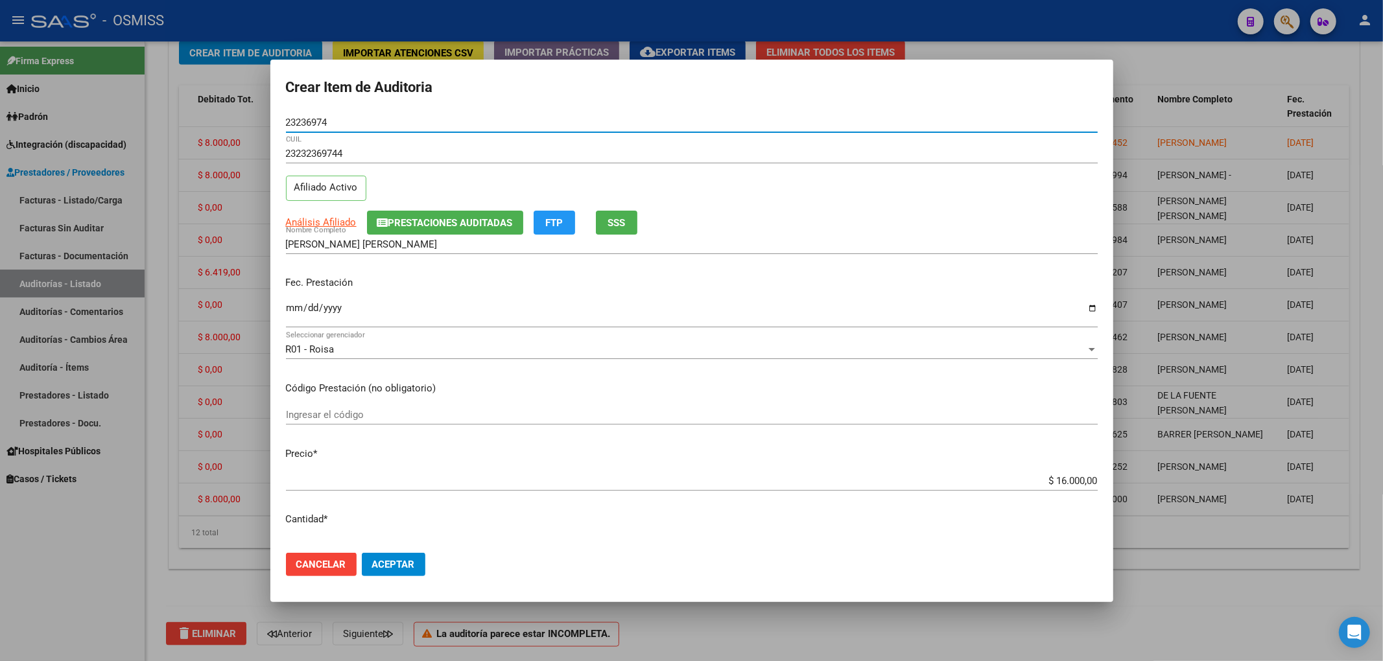
drag, startPoint x: 338, startPoint y: 121, endPoint x: 250, endPoint y: 117, distance: 88.9
click at [250, 117] on div "Crear Item de Auditoria 23236974 Nro Documento 23232369744 CUIL Afiliado Activo…" at bounding box center [691, 330] width 1383 height 661
click at [537, 303] on input "[DATE]" at bounding box center [692, 313] width 812 height 21
drag, startPoint x: 205, startPoint y: 123, endPoint x: 151, endPoint y: 133, distance: 54.7
click at [148, 122] on div "Crear Item de Auditoria 23236974 Nro Documento 23232369744 CUIL Afiliado Activo…" at bounding box center [691, 330] width 1383 height 661
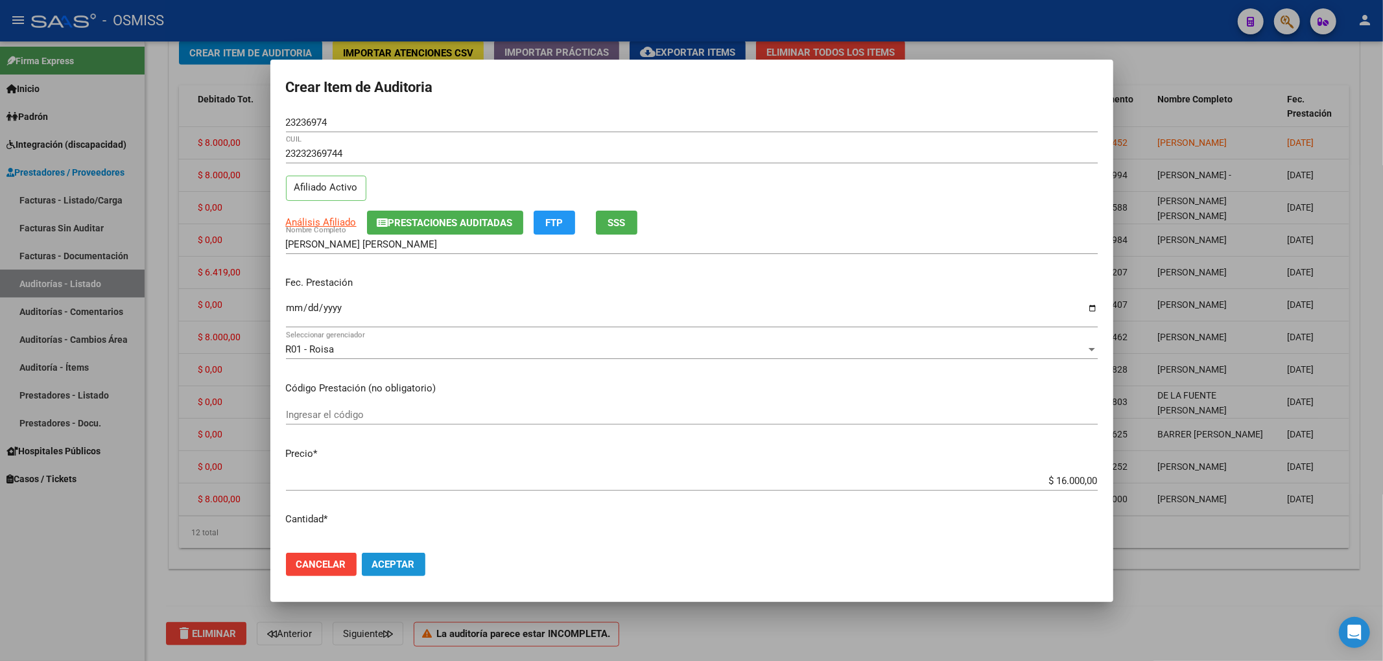
click at [405, 561] on span "Aceptar" at bounding box center [393, 565] width 43 height 12
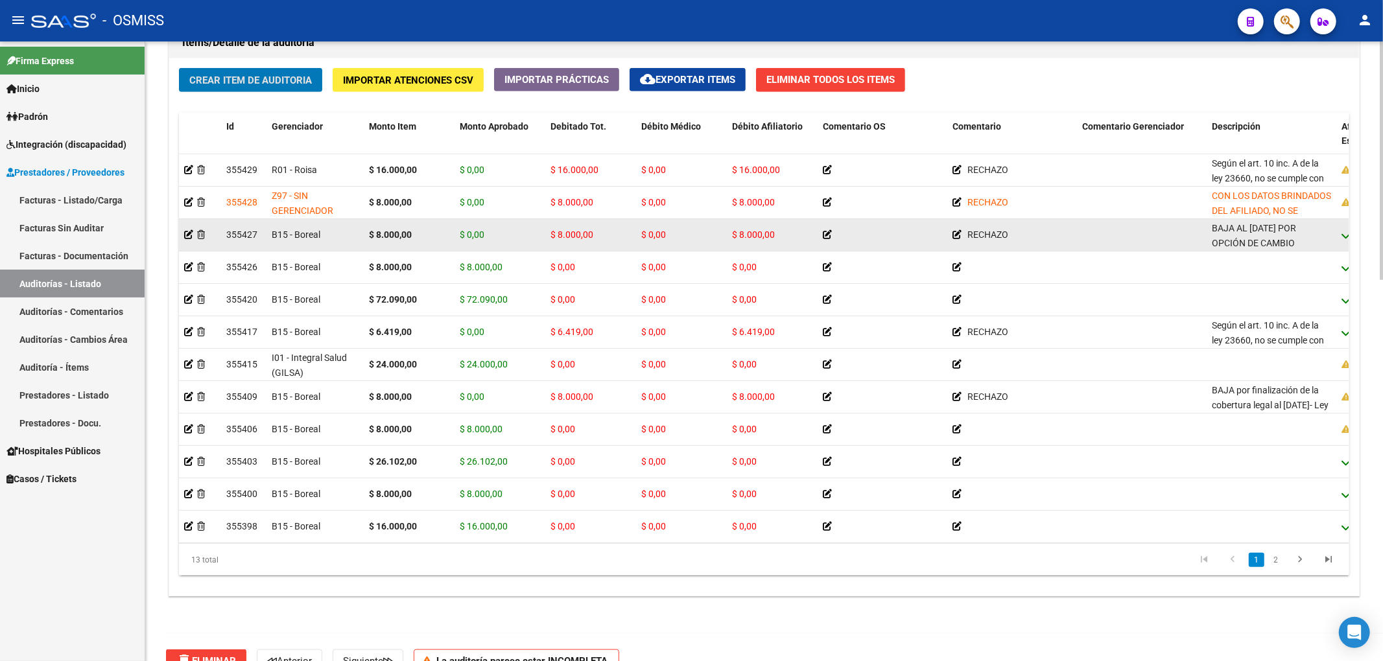
scroll to position [989, 0]
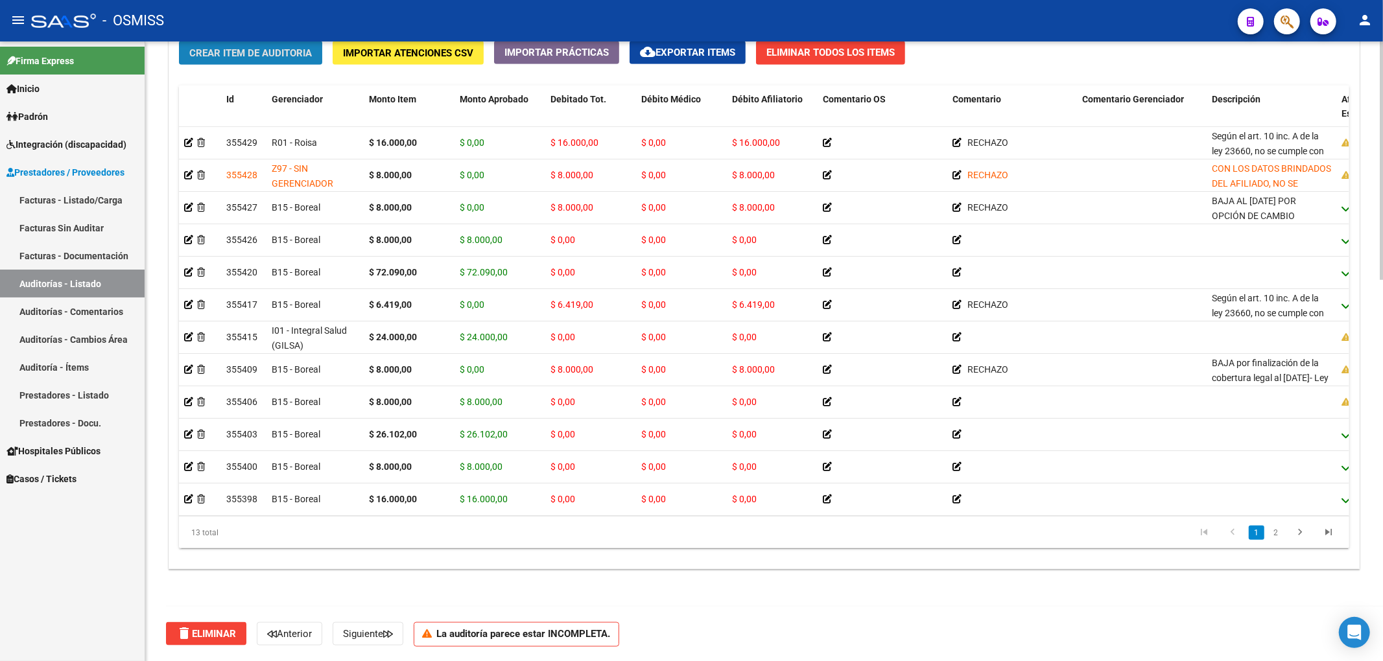
click at [297, 54] on span "Crear Item de Auditoria" at bounding box center [250, 53] width 123 height 12
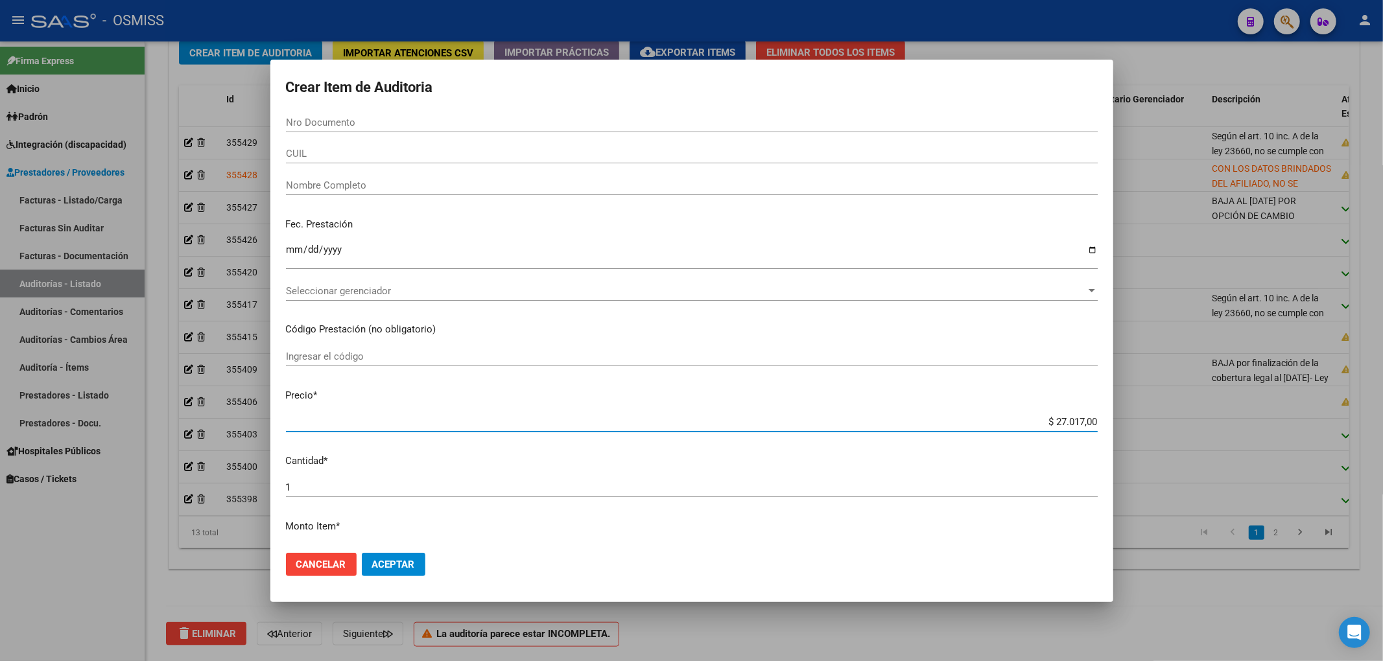
drag, startPoint x: 1053, startPoint y: 421, endPoint x: 1046, endPoint y: 419, distance: 8.2
click at [1046, 419] on input "$ 27.017,00" at bounding box center [692, 422] width 812 height 12
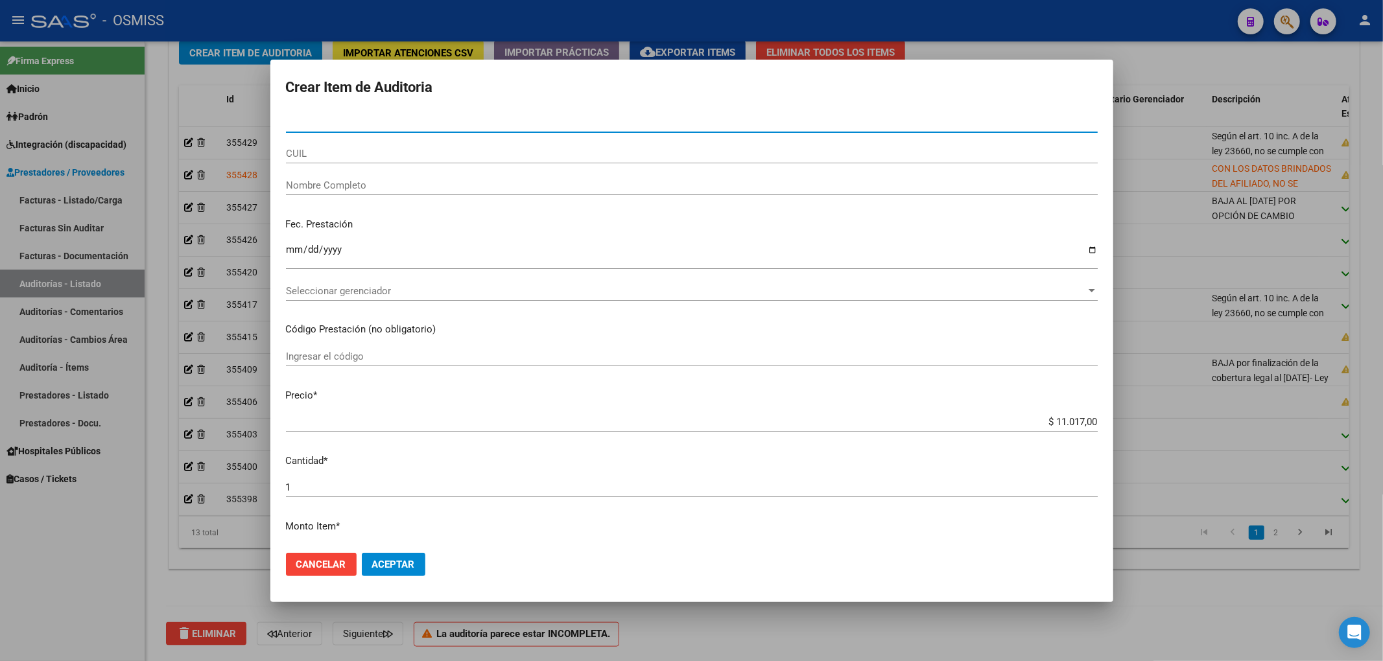
click at [329, 120] on input "Nro Documento" at bounding box center [692, 123] width 812 height 12
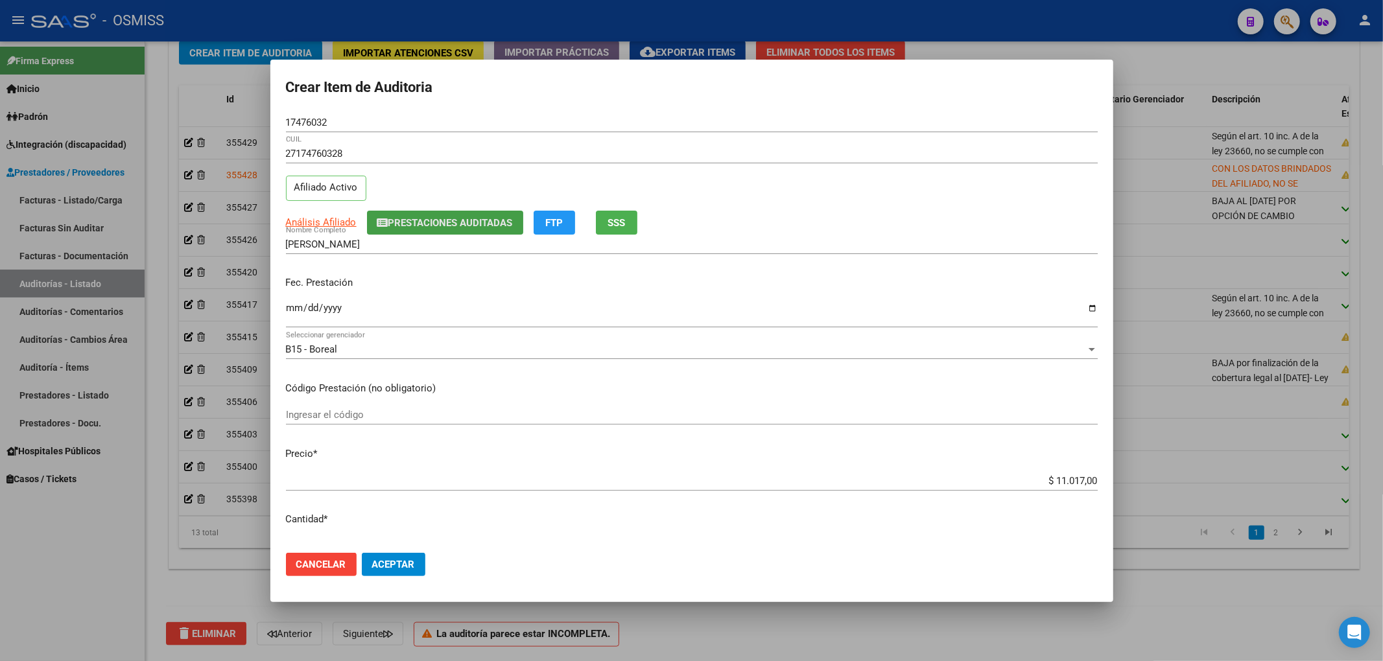
click at [401, 224] on span "Prestaciones Auditadas" at bounding box center [450, 223] width 124 height 12
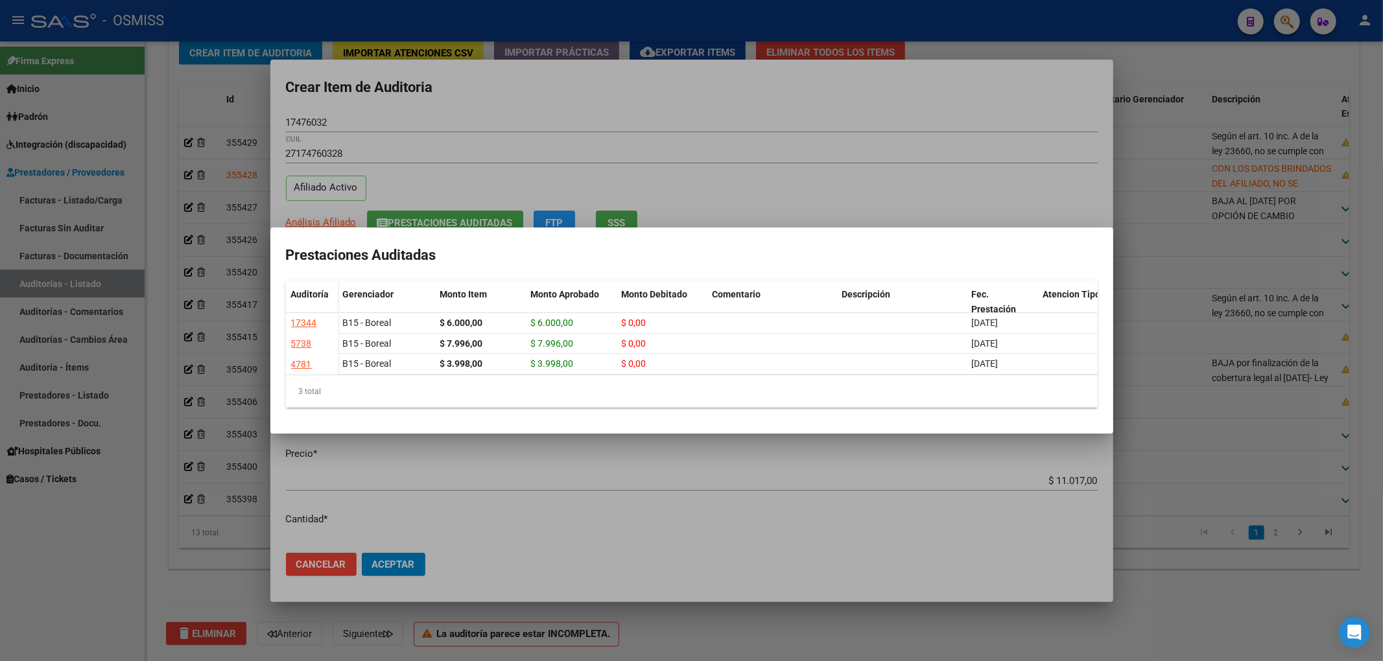
click at [434, 99] on div at bounding box center [691, 330] width 1383 height 661
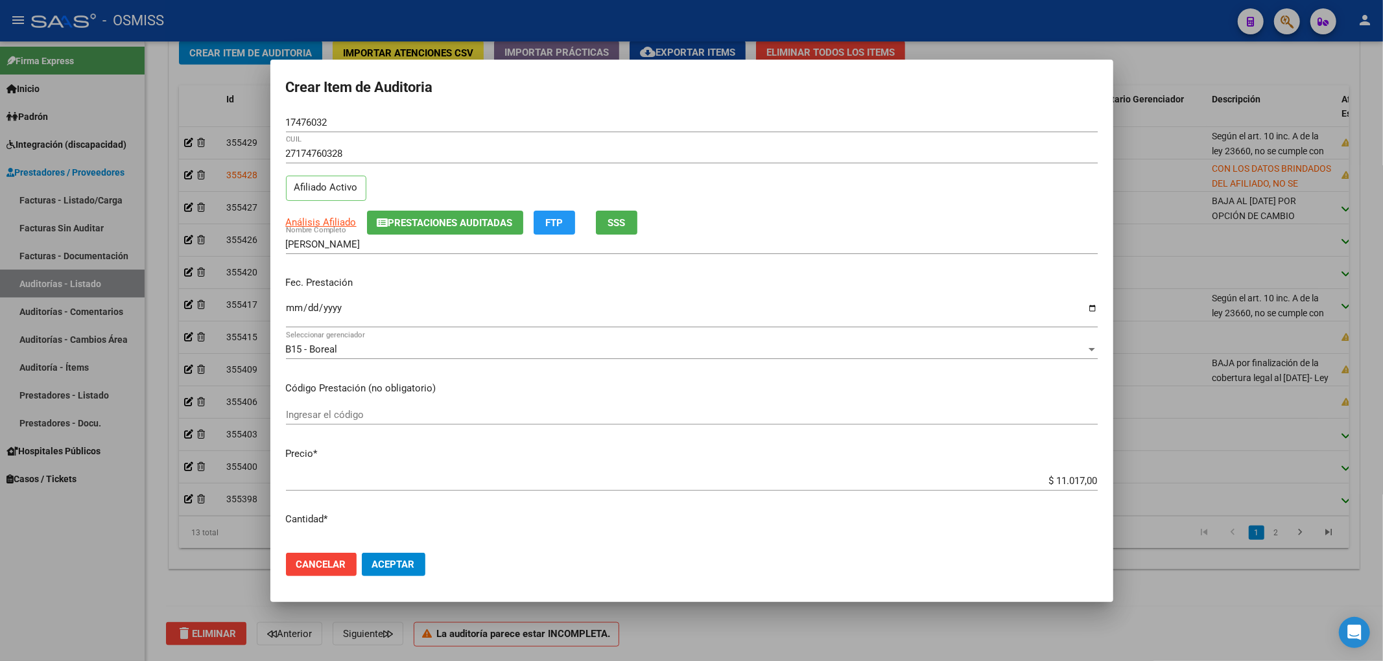
click at [289, 309] on input "Ingresar la fecha" at bounding box center [692, 313] width 812 height 21
drag, startPoint x: 363, startPoint y: 123, endPoint x: 194, endPoint y: 108, distance: 169.3
click at [194, 108] on div "Crear Item de Auditoria 17476032 Nro Documento 27174760328 CUIL Afiliado Activo…" at bounding box center [691, 330] width 1383 height 661
click at [506, 310] on input "[DATE]" at bounding box center [692, 313] width 812 height 21
click at [392, 570] on button "Aceptar" at bounding box center [394, 564] width 64 height 23
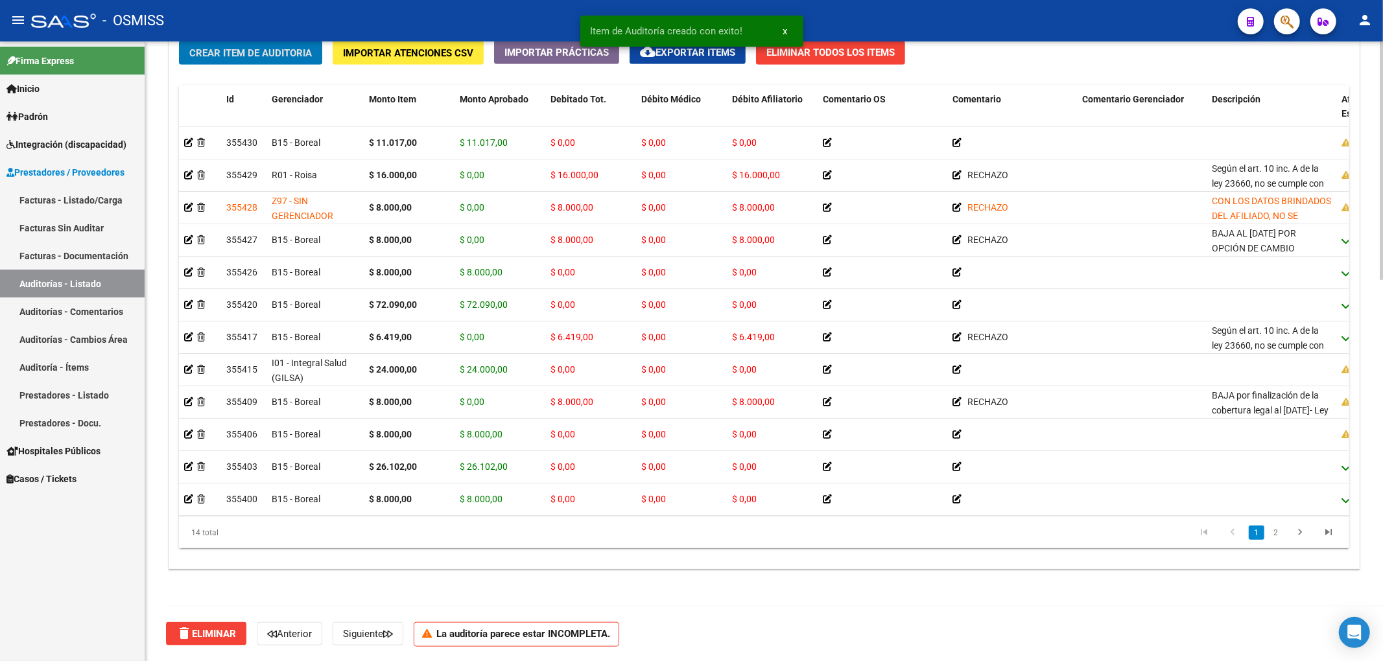
click at [294, 58] on span "Crear Item de Auditoria" at bounding box center [250, 53] width 123 height 12
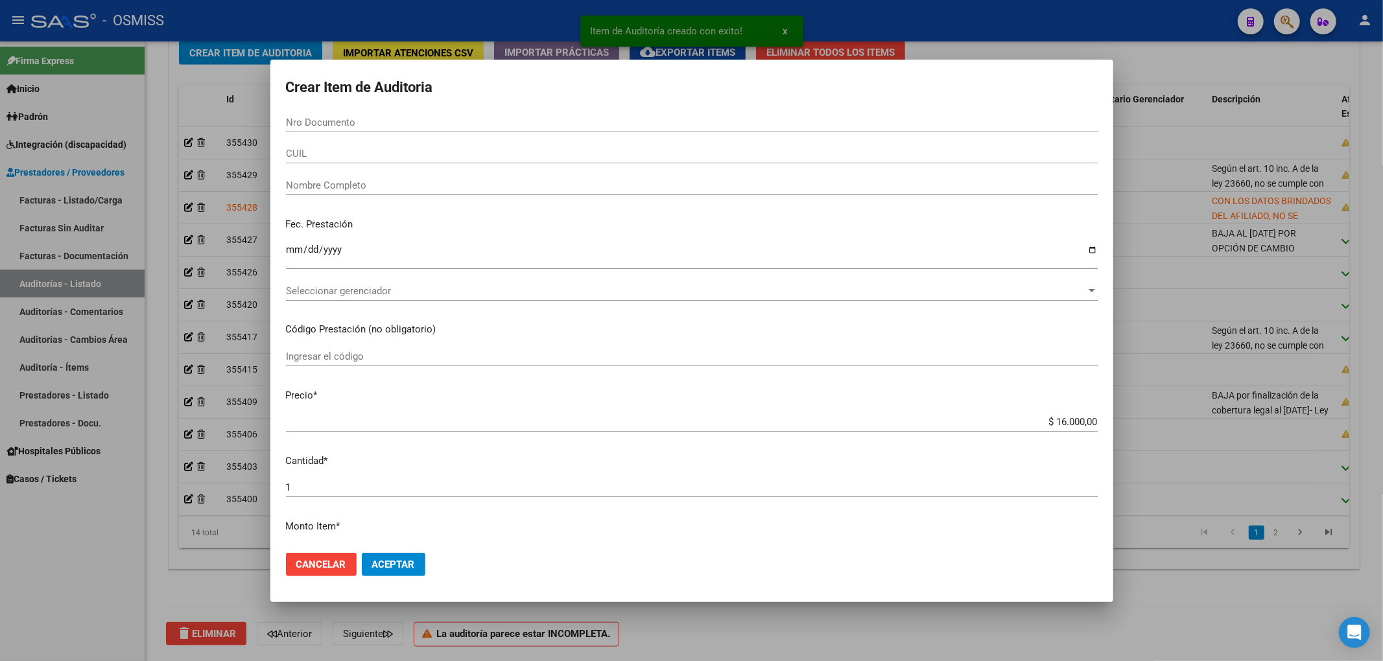
click at [1028, 644] on div at bounding box center [691, 330] width 1383 height 661
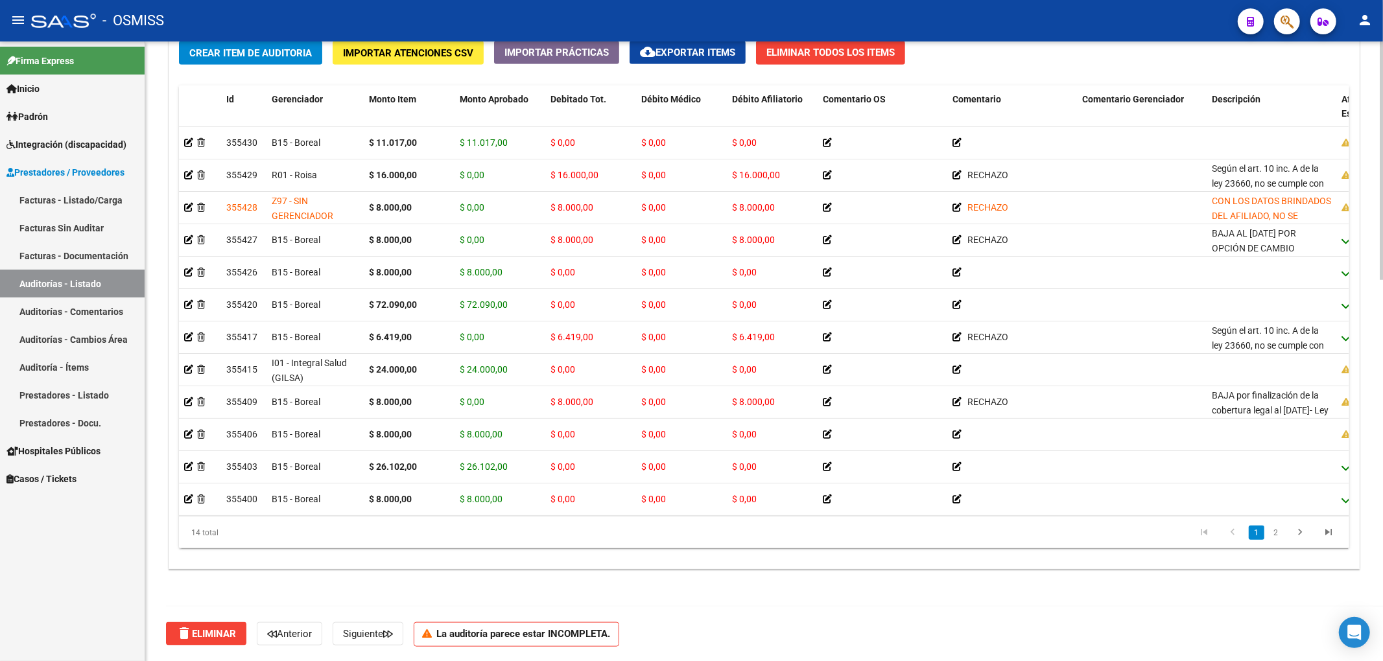
click at [478, 546] on div "14 total 1 2" at bounding box center [764, 533] width 1170 height 32
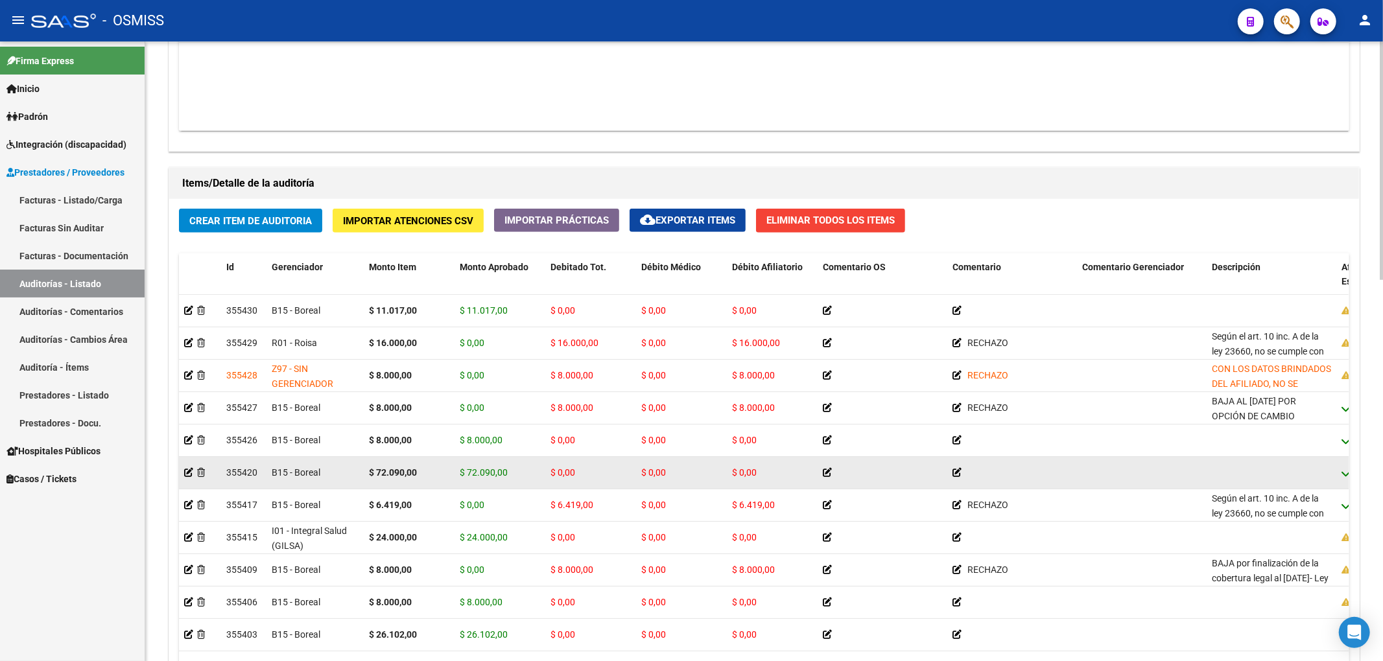
scroll to position [816, 0]
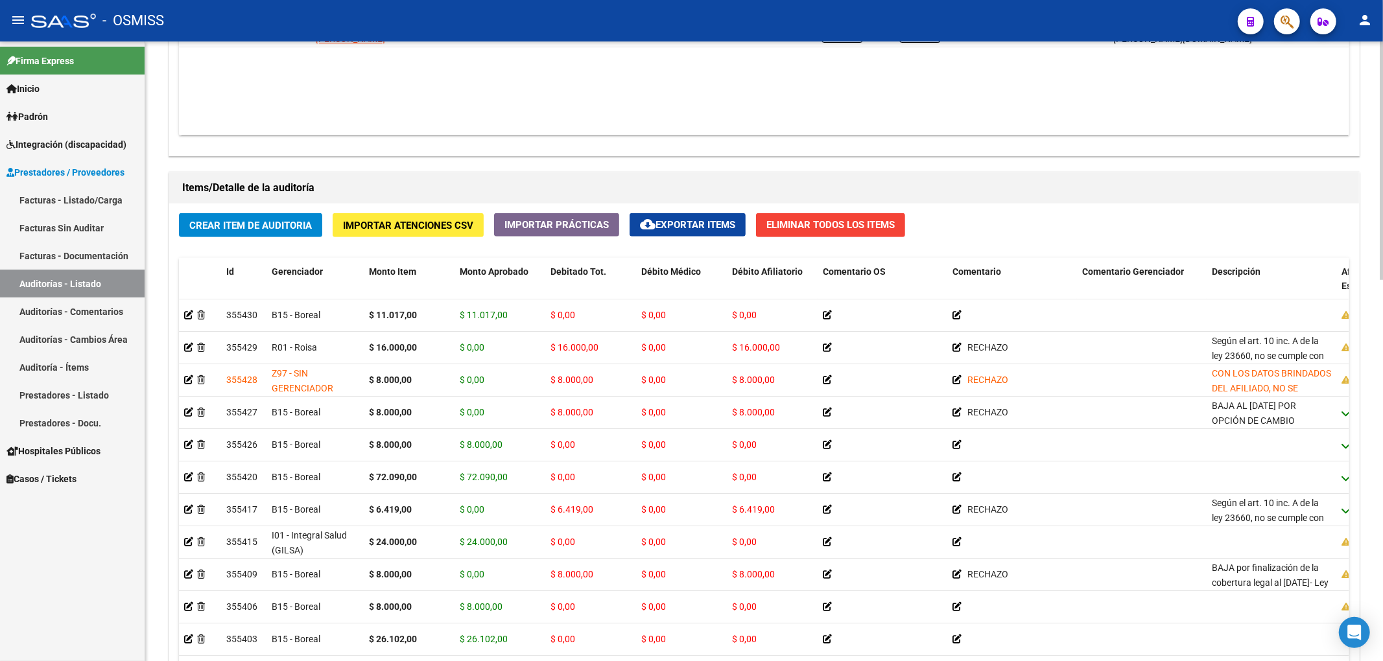
click at [311, 228] on span "Crear Item de Auditoria" at bounding box center [250, 226] width 123 height 12
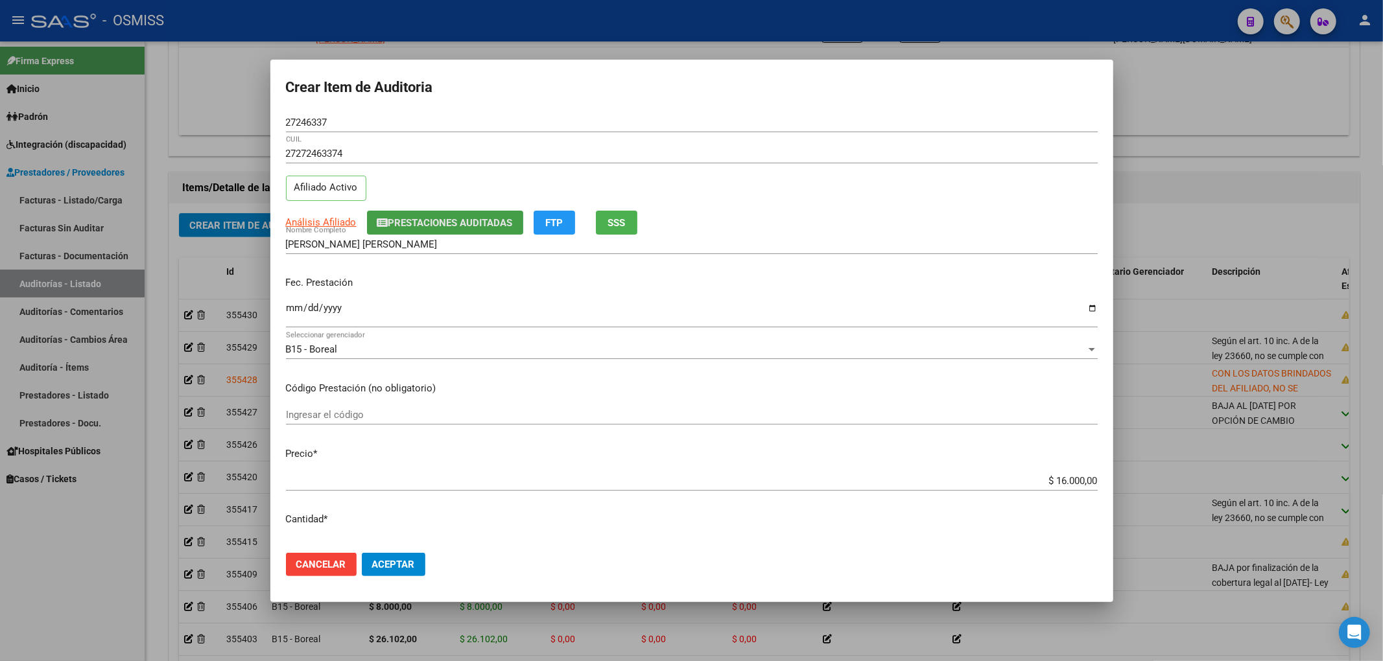
click at [402, 226] on span "Prestaciones Auditadas" at bounding box center [450, 223] width 124 height 12
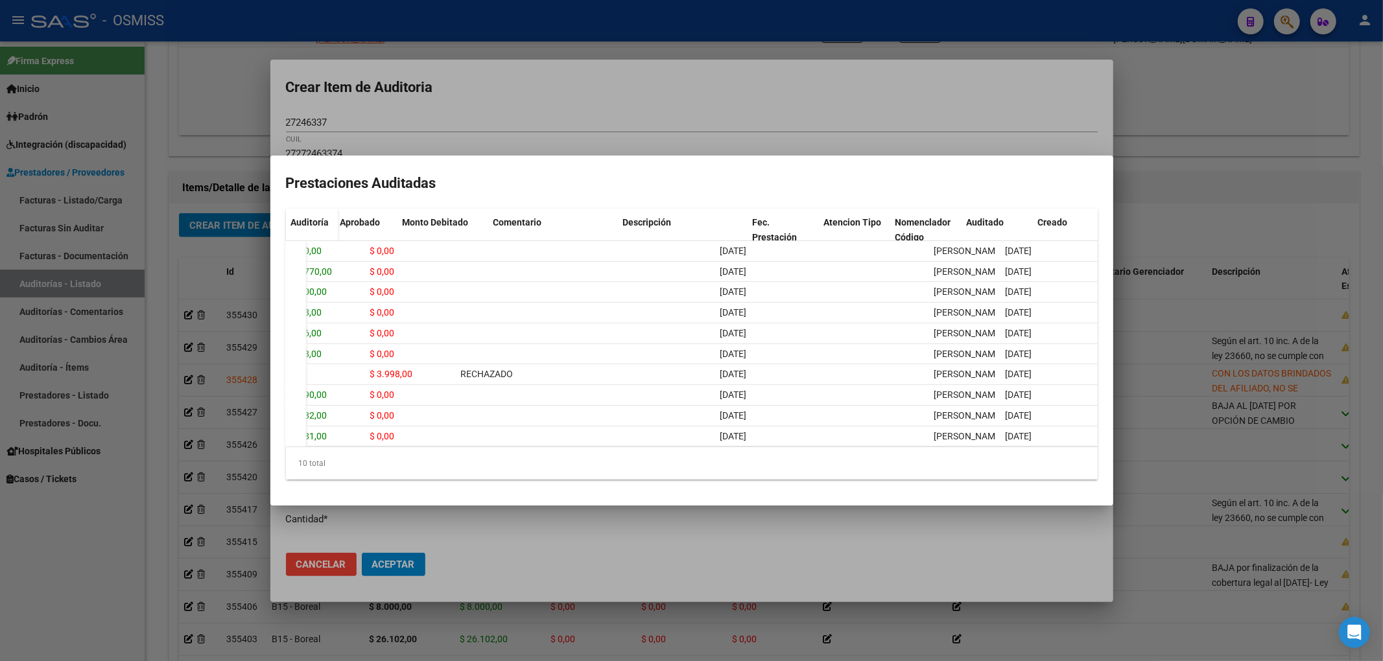
scroll to position [0, 0]
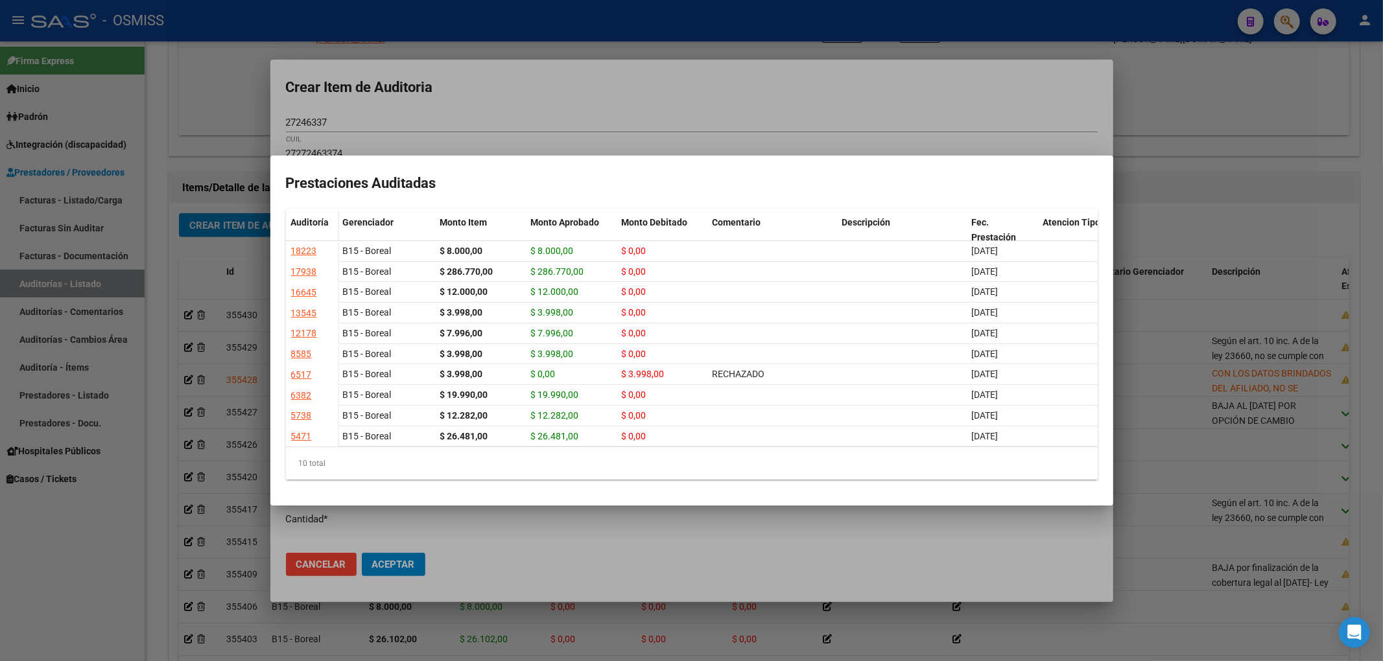
click at [530, 91] on div at bounding box center [691, 330] width 1383 height 661
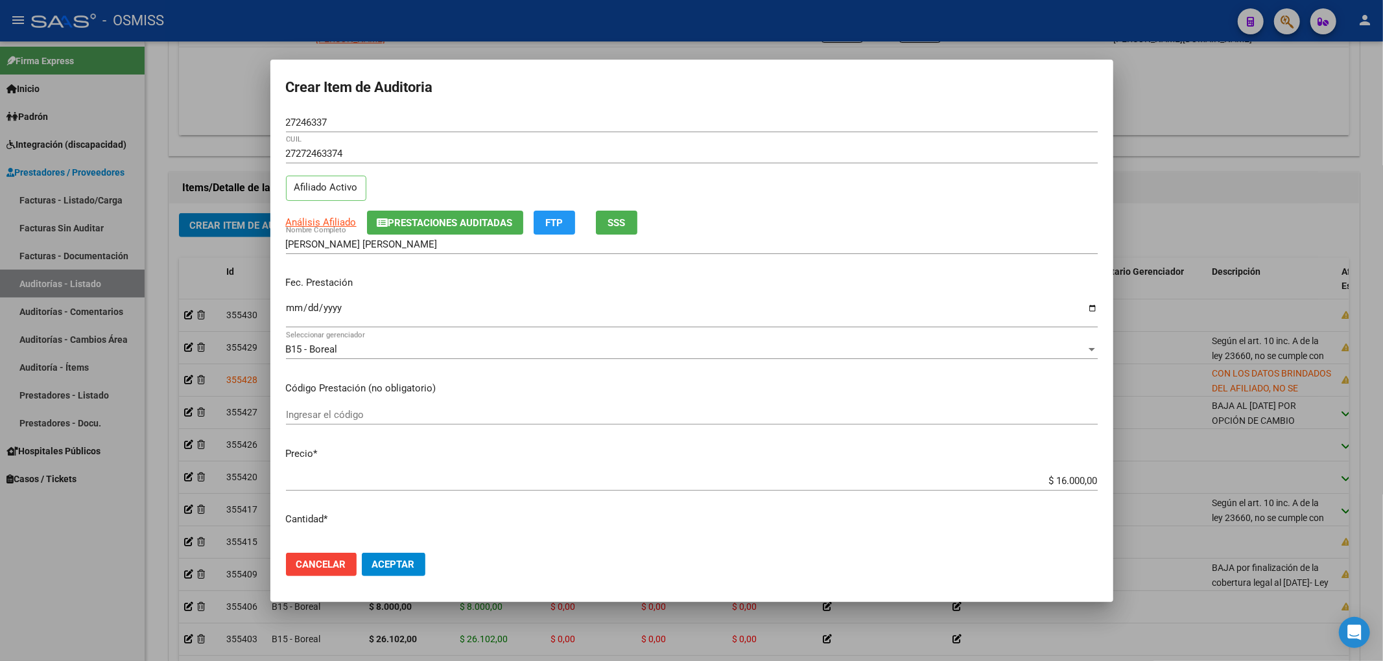
click at [288, 307] on input "Ingresar la fecha" at bounding box center [692, 313] width 812 height 21
drag, startPoint x: 335, startPoint y: 128, endPoint x: 239, endPoint y: 118, distance: 96.4
click at [239, 110] on div "Crear Item de Auditoria 27246337 Nro Documento 27272463374 CUIL Afiliado Activo…" at bounding box center [691, 330] width 1383 height 661
click at [482, 311] on input "[DATE]" at bounding box center [692, 313] width 812 height 21
click at [386, 570] on button "Aceptar" at bounding box center [394, 564] width 64 height 23
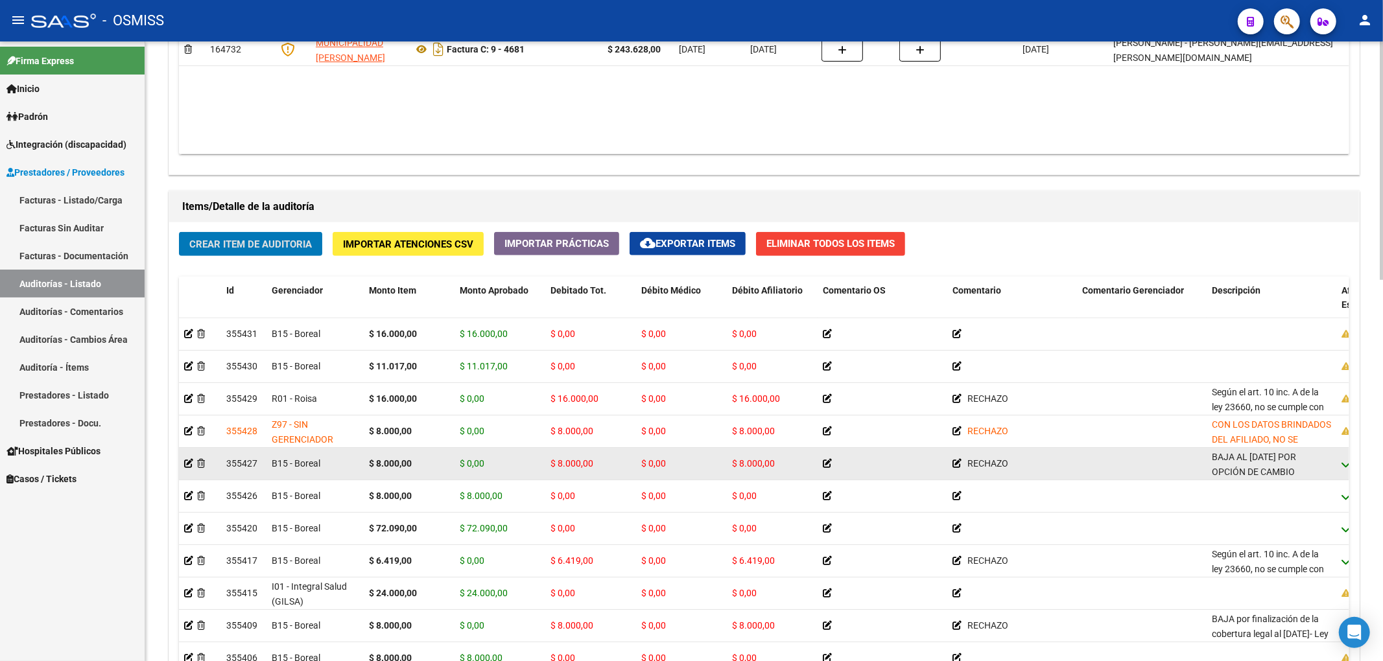
scroll to position [903, 0]
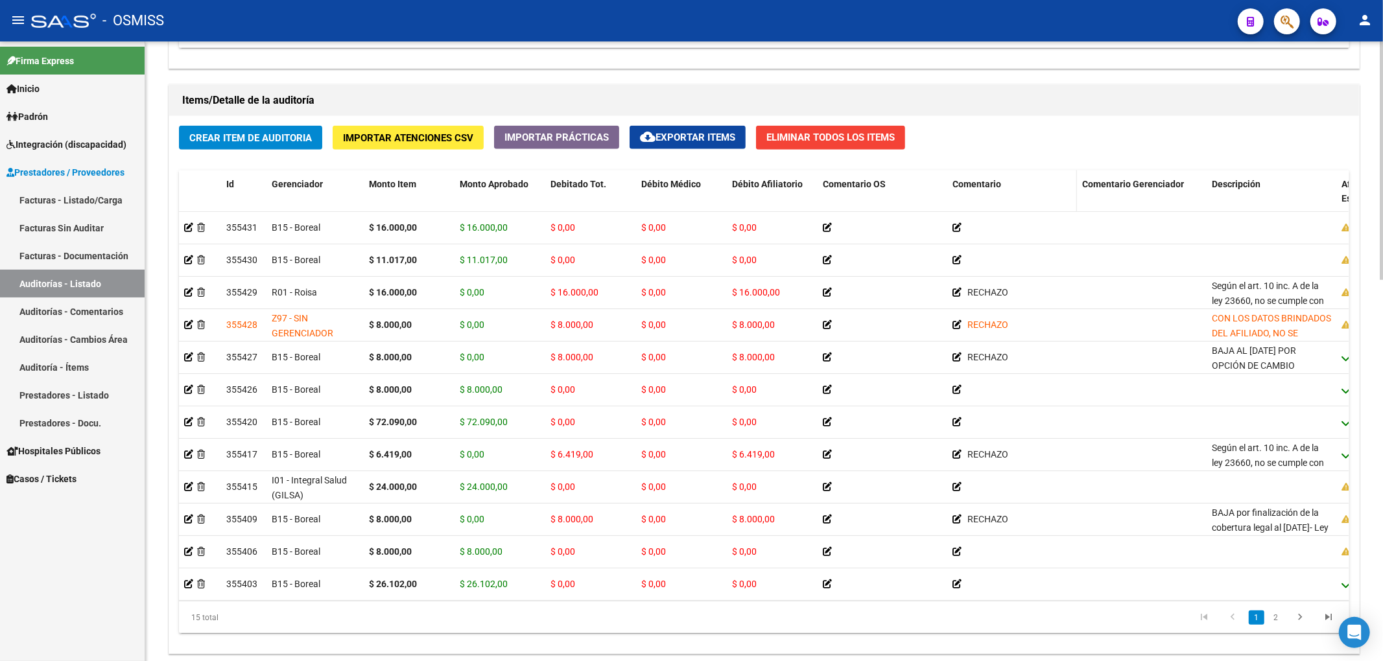
click at [976, 189] on span "Comentario" at bounding box center [976, 184] width 49 height 10
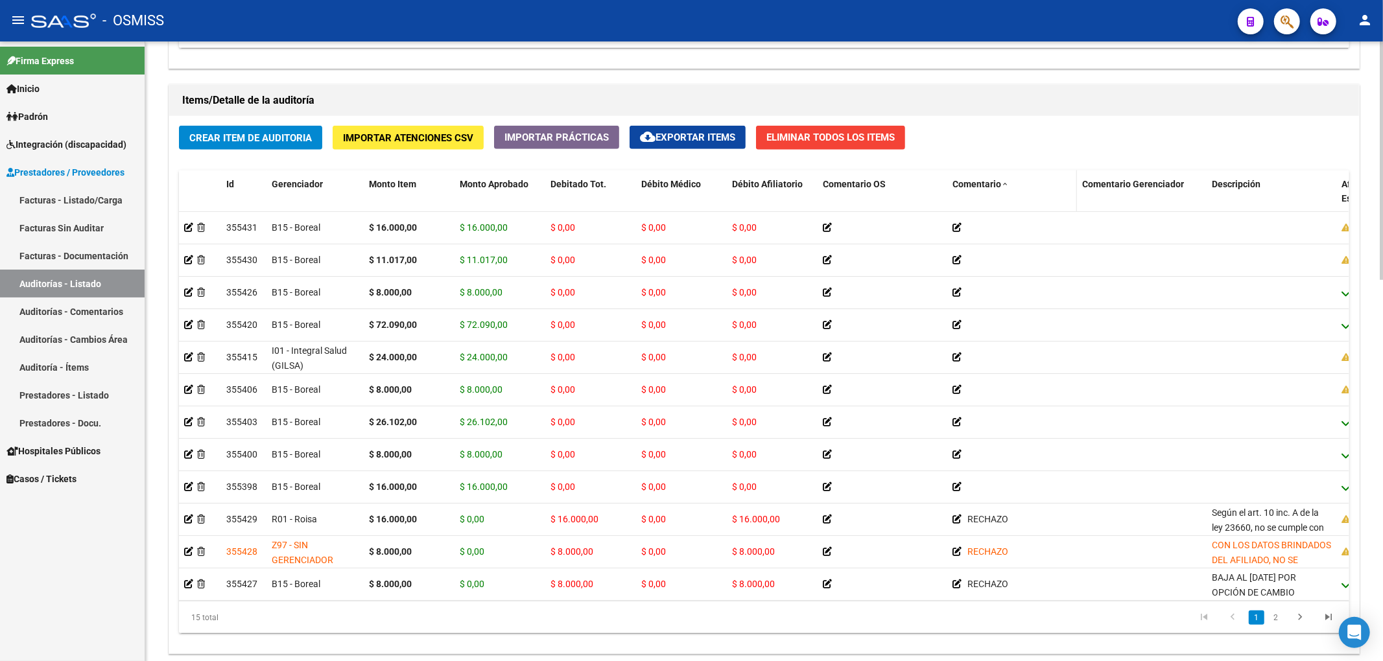
click at [976, 189] on span "Comentario" at bounding box center [976, 184] width 49 height 10
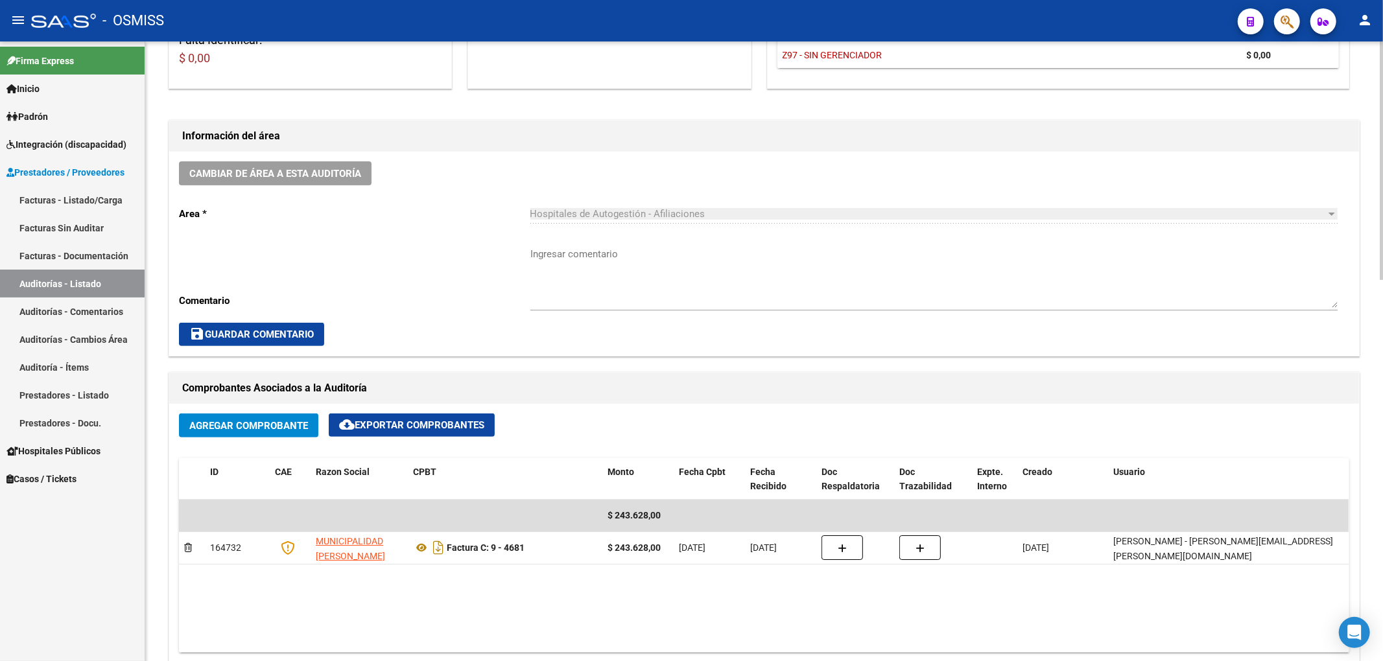
scroll to position [0, 0]
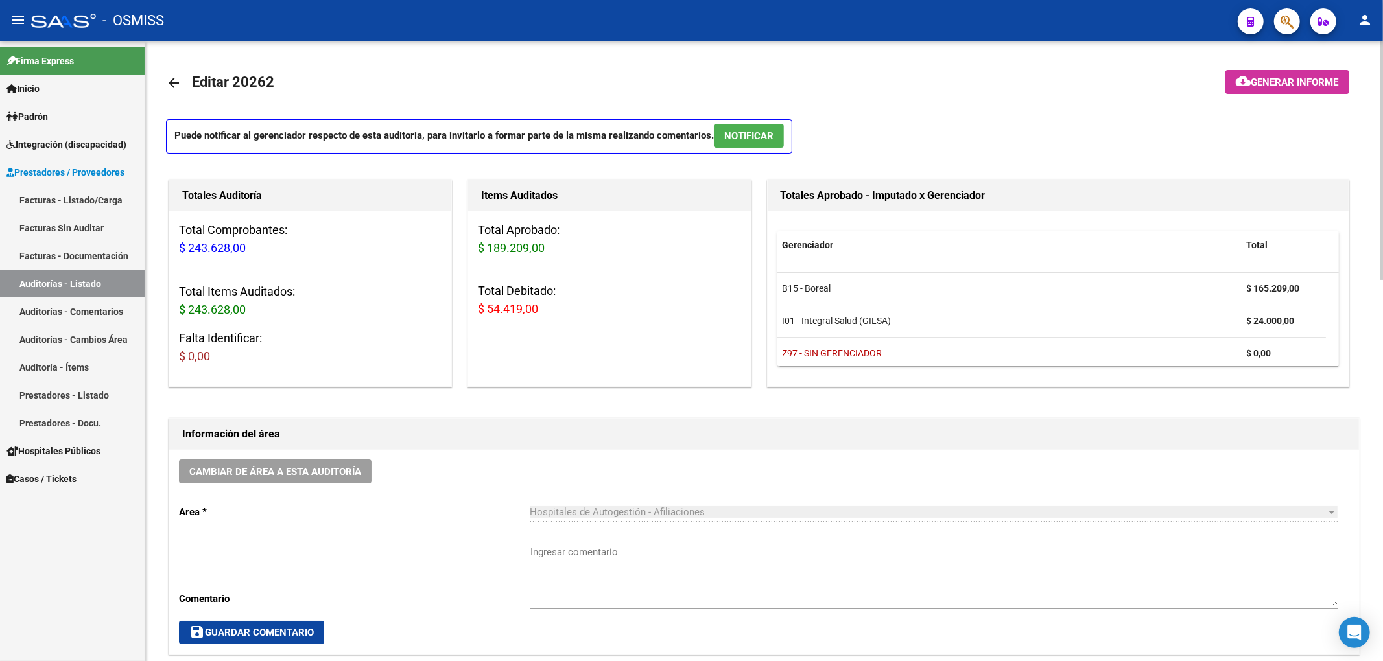
click at [1267, 76] on span "Generar informe" at bounding box center [1295, 82] width 88 height 12
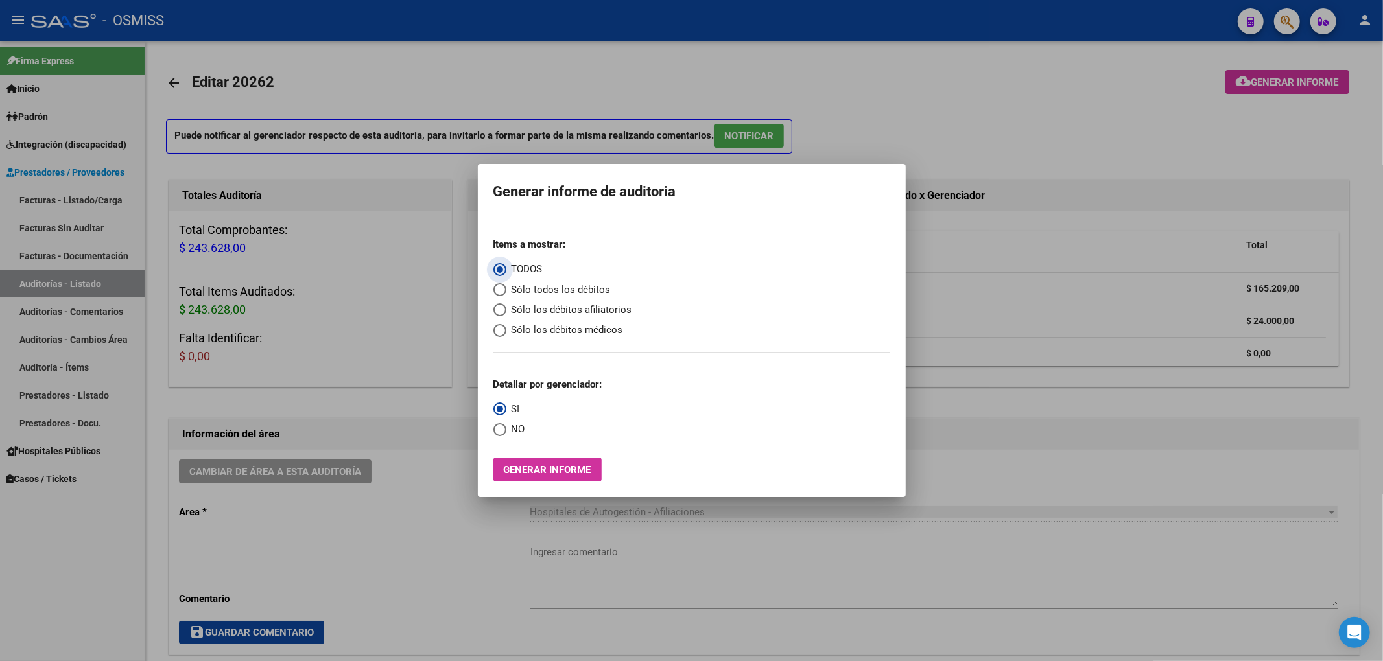
click at [548, 312] on span "Sólo los débitos afiliatorios" at bounding box center [569, 310] width 126 height 15
click at [506, 312] on input "Sólo los débitos afiliatorios" at bounding box center [499, 309] width 13 height 13
click at [515, 431] on span "NO" at bounding box center [515, 429] width 19 height 15
click at [506, 431] on input "NO" at bounding box center [499, 429] width 13 height 13
click at [563, 475] on span "Generar informe" at bounding box center [548, 470] width 88 height 12
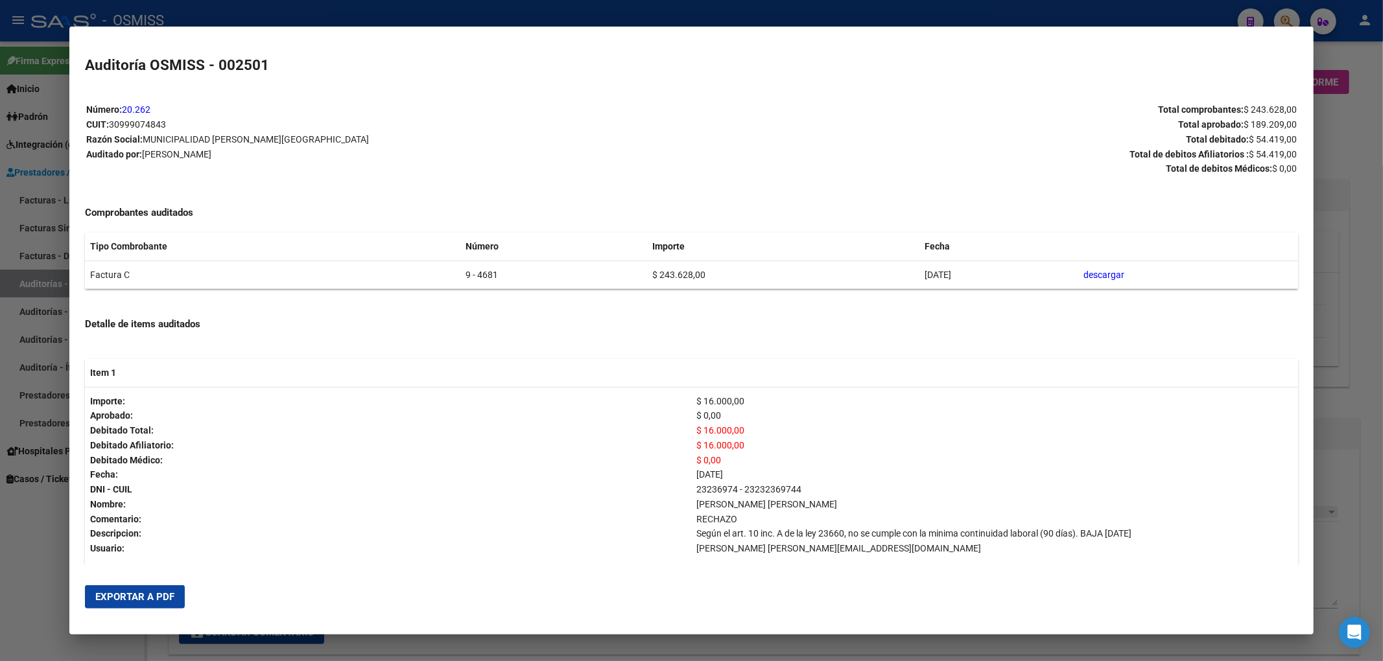
click at [147, 597] on span "Exportar a PDF" at bounding box center [134, 597] width 79 height 12
click at [1354, 136] on div at bounding box center [691, 330] width 1383 height 661
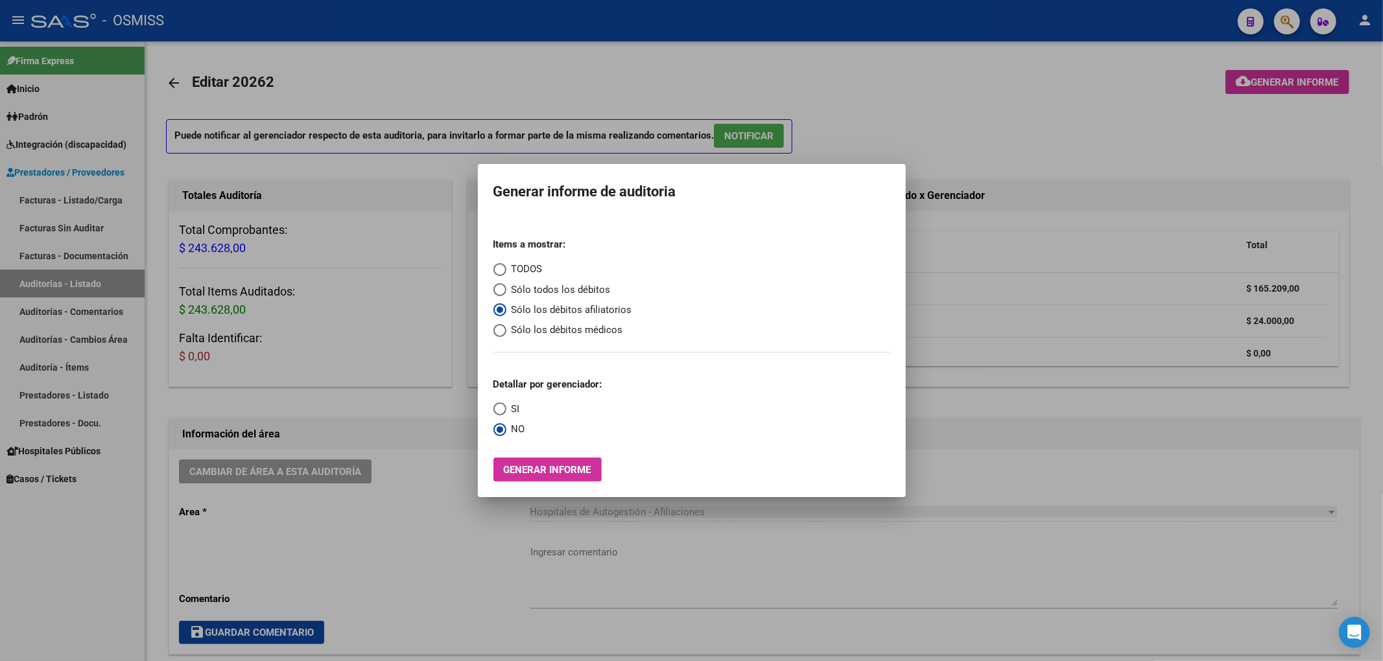
click at [1334, 131] on div at bounding box center [691, 330] width 1383 height 661
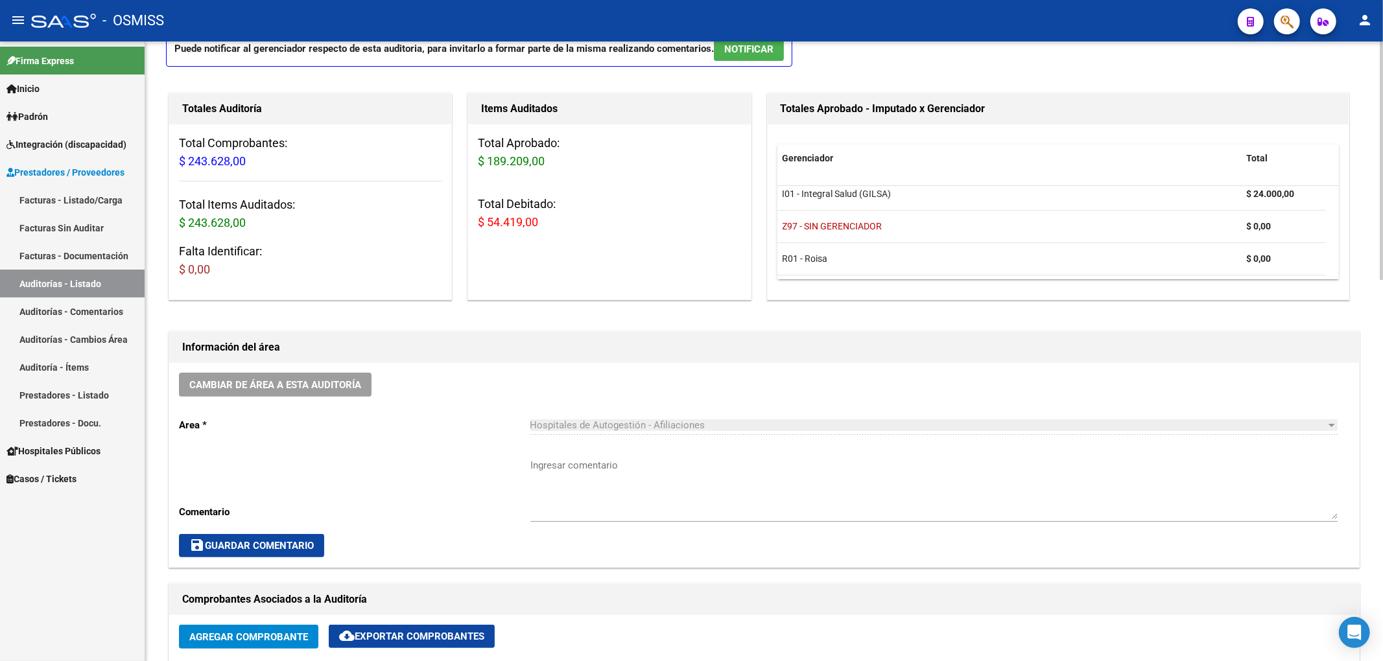
scroll to position [86, 0]
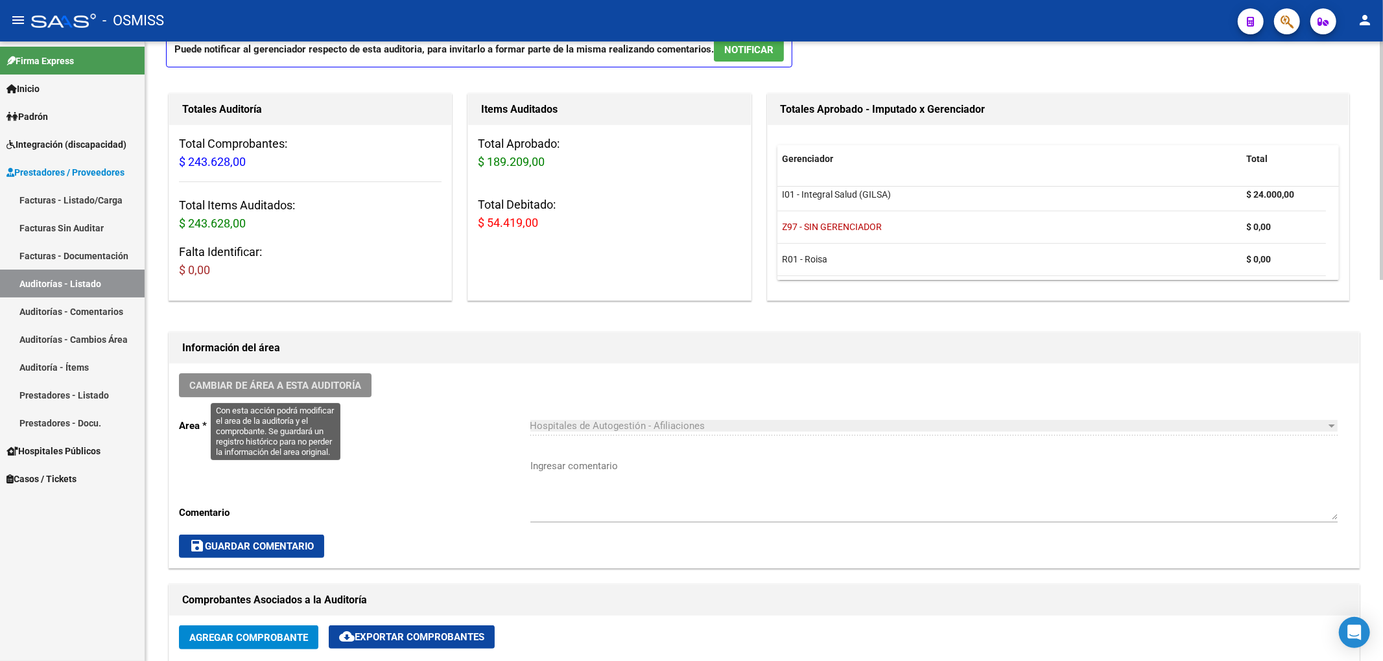
click at [330, 381] on span "Cambiar de área a esta auditoría" at bounding box center [275, 386] width 172 height 12
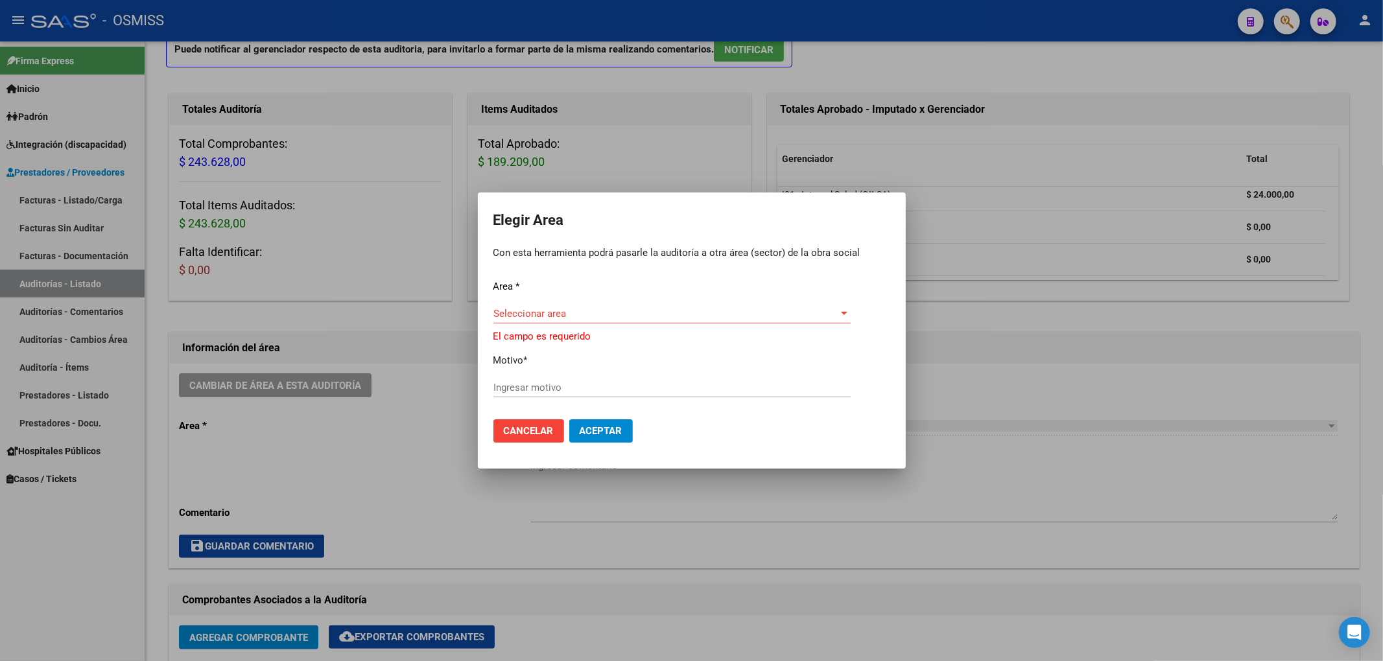
click at [560, 301] on div "Area * Seleccionar area Seleccionar area El campo es requerido Motivo * Ingresa…" at bounding box center [691, 344] width 397 height 130
click at [561, 310] on span "Seleccionar area" at bounding box center [666, 314] width 346 height 12
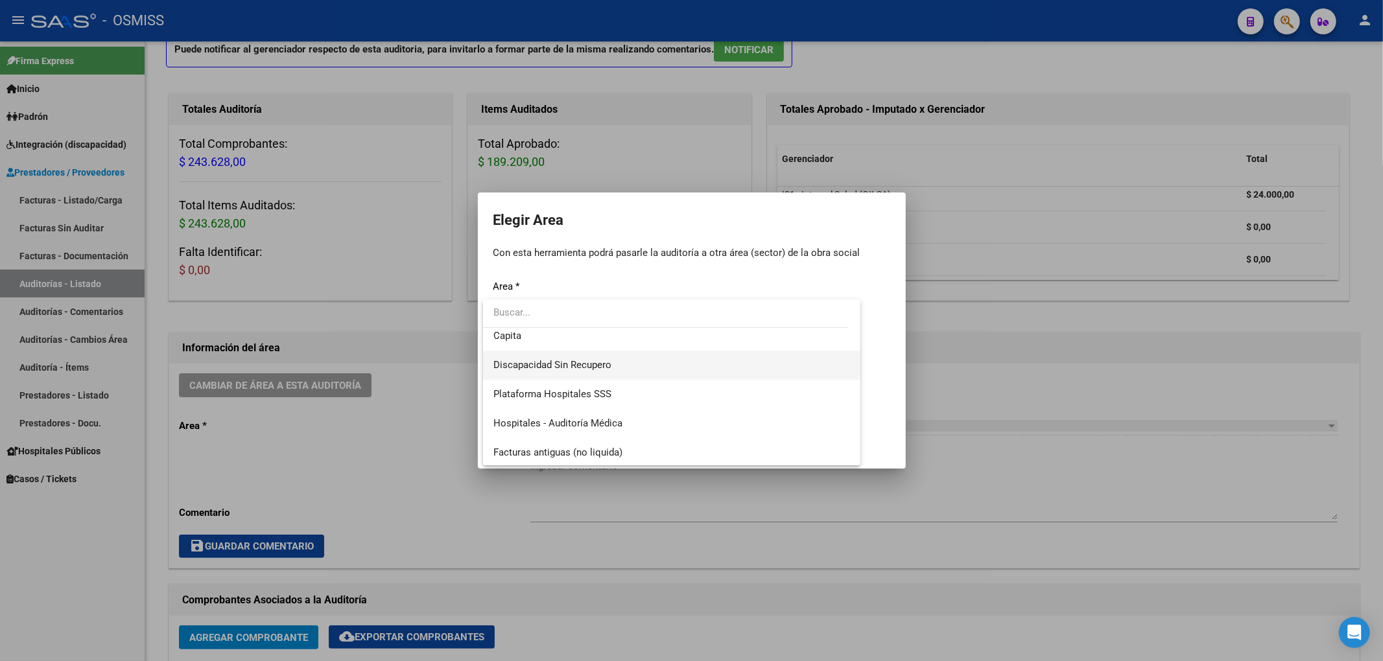
scroll to position [172, 0]
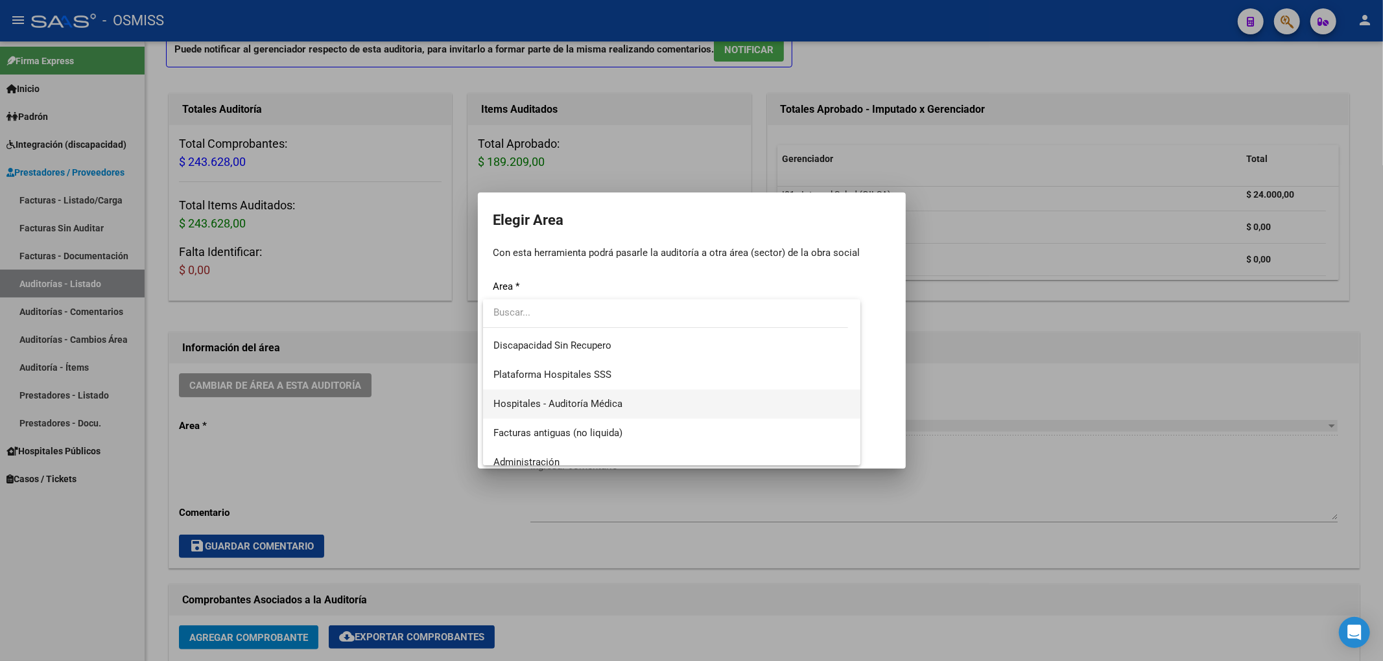
click at [589, 392] on span "Hospitales - Auditoría Médica" at bounding box center [671, 404] width 357 height 29
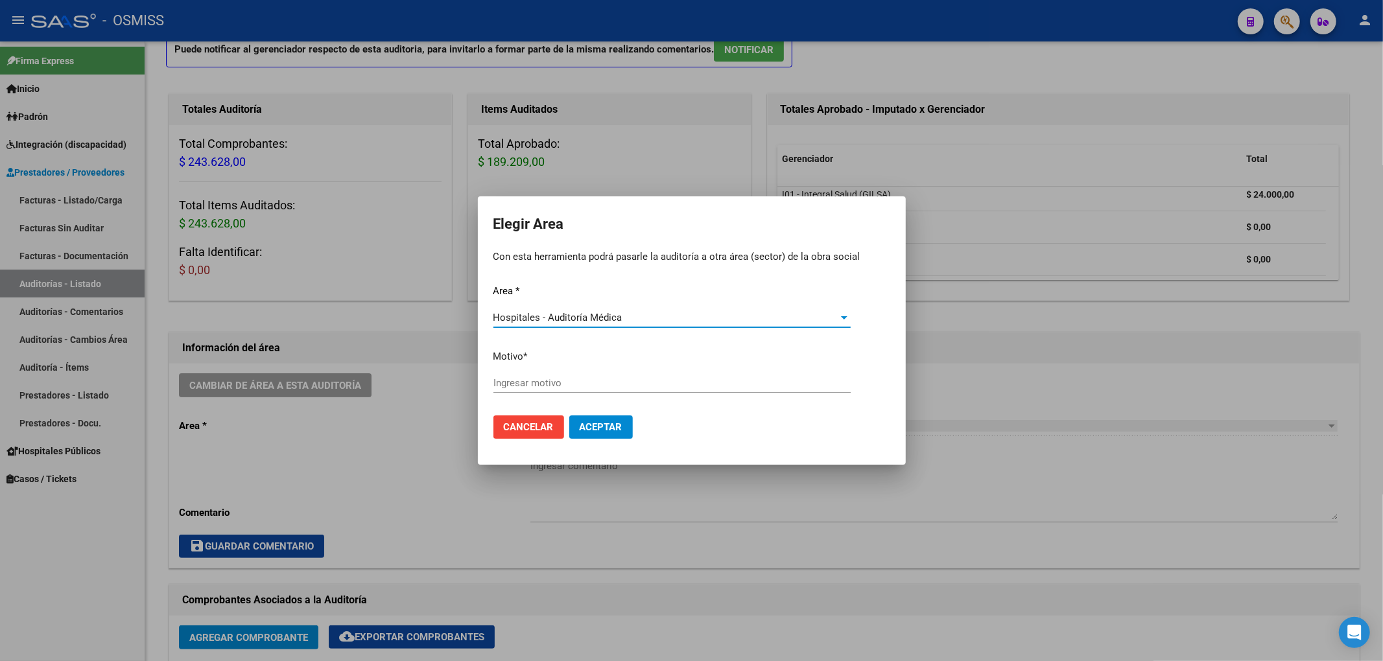
click at [563, 380] on input "Ingresar motivo" at bounding box center [671, 383] width 357 height 12
click at [589, 431] on span "Aceptar" at bounding box center [601, 427] width 43 height 12
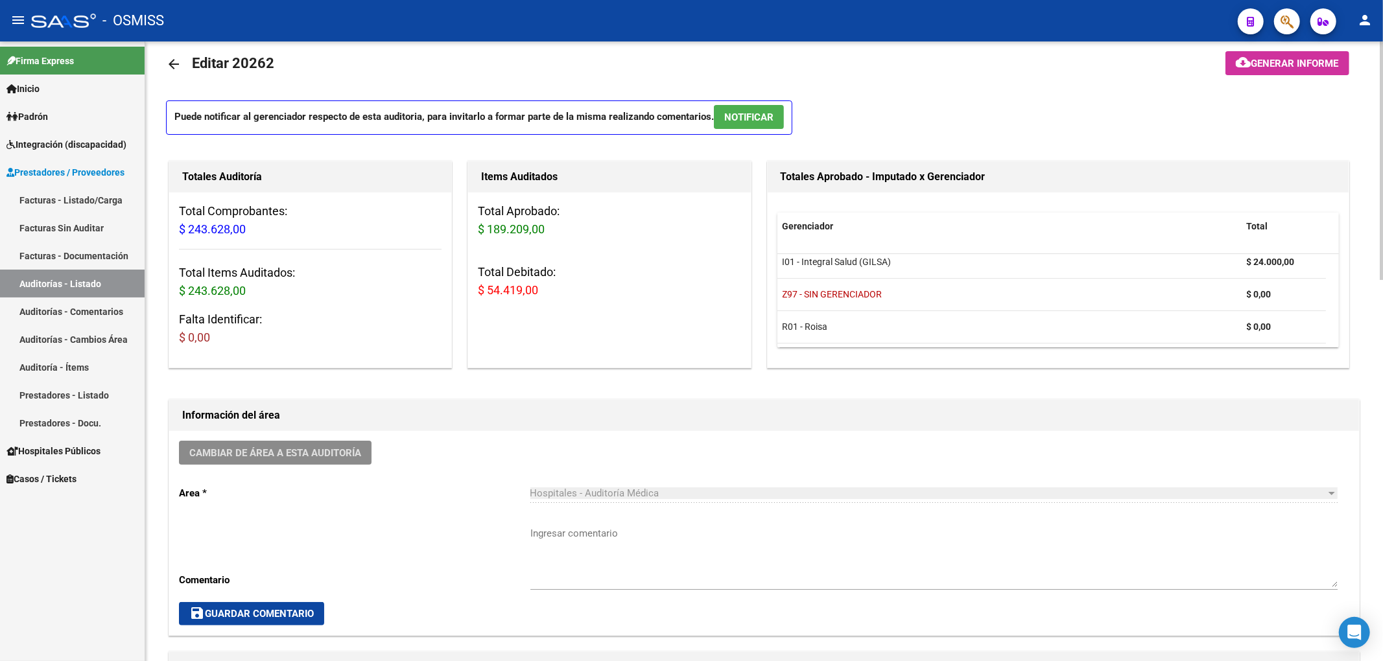
scroll to position [0, 0]
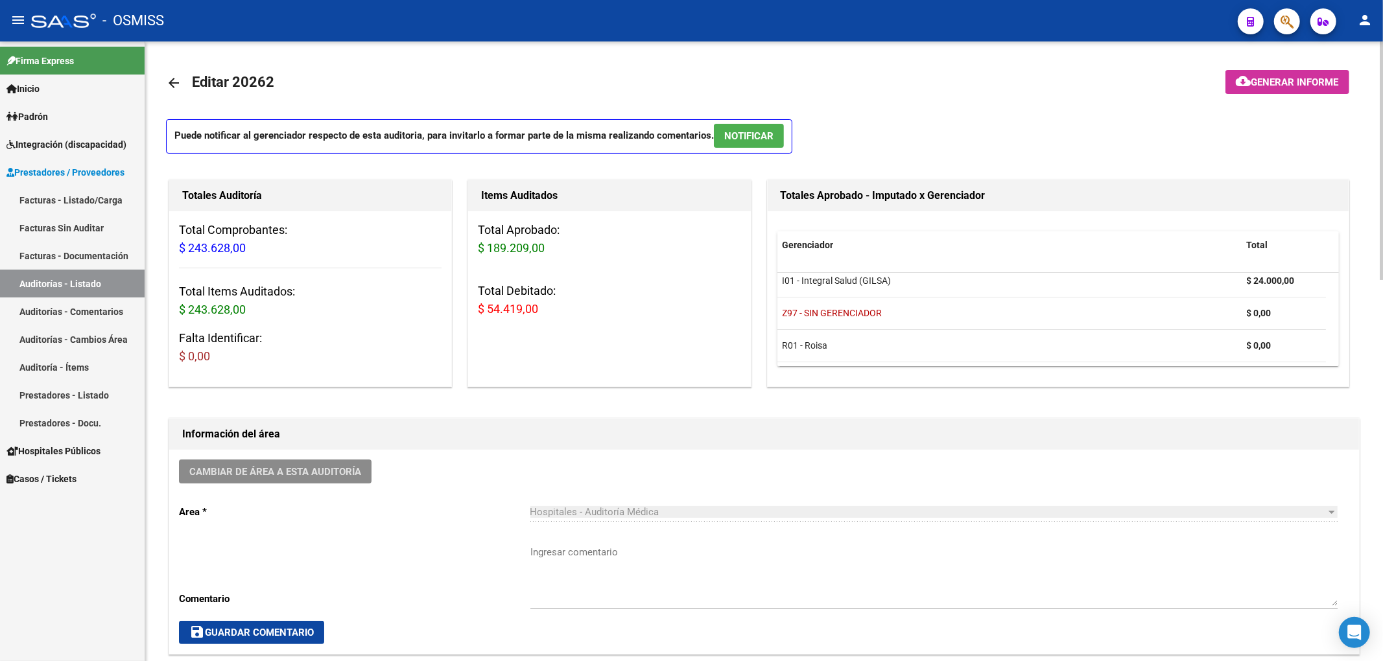
click at [172, 87] on mat-icon "arrow_back" at bounding box center [174, 83] width 16 height 16
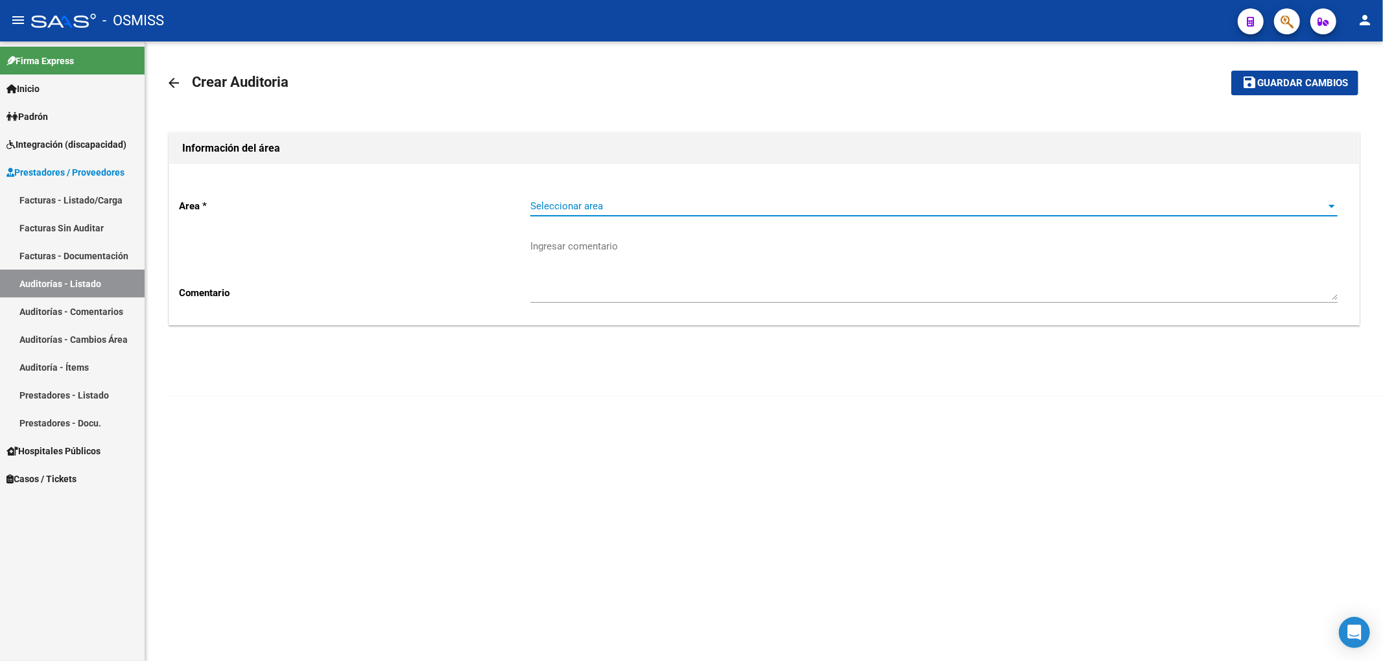
click at [541, 206] on span "Seleccionar area" at bounding box center [927, 206] width 795 height 12
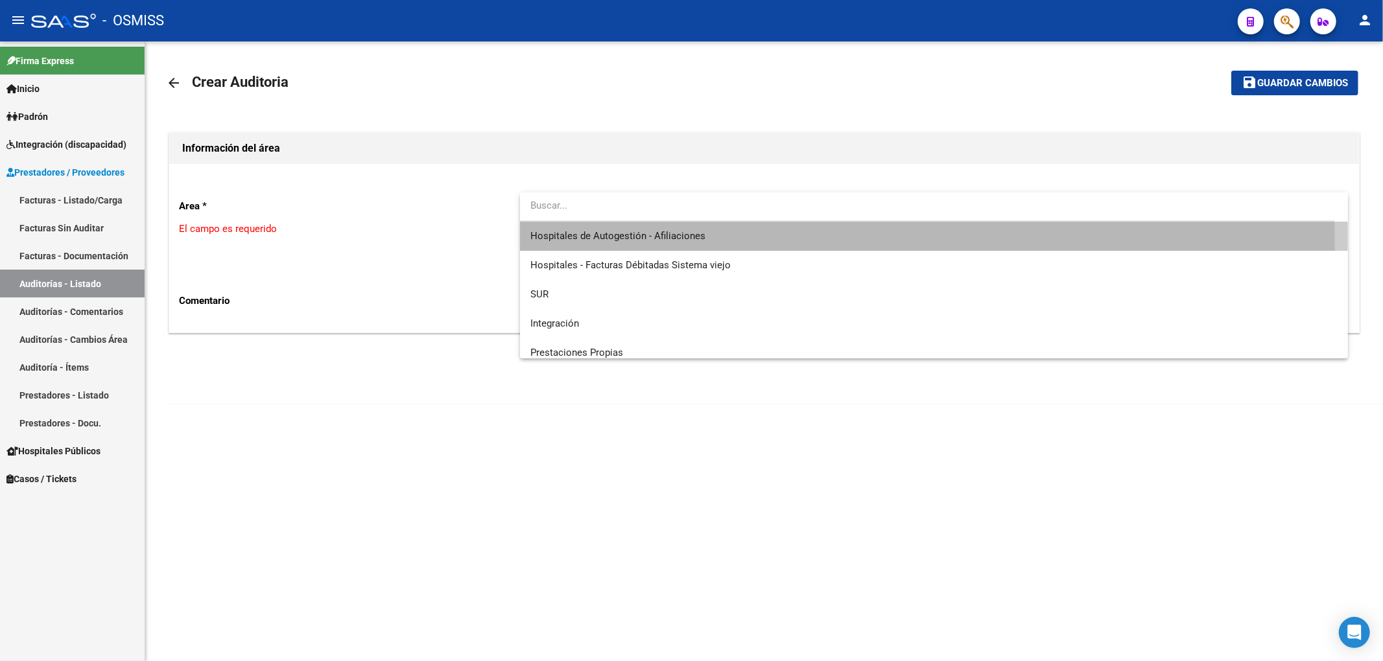
click at [560, 245] on span "Hospitales de Autogestión - Afiliaciones" at bounding box center [933, 236] width 807 height 29
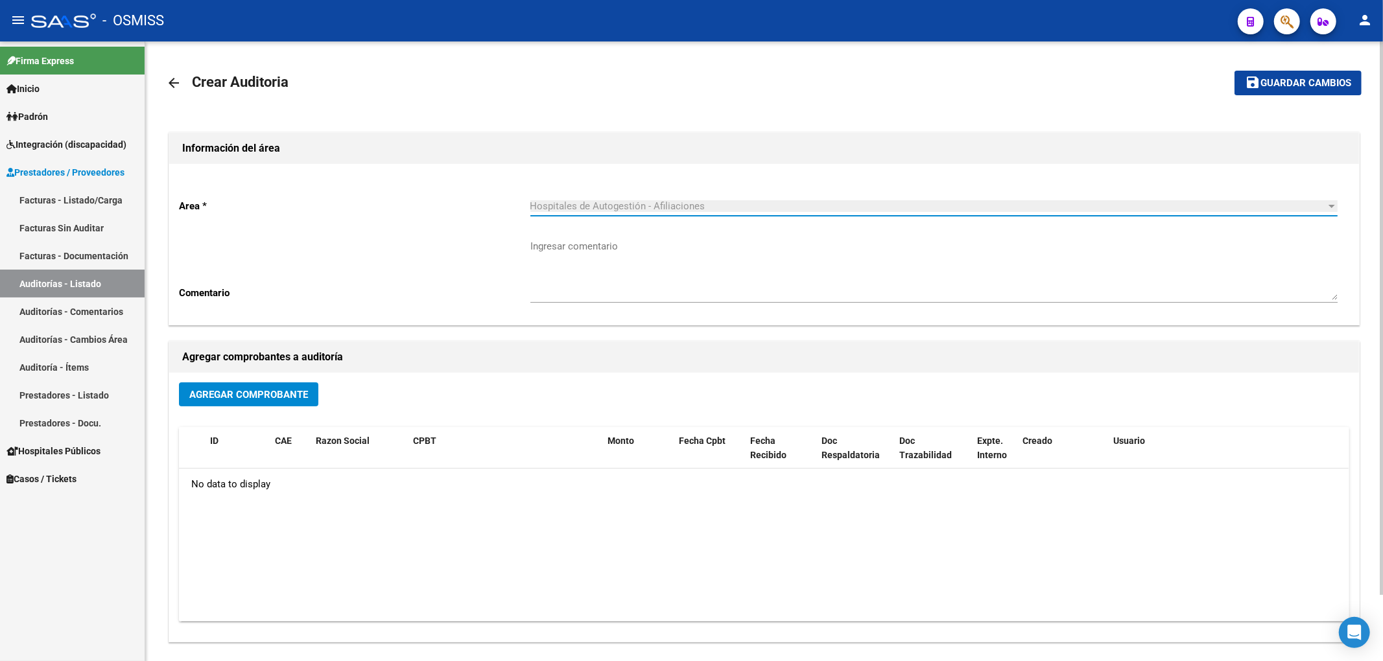
click at [287, 392] on span "Agregar Comprobante" at bounding box center [248, 395] width 119 height 12
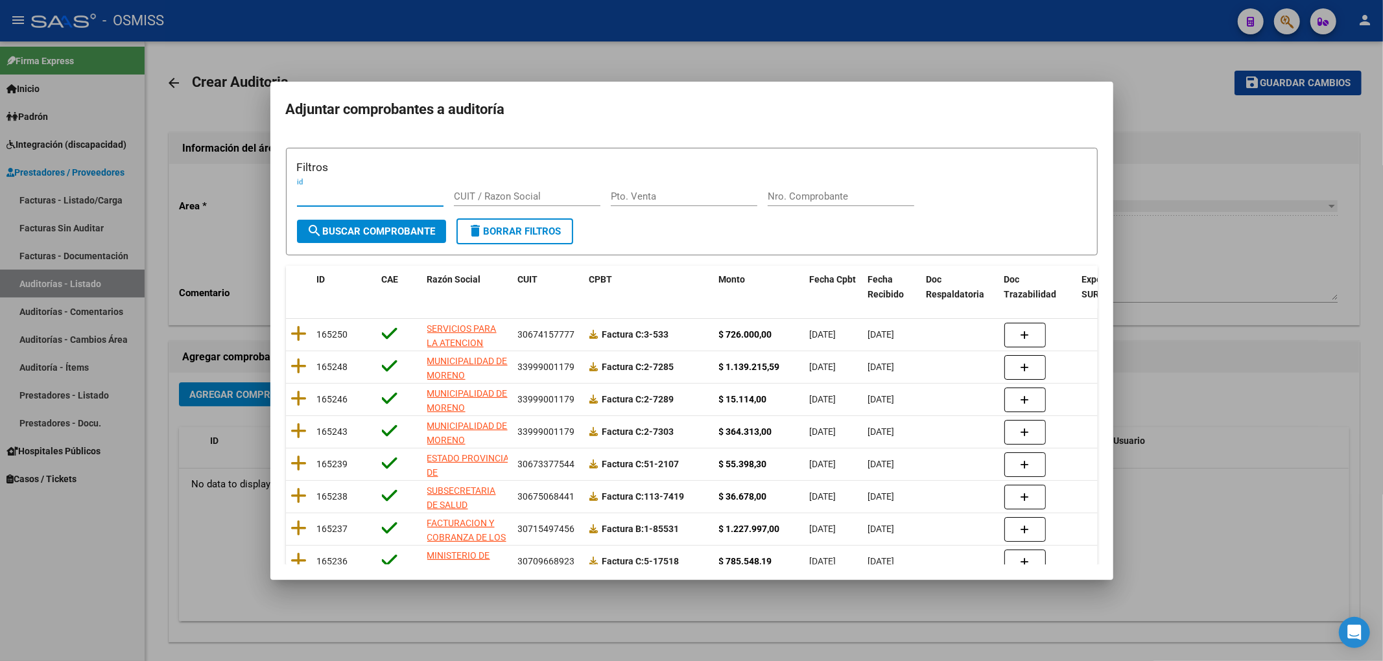
click at [839, 195] on input "Nro. Comprobante" at bounding box center [841, 197] width 147 height 12
click at [421, 239] on button "search Buscar Comprobante" at bounding box center [371, 231] width 149 height 23
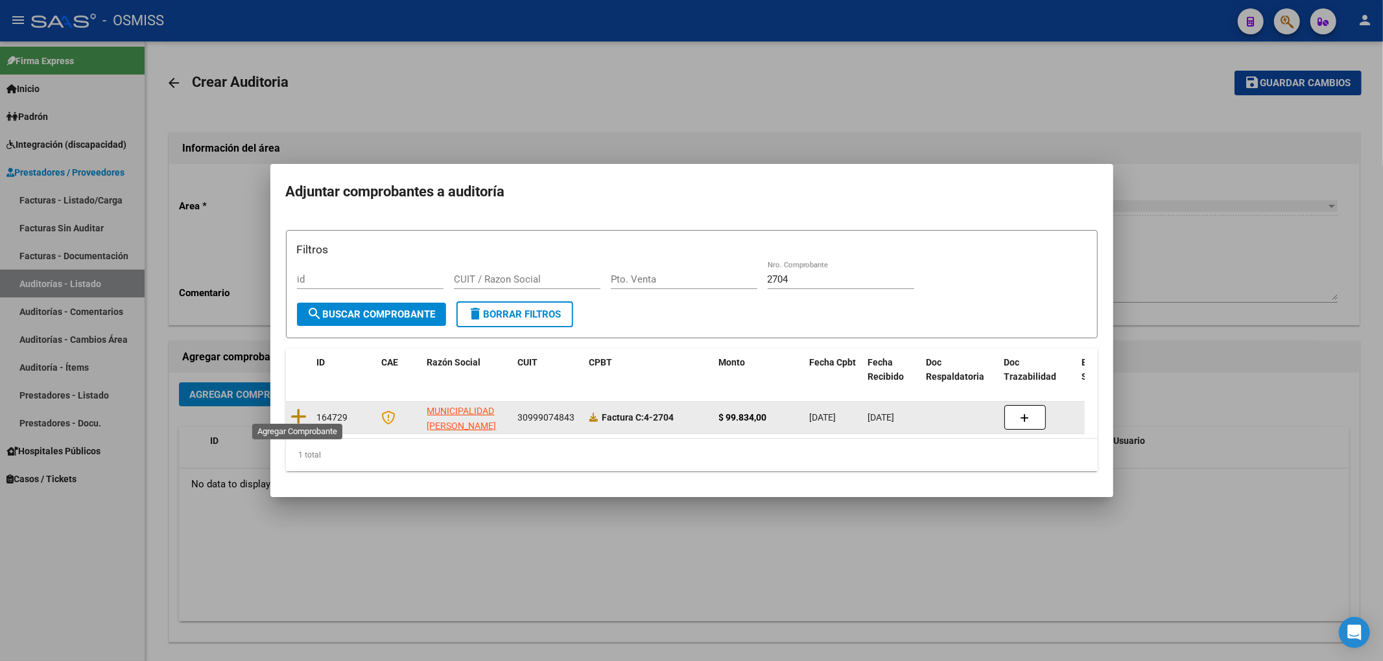
click at [289, 413] on datatable-body-cell at bounding box center [299, 418] width 26 height 32
click at [293, 414] on icon at bounding box center [299, 417] width 16 height 18
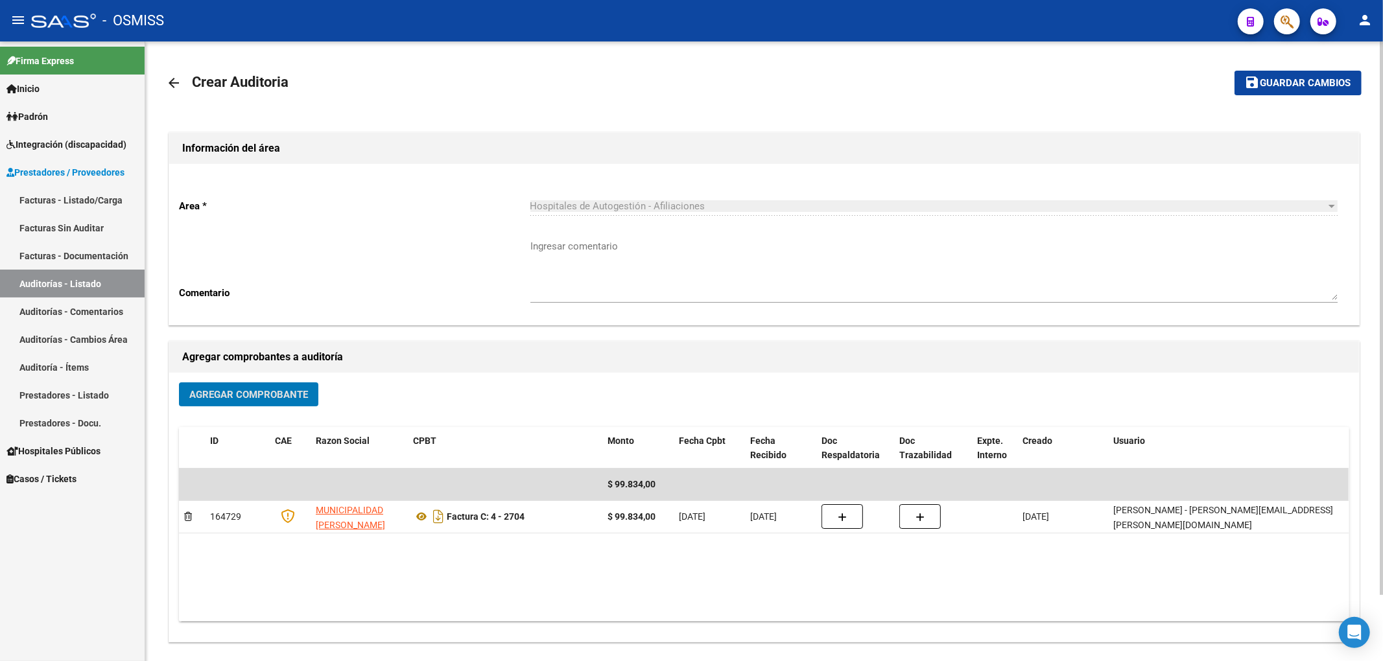
click at [1282, 91] on button "save Guardar cambios" at bounding box center [1297, 83] width 127 height 24
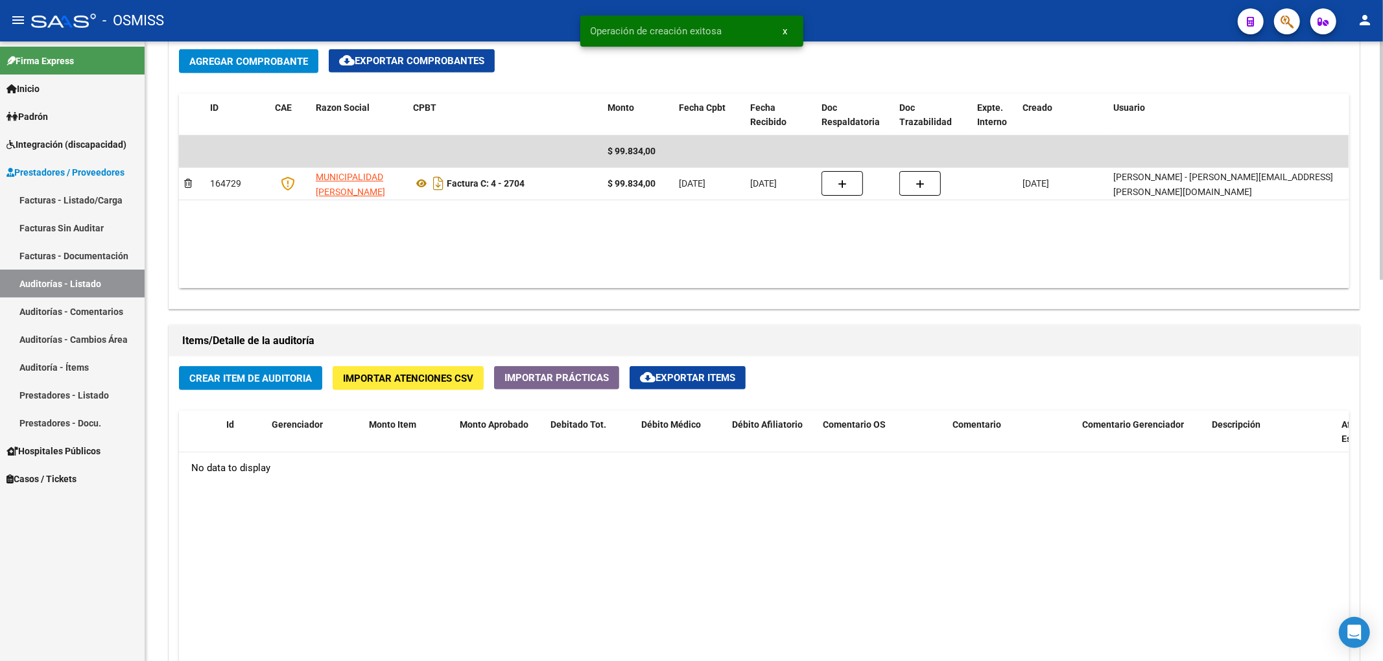
scroll to position [864, 0]
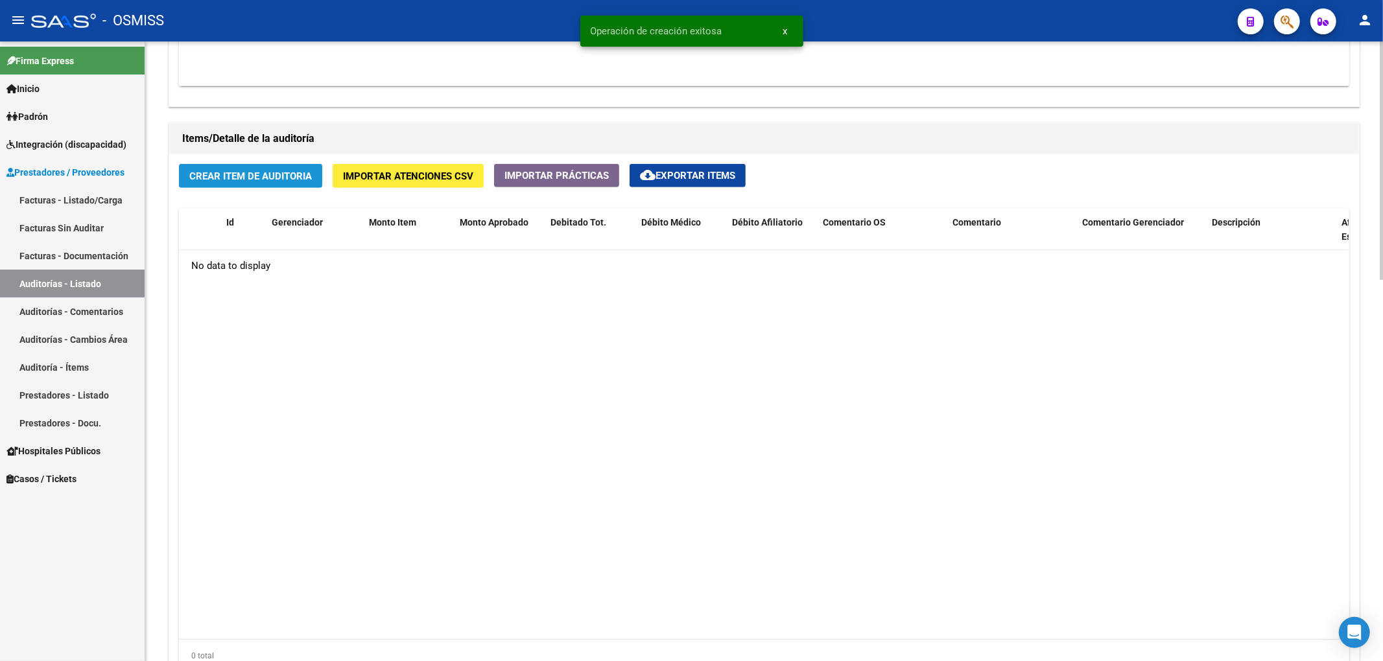
click at [301, 176] on span "Crear Item de Auditoria" at bounding box center [250, 176] width 123 height 12
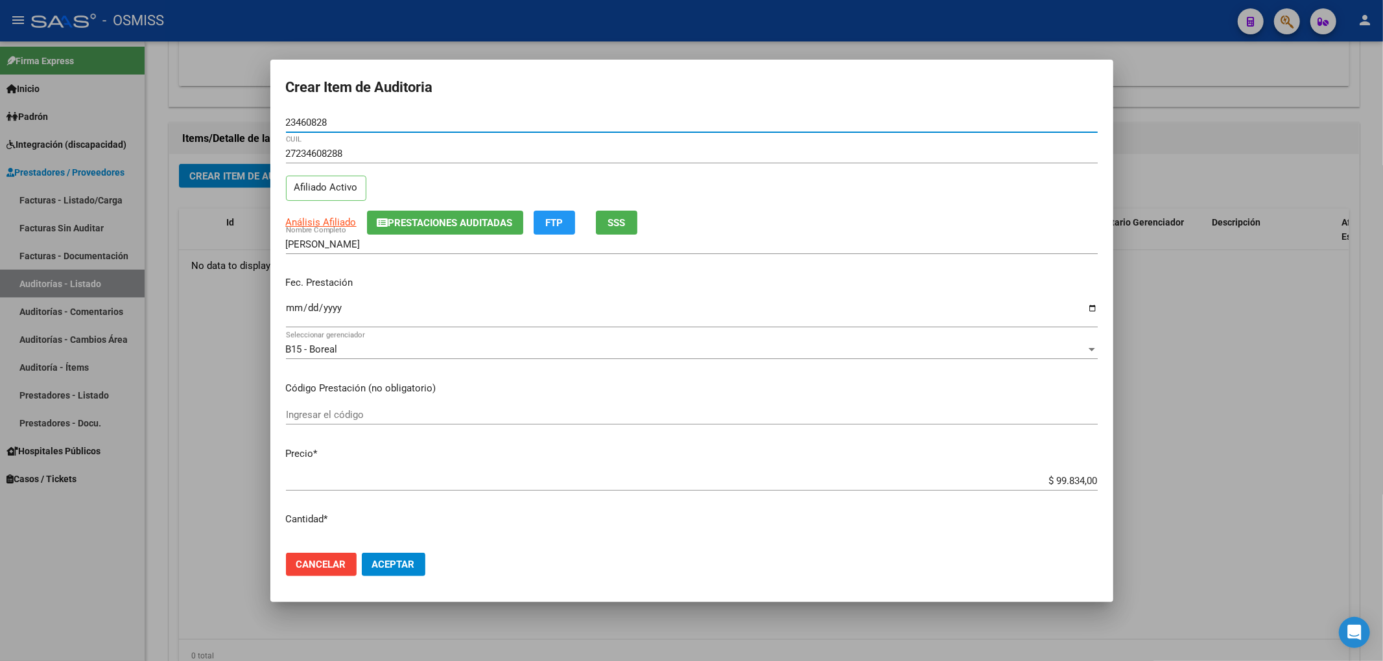
click at [290, 305] on input "Ingresar la fecha" at bounding box center [692, 313] width 812 height 21
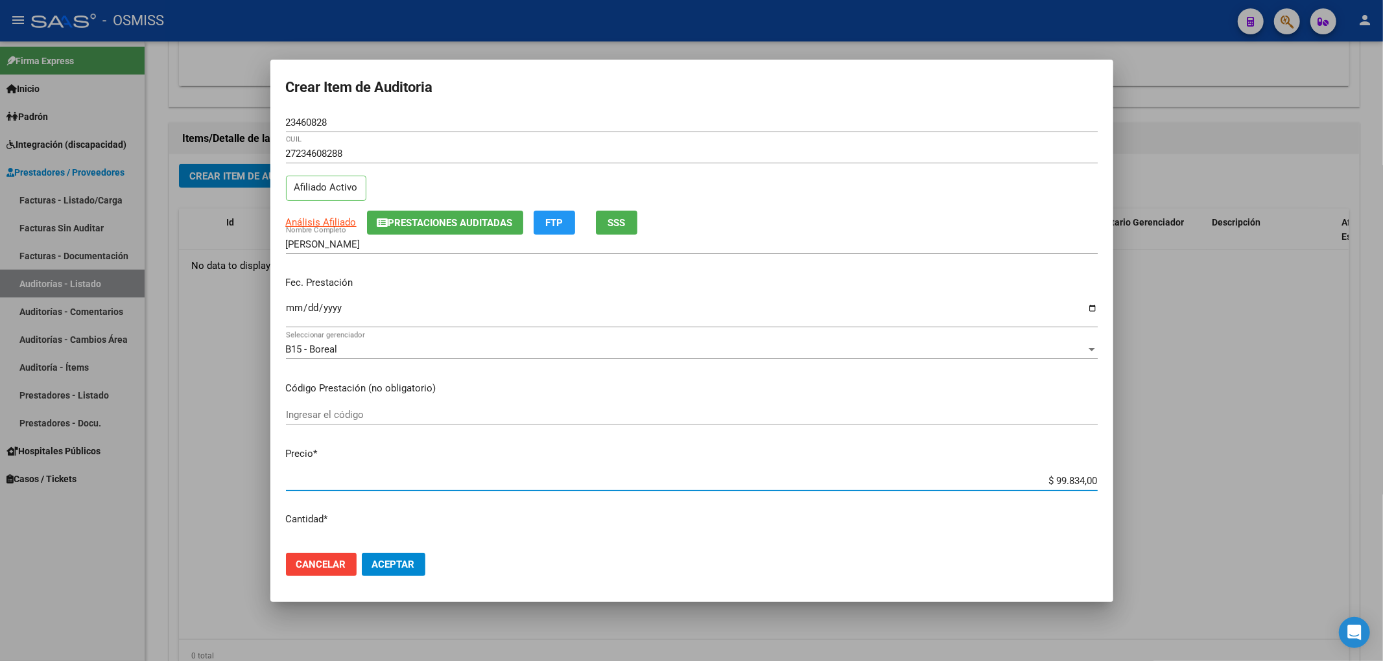
drag, startPoint x: 1028, startPoint y: 485, endPoint x: 1141, endPoint y: 471, distance: 113.7
click at [1128, 473] on div "Crear Item de Auditoria 23460828 Nro Documento 27234608288 CUIL Afiliado Activo…" at bounding box center [691, 330] width 1383 height 661
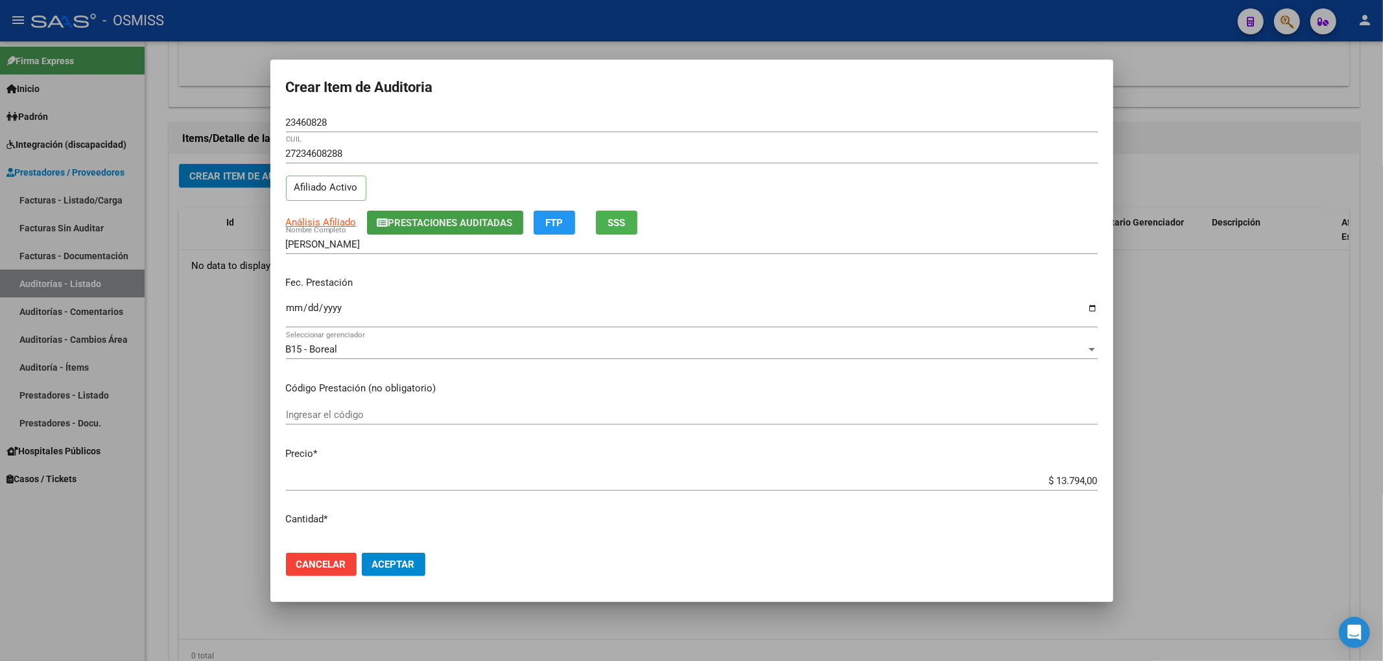
click at [392, 224] on span "Prestaciones Auditadas" at bounding box center [450, 223] width 124 height 12
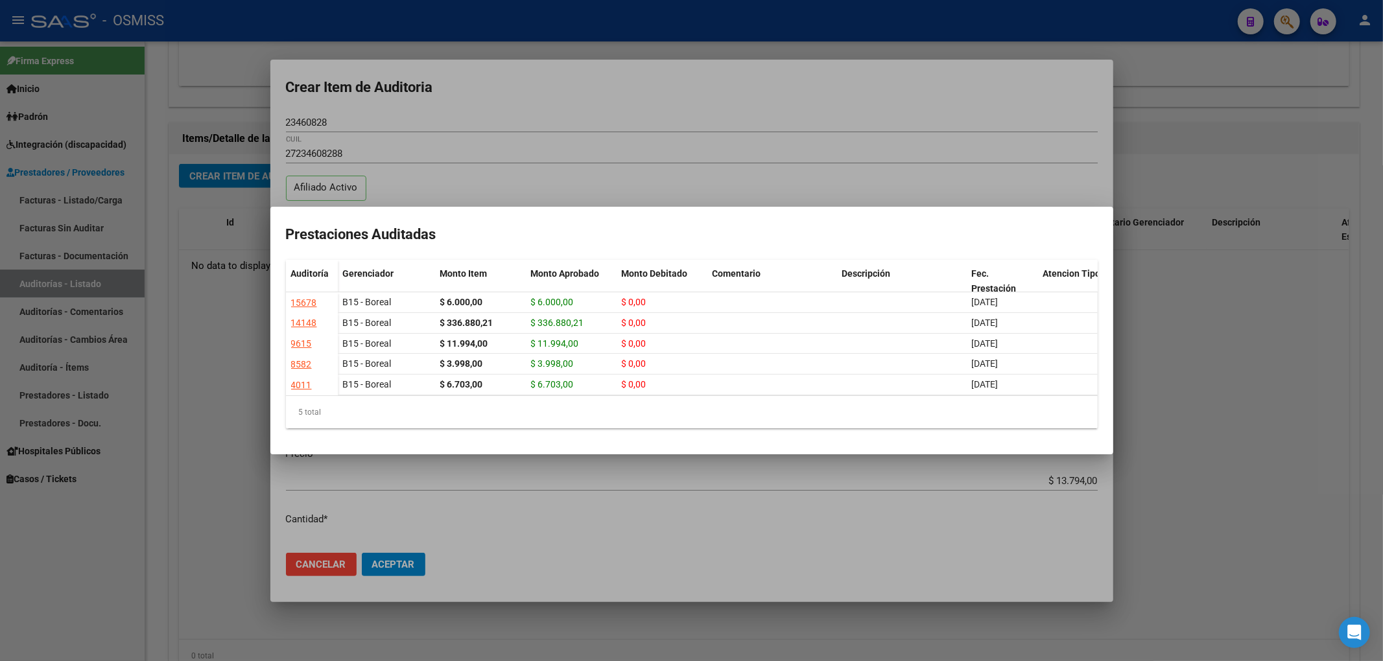
click at [563, 126] on div at bounding box center [691, 330] width 1383 height 661
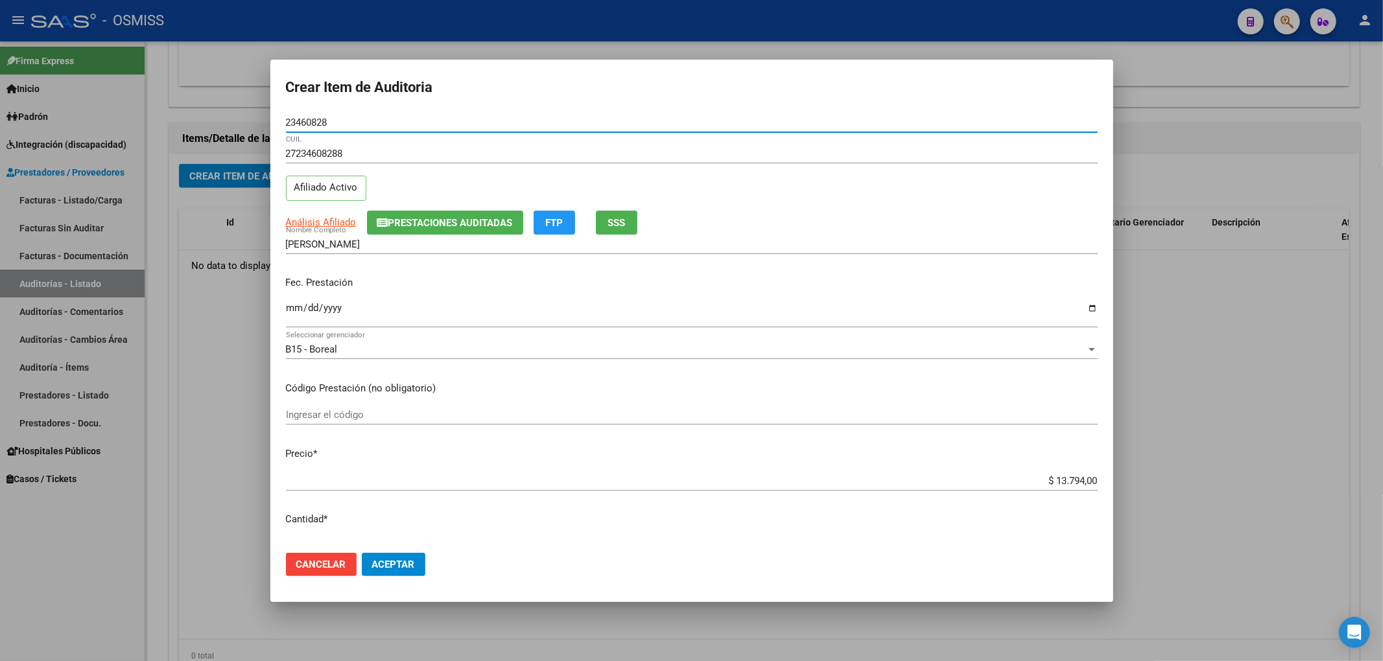
drag, startPoint x: 330, startPoint y: 120, endPoint x: 237, endPoint y: 118, distance: 92.7
click at [237, 118] on div "Crear Item de Auditoria 23460828 Nro Documento 27234608288 CUIL Afiliado Activo…" at bounding box center [691, 330] width 1383 height 661
click at [496, 312] on input "[DATE]" at bounding box center [692, 313] width 812 height 21
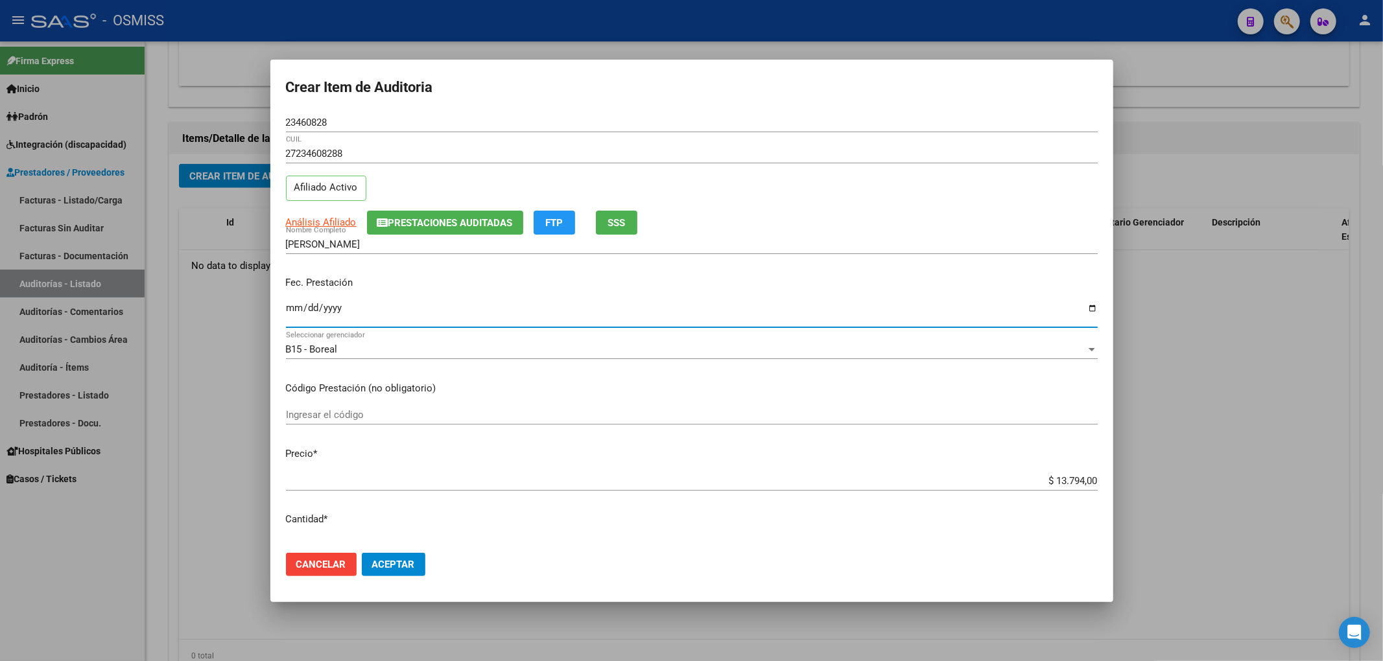
drag, startPoint x: 337, startPoint y: 122, endPoint x: 154, endPoint y: 109, distance: 183.9
click at [154, 109] on div "Crear Item de Auditoria 23460828 Nro Documento 27234608288 CUIL Afiliado Activo…" at bounding box center [691, 330] width 1383 height 661
click at [444, 287] on p "Fec. Prestación" at bounding box center [692, 283] width 812 height 15
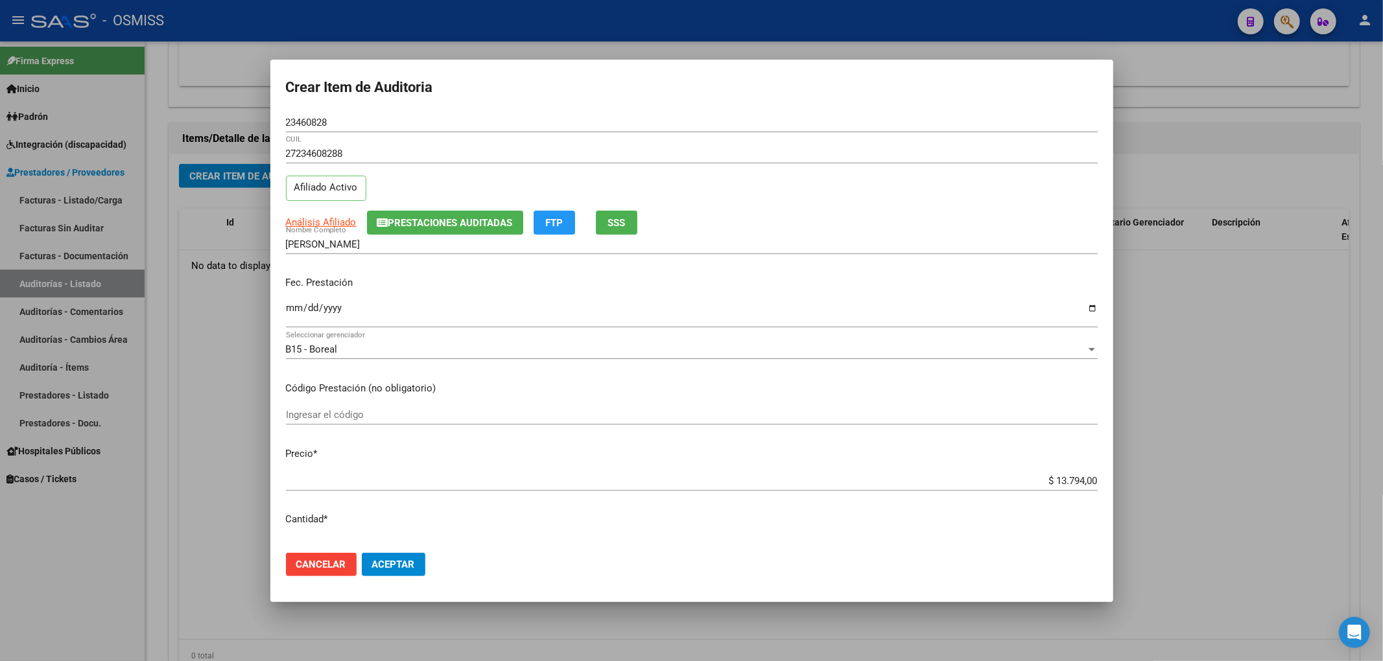
click at [433, 274] on div "Fec. Prestación [DATE] Ingresar la fecha" at bounding box center [692, 303] width 812 height 74
click at [516, 382] on p "Código Prestación (no obligatorio)" at bounding box center [692, 388] width 812 height 15
click at [429, 267] on div "Fec. Prestación [DATE] Ingresar la fecha" at bounding box center [692, 303] width 812 height 74
click at [465, 233] on button "Prestaciones Auditadas" at bounding box center [445, 223] width 156 height 24
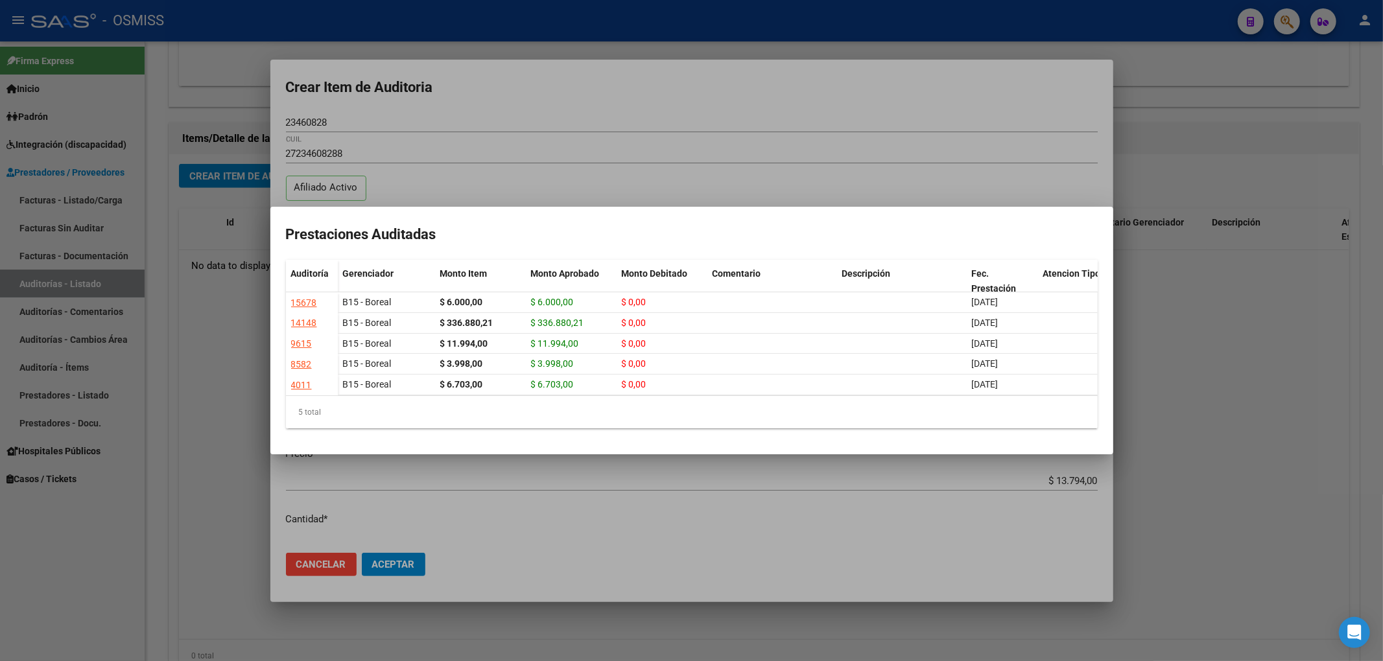
drag, startPoint x: 592, startPoint y: 112, endPoint x: 333, endPoint y: 128, distance: 259.8
click at [584, 112] on div at bounding box center [691, 330] width 1383 height 661
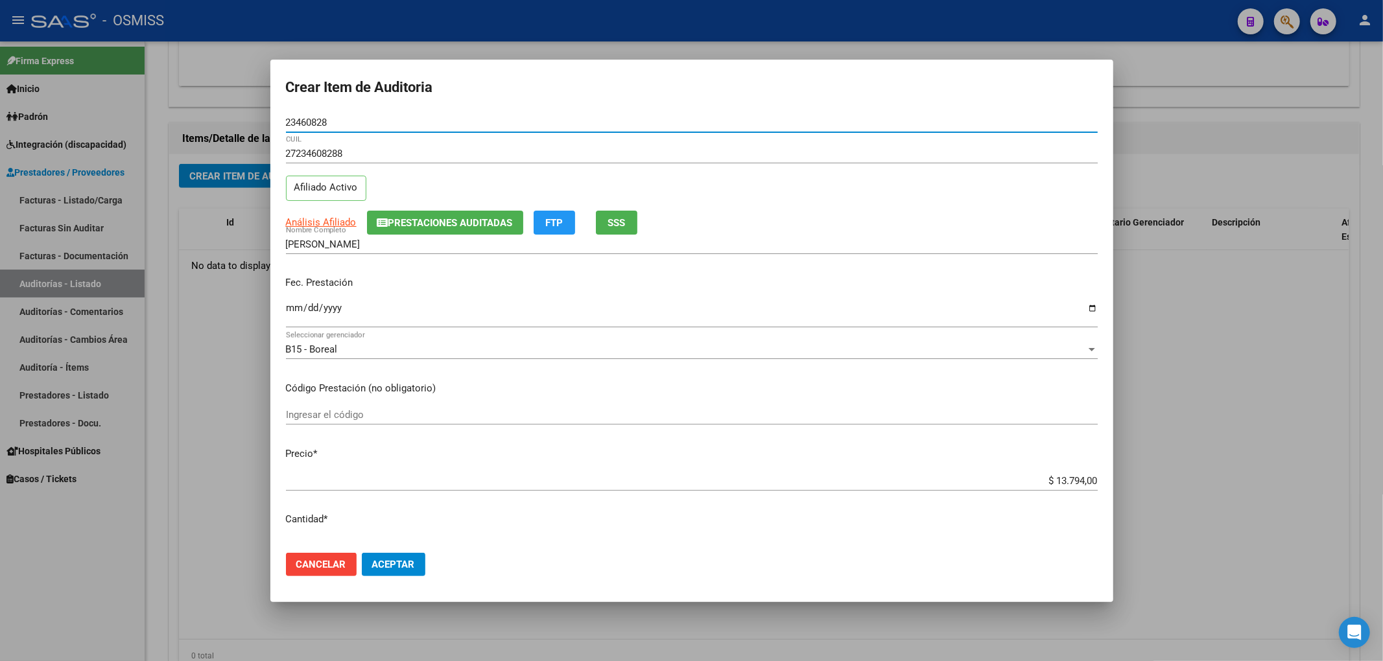
drag, startPoint x: 335, startPoint y: 124, endPoint x: 182, endPoint y: 121, distance: 153.0
click at [187, 120] on div "Crear Item de Auditoria 23460828 Nro Documento 27234608288 CUIL Afiliado Activo…" at bounding box center [691, 330] width 1383 height 661
click at [421, 280] on p "Fec. Prestación" at bounding box center [692, 283] width 812 height 15
click at [415, 560] on span "Aceptar" at bounding box center [393, 565] width 43 height 12
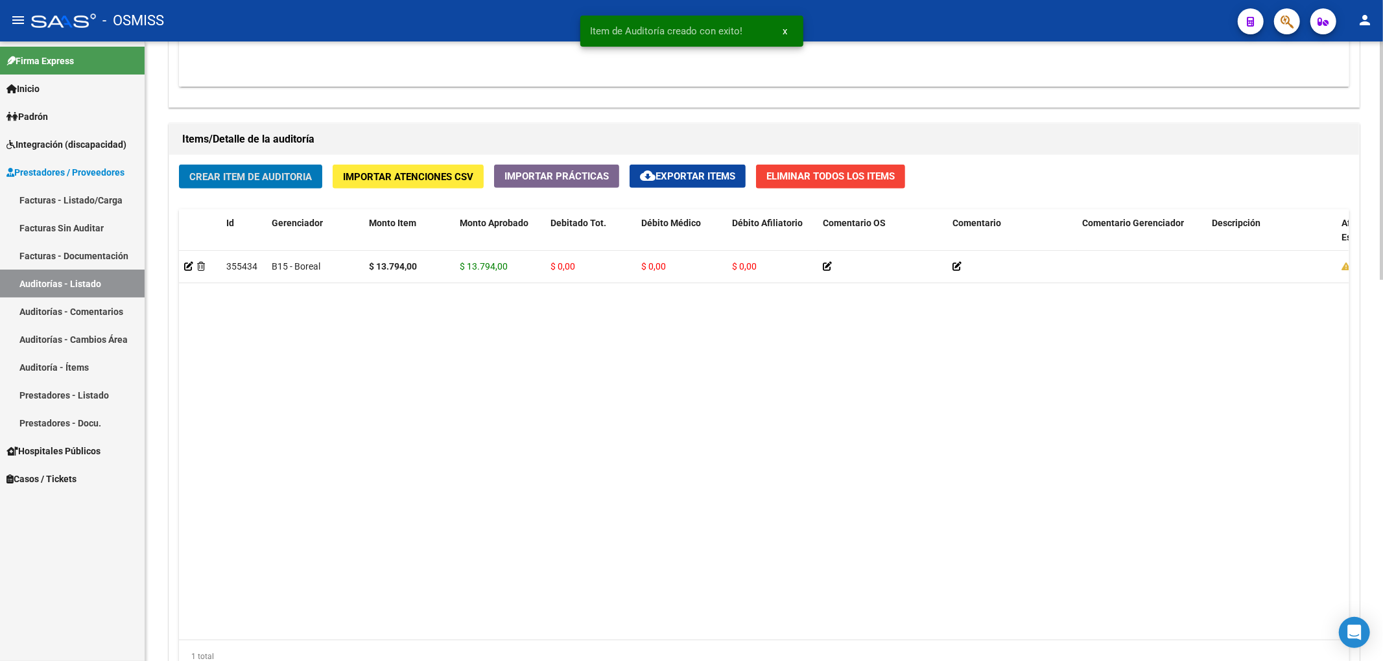
click at [253, 187] on button "Crear Item de Auditoria" at bounding box center [250, 177] width 143 height 24
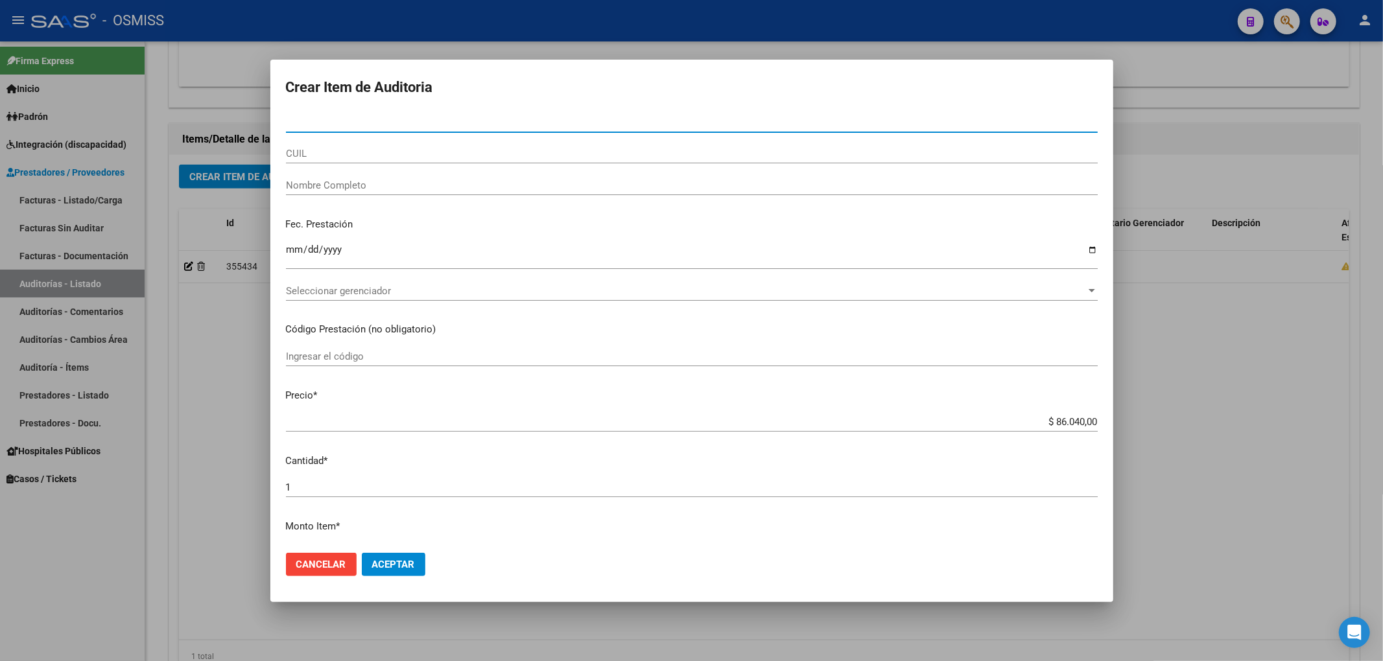
click at [206, 436] on div at bounding box center [691, 330] width 1383 height 661
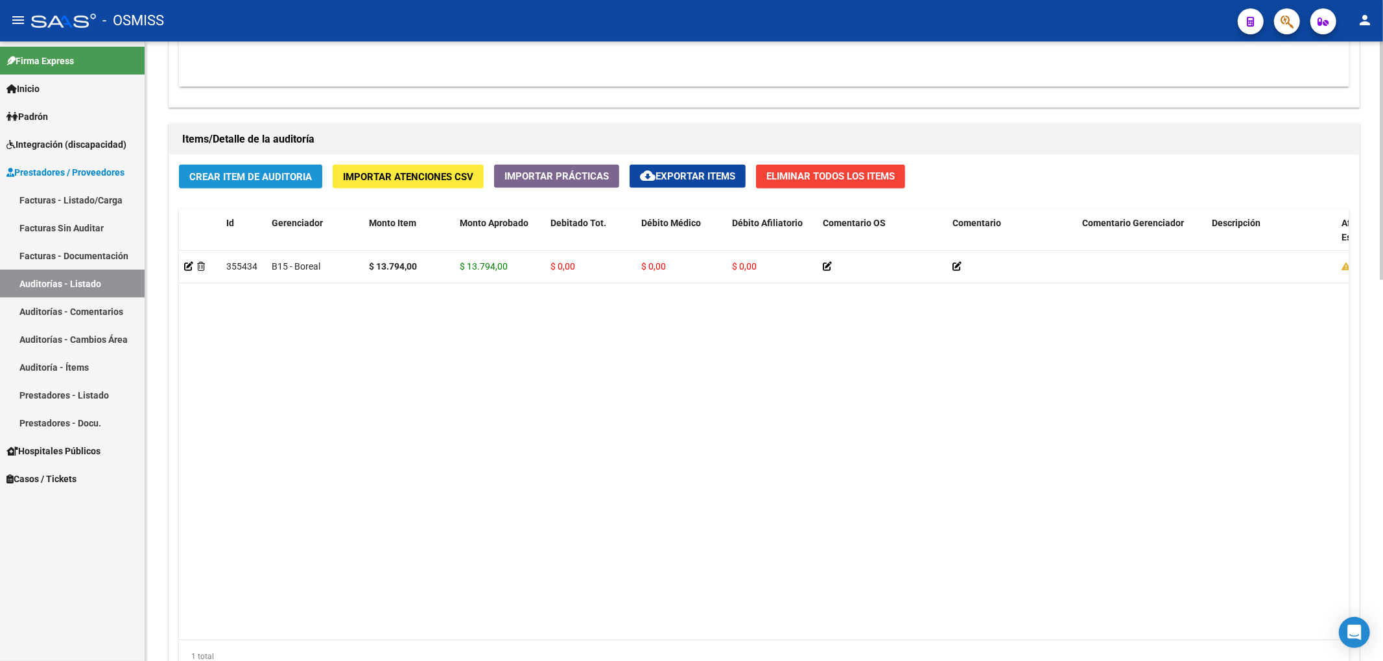
click at [257, 185] on button "Crear Item de Auditoria" at bounding box center [250, 177] width 143 height 24
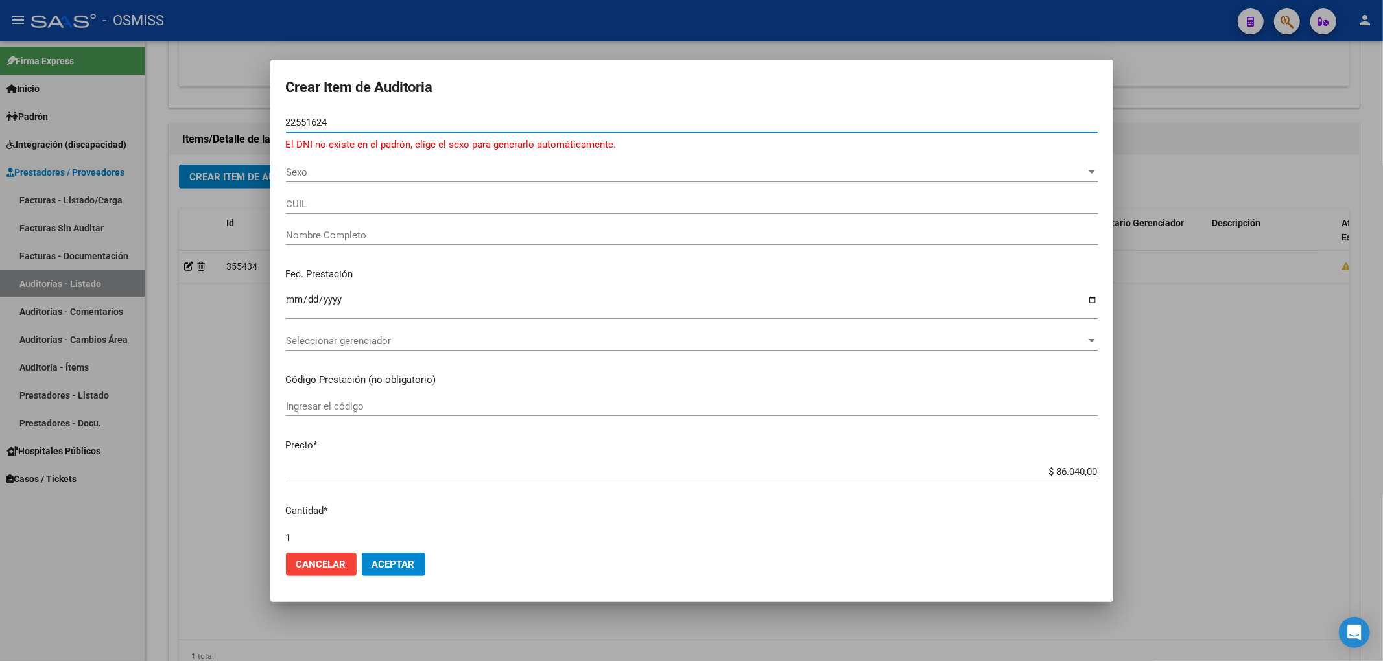
drag, startPoint x: 301, startPoint y: 120, endPoint x: 27, endPoint y: 150, distance: 275.9
click at [6, 133] on div "Crear Item de Auditoria 22551624 Nro Documento El DNI no existe en el padrón, e…" at bounding box center [691, 330] width 1383 height 661
click at [307, 123] on input "22551624" at bounding box center [692, 123] width 812 height 12
click at [299, 120] on input "22551624" at bounding box center [692, 123] width 812 height 12
click at [306, 124] on input "22551624" at bounding box center [692, 123] width 812 height 12
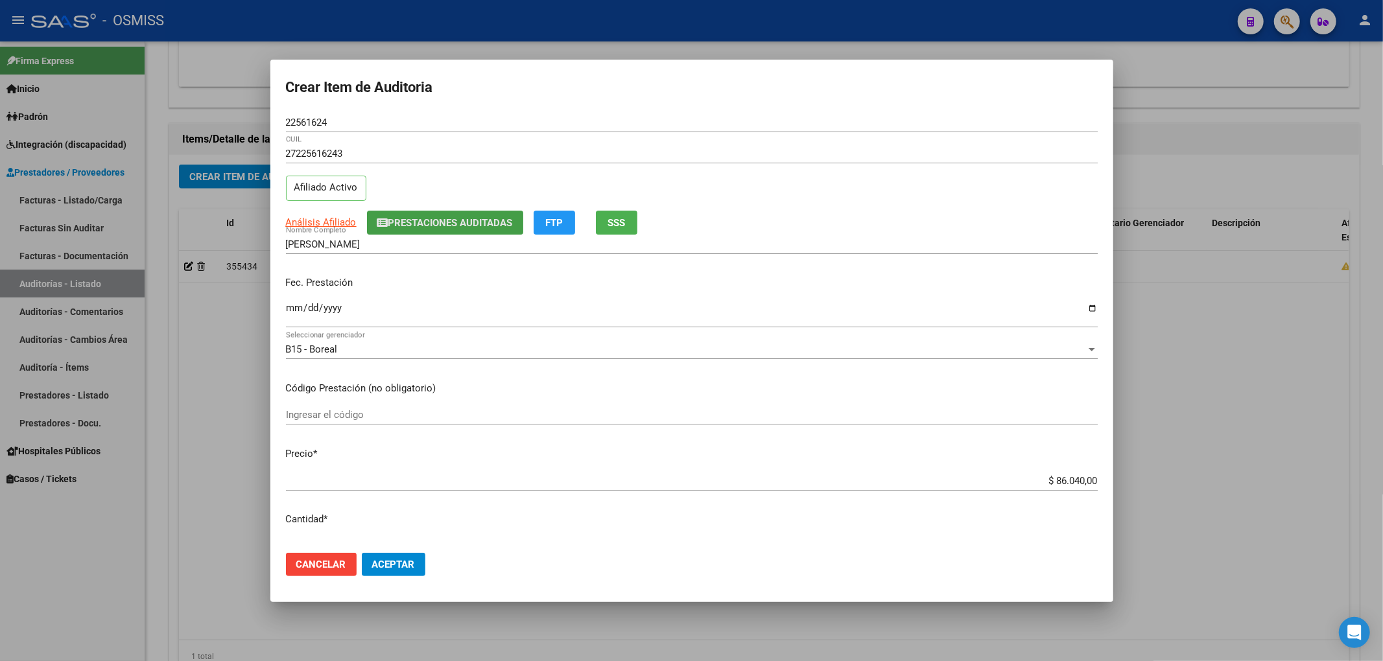
click at [432, 222] on span "Prestaciones Auditadas" at bounding box center [450, 223] width 124 height 12
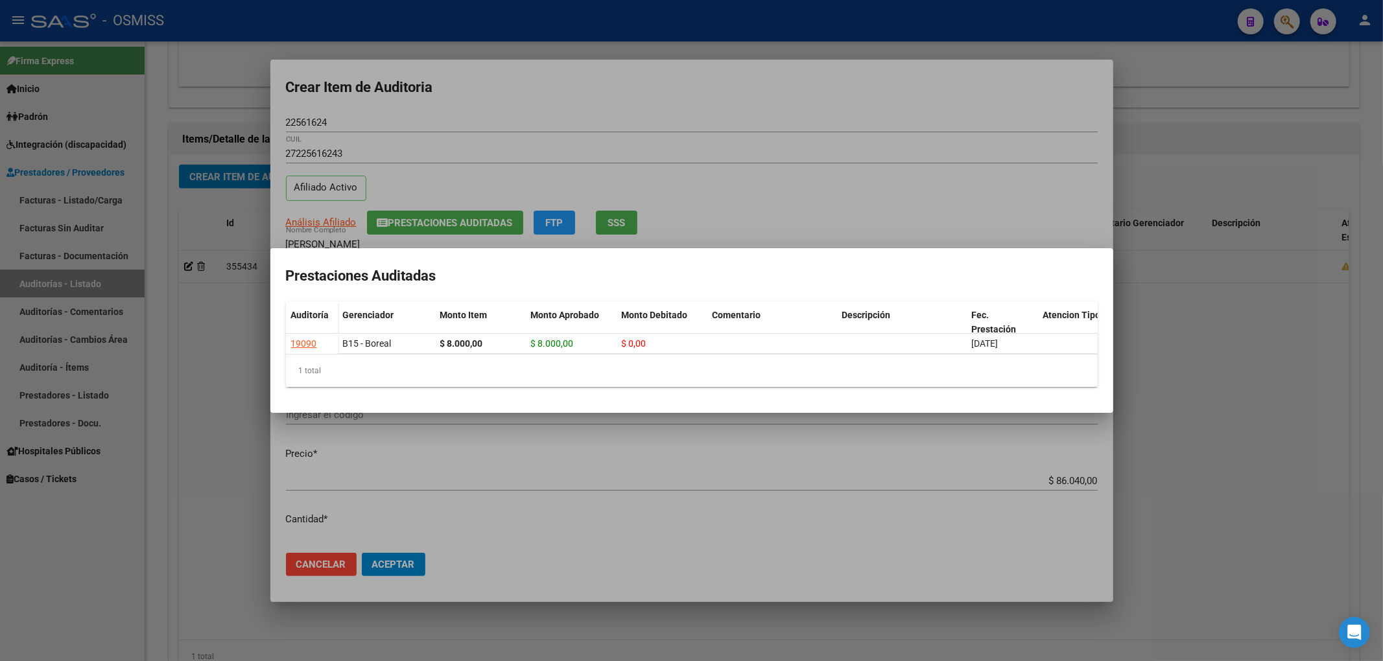
click at [740, 73] on div at bounding box center [691, 330] width 1383 height 661
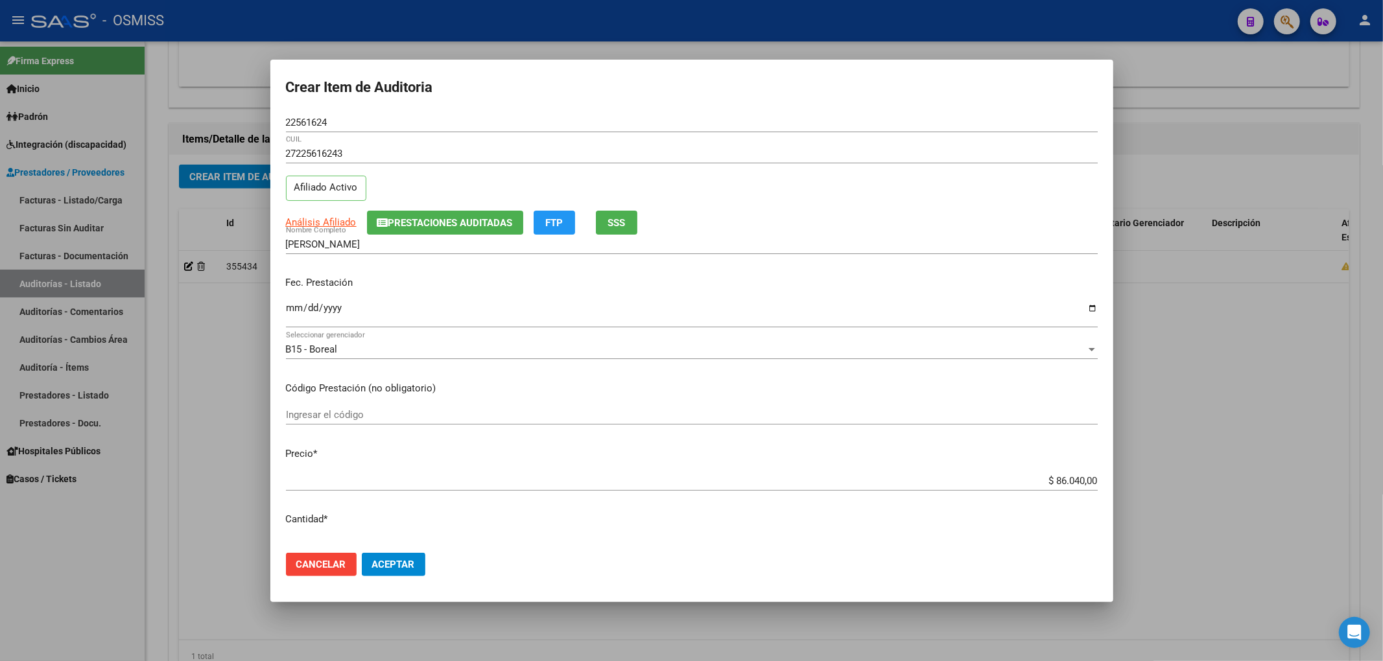
click at [291, 315] on input "Ingresar la fecha" at bounding box center [692, 313] width 812 height 21
click at [441, 221] on span "Prestaciones Auditadas" at bounding box center [450, 223] width 124 height 12
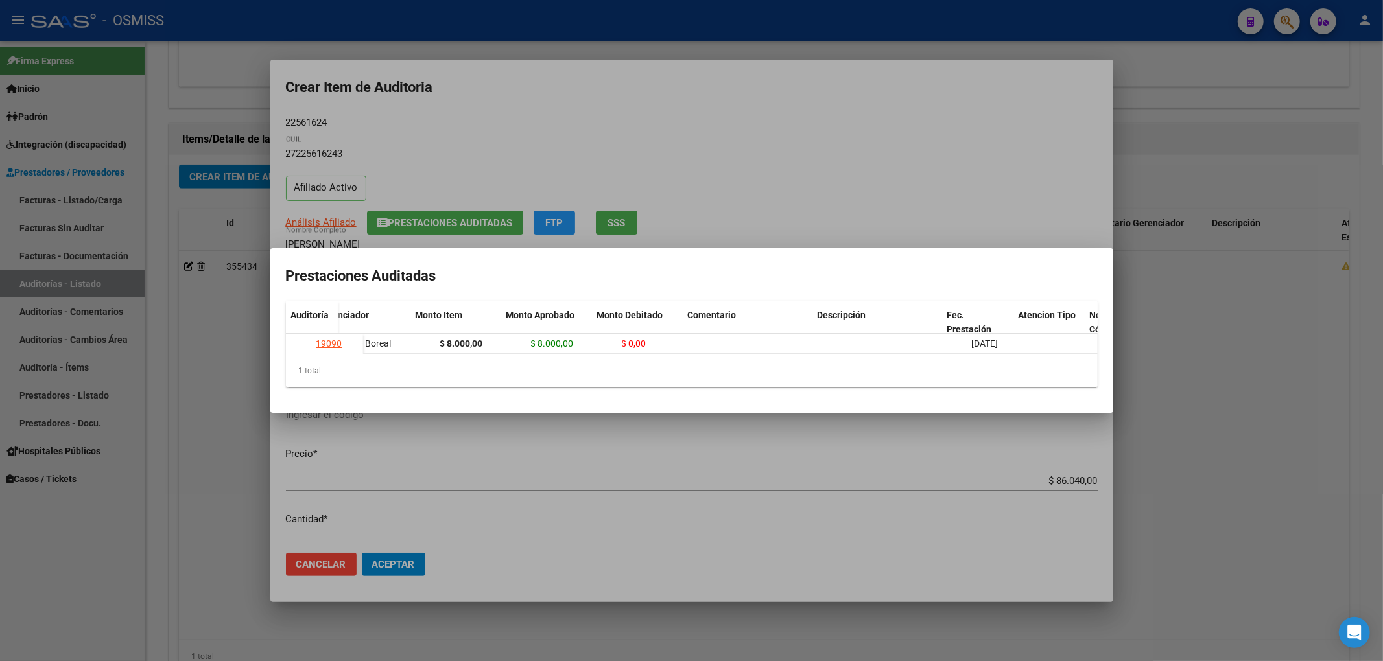
scroll to position [0, 252]
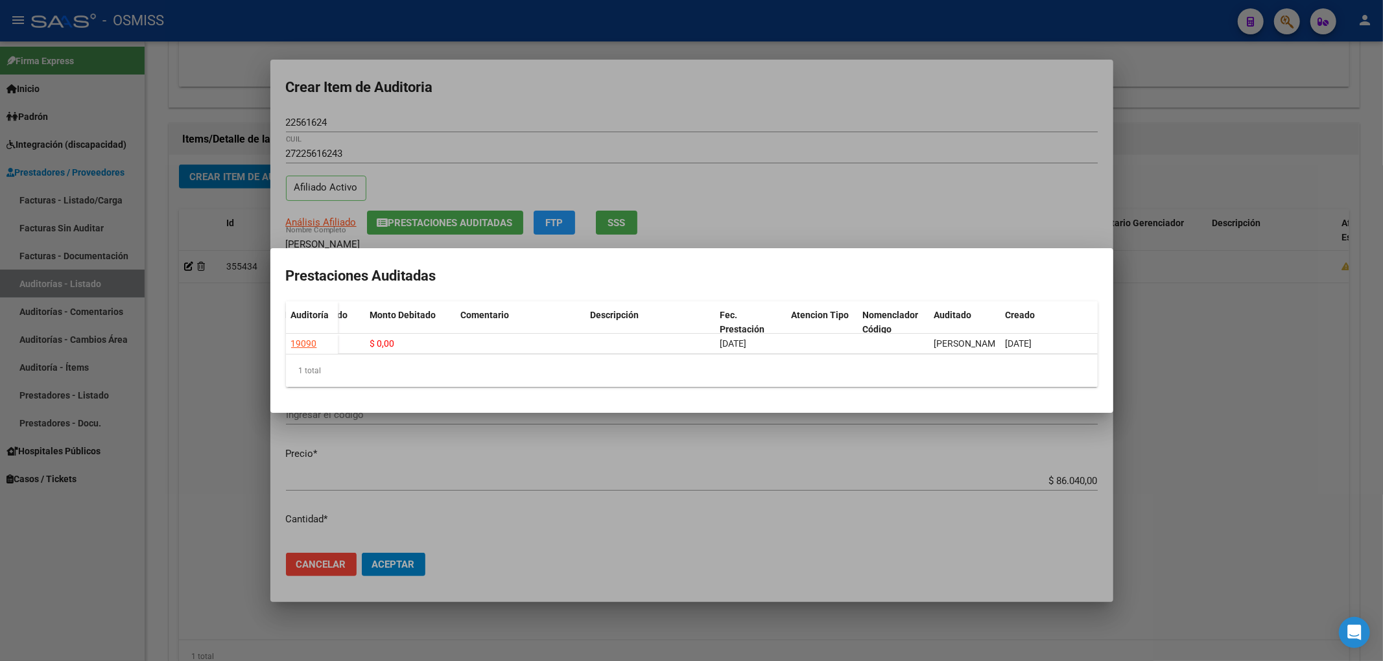
click at [594, 121] on div at bounding box center [691, 330] width 1383 height 661
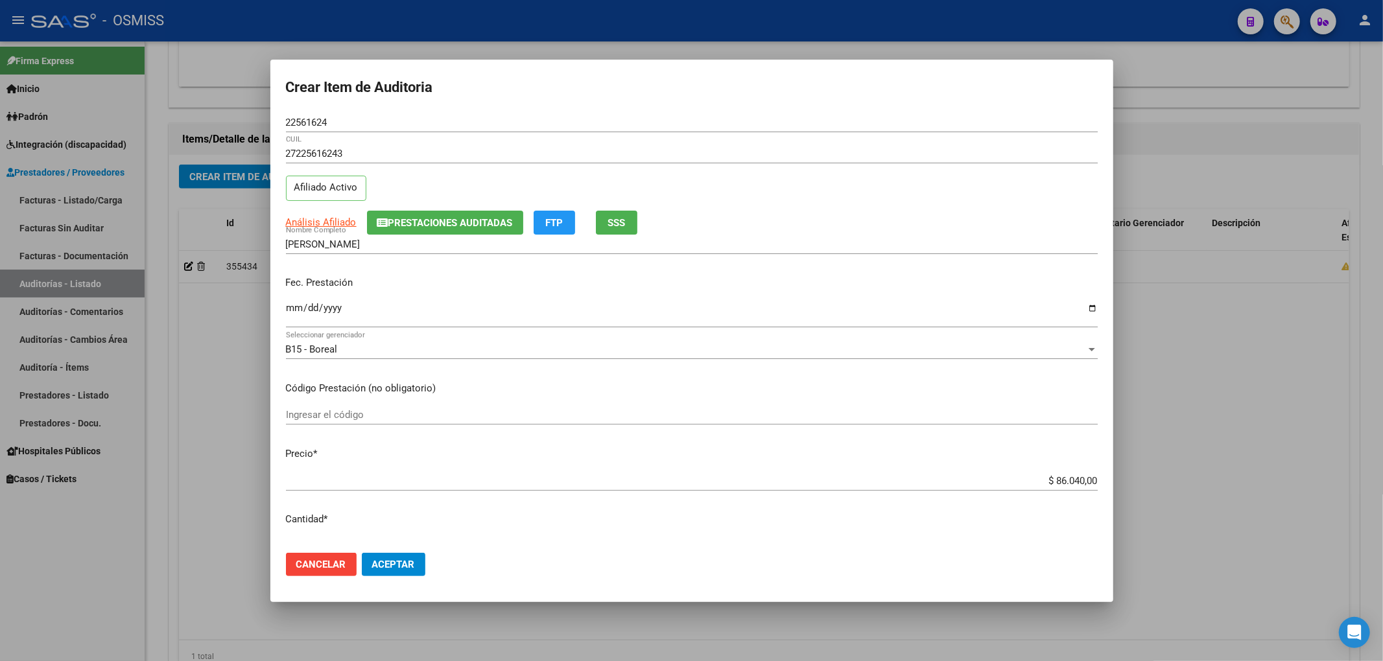
click at [299, 310] on input "Ingresar la fecha" at bounding box center [692, 313] width 812 height 21
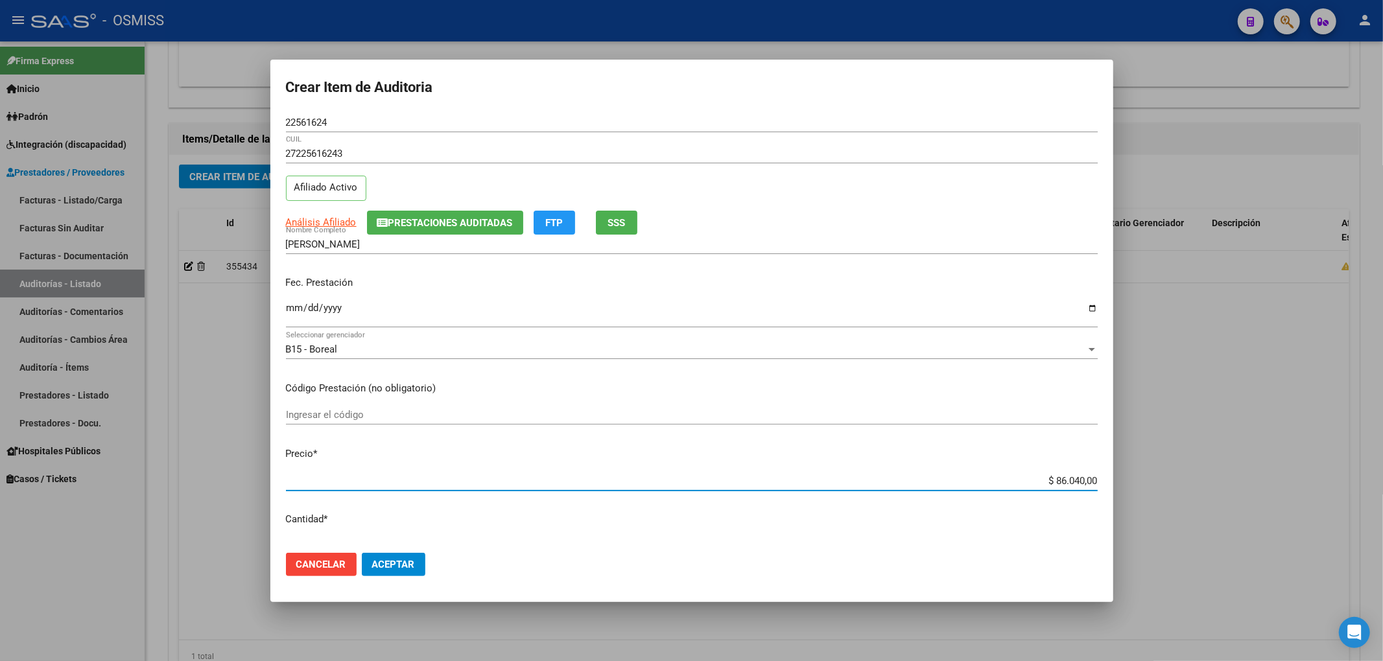
drag, startPoint x: 1044, startPoint y: 478, endPoint x: 1313, endPoint y: 478, distance: 269.0
click at [1312, 478] on div "Crear Item de Auditoria 22561624 Nro Documento 27225616243 CUIL Afiliado Activo…" at bounding box center [691, 330] width 1383 height 661
click at [294, 312] on input "Ingresar la fecha" at bounding box center [692, 313] width 812 height 21
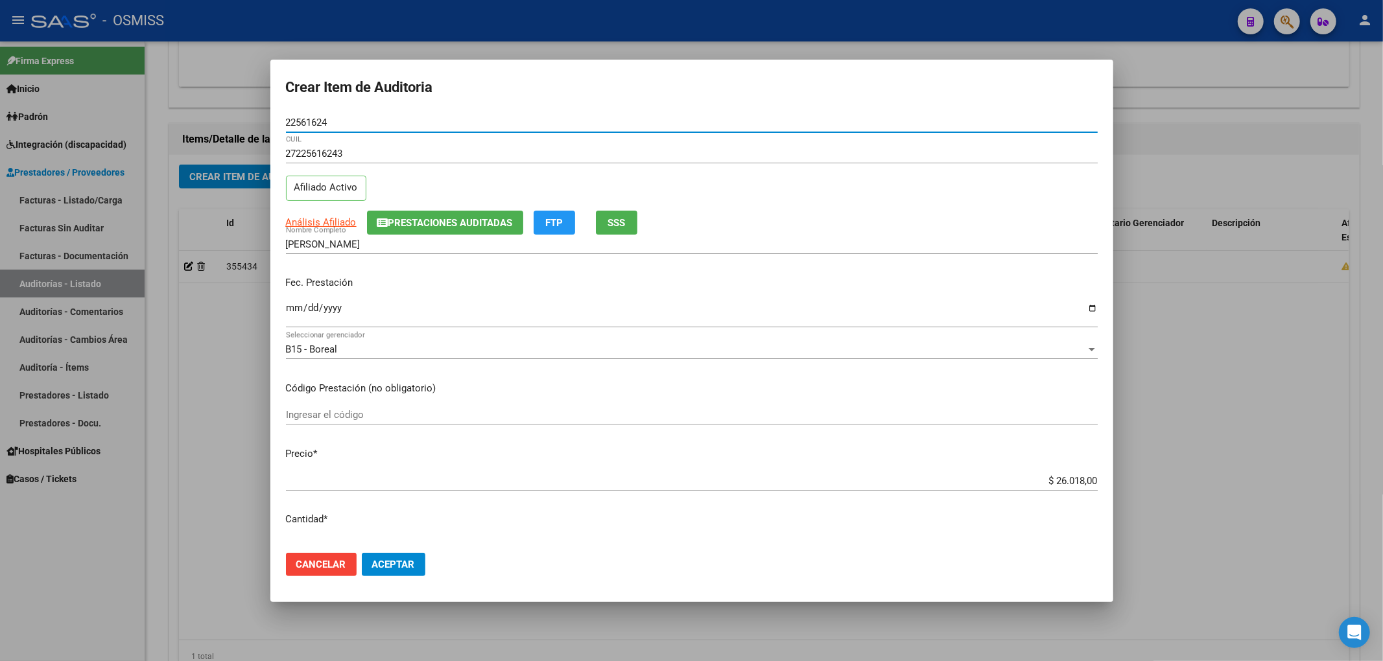
drag, startPoint x: 307, startPoint y: 123, endPoint x: 134, endPoint y: 122, distance: 173.1
click at [124, 115] on div "Crear Item de Auditoria 22561624 Nro Documento 27225616243 CUIL Afiliado Activo…" at bounding box center [691, 330] width 1383 height 661
click at [449, 296] on div "Fec. Prestación [DATE] Ingresar la fecha" at bounding box center [692, 303] width 812 height 74
click at [386, 559] on span "Aceptar" at bounding box center [393, 565] width 43 height 12
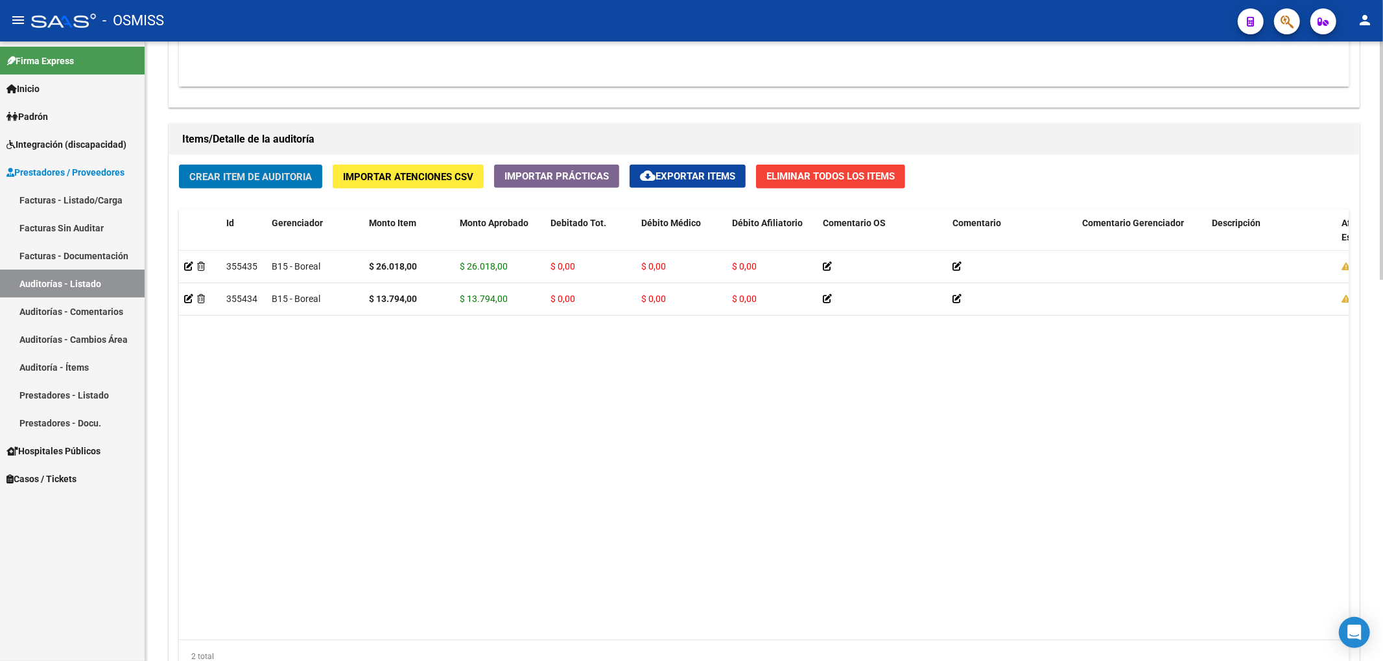
click at [283, 184] on button "Crear Item de Auditoria" at bounding box center [250, 177] width 143 height 24
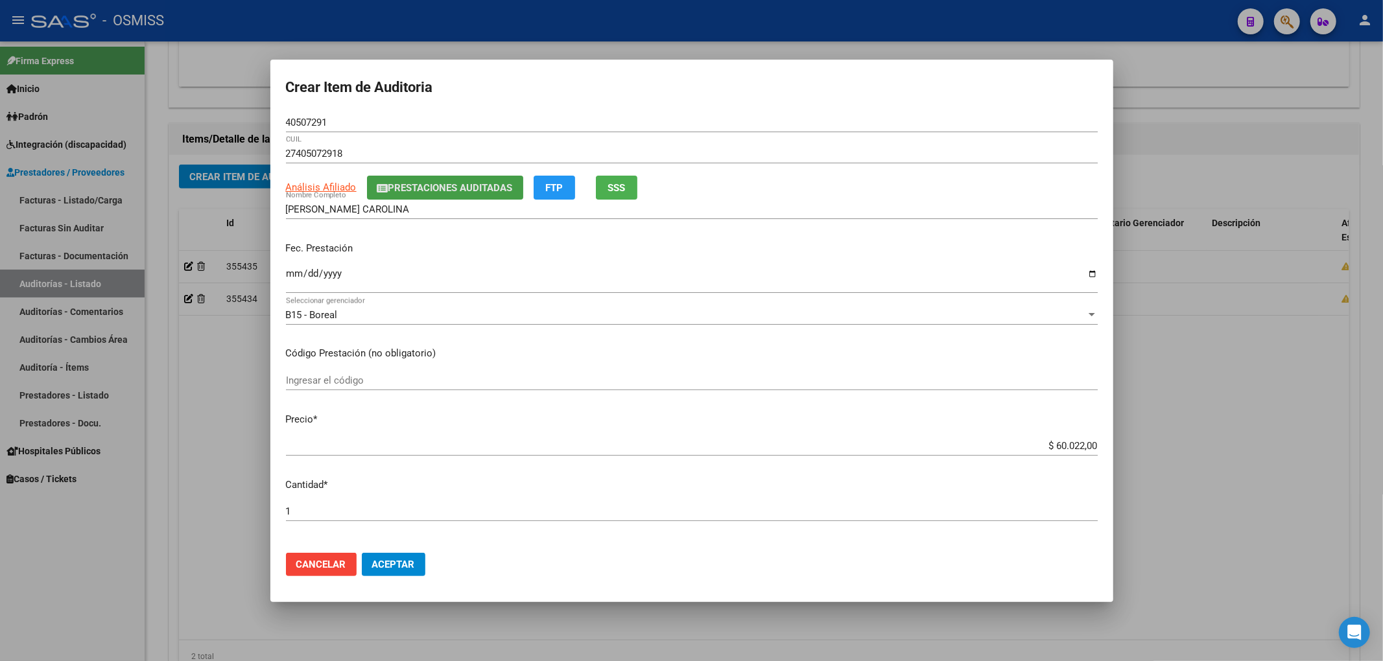
click at [429, 192] on span "Prestaciones Auditadas" at bounding box center [450, 188] width 124 height 12
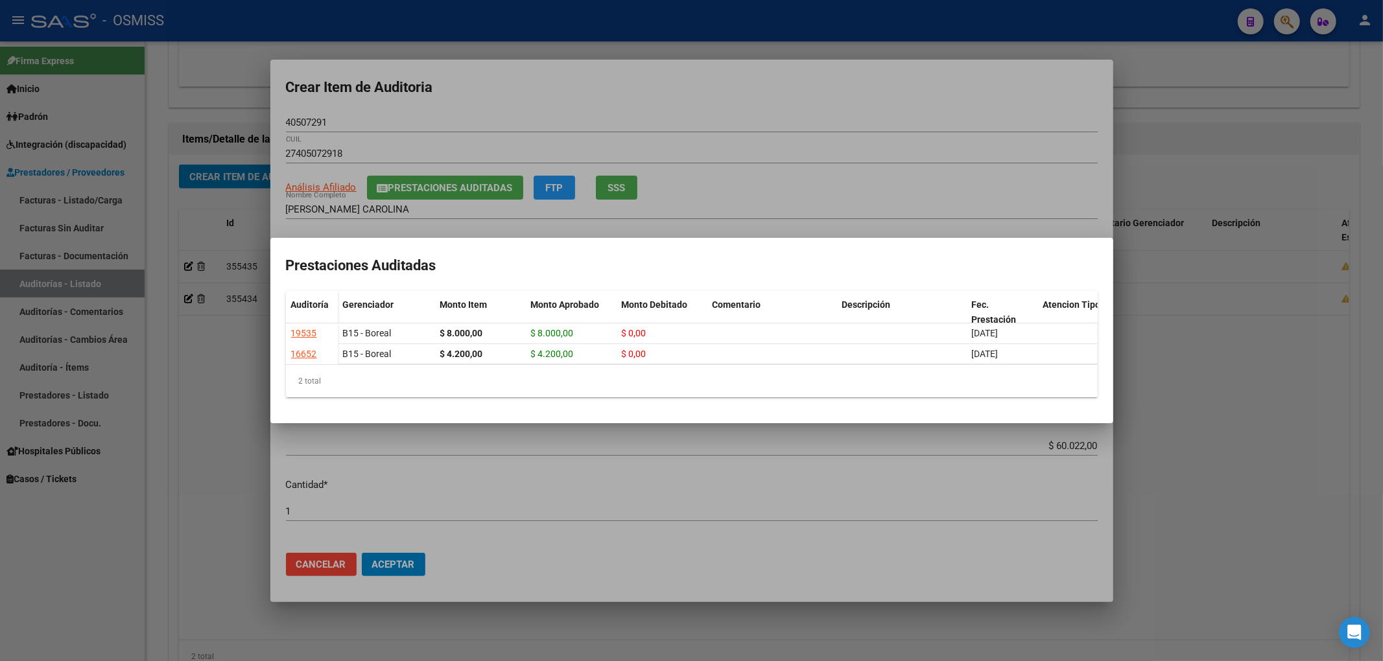
click at [519, 110] on div at bounding box center [691, 330] width 1383 height 661
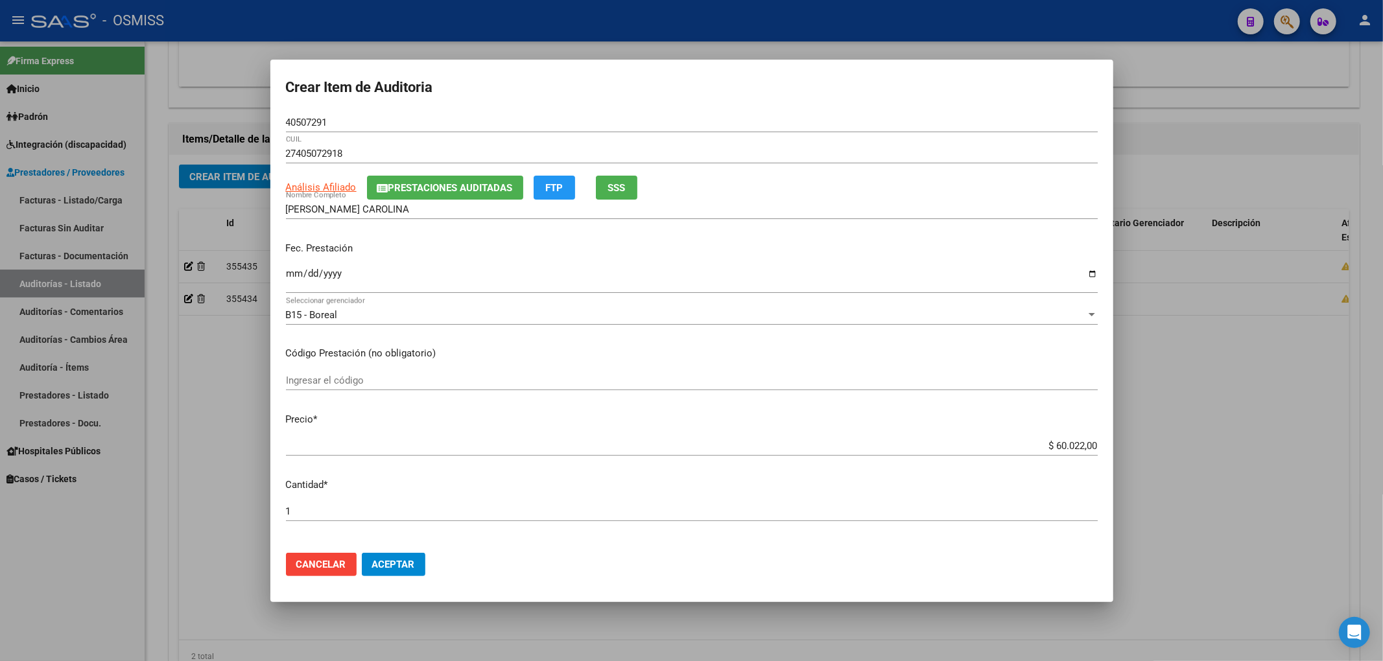
click at [284, 275] on mat-dialog-content "40507291 Nro Documento 27405072918 CUIL Análisis Afiliado Prestaciones Auditada…" at bounding box center [691, 328] width 843 height 430
click at [294, 276] on input "Ingresar la fecha" at bounding box center [692, 278] width 812 height 21
drag, startPoint x: 1036, startPoint y: 449, endPoint x: 1147, endPoint y: 438, distance: 111.4
click at [1147, 438] on div "Crear Item de Auditoria 40507291 Nro Documento 27405072918 CUIL Análisis Afilia…" at bounding box center [691, 330] width 1383 height 661
click at [397, 569] on span "Aceptar" at bounding box center [393, 565] width 43 height 12
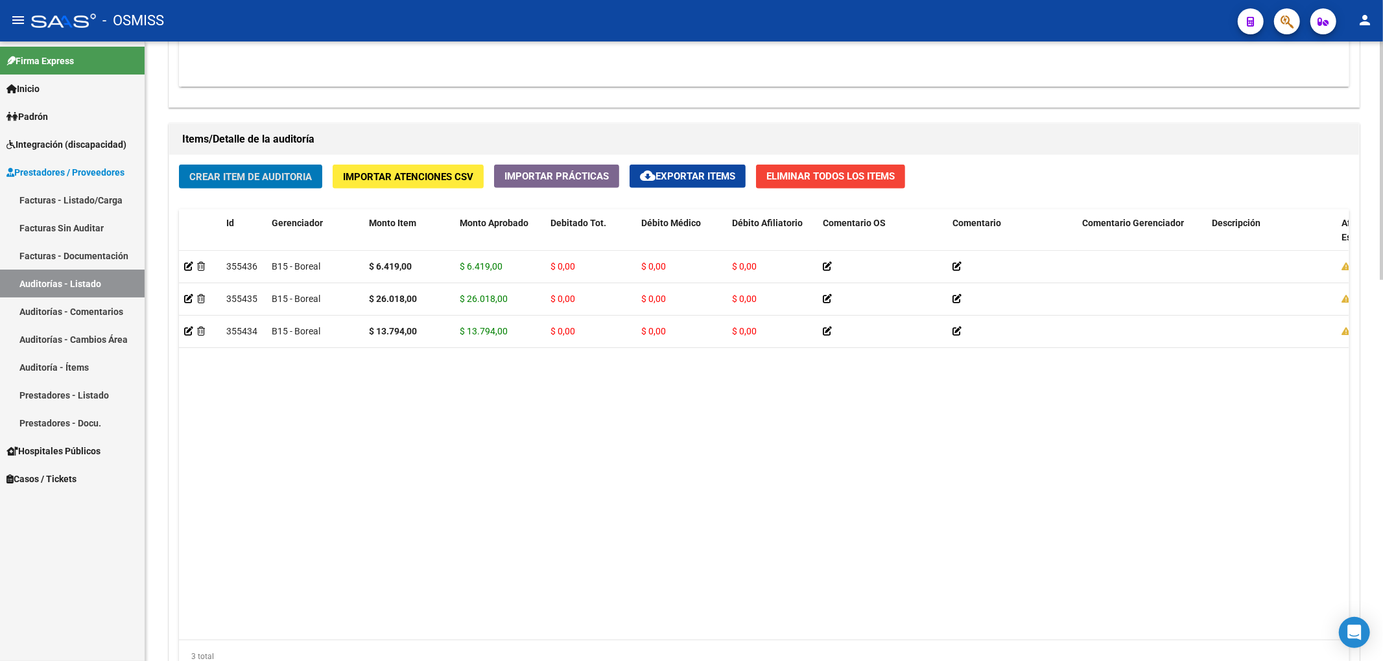
drag, startPoint x: 299, startPoint y: 193, endPoint x: 292, endPoint y: 187, distance: 9.7
click at [292, 188] on div "Crear Item de Auditoria Importar Atenciones CSV Importar Prácticas cloud_downlo…" at bounding box center [764, 423] width 1190 height 537
click at [292, 187] on button "Crear Item de Auditoria" at bounding box center [250, 177] width 143 height 24
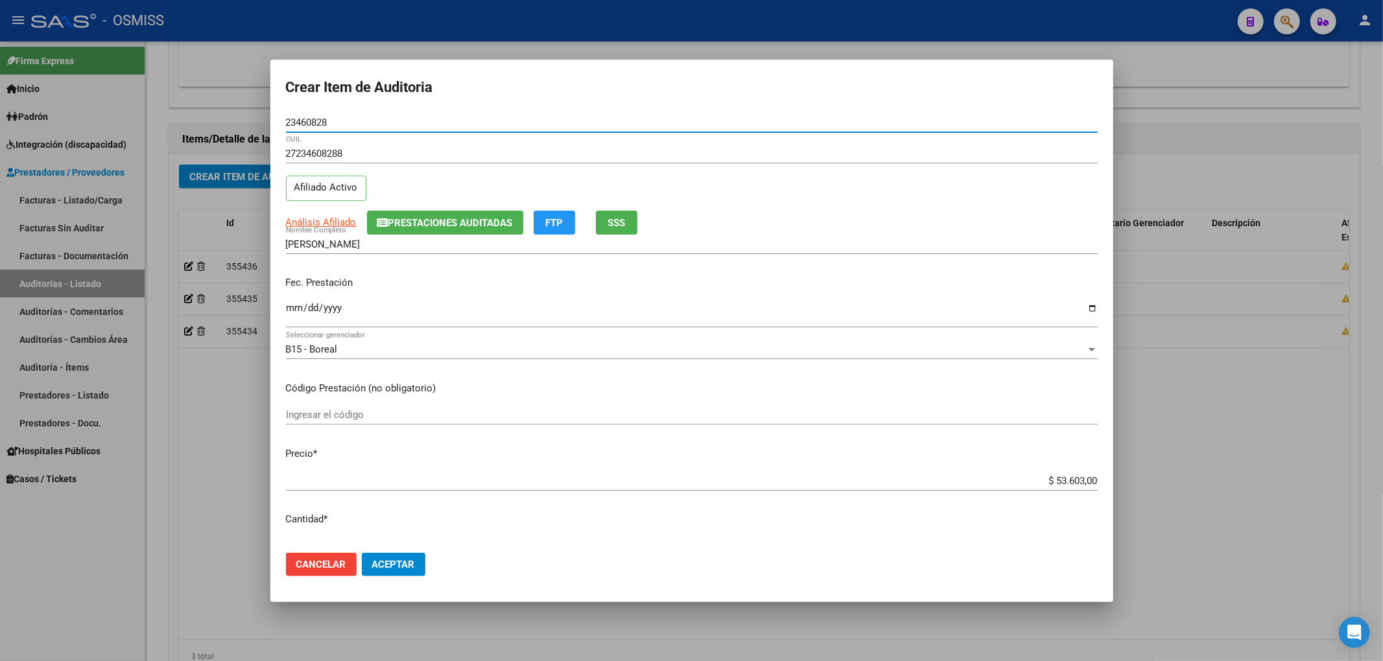
click at [450, 228] on span "Prestaciones Auditadas" at bounding box center [450, 223] width 124 height 12
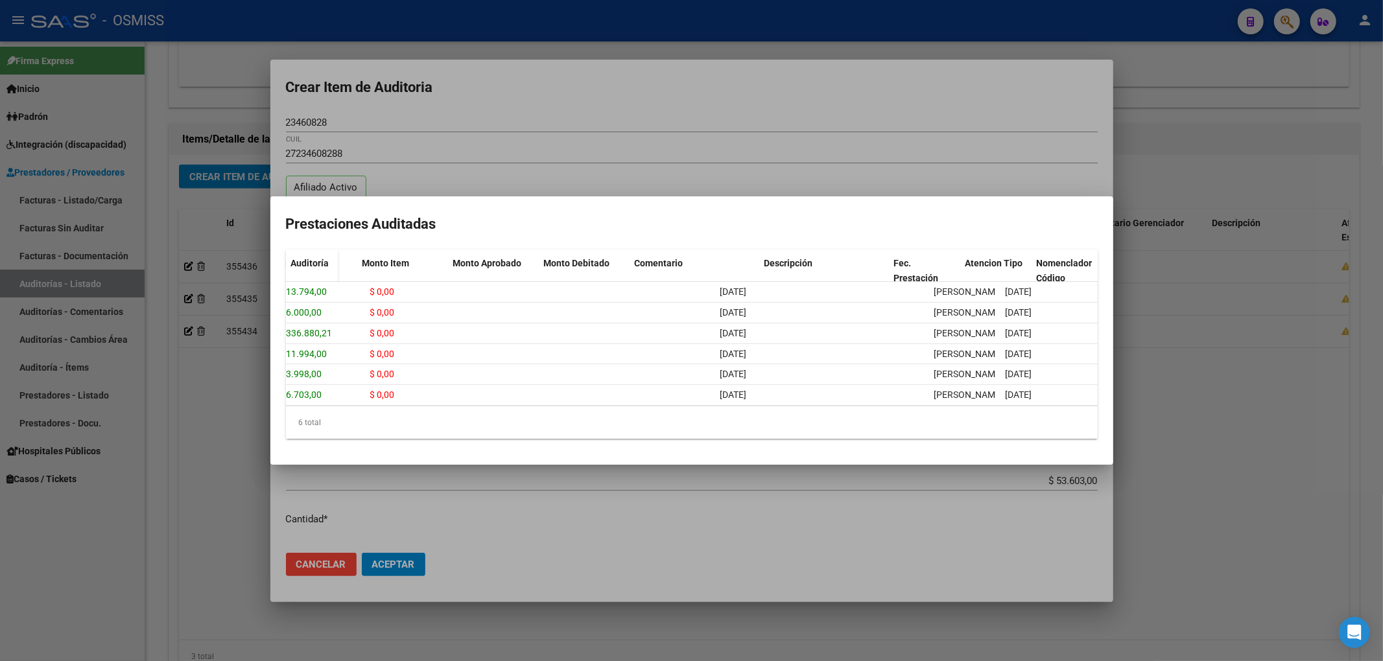
scroll to position [0, 0]
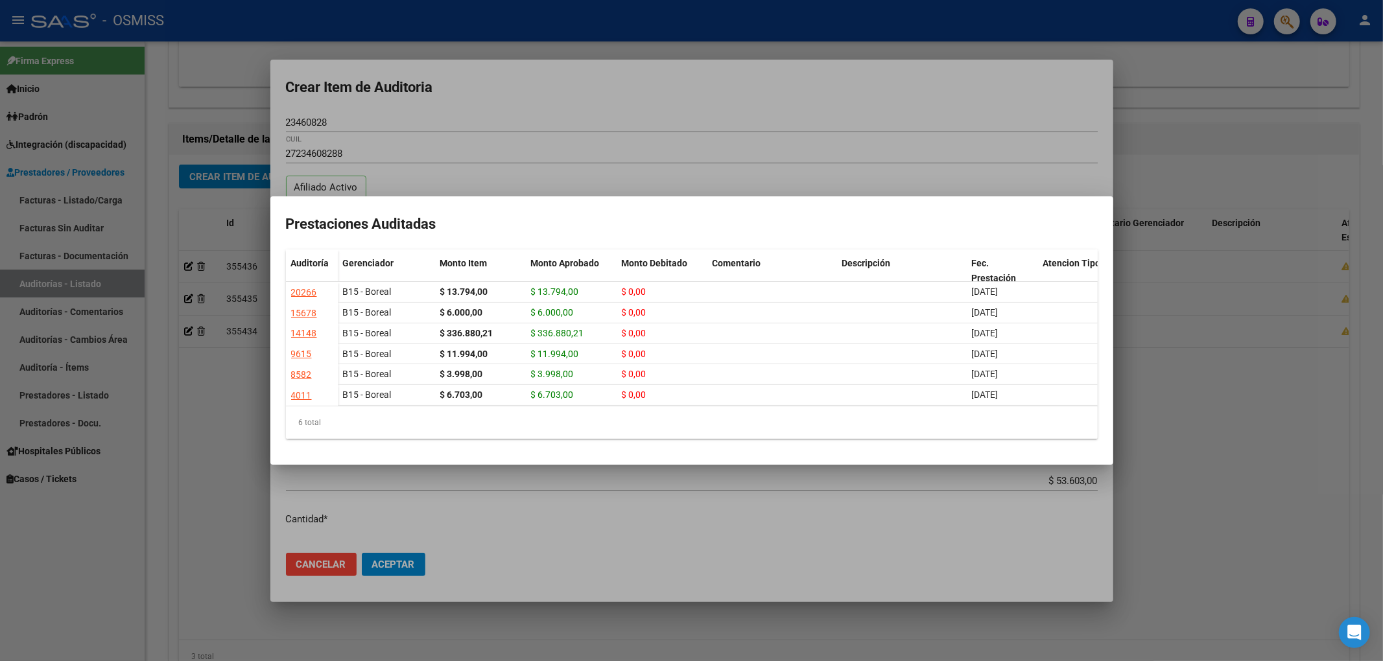
click at [306, 561] on div at bounding box center [691, 330] width 1383 height 661
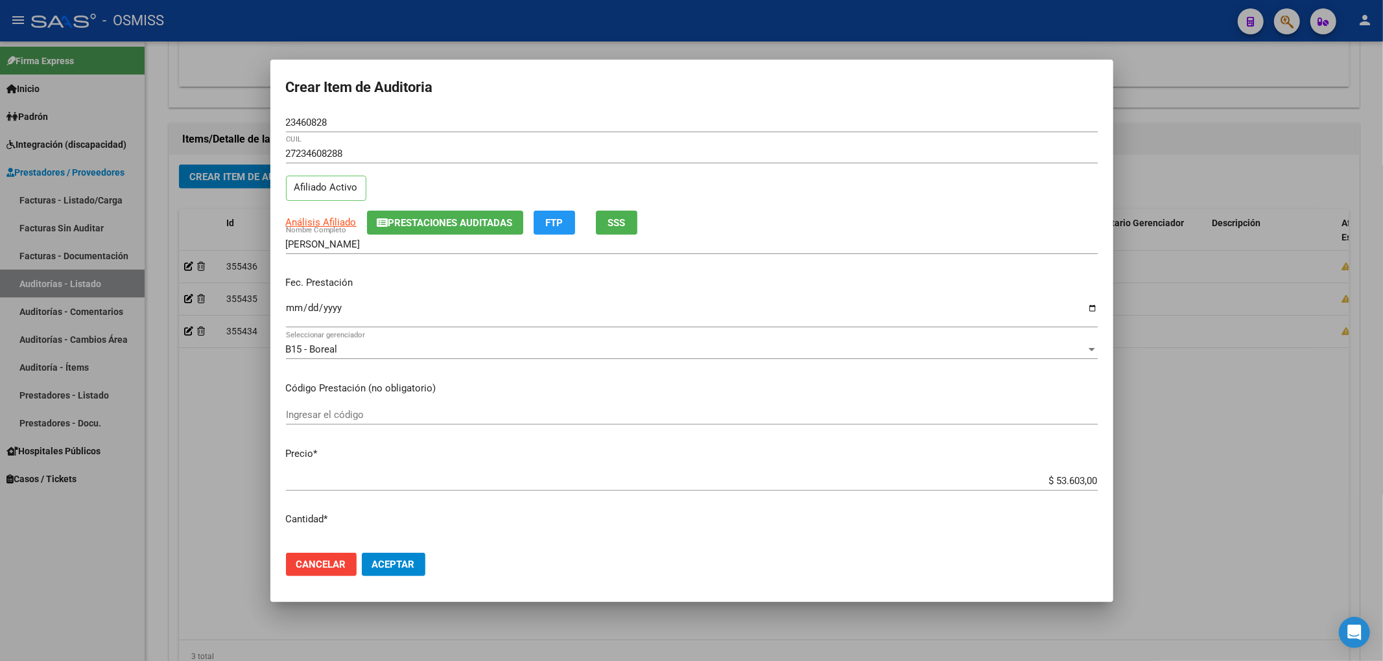
click at [327, 563] on span "Cancelar" at bounding box center [321, 565] width 50 height 12
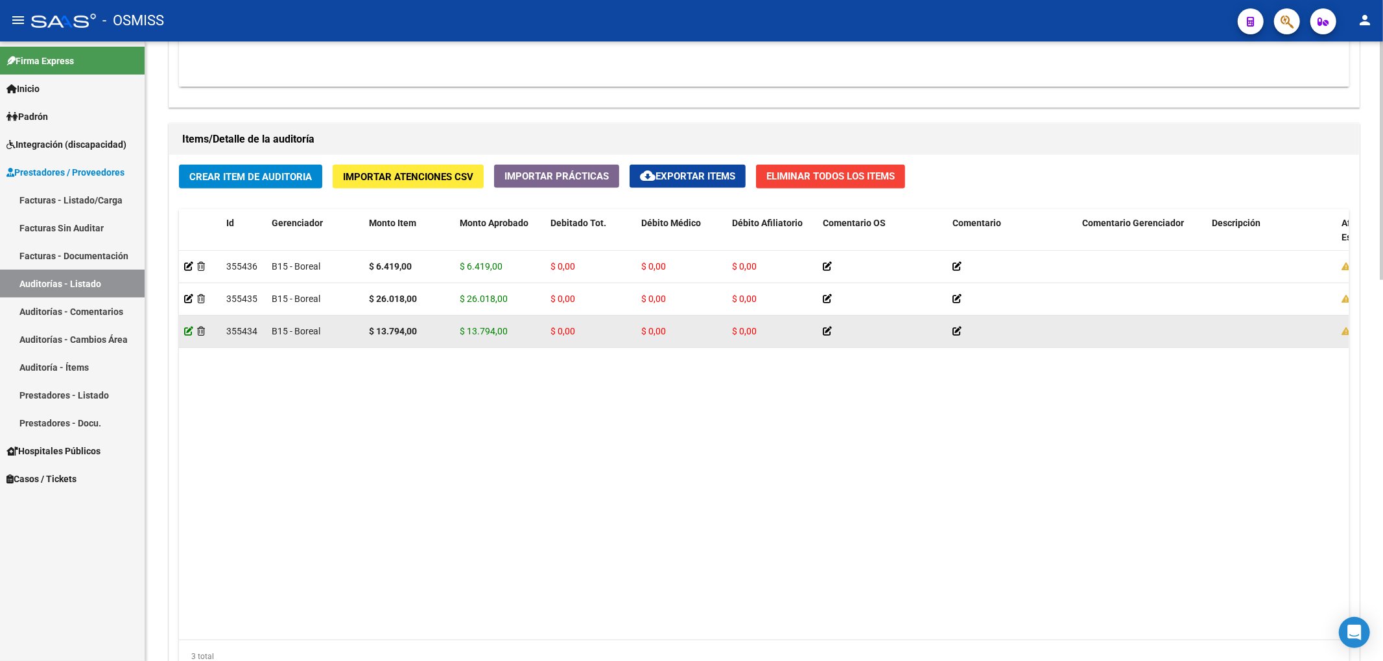
click at [188, 330] on icon at bounding box center [188, 331] width 9 height 9
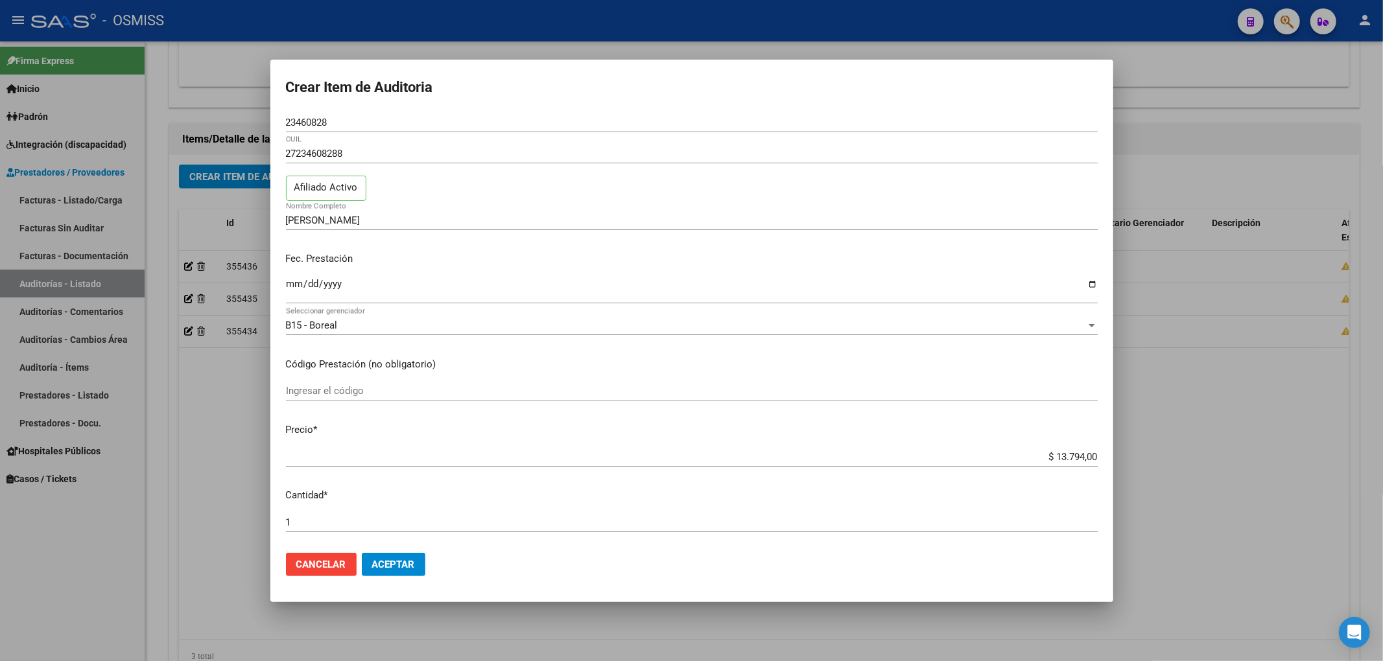
drag, startPoint x: 1029, startPoint y: 463, endPoint x: 1123, endPoint y: 451, distance: 94.7
click at [1123, 451] on div "Crear Item de Auditoria 23460828 Nro Documento 27234608288 CUIL Afiliado Activo…" at bounding box center [691, 330] width 1383 height 661
drag, startPoint x: 895, startPoint y: 430, endPoint x: 929, endPoint y: 434, distance: 34.5
click at [896, 429] on p "Precio *" at bounding box center [692, 430] width 812 height 15
click at [1058, 462] on input "$ 13.794,00" at bounding box center [692, 457] width 812 height 12
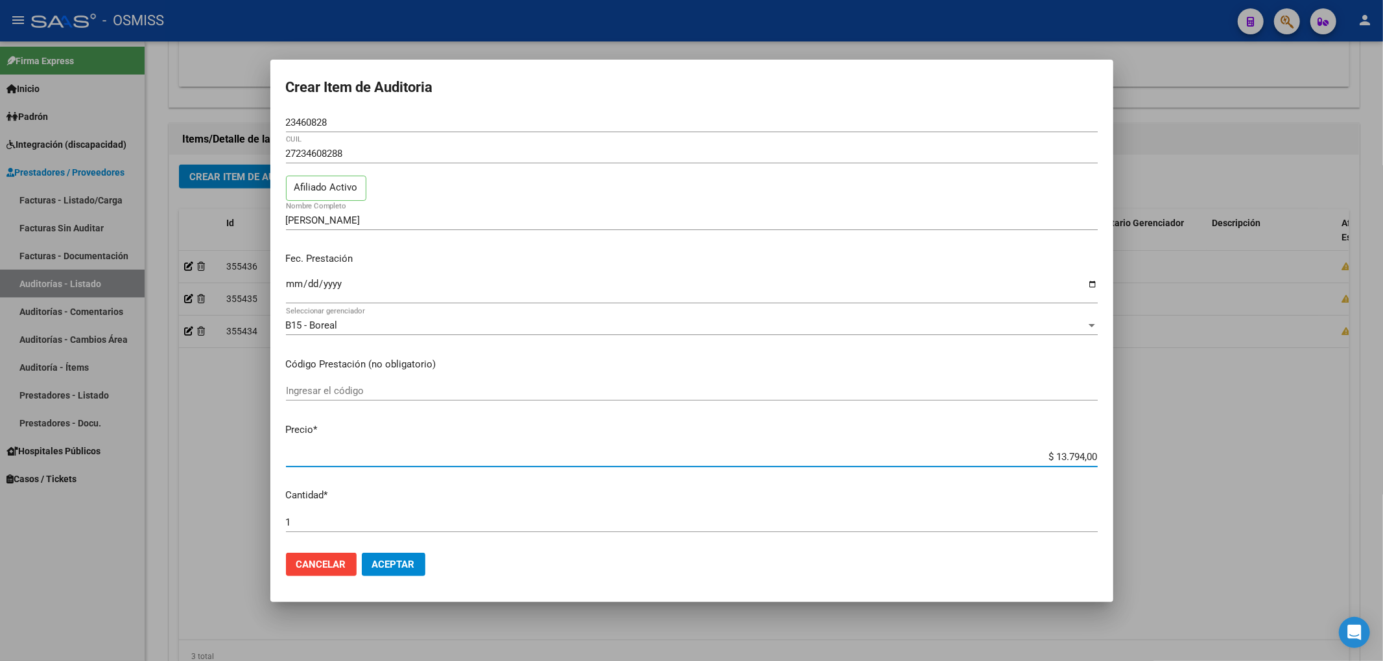
drag, startPoint x: 1043, startPoint y: 455, endPoint x: 1128, endPoint y: 452, distance: 85.0
click at [1126, 452] on div "Crear Item de Auditoria 23460828 Nro Documento 27234608288 CUIL Afiliado Activo…" at bounding box center [691, 330] width 1383 height 661
click at [405, 568] on span "Aceptar" at bounding box center [393, 565] width 43 height 12
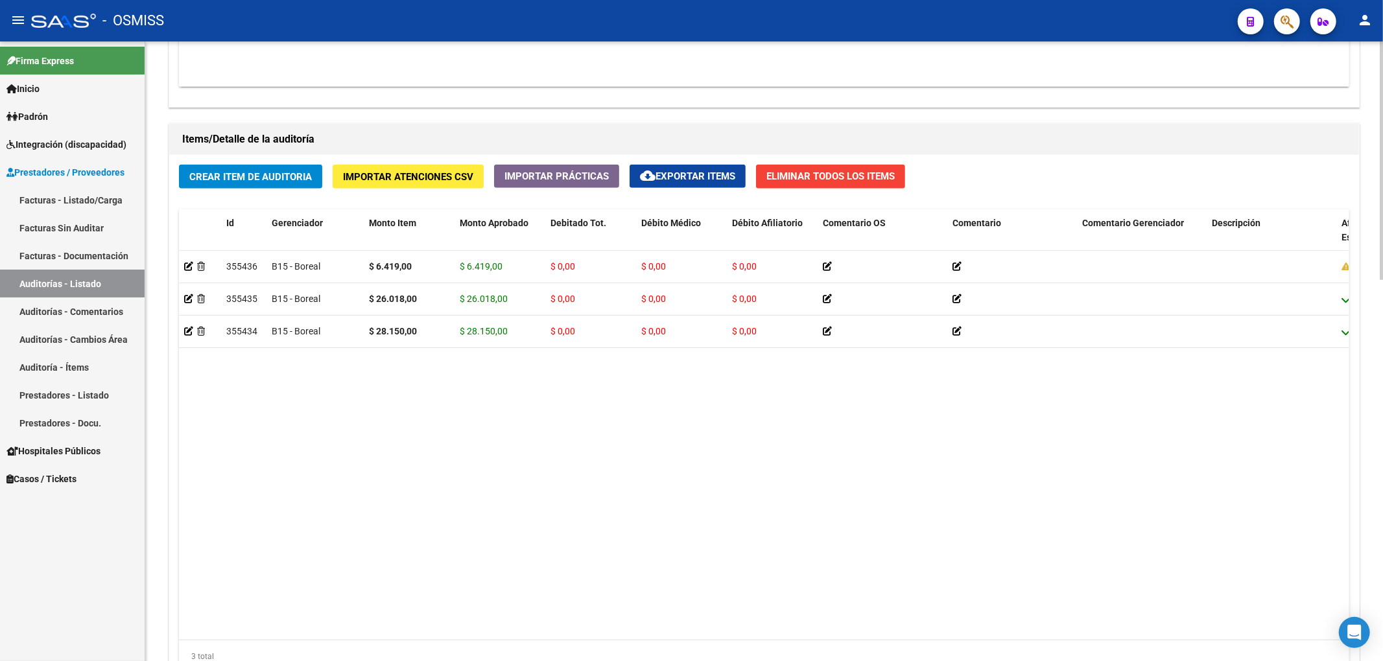
drag, startPoint x: 259, startPoint y: 187, endPoint x: 270, endPoint y: 182, distance: 11.9
click at [270, 182] on button "Crear Item de Auditoria" at bounding box center [250, 177] width 143 height 24
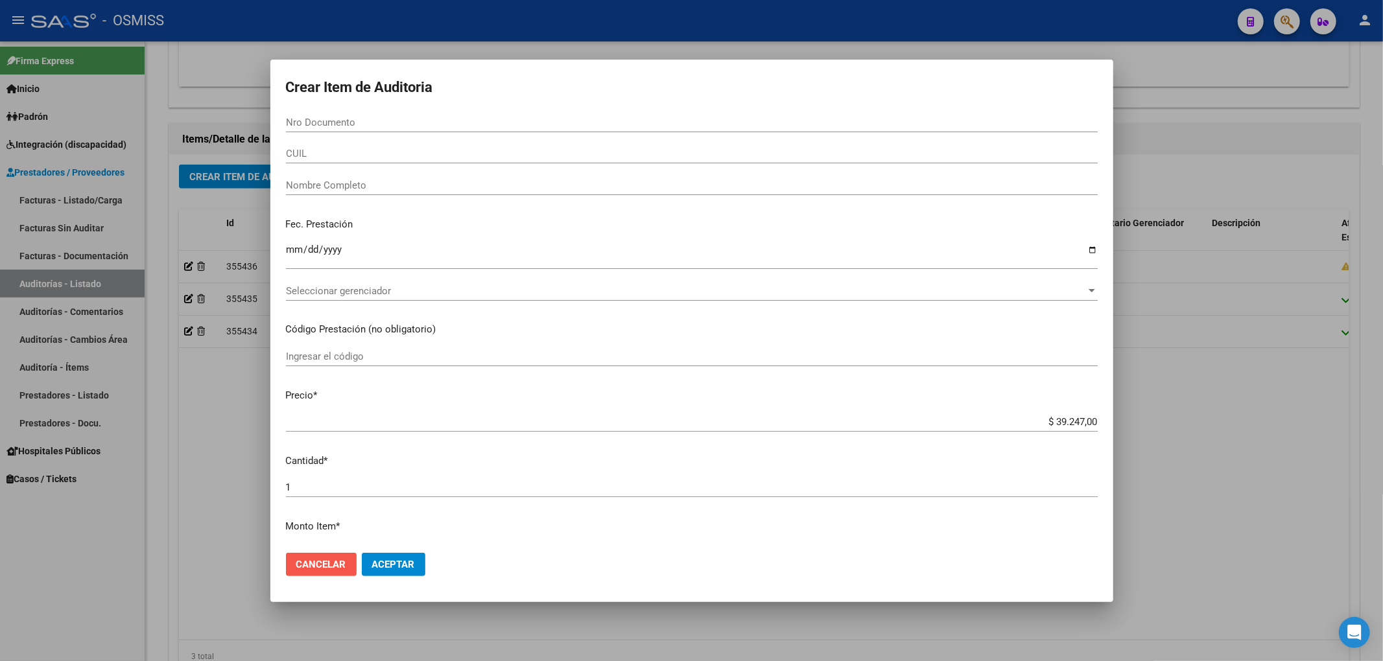
click at [312, 569] on span "Cancelar" at bounding box center [321, 565] width 50 height 12
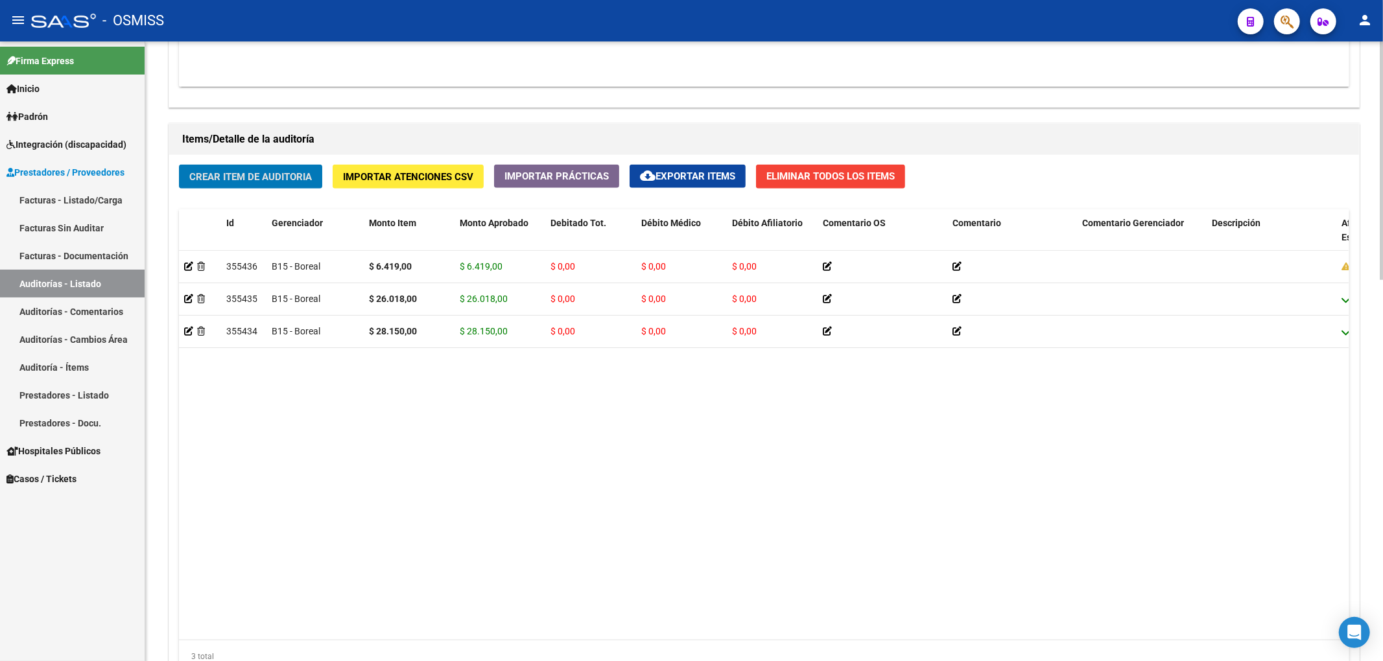
click at [237, 166] on button "Crear Item de Auditoria" at bounding box center [250, 177] width 143 height 24
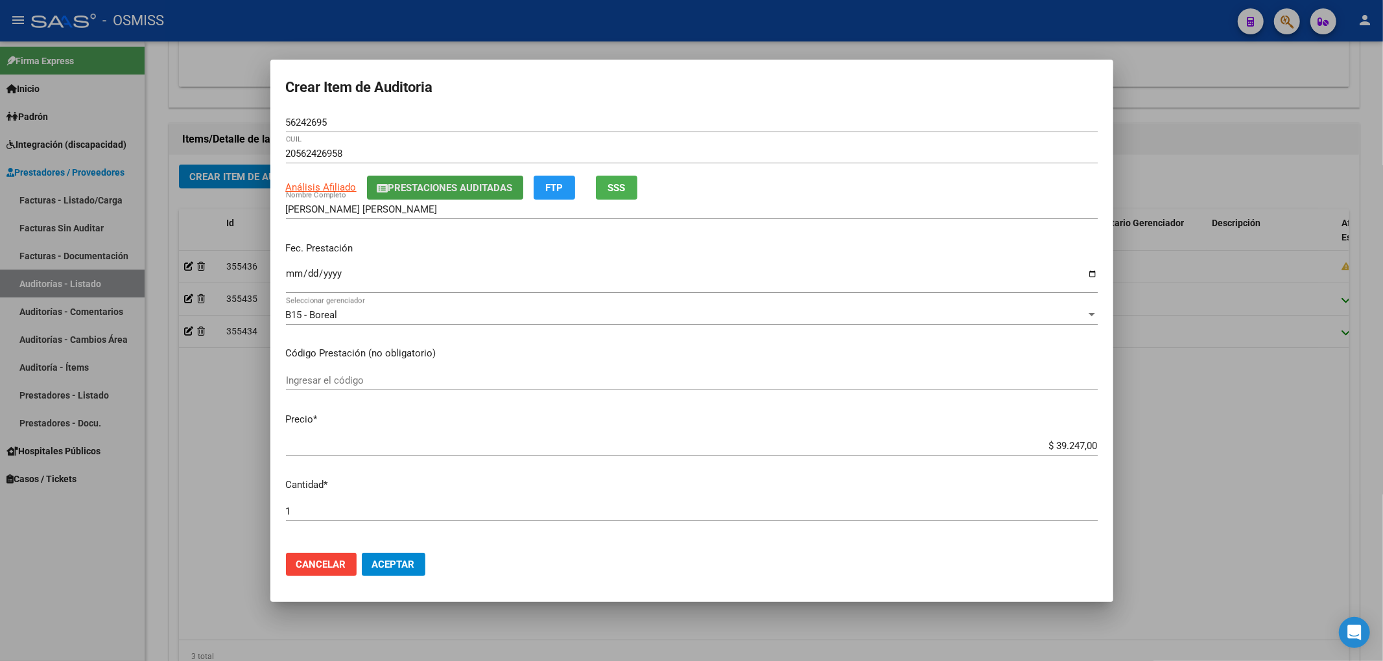
click at [413, 183] on span "Prestaciones Auditadas" at bounding box center [450, 188] width 124 height 12
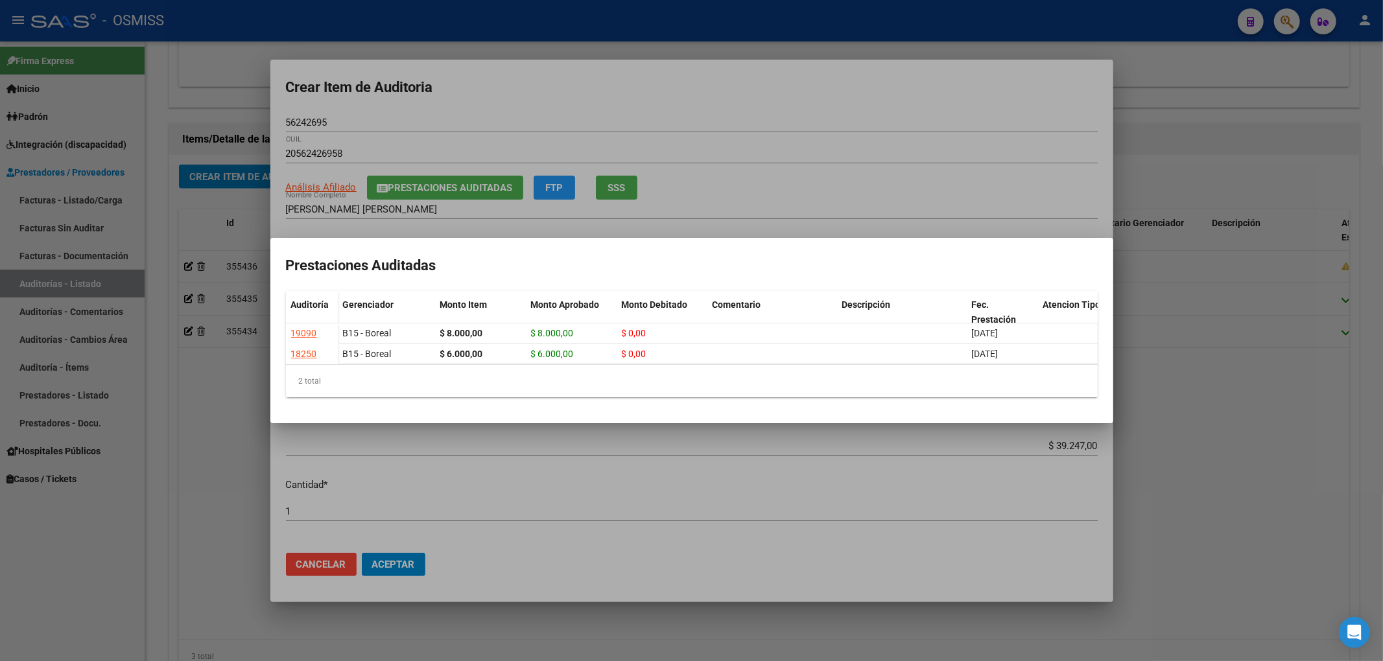
click at [652, 110] on div at bounding box center [691, 330] width 1383 height 661
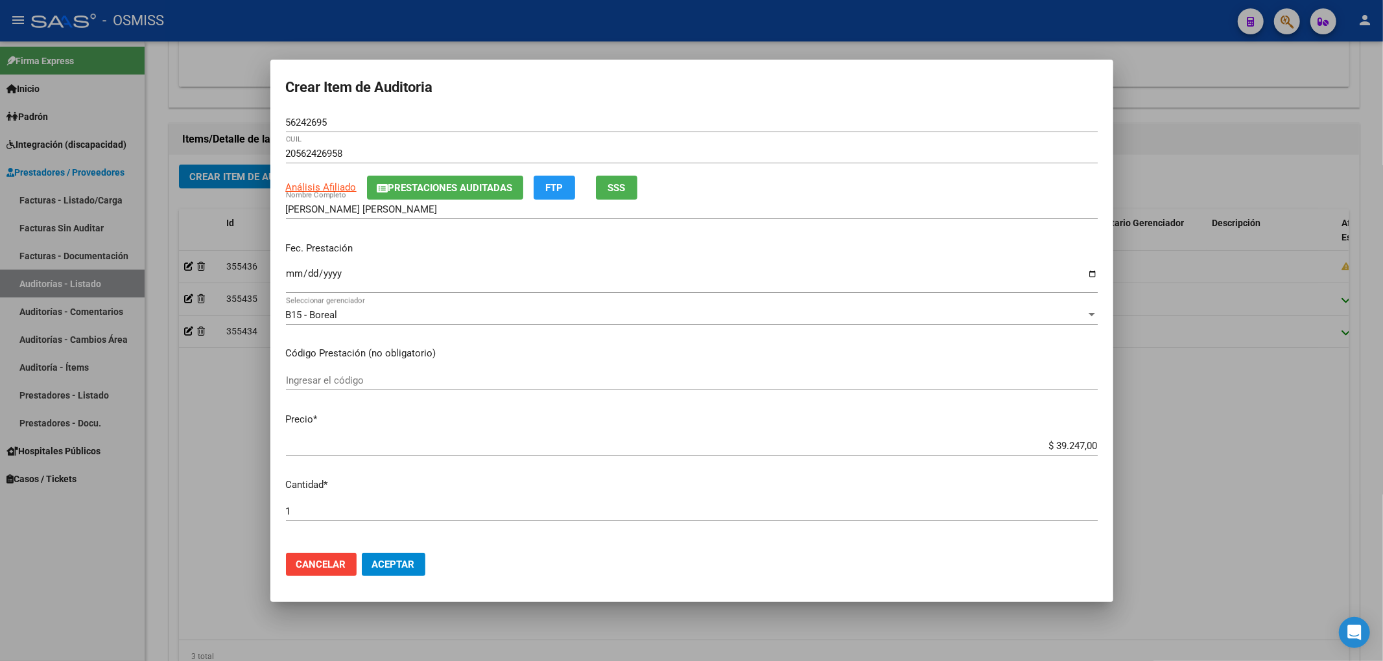
drag, startPoint x: 332, startPoint y: 120, endPoint x: 71, endPoint y: 91, distance: 262.8
click at [40, 84] on div "Crear Item de Auditoria 56242695 Nro Documento 20562426958 CUIL Análisis Afilia…" at bounding box center [691, 330] width 1383 height 661
click at [483, 249] on p "Fec. Prestación" at bounding box center [692, 248] width 812 height 15
click at [288, 273] on input "Ingresar la fecha" at bounding box center [692, 278] width 812 height 21
drag, startPoint x: 1032, startPoint y: 446, endPoint x: 1273, endPoint y: 442, distance: 241.2
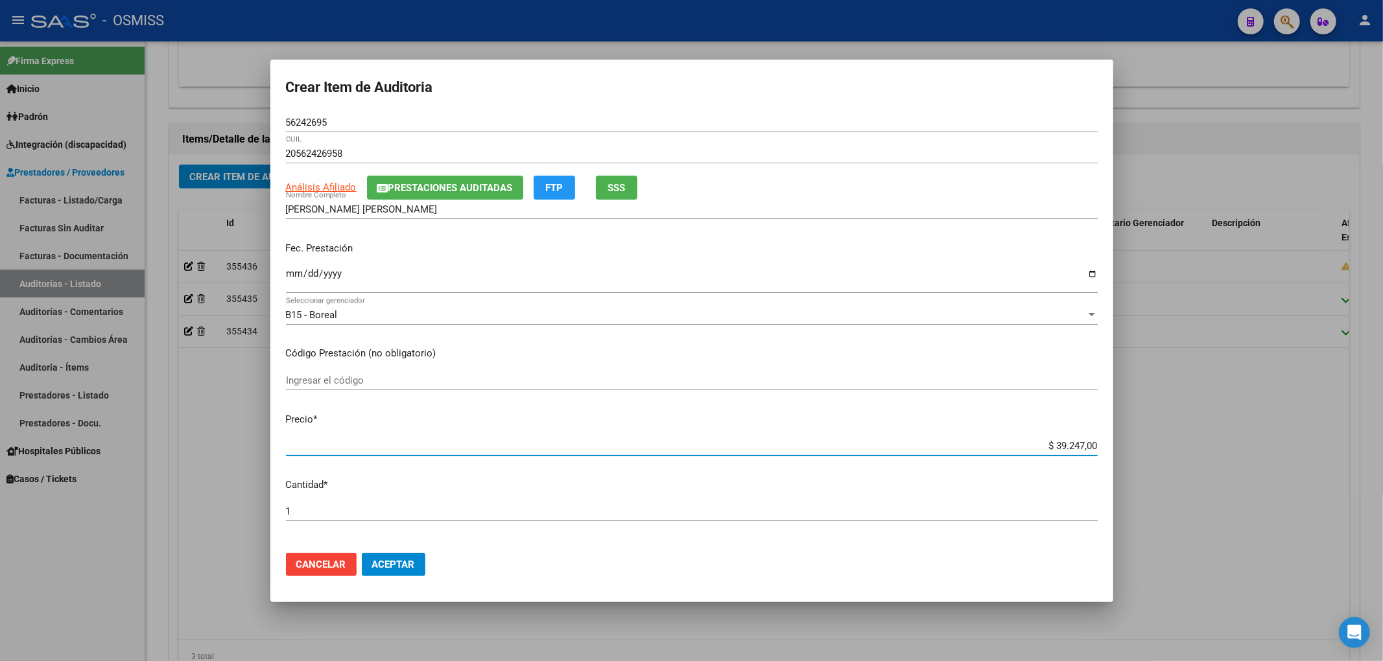
click at [1273, 442] on div "Crear Item de Auditoria 56242695 Nro Documento 20562426958 CUIL Análisis Afilia…" at bounding box center [691, 330] width 1383 height 661
click at [411, 567] on span "Aceptar" at bounding box center [393, 565] width 43 height 12
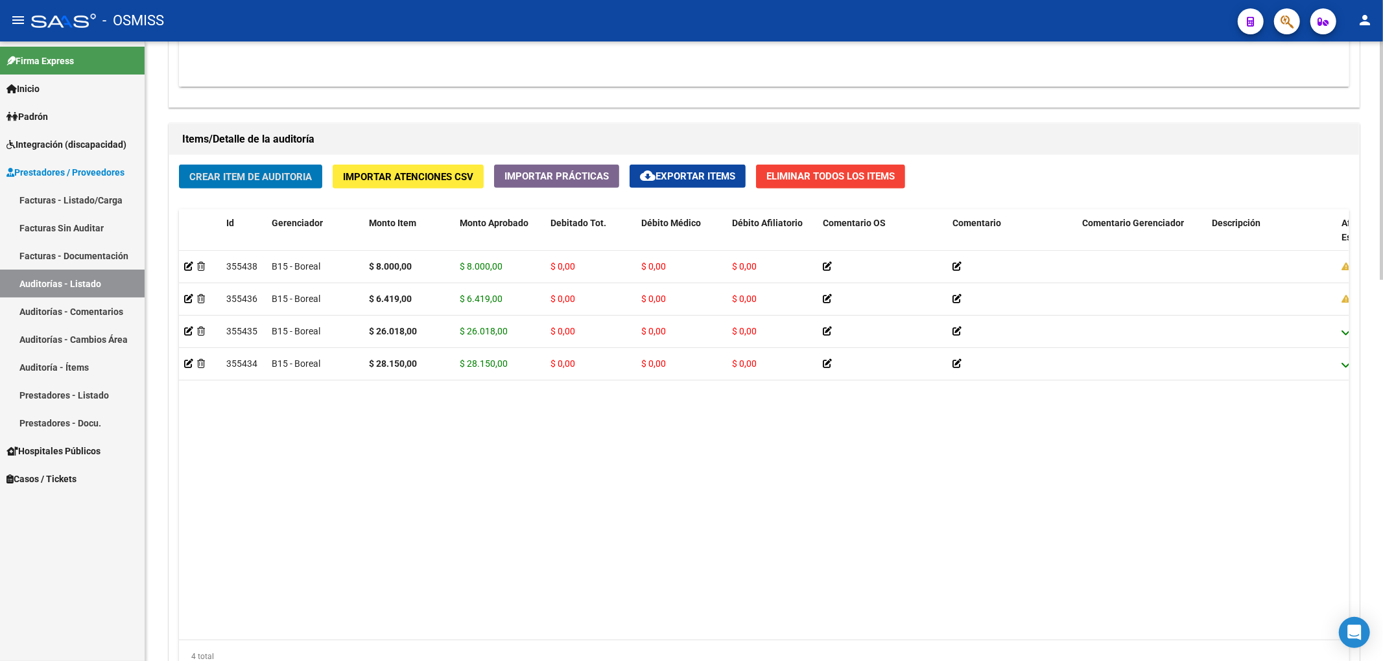
click at [281, 180] on span "Crear Item de Auditoria" at bounding box center [250, 177] width 123 height 12
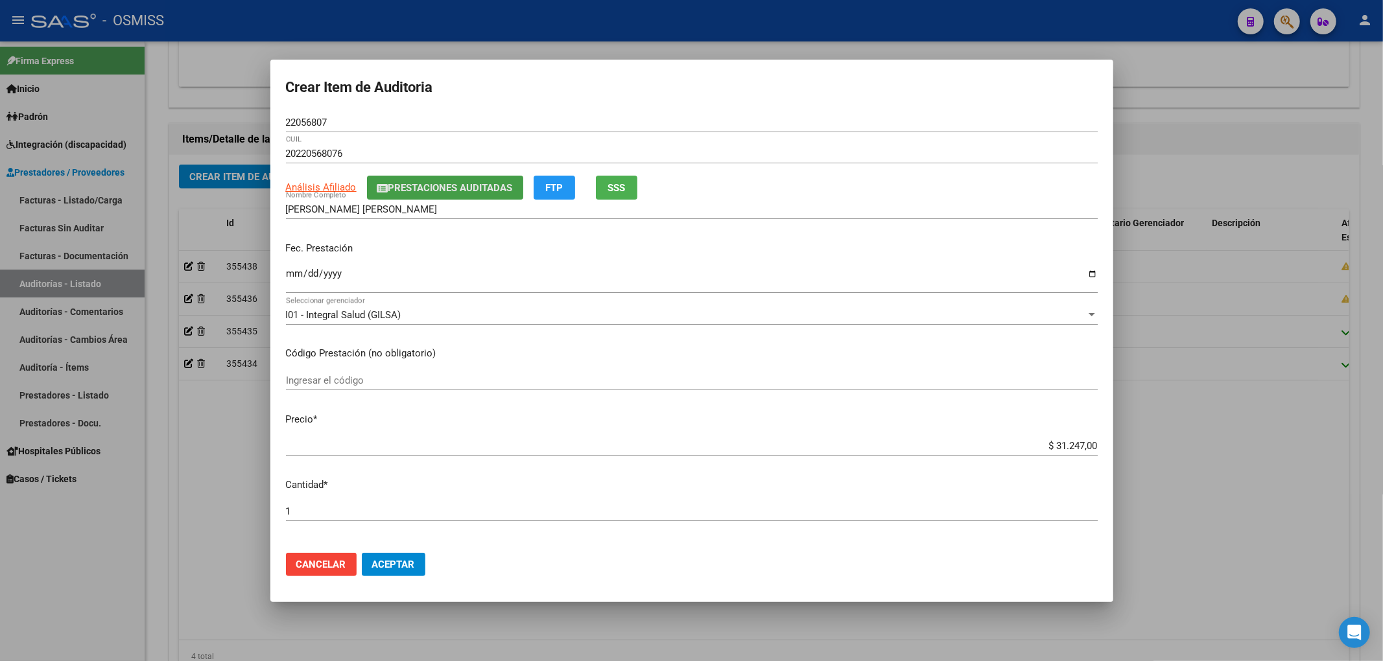
click at [457, 187] on span "Prestaciones Auditadas" at bounding box center [450, 188] width 124 height 12
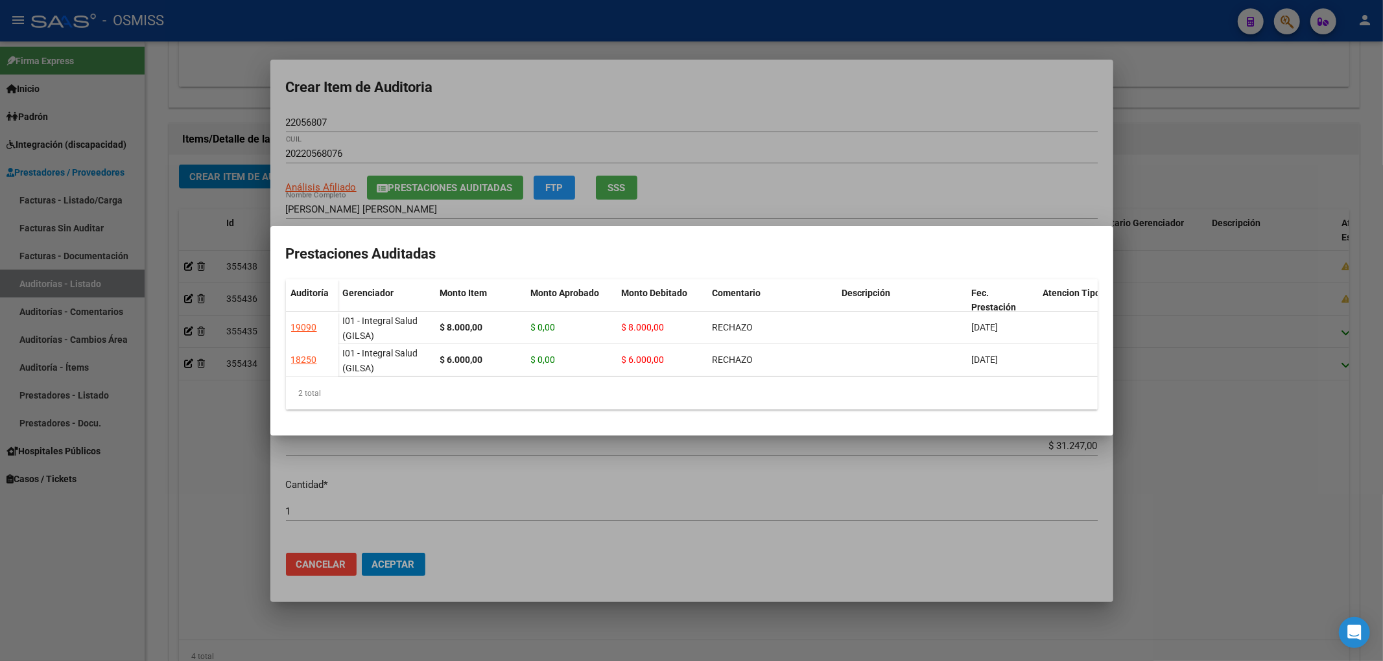
click at [439, 110] on div at bounding box center [691, 330] width 1383 height 661
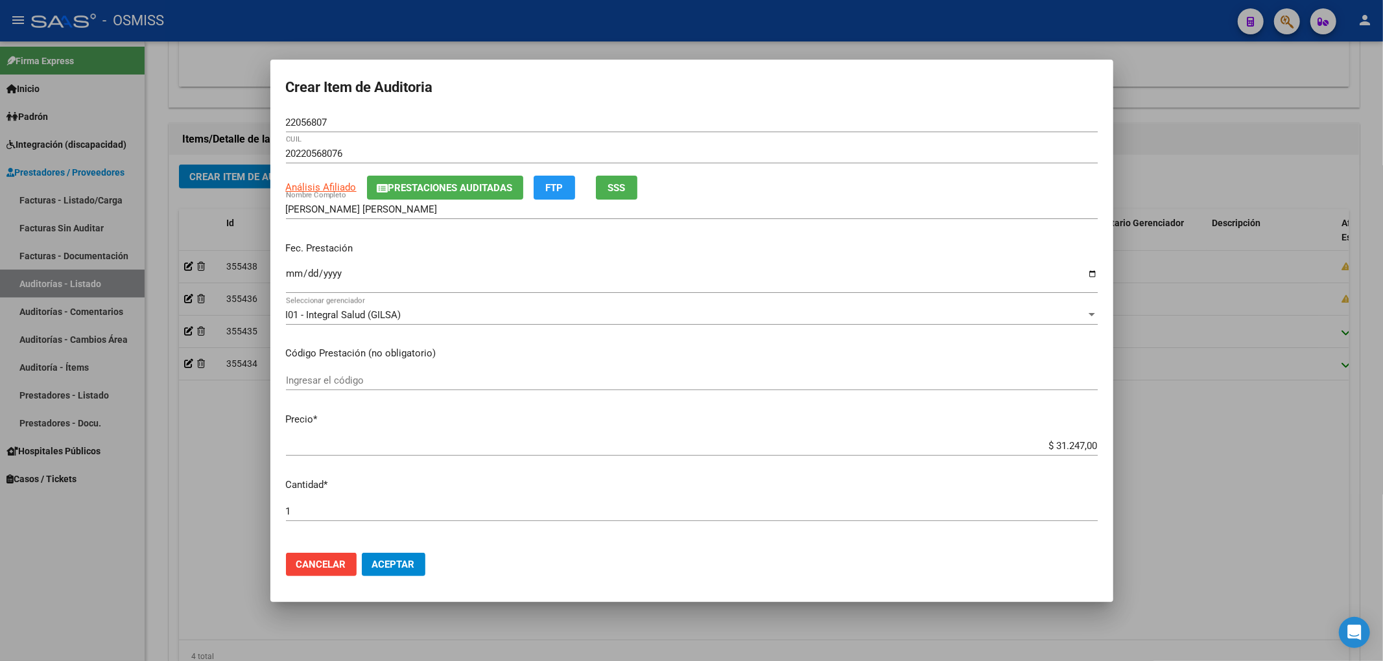
click at [289, 274] on input "Ingresar la fecha" at bounding box center [692, 278] width 812 height 21
drag, startPoint x: 1033, startPoint y: 437, endPoint x: 1178, endPoint y: 433, distance: 145.3
click at [1171, 434] on div "Crear Item de Auditoria 22056807 Nro Documento 20220568076 CUIL Análisis Afilia…" at bounding box center [691, 330] width 1383 height 661
click at [984, 471] on mat-dialog-content "22056807 Nro Documento 20220568076 CUIL Análisis Afiliado Prestaciones Auditada…" at bounding box center [691, 328] width 843 height 430
click at [1016, 451] on input "$ 31.247,00" at bounding box center [692, 446] width 812 height 12
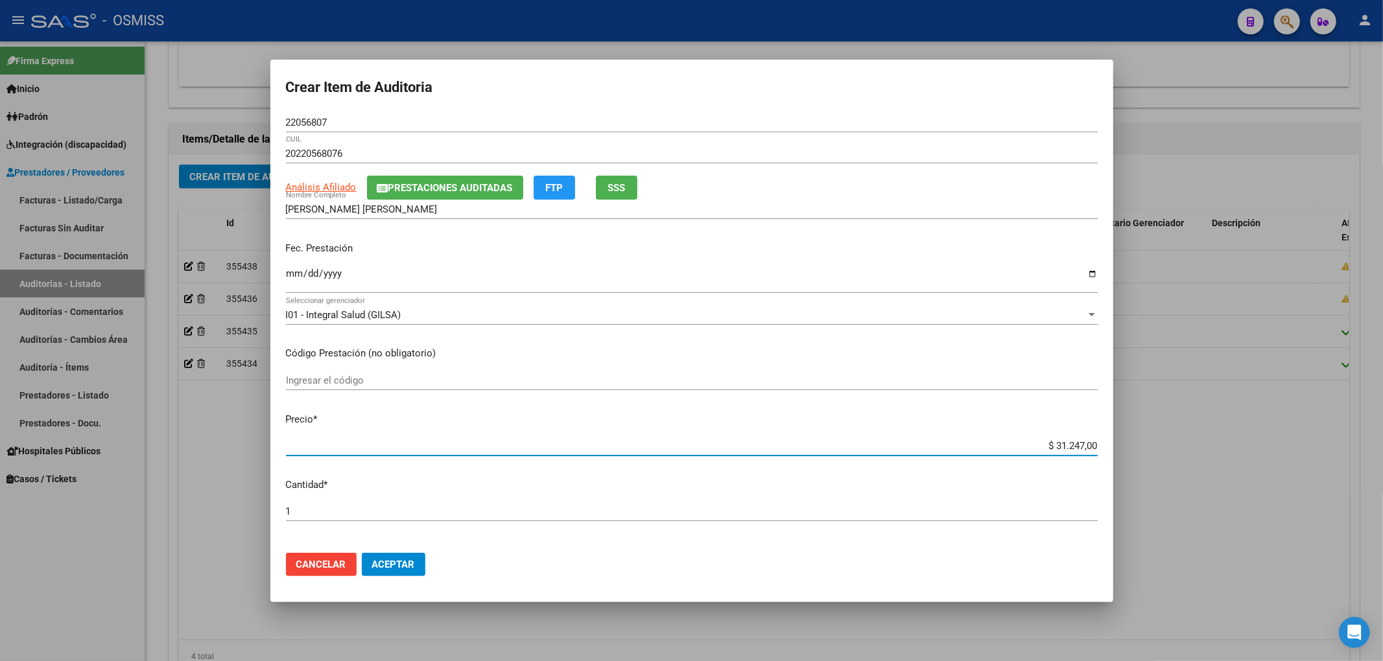
drag, startPoint x: 1031, startPoint y: 447, endPoint x: 1260, endPoint y: 423, distance: 230.7
click at [1259, 423] on div "Crear Item de Auditoria 22056807 Nro Documento 20220568076 CUIL Análisis Afilia…" at bounding box center [691, 330] width 1383 height 661
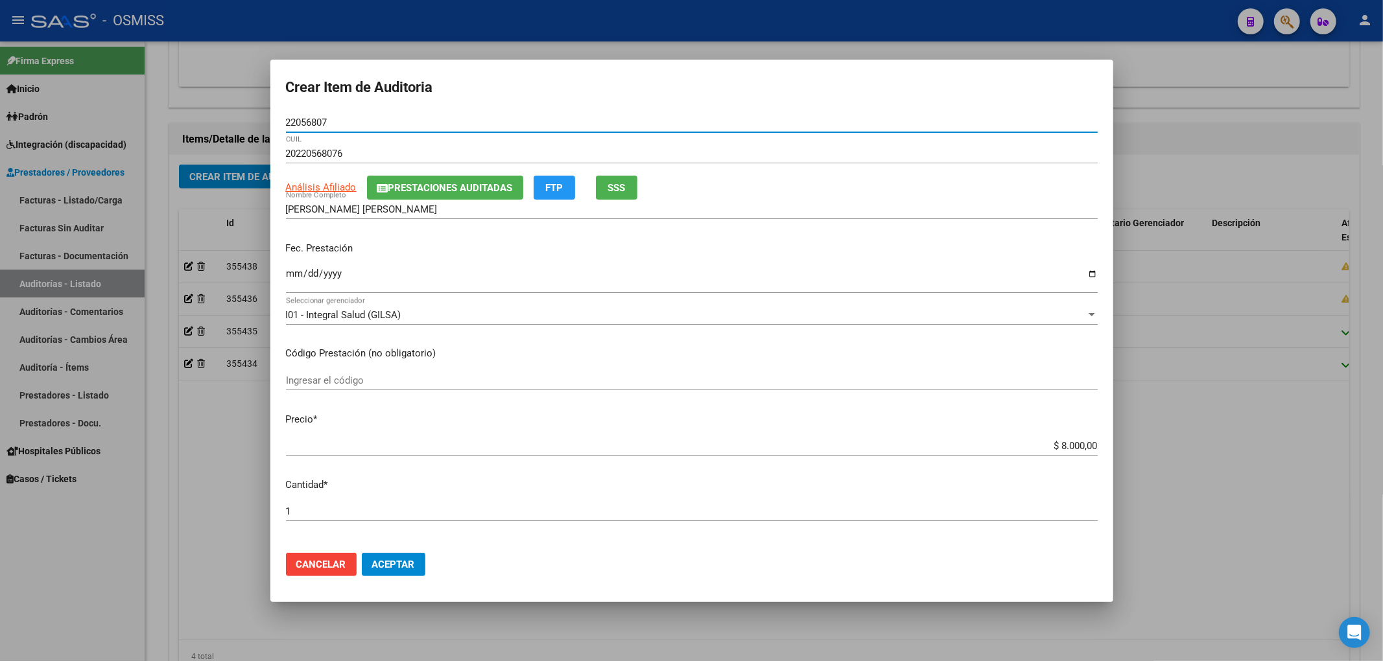
drag, startPoint x: 328, startPoint y: 122, endPoint x: 161, endPoint y: 123, distance: 166.6
click at [215, 109] on div "Crear Item de Auditoria 22056807 Nro Documento 20220568076 CUIL Análisis Afilia…" at bounding box center [691, 330] width 1383 height 661
click at [494, 273] on input "[DATE]" at bounding box center [692, 278] width 812 height 21
drag, startPoint x: 1030, startPoint y: 439, endPoint x: 1188, endPoint y: 437, distance: 157.5
click at [1185, 440] on div "Crear Item de Auditoria 22056807 Nro Documento 20220568076 CUIL Análisis Afilia…" at bounding box center [691, 330] width 1383 height 661
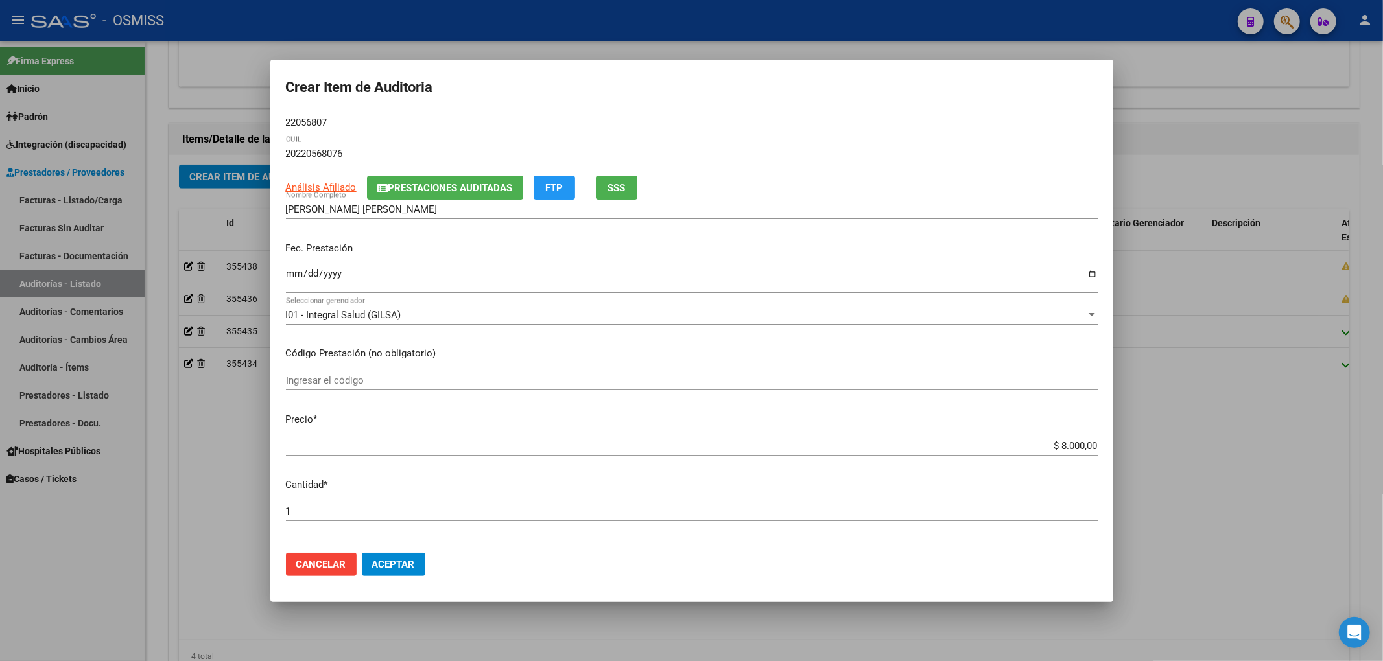
click at [1058, 454] on div "$ 8.000,00 Ingresar el precio" at bounding box center [692, 445] width 812 height 19
drag, startPoint x: 1036, startPoint y: 443, endPoint x: 1150, endPoint y: 441, distance: 114.1
click at [1147, 442] on div "Crear Item de Auditoria 22056807 Nro Documento 20220568076 CUIL Análisis Afilia…" at bounding box center [691, 330] width 1383 height 661
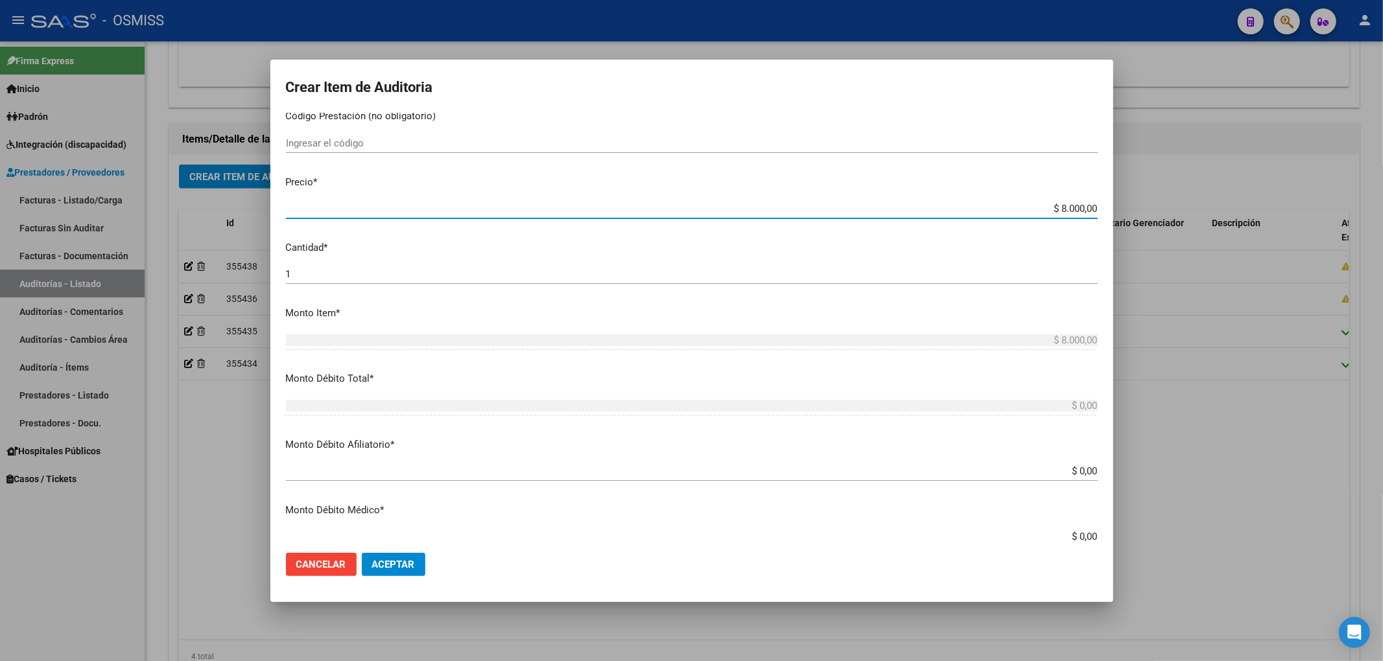
scroll to position [259, 0]
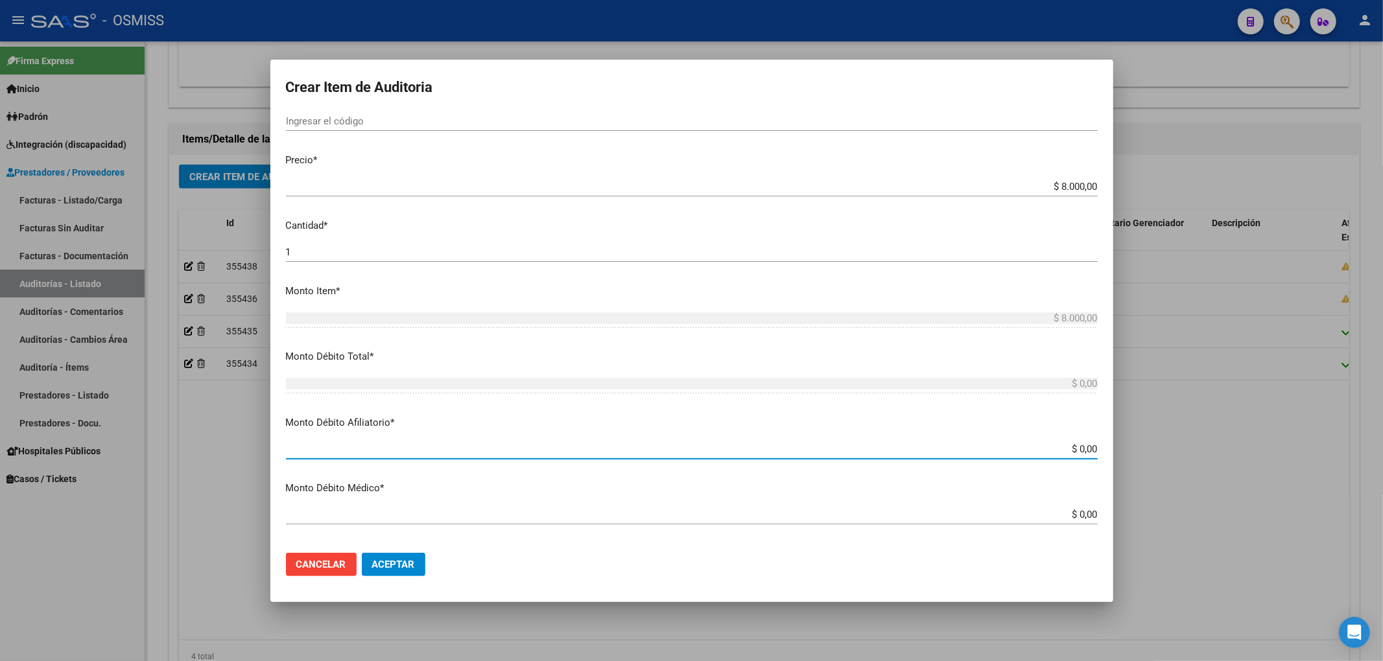
click at [1085, 449] on input "$ 0,00" at bounding box center [692, 449] width 812 height 12
paste input "$ 8.000,00"
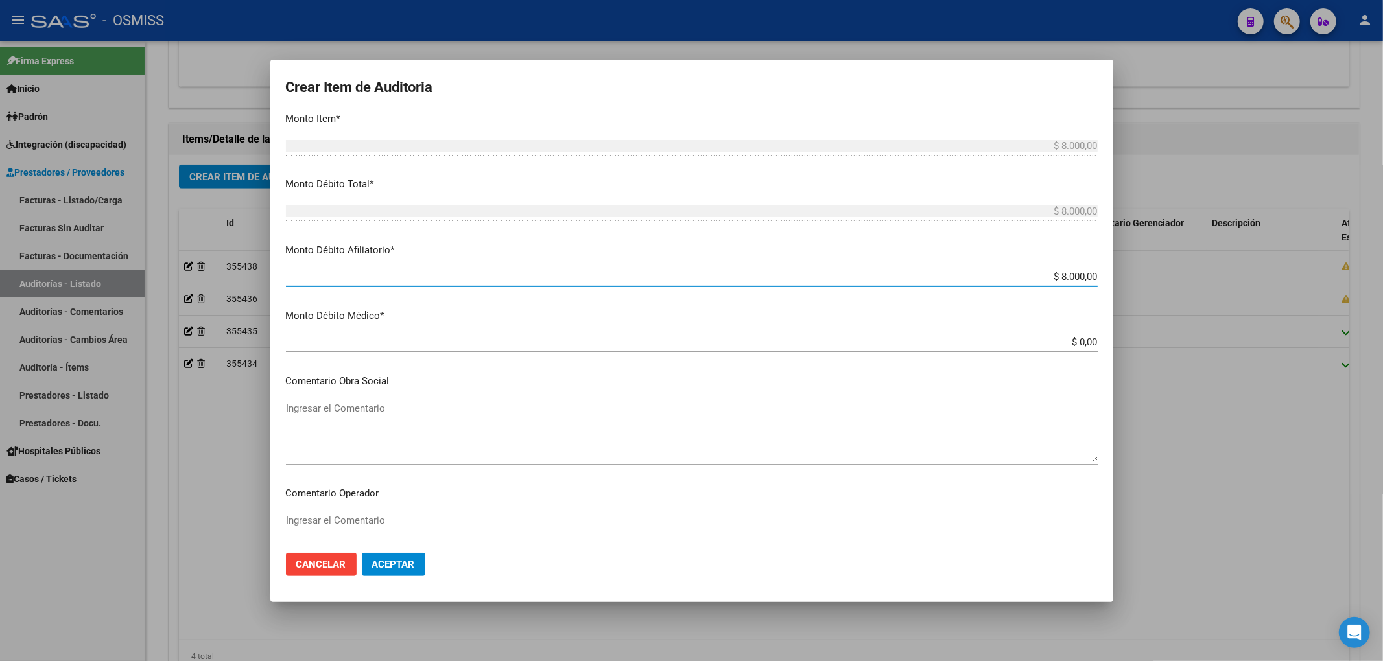
scroll to position [519, 0]
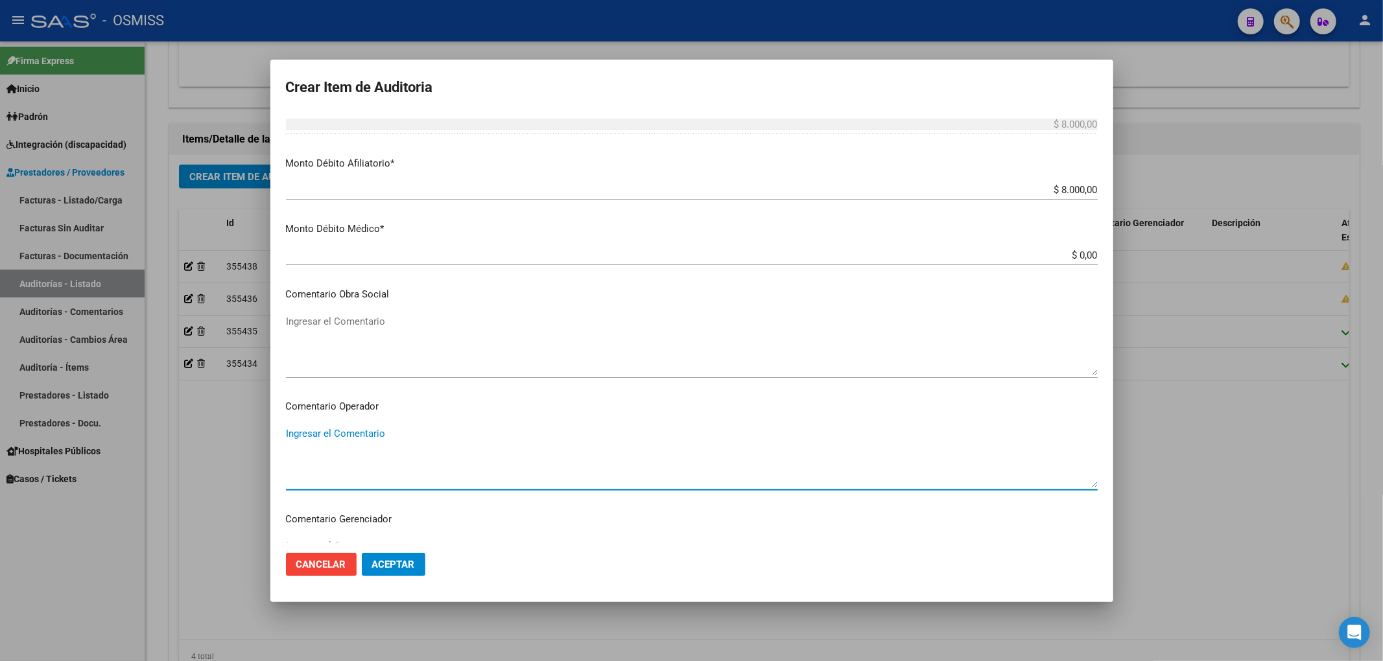
click at [406, 439] on textarea "Ingresar el Comentario" at bounding box center [692, 457] width 812 height 61
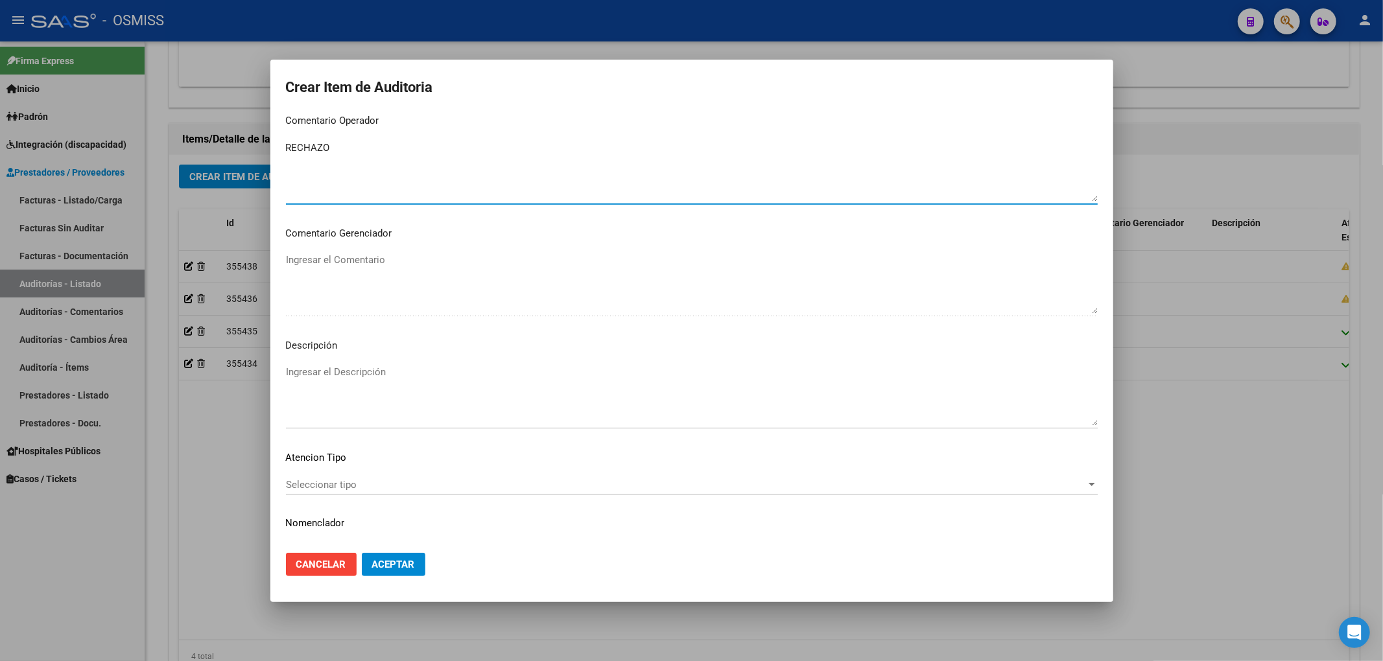
scroll to position [834, 0]
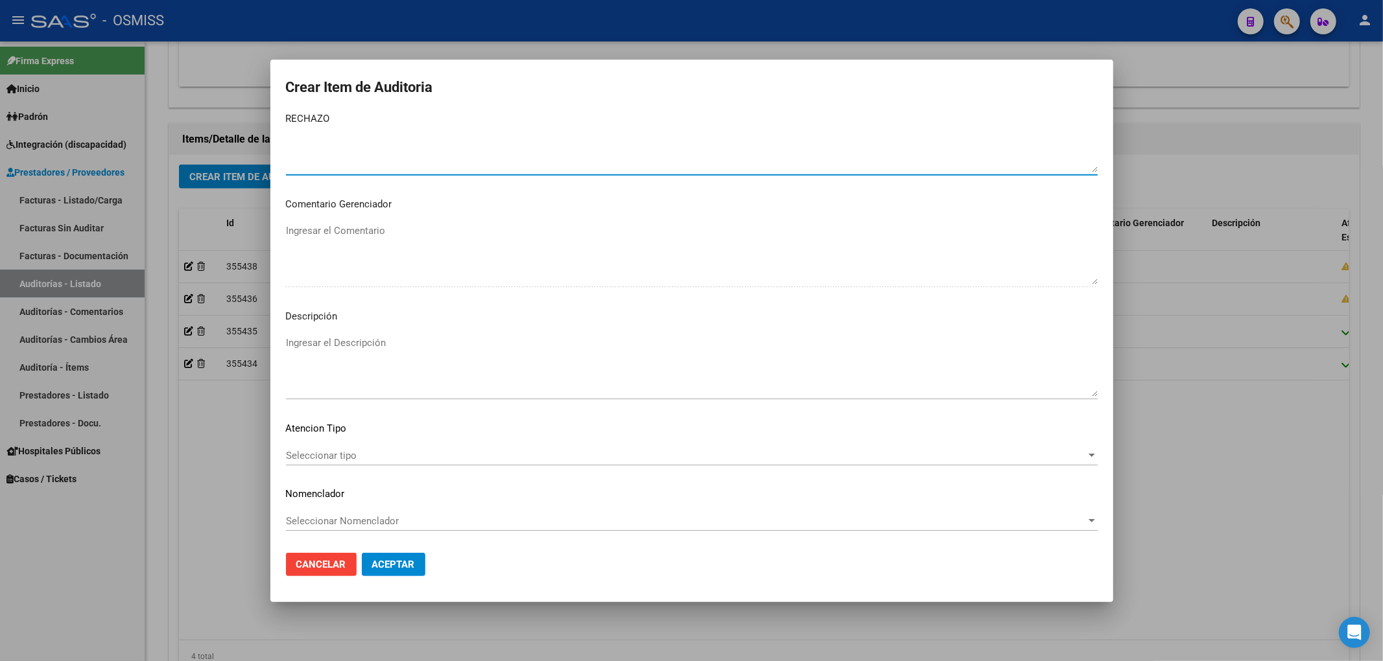
click at [353, 333] on div "Ingresar el Descripción" at bounding box center [692, 366] width 812 height 66
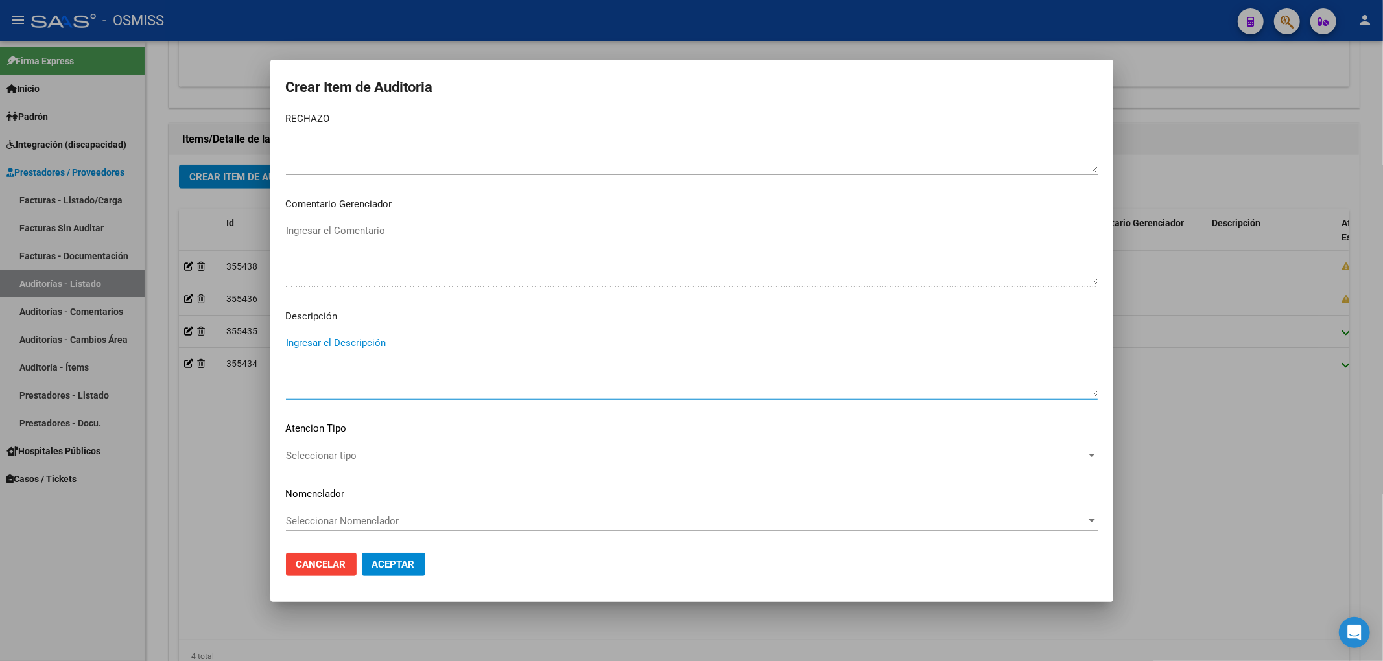
paste textarea "Según el art. 10 inc. A de la ley 23660, no se cumple con la minima continuidad…"
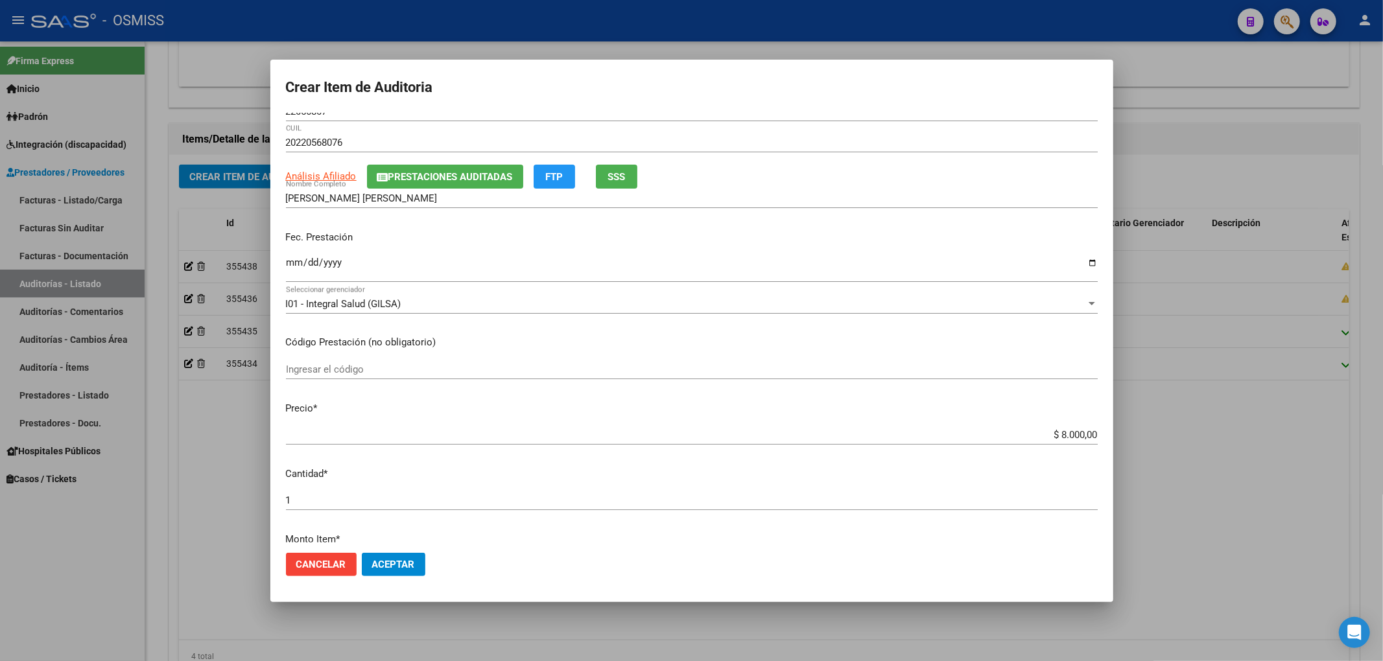
scroll to position [0, 0]
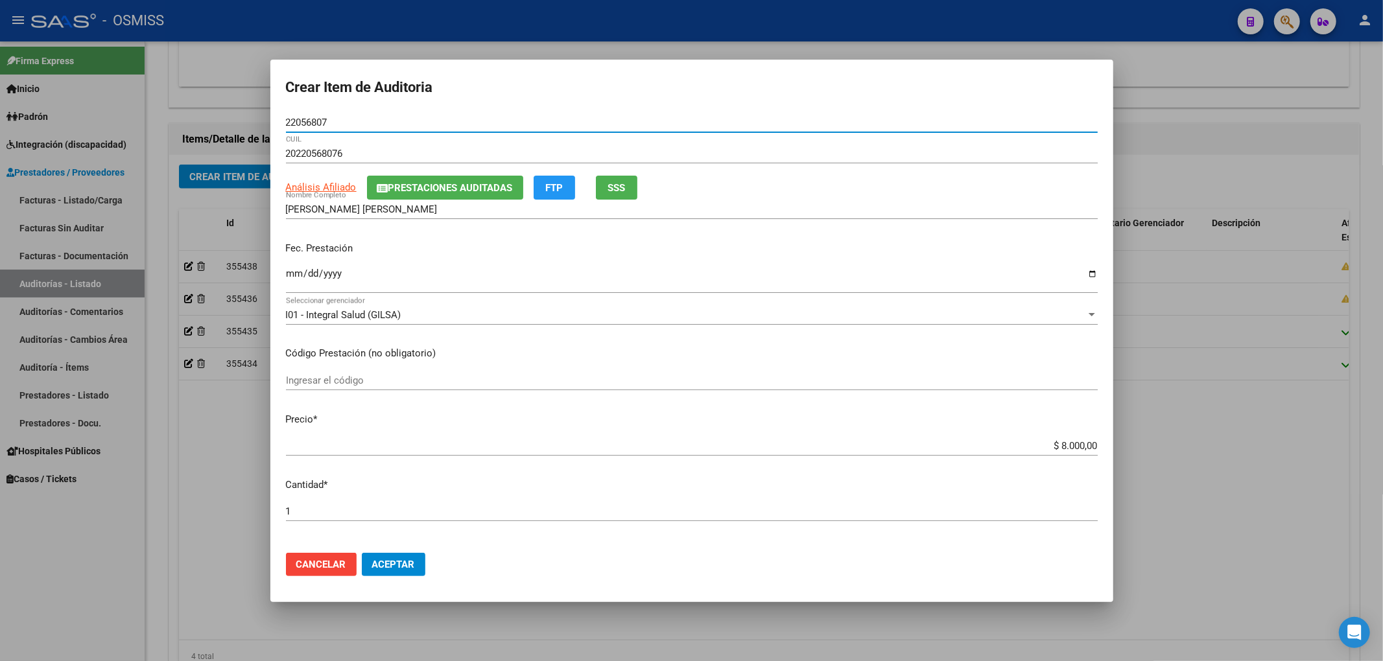
drag, startPoint x: 328, startPoint y: 123, endPoint x: 245, endPoint y: 117, distance: 83.1
click at [245, 117] on div "Crear Item de Auditoria 22056807 Nro Documento 20220568076 CUIL Análisis Afilia…" at bounding box center [691, 330] width 1383 height 661
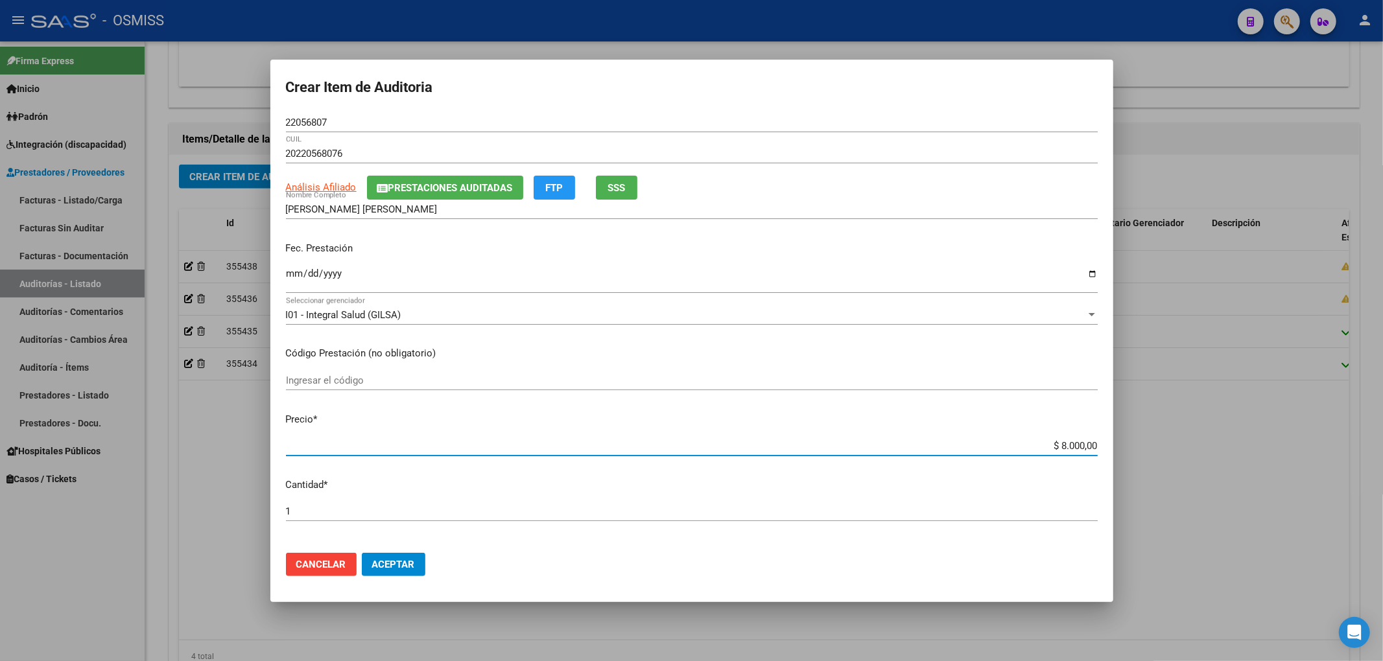
drag, startPoint x: 1039, startPoint y: 442, endPoint x: 1098, endPoint y: 439, distance: 59.1
click at [1098, 439] on mat-dialog-content "22056807 Nro Documento 20220568076 CUIL Análisis Afiliado Prestaciones Auditada…" at bounding box center [691, 328] width 843 height 430
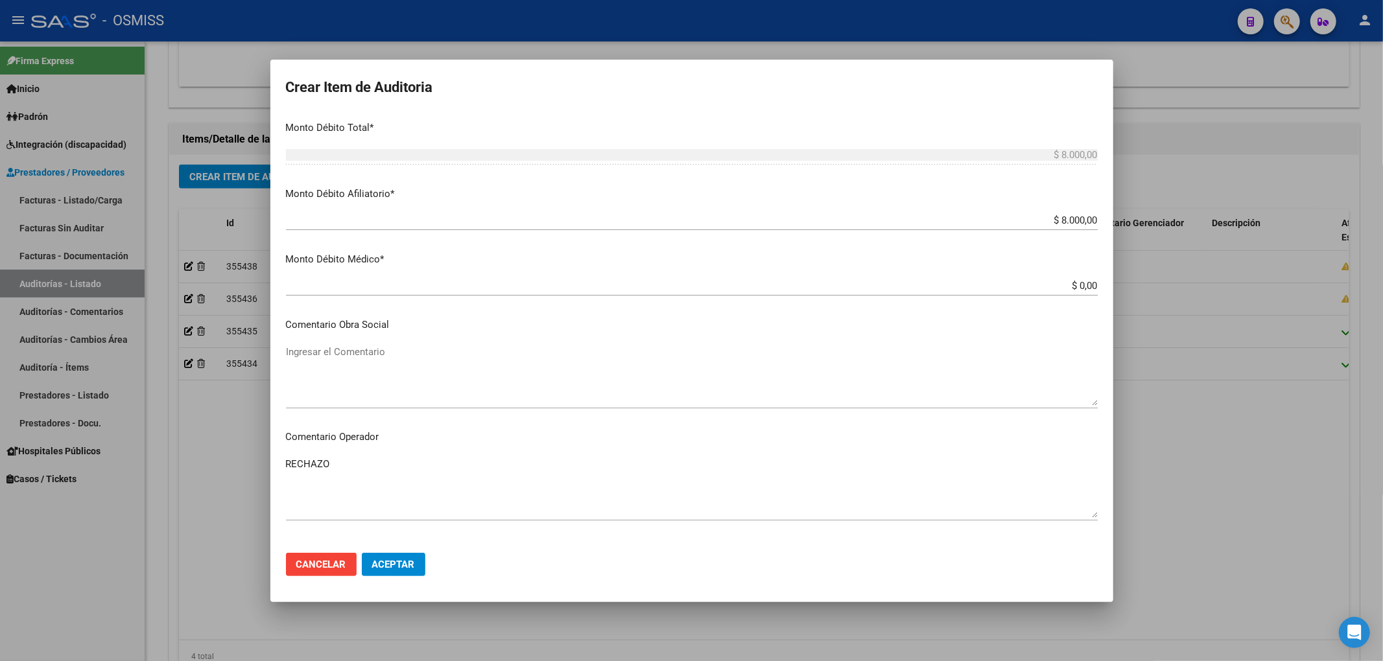
scroll to position [519, 0]
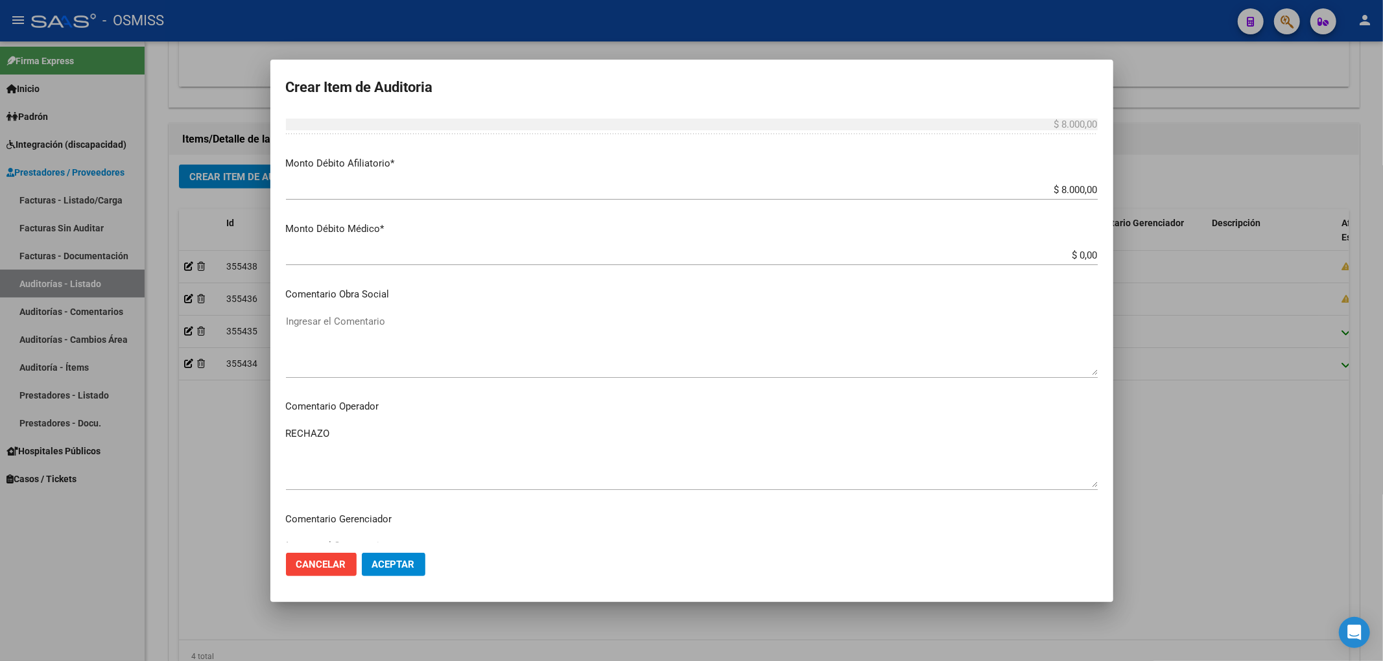
click at [398, 561] on span "Aceptar" at bounding box center [393, 565] width 43 height 12
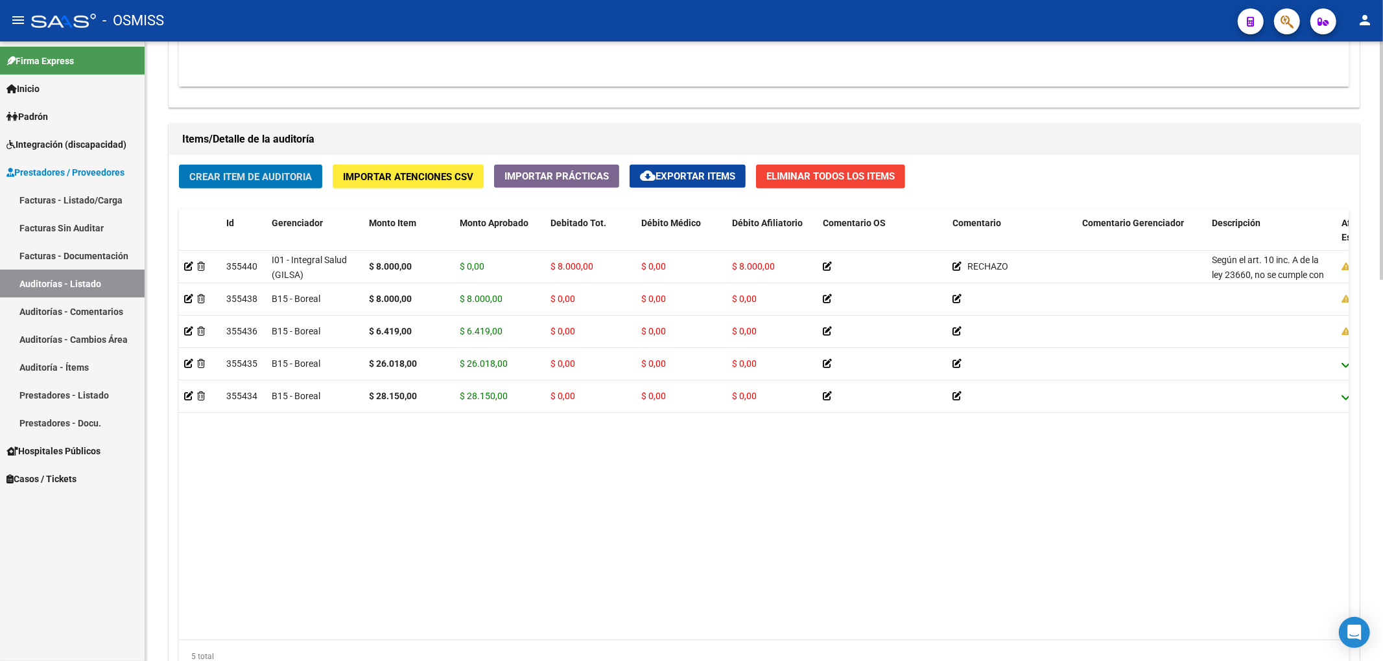
click at [314, 179] on button "Crear Item de Auditoria" at bounding box center [250, 177] width 143 height 24
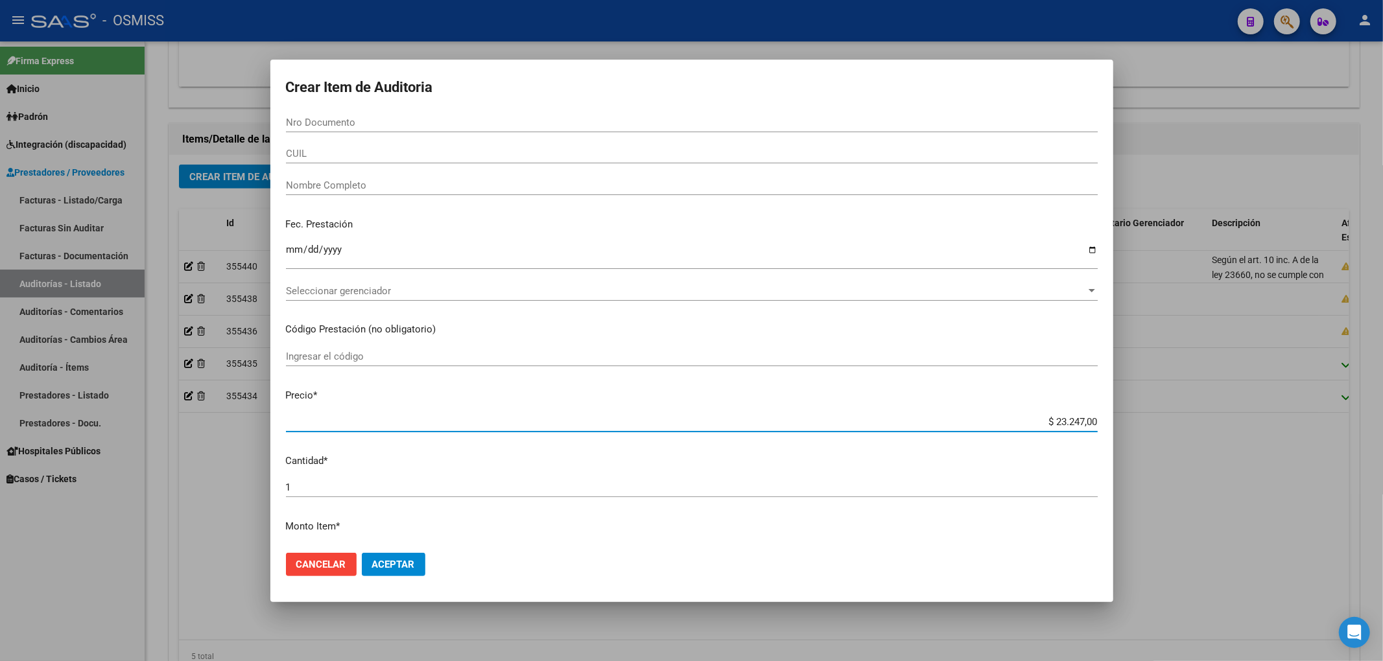
drag, startPoint x: 1040, startPoint y: 427, endPoint x: 1164, endPoint y: 436, distance: 124.8
click at [1160, 436] on div "Crear Item de Auditoria Nro Documento CUIL Nombre Completo Fec. Prestación Ingr…" at bounding box center [691, 330] width 1383 height 661
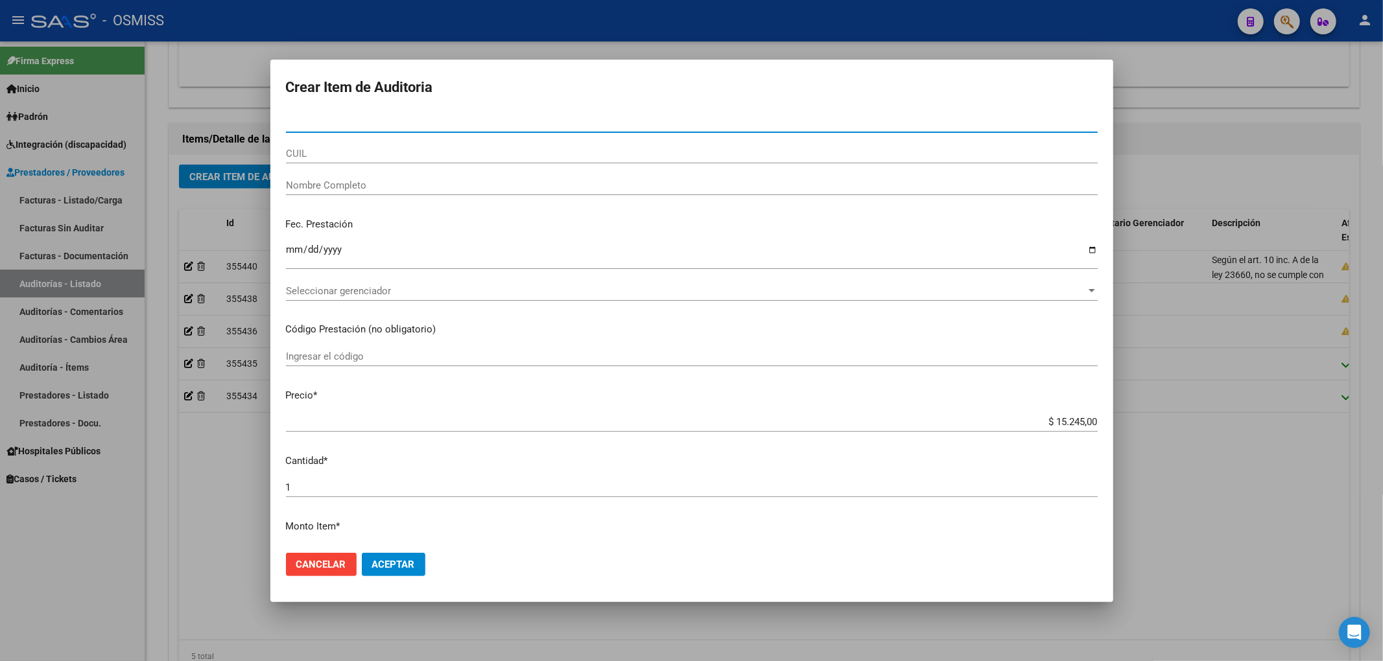
click at [382, 123] on input "Nro Documento" at bounding box center [692, 123] width 812 height 12
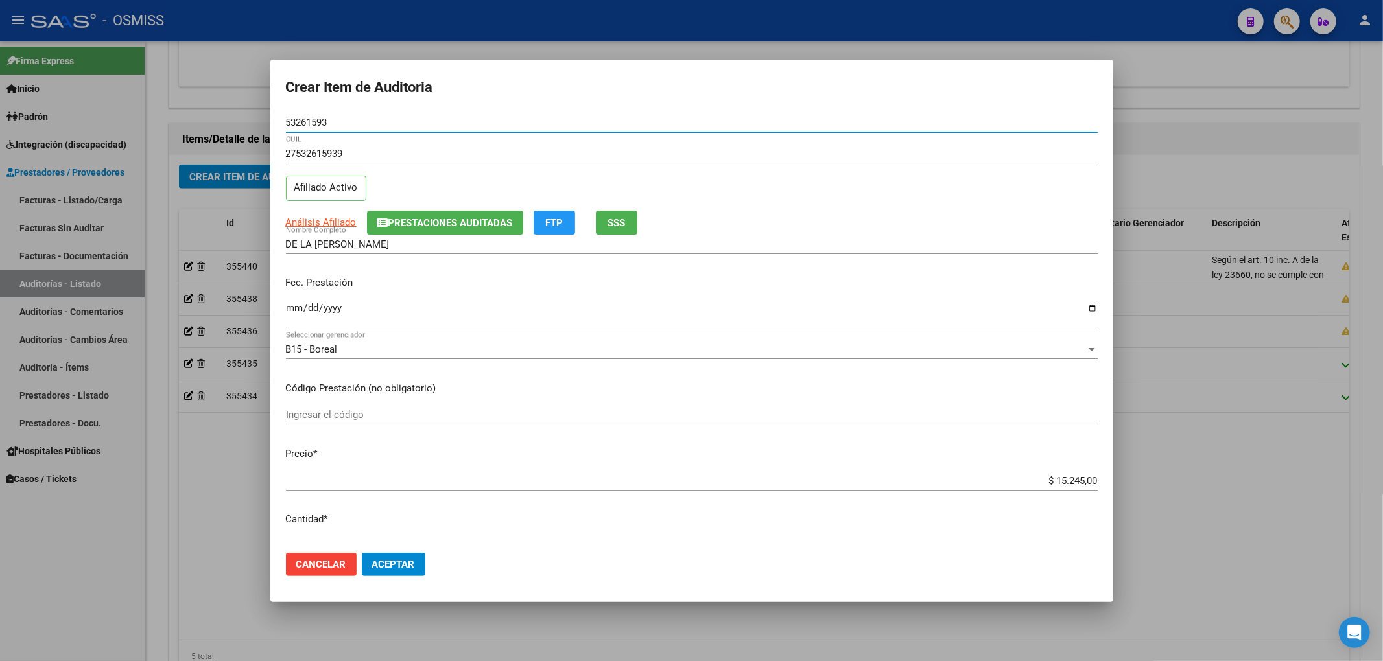
click at [486, 222] on span "Prestaciones Auditadas" at bounding box center [450, 223] width 124 height 12
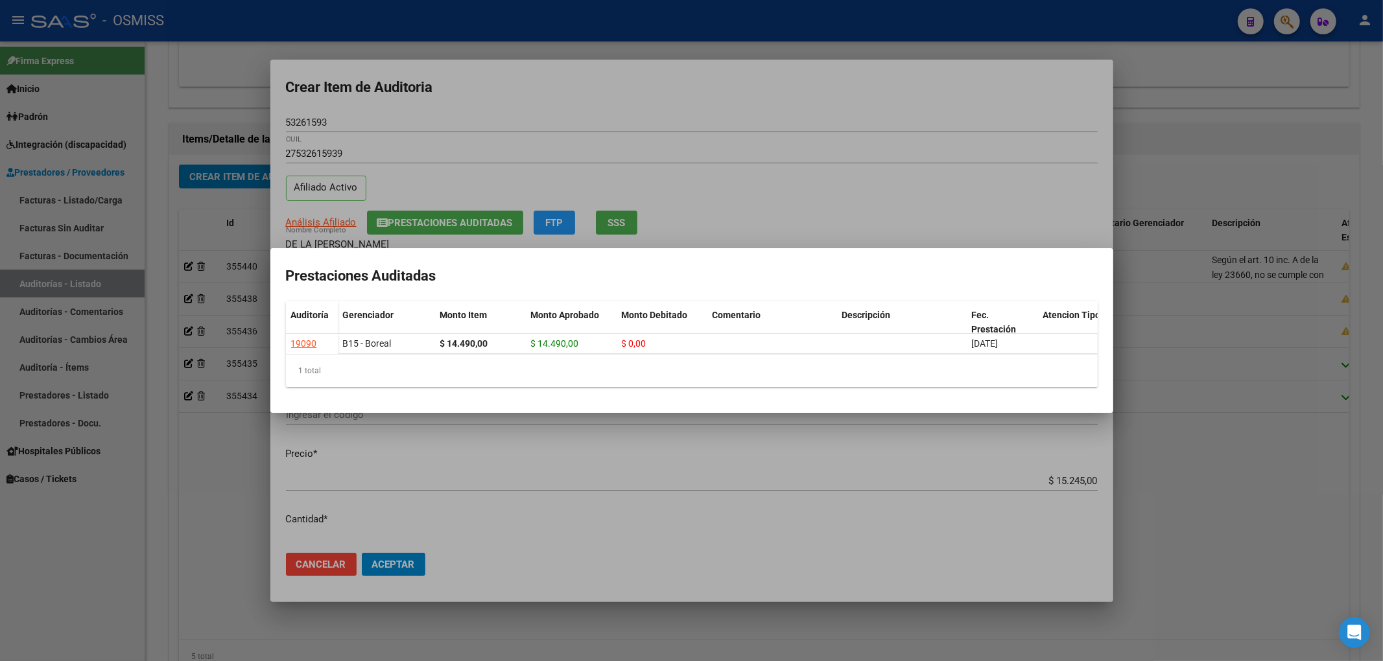
click at [717, 105] on div at bounding box center [691, 330] width 1383 height 661
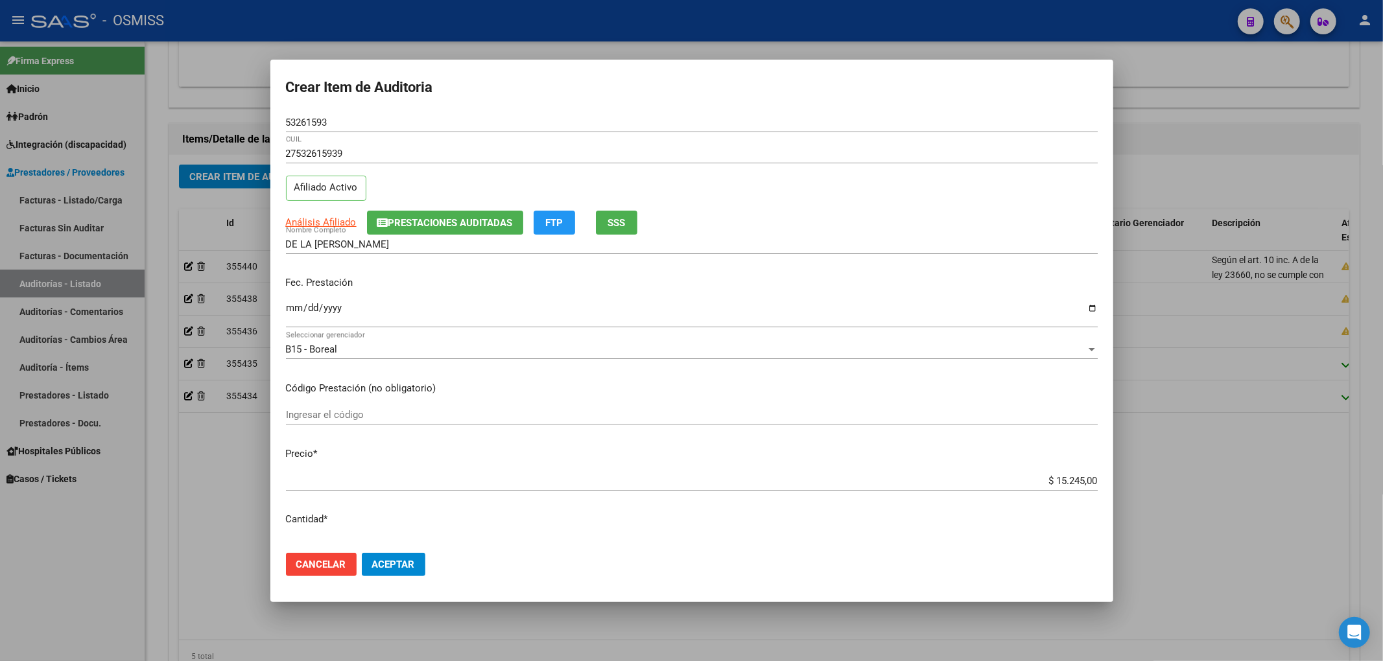
click at [290, 316] on input "Ingresar la fecha" at bounding box center [692, 313] width 812 height 21
drag, startPoint x: 333, startPoint y: 123, endPoint x: 187, endPoint y: 117, distance: 146.0
click at [187, 117] on div "Crear Item de Auditoria 53261593 Nro Documento 27532615939 CUIL Afiliado Activo…" at bounding box center [691, 330] width 1383 height 661
click at [416, 300] on div "[DATE] Ingresar la fecha" at bounding box center [692, 314] width 812 height 28
click at [403, 568] on span "Aceptar" at bounding box center [393, 565] width 43 height 12
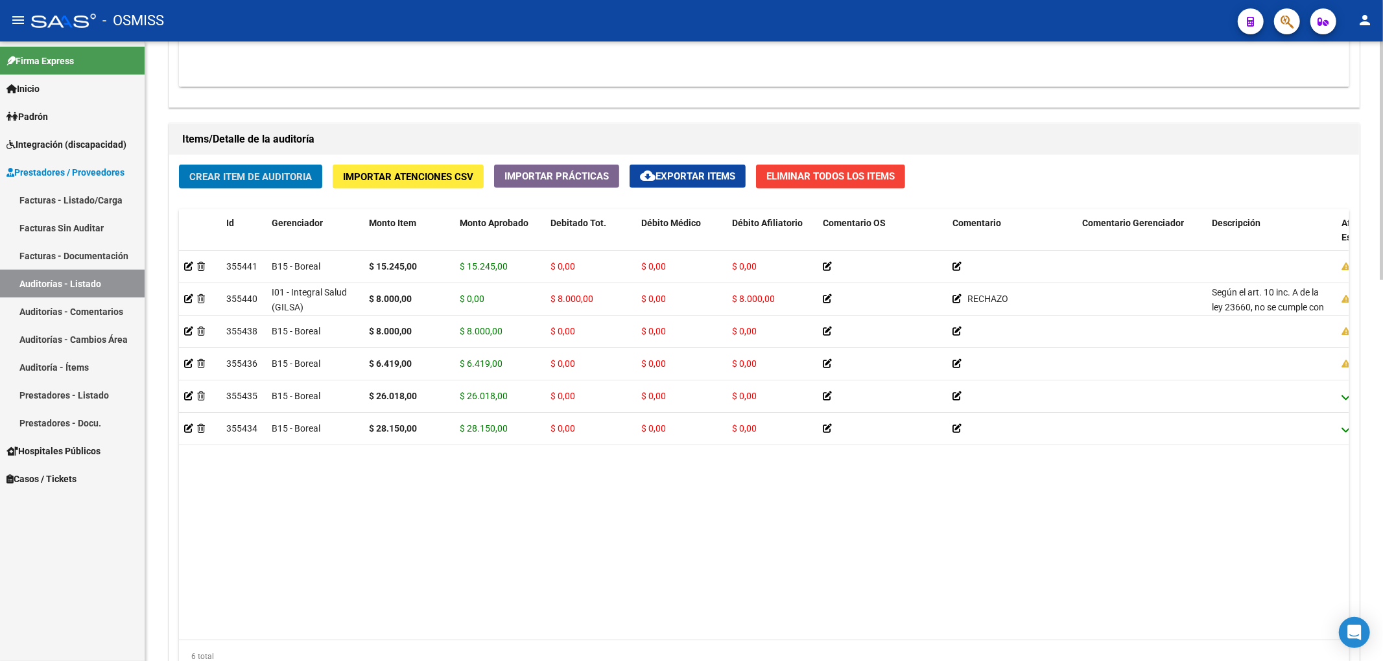
click at [279, 178] on span "Crear Item de Auditoria" at bounding box center [250, 177] width 123 height 12
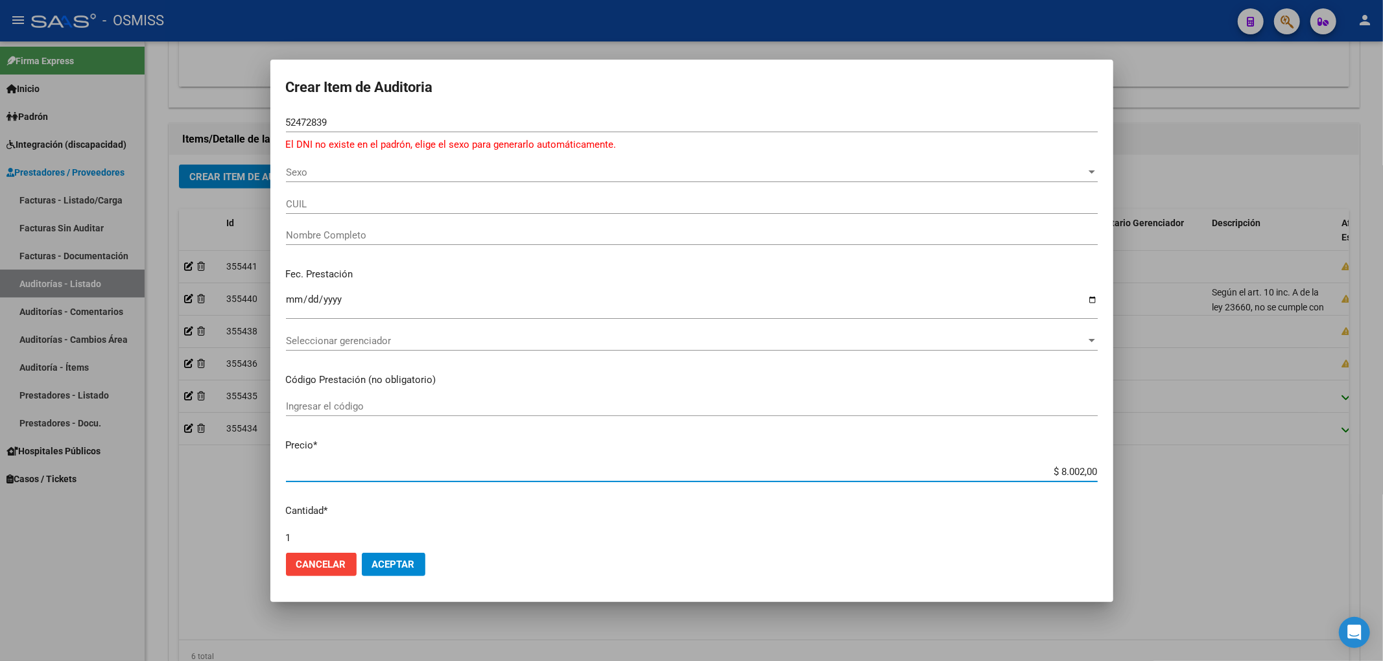
drag, startPoint x: 1046, startPoint y: 467, endPoint x: 1162, endPoint y: 463, distance: 116.1
click at [1157, 463] on div "Crear Item de Auditoria 52472839 Nro Documento El DNI no existe en el padrón, e…" at bounding box center [691, 330] width 1383 height 661
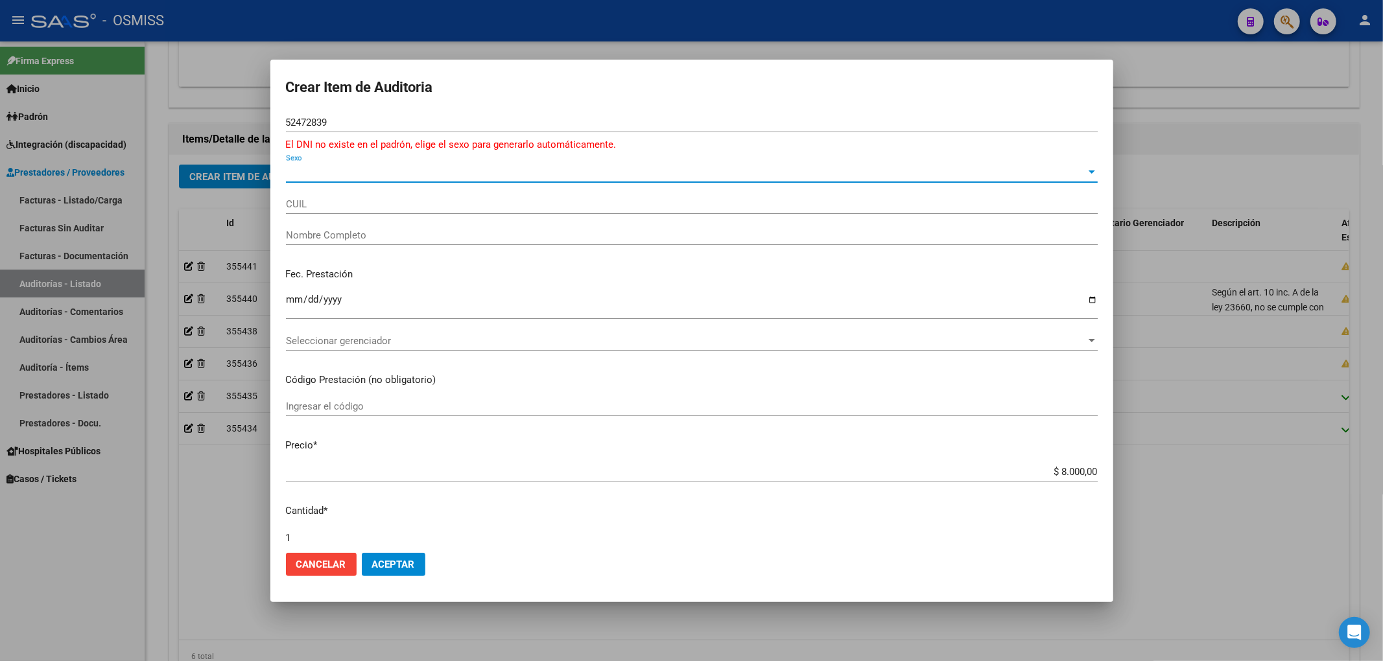
click at [320, 178] on span "Sexo" at bounding box center [686, 173] width 800 height 12
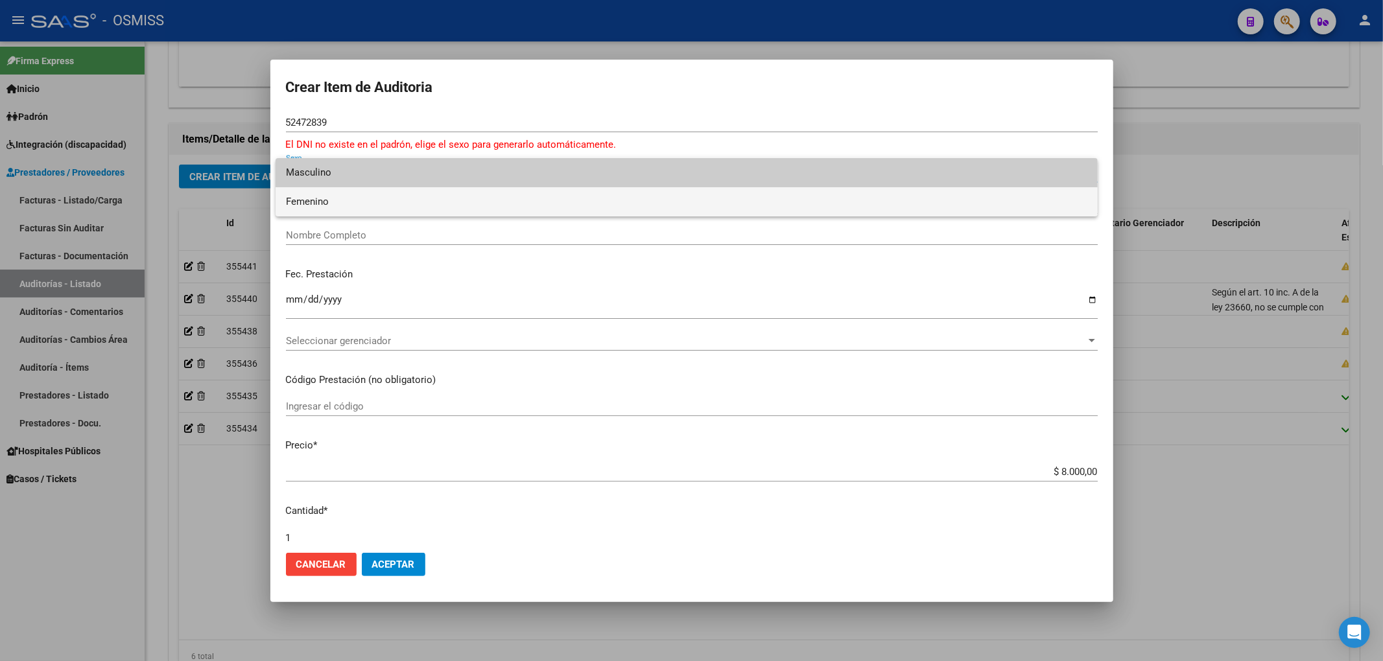
click at [320, 205] on span "Femenino" at bounding box center [686, 201] width 801 height 29
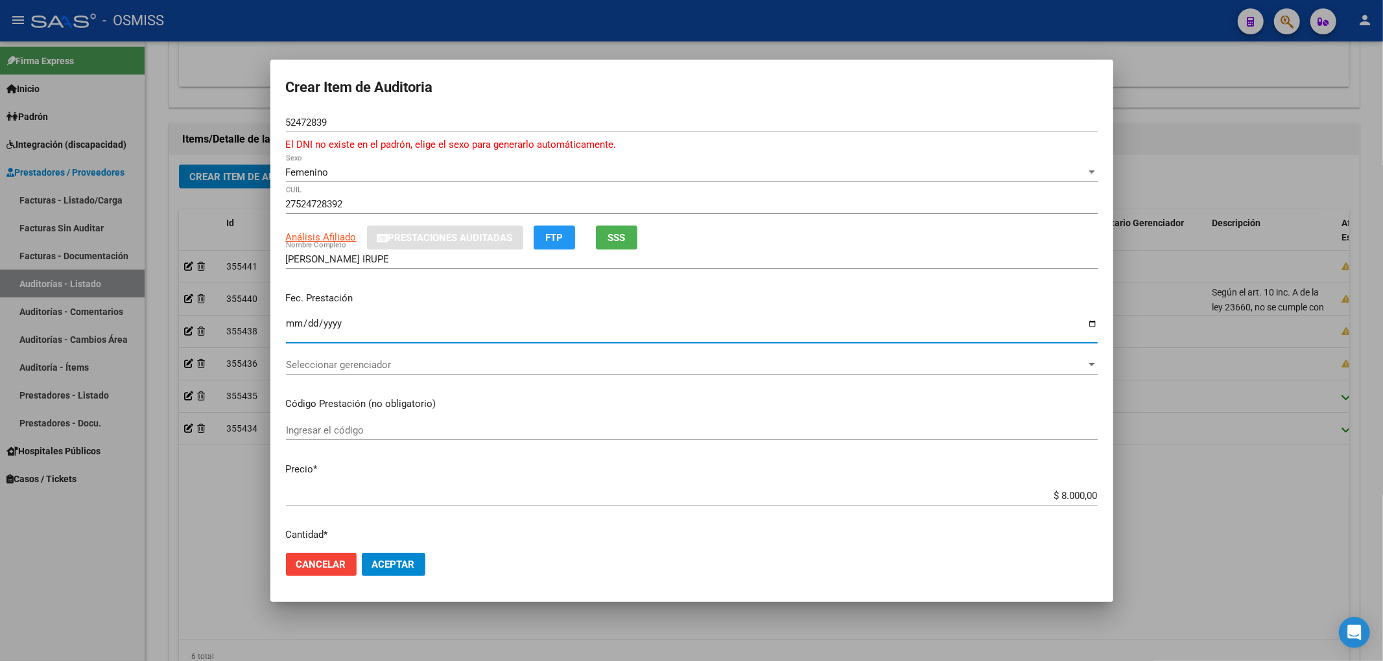
click at [293, 327] on input "Ingresar la fecha" at bounding box center [692, 328] width 812 height 21
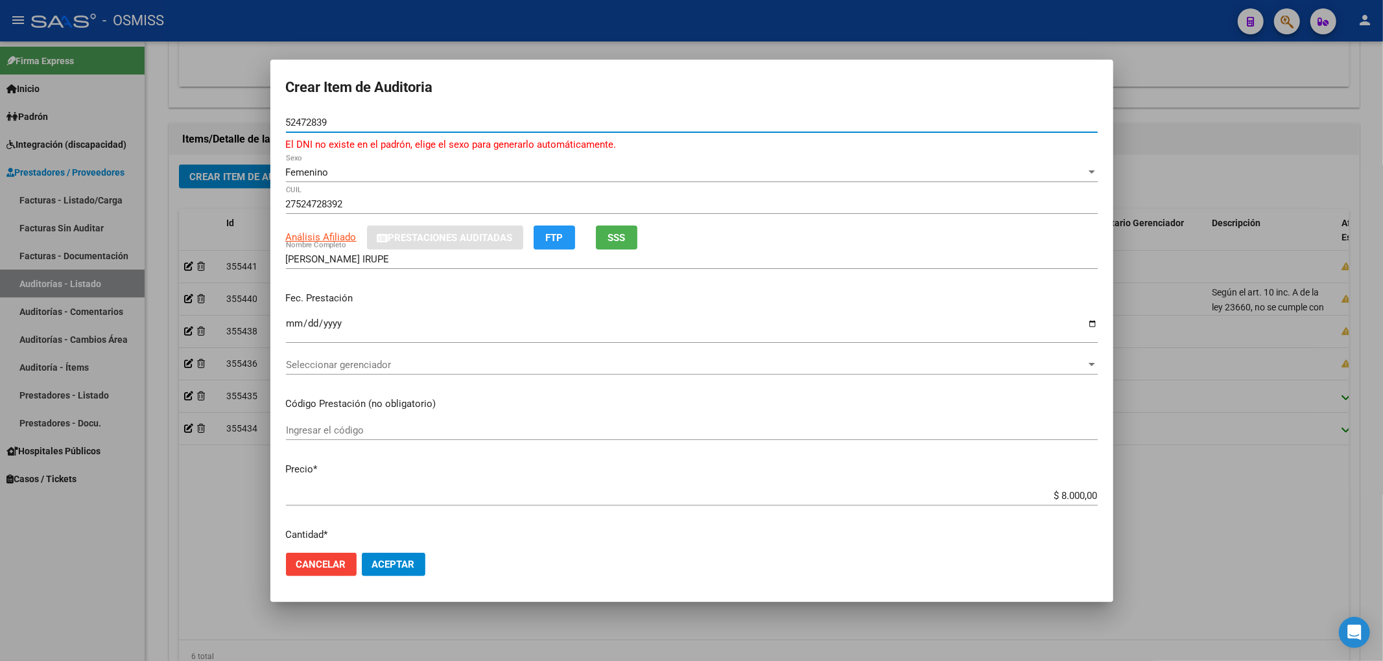
drag, startPoint x: 301, startPoint y: 123, endPoint x: 224, endPoint y: 120, distance: 77.2
click at [224, 120] on div "Crear Item de Auditoria 52472839 Nro Documento El DNI no existe en el padrón, e…" at bounding box center [691, 330] width 1383 height 661
click at [315, 364] on span "Seleccionar gerenciador" at bounding box center [686, 365] width 800 height 12
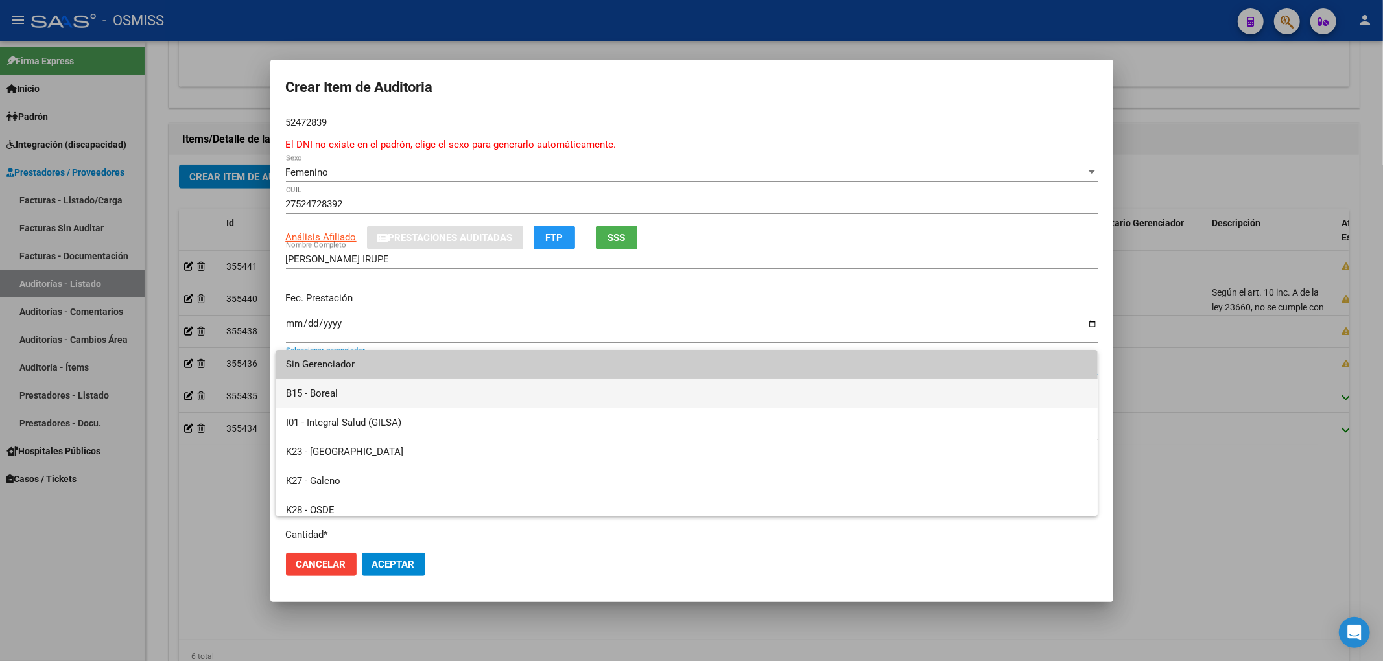
click at [350, 397] on span "B15 - Boreal" at bounding box center [686, 393] width 801 height 29
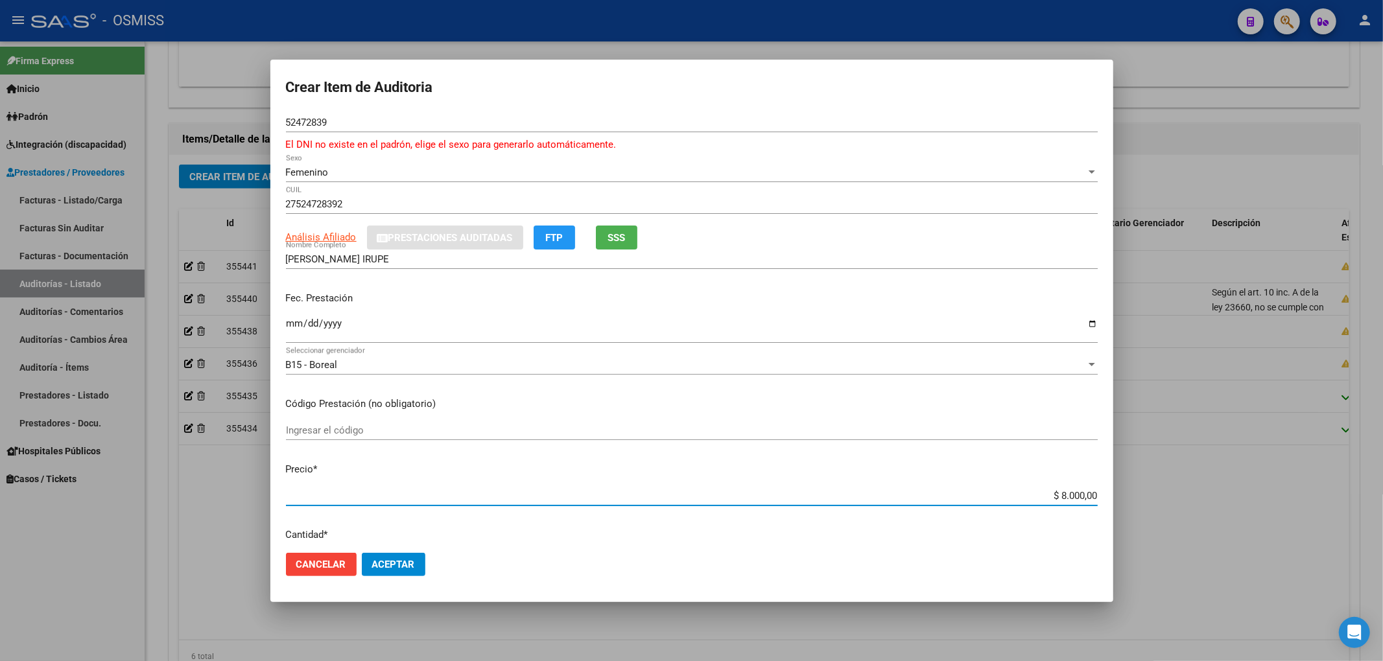
drag, startPoint x: 1035, startPoint y: 494, endPoint x: 1142, endPoint y: 499, distance: 107.1
click at [1142, 499] on div "Crear Item de Auditoria 52472839 Nro Documento El DNI no existe en el padrón, e…" at bounding box center [691, 330] width 1383 height 661
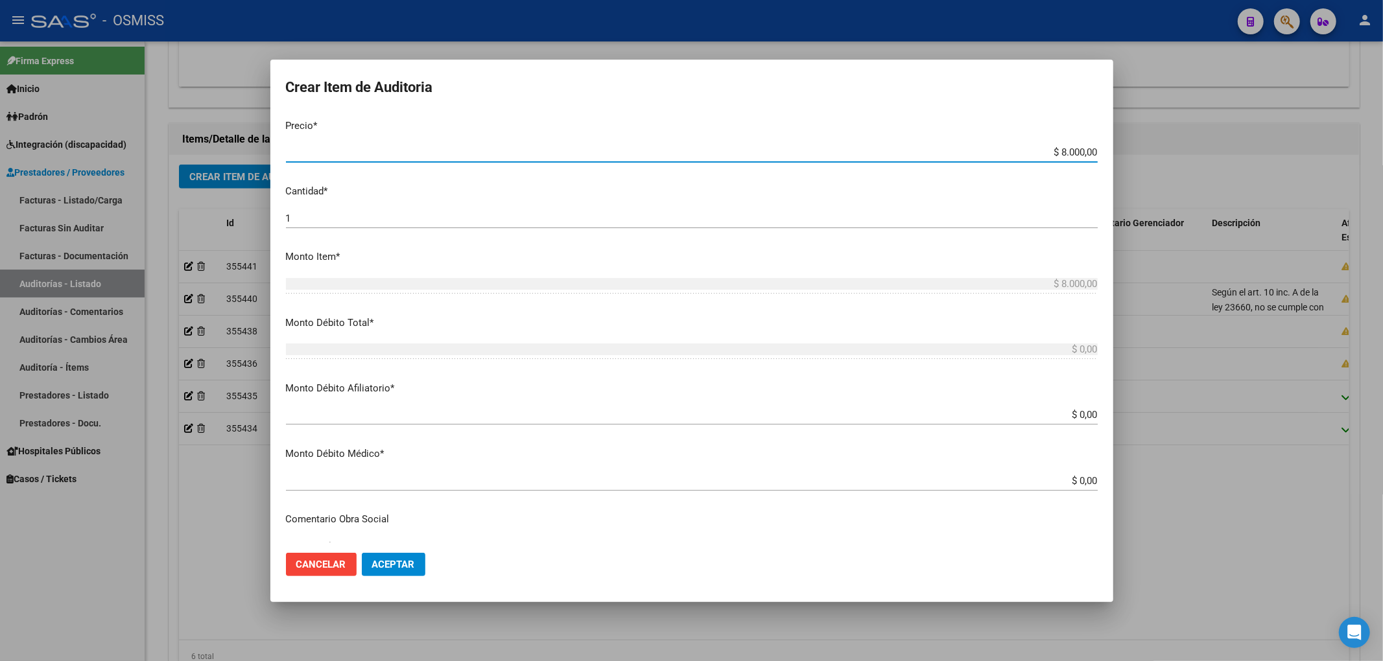
scroll to position [346, 0]
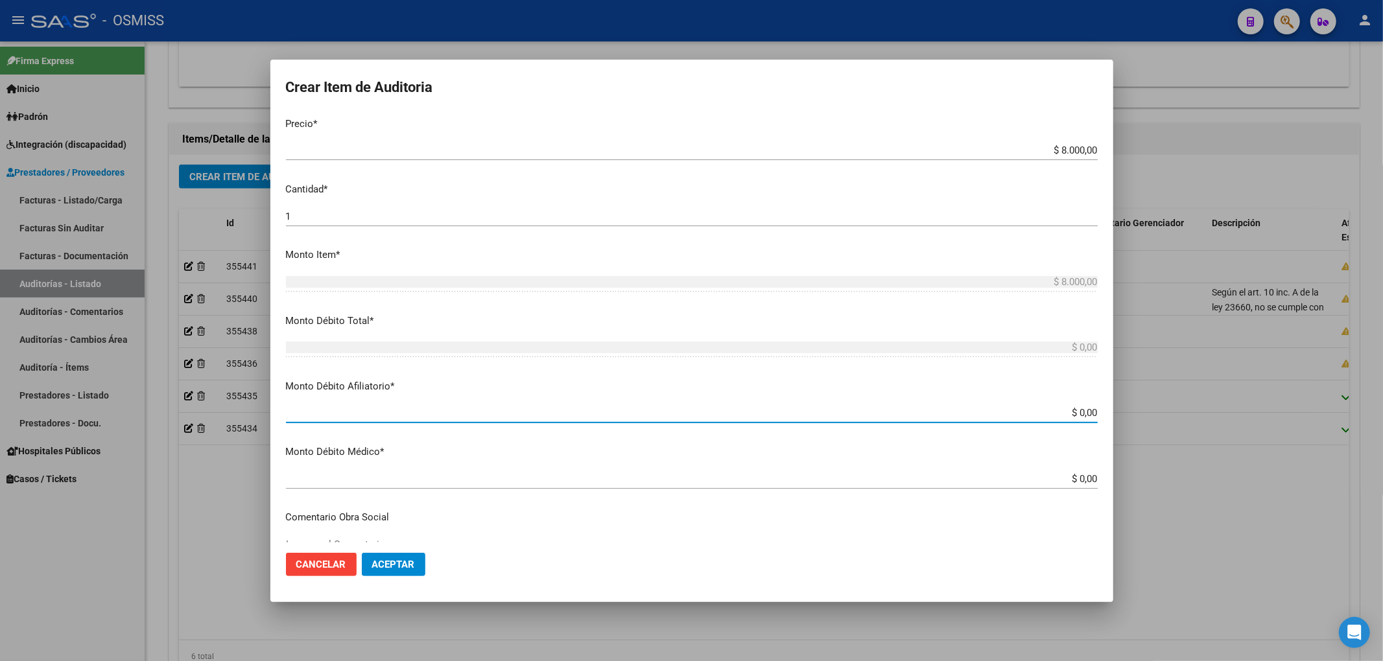
click at [1083, 411] on input "$ 0,00" at bounding box center [692, 413] width 812 height 12
click at [1085, 412] on input "$ 0,00" at bounding box center [692, 413] width 812 height 12
paste input "$ 8.000,00"
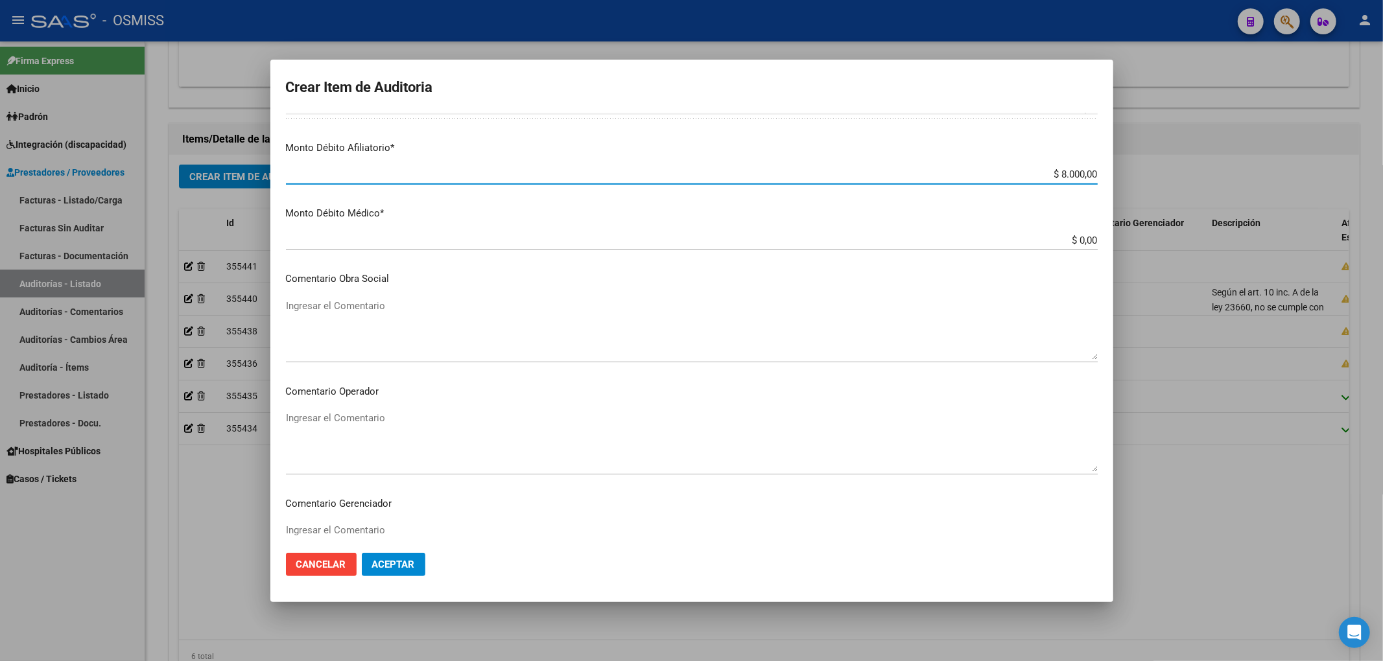
scroll to position [605, 0]
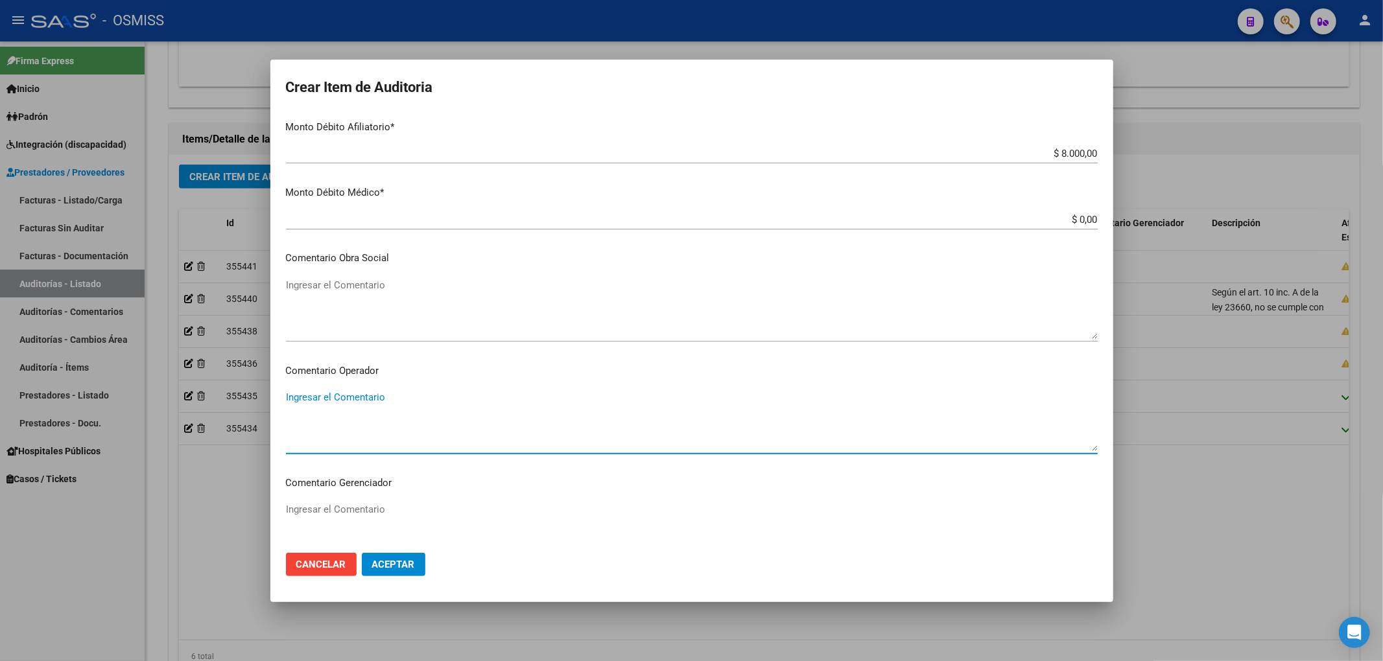
click at [343, 412] on textarea "Ingresar el Comentario" at bounding box center [692, 420] width 812 height 61
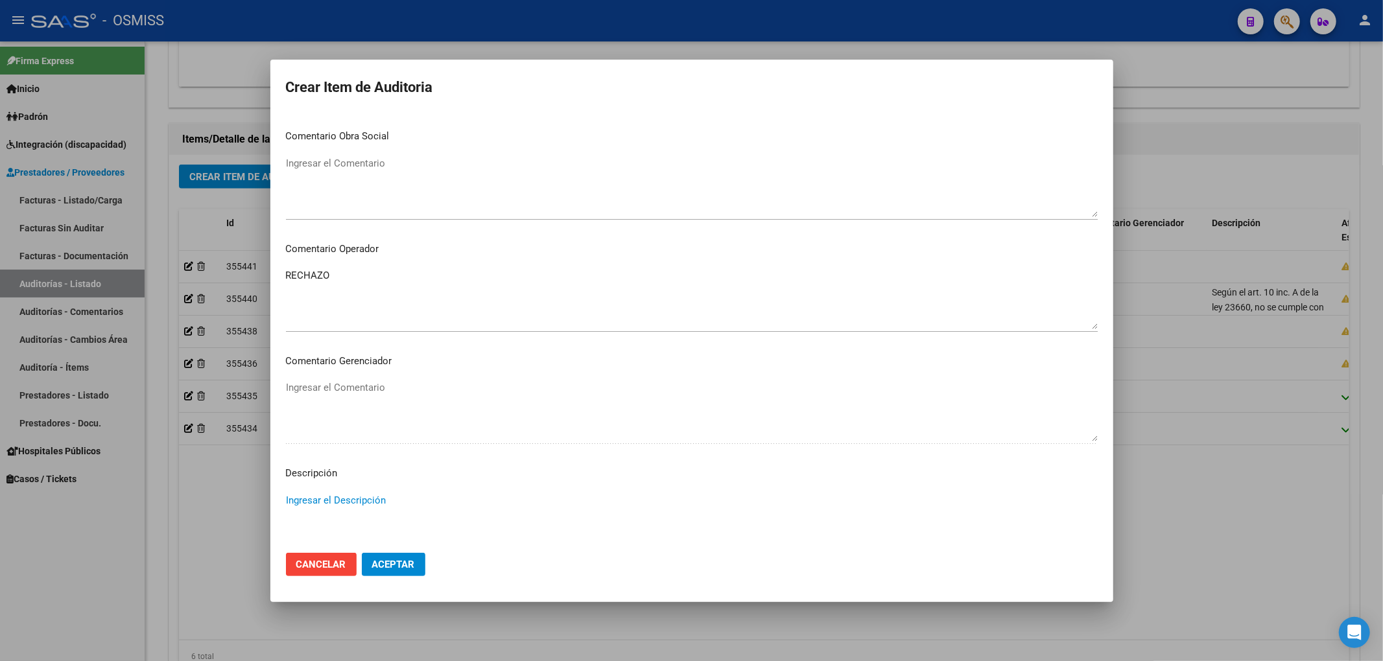
scroll to position [711, 0]
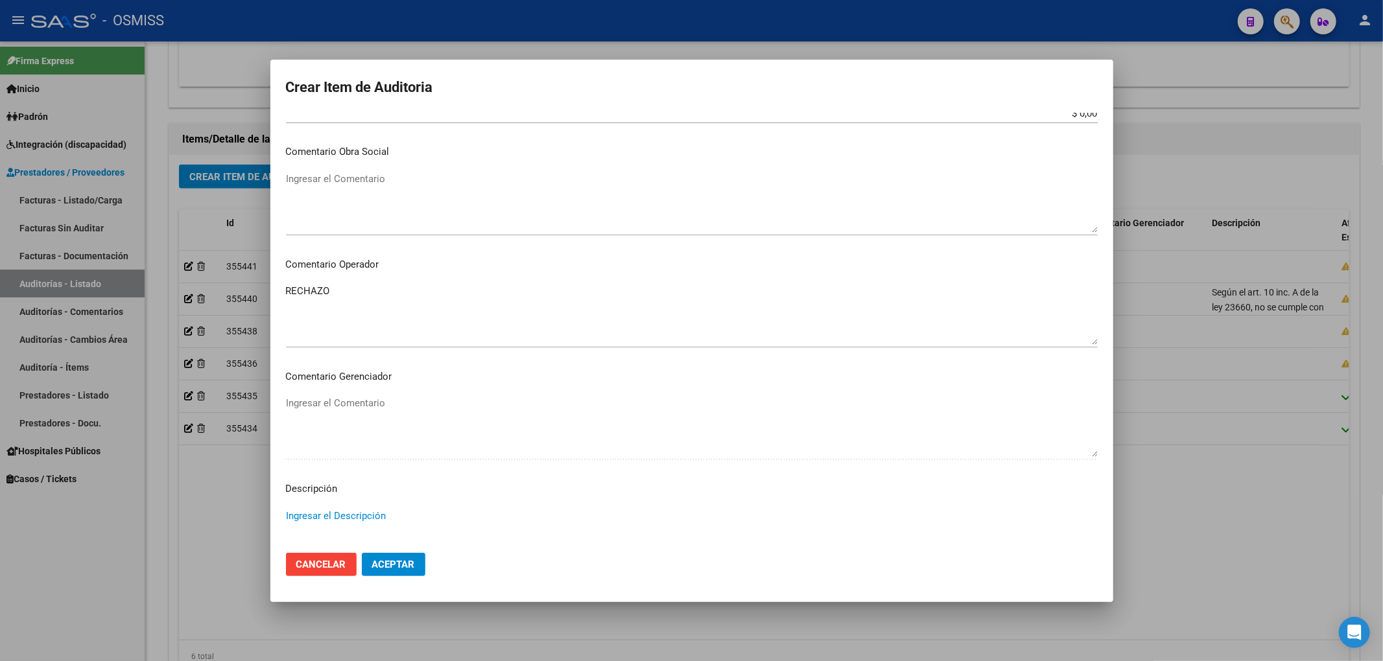
paste textarea "BAJA al ../../.. por finalizacion de la cobertura de Desempleo. Resolución Nº 1…"
drag, startPoint x: 348, startPoint y: 517, endPoint x: 322, endPoint y: 517, distance: 25.9
click at [322, 517] on textarea "BAJA al ../../.. por finalizacion de la cobertura de Desempleo. Resolución Nº 1…" at bounding box center [692, 539] width 812 height 61
click at [335, 519] on textarea "BAJA al [DATE] por finalizacion de la cobertura de Desempleo. Resolución Nº 120…" at bounding box center [692, 539] width 812 height 61
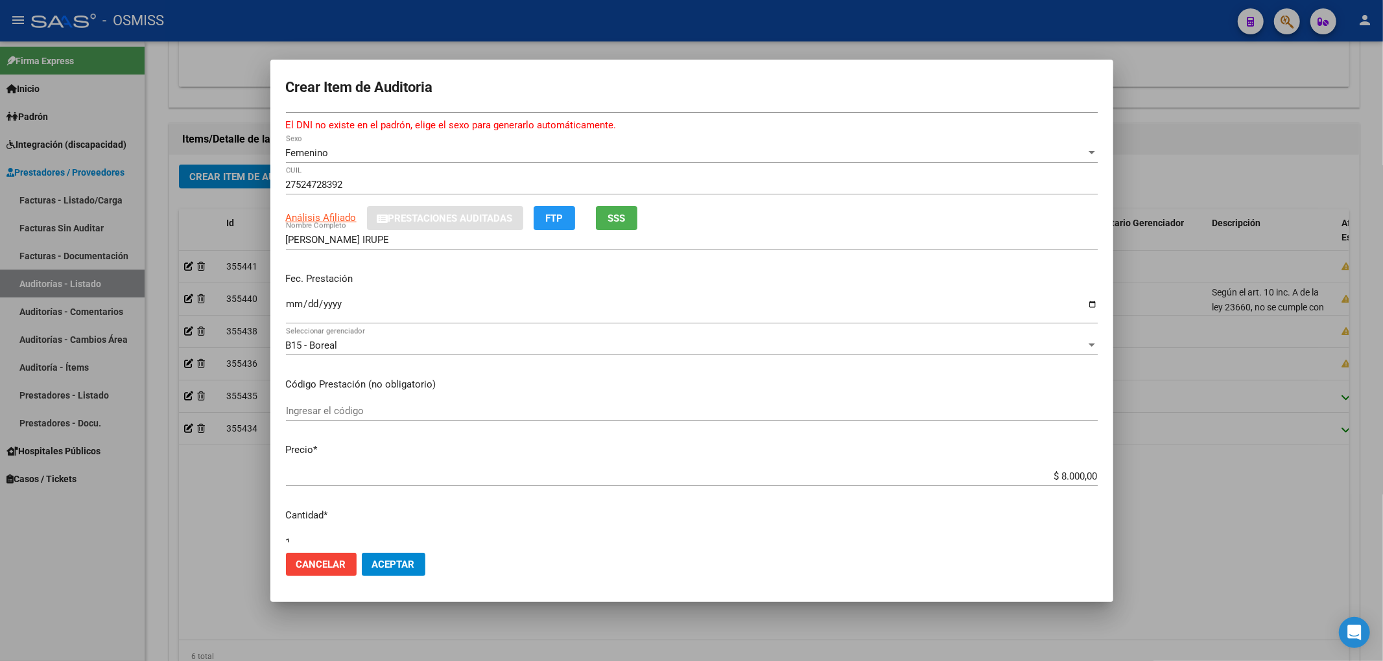
scroll to position [0, 0]
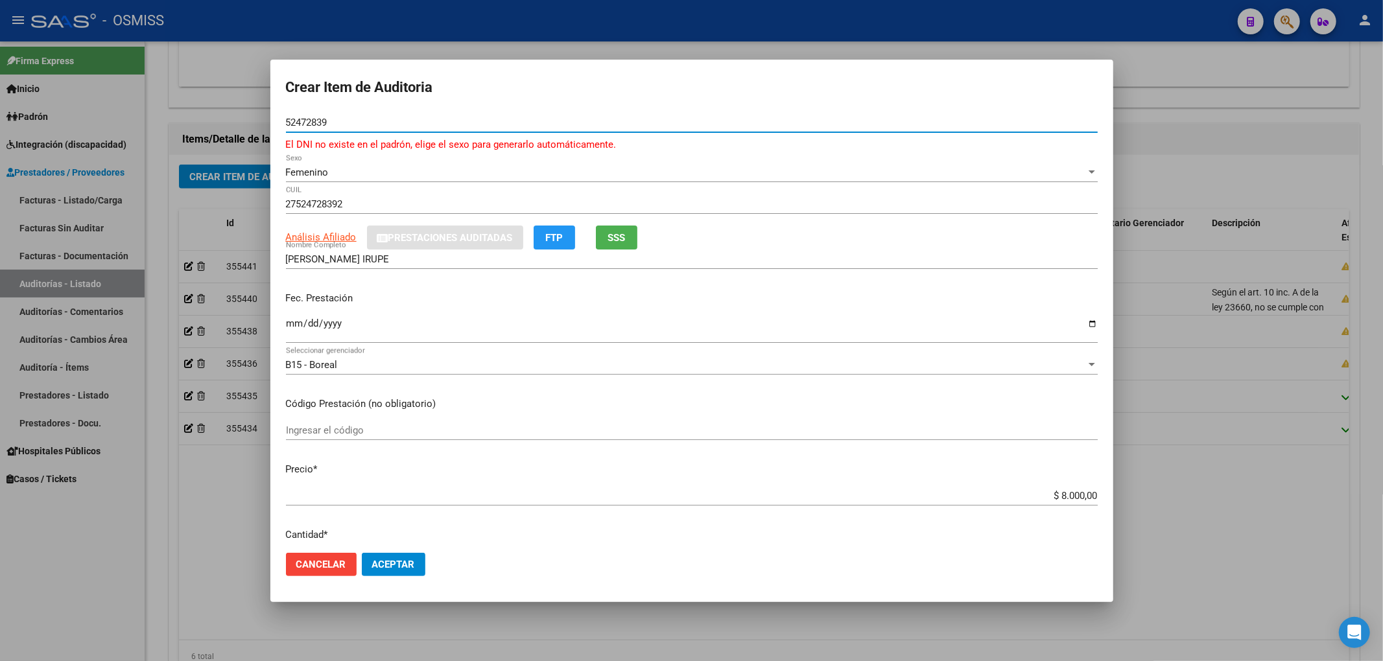
drag, startPoint x: 336, startPoint y: 117, endPoint x: 255, endPoint y: 120, distance: 80.5
click at [255, 120] on div "Crear Item de Auditoria 52472839 Nro Documento El DNI no existe en el padrón, e…" at bounding box center [691, 330] width 1383 height 661
click at [397, 548] on mat-dialog-actions "Cancelar Aceptar" at bounding box center [692, 565] width 812 height 44
drag, startPoint x: 397, startPoint y: 548, endPoint x: 395, endPoint y: 555, distance: 6.8
click at [395, 555] on mat-dialog-actions "Cancelar Aceptar" at bounding box center [692, 565] width 812 height 44
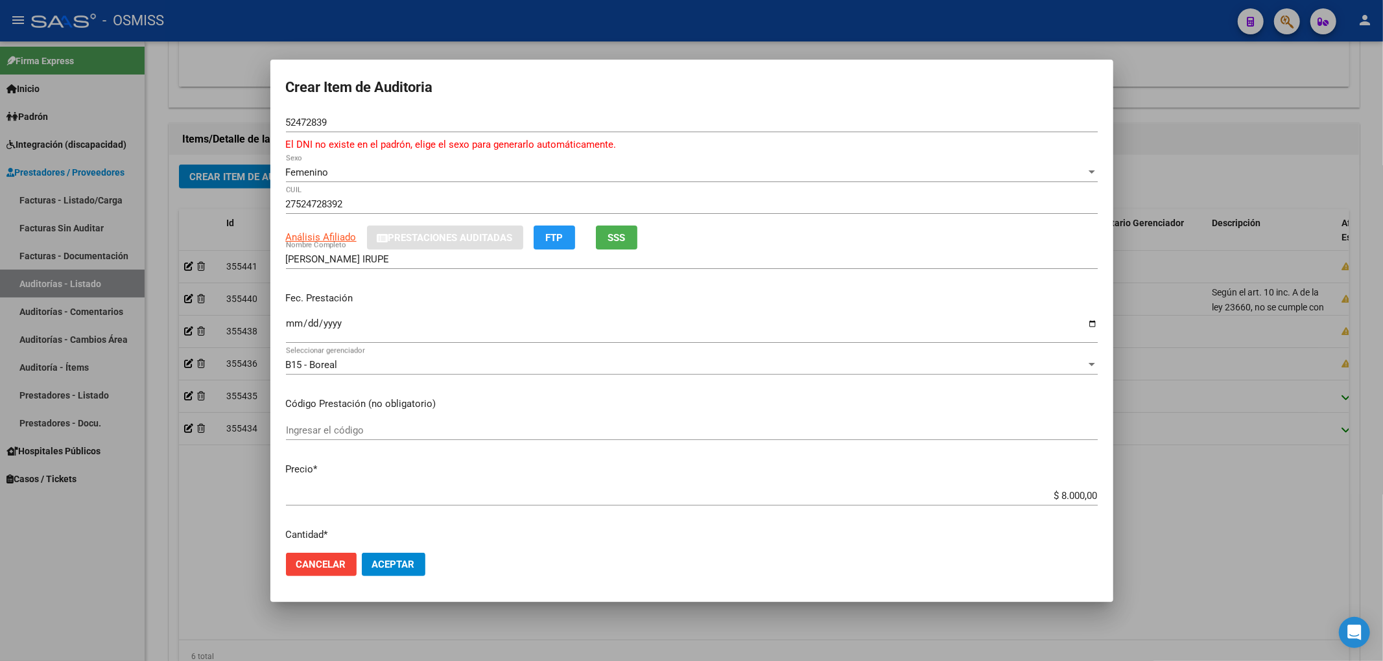
click at [395, 555] on button "Aceptar" at bounding box center [394, 564] width 64 height 23
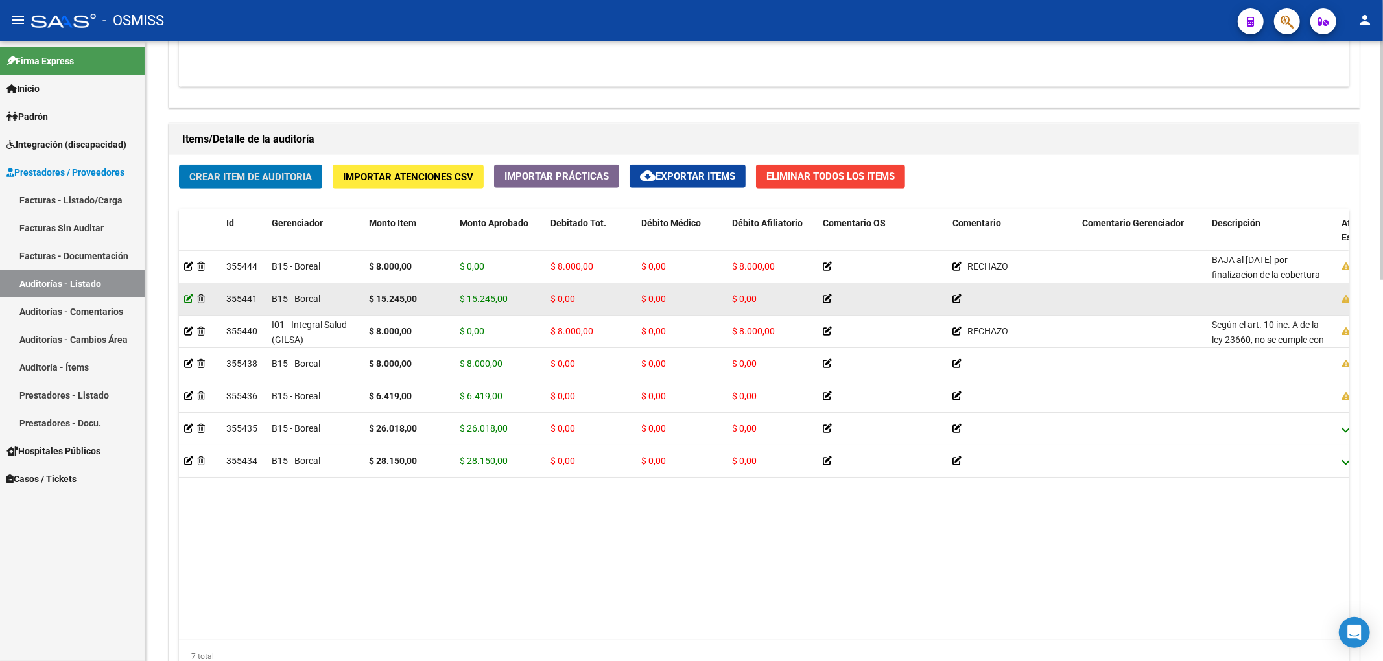
click at [193, 303] on icon at bounding box center [188, 298] width 9 height 9
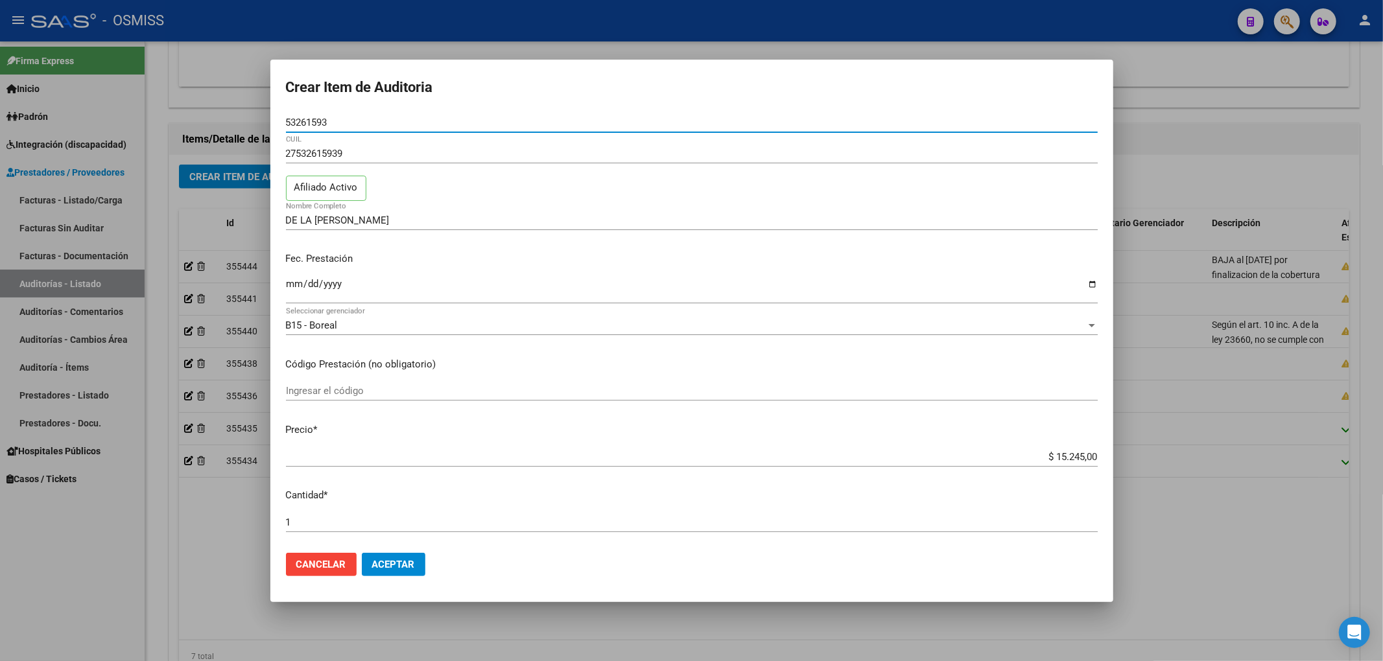
click at [1074, 452] on input "$ 15.245,00" at bounding box center [692, 457] width 812 height 12
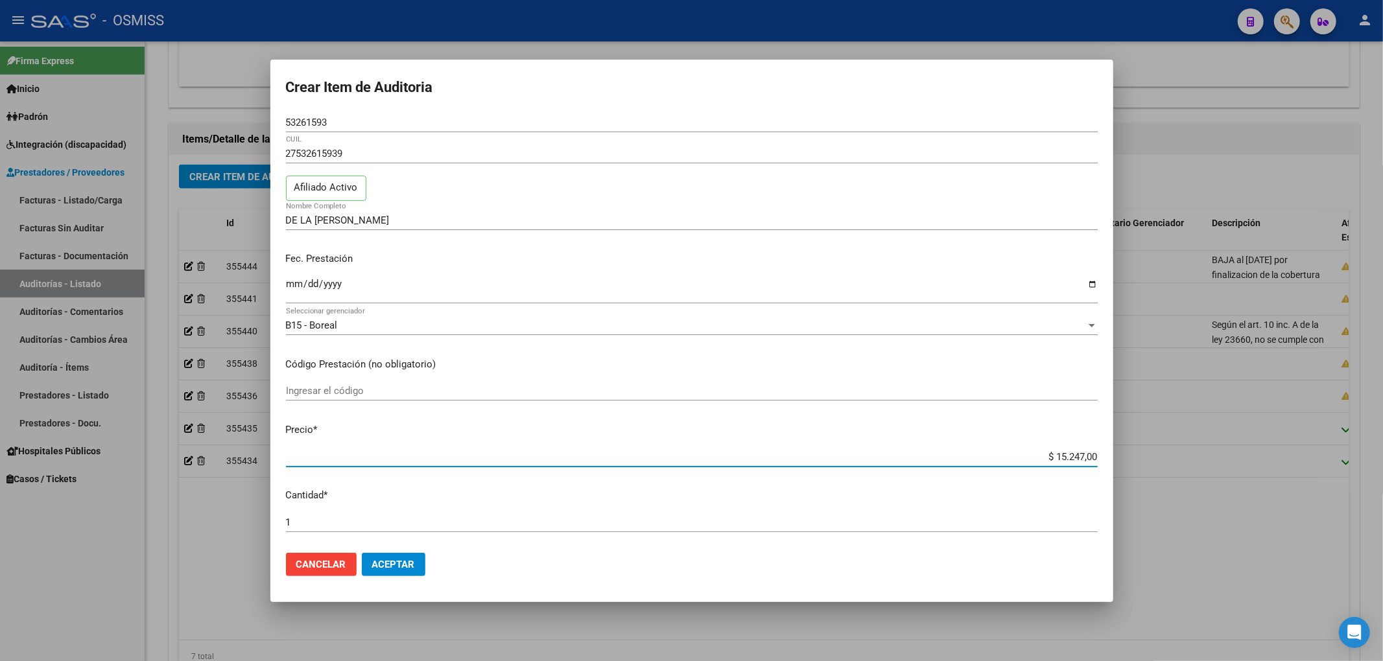
click at [390, 563] on span "Aceptar" at bounding box center [393, 565] width 43 height 12
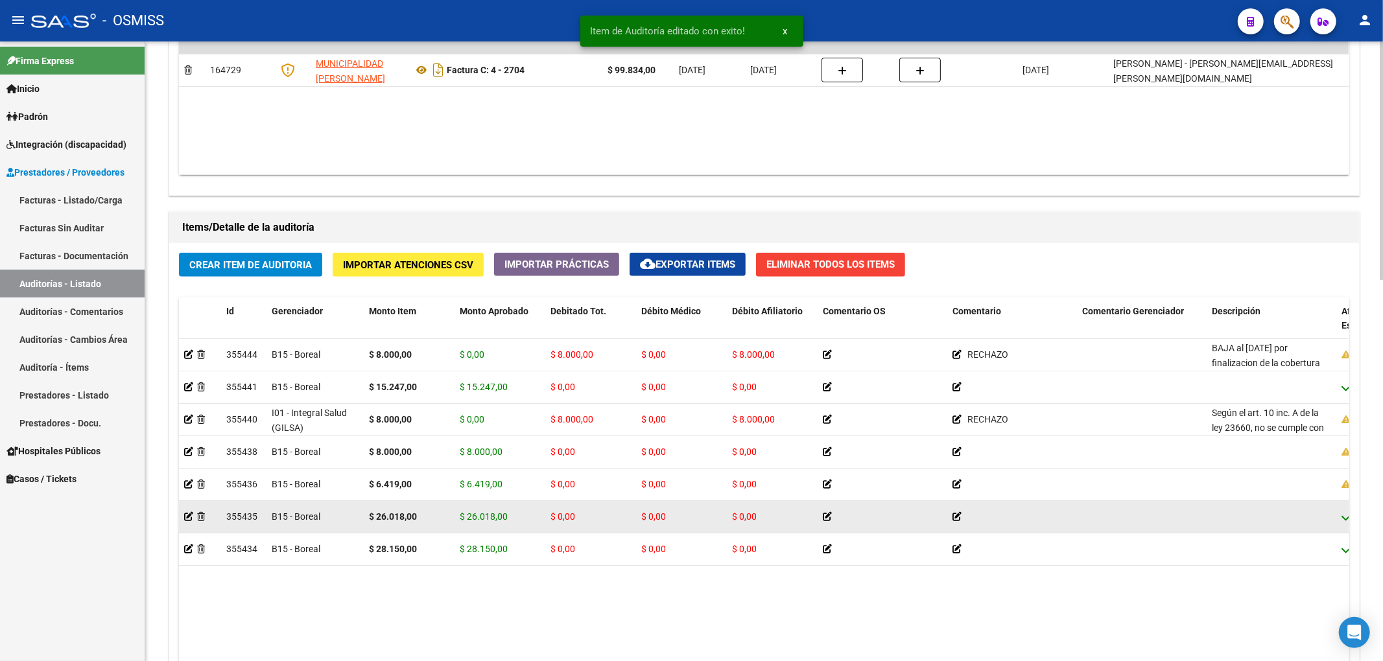
scroll to position [778, 0]
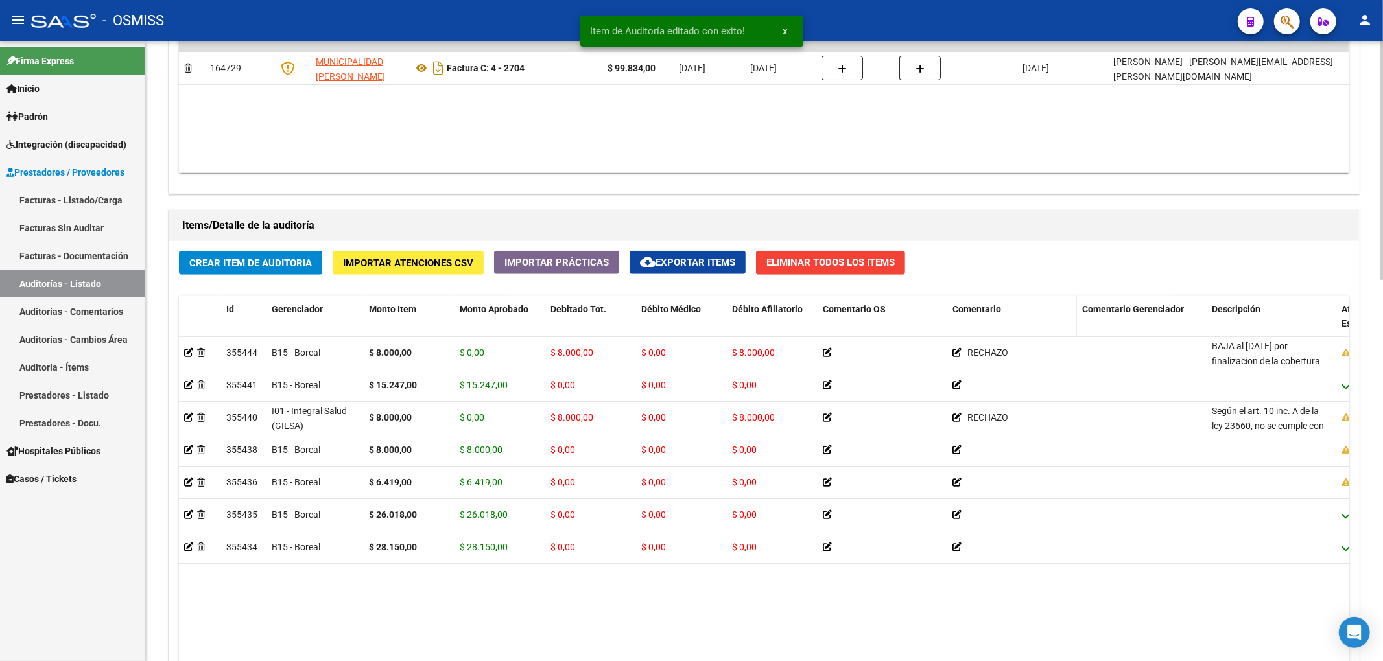
click at [983, 314] on span "Comentario" at bounding box center [976, 309] width 49 height 10
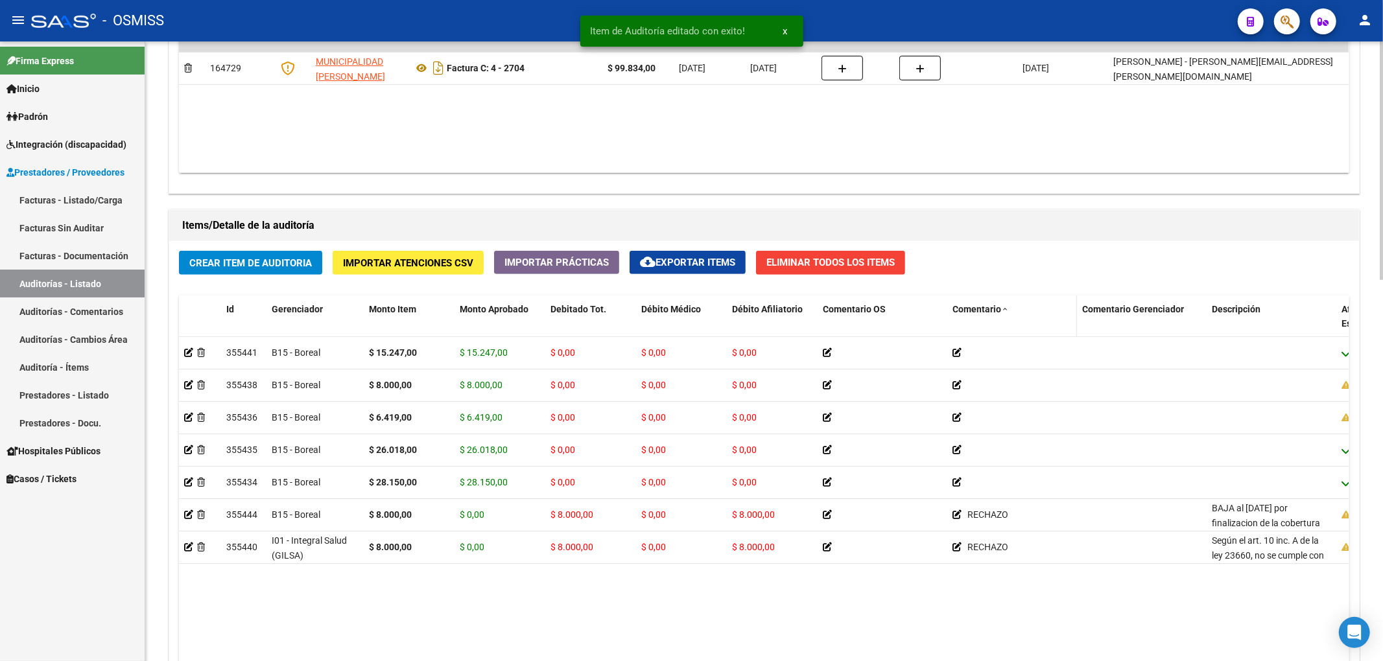
click at [973, 322] on datatable-header-cell "Comentario" at bounding box center [1012, 324] width 130 height 57
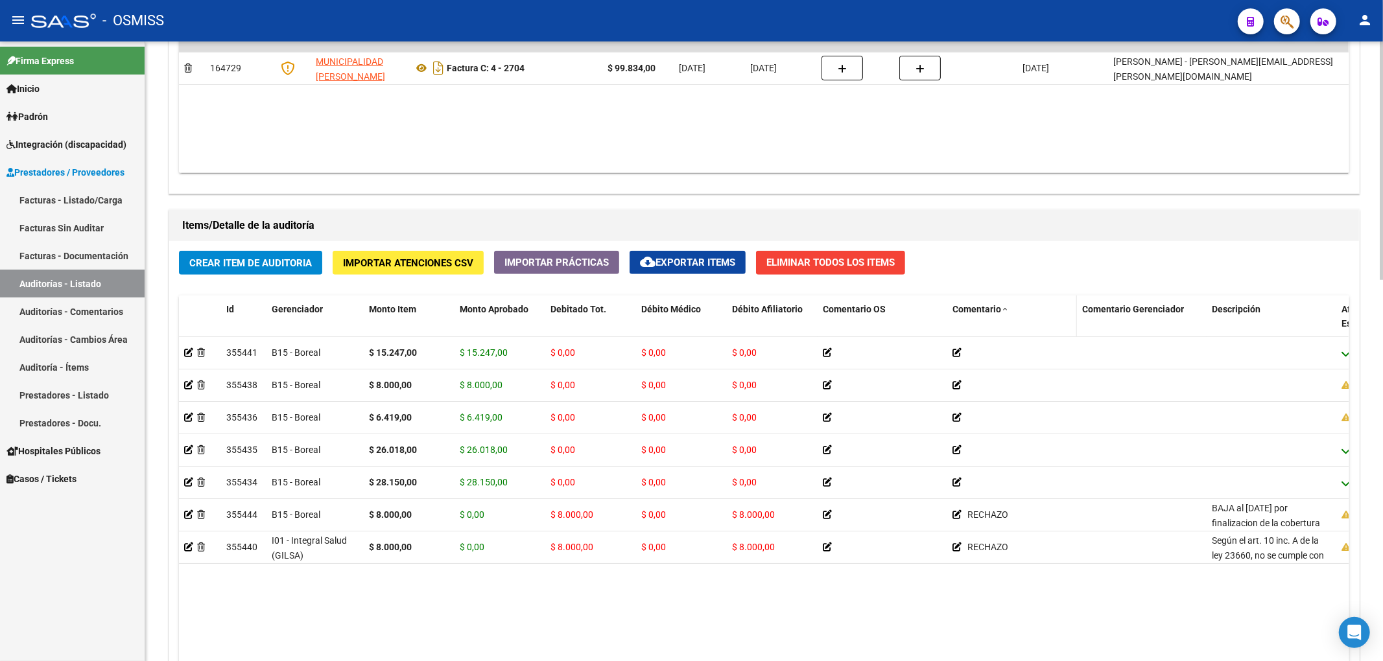
click at [971, 314] on span "Comentario" at bounding box center [976, 309] width 49 height 10
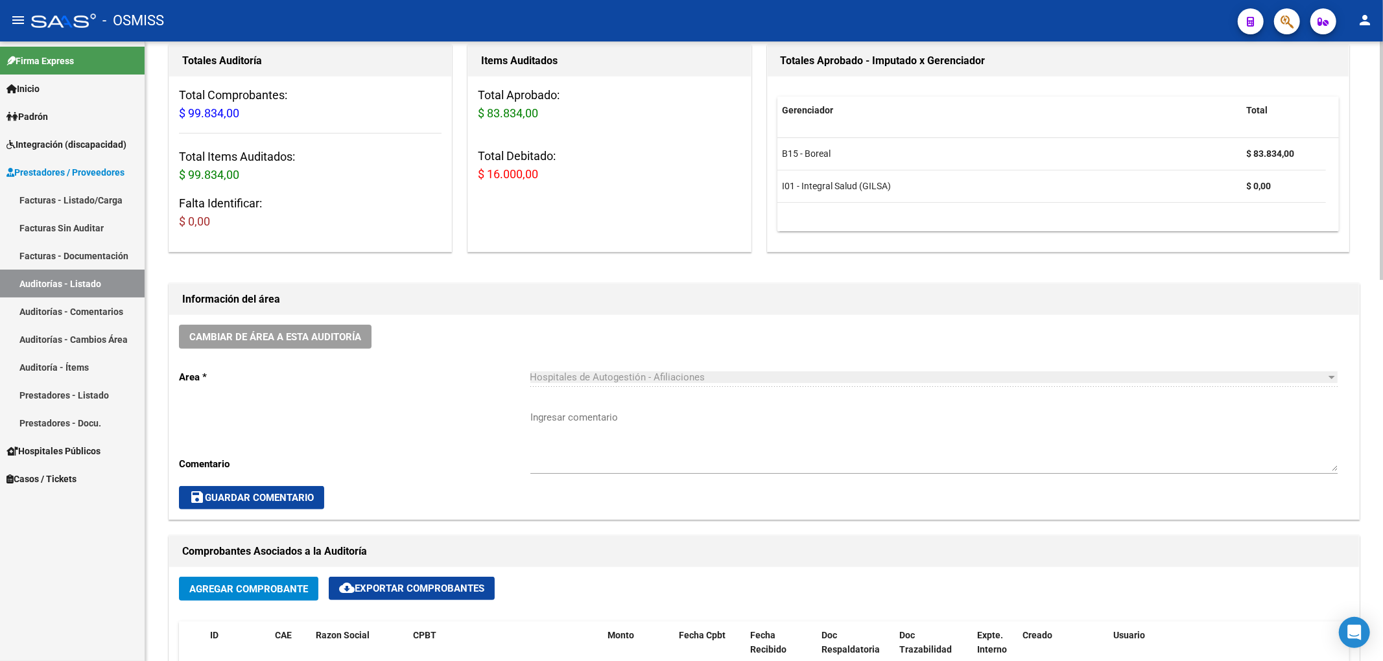
scroll to position [0, 0]
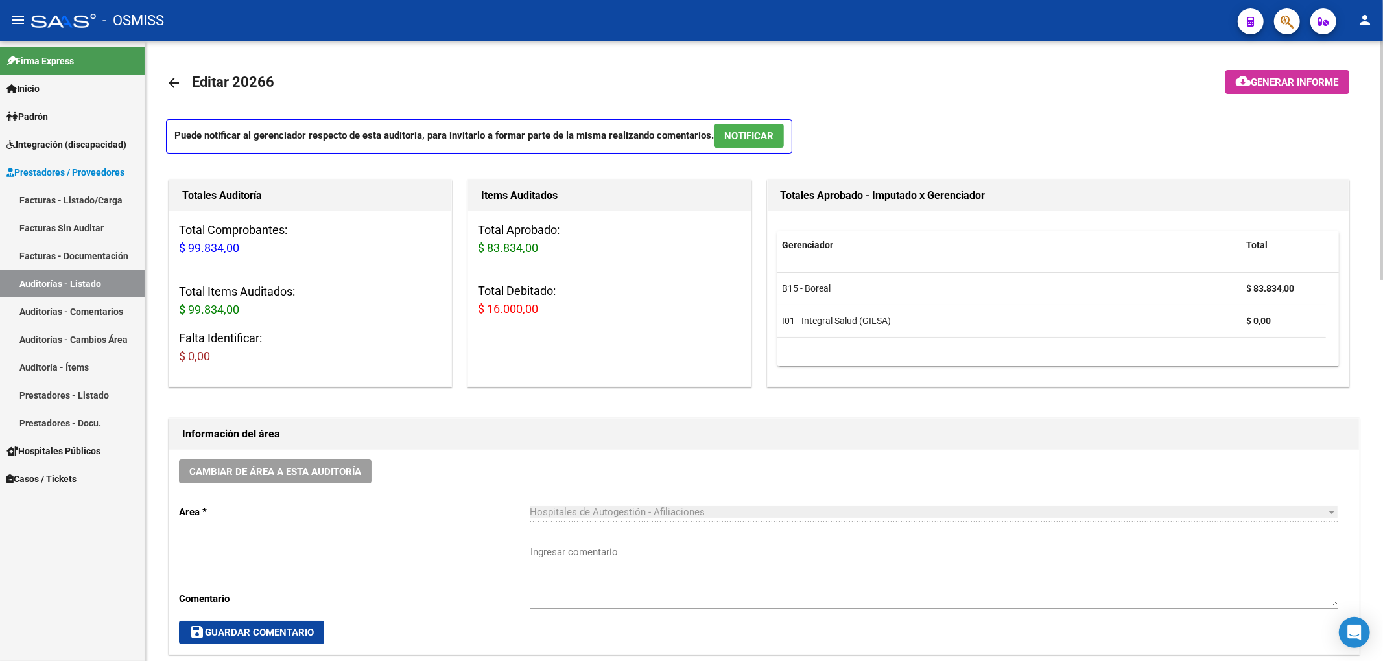
click at [1245, 78] on mat-icon "cloud_download" at bounding box center [1244, 81] width 16 height 16
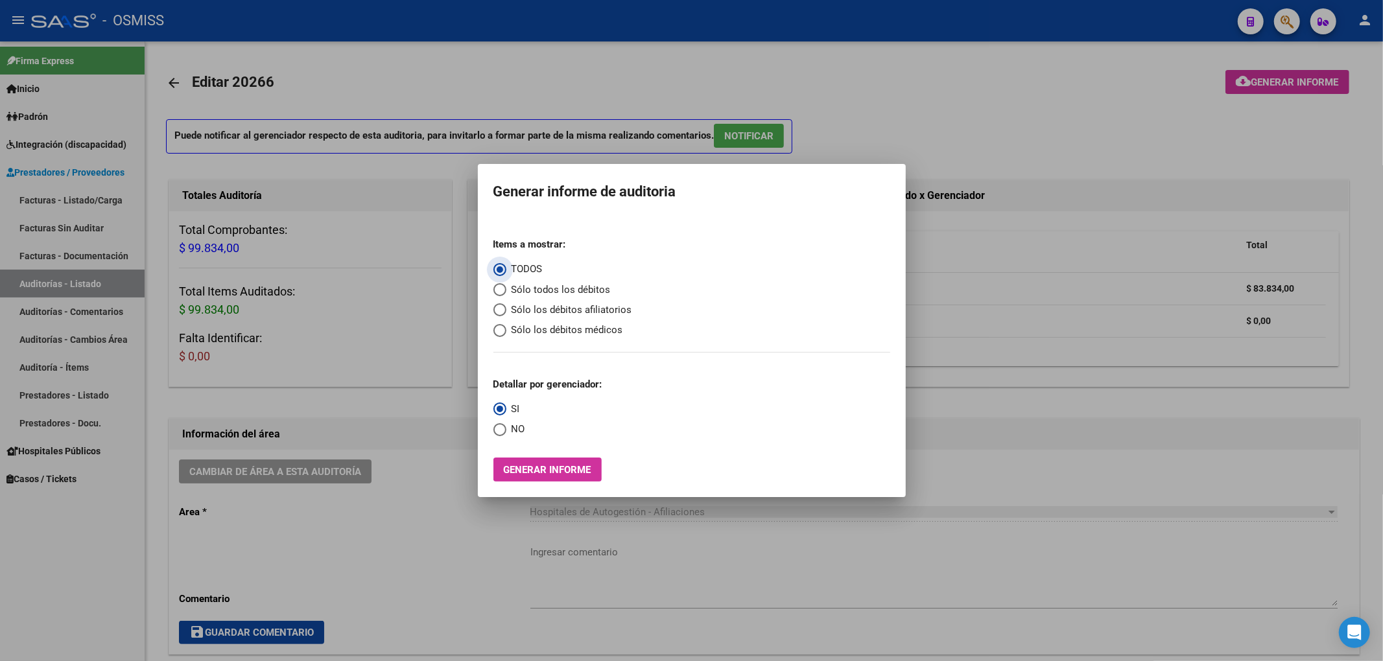
click at [584, 305] on span "Sólo los débitos afiliatorios" at bounding box center [569, 310] width 126 height 15
click at [506, 305] on input "Sólo los débitos afiliatorios" at bounding box center [499, 309] width 13 height 13
click at [499, 426] on span "Select an option" at bounding box center [499, 429] width 13 height 13
click at [499, 426] on input "NO" at bounding box center [499, 429] width 13 height 13
click at [524, 473] on span "Generar informe" at bounding box center [548, 470] width 88 height 12
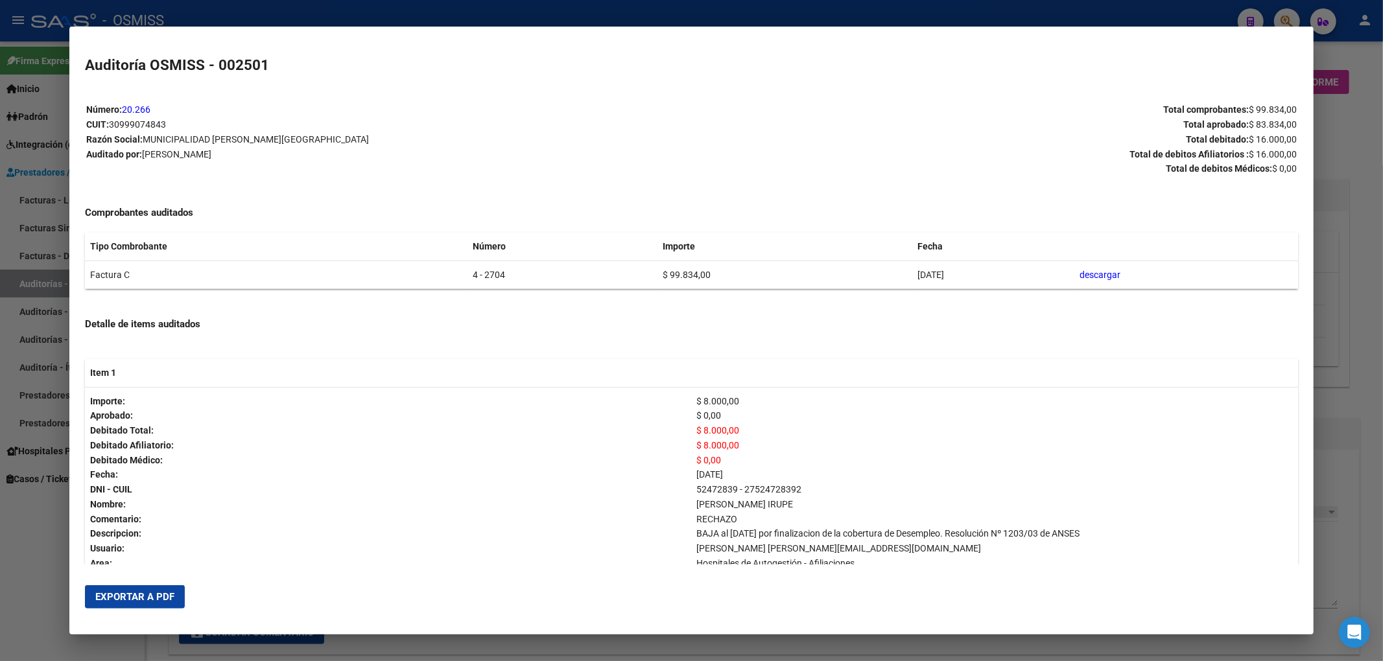
click at [123, 600] on span "Exportar a PDF" at bounding box center [134, 597] width 79 height 12
click at [1332, 134] on div at bounding box center [691, 330] width 1383 height 661
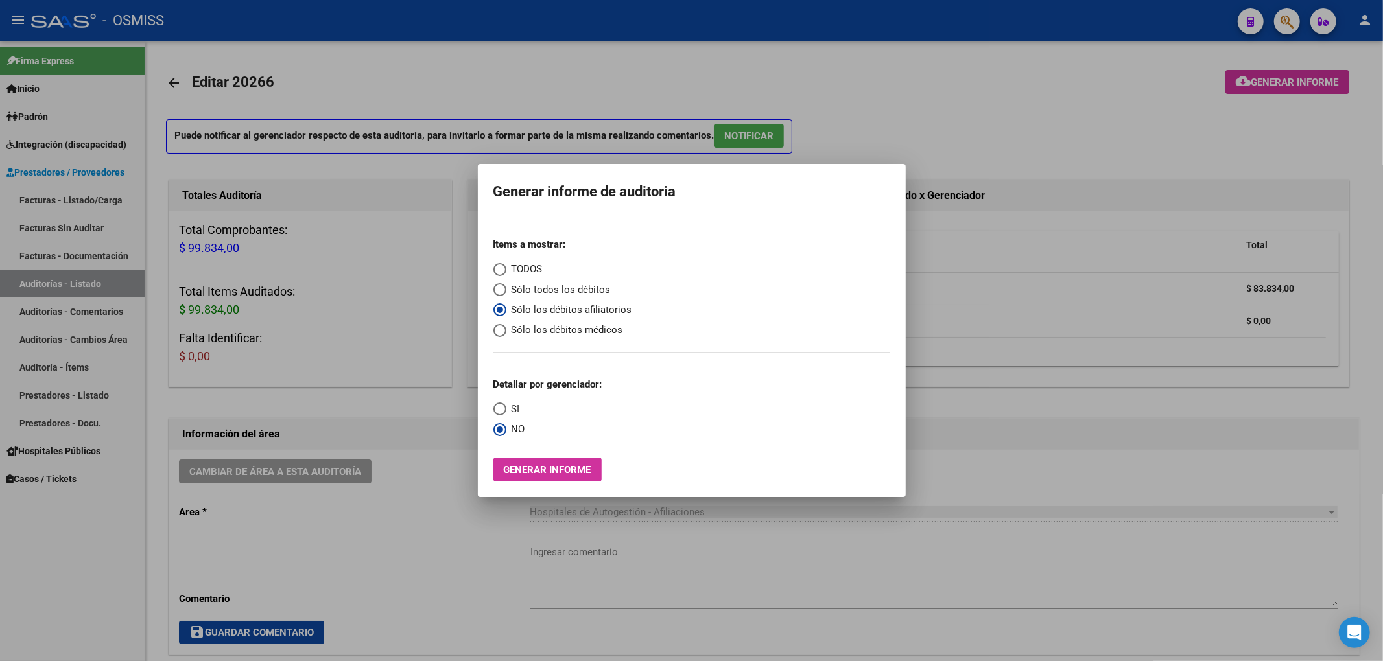
click at [934, 79] on div at bounding box center [691, 330] width 1383 height 661
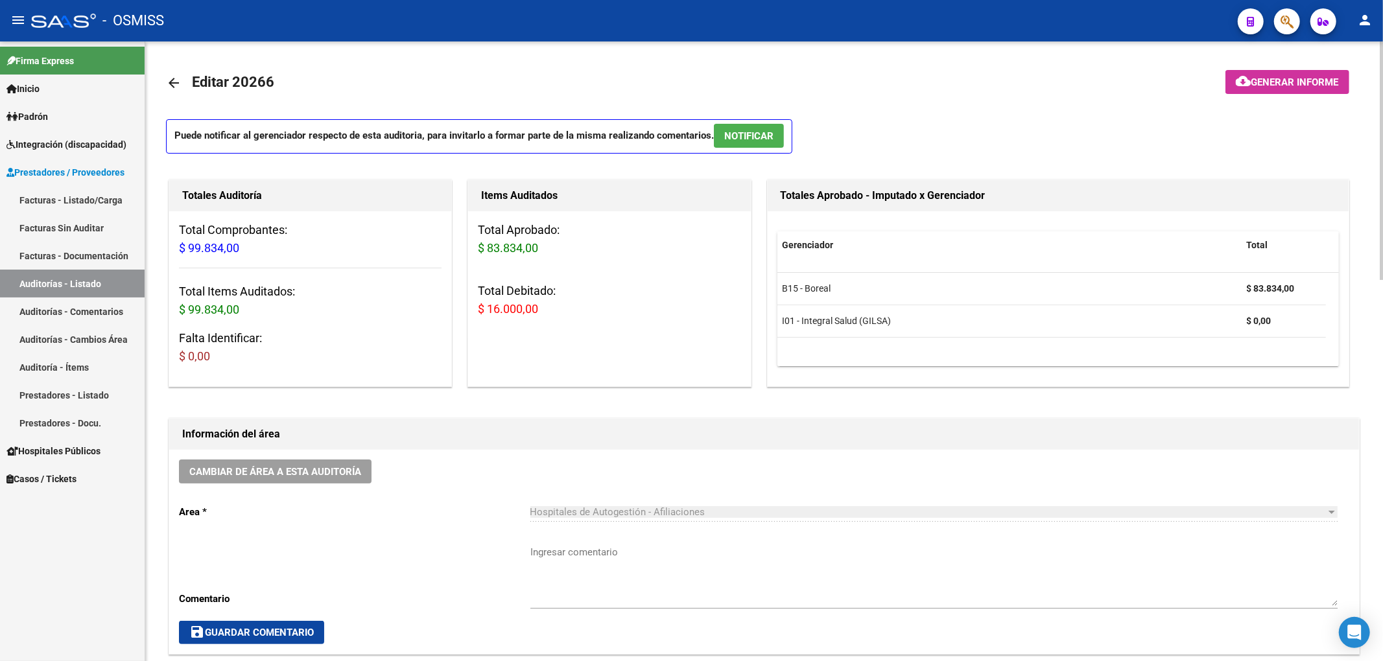
click at [323, 467] on span "Cambiar de área a esta auditoría" at bounding box center [275, 472] width 172 height 12
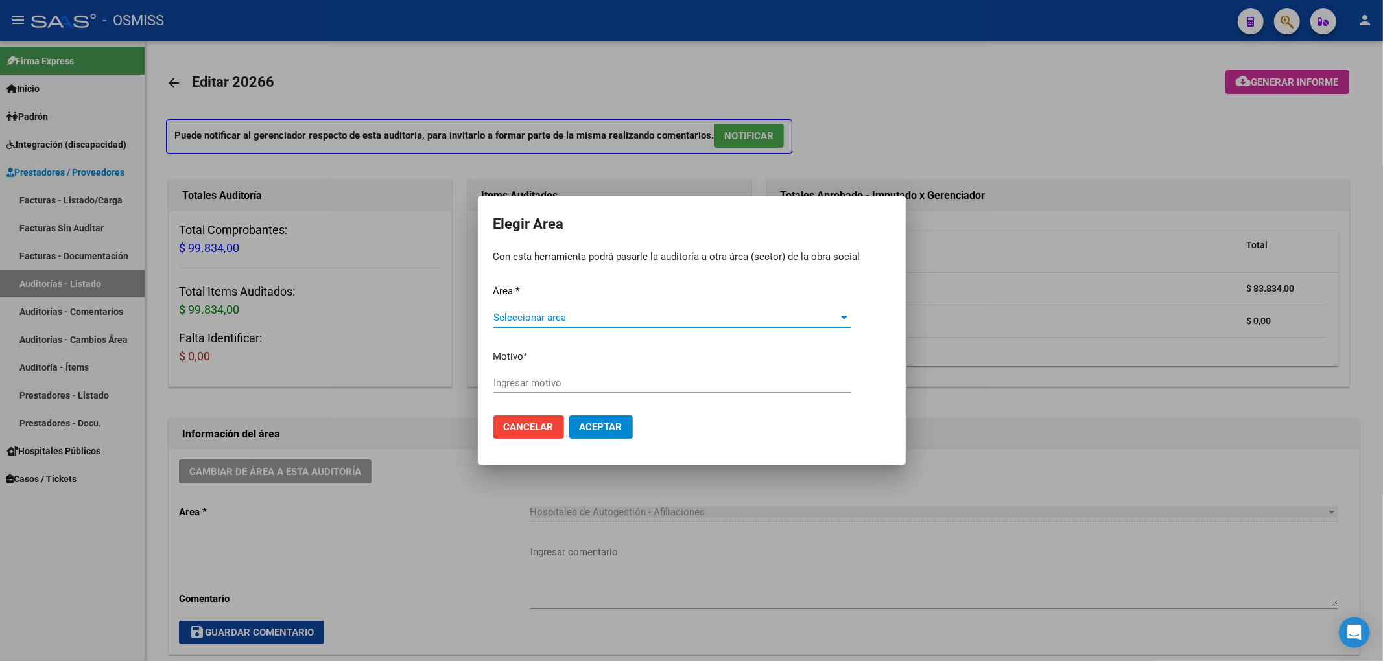
click at [523, 309] on div "Seleccionar area Seleccionar area" at bounding box center [671, 317] width 357 height 19
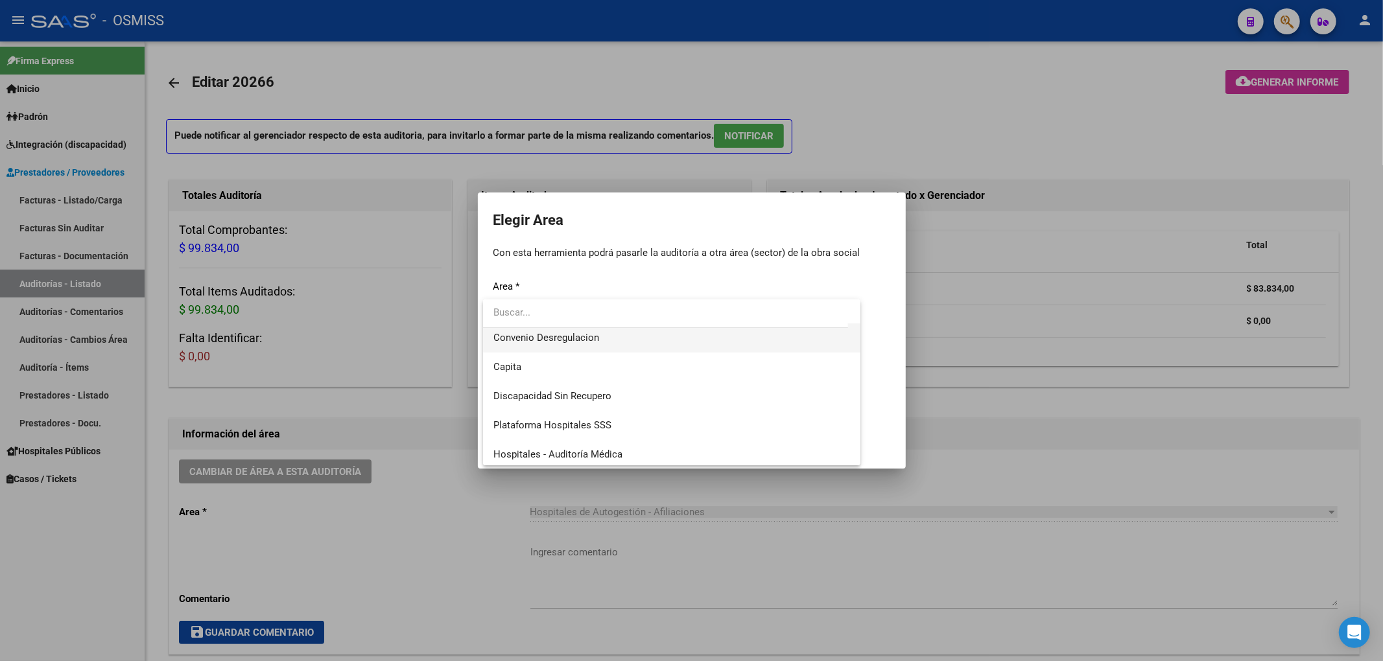
scroll to position [172, 0]
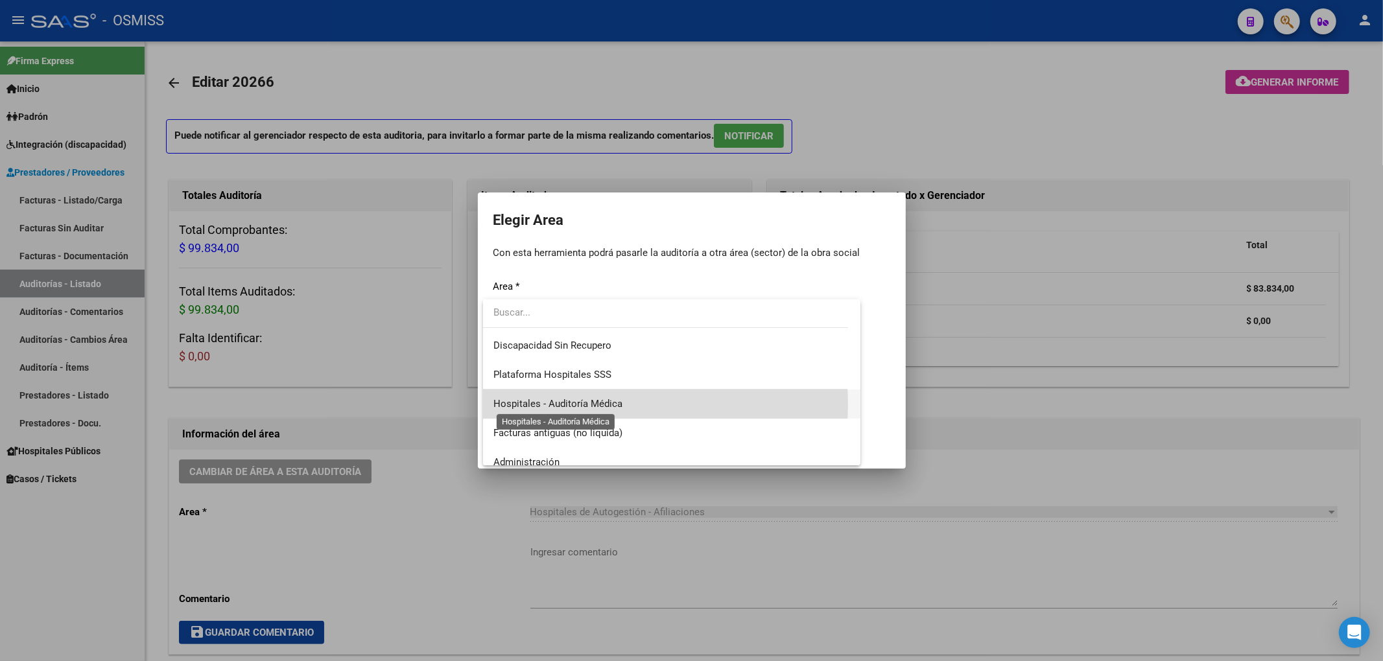
click at [594, 403] on span "Hospitales - Auditoría Médica" at bounding box center [557, 404] width 129 height 12
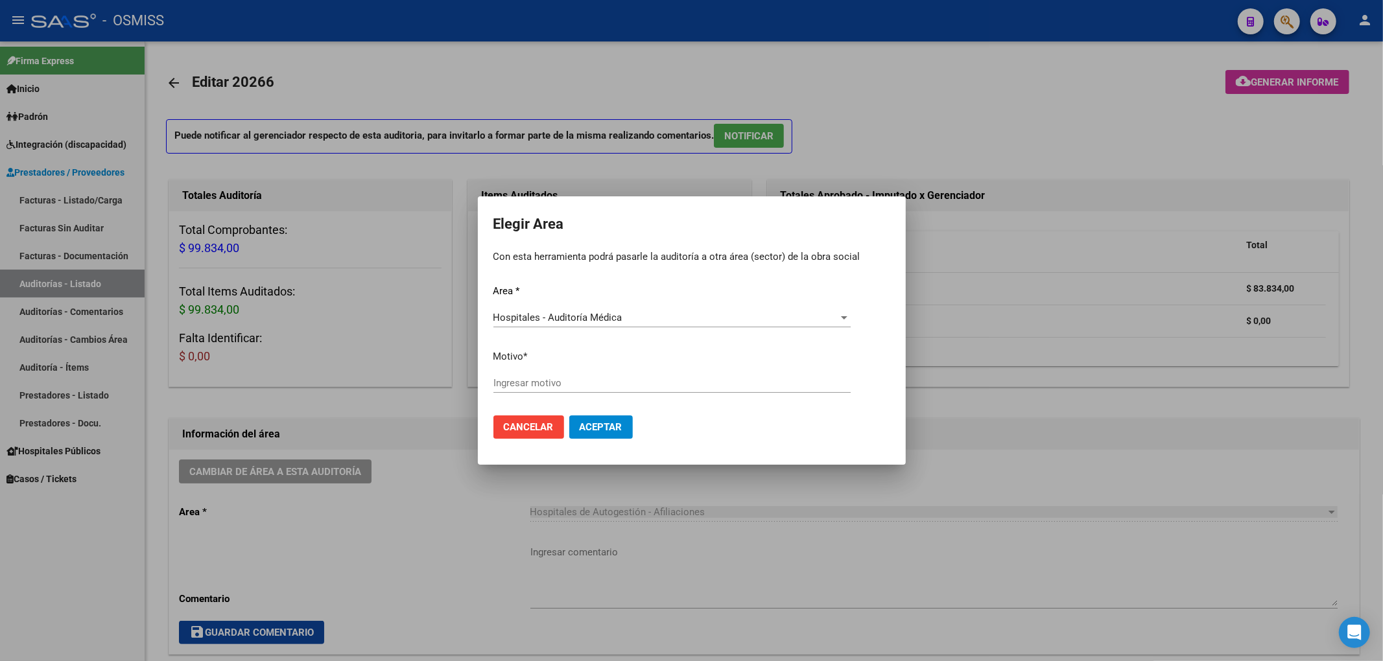
click at [526, 392] on div "Ingresar motivo" at bounding box center [671, 382] width 357 height 19
click at [608, 429] on span "Aceptar" at bounding box center [601, 427] width 43 height 12
